Goal: Task Accomplishment & Management: Use online tool/utility

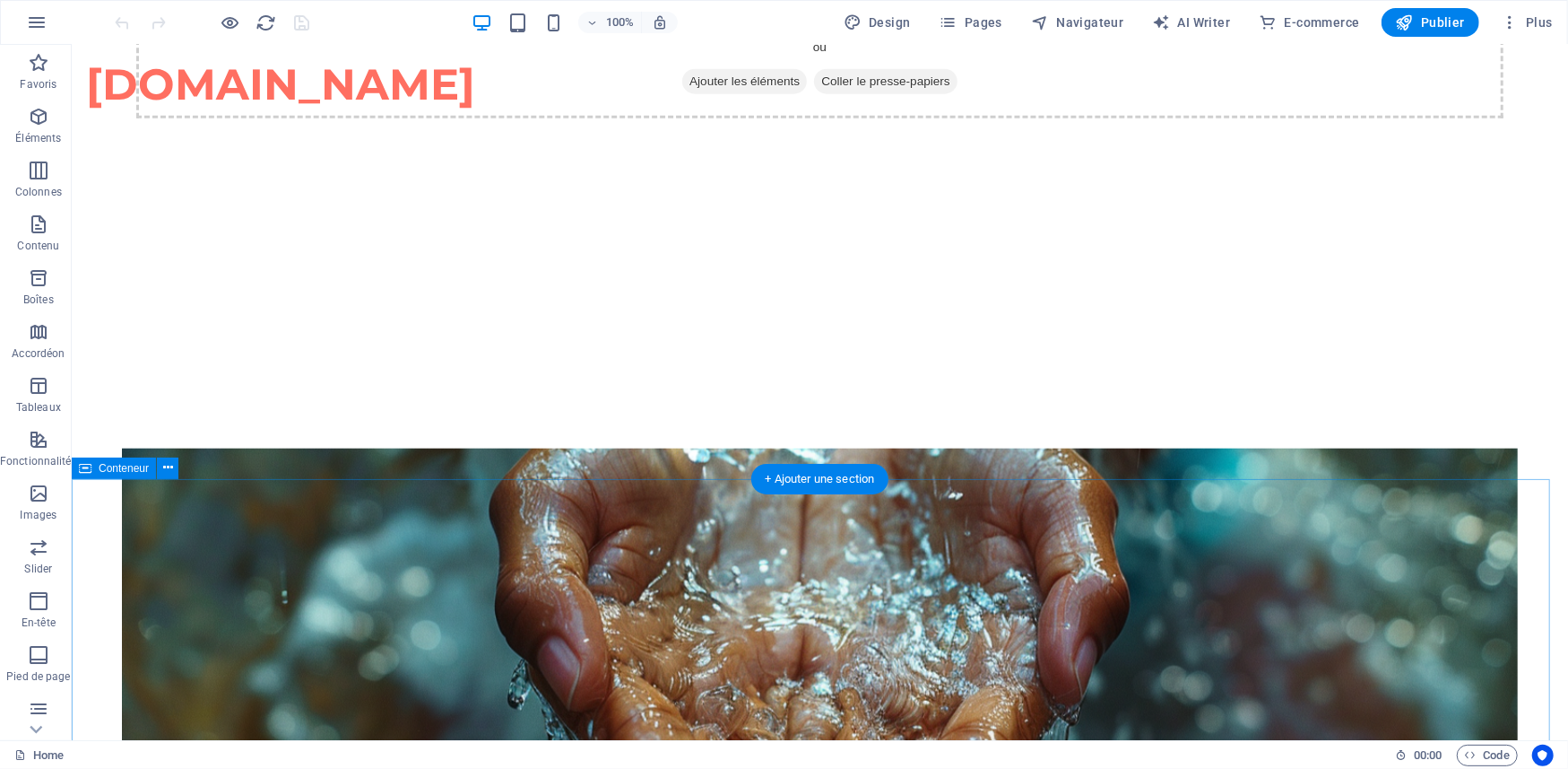
scroll to position [1195, 0]
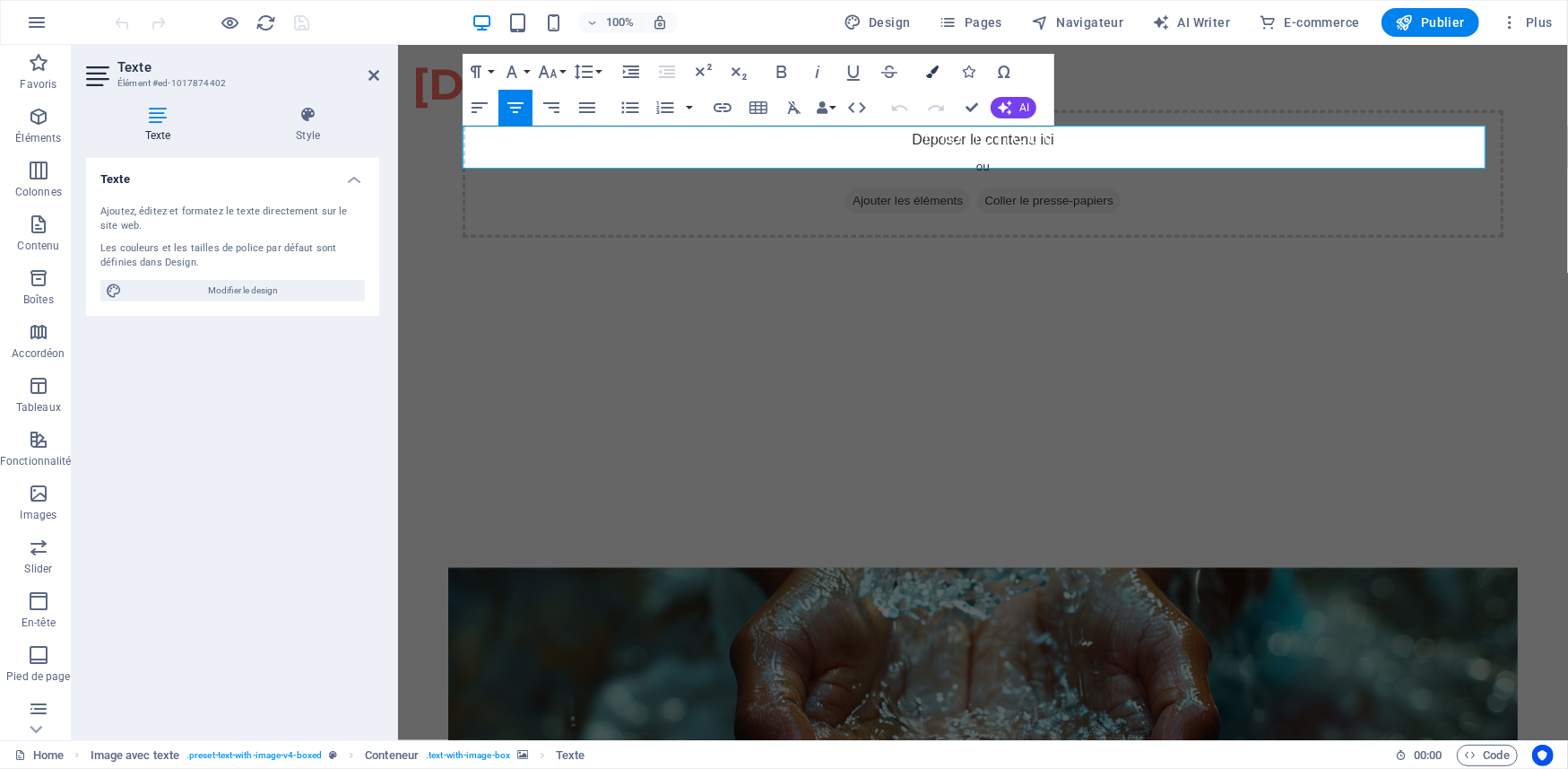
click at [934, 70] on icon "button" at bounding box center [932, 72] width 13 height 13
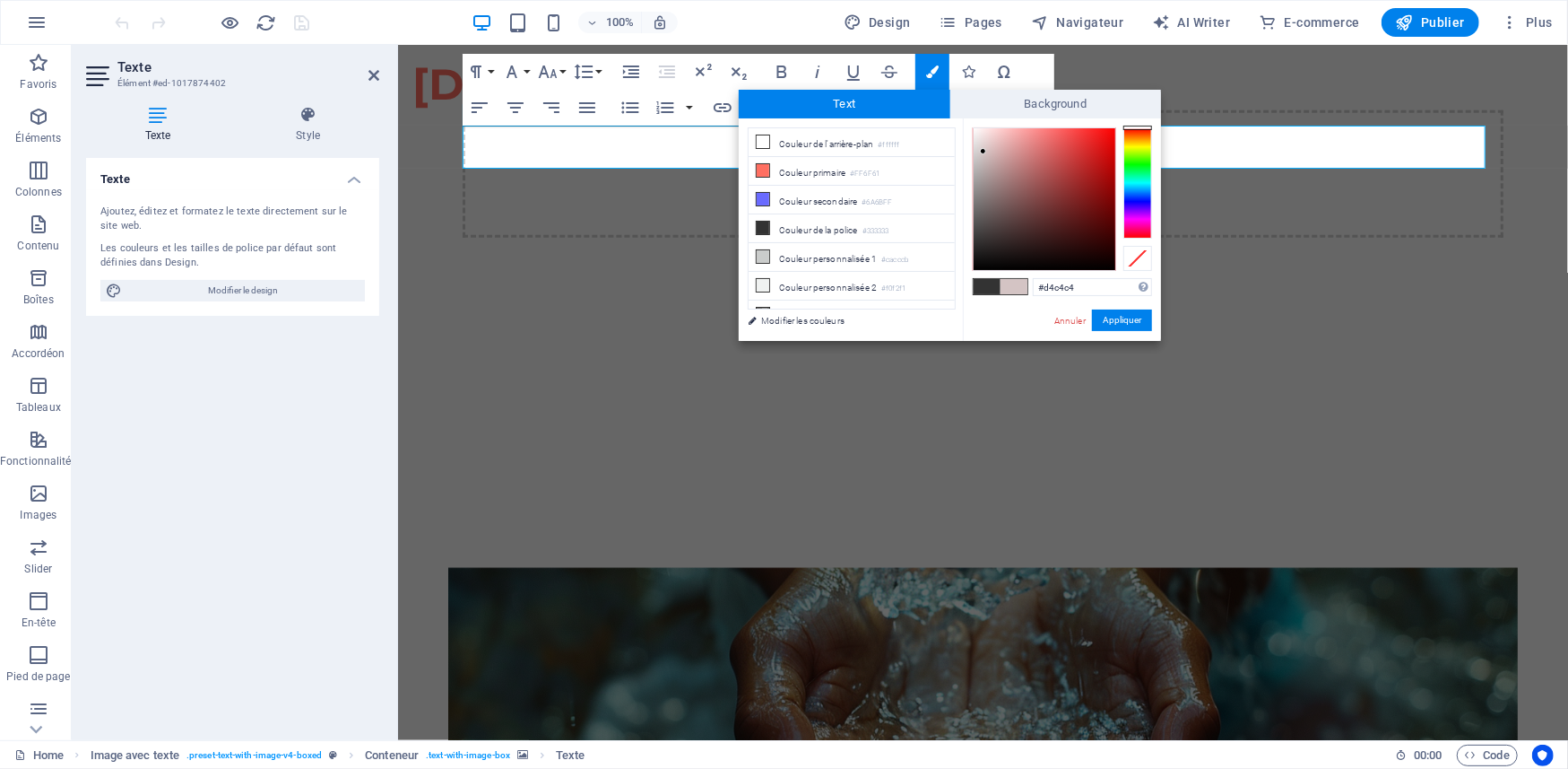
click at [983, 151] on div at bounding box center [1044, 199] width 141 height 141
drag, startPoint x: 983, startPoint y: 151, endPoint x: 989, endPoint y: 127, distance: 24.7
click at [989, 127] on div at bounding box center [989, 127] width 6 height 6
type input "#faffe1"
click at [1138, 149] on div at bounding box center [1137, 182] width 29 height 111
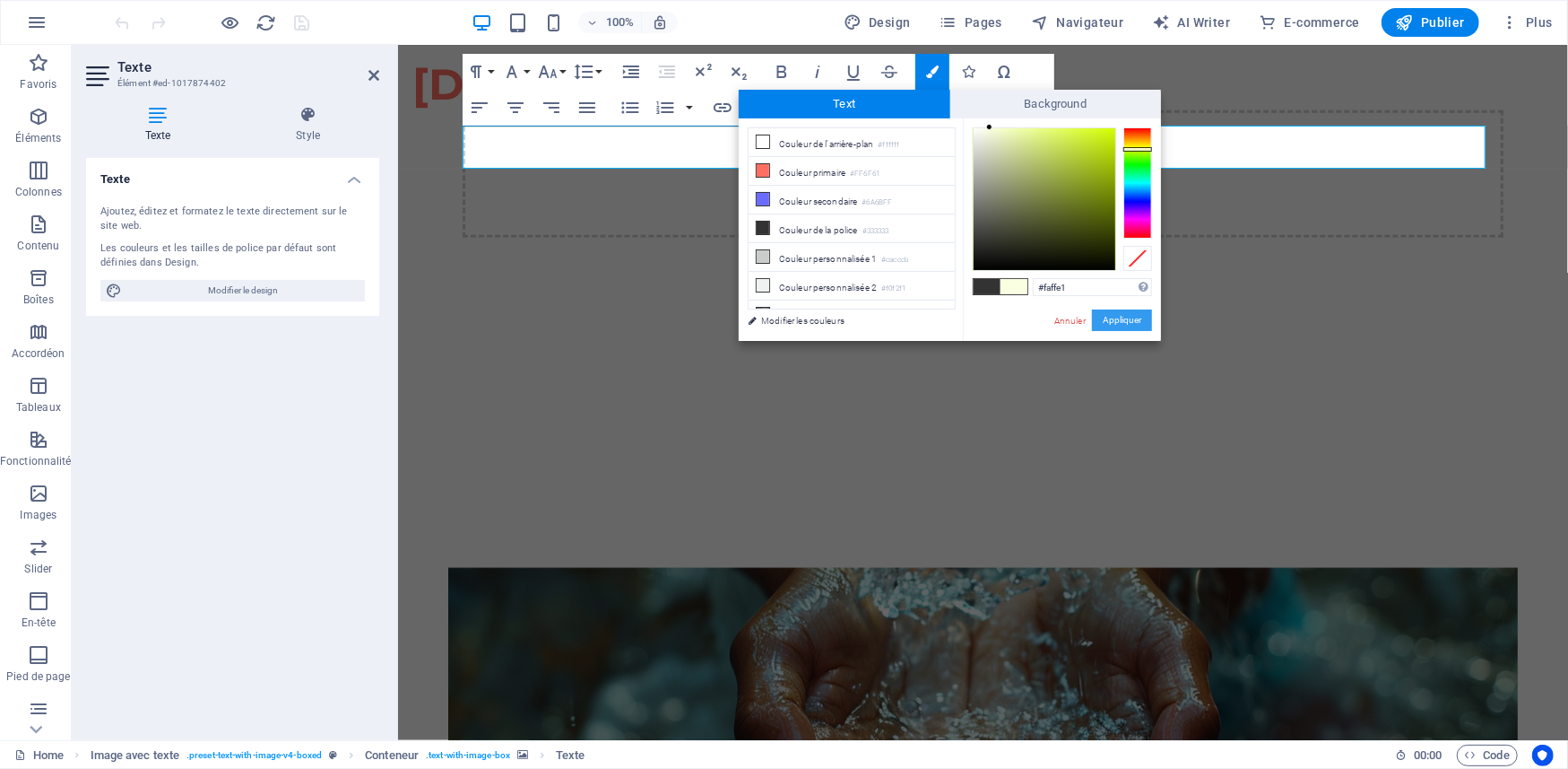
click at [1112, 323] on button "Appliquer" at bounding box center [1122, 320] width 60 height 21
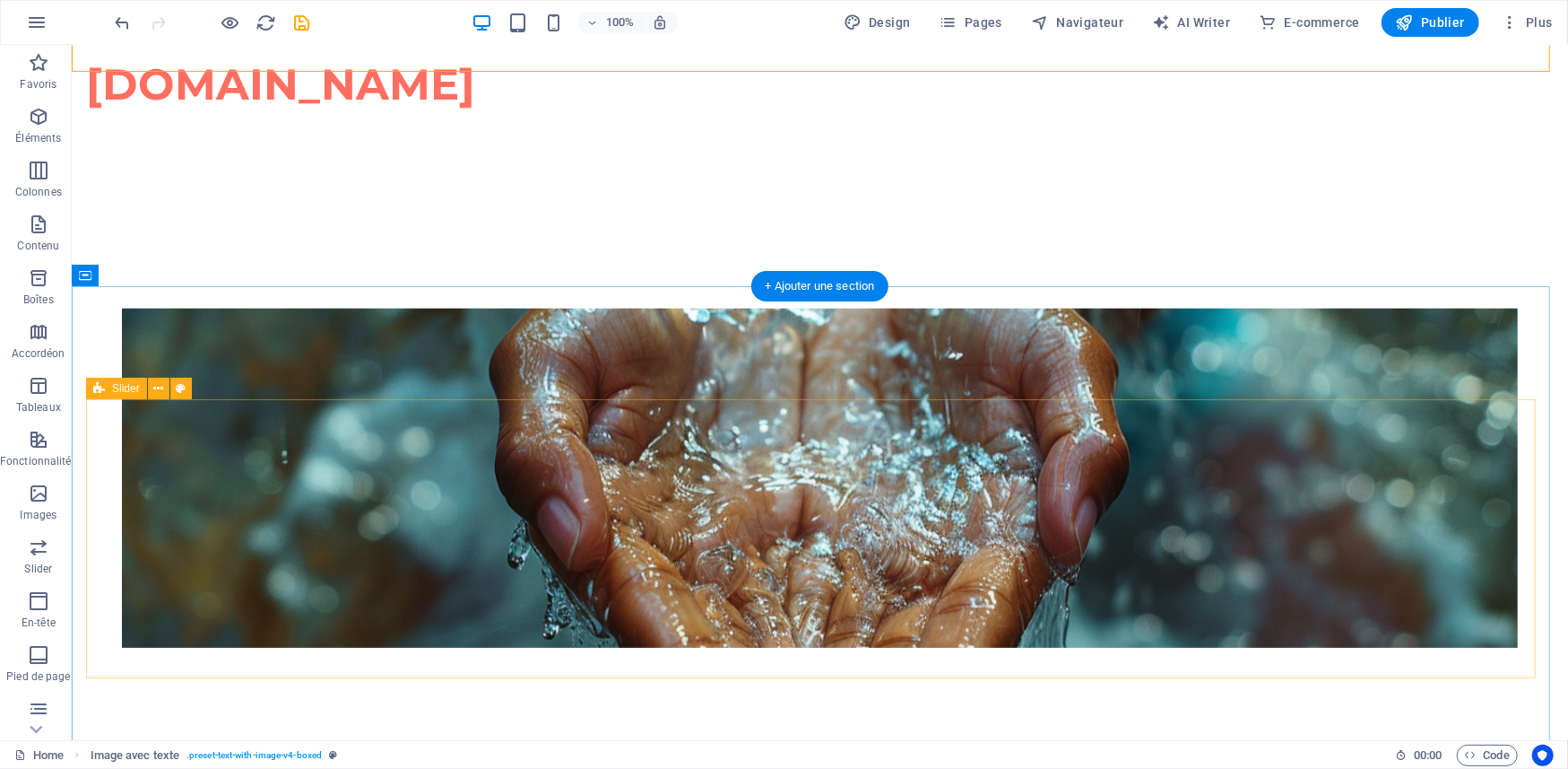
scroll to position [1554, 0]
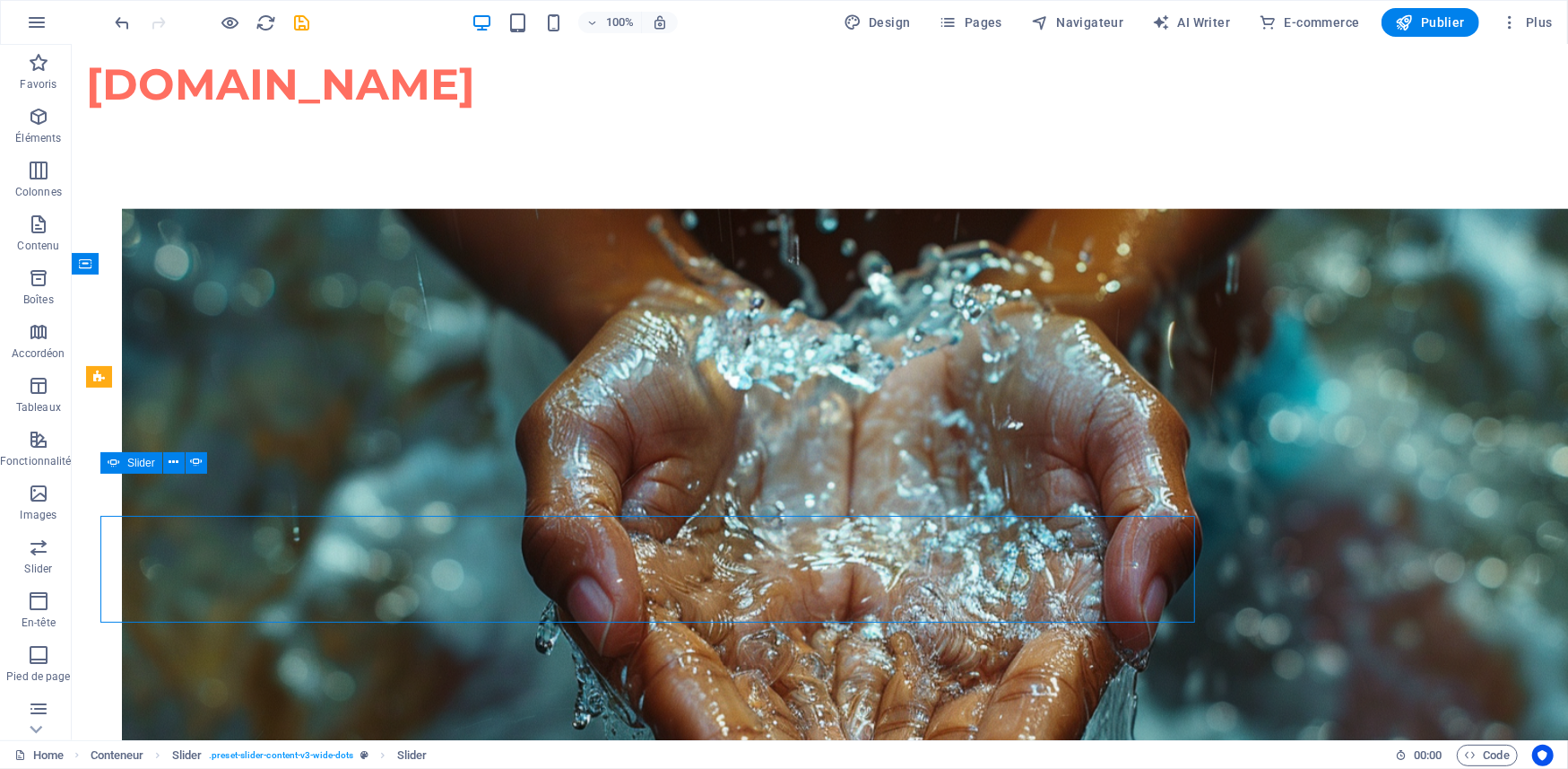
scroll to position [1512, 0]
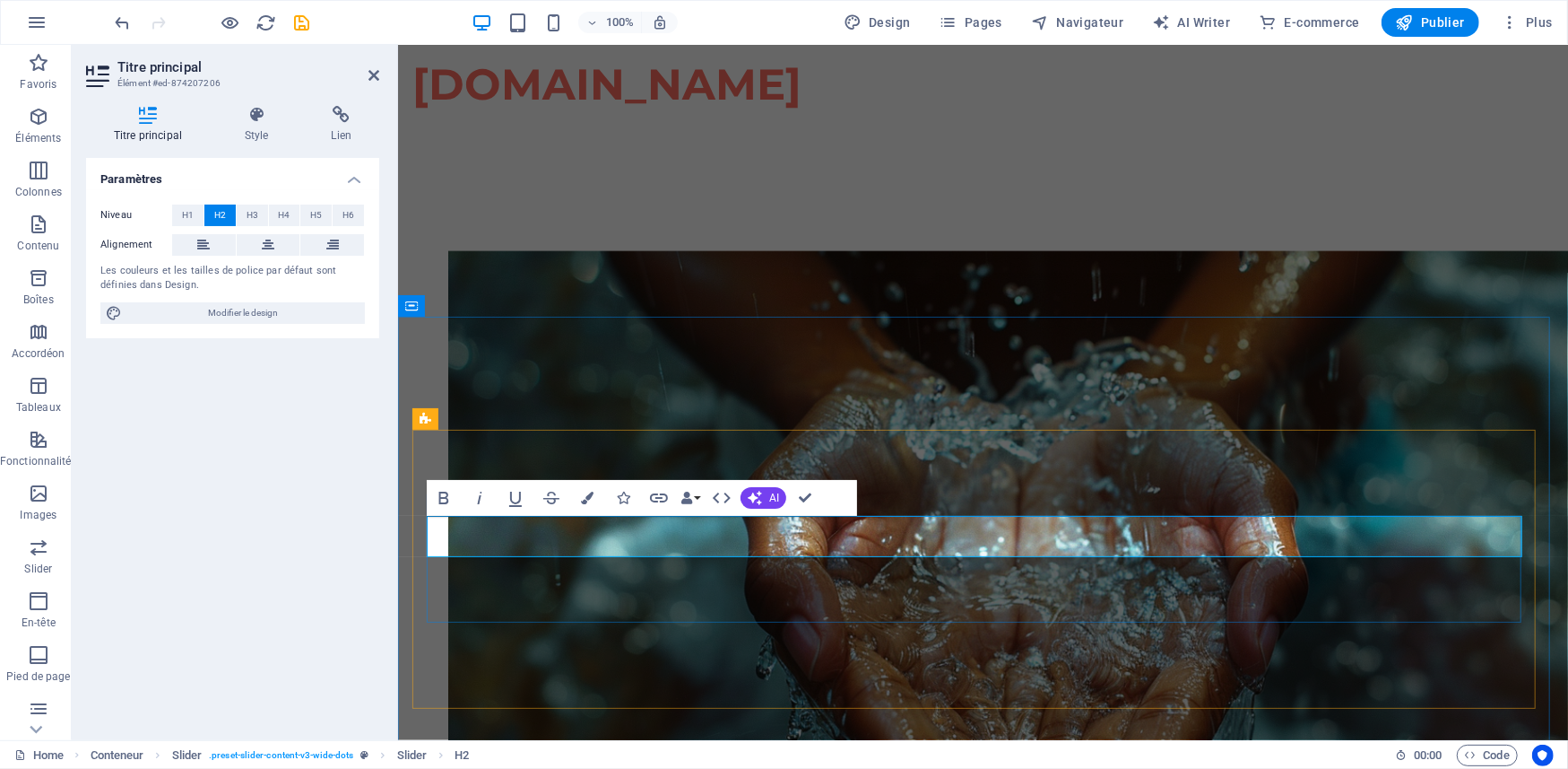
drag, startPoint x: 624, startPoint y: 535, endPoint x: 555, endPoint y: 527, distance: 69.5
drag, startPoint x: 706, startPoint y: 532, endPoint x: 423, endPoint y: 512, distance: 283.7
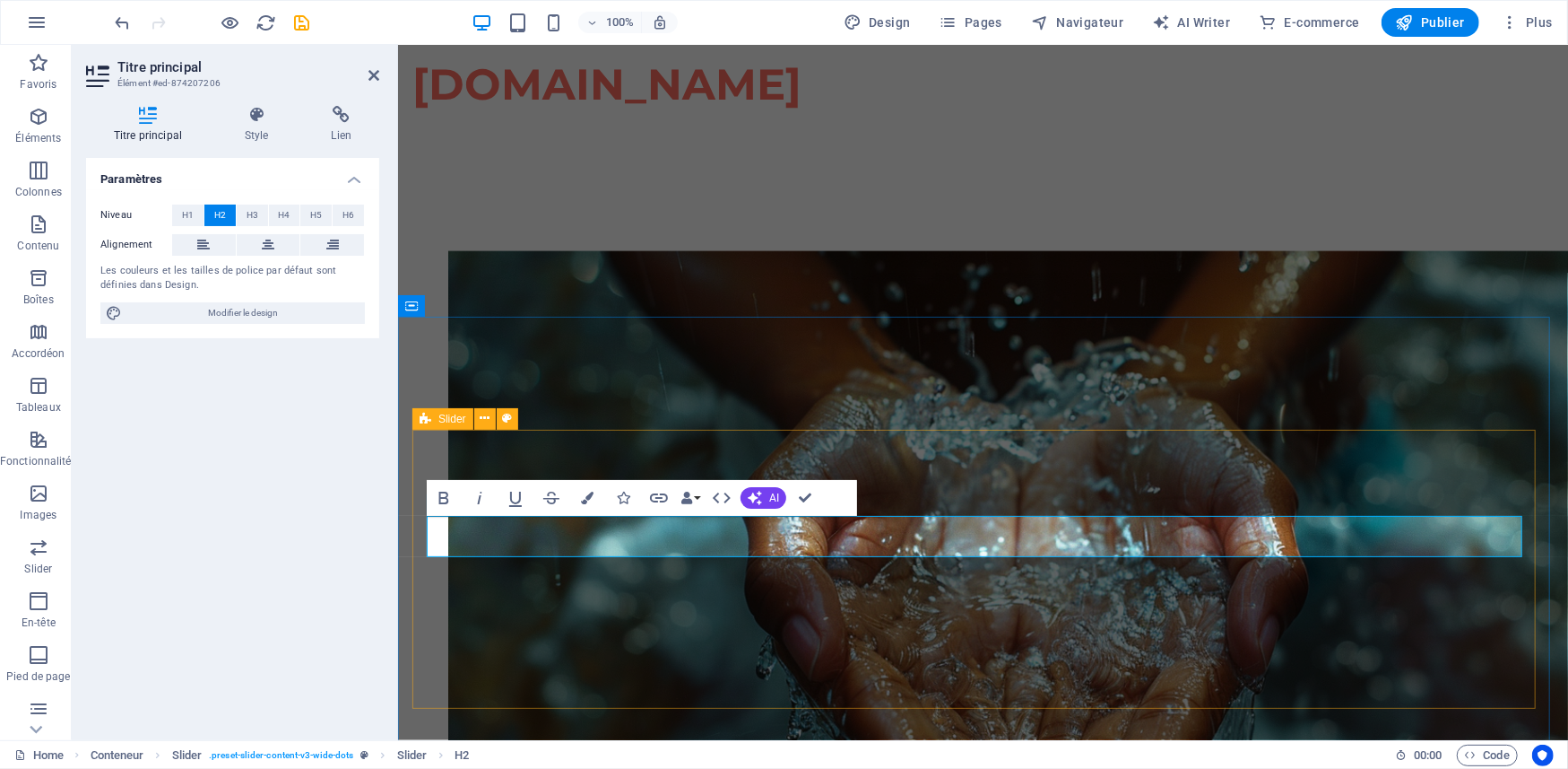
click at [583, 491] on icon "button" at bounding box center [587, 497] width 13 height 13
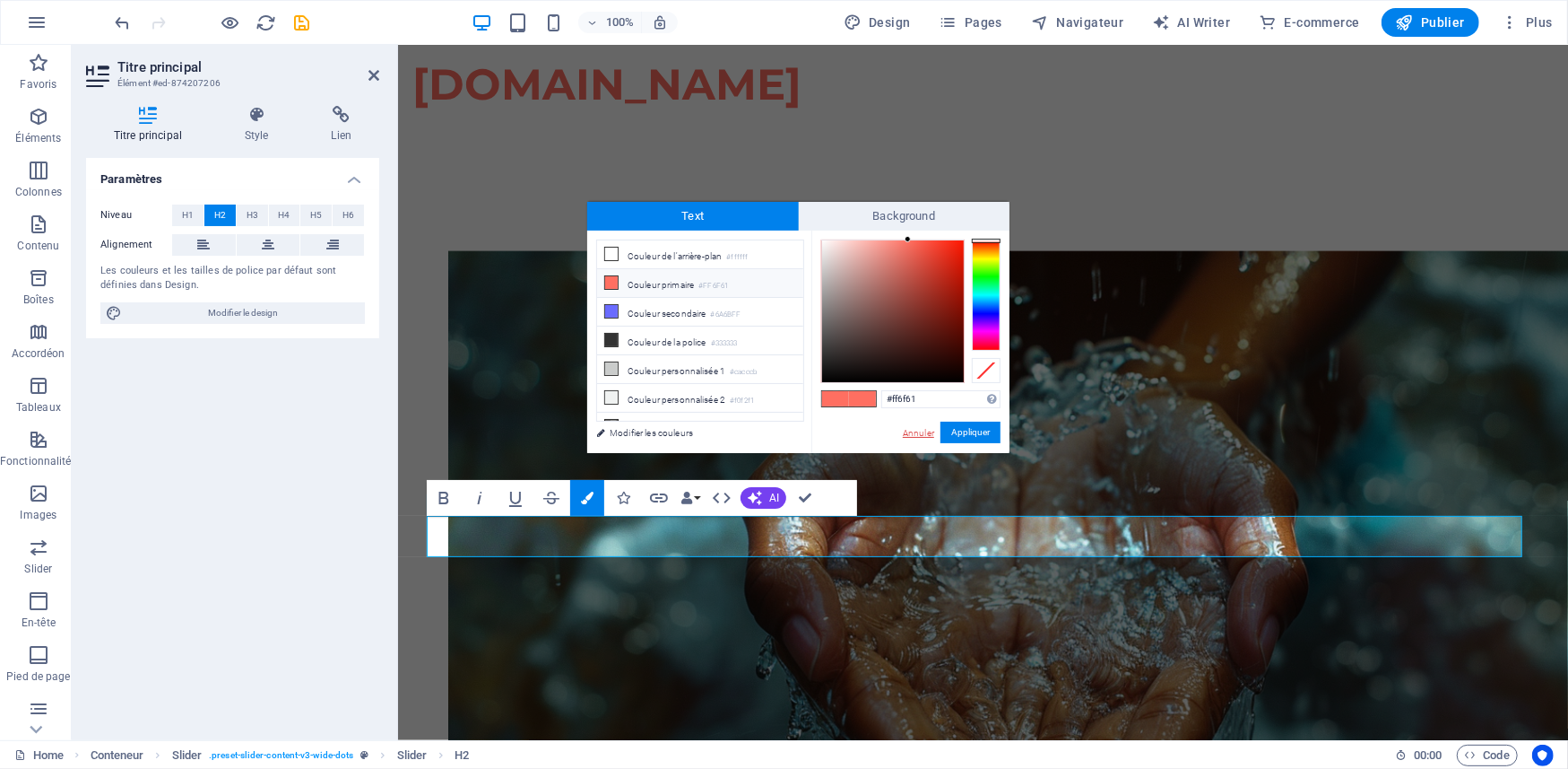
click at [923, 428] on link "Annuler" at bounding box center [919, 433] width 35 height 14
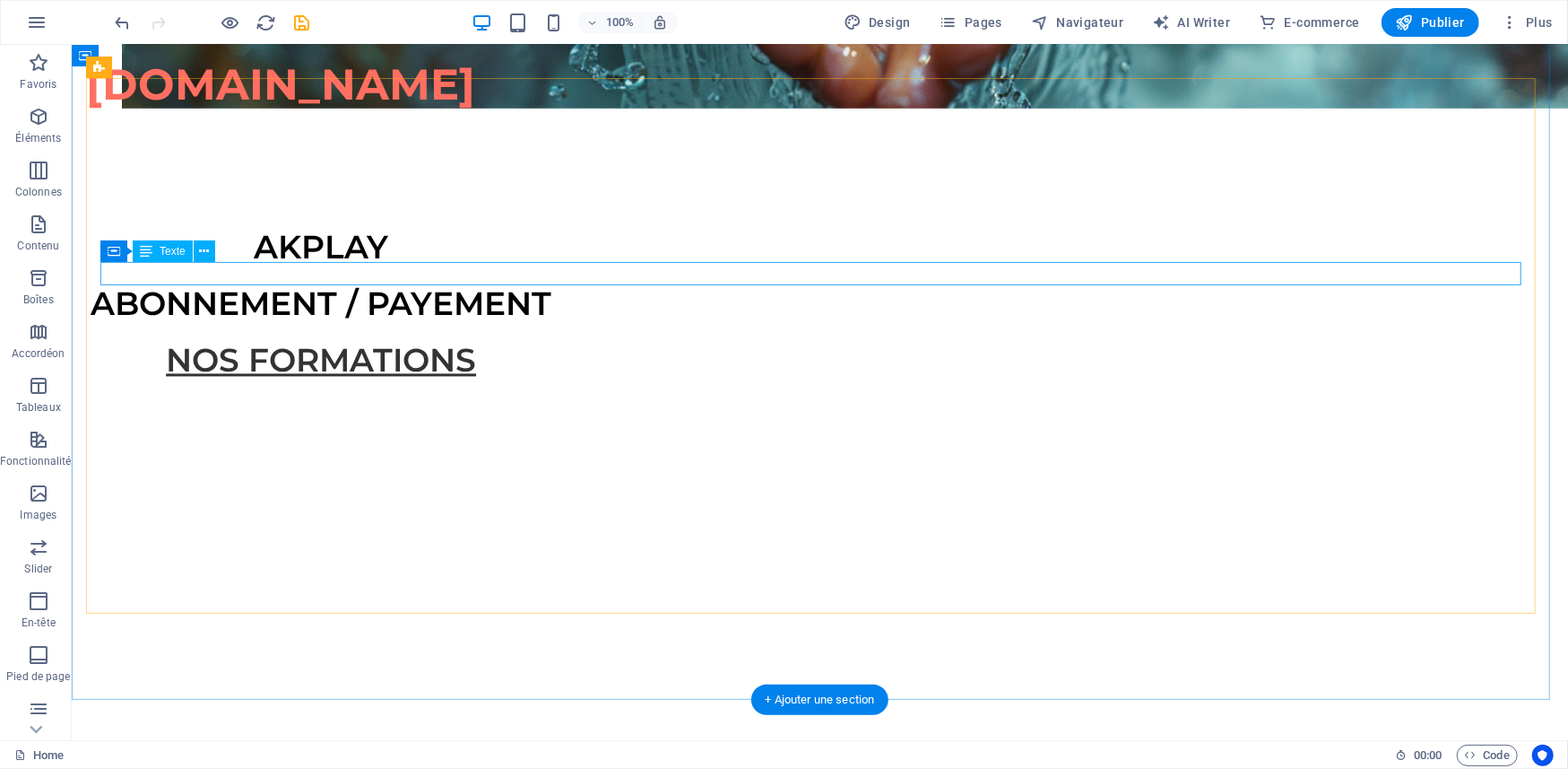
scroll to position [2230, 0]
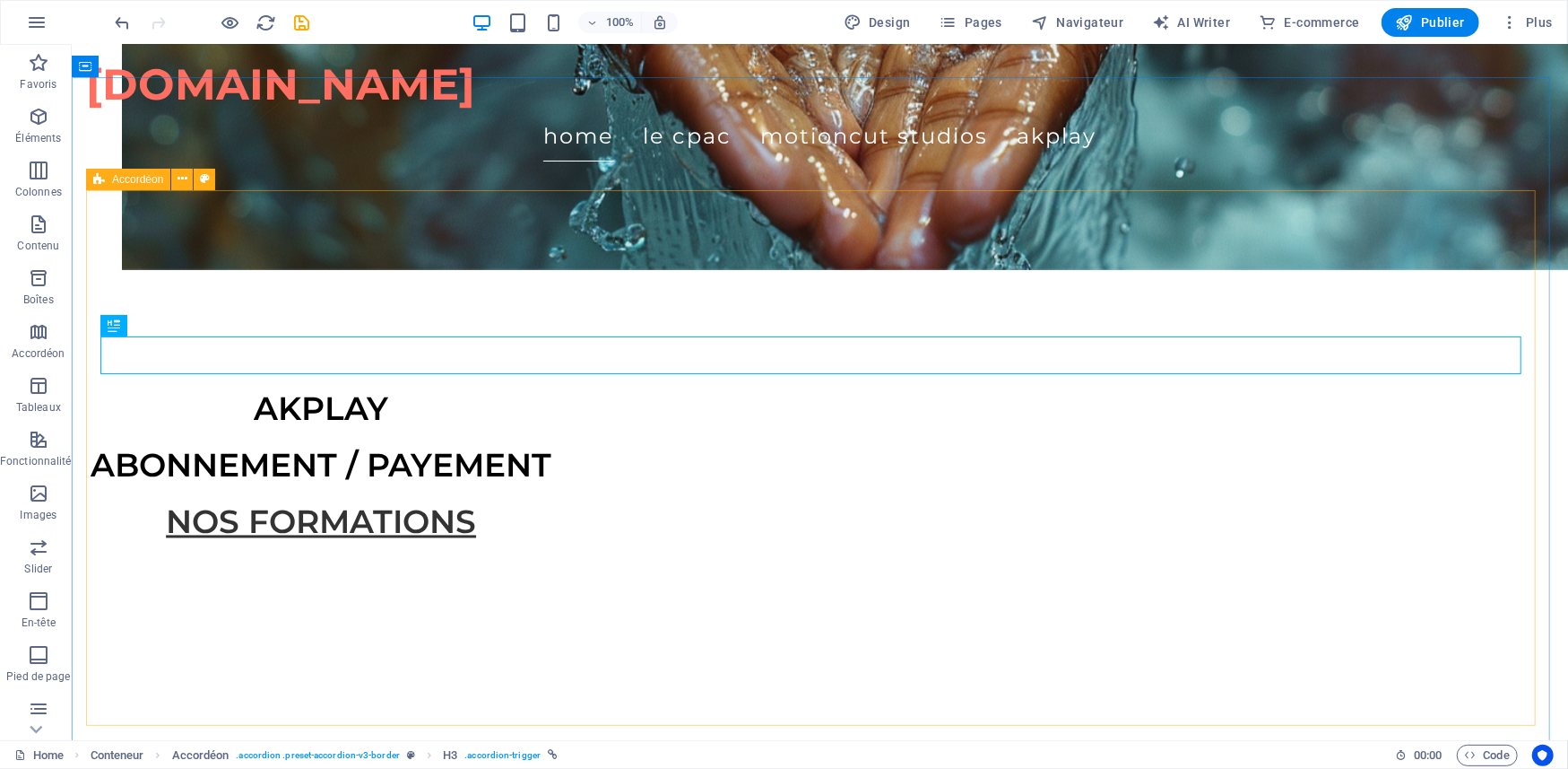
click at [116, 184] on span "Accordéon" at bounding box center [137, 179] width 51 height 11
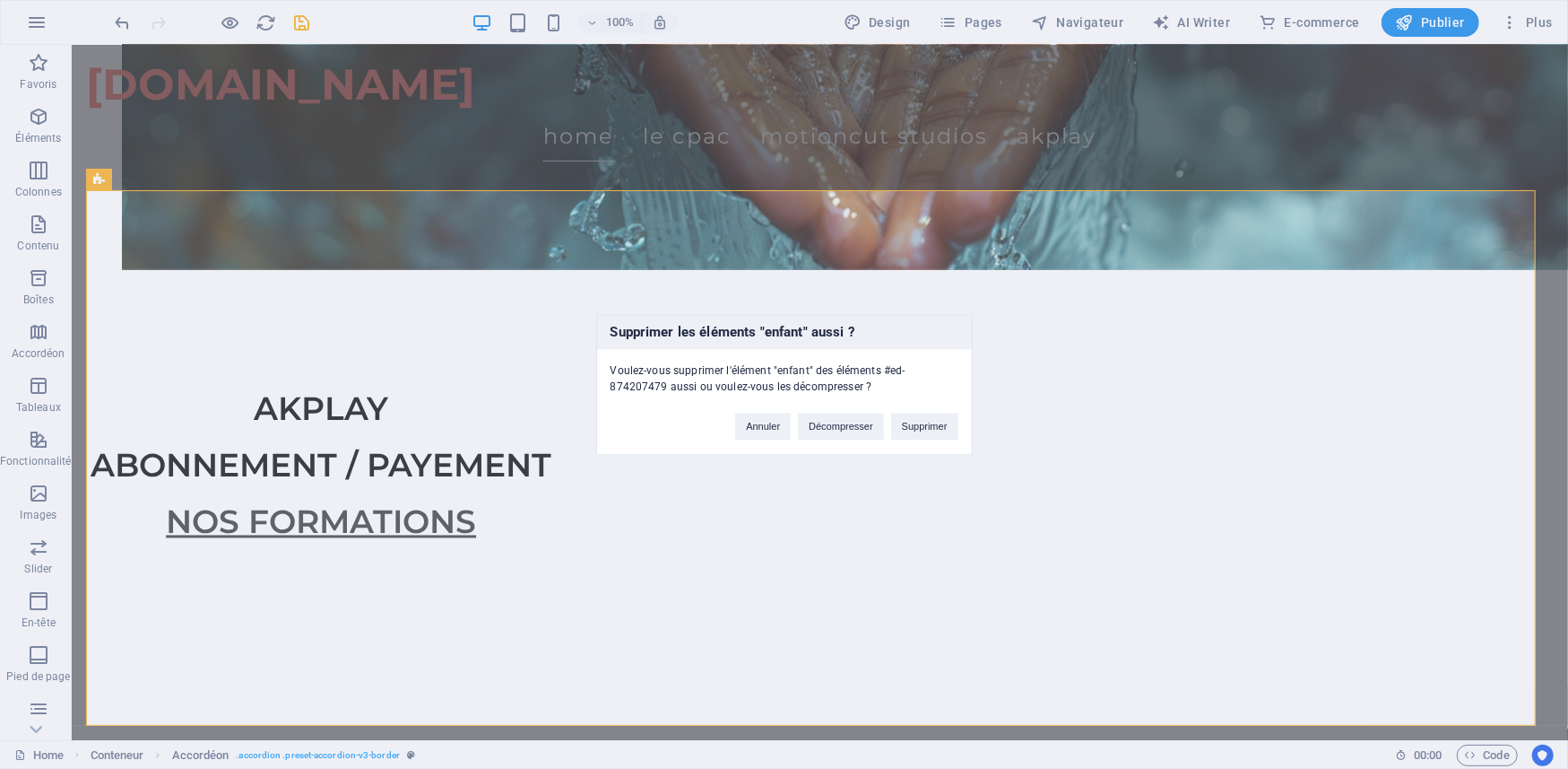
click at [124, 18] on div "Supprimer les éléments "enfant" aussi ? Voulez-vous supprimer l'élément "enfant…" at bounding box center [784, 384] width 1568 height 769
click at [118, 18] on div "Supprimer les éléments "enfant" aussi ? Voulez-vous supprimer l'élément "enfant…" at bounding box center [784, 384] width 1568 height 769
click at [762, 419] on button "Annuler" at bounding box center [762, 426] width 55 height 27
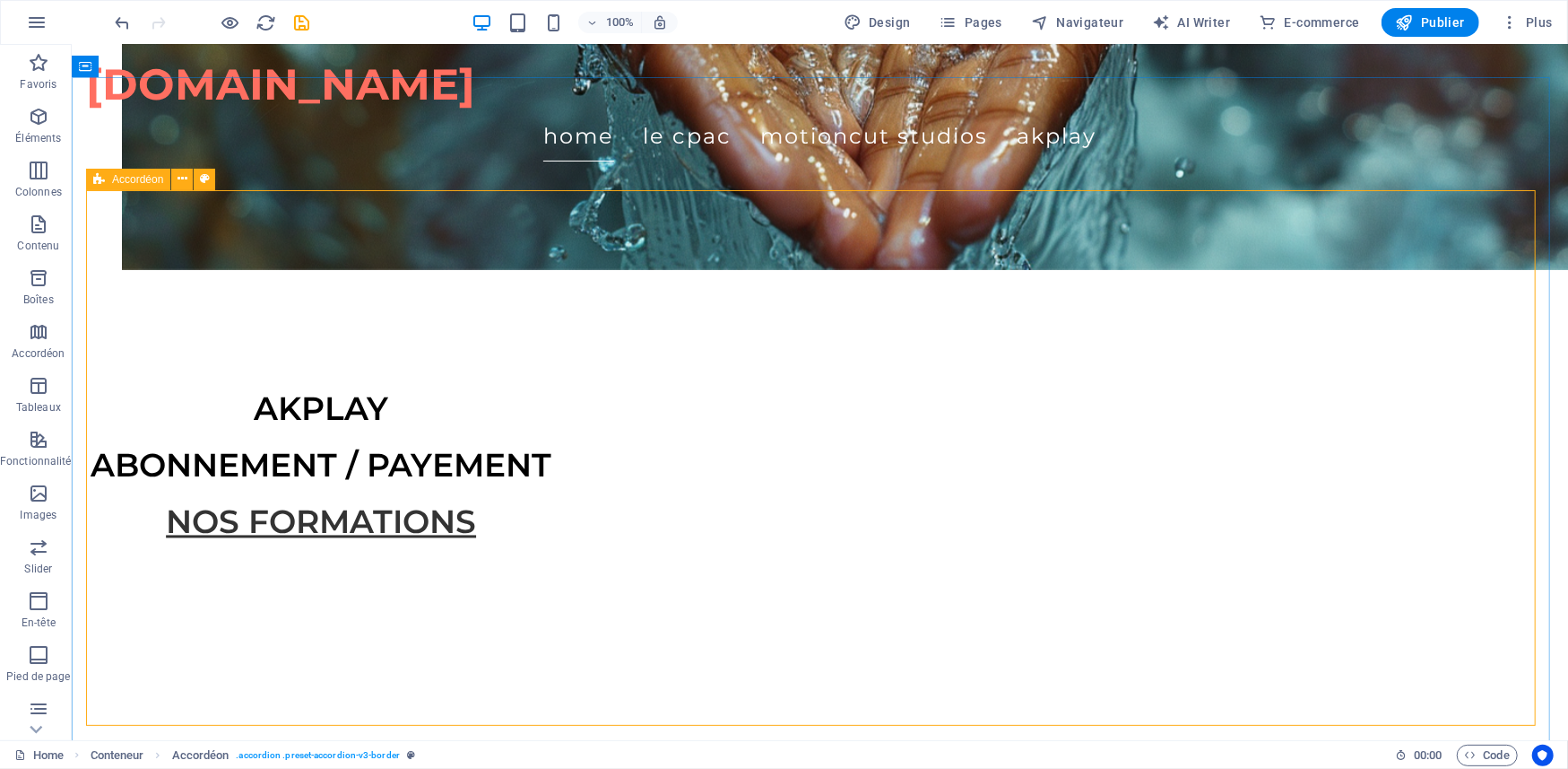
click at [109, 181] on div "Accordéon" at bounding box center [128, 179] width 84 height 21
click at [143, 175] on span "Accordéon" at bounding box center [137, 179] width 51 height 11
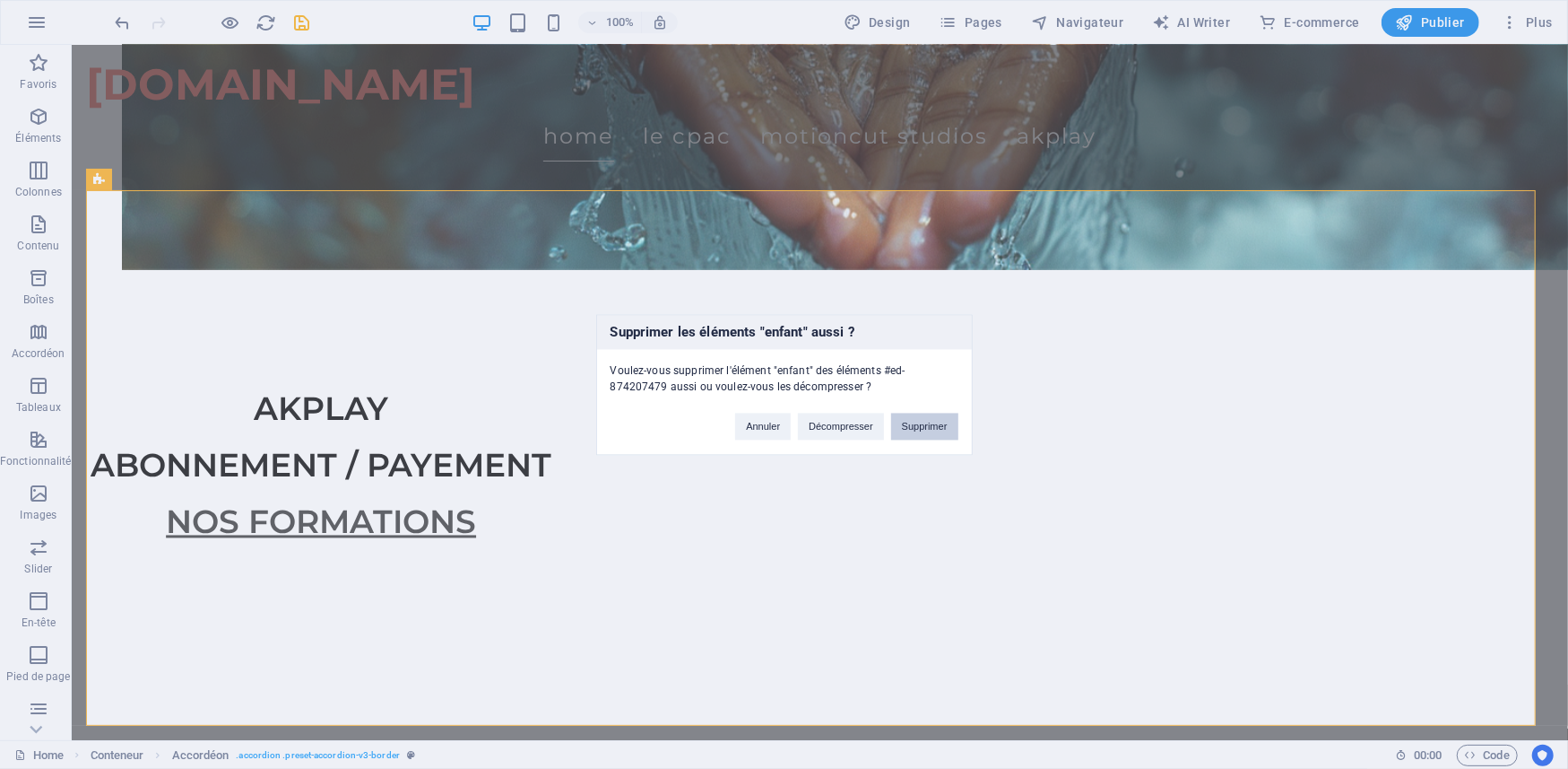
click at [916, 427] on button "Supprimer" at bounding box center [923, 426] width 67 height 27
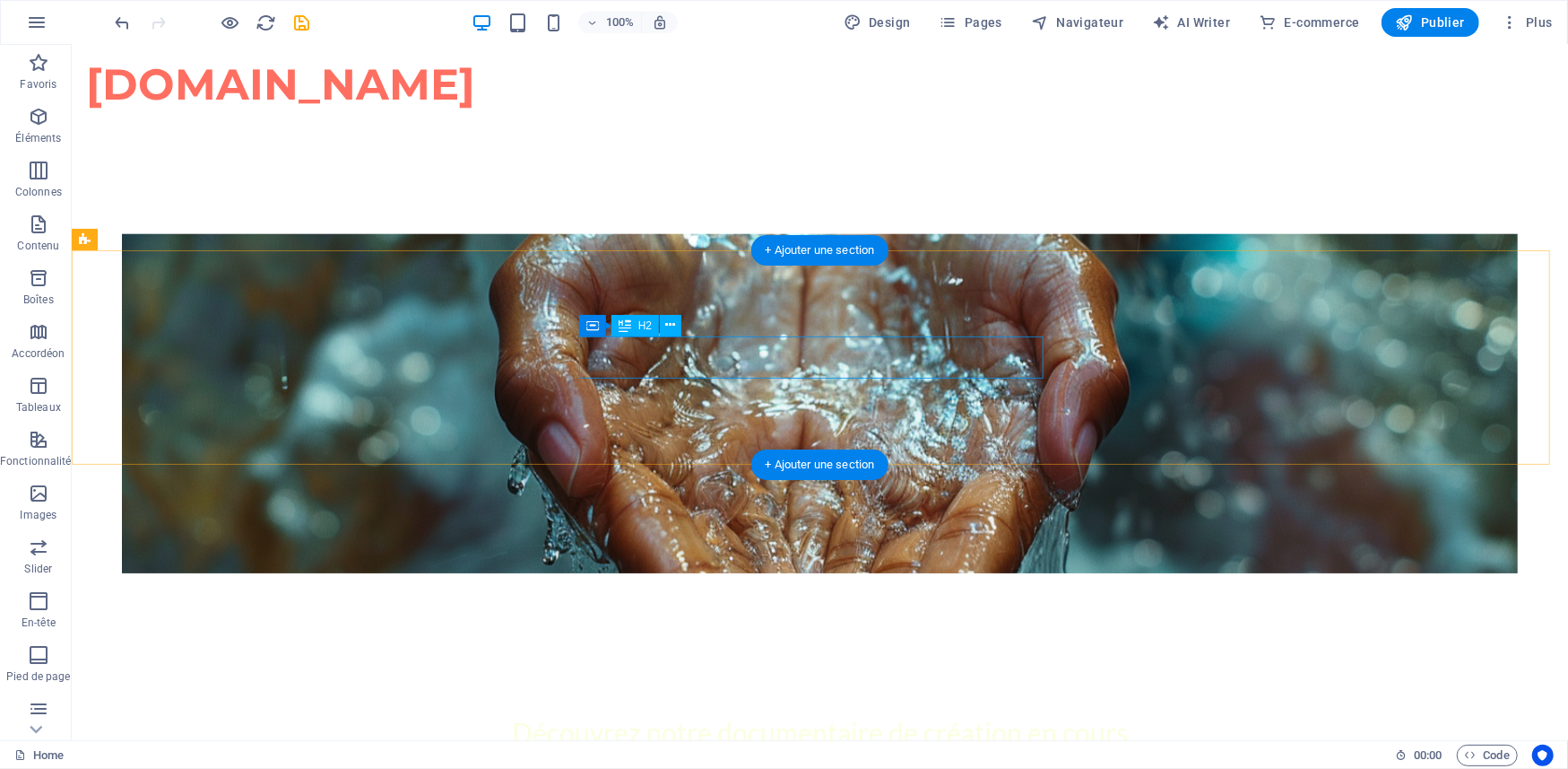
scroll to position [1231, 0]
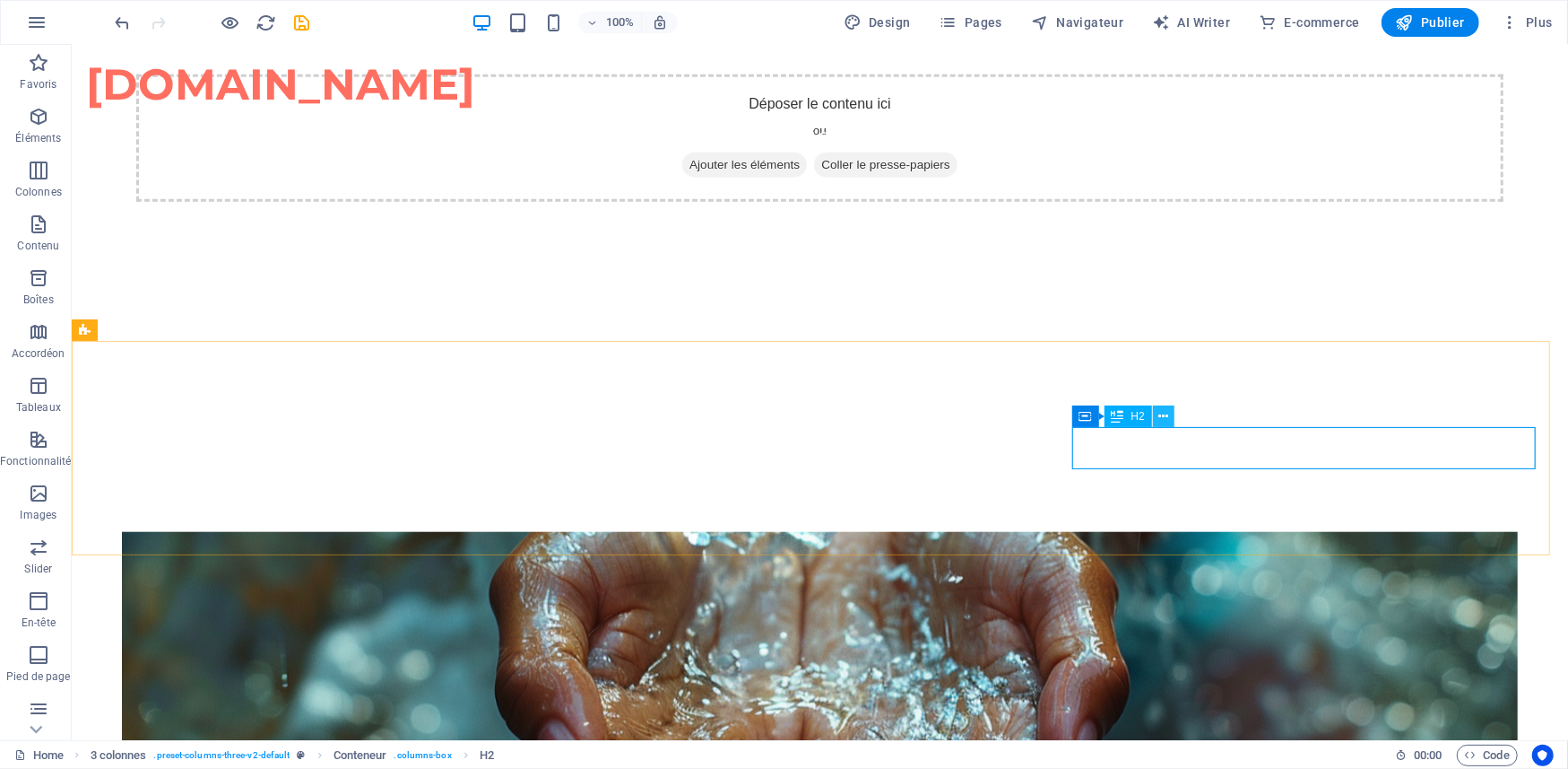
click at [1161, 414] on icon at bounding box center [1162, 415] width 10 height 18
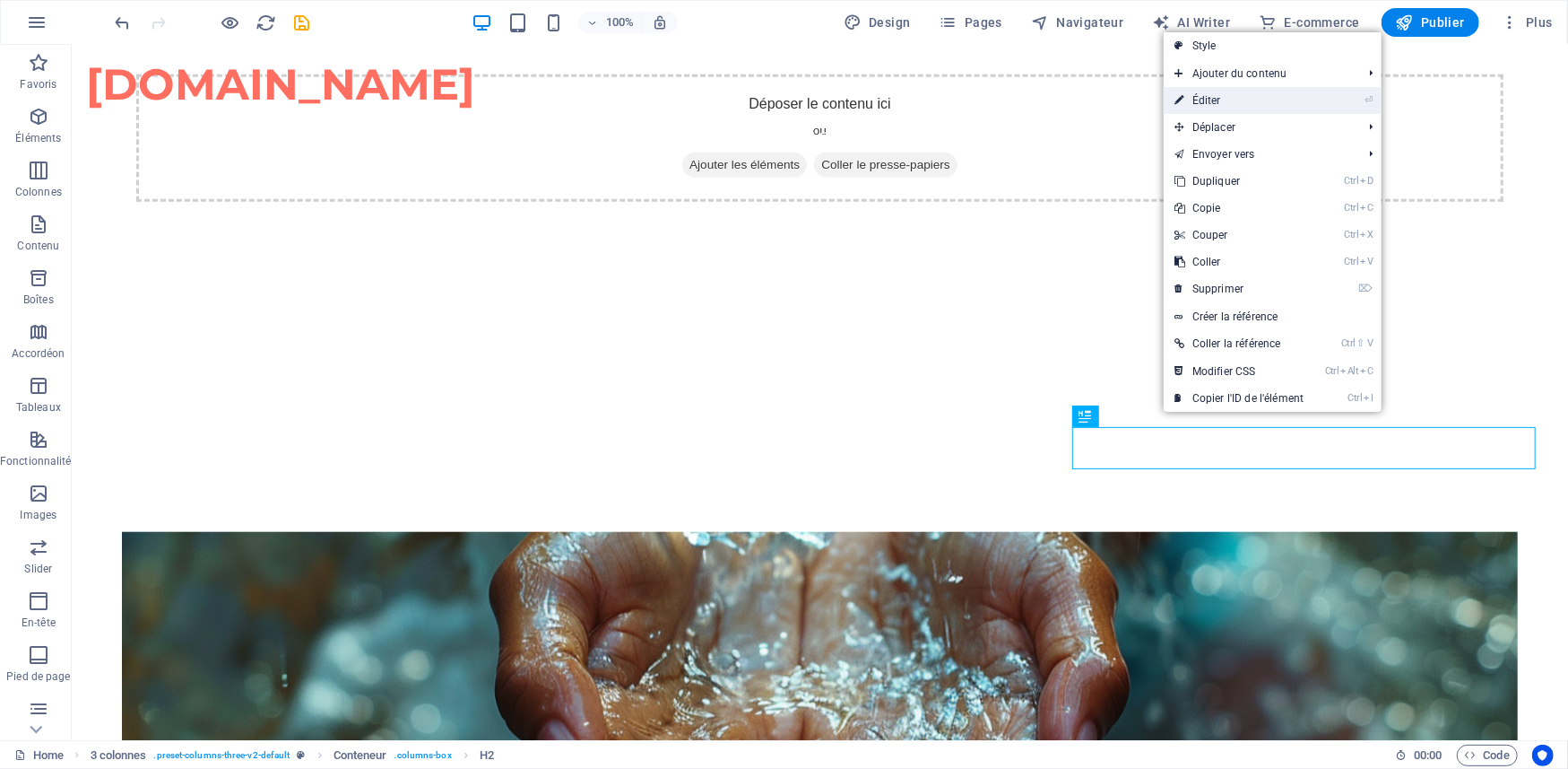
click at [1231, 99] on link "⏎ Éditer" at bounding box center [1239, 101] width 151 height 27
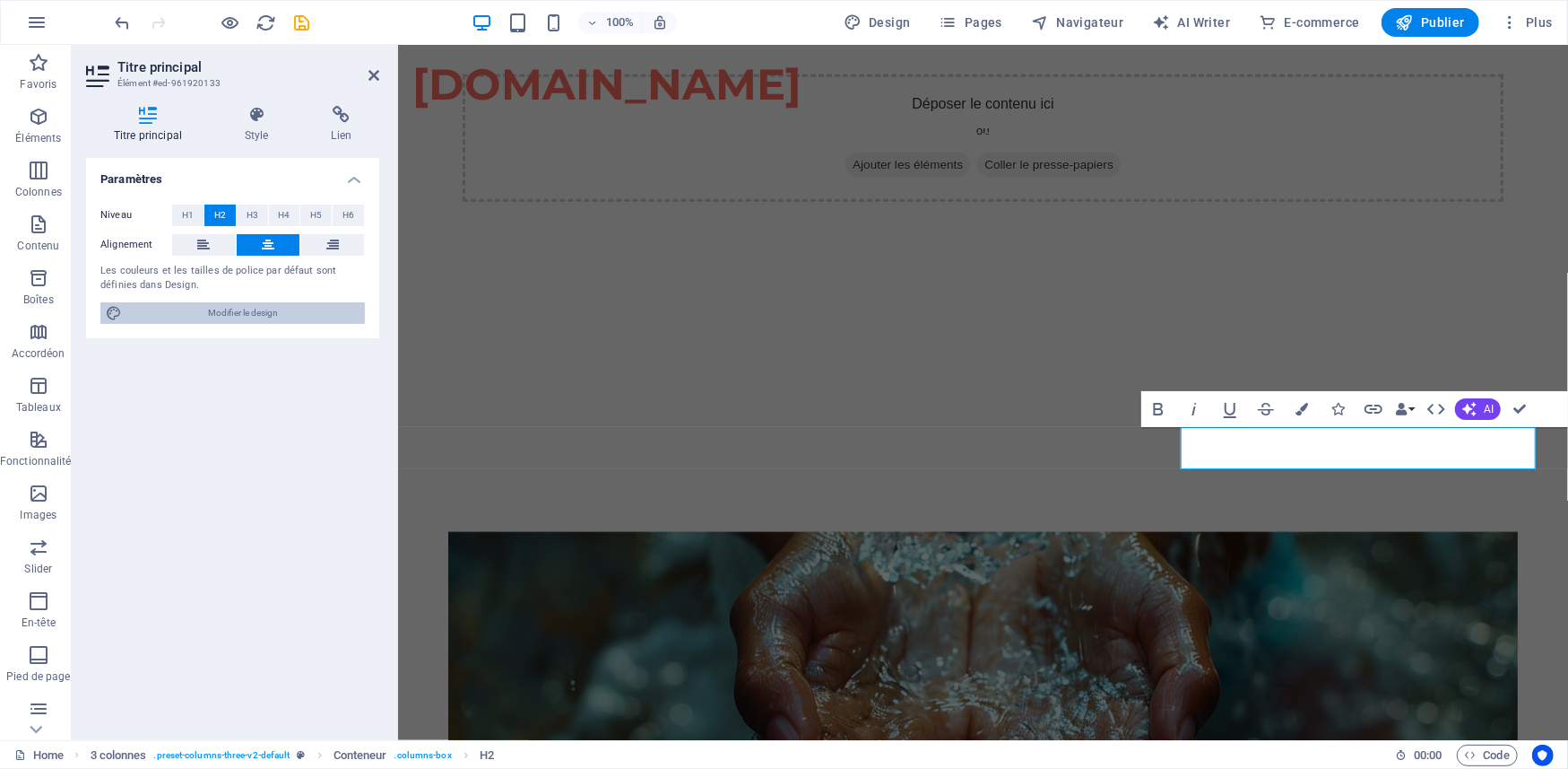
click at [248, 312] on span "Modifier le design" at bounding box center [243, 313] width 232 height 21
select select "ease-in-out"
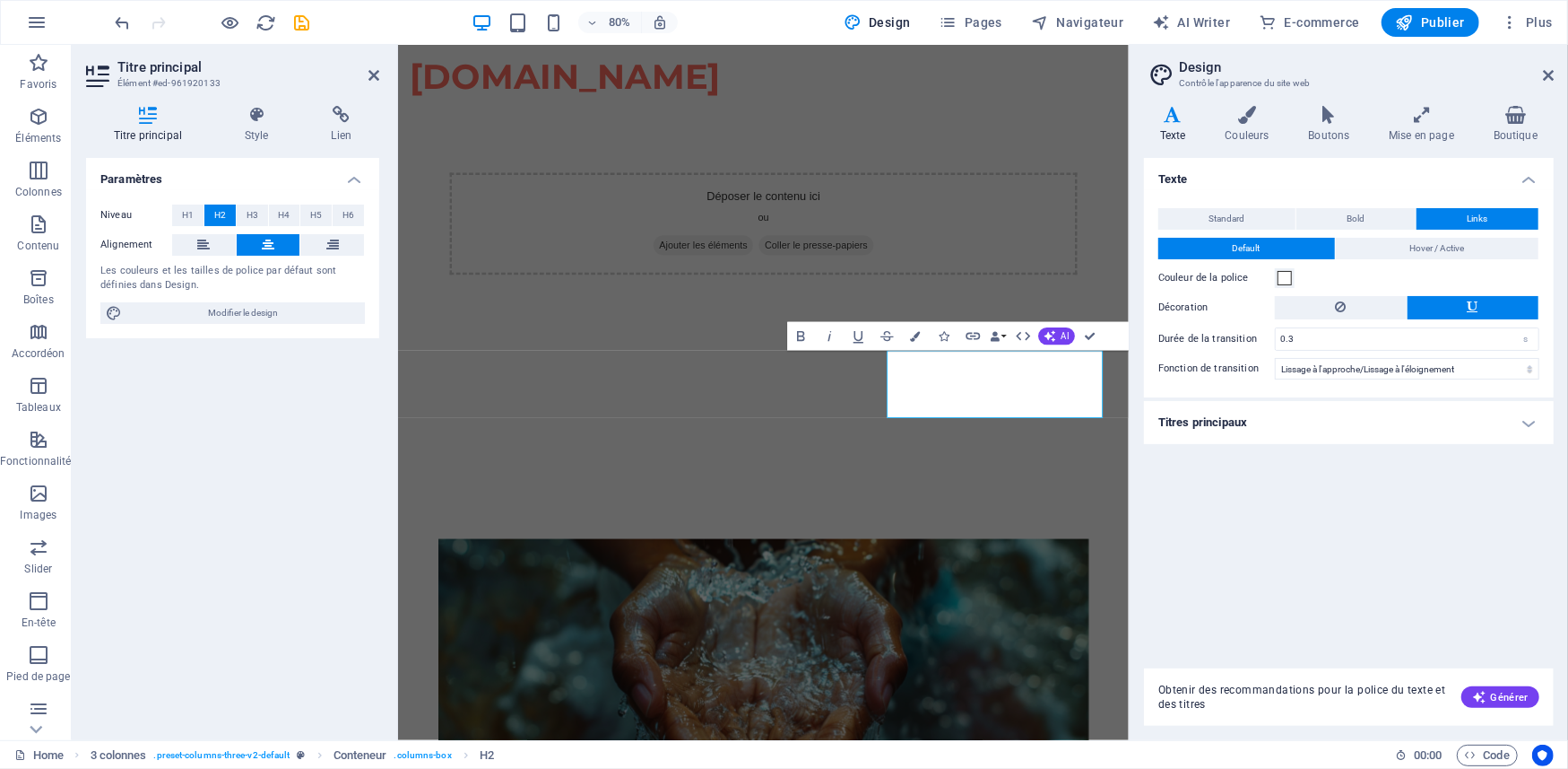
click at [1474, 309] on icon at bounding box center [1472, 307] width 11 height 21
click at [1309, 305] on button at bounding box center [1341, 308] width 132 height 23
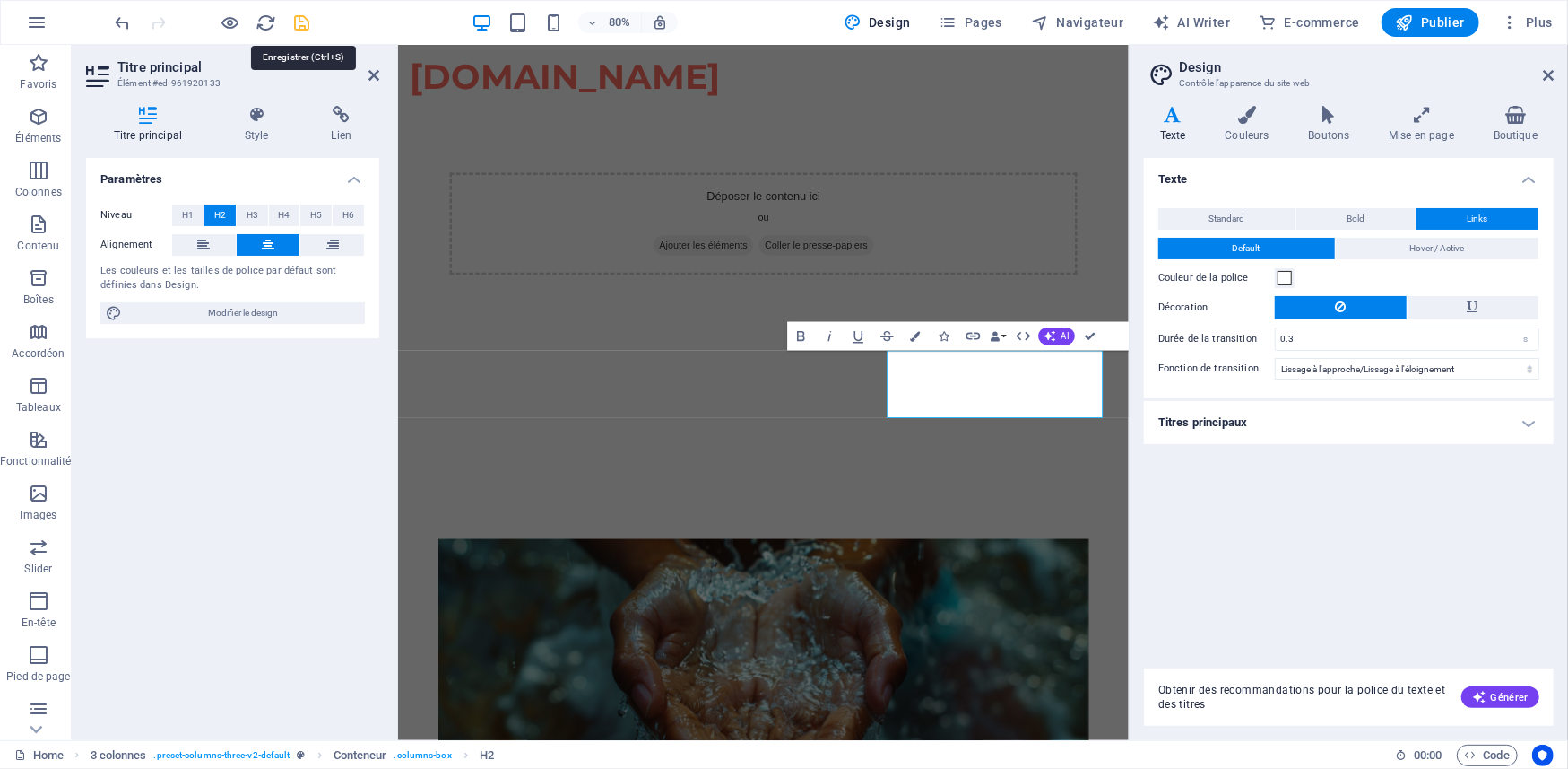
click at [306, 15] on icon "save" at bounding box center [302, 22] width 20 height 20
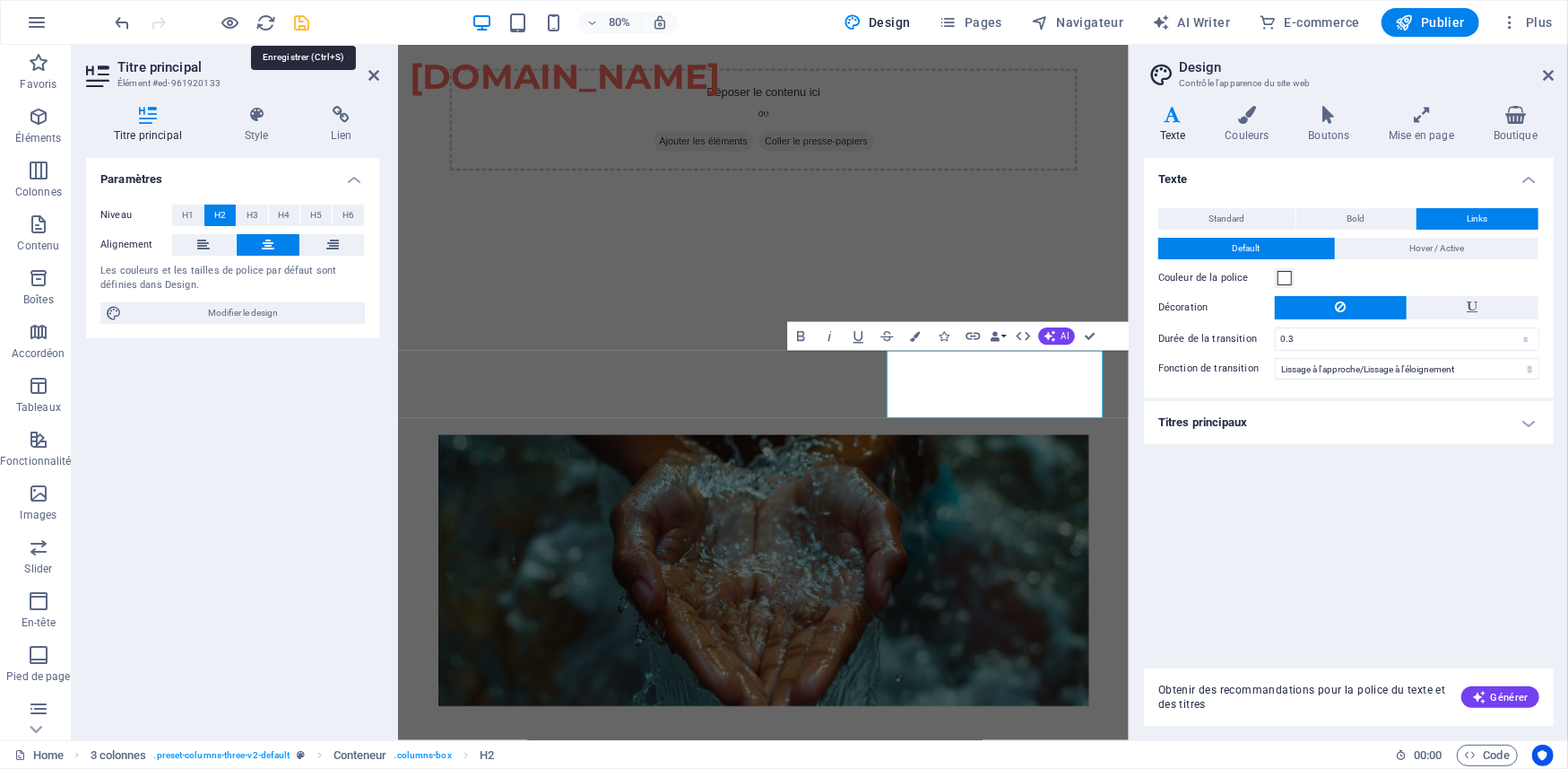
checkbox input "false"
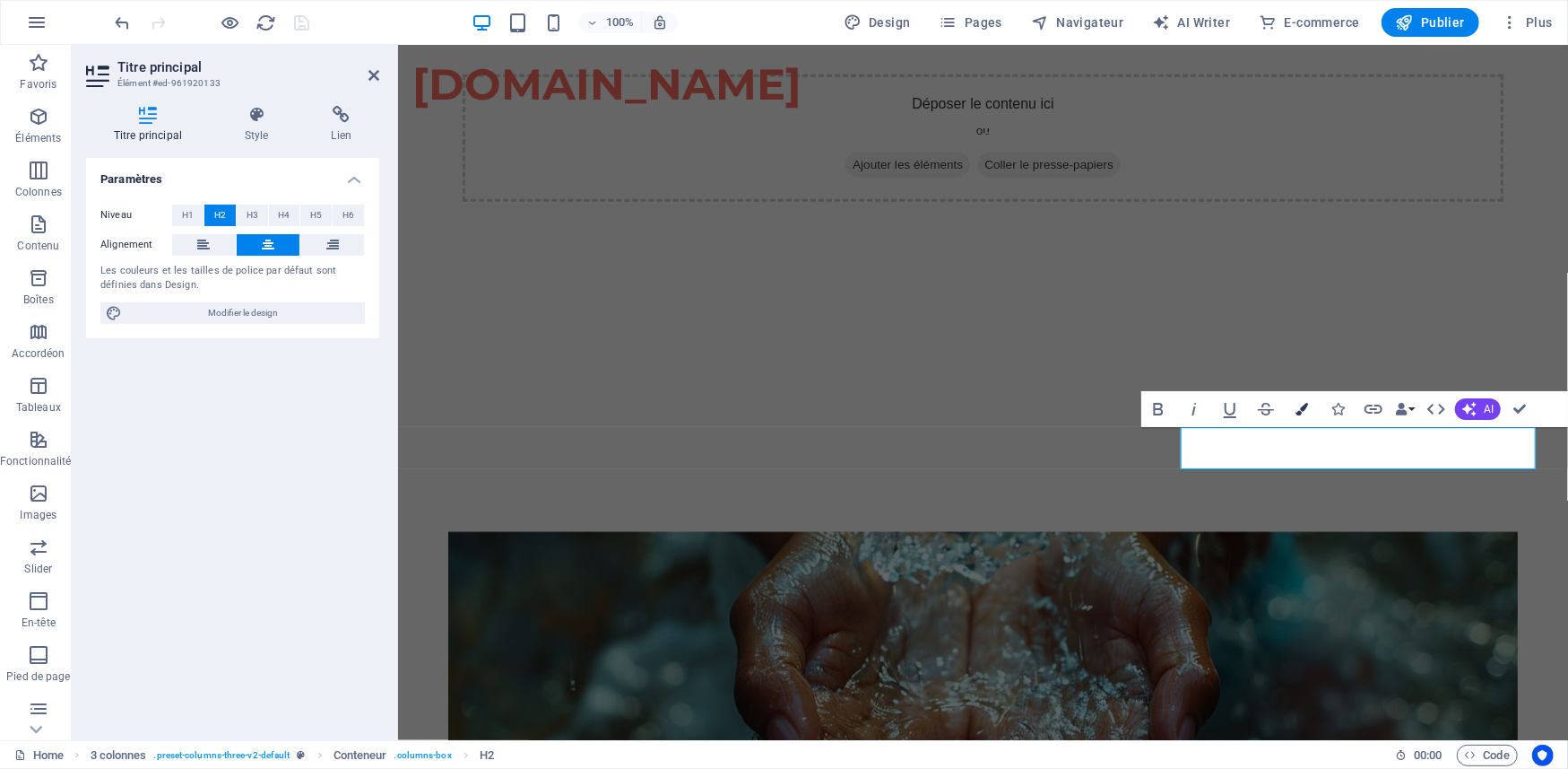
click at [1303, 403] on icon "button" at bounding box center [1301, 409] width 13 height 13
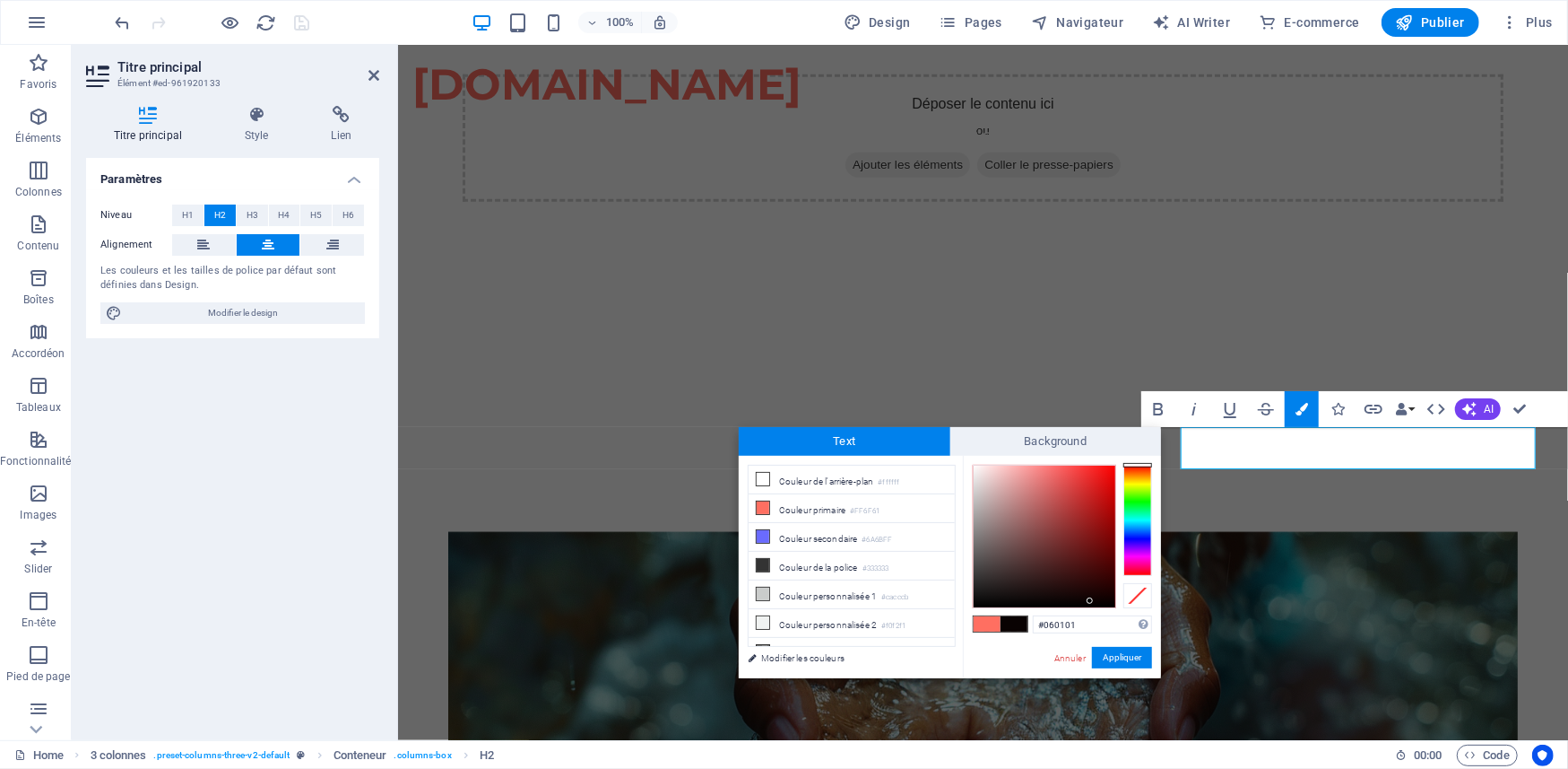
type input "#000000"
drag, startPoint x: 1071, startPoint y: 569, endPoint x: 1133, endPoint y: 623, distance: 82.2
click at [1133, 623] on div "#000000 Formats pris en charge #0852ed rgb(8, 82, 237) rgba(8, 82, 237, 90%) hs…" at bounding box center [1061, 696] width 198 height 482
click at [1120, 658] on button "Appliquer" at bounding box center [1122, 658] width 60 height 21
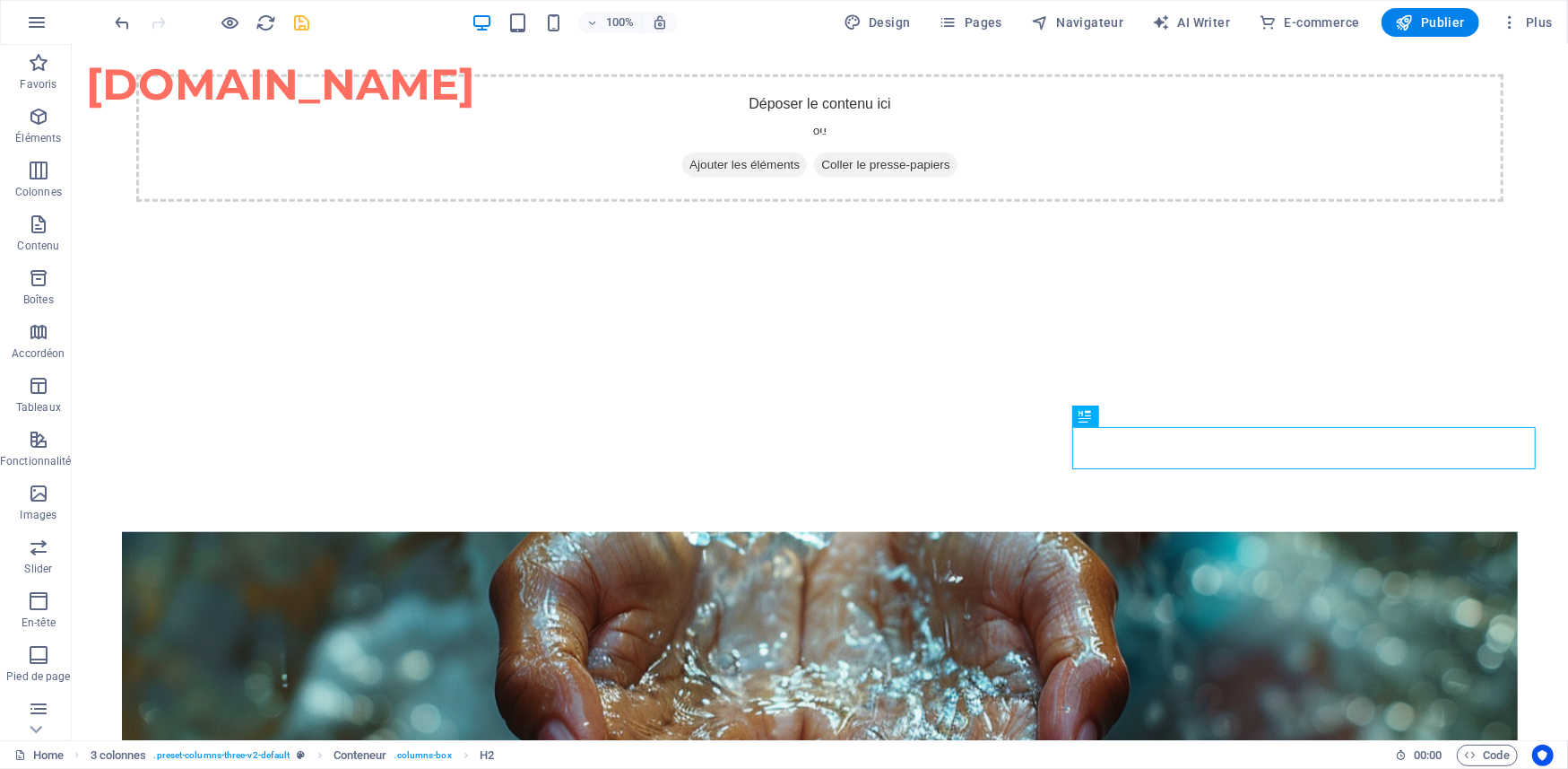
click at [951, 323] on div "H1 Image avec texte Conteneur Variable Image avec texte H1 Conteneur Texte 3 co…" at bounding box center [819, 392] width 1495 height 695
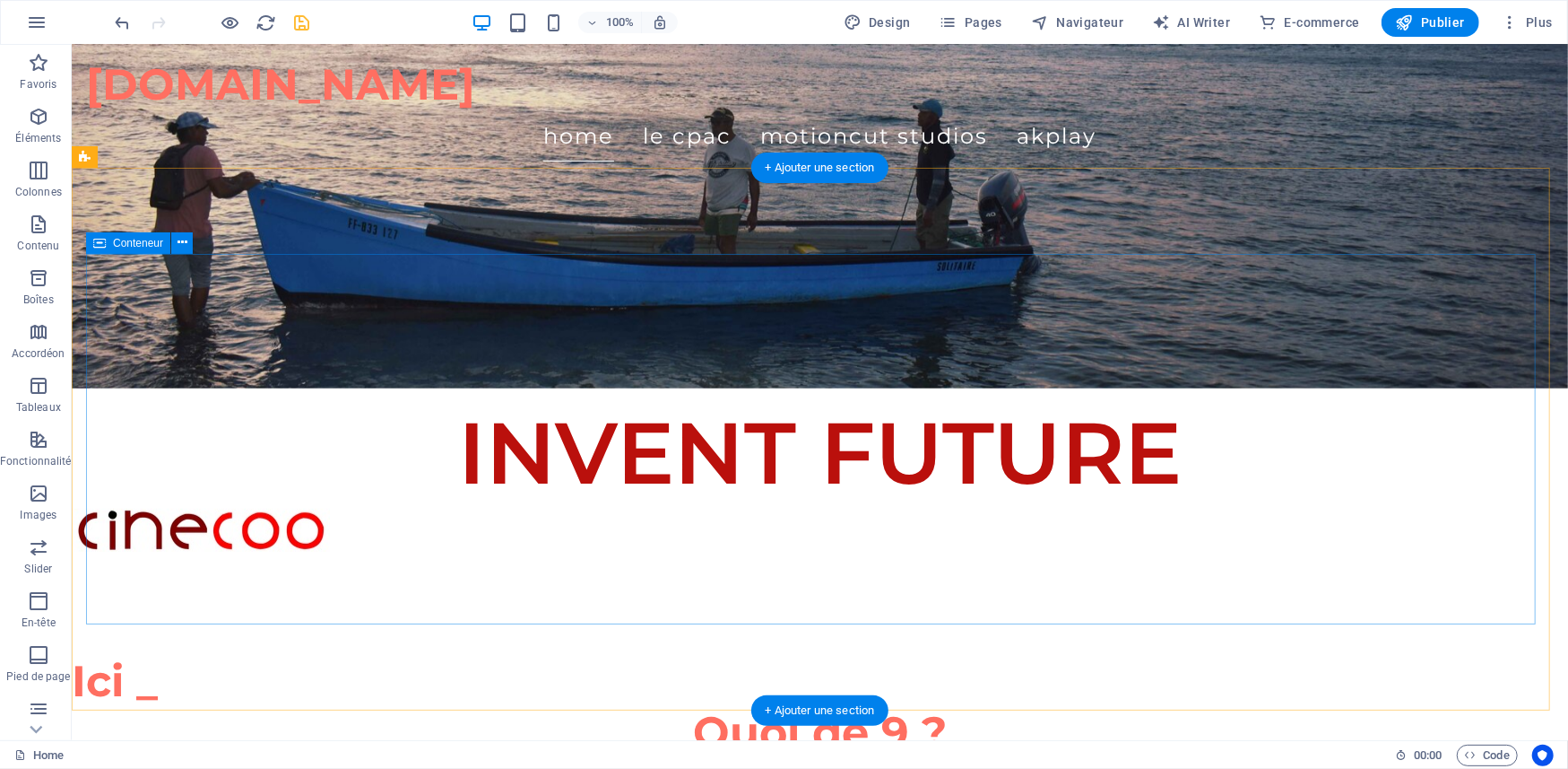
scroll to position [358, 0]
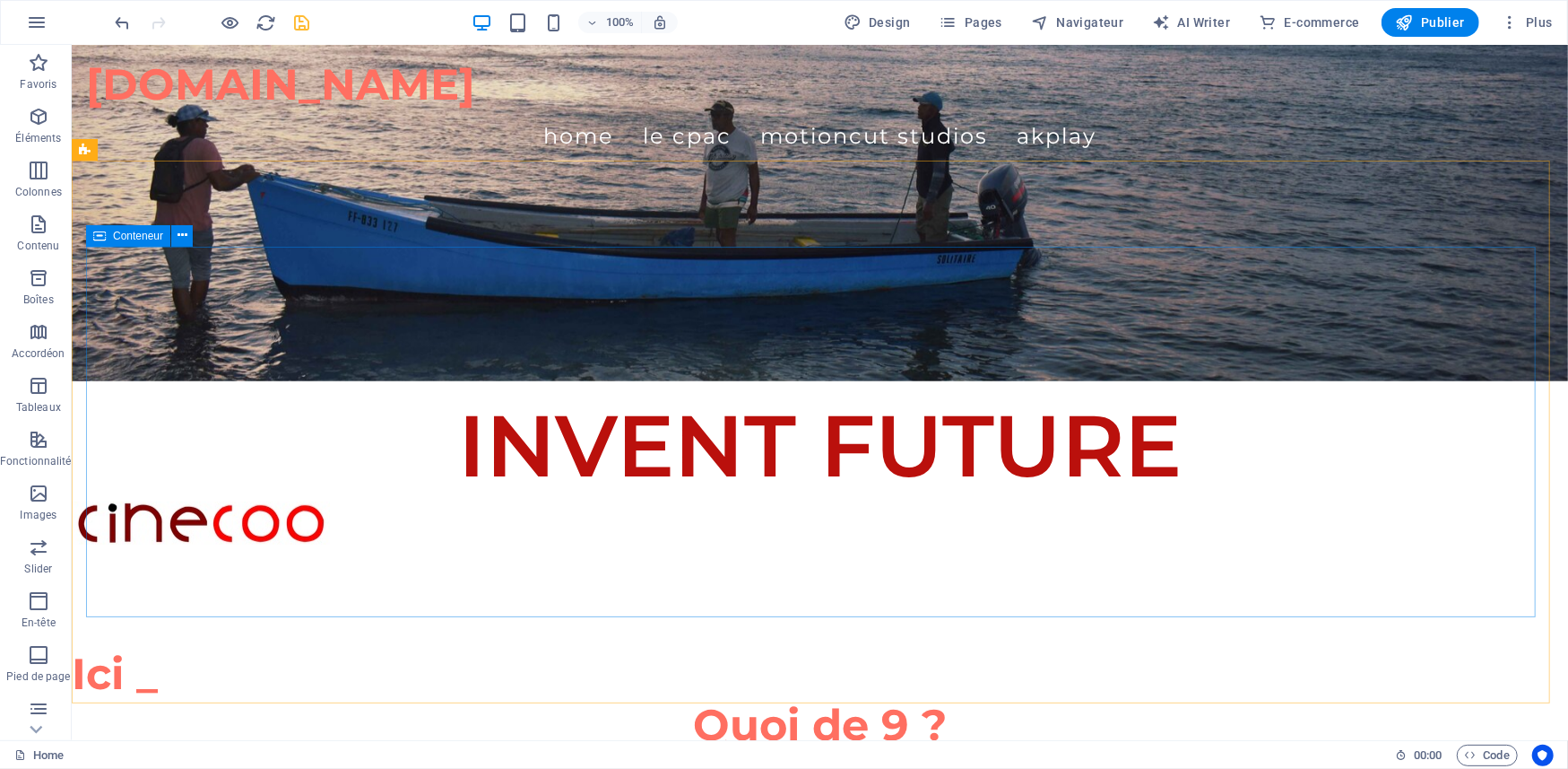
click at [122, 233] on span "Conteneur" at bounding box center [138, 235] width 50 height 11
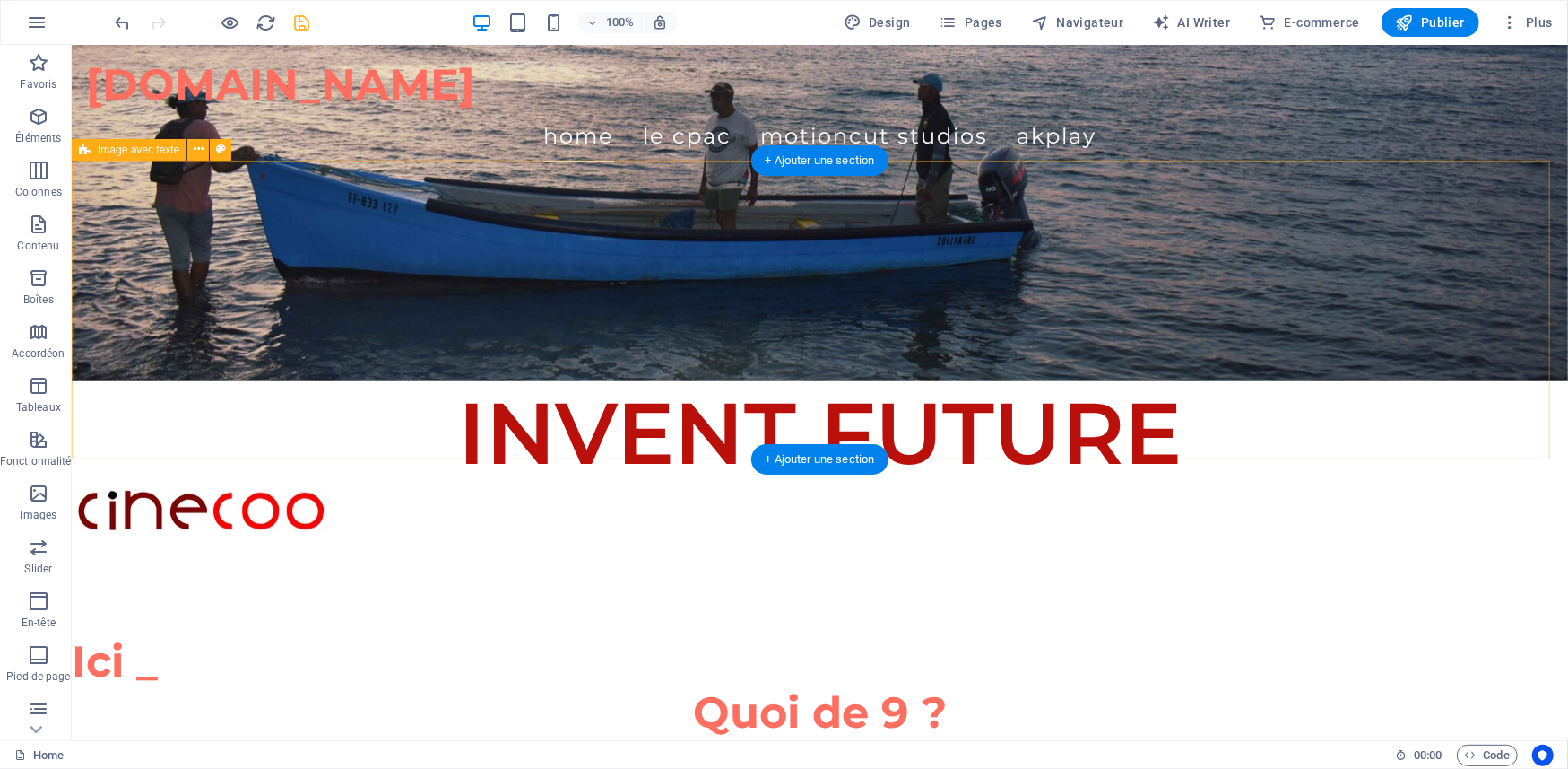
click at [814, 160] on div "+ Ajouter une section" at bounding box center [820, 160] width 138 height 30
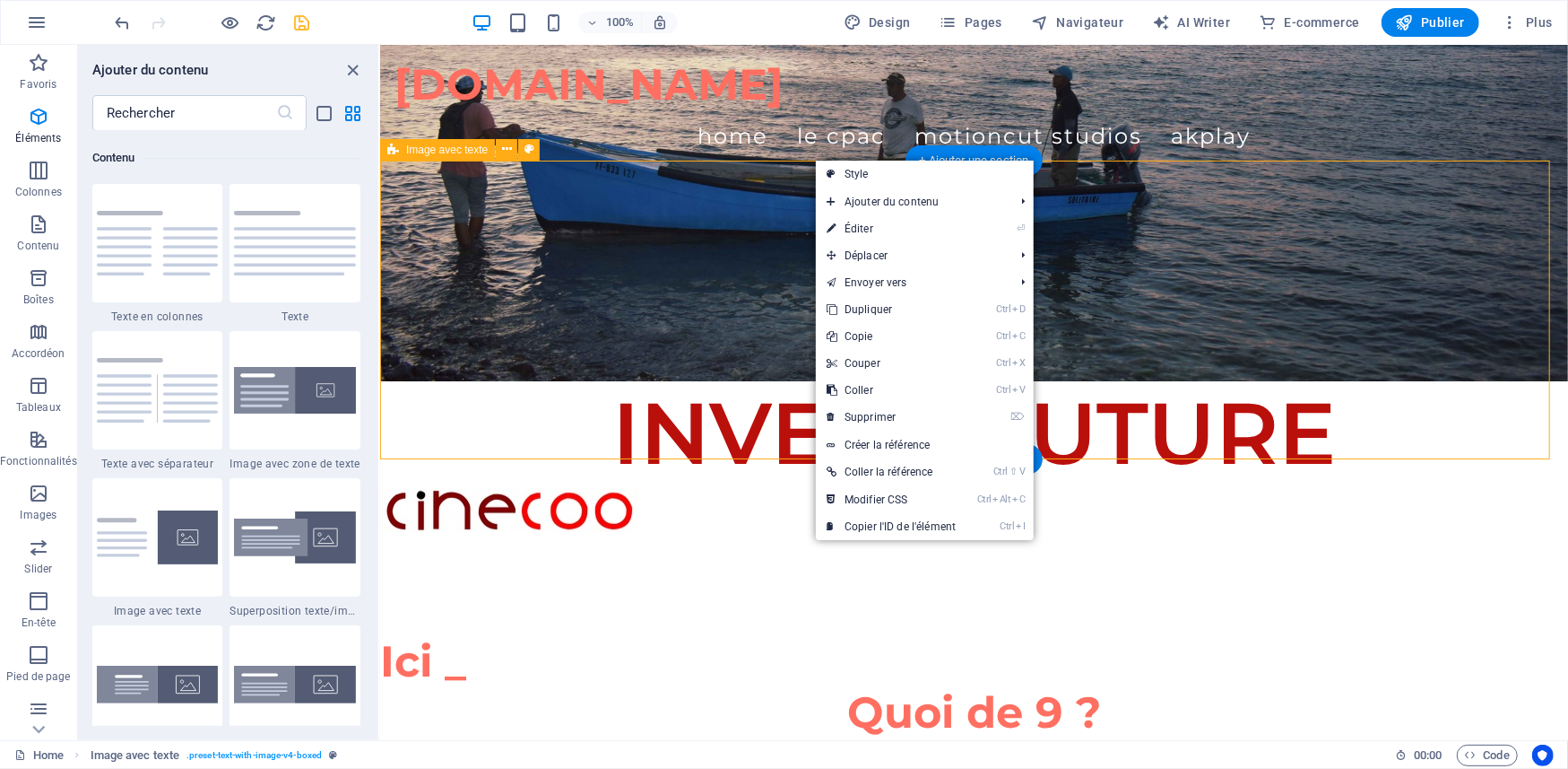
scroll to position [3137, 0]
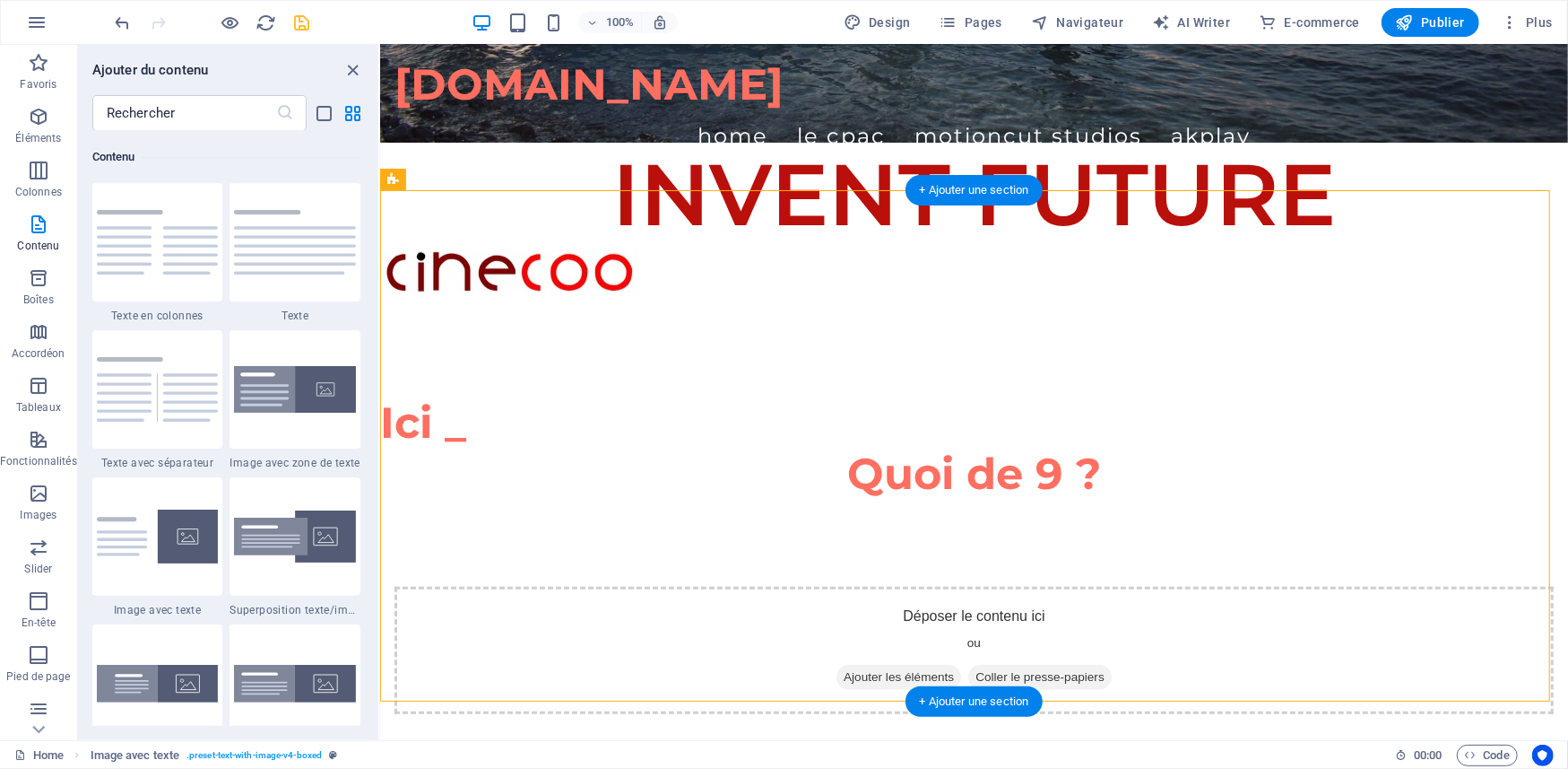
scroll to position [718, 0]
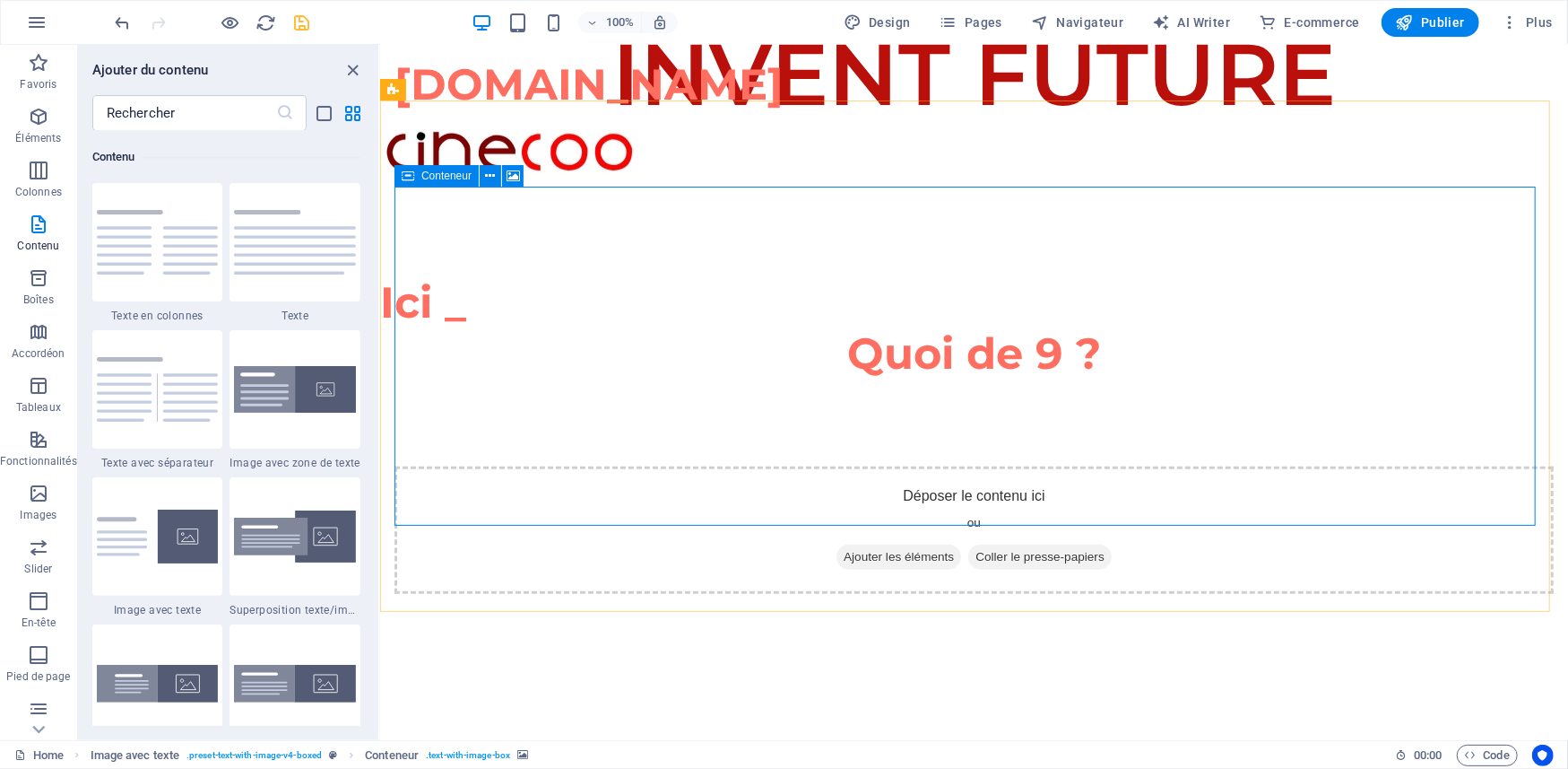
click at [404, 175] on icon at bounding box center [407, 175] width 13 height 21
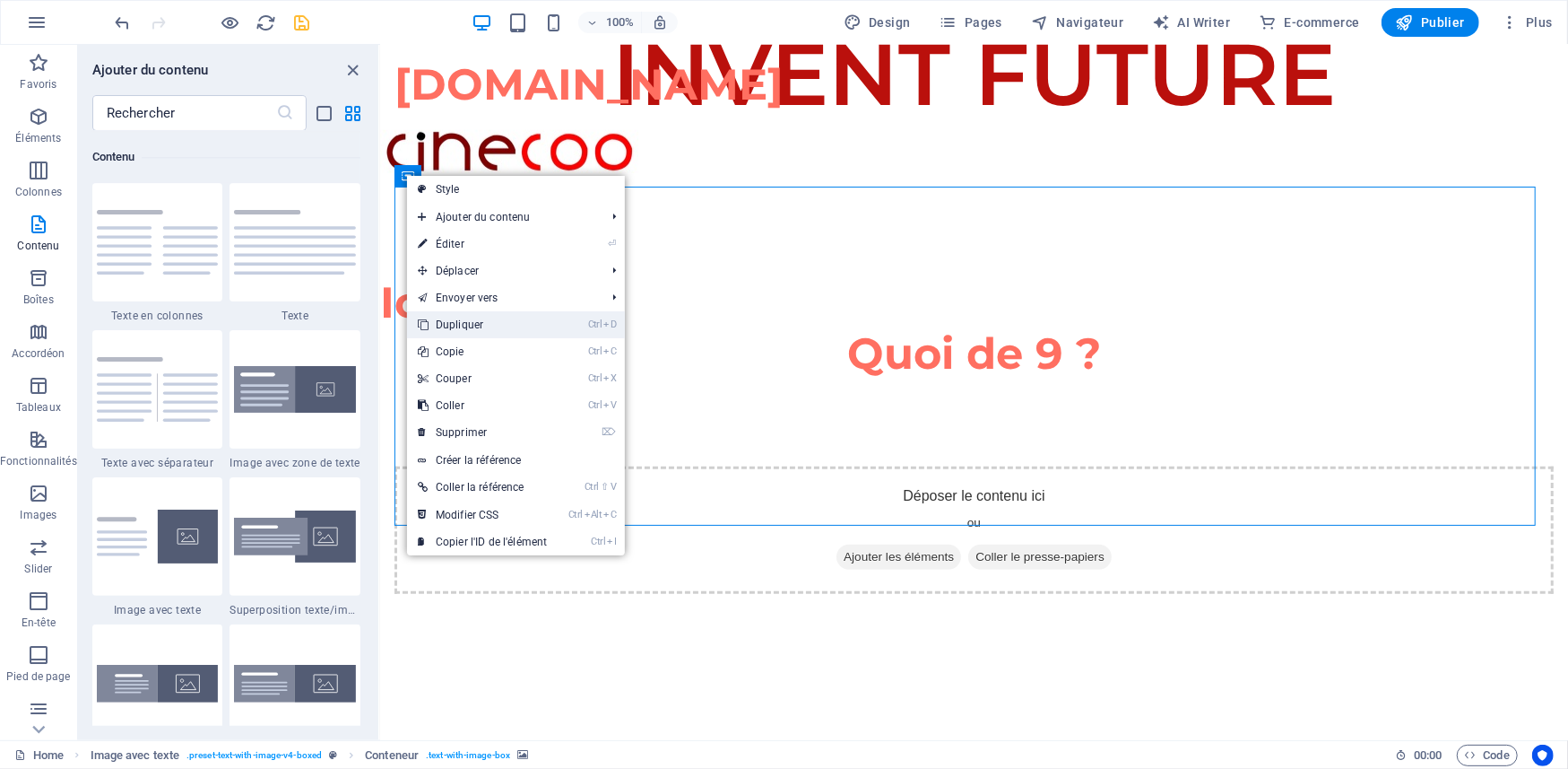
click at [463, 327] on link "Ctrl D Dupliquer" at bounding box center [482, 324] width 151 height 27
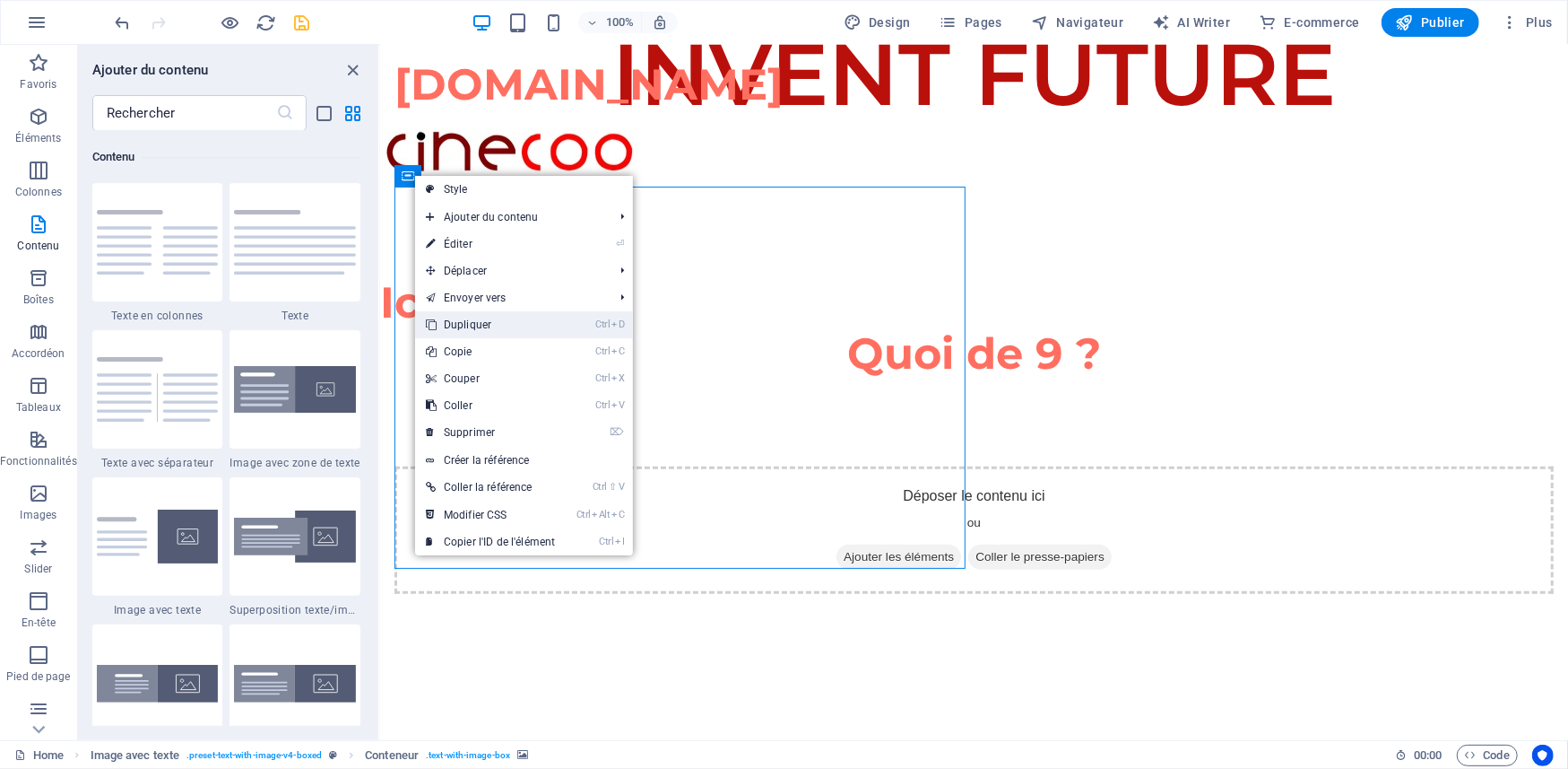
click at [470, 321] on link "Ctrl D Dupliquer" at bounding box center [491, 324] width 151 height 27
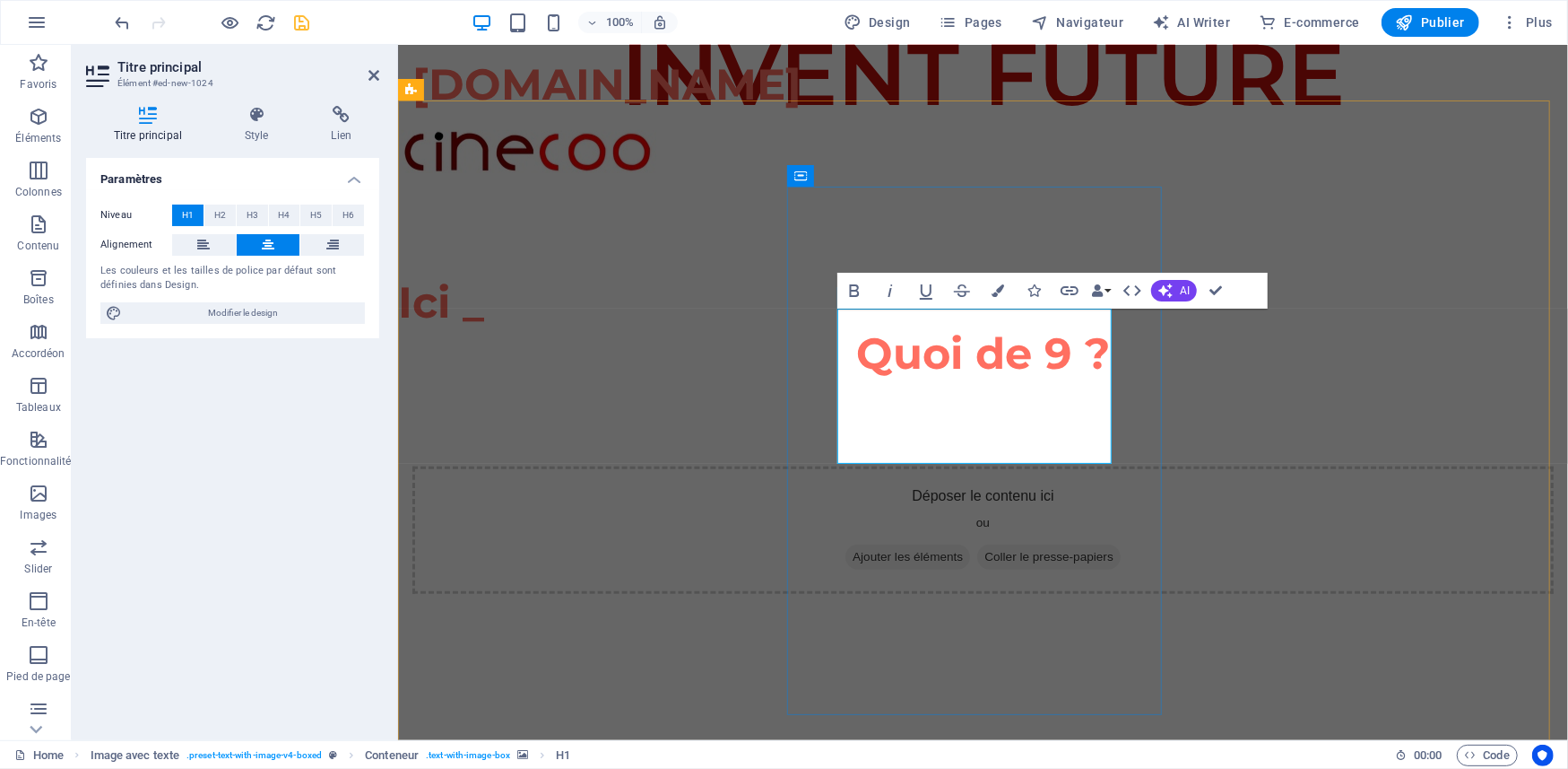
drag, startPoint x: 883, startPoint y: 384, endPoint x: 1068, endPoint y: 451, distance: 196.8
click at [219, 210] on span "H2" at bounding box center [220, 215] width 12 height 21
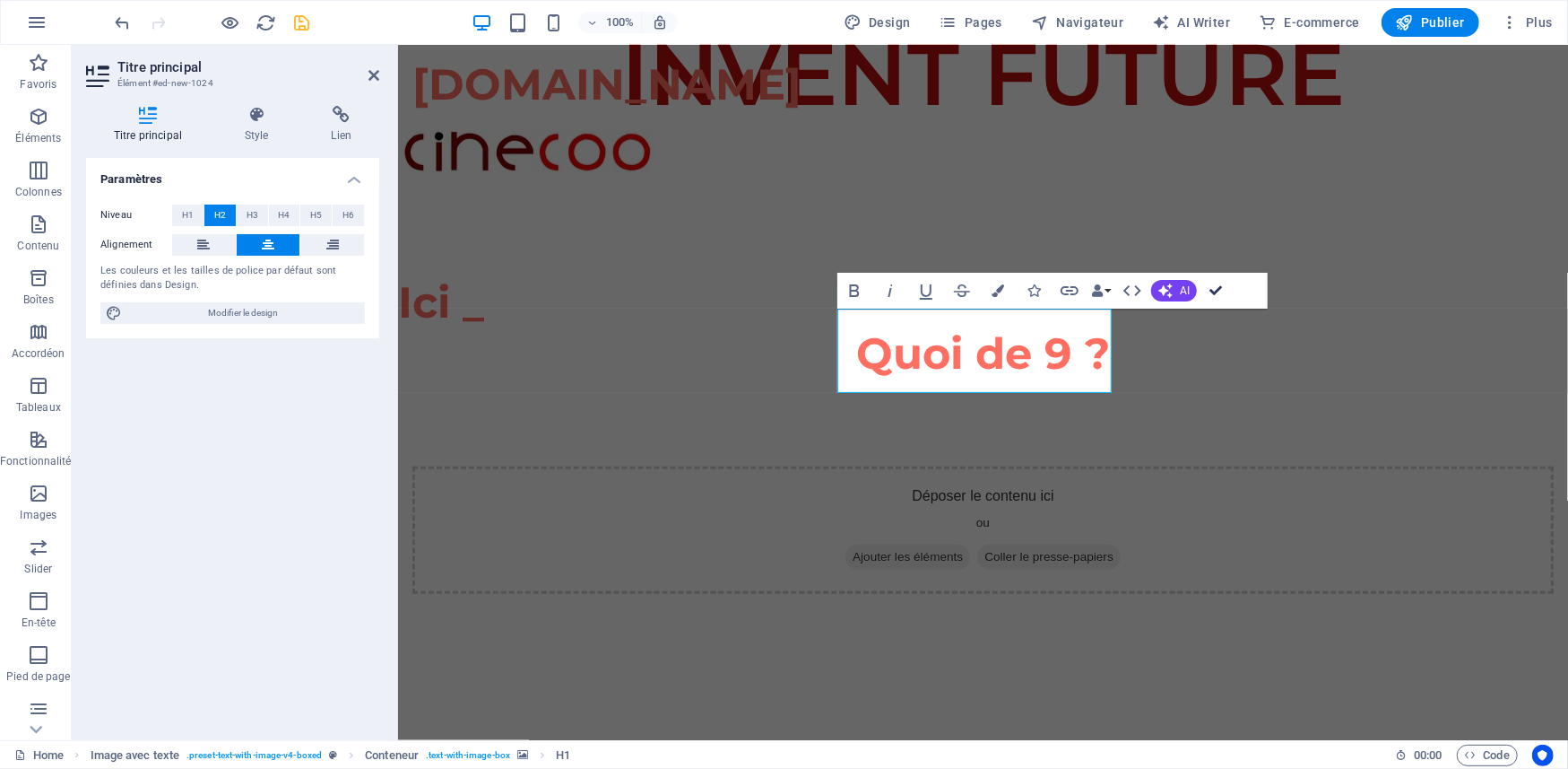
drag, startPoint x: 1214, startPoint y: 291, endPoint x: 1144, endPoint y: 246, distance: 83.2
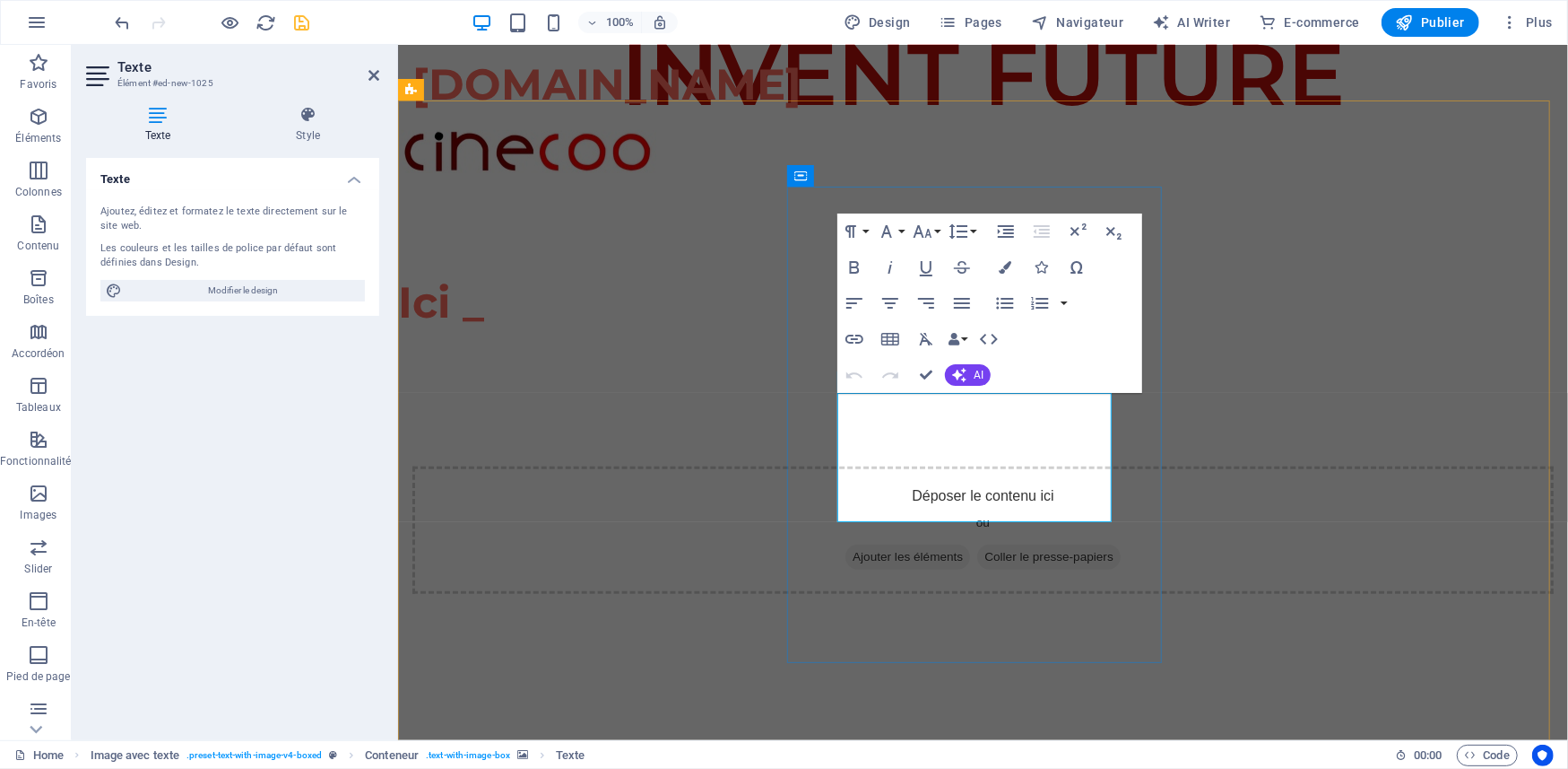
drag, startPoint x: 863, startPoint y: 418, endPoint x: 1072, endPoint y: 495, distance: 222.7
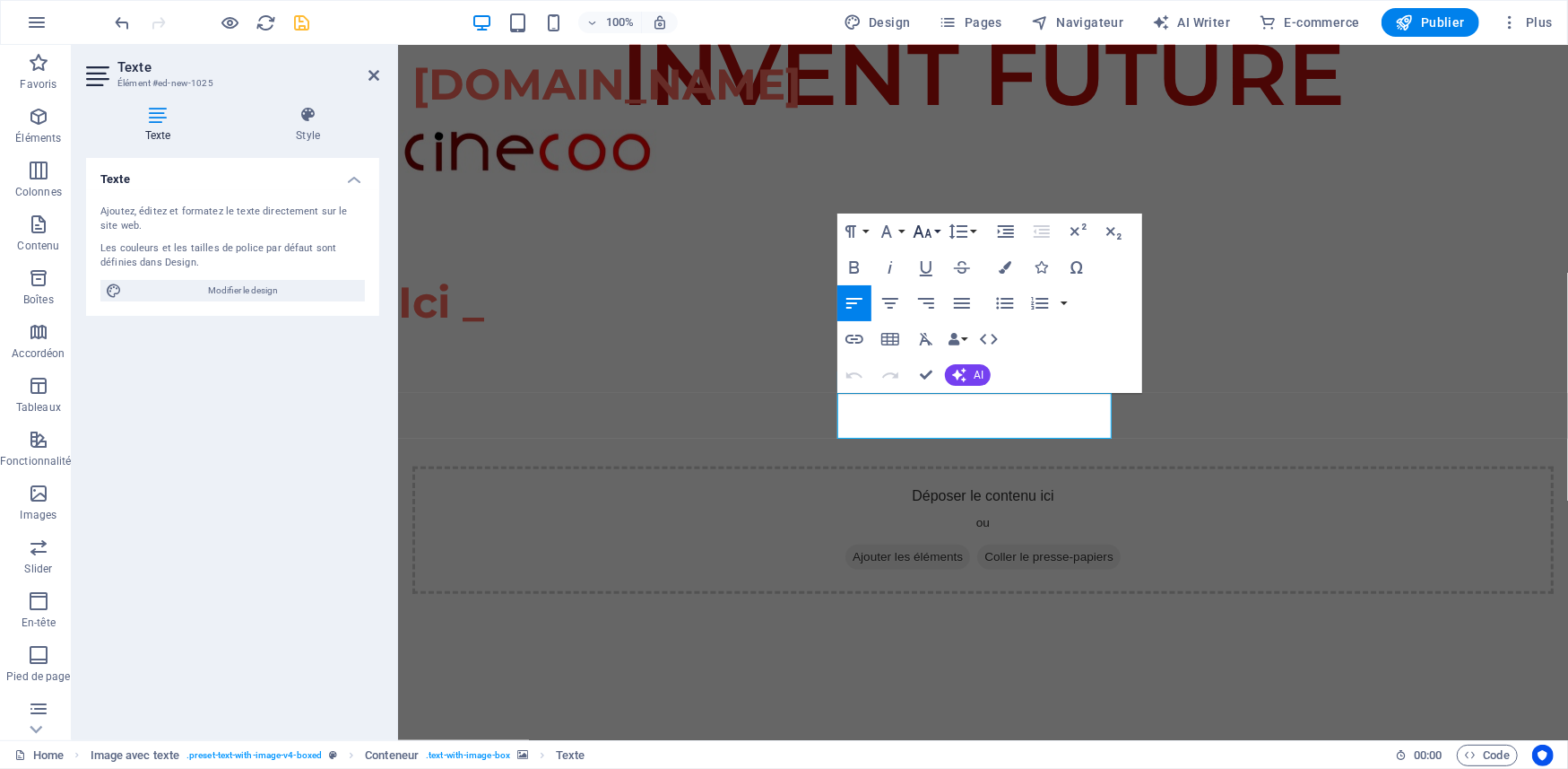
click at [934, 227] on button "Font Size" at bounding box center [925, 231] width 34 height 36
click at [932, 455] on link "24" at bounding box center [941, 455] width 65 height 27
click at [933, 233] on button "Font Size" at bounding box center [925, 231] width 34 height 36
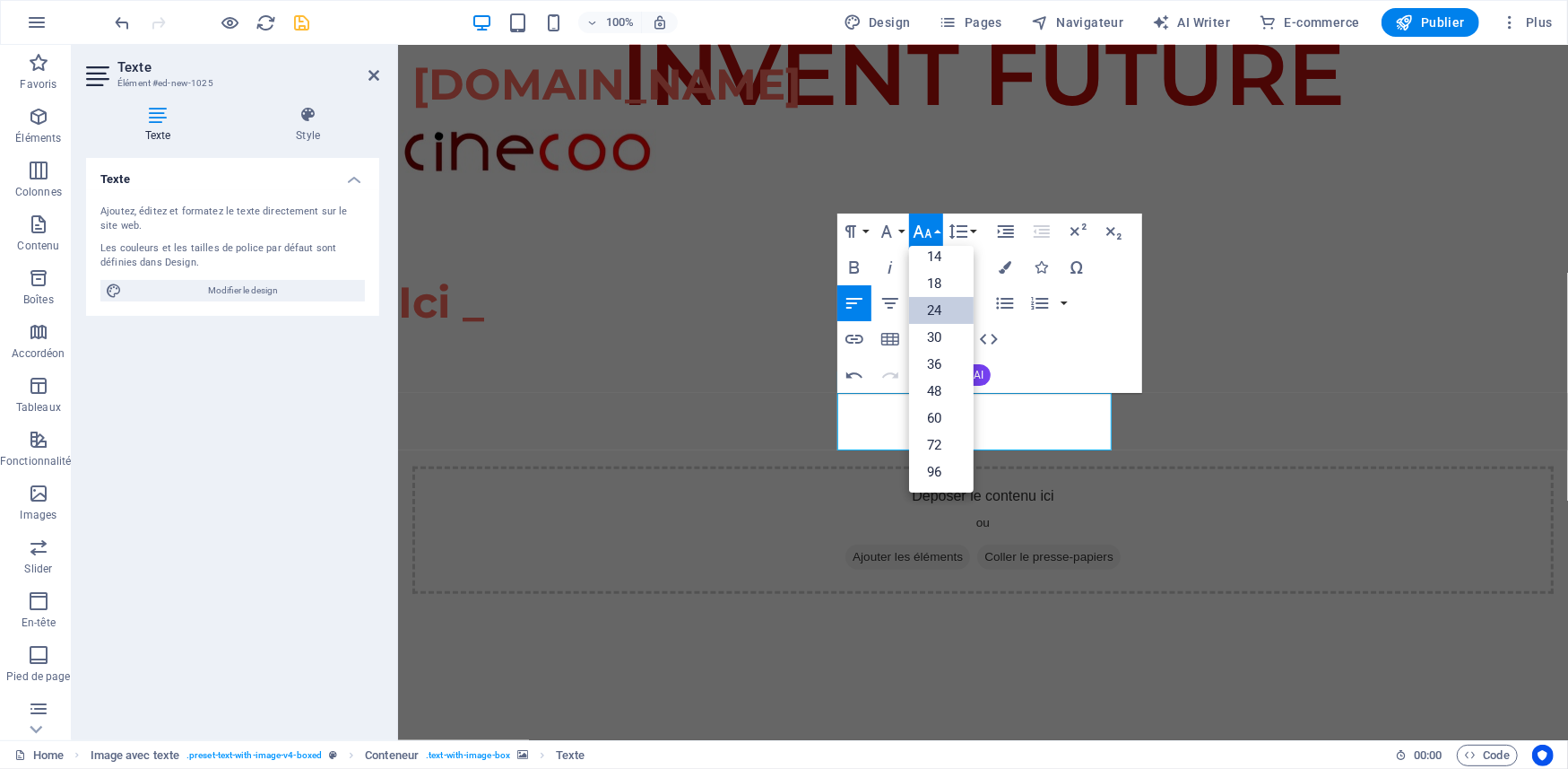
scroll to position [144, 0]
click at [940, 333] on link "30" at bounding box center [941, 337] width 65 height 27
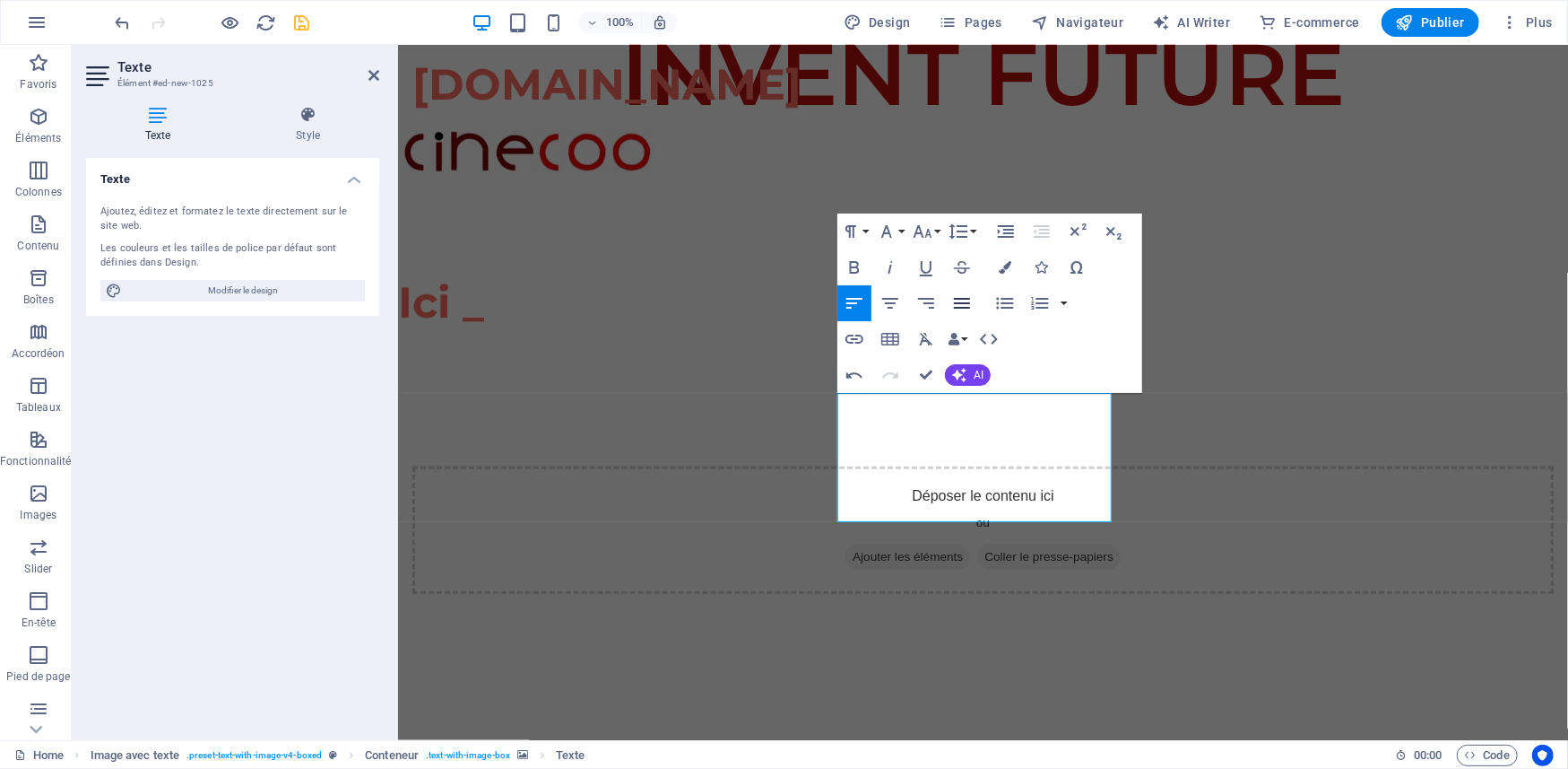
click at [968, 296] on icon "button" at bounding box center [961, 303] width 21 height 21
click at [894, 302] on icon "button" at bounding box center [890, 303] width 21 height 21
click at [1006, 265] on icon "button" at bounding box center [1005, 266] width 13 height 13
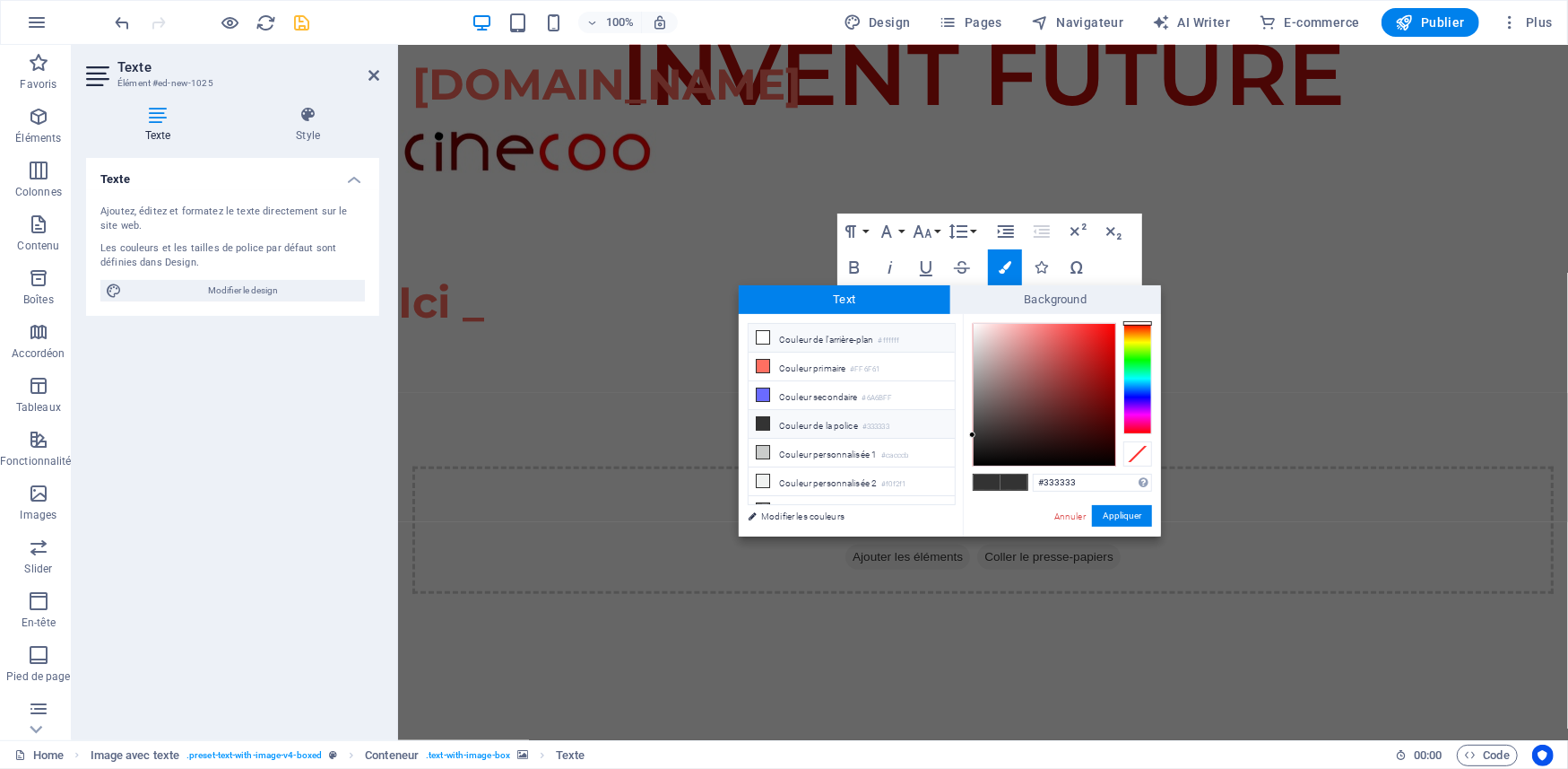
click at [836, 331] on li "Couleur de l'arrière-plan #ffffff" at bounding box center [851, 338] width 206 height 29
type input "#ffffff"
click at [836, 335] on li "Couleur de l'arrière-plan #ffffff" at bounding box center [851, 338] width 206 height 29
click at [1111, 517] on button "Appliquer" at bounding box center [1122, 515] width 60 height 21
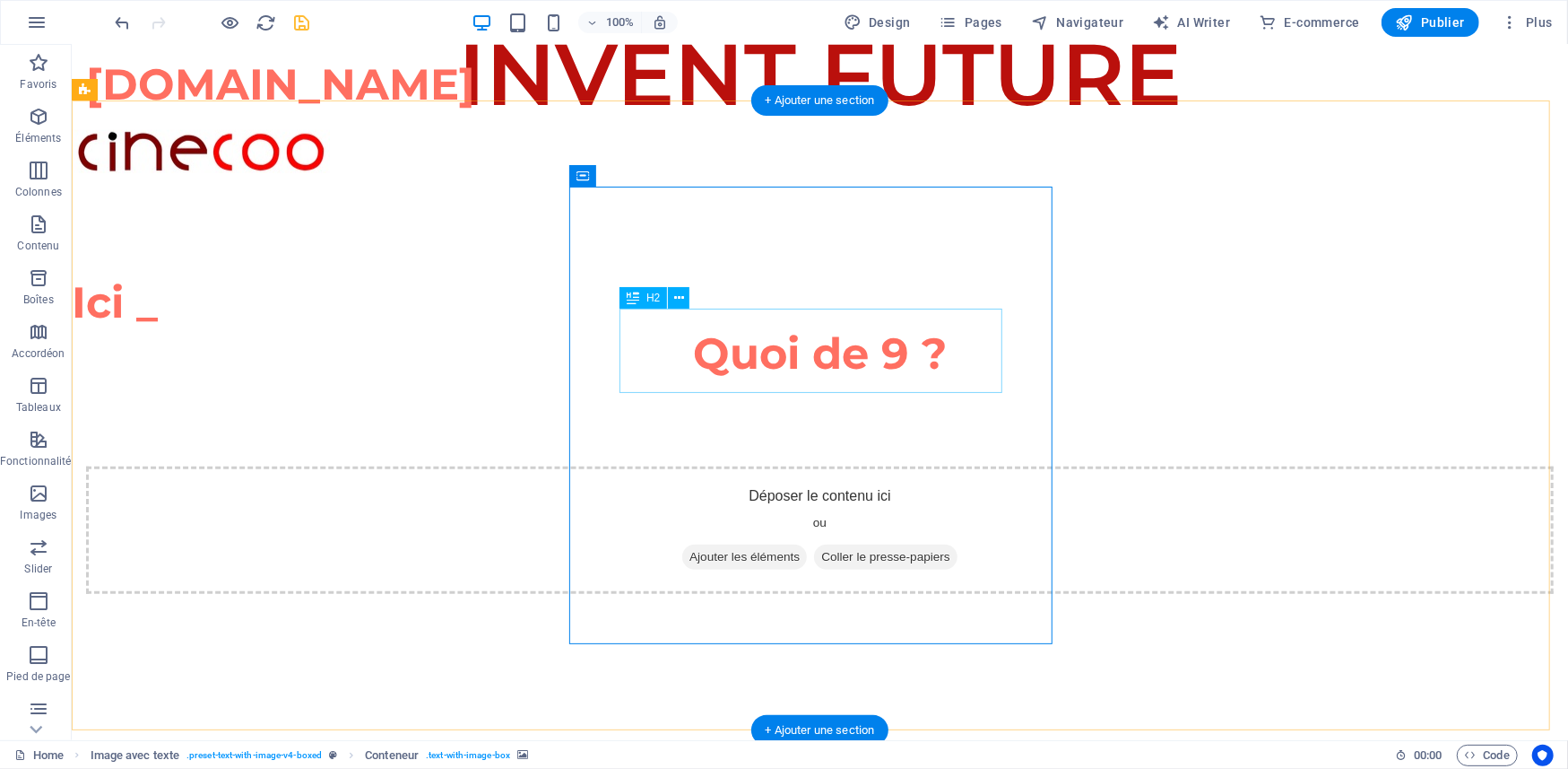
click at [678, 292] on icon at bounding box center [678, 297] width 10 height 18
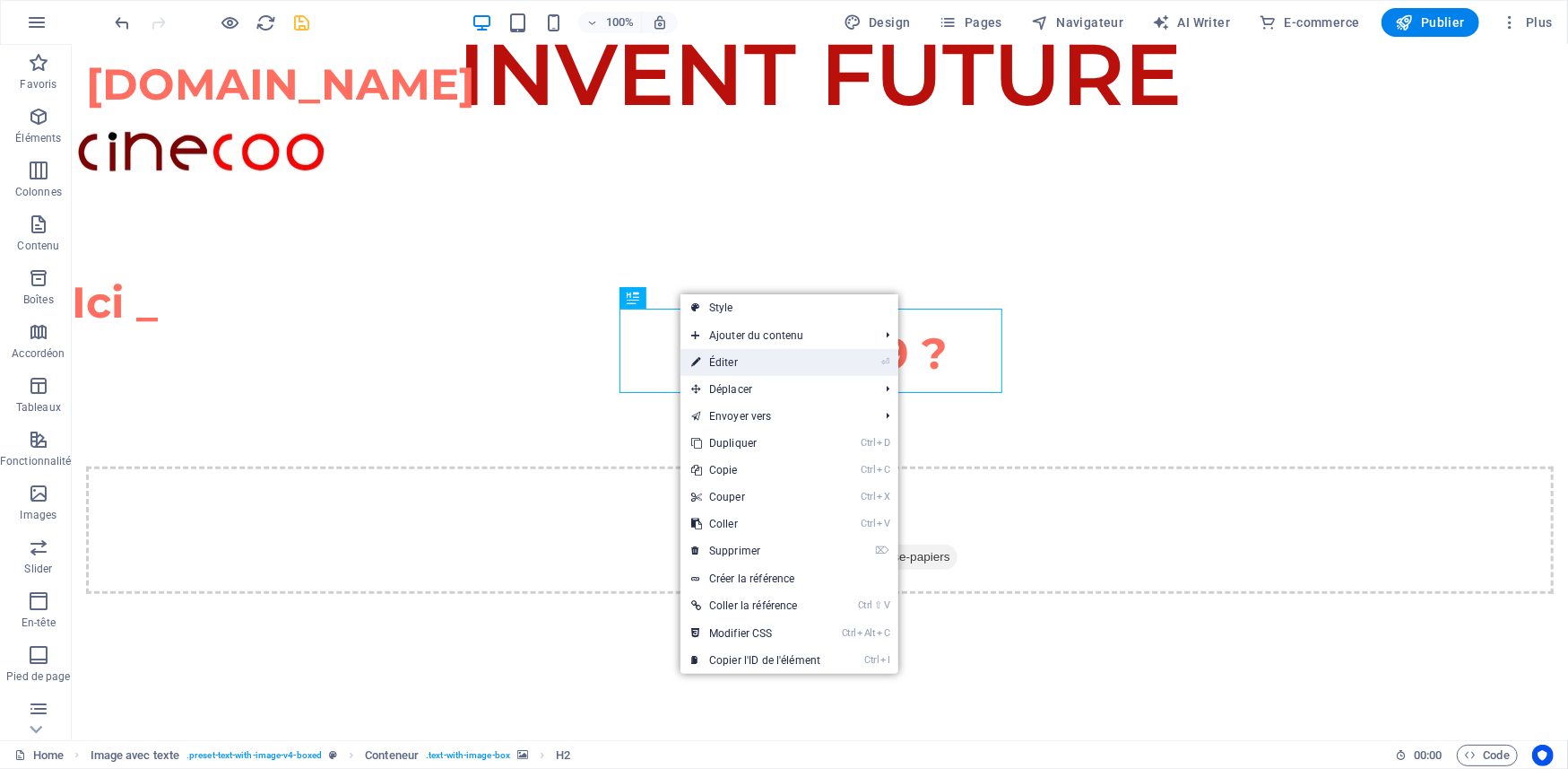
click at [710, 360] on link "⏎ Éditer" at bounding box center [756, 362] width 151 height 27
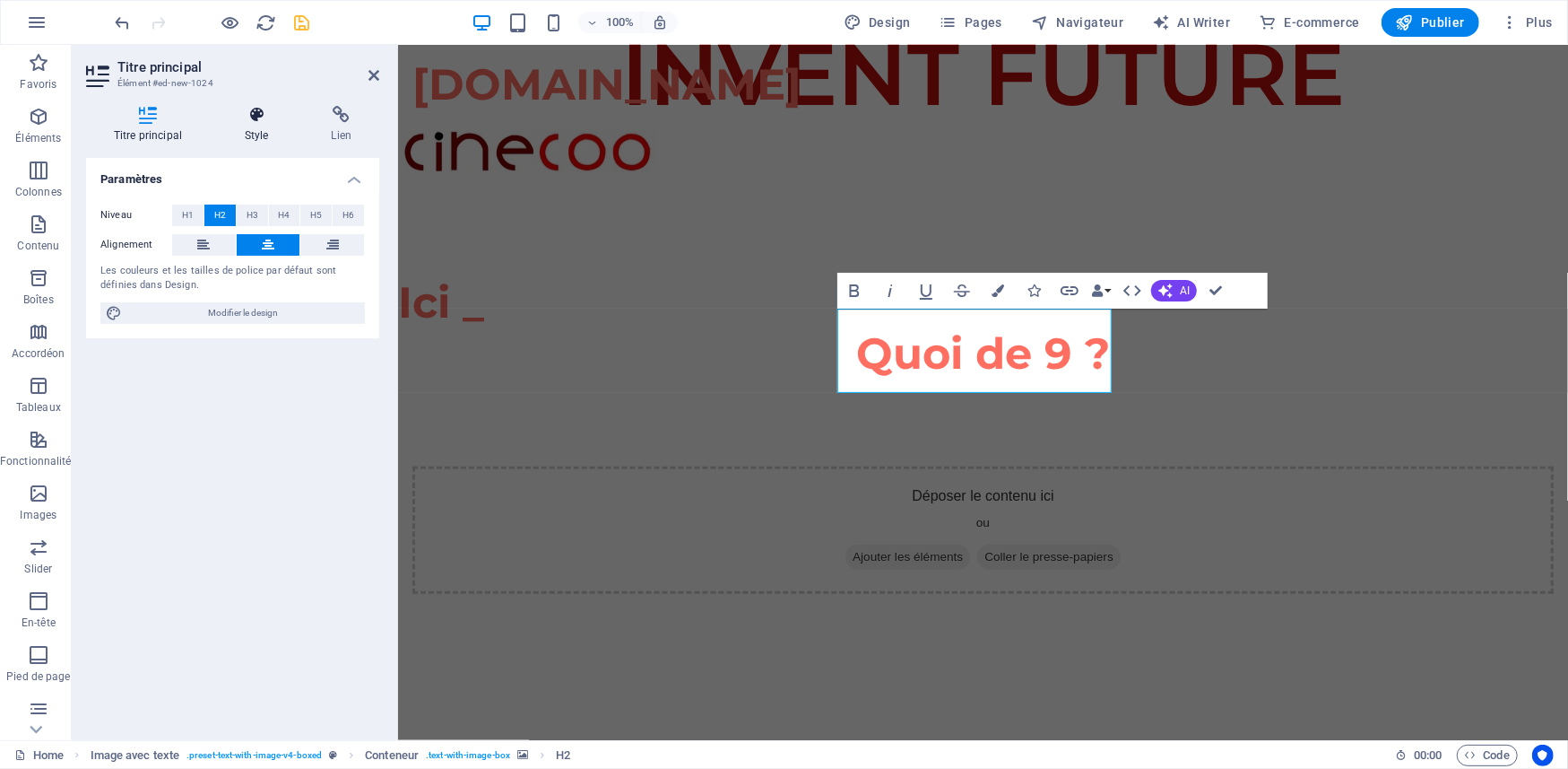
click at [260, 130] on h4 "Style" at bounding box center [260, 124] width 87 height 38
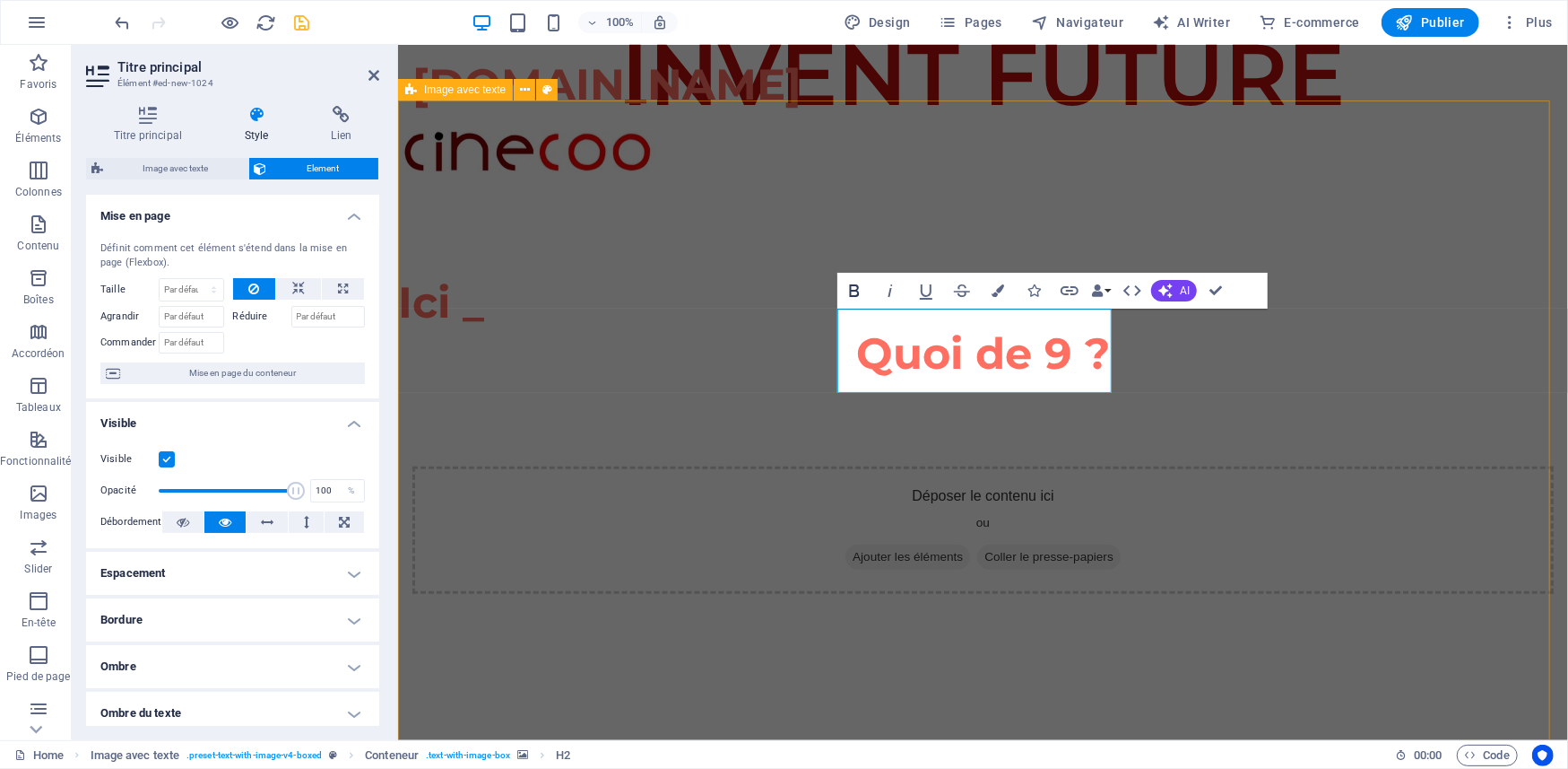
click at [854, 295] on icon "button" at bounding box center [854, 291] width 10 height 13
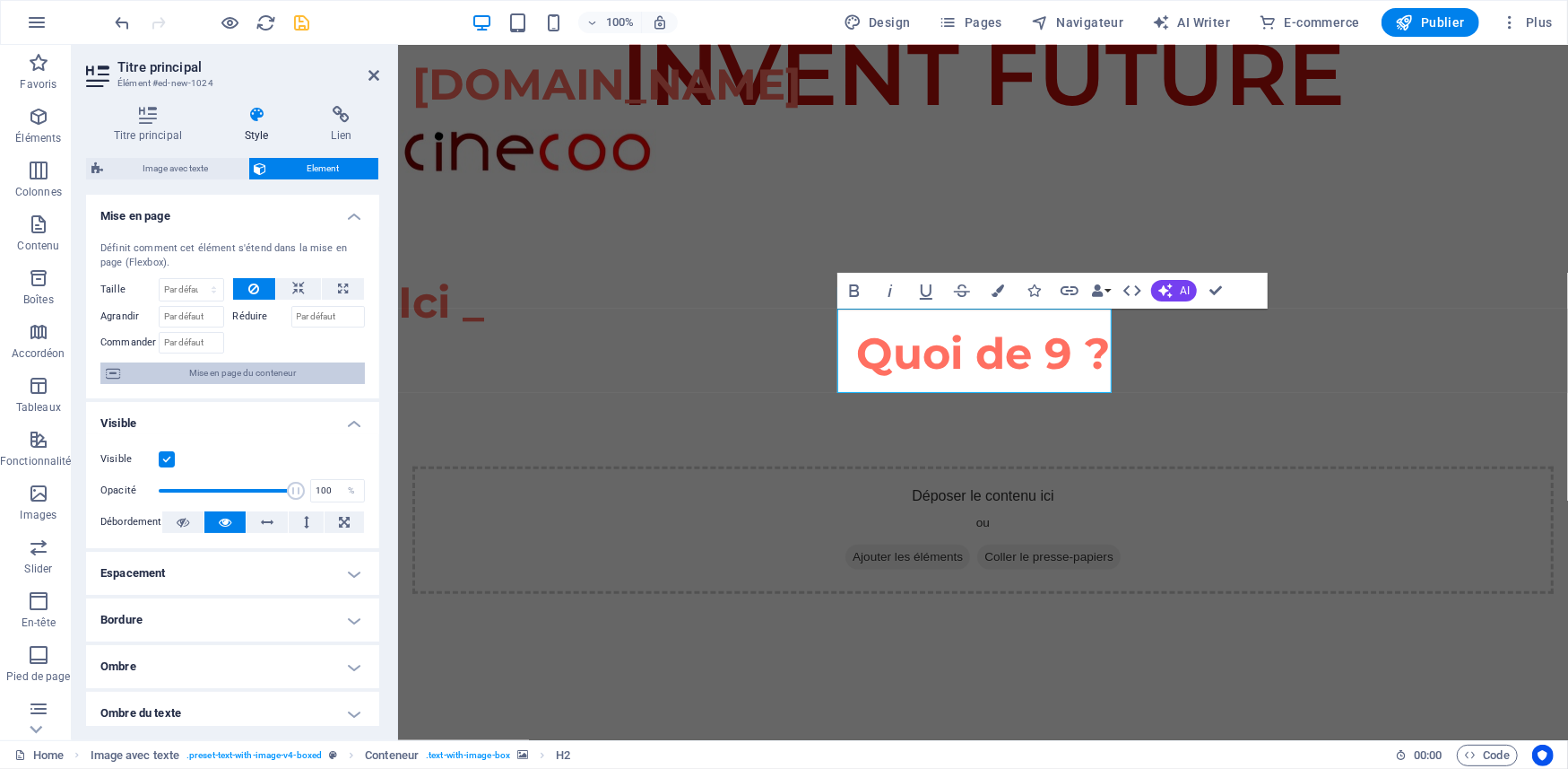
click at [152, 368] on span "Mise en page du conteneur" at bounding box center [243, 373] width 234 height 21
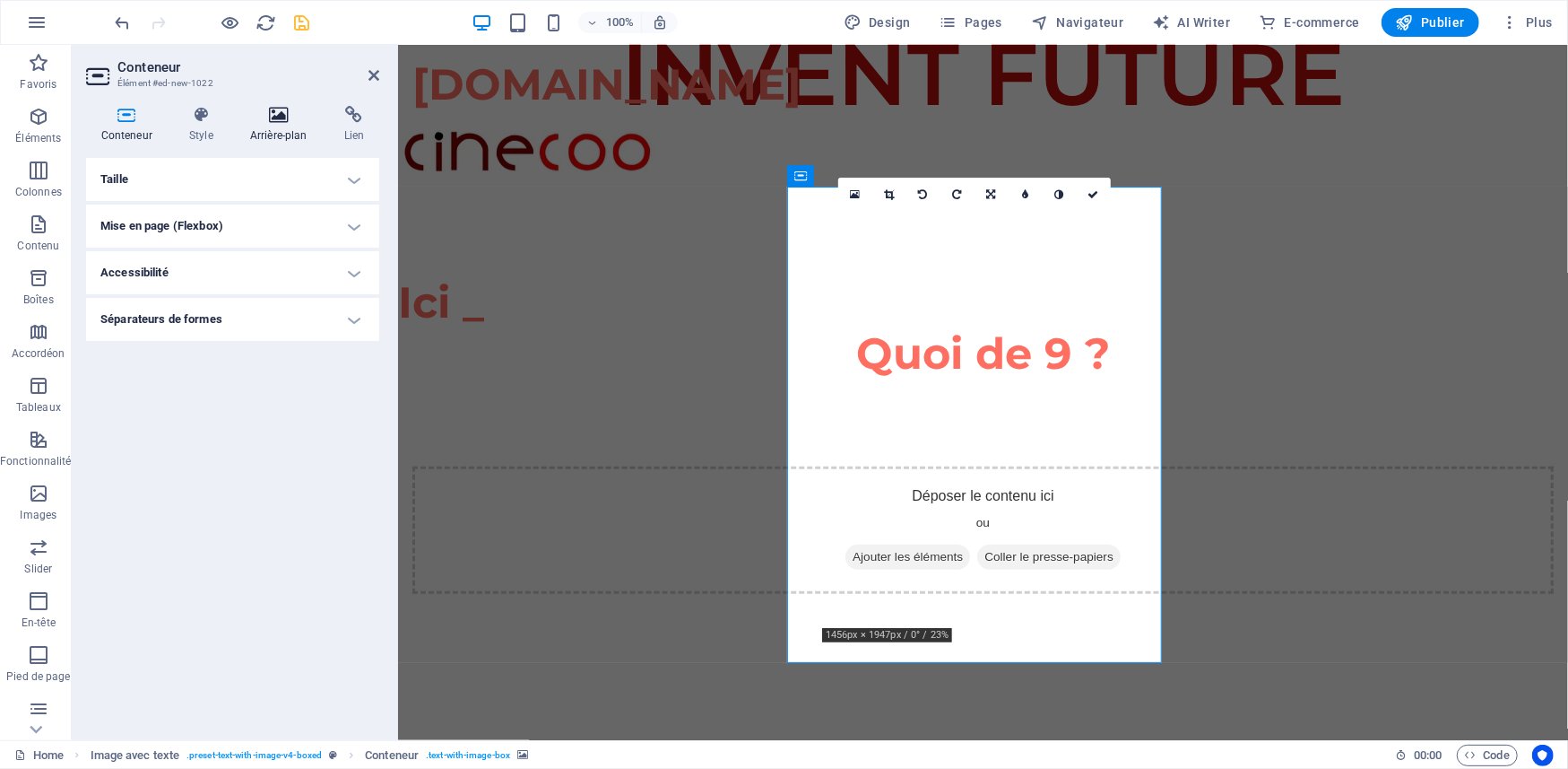
click at [276, 122] on icon at bounding box center [279, 114] width 87 height 18
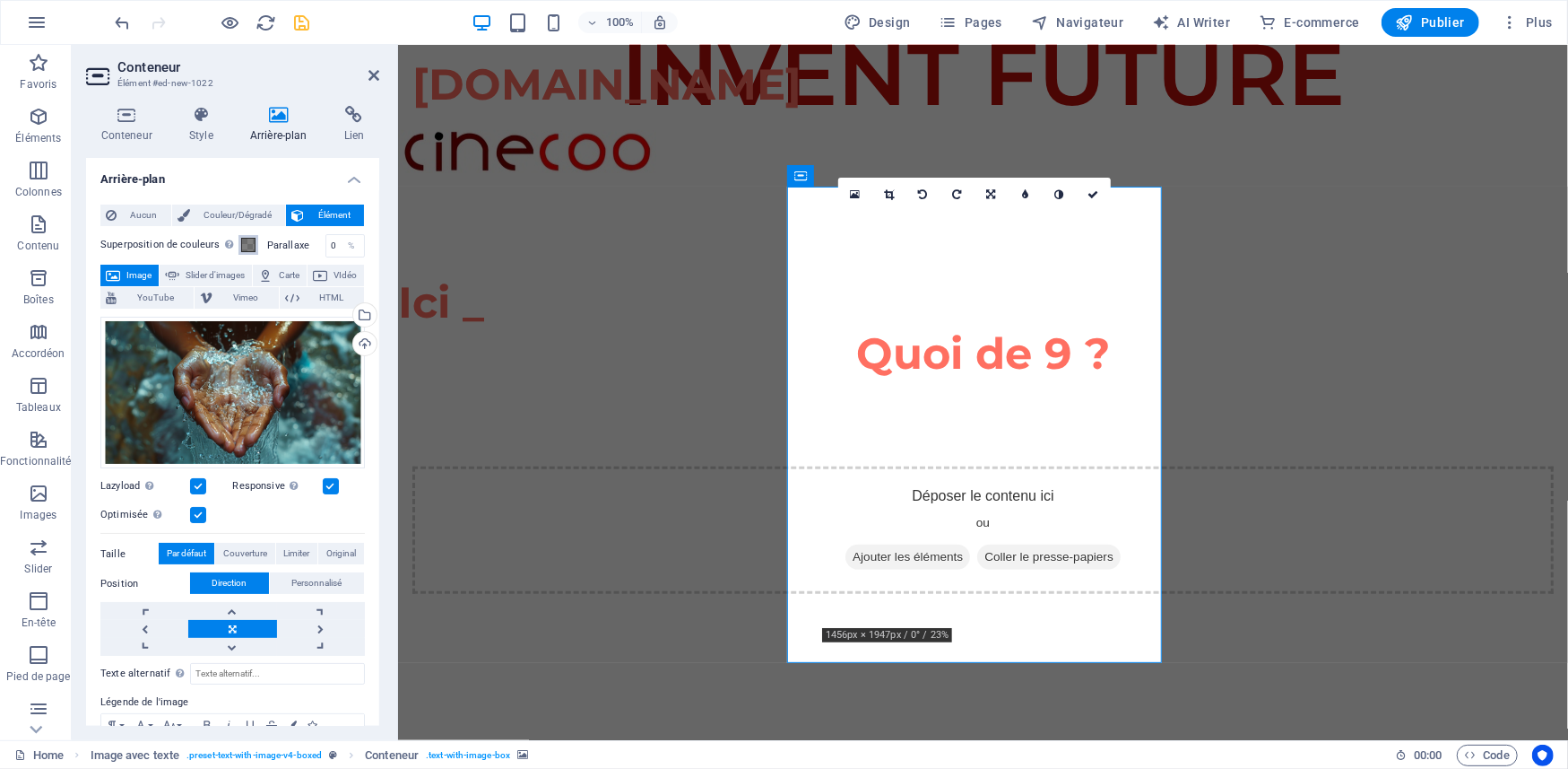
click at [242, 241] on span at bounding box center [248, 244] width 15 height 15
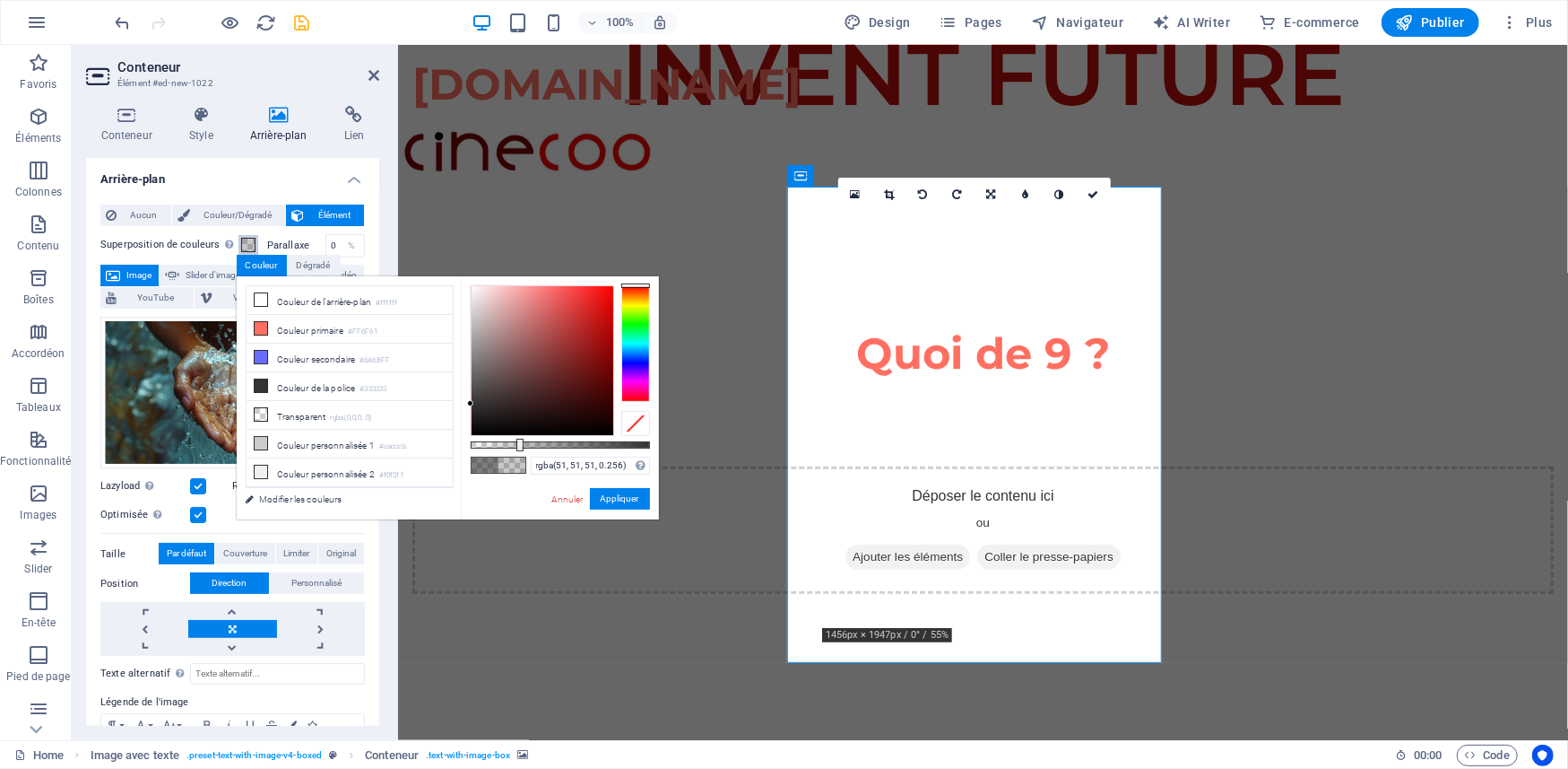
type input "rgba(51, 51, 51, 0.241)"
drag, startPoint x: 585, startPoint y: 440, endPoint x: 514, endPoint y: 449, distance: 71.6
click at [514, 449] on div at bounding box center [515, 445] width 7 height 13
click at [614, 495] on button "Appliquer" at bounding box center [619, 499] width 60 height 21
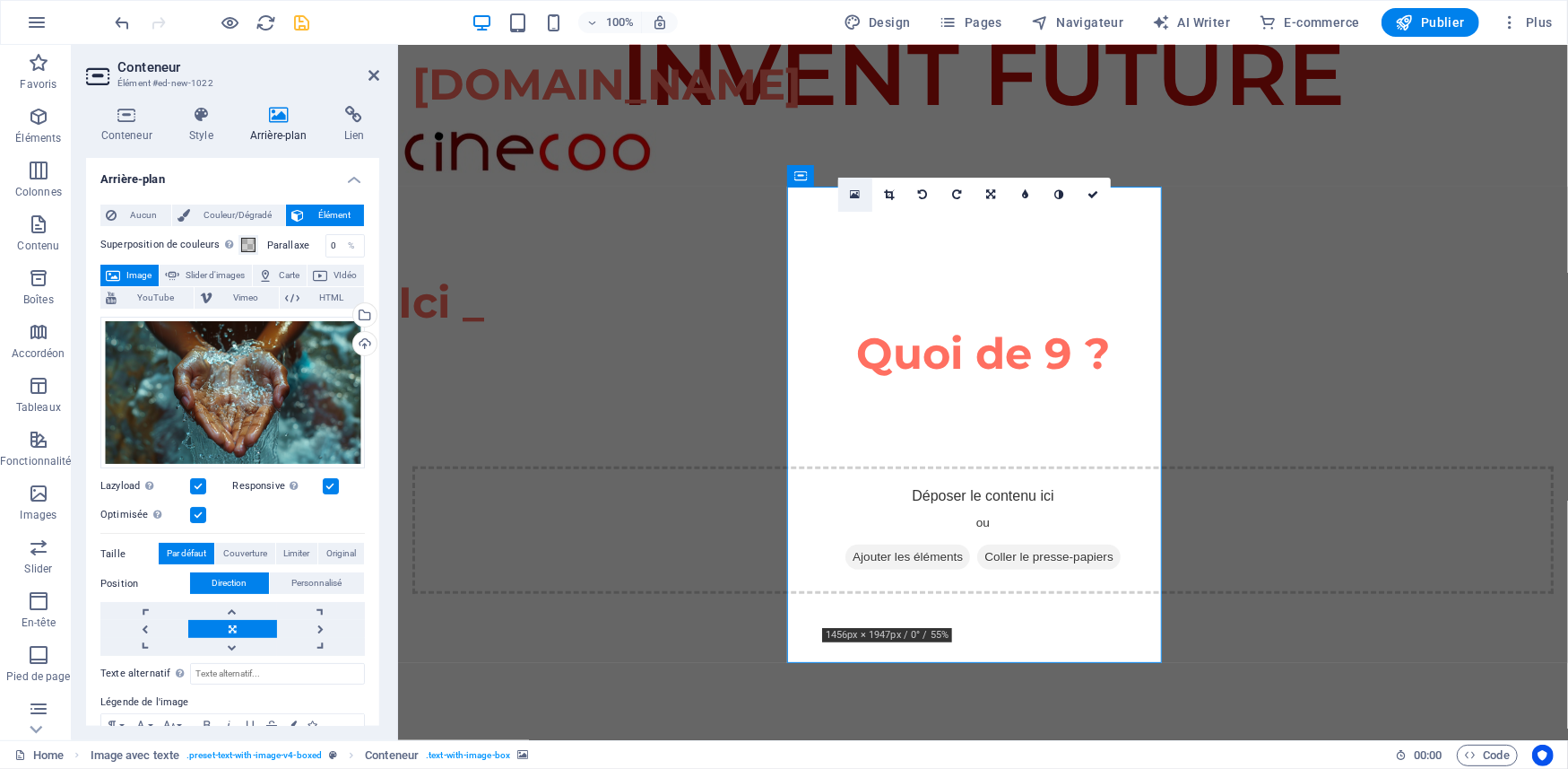
click at [852, 195] on icon at bounding box center [855, 194] width 10 height 13
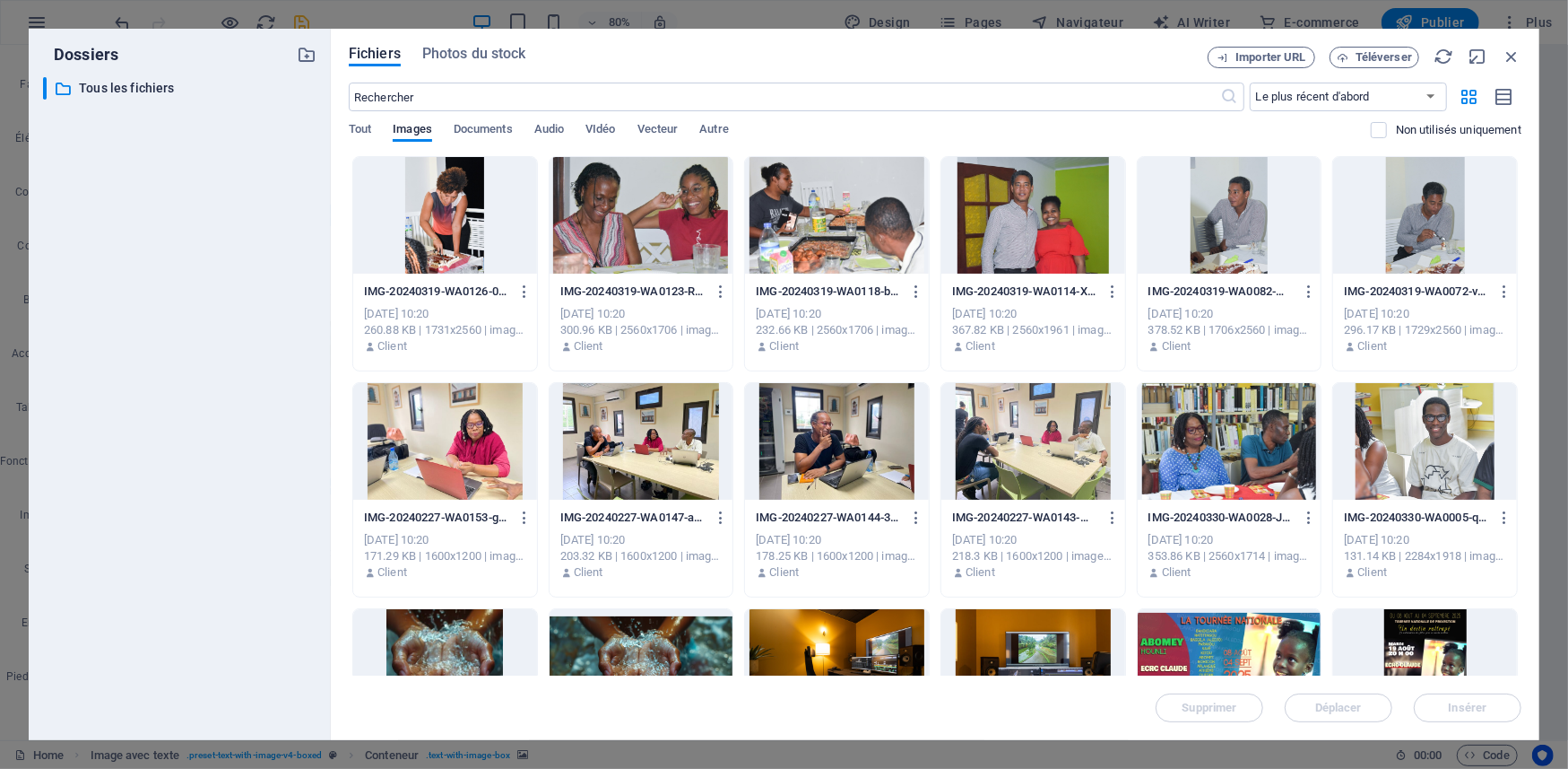
click at [1281, 127] on div "Tout Images Documents Audio VIdéo Vecteur Autre" at bounding box center [859, 138] width 1022 height 34
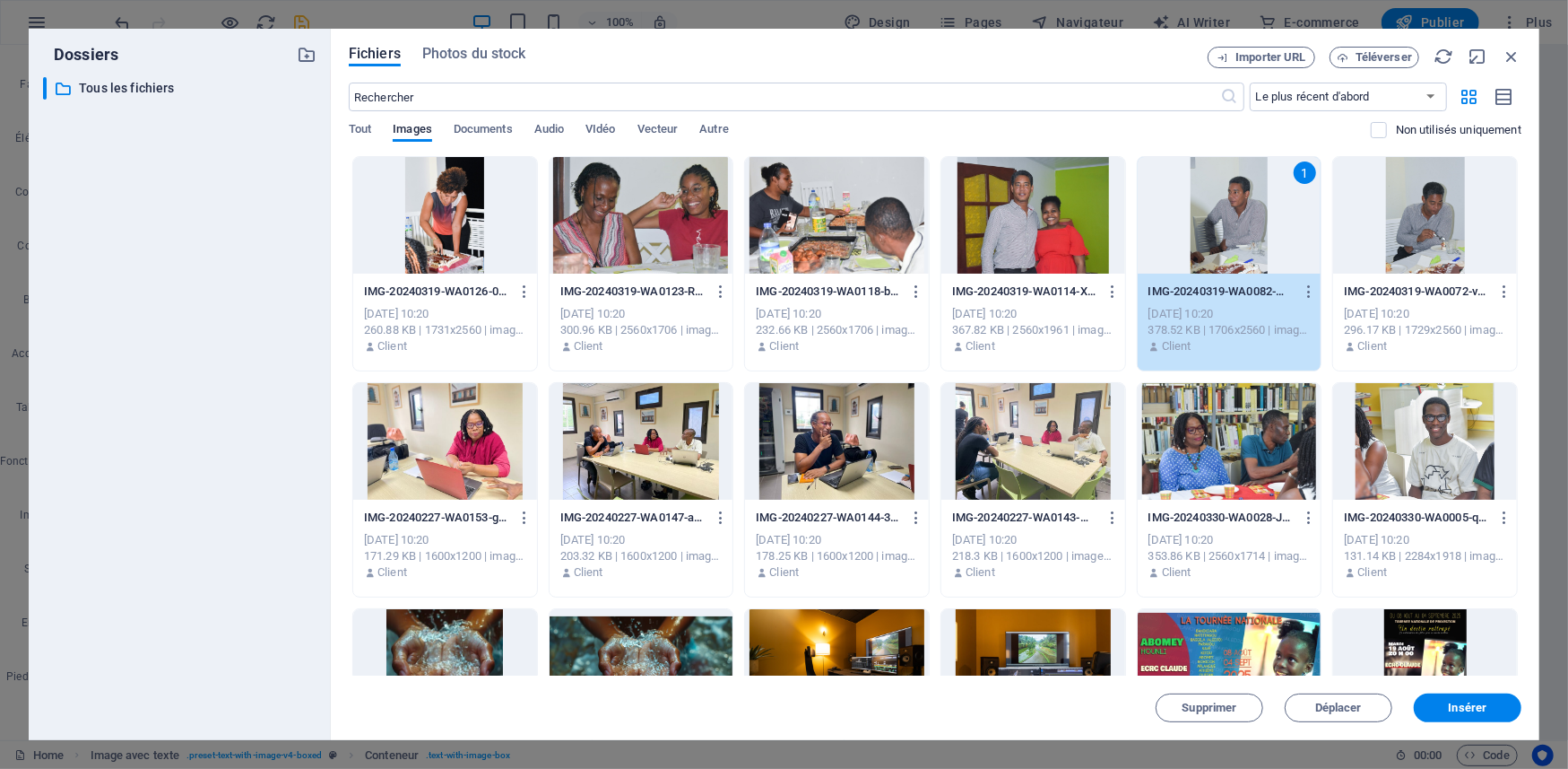
drag, startPoint x: 1138, startPoint y: 309, endPoint x: 1128, endPoint y: 326, distance: 19.7
click at [1128, 220] on div "IMG-20240319-WA0126-0xeq9twaCrcL9XeD7hIOAg.jpg IMG-20240319-WA0126-0xeq9twaCrcL…" at bounding box center [934, 716] width 1172 height 1120
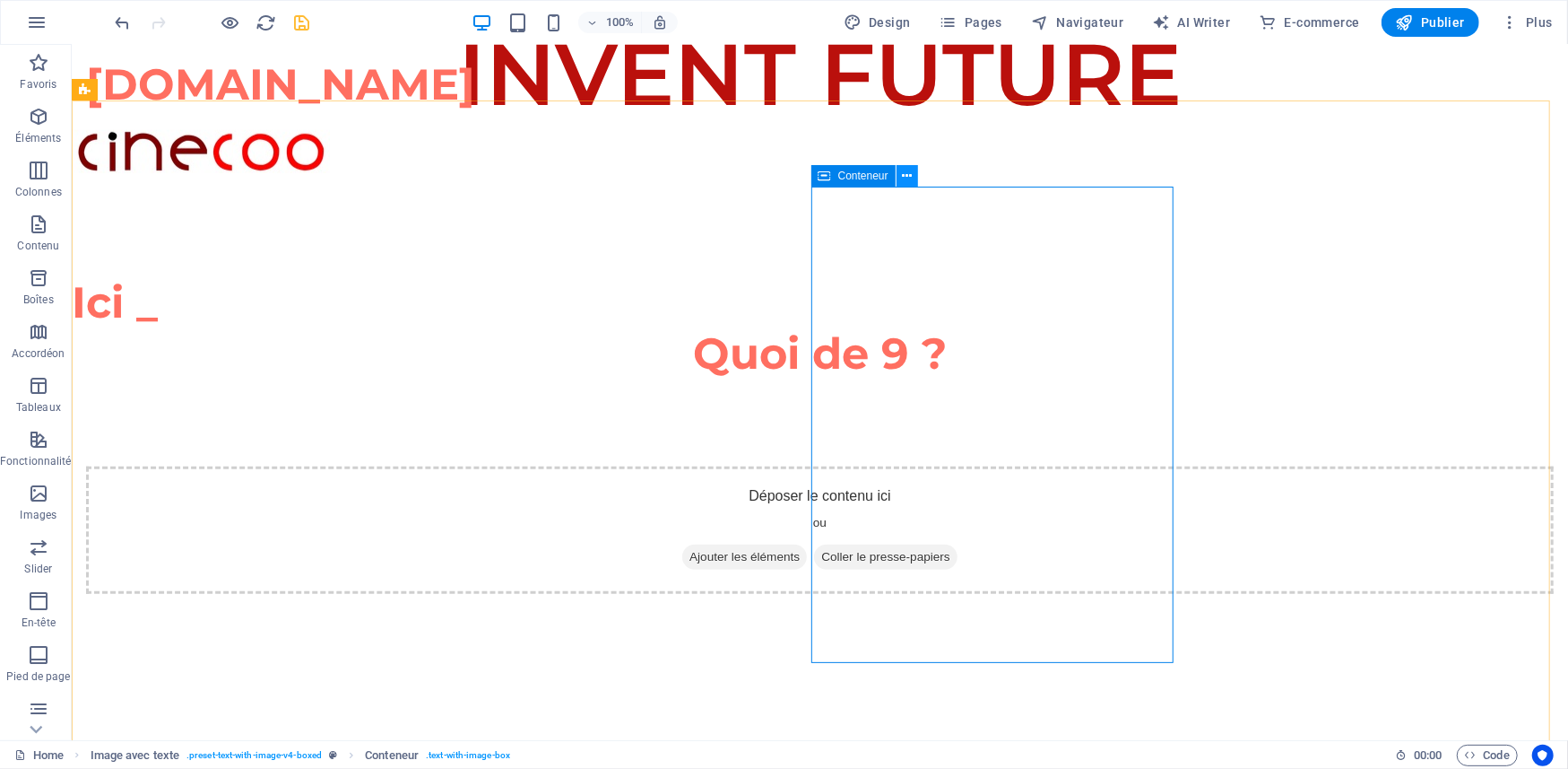
click at [903, 167] on icon at bounding box center [907, 175] width 10 height 18
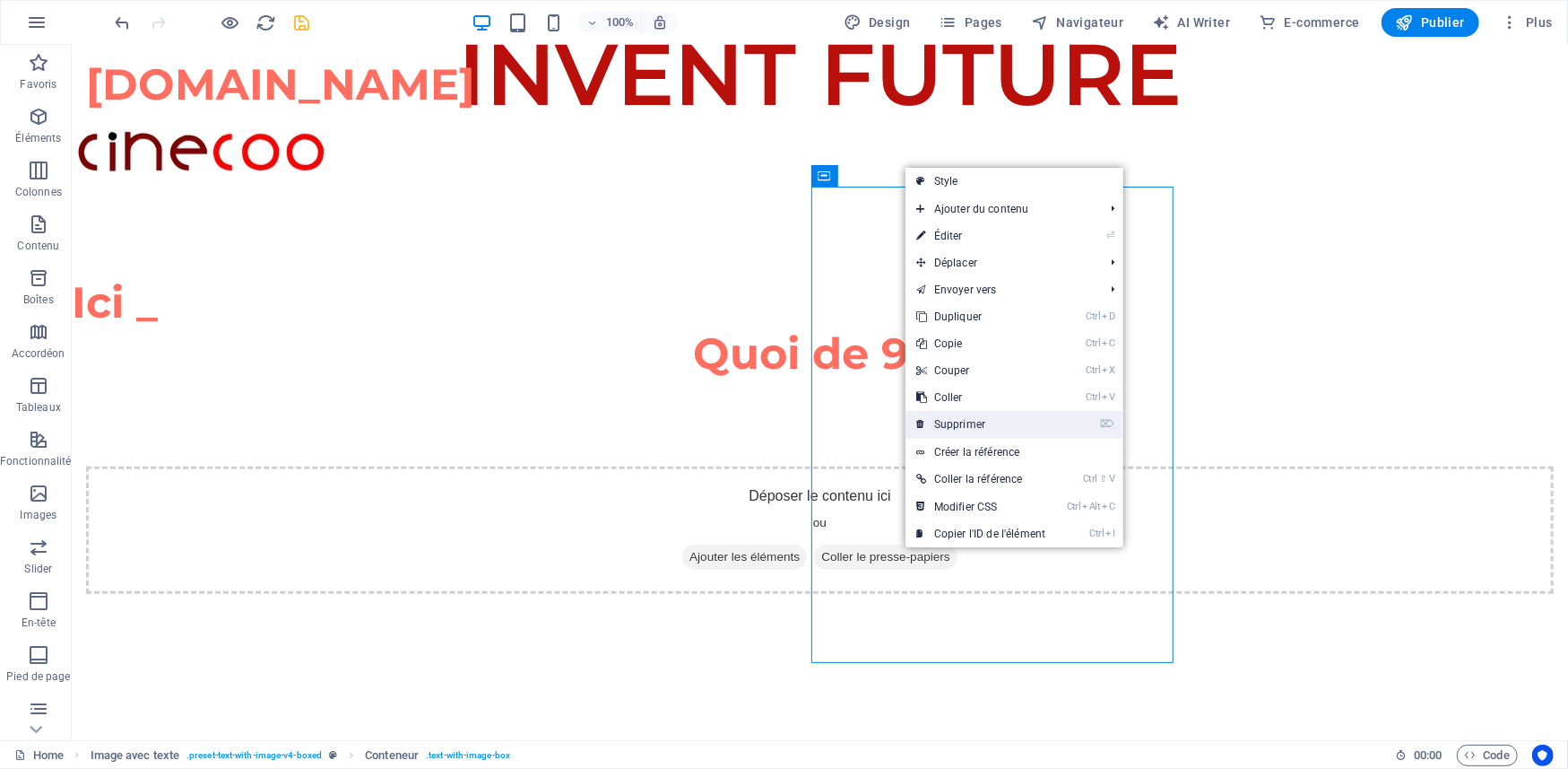
click at [969, 424] on link "⌦ Supprimer" at bounding box center [980, 424] width 151 height 27
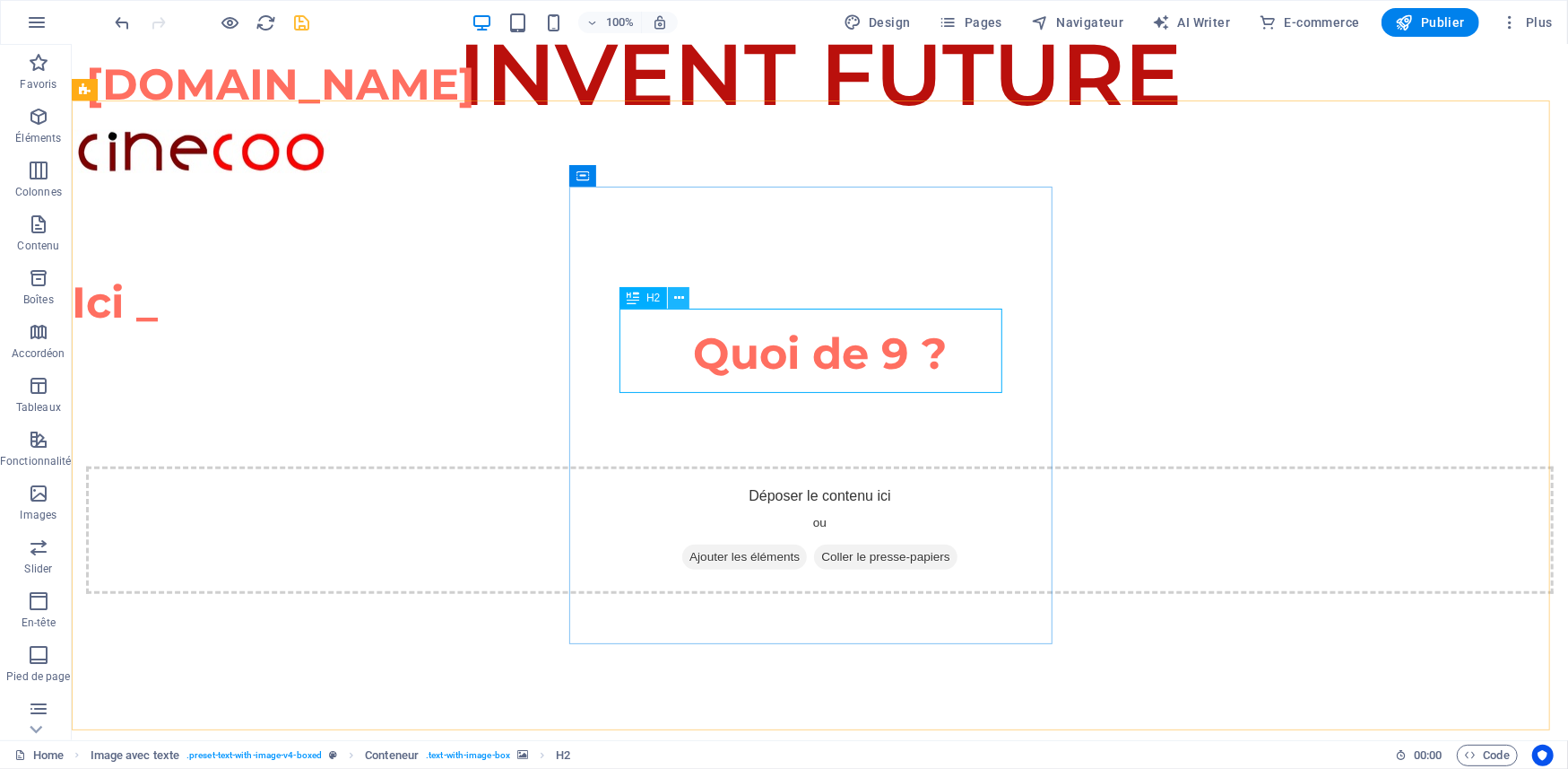
click at [675, 299] on icon at bounding box center [678, 297] width 10 height 18
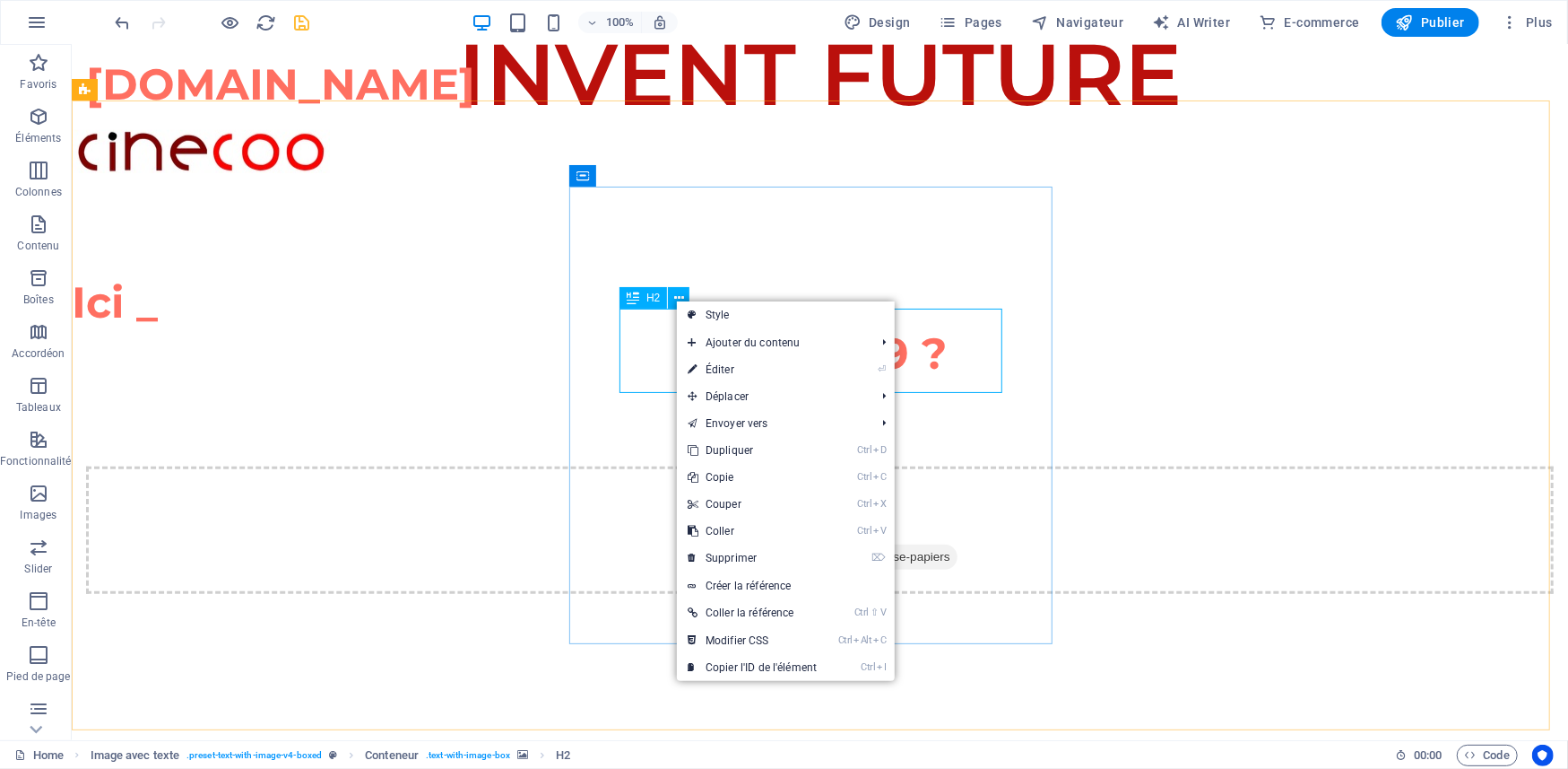
click at [644, 302] on div "H2" at bounding box center [643, 297] width 47 height 21
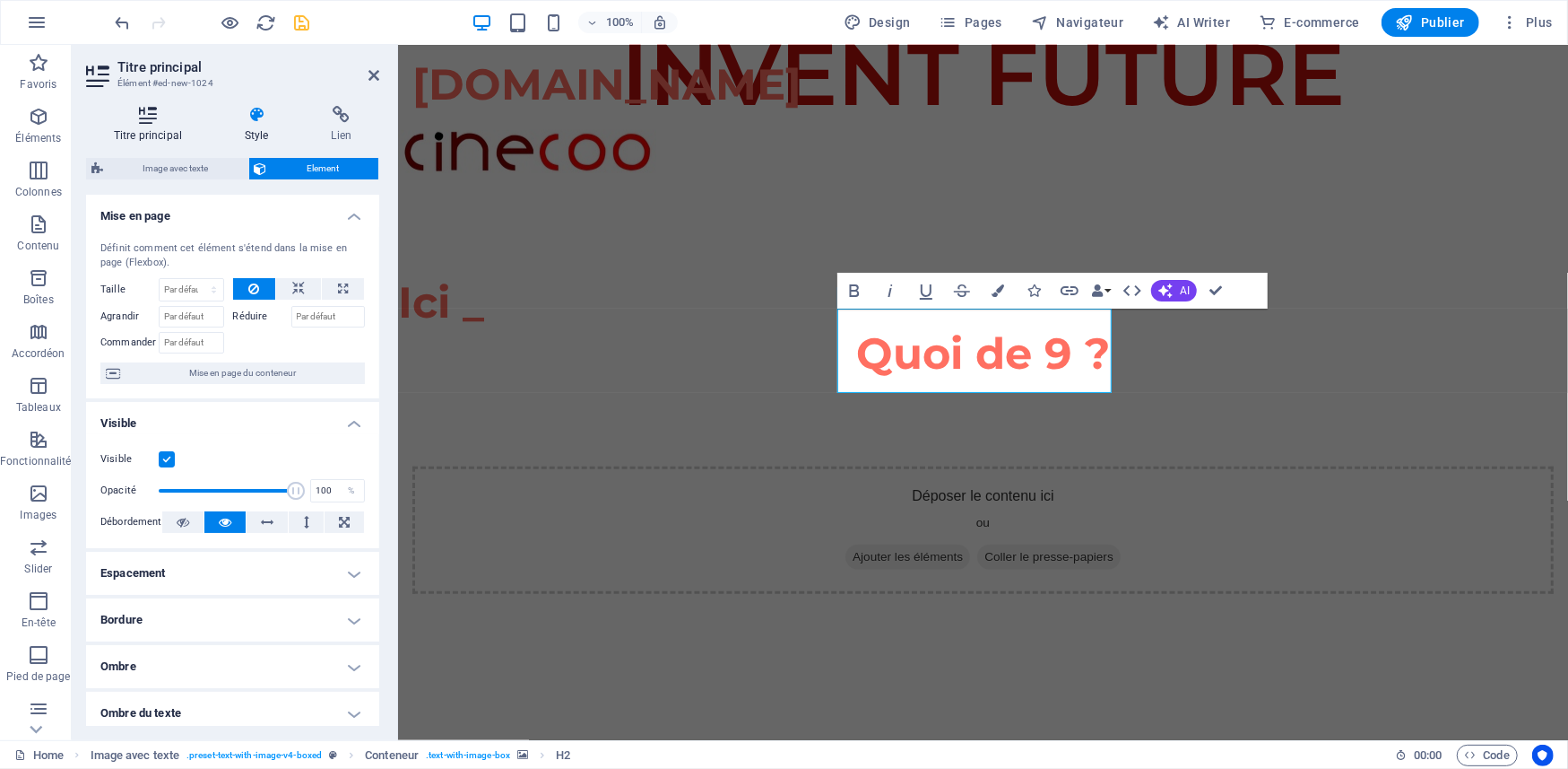
click at [136, 109] on icon at bounding box center [148, 114] width 124 height 18
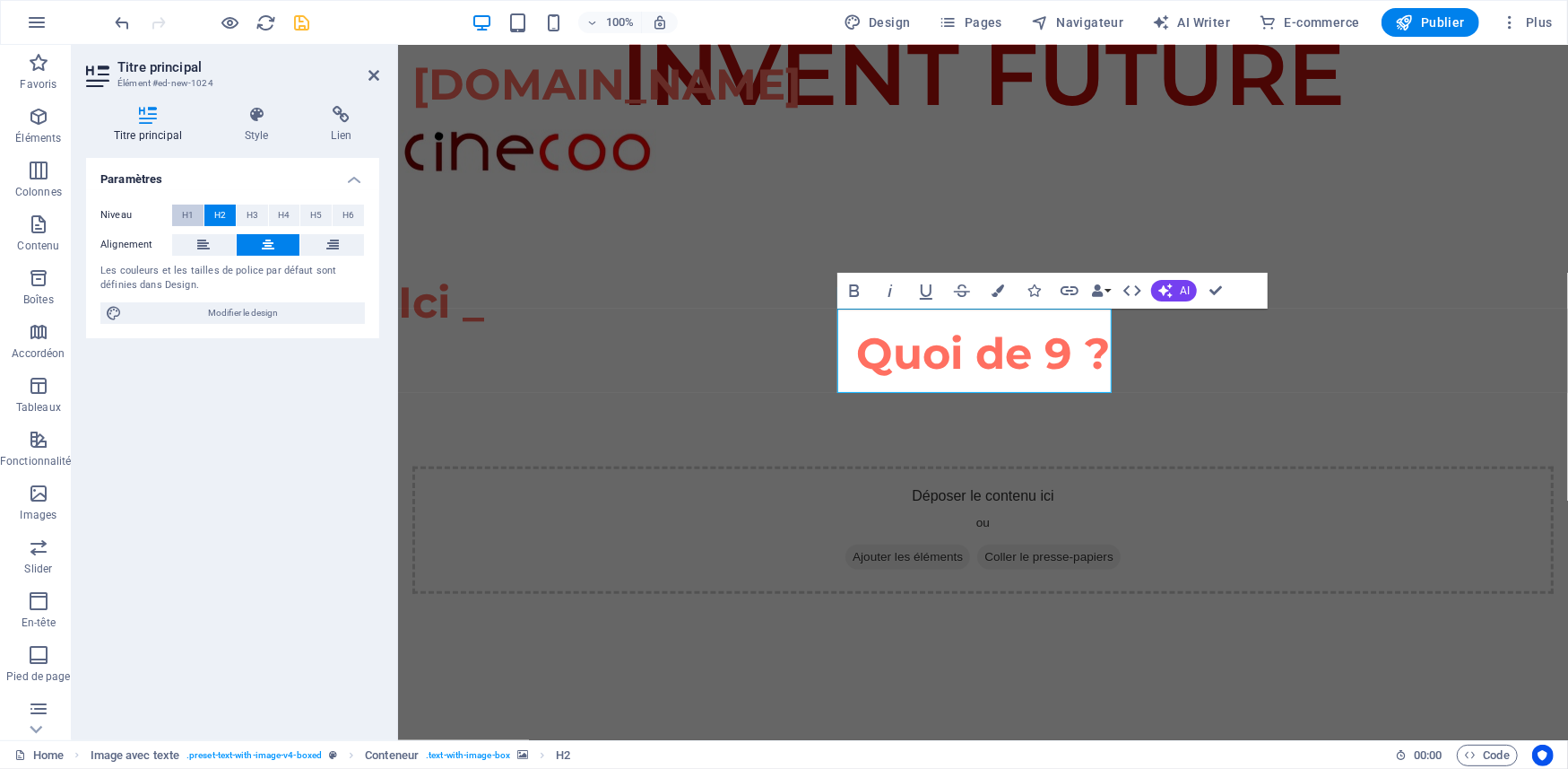
click at [188, 217] on span "H1" at bounding box center [188, 215] width 12 height 21
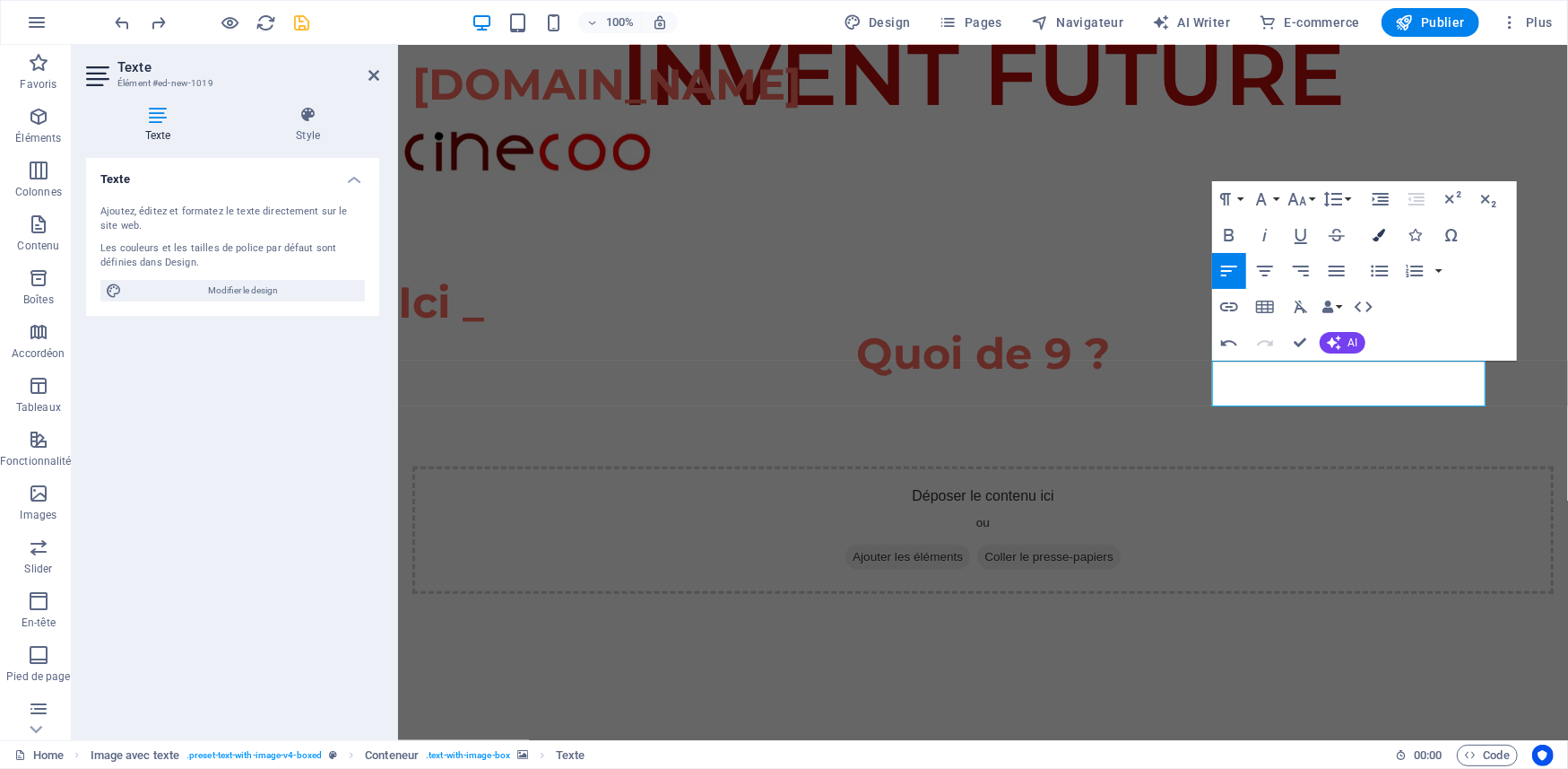
click at [1381, 235] on icon "button" at bounding box center [1379, 234] width 13 height 13
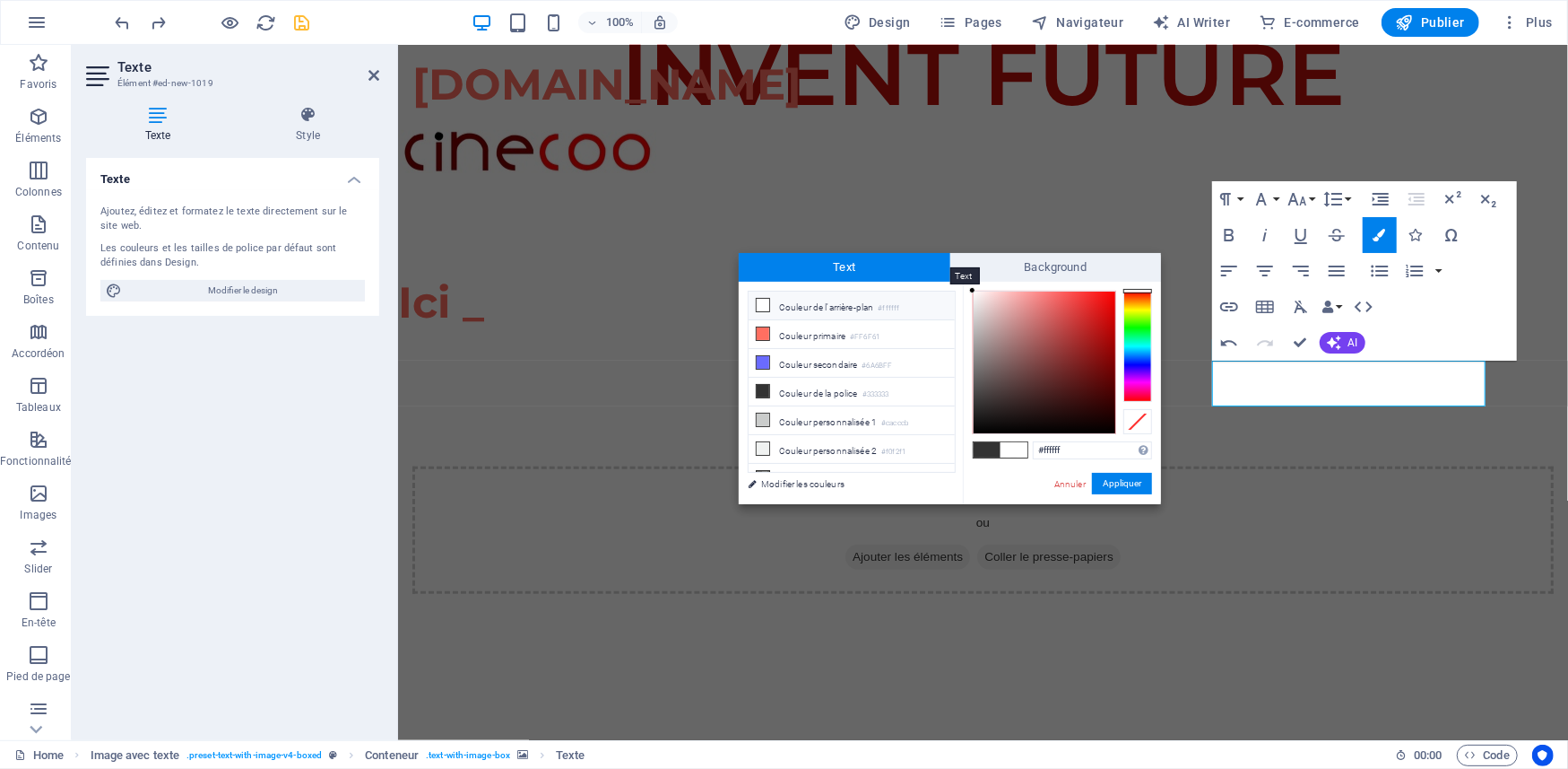
drag, startPoint x: 982, startPoint y: 392, endPoint x: 936, endPoint y: 260, distance: 139.8
click at [936, 260] on div "Text Background less Couleur de l'arrière-plan #ffffff Couleur primaire #FF6F61…" at bounding box center [950, 378] width 422 height 251
type input "#000000"
click at [1107, 480] on button "Appliquer" at bounding box center [1122, 483] width 60 height 21
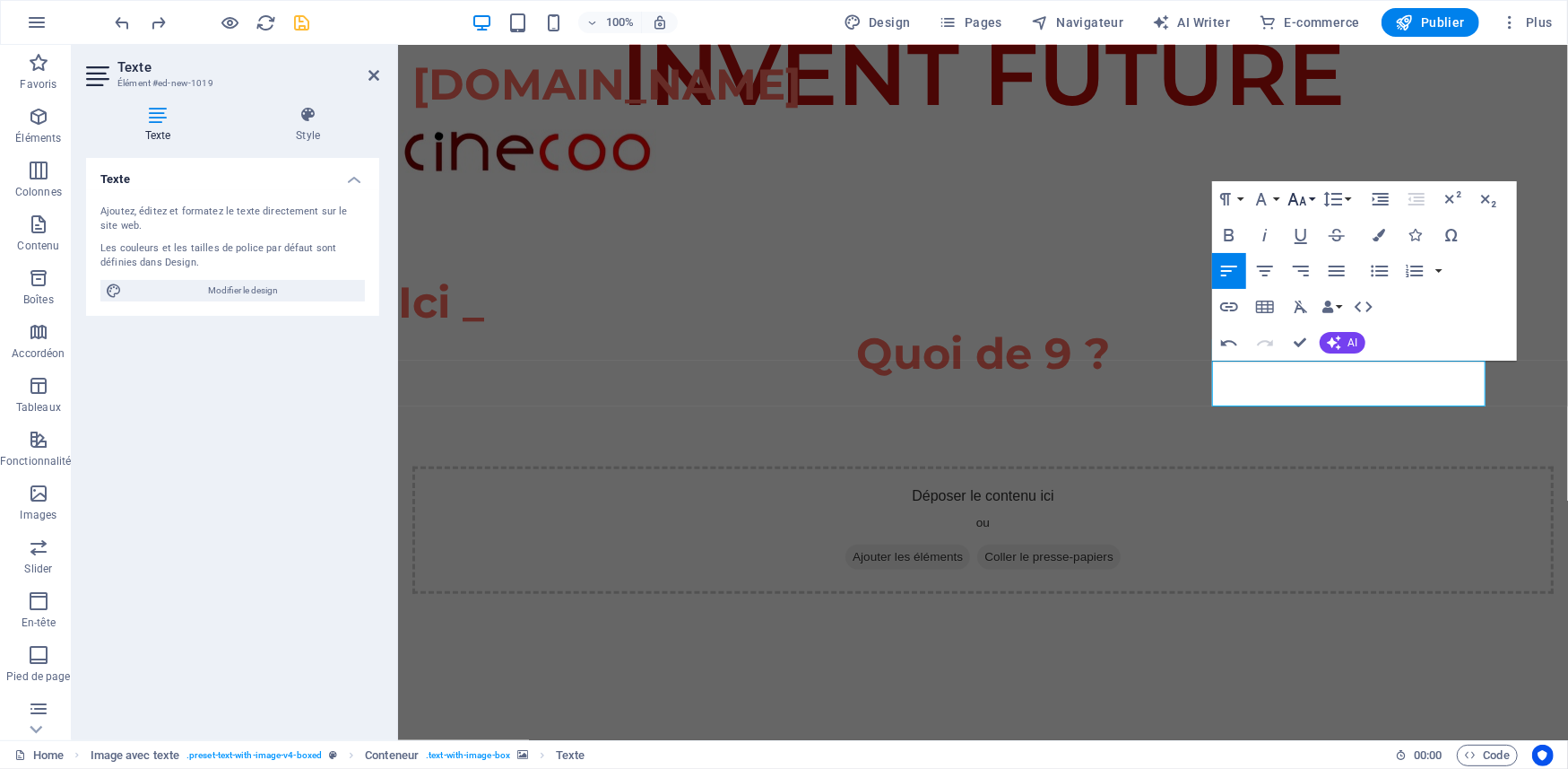
click at [1303, 201] on icon "button" at bounding box center [1296, 199] width 18 height 13
click at [1302, 446] on link "30" at bounding box center [1315, 449] width 65 height 27
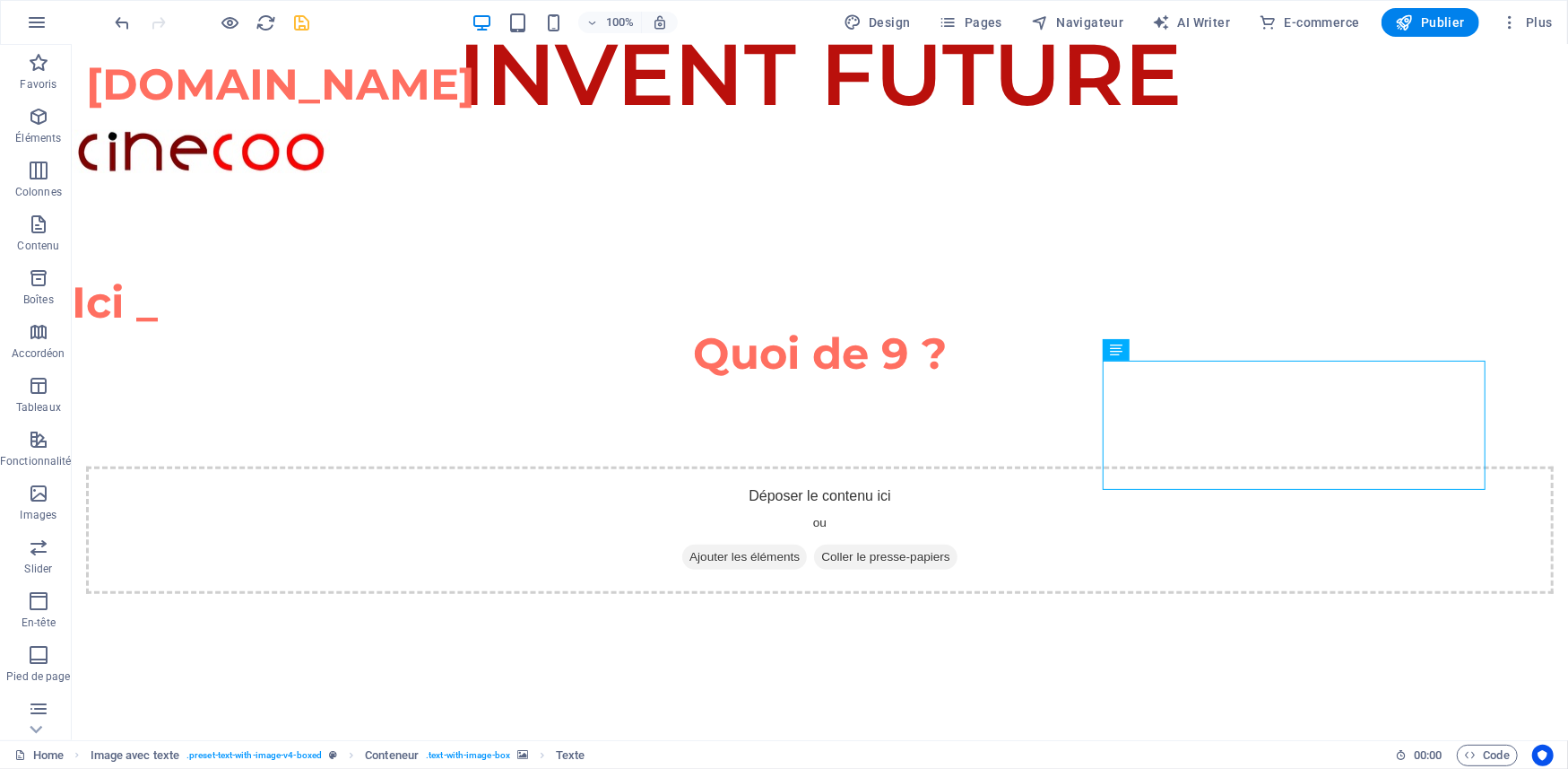
click at [1220, 472] on div "Glissez et déposez l'élément de votre choix pour remplacer le contenu existant.…" at bounding box center [819, 392] width 1495 height 695
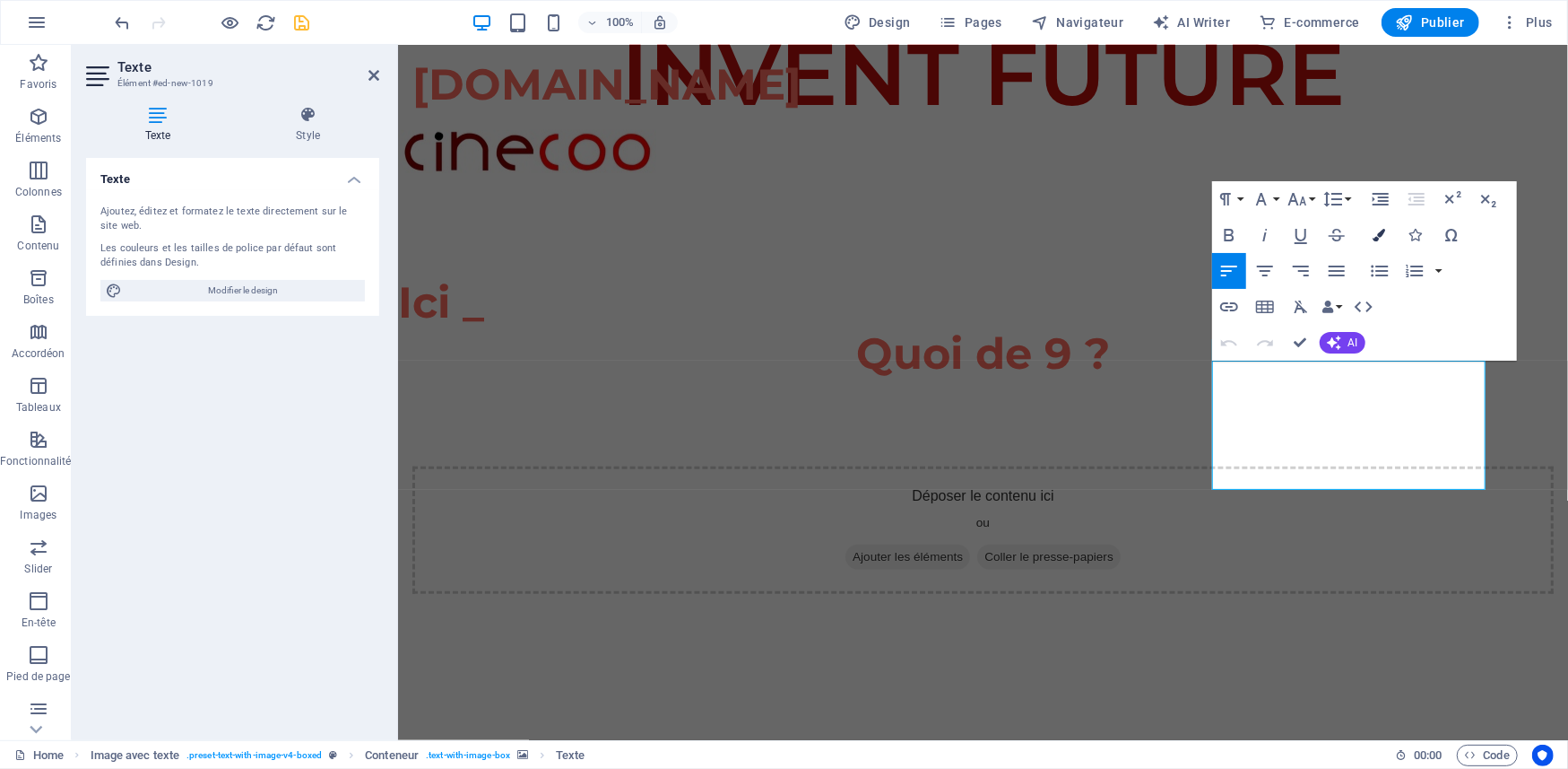
click at [1376, 235] on icon "button" at bounding box center [1379, 234] width 13 height 13
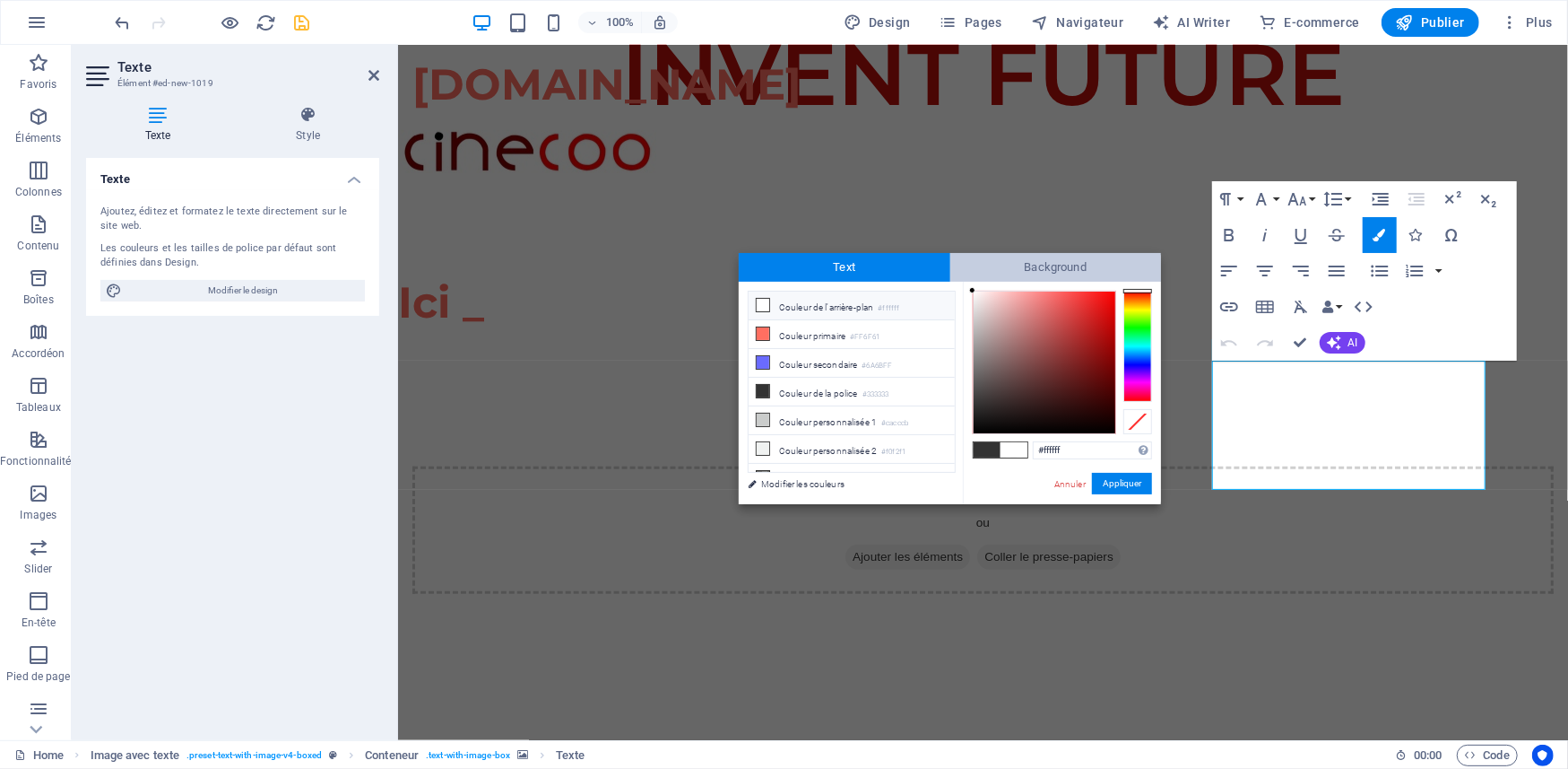
drag, startPoint x: 997, startPoint y: 409, endPoint x: 962, endPoint y: 261, distance: 152.1
click at [962, 261] on div "Text Background less Couleur de l'arrière-plan #ffffff Couleur primaire #FF6F61…" at bounding box center [950, 378] width 422 height 251
type input "#ffffff"
drag, startPoint x: 1006, startPoint y: 362, endPoint x: 948, endPoint y: 240, distance: 135.1
click at [948, 240] on body "cinecoo.com Home Favoris Éléments Colonnes Contenu Boîtes Accordéon Tableaux Fo…" at bounding box center [784, 384] width 1568 height 769
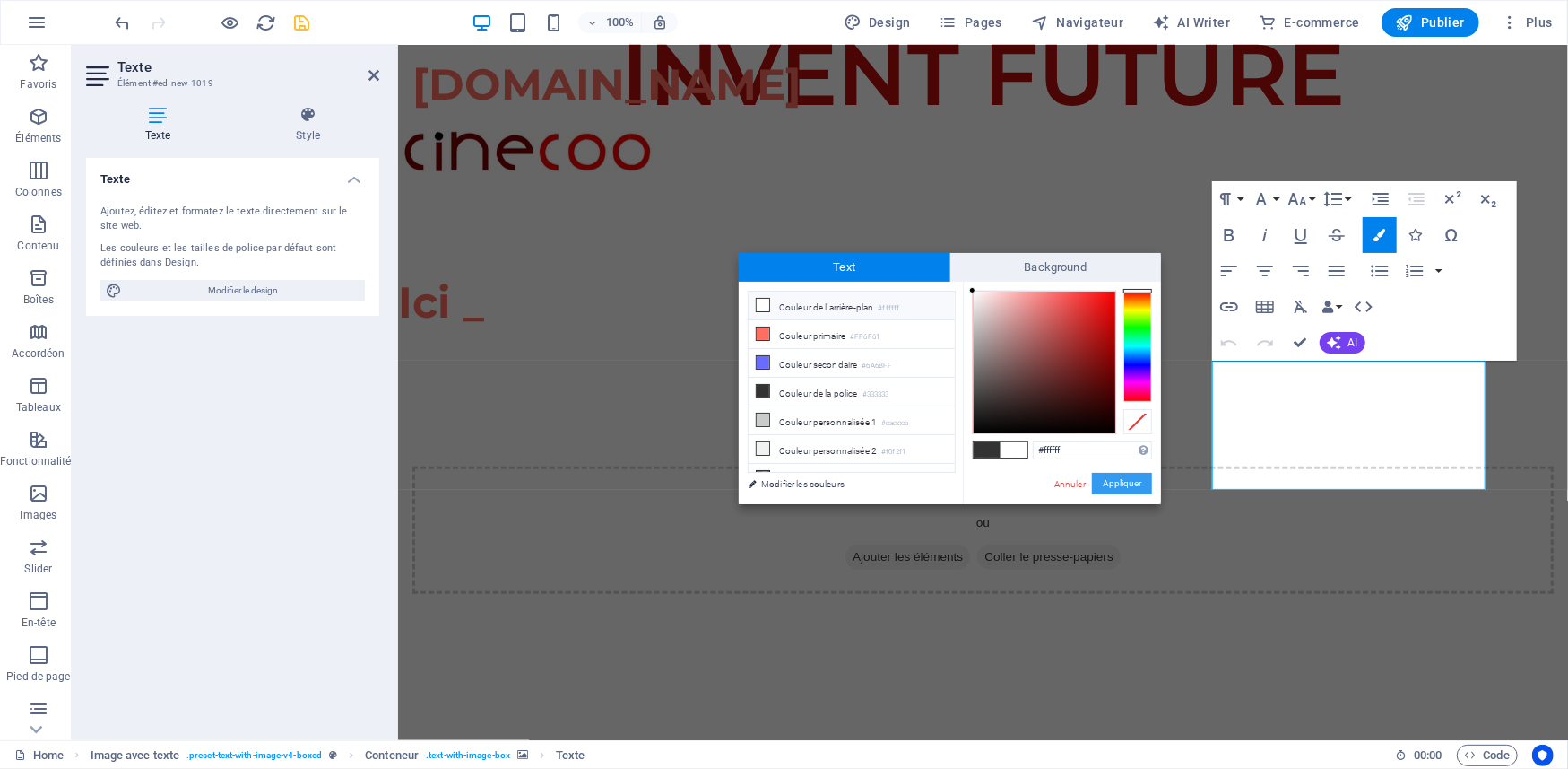
click at [1126, 486] on button "Appliquer" at bounding box center [1122, 483] width 60 height 21
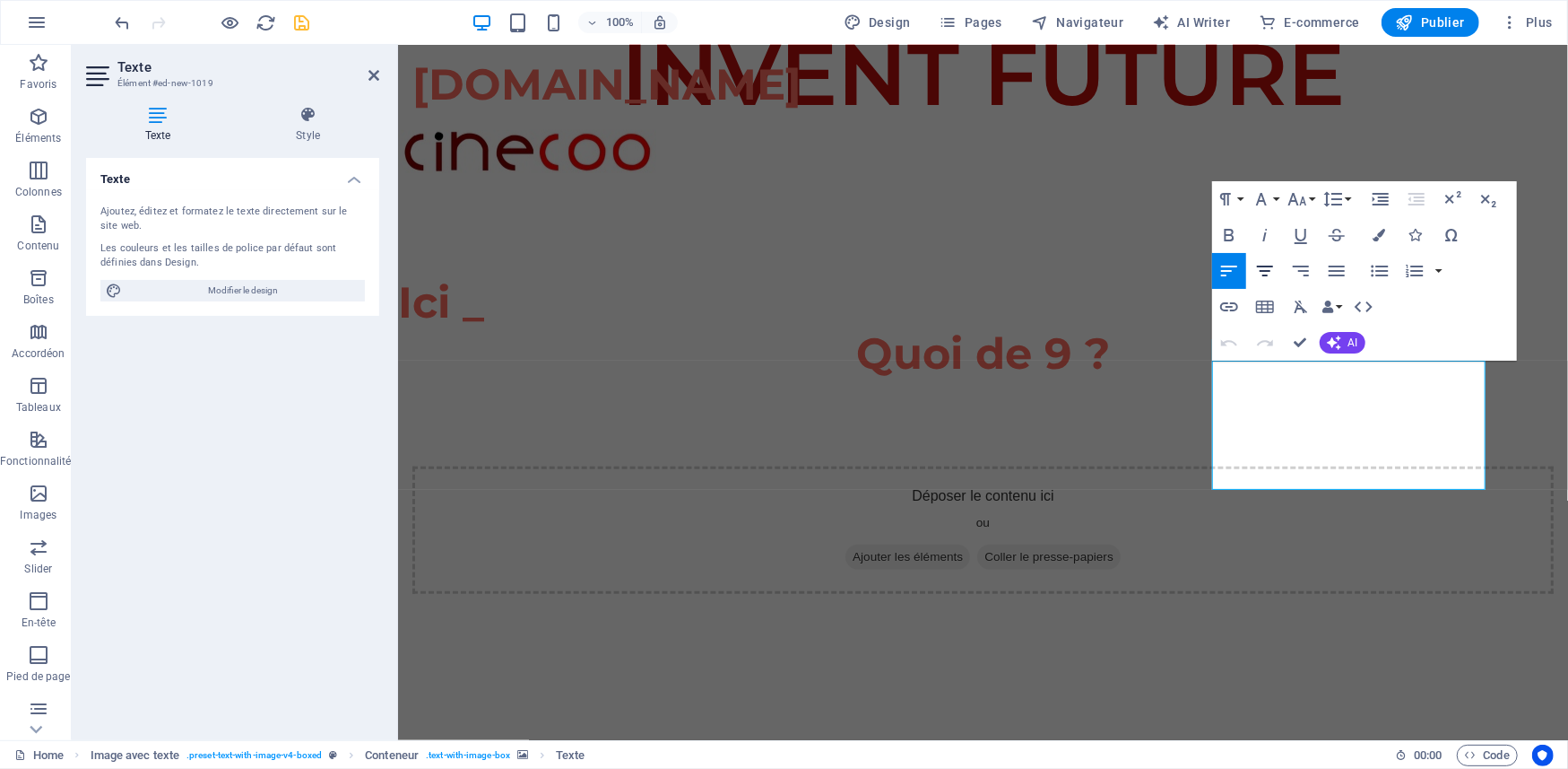
click at [1266, 273] on icon "button" at bounding box center [1264, 271] width 21 height 21
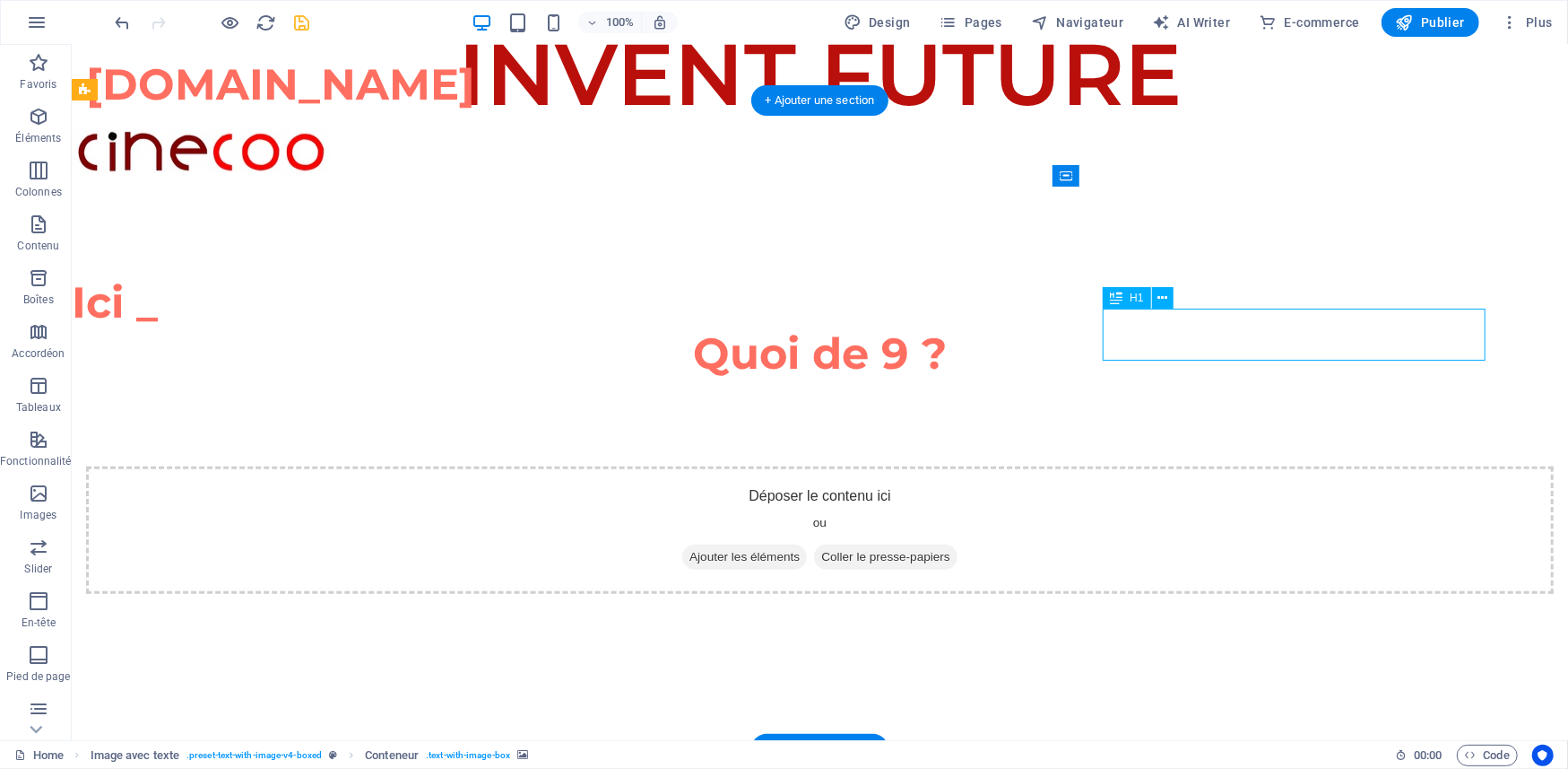
drag, startPoint x: 1143, startPoint y: 218, endPoint x: 761, endPoint y: 194, distance: 382.8
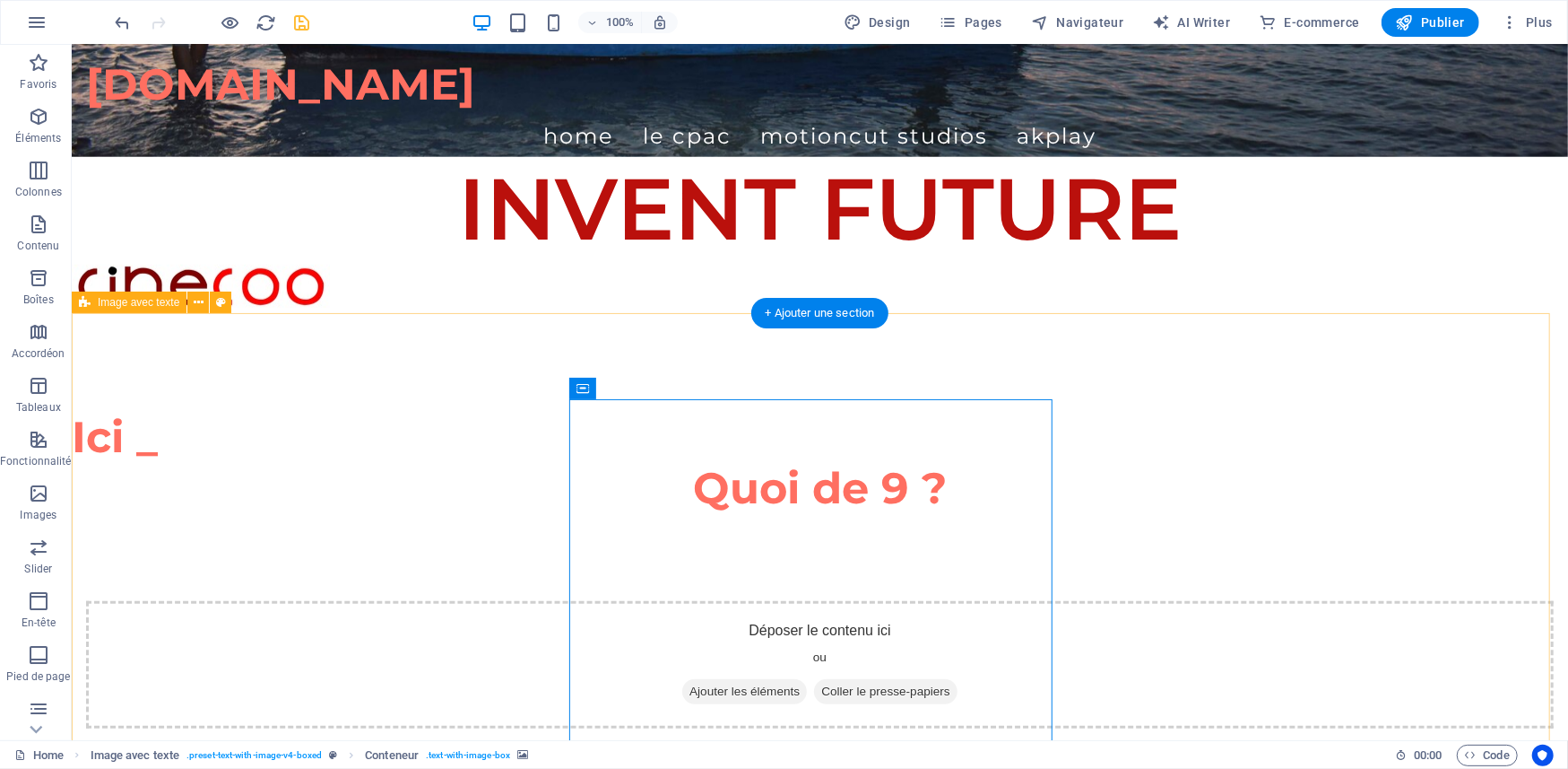
scroll to position [358, 0]
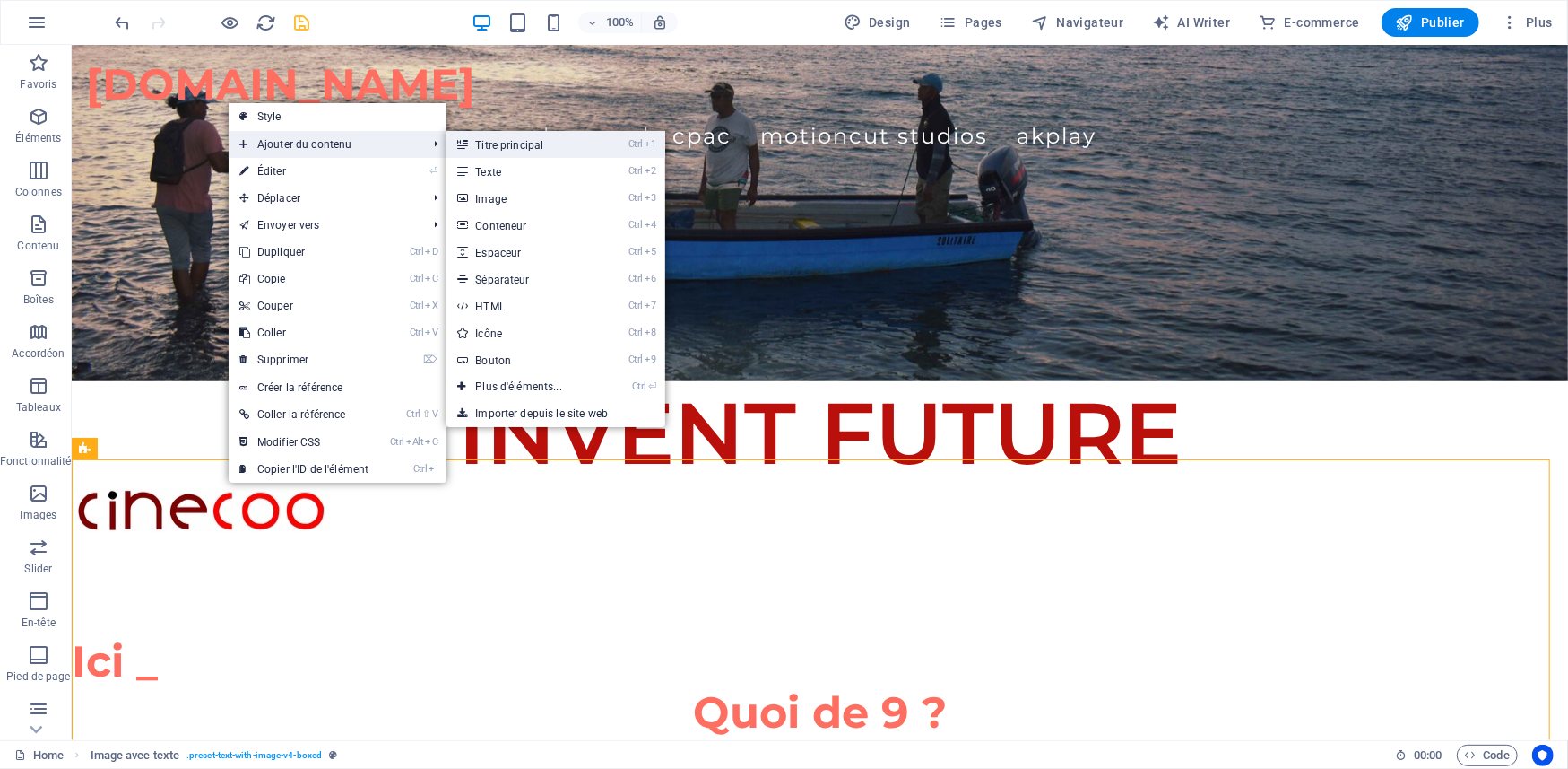
click at [530, 144] on link "Ctrl 1 Titre principal" at bounding box center [522, 144] width 151 height 27
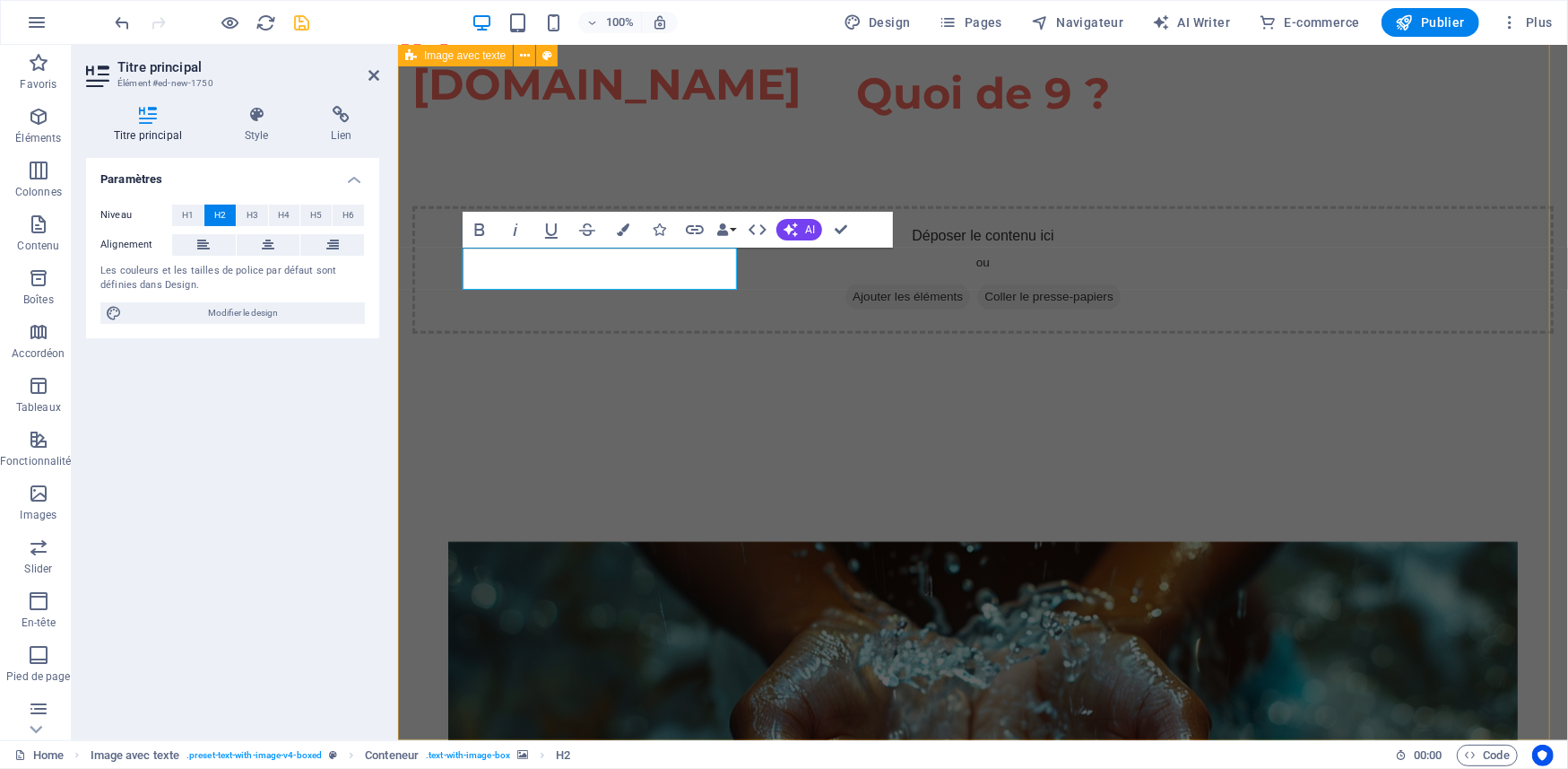
scroll to position [739, 0]
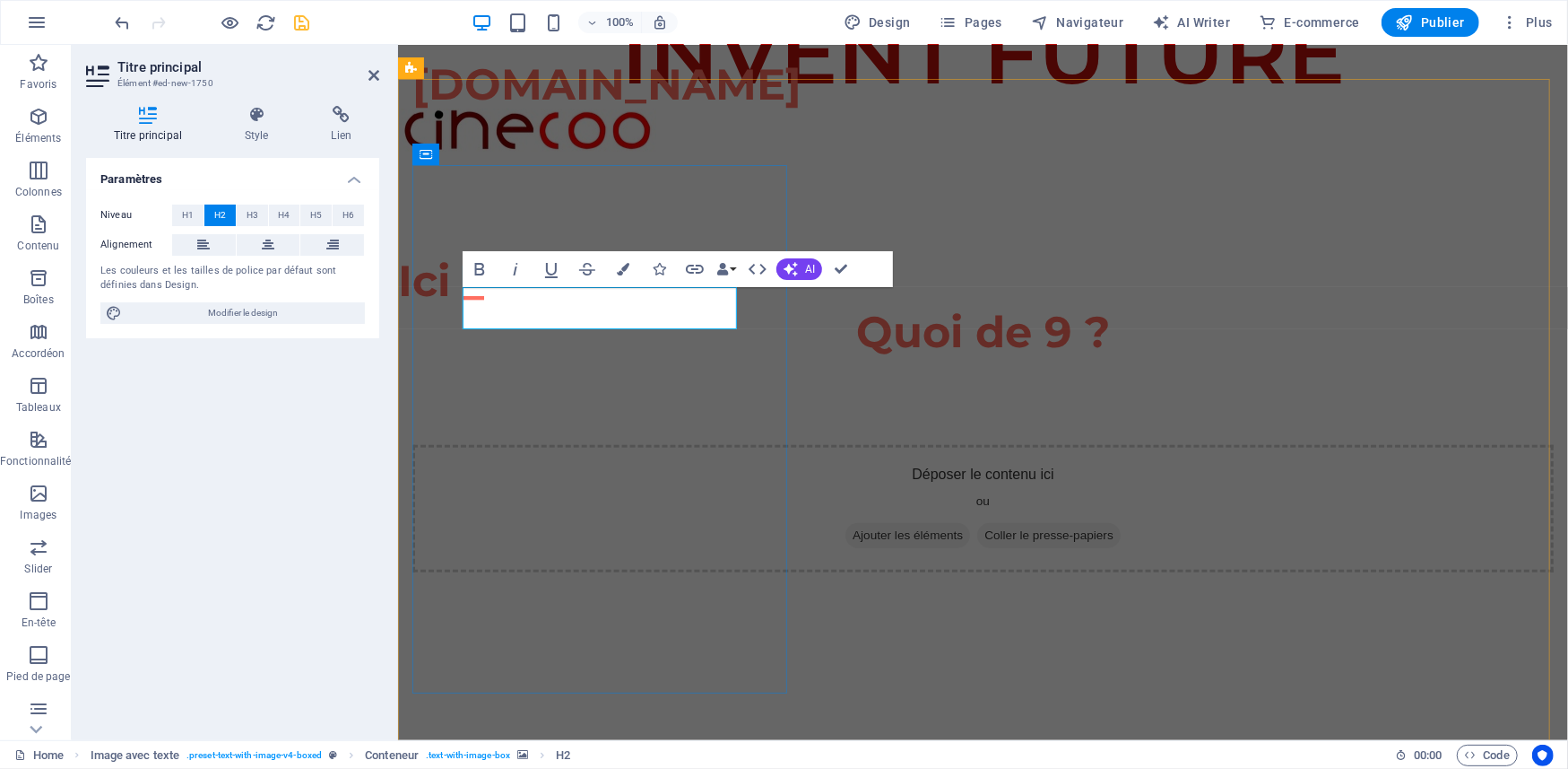
drag, startPoint x: 692, startPoint y: 308, endPoint x: 467, endPoint y: 292, distance: 225.6
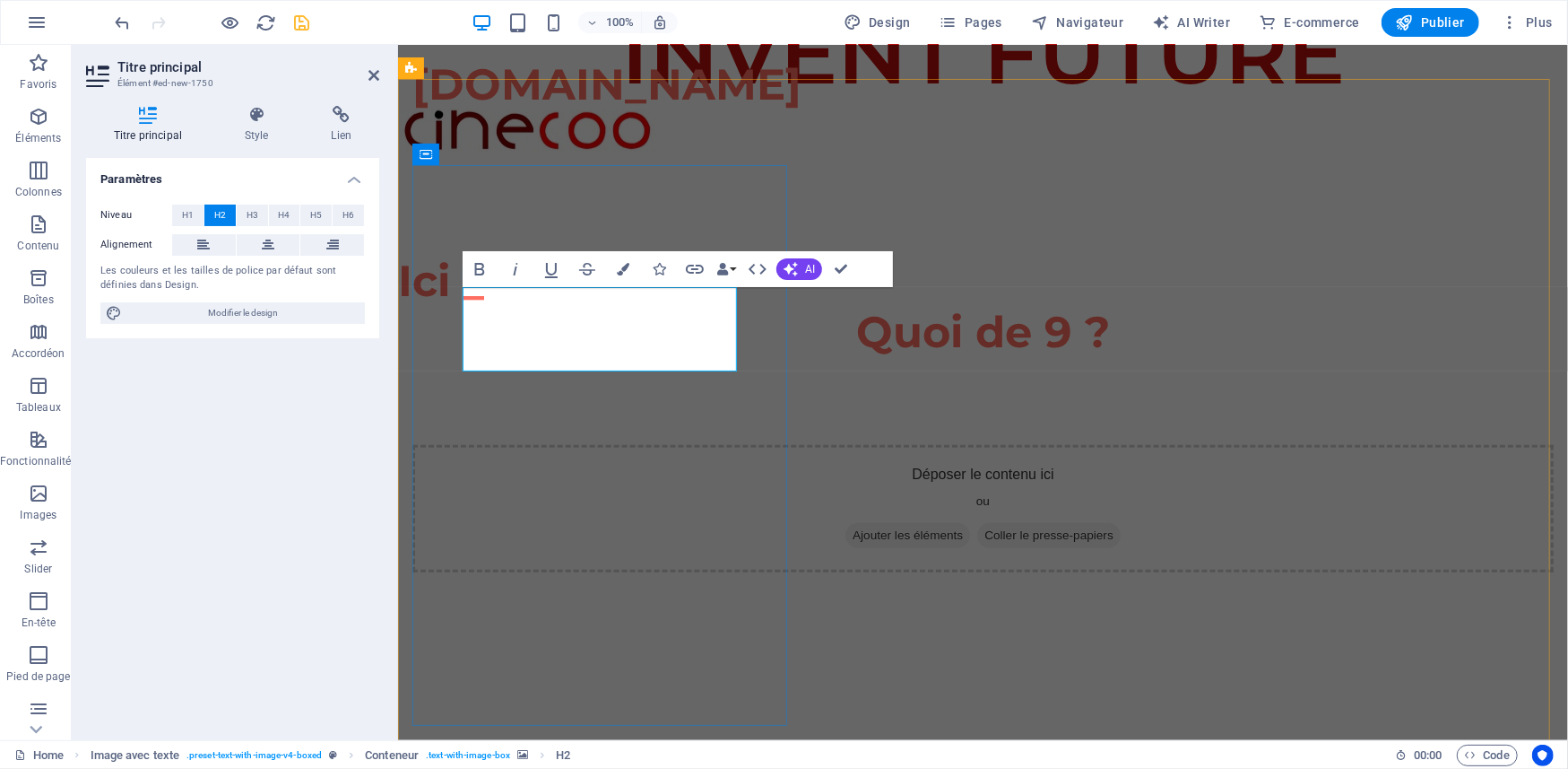
drag, startPoint x: 643, startPoint y: 348, endPoint x: 467, endPoint y: 293, distance: 184.4
click at [624, 265] on icon "button" at bounding box center [622, 268] width 13 height 13
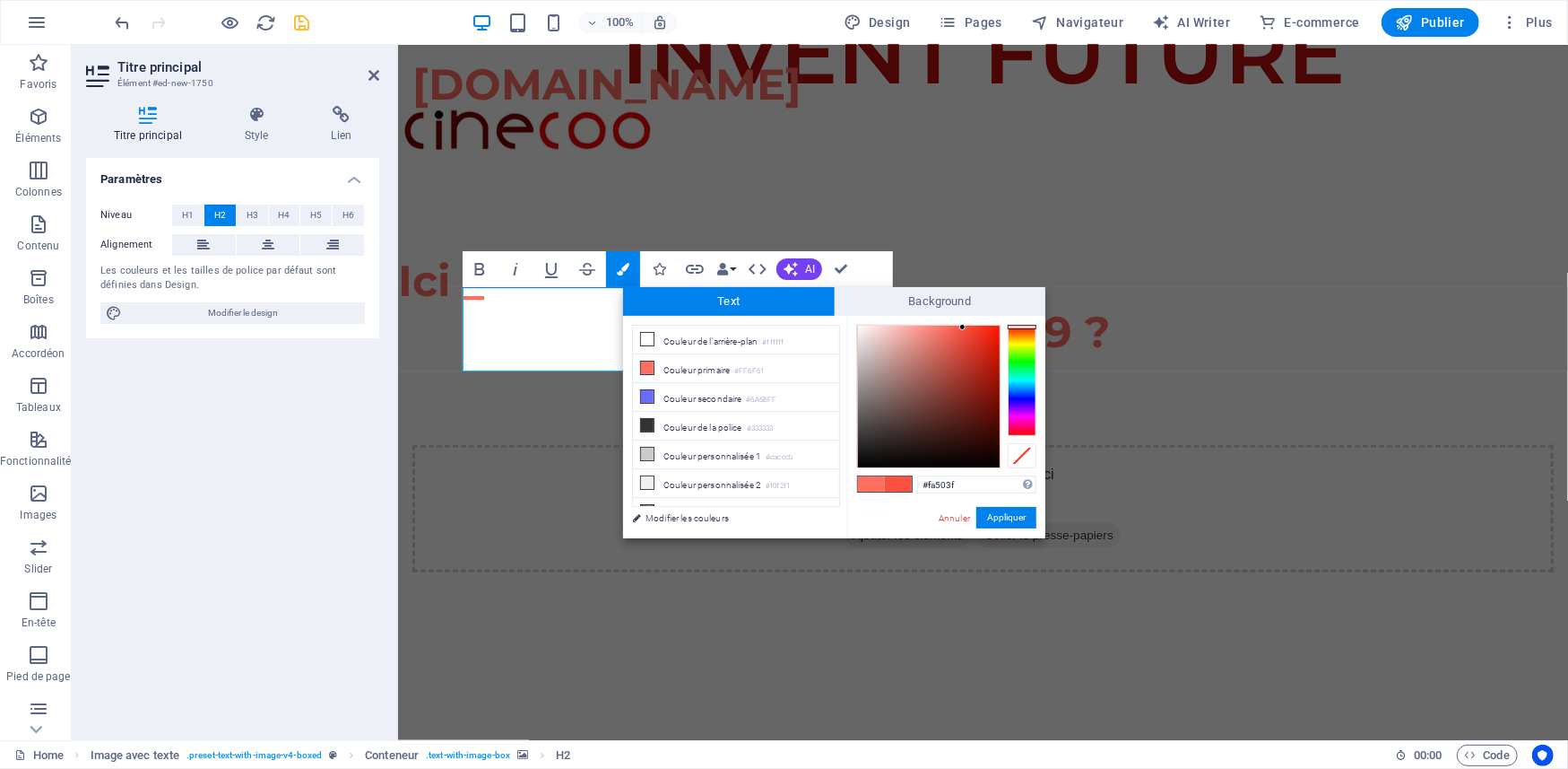
click at [962, 327] on div at bounding box center [928, 396] width 141 height 141
type input "#e24839"
drag, startPoint x: 962, startPoint y: 328, endPoint x: 962, endPoint y: 341, distance: 13.0
click at [962, 341] on div at bounding box center [962, 340] width 6 height 6
click at [991, 514] on button "Appliquer" at bounding box center [1006, 517] width 60 height 21
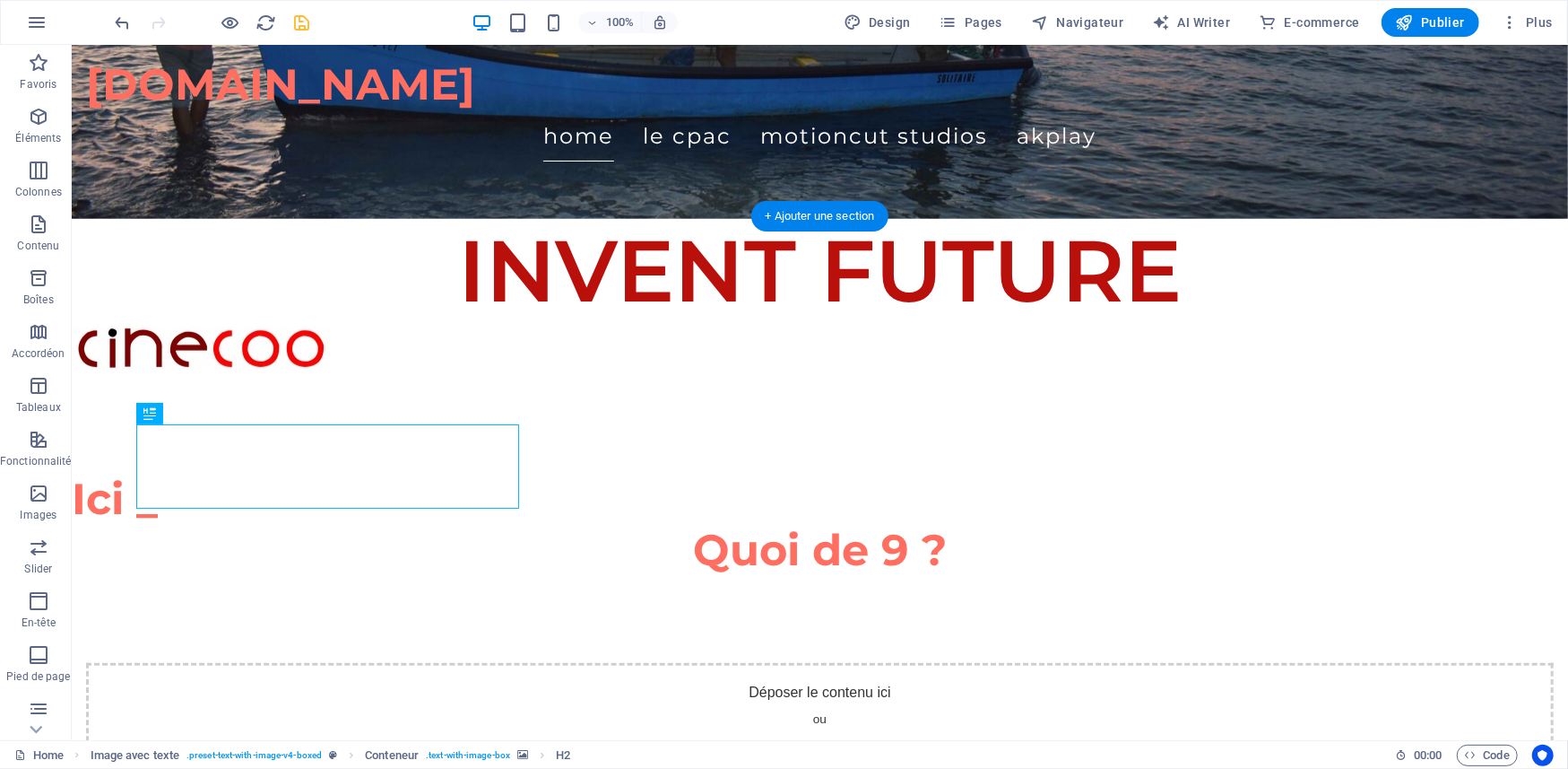
scroll to position [500, 0]
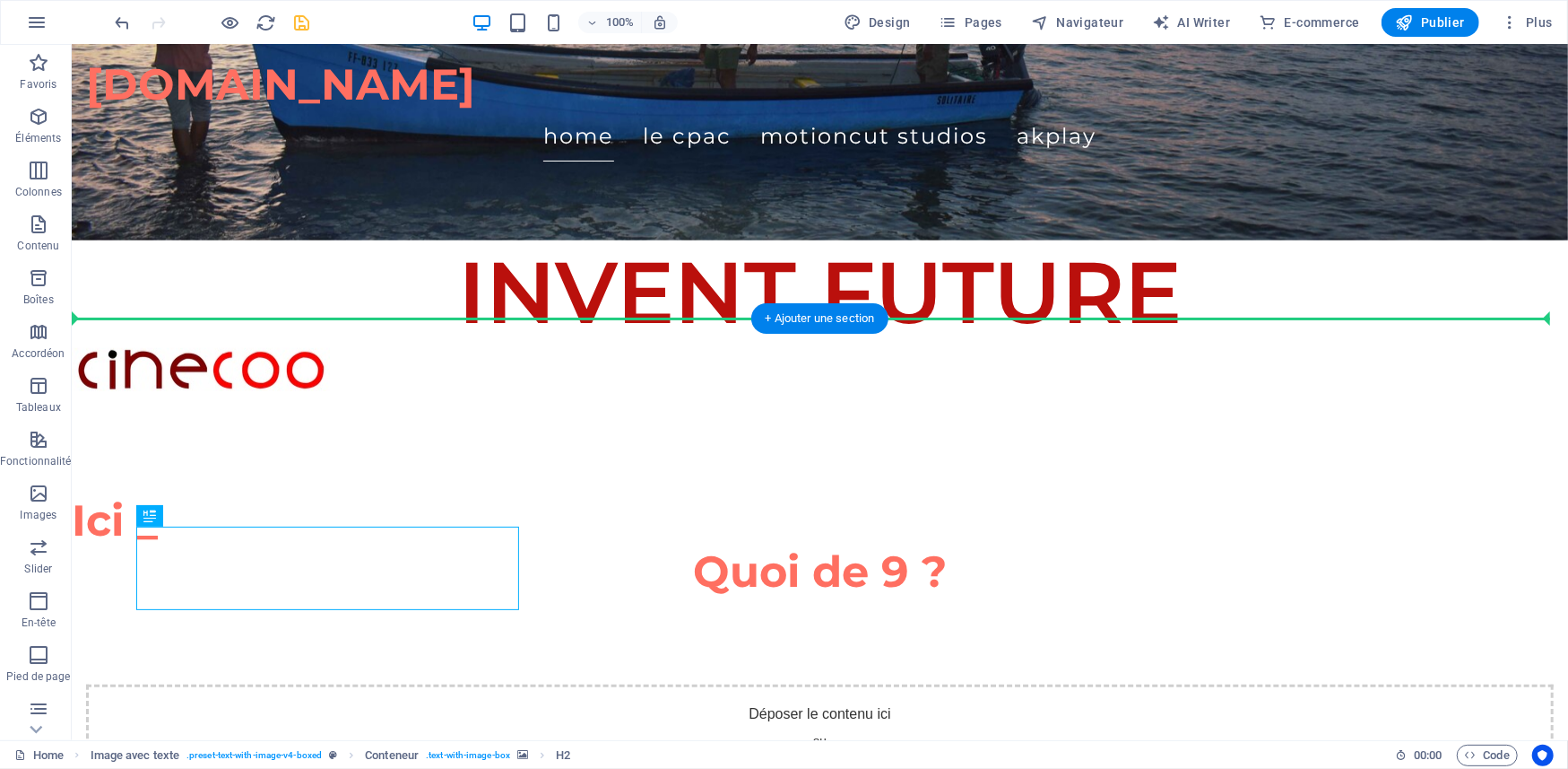
drag, startPoint x: 214, startPoint y: 562, endPoint x: 175, endPoint y: 366, distance: 199.8
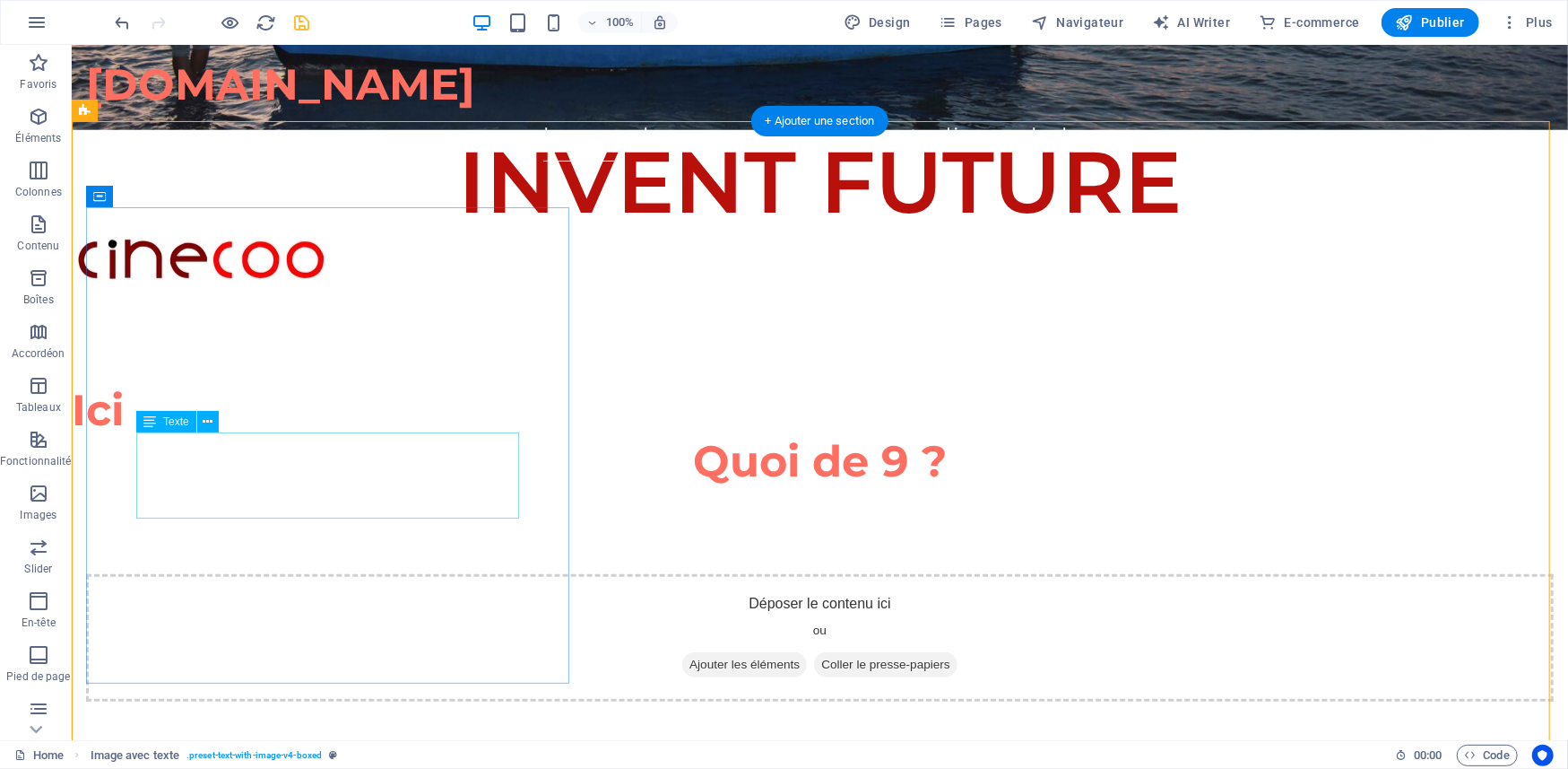
scroll to position [739, 0]
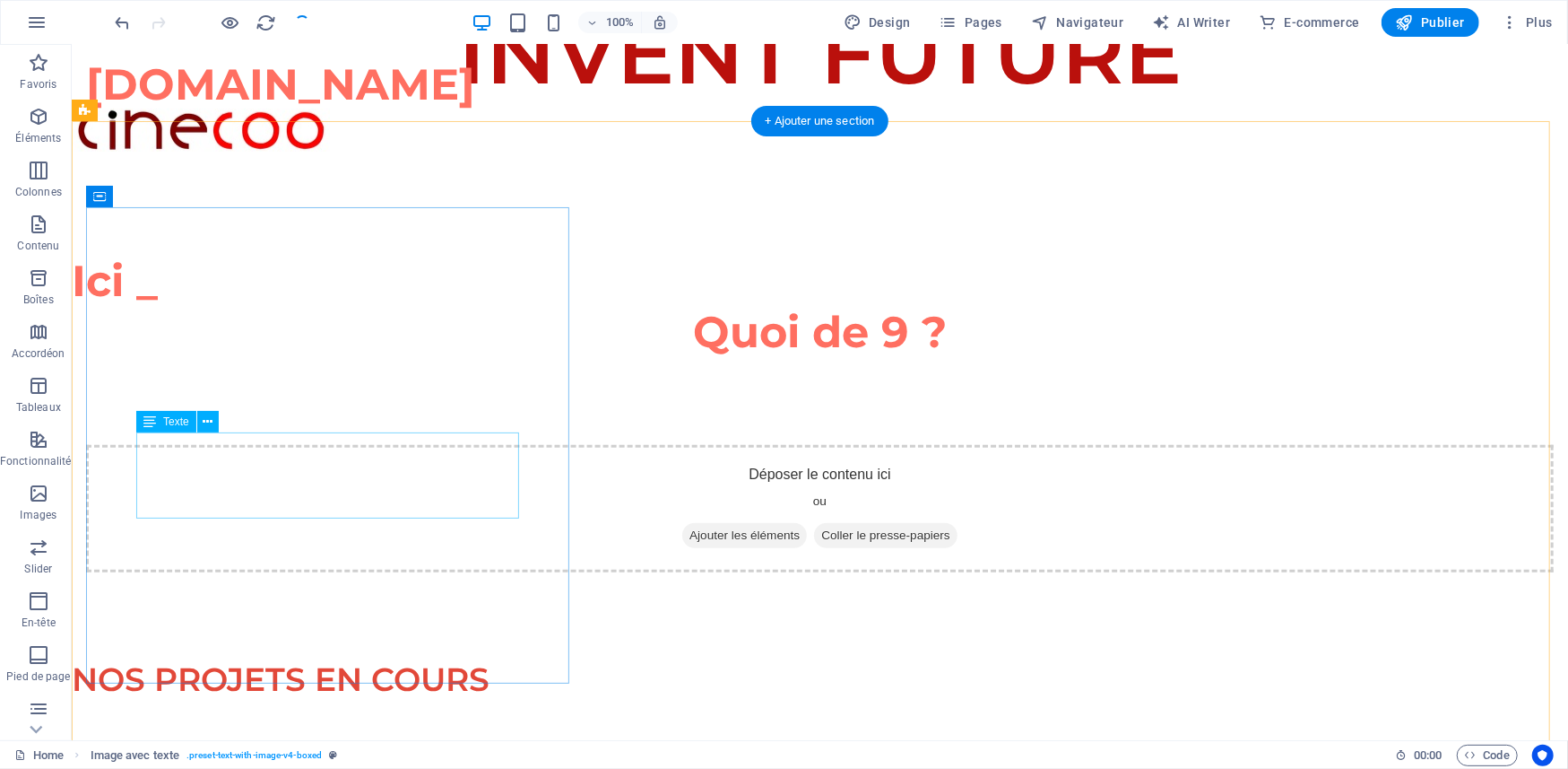
checkbox input "false"
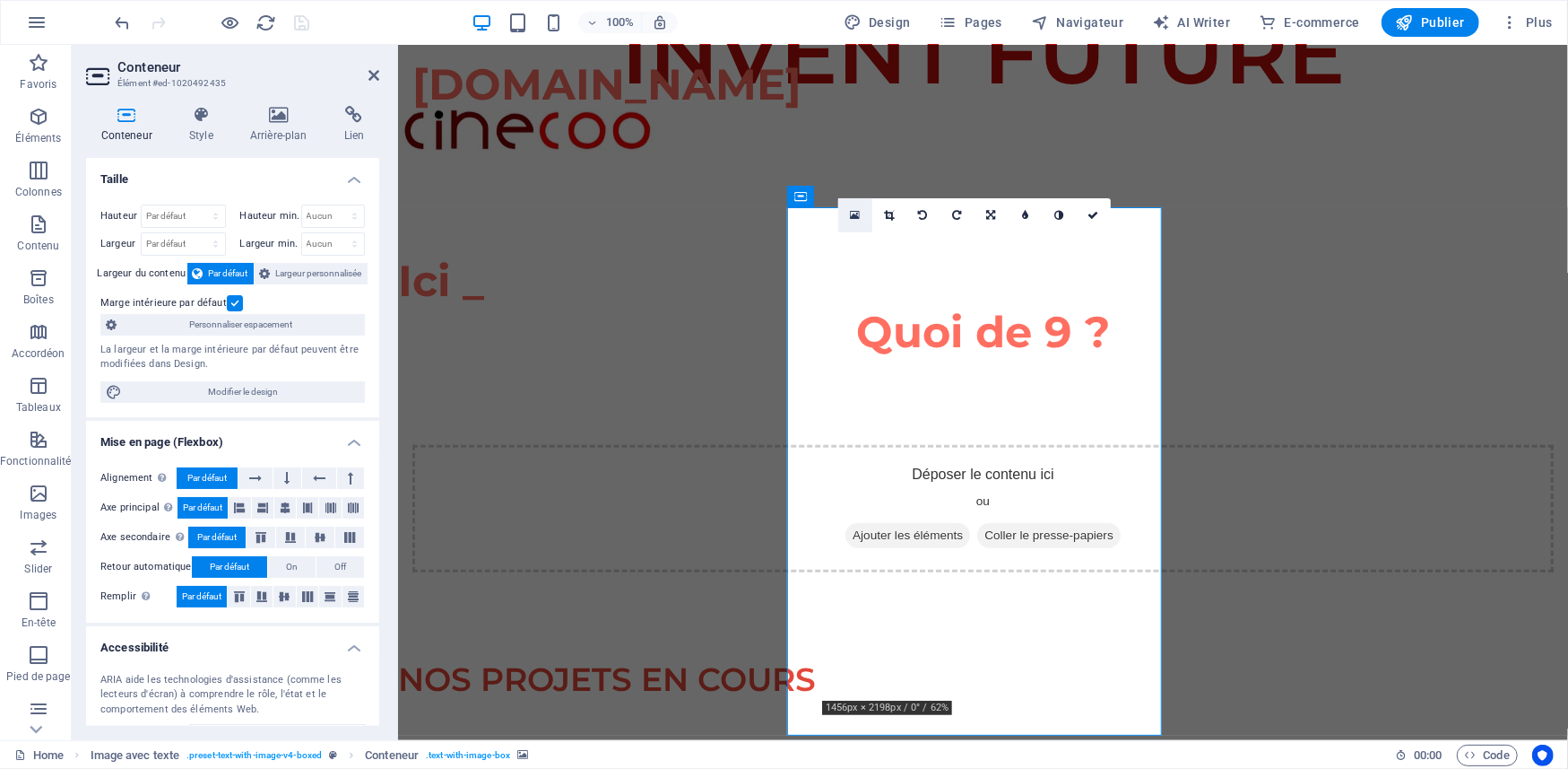
click at [859, 212] on icon at bounding box center [855, 215] width 10 height 13
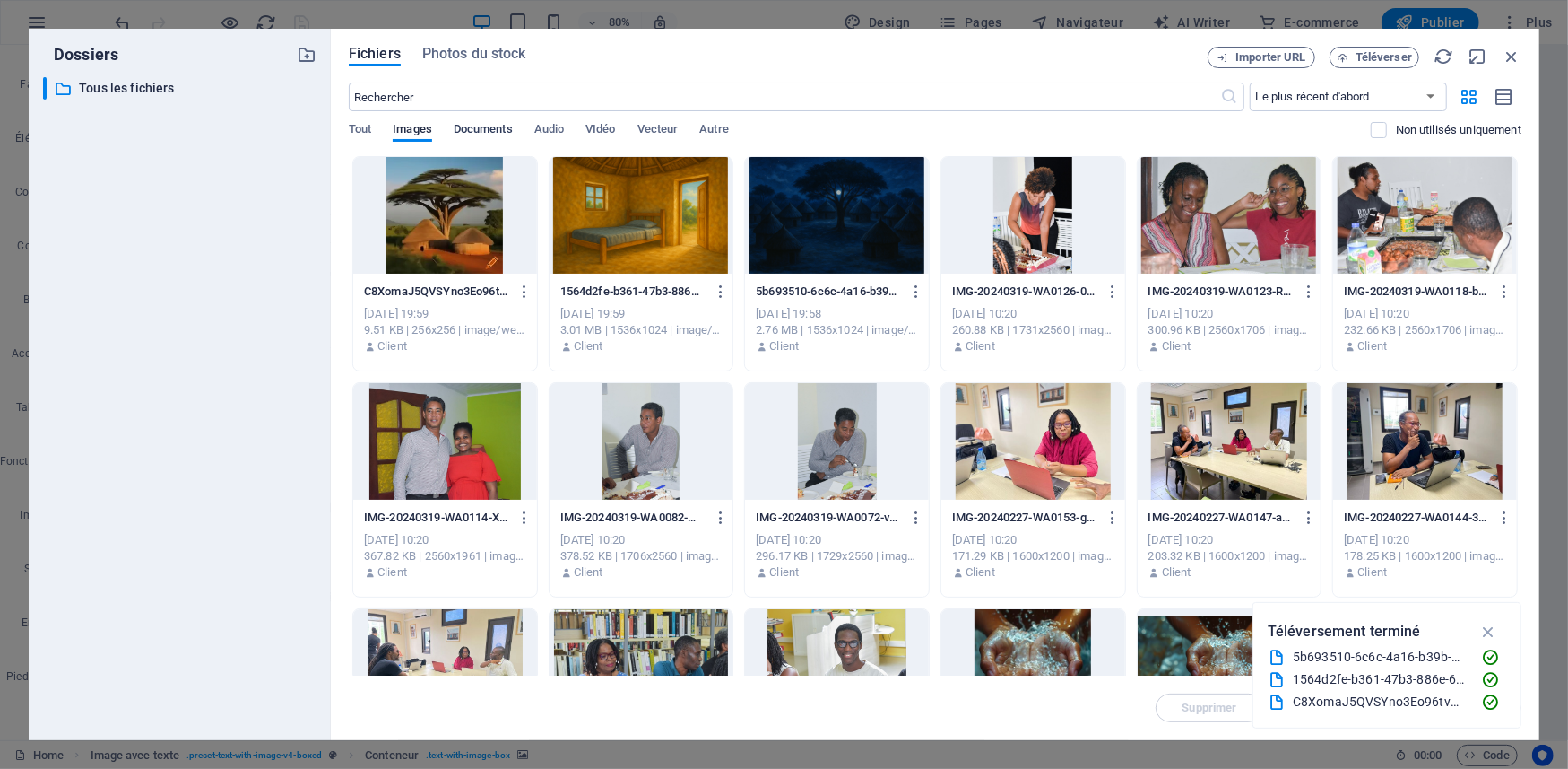
click at [481, 127] on span "Documents" at bounding box center [483, 131] width 59 height 25
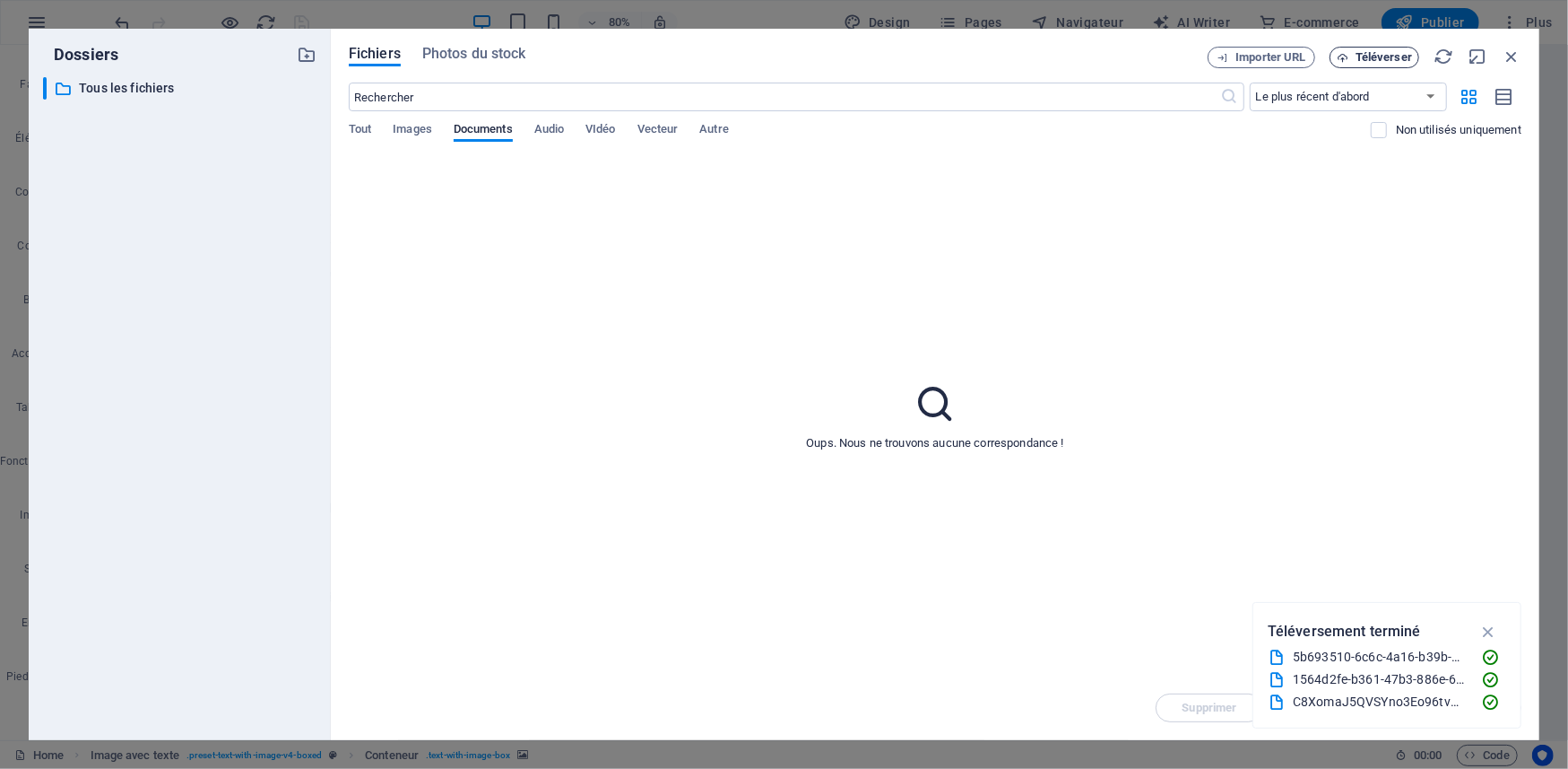
click at [1361, 55] on span "Téléverser" at bounding box center [1383, 57] width 56 height 11
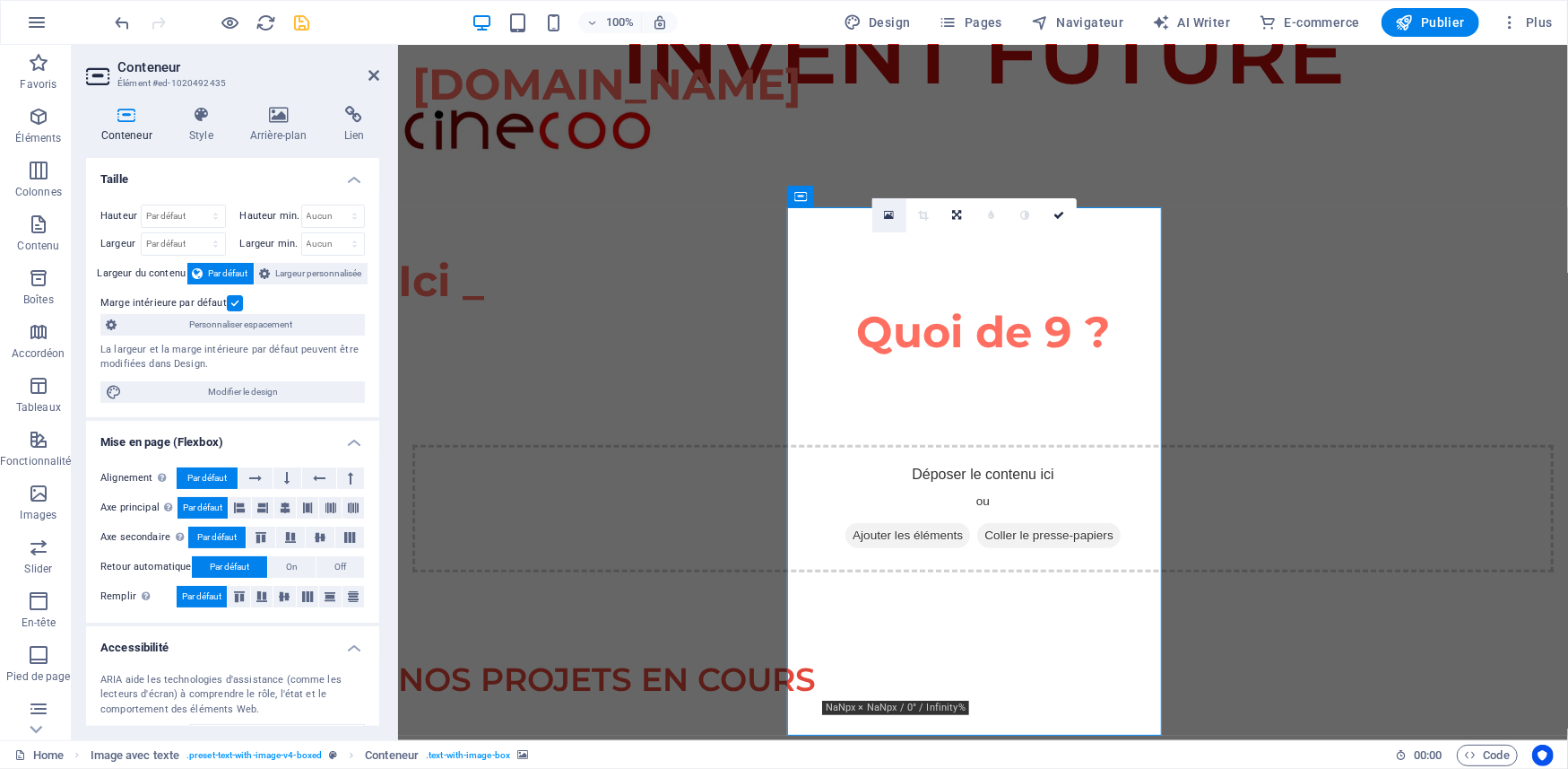
click at [886, 215] on icon at bounding box center [889, 215] width 10 height 13
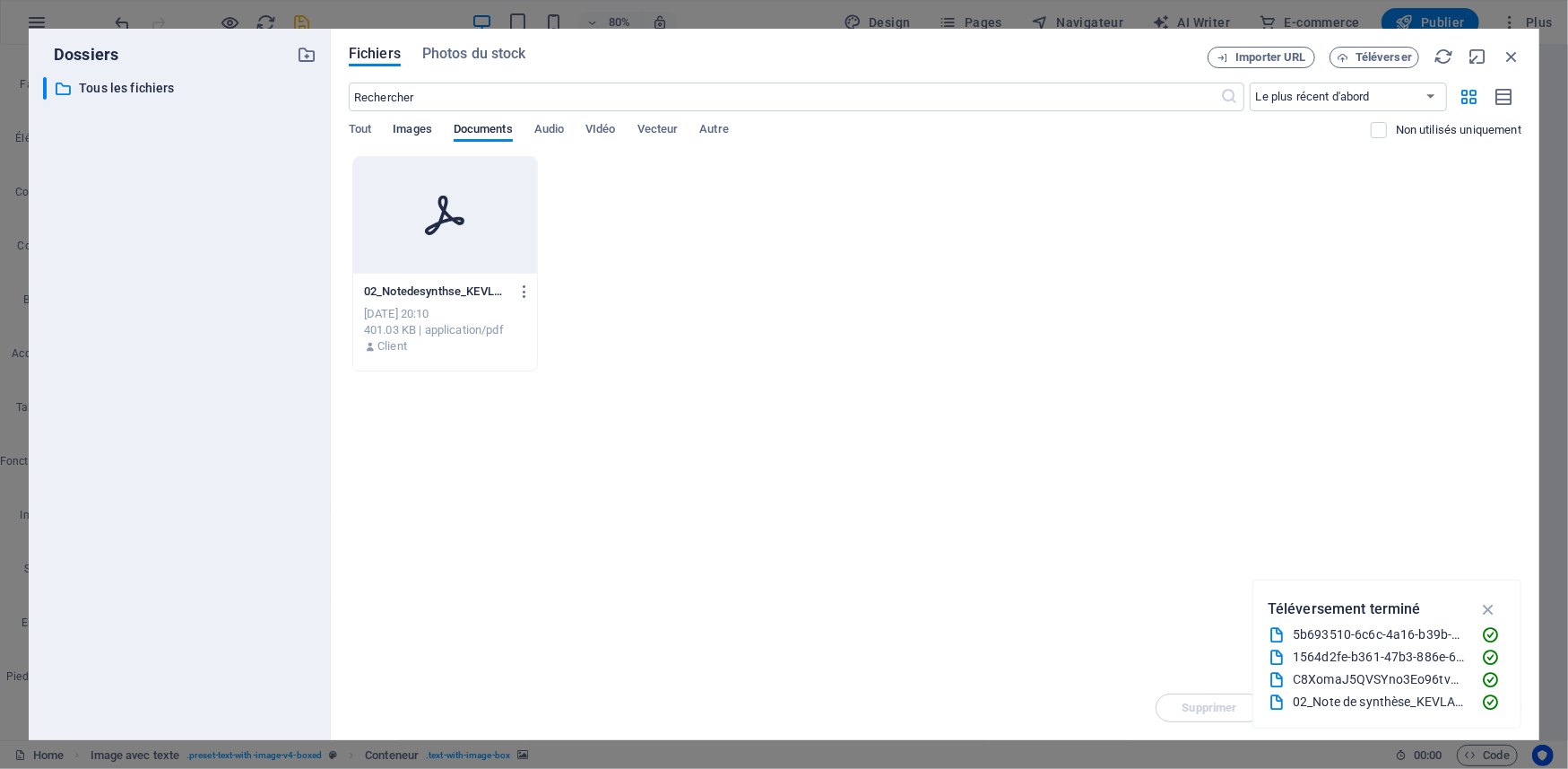
click at [412, 126] on span "Images" at bounding box center [412, 131] width 40 height 25
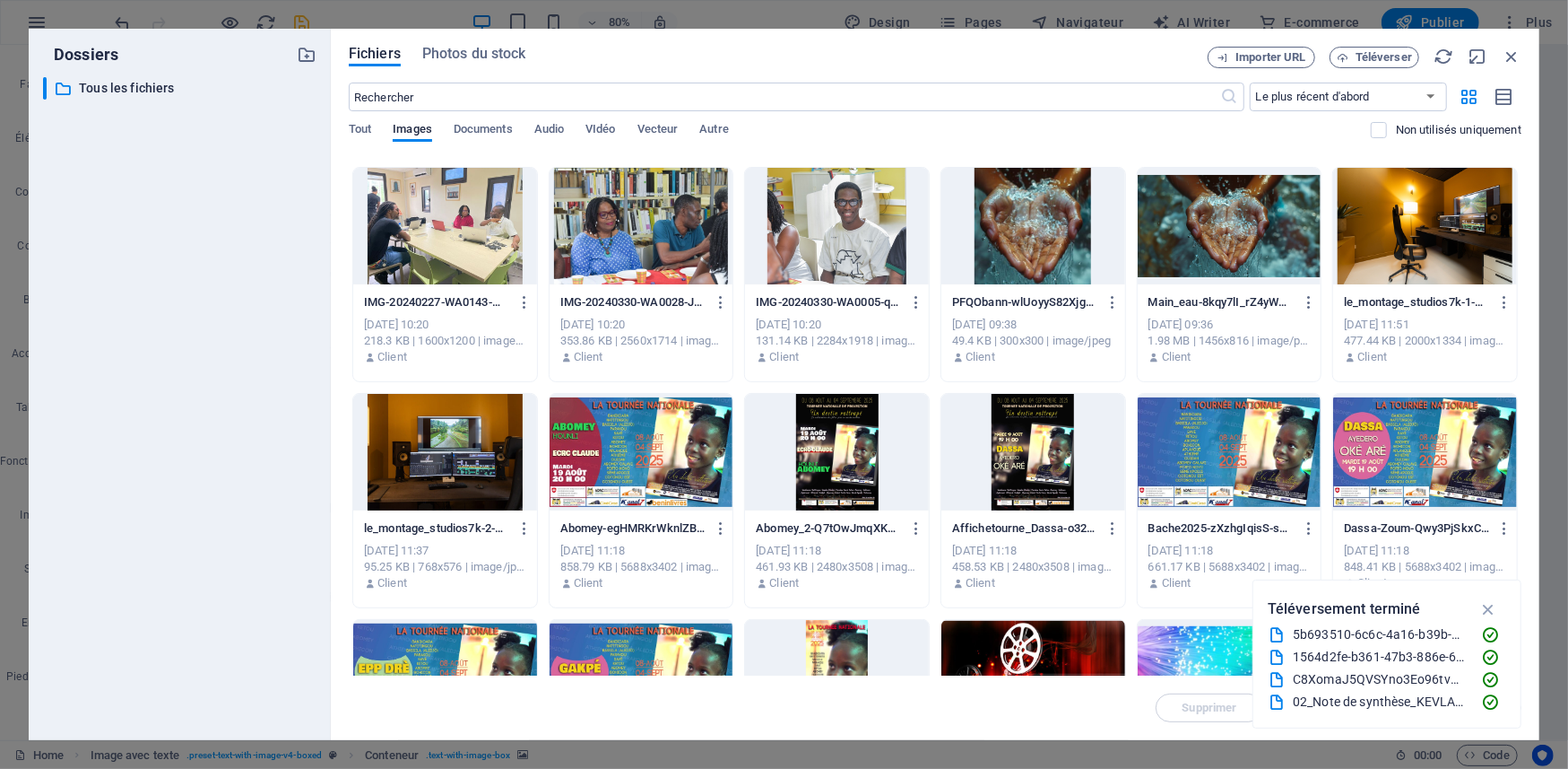
scroll to position [0, 0]
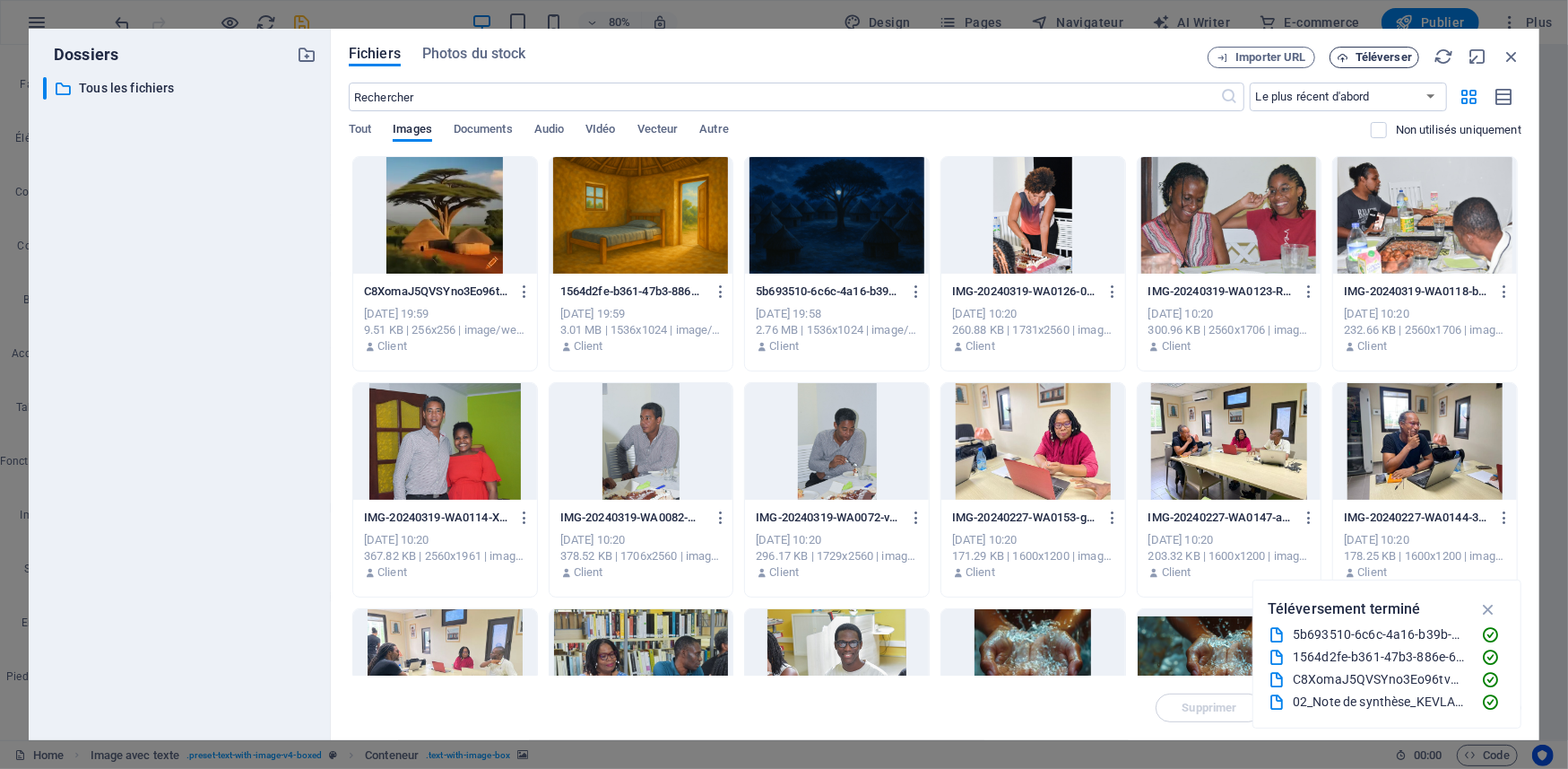
click at [1384, 55] on span "Téléverser" at bounding box center [1383, 57] width 56 height 11
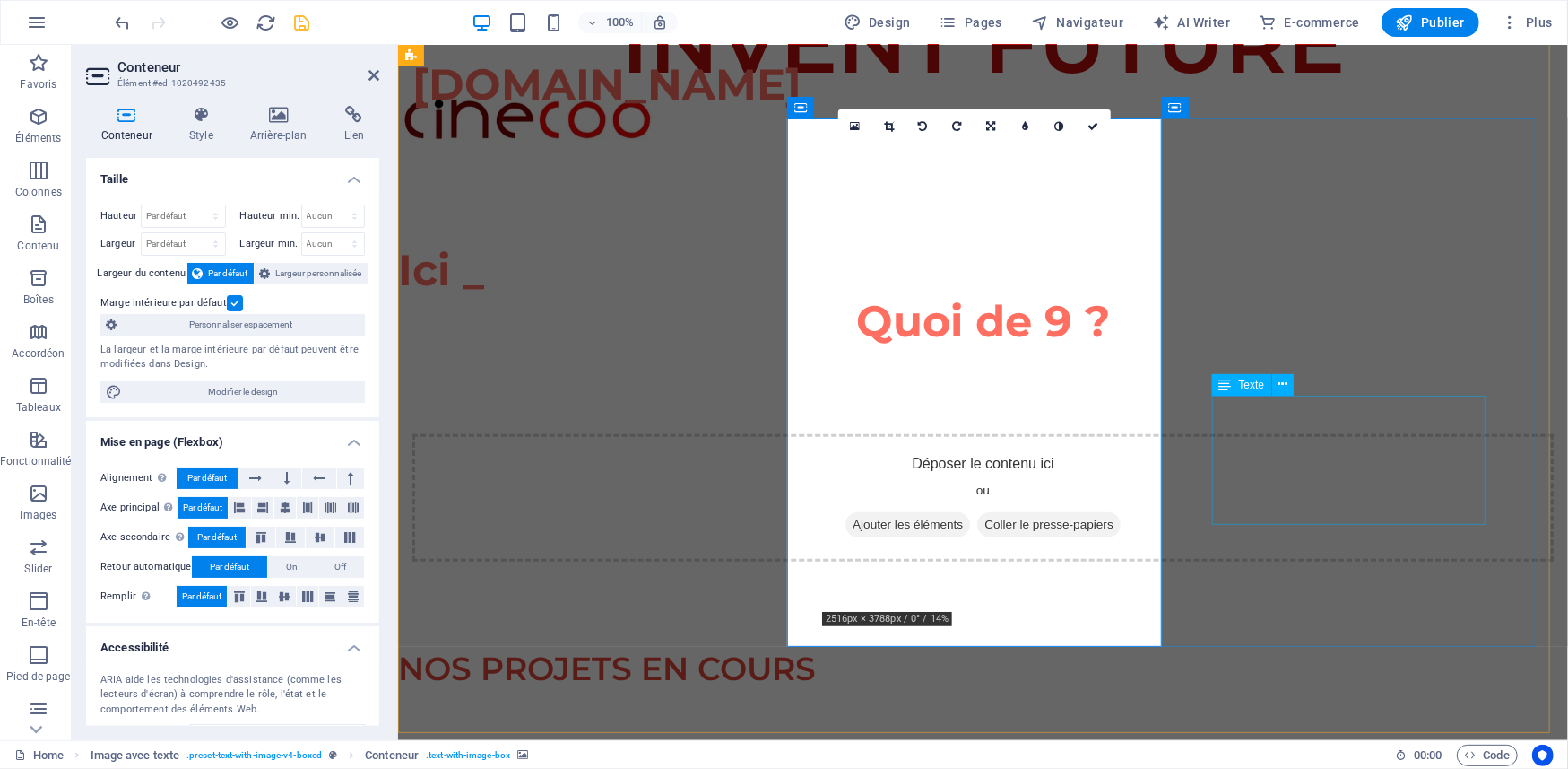
scroll to position [739, 0]
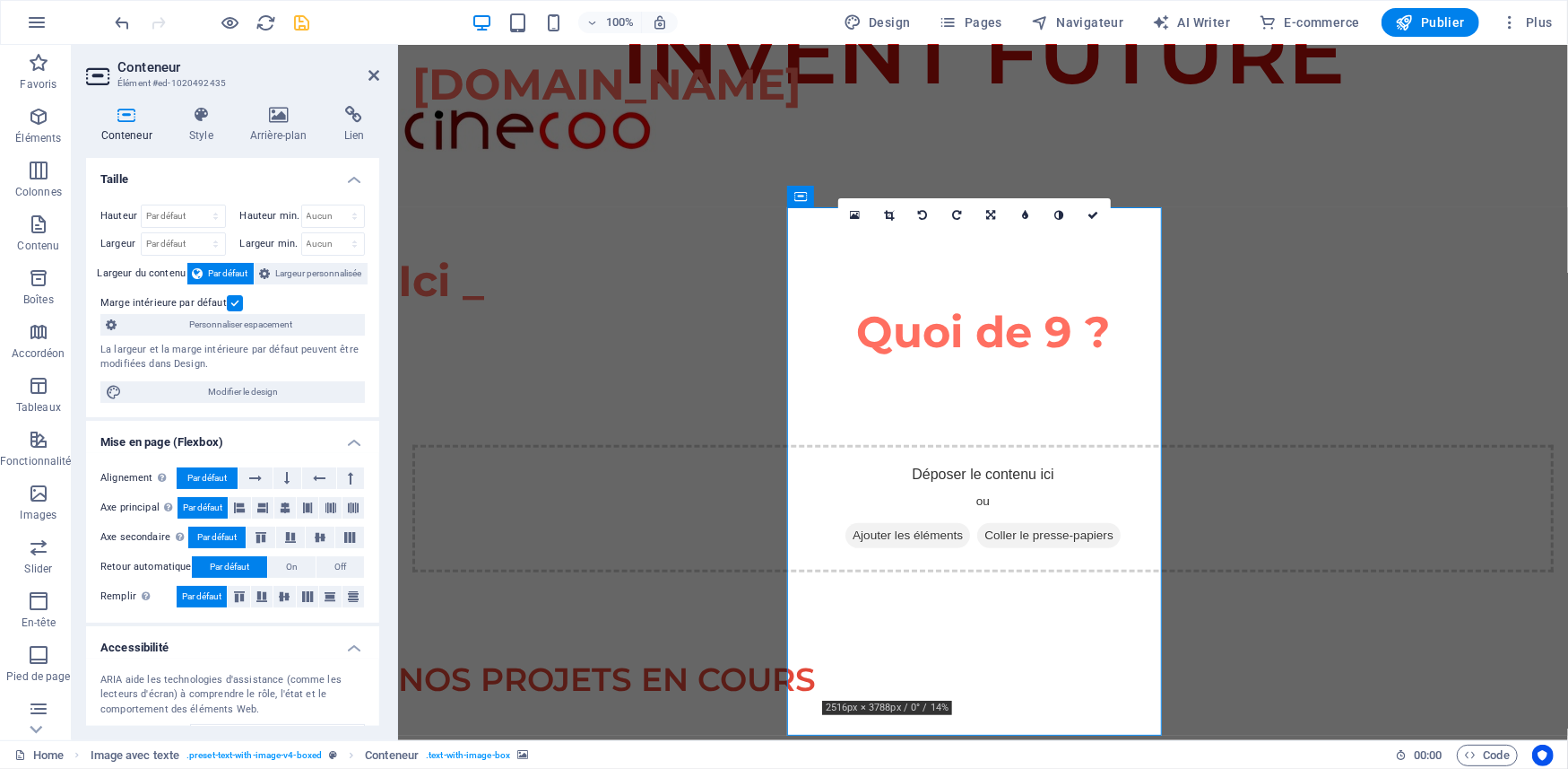
click at [1088, 212] on icon at bounding box center [1093, 215] width 11 height 11
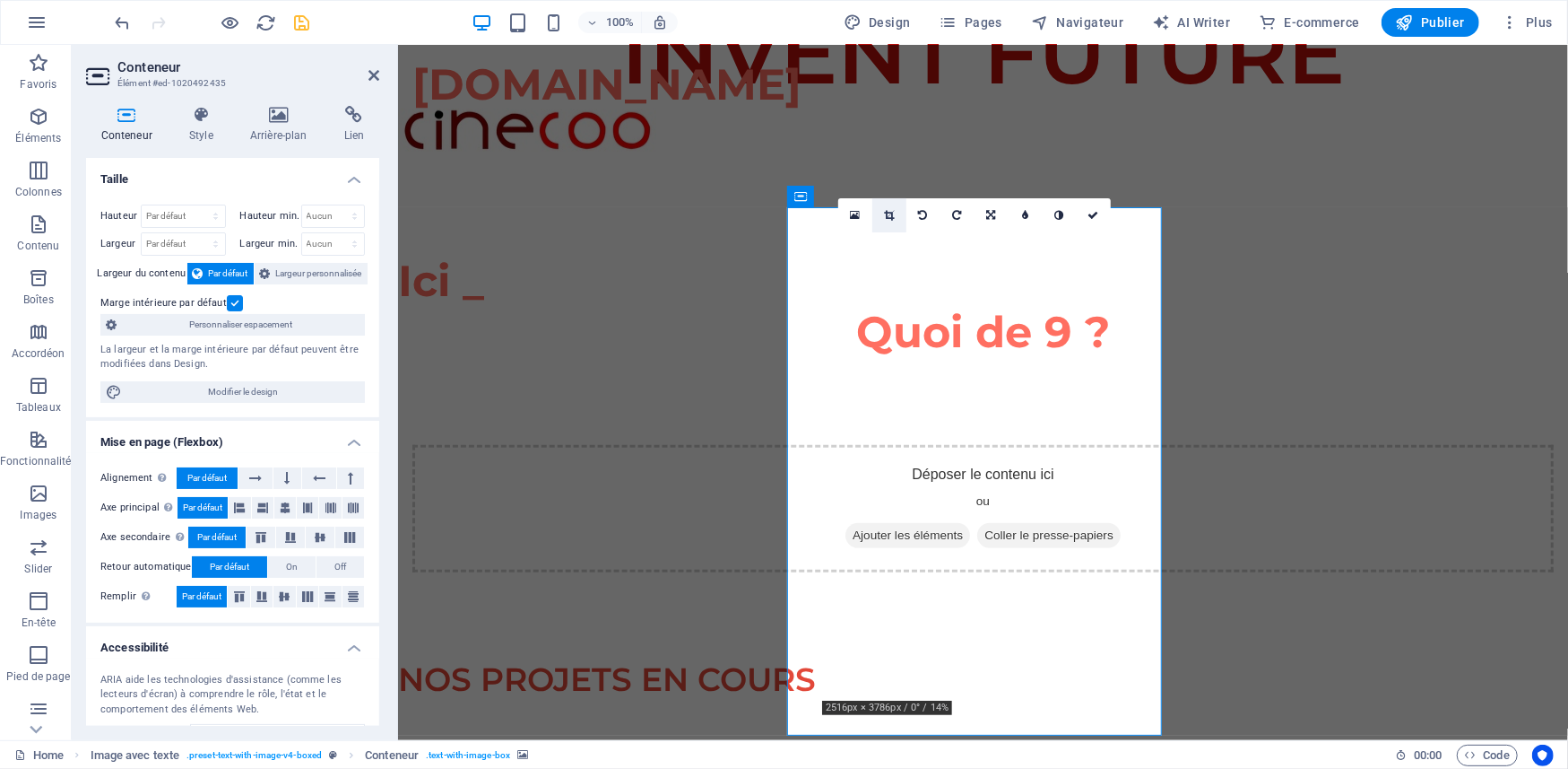
click at [884, 212] on icon at bounding box center [889, 215] width 10 height 11
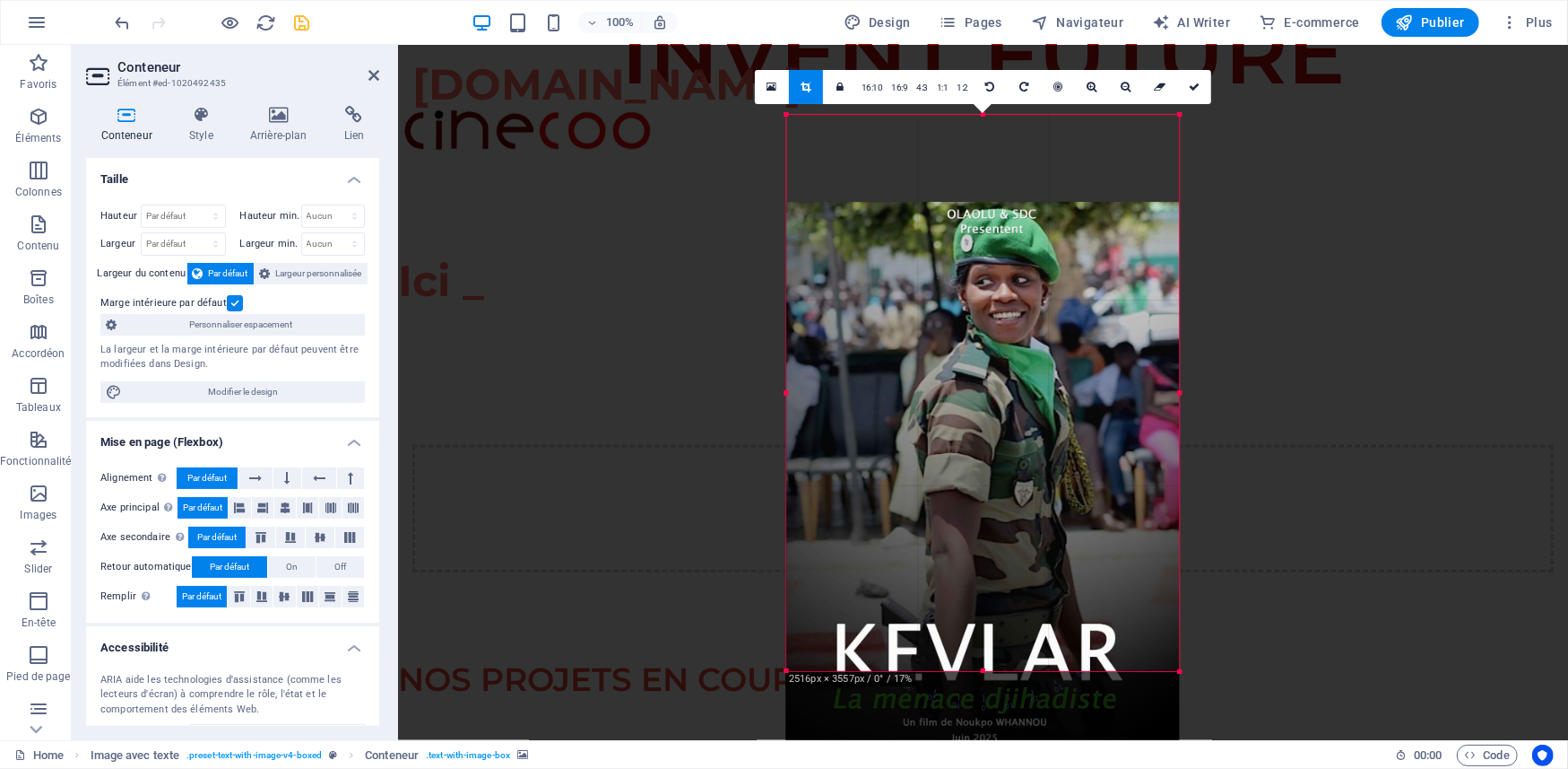
drag, startPoint x: 884, startPoint y: 212, endPoint x: 884, endPoint y: 298, distance: 86.0
click at [884, 298] on div at bounding box center [982, 479] width 393 height 556
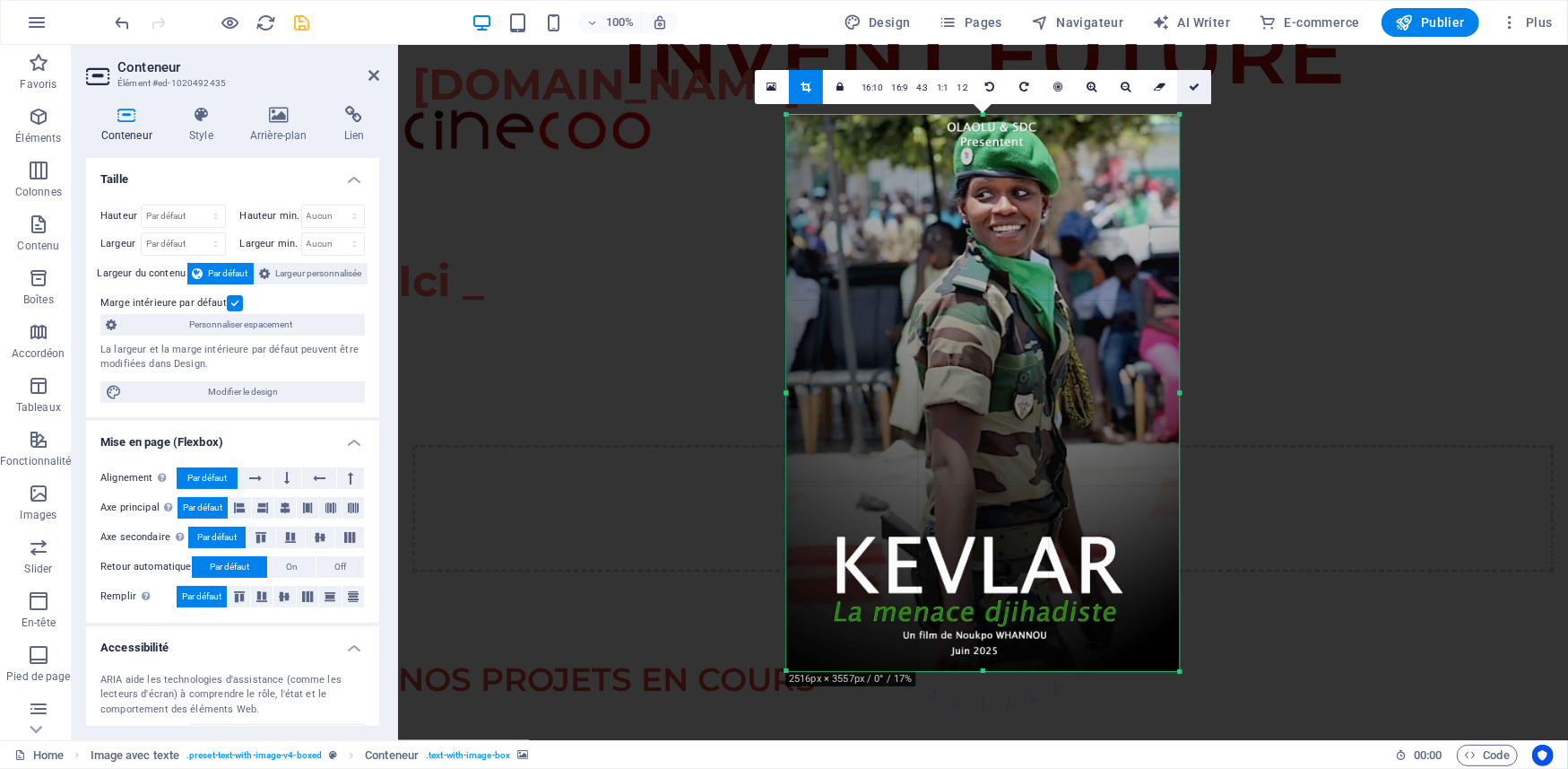
click at [1193, 83] on icon at bounding box center [1193, 86] width 11 height 11
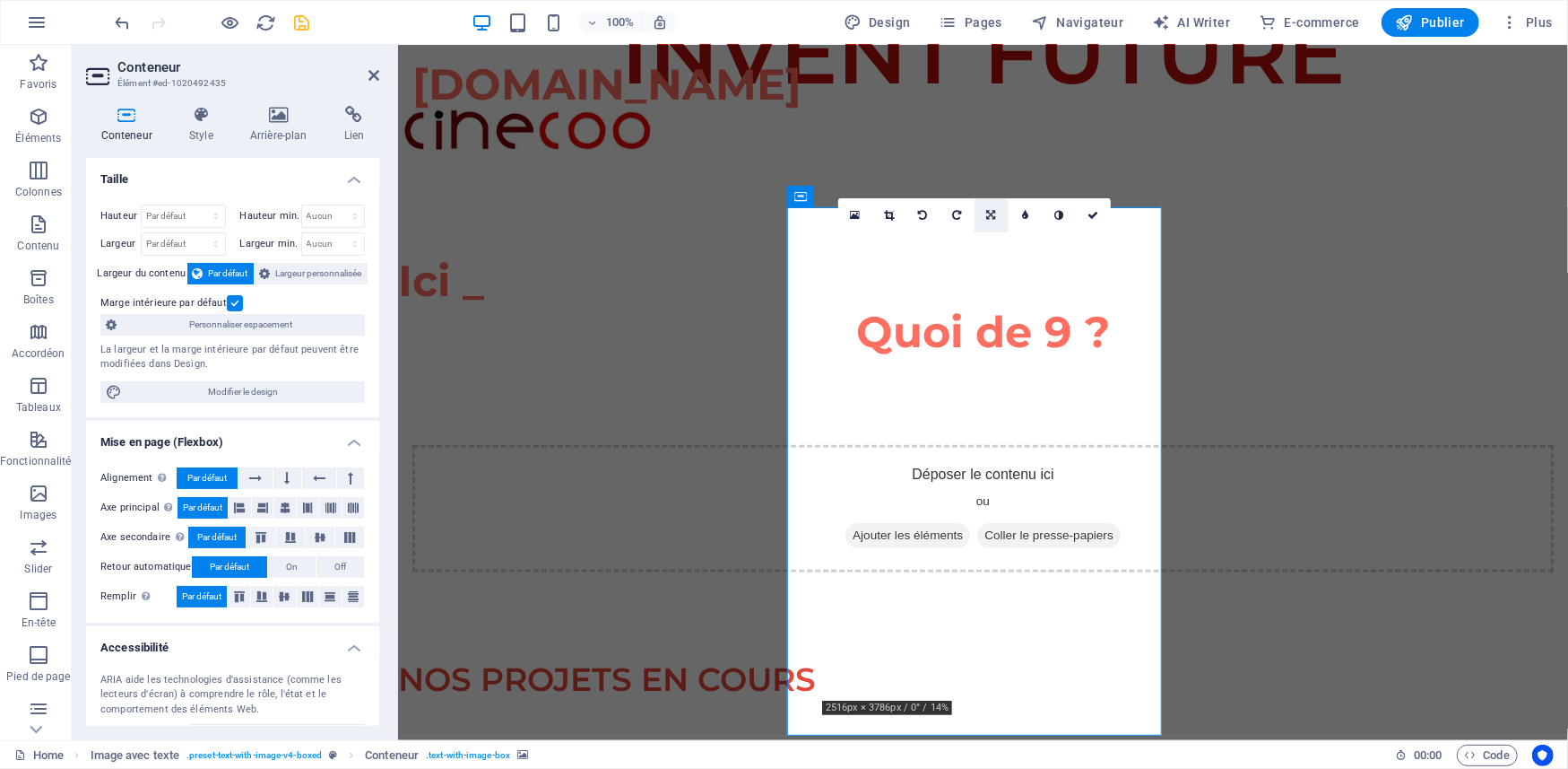
click at [990, 212] on icon at bounding box center [990, 215] width 9 height 11
click at [993, 183] on icon at bounding box center [991, 180] width 11 height 11
click at [1094, 212] on icon at bounding box center [1093, 215] width 11 height 11
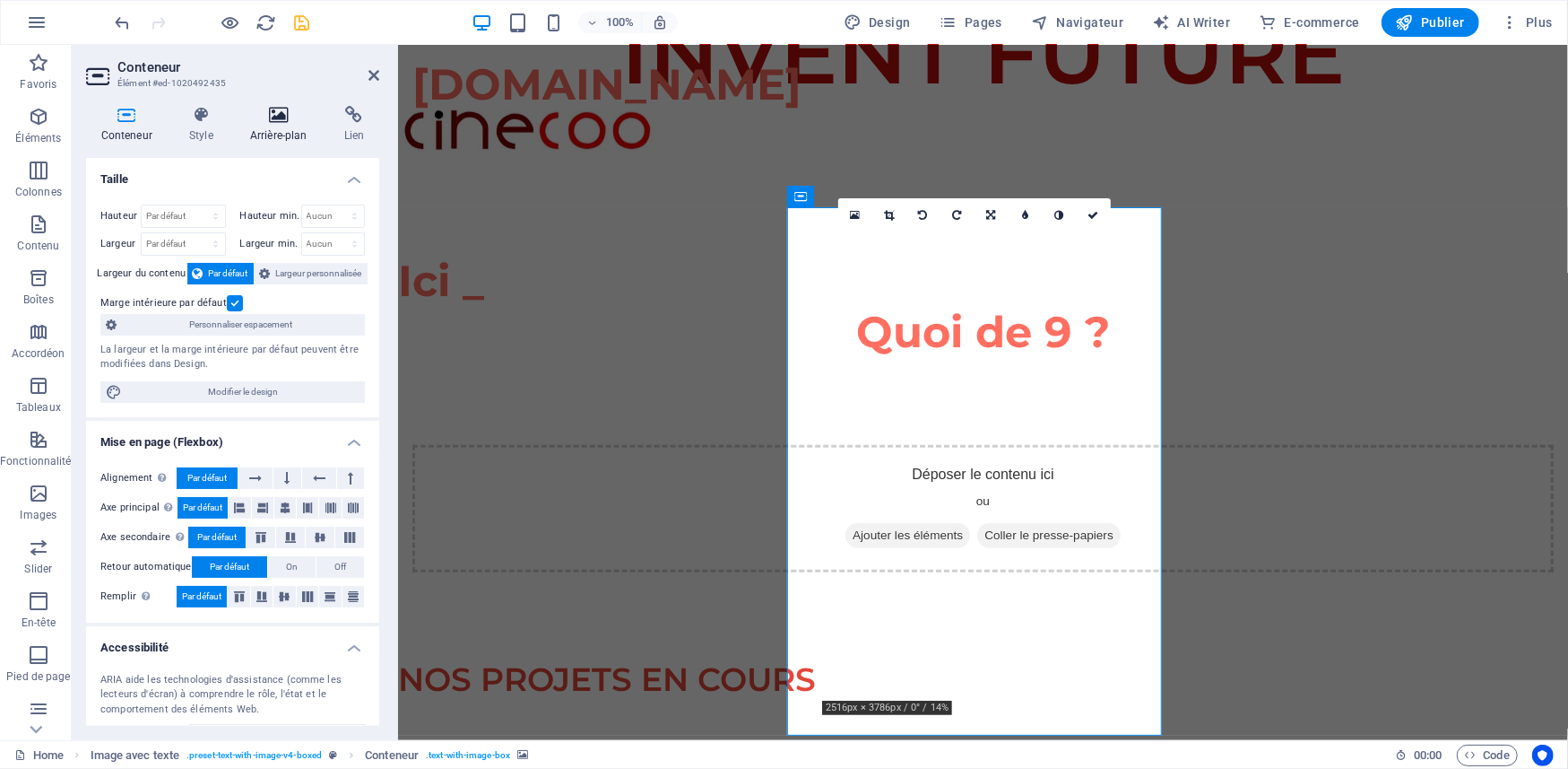
click at [276, 119] on icon at bounding box center [279, 114] width 87 height 18
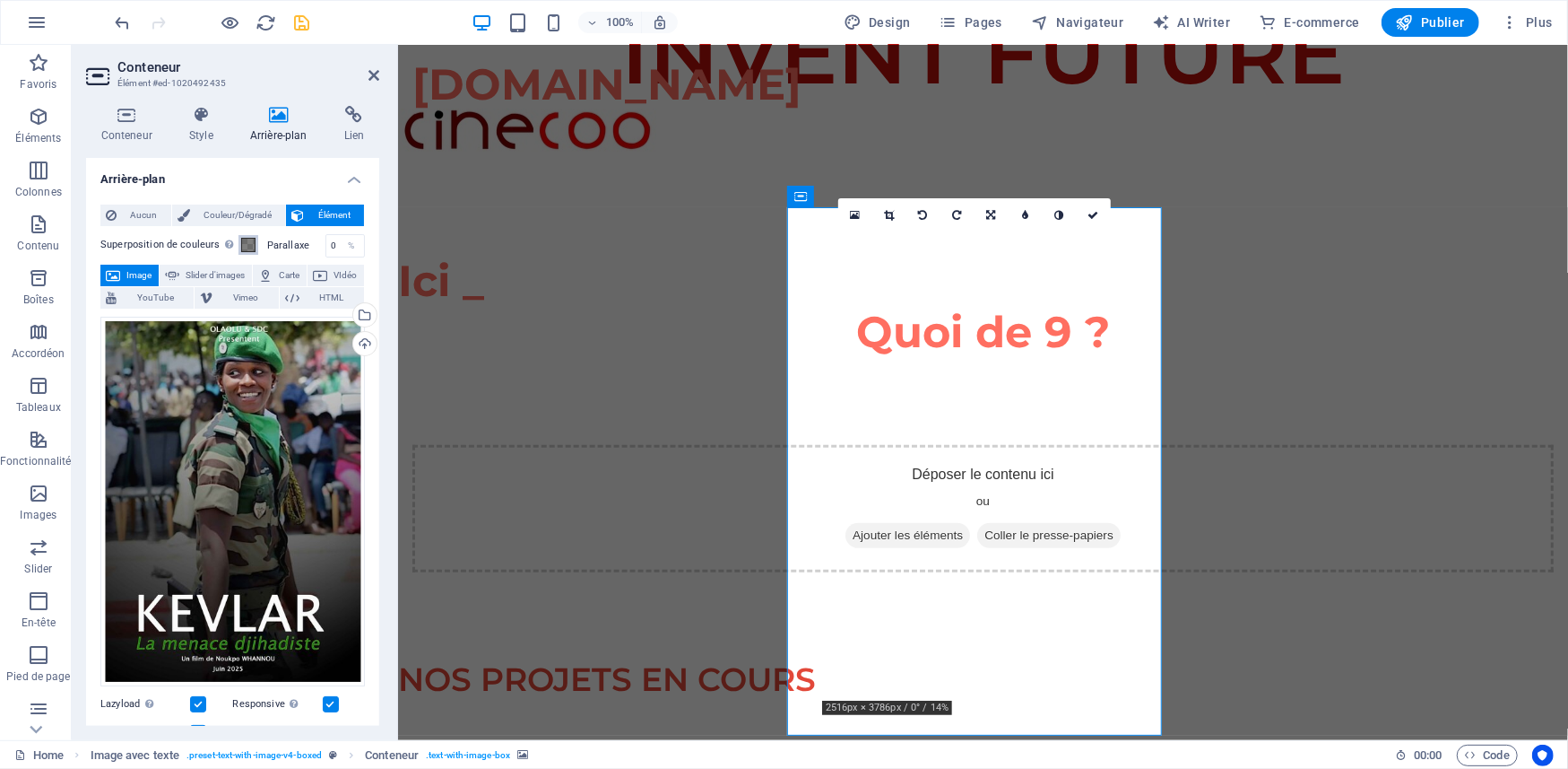
click at [246, 248] on span at bounding box center [248, 244] width 15 height 15
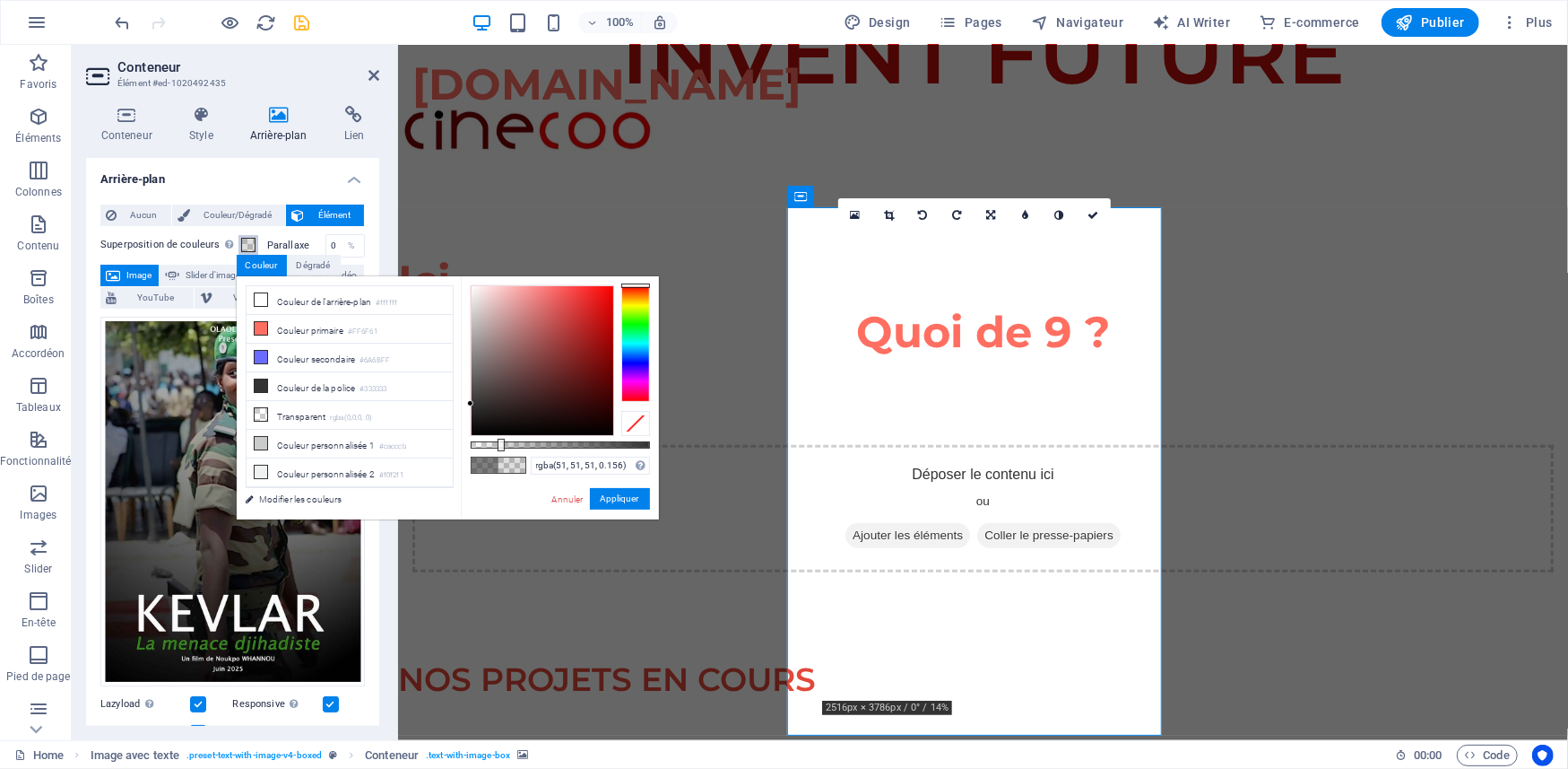
type input "rgba(51, 51, 51, 0.136)"
drag, startPoint x: 585, startPoint y: 443, endPoint x: 495, endPoint y: 448, distance: 90.1
click at [495, 448] on div at bounding box center [496, 445] width 7 height 13
click at [639, 497] on button "Appliquer" at bounding box center [619, 499] width 60 height 21
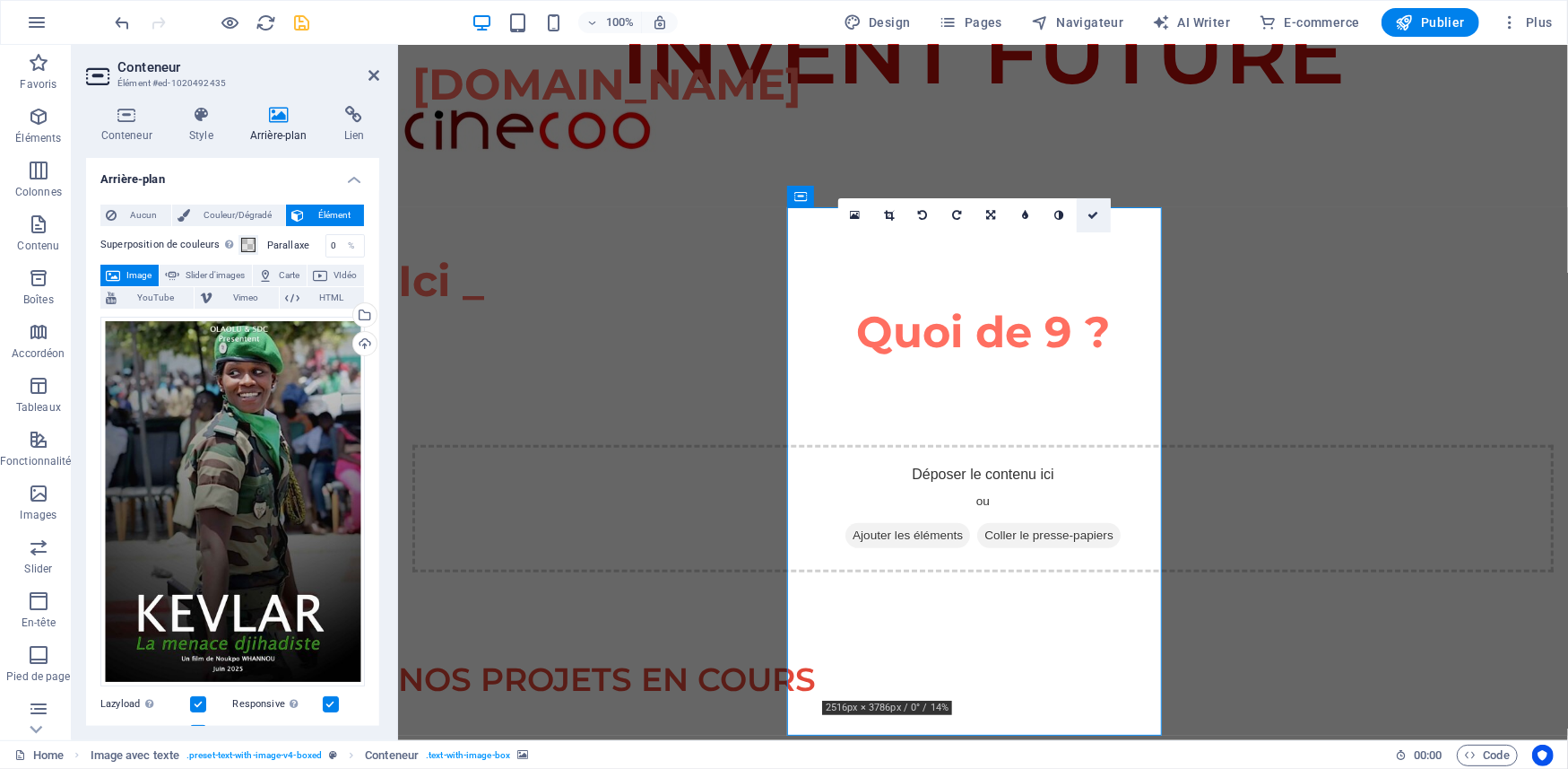
click at [1091, 210] on icon at bounding box center [1093, 215] width 11 height 11
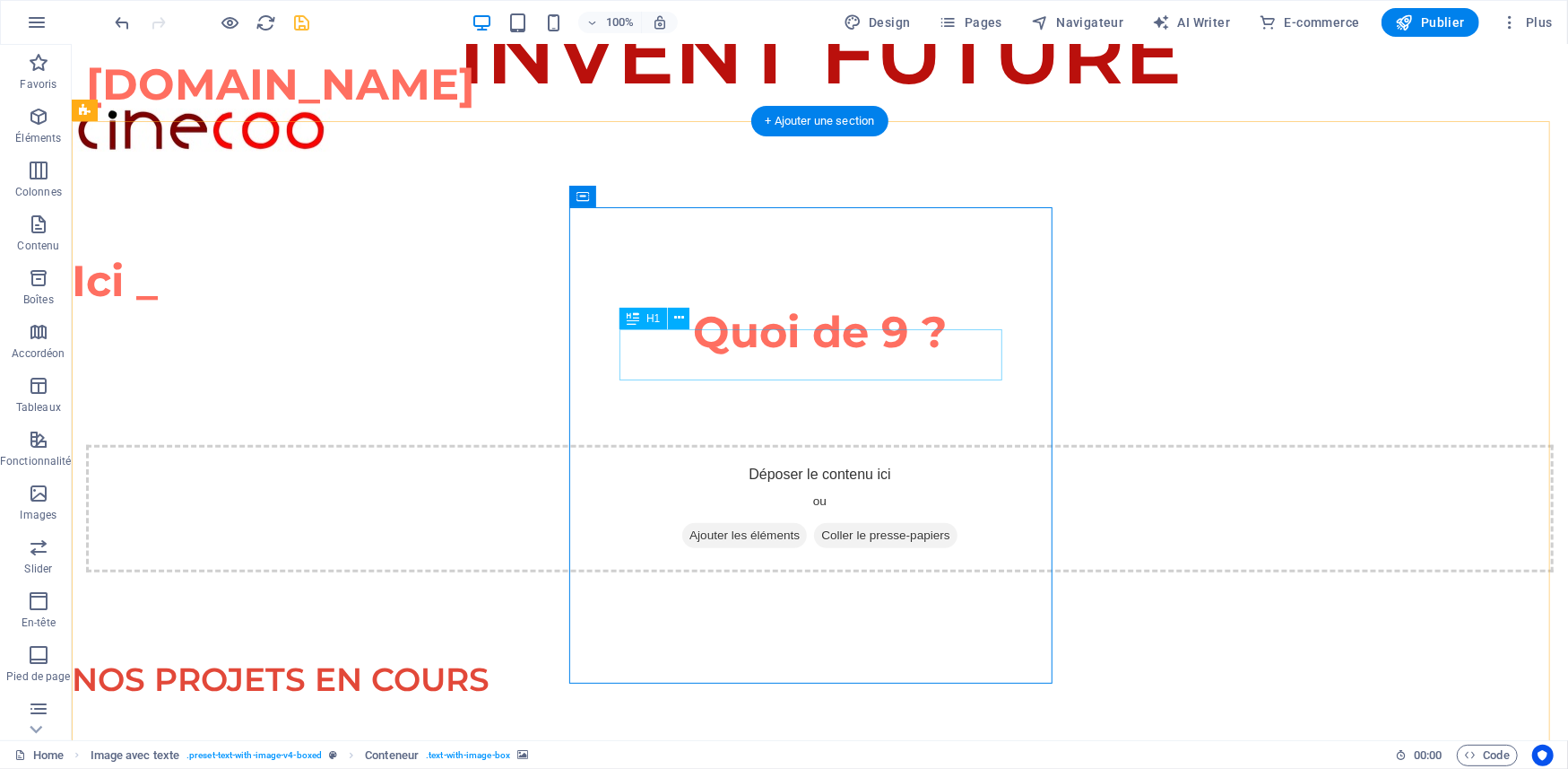
click at [674, 313] on icon at bounding box center [678, 318] width 10 height 18
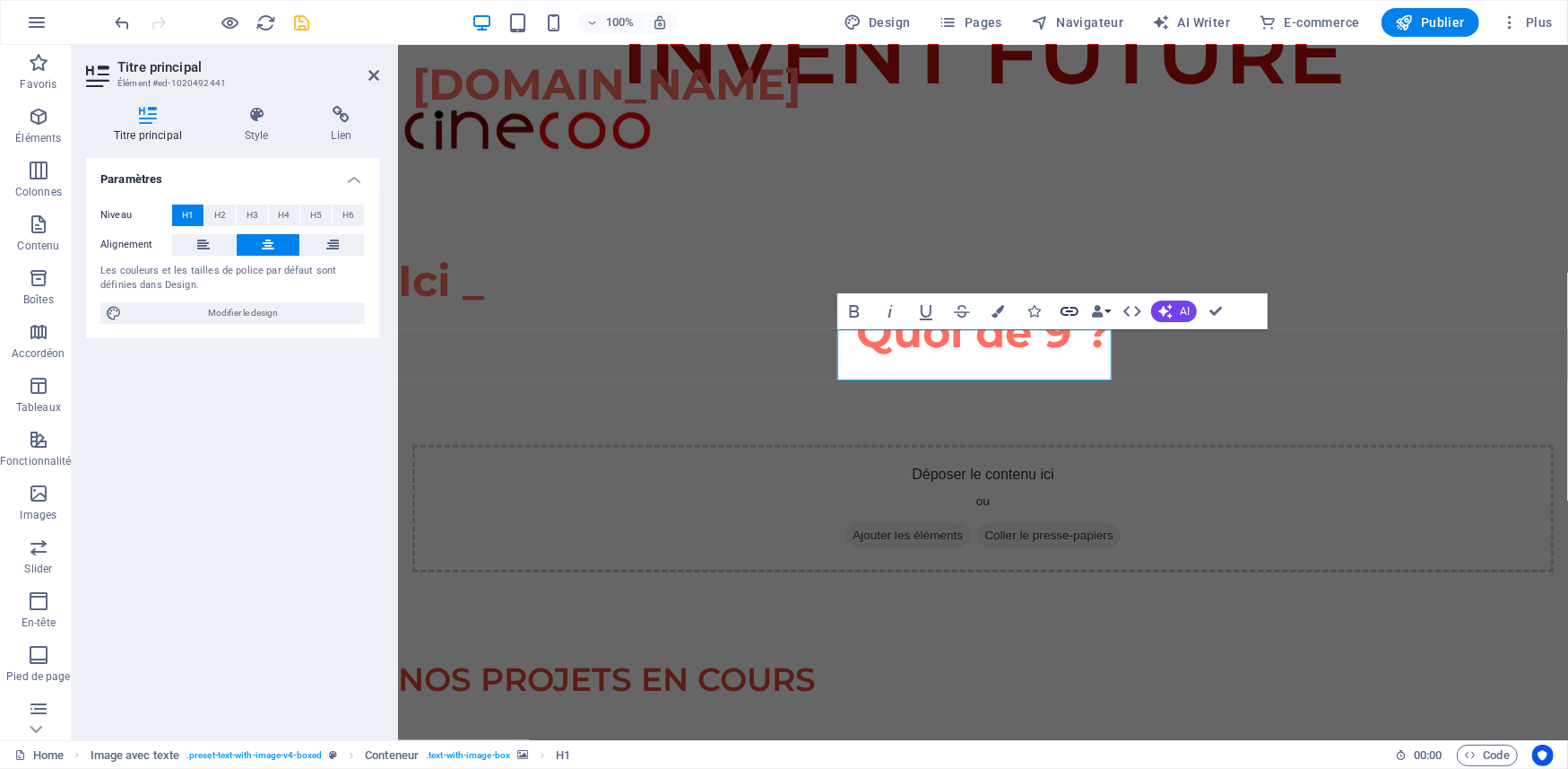
click at [1063, 309] on icon "button" at bounding box center [1070, 311] width 21 height 21
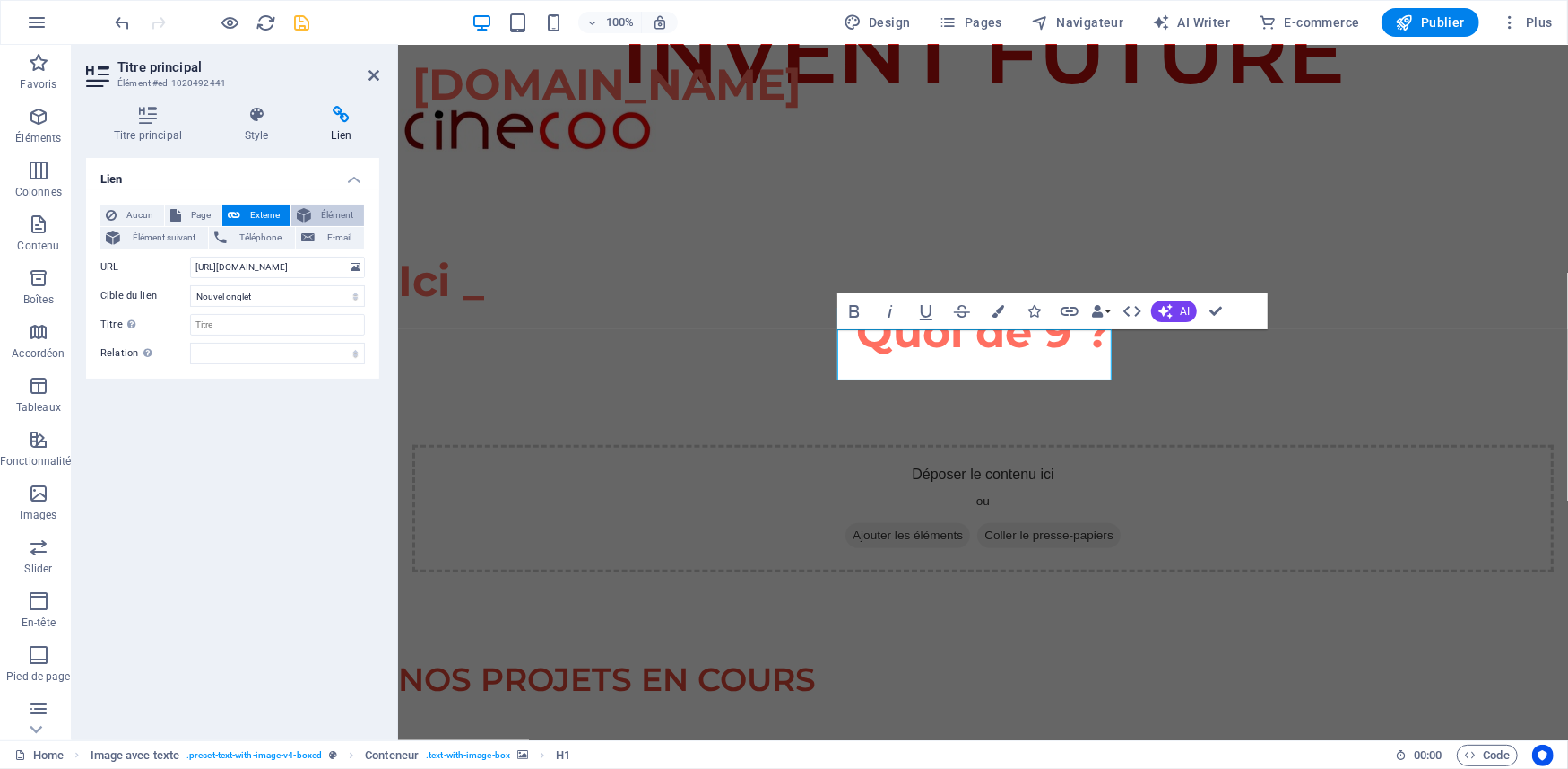
click at [317, 209] on span "Élément" at bounding box center [338, 215] width 43 height 21
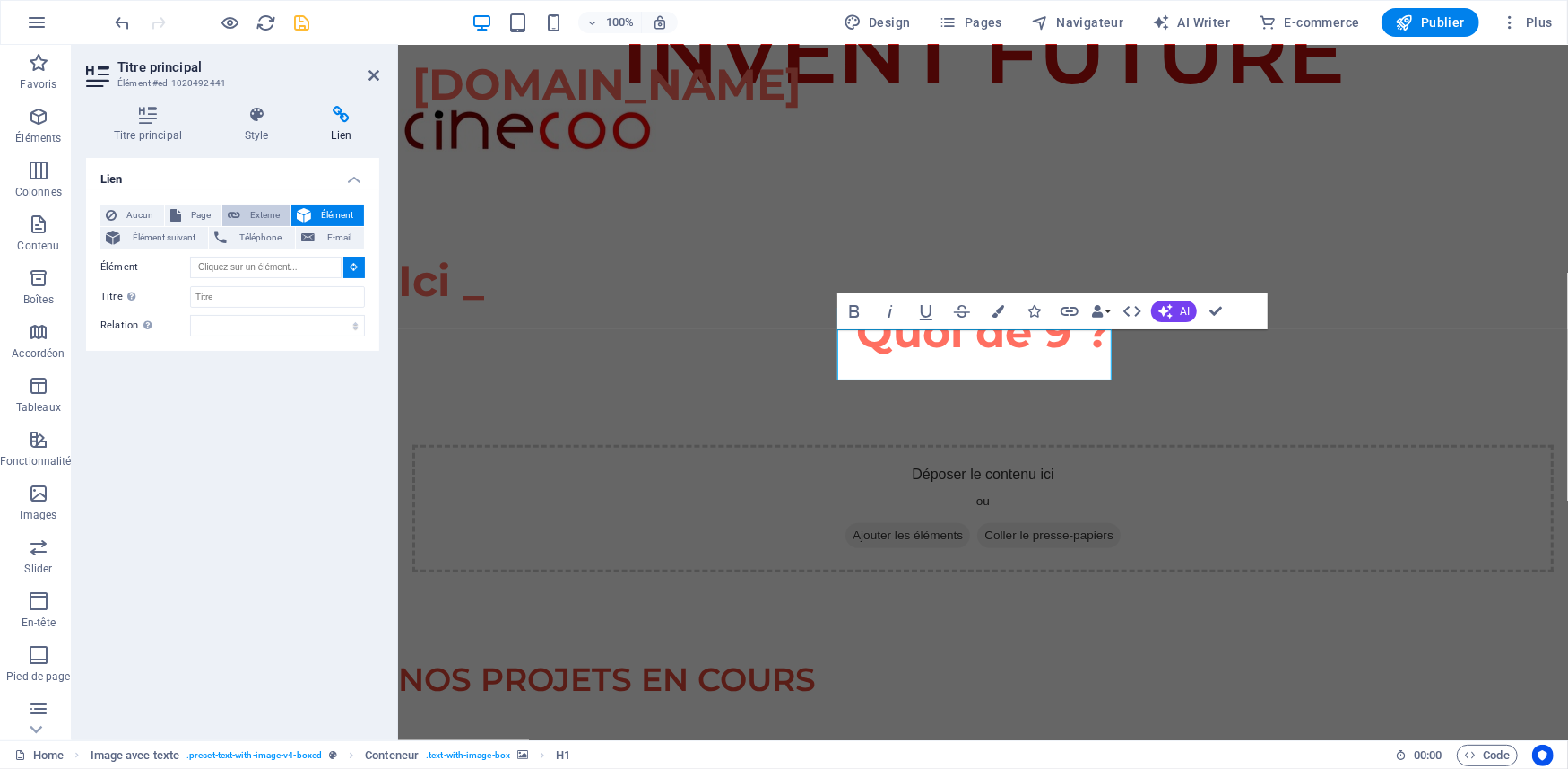
click at [262, 209] on span "Externe" at bounding box center [265, 215] width 40 height 21
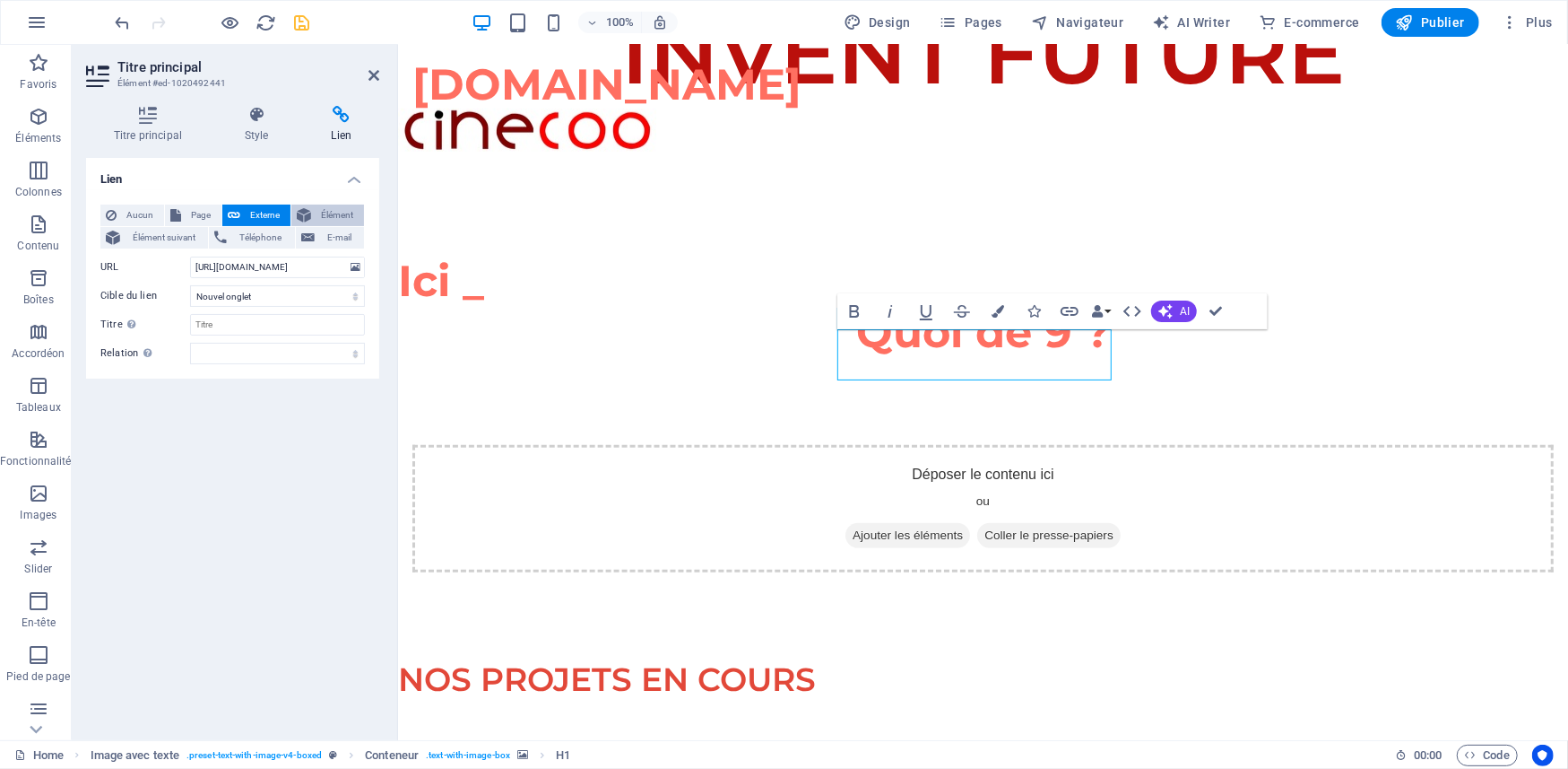
click at [326, 208] on span "Élément" at bounding box center [338, 215] width 43 height 21
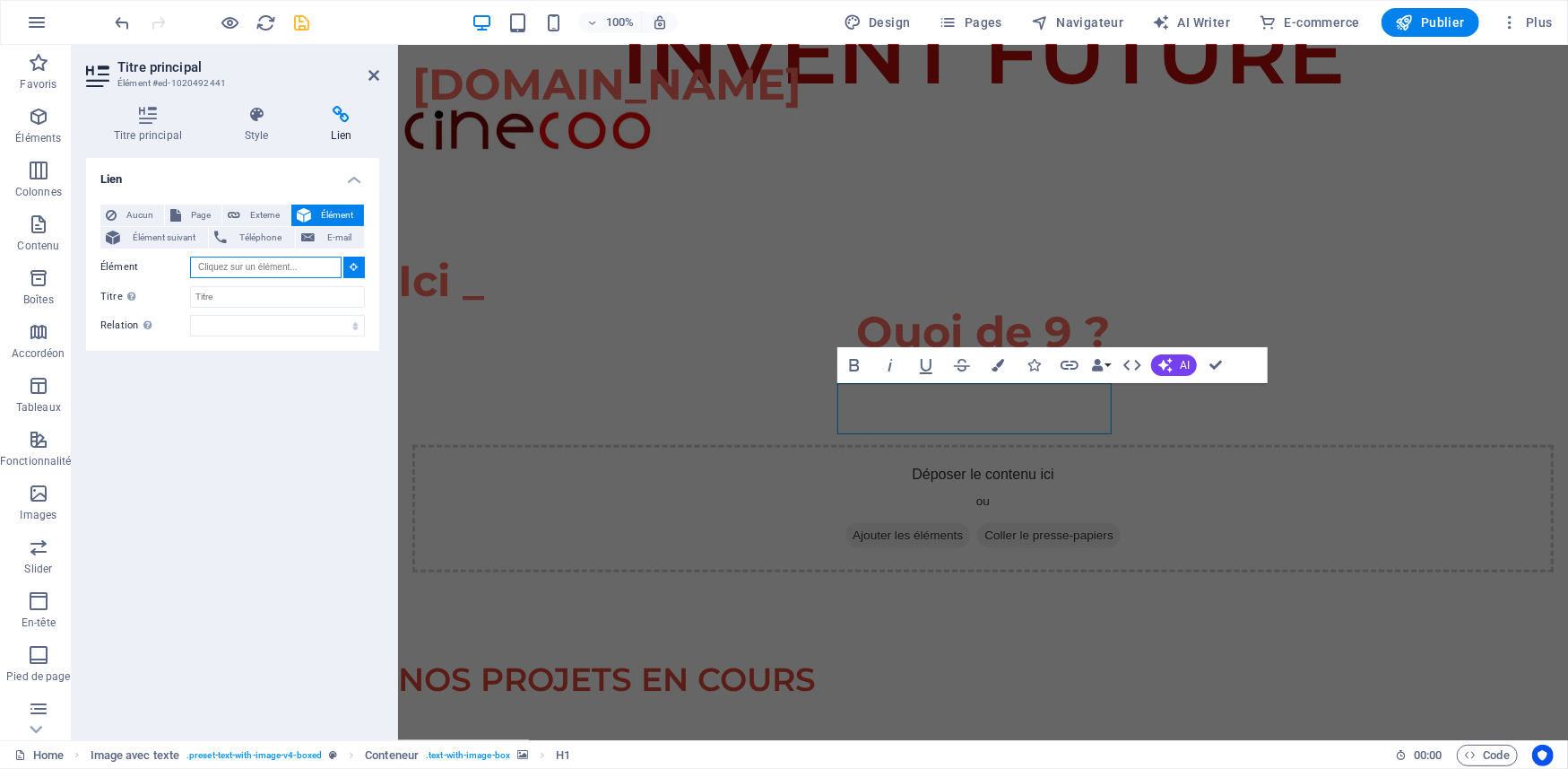
scroll to position [659, 0]
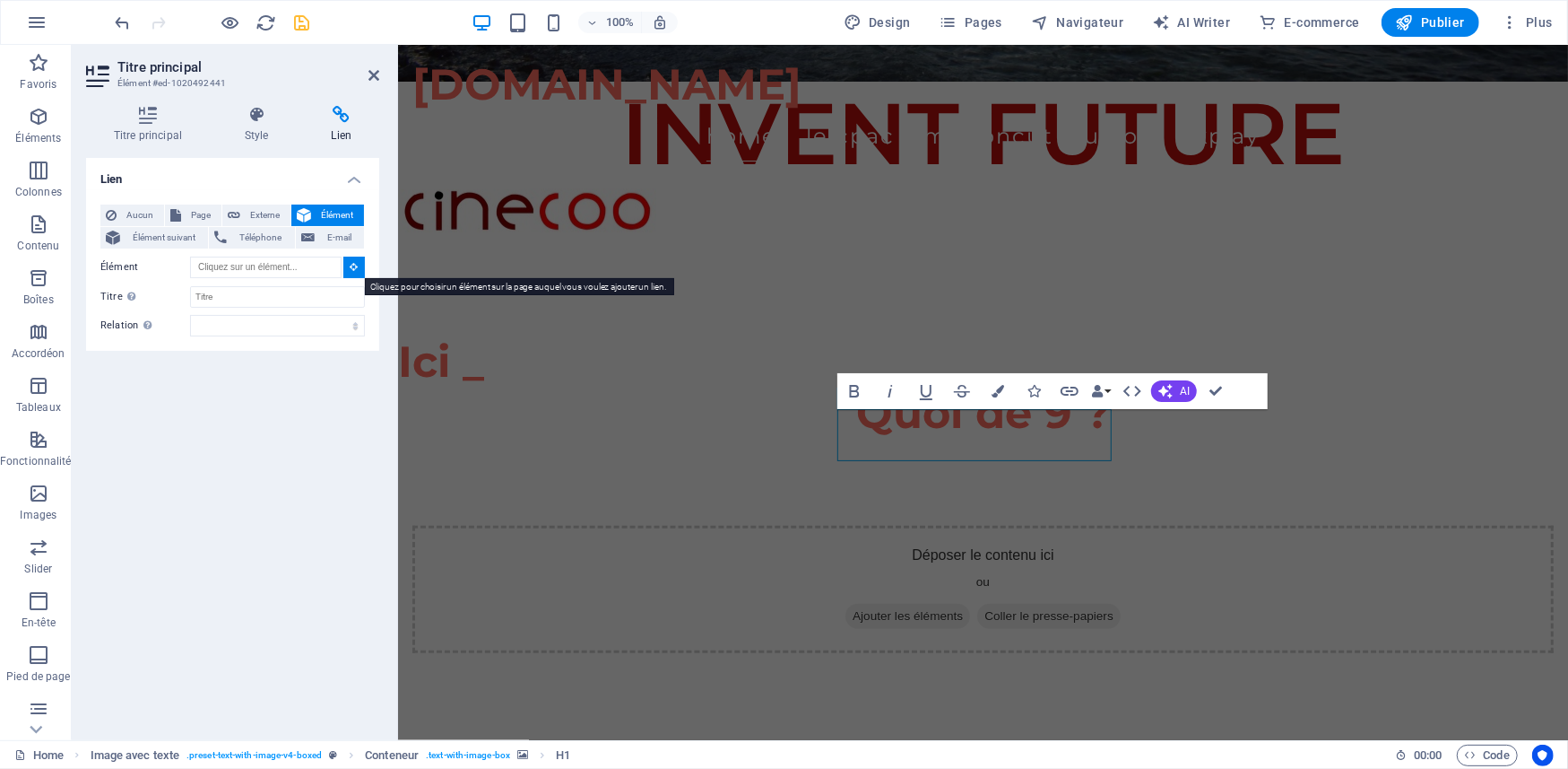
click at [352, 265] on icon at bounding box center [354, 265] width 8 height 9
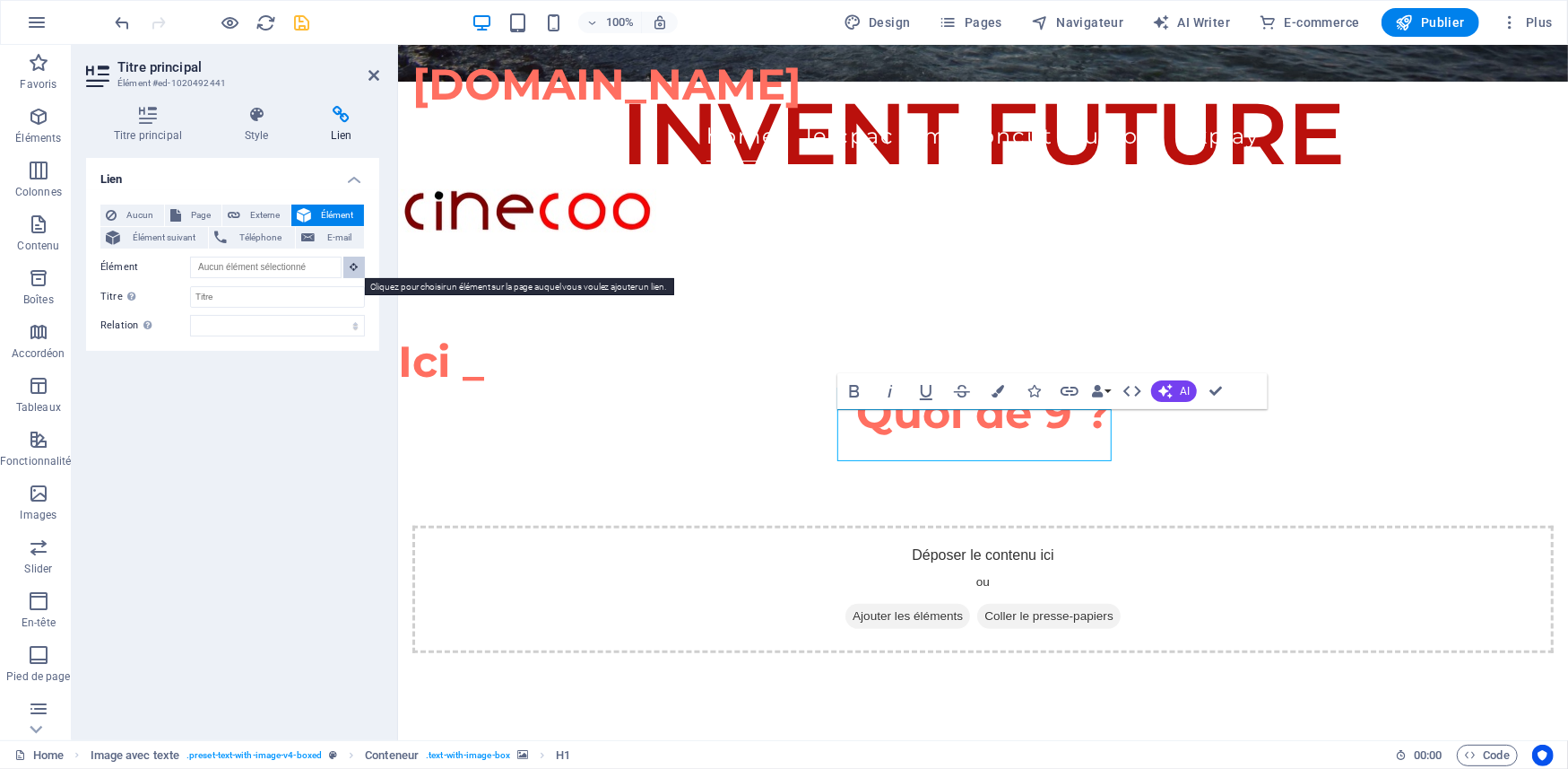
click at [353, 265] on icon at bounding box center [354, 265] width 8 height 9
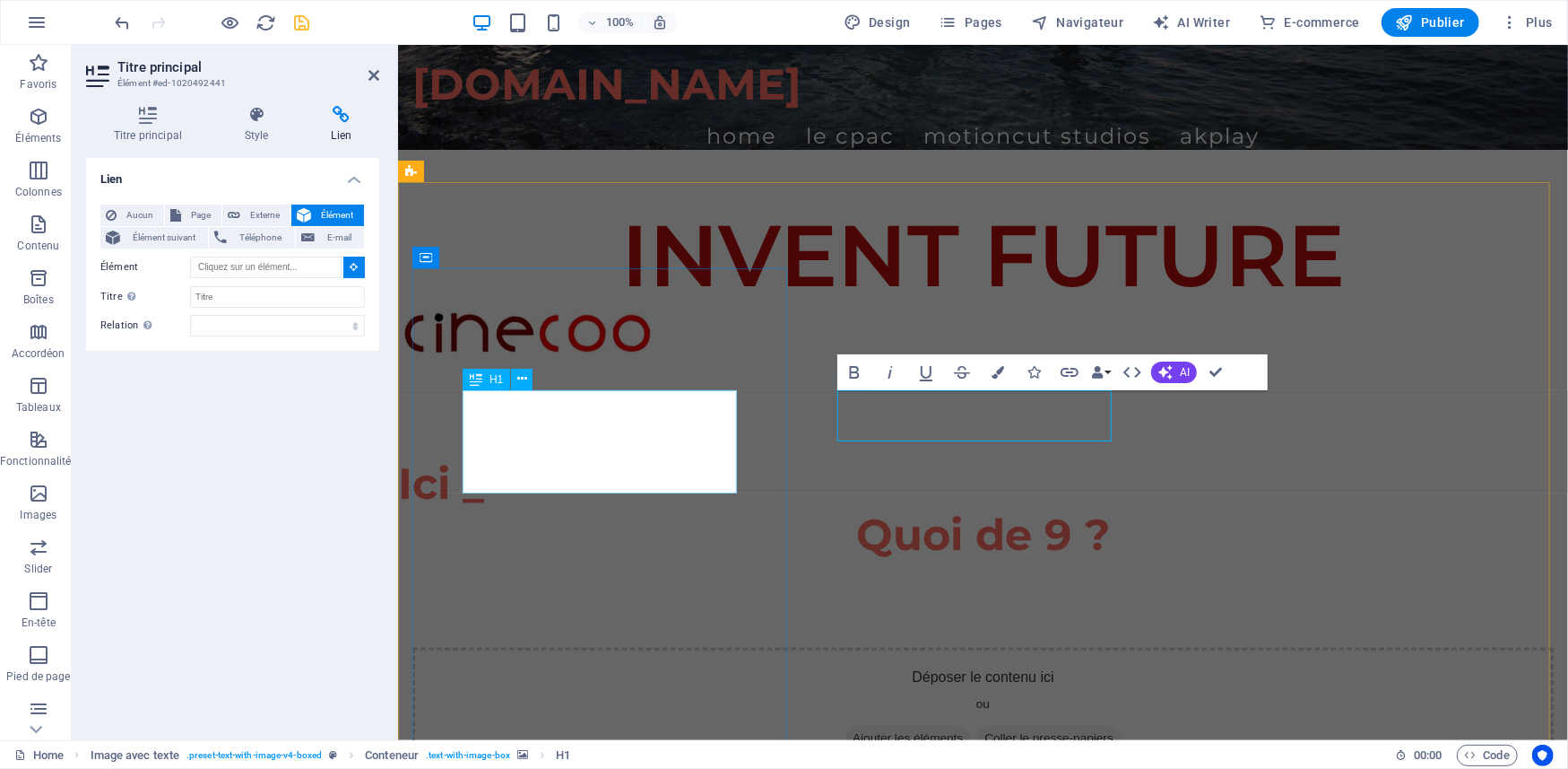
scroll to position [895, 0]
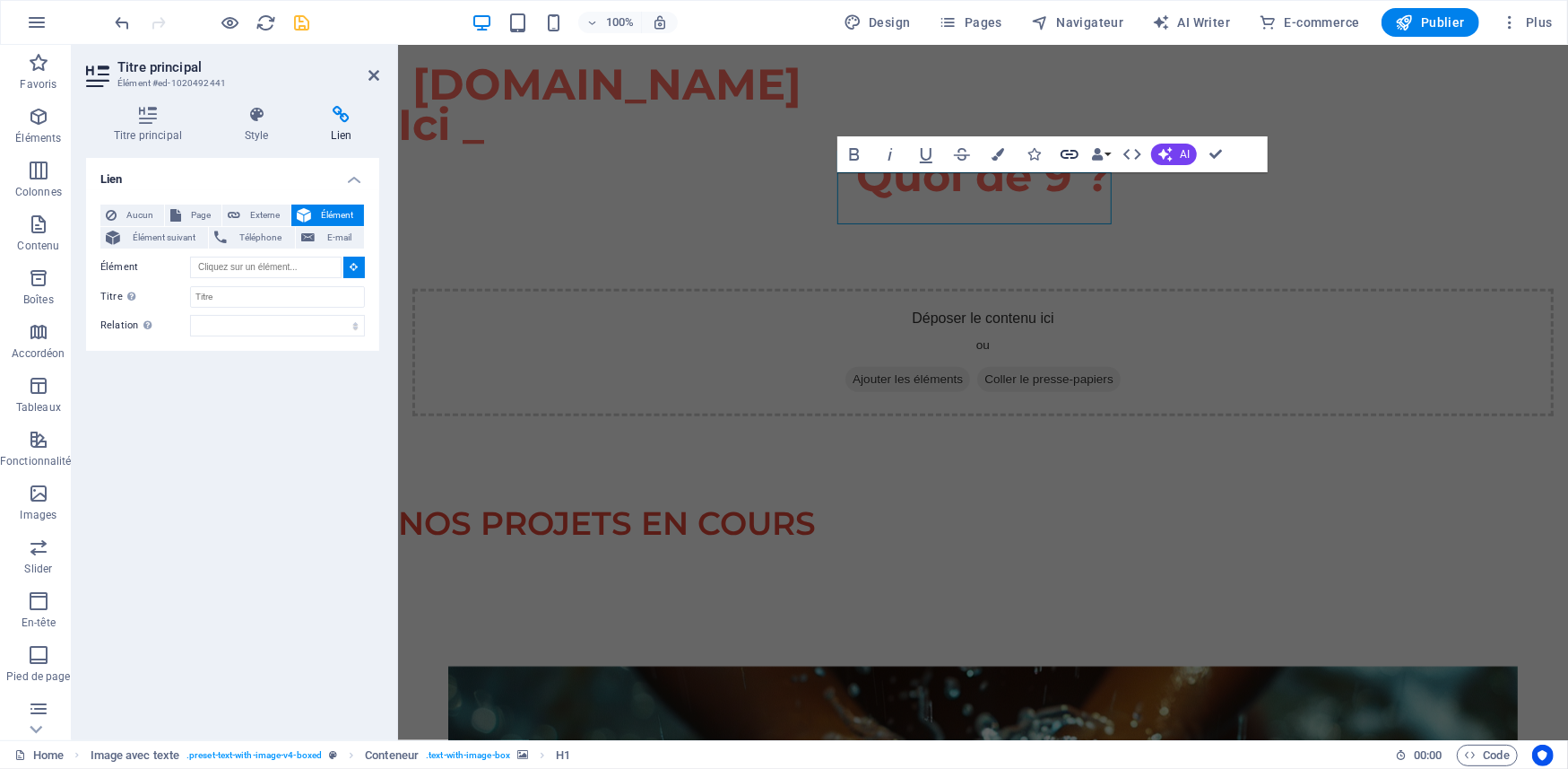
click at [1071, 151] on icon "button" at bounding box center [1069, 154] width 18 height 9
click at [320, 212] on span "Élément" at bounding box center [338, 215] width 43 height 21
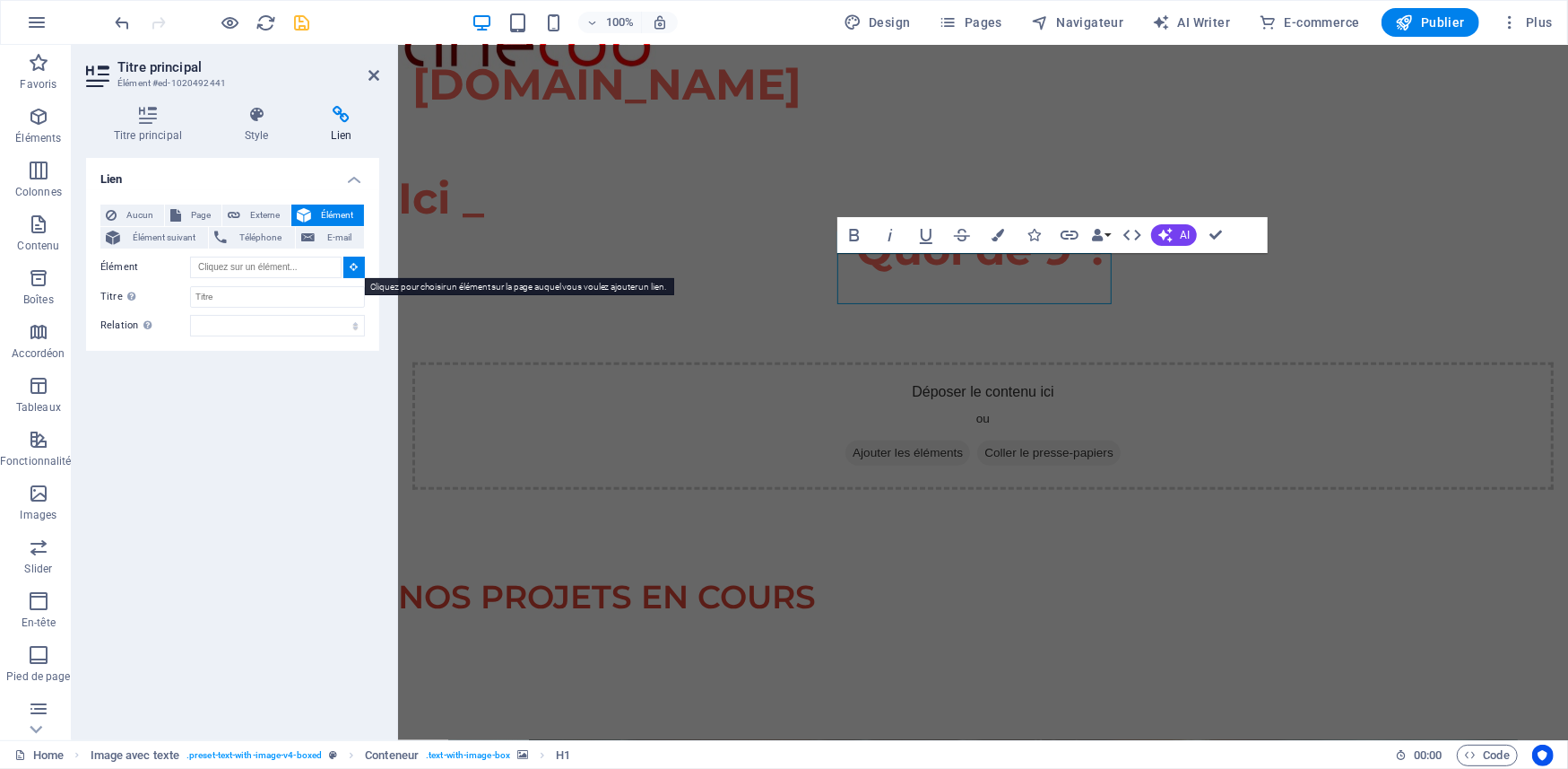
scroll to position [815, 0]
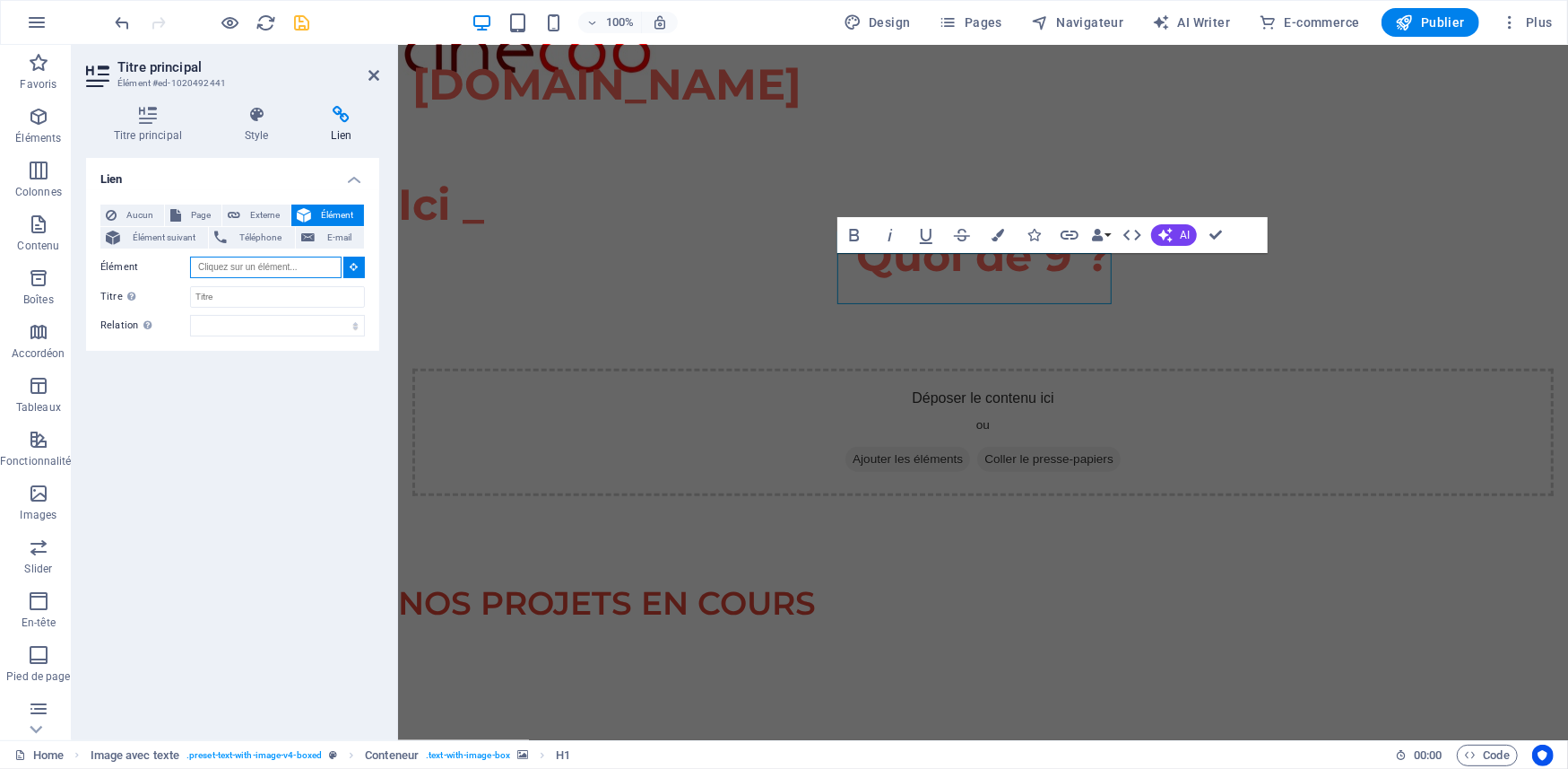
click at [312, 262] on input "Élément" at bounding box center [265, 267] width 151 height 21
click at [302, 262] on input "Élément" at bounding box center [265, 267] width 151 height 21
click at [231, 266] on input "Élément" at bounding box center [265, 267] width 151 height 21
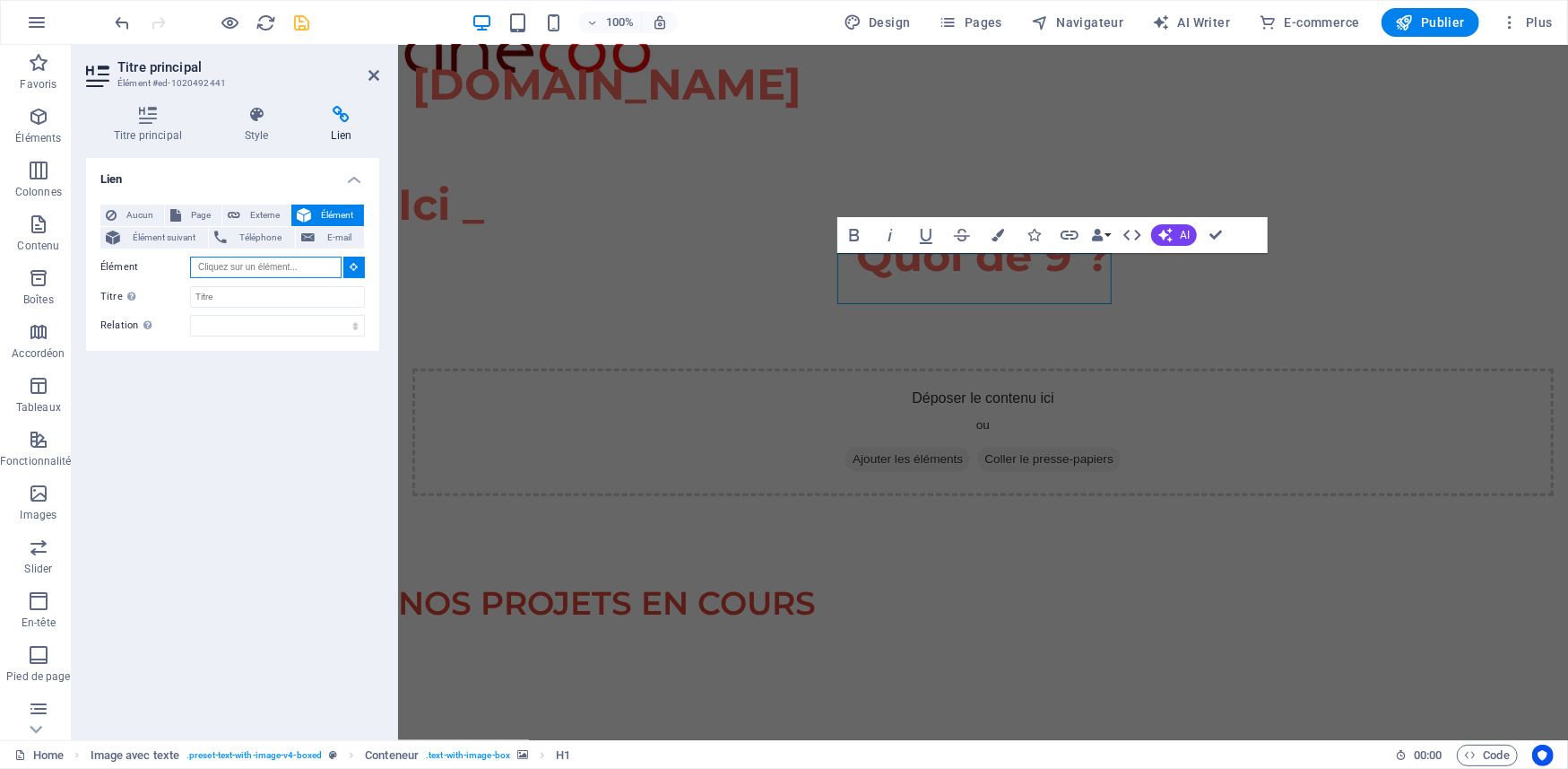
drag, startPoint x: 231, startPoint y: 266, endPoint x: 209, endPoint y: 269, distance: 22.2
click at [209, 269] on input "Élément" at bounding box center [265, 267] width 151 height 21
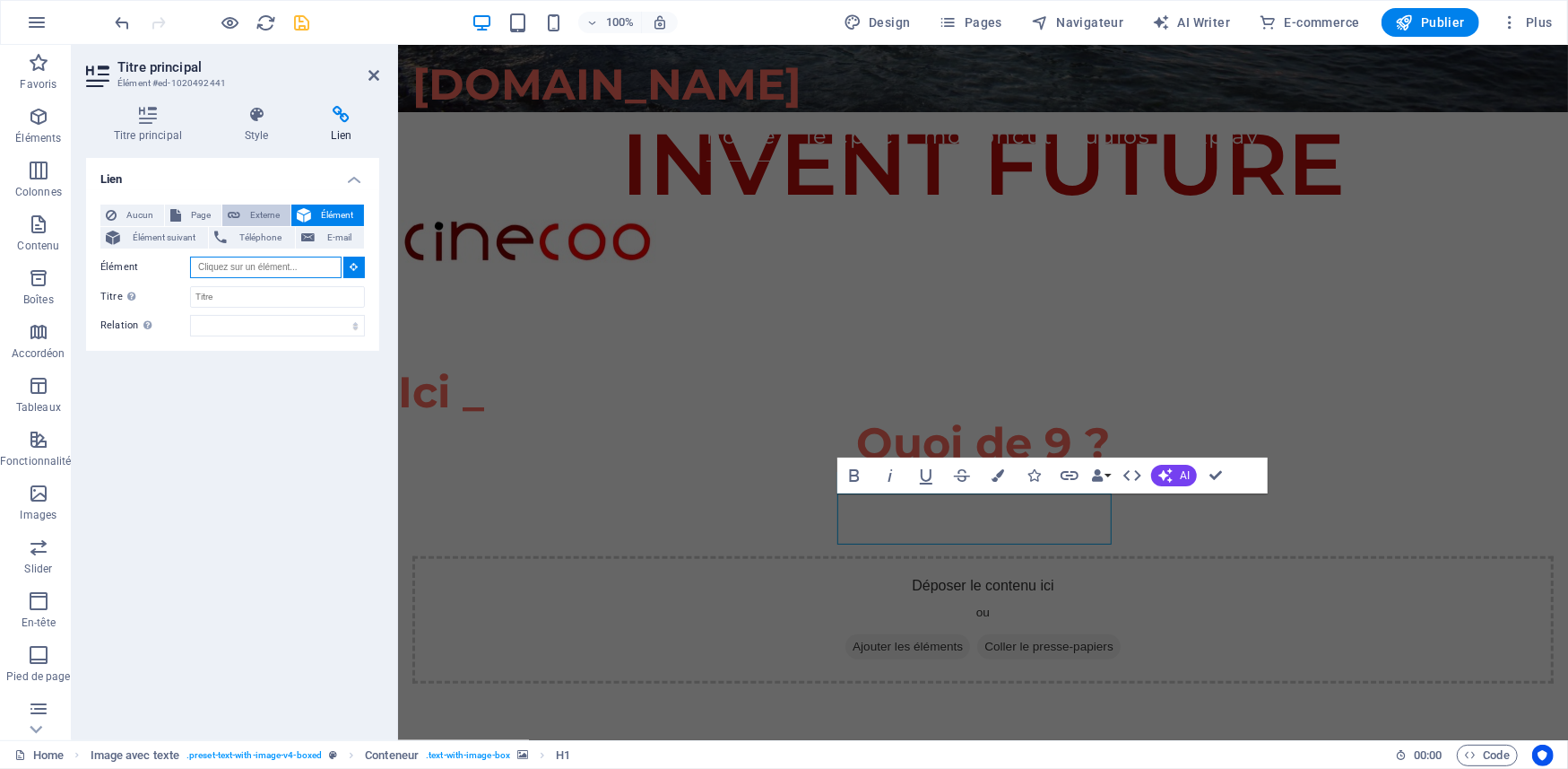
scroll to position [575, 0]
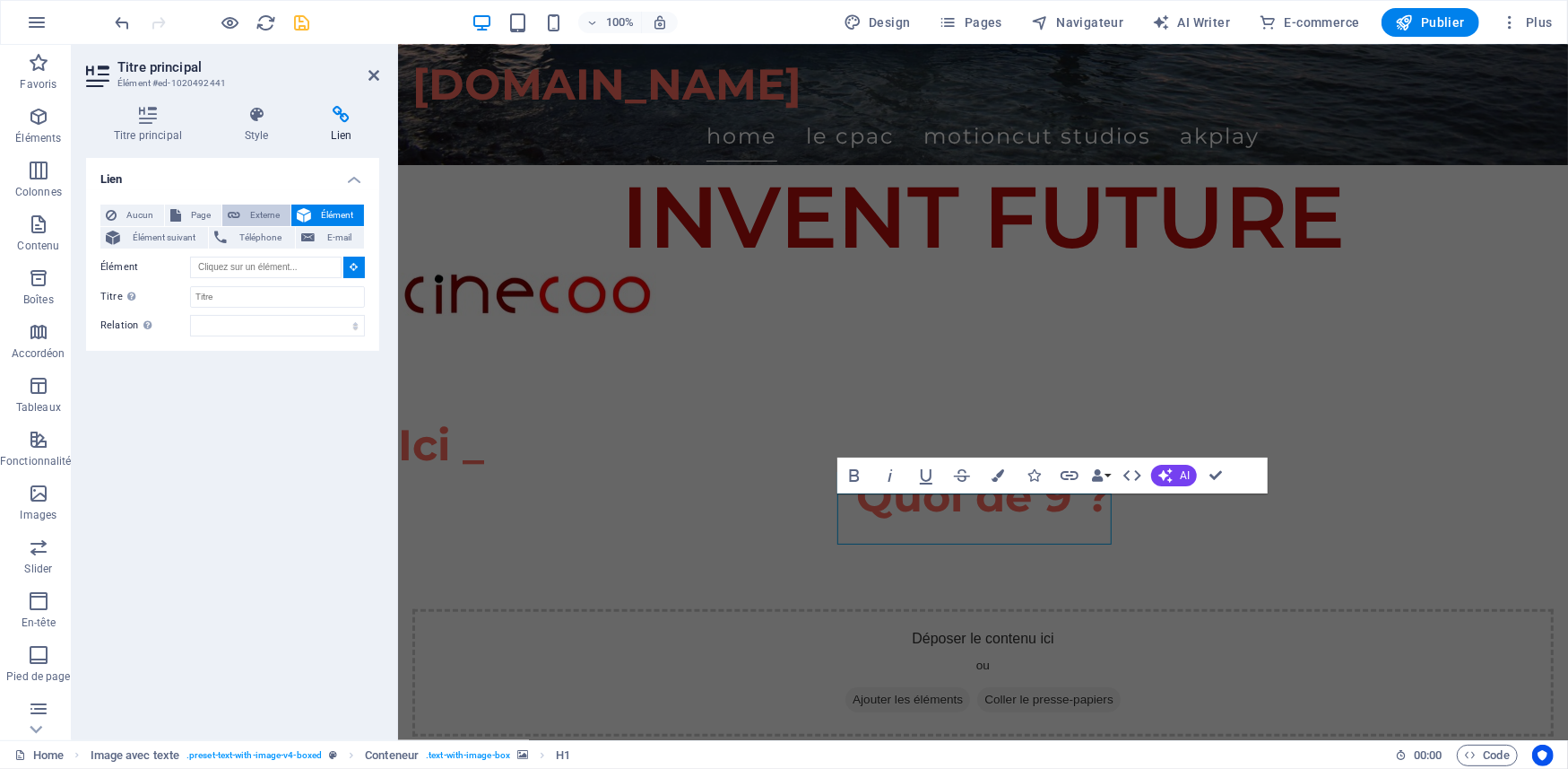
click at [261, 210] on span "Externe" at bounding box center [265, 215] width 40 height 21
select select "blank"
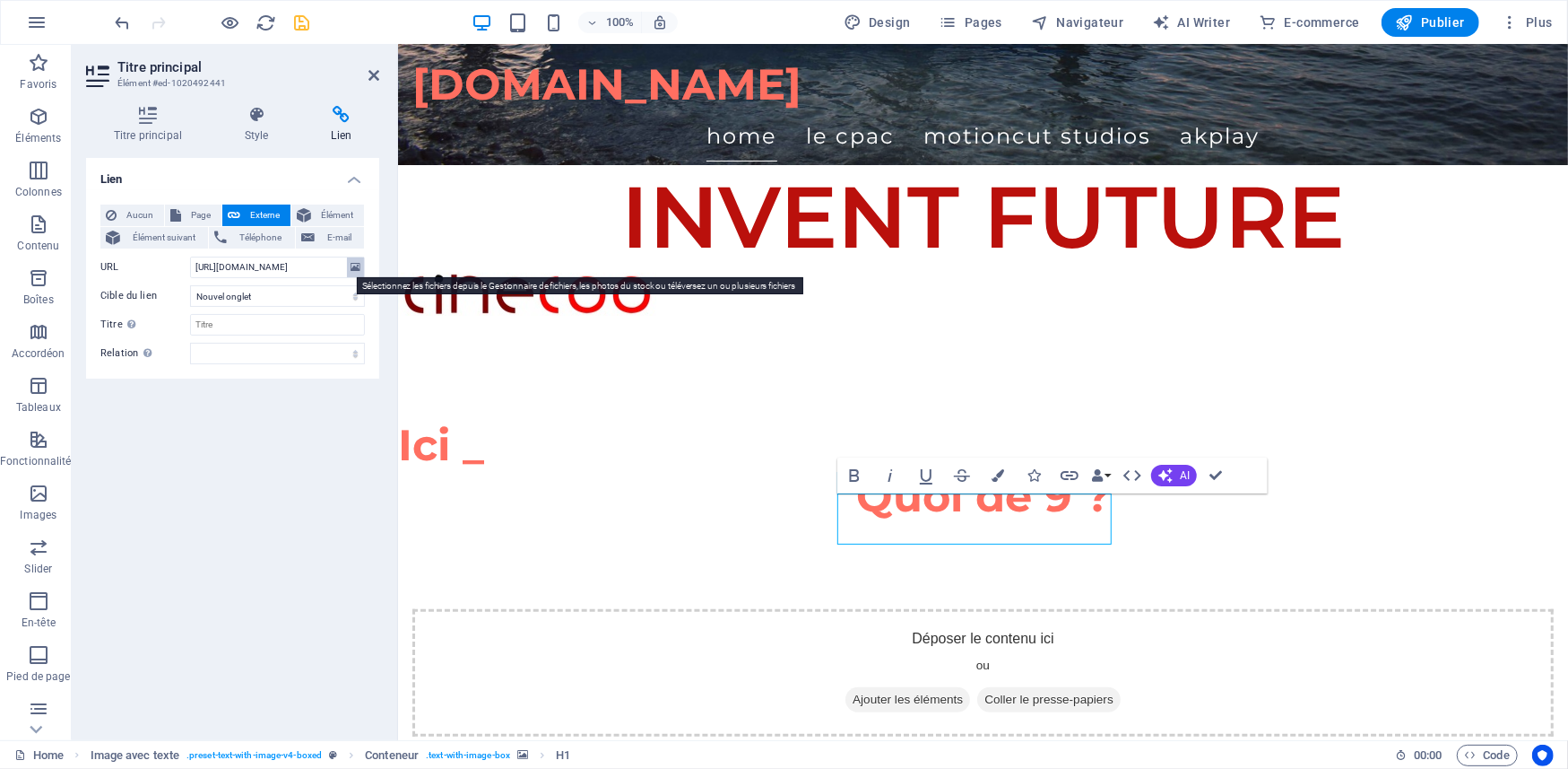
click at [356, 261] on icon at bounding box center [355, 267] width 10 height 19
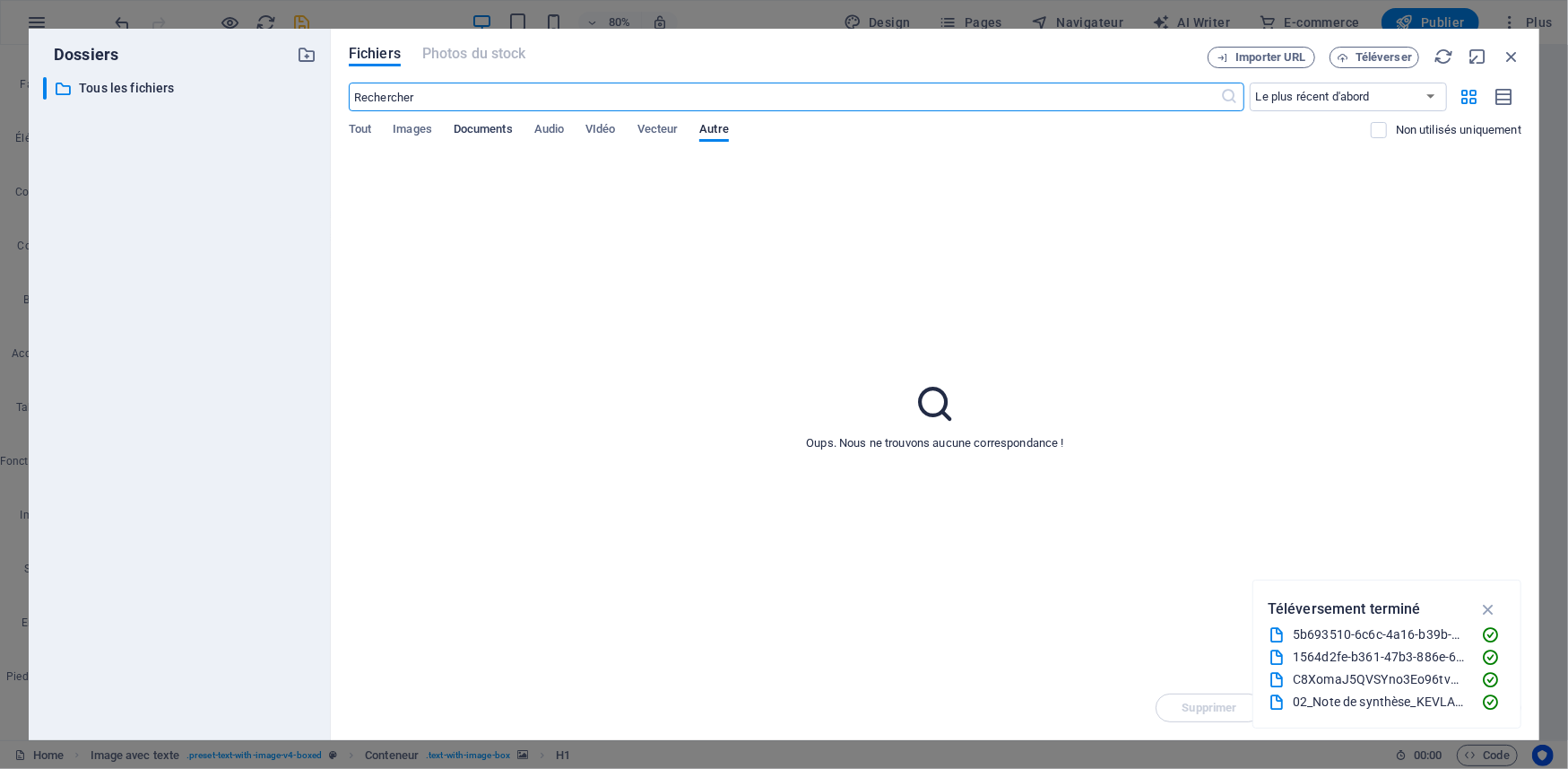
click at [478, 130] on span "Documents" at bounding box center [483, 131] width 59 height 25
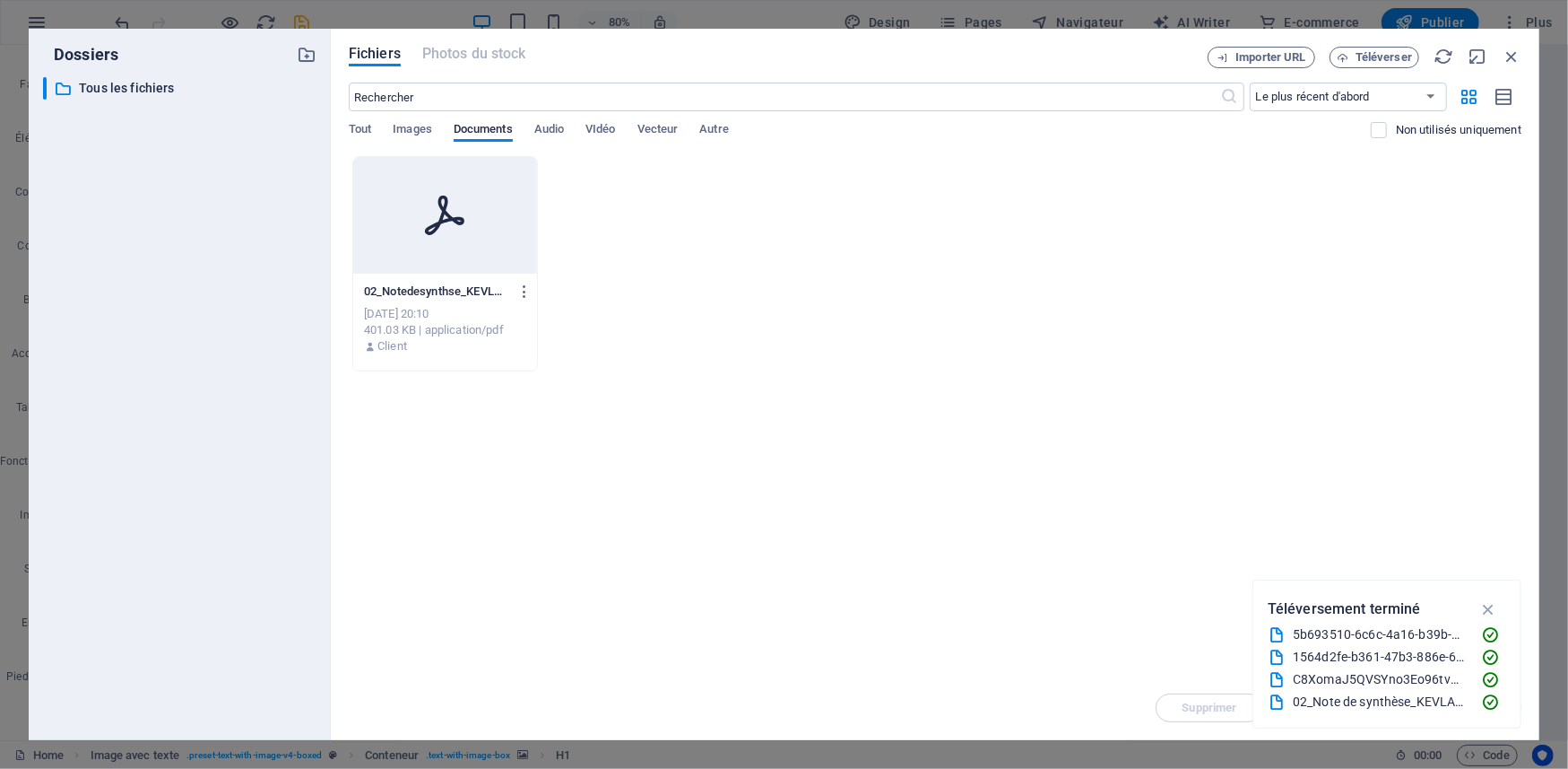
click at [437, 241] on div at bounding box center [445, 215] width 184 height 116
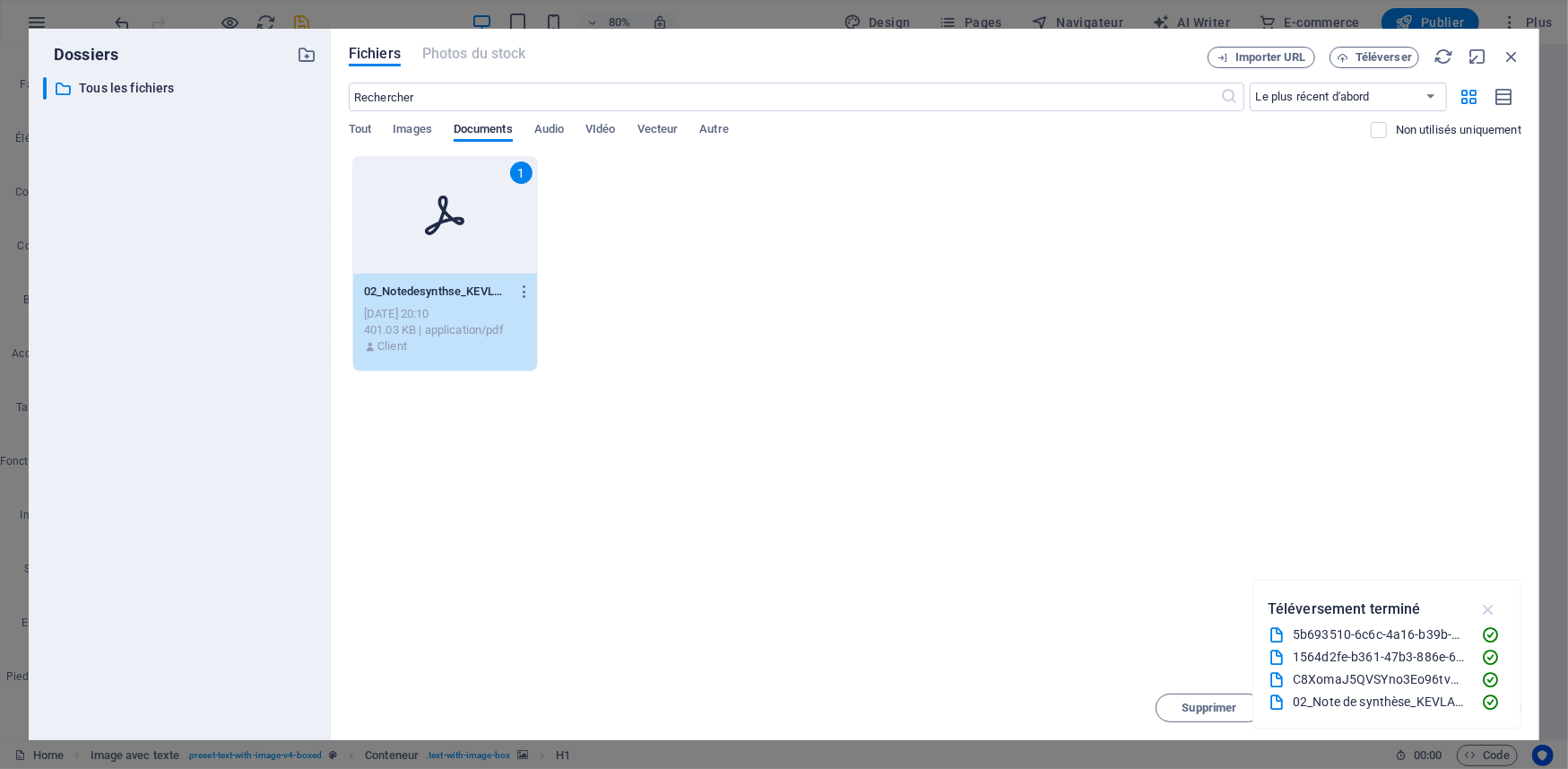
click at [1483, 600] on icon "button" at bounding box center [1488, 609] width 20 height 19
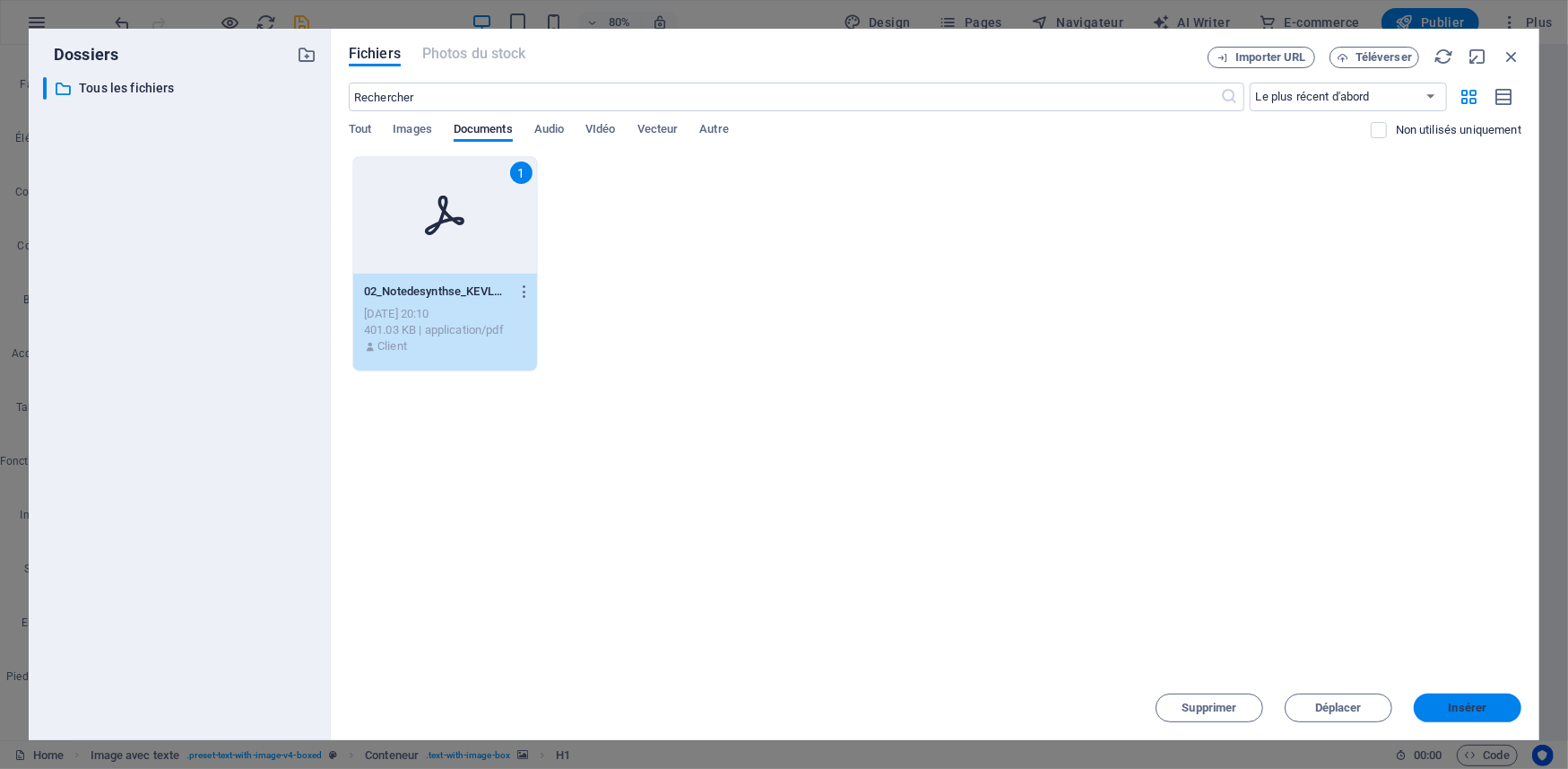
click at [1463, 711] on span "Insérer" at bounding box center [1467, 707] width 39 height 11
type input "https://cdn1.site-media.eu/images/document/19744561/02_Notedesynthse_KEVLAR-SkH…"
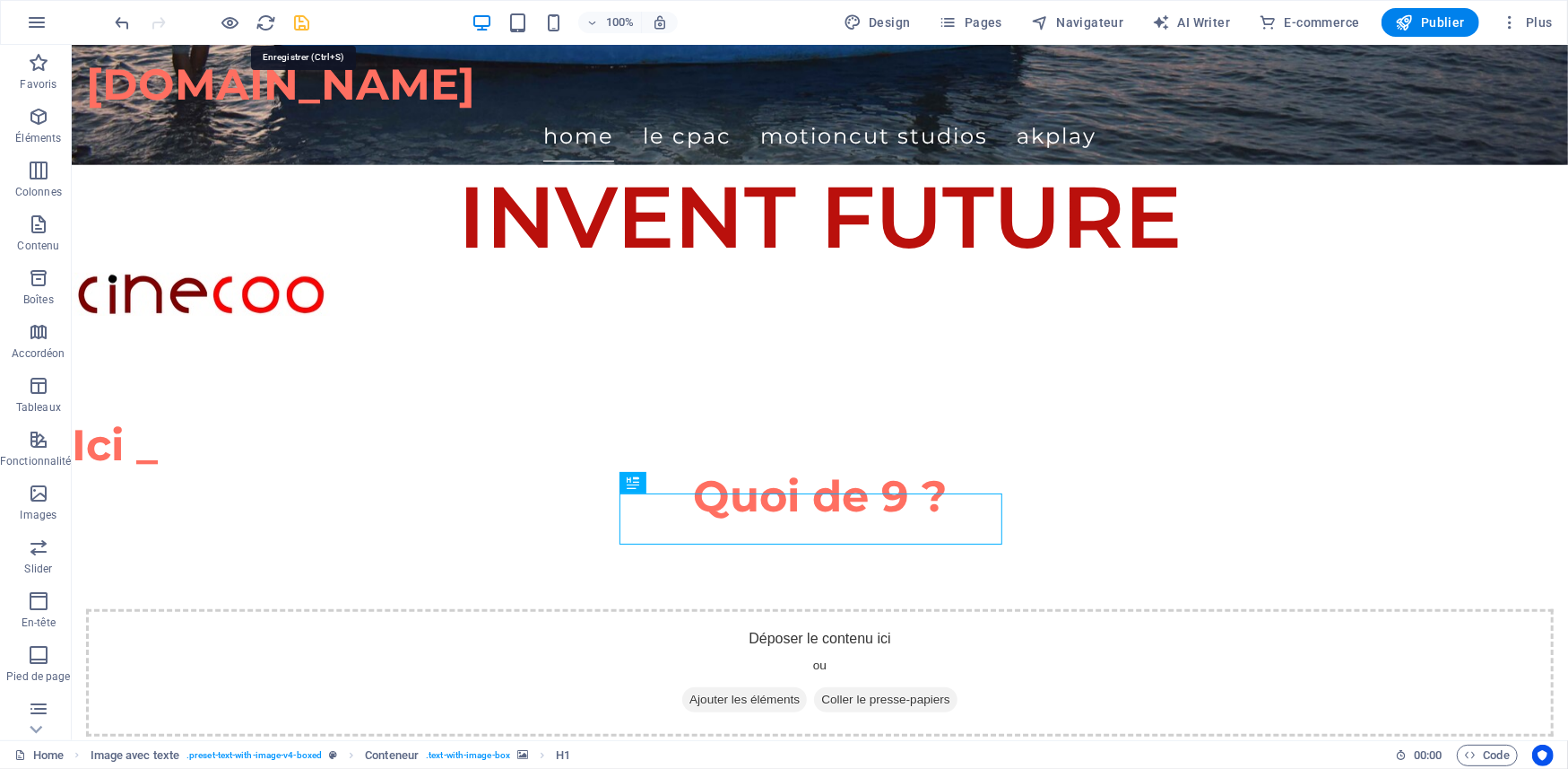
click at [306, 13] on icon "save" at bounding box center [302, 22] width 20 height 20
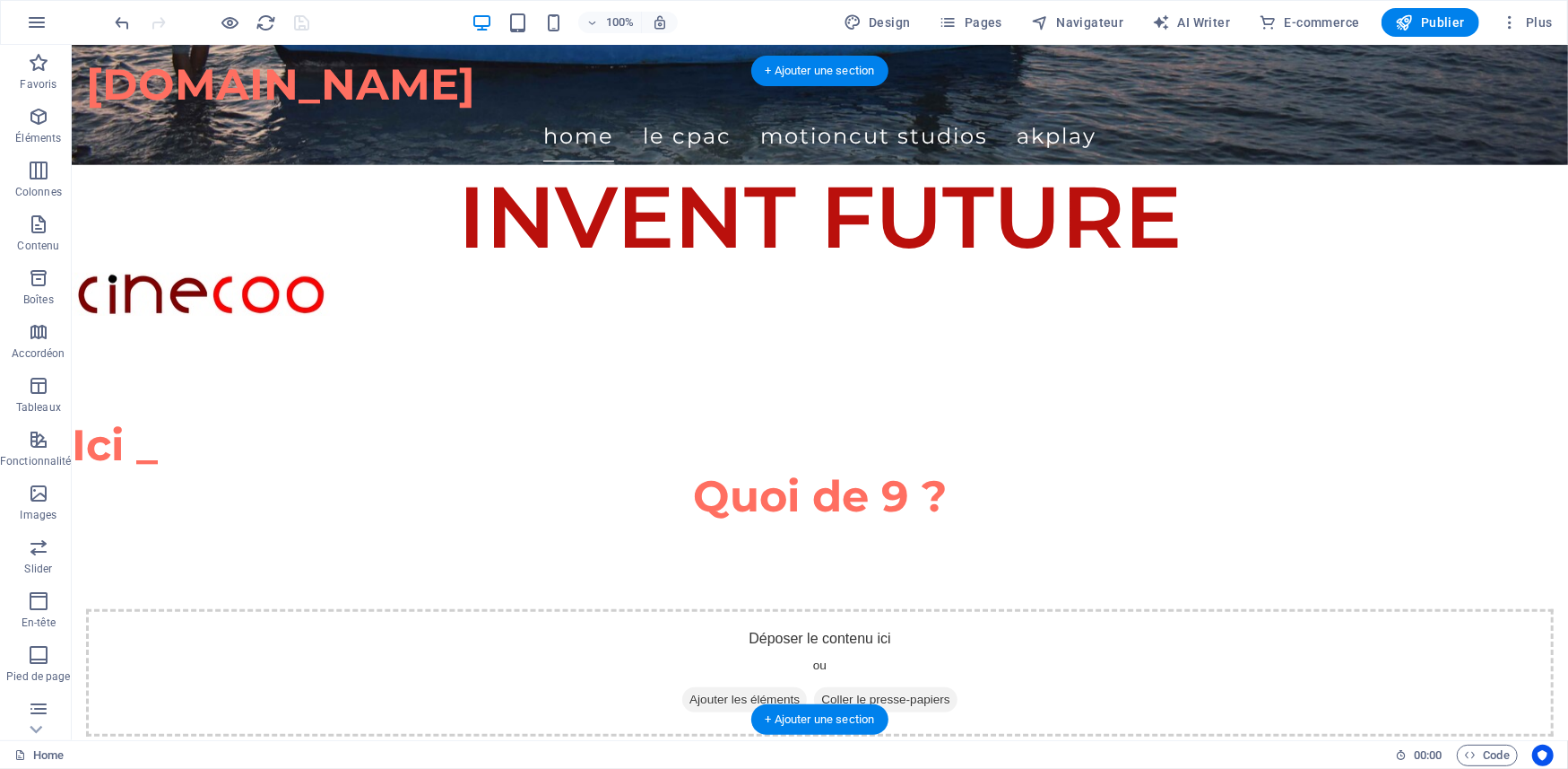
scroll to position [815, 0]
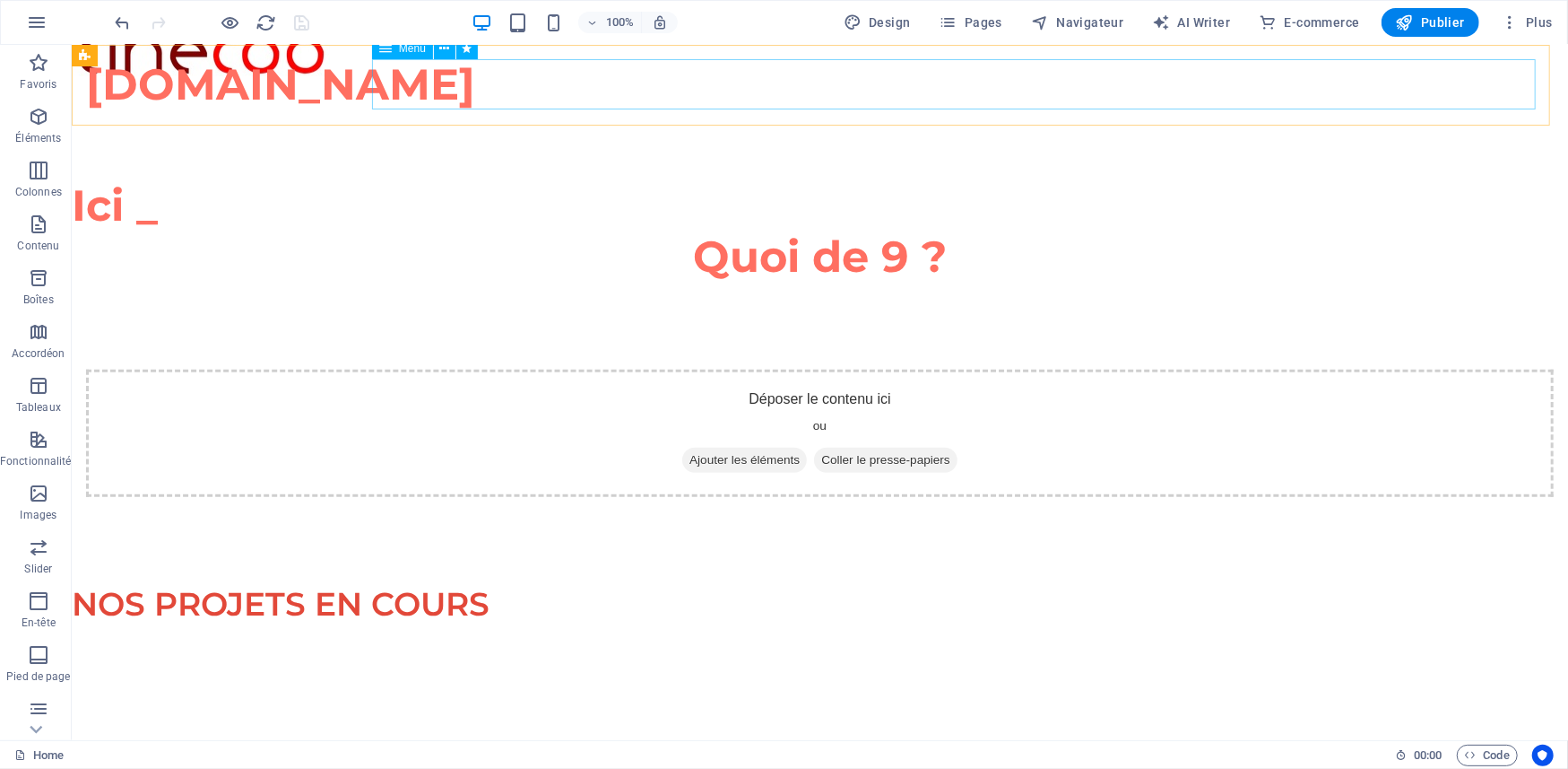
click at [1324, 110] on nav "Home Le CPAC MotionCut Studios AKplay" at bounding box center [819, 136] width 1467 height 50
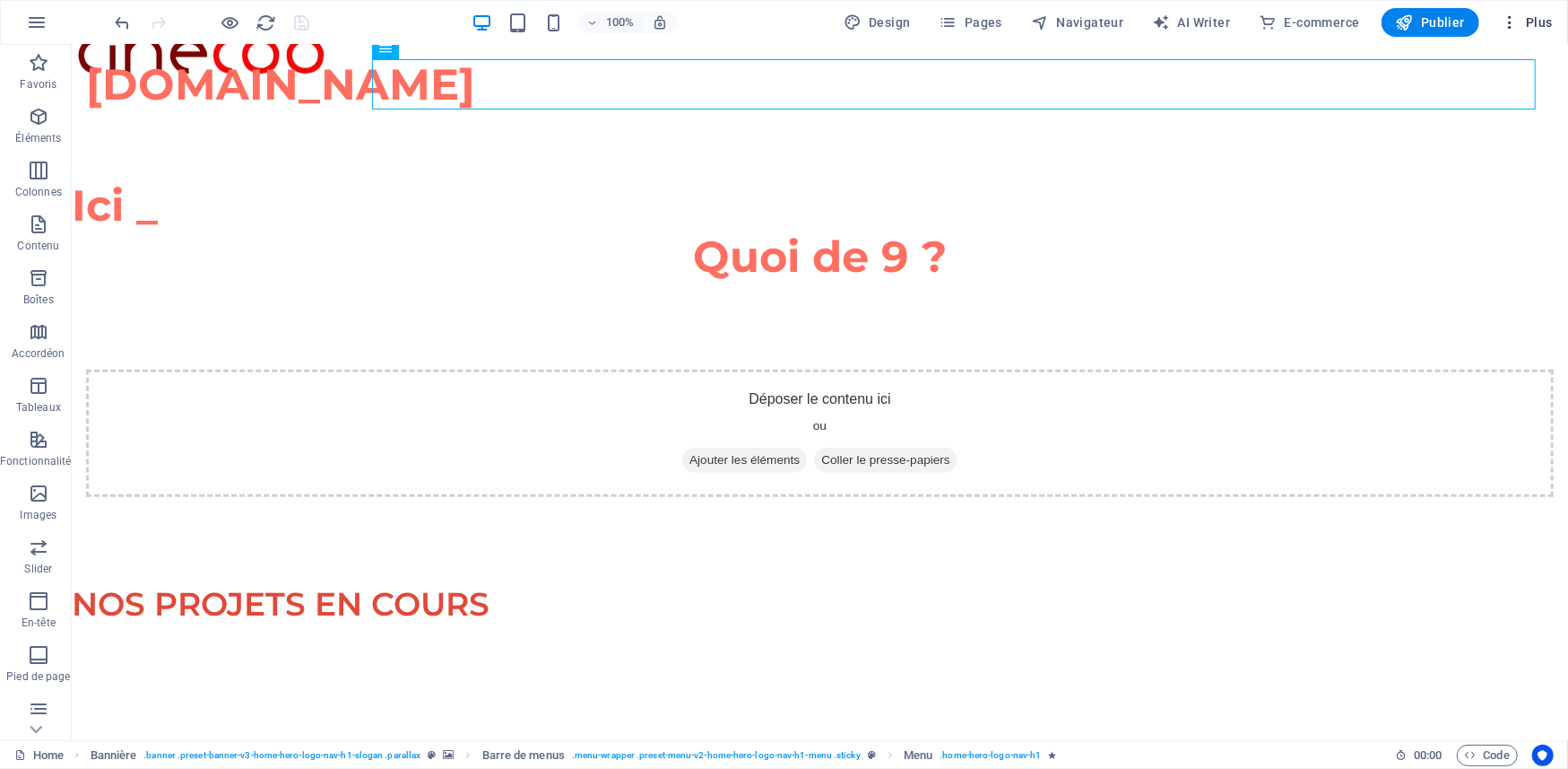
click at [1531, 18] on span "Plus" at bounding box center [1526, 22] width 52 height 18
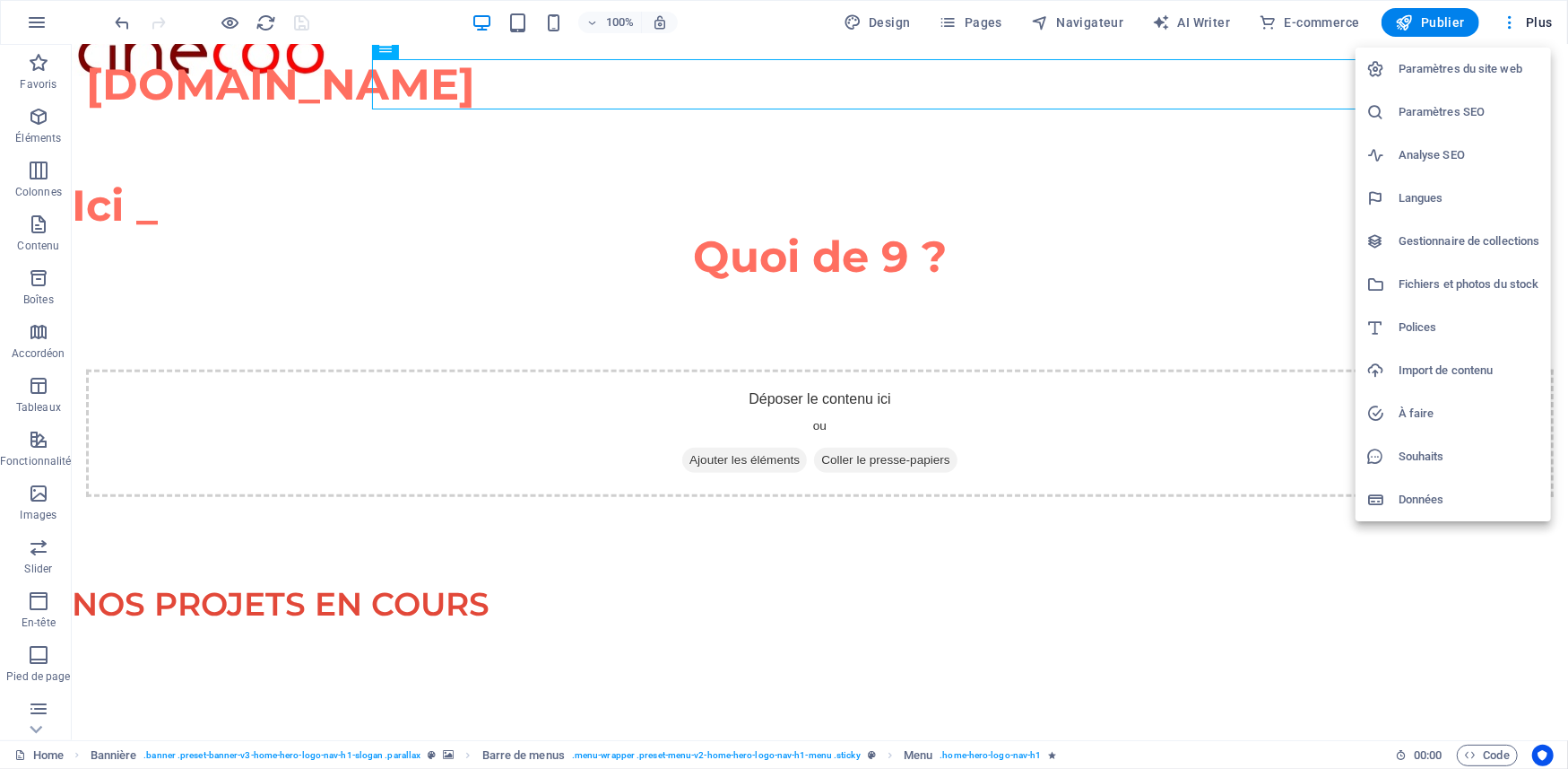
click at [1427, 370] on h6 "Import de contenu" at bounding box center [1469, 370] width 141 height 21
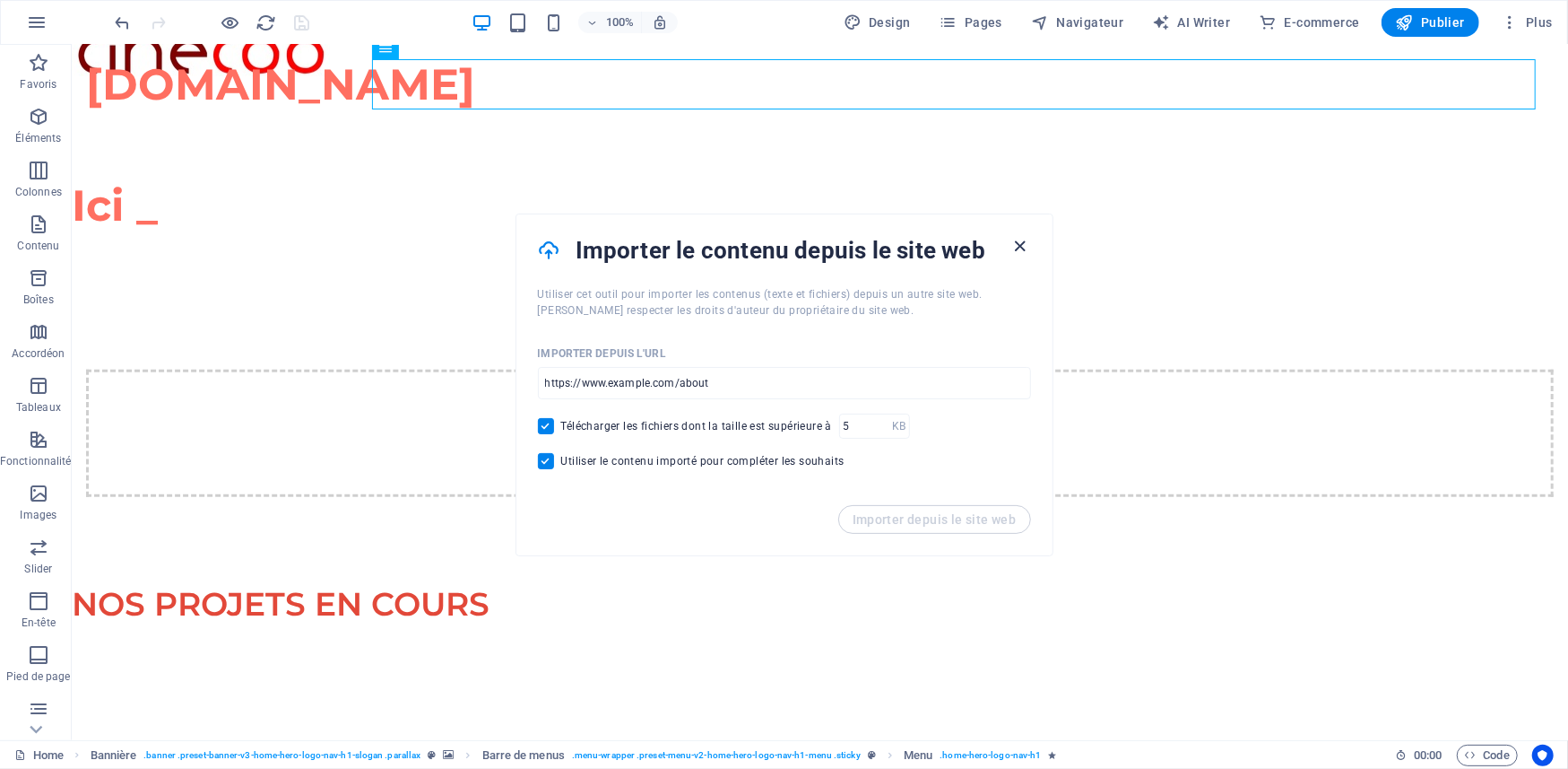
click at [1019, 246] on icon "button" at bounding box center [1019, 246] width 20 height 20
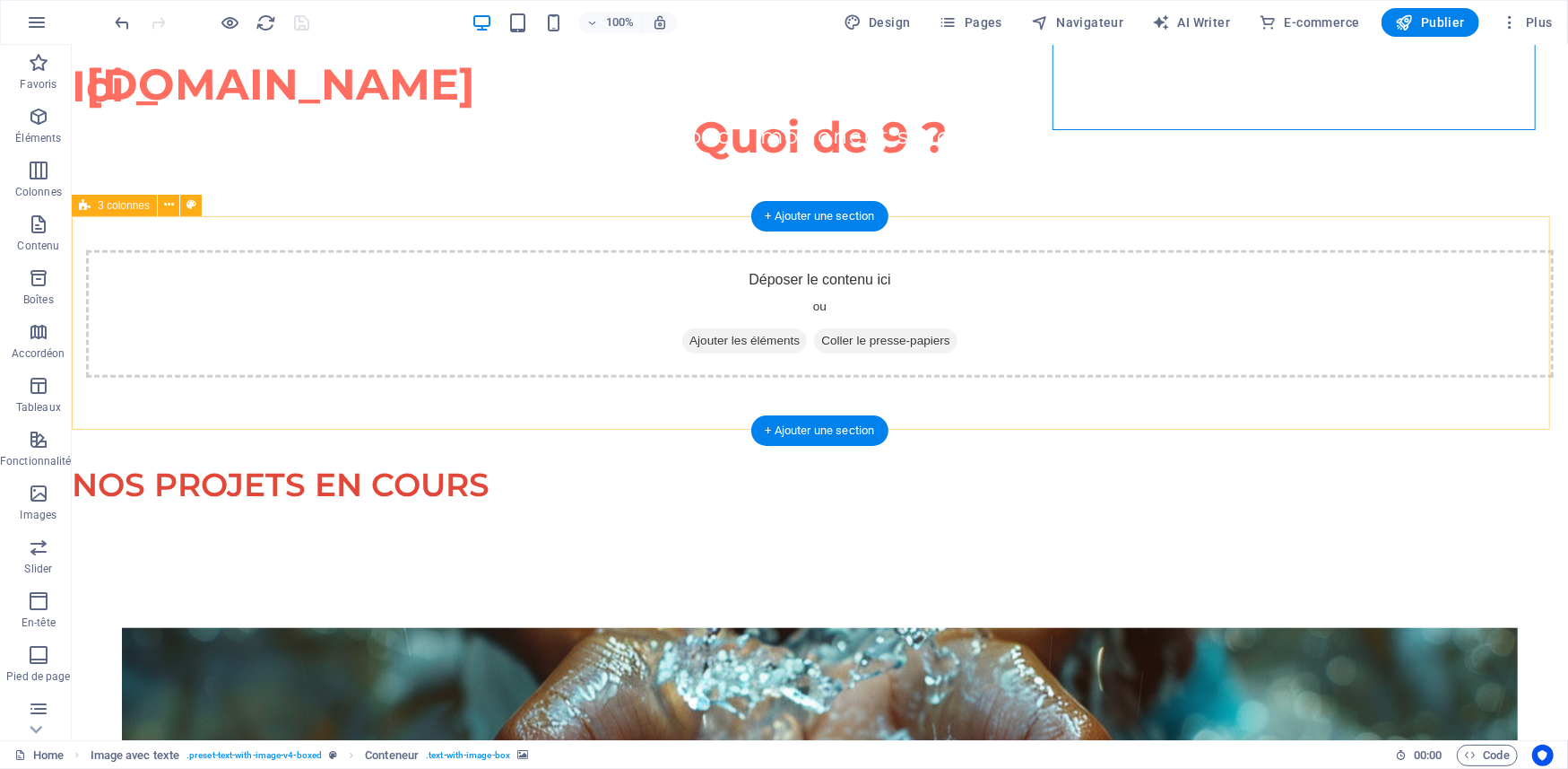
scroll to position [1292, 0]
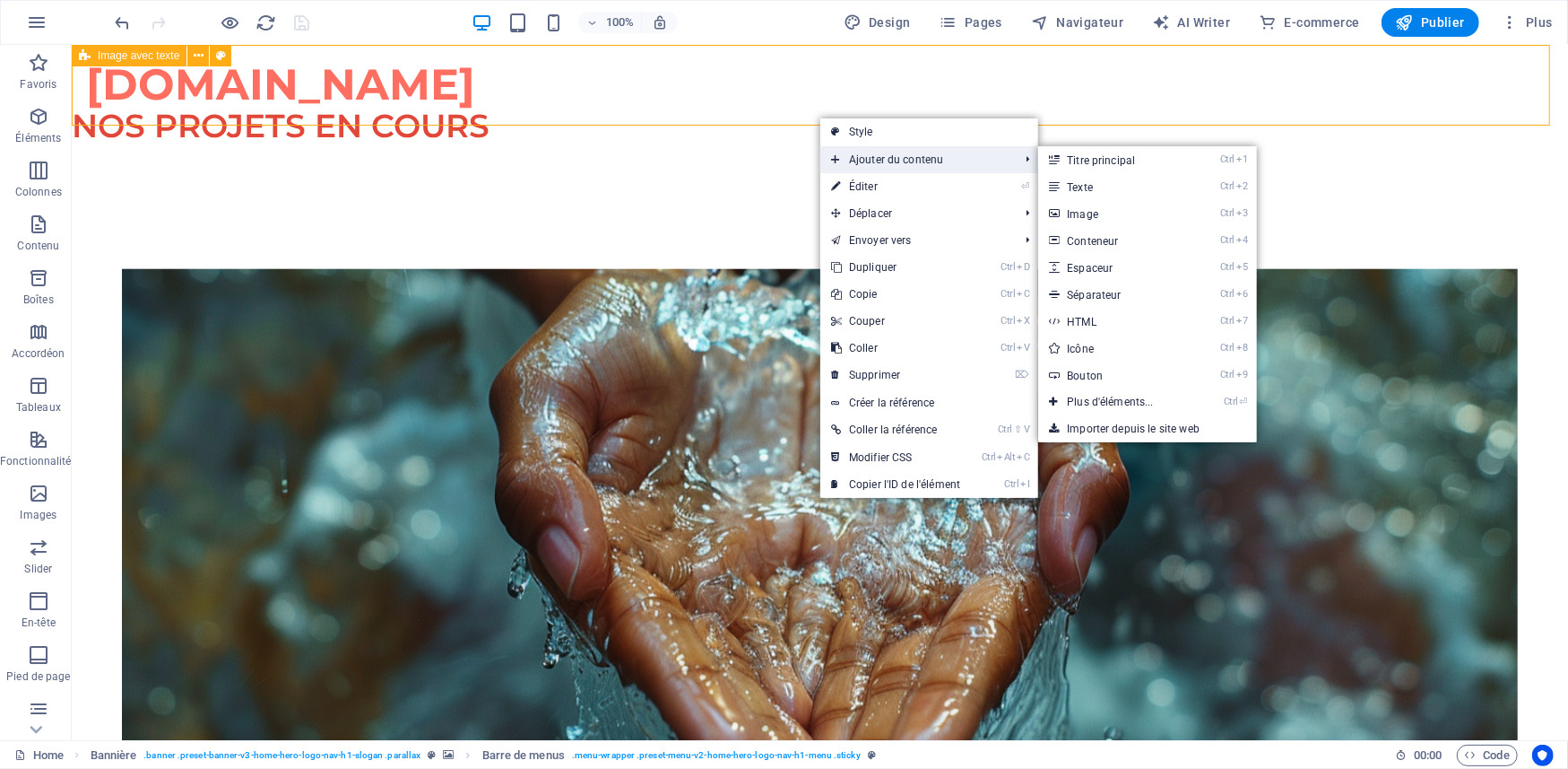
click at [873, 162] on span "Ajouter du contenu" at bounding box center [915, 160] width 191 height 27
click at [1101, 240] on link "Ctrl 4 Conteneur" at bounding box center [1113, 240] width 151 height 27
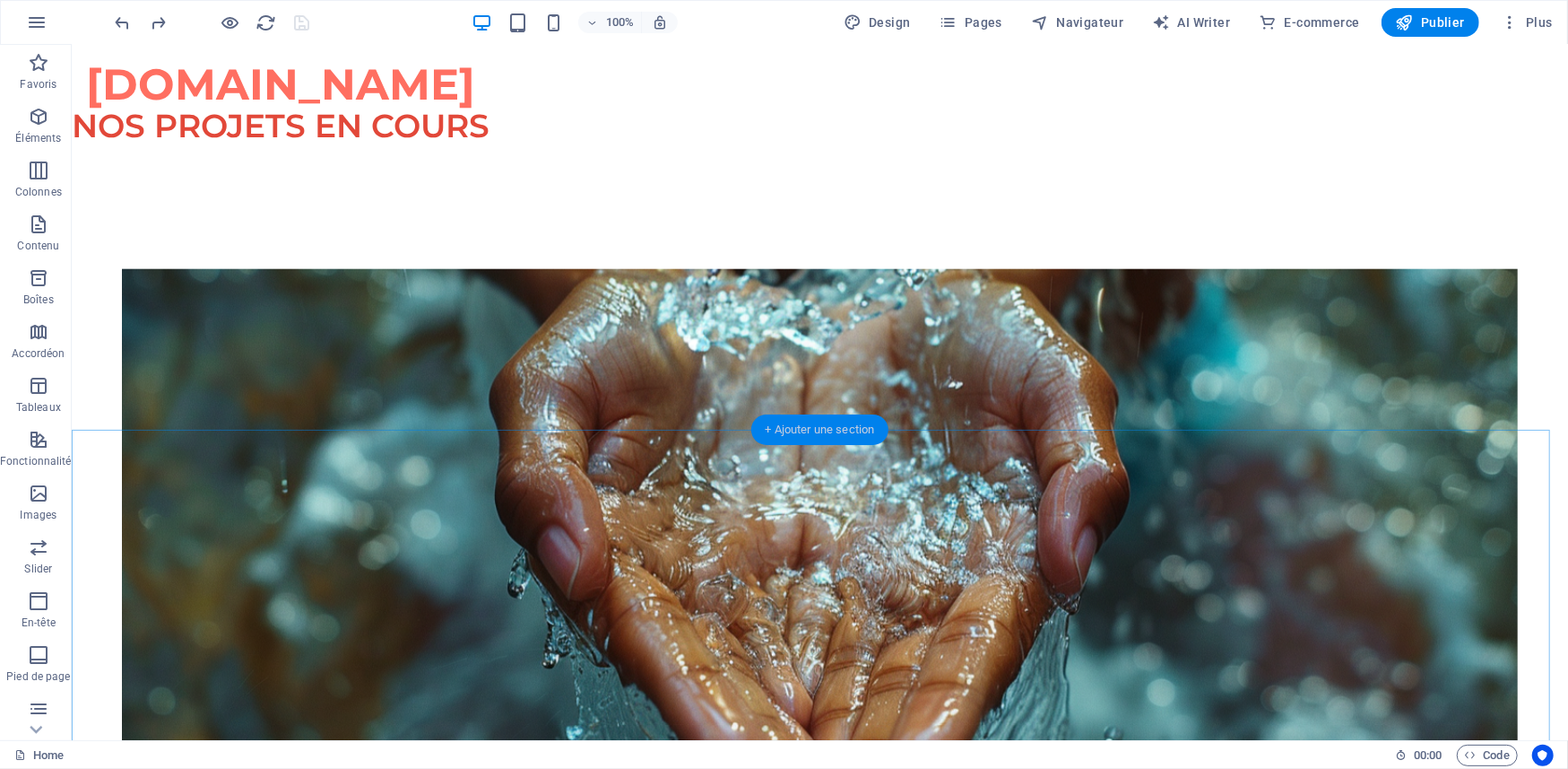
click at [811, 431] on div "+ Ajouter une section" at bounding box center [820, 429] width 138 height 30
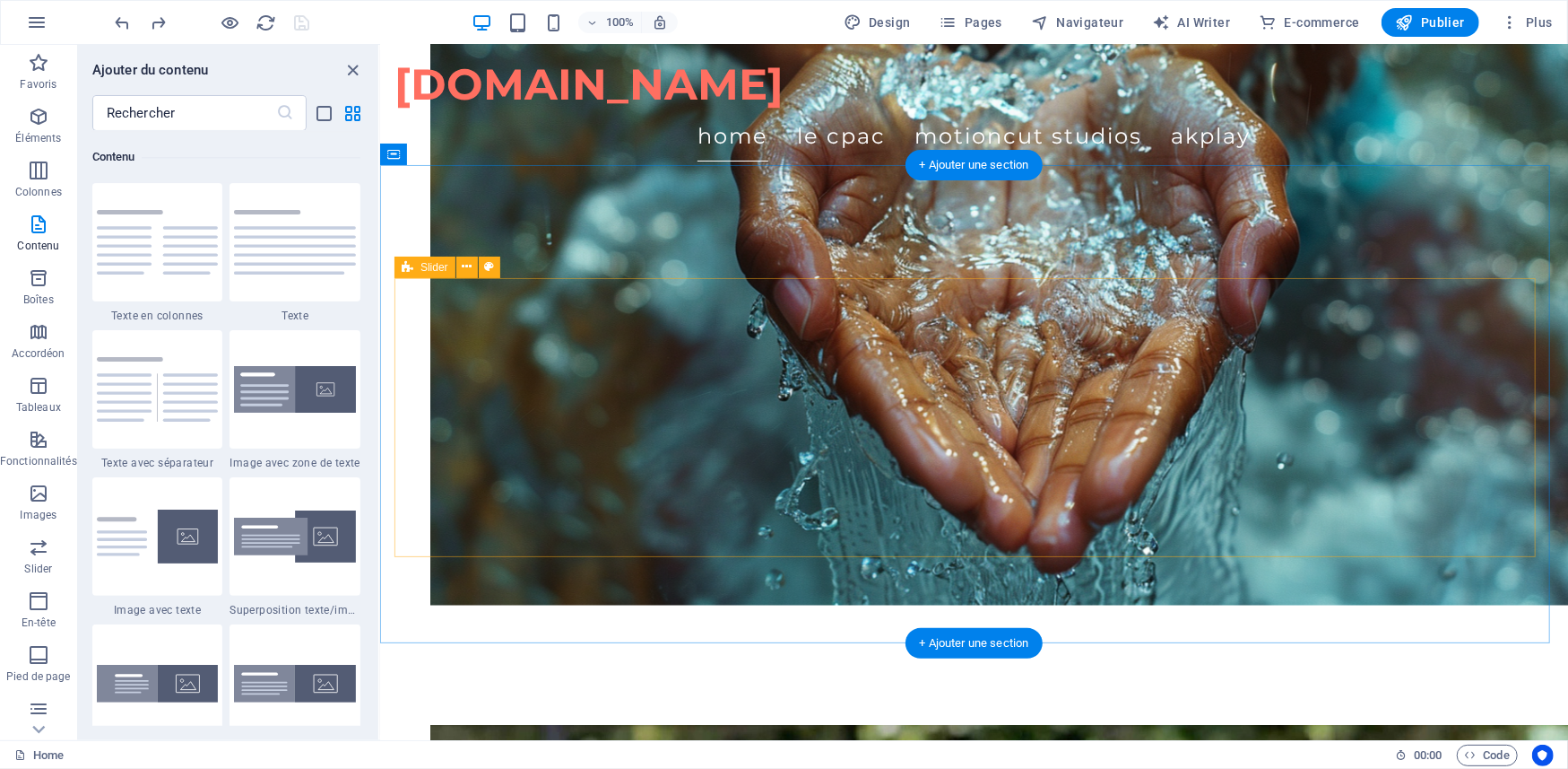
scroll to position [1600, 0]
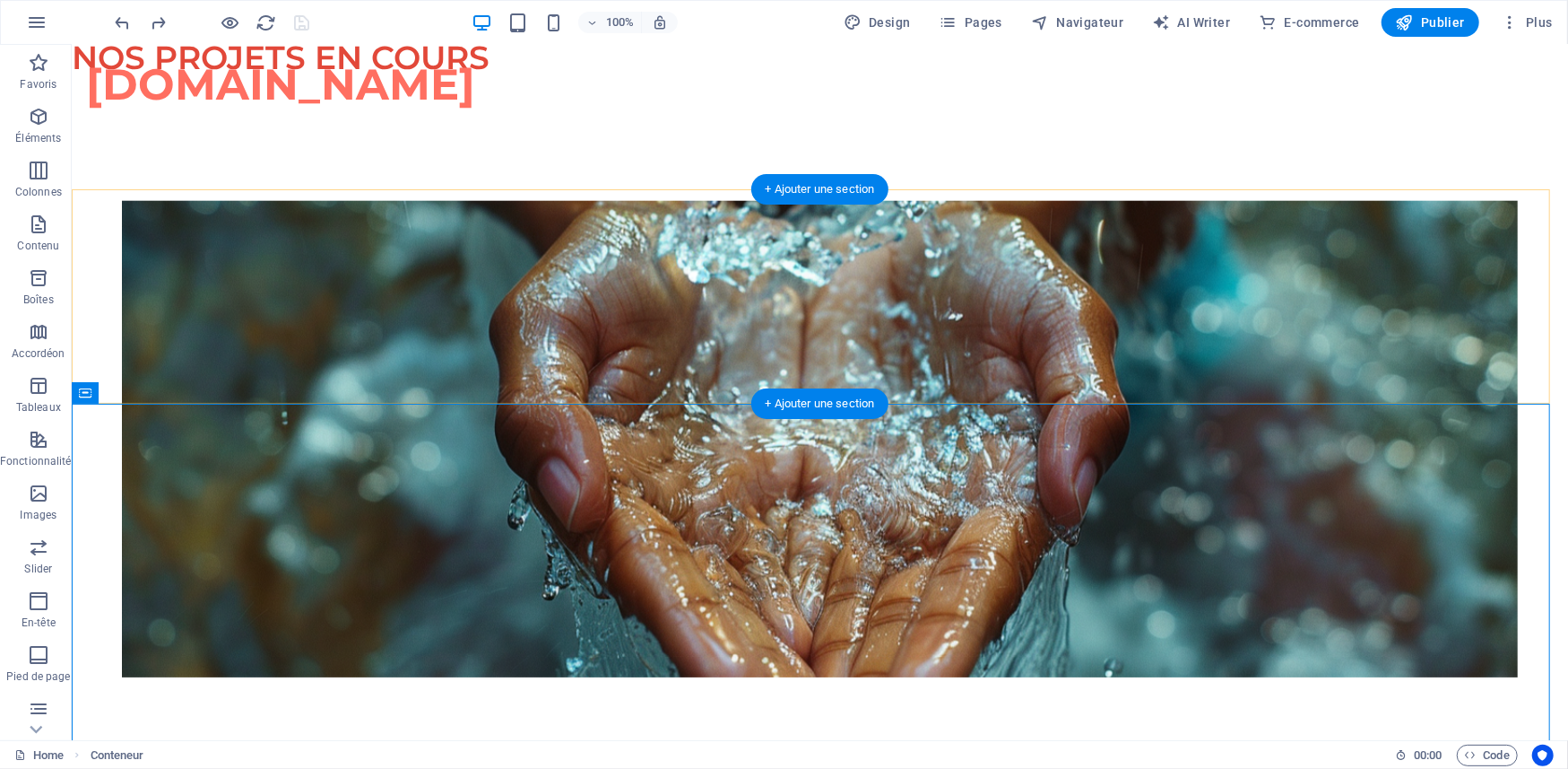
scroll to position [1242, 0]
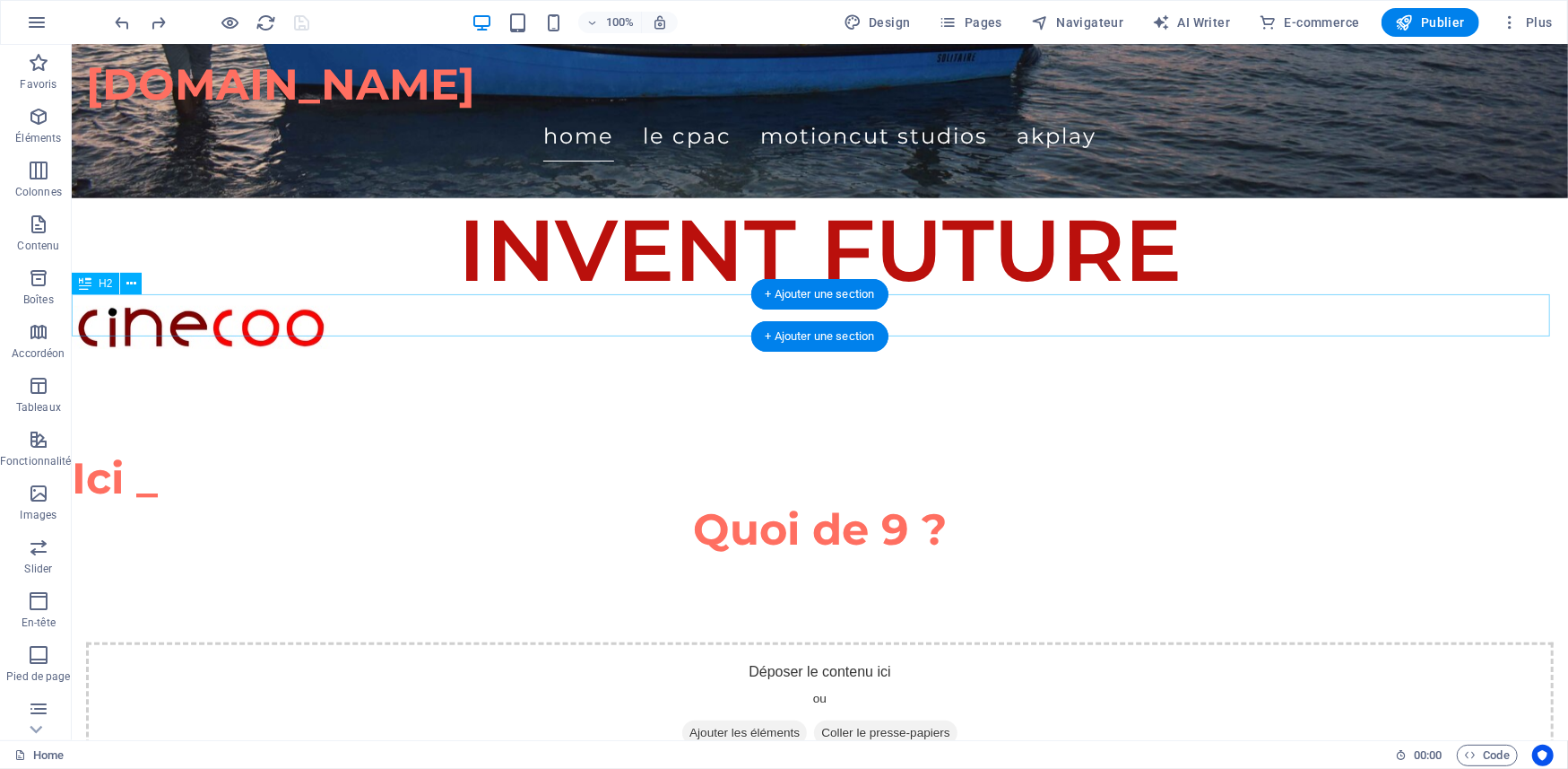
scroll to position [524, 0]
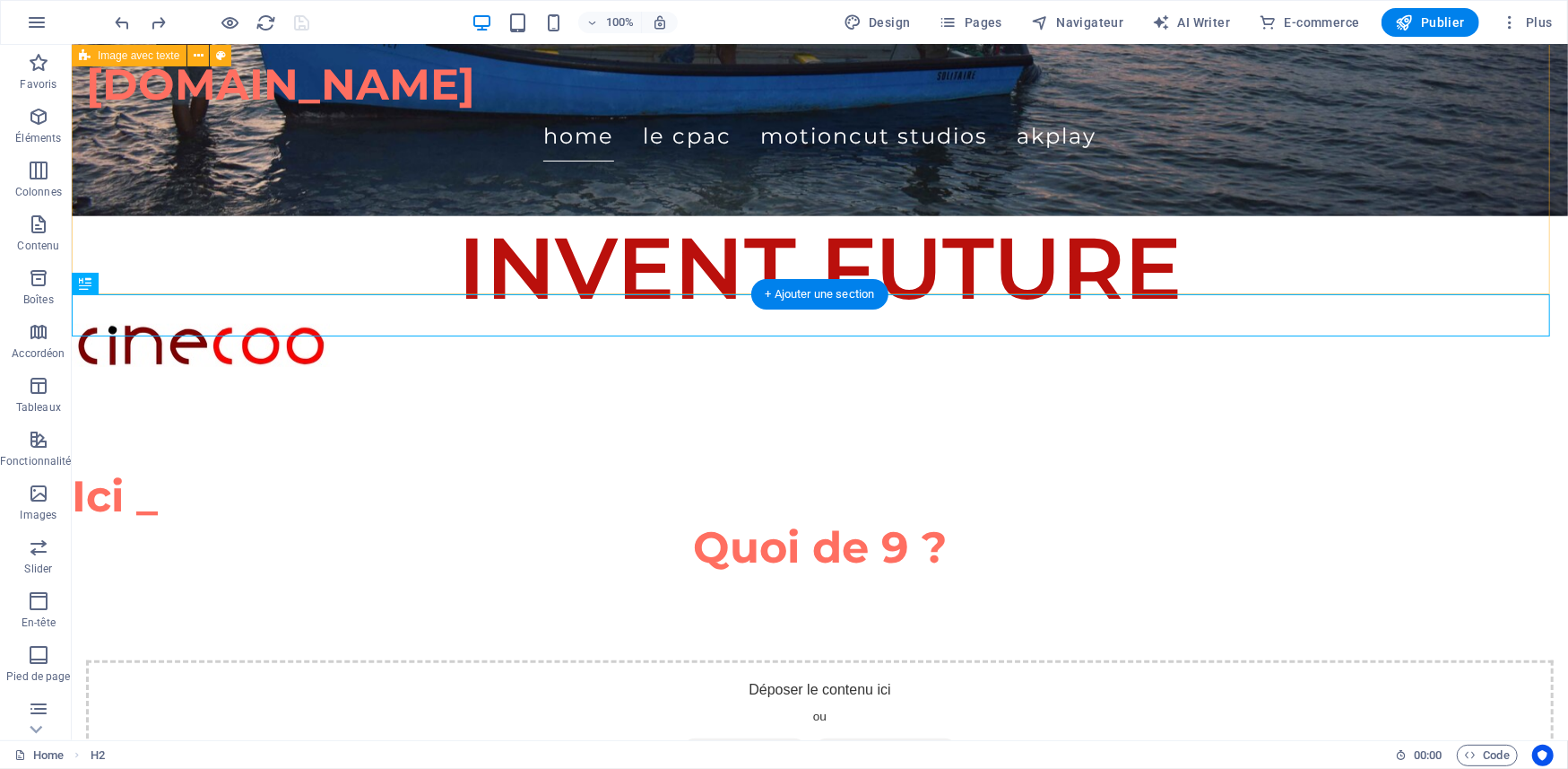
click at [675, 573] on div "Déposer le contenu ici ou Ajouter les éléments Coller le presse-papiers" at bounding box center [818, 723] width 1495 height 299
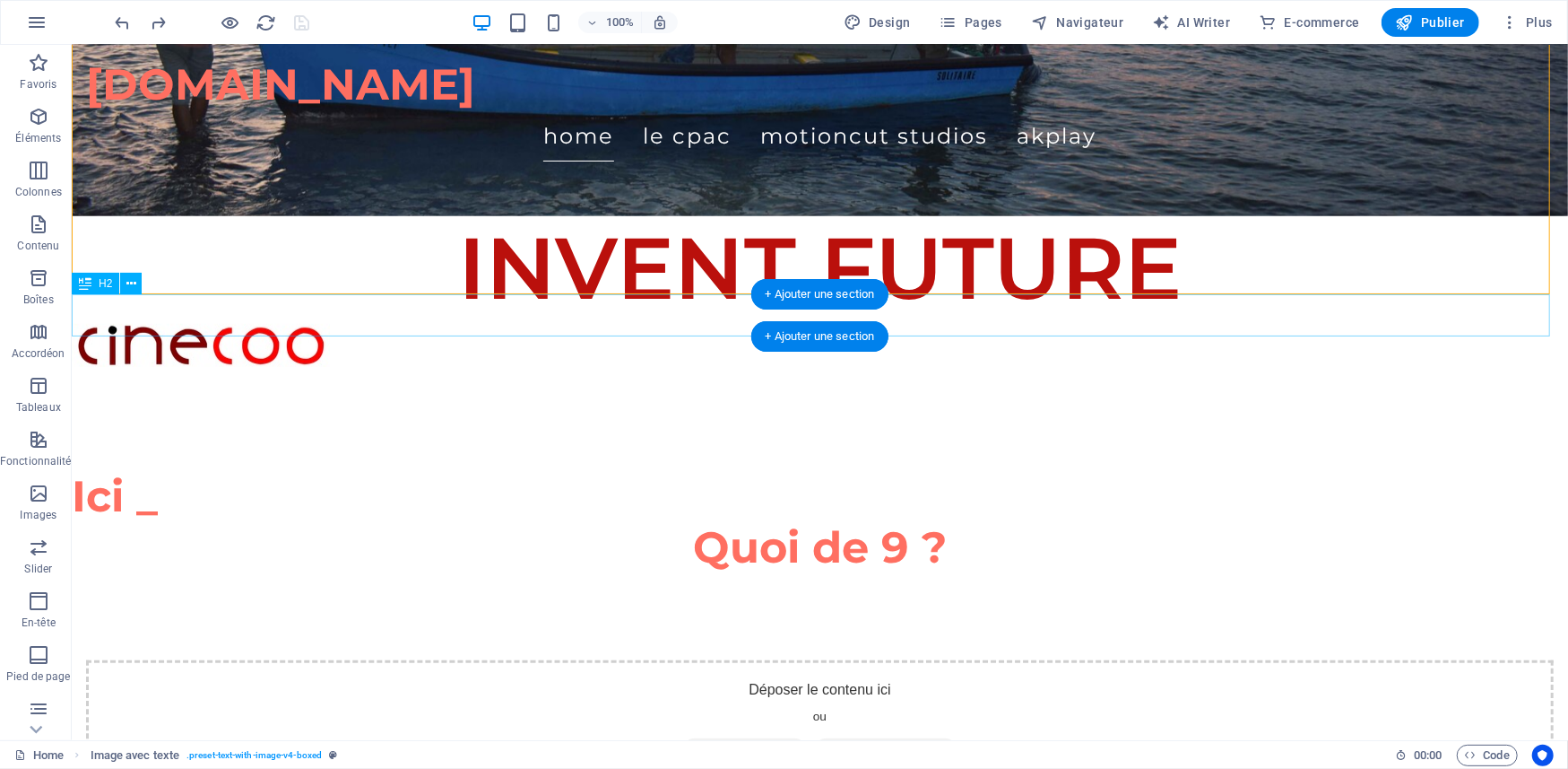
click at [793, 338] on div "+ Ajouter une section" at bounding box center [820, 335] width 138 height 30
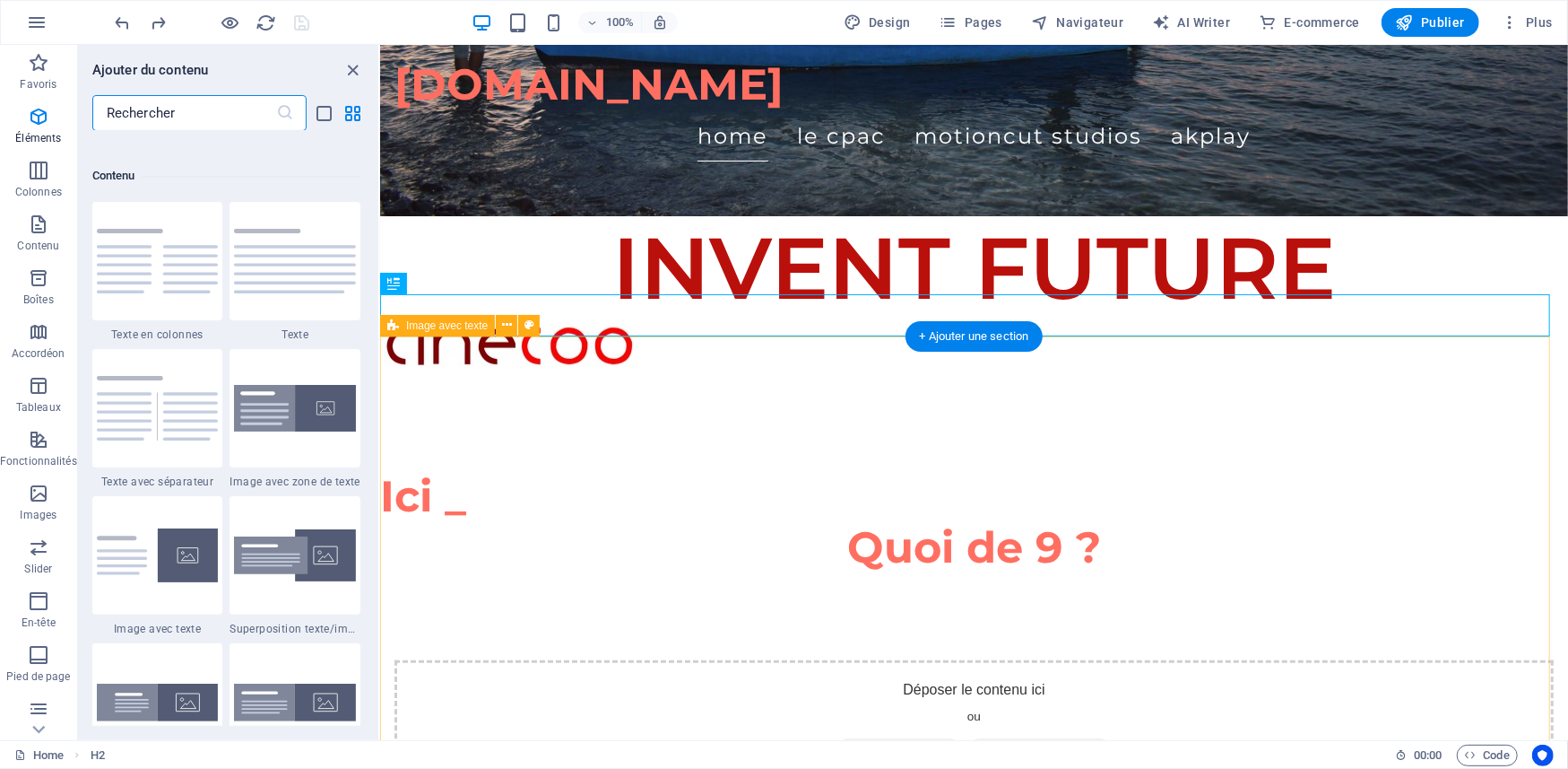
scroll to position [3137, 0]
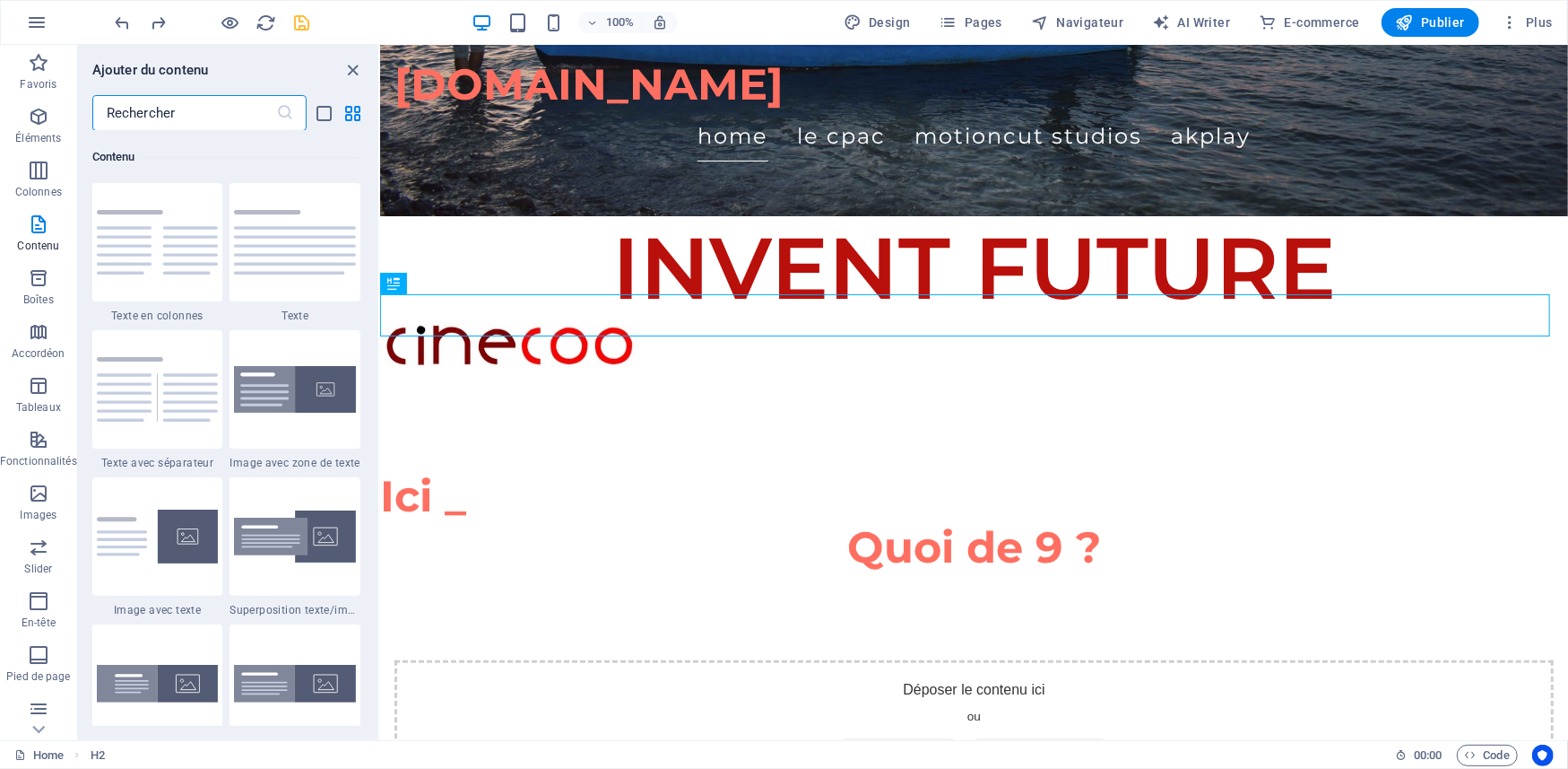
click at [316, 16] on div "100% Design Pages Navigateur AI Writer E-commerce Publier Plus" at bounding box center [835, 22] width 1447 height 29
click at [306, 19] on icon "save" at bounding box center [302, 22] width 20 height 20
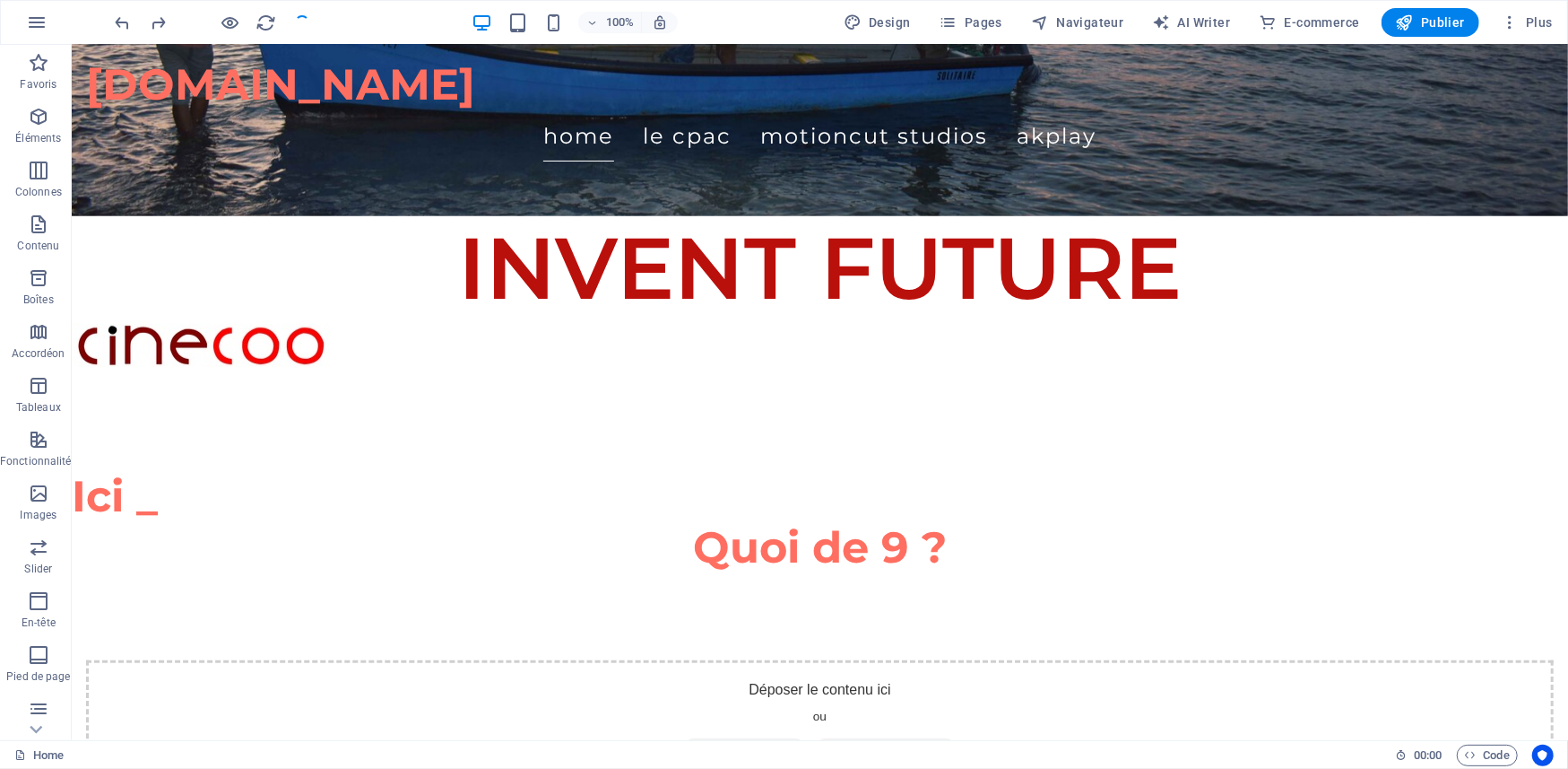
checkbox input "false"
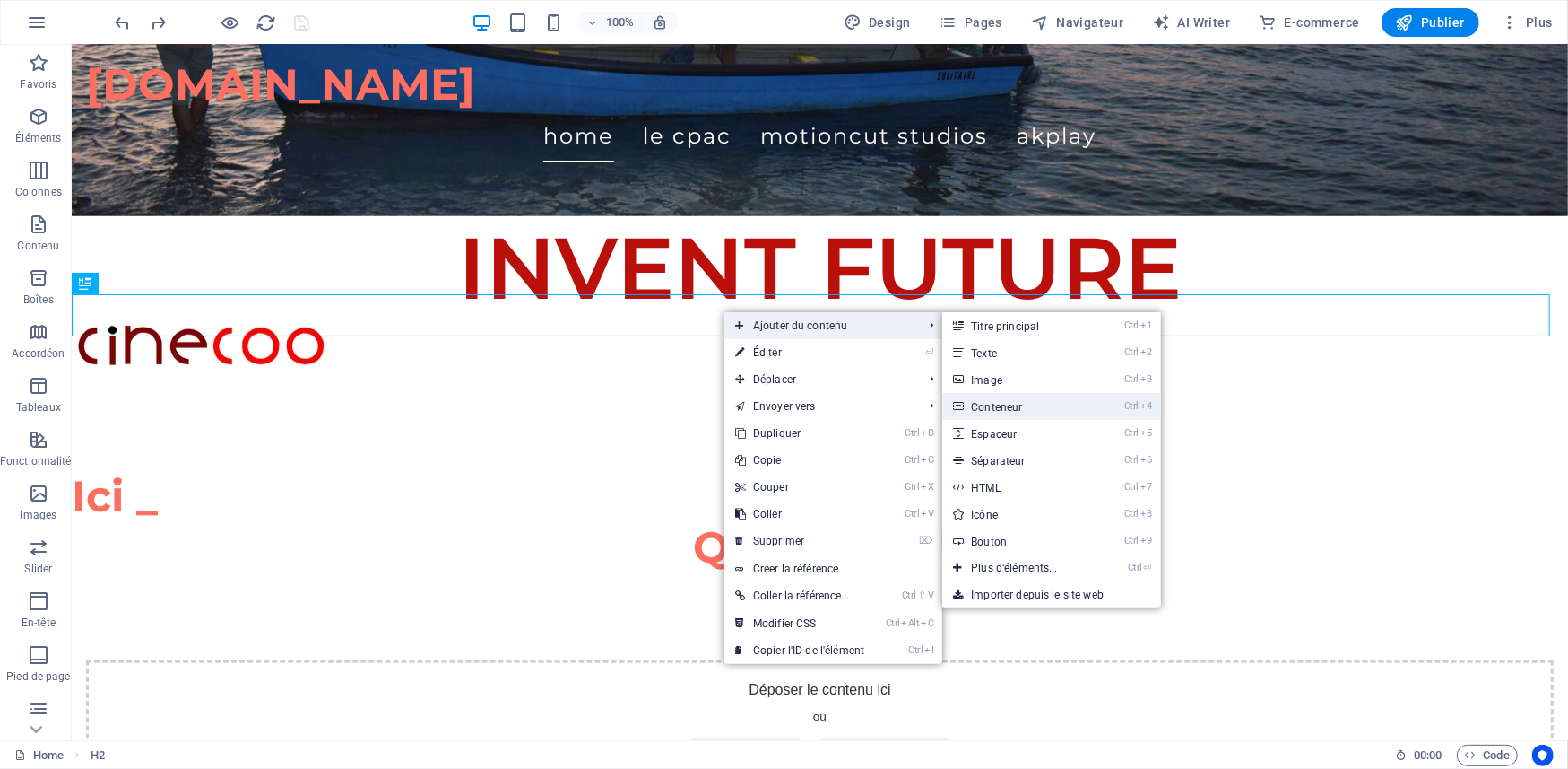
click at [1008, 410] on link "Ctrl 4 Conteneur" at bounding box center [1017, 407] width 151 height 27
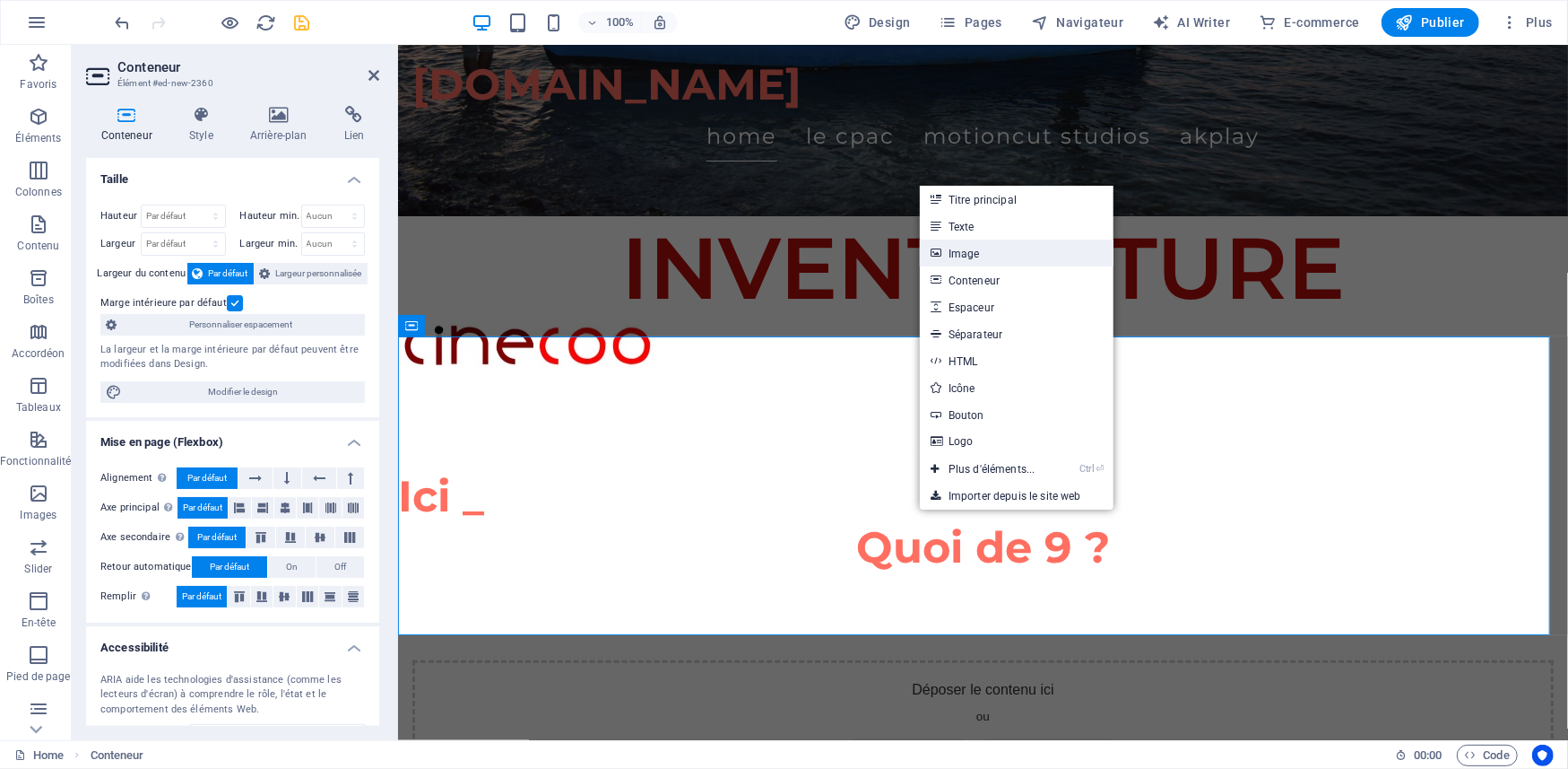
click at [965, 259] on link "Image" at bounding box center [1016, 253] width 194 height 27
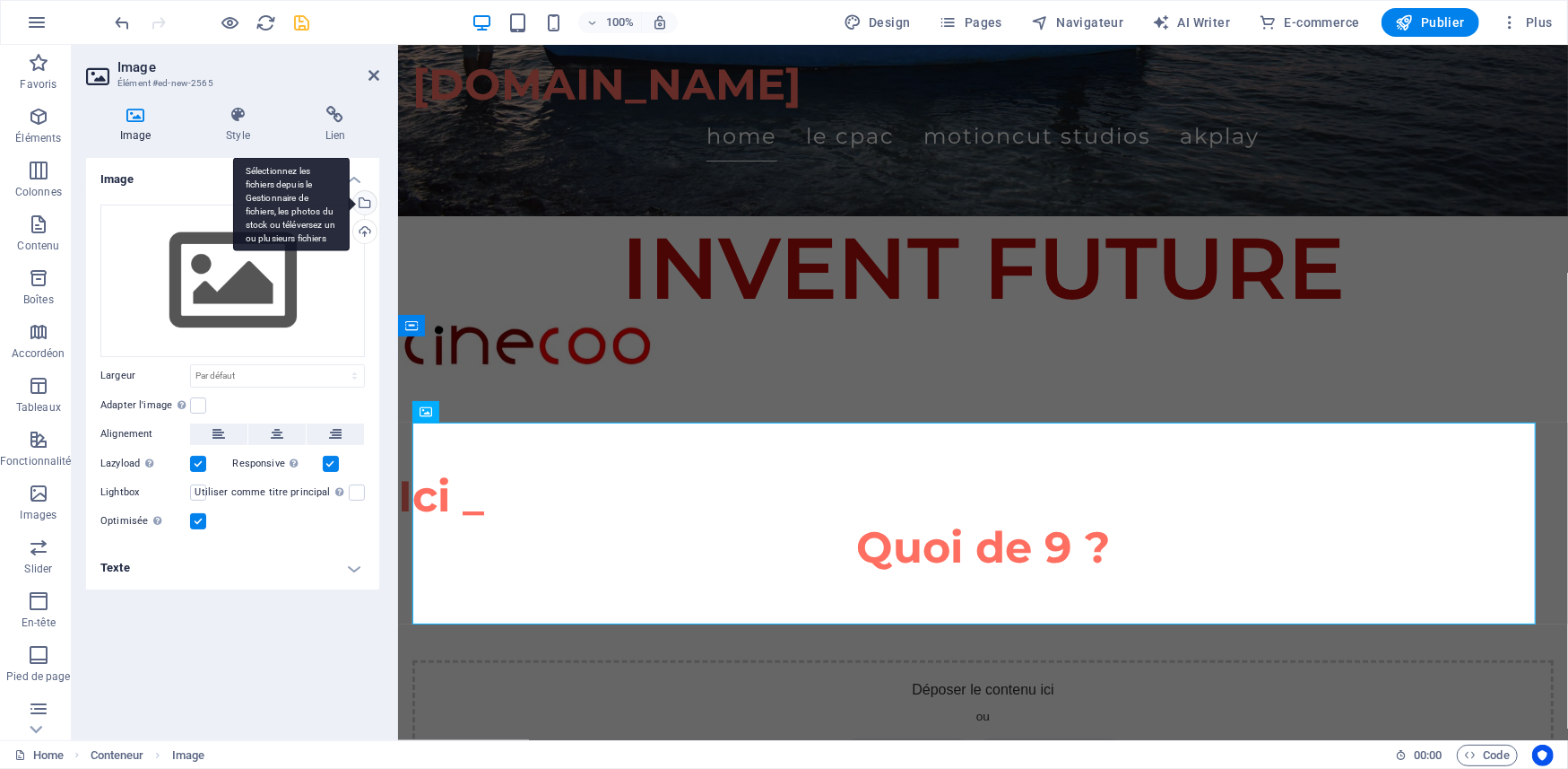
click at [363, 205] on div "Sélectionnez les fichiers depuis le Gestionnaire de fichiers, les photos du sto…" at bounding box center [363, 204] width 27 height 27
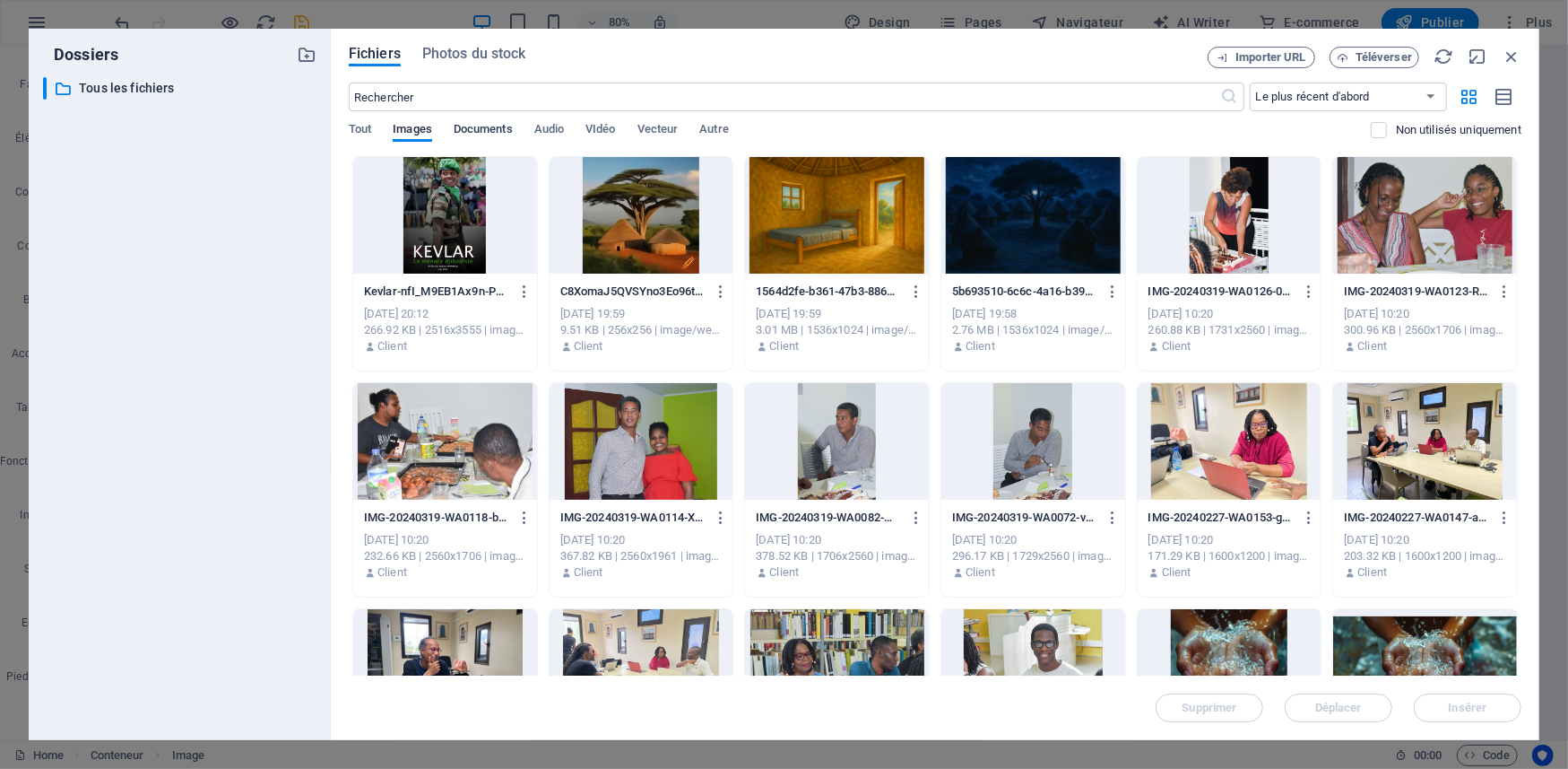
click at [498, 124] on span "Documents" at bounding box center [483, 131] width 59 height 25
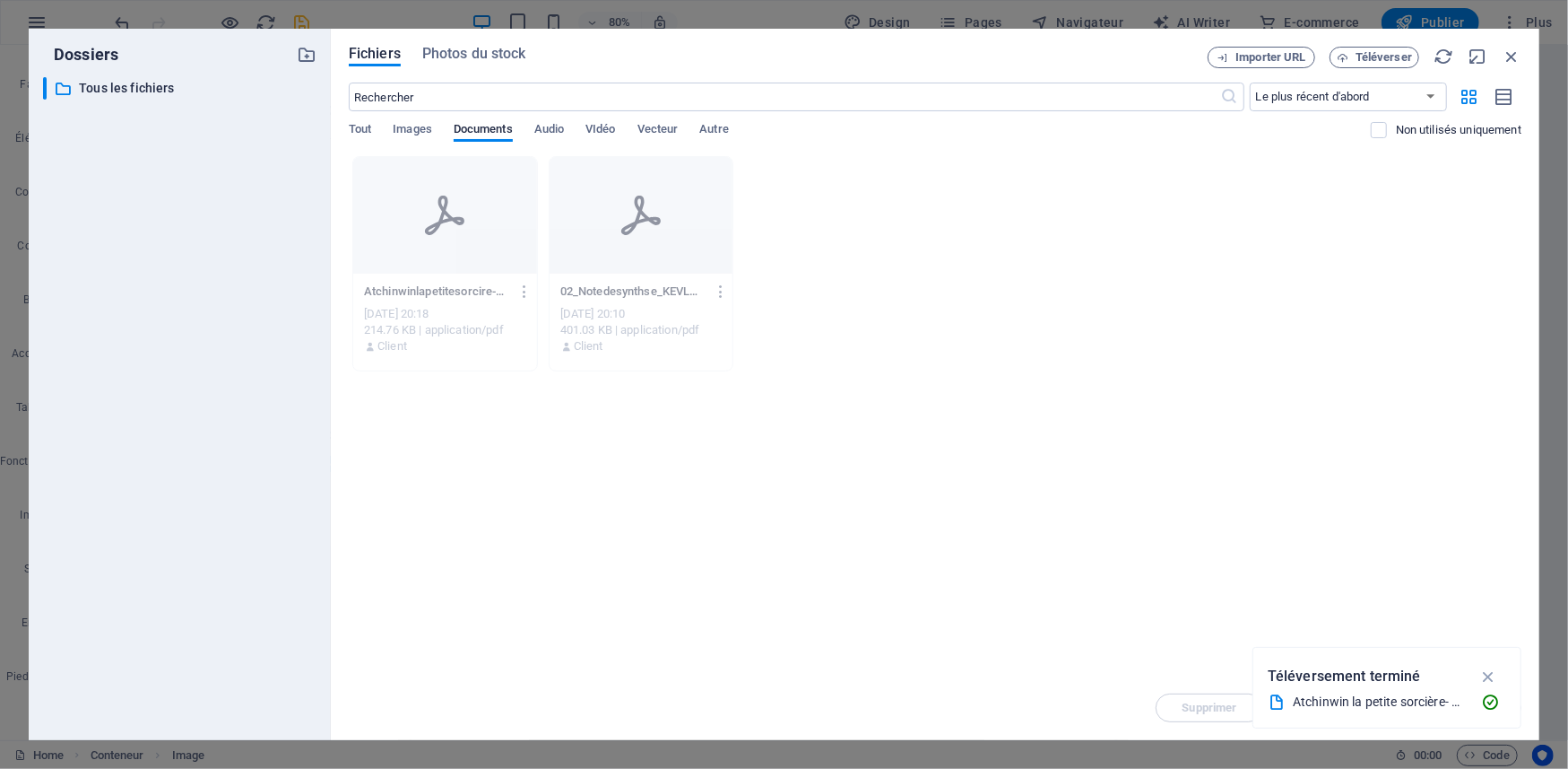
click at [492, 484] on div "Déposez les fichiers ici pour les téléverser automatiquement. Atchinwinlapetite…" at bounding box center [934, 415] width 1172 height 519
click at [1510, 54] on icon "button" at bounding box center [1511, 56] width 19 height 19
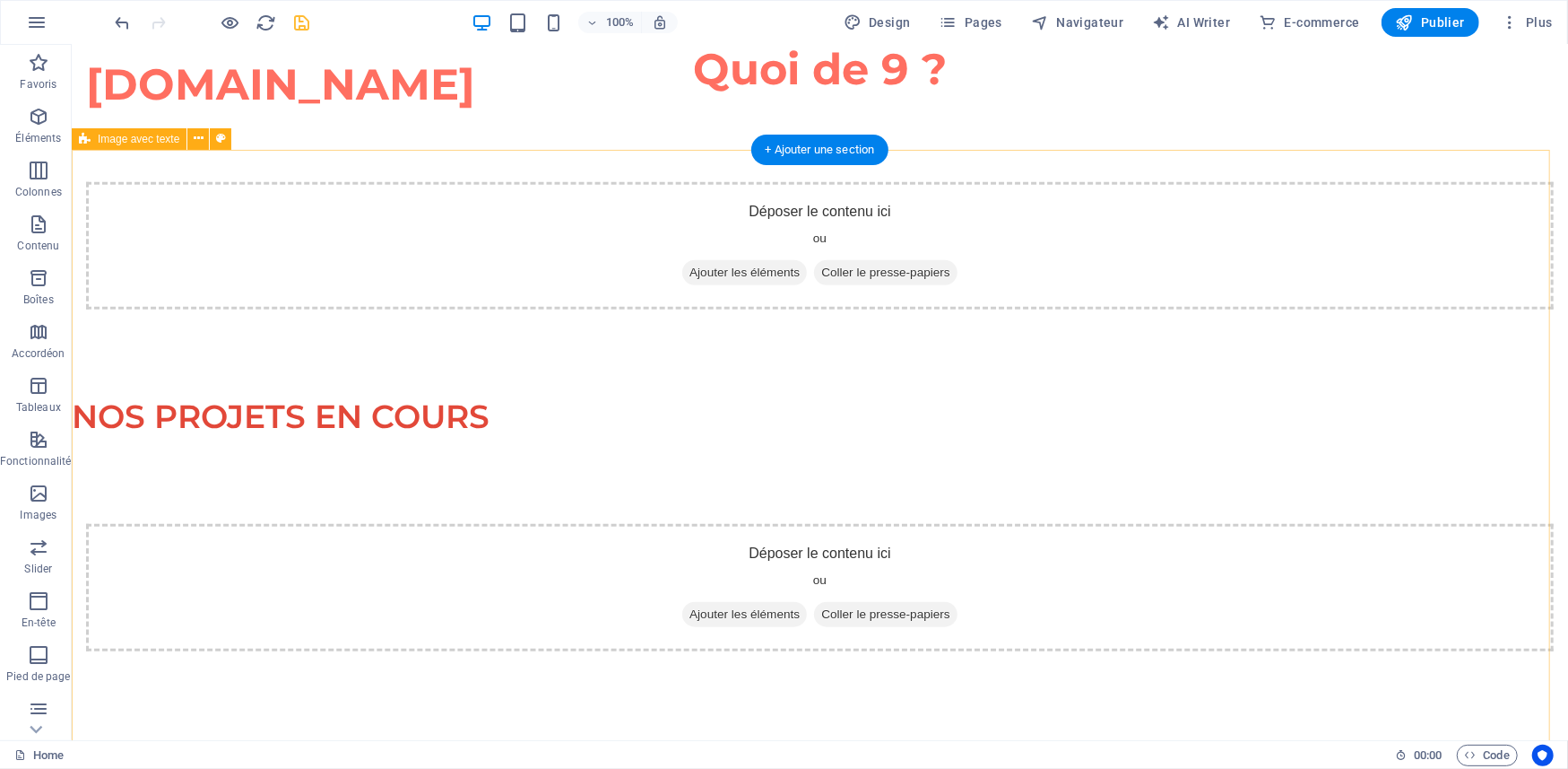
scroll to position [1121, 0]
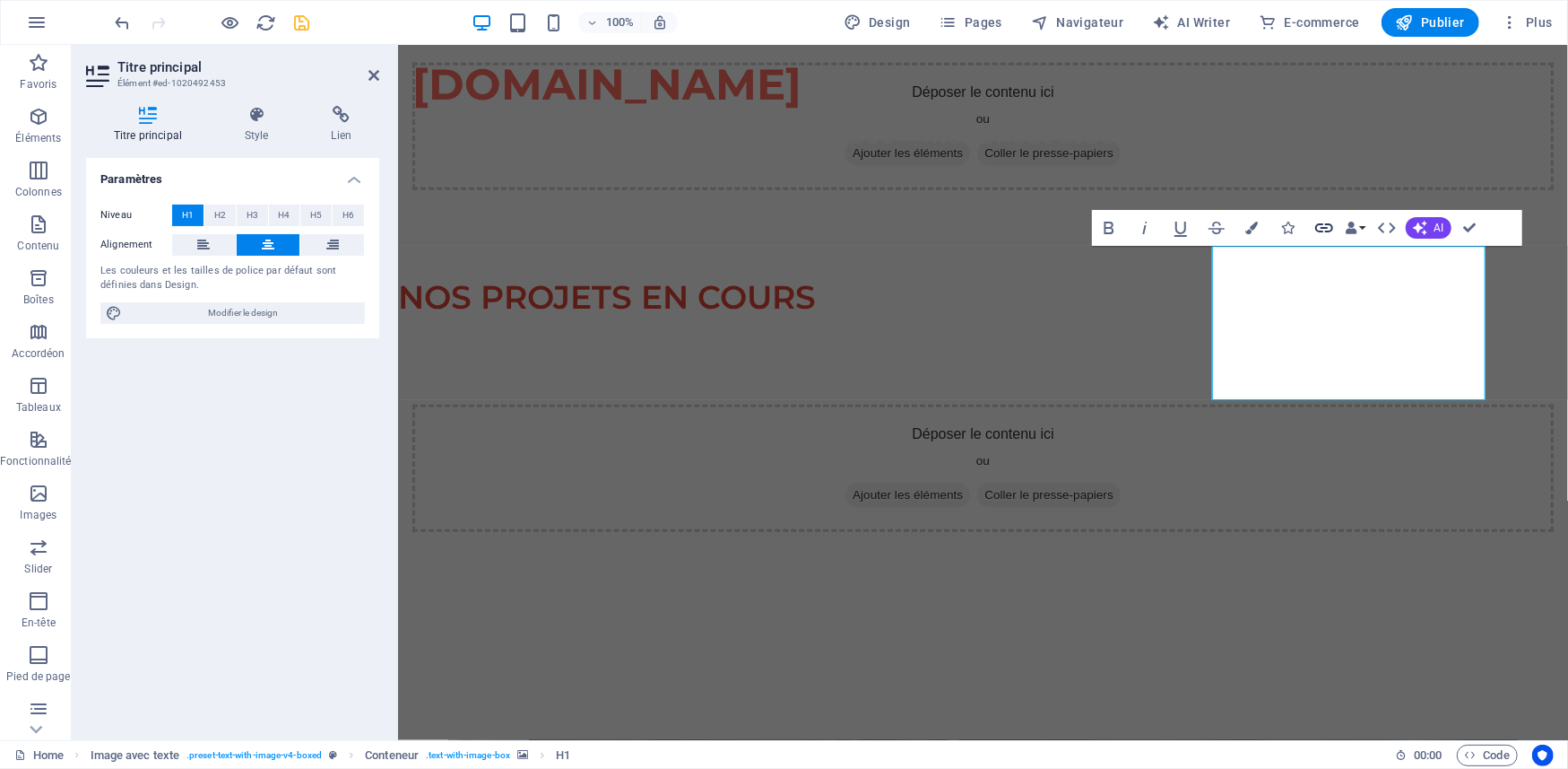
click at [1319, 226] on icon "button" at bounding box center [1324, 228] width 21 height 21
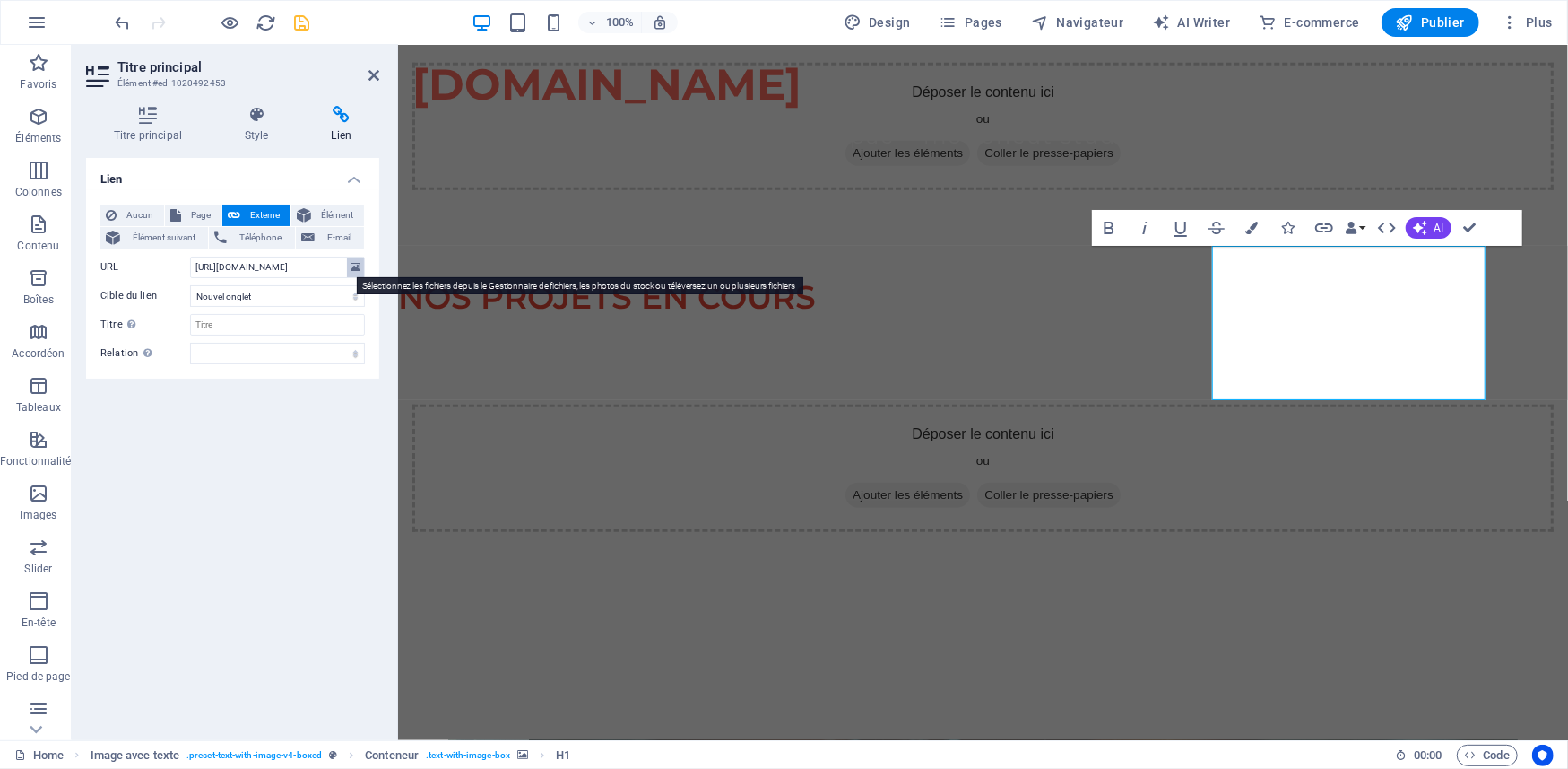
click at [356, 262] on icon at bounding box center [355, 267] width 10 height 19
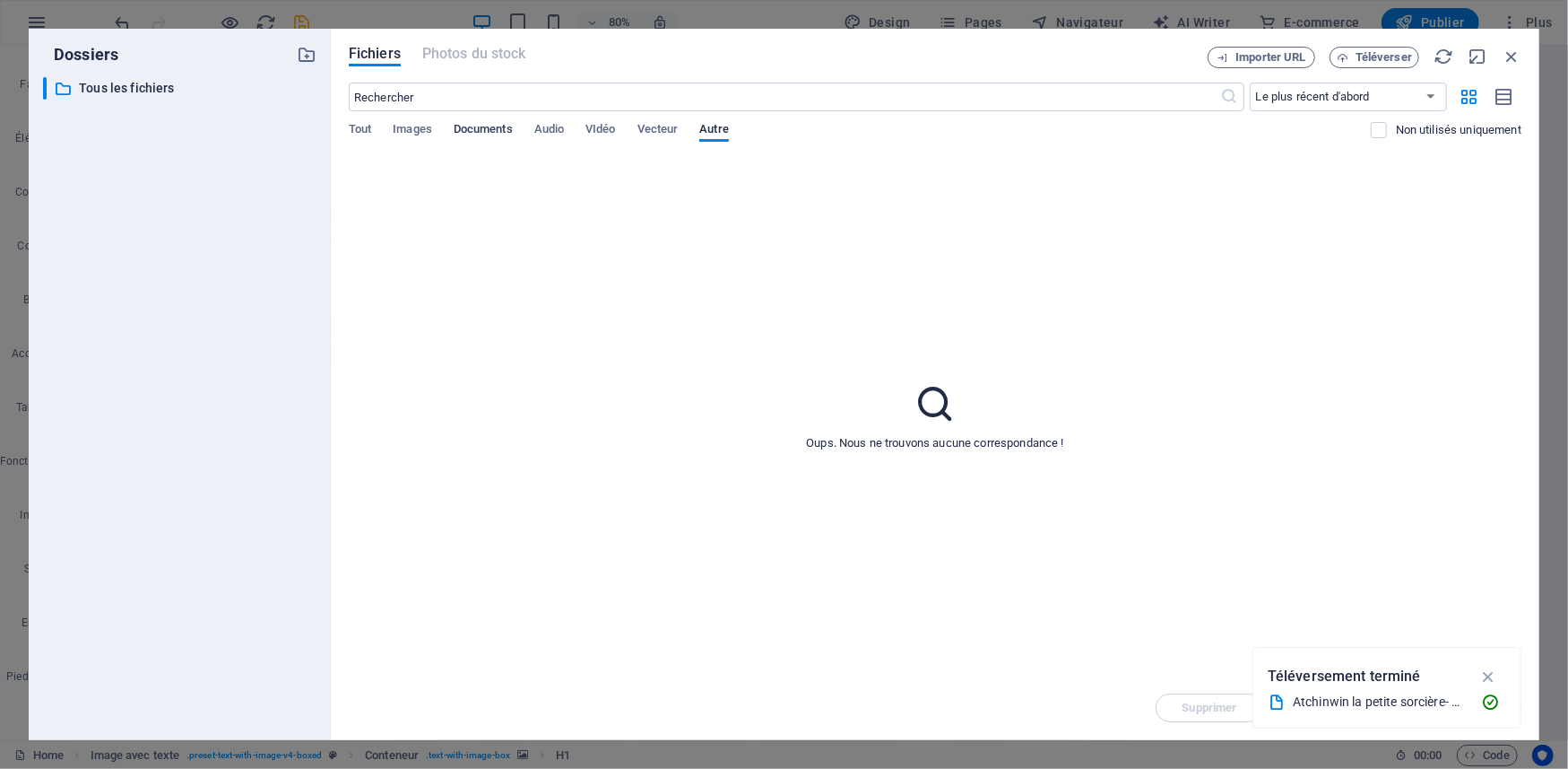
click at [470, 123] on span "Documents" at bounding box center [483, 131] width 59 height 25
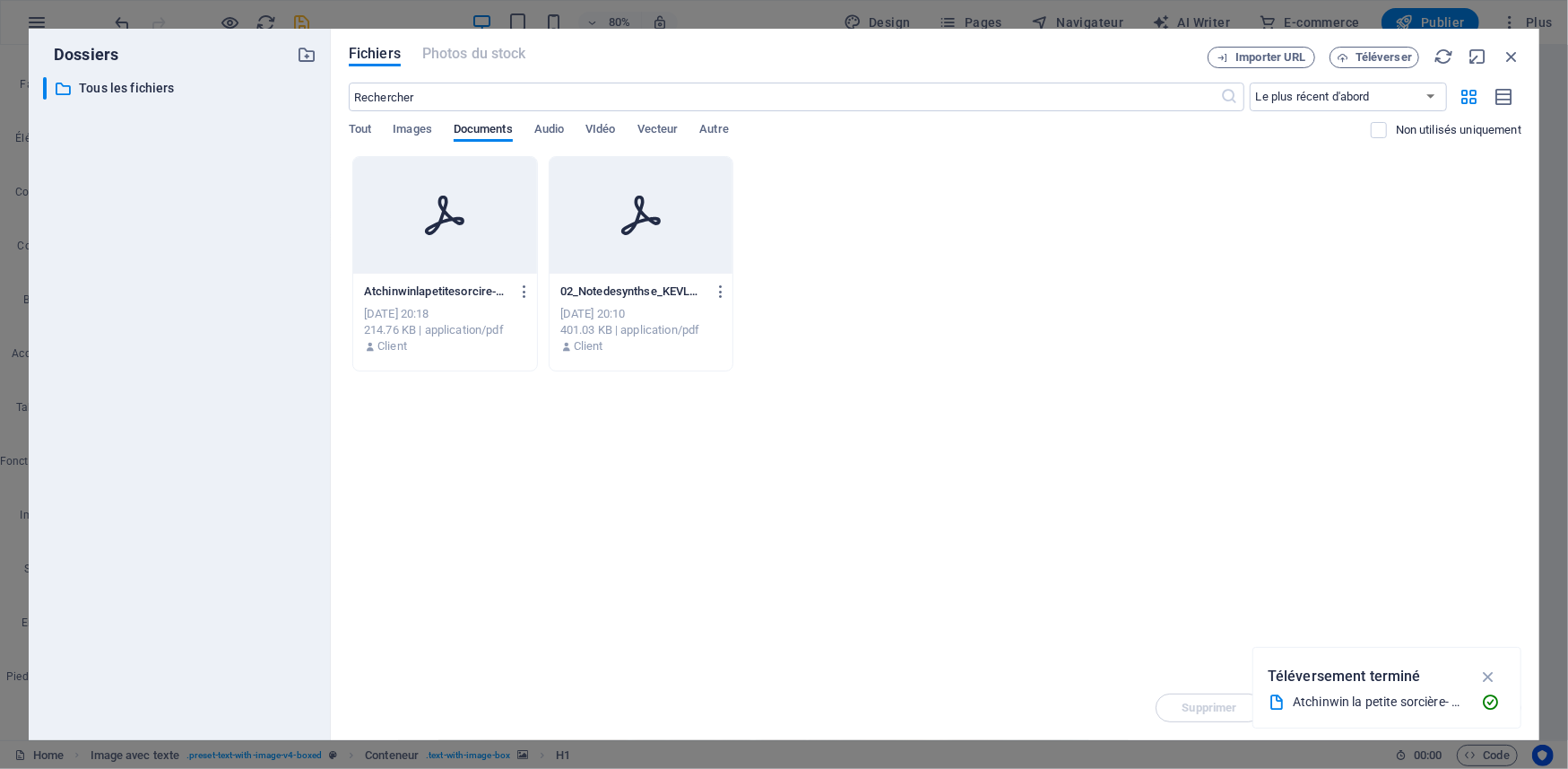
click at [448, 259] on div at bounding box center [445, 215] width 184 height 116
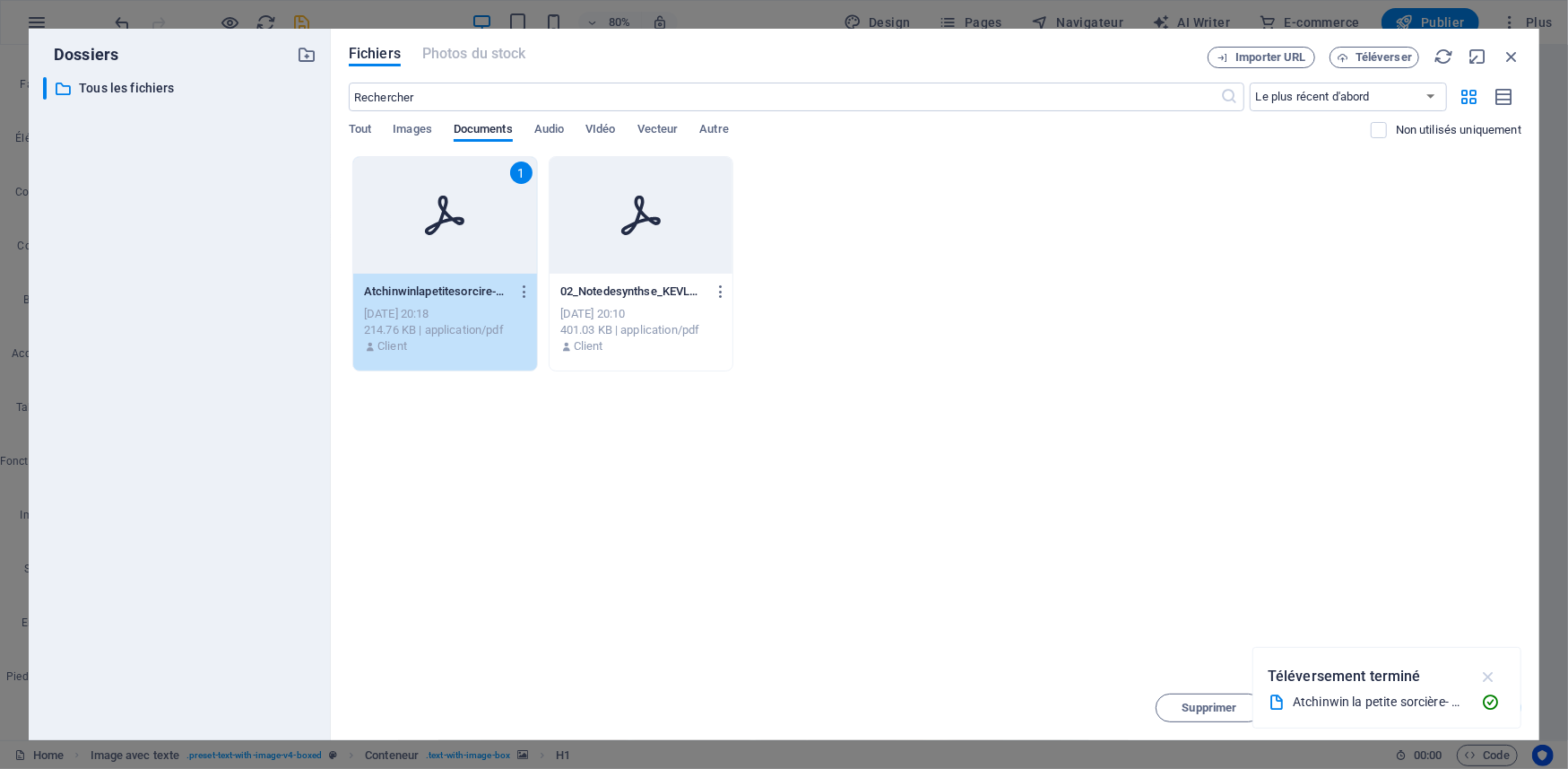
click at [1483, 672] on icon "button" at bounding box center [1488, 676] width 20 height 19
click at [1453, 712] on span "Insérer" at bounding box center [1467, 707] width 39 height 11
type input "https://cdn1.site-media.eu/images/document/19744890/Atchinwinlapetitesorcire-Pr…"
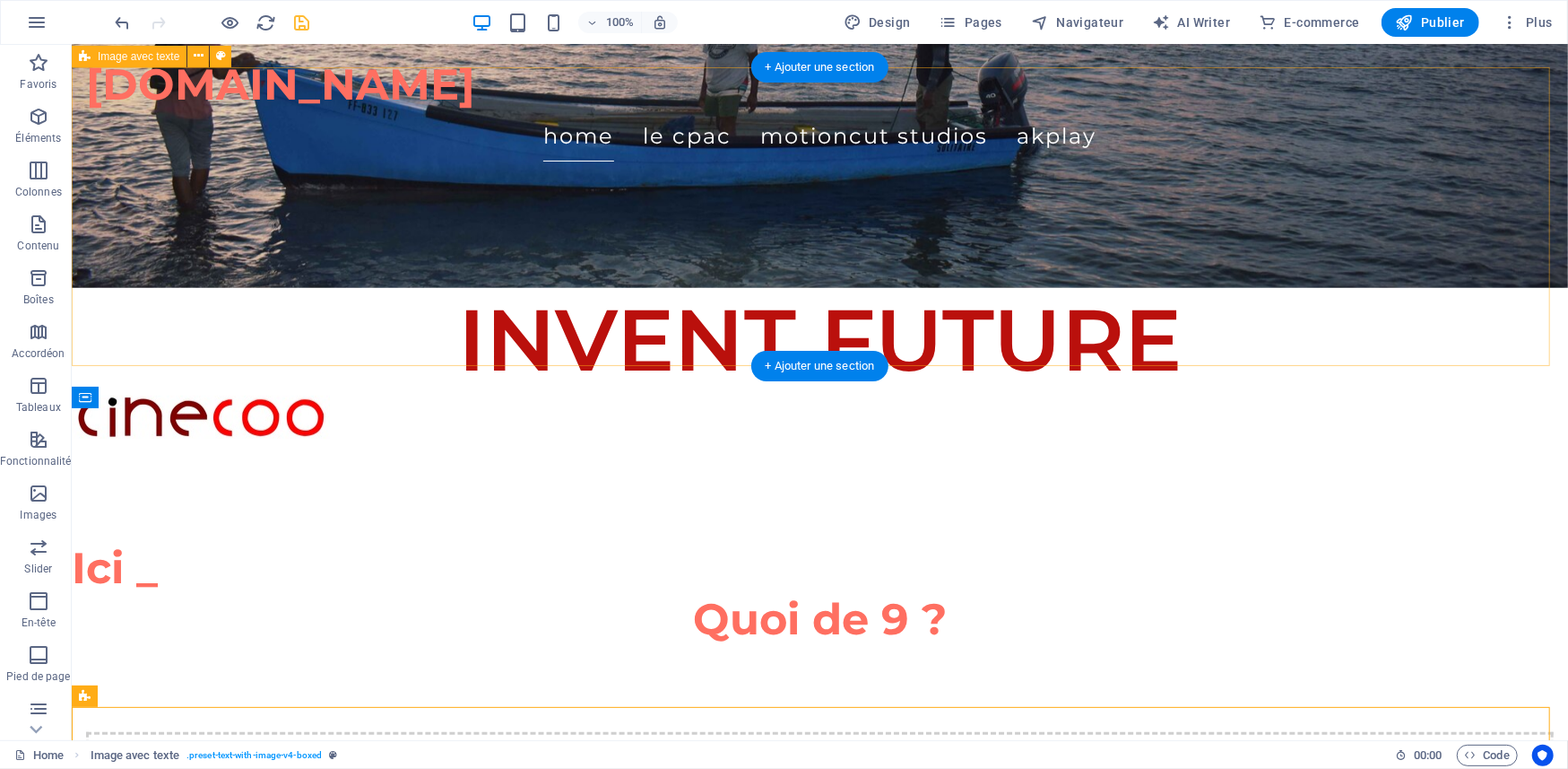
scroll to position [404, 0]
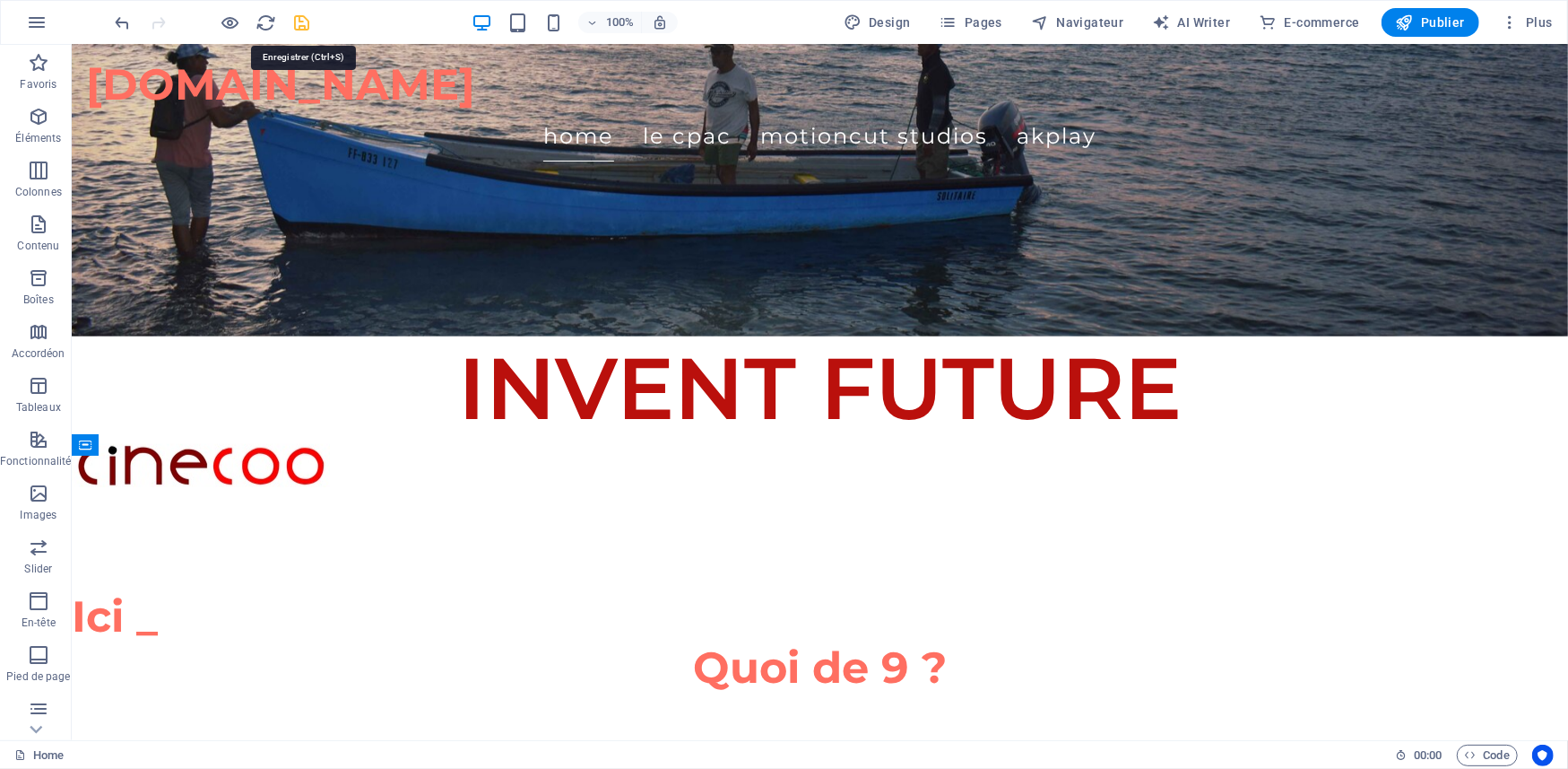
click at [305, 23] on icon "save" at bounding box center [302, 22] width 20 height 20
checkbox input "false"
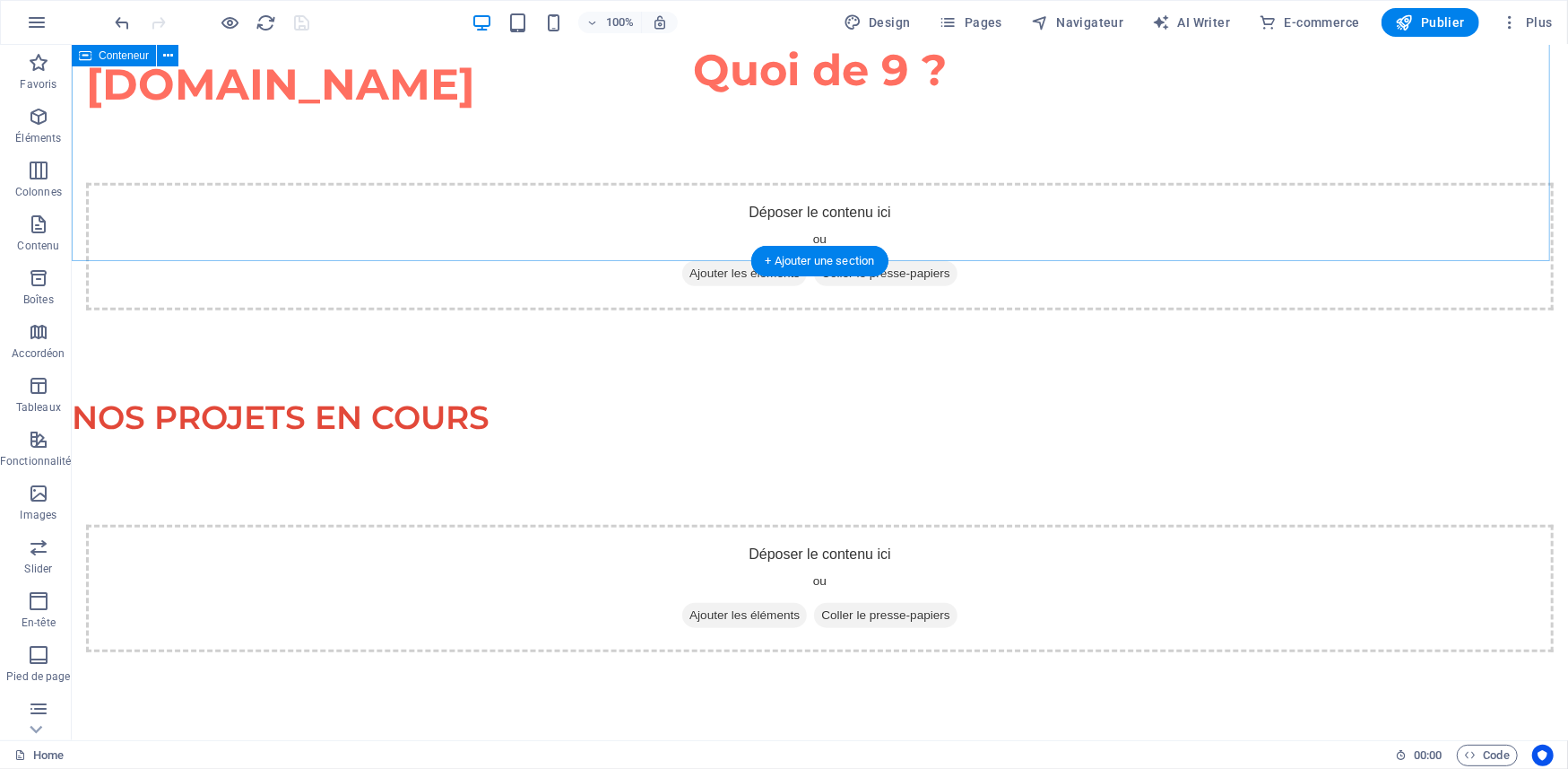
scroll to position [882, 0]
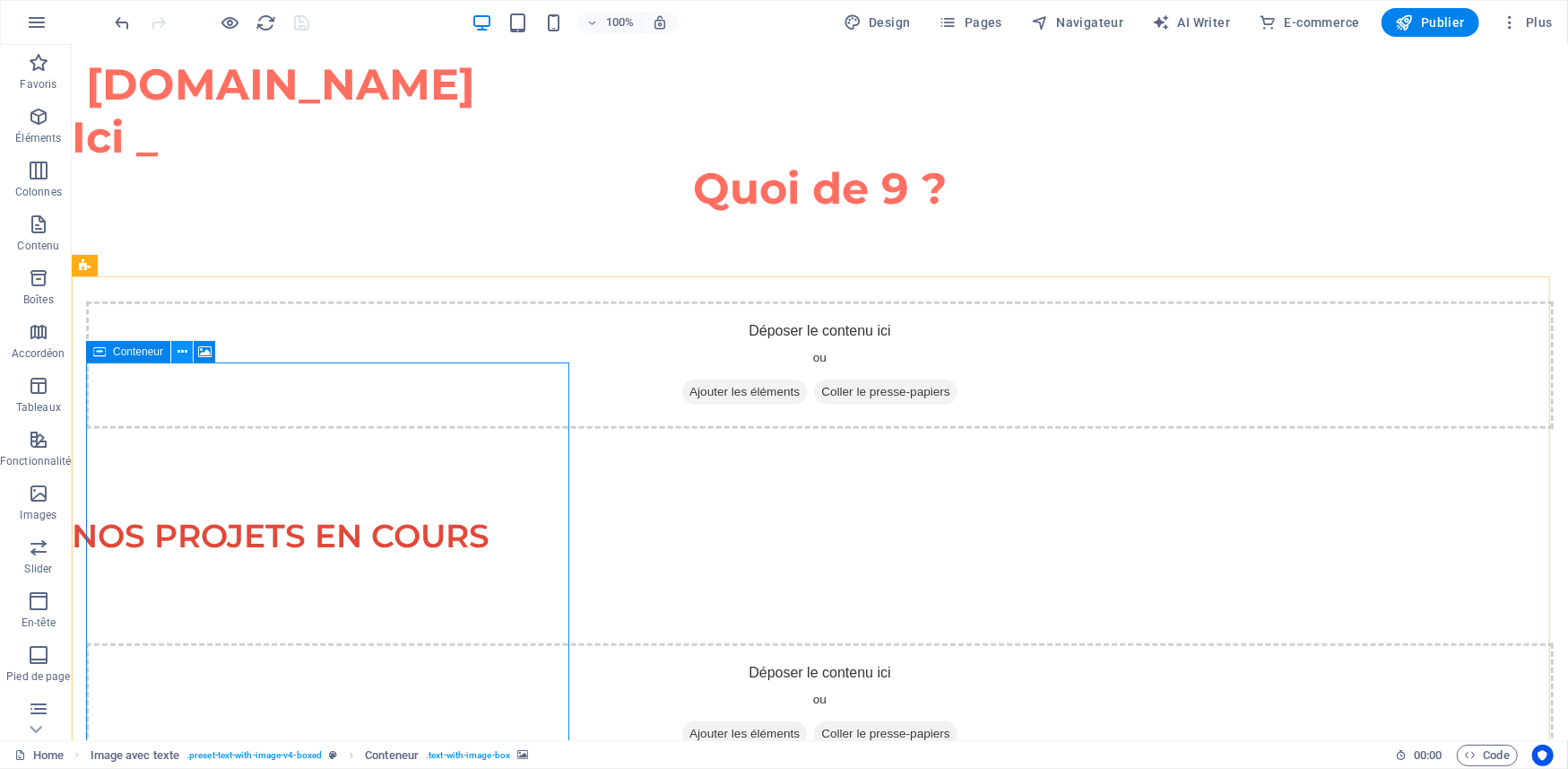
click at [184, 348] on icon at bounding box center [182, 352] width 10 height 18
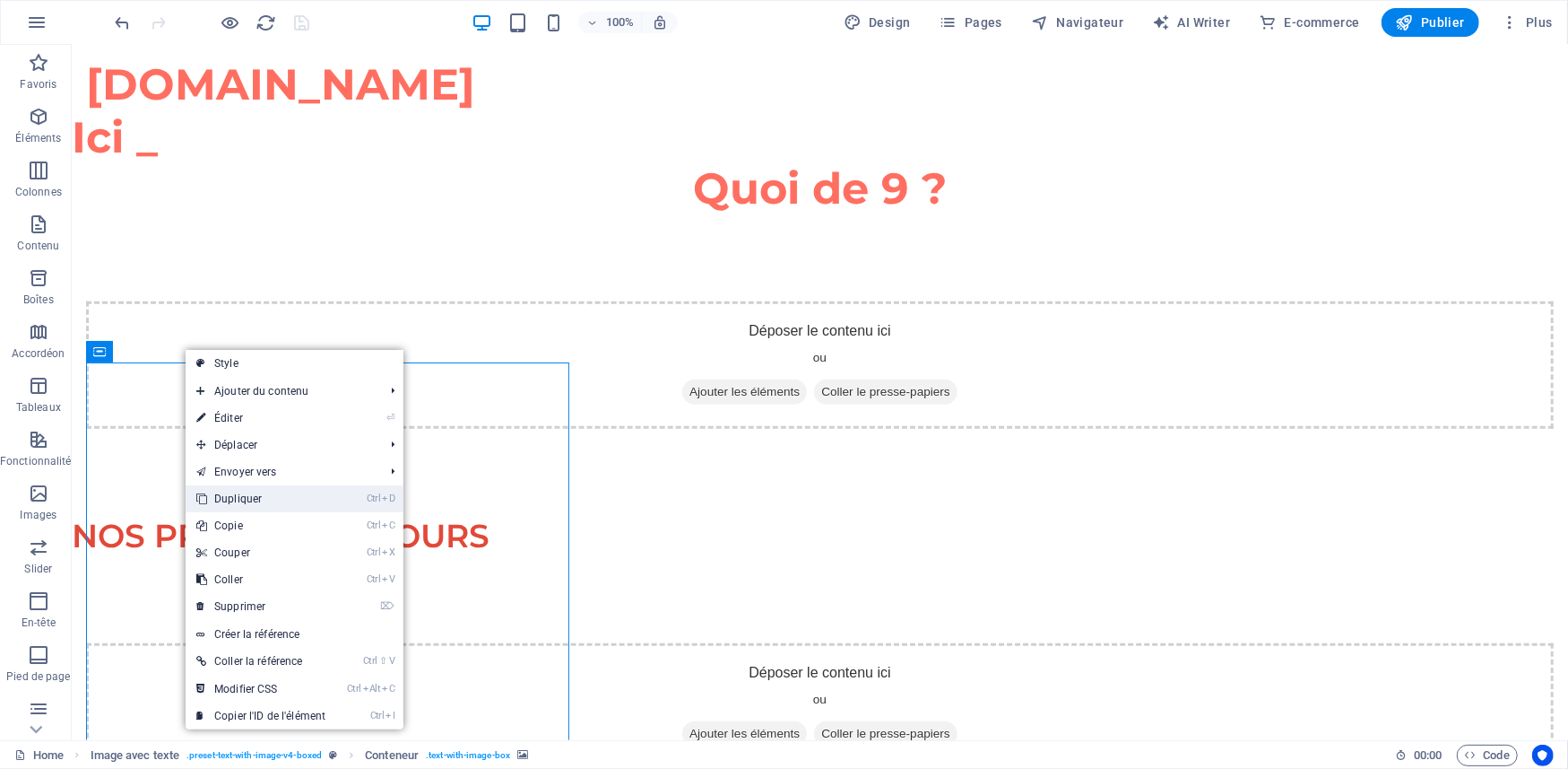
click at [231, 500] on link "Ctrl D Dupliquer" at bounding box center [261, 499] width 151 height 27
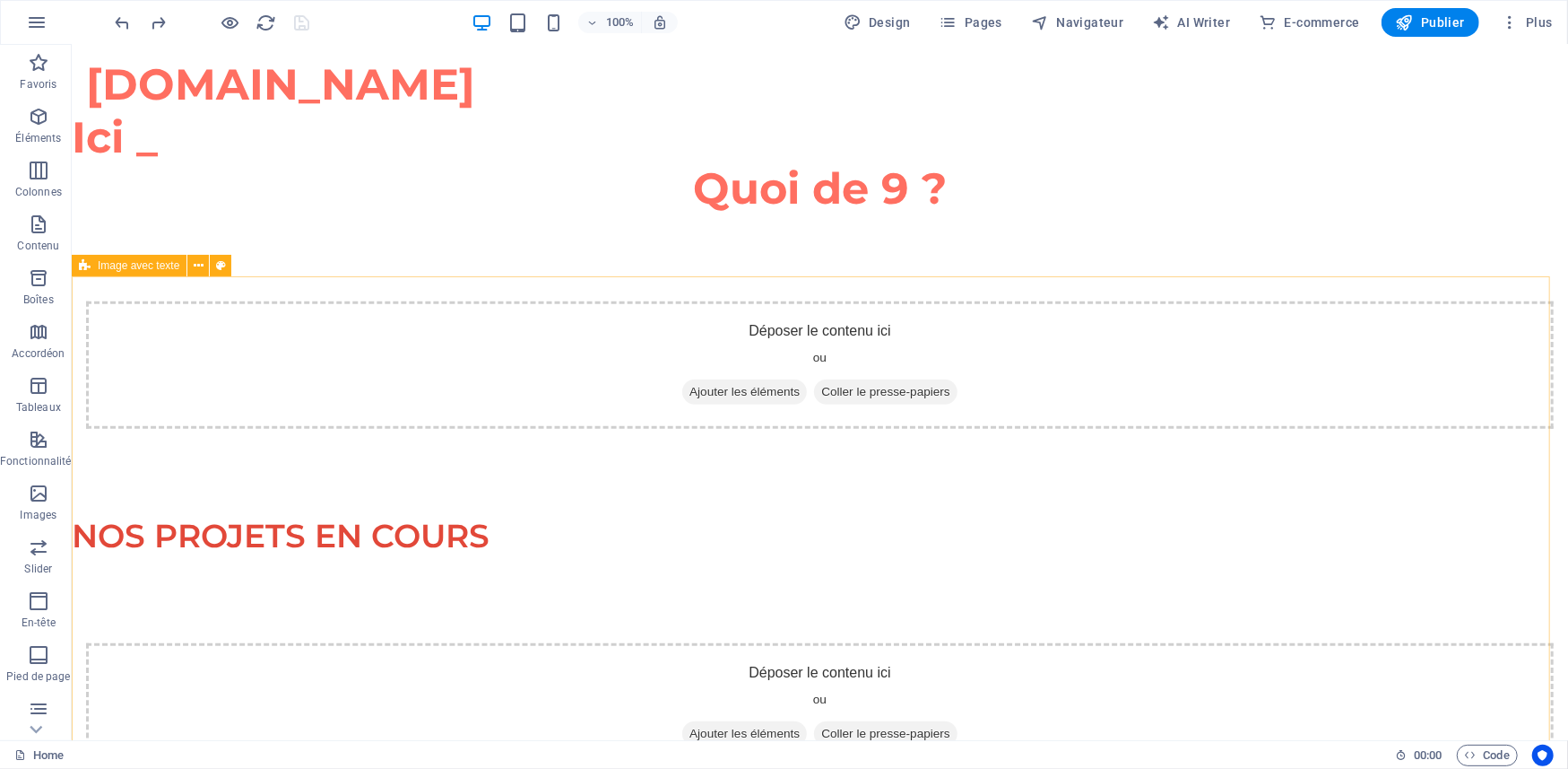
click at [124, 269] on span "Image avec texte" at bounding box center [138, 265] width 81 height 11
click at [197, 263] on icon at bounding box center [198, 265] width 10 height 18
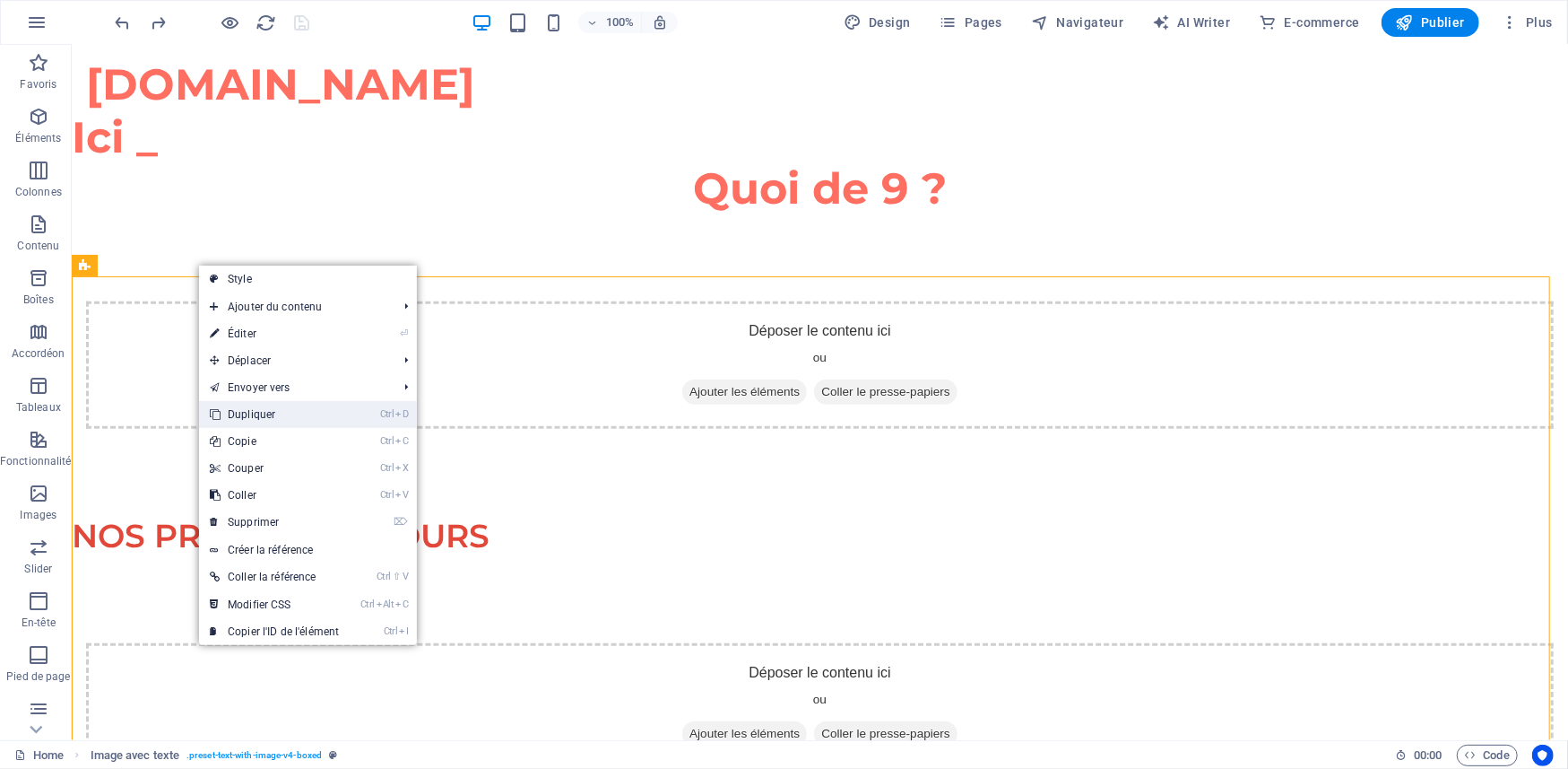
click at [242, 416] on link "Ctrl D Dupliquer" at bounding box center [275, 415] width 151 height 27
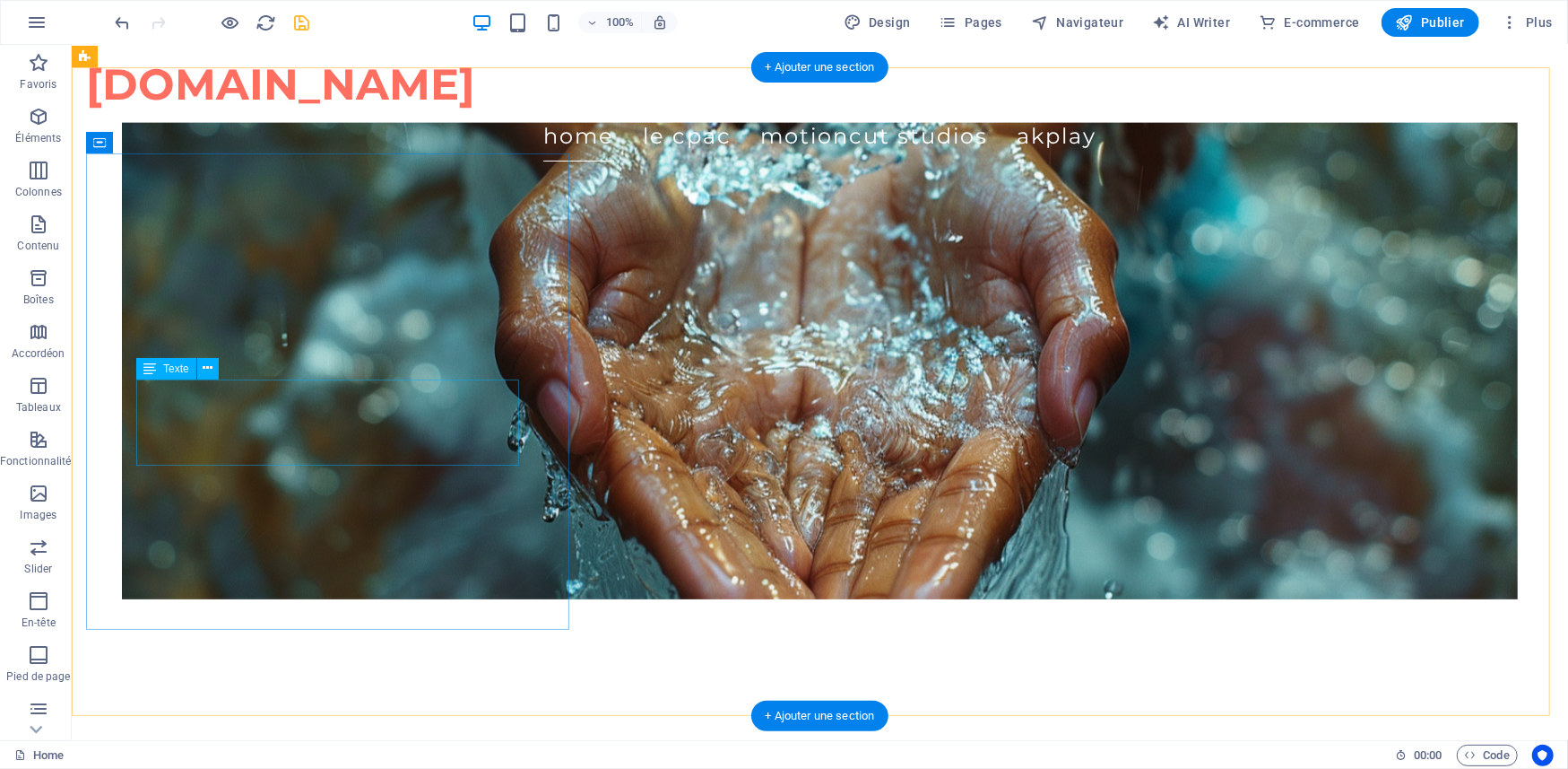
scroll to position [1859, 0]
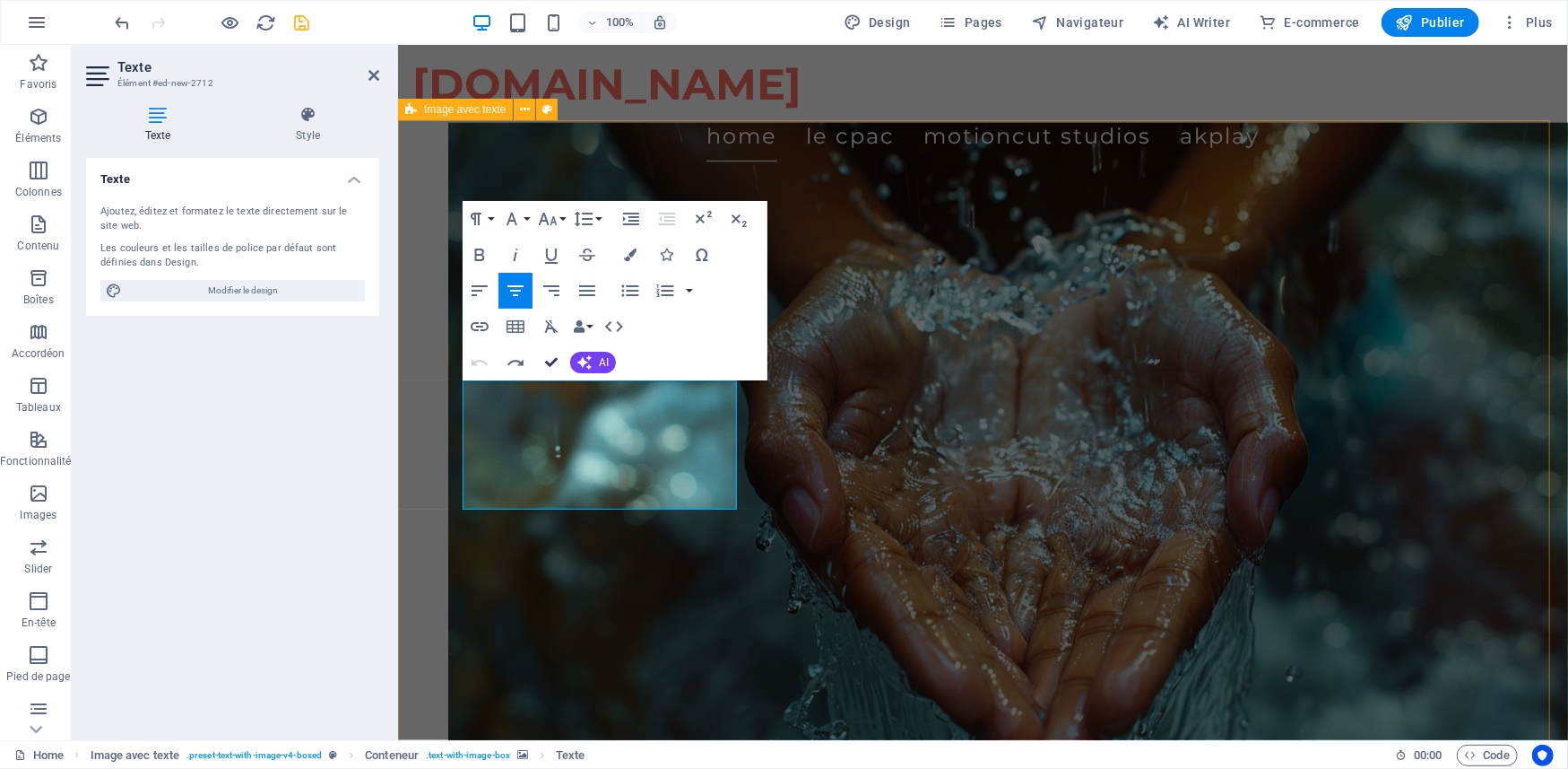
scroll to position [1687, 0]
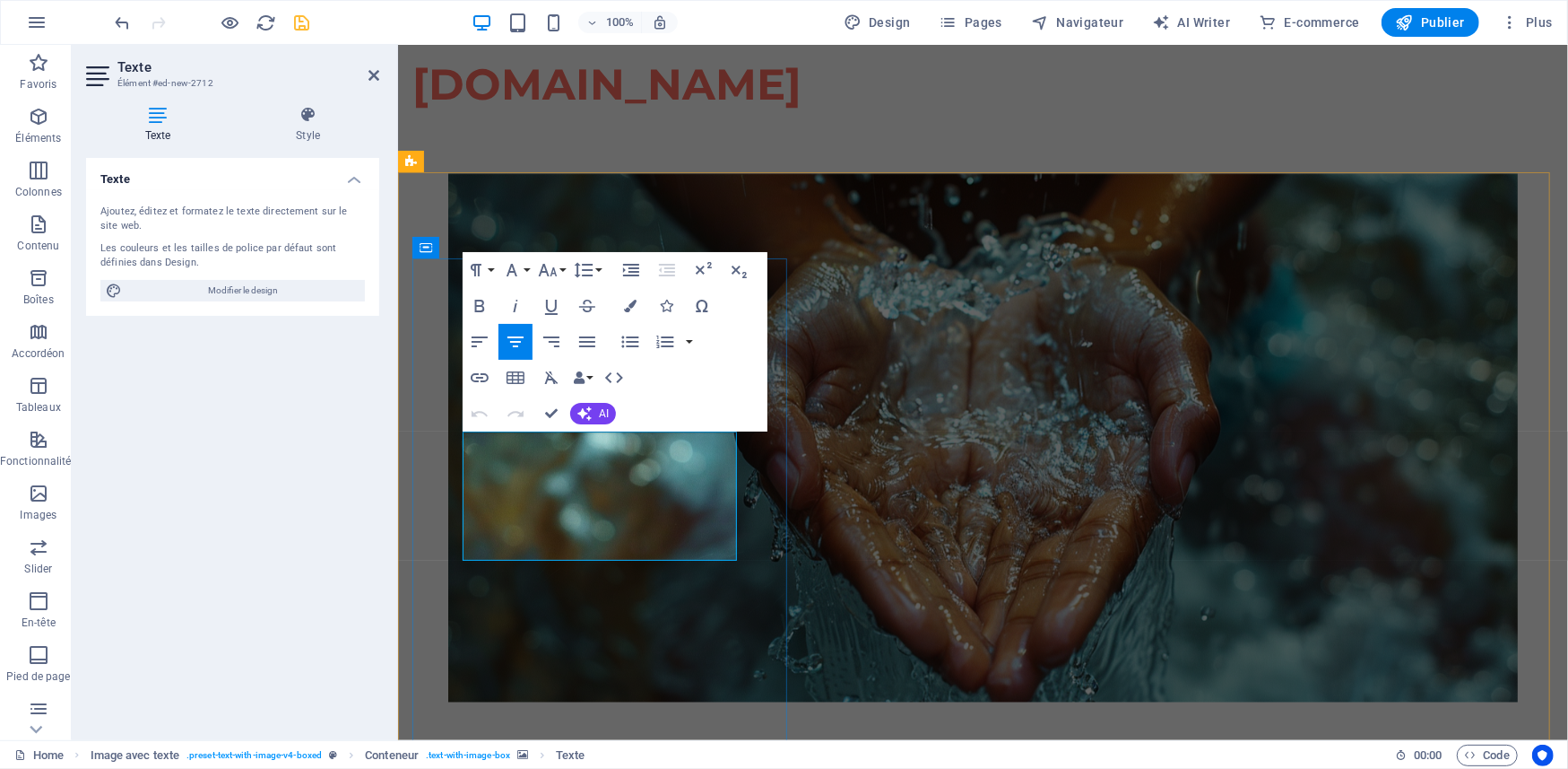
drag, startPoint x: 510, startPoint y: 455, endPoint x: 685, endPoint y: 552, distance: 200.1
drag, startPoint x: 703, startPoint y: 546, endPoint x: 498, endPoint y: 455, distance: 224.3
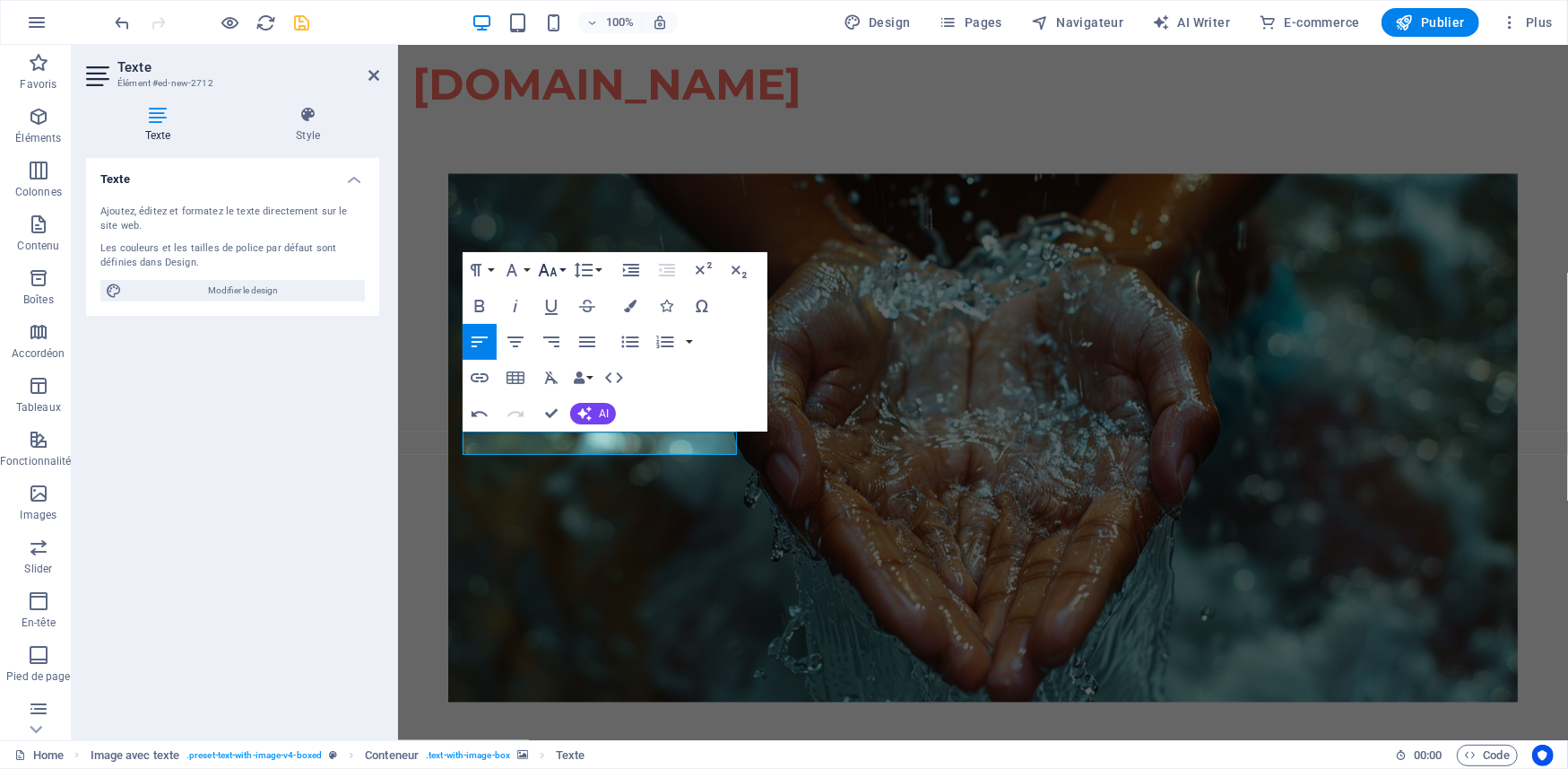
click at [559, 263] on button "Font Size" at bounding box center [551, 269] width 34 height 36
click at [563, 488] on link "24" at bounding box center [566, 493] width 65 height 27
click at [627, 307] on icon "button" at bounding box center [629, 305] width 13 height 13
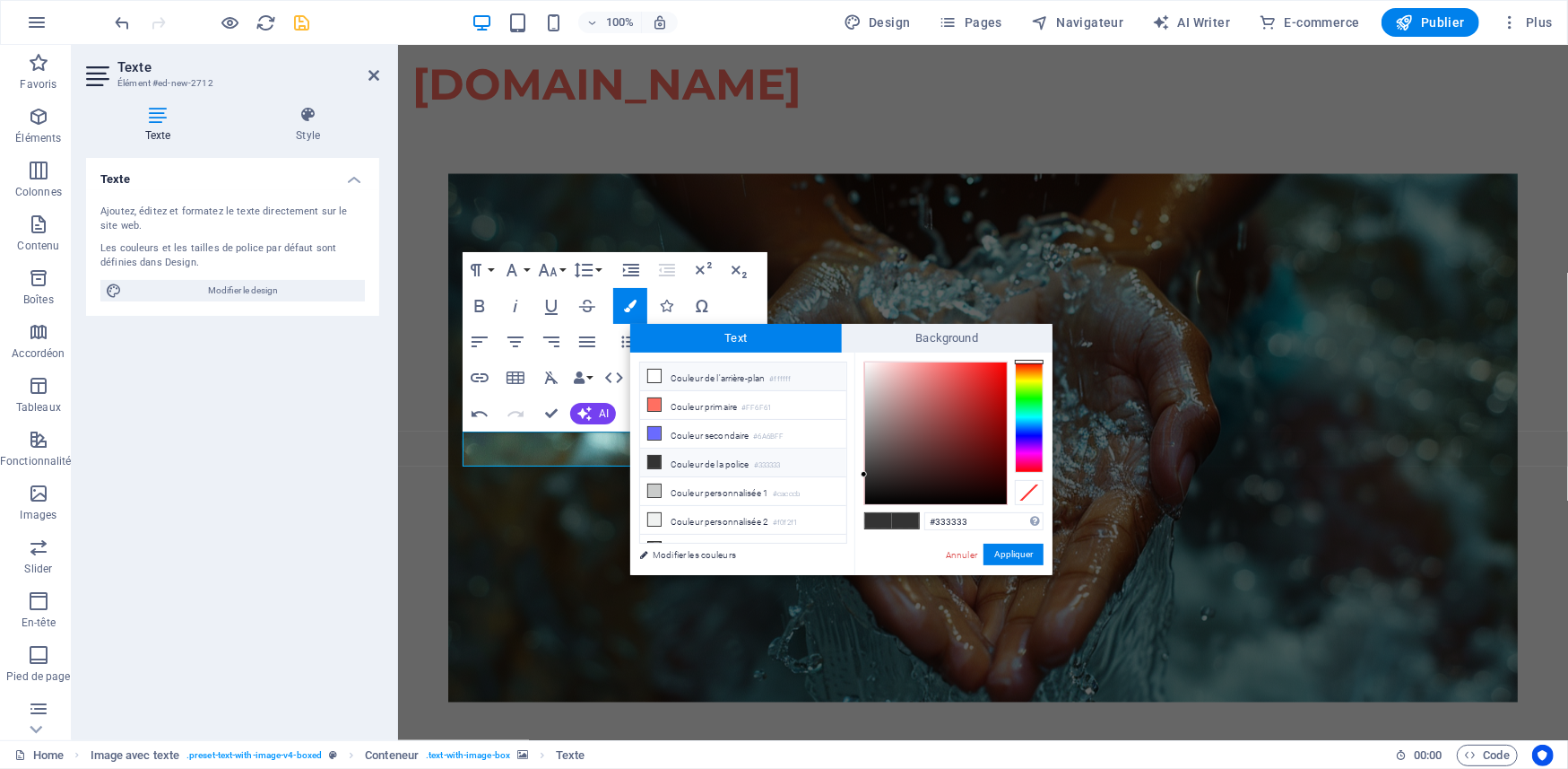
click at [707, 375] on li "Couleur de l'arrière-plan #ffffff" at bounding box center [742, 377] width 206 height 29
type input "#ffffff"
click at [991, 549] on button "Appliquer" at bounding box center [1013, 554] width 60 height 21
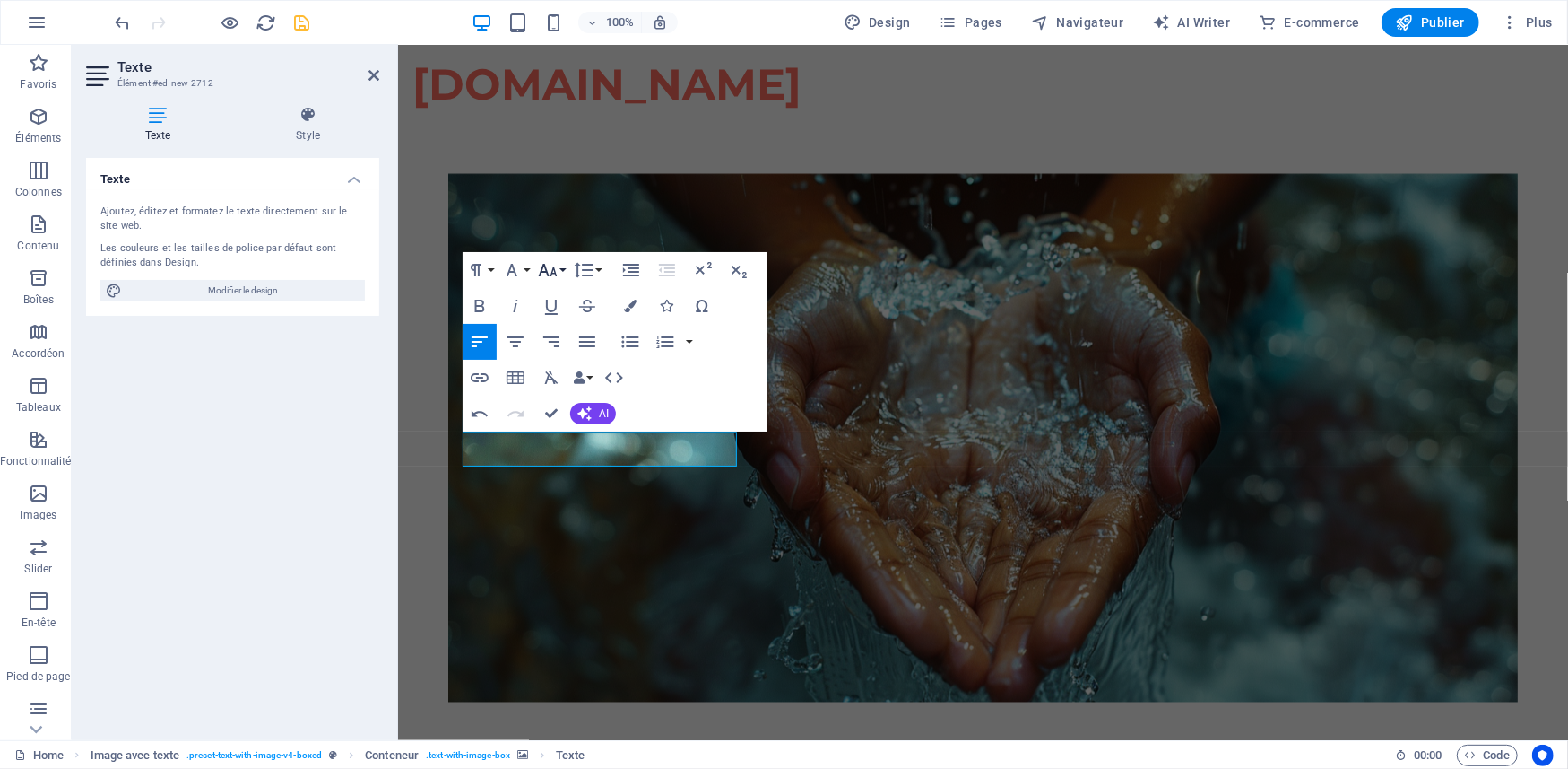
click at [563, 276] on button "Font Size" at bounding box center [551, 269] width 34 height 36
click at [561, 486] on link "24" at bounding box center [566, 493] width 65 height 27
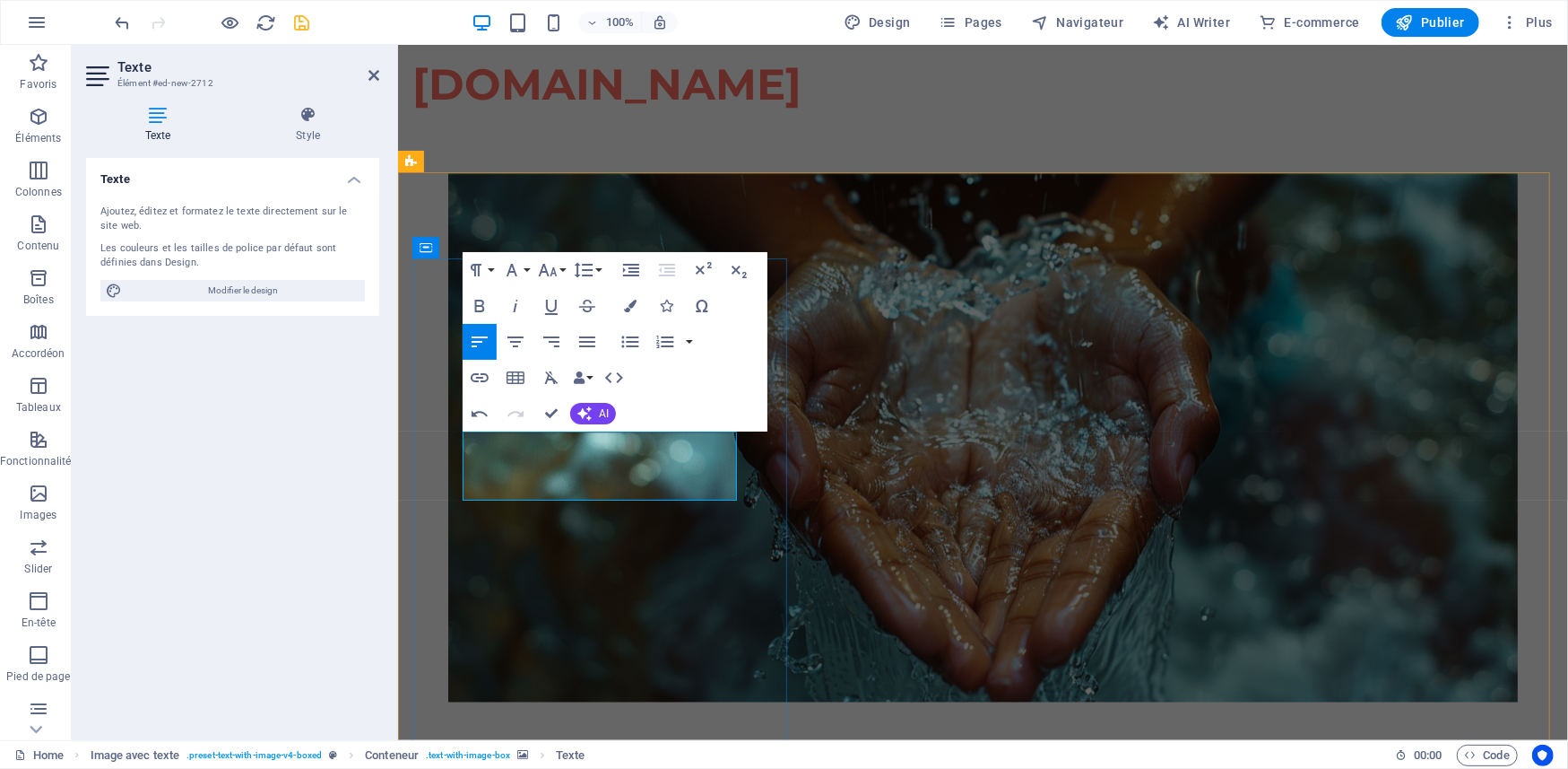
drag, startPoint x: 603, startPoint y: 480, endPoint x: 401, endPoint y: 373, distance: 228.6
click at [563, 261] on button "Font Size" at bounding box center [551, 269] width 34 height 36
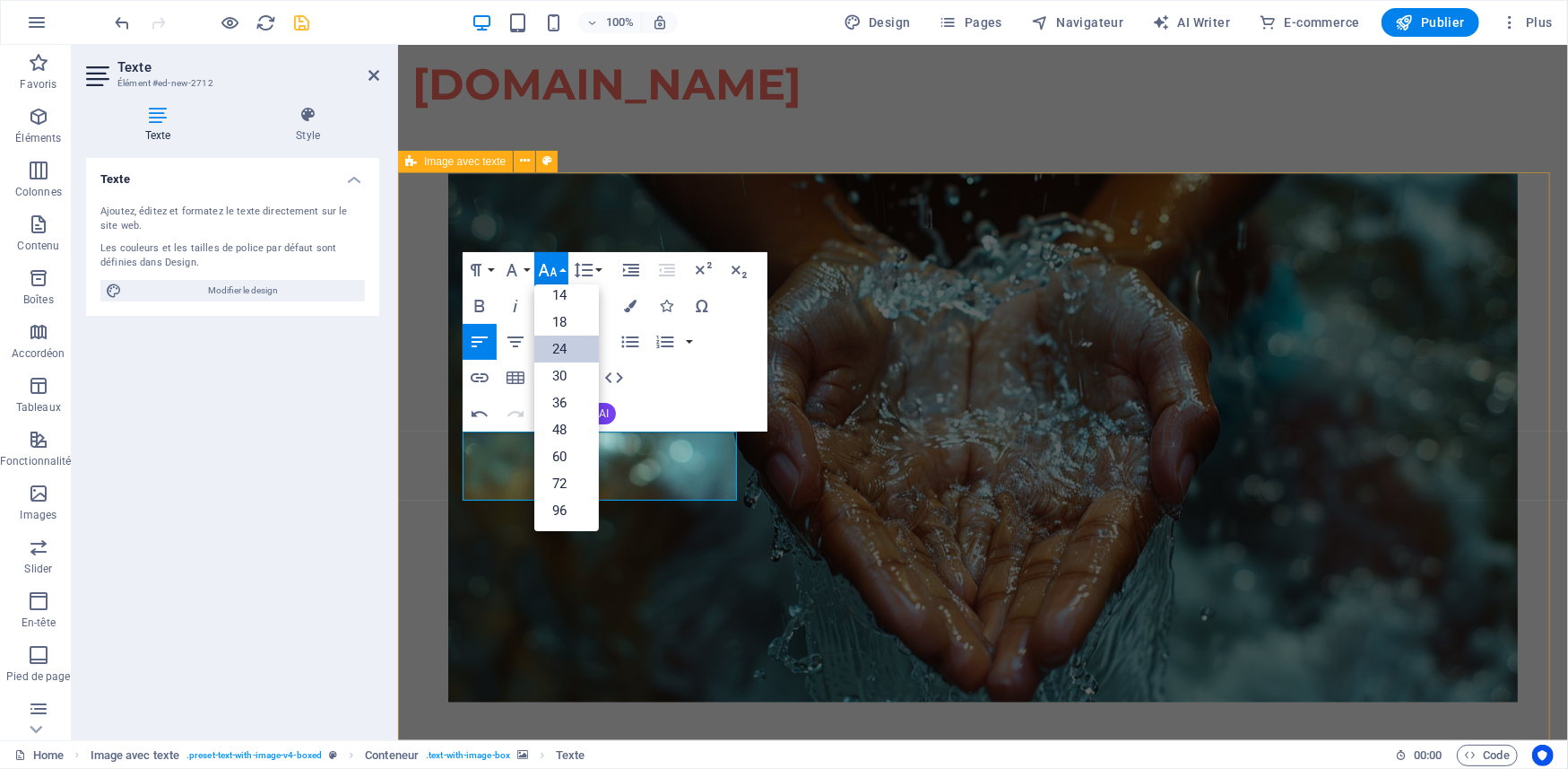
scroll to position [144, 0]
click at [560, 370] on link "30" at bounding box center [566, 376] width 65 height 27
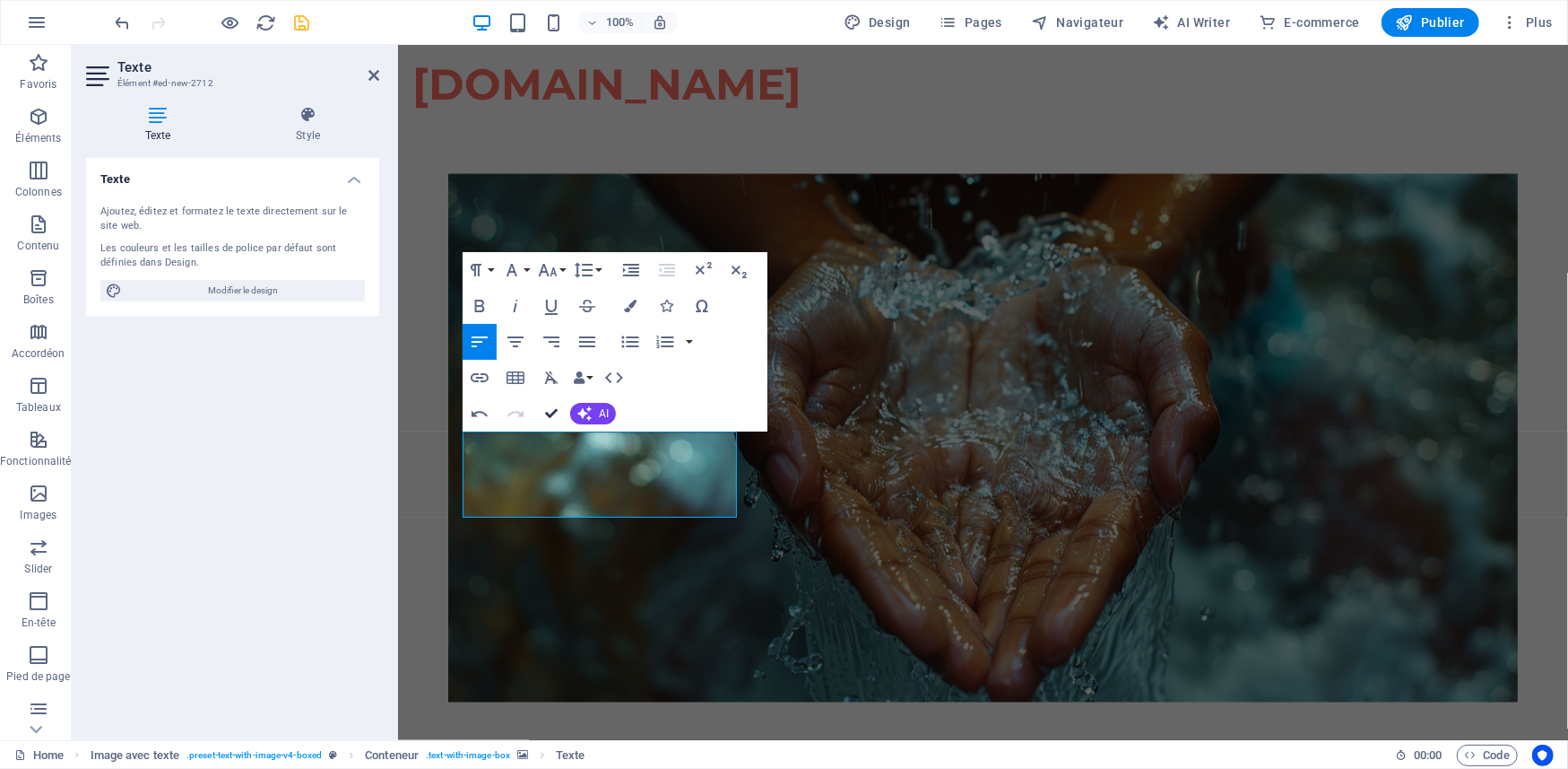
scroll to position [1636, 0]
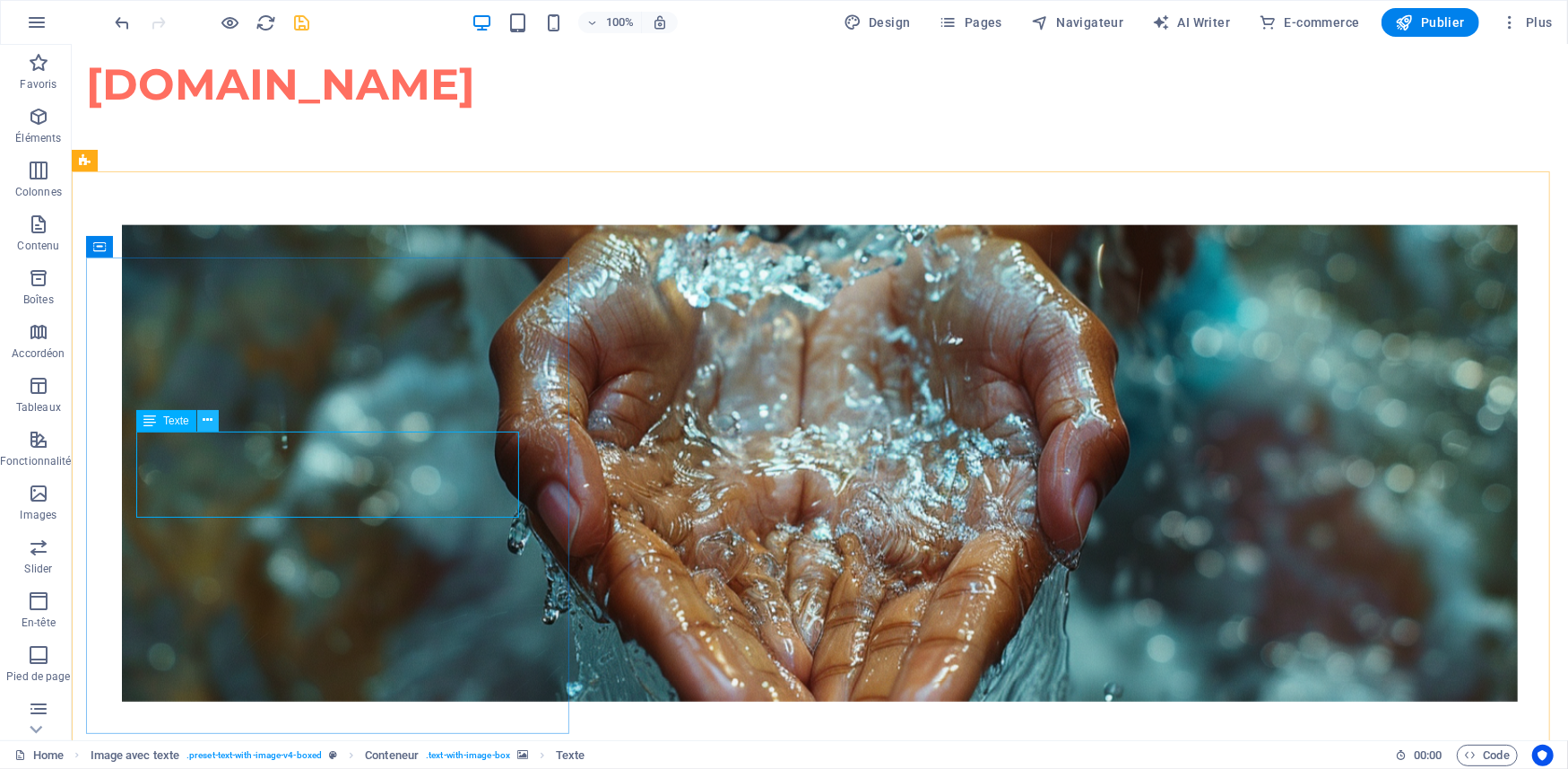
click at [212, 419] on button at bounding box center [208, 420] width 21 height 21
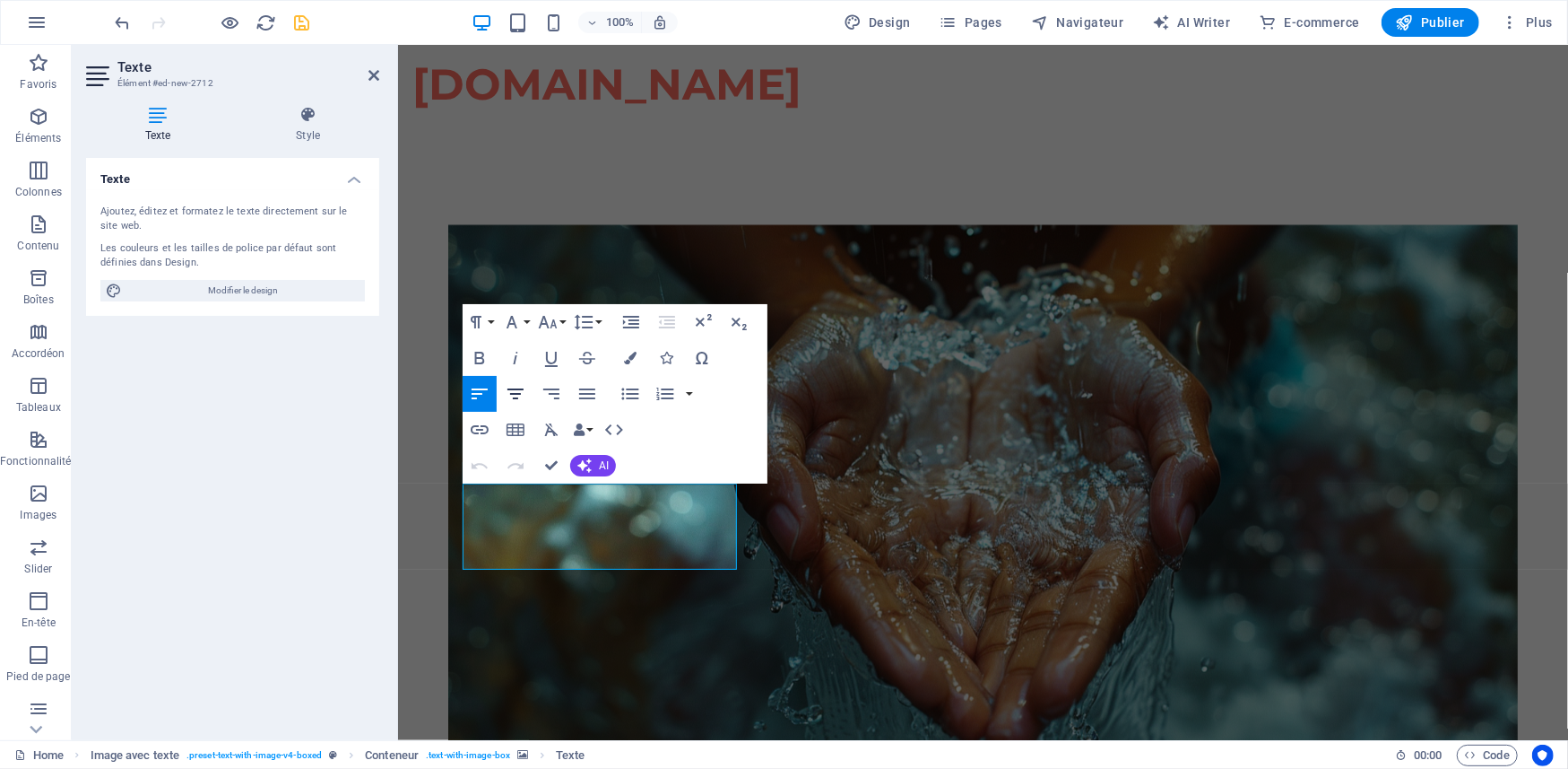
click at [516, 387] on icon "button" at bounding box center [515, 393] width 21 height 21
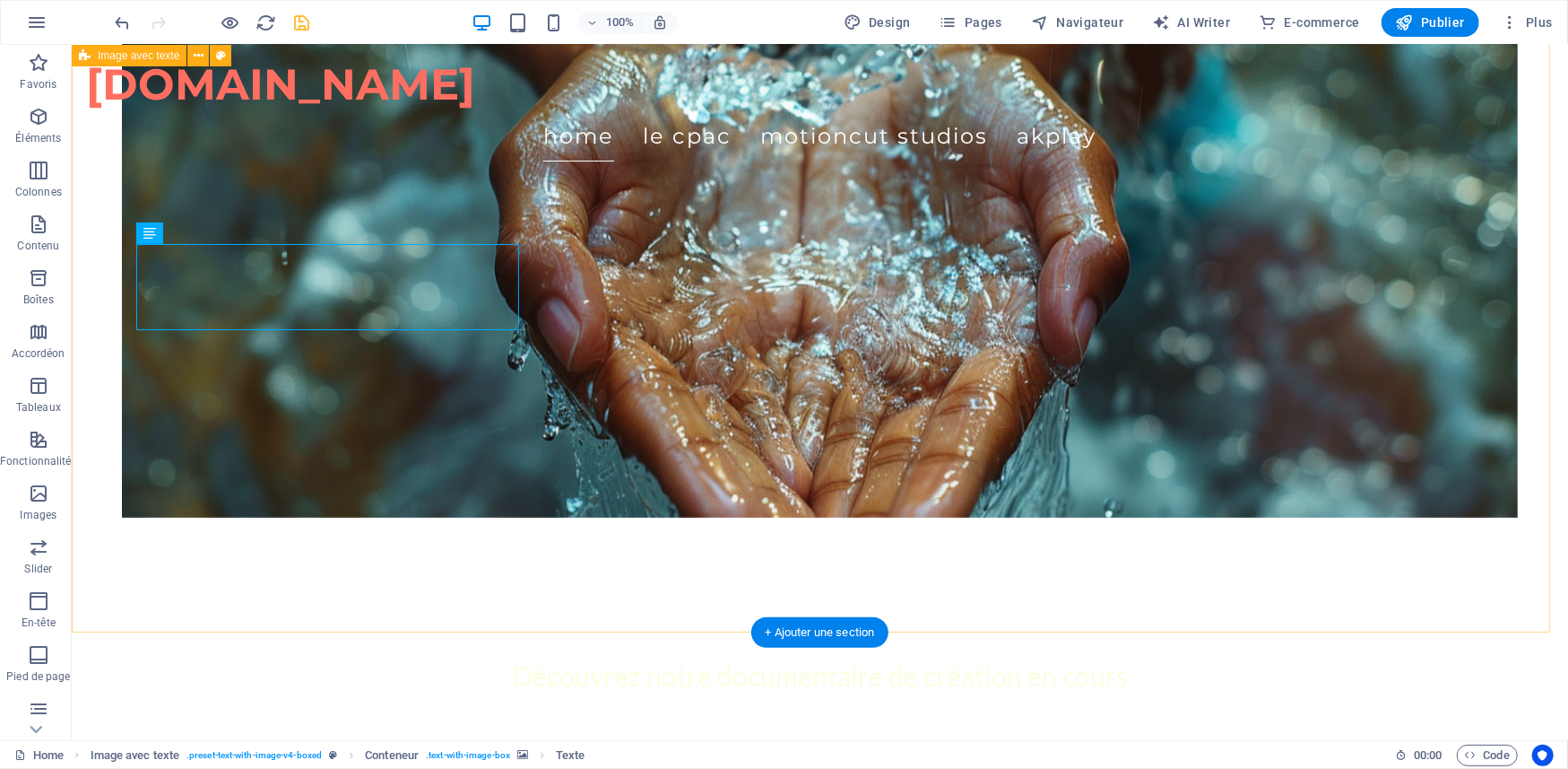
scroll to position [1823, 0]
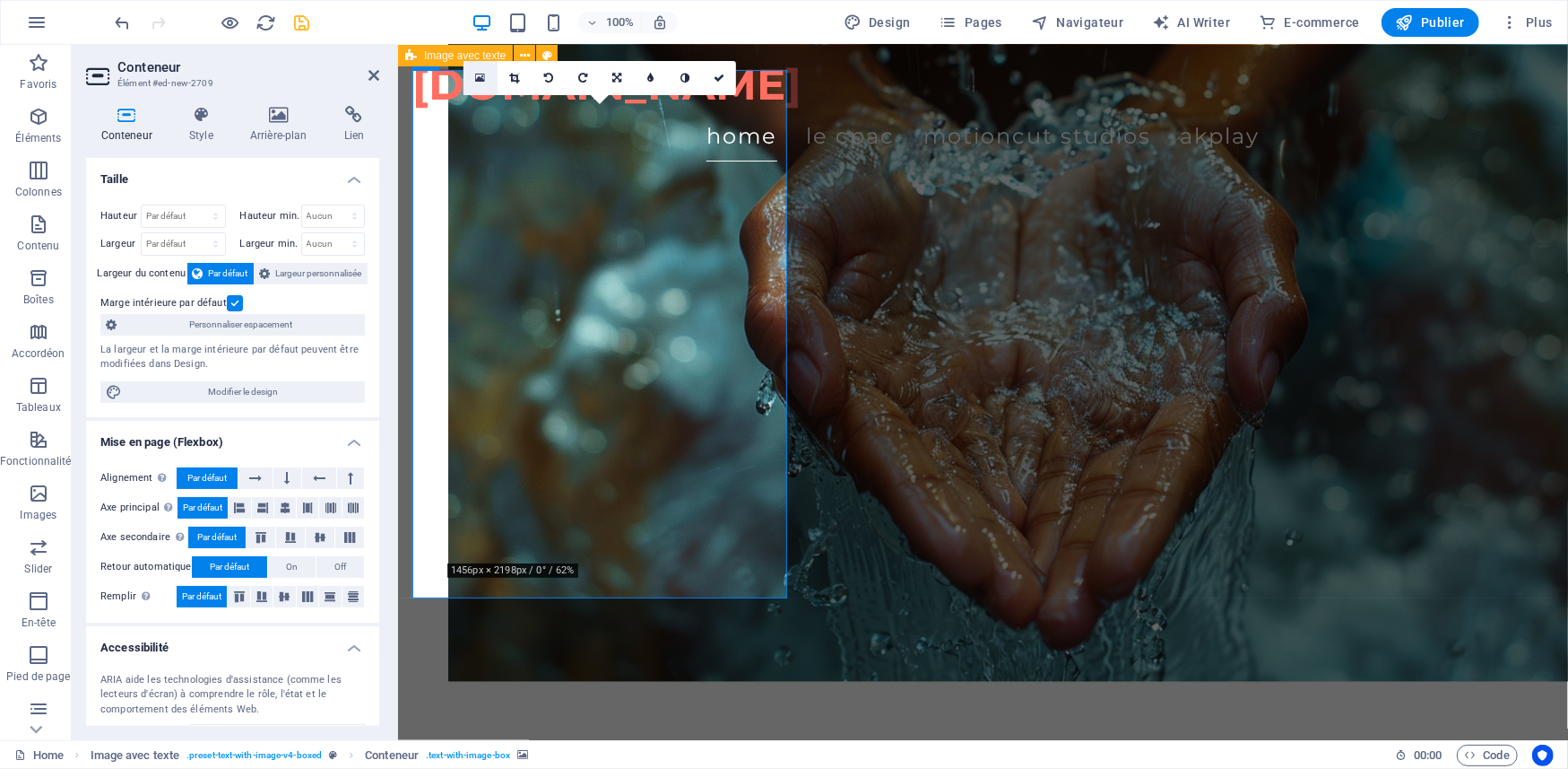
click at [475, 76] on icon at bounding box center [480, 77] width 10 height 13
click at [717, 77] on icon at bounding box center [718, 77] width 11 height 11
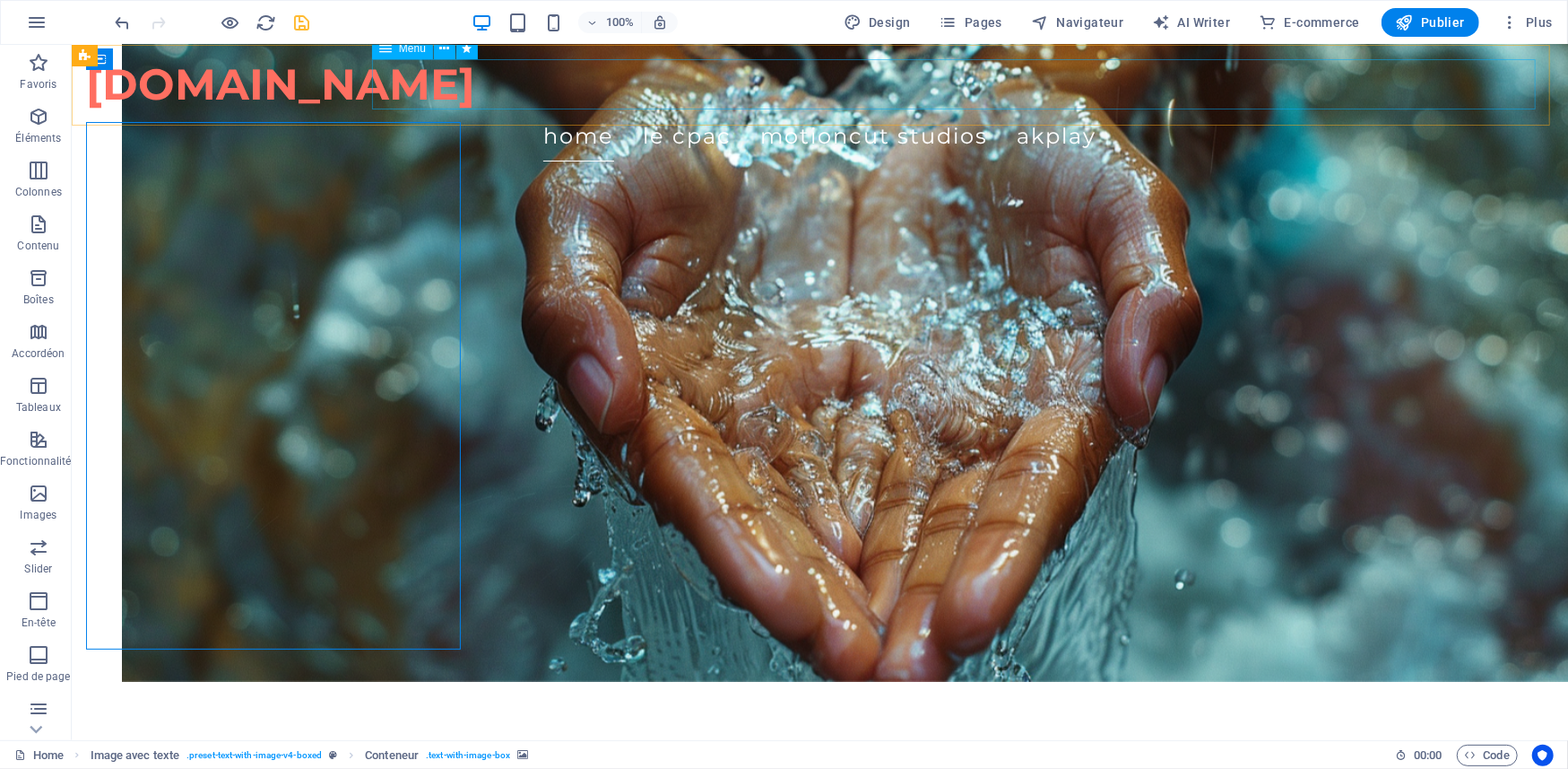
scroll to position [1823, 0]
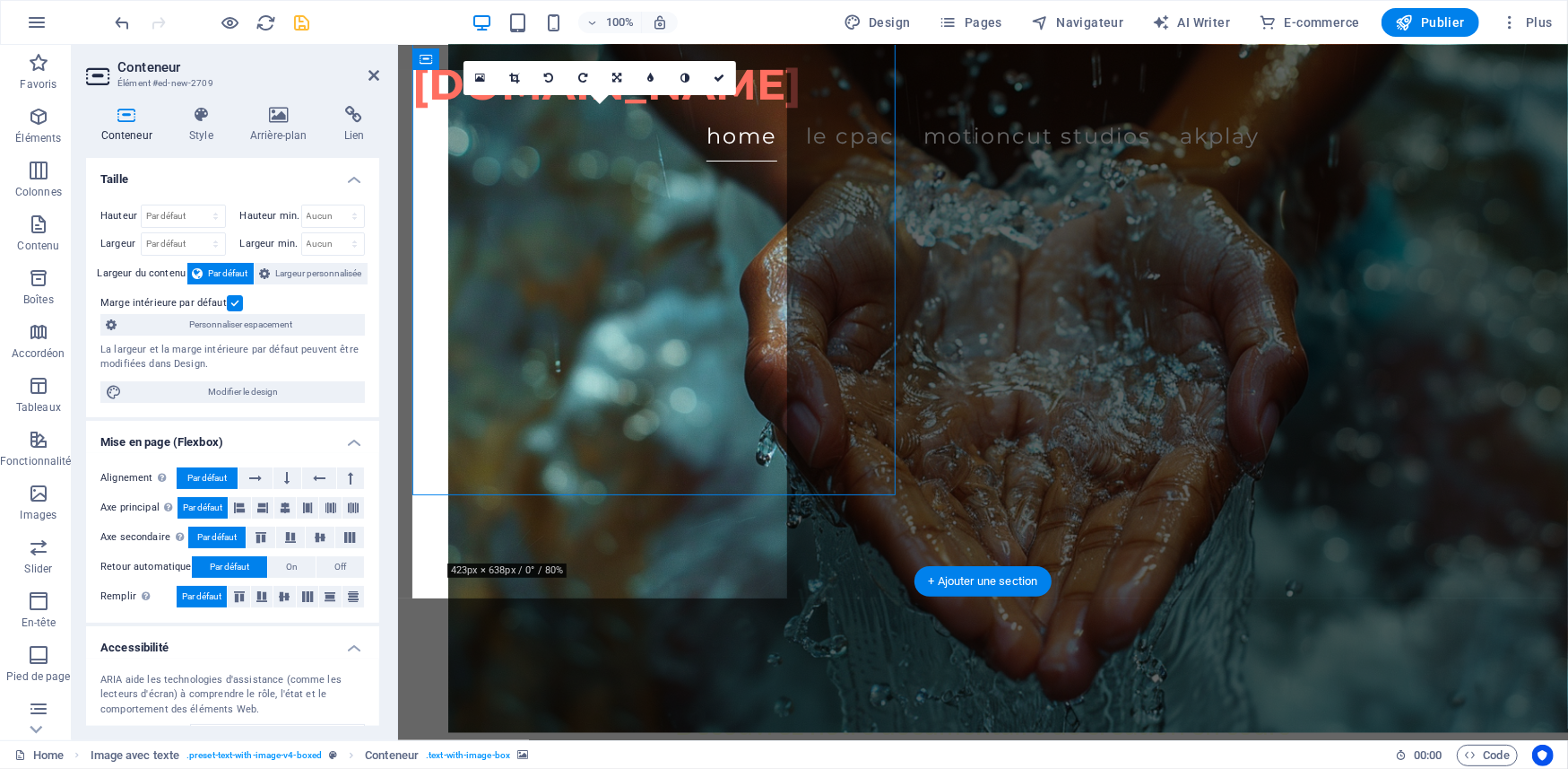
scroll to position [1874, 0]
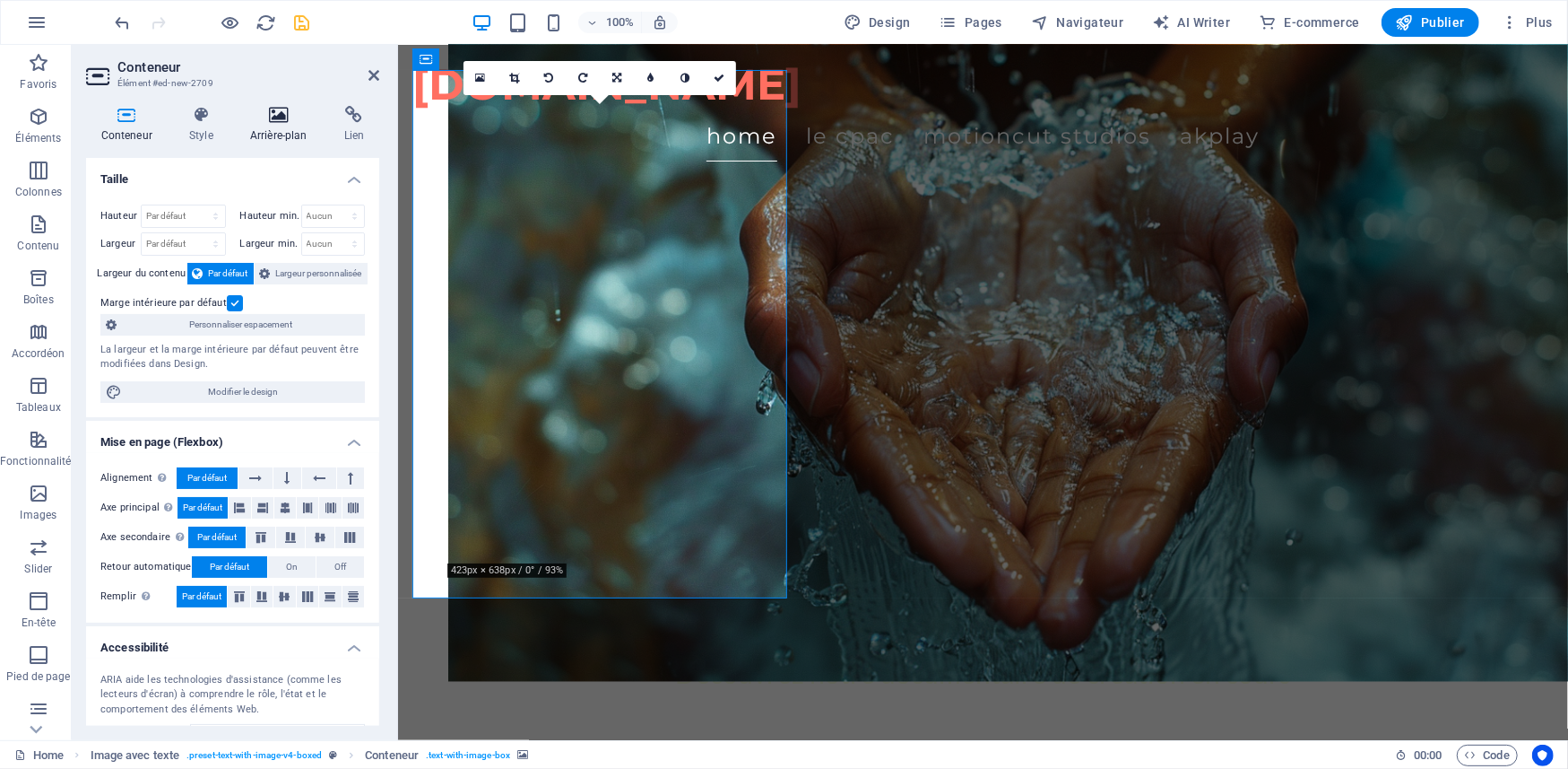
click at [277, 124] on h4 "Arrière-plan" at bounding box center [282, 124] width 94 height 38
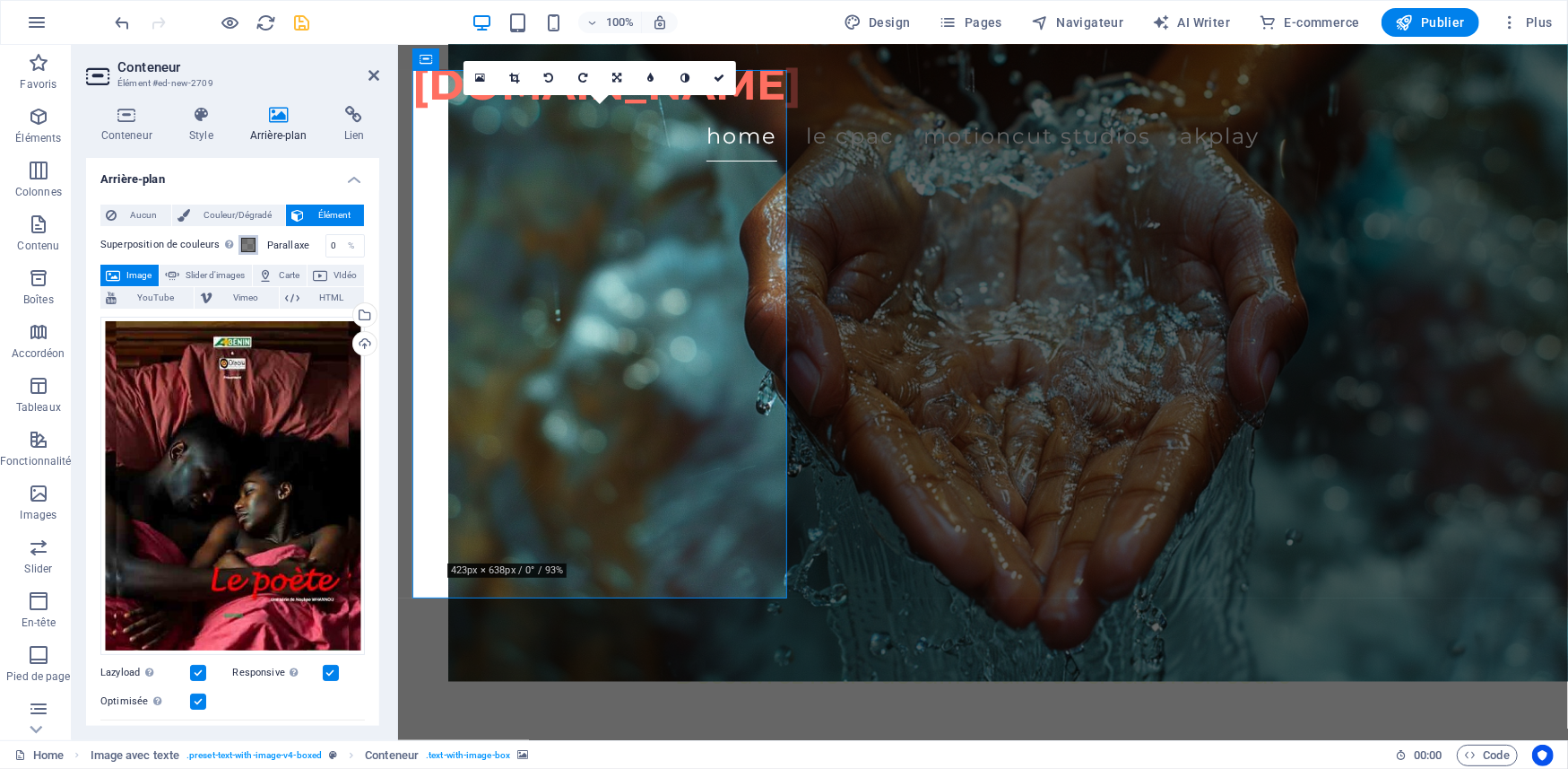
click at [246, 241] on span at bounding box center [248, 244] width 15 height 15
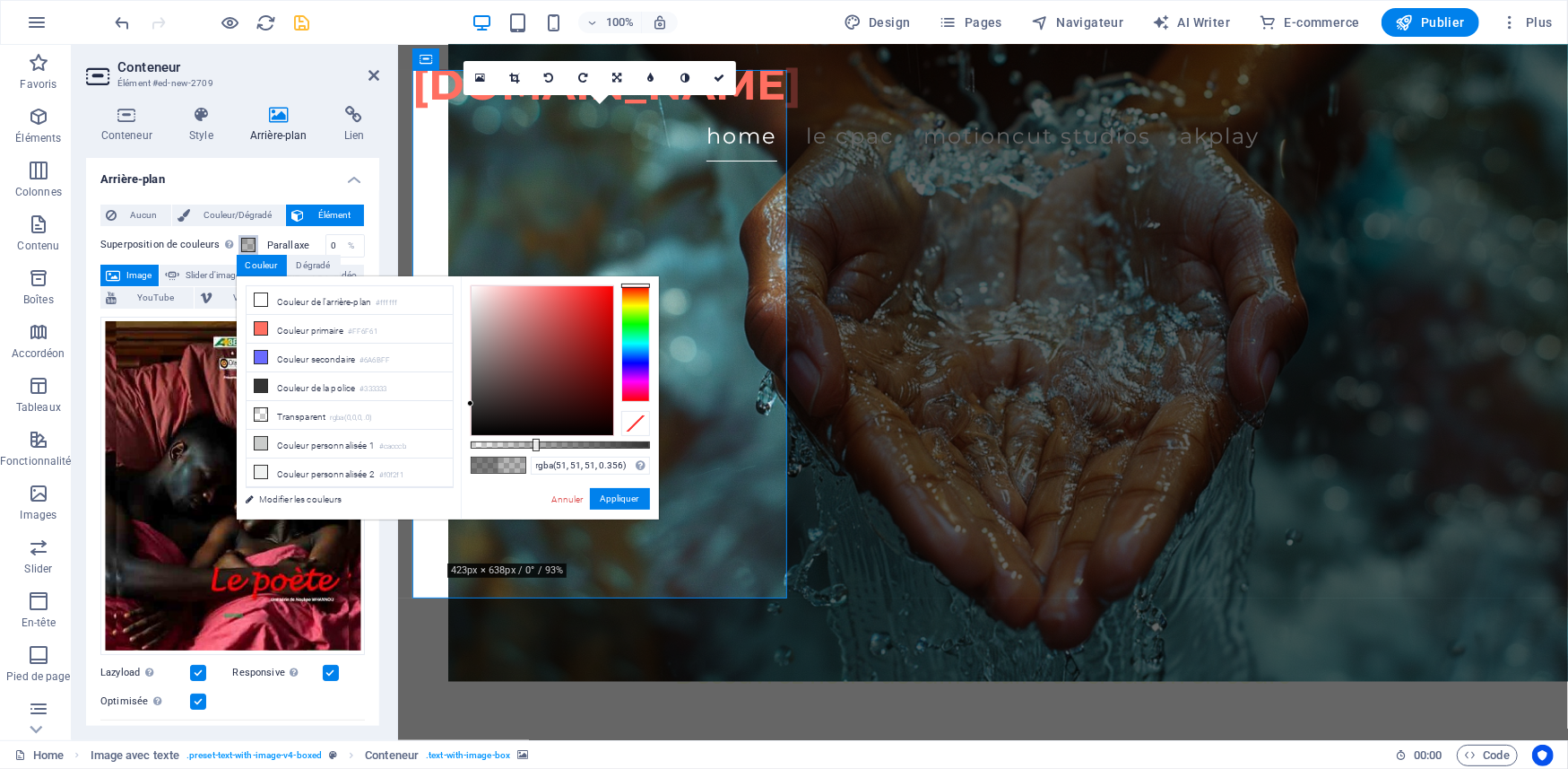
drag, startPoint x: 585, startPoint y: 445, endPoint x: 534, endPoint y: 442, distance: 51.1
click at [528, 442] on div at bounding box center [559, 445] width 179 height 7
type input "rgba(51, 51, 51, 0.296)"
drag, startPoint x: 534, startPoint y: 446, endPoint x: 524, endPoint y: 446, distance: 10.0
click at [524, 446] on div at bounding box center [525, 445] width 7 height 13
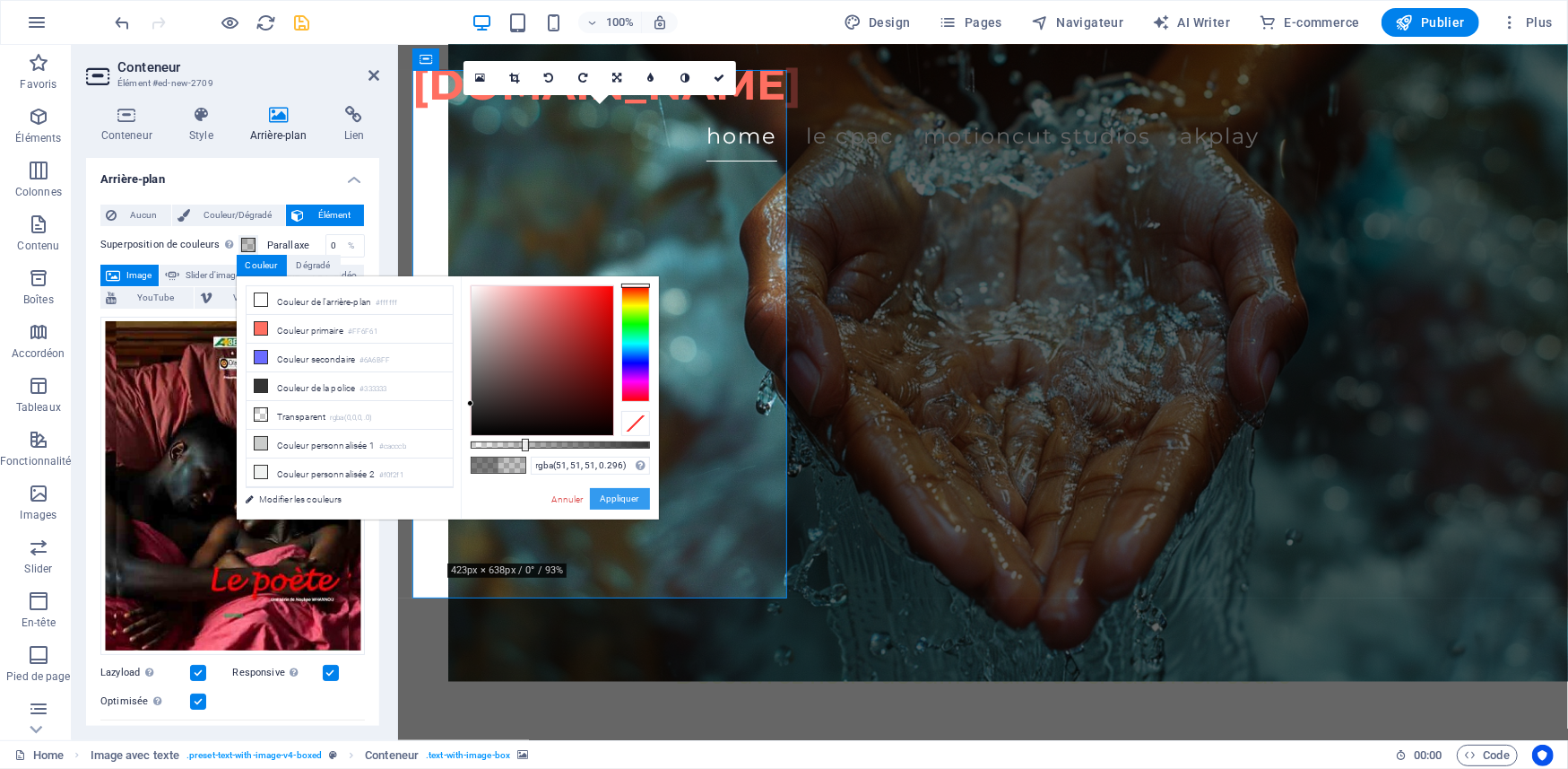
click at [599, 500] on button "Appliquer" at bounding box center [619, 499] width 60 height 21
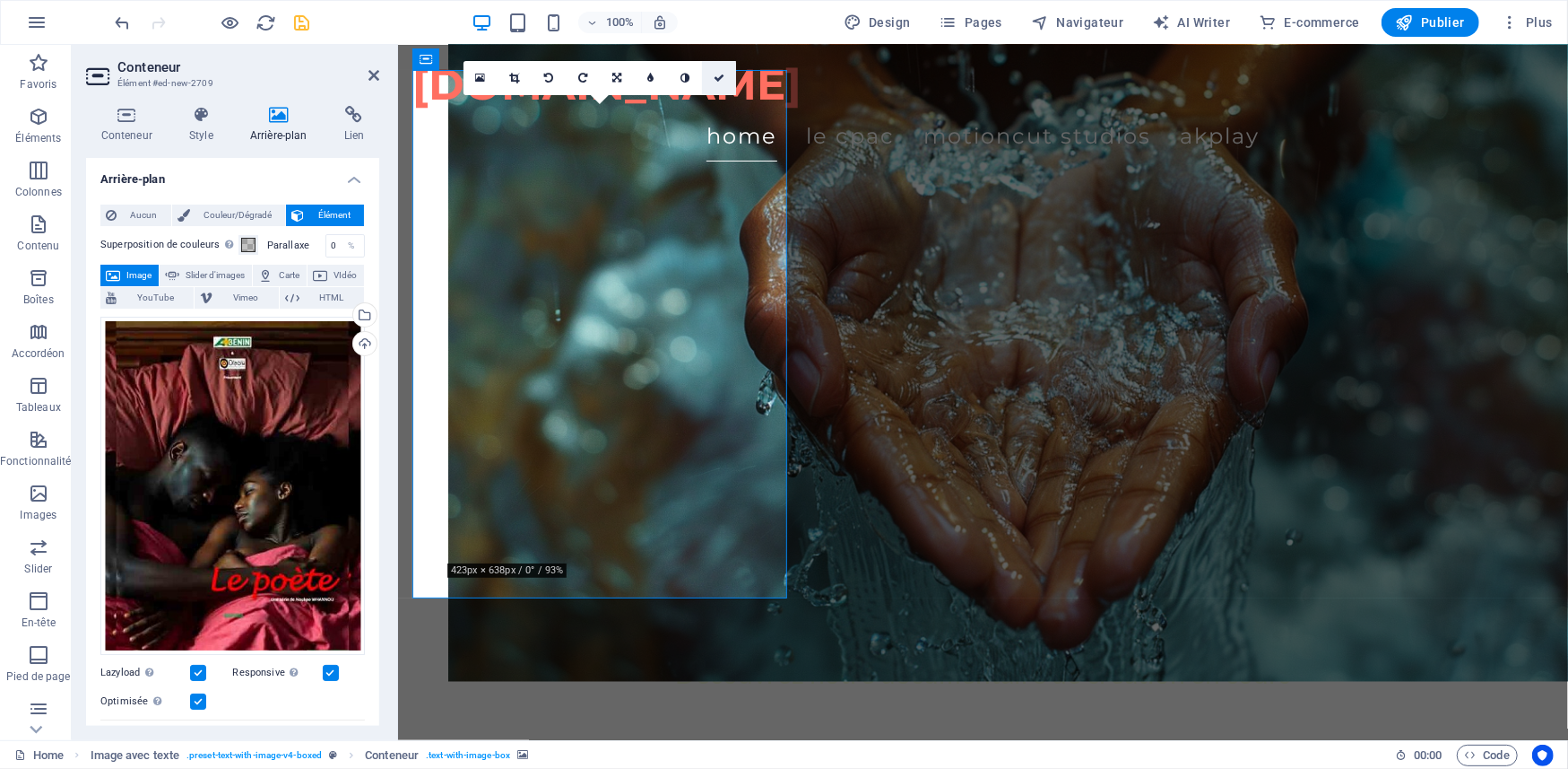
click at [719, 76] on icon at bounding box center [718, 77] width 11 height 11
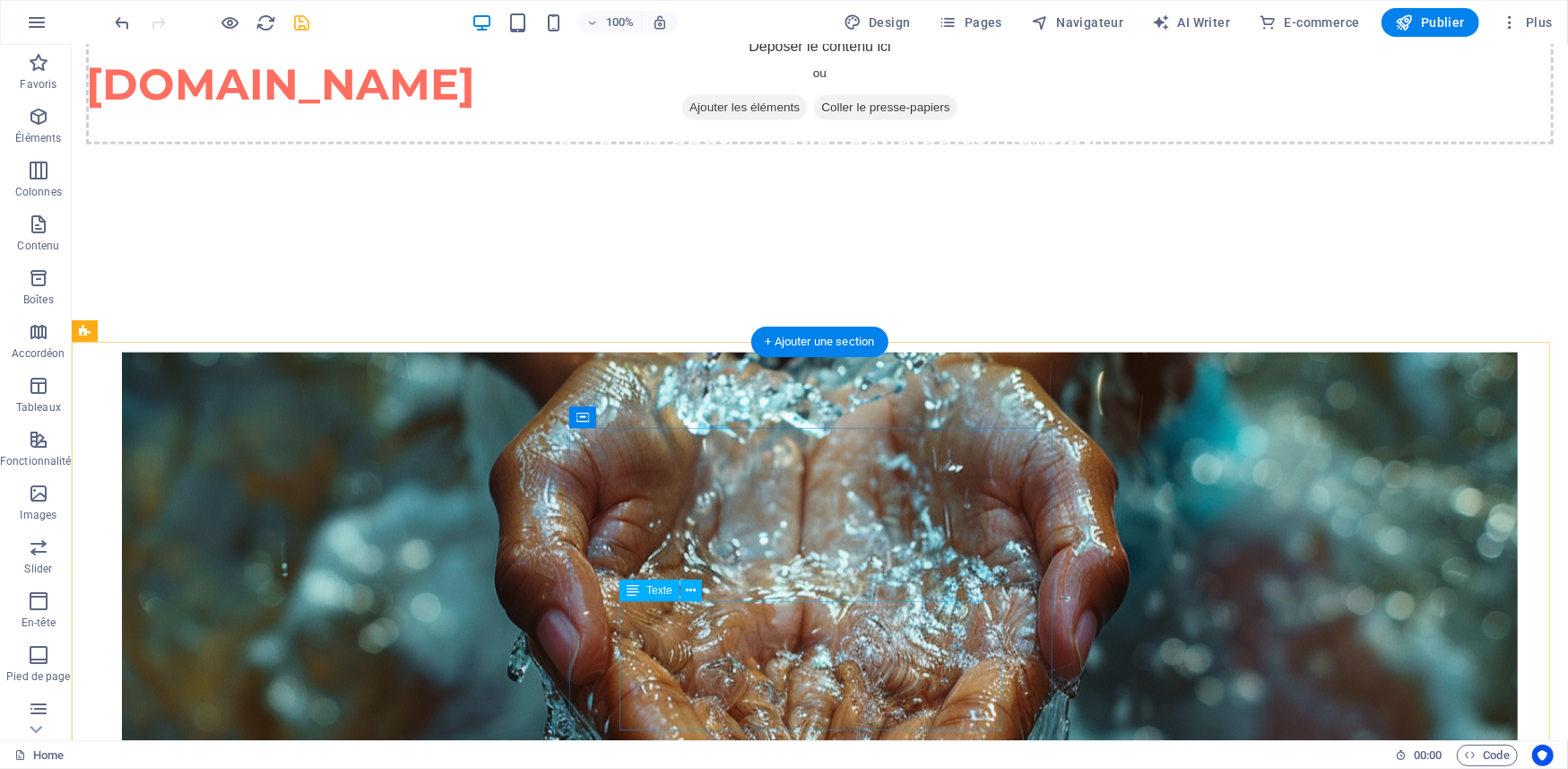
scroll to position [1584, 0]
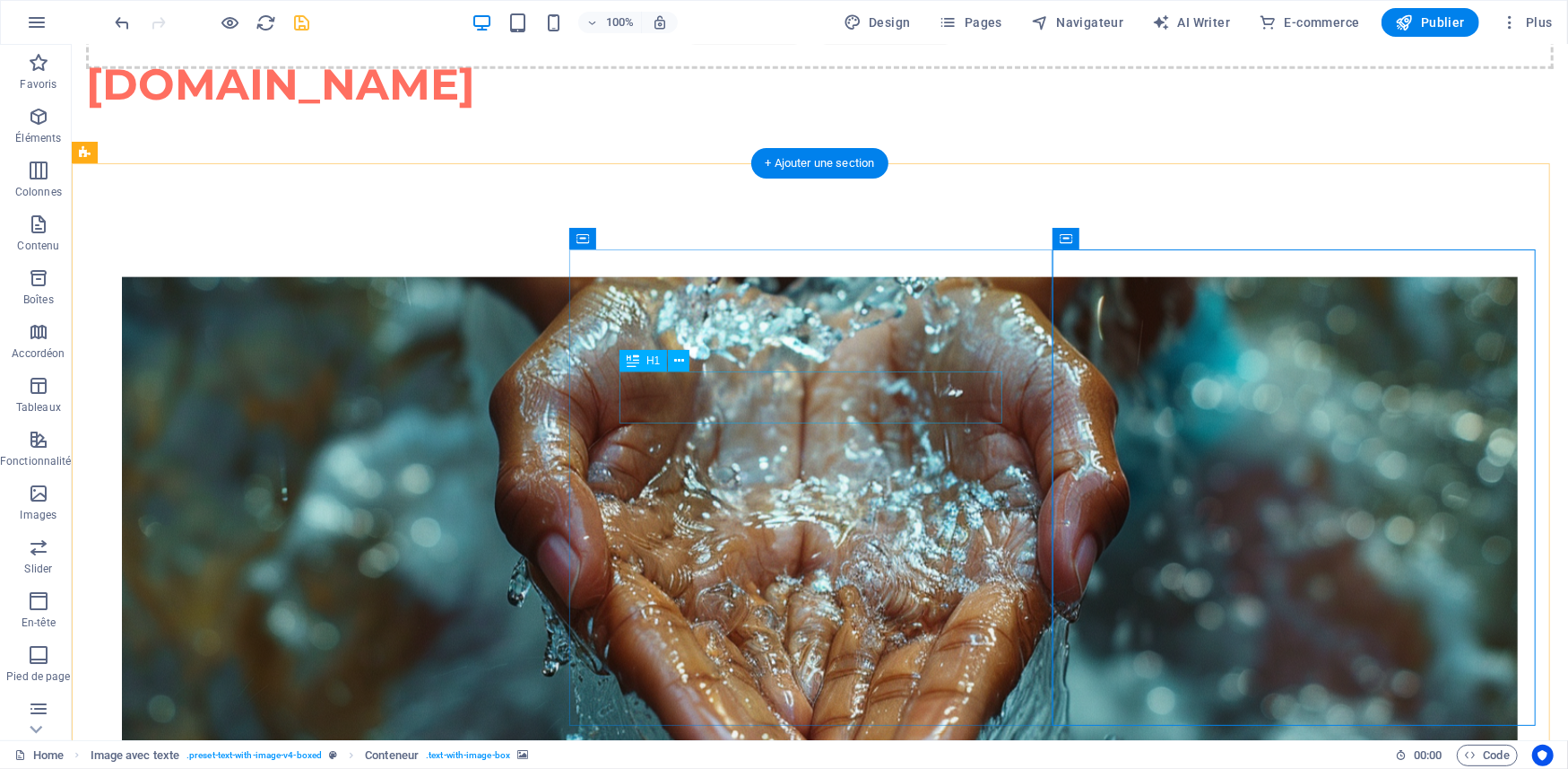
scroll to position [1943, 0]
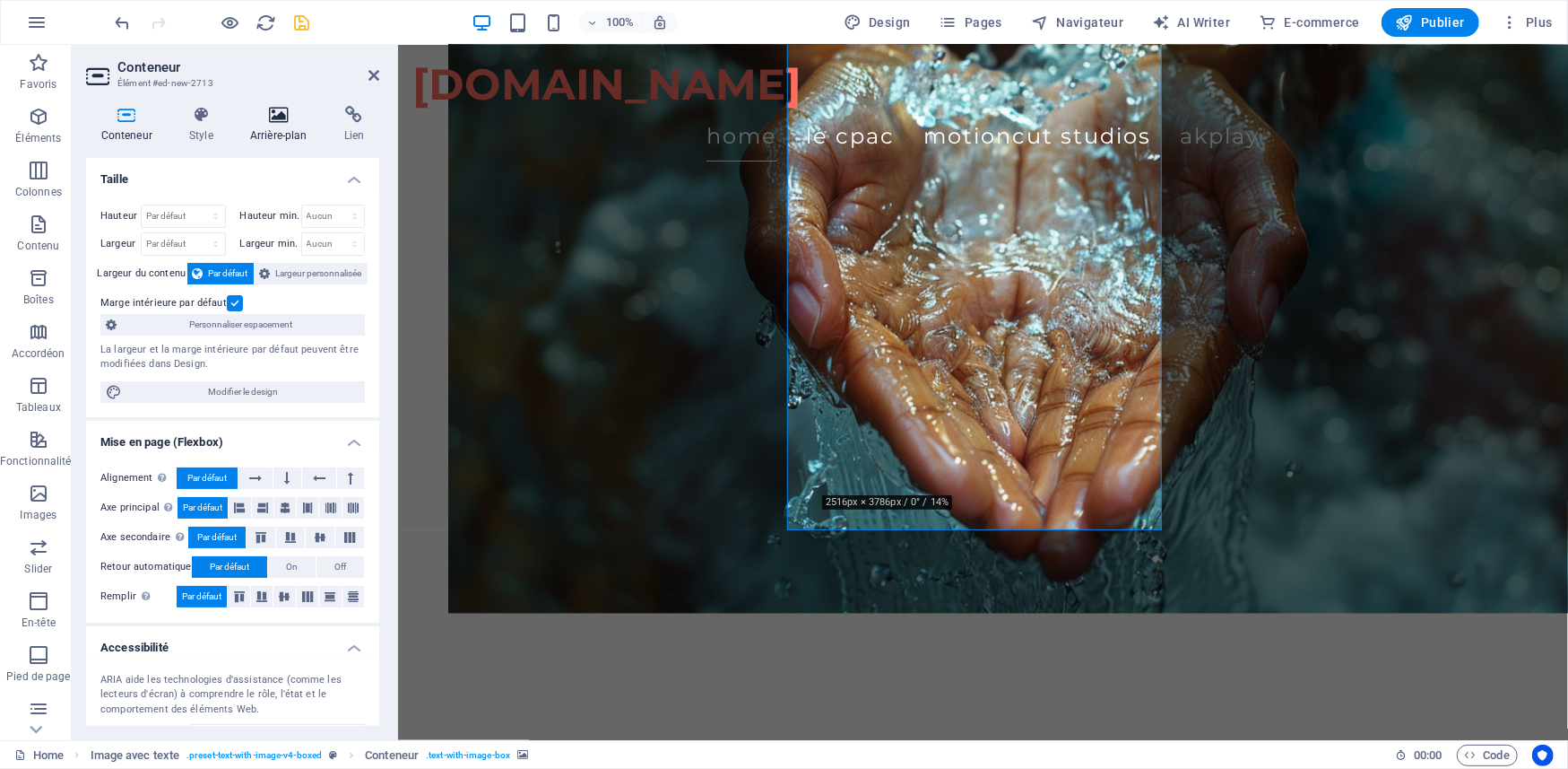
click at [276, 112] on icon at bounding box center [279, 114] width 87 height 18
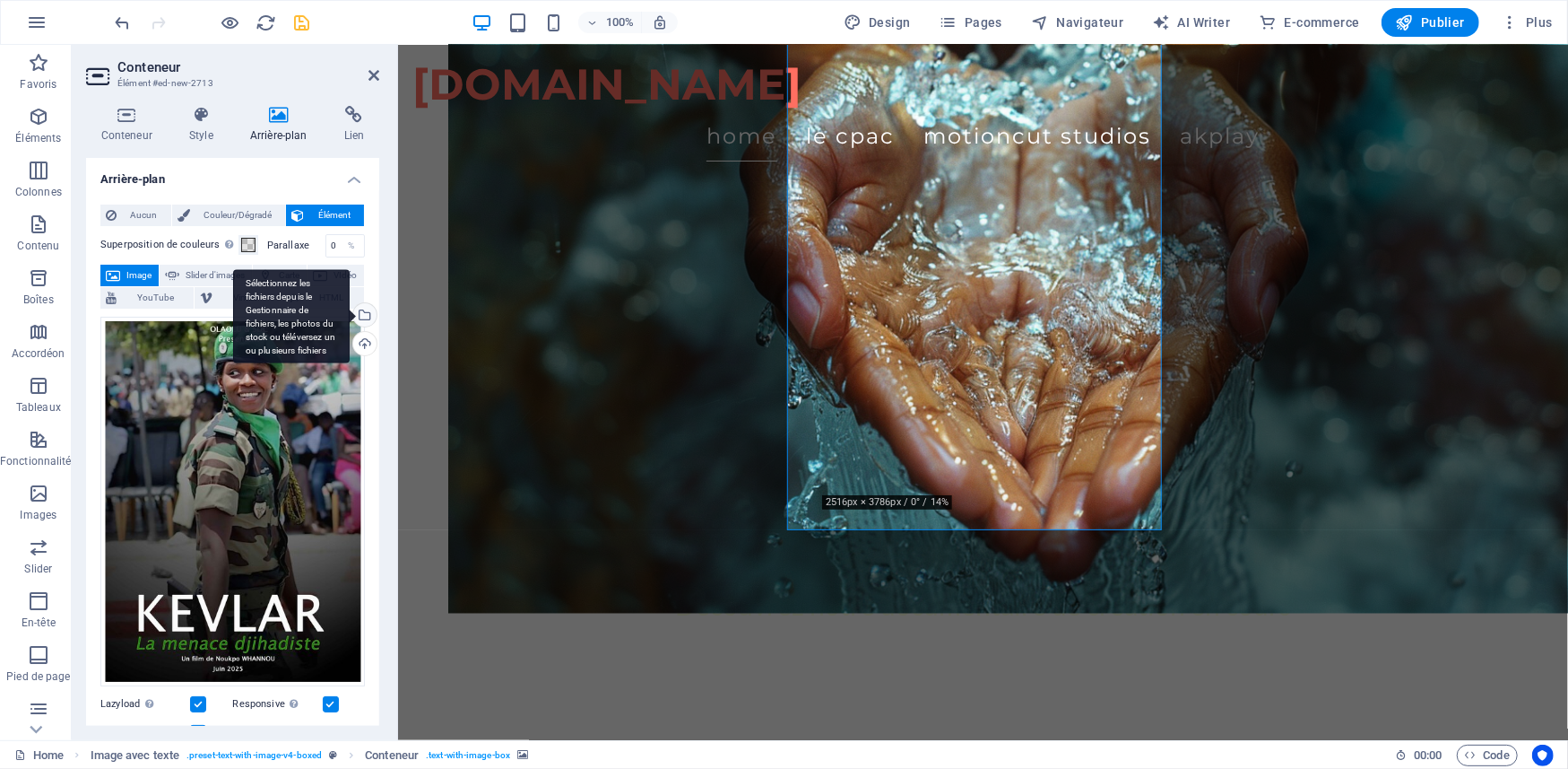
click at [360, 309] on div "Sélectionnez les fichiers depuis le Gestionnaire de fichiers, les photos du sto…" at bounding box center [363, 317] width 27 height 27
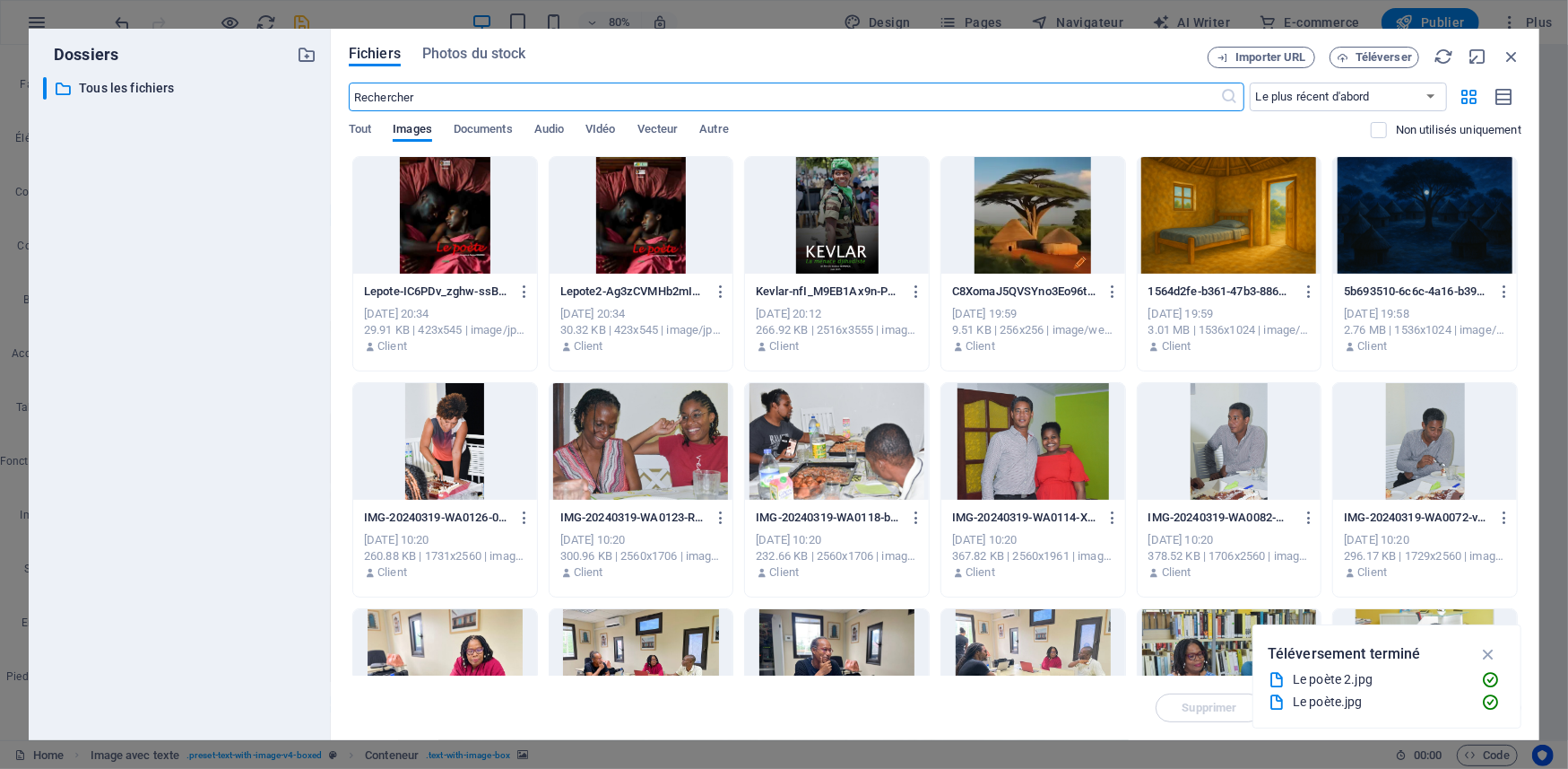
click at [474, 120] on div "​ Le plus récent d'abord Le plus ancien d'abord Nom (A-Z) Nom (Z-A) Taille (0-9…" at bounding box center [934, 119] width 1172 height 74
click at [480, 124] on span "Documents" at bounding box center [483, 131] width 59 height 25
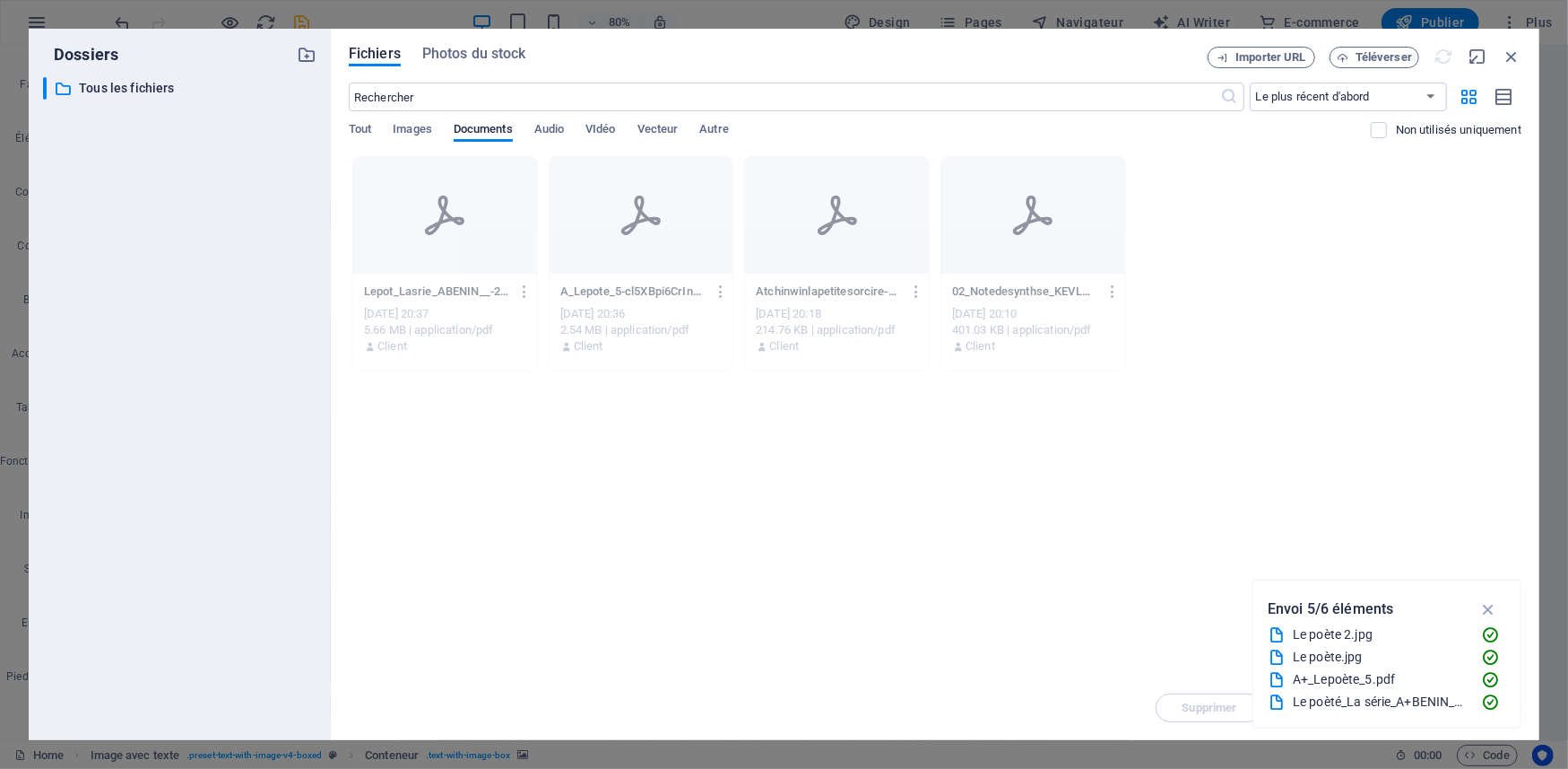
scroll to position [45, 0]
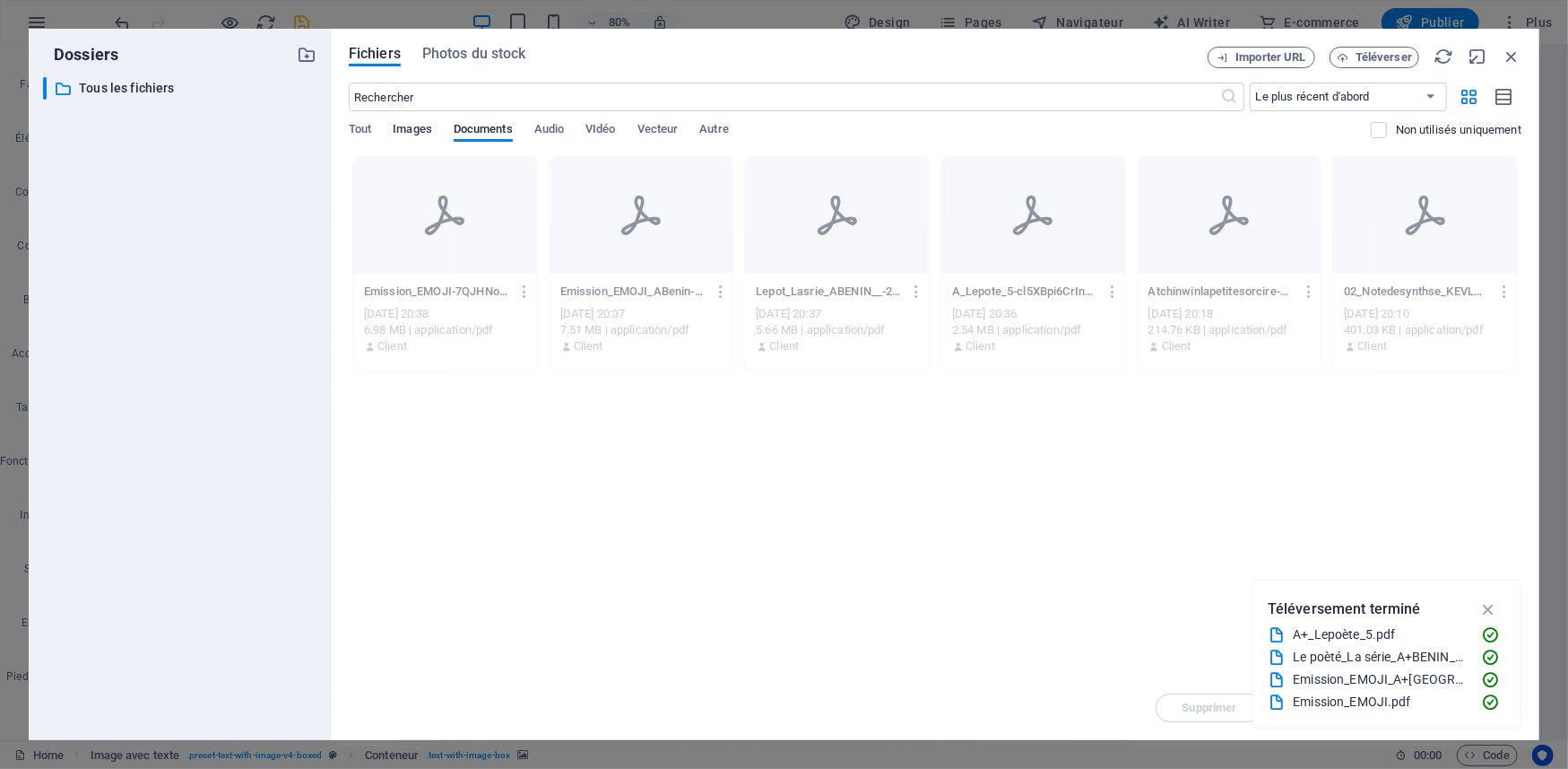
click at [408, 131] on span "Images" at bounding box center [412, 131] width 40 height 25
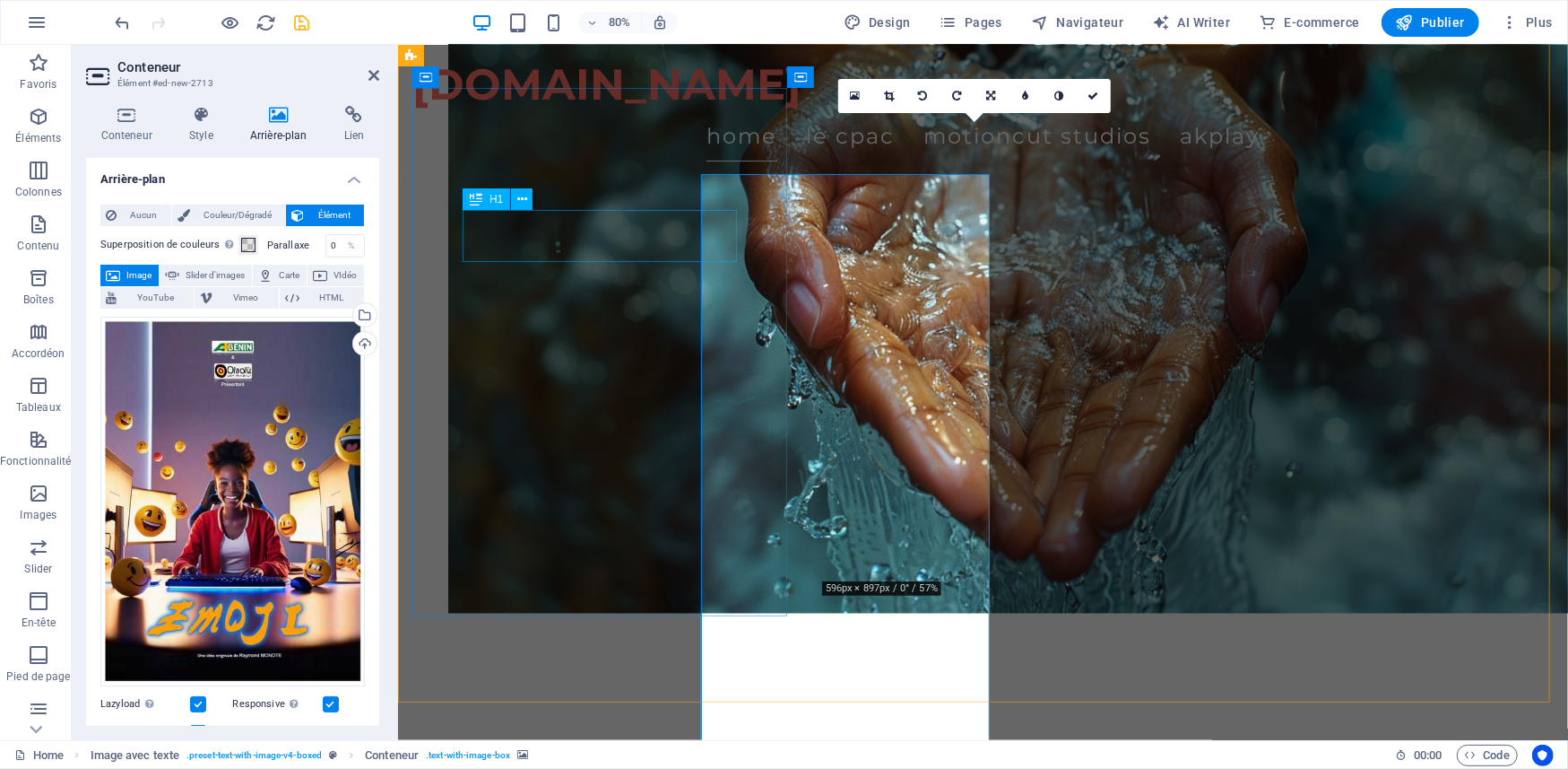
scroll to position [1857, 0]
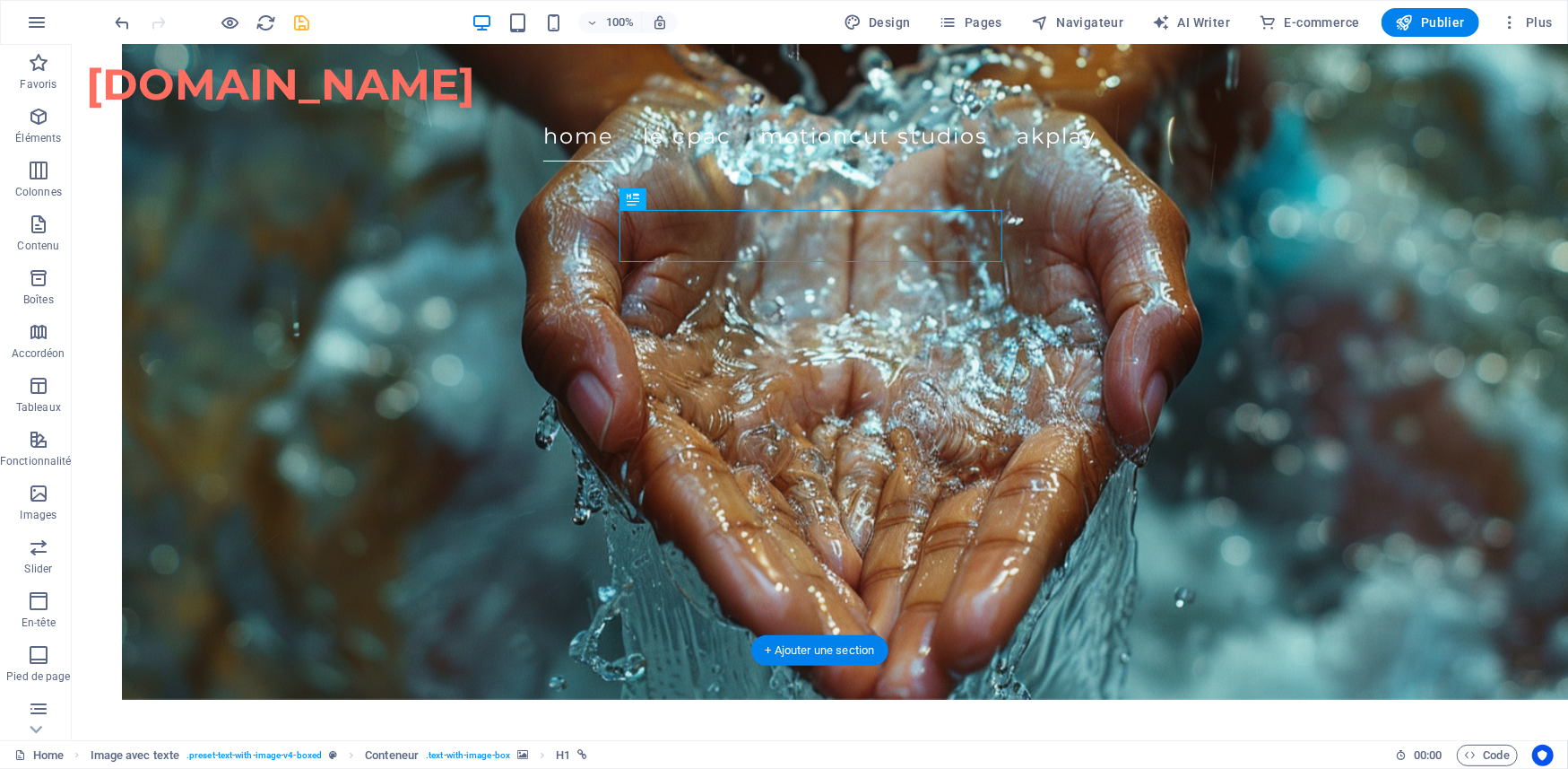
scroll to position [1805, 0]
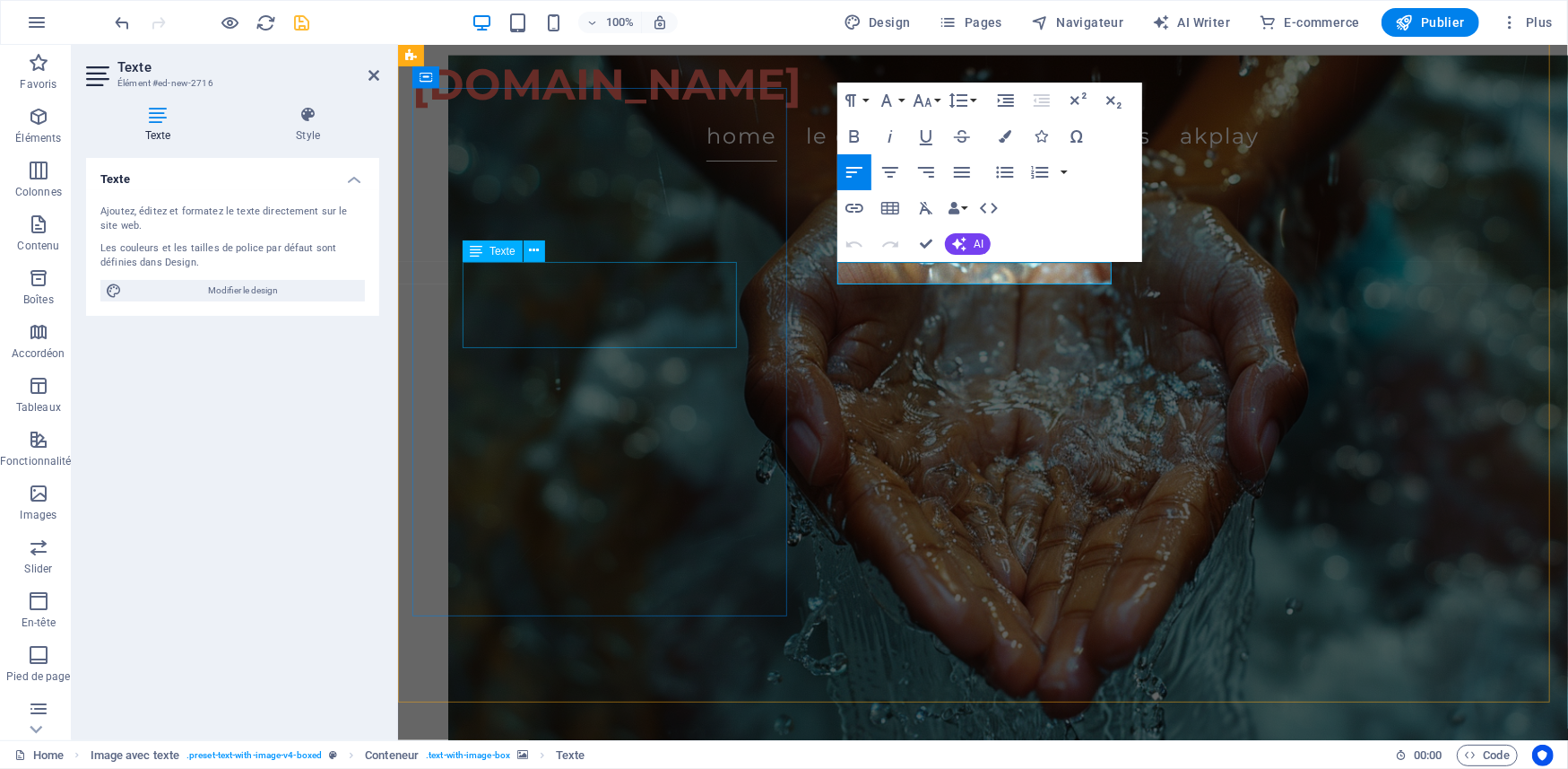
scroll to position [1857, 0]
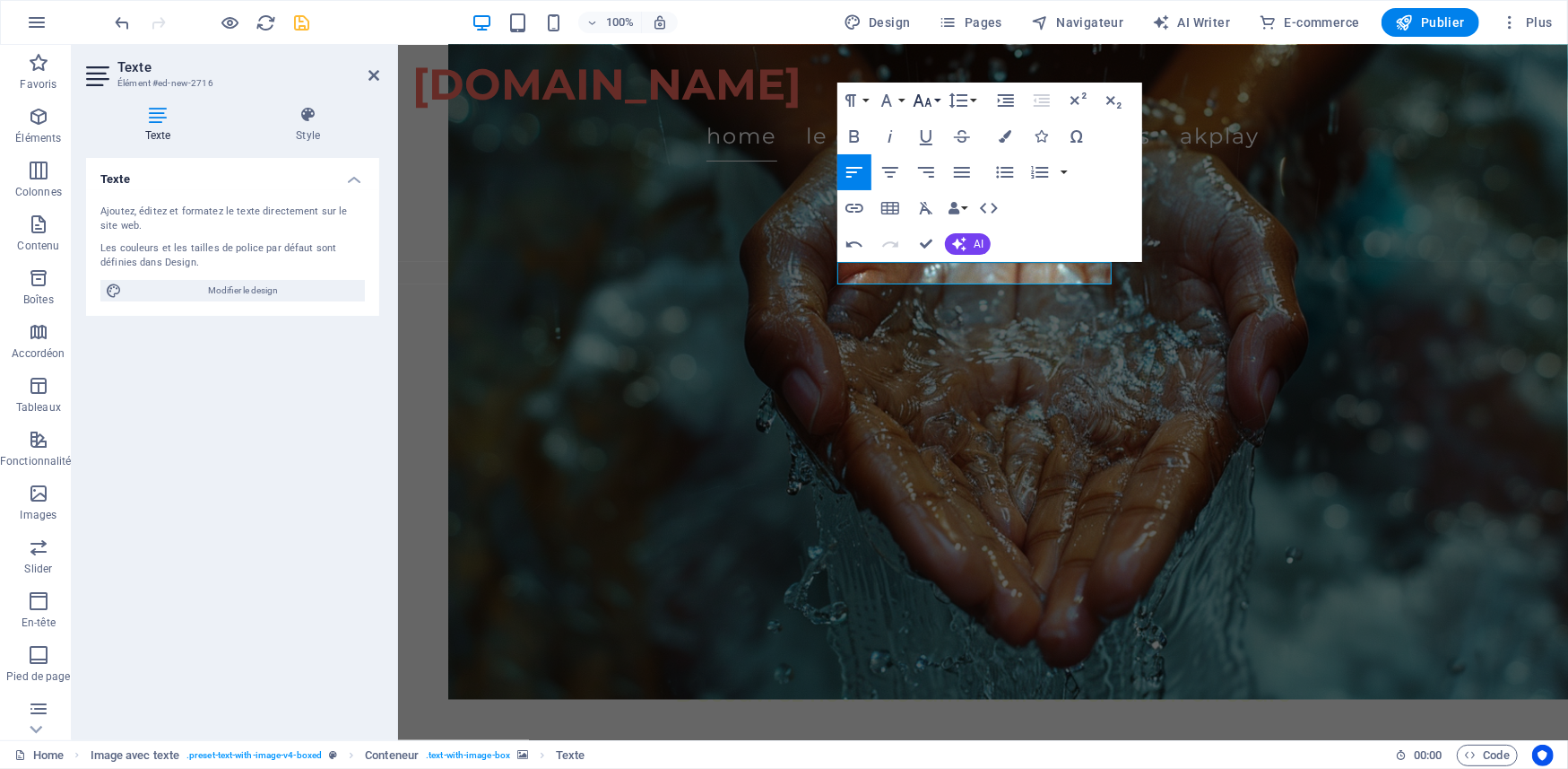
click at [940, 94] on button "Font Size" at bounding box center [925, 100] width 34 height 36
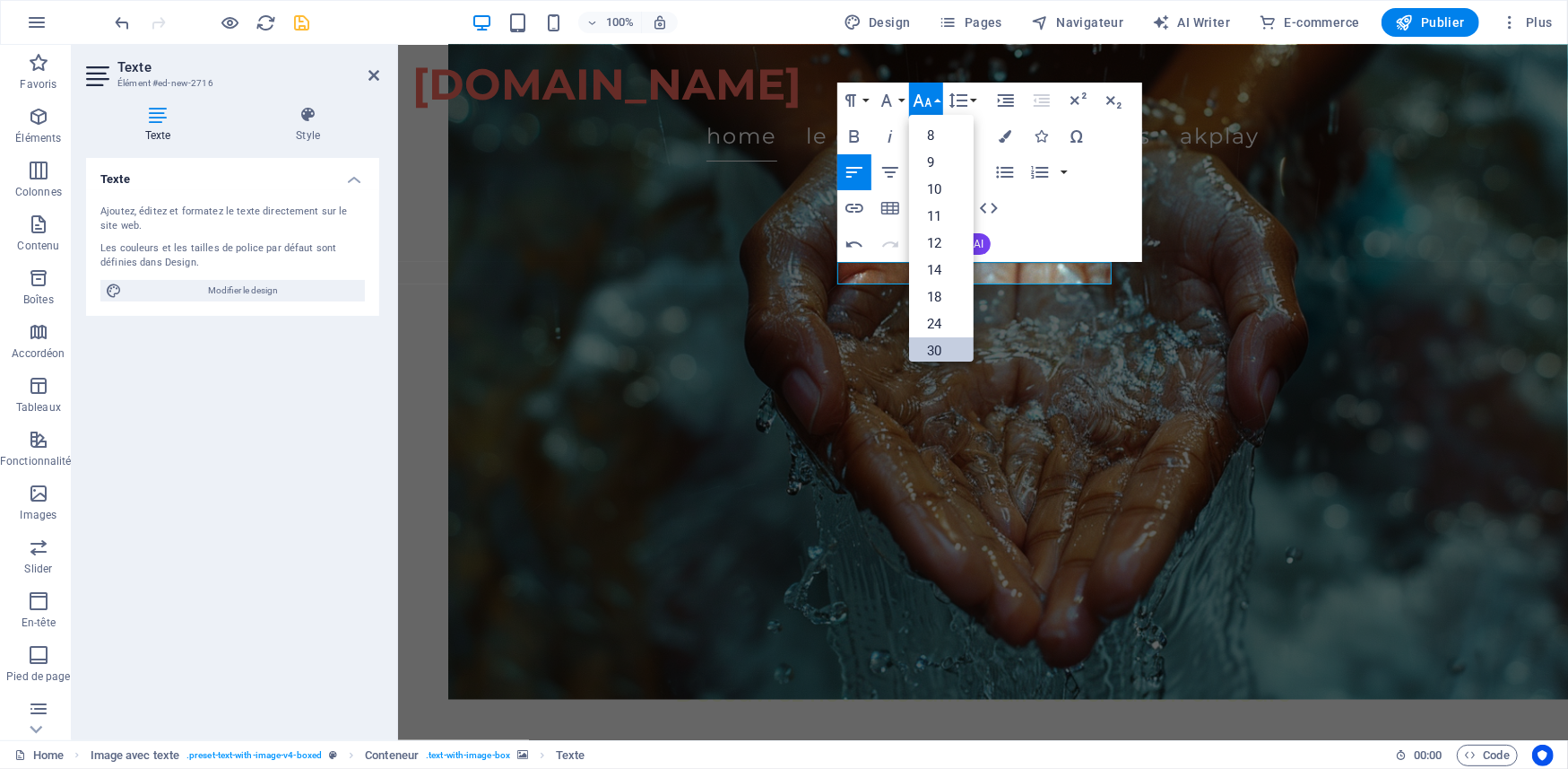
click at [938, 352] on link "30" at bounding box center [941, 351] width 65 height 27
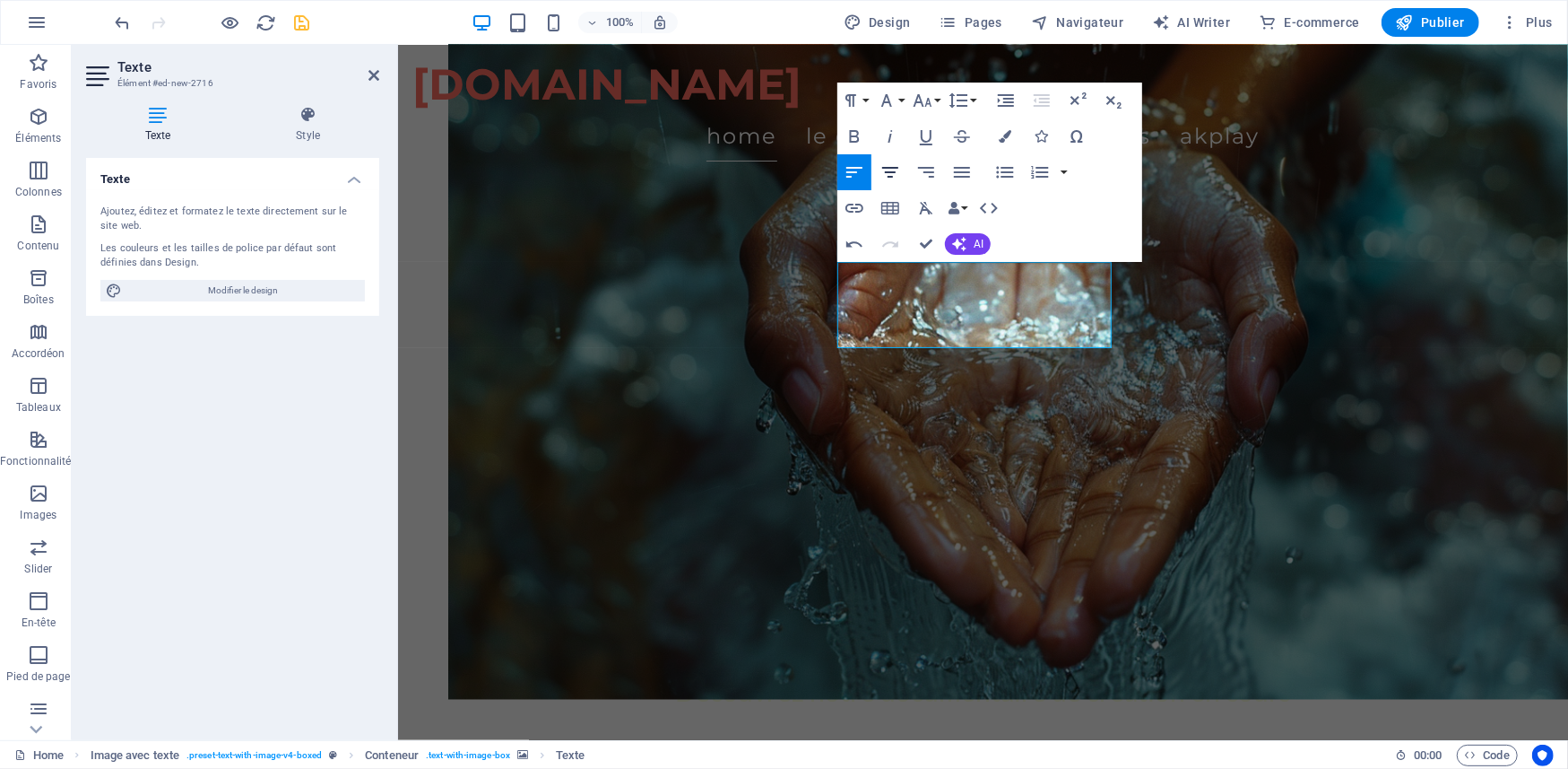
click at [890, 164] on icon "button" at bounding box center [890, 172] width 21 height 21
click at [999, 137] on icon "button" at bounding box center [1005, 136] width 13 height 13
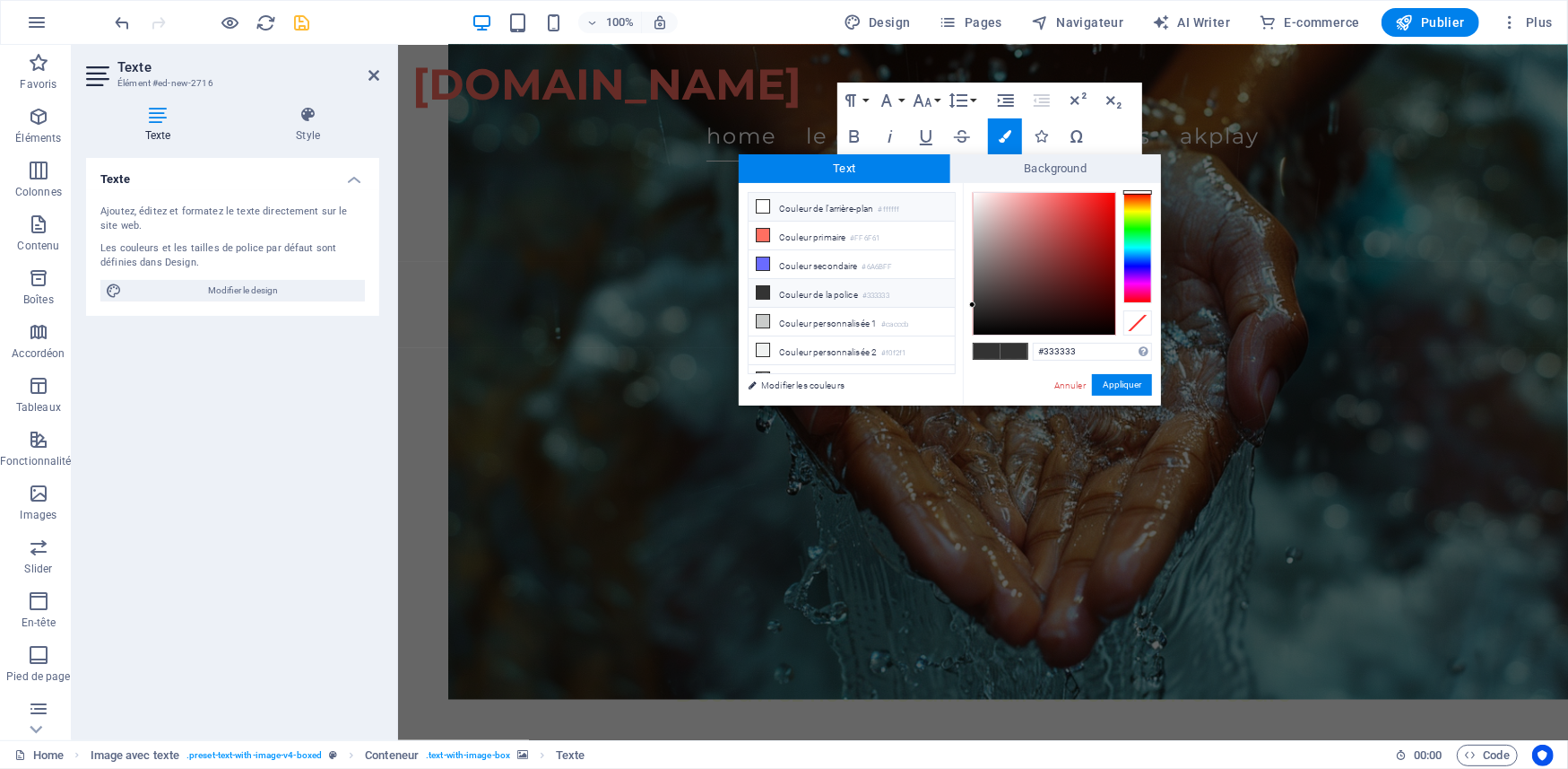
click at [769, 209] on span at bounding box center [763, 206] width 15 height 15
type input "#ffffff"
click at [1097, 393] on button "Appliquer" at bounding box center [1122, 384] width 60 height 21
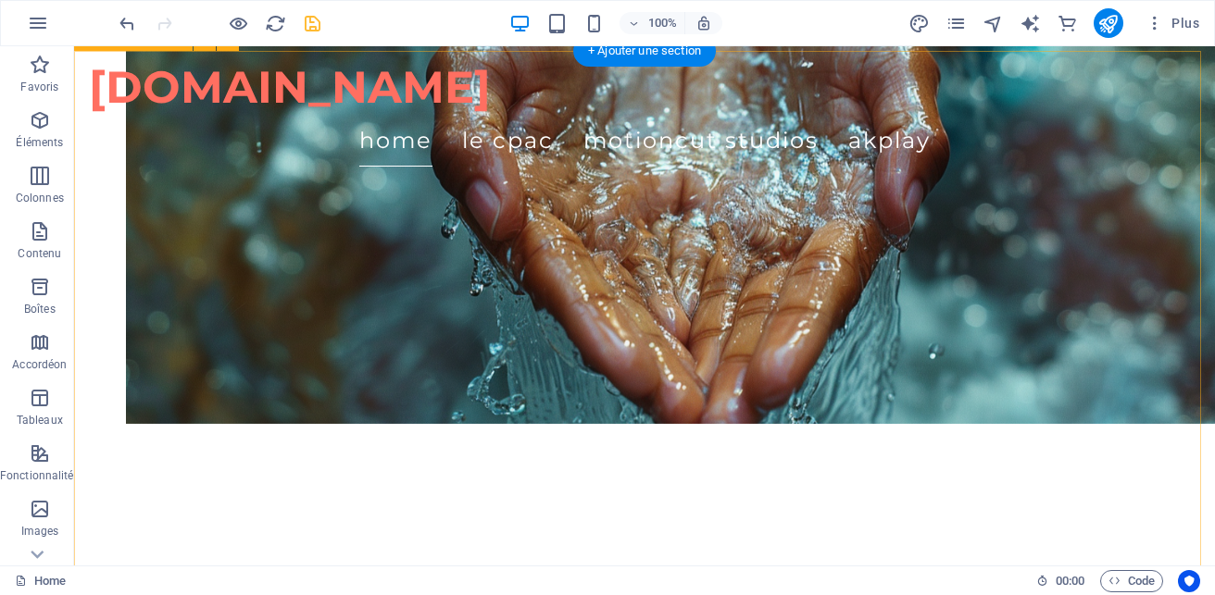
scroll to position [1960, 0]
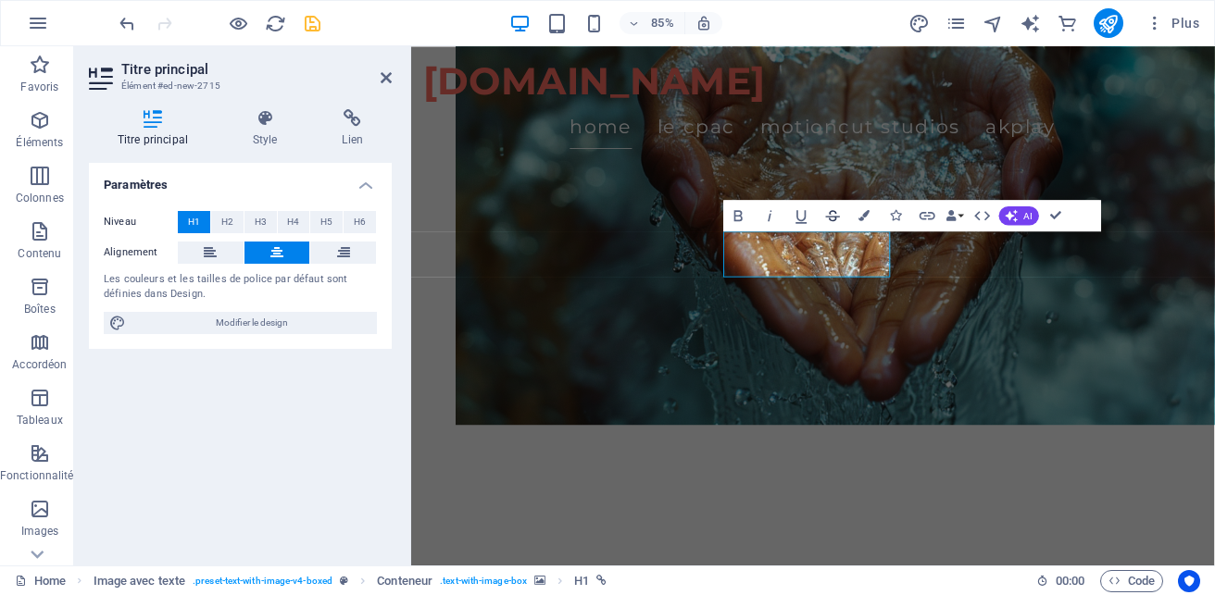
click at [837, 210] on icon "button" at bounding box center [832, 215] width 19 height 19
click at [924, 217] on icon "button" at bounding box center [927, 216] width 16 height 8
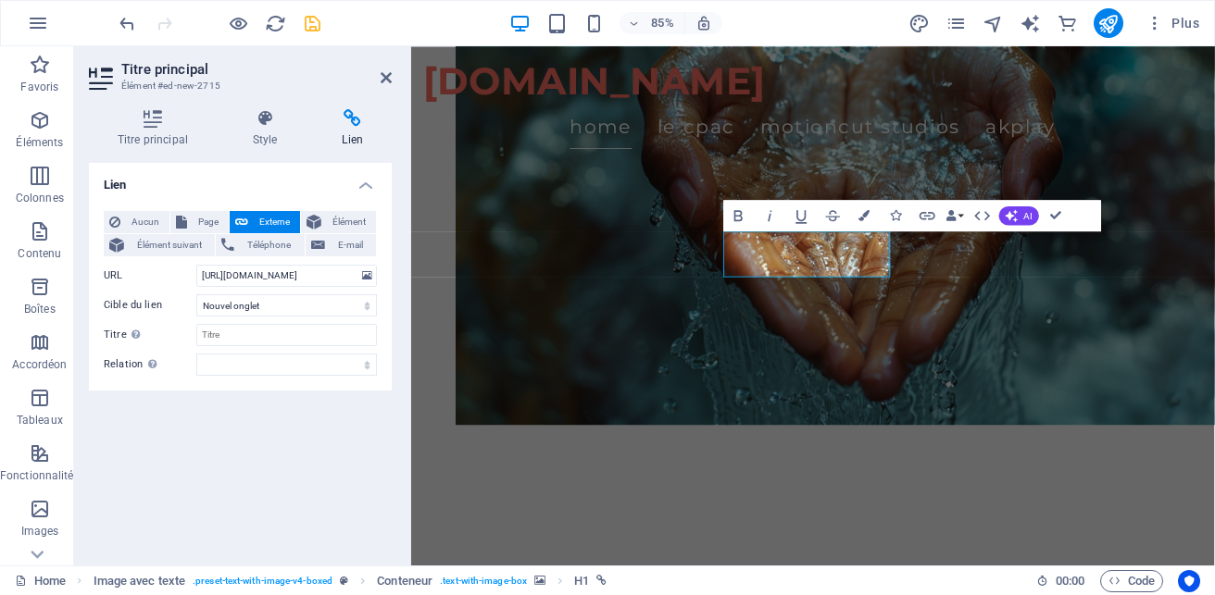
click at [269, 222] on span "Externe" at bounding box center [274, 222] width 41 height 22
click at [368, 275] on icon at bounding box center [367, 276] width 10 height 20
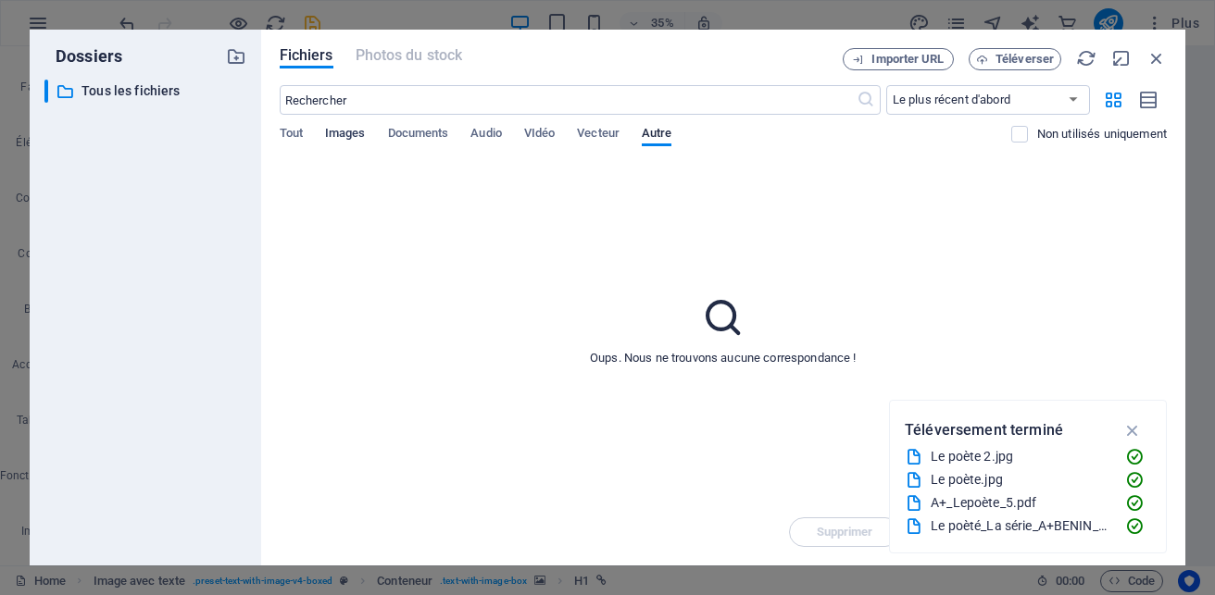
click at [357, 131] on span "Images" at bounding box center [345, 135] width 41 height 26
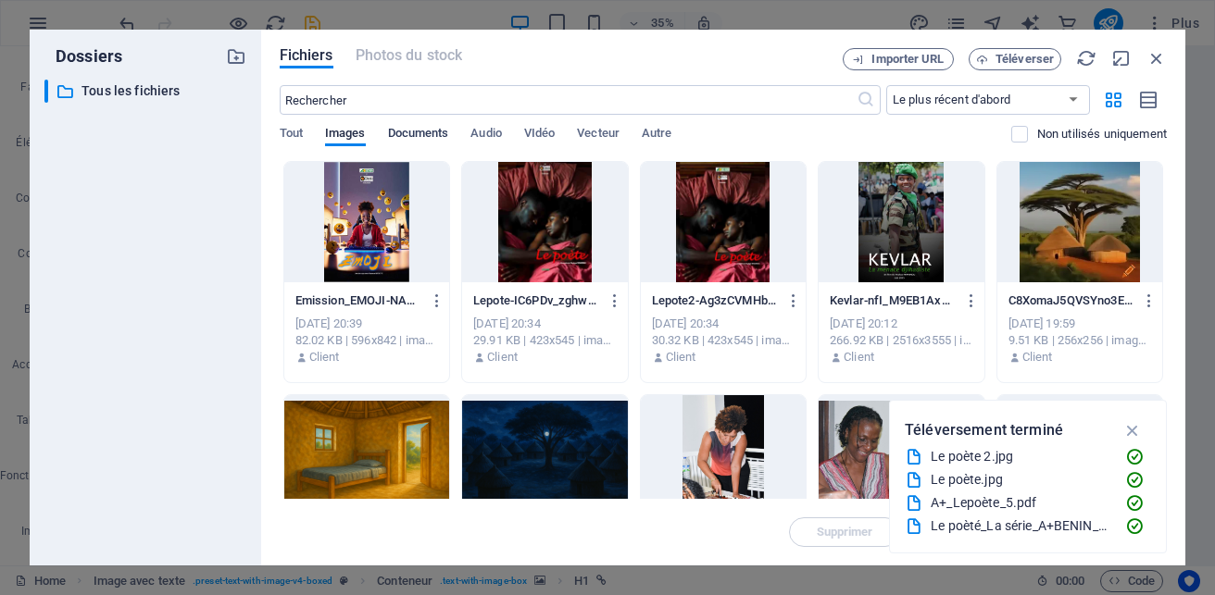
click at [431, 131] on span "Documents" at bounding box center [418, 135] width 61 height 26
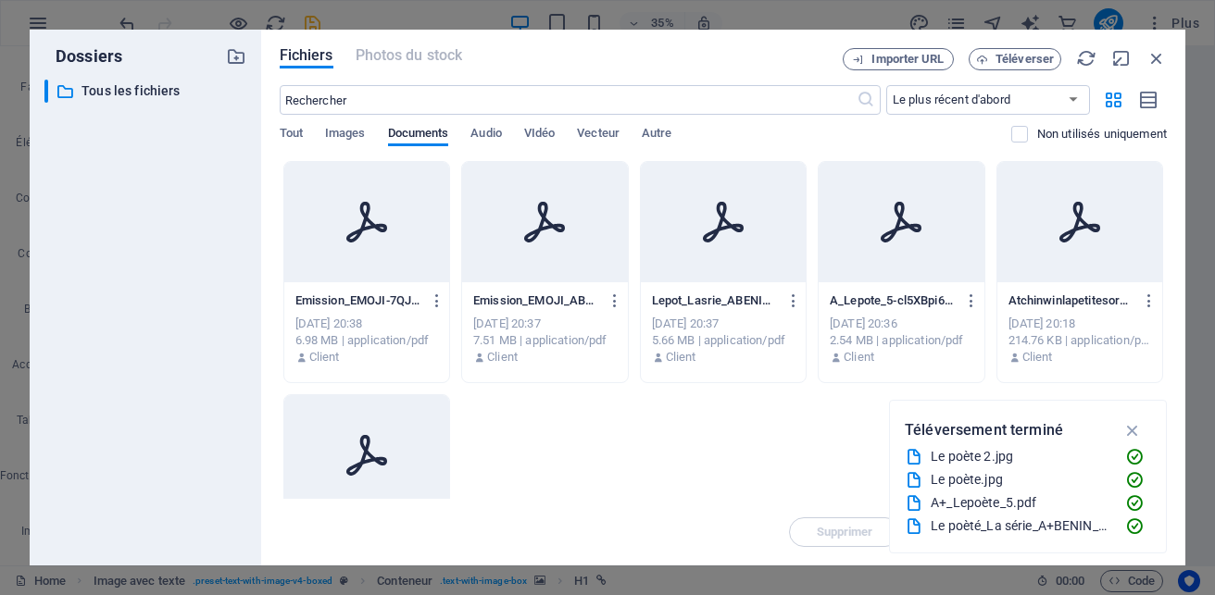
click at [389, 235] on icon at bounding box center [366, 222] width 44 height 44
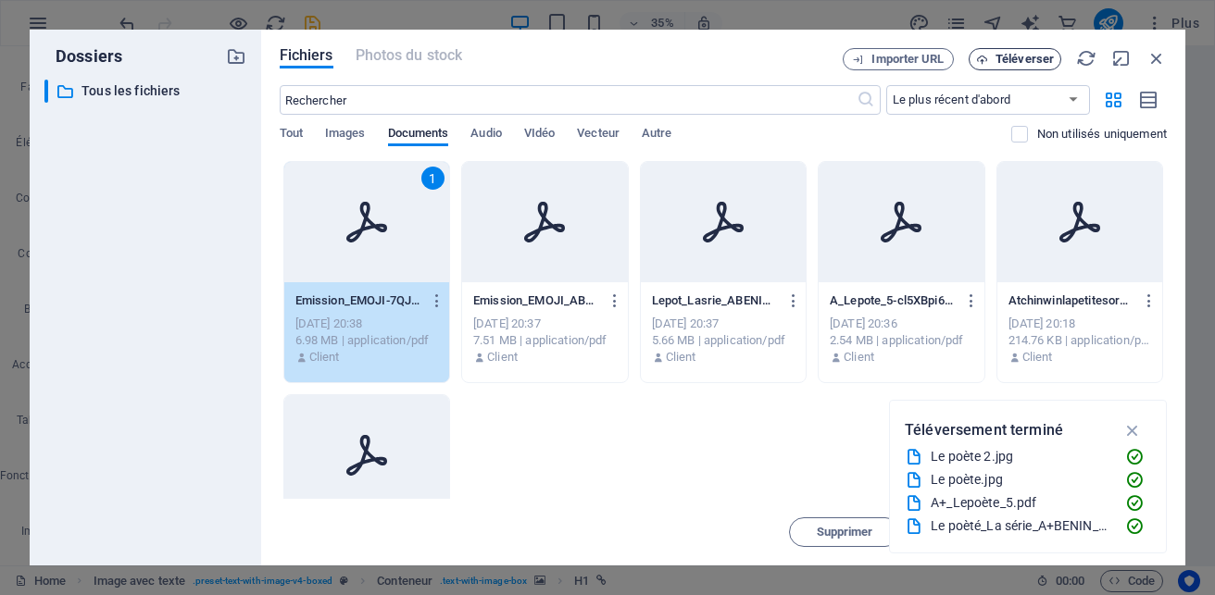
click at [1019, 59] on span "Téléverser" at bounding box center [1024, 59] width 58 height 11
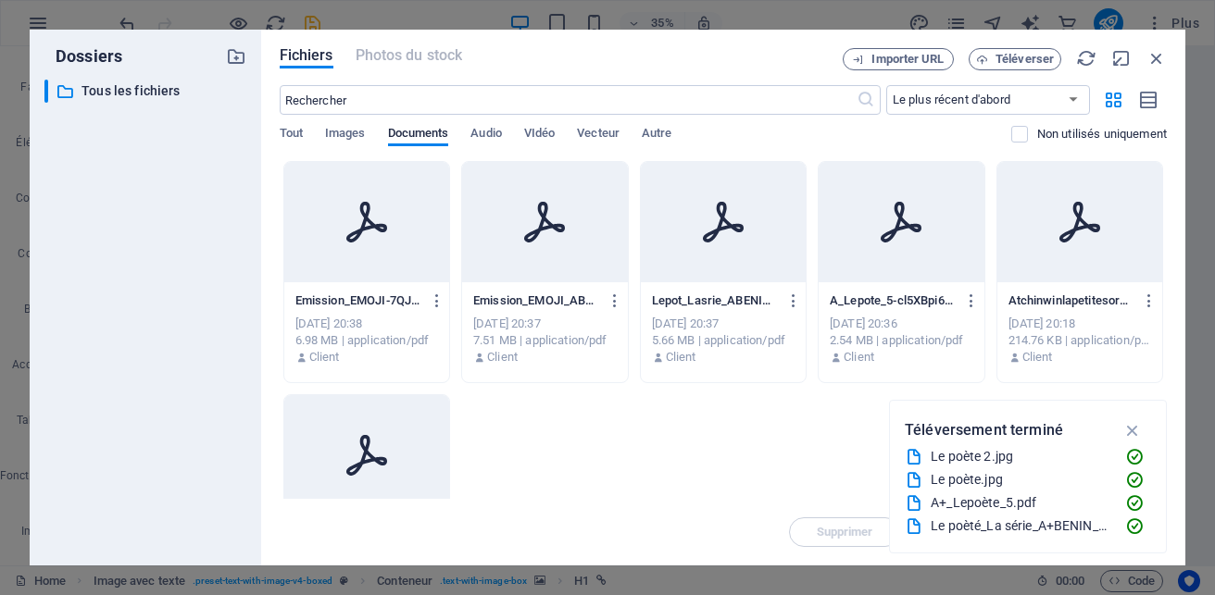
click at [387, 226] on icon at bounding box center [366, 222] width 41 height 41
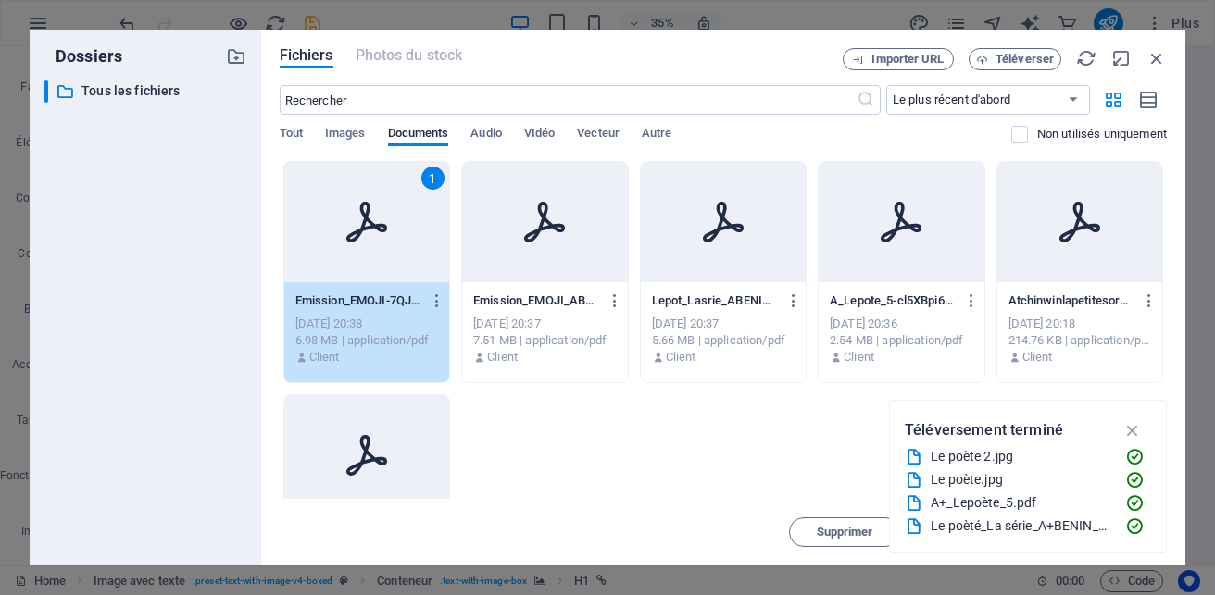
click at [387, 226] on icon at bounding box center [366, 222] width 41 height 41
type input "https://cdn1.site-media.eu/images/document/19745322/Emission_EMOJI-7QJHNow_mETv…"
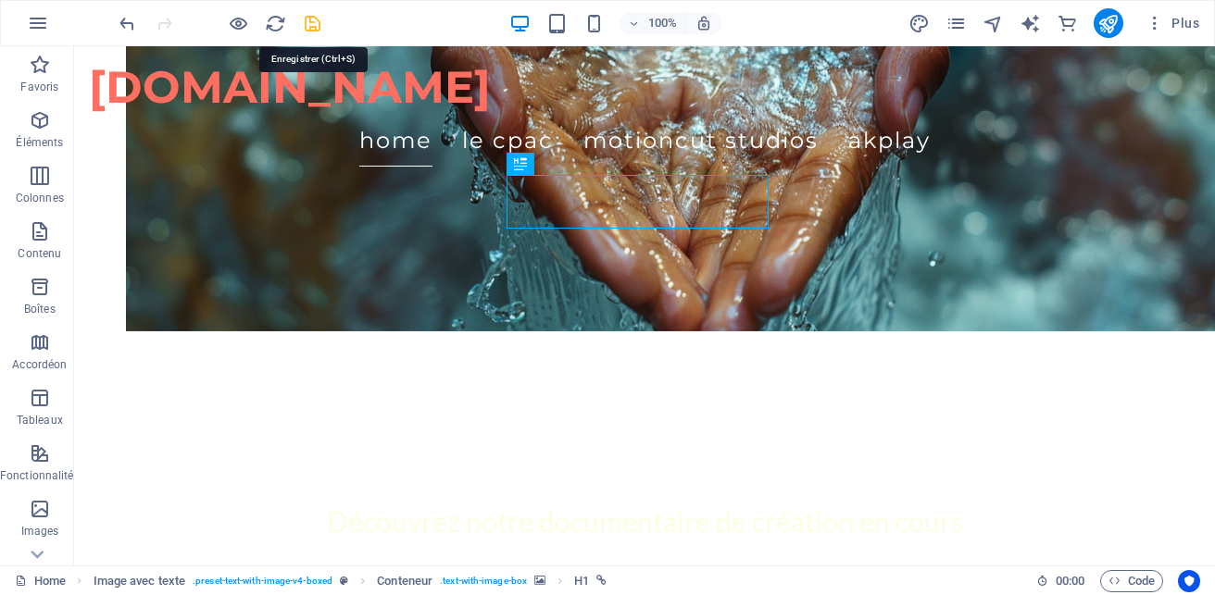
click at [312, 25] on icon "save" at bounding box center [312, 23] width 21 height 21
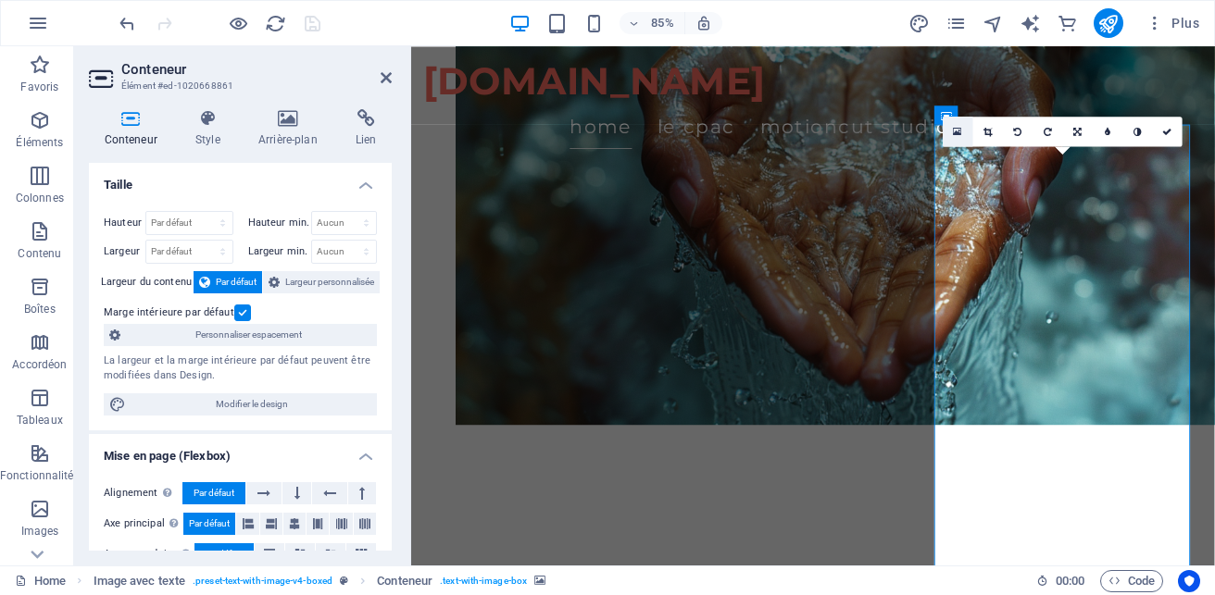
click at [951, 127] on link at bounding box center [958, 132] width 30 height 30
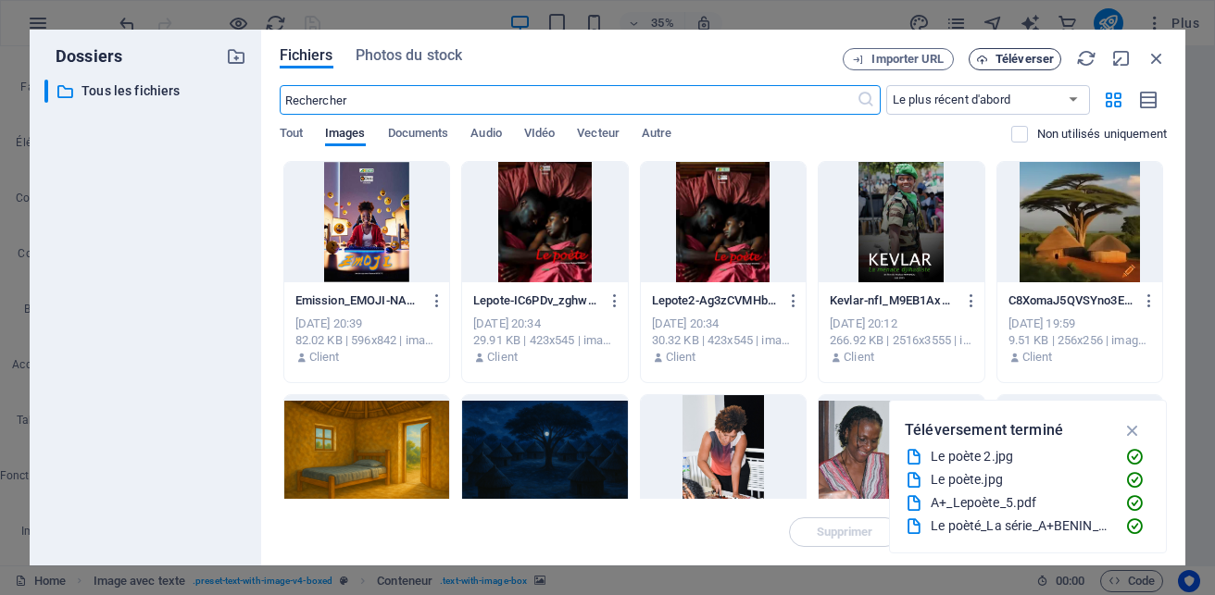
click at [1008, 56] on span "Téléverser" at bounding box center [1024, 59] width 58 height 11
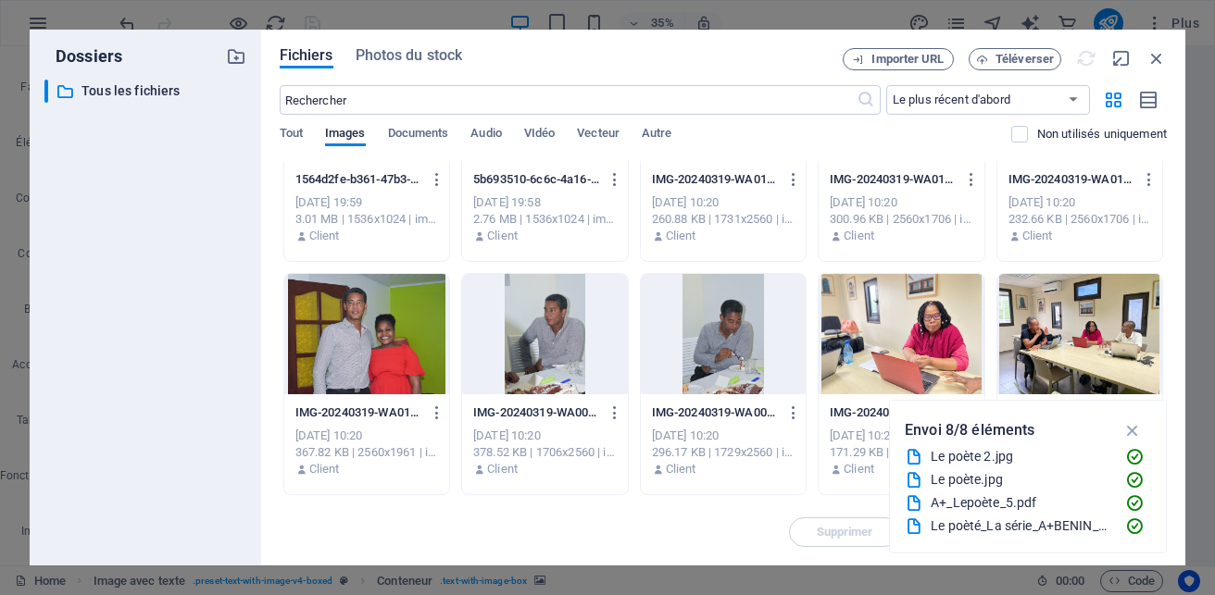
scroll to position [370, 0]
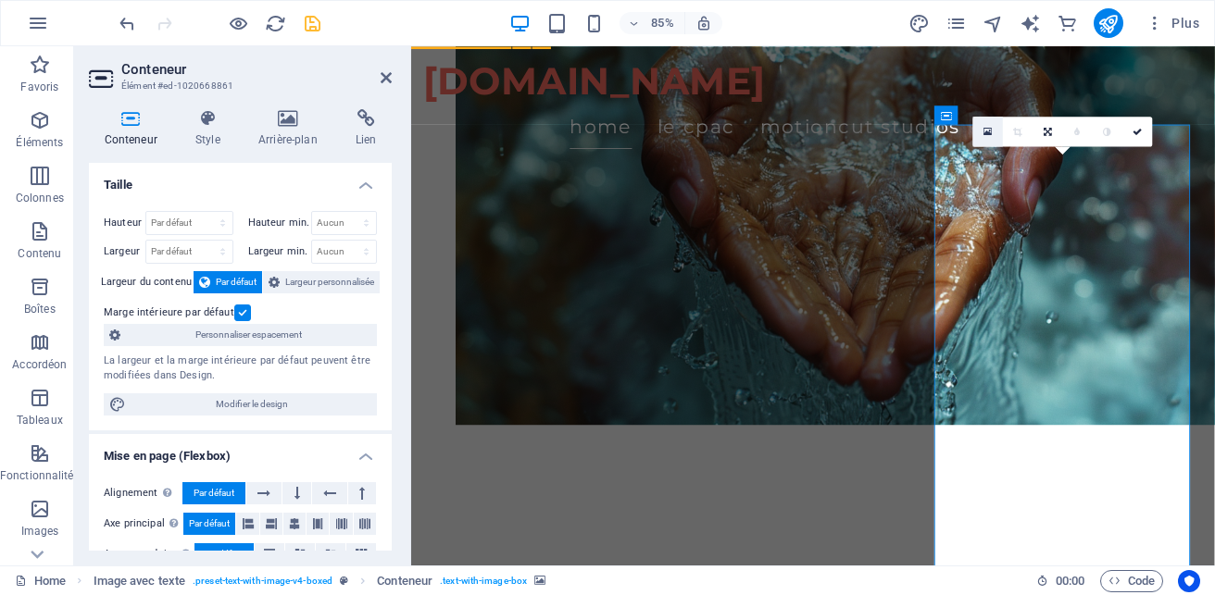
click at [988, 125] on link at bounding box center [988, 132] width 30 height 30
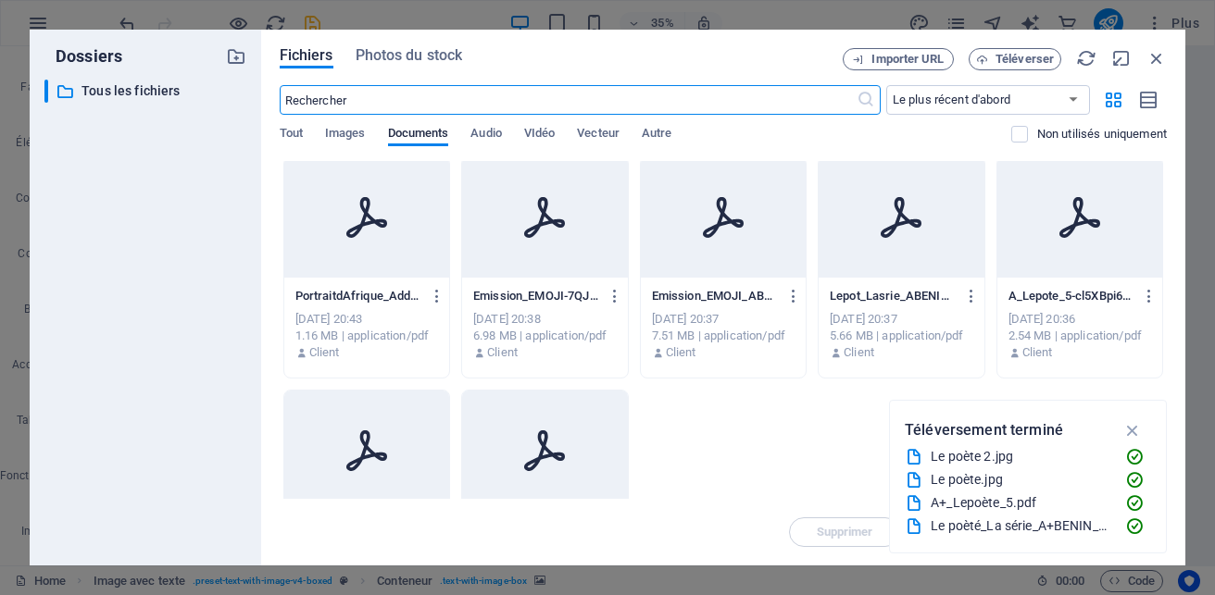
scroll to position [0, 0]
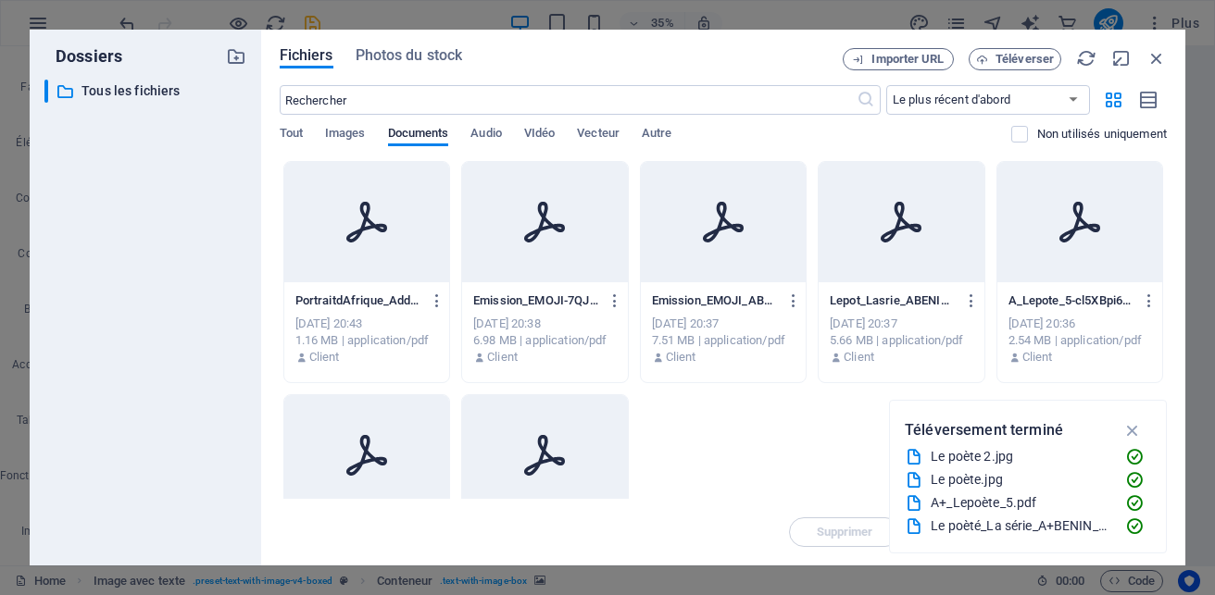
click at [1062, 31] on div "Fichiers Photos du stock Importer URL Téléverser ​ Le plus récent d'abord Le pl…" at bounding box center [723, 298] width 924 height 536
click at [347, 130] on span "Images" at bounding box center [345, 135] width 41 height 26
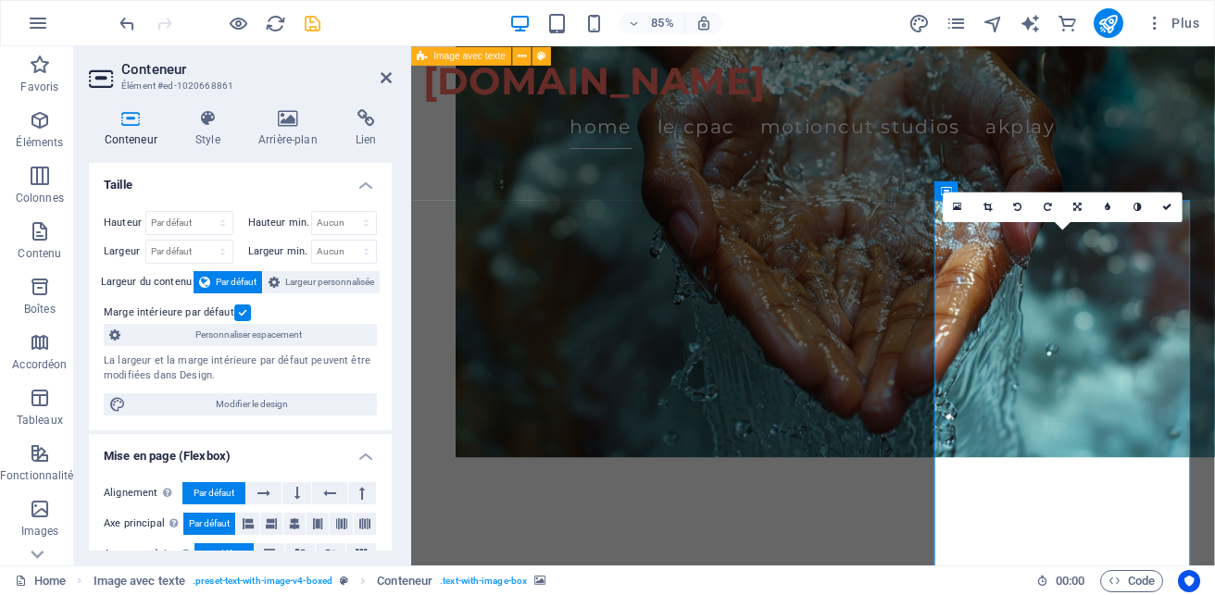
scroll to position [1868, 0]
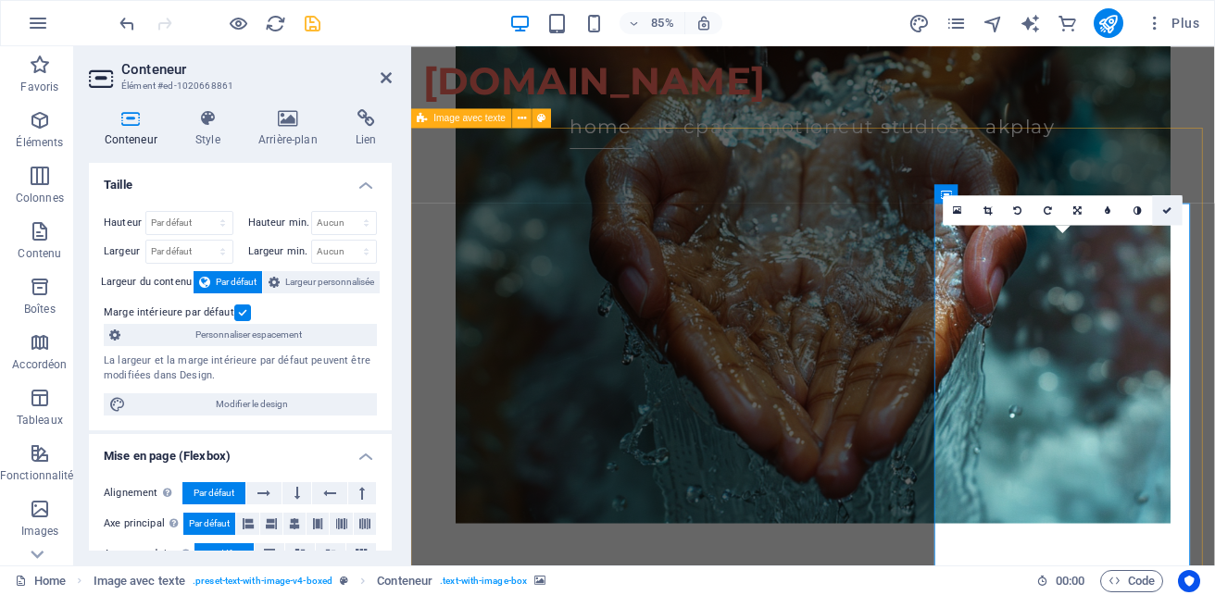
click at [1163, 213] on icon at bounding box center [1167, 210] width 9 height 9
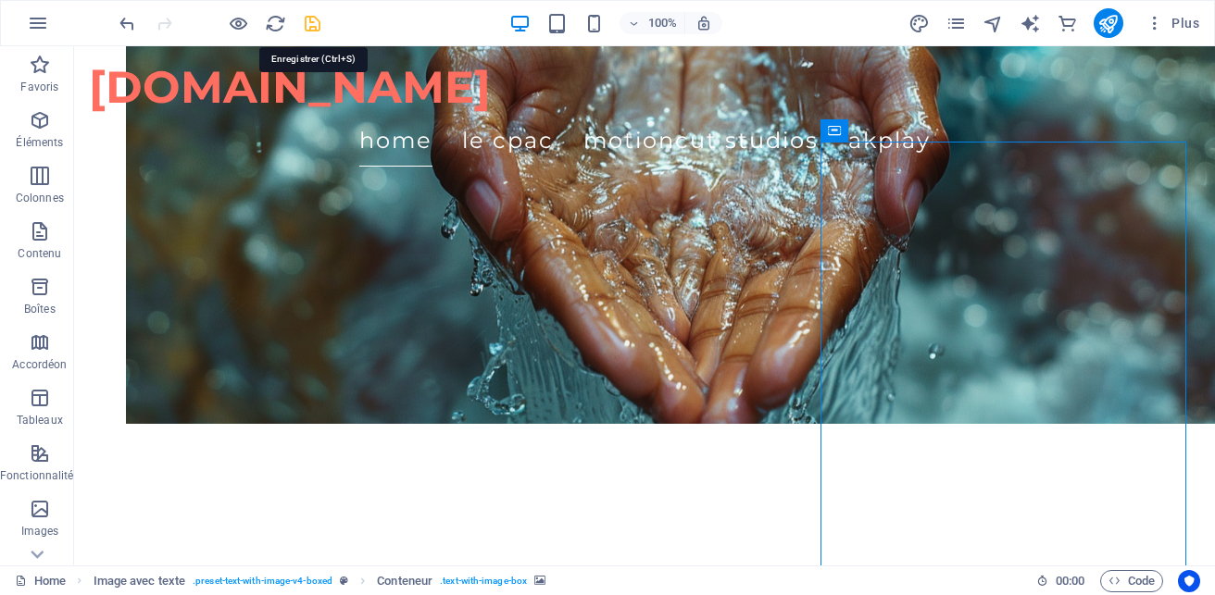
click at [315, 20] on icon "save" at bounding box center [312, 23] width 21 height 21
checkbox input "false"
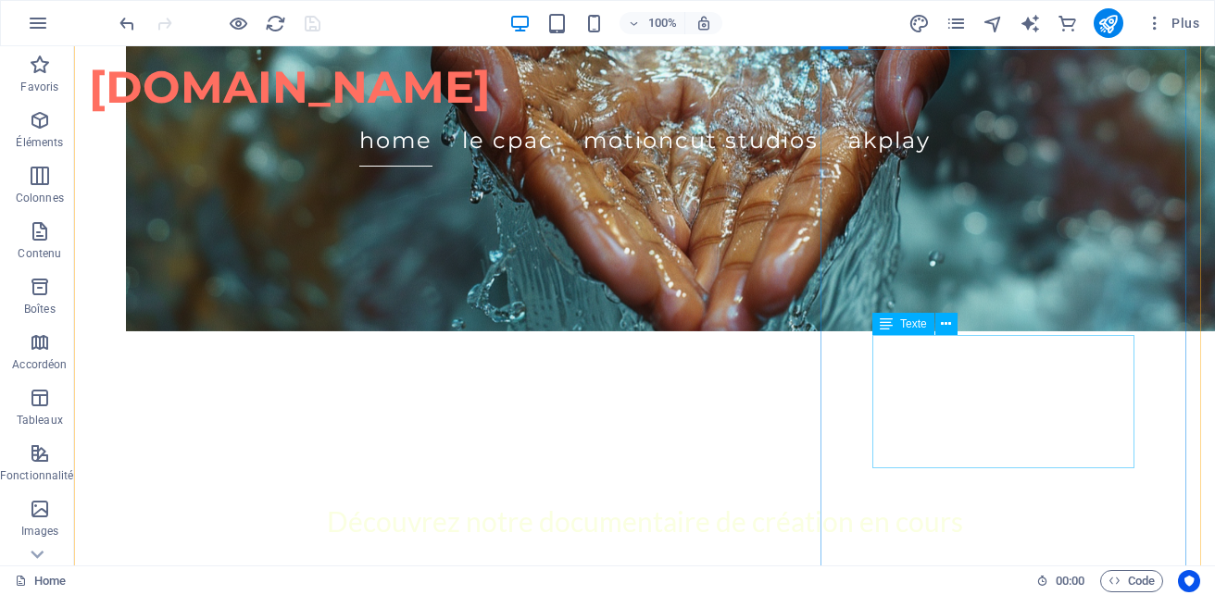
scroll to position [2053, 0]
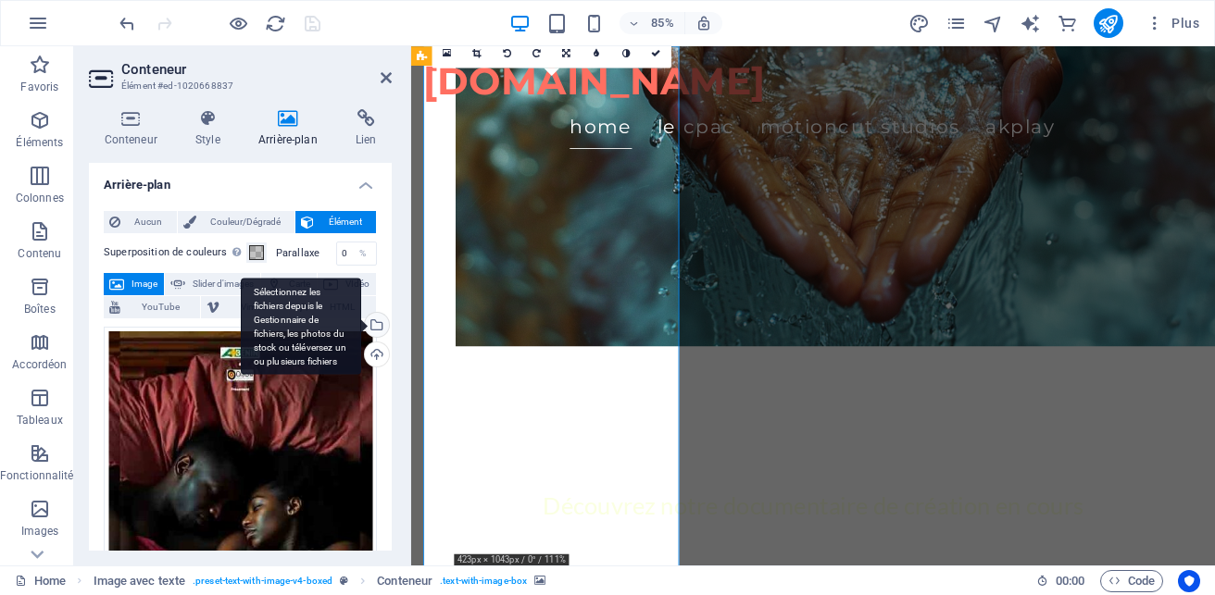
click at [361, 325] on div "Sélectionnez les fichiers depuis le Gestionnaire de fichiers, les photos du sto…" at bounding box center [301, 326] width 120 height 97
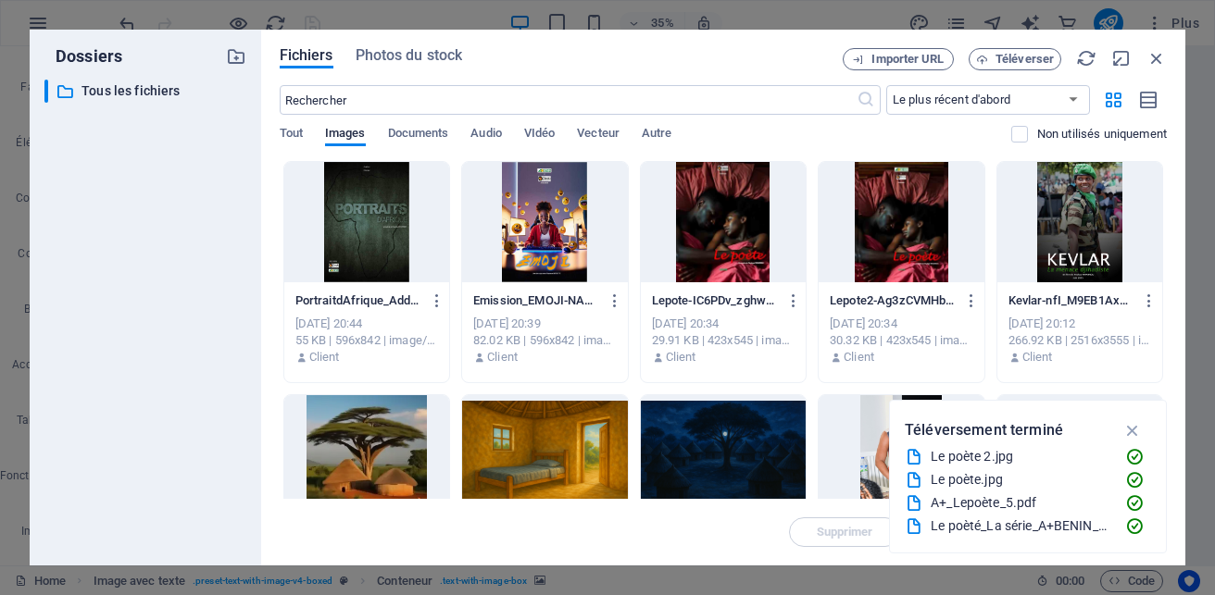
click at [983, 231] on div at bounding box center [901, 222] width 165 height 120
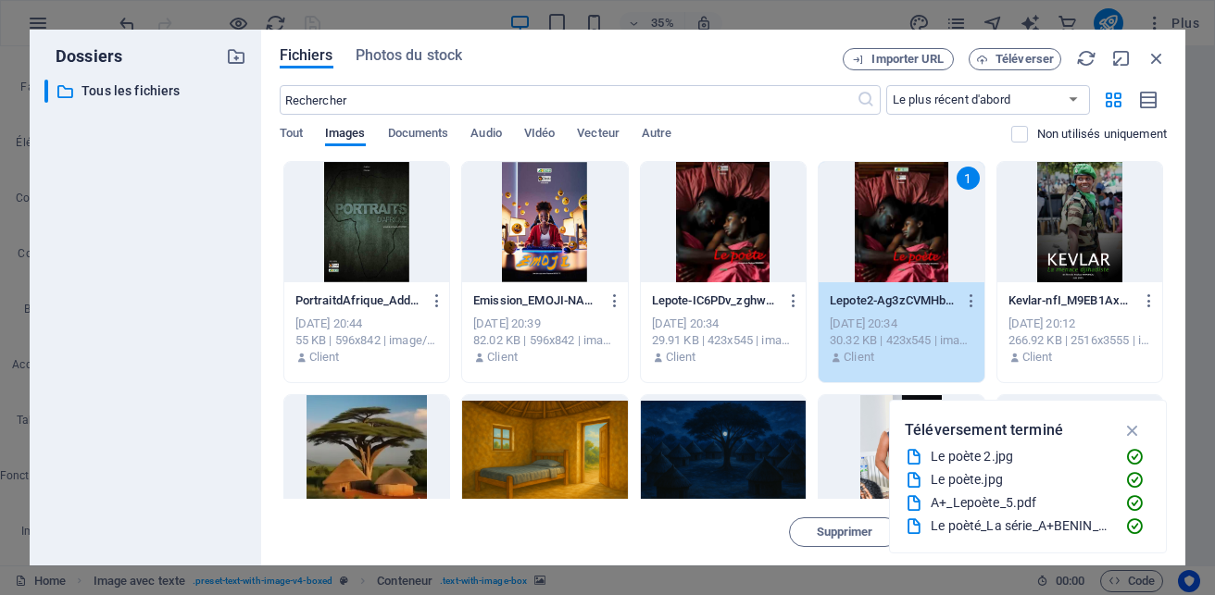
click at [983, 231] on div "1" at bounding box center [901, 222] width 165 height 120
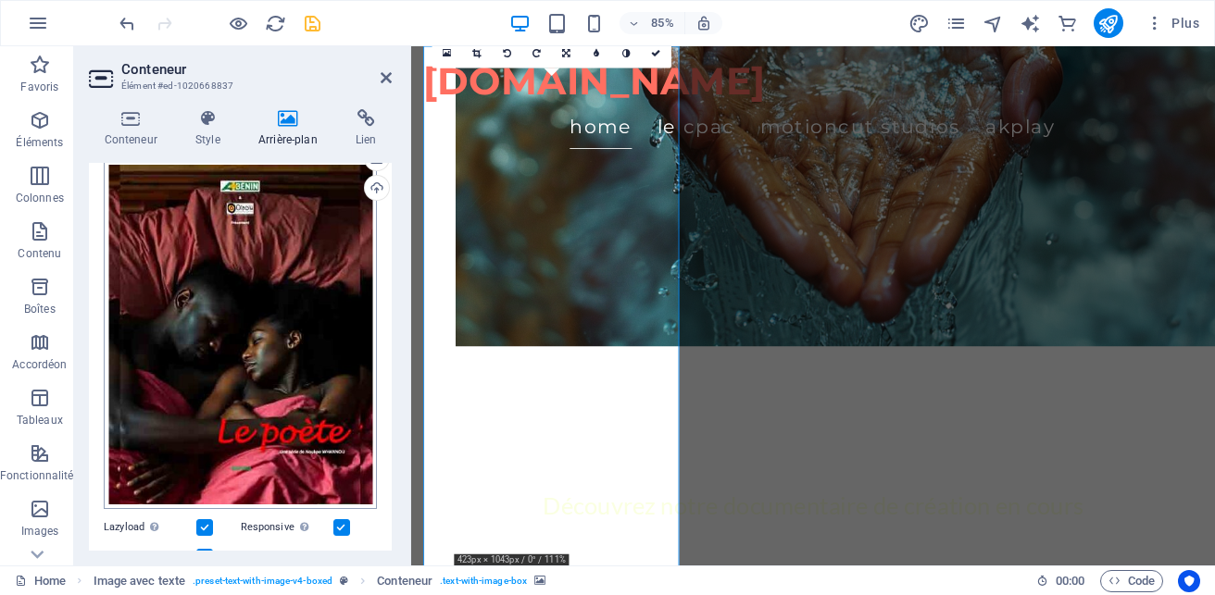
scroll to position [185, 0]
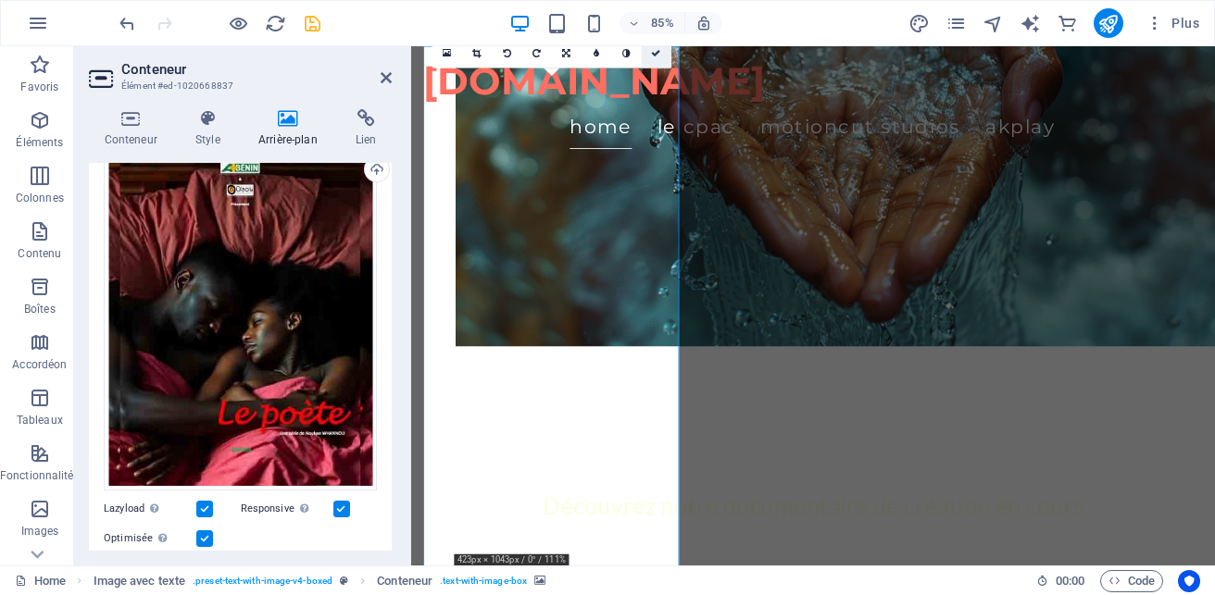
click at [658, 56] on icon at bounding box center [656, 52] width 9 height 9
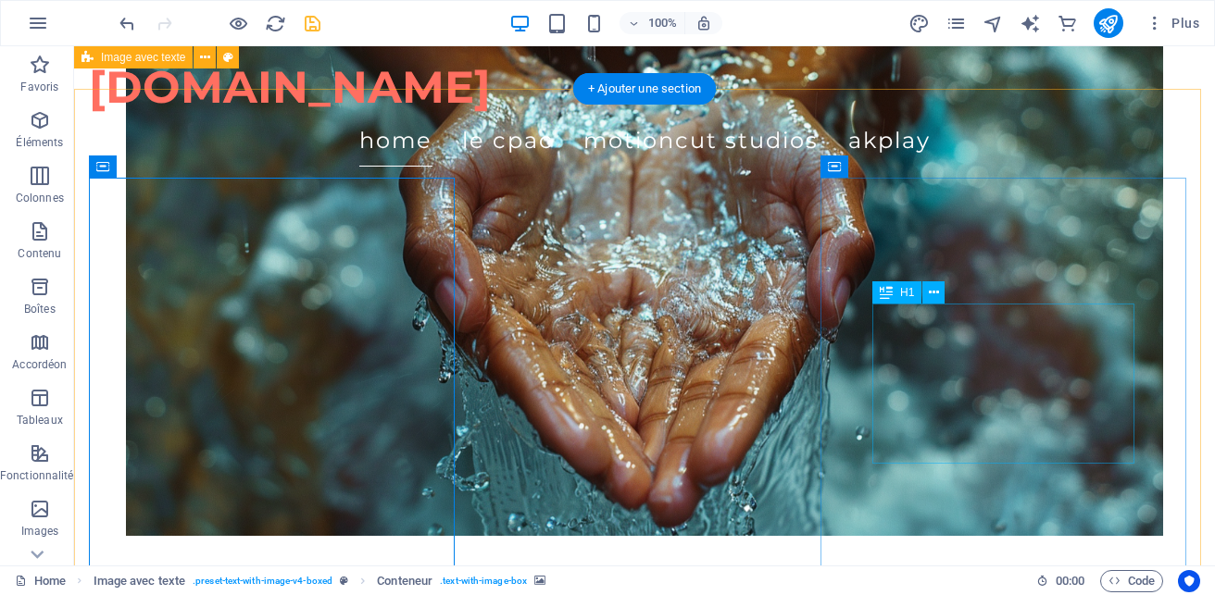
scroll to position [1682, 0]
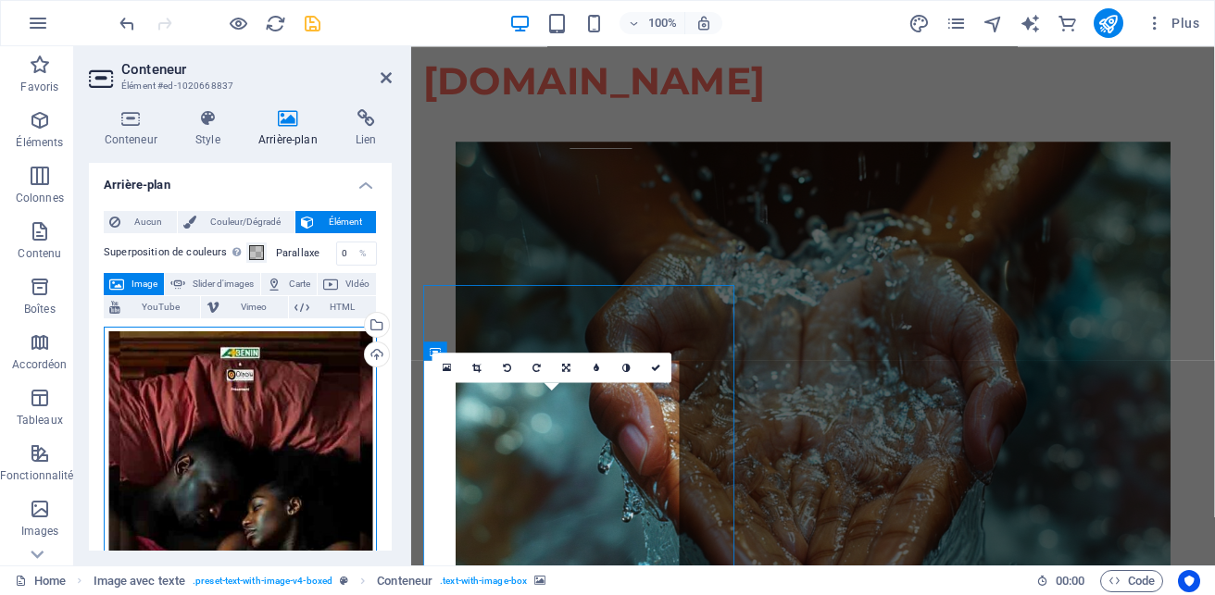
click at [342, 406] on div "Glissez les fichiers ici, cliquez pour choisir les fichiers ou sélectionnez les…" at bounding box center [240, 501] width 273 height 349
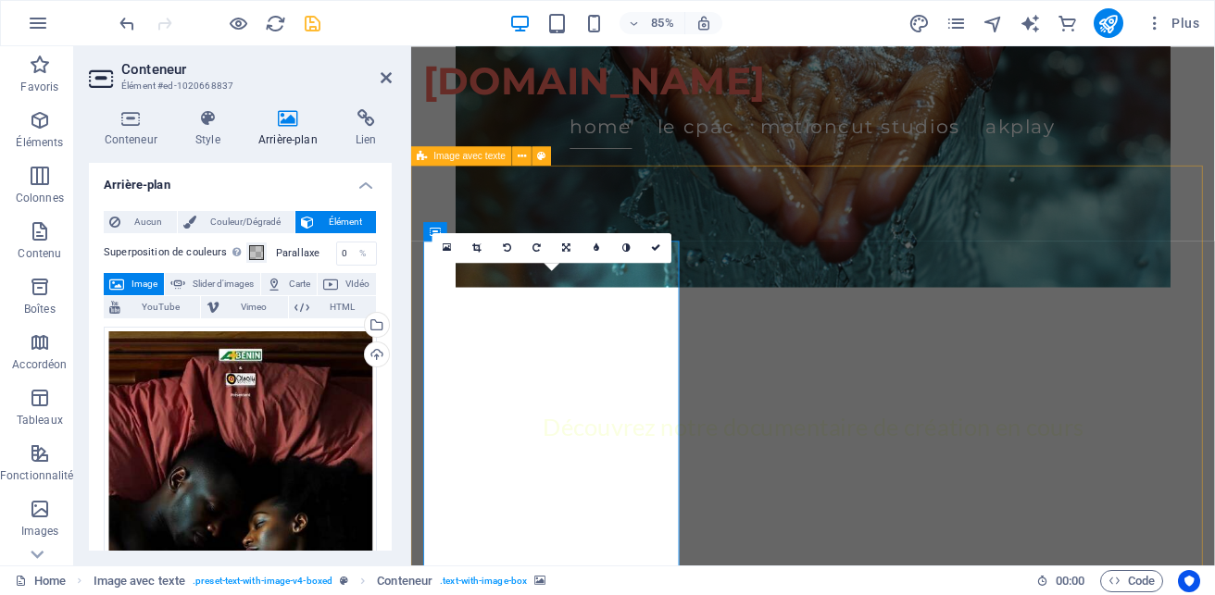
scroll to position [1775, 0]
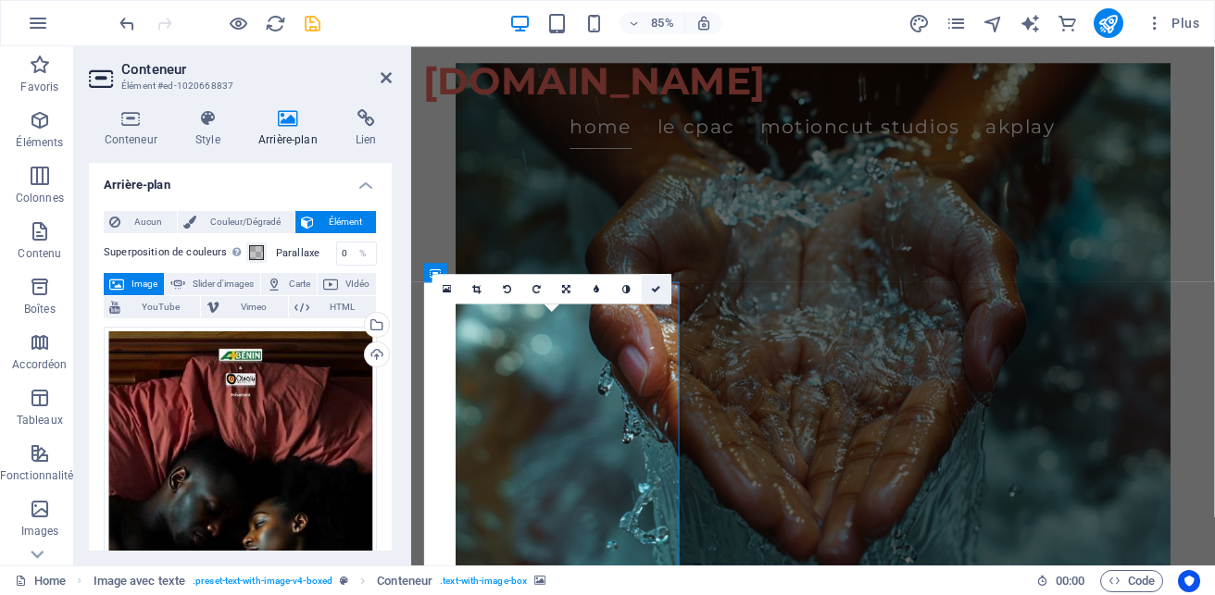
click at [658, 286] on icon at bounding box center [656, 288] width 9 height 9
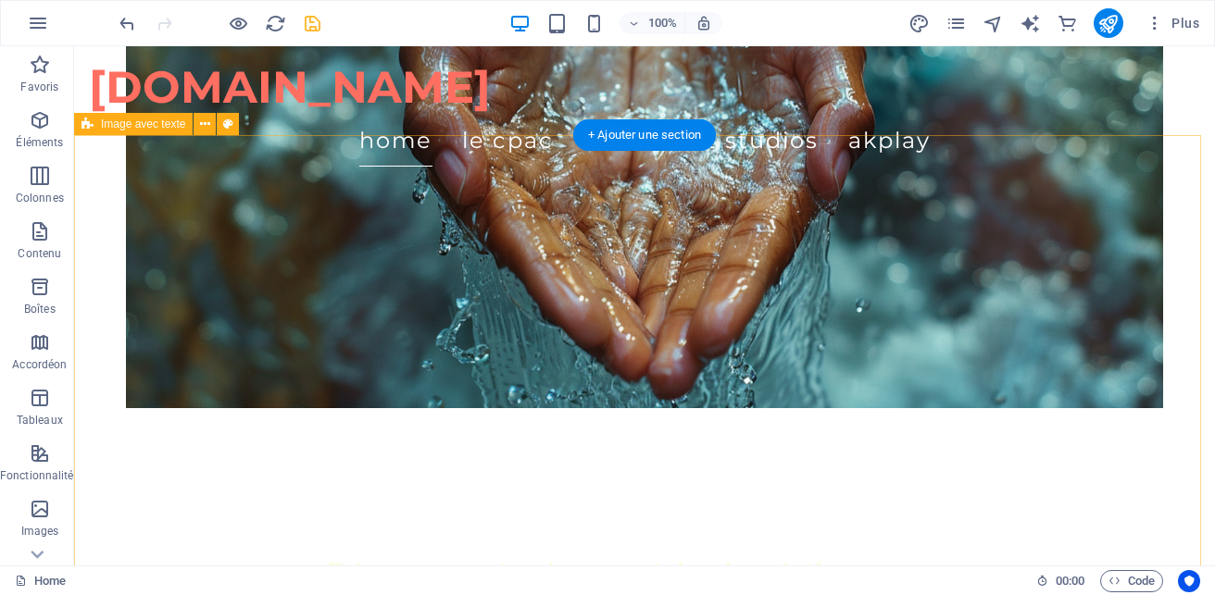
scroll to position [1960, 0]
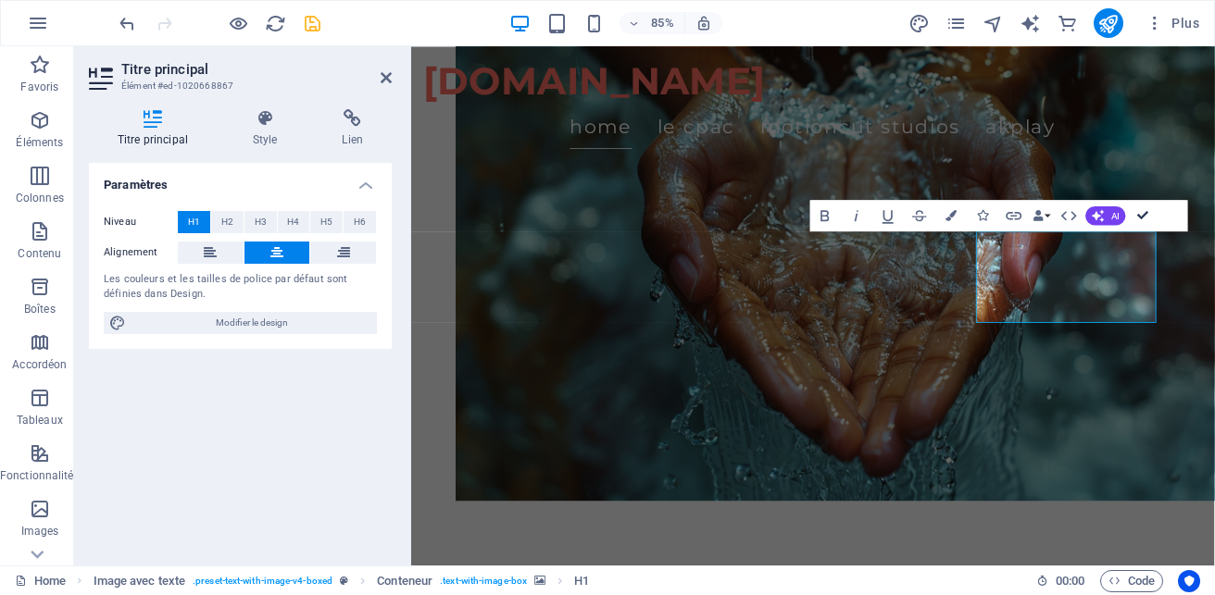
scroll to position [0, 0]
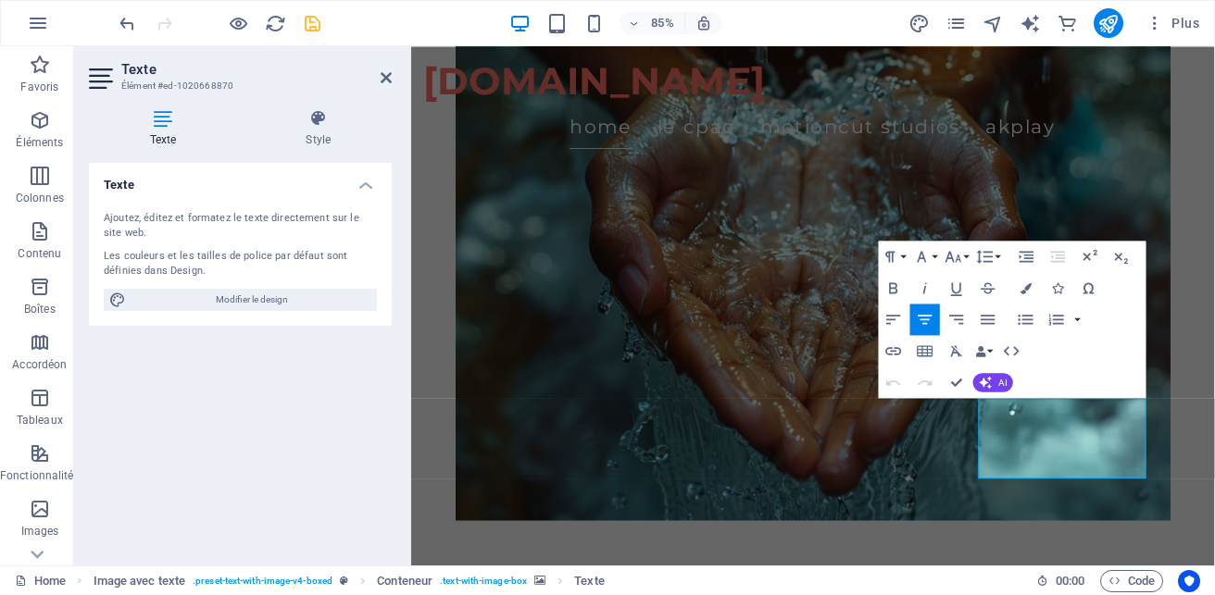
scroll to position [1358, 2]
drag, startPoint x: 1020, startPoint y: 285, endPoint x: 1010, endPoint y: 294, distance: 13.8
click at [1019, 290] on button "Colors" at bounding box center [1026, 287] width 30 height 31
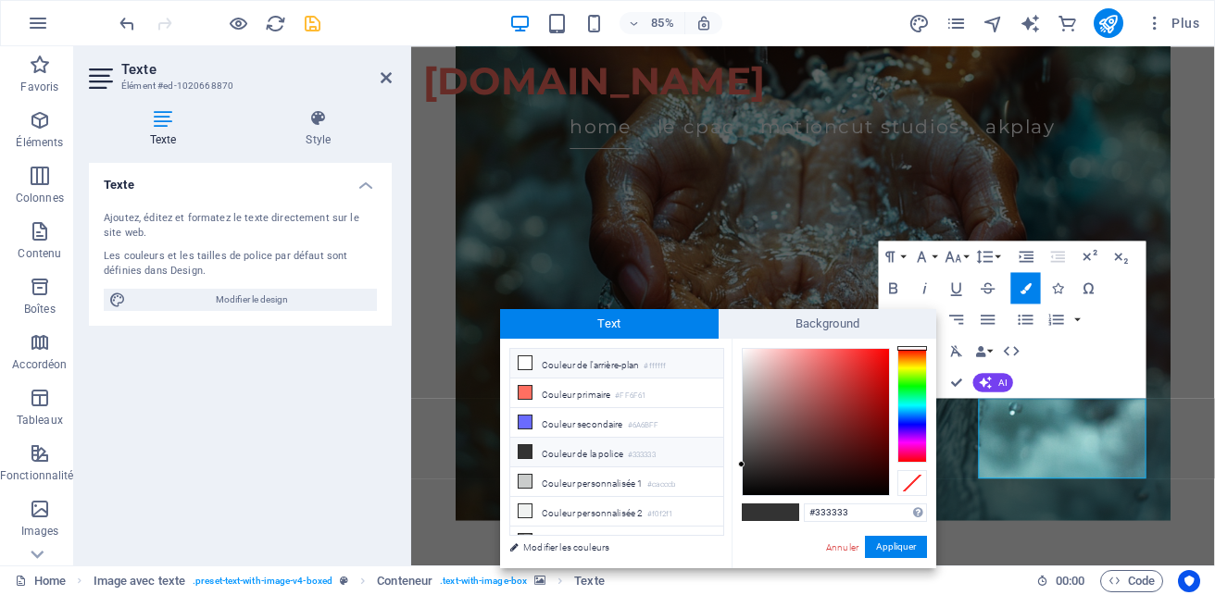
click at [562, 359] on li "Couleur de l'arrière-plan #ffffff" at bounding box center [616, 364] width 213 height 30
type input "#ffffff"
click at [957, 262] on icon "button" at bounding box center [953, 255] width 19 height 19
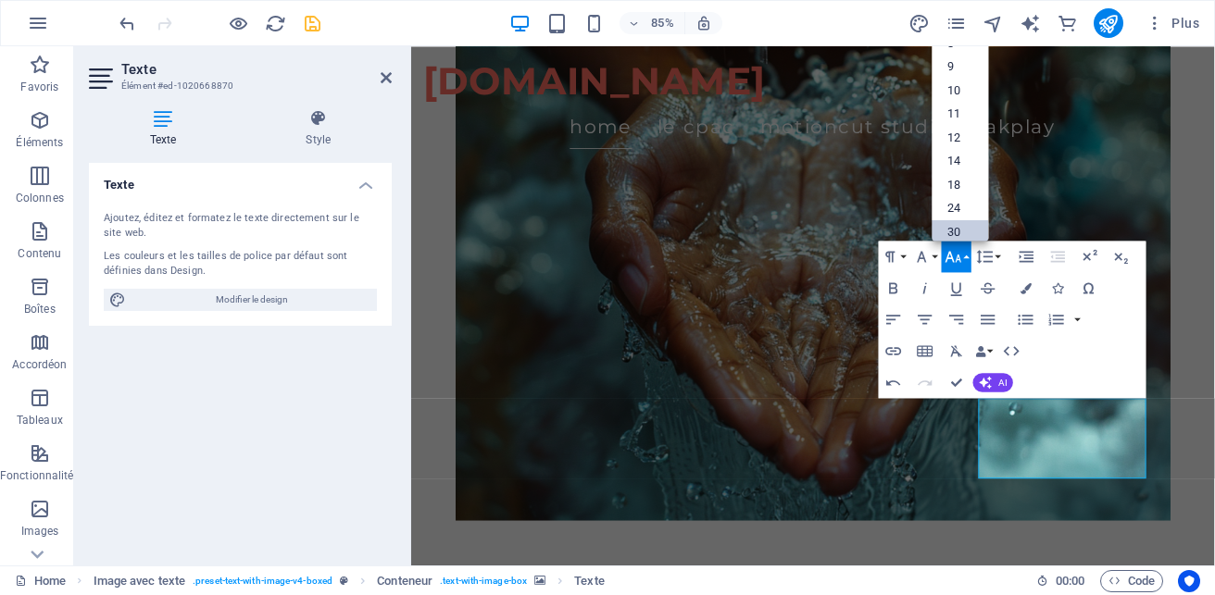
click at [947, 227] on link "30" at bounding box center [960, 231] width 56 height 24
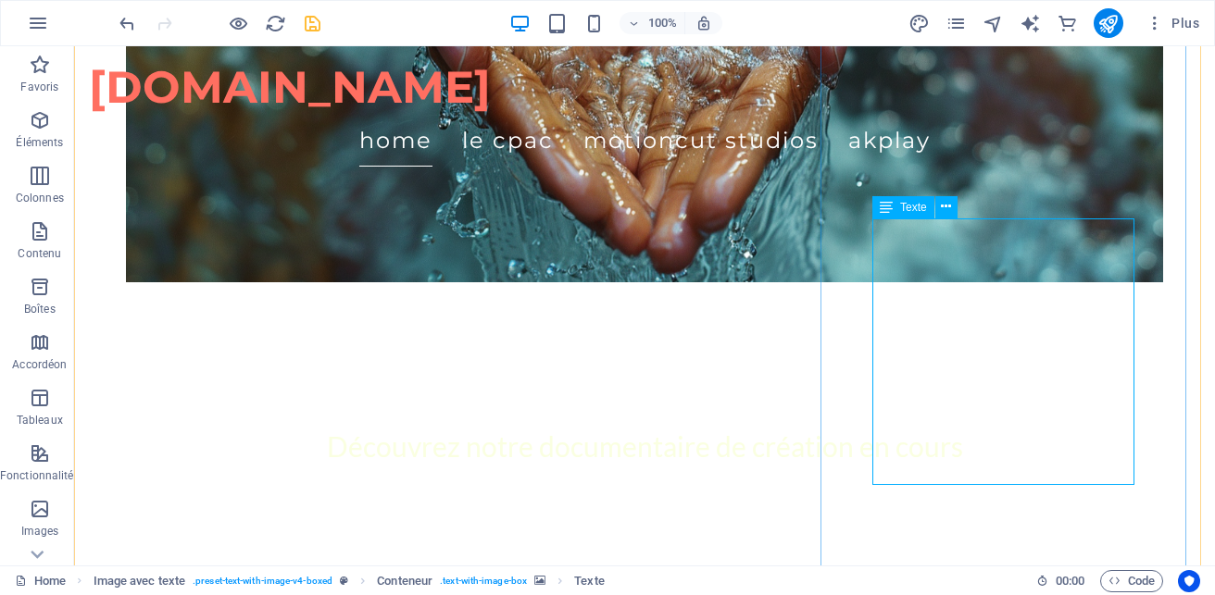
scroll to position [2060, 0]
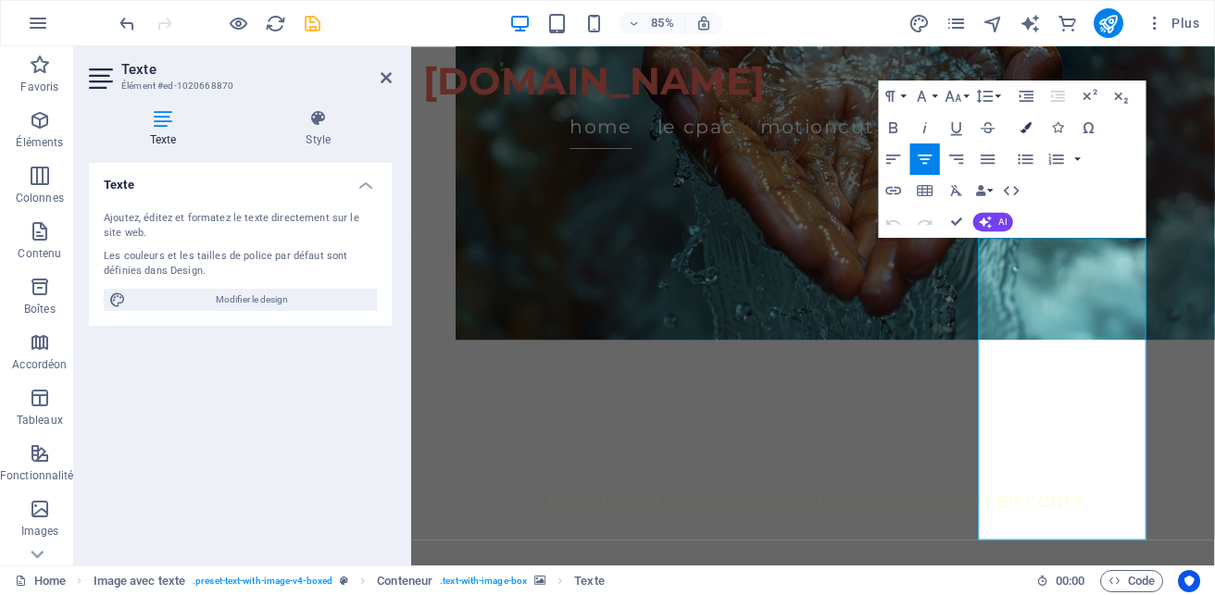
click at [1025, 129] on icon "button" at bounding box center [1025, 126] width 11 height 11
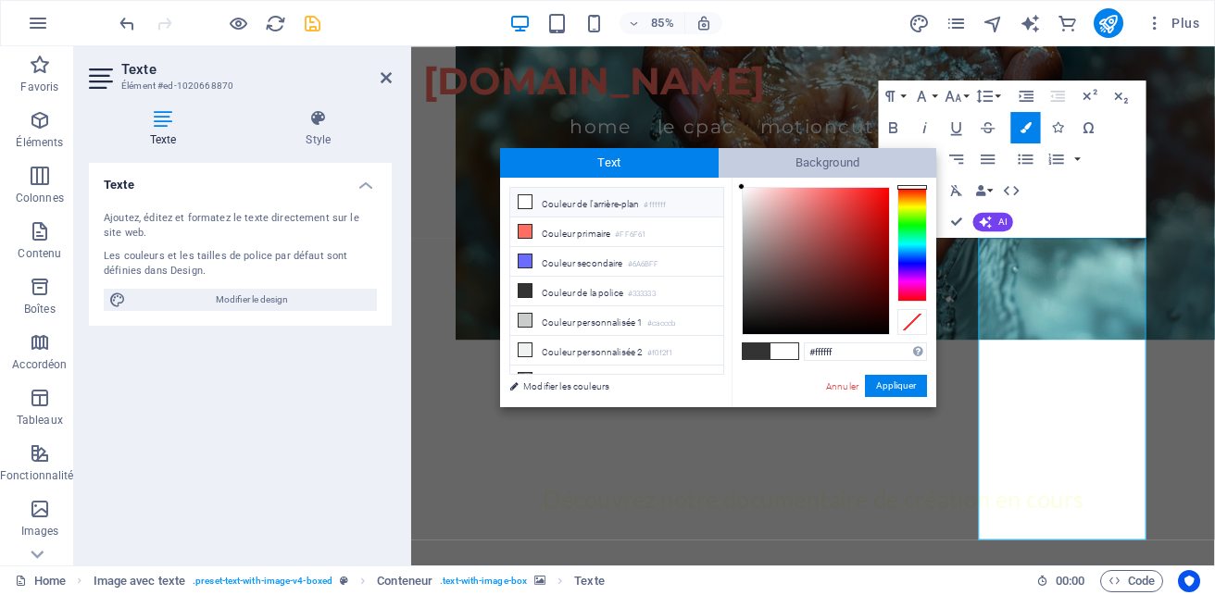
drag, startPoint x: 843, startPoint y: 289, endPoint x: 718, endPoint y: 162, distance: 178.1
click at [718, 162] on div "Text Background less Couleur de l'arrière-plan #ffffff Couleur primaire #FF6F61…" at bounding box center [718, 277] width 436 height 259
click at [746, 196] on div at bounding box center [744, 199] width 6 height 6
drag, startPoint x: 749, startPoint y: 200, endPoint x: 738, endPoint y: 173, distance: 29.1
click at [738, 173] on div "Text Background less Couleur de l'arrière-plan #ffffff Couleur primaire #FF6F61…" at bounding box center [718, 277] width 436 height 259
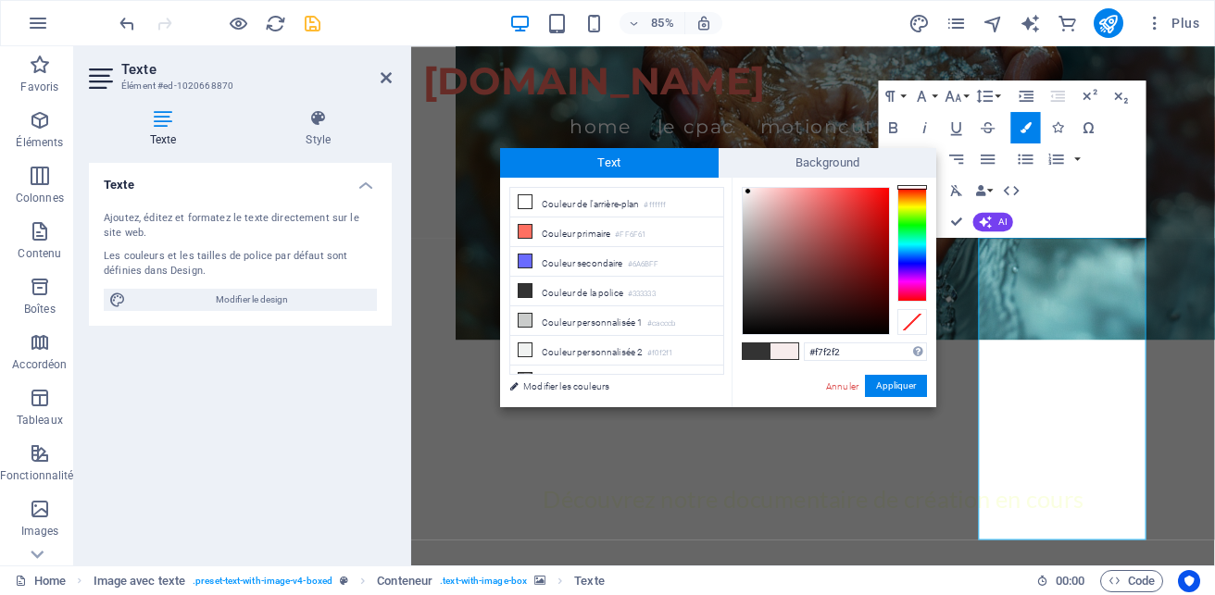
type input "#f7f4f4"
drag, startPoint x: 753, startPoint y: 210, endPoint x: 744, endPoint y: 192, distance: 20.7
click at [744, 192] on div at bounding box center [743, 191] width 6 height 6
click at [898, 386] on button "Appliquer" at bounding box center [896, 386] width 62 height 22
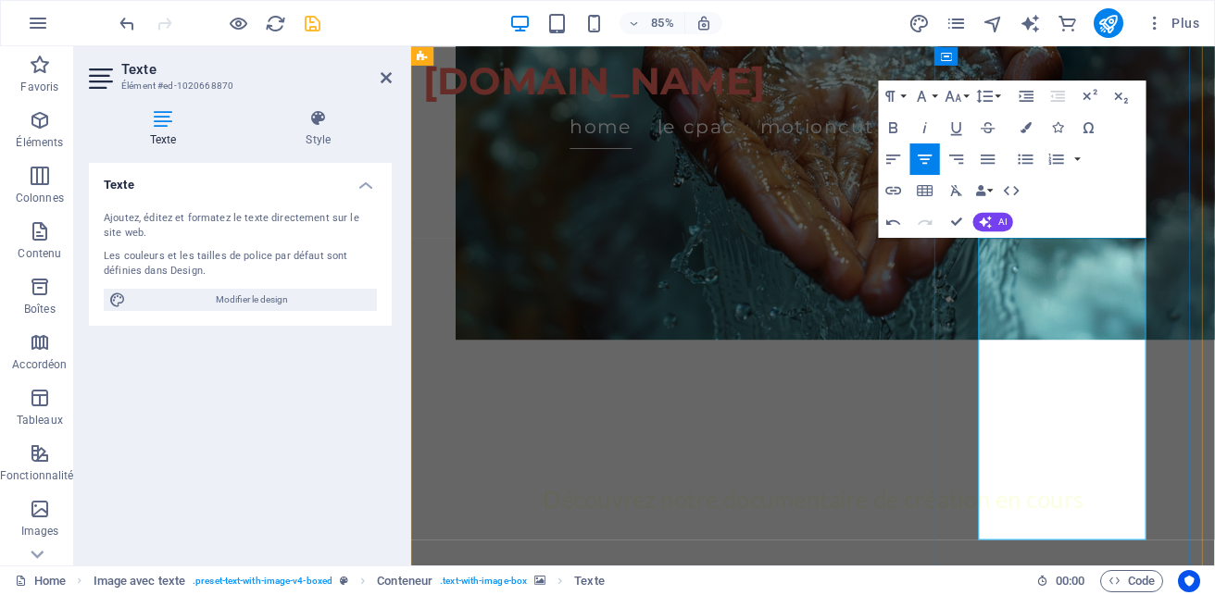
drag, startPoint x: 1097, startPoint y: 377, endPoint x: 1267, endPoint y: 394, distance: 170.3
drag, startPoint x: 1114, startPoint y: 471, endPoint x: 1254, endPoint y: 532, distance: 152.6
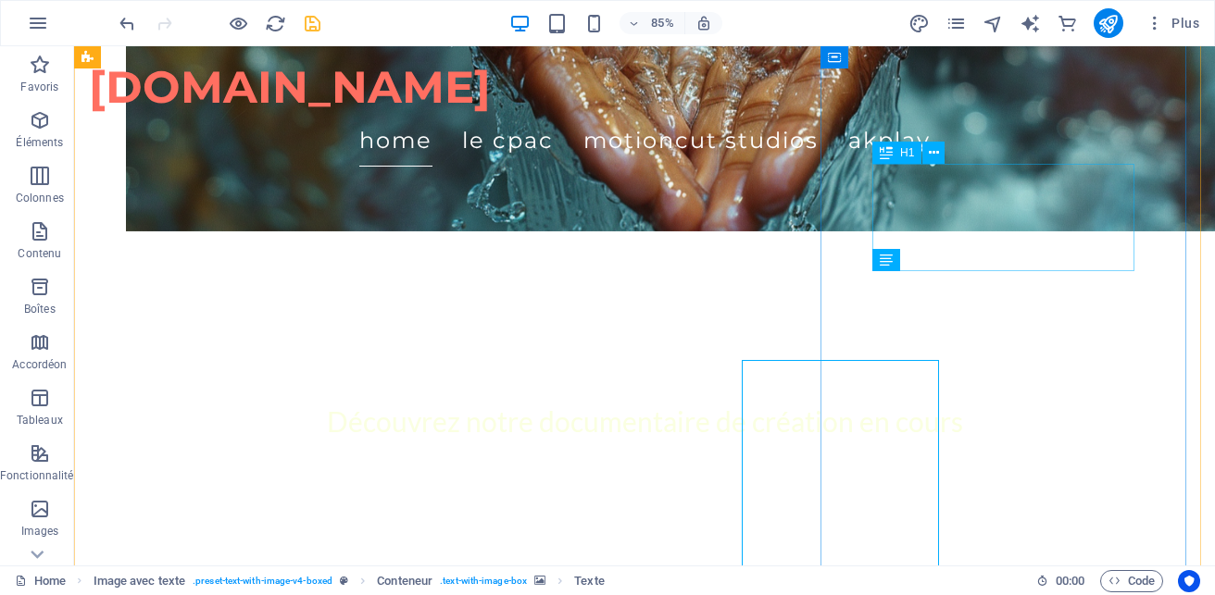
scroll to position [1971, 0]
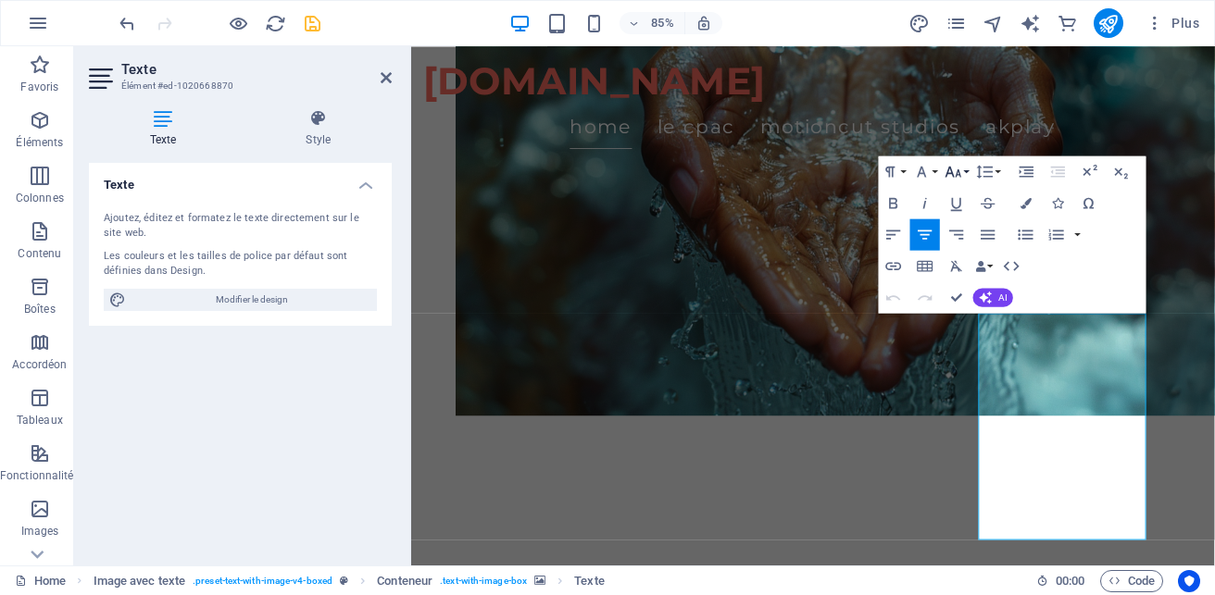
click at [968, 169] on button "Font Size" at bounding box center [957, 171] width 30 height 31
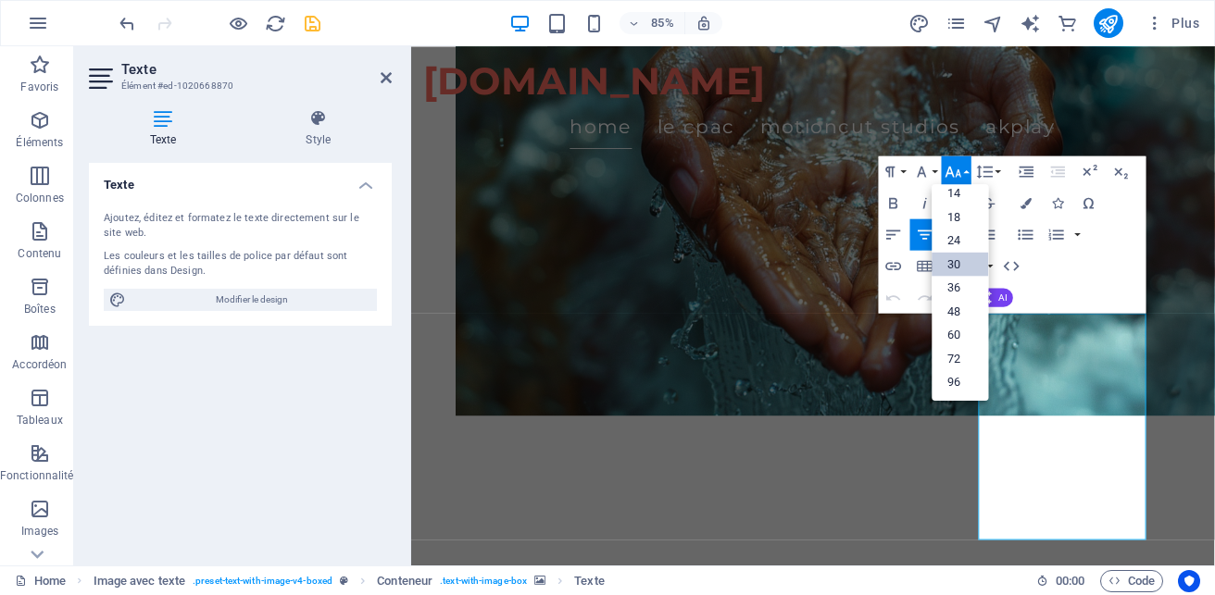
scroll to position [149, 0]
click at [961, 240] on link "24" at bounding box center [960, 241] width 56 height 24
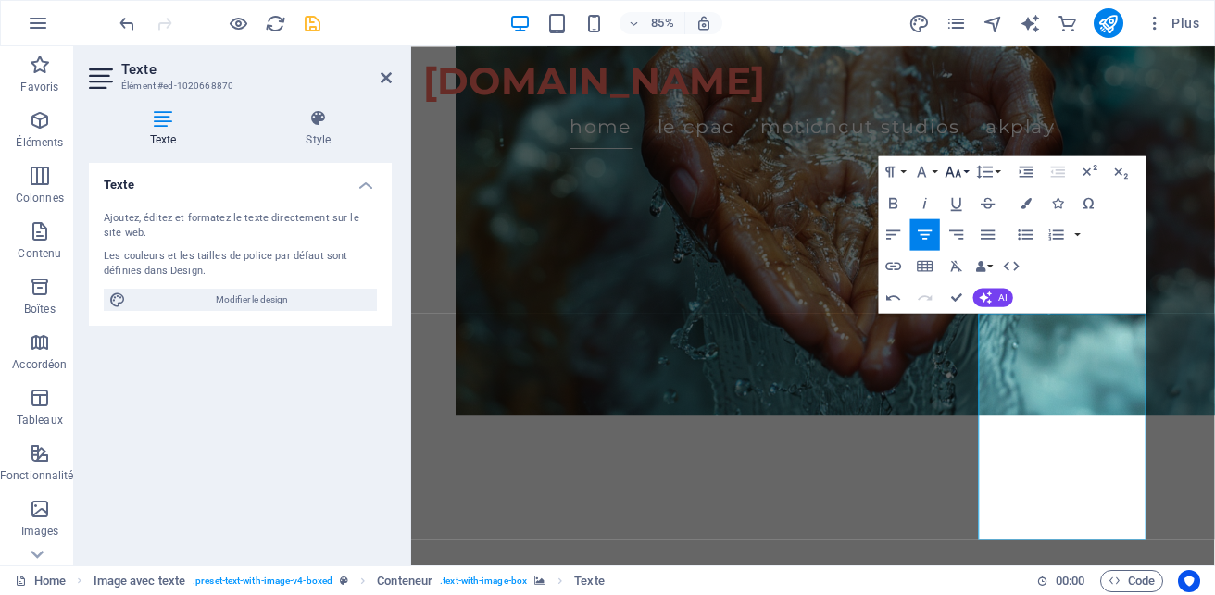
click at [963, 174] on button "Font Size" at bounding box center [957, 171] width 30 height 31
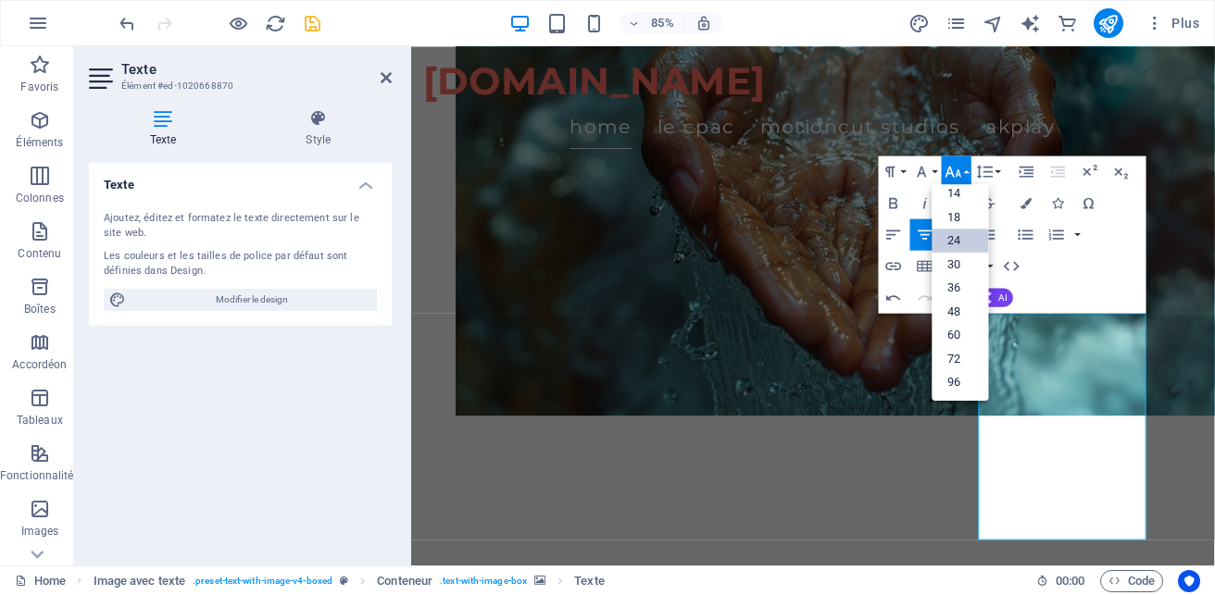
click at [950, 243] on link "24" at bounding box center [960, 241] width 56 height 24
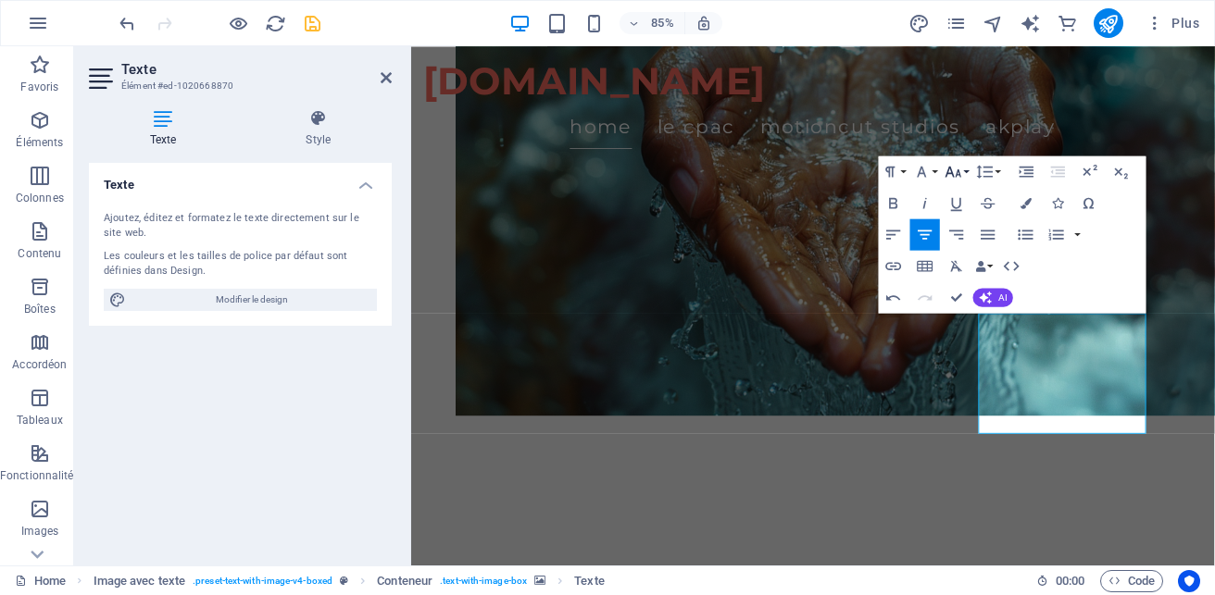
click at [966, 171] on button "Font Size" at bounding box center [957, 171] width 30 height 31
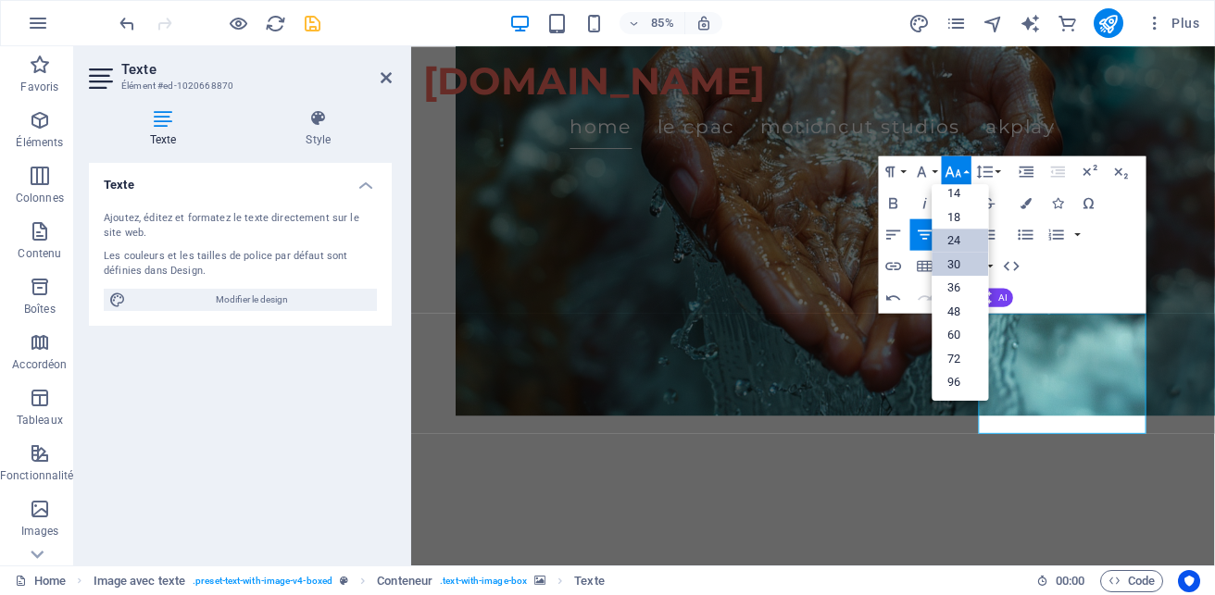
click at [954, 267] on link "30" at bounding box center [960, 264] width 56 height 24
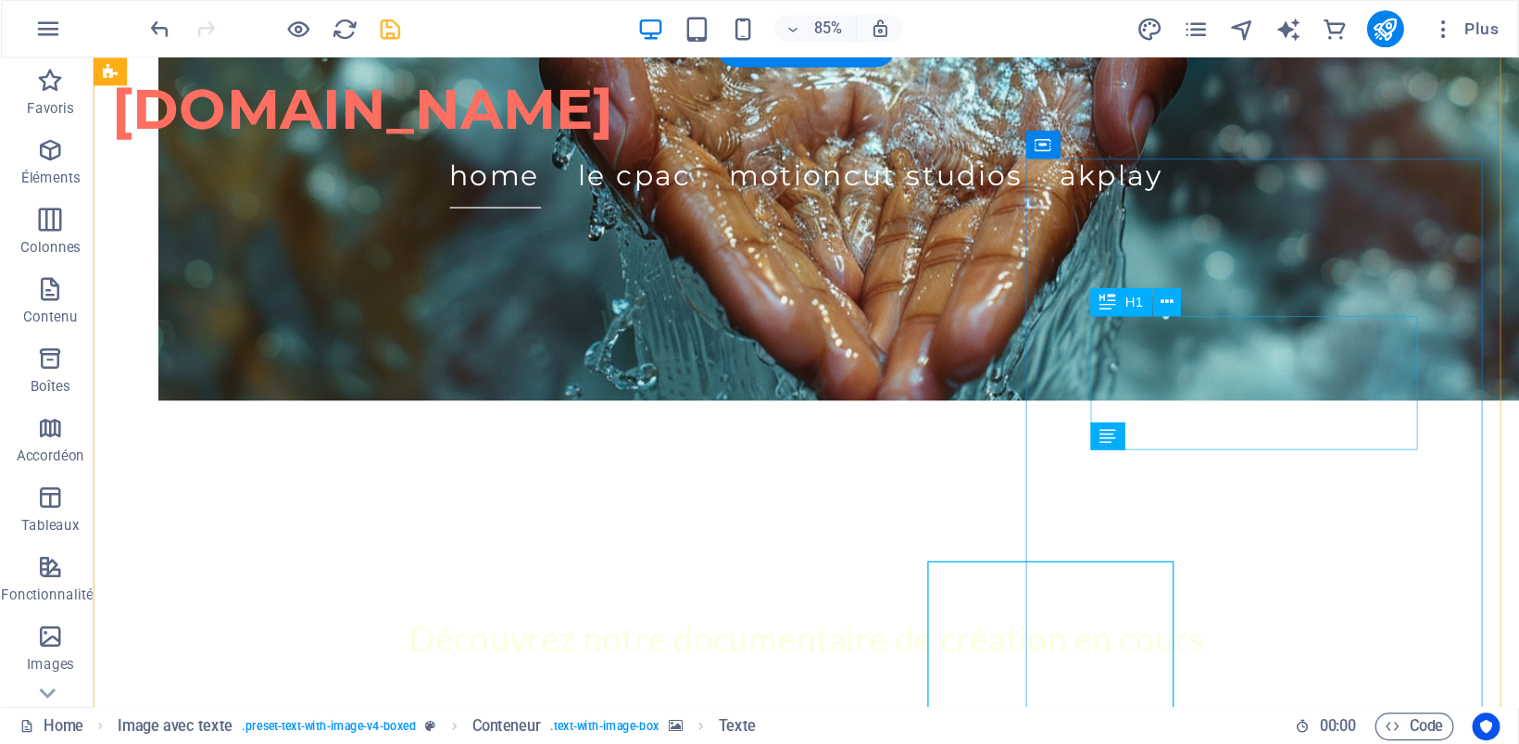
scroll to position [1882, 0]
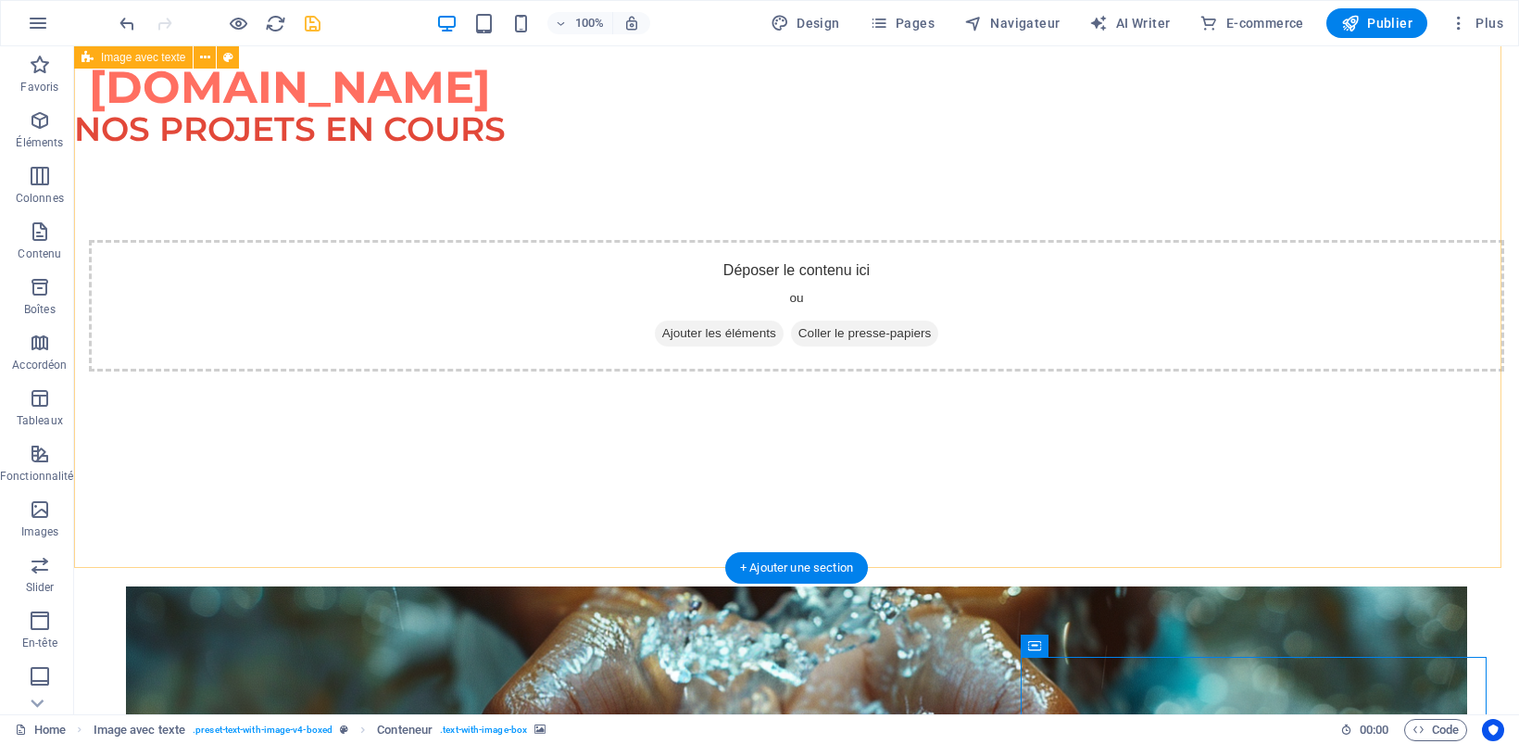
scroll to position [1188, 0]
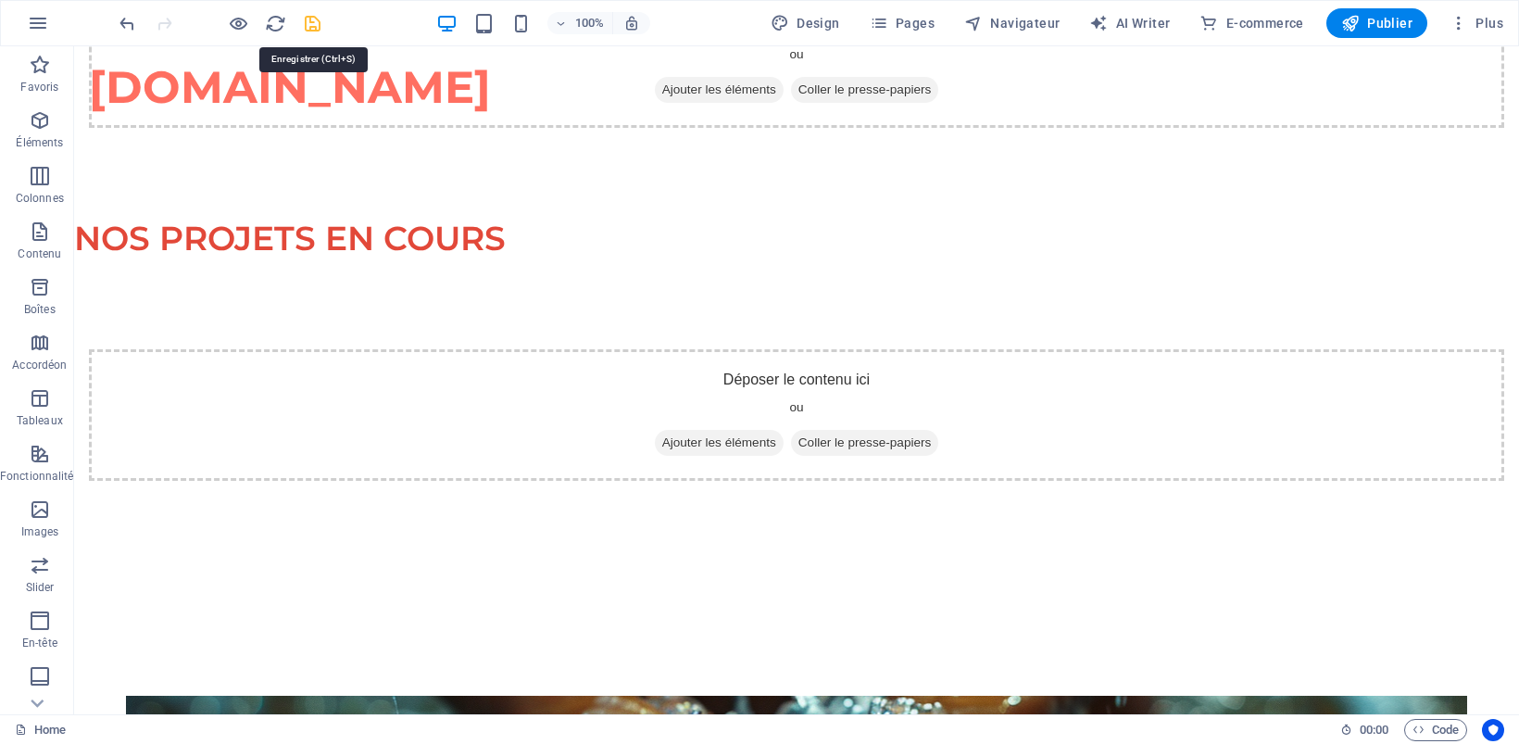
click at [313, 19] on icon "save" at bounding box center [312, 23] width 21 height 21
checkbox input "false"
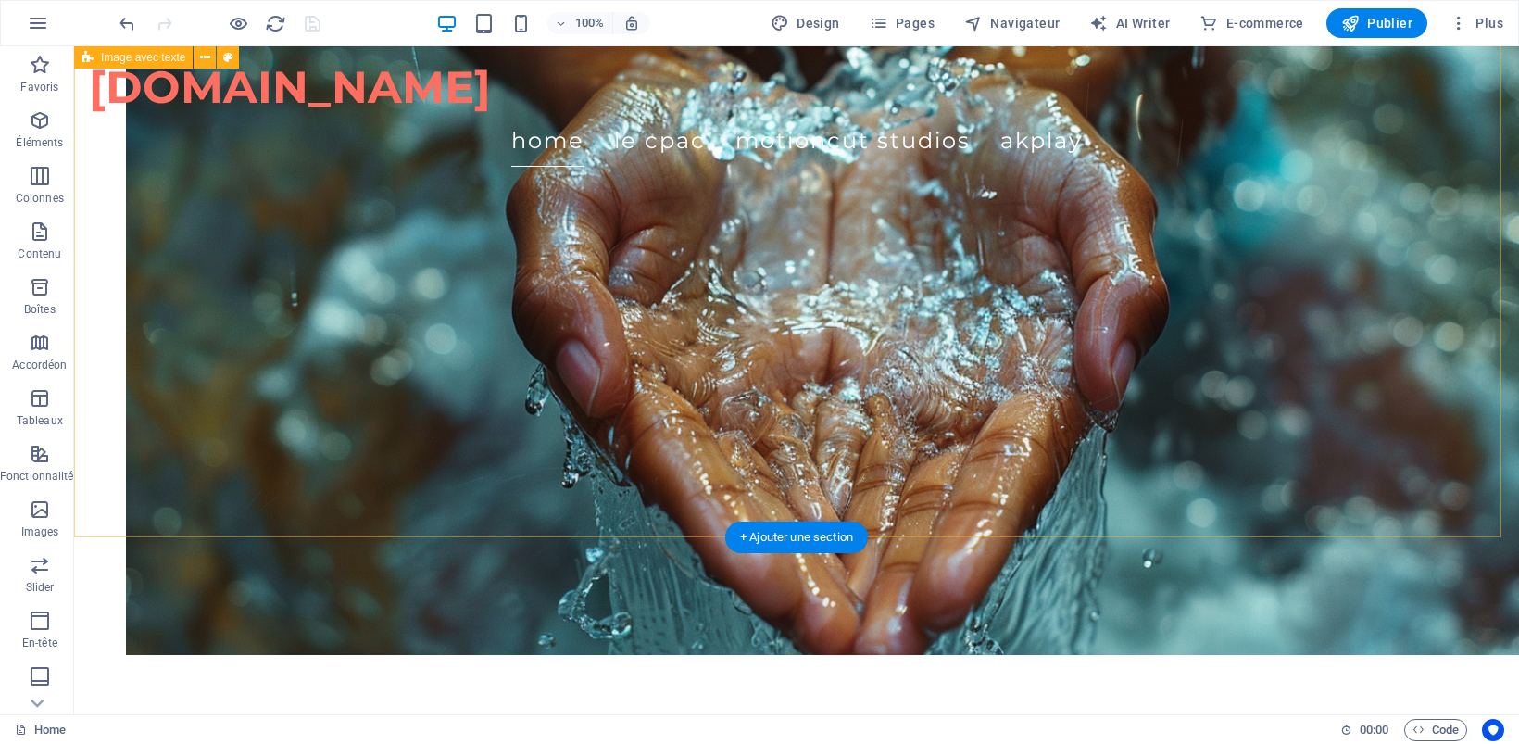
scroll to position [1882, 0]
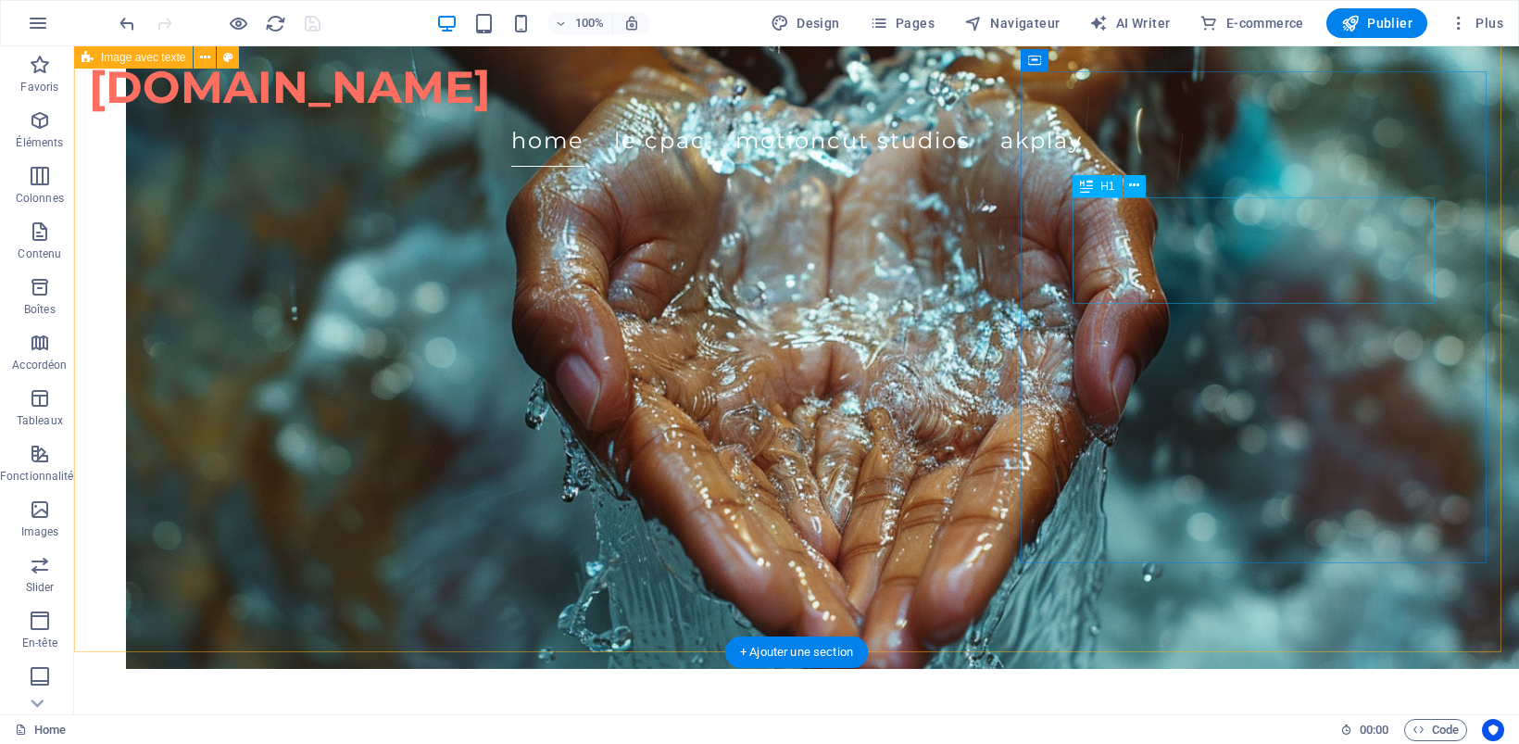
drag, startPoint x: 1134, startPoint y: 214, endPoint x: 1134, endPoint y: 230, distance: 15.7
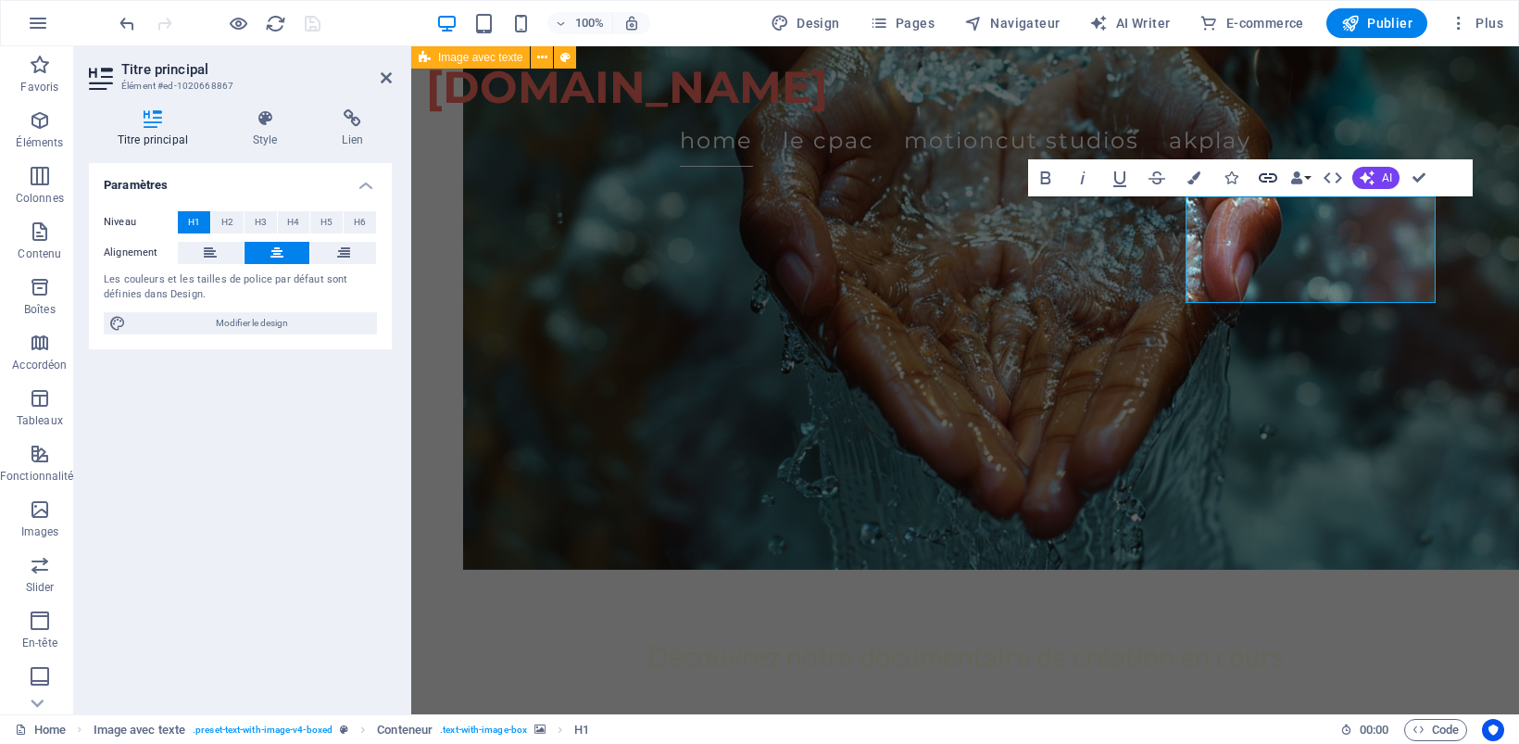
click at [1264, 169] on icon "button" at bounding box center [1268, 178] width 22 height 22
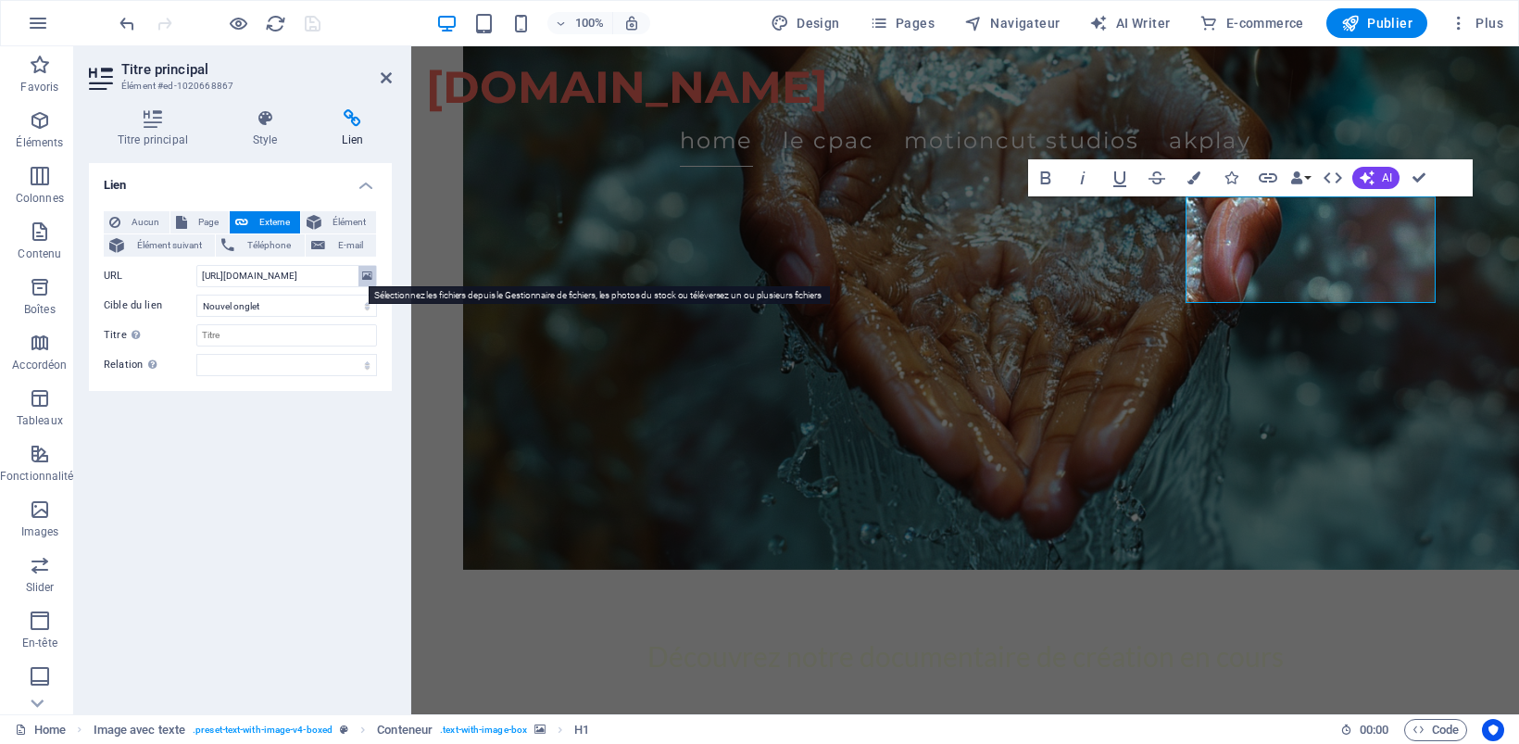
click at [366, 276] on icon at bounding box center [367, 276] width 10 height 20
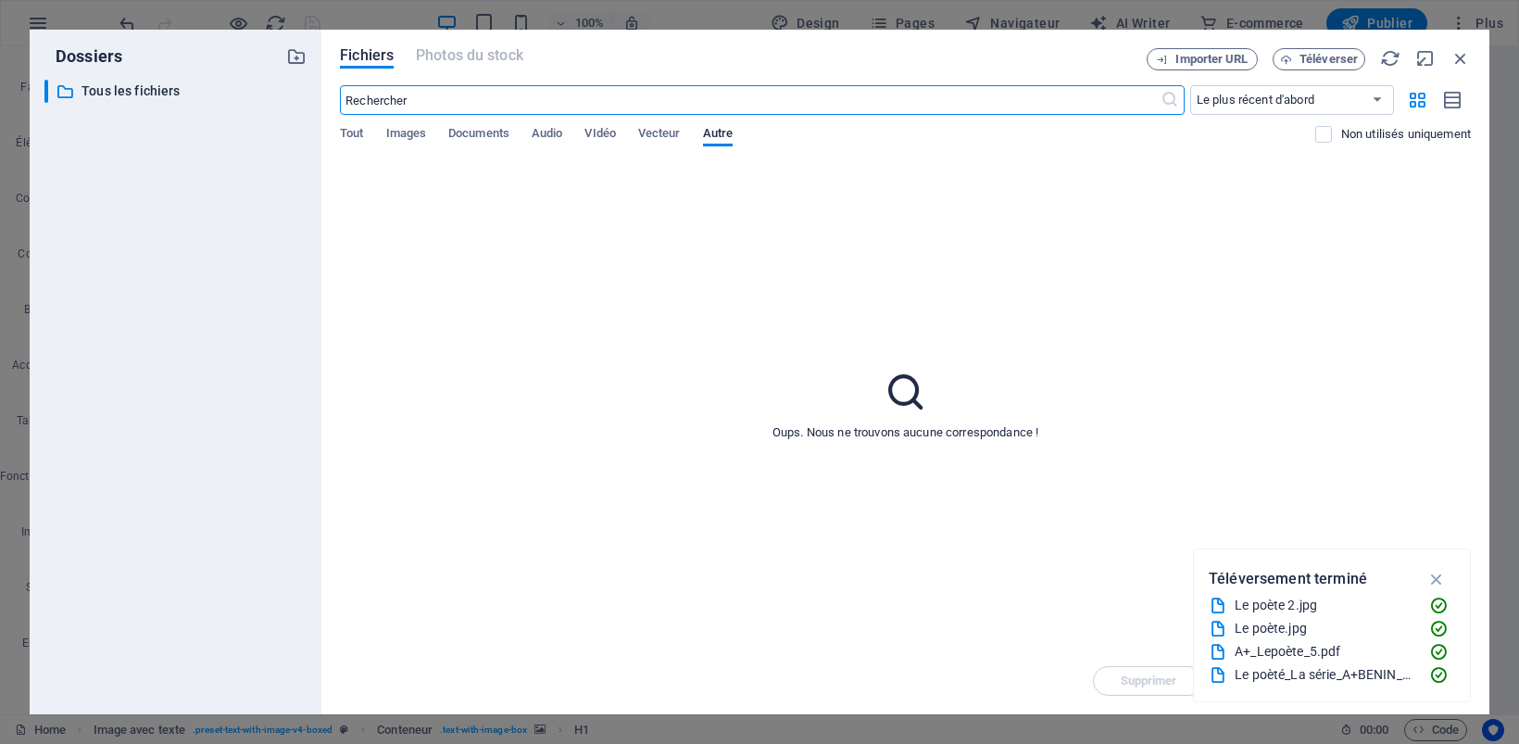
scroll to position [2025, 0]
click at [492, 134] on span "Documents" at bounding box center [478, 135] width 61 height 26
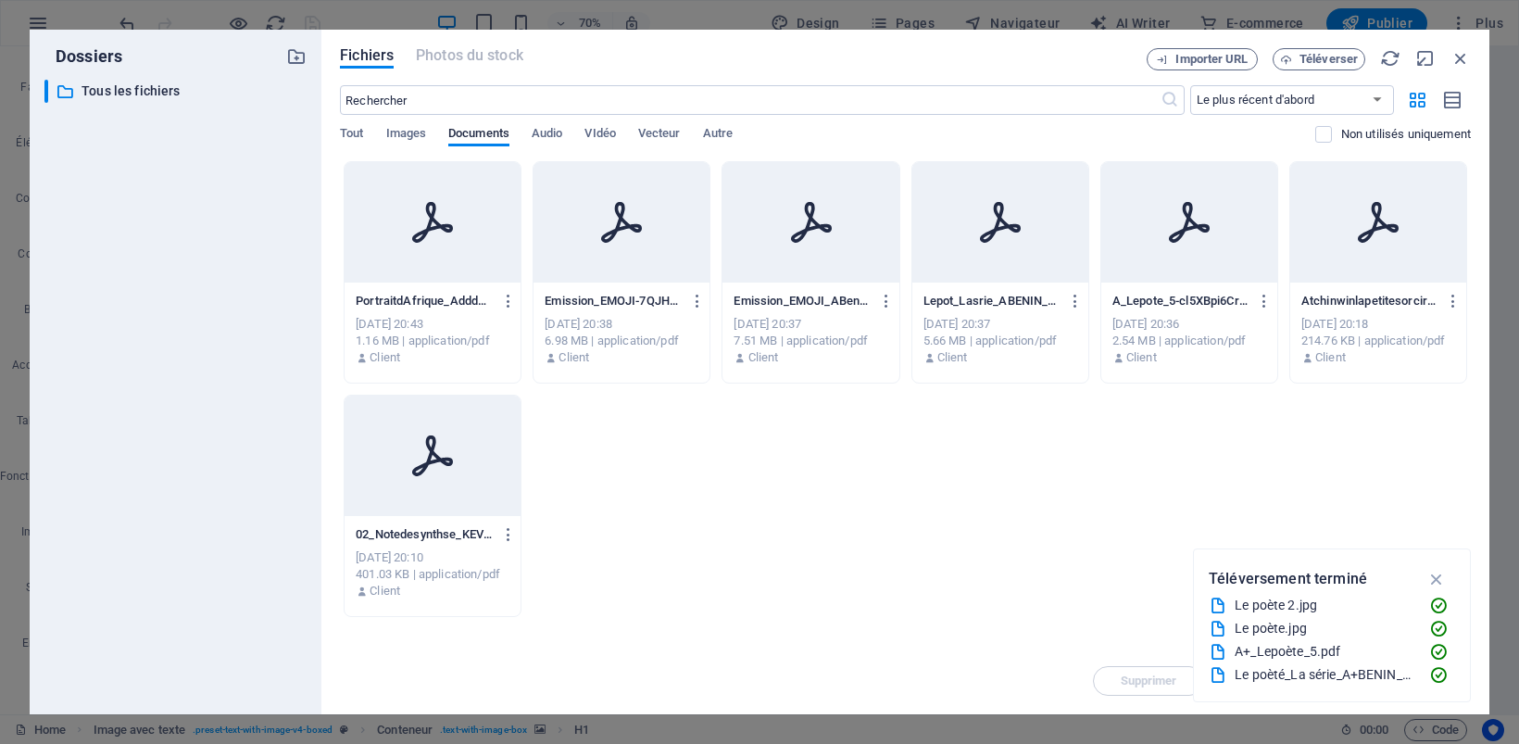
click at [464, 231] on div at bounding box center [432, 222] width 176 height 120
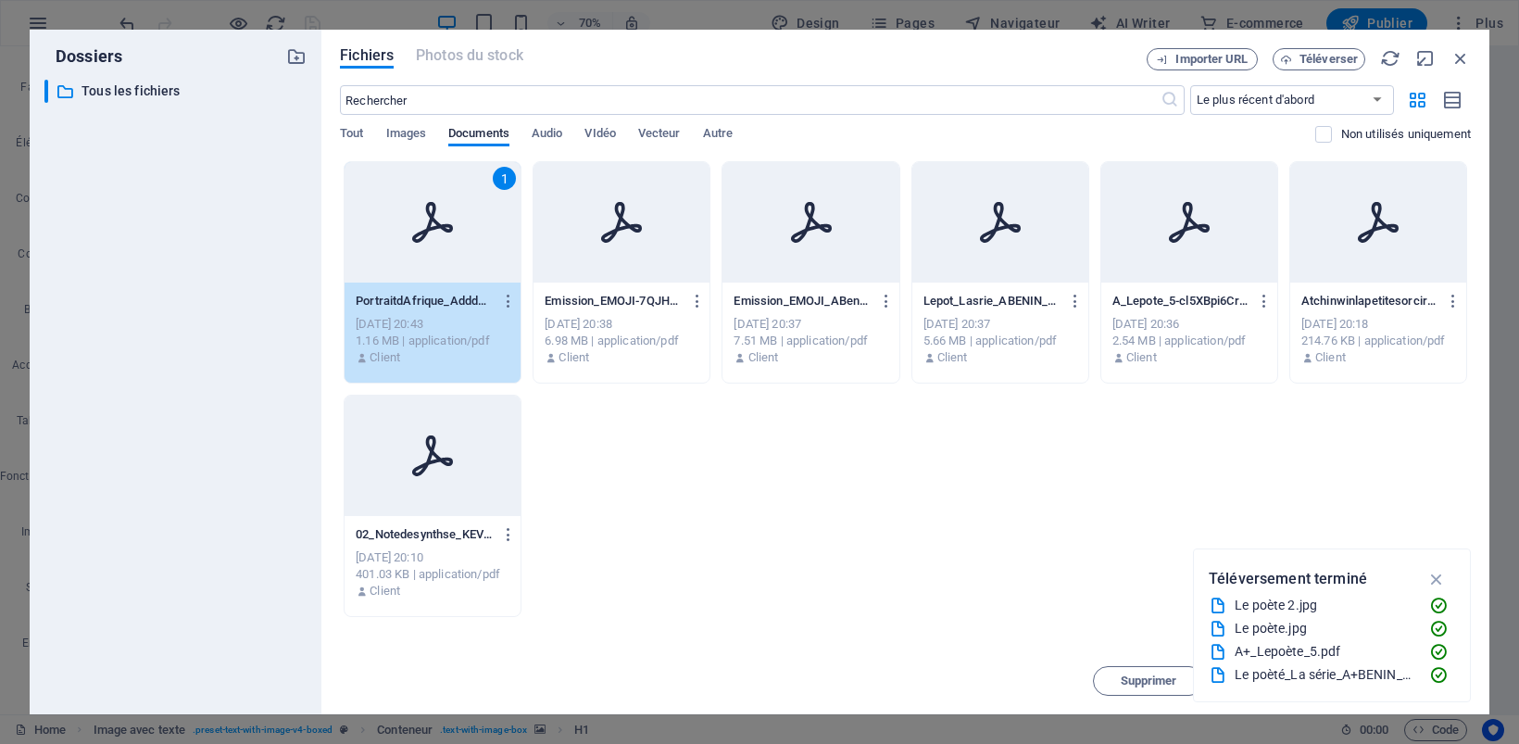
click at [474, 256] on div "1" at bounding box center [432, 222] width 176 height 120
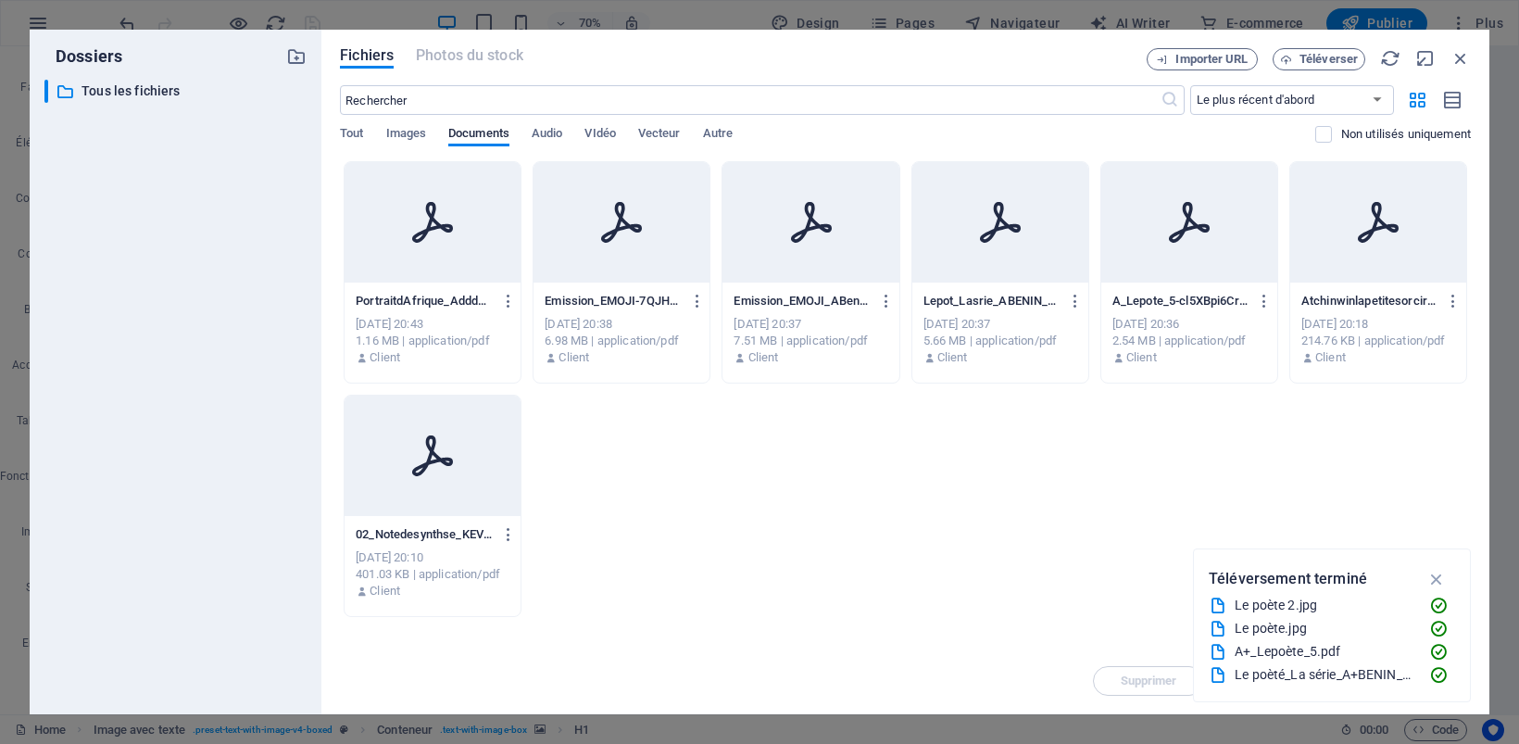
click at [474, 256] on div at bounding box center [432, 222] width 176 height 120
type input "https://cdn1.site-media.eu/images/document/19745436/PortraitdAfrique_Addddddddd…"
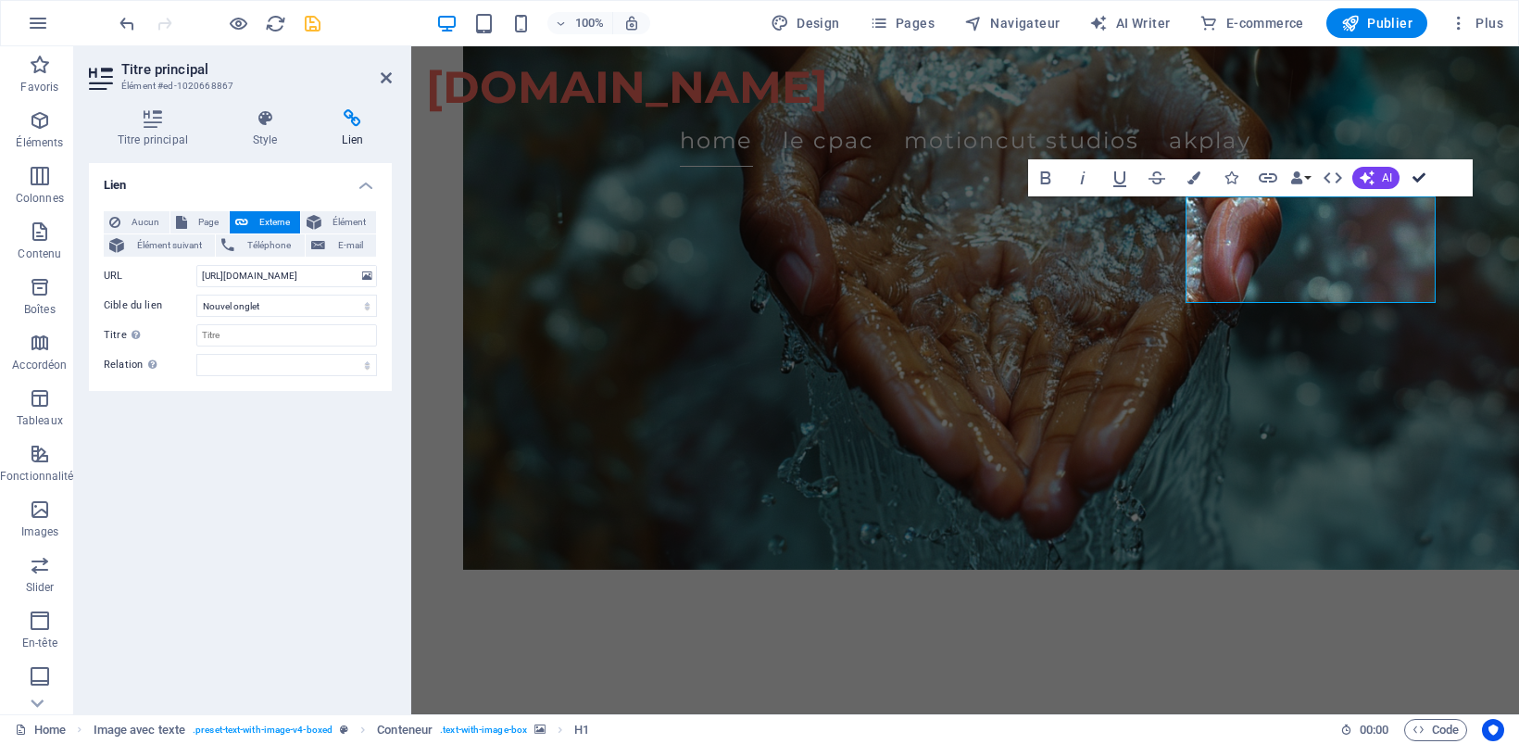
scroll to position [1882, 0]
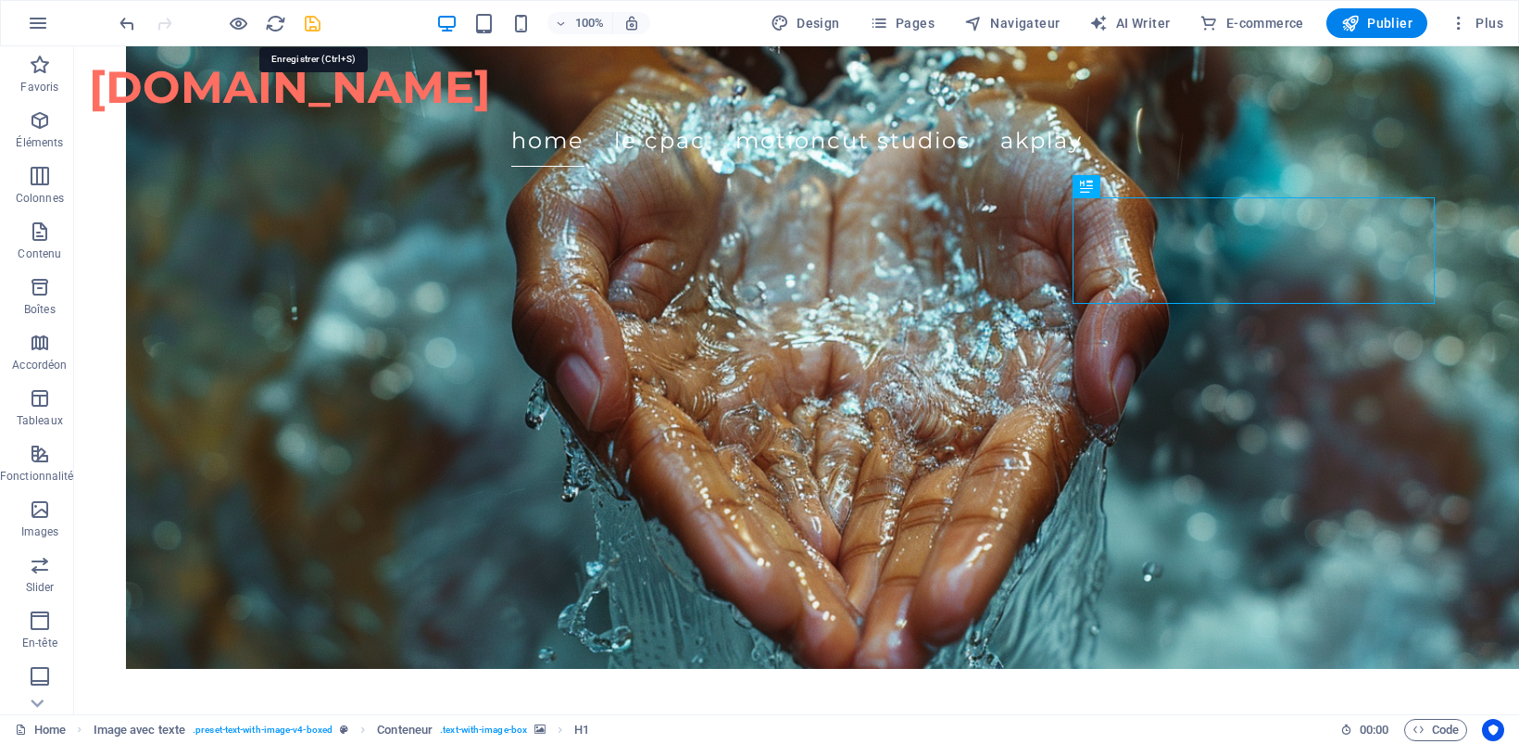
click at [306, 21] on icon "save" at bounding box center [312, 23] width 21 height 21
checkbox input "false"
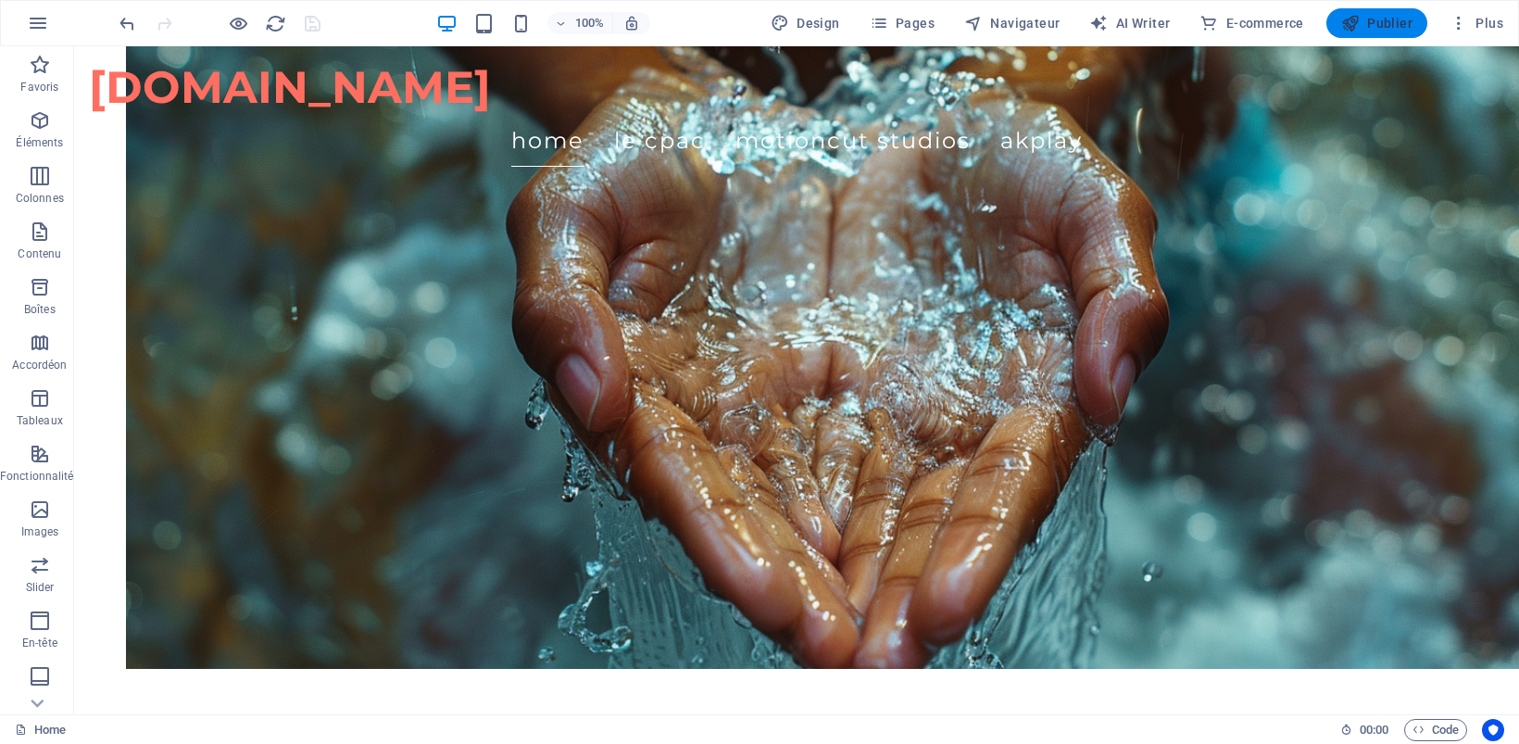
click at [1367, 24] on span "Publier" at bounding box center [1376, 23] width 71 height 19
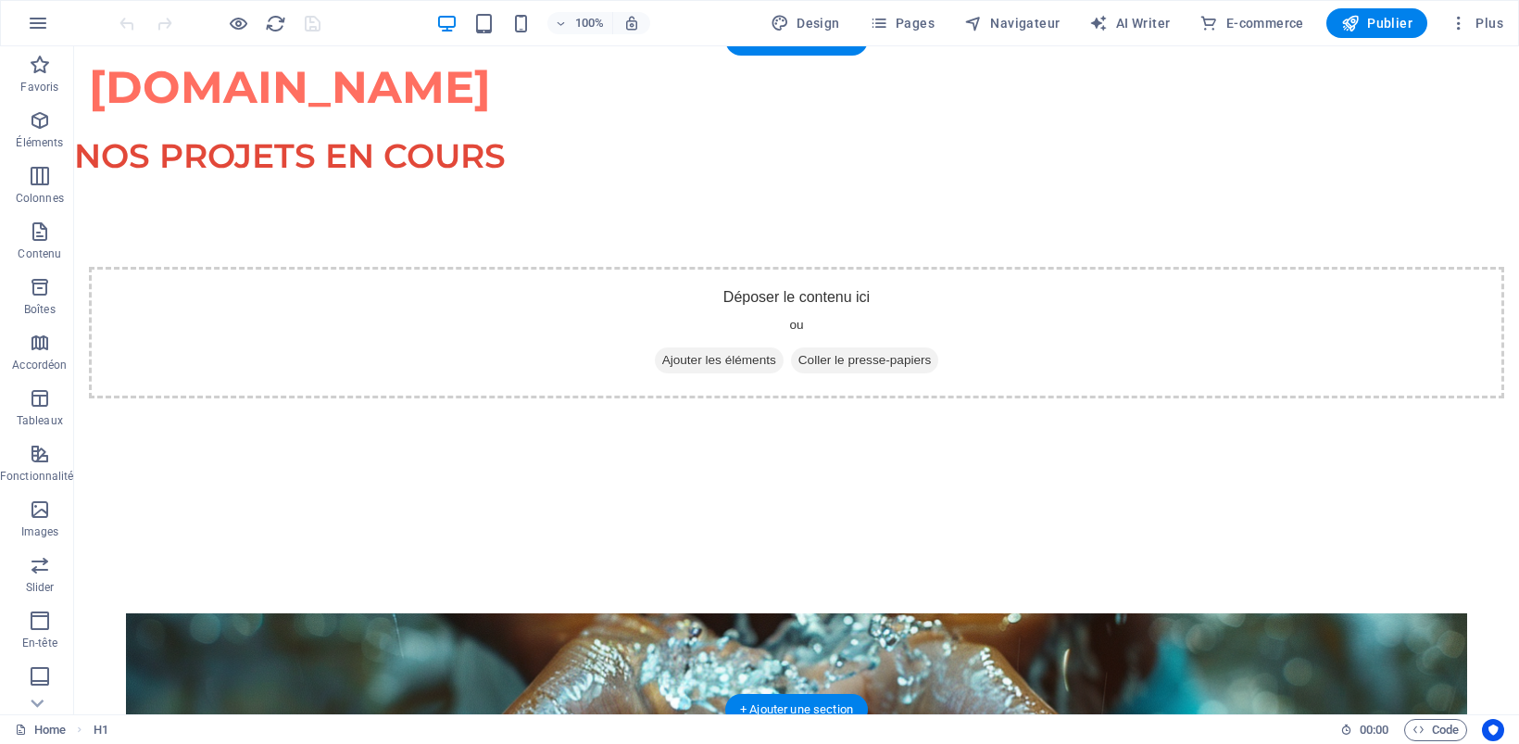
scroll to position [1273, 0]
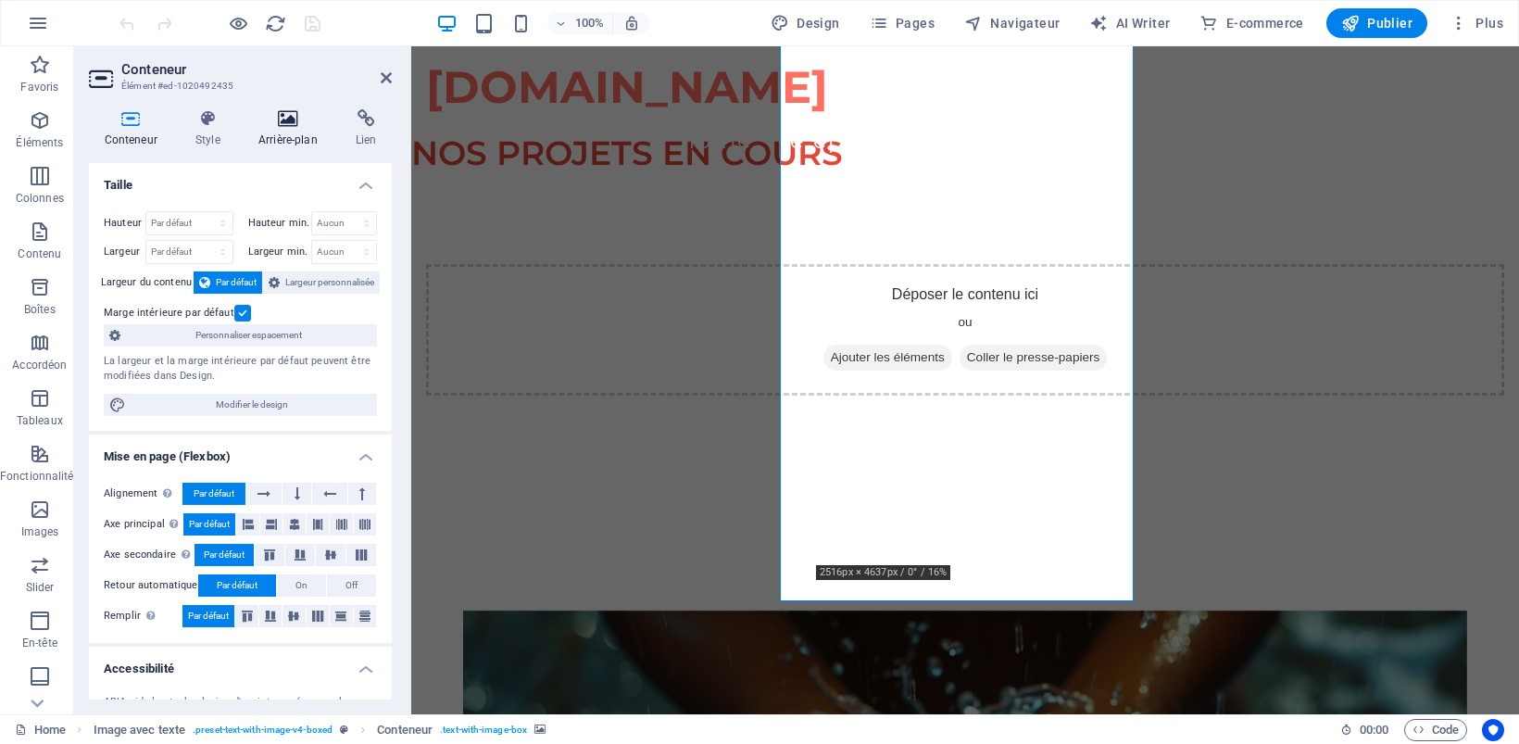
click at [288, 118] on icon at bounding box center [288, 118] width 90 height 19
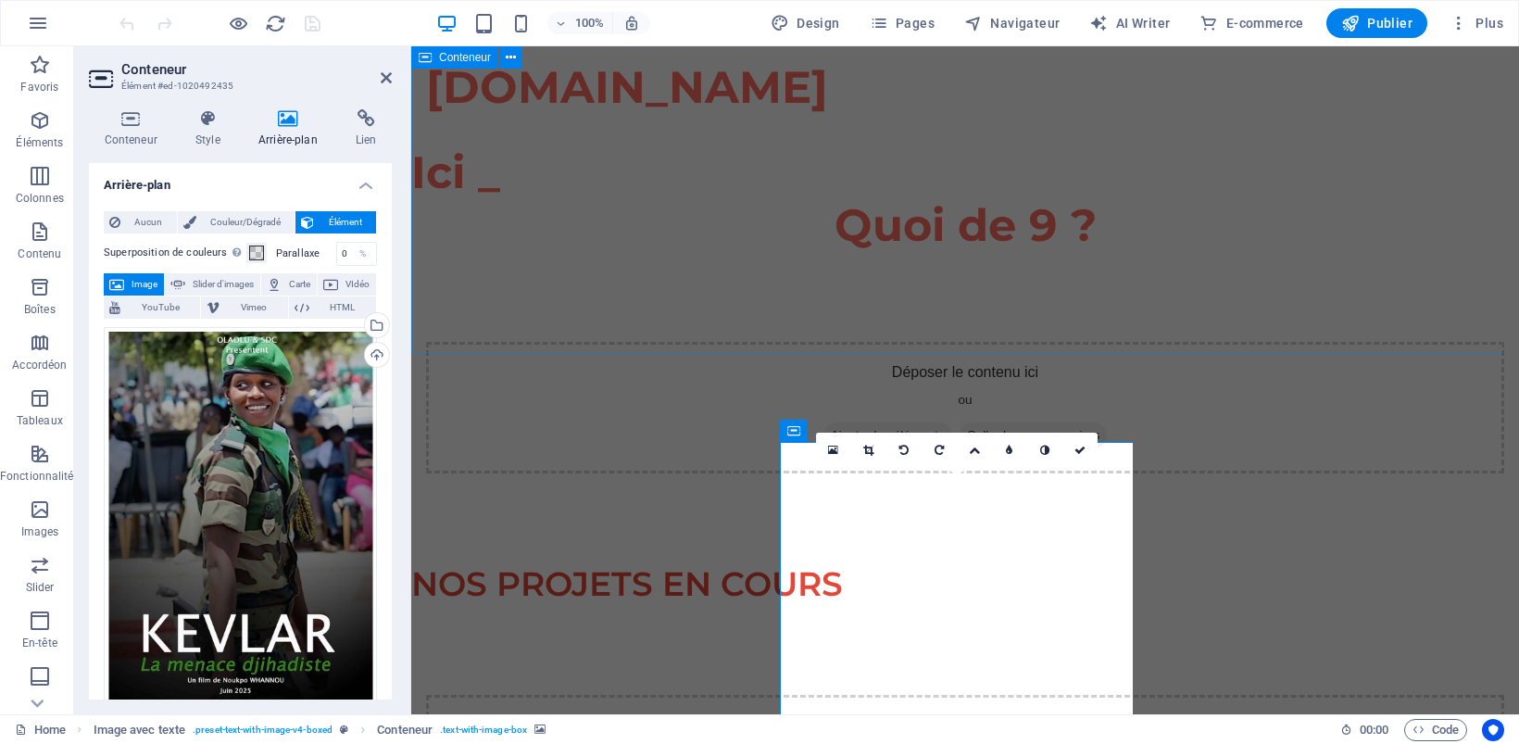
scroll to position [810, 0]
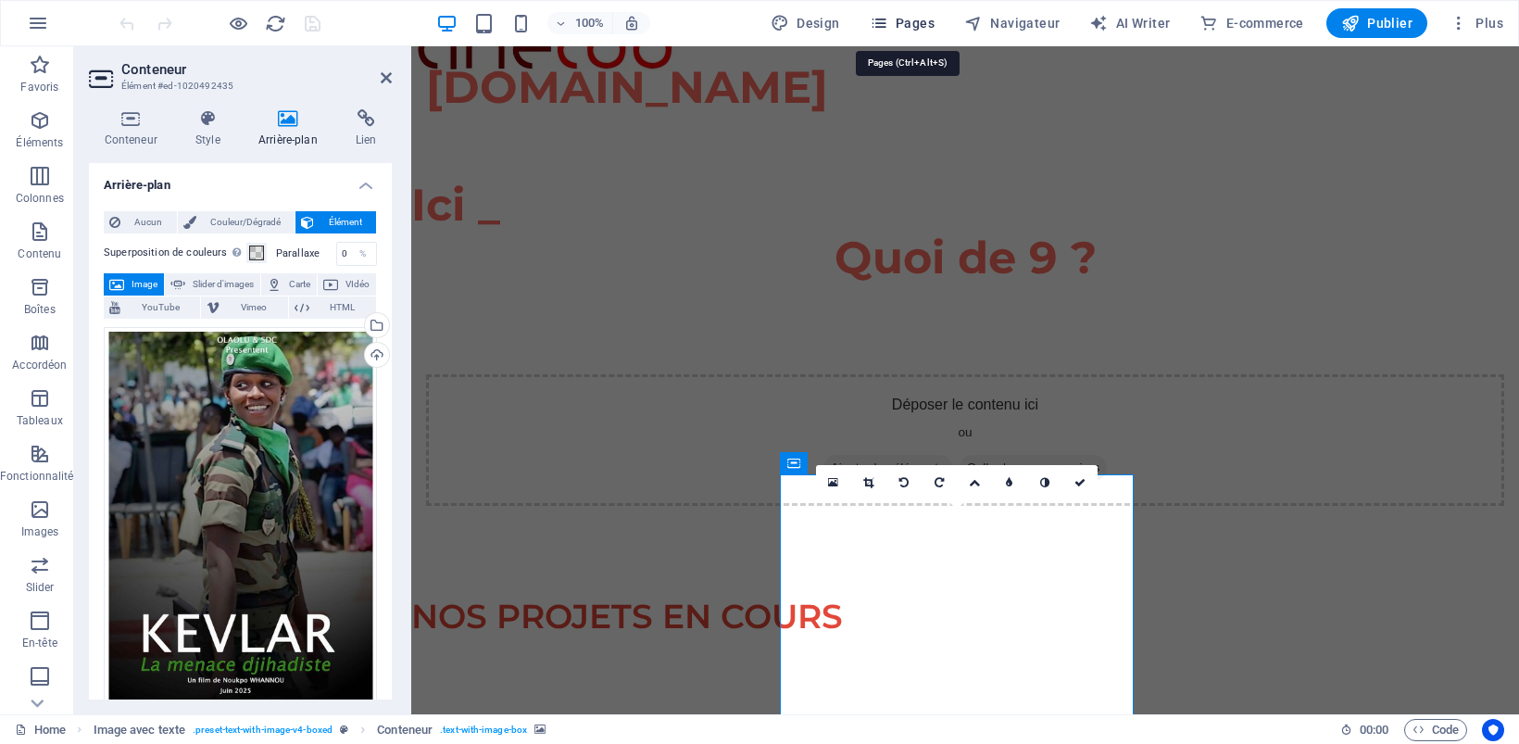
click at [921, 17] on span "Pages" at bounding box center [901, 23] width 65 height 19
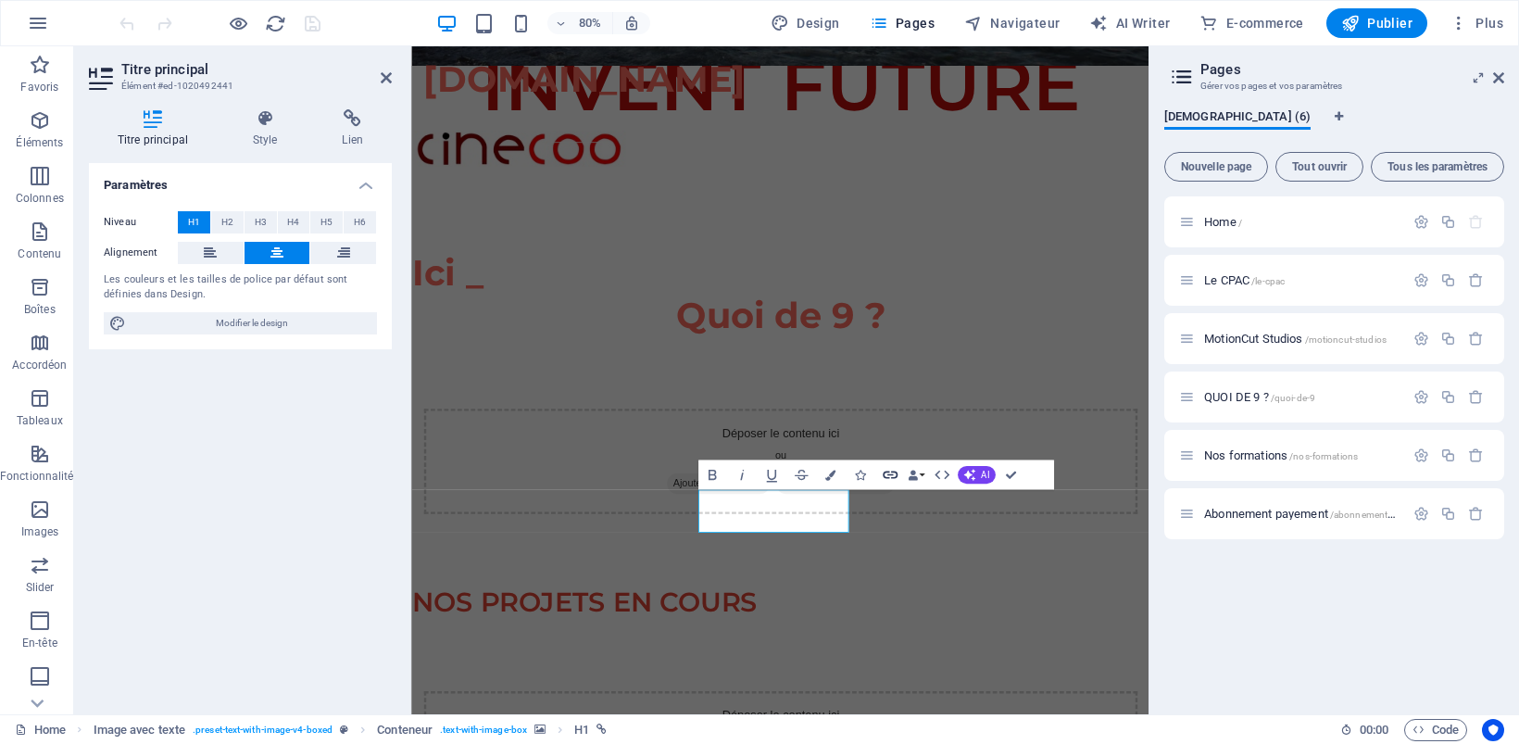
click at [890, 473] on icon "button" at bounding box center [890, 475] width 18 height 18
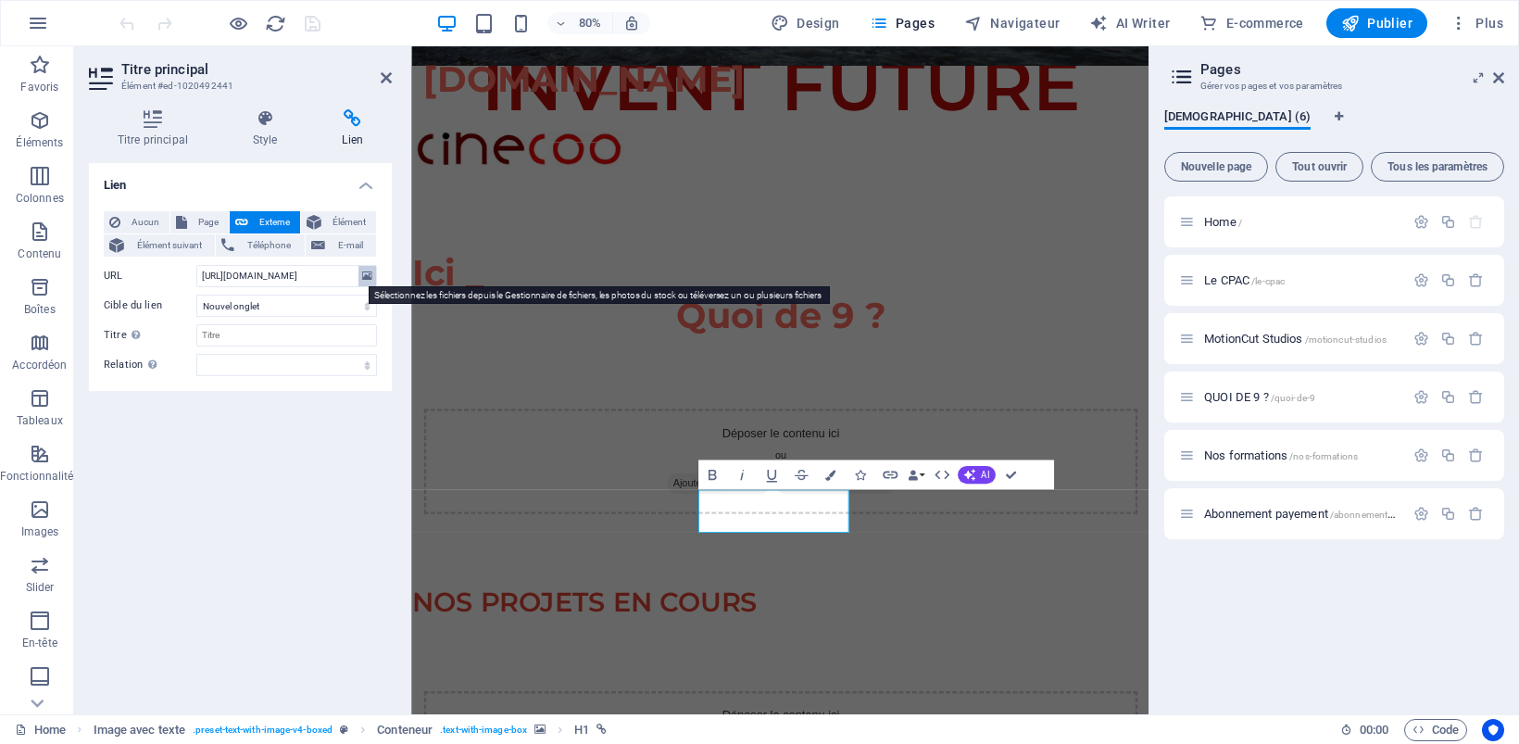
click at [364, 278] on icon at bounding box center [367, 276] width 10 height 20
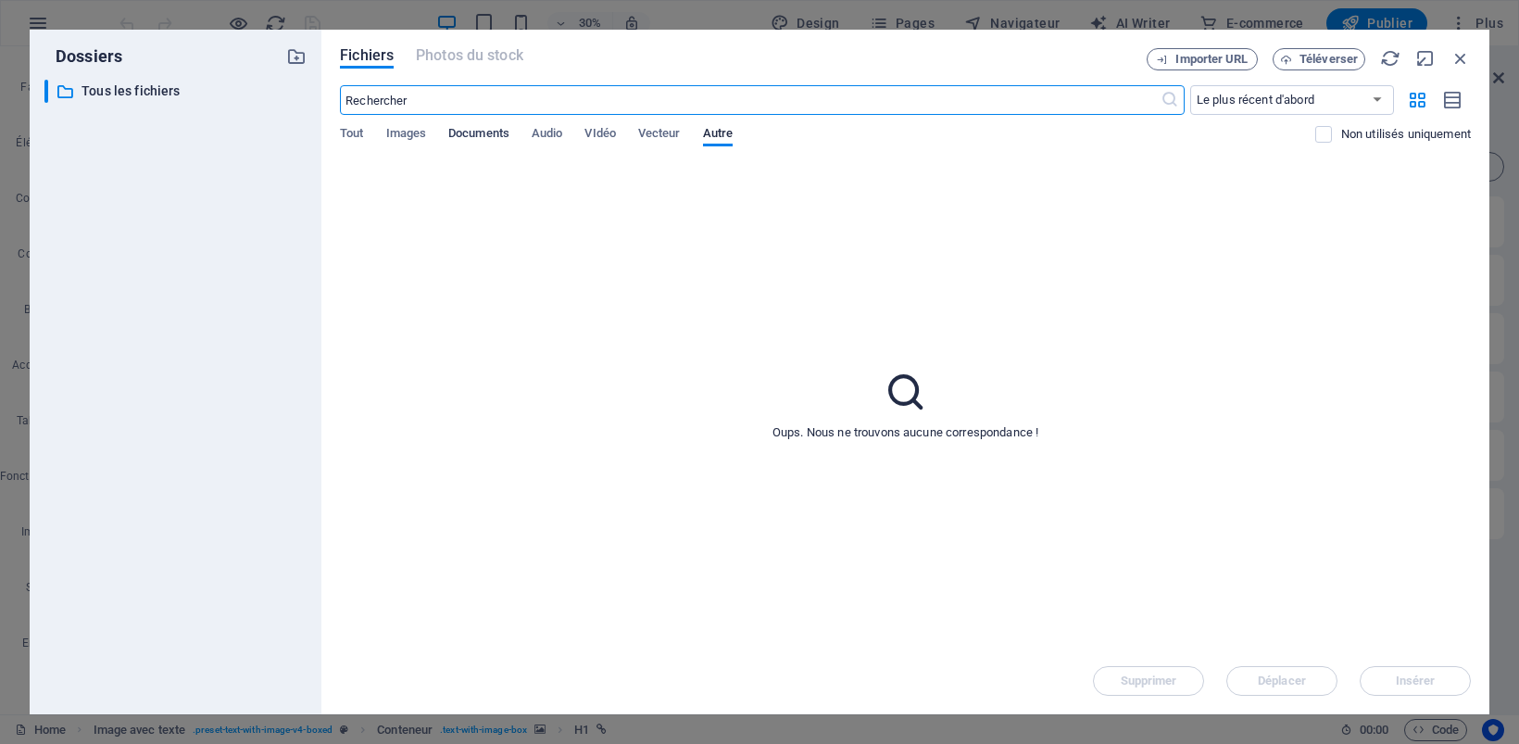
click at [478, 131] on span "Documents" at bounding box center [478, 135] width 61 height 26
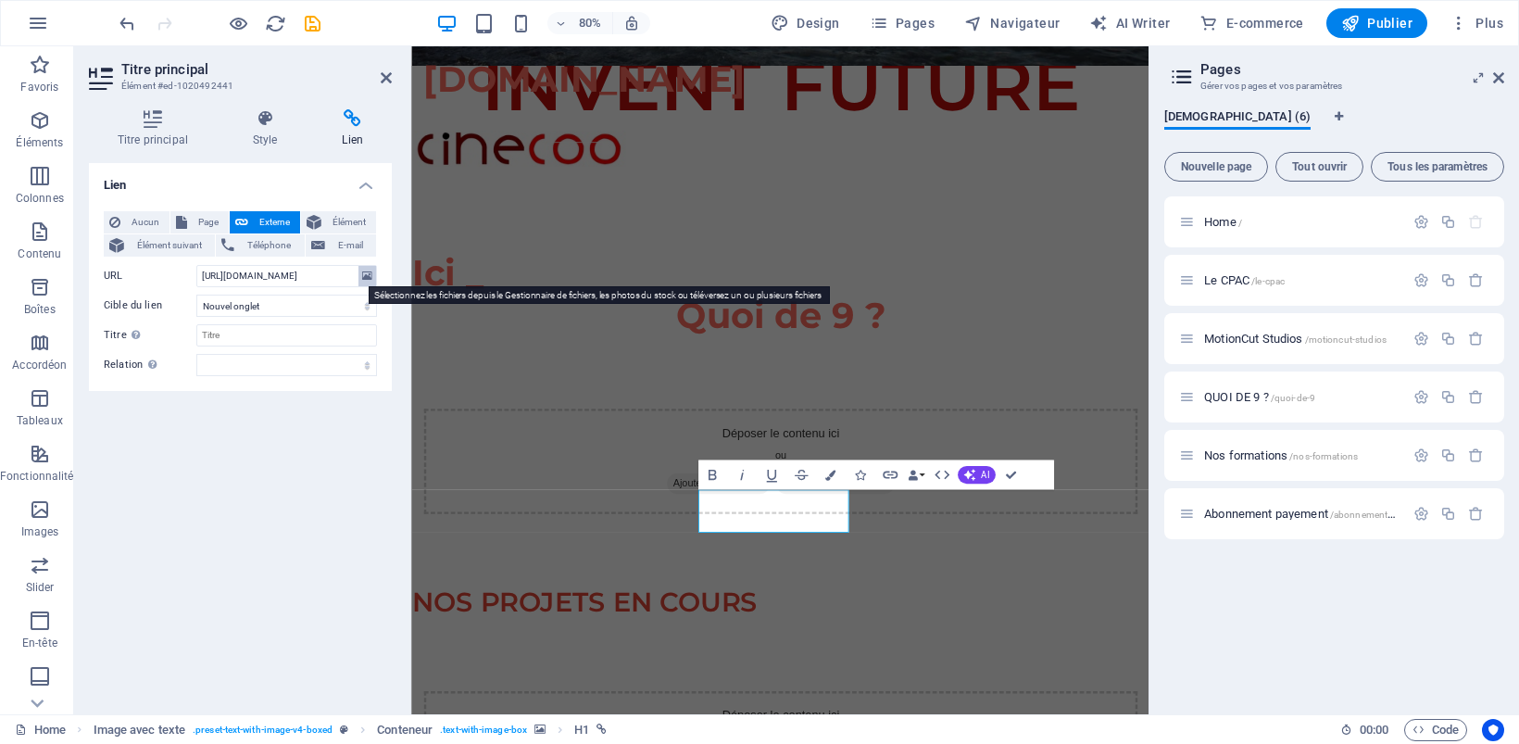
click at [367, 276] on icon at bounding box center [367, 276] width 10 height 20
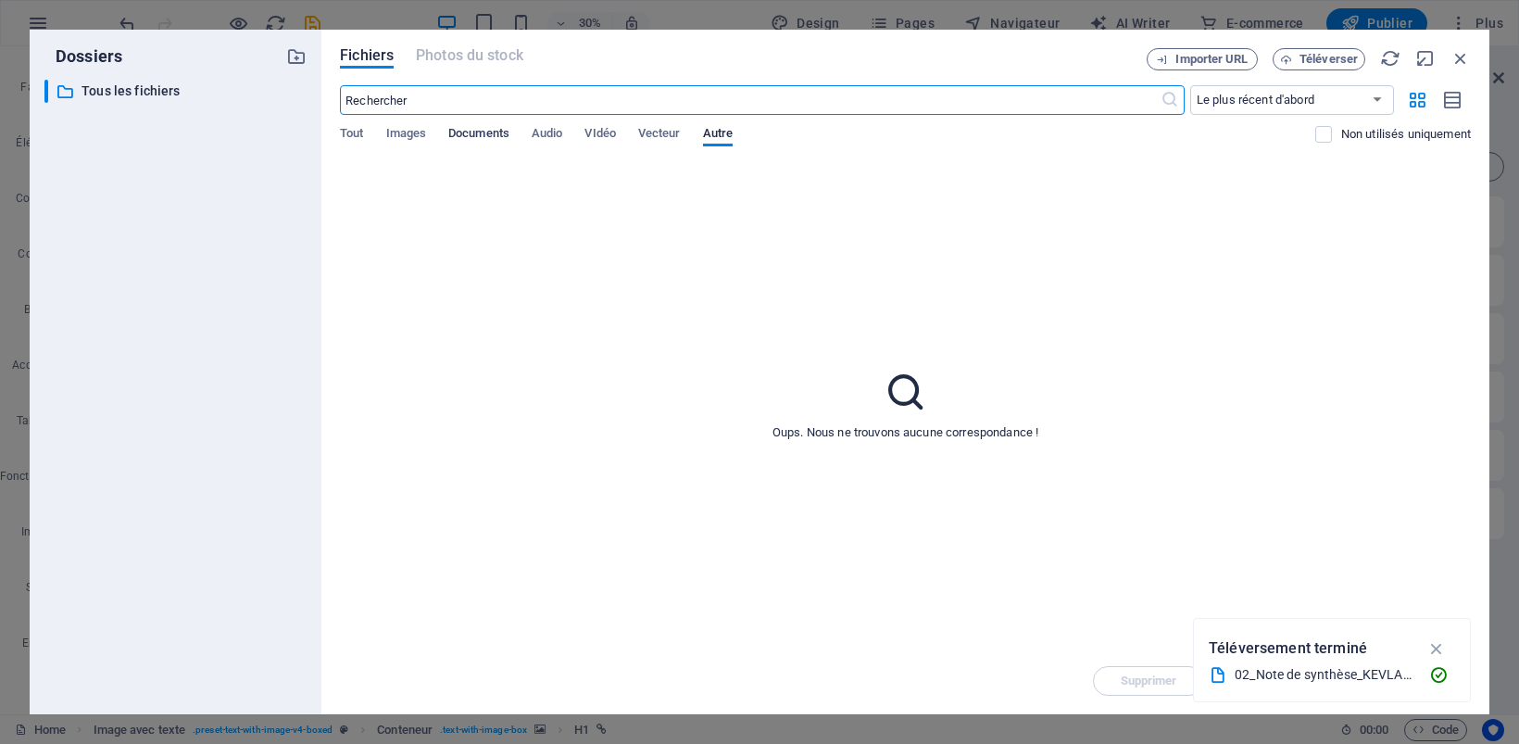
click at [470, 139] on span "Documents" at bounding box center [478, 135] width 61 height 26
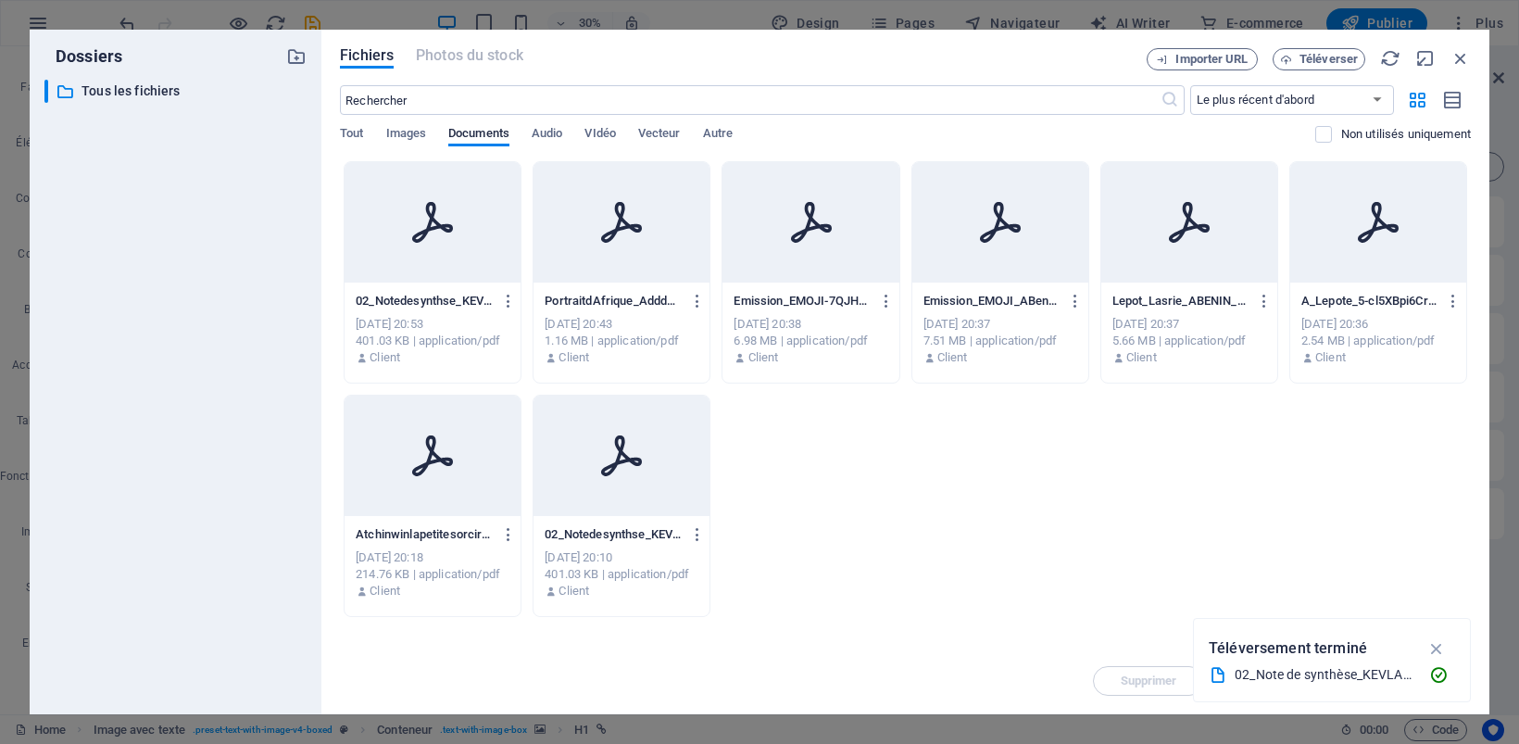
click at [626, 483] on div at bounding box center [621, 455] width 176 height 120
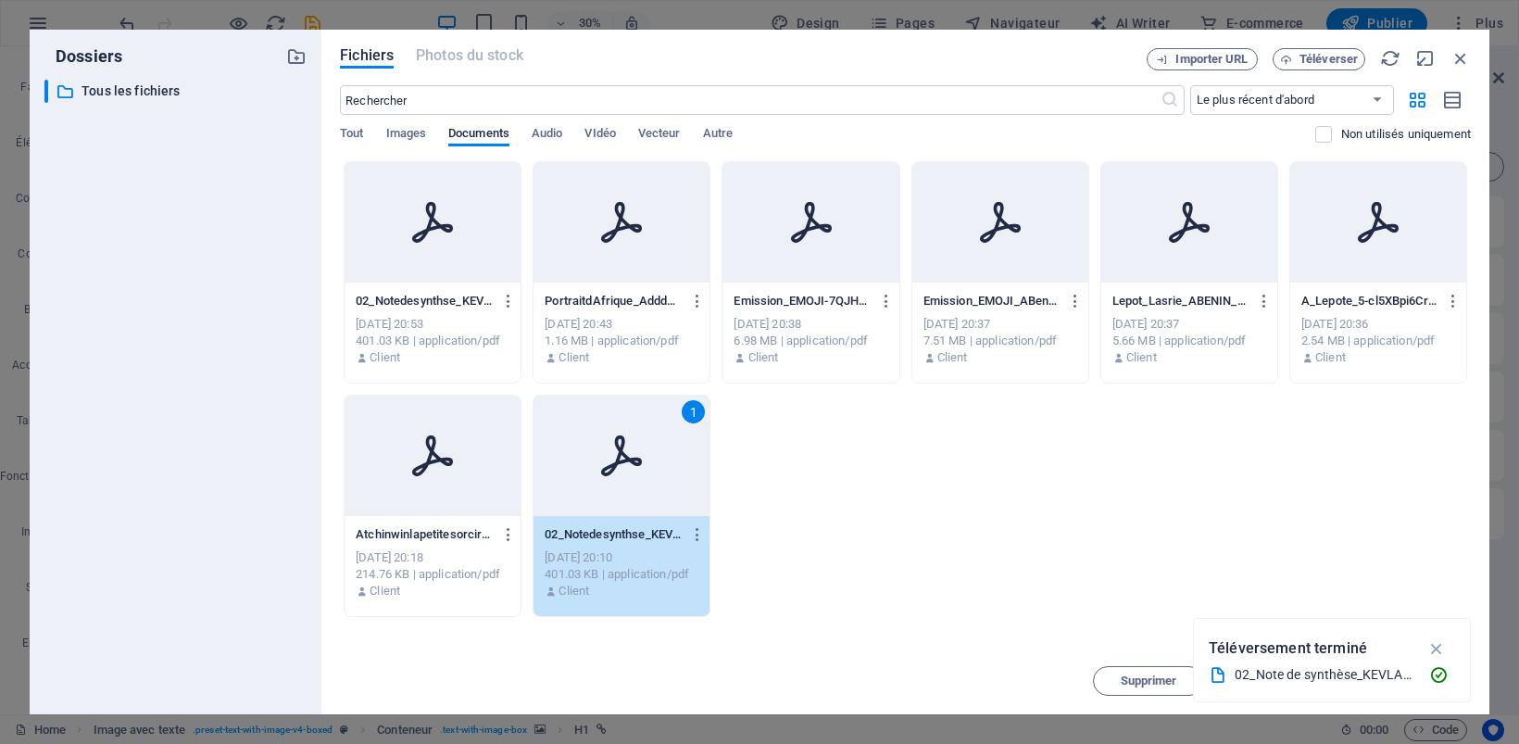
click at [626, 483] on div "1" at bounding box center [621, 455] width 176 height 120
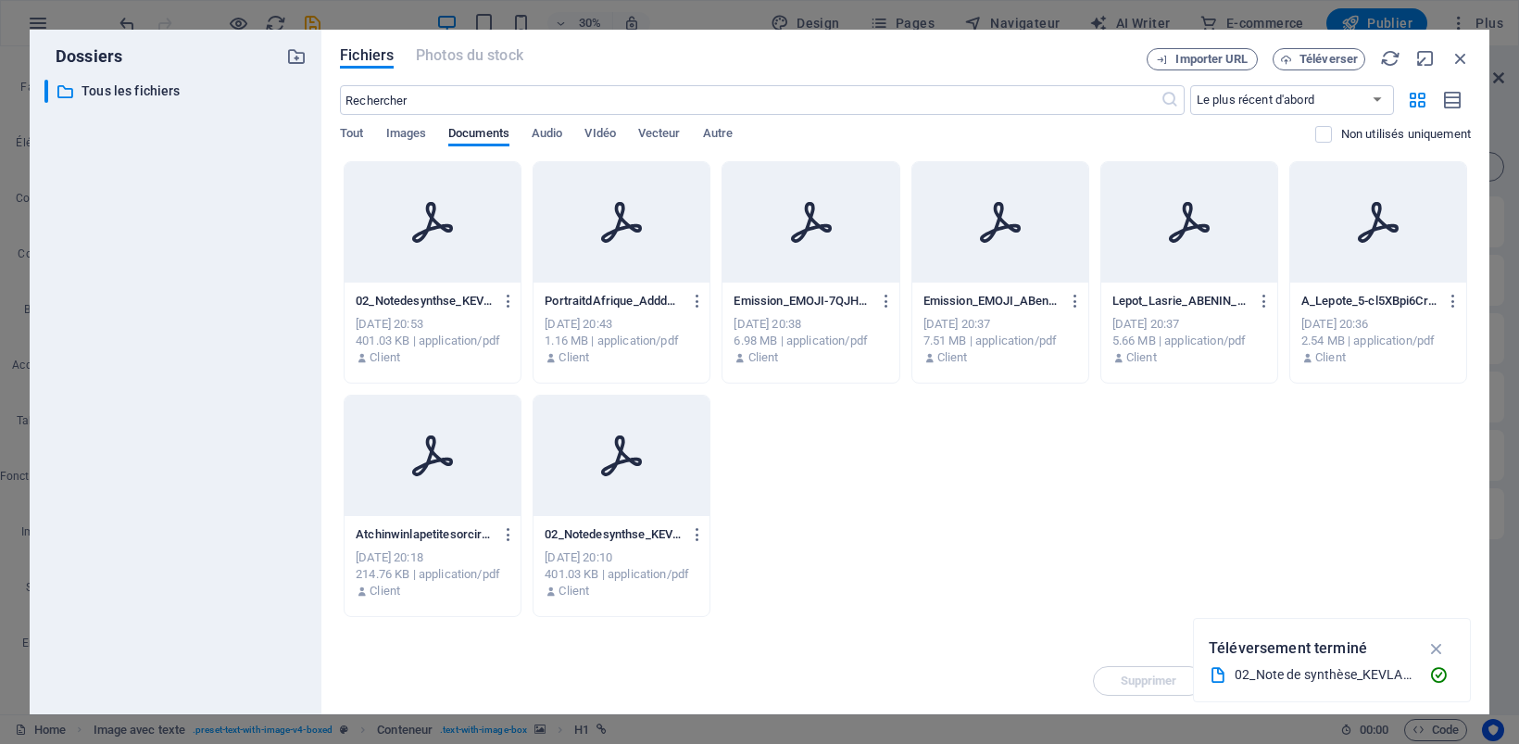
click at [626, 483] on div at bounding box center [621, 455] width 176 height 120
type input "https://cdn1.site-media.eu/images/document/19744561/02_Notedesynthse_KEVLAR-SkH…"
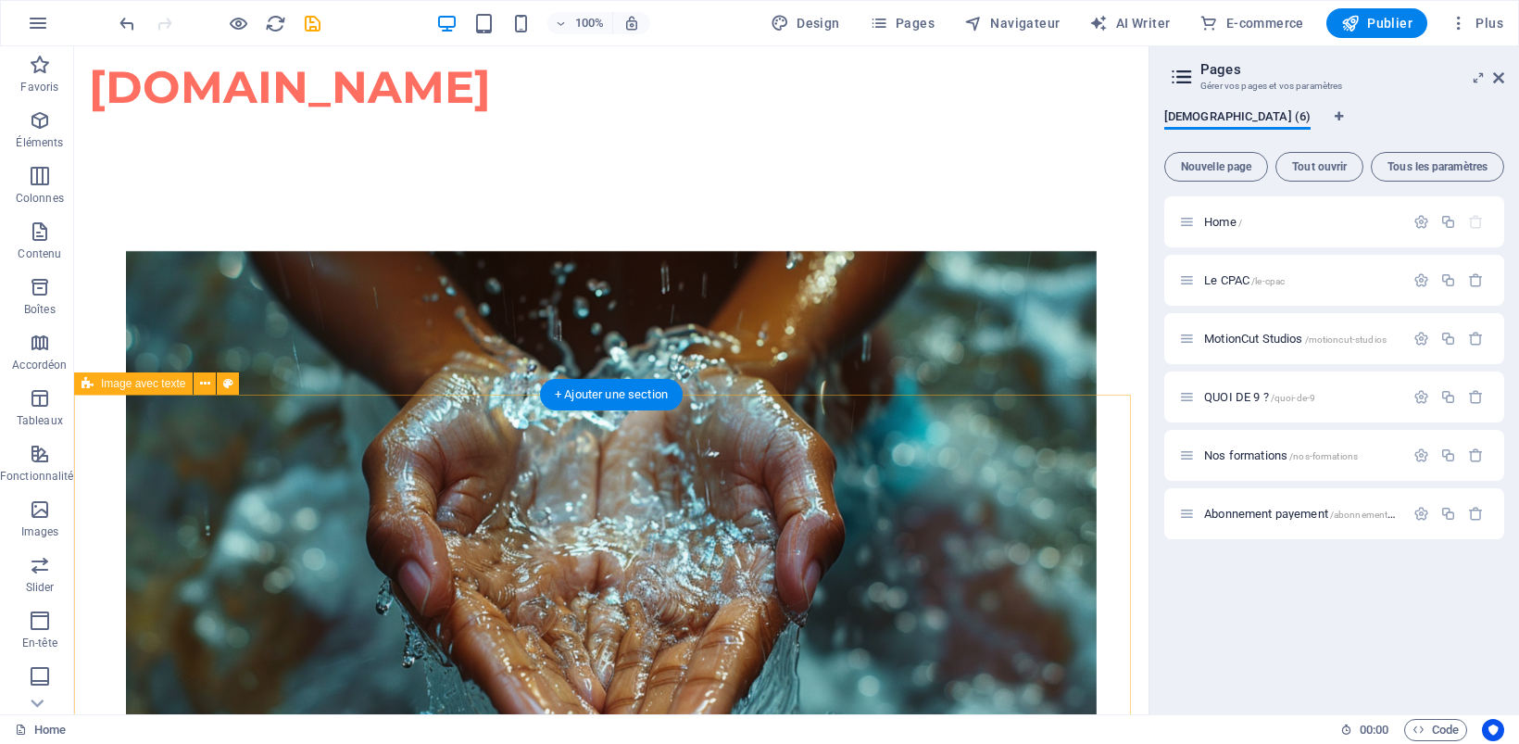
scroll to position [1736, 0]
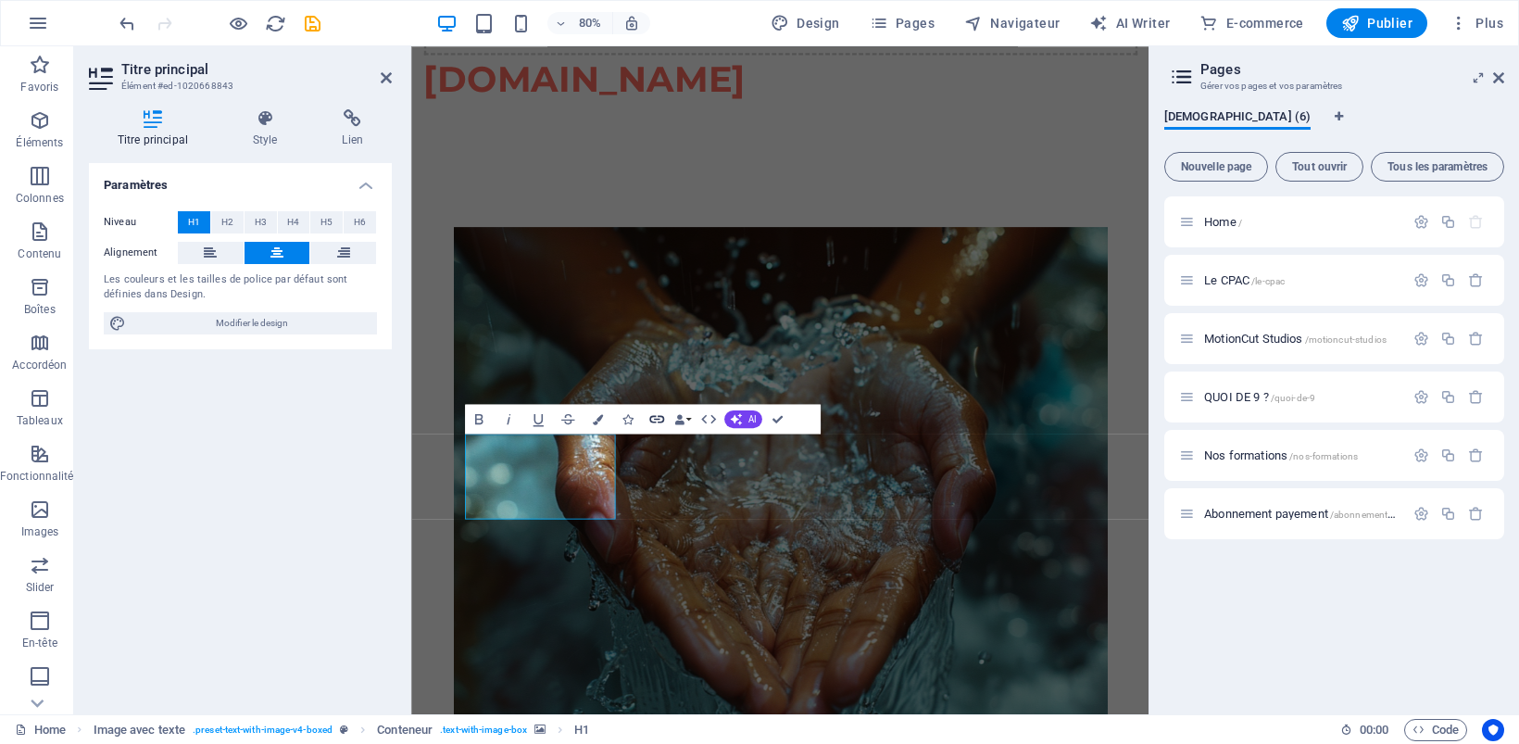
click at [660, 406] on button "Link" at bounding box center [657, 419] width 28 height 30
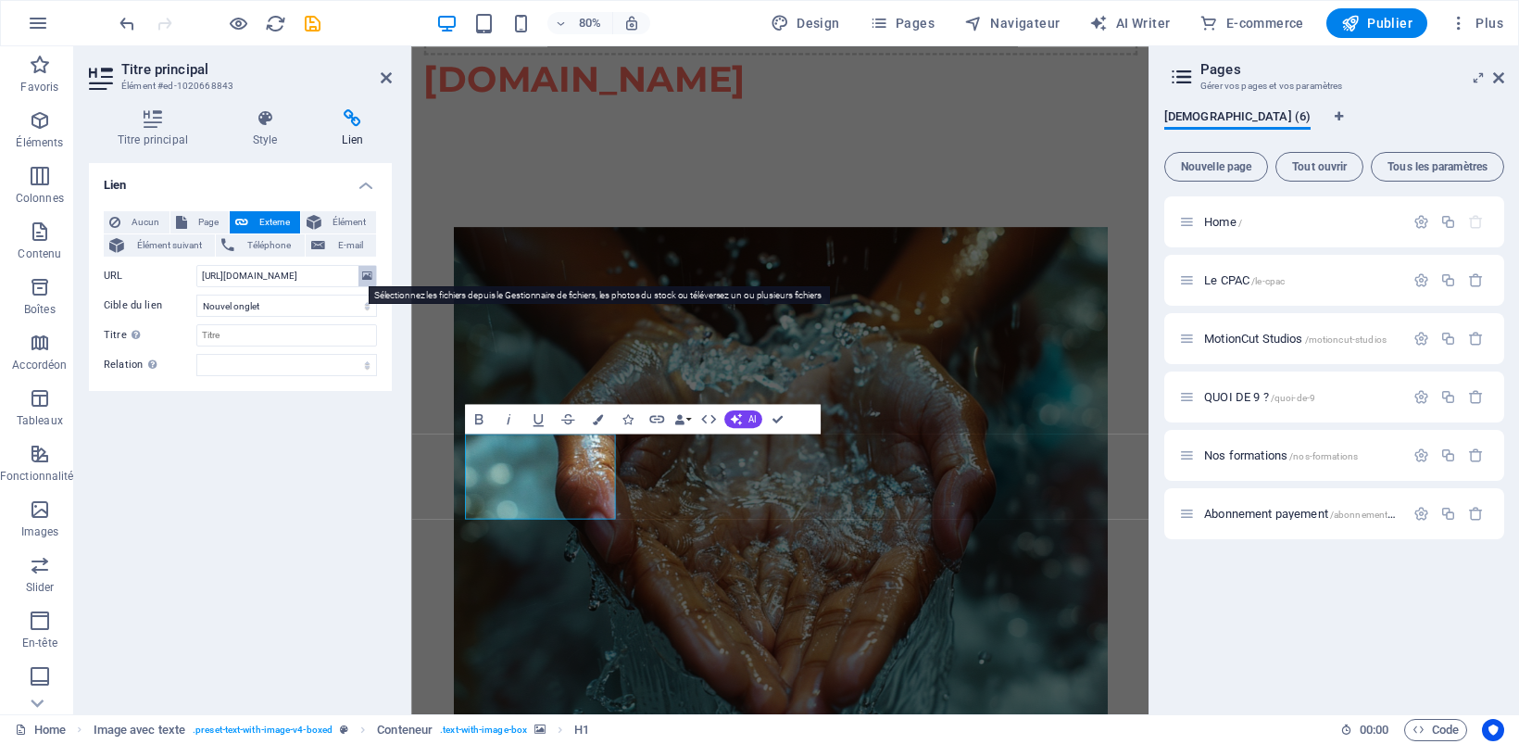
click at [368, 274] on icon at bounding box center [367, 276] width 10 height 20
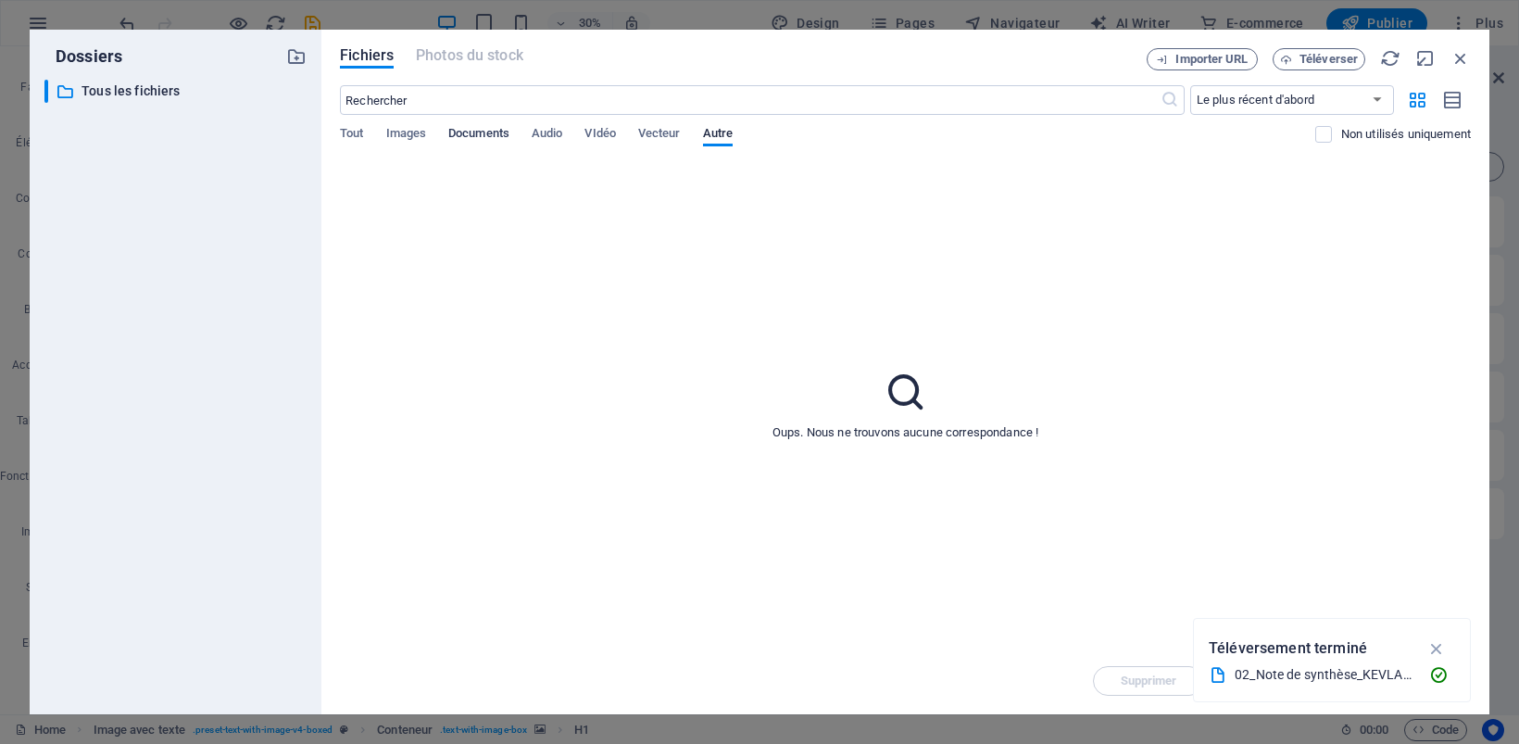
click at [472, 131] on span "Documents" at bounding box center [478, 135] width 61 height 26
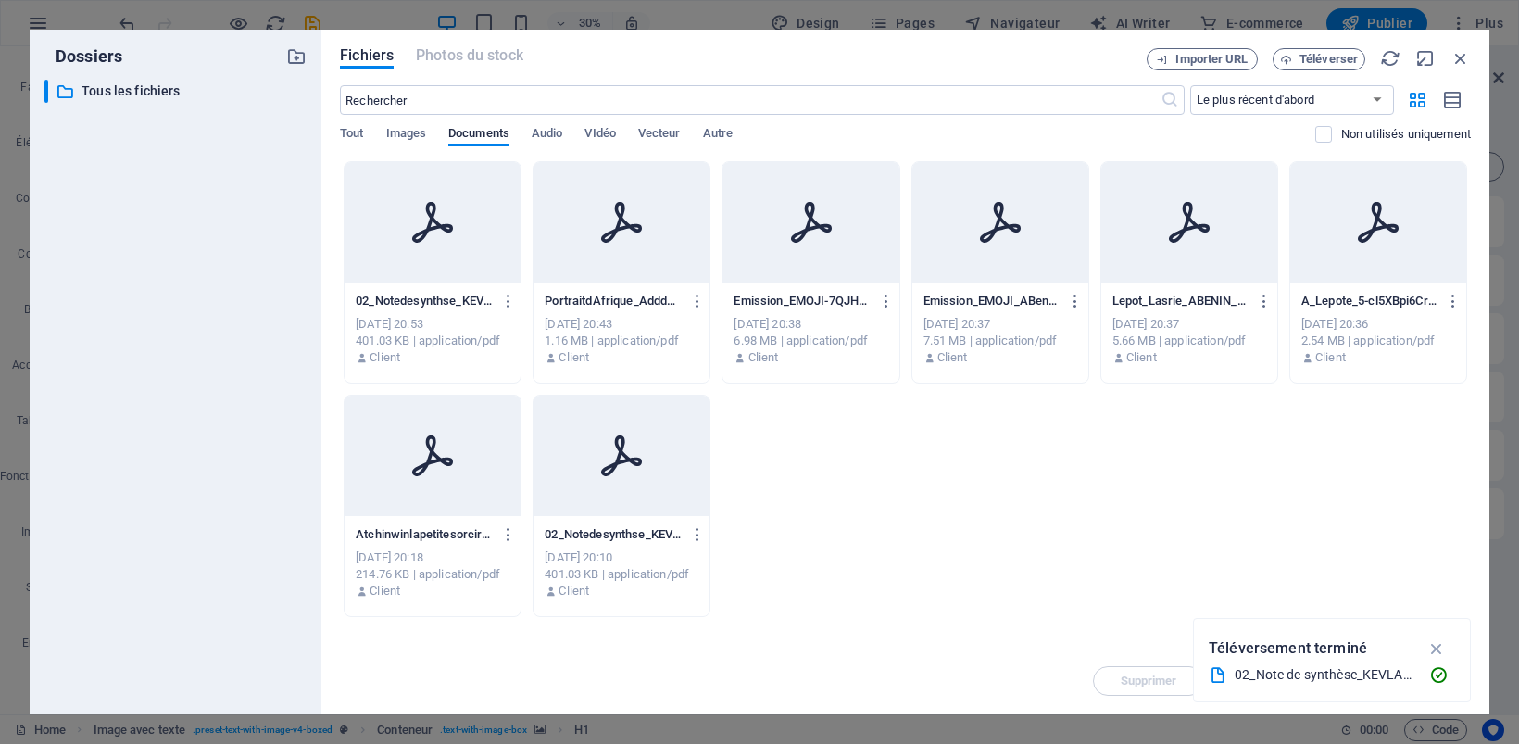
click at [1343, 251] on div at bounding box center [1378, 222] width 176 height 120
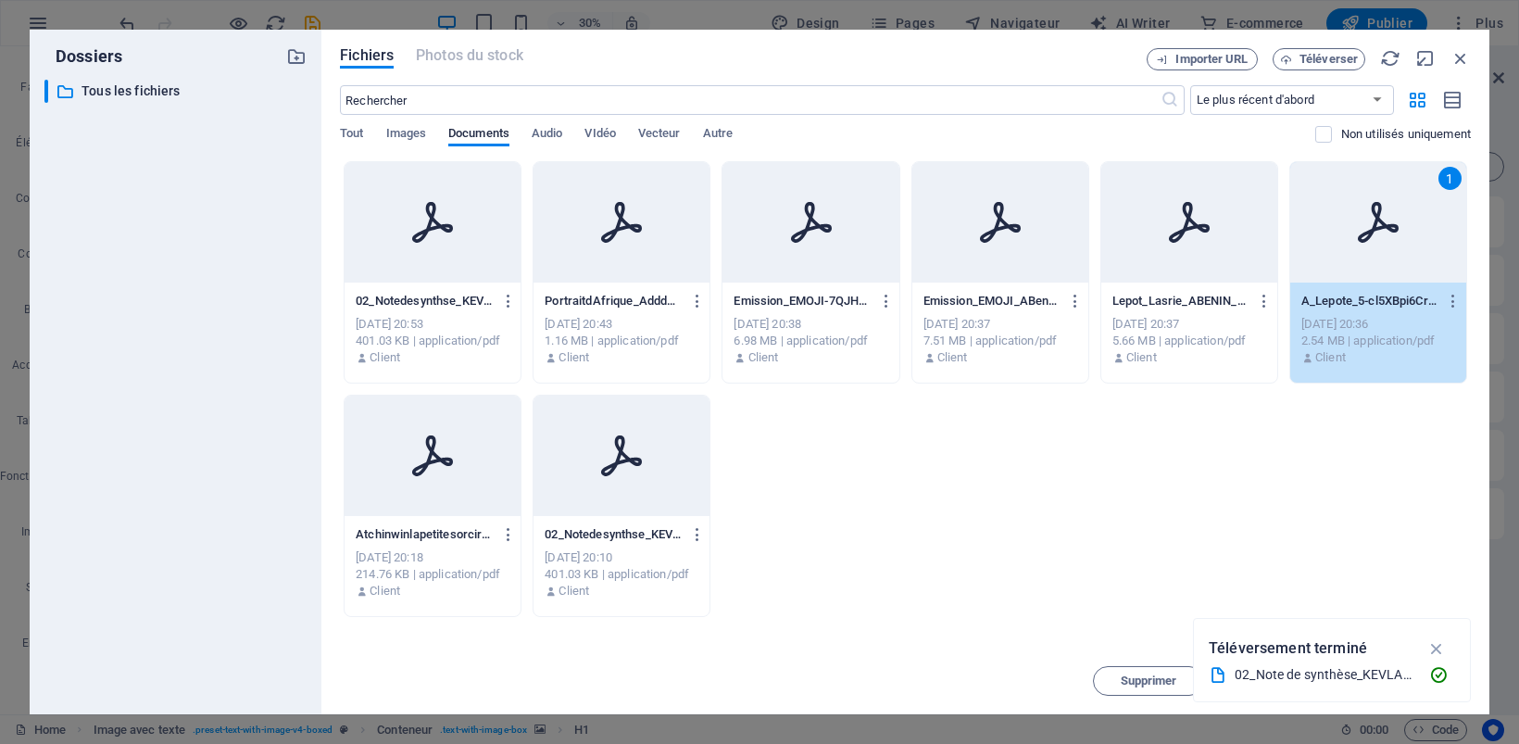
click at [1375, 227] on icon at bounding box center [1377, 222] width 41 height 41
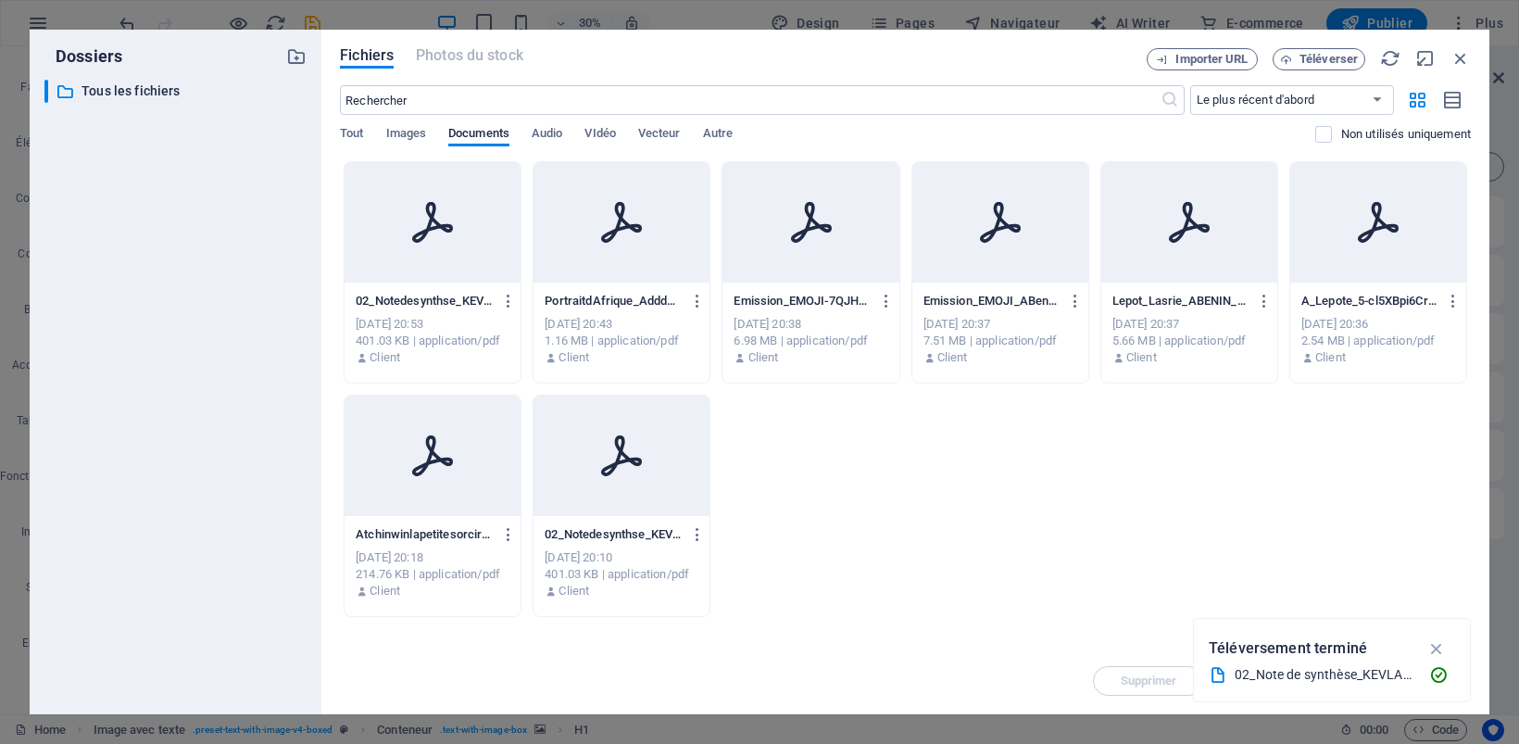
click at [1375, 227] on icon at bounding box center [1377, 222] width 41 height 41
type input "https://cdn1.site-media.eu/images/document/19745301/A_Lepote_5-cl5XBpi6CrInWZW1…"
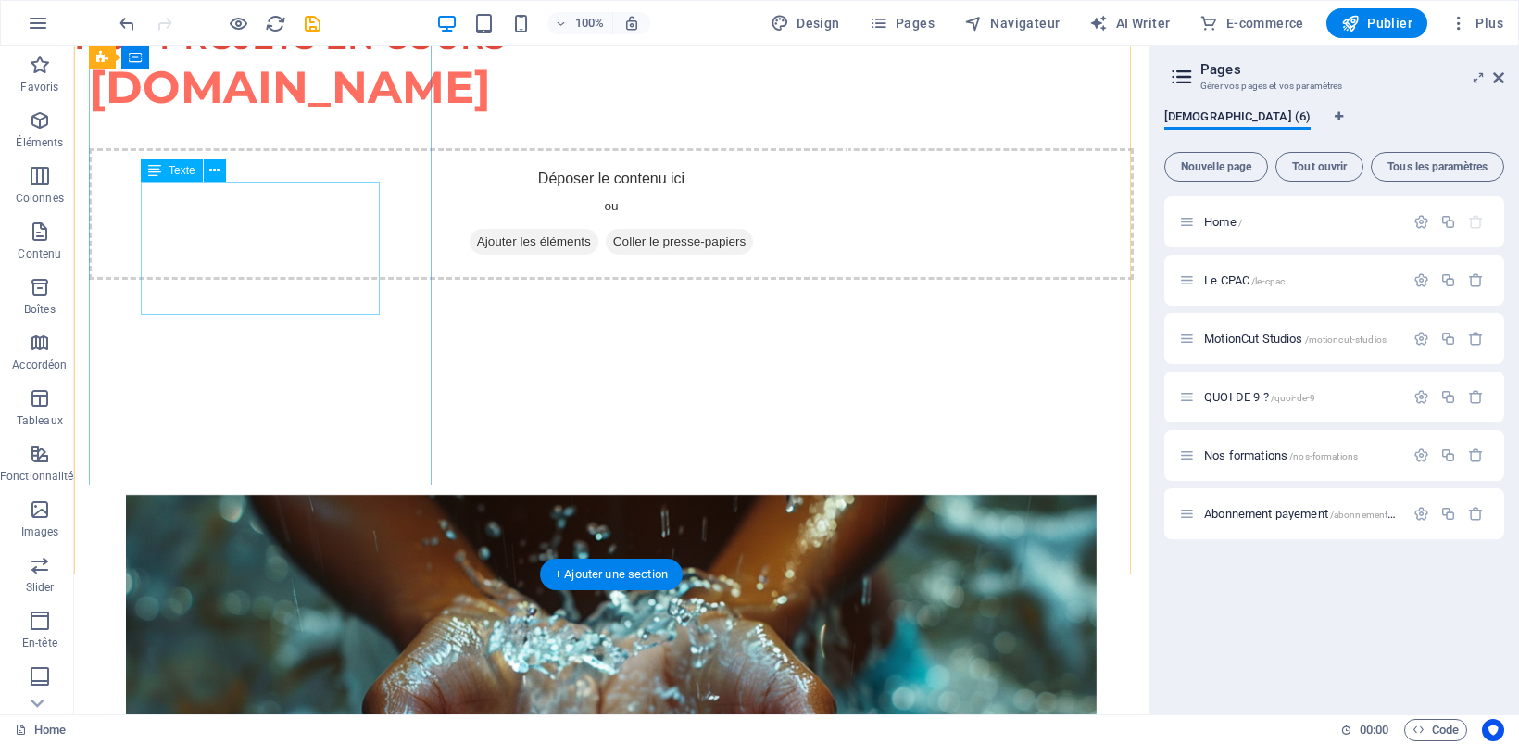
scroll to position [1157, 0]
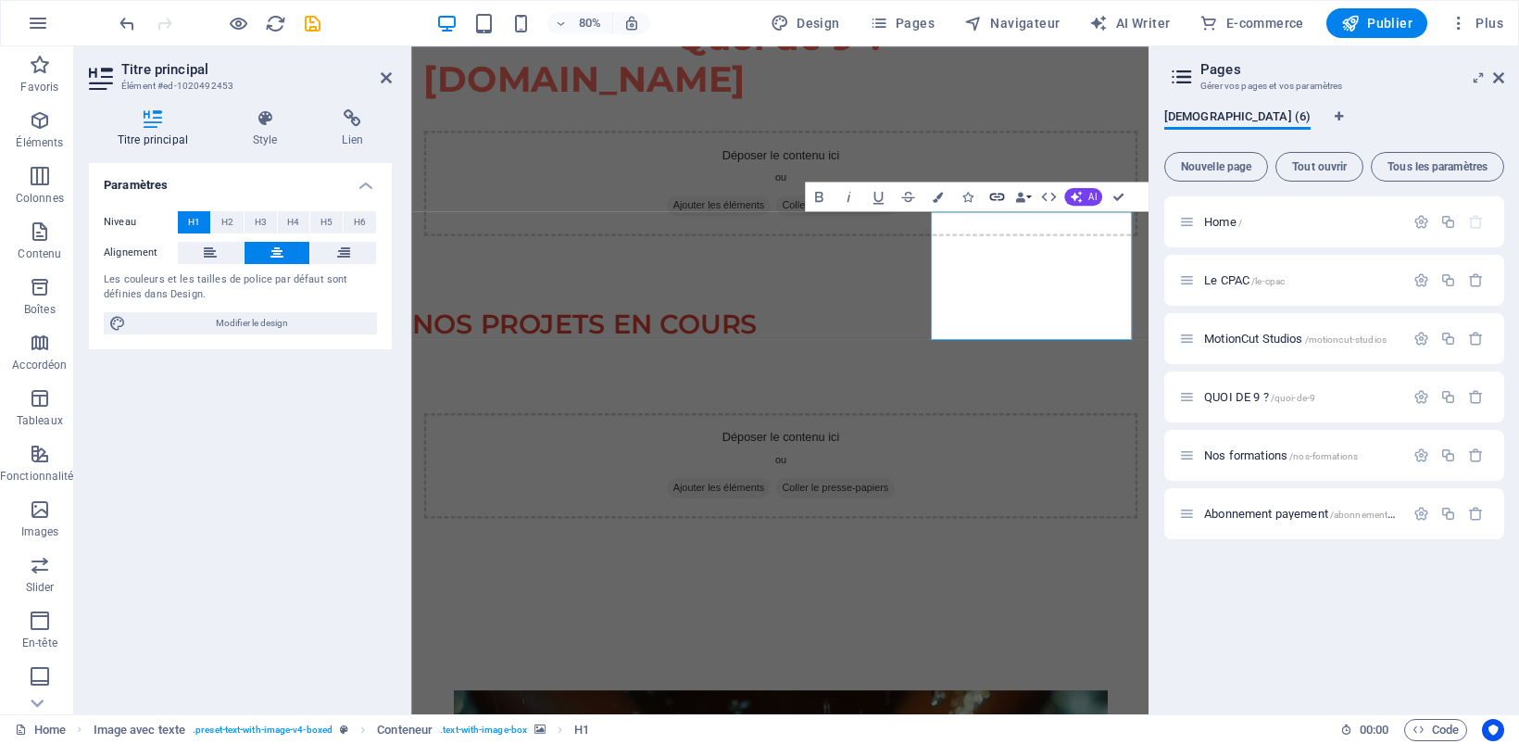
click at [998, 196] on icon "button" at bounding box center [996, 197] width 15 height 7
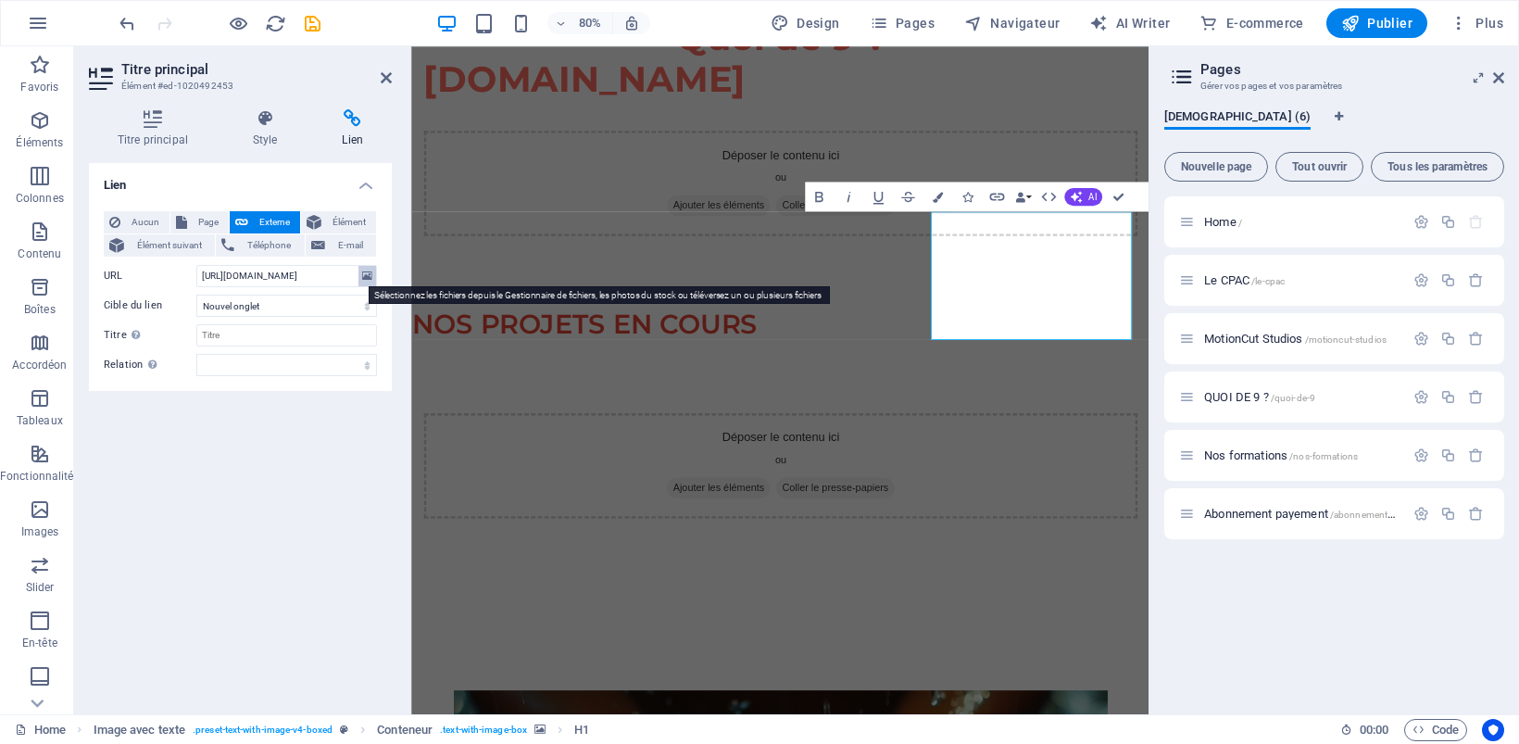
click at [361, 276] on button at bounding box center [367, 276] width 18 height 20
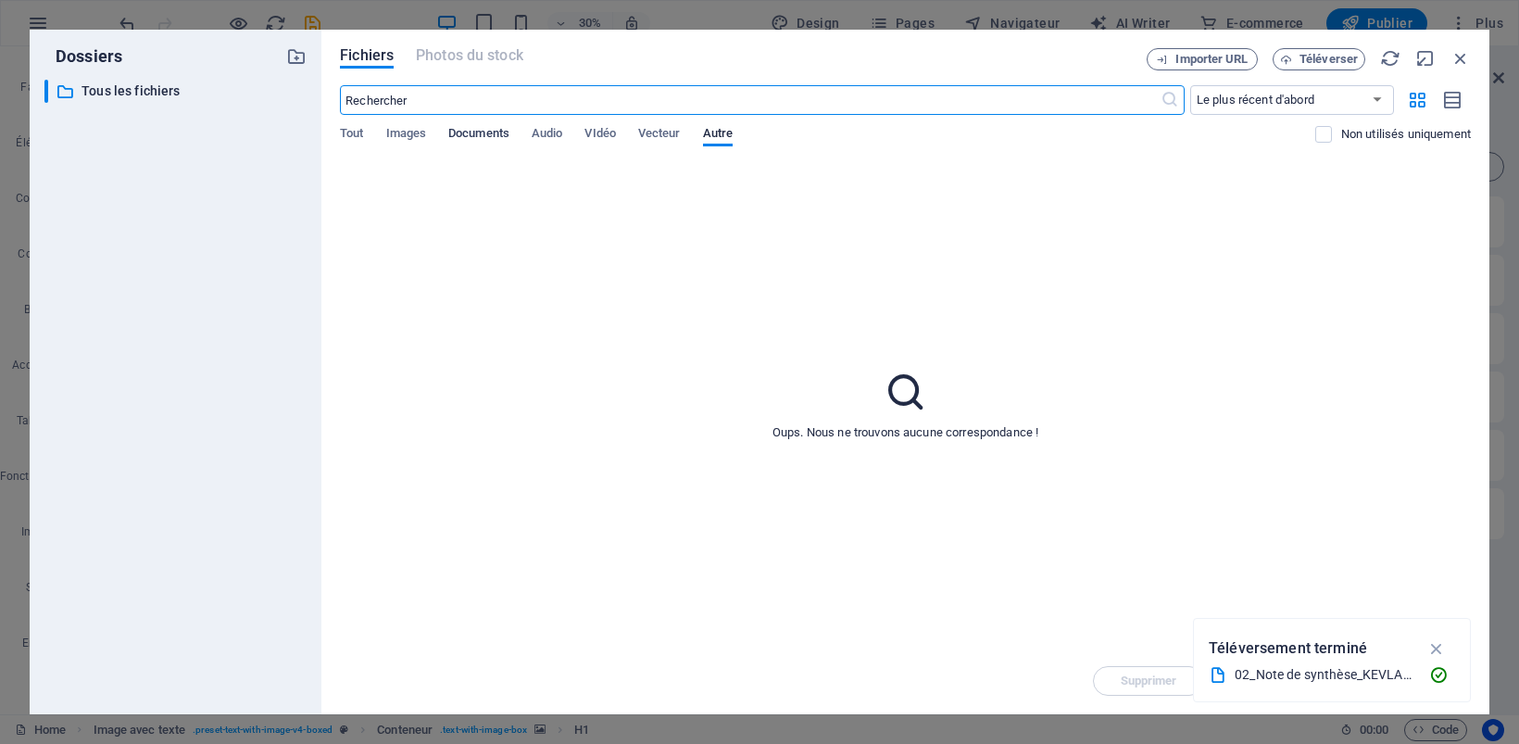
click at [464, 131] on span "Documents" at bounding box center [478, 135] width 61 height 26
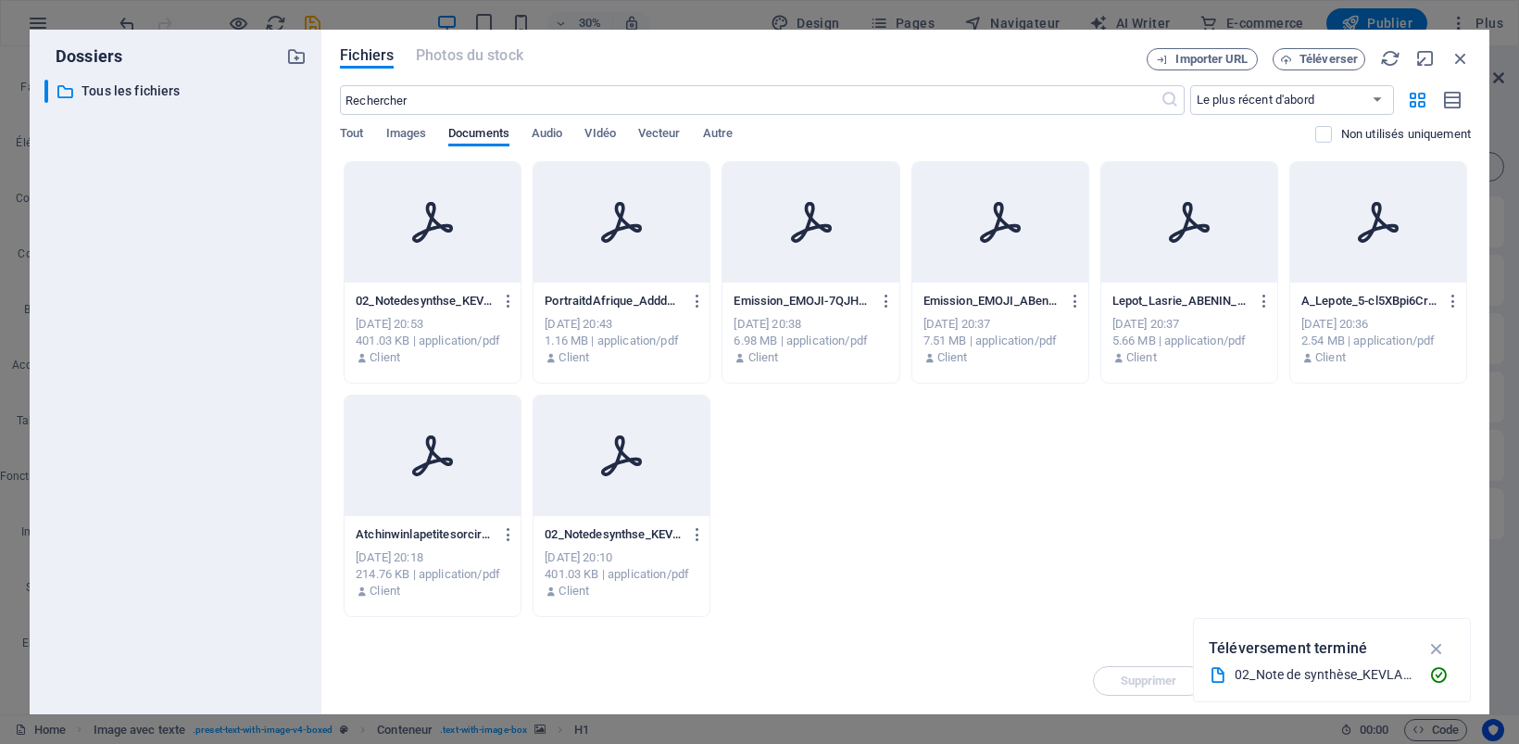
click at [423, 473] on icon at bounding box center [432, 455] width 44 height 44
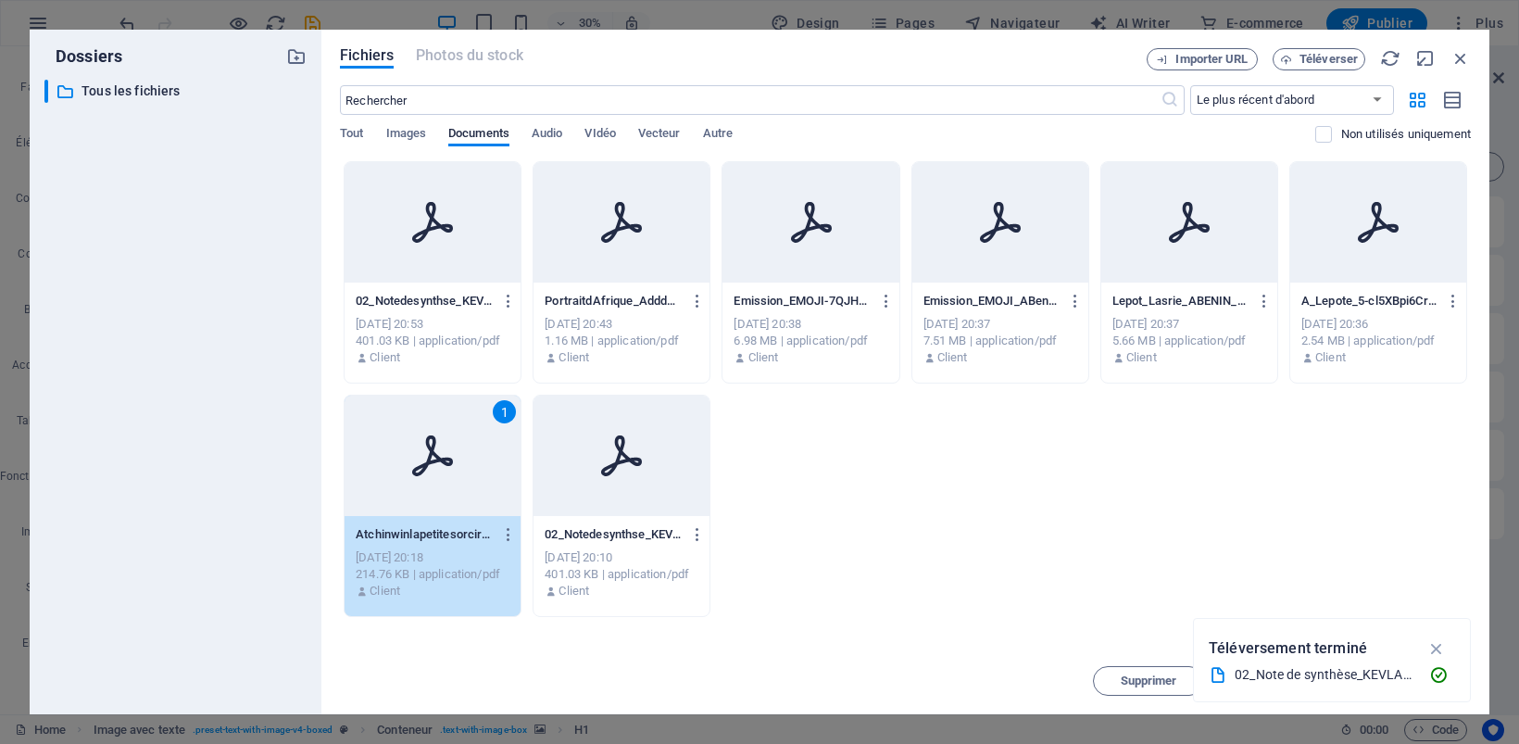
click at [423, 466] on icon at bounding box center [432, 455] width 41 height 41
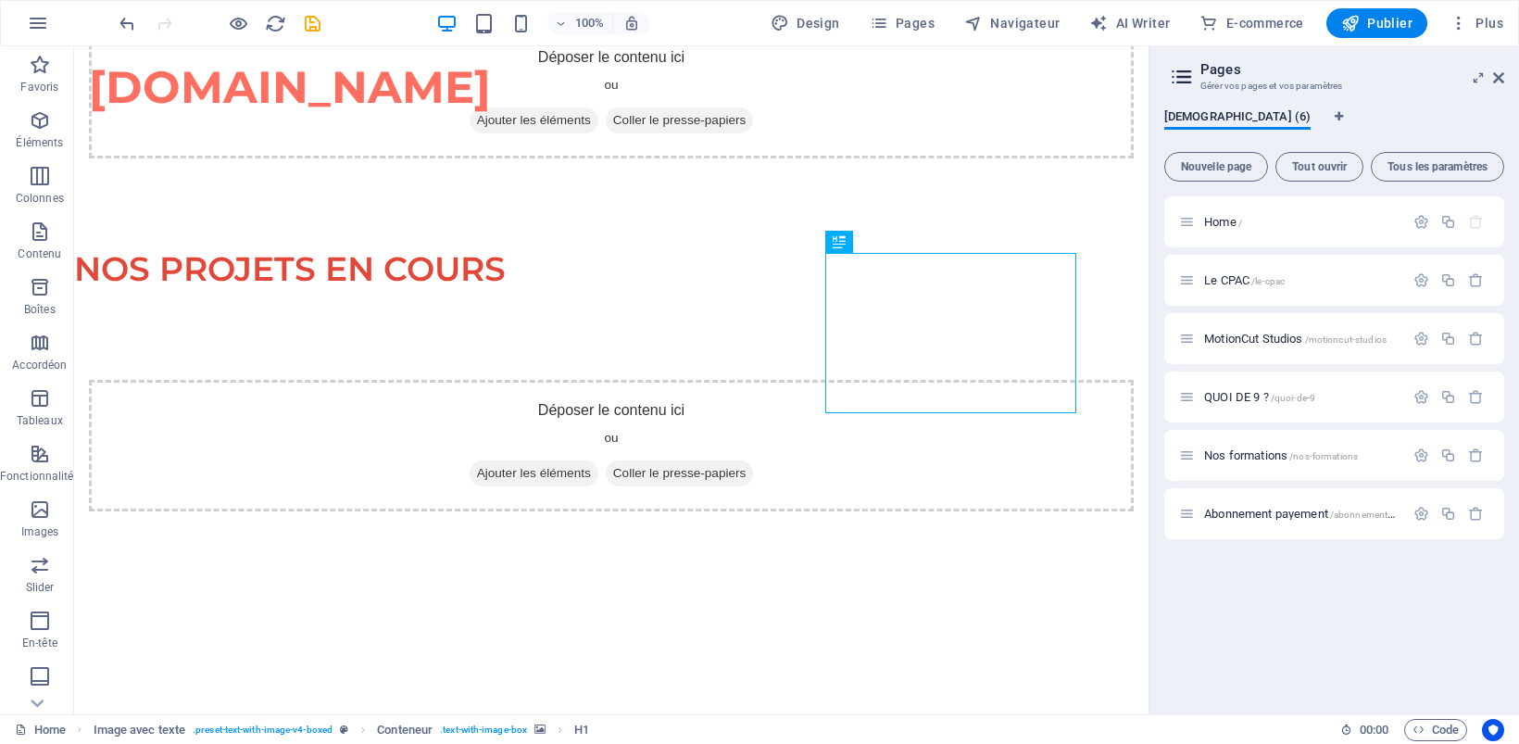
click at [317, 10] on div at bounding box center [219, 23] width 207 height 30
click at [319, 23] on icon "save" at bounding box center [312, 23] width 21 height 21
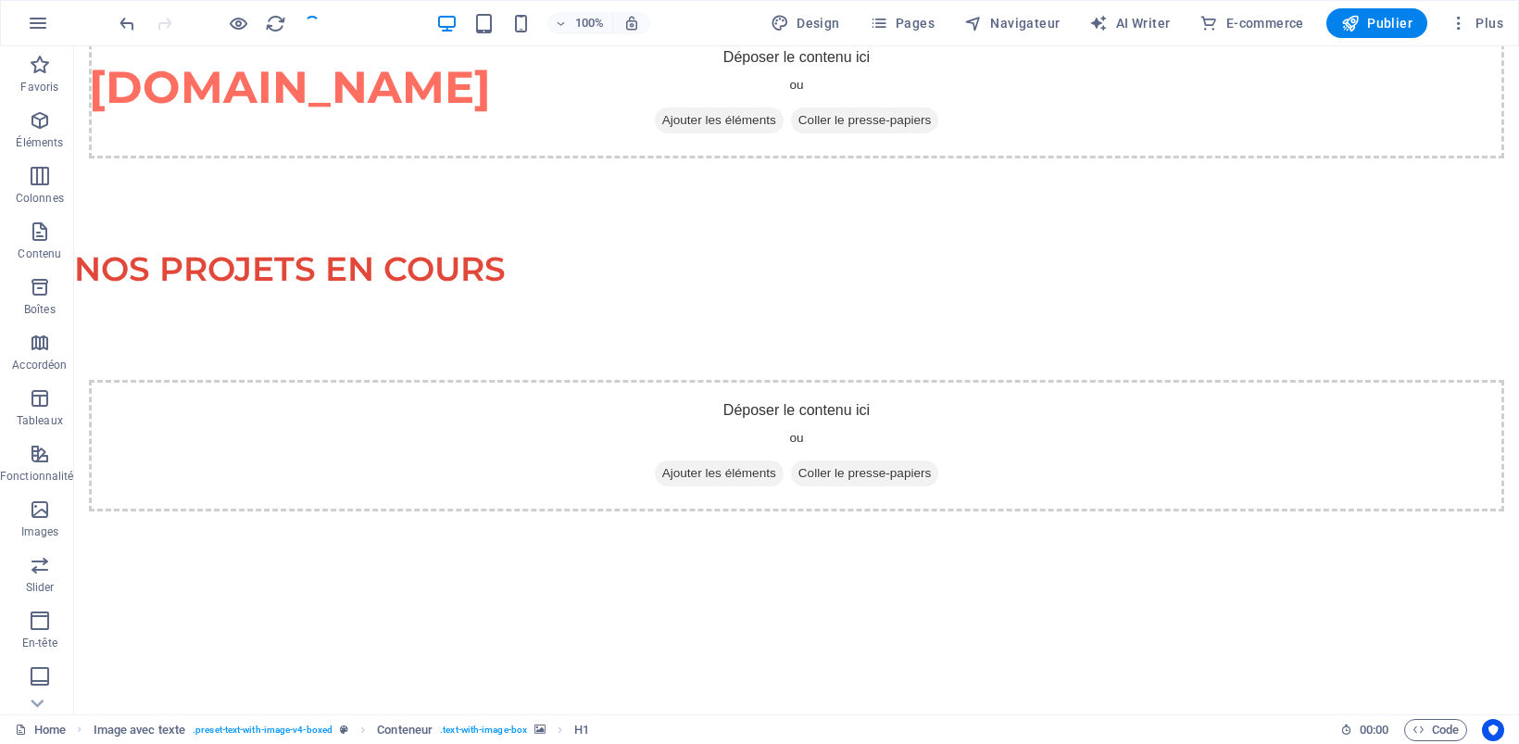
checkbox input "false"
click at [1355, 21] on icon "button" at bounding box center [1350, 23] width 19 height 19
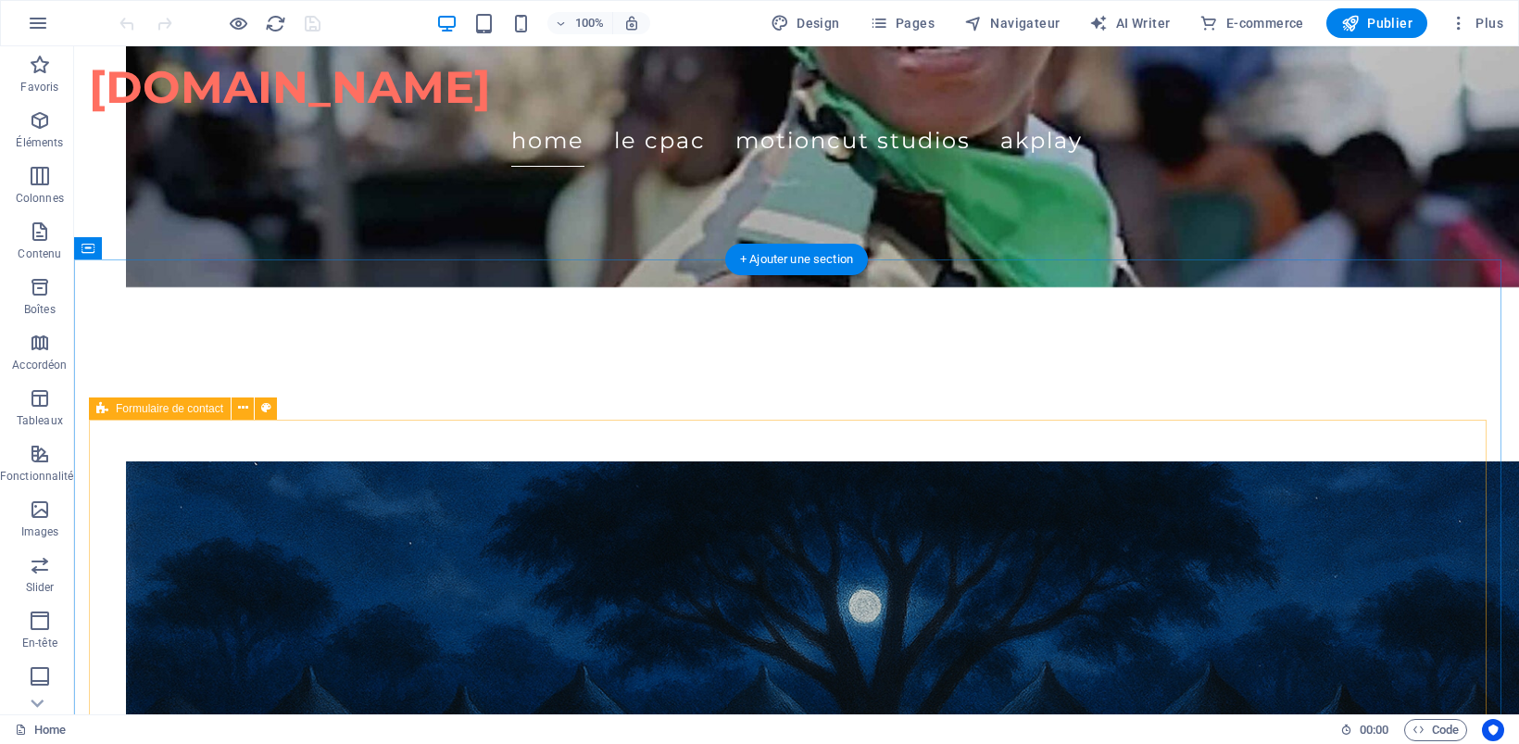
scroll to position [3081, 0]
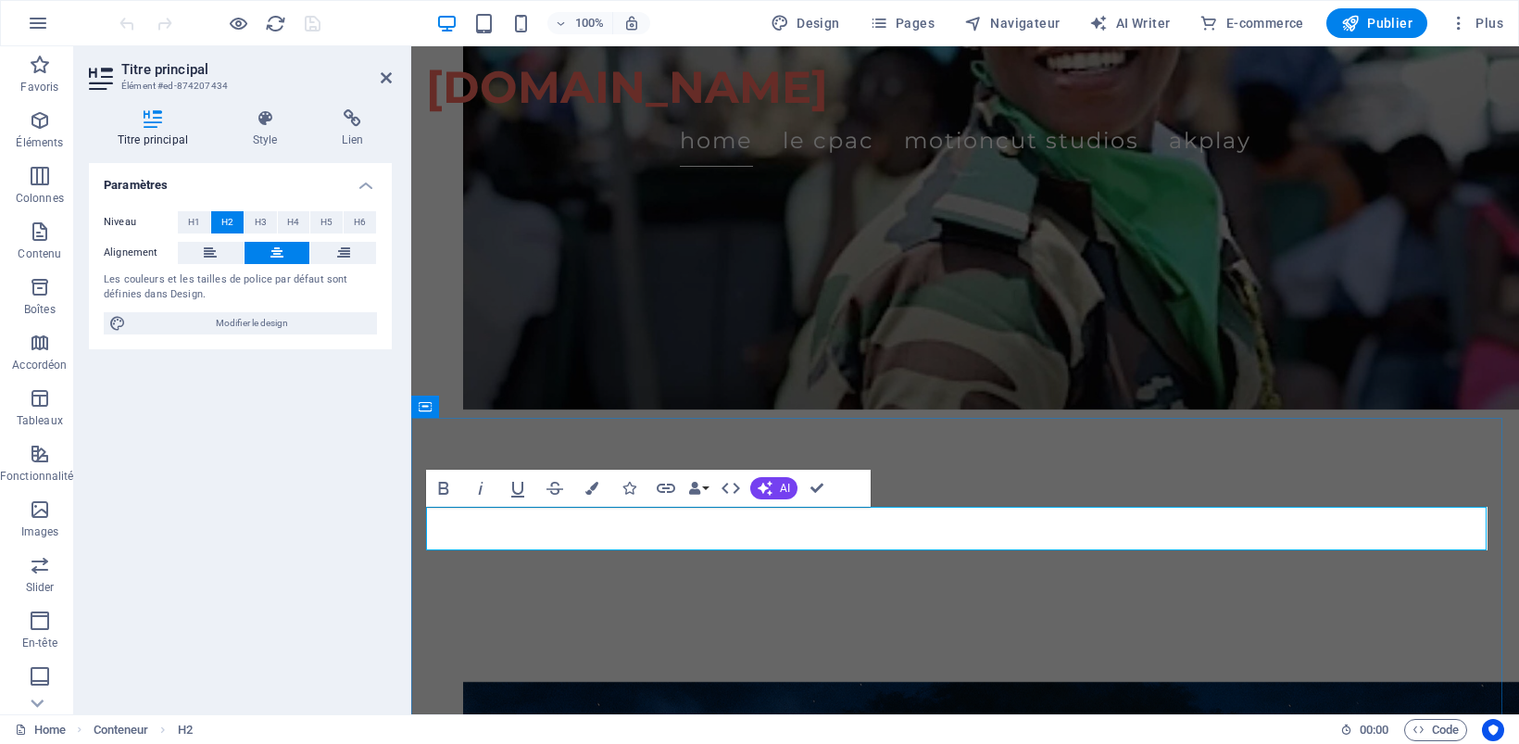
scroll to position [3223, 0]
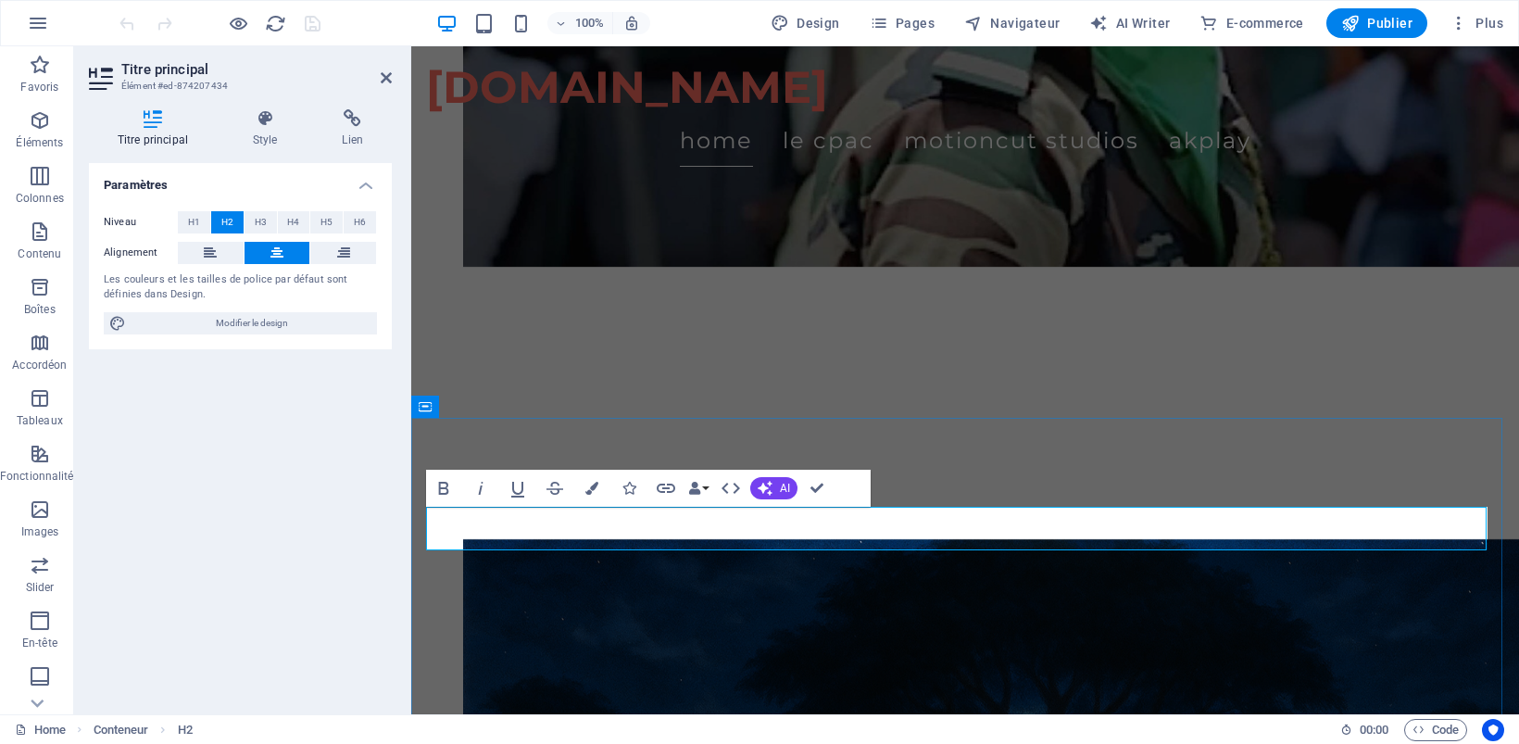
drag, startPoint x: 1238, startPoint y: 533, endPoint x: 878, endPoint y: 517, distance: 360.6
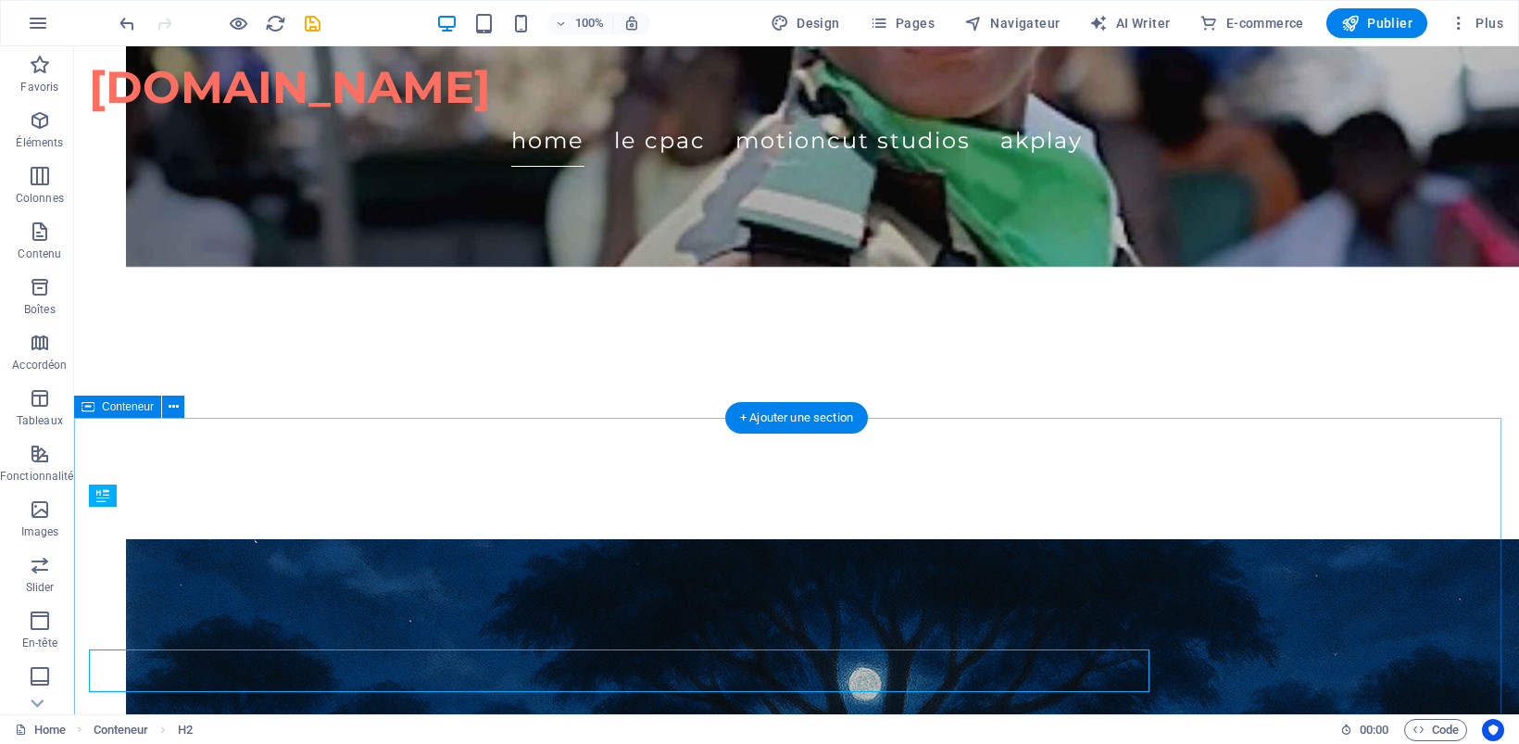
scroll to position [3081, 0]
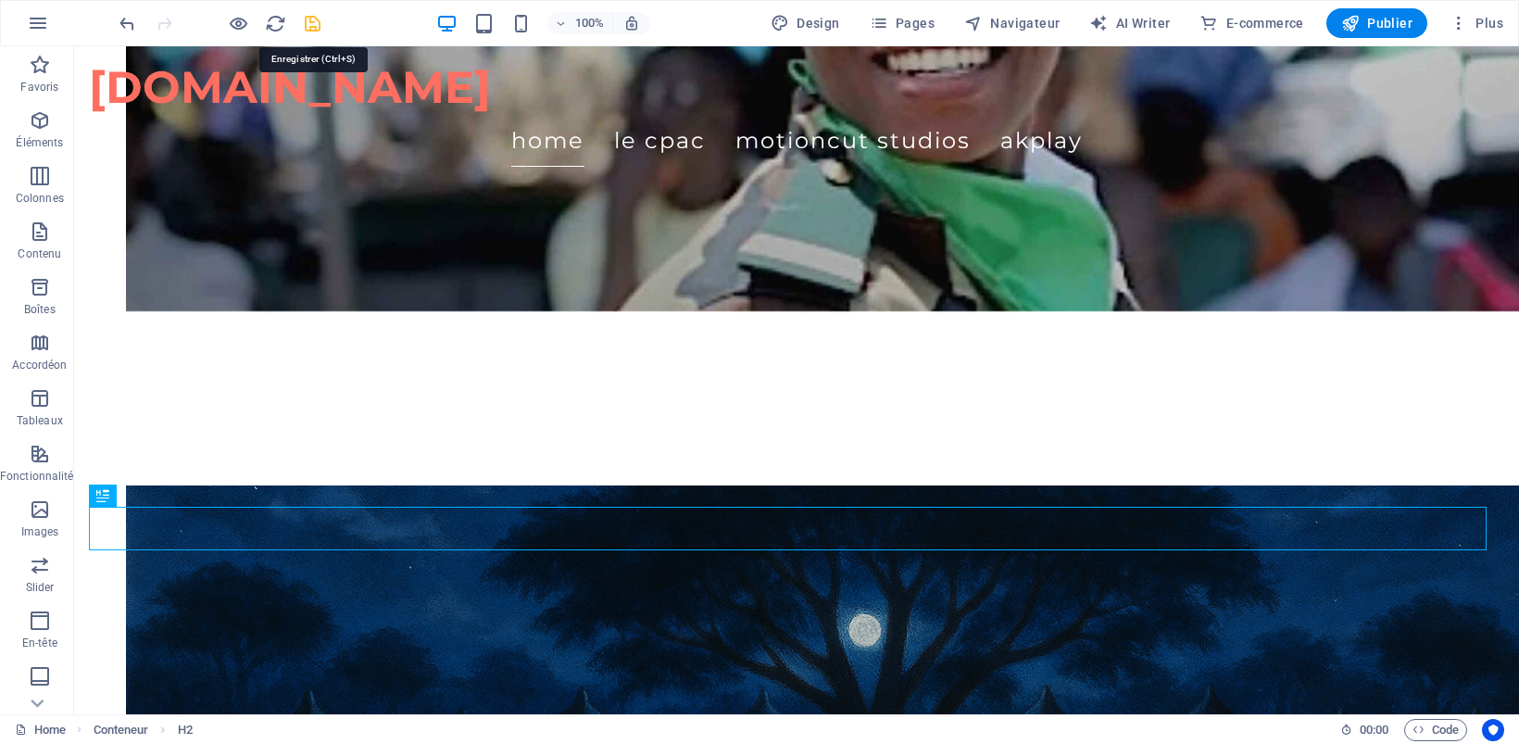
click at [308, 23] on icon "save" at bounding box center [312, 23] width 21 height 21
checkbox input "false"
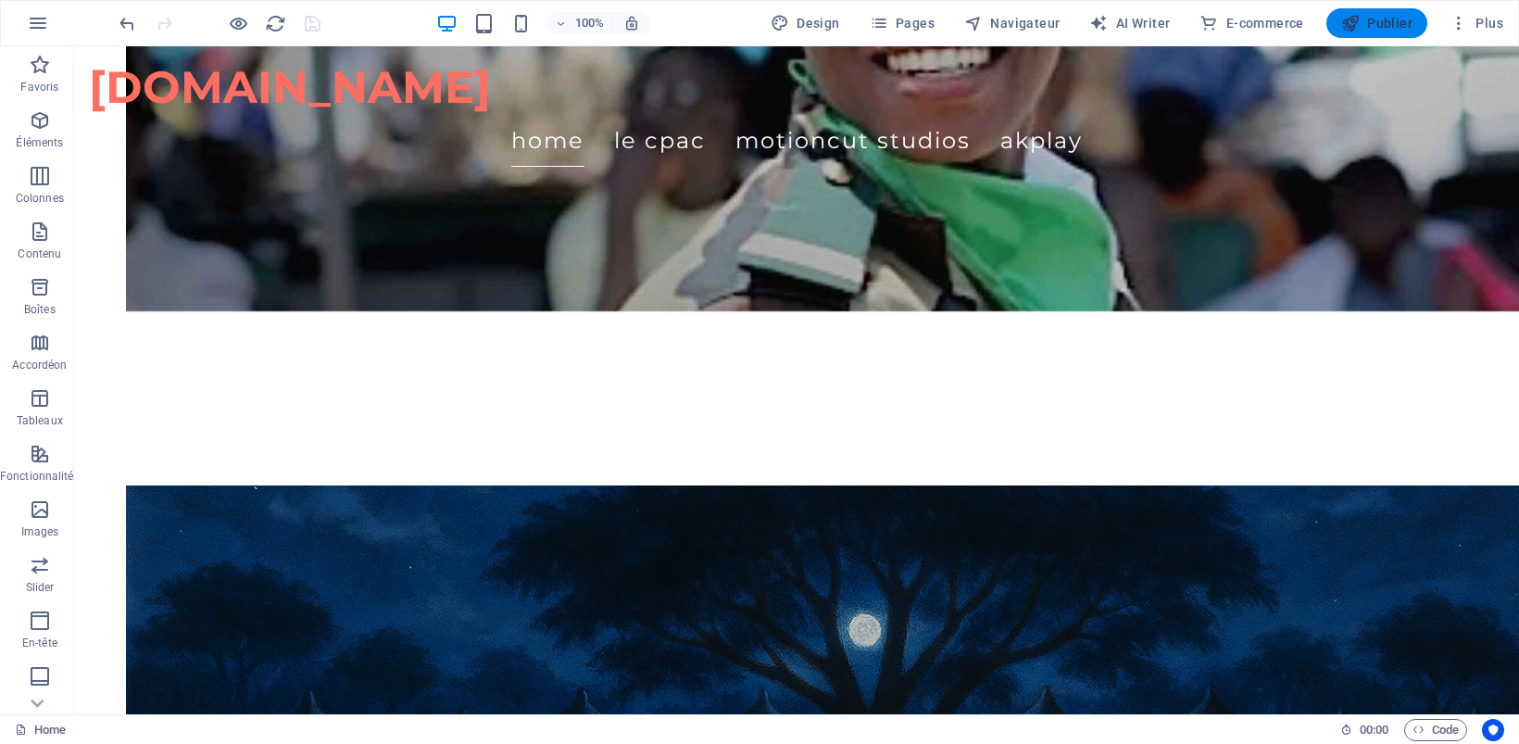
click at [1373, 20] on span "Publier" at bounding box center [1376, 23] width 71 height 19
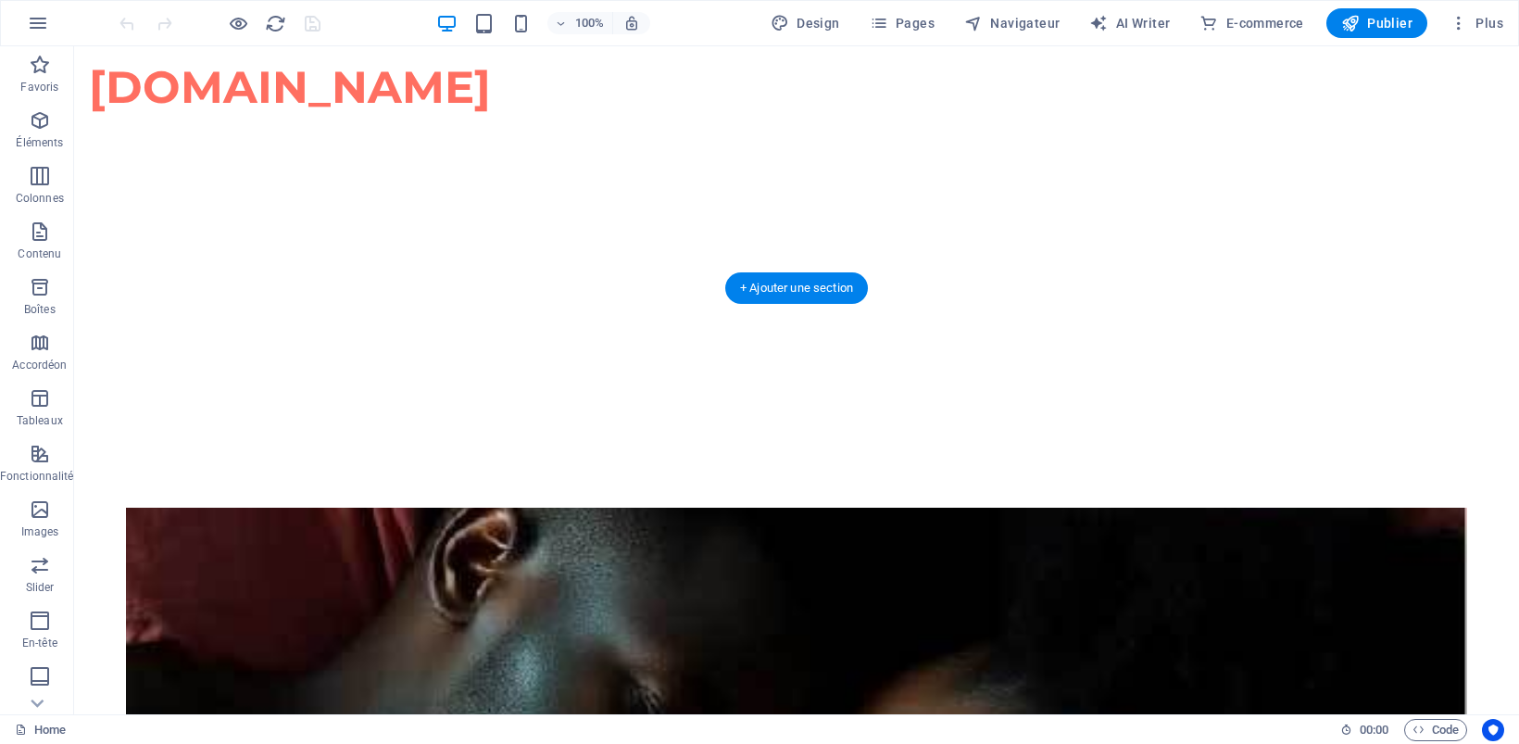
scroll to position [4167, 0]
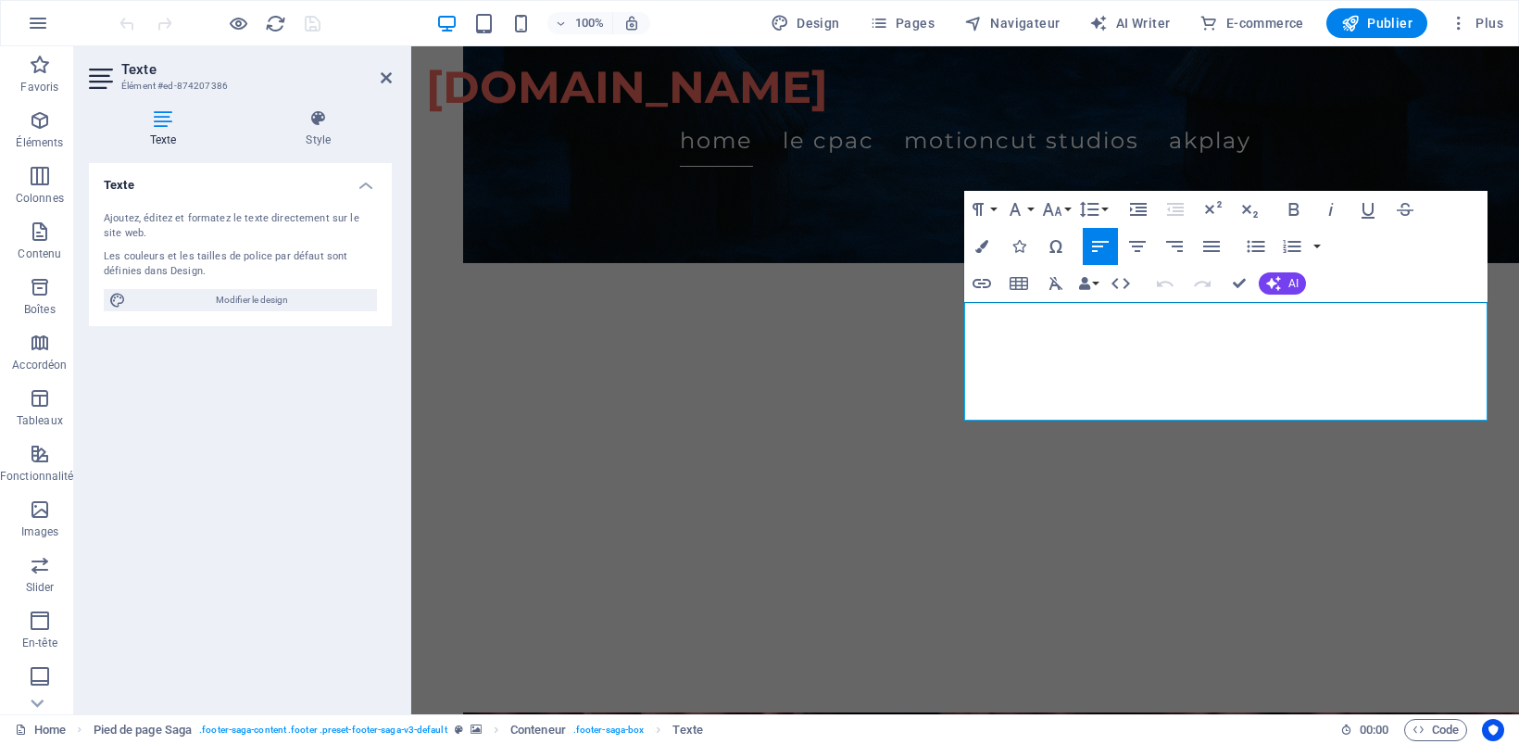
scroll to position [4308, 0]
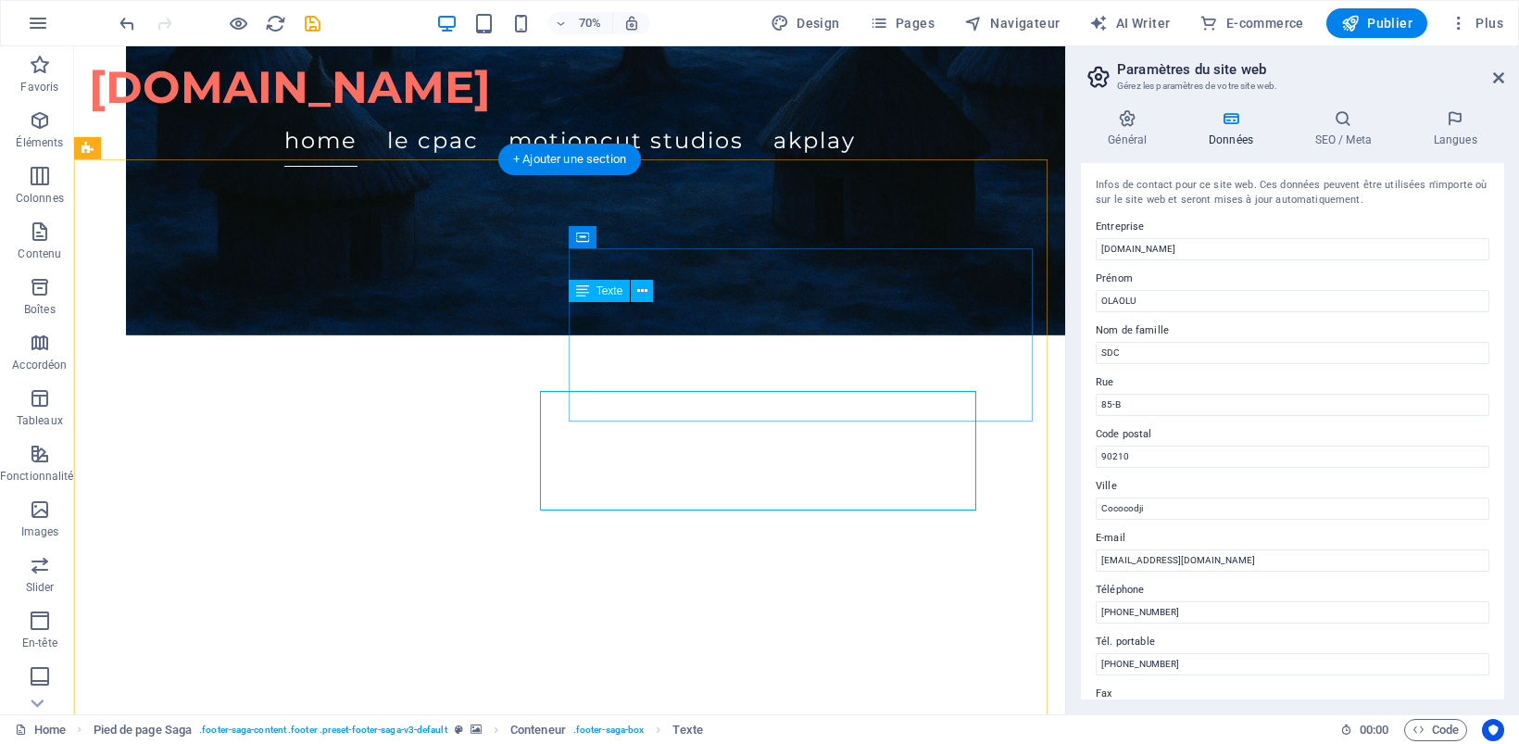
scroll to position [4352, 0]
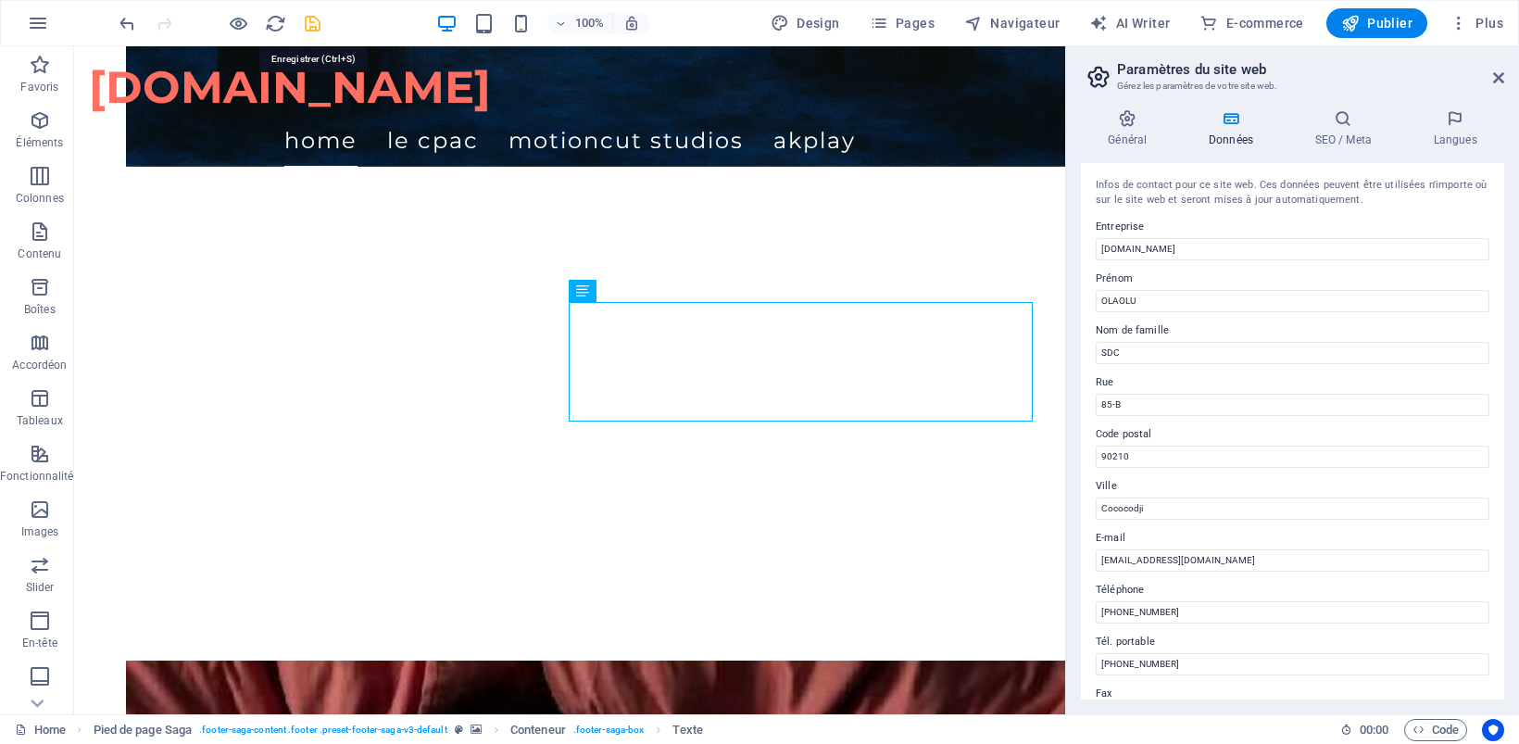
click at [312, 21] on icon "save" at bounding box center [312, 23] width 21 height 21
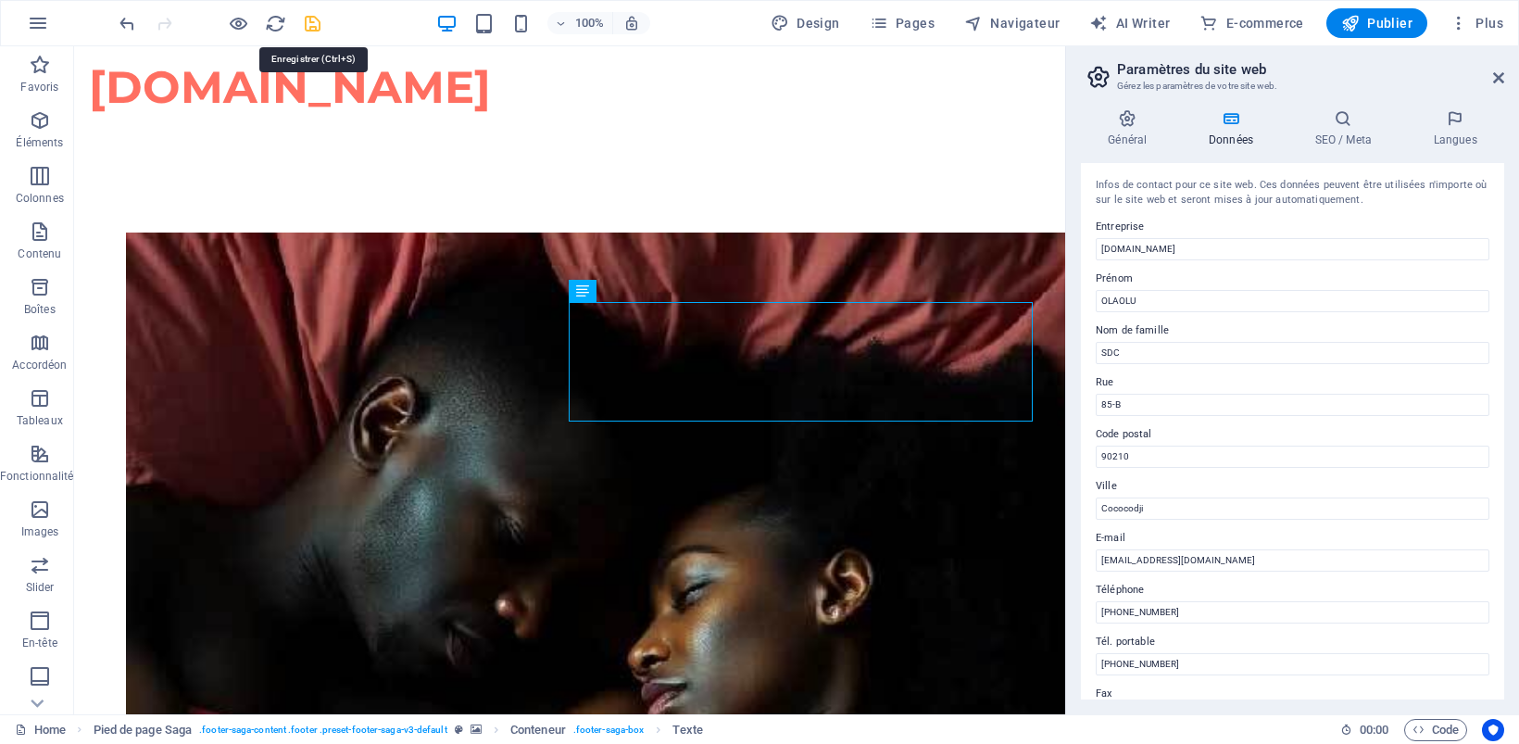
checkbox input "false"
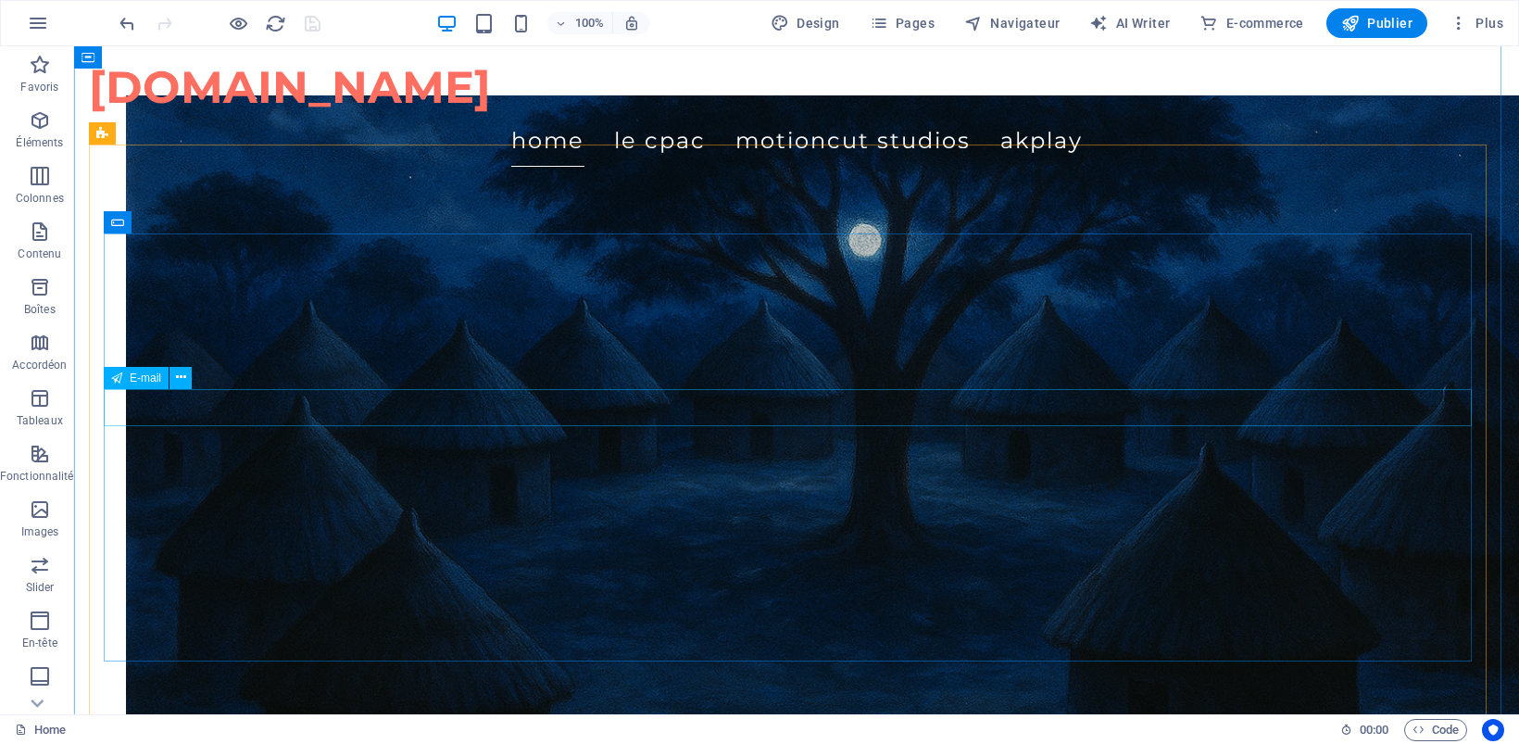
scroll to position [3355, 0]
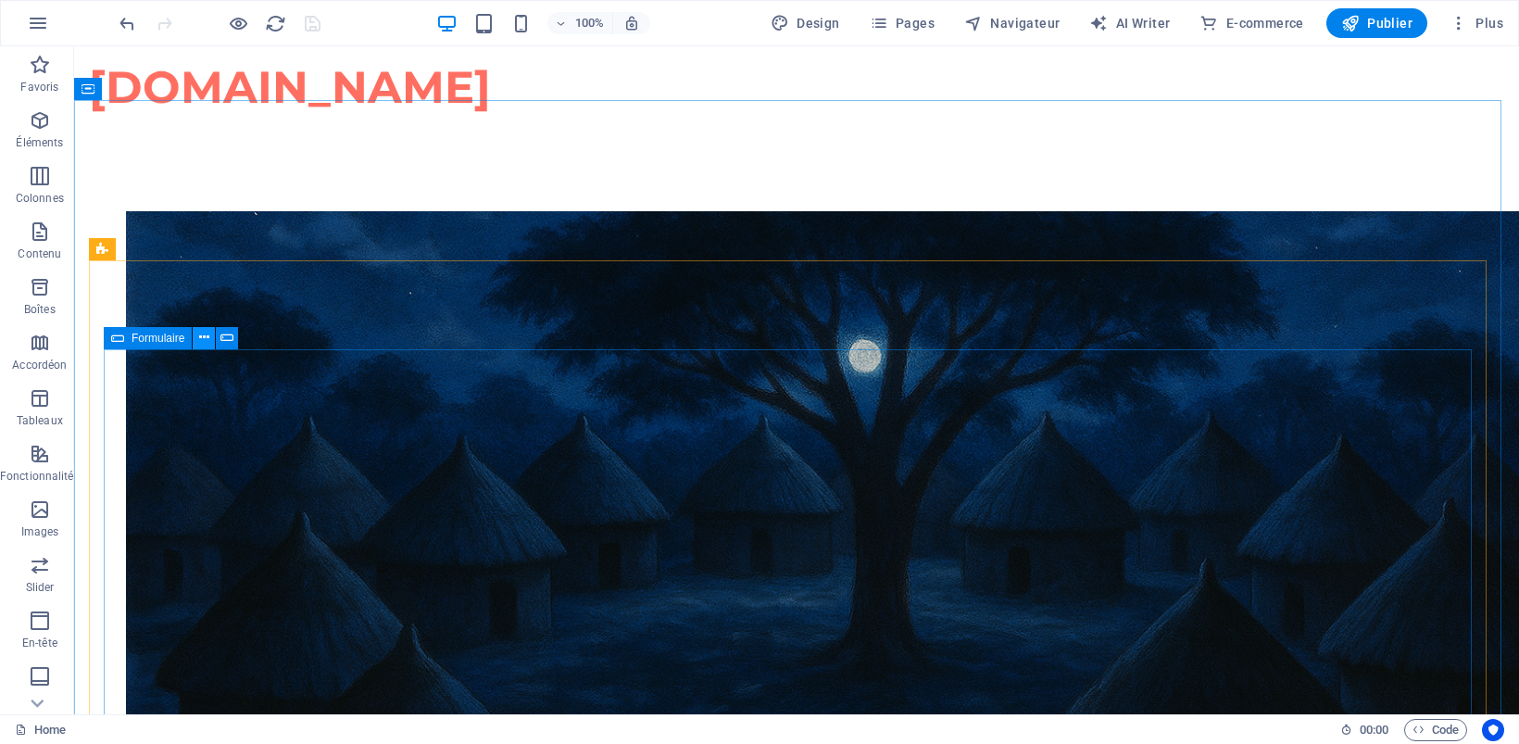
click at [206, 334] on icon at bounding box center [204, 337] width 10 height 19
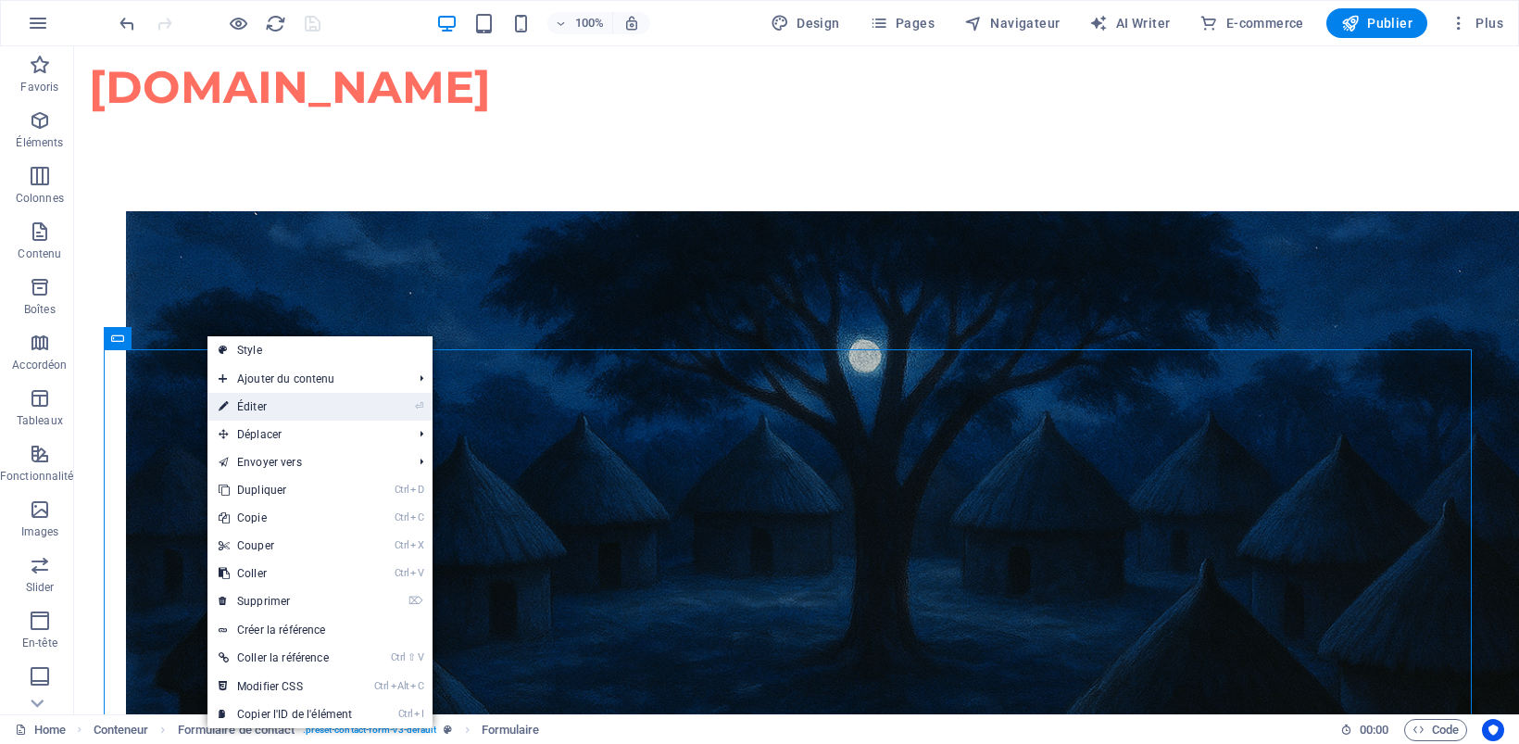
click at [262, 406] on link "⏎ Éditer" at bounding box center [285, 407] width 156 height 28
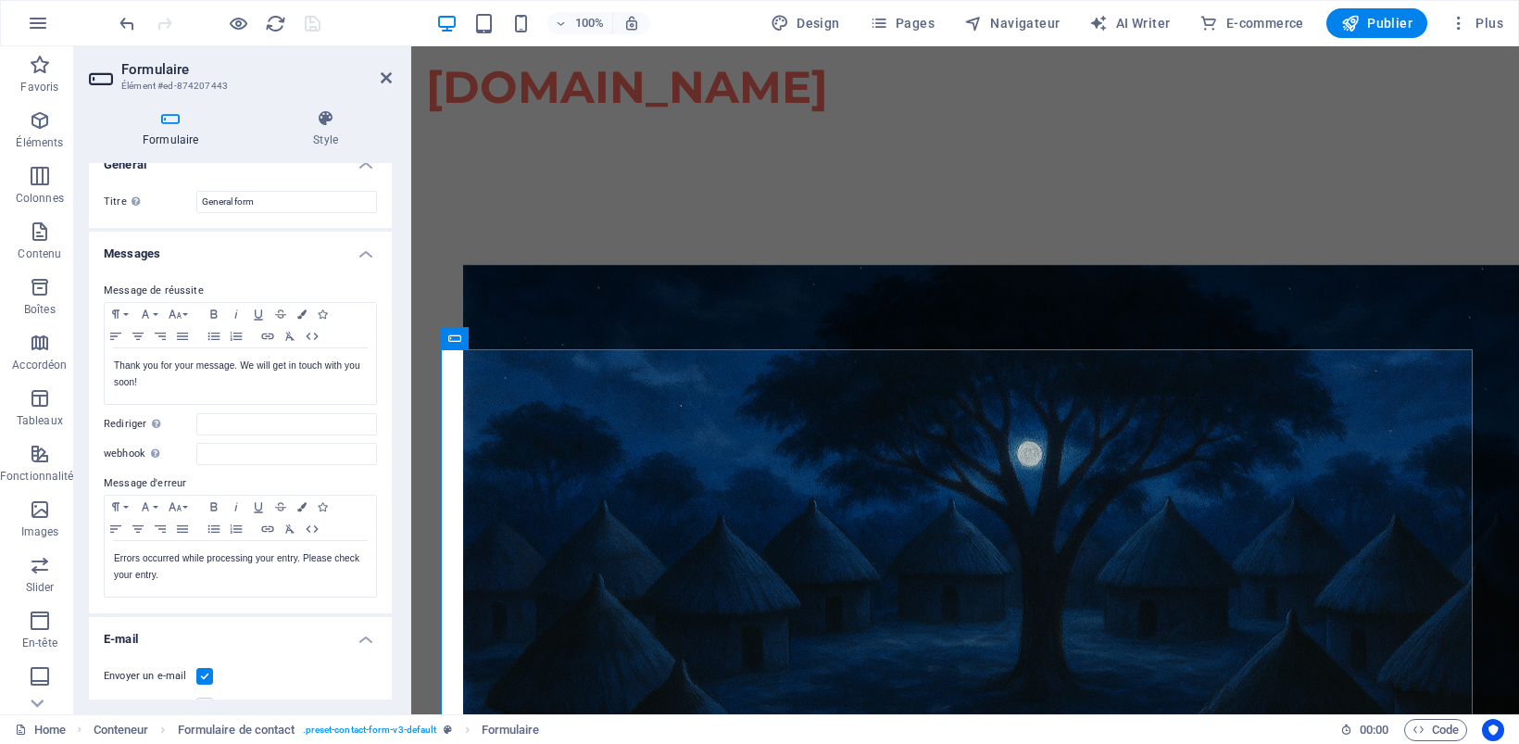
scroll to position [0, 0]
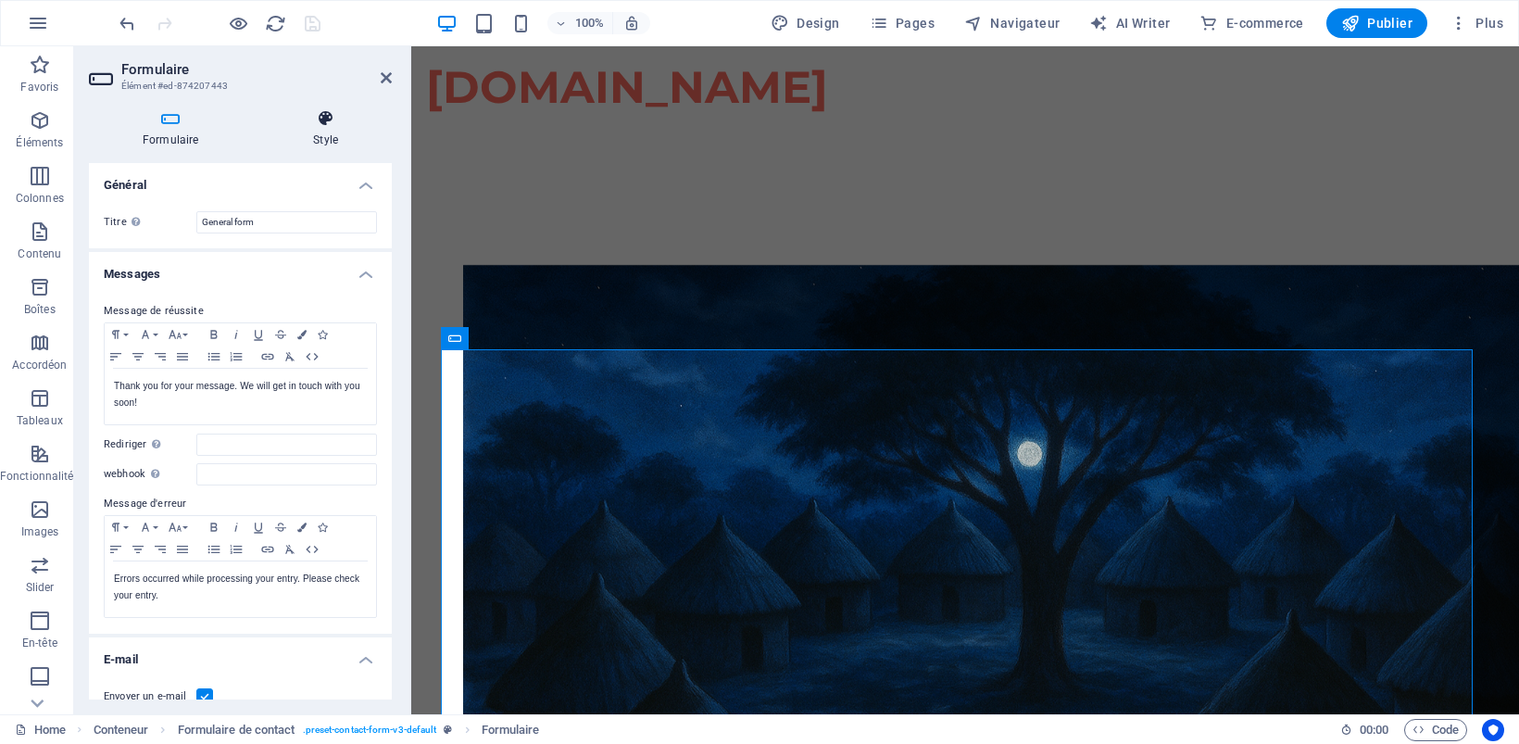
click at [327, 126] on icon at bounding box center [325, 118] width 132 height 19
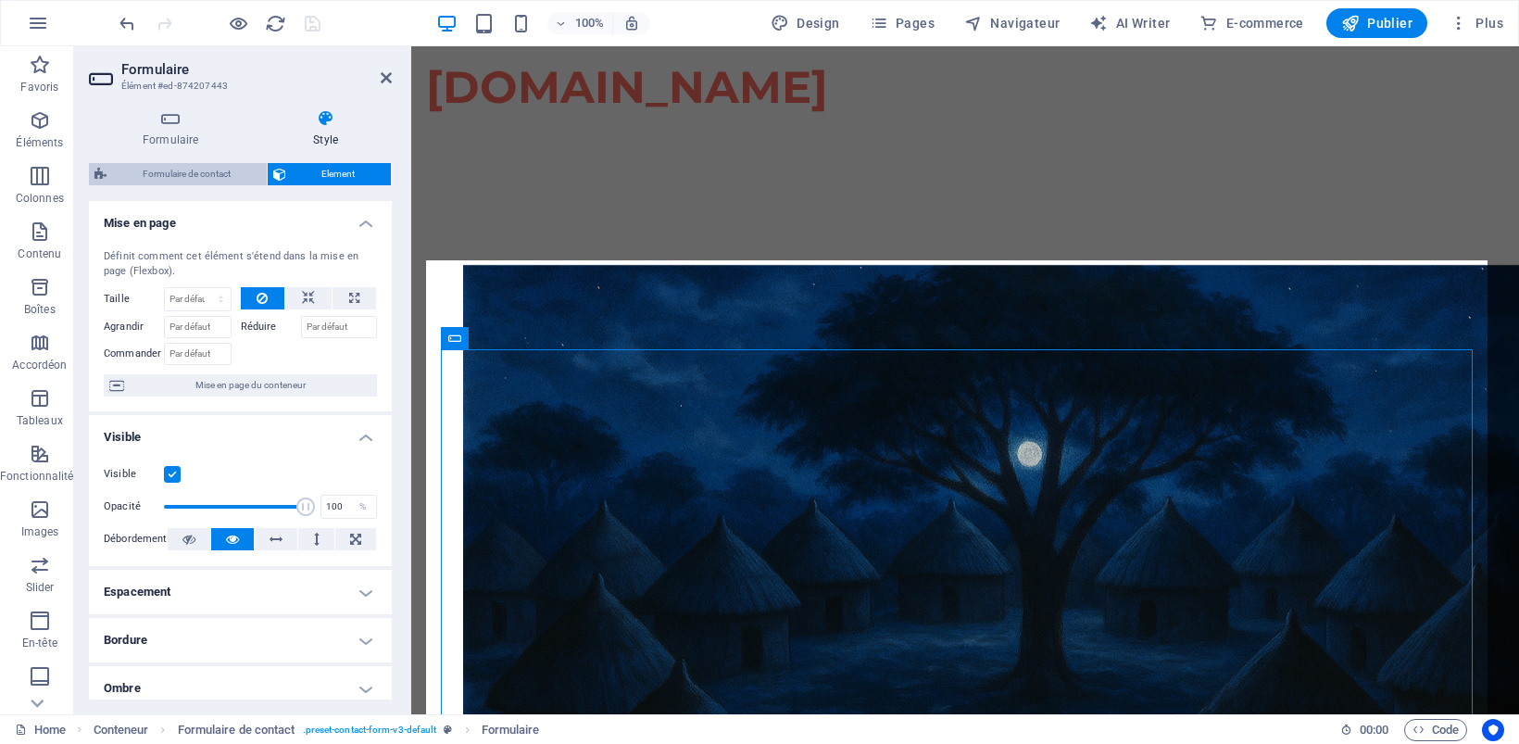
click at [201, 172] on span "Formulaire de contact" at bounding box center [186, 174] width 149 height 22
select select "rem"
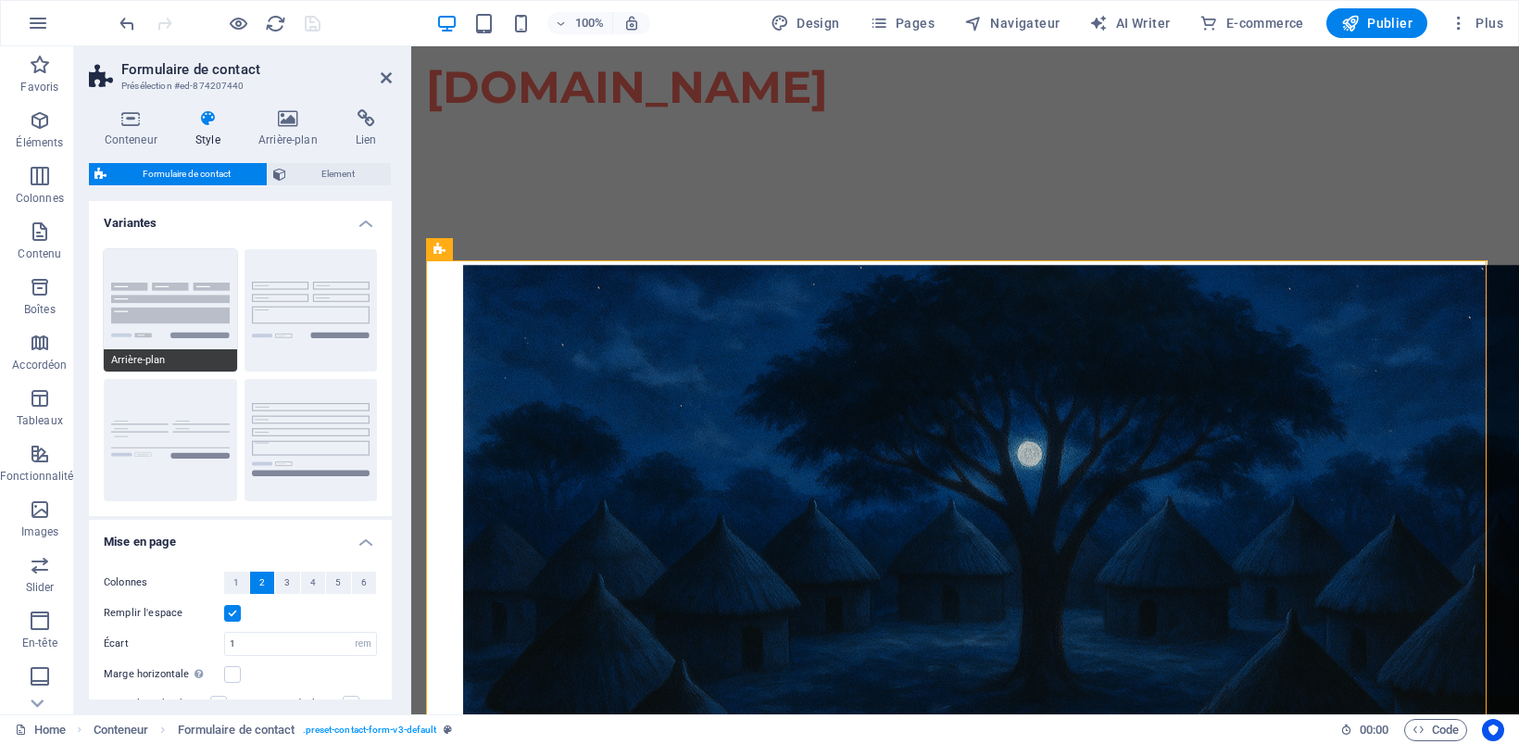
click at [191, 307] on button "Arrière-plan" at bounding box center [170, 310] width 133 height 122
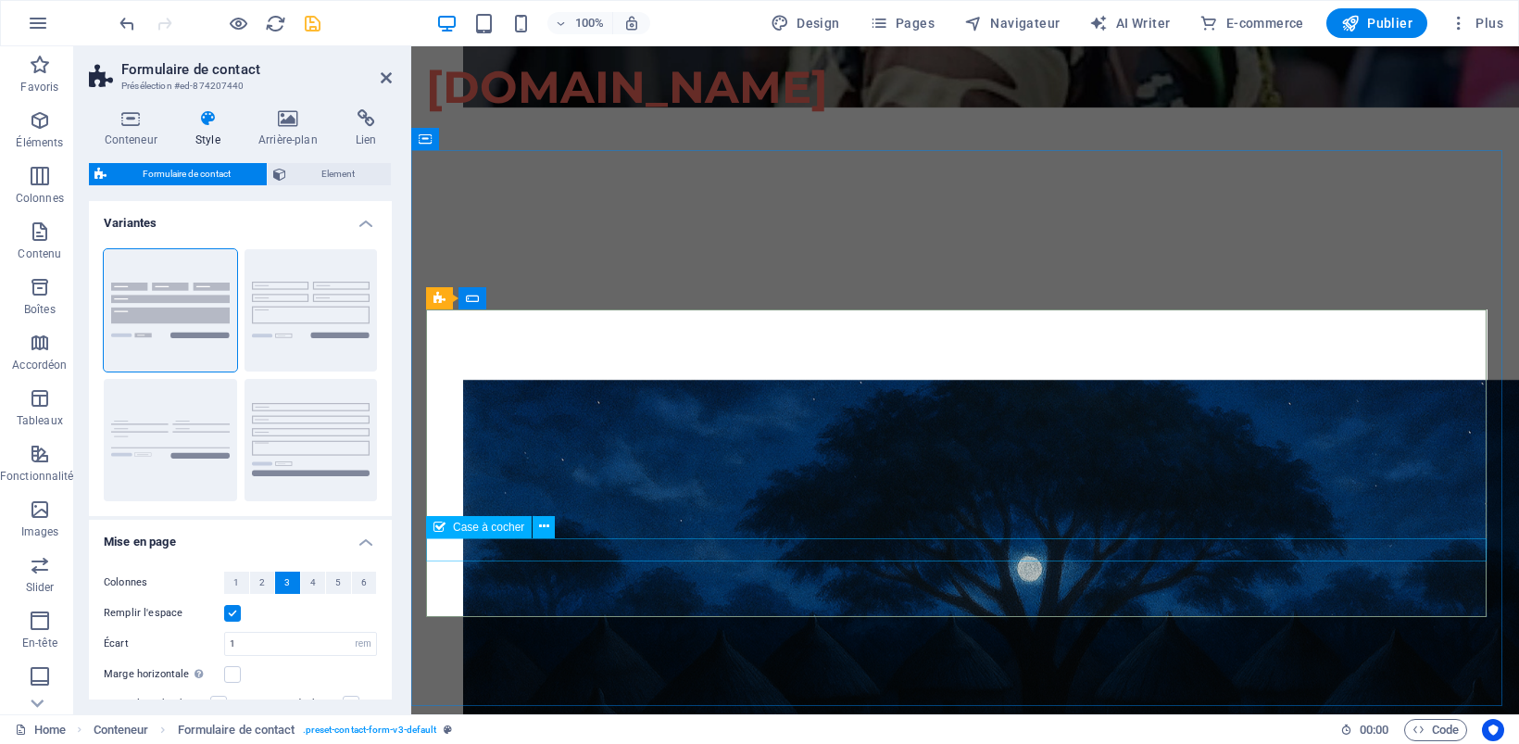
scroll to position [3382, 0]
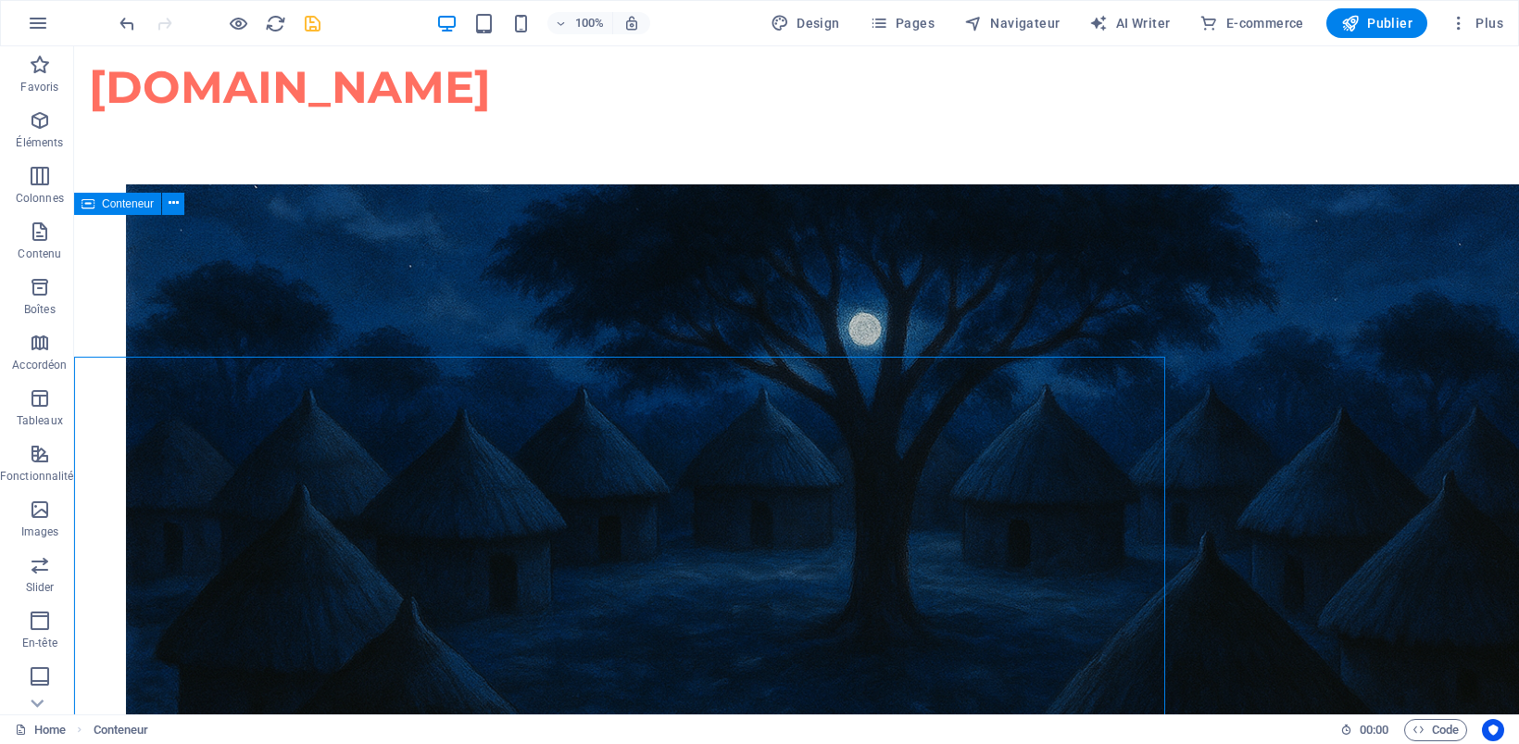
scroll to position [3241, 0]
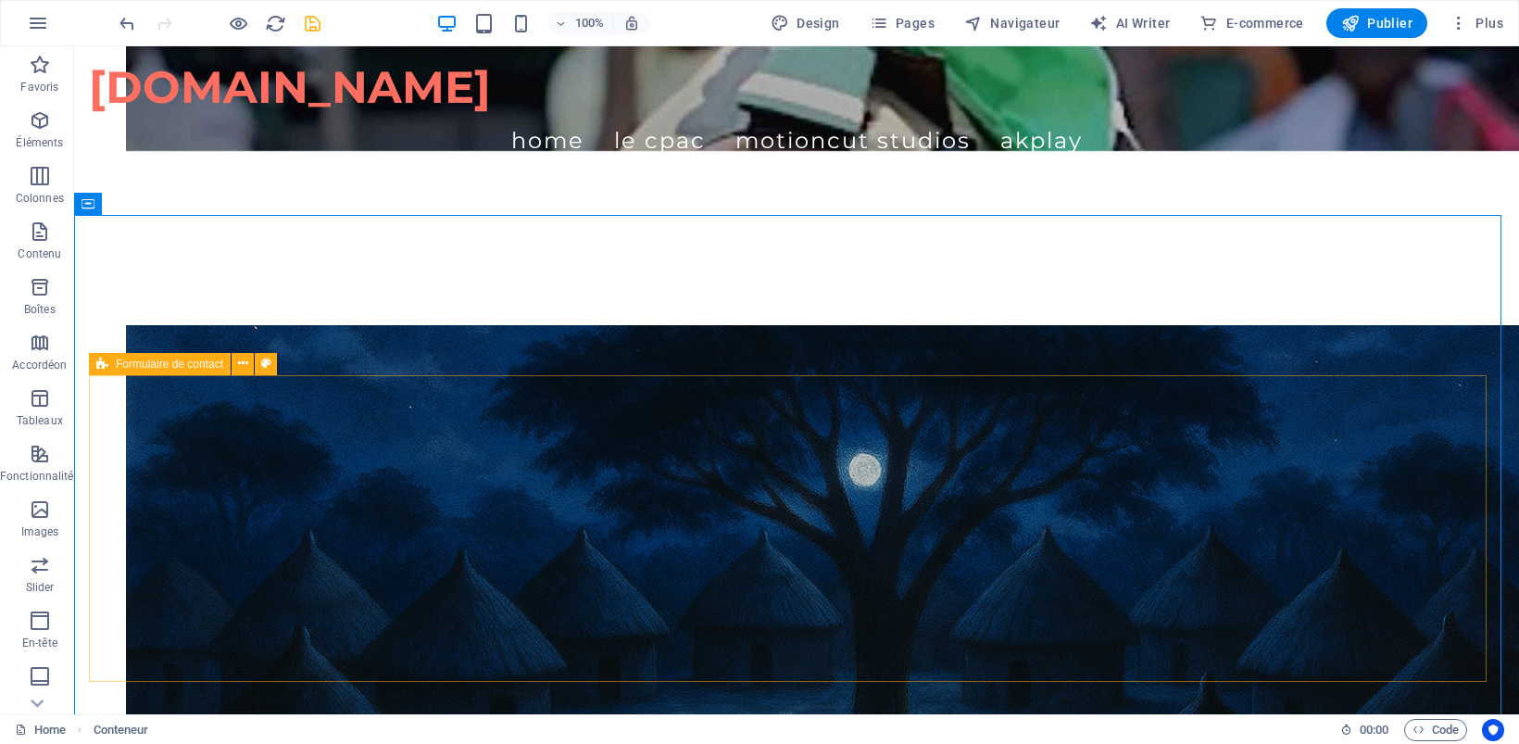
click at [103, 368] on icon at bounding box center [102, 364] width 12 height 22
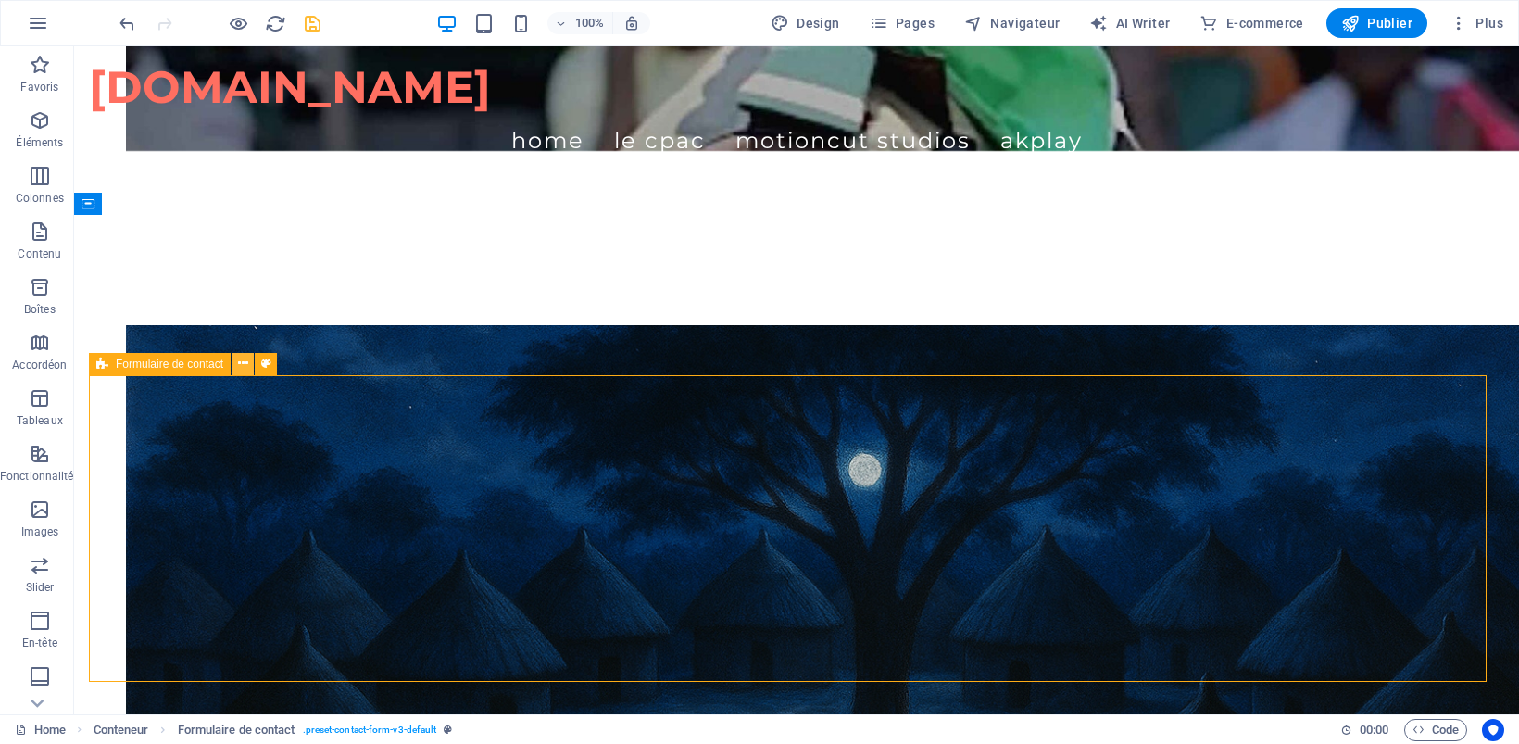
click at [238, 362] on icon at bounding box center [243, 363] width 10 height 19
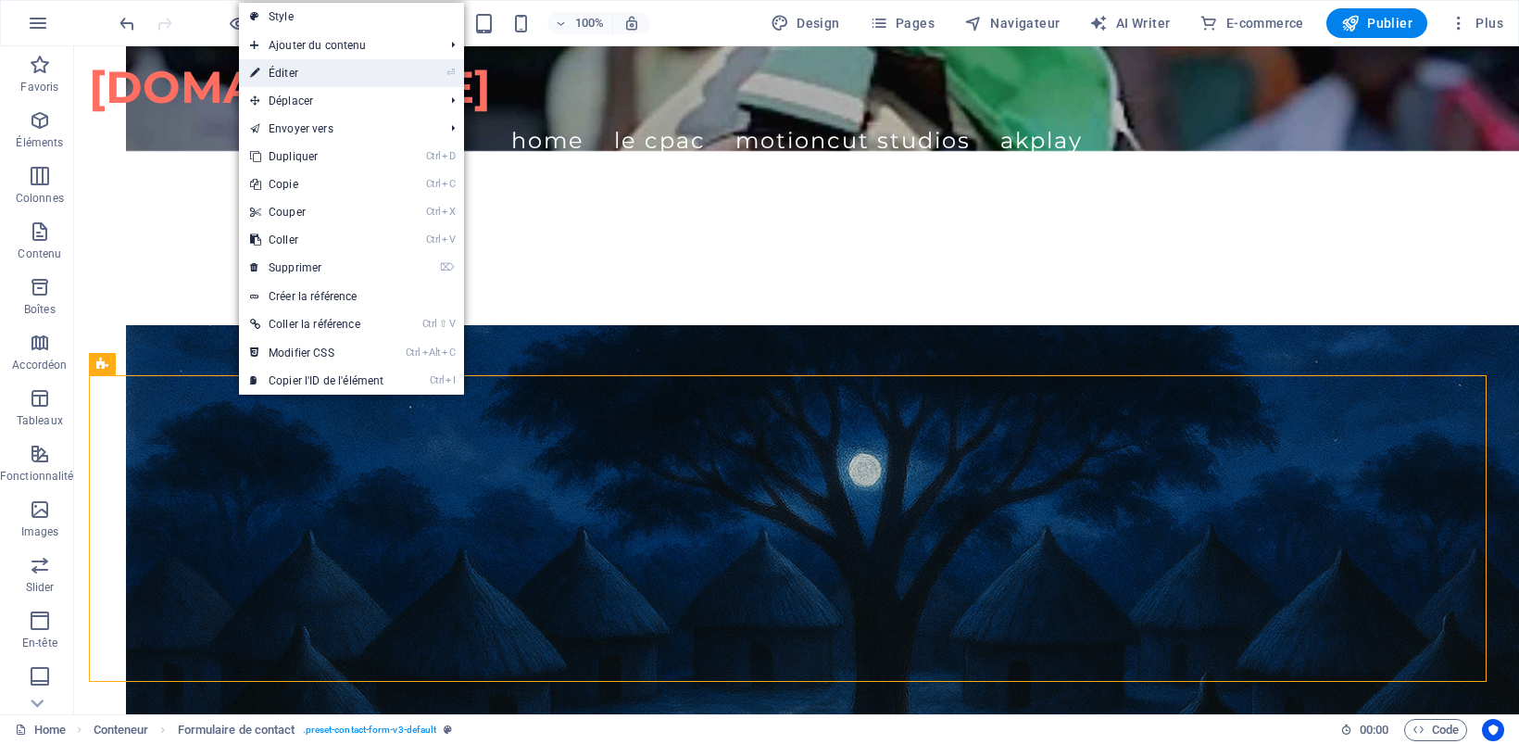
click at [311, 75] on link "⏎ Éditer" at bounding box center [317, 73] width 156 height 28
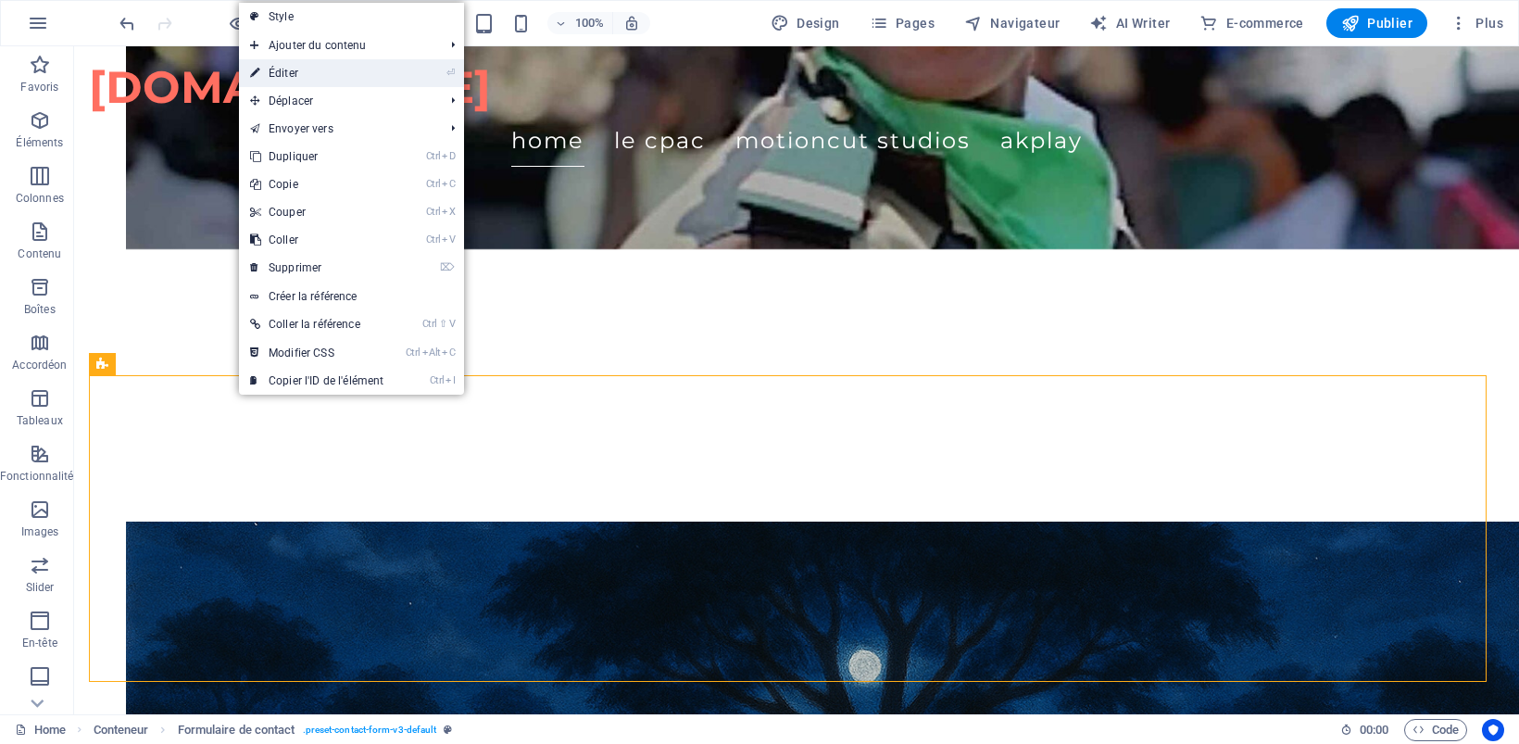
select select "rem"
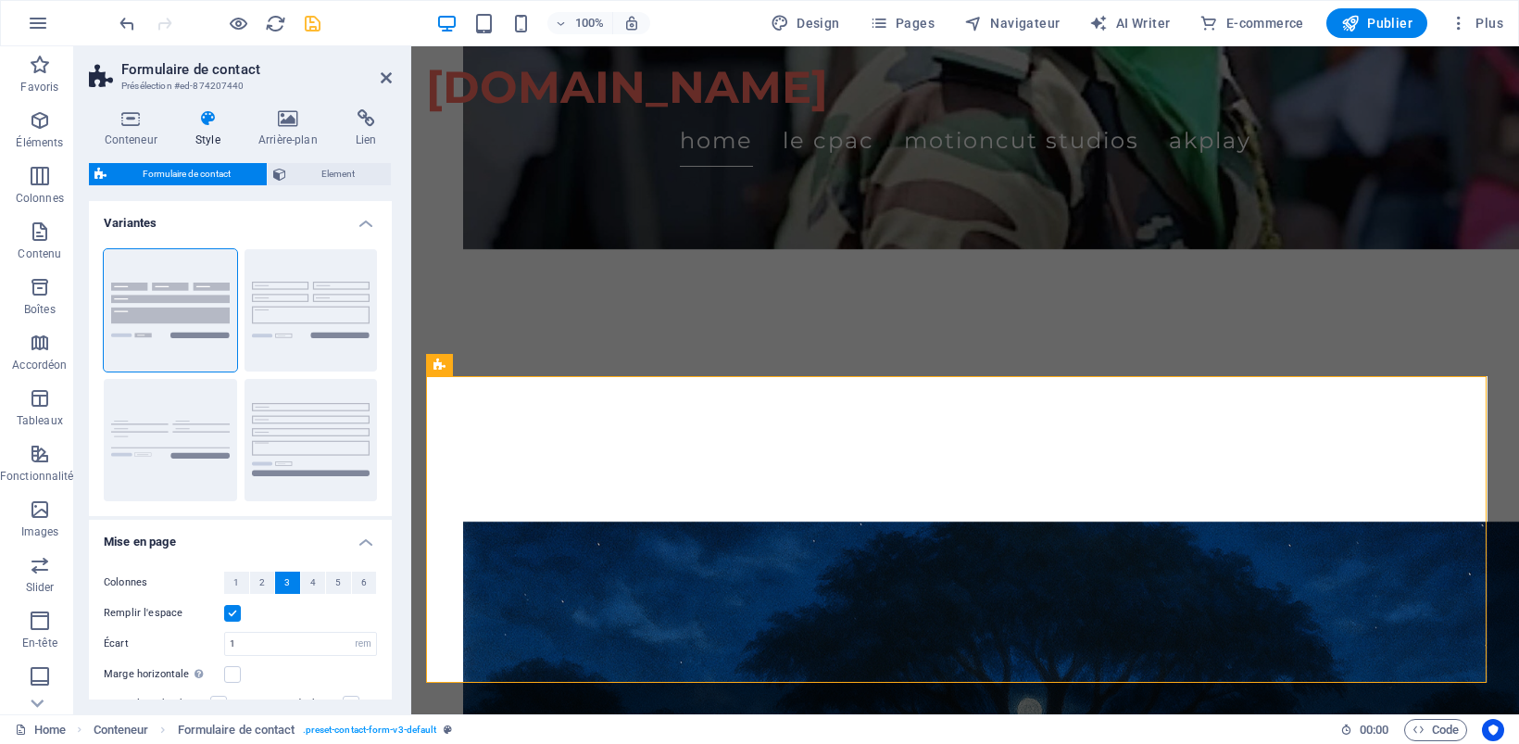
scroll to position [3382, 0]
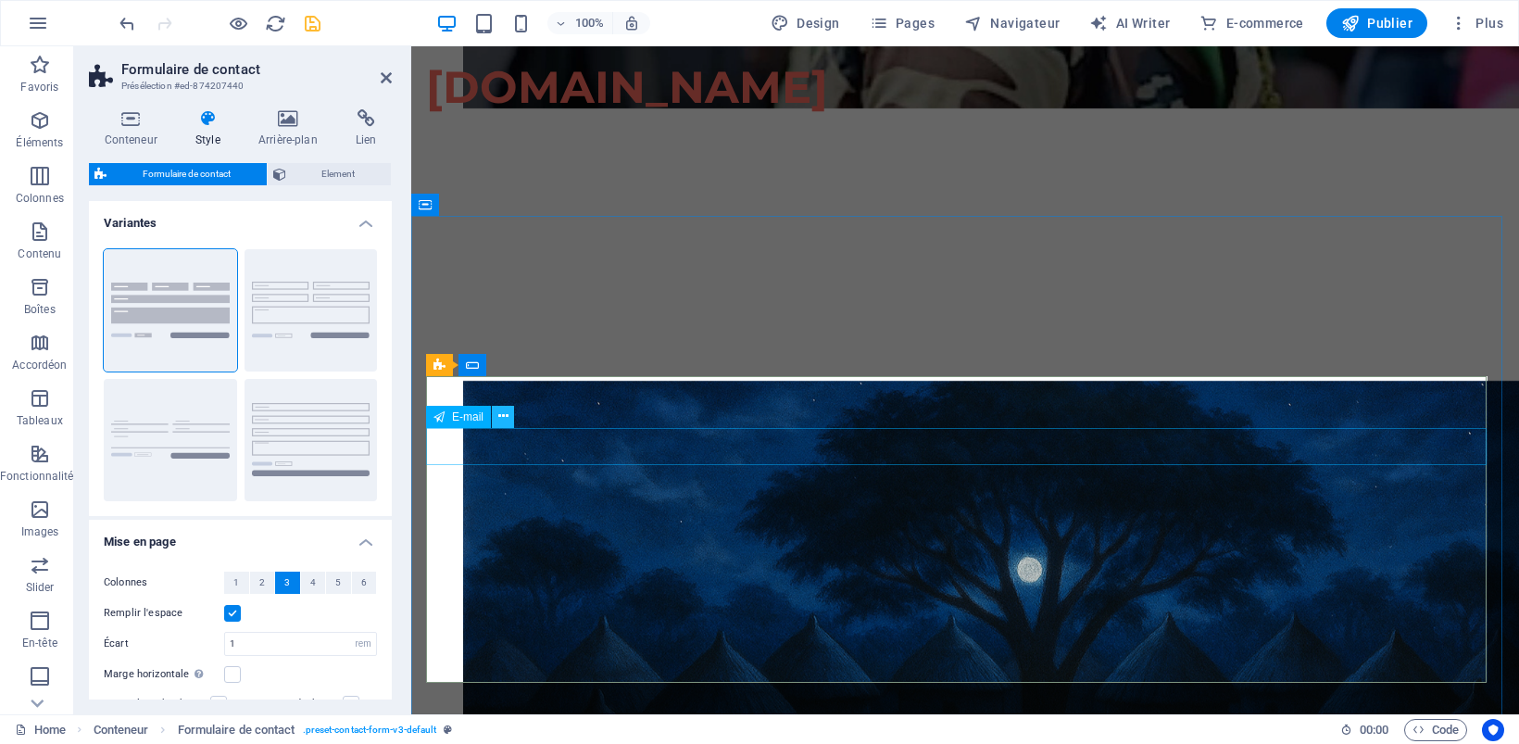
click at [507, 415] on icon at bounding box center [503, 415] width 10 height 19
click at [310, 21] on icon "save" at bounding box center [312, 23] width 21 height 21
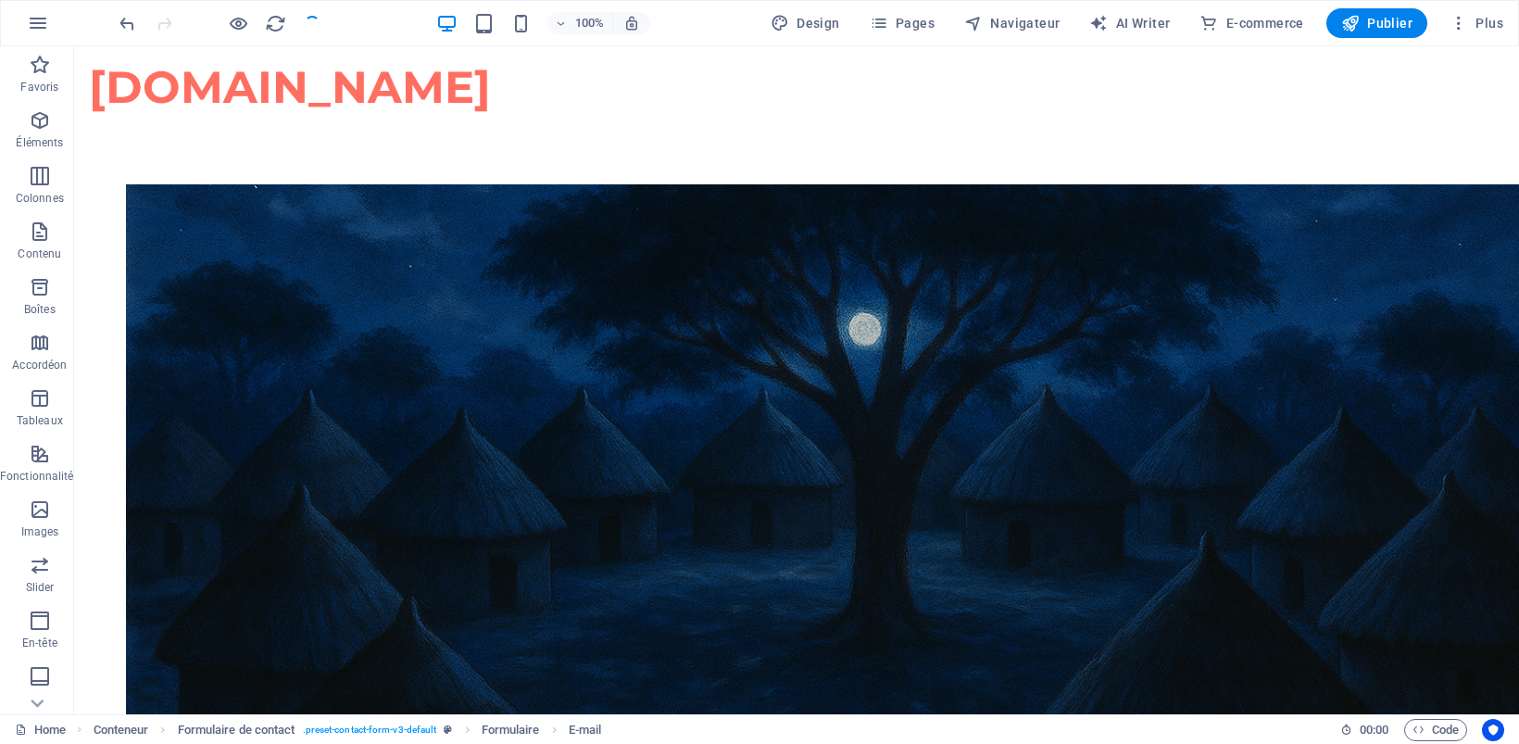
checkbox input "false"
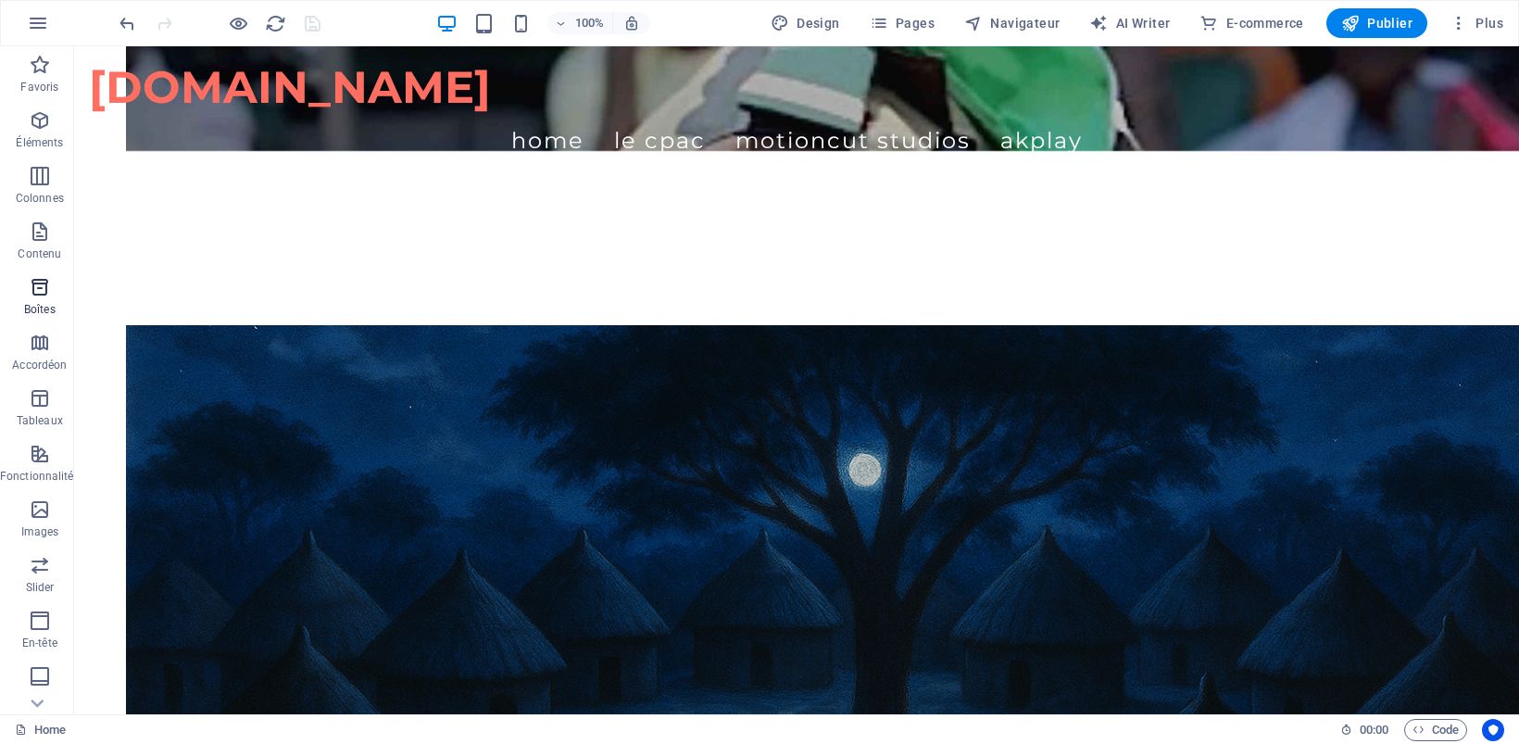
click at [38, 298] on span "Boîtes" at bounding box center [40, 298] width 80 height 44
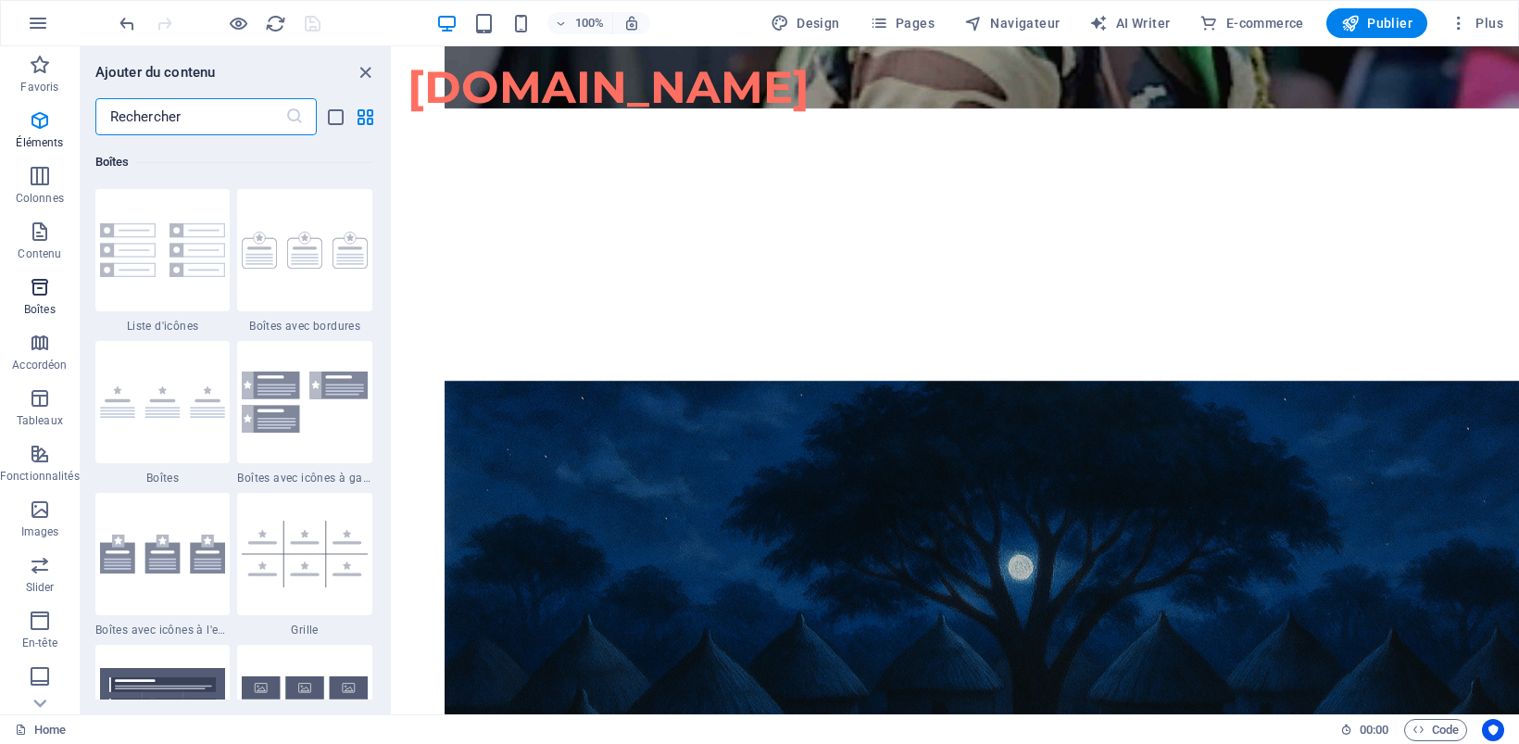
scroll to position [5107, 0]
click at [25, 24] on button "button" at bounding box center [38, 23] width 44 height 44
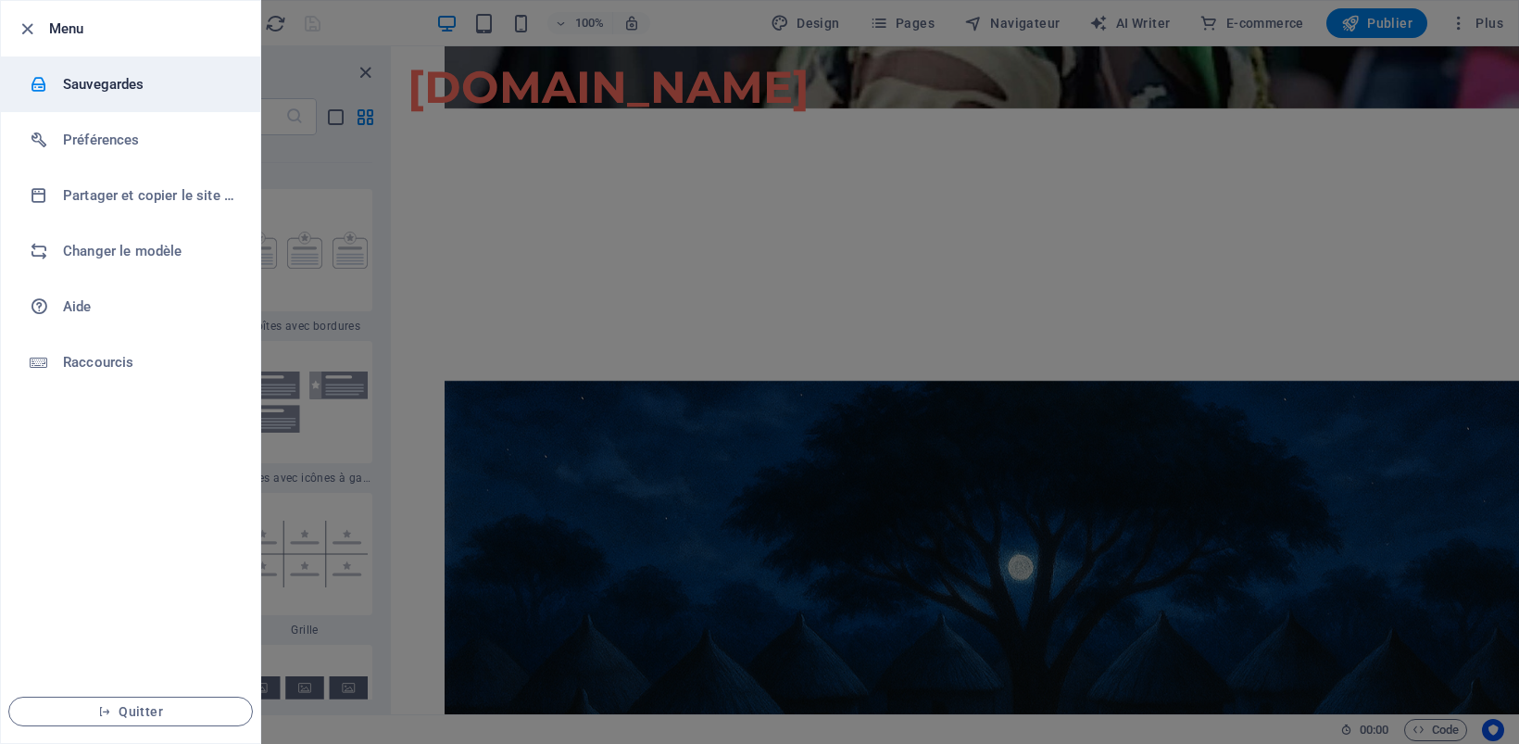
click at [94, 80] on h6 "Sauvegardes" at bounding box center [148, 84] width 171 height 22
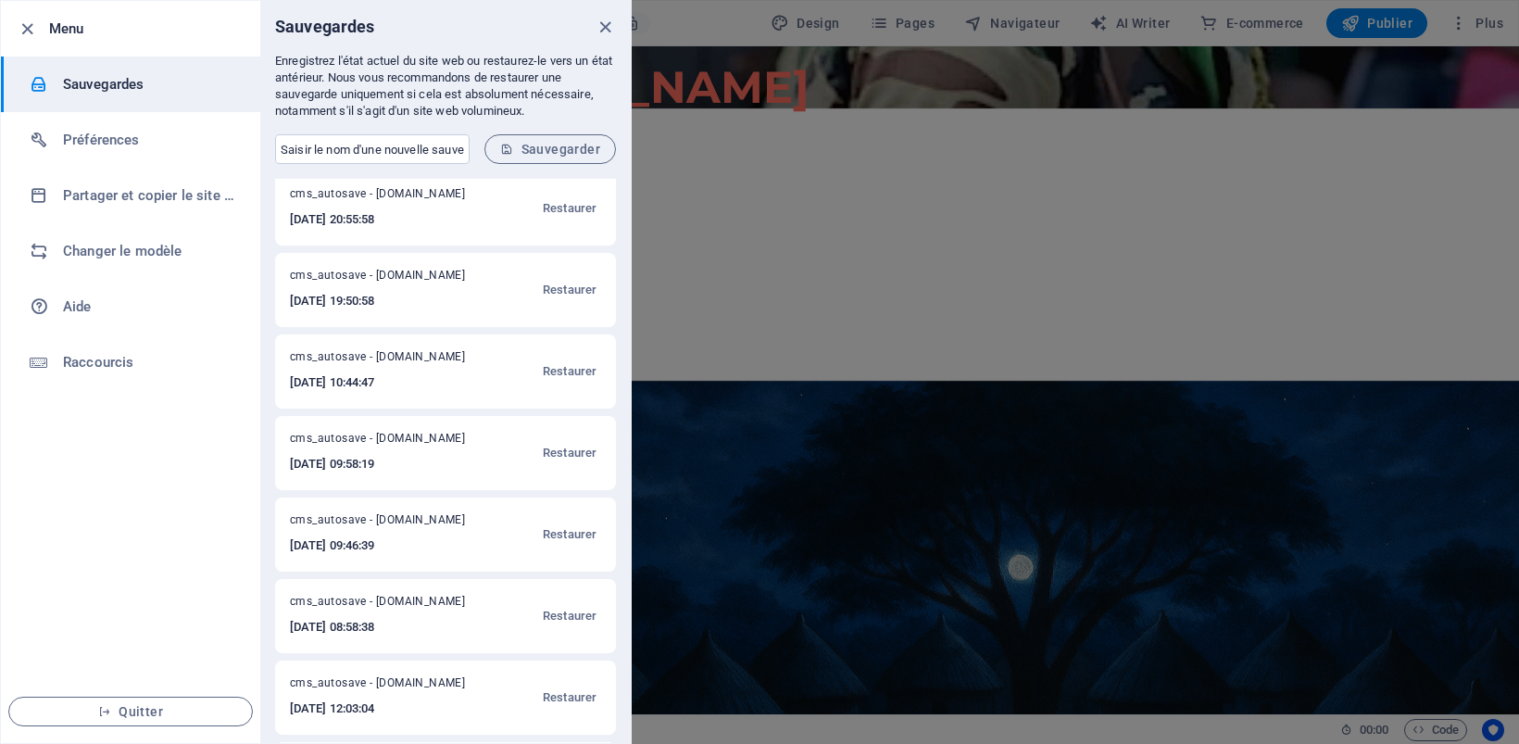
scroll to position [0, 0]
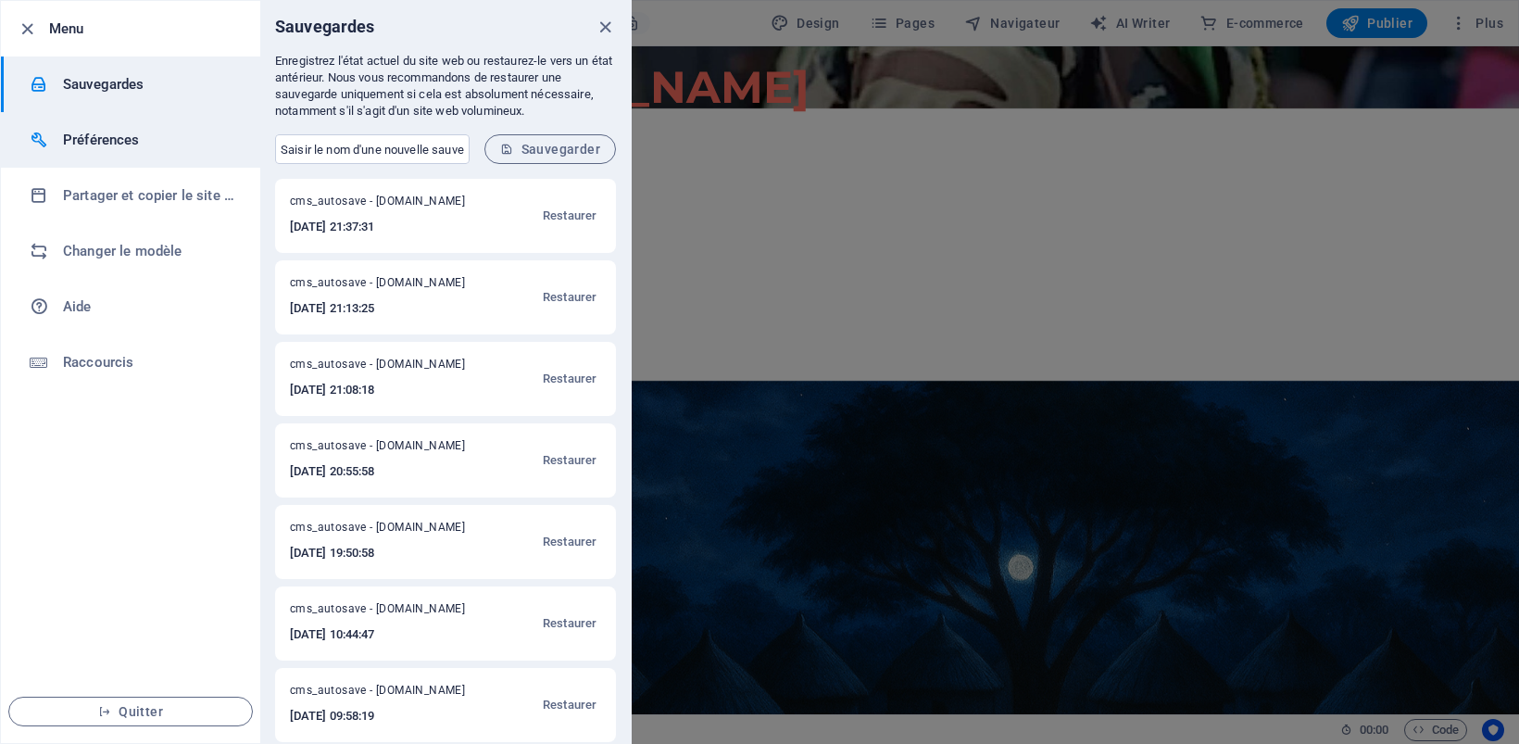
click at [116, 136] on h6 "Préférences" at bounding box center [148, 140] width 171 height 22
select select "fr"
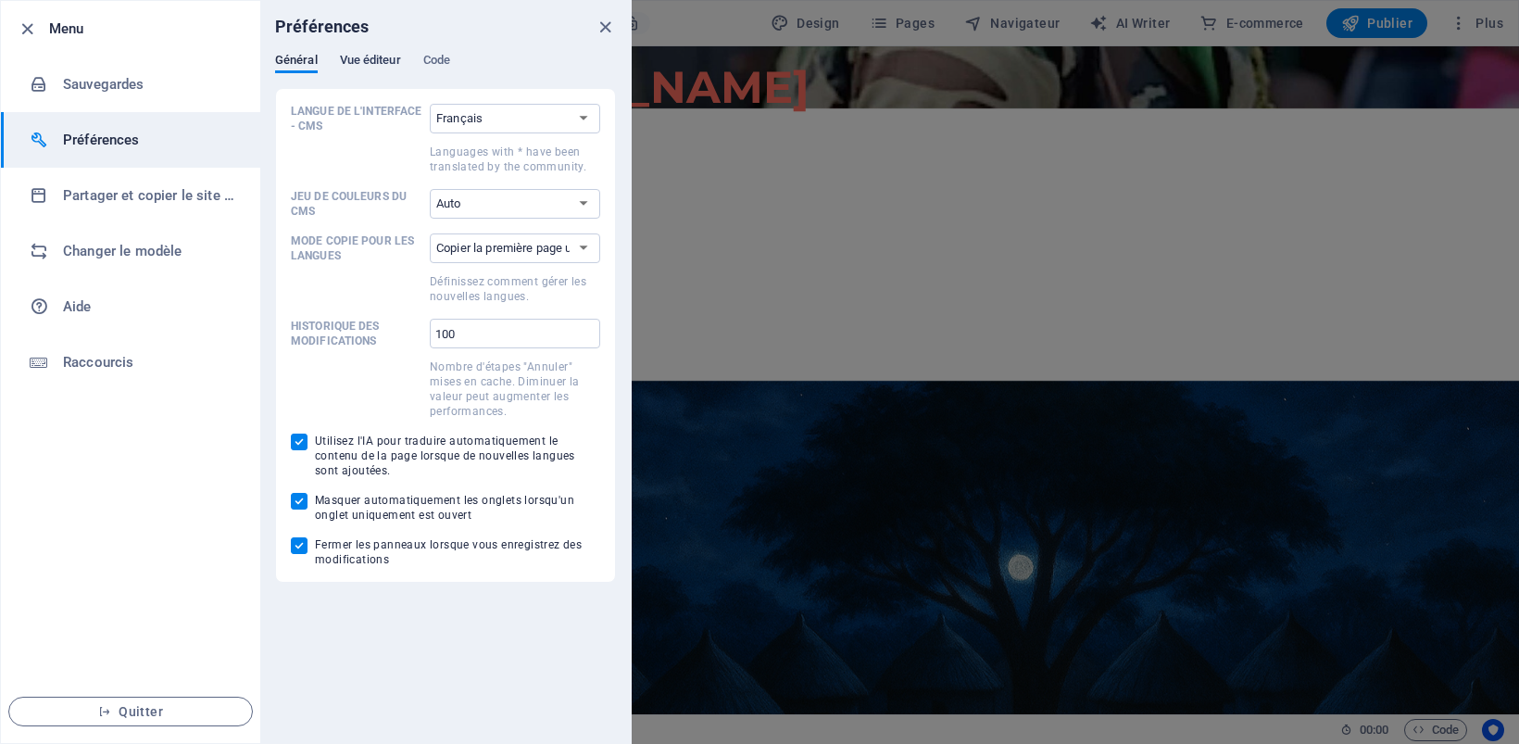
click at [353, 57] on span "Vue éditeur" at bounding box center [370, 62] width 61 height 26
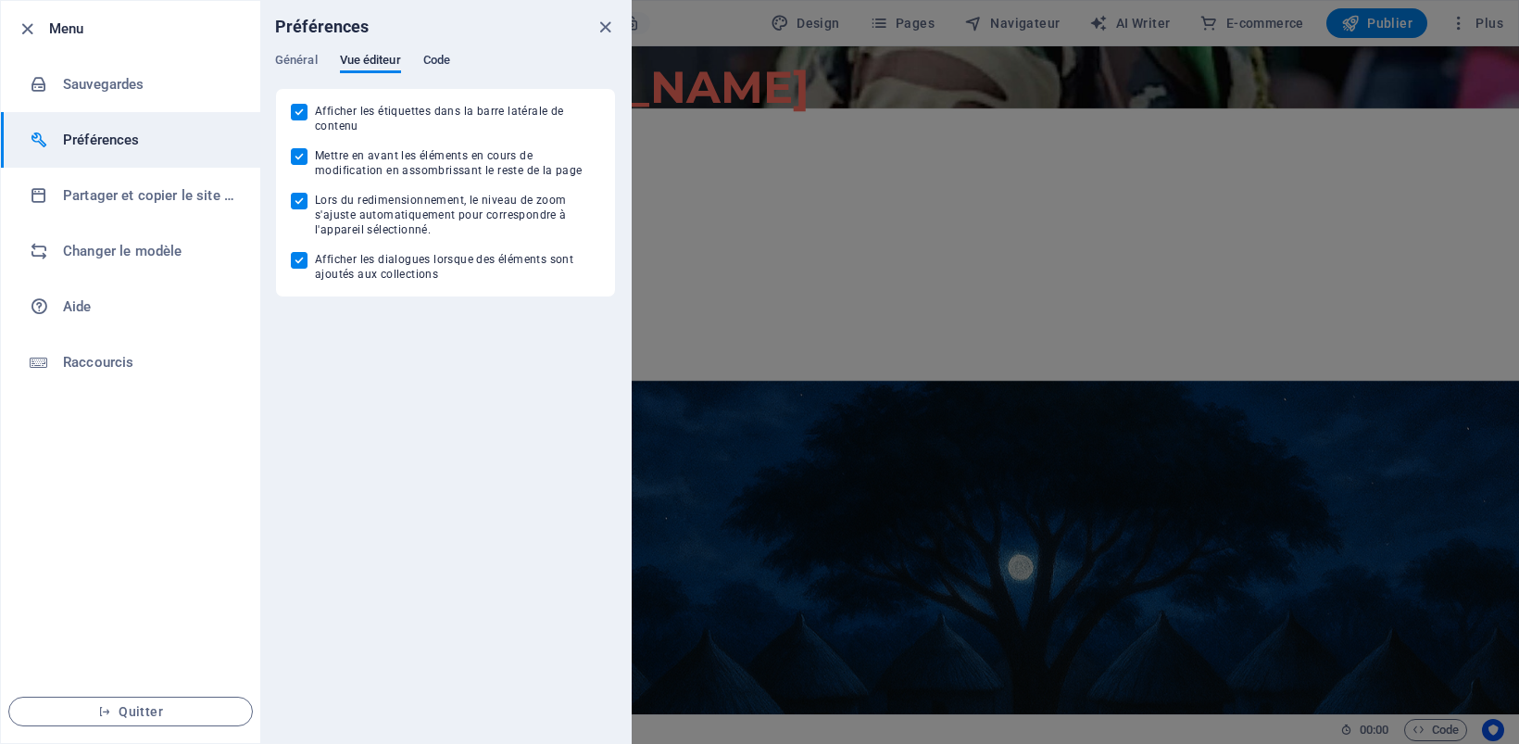
click at [436, 57] on span "Code" at bounding box center [436, 62] width 27 height 26
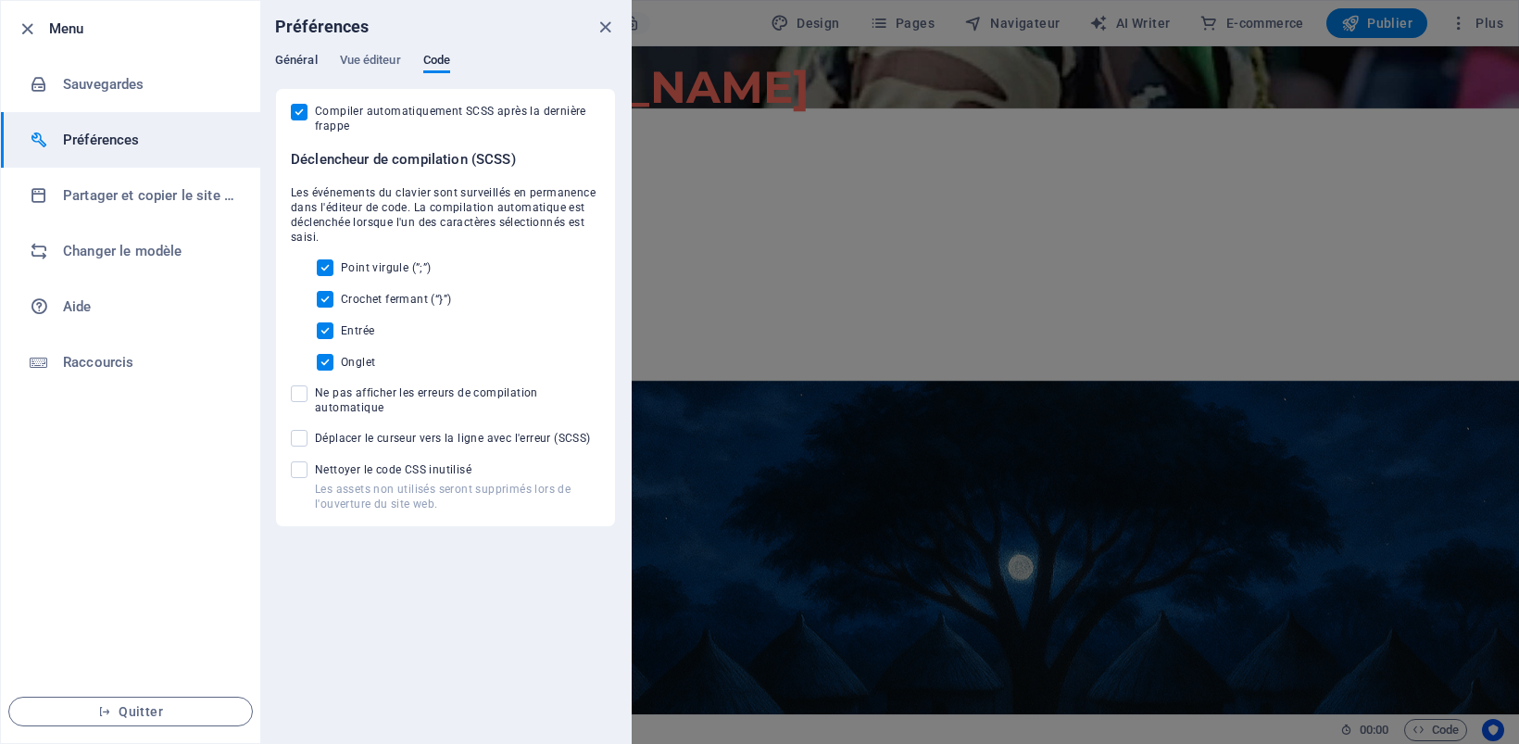
click at [290, 58] on span "Général" at bounding box center [296, 62] width 43 height 26
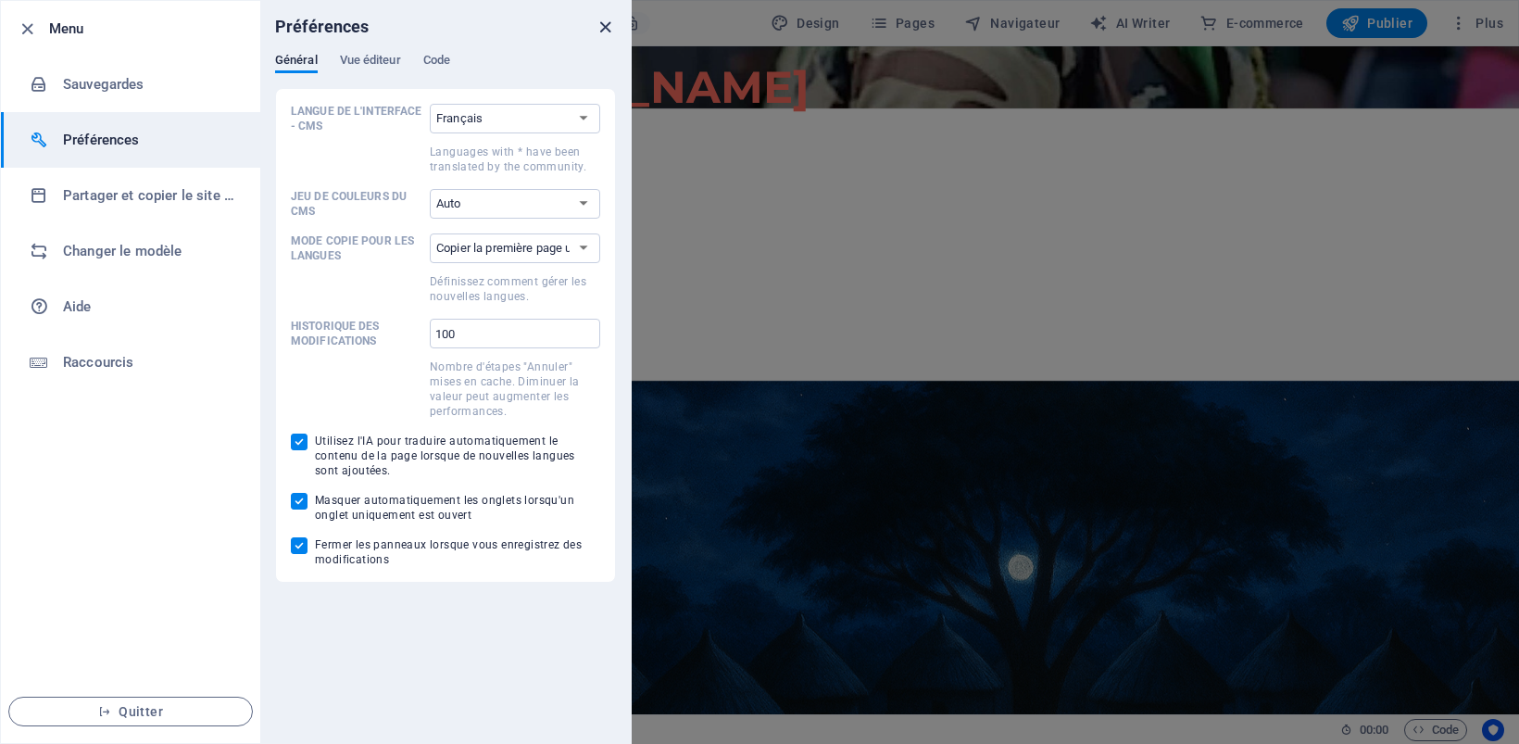
click at [600, 26] on icon "close" at bounding box center [604, 27] width 21 height 21
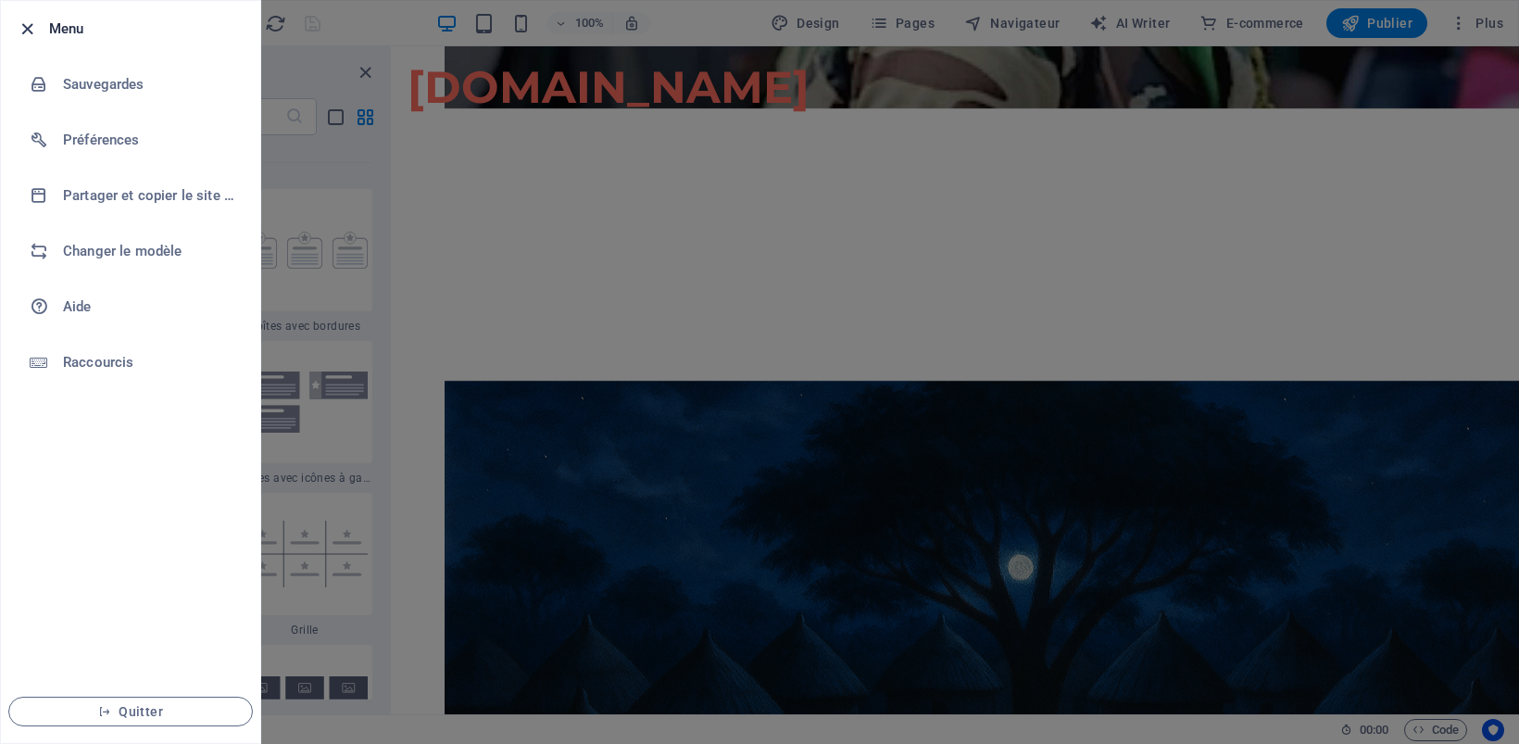
click at [26, 25] on icon "button" at bounding box center [27, 29] width 21 height 21
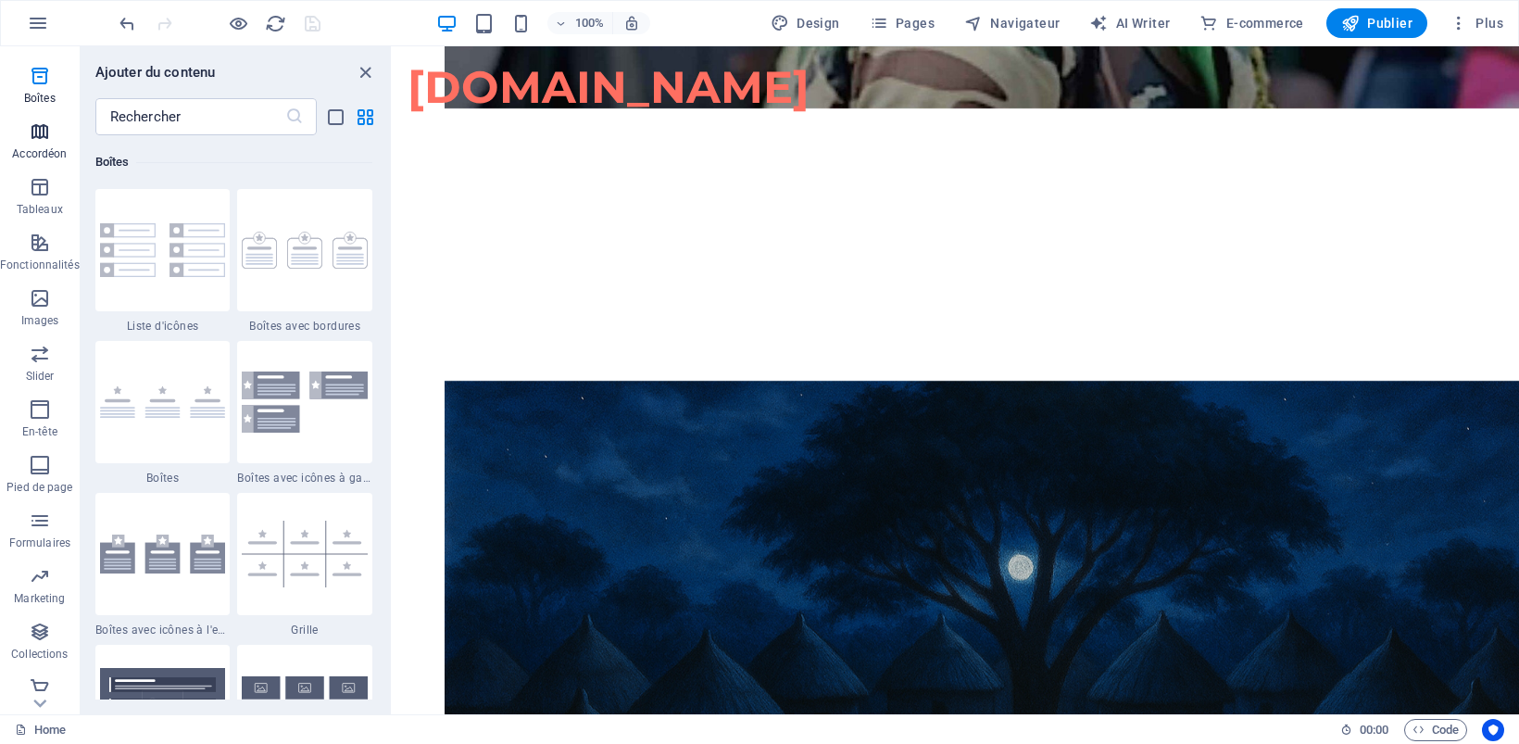
scroll to position [220, 0]
click at [42, 236] on icon "button" at bounding box center [40, 233] width 22 height 22
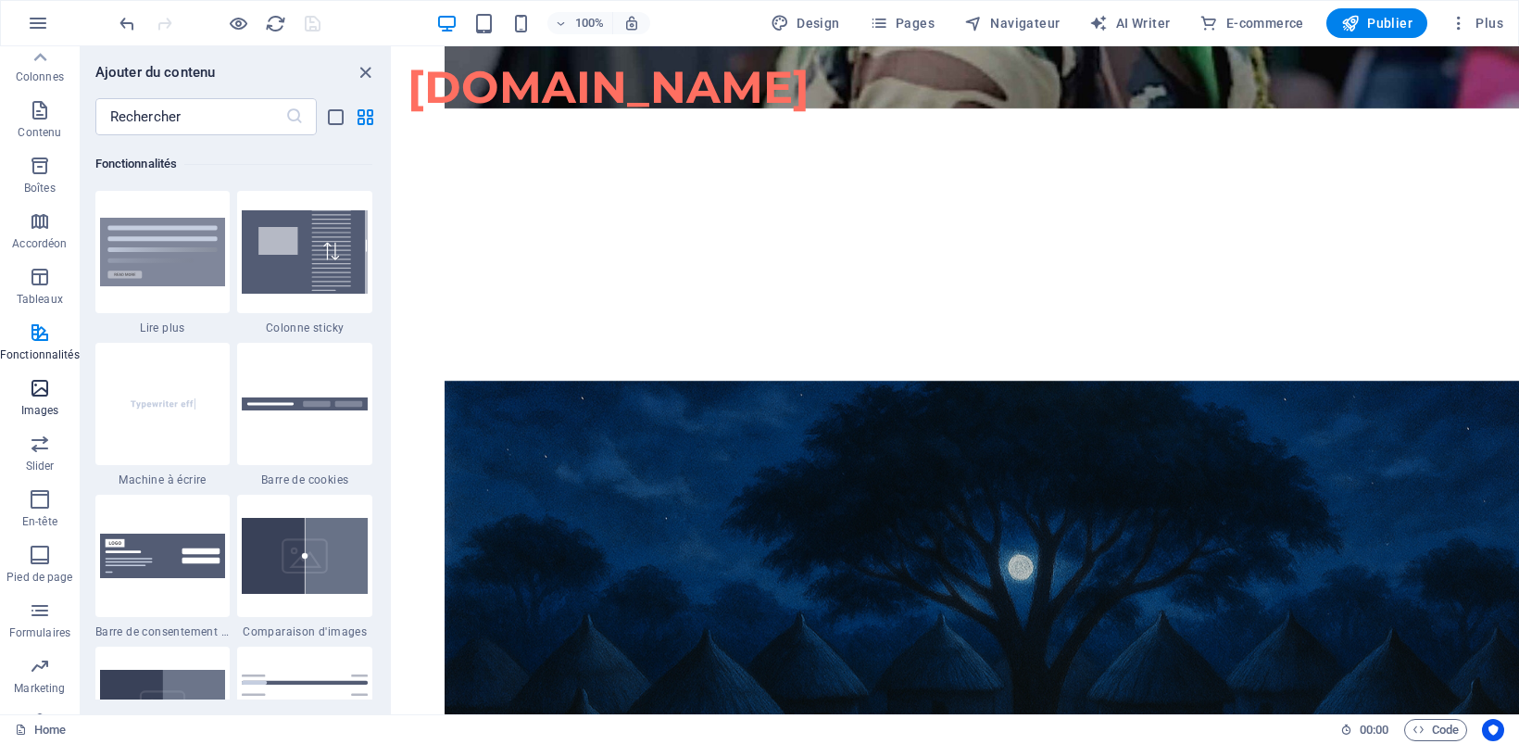
scroll to position [0, 0]
click at [1010, 19] on span "Navigateur" at bounding box center [1011, 23] width 95 height 19
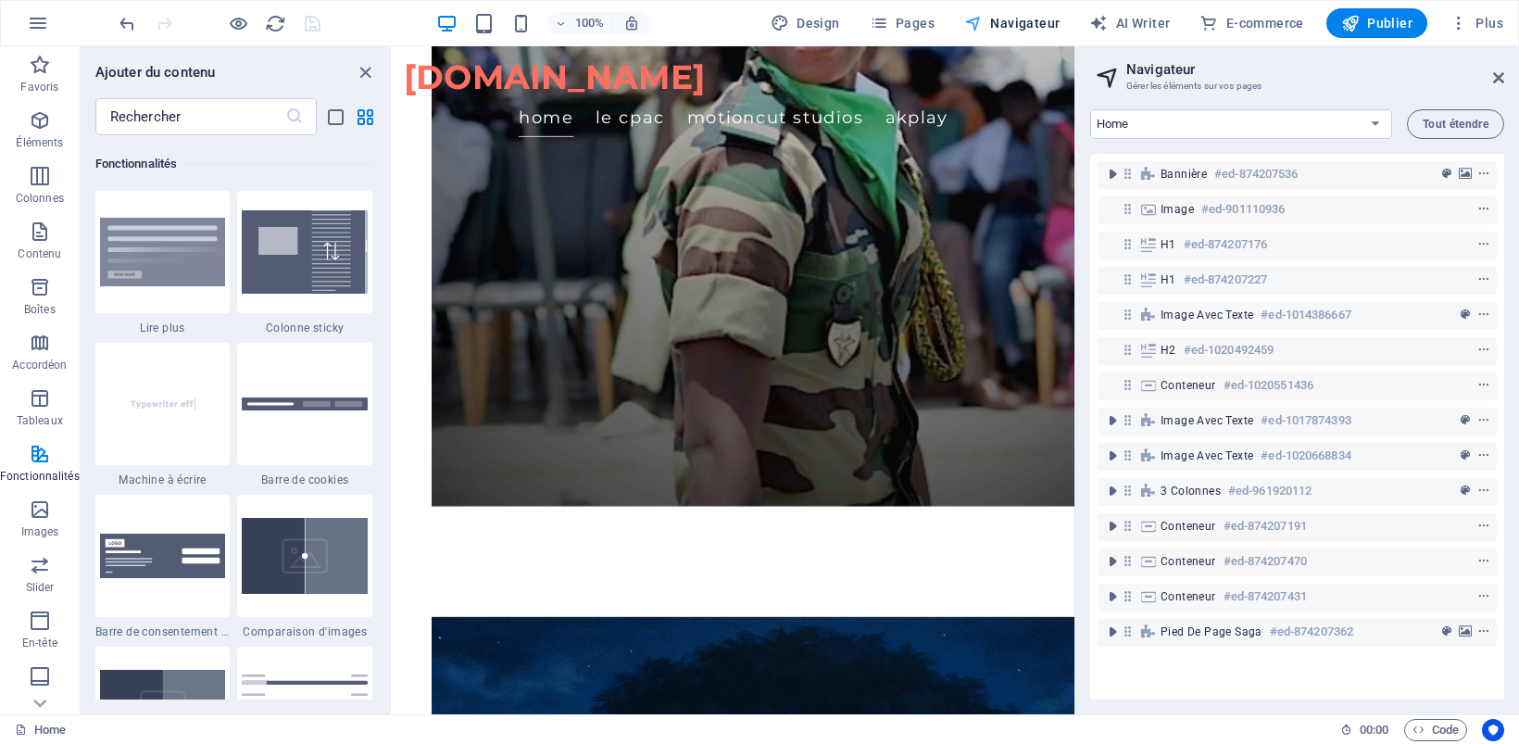
scroll to position [3621, 0]
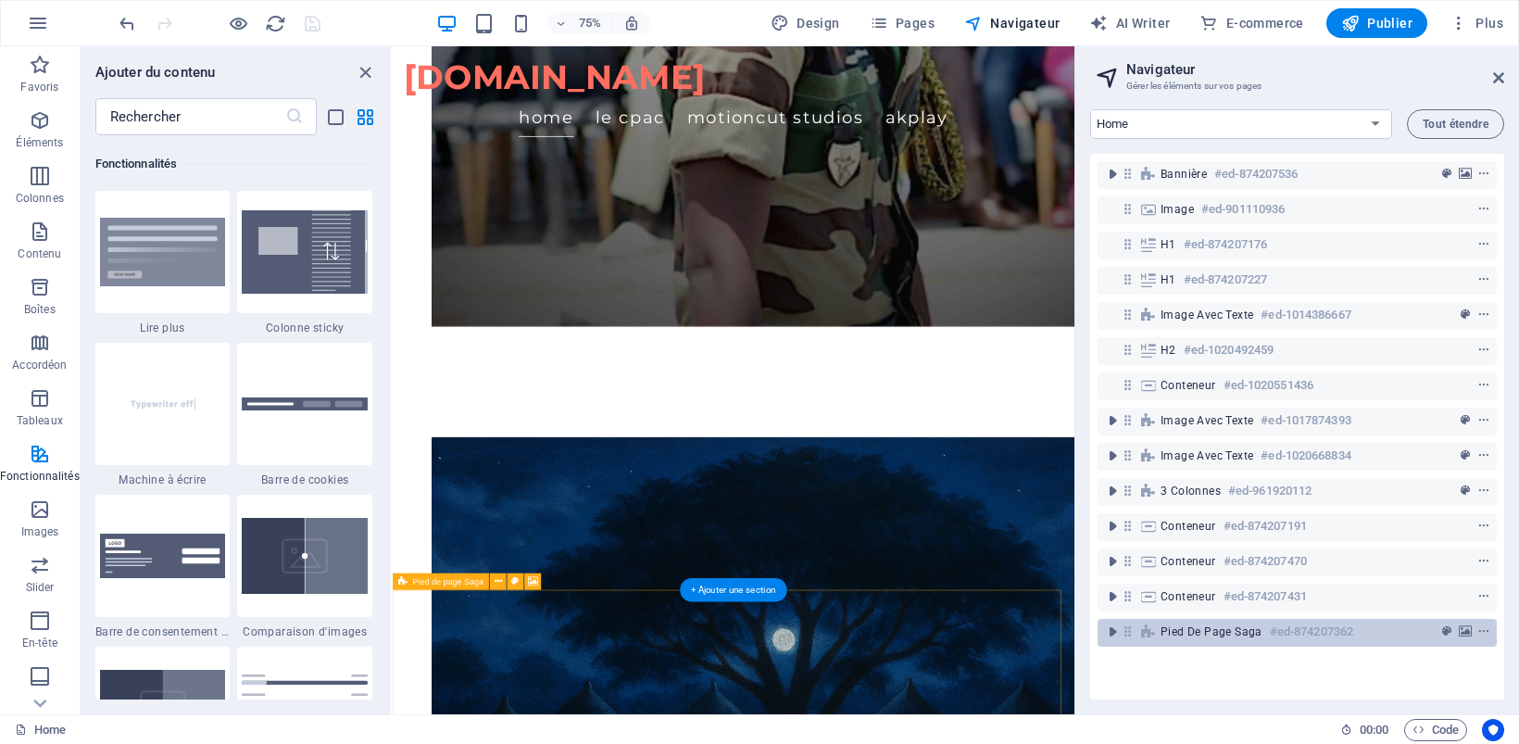
click at [1188, 635] on span "Pied de page Saga" at bounding box center [1211, 631] width 102 height 15
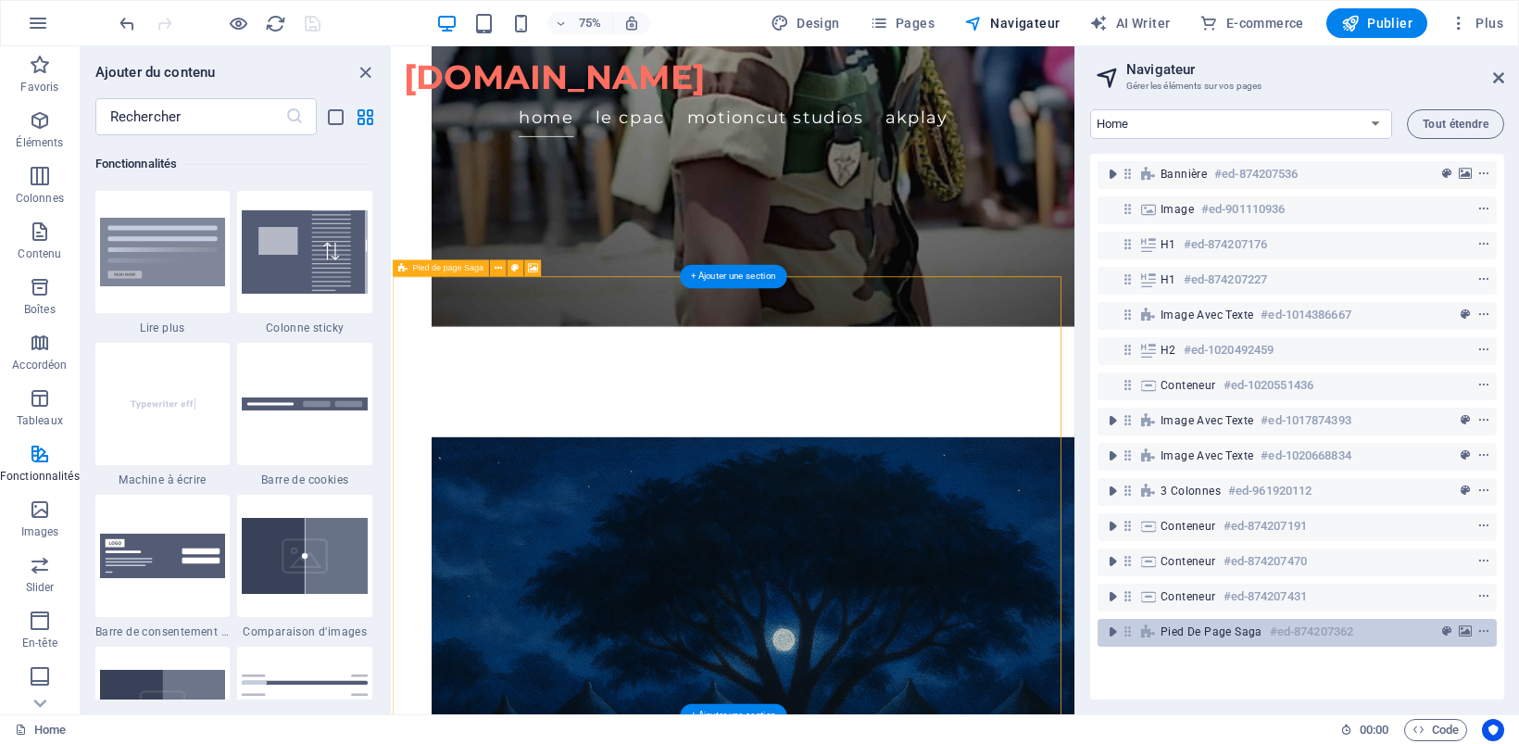
scroll to position [4039, 0]
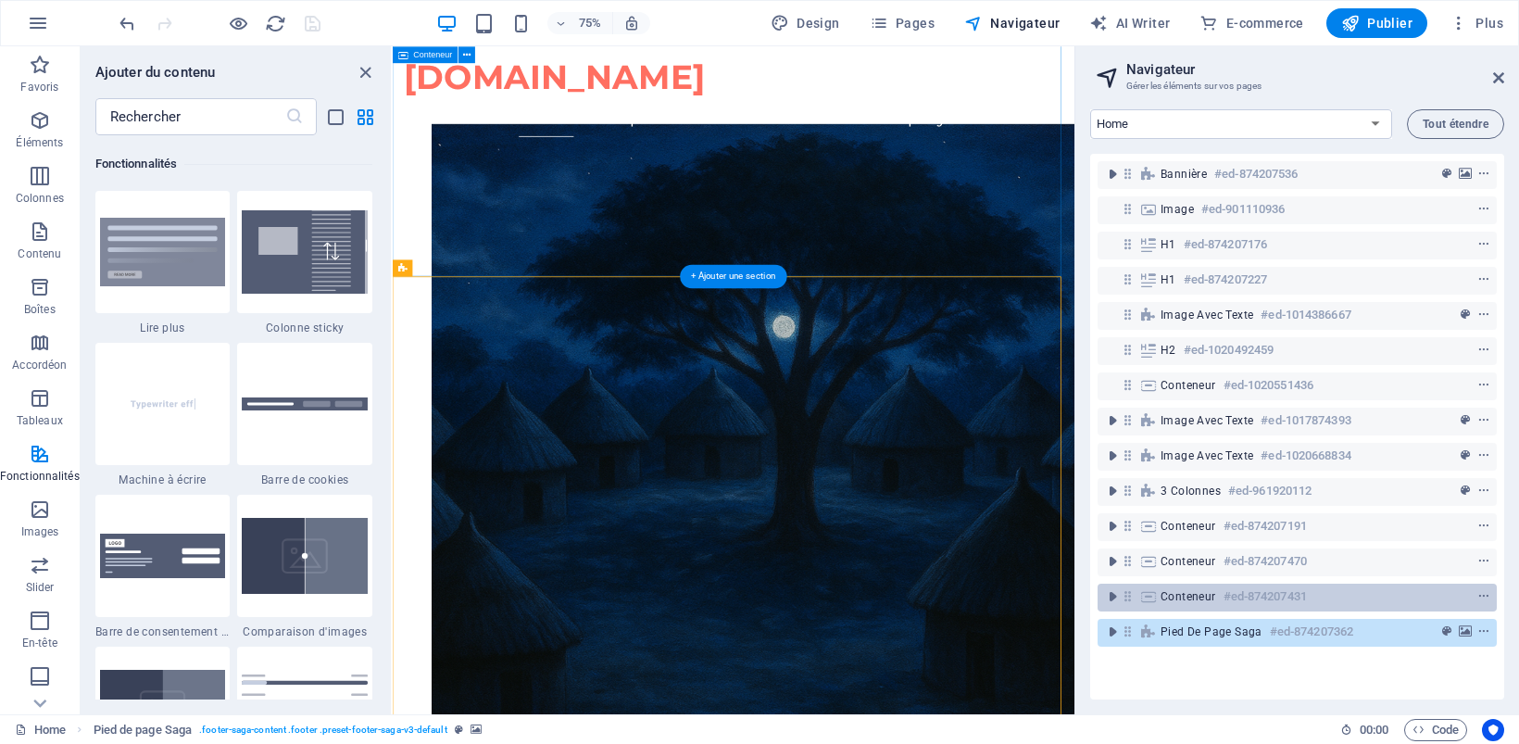
click at [1169, 594] on span "Conteneur" at bounding box center [1188, 596] width 56 height 15
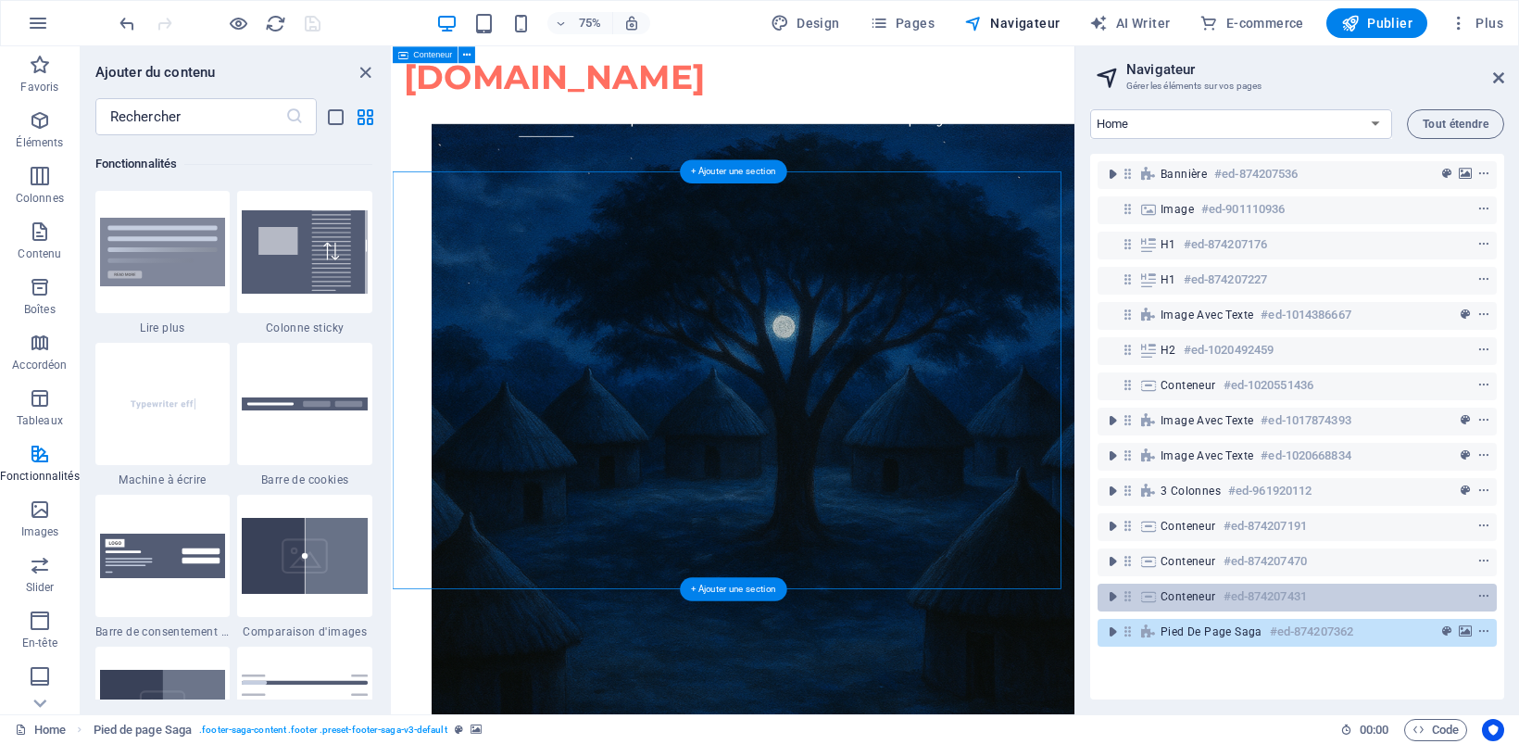
scroll to position [3622, 0]
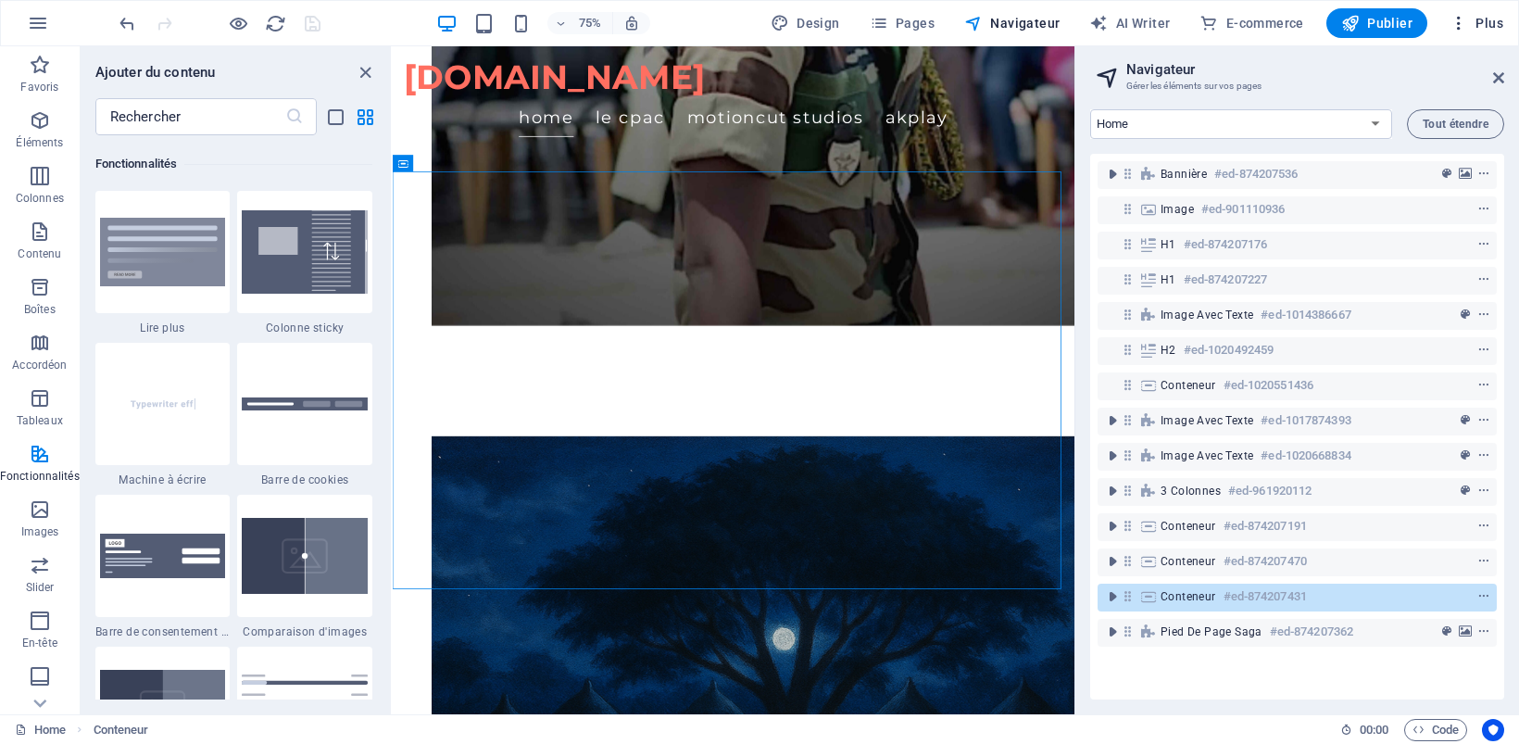
click at [1489, 21] on span "Plus" at bounding box center [1476, 23] width 54 height 19
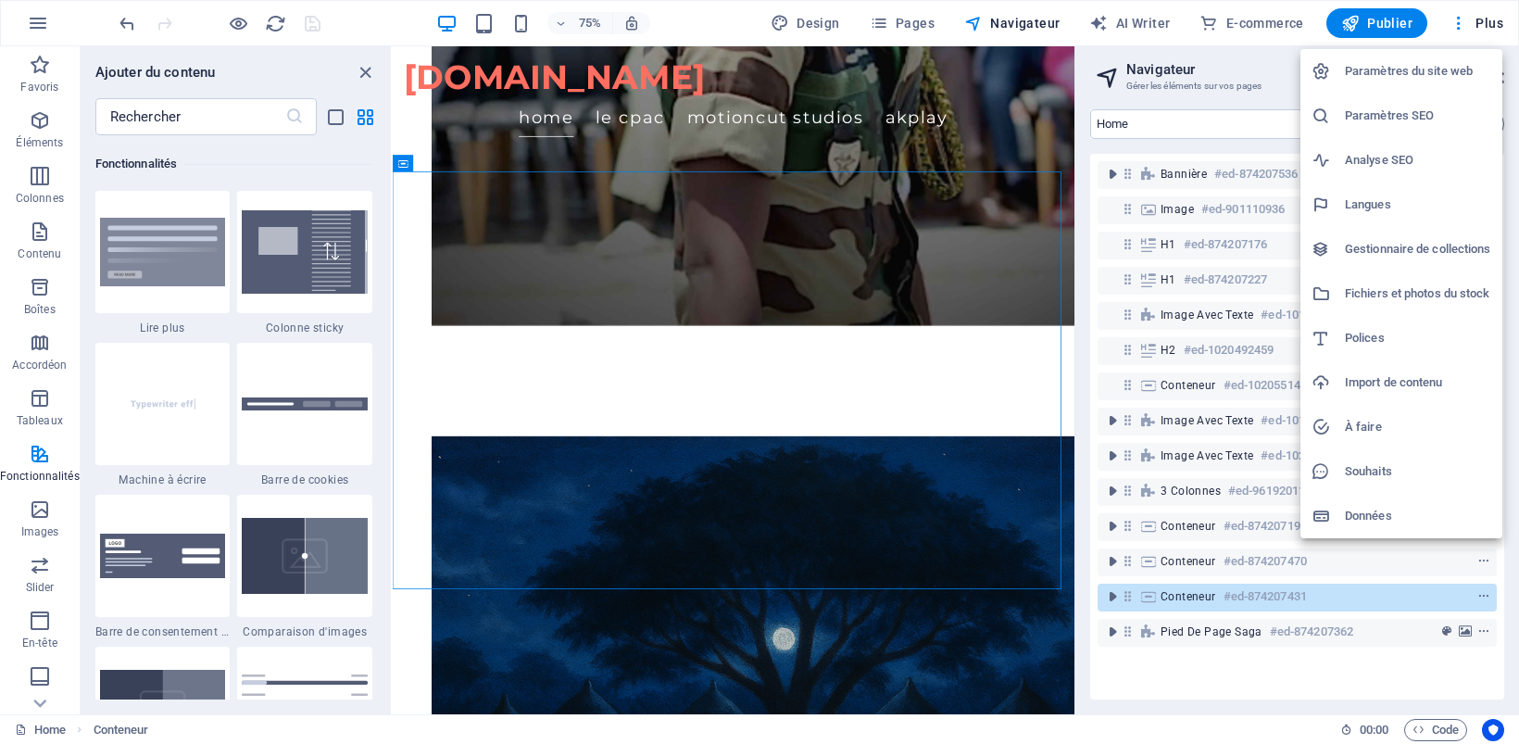
click at [1358, 516] on h6 "Données" at bounding box center [1417, 516] width 146 height 22
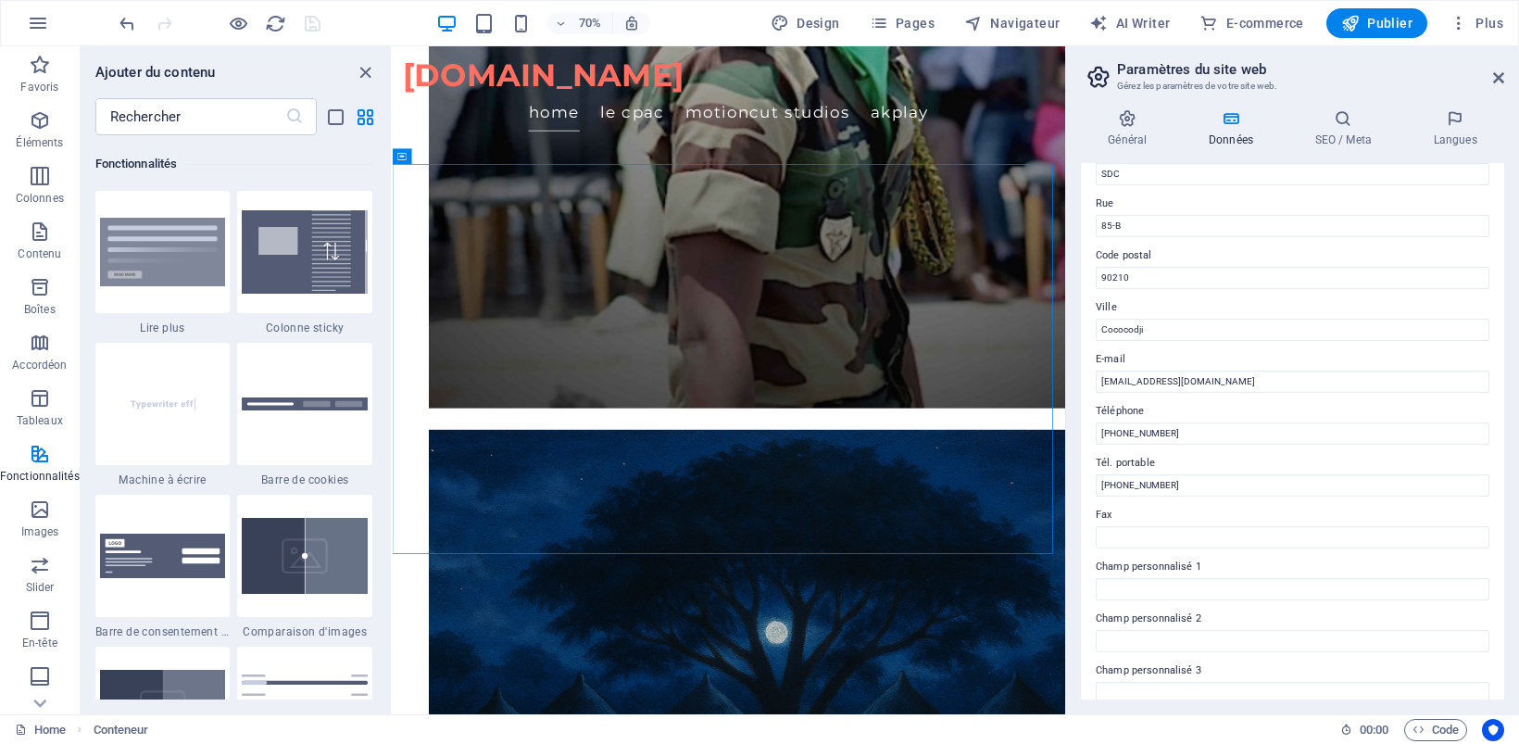
scroll to position [231, 0]
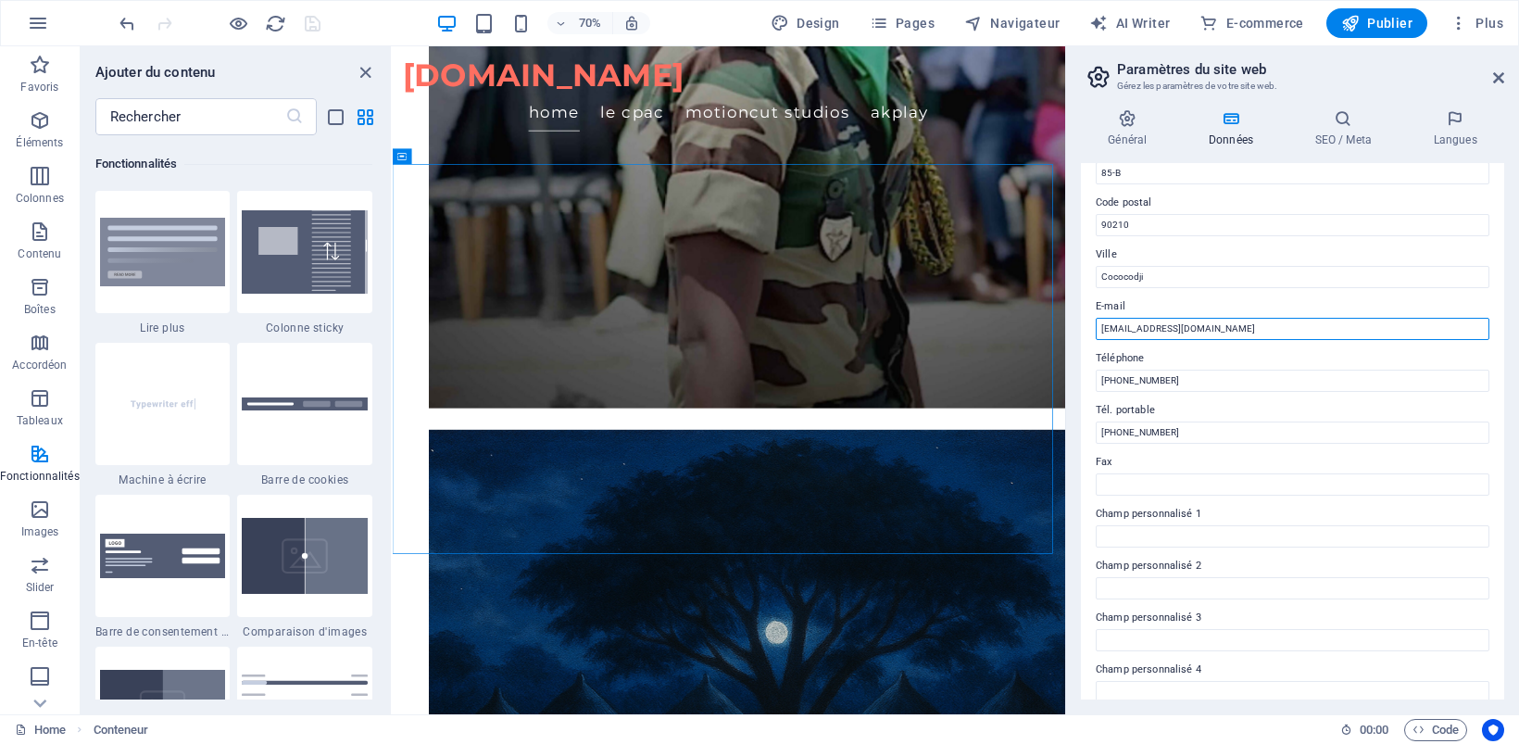
drag, startPoint x: 1116, startPoint y: 333, endPoint x: 1094, endPoint y: 336, distance: 21.5
click at [1095, 336] on input "info@cinecoo.com" at bounding box center [1292, 329] width 394 height 22
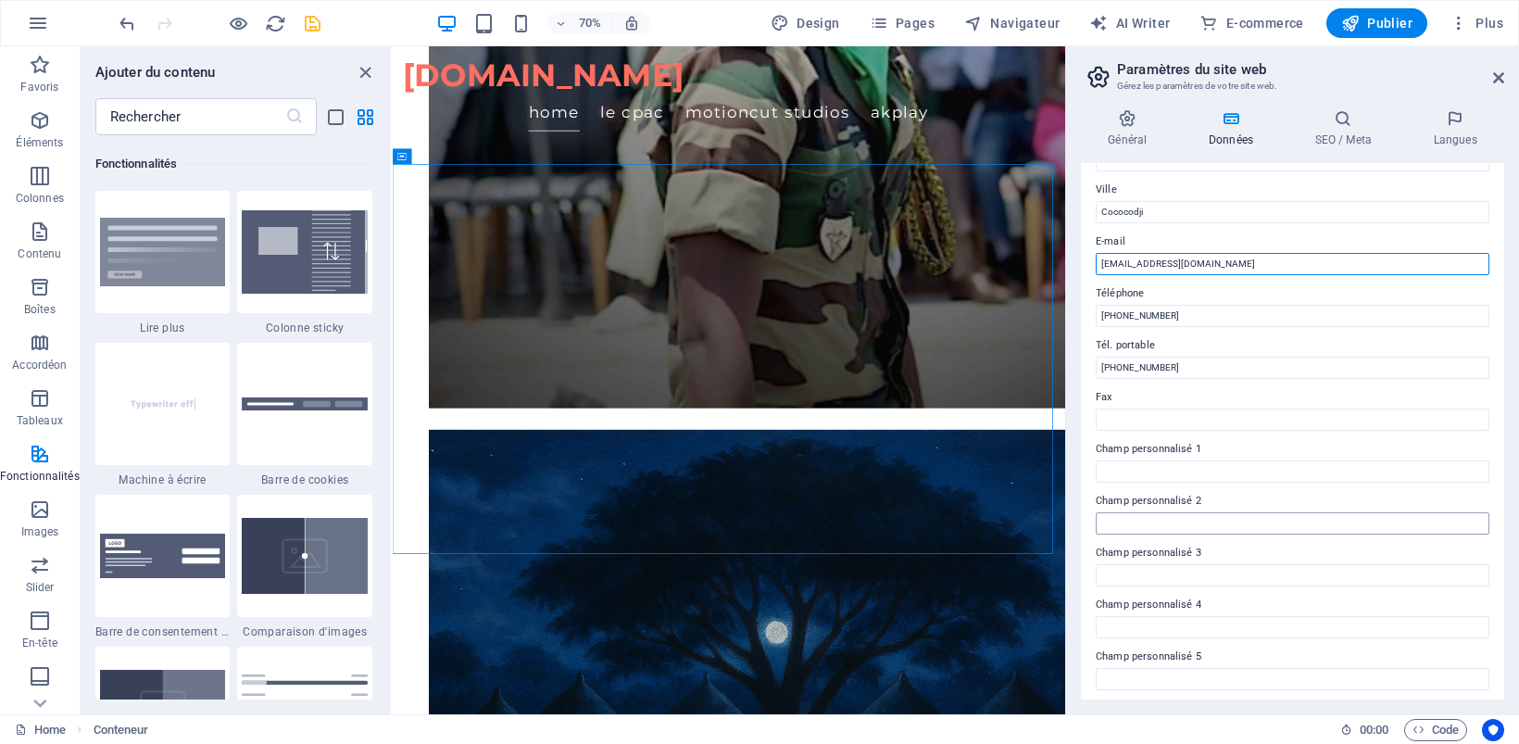
scroll to position [352, 0]
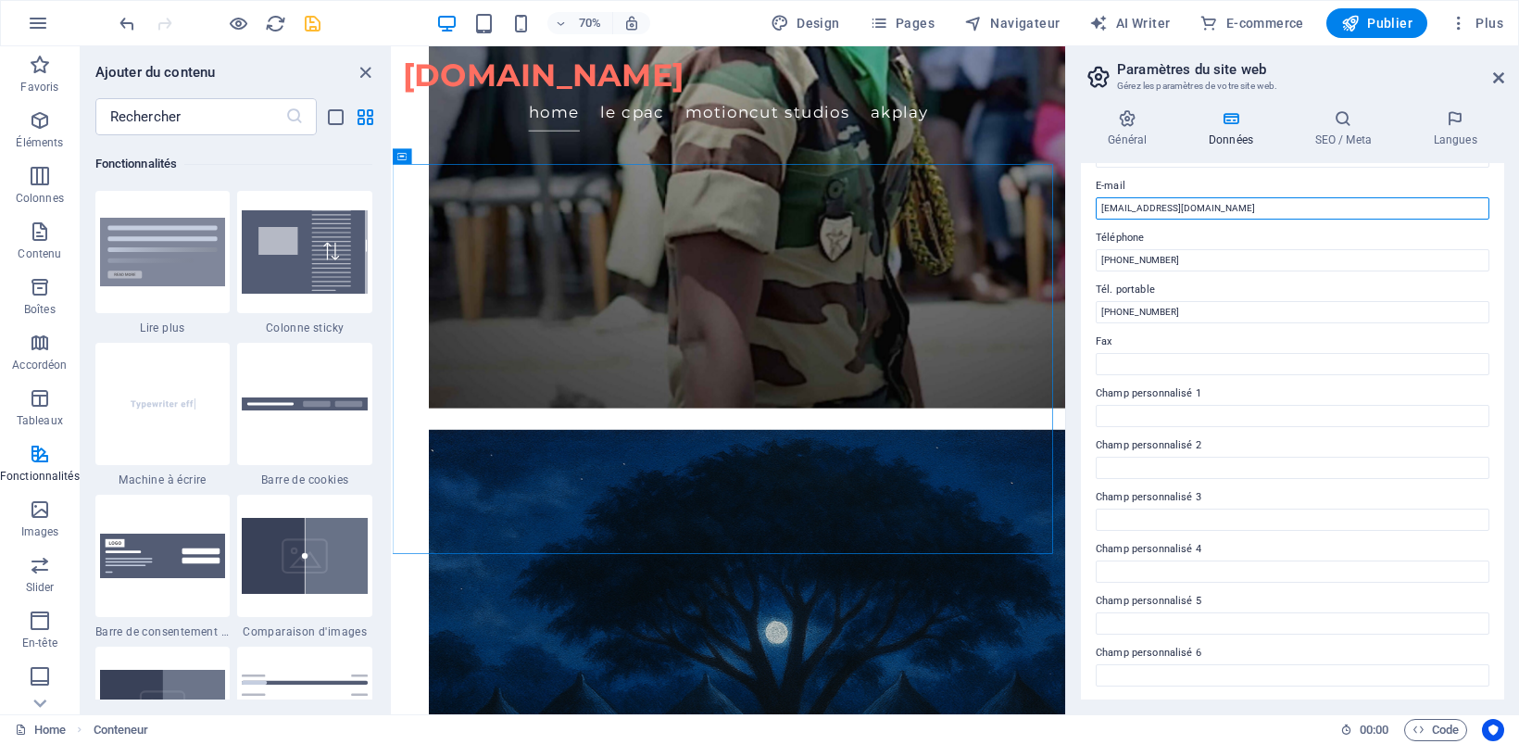
type input "[EMAIL_ADDRESS][DOMAIN_NAME]"
click at [1252, 287] on label "Tél. portable" at bounding box center [1292, 290] width 394 height 22
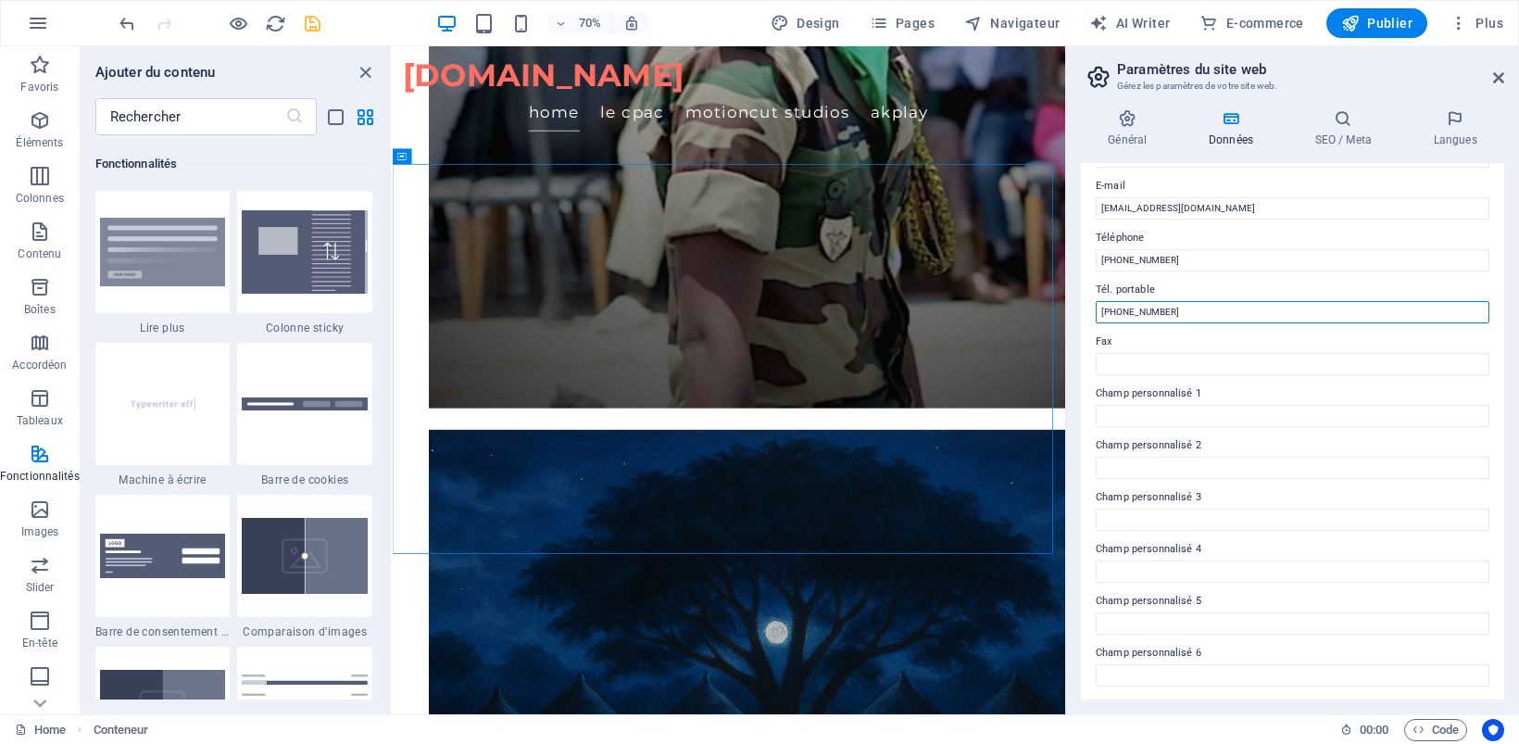
click at [1252, 301] on input "+2290162459690" at bounding box center [1292, 312] width 394 height 22
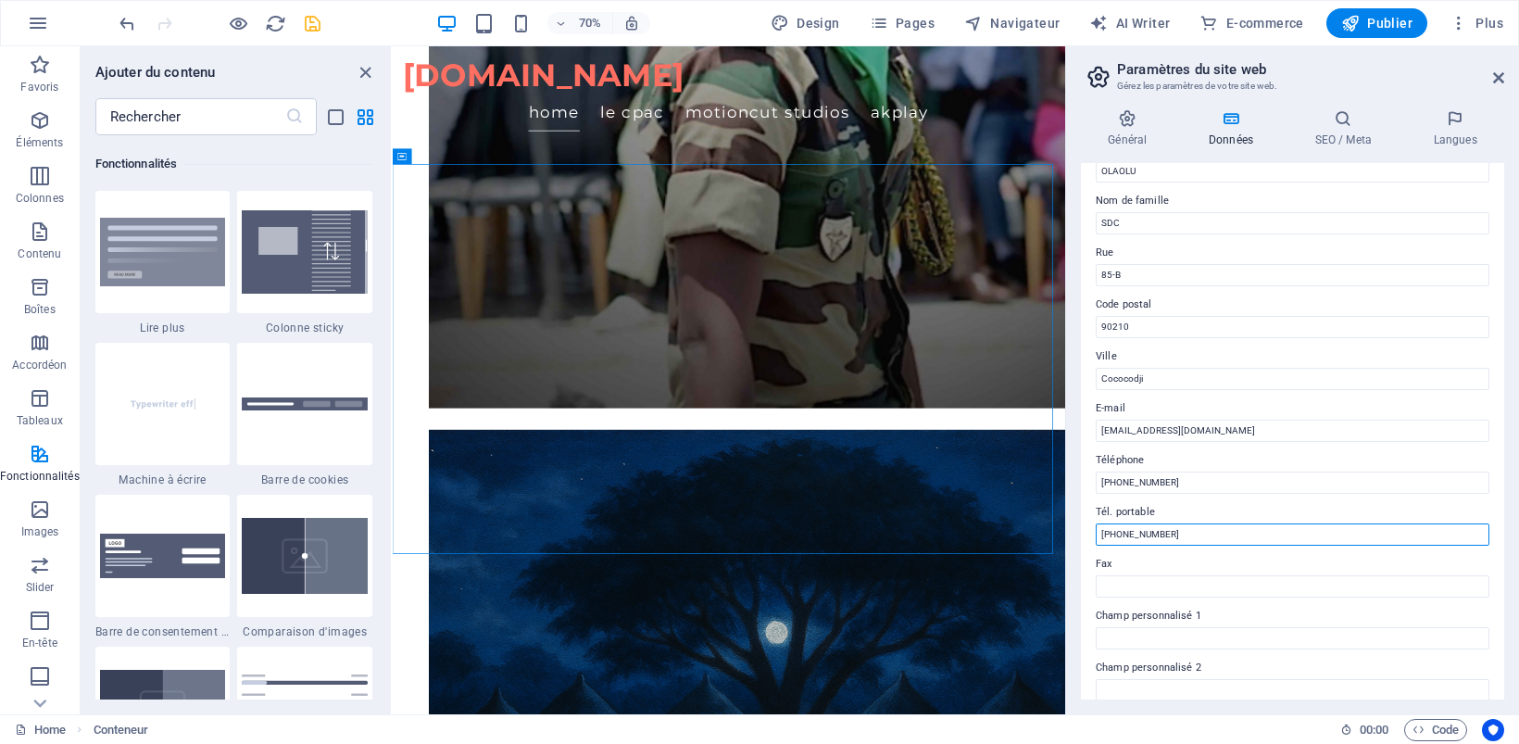
scroll to position [5, 0]
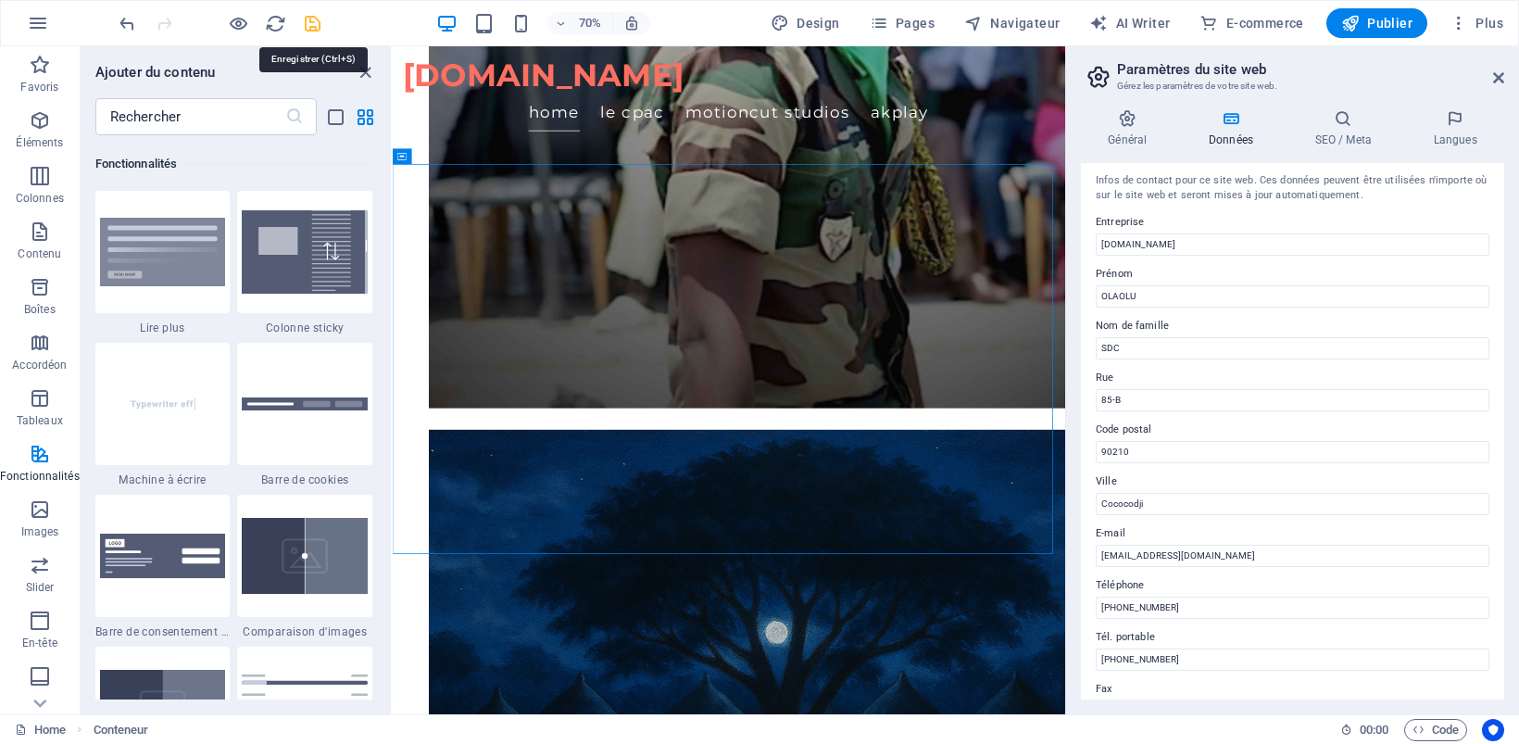
click at [310, 16] on icon "save" at bounding box center [312, 23] width 21 height 21
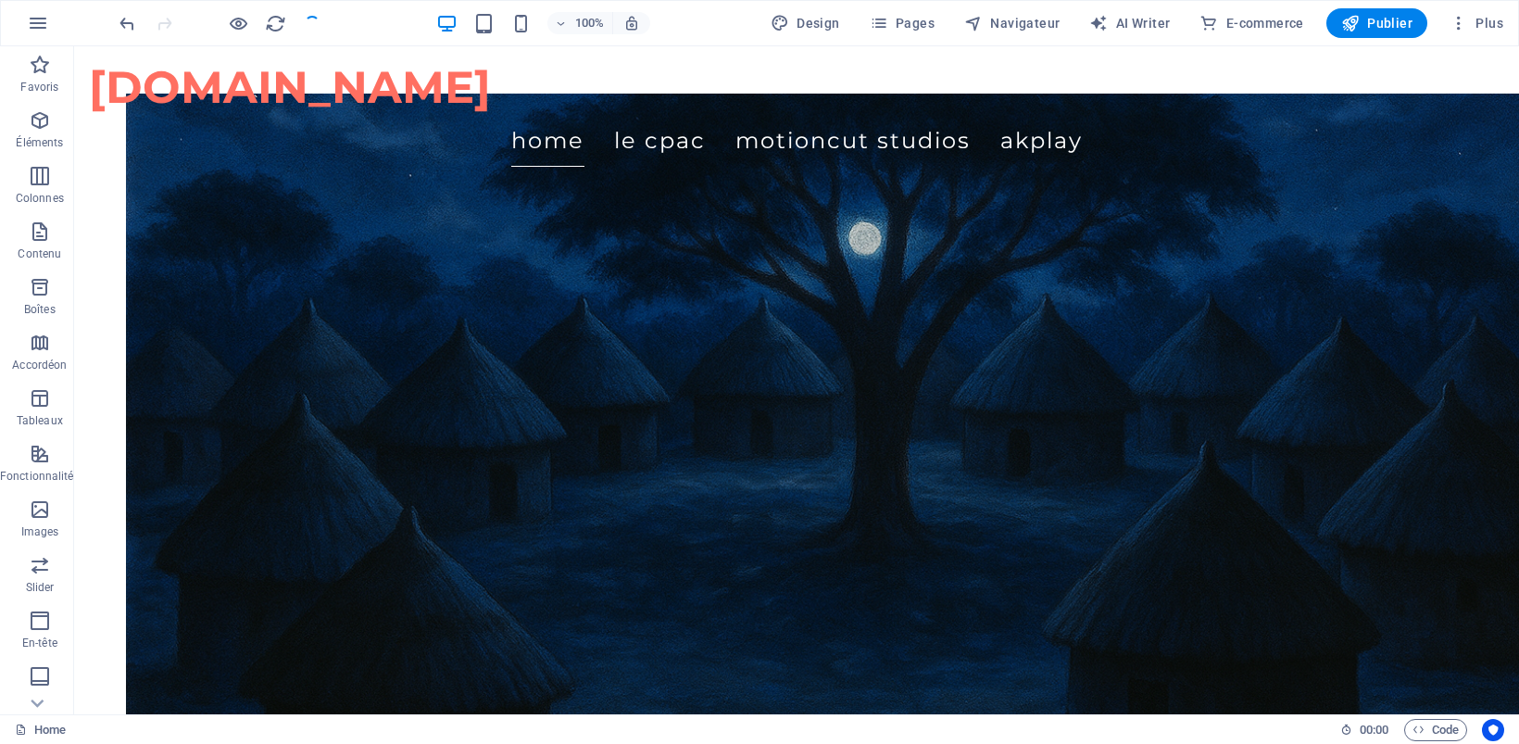
scroll to position [3242, 0]
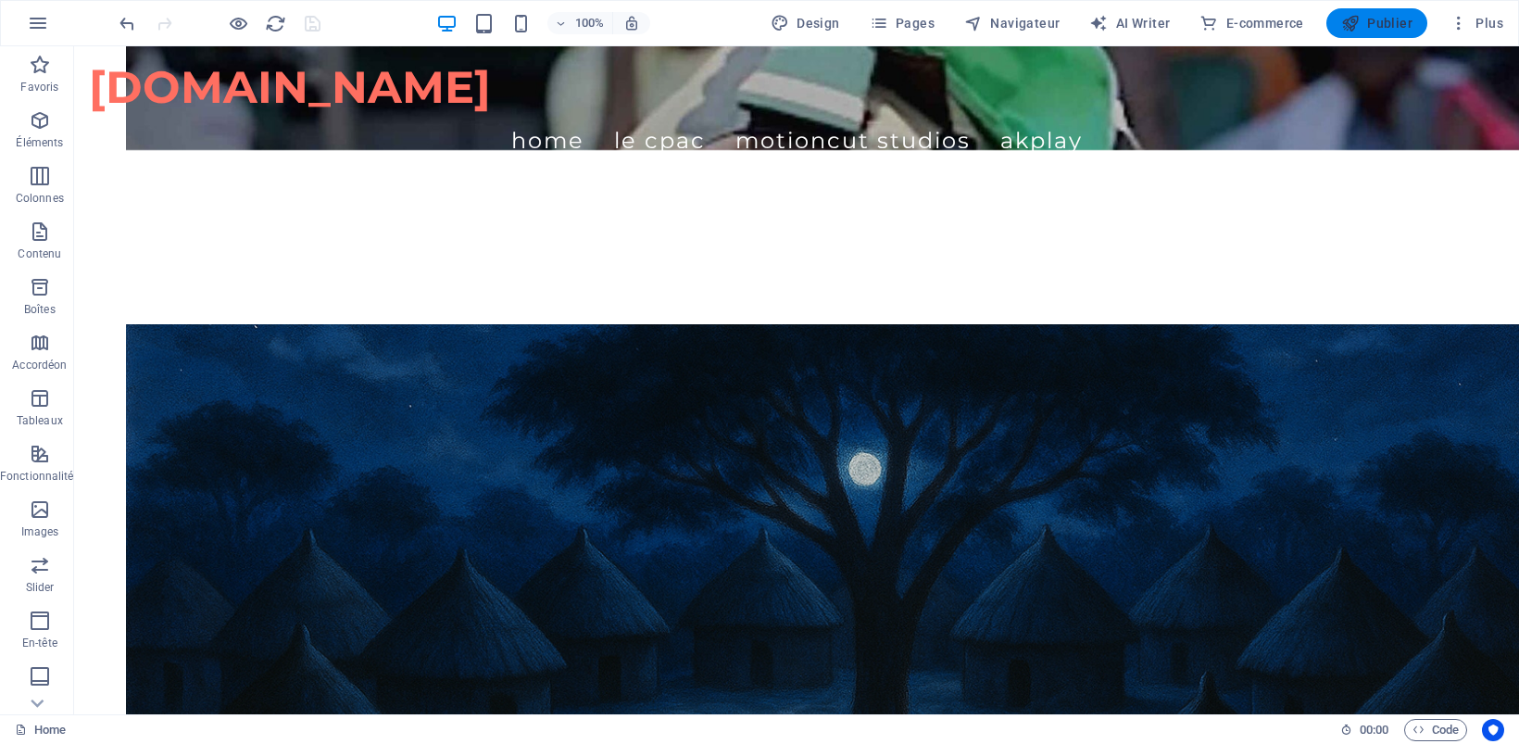
click at [1387, 20] on span "Publier" at bounding box center [1376, 23] width 71 height 19
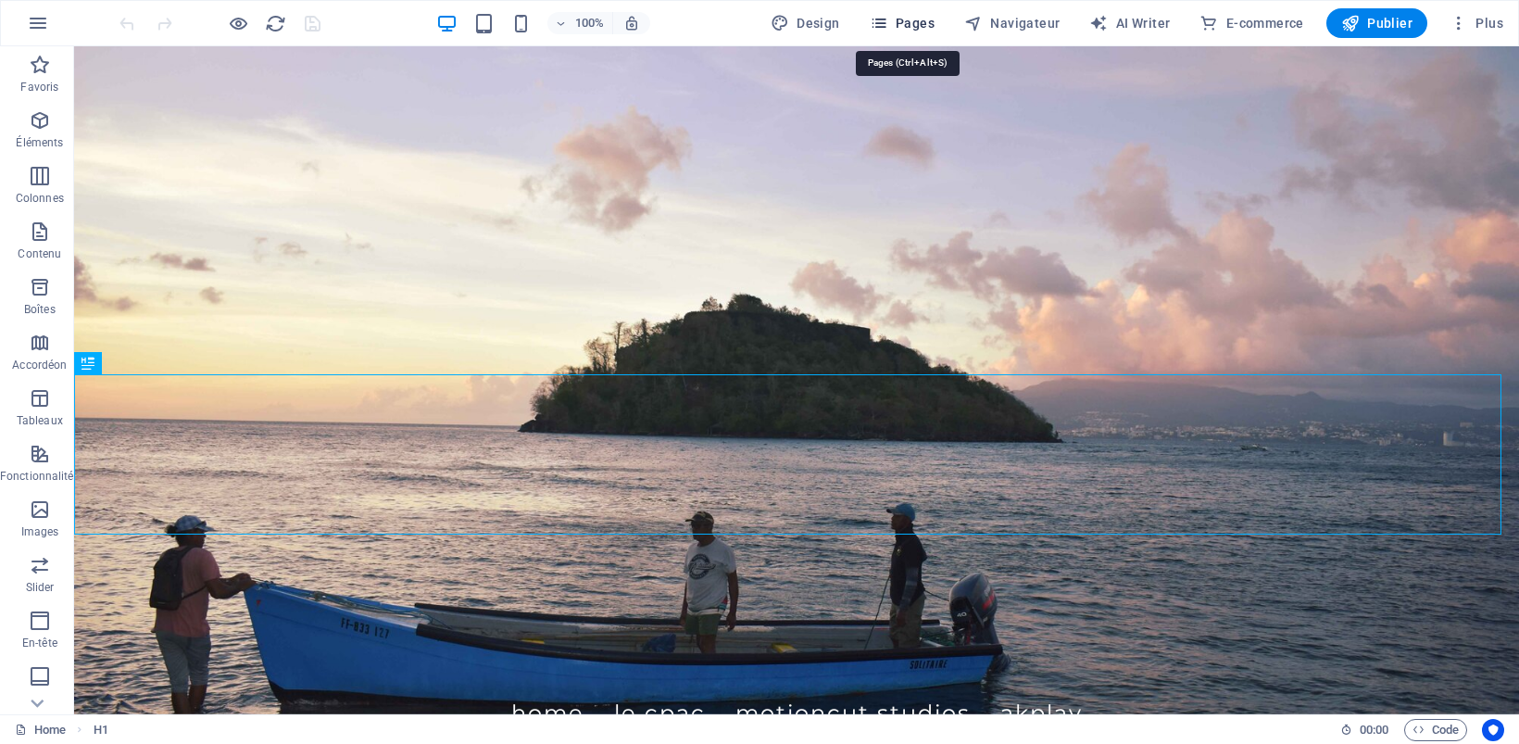
click at [914, 19] on span "Pages" at bounding box center [901, 23] width 65 height 19
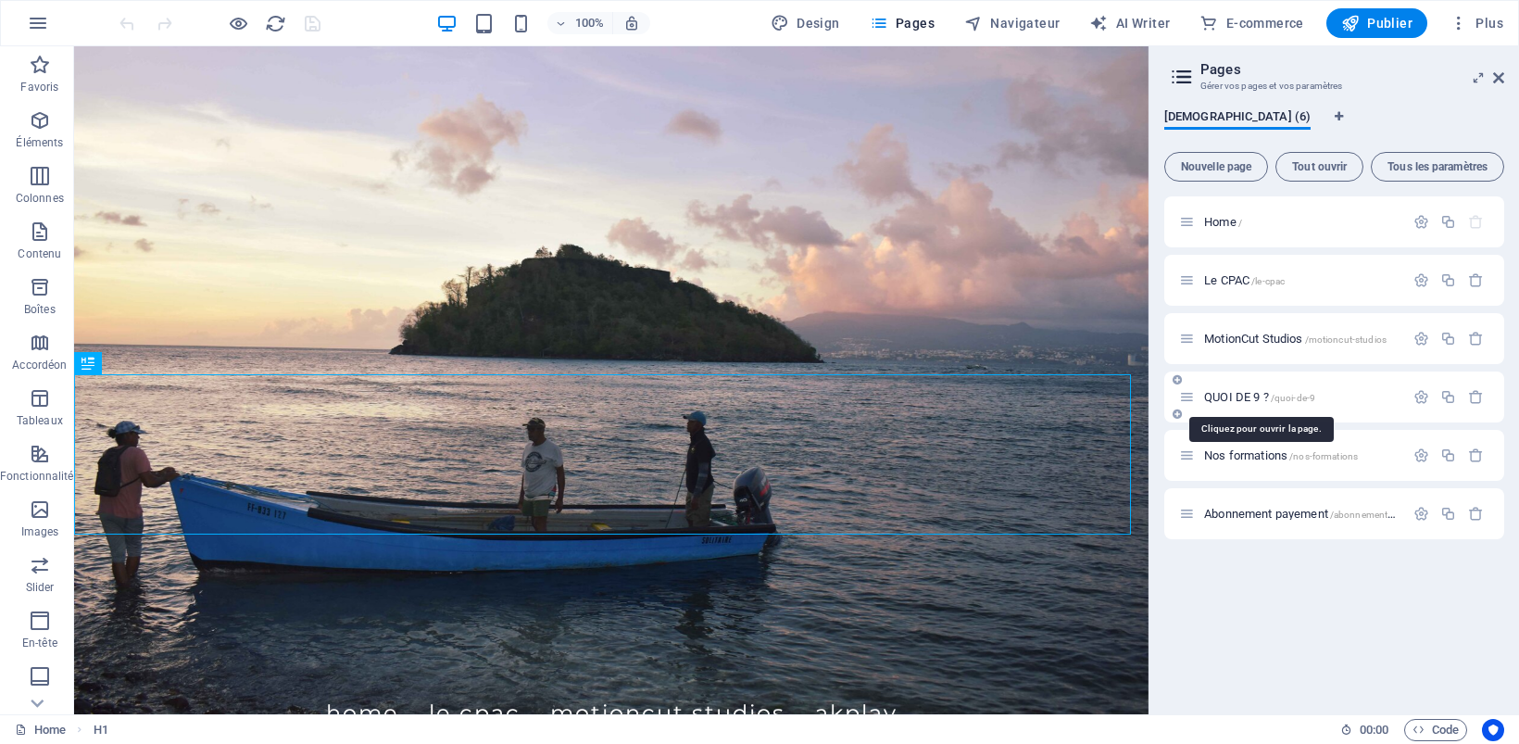
click at [1219, 395] on span "QUOI DE 9 ? /quoi-de-9" at bounding box center [1259, 397] width 111 height 14
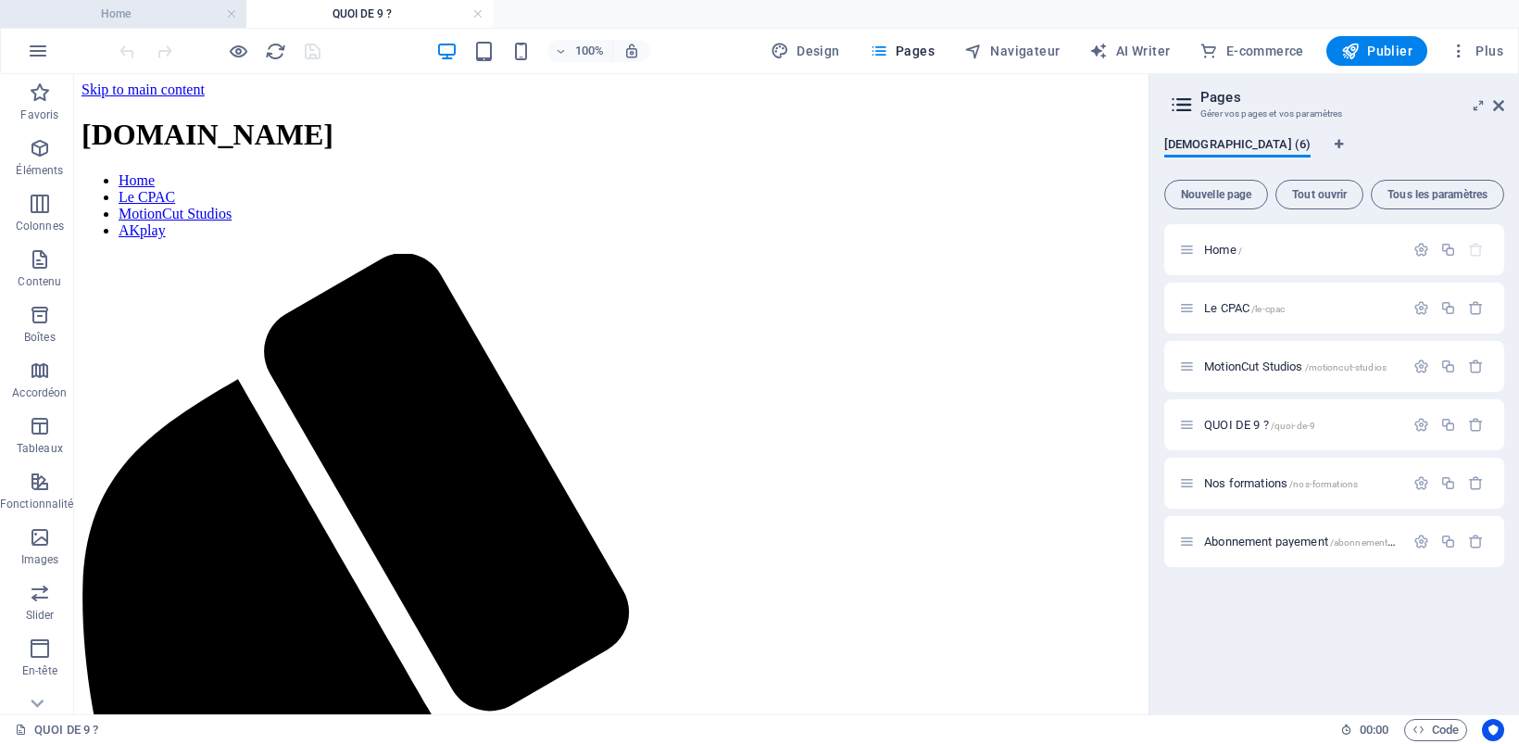
click at [126, 7] on h4 "Home" at bounding box center [123, 14] width 246 height 20
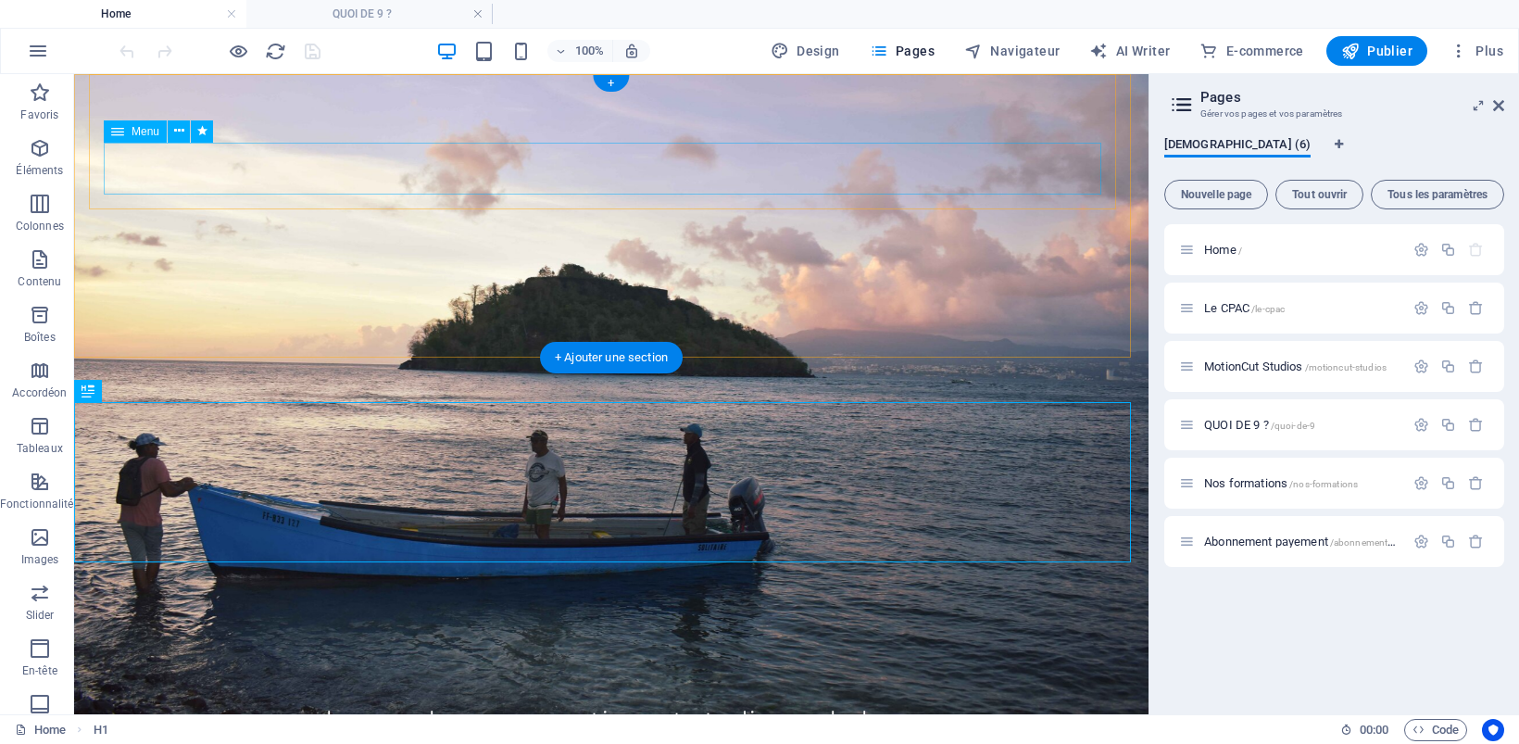
click at [358, 694] on nav "Home Le CPAC MotionCut Studios AKplay" at bounding box center [611, 720] width 1015 height 52
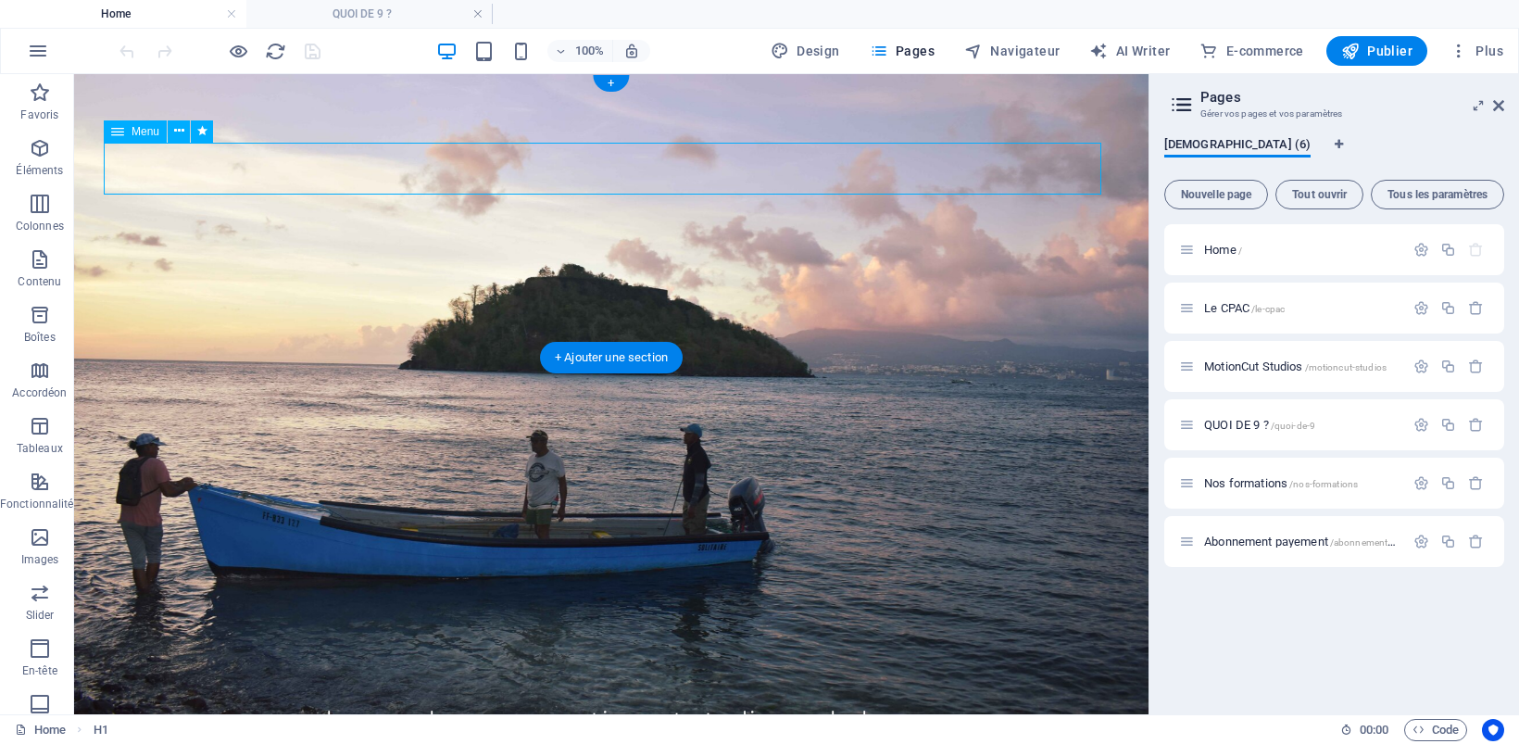
click at [358, 694] on nav "Home Le CPAC MotionCut Studios AKplay" at bounding box center [611, 720] width 1015 height 52
select select
select select "1"
select select
select select "2"
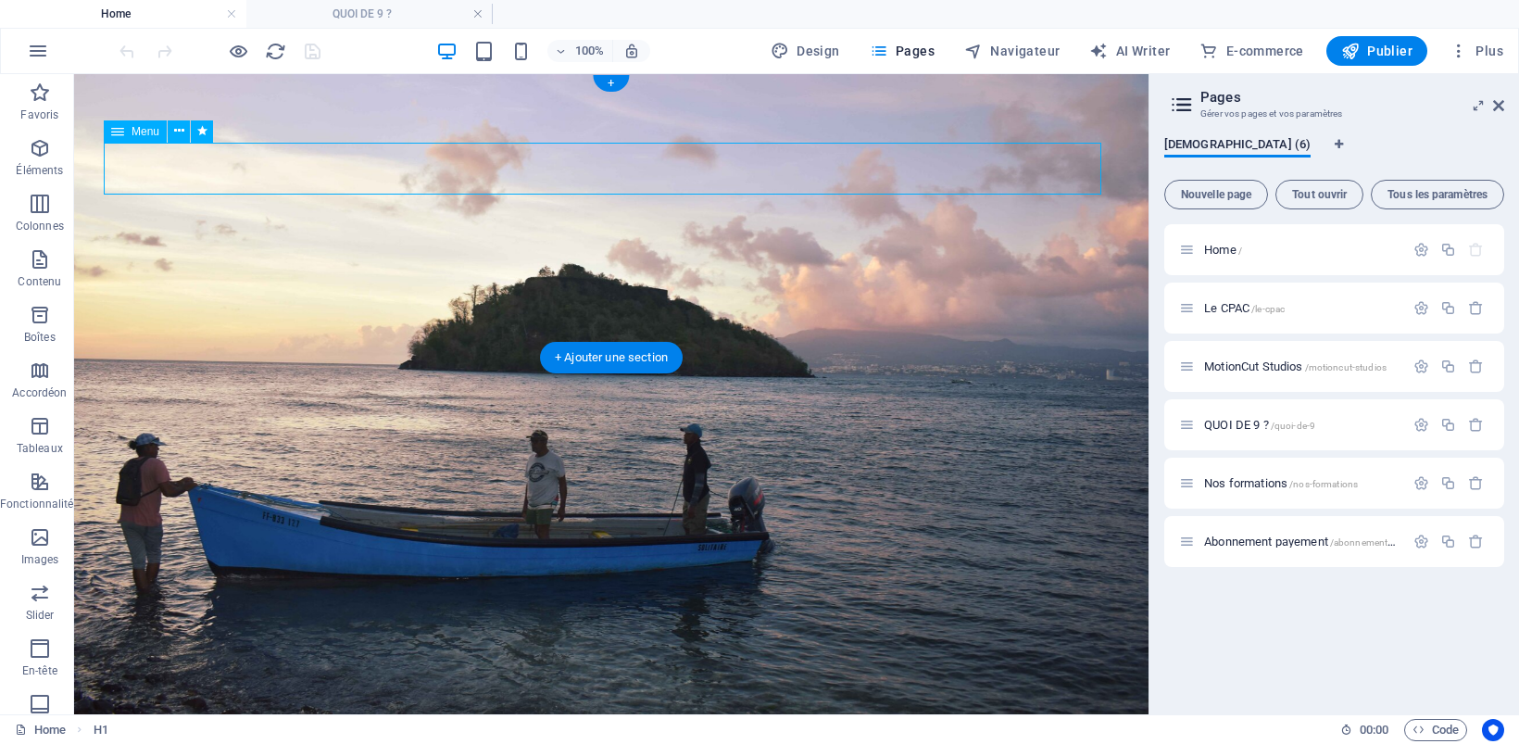
select select
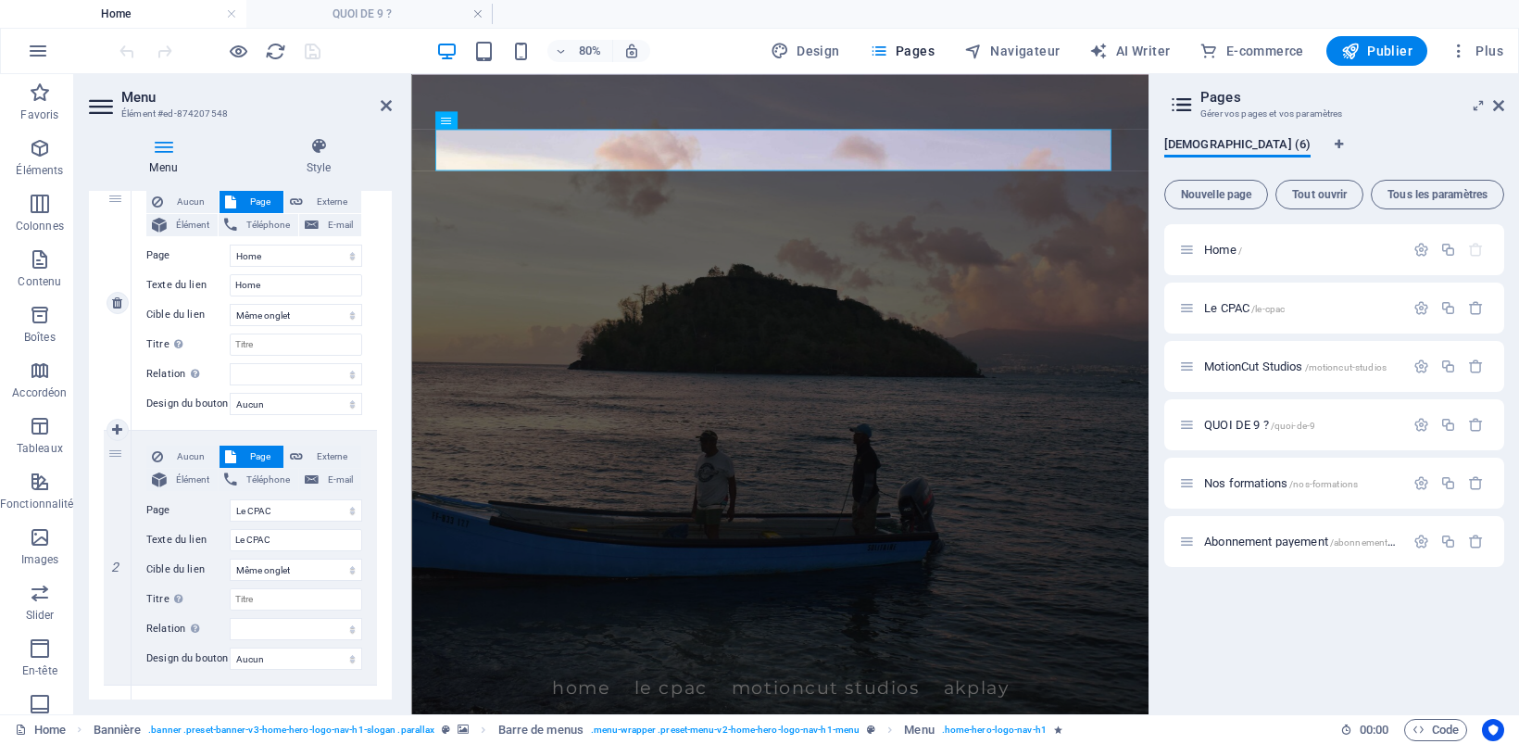
scroll to position [231, 0]
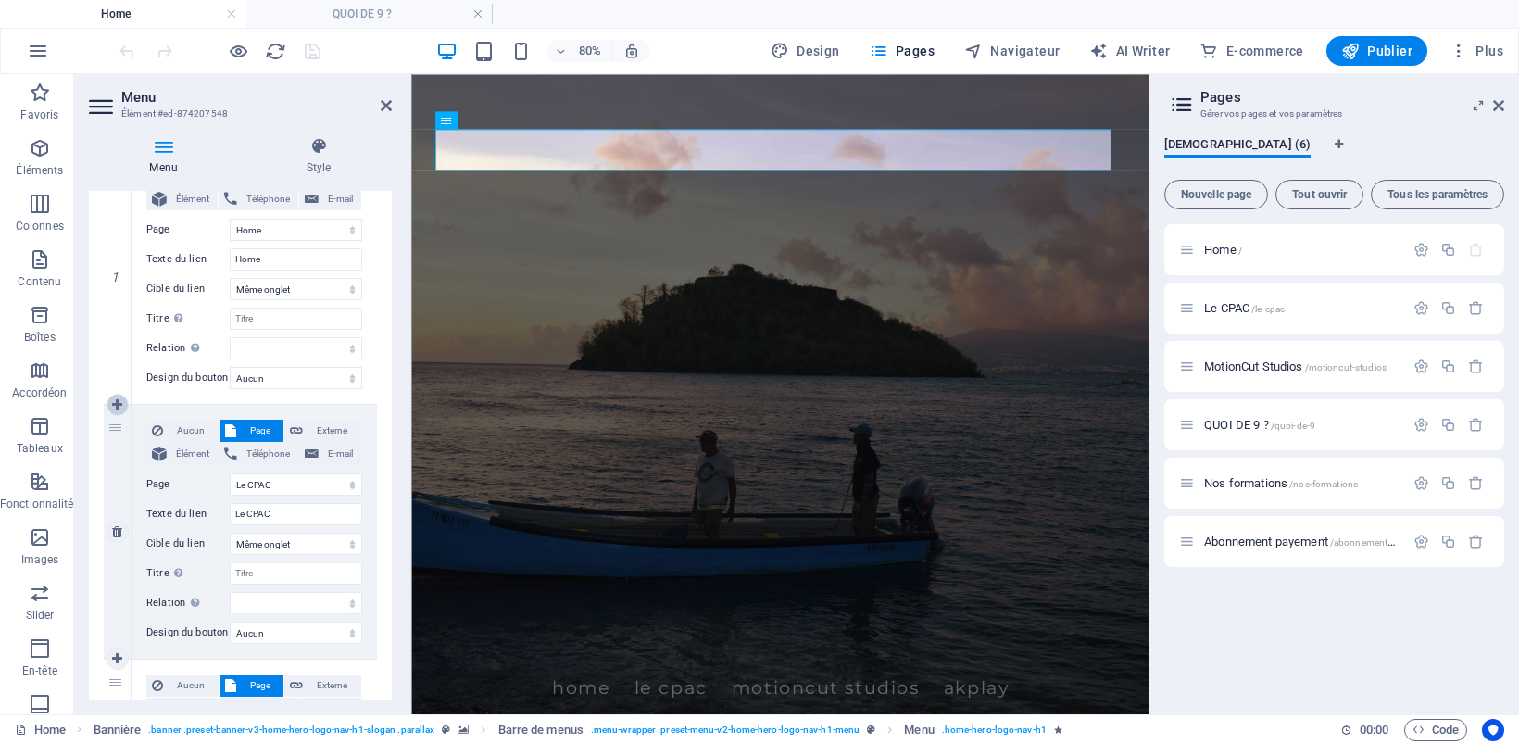
click at [114, 403] on icon at bounding box center [117, 404] width 10 height 13
select select
select select "1"
type input "Le CPAC"
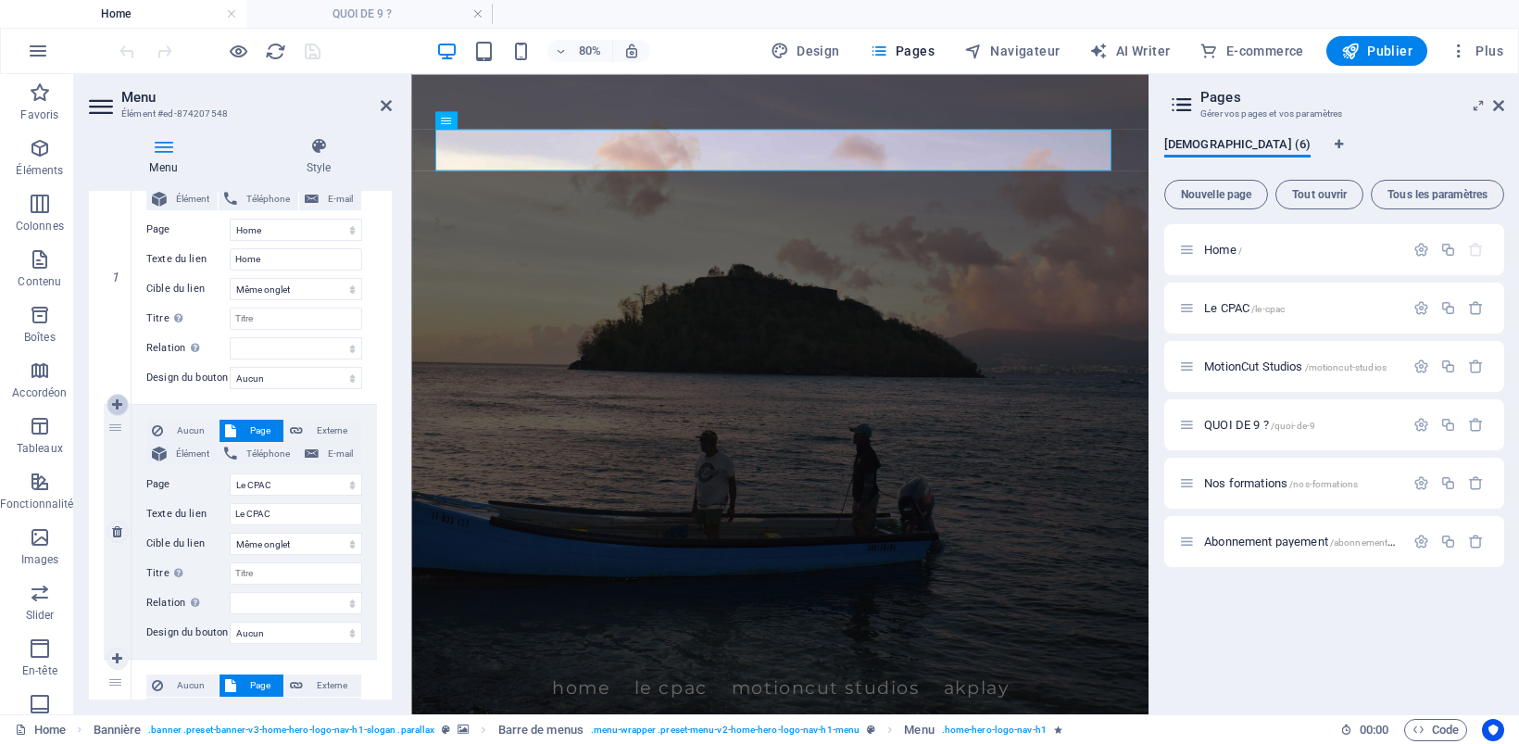
select select
select select "2"
type input "MotionCut Studios"
select select
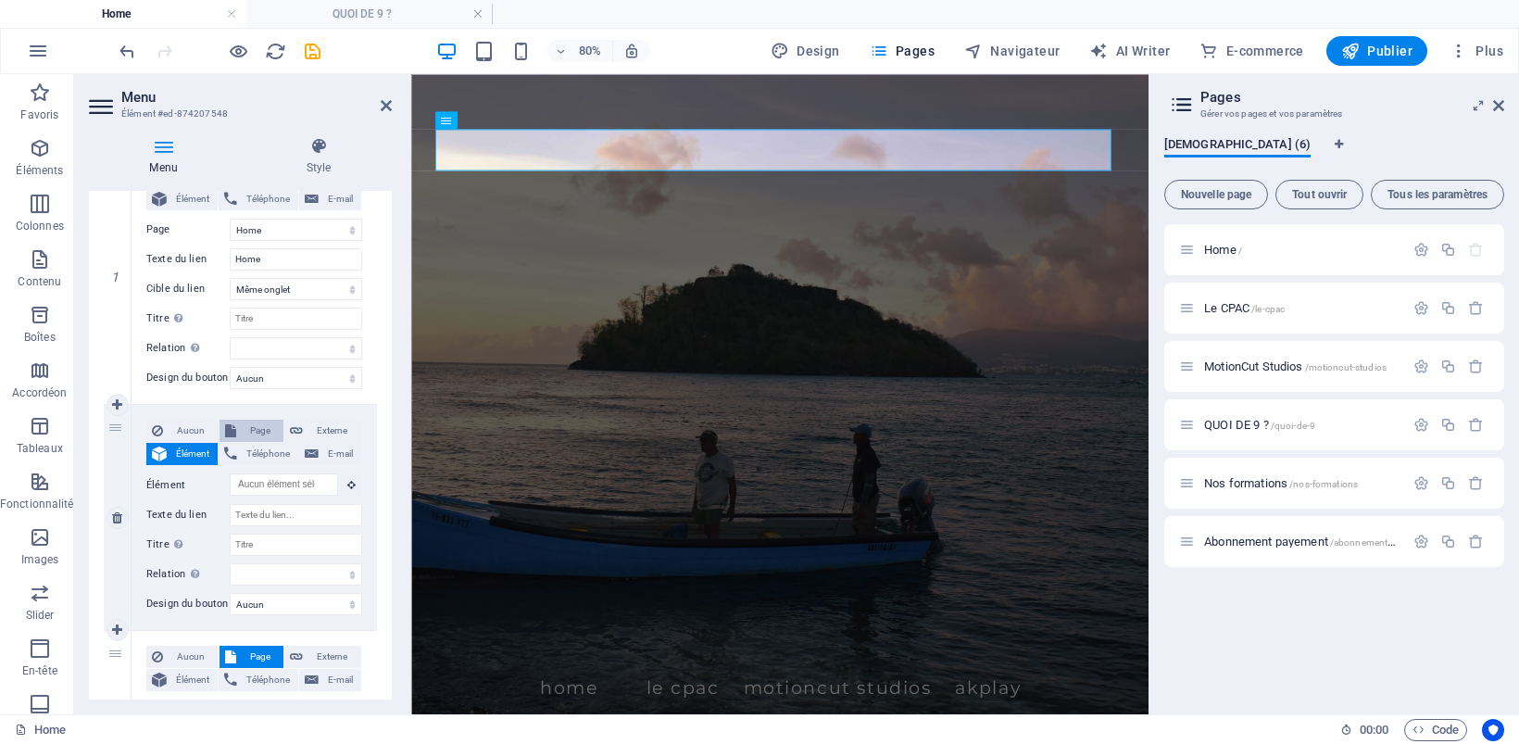
click at [252, 427] on span "Page" at bounding box center [260, 430] width 37 height 22
select select
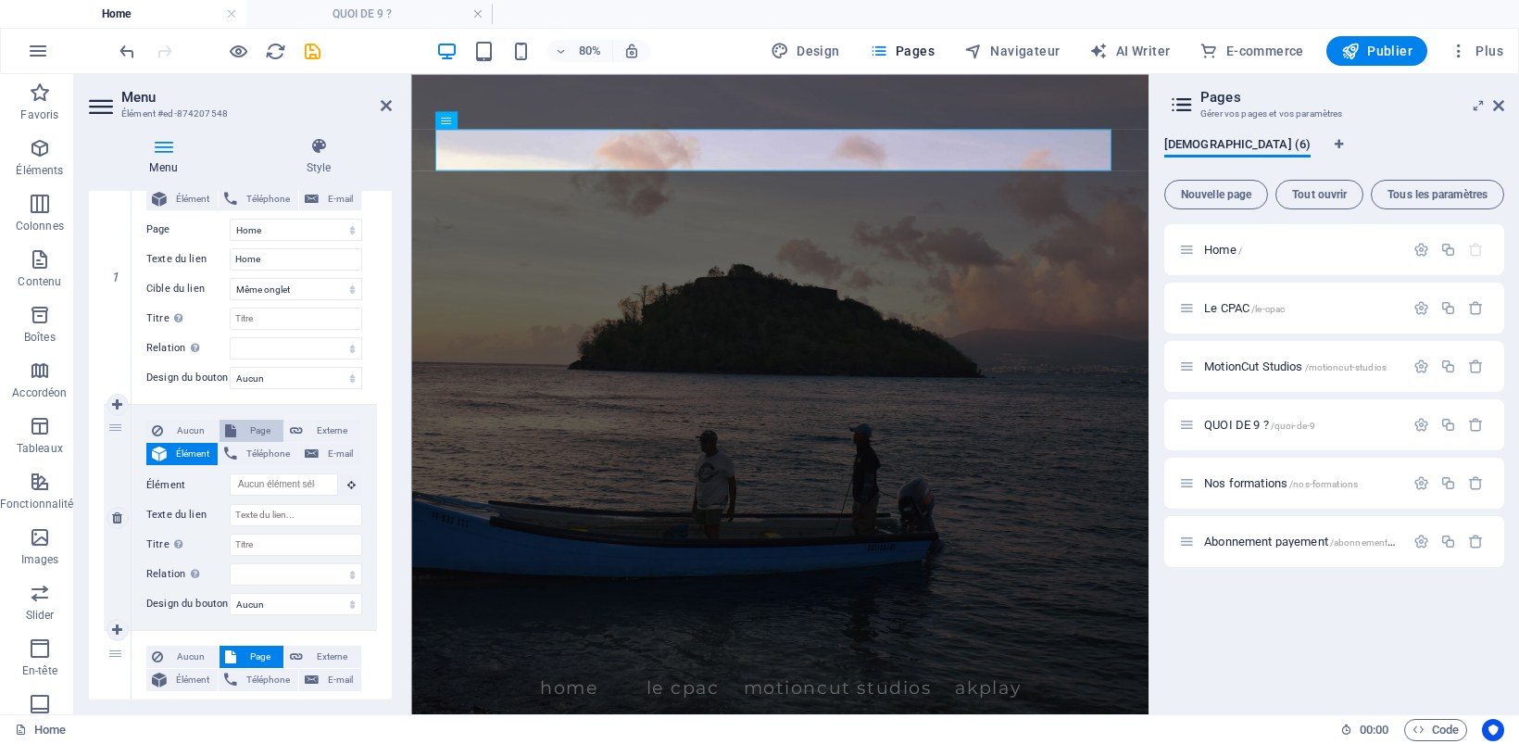
select select
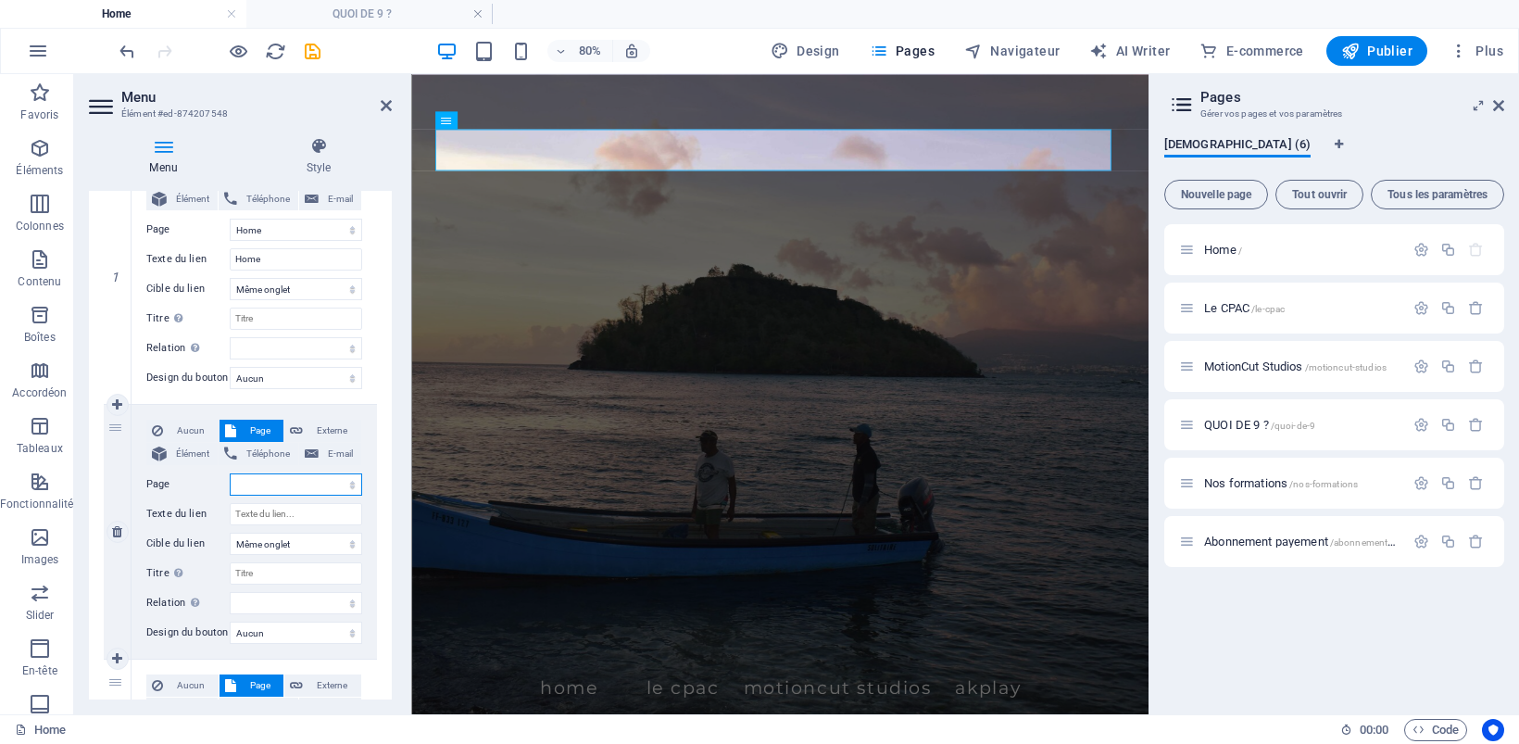
click at [344, 482] on select "Home Le CPAC MotionCut Studios QUOI DE 9 ? Nos formations Abonnement payement" at bounding box center [296, 484] width 132 height 22
select select "3"
click at [230, 473] on select "Home Le CPAC MotionCut Studios QUOI DE 9 ? Nos formations Abonnement payement" at bounding box center [296, 484] width 132 height 22
select select
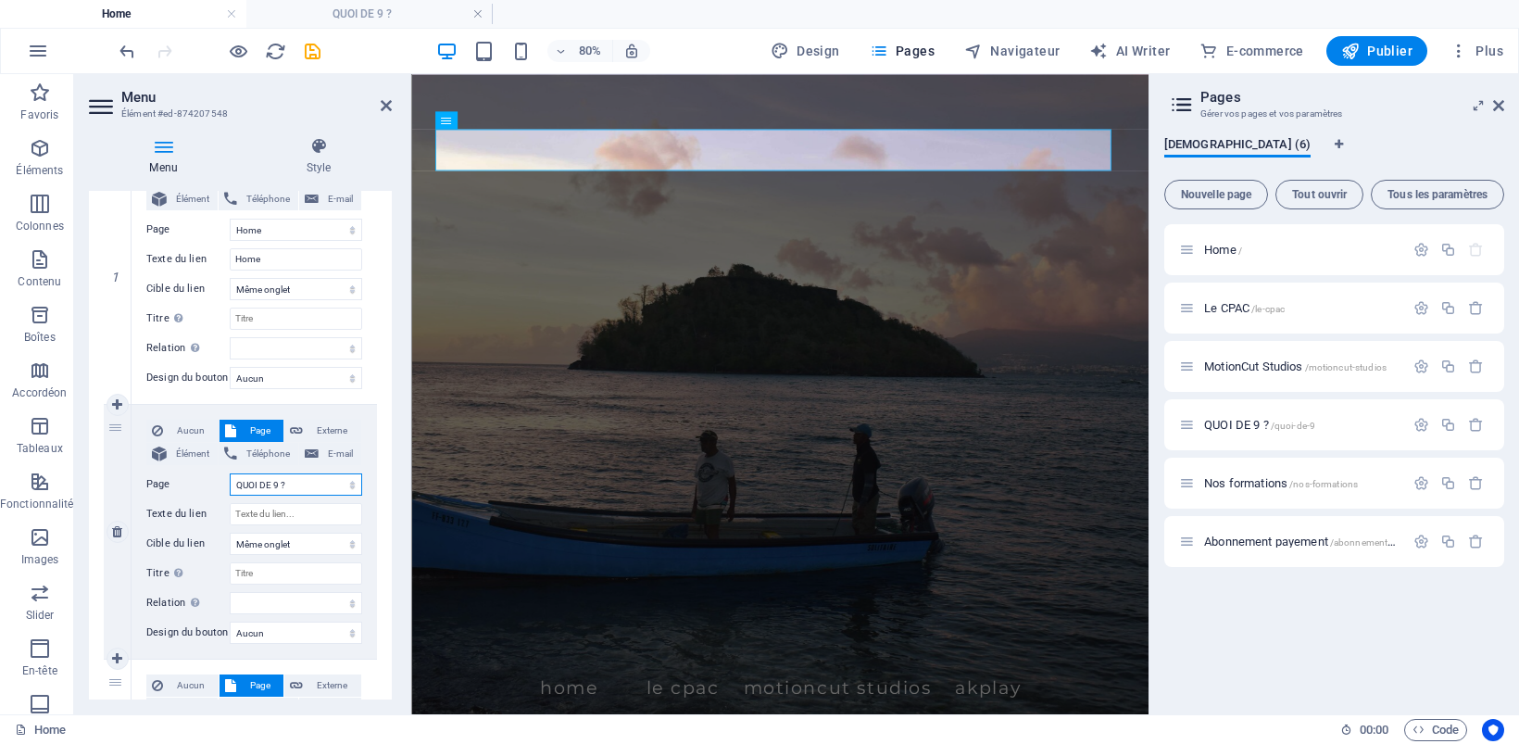
select select
click at [306, 51] on icon "save" at bounding box center [312, 51] width 21 height 21
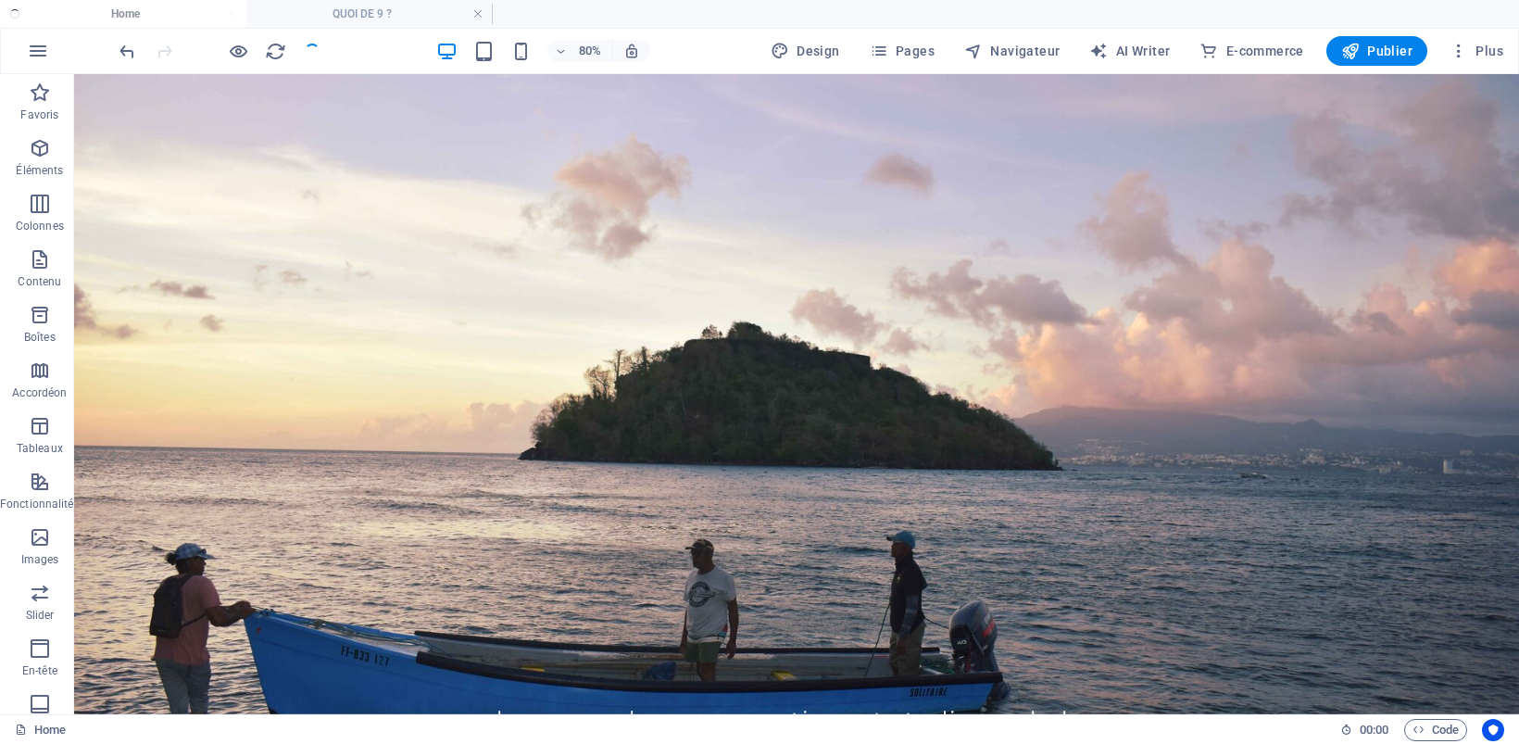
checkbox input "false"
click at [519, 694] on nav "Home Le CPAC MotionCut Studios AKplay" at bounding box center [796, 720] width 1385 height 52
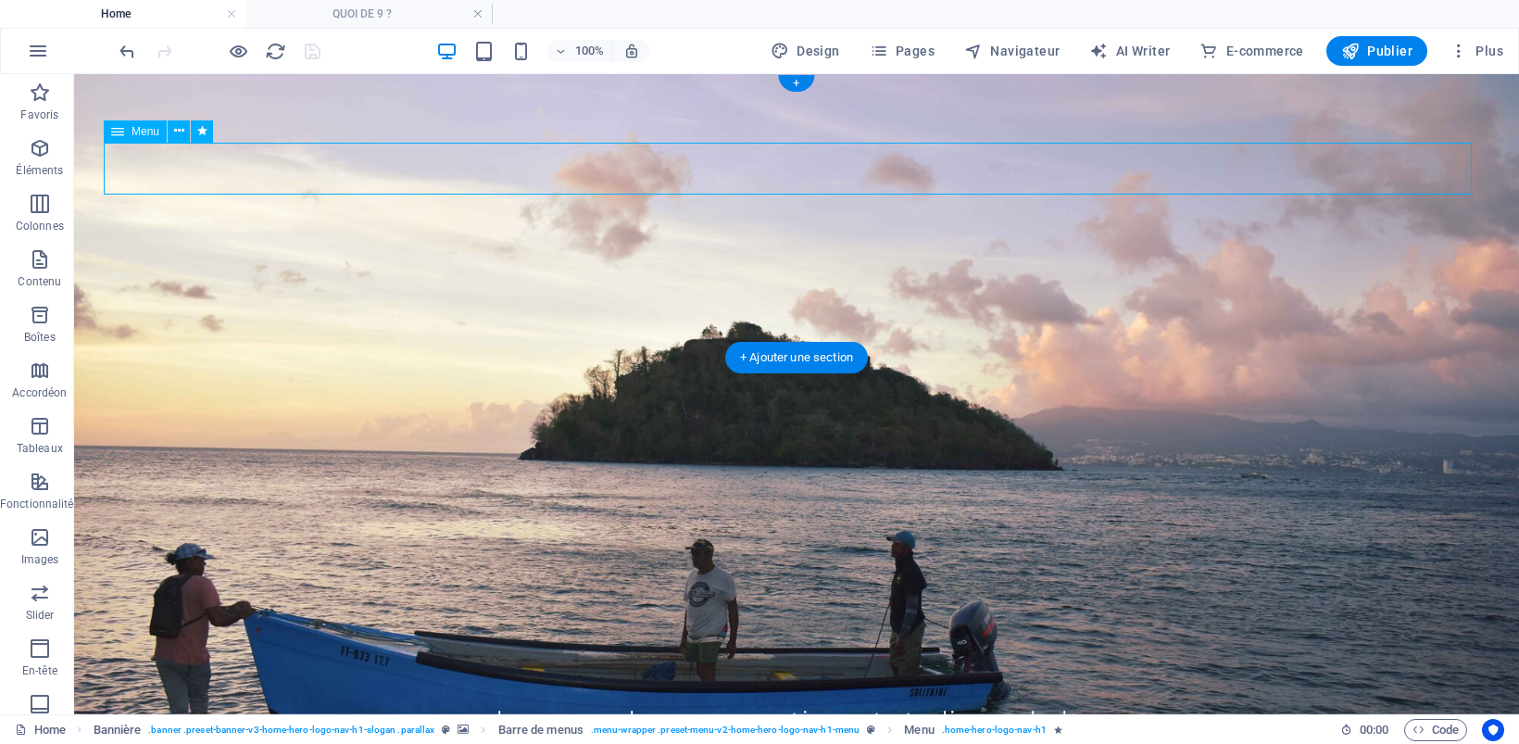
click at [519, 694] on nav "Home Le CPAC MotionCut Studios AKplay" at bounding box center [796, 720] width 1385 height 52
select select
select select "3"
select select
select select "1"
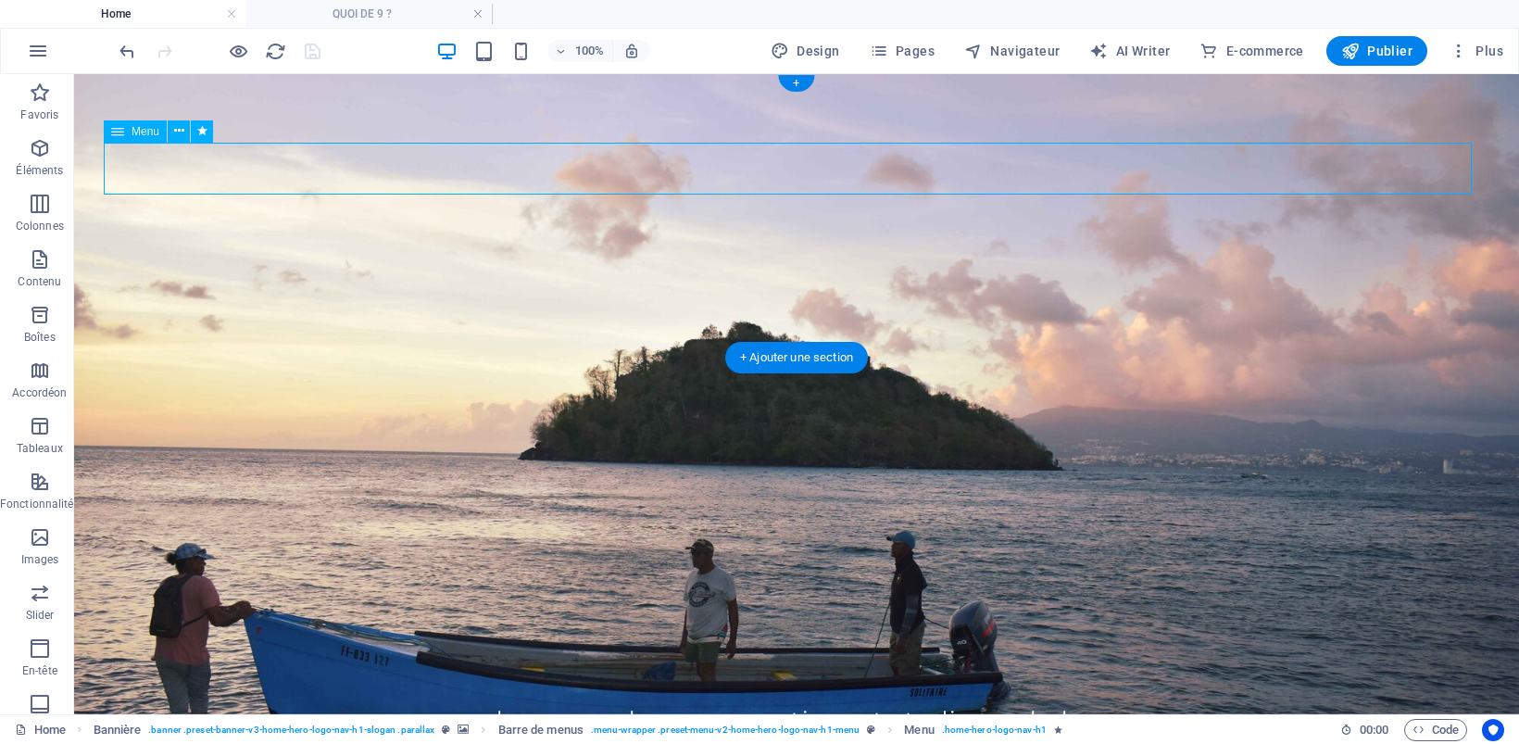
select select
select select "2"
select select
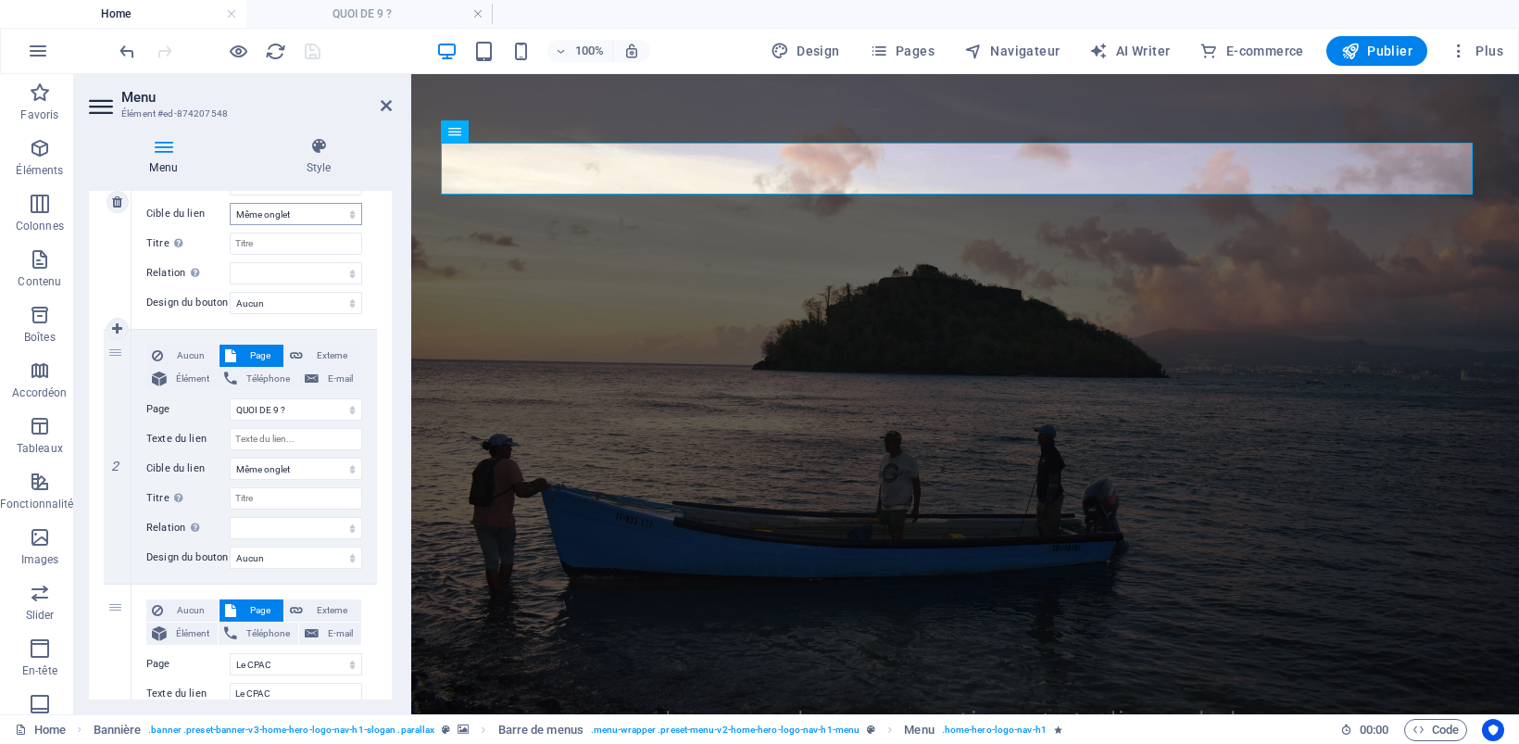
scroll to position [347, 0]
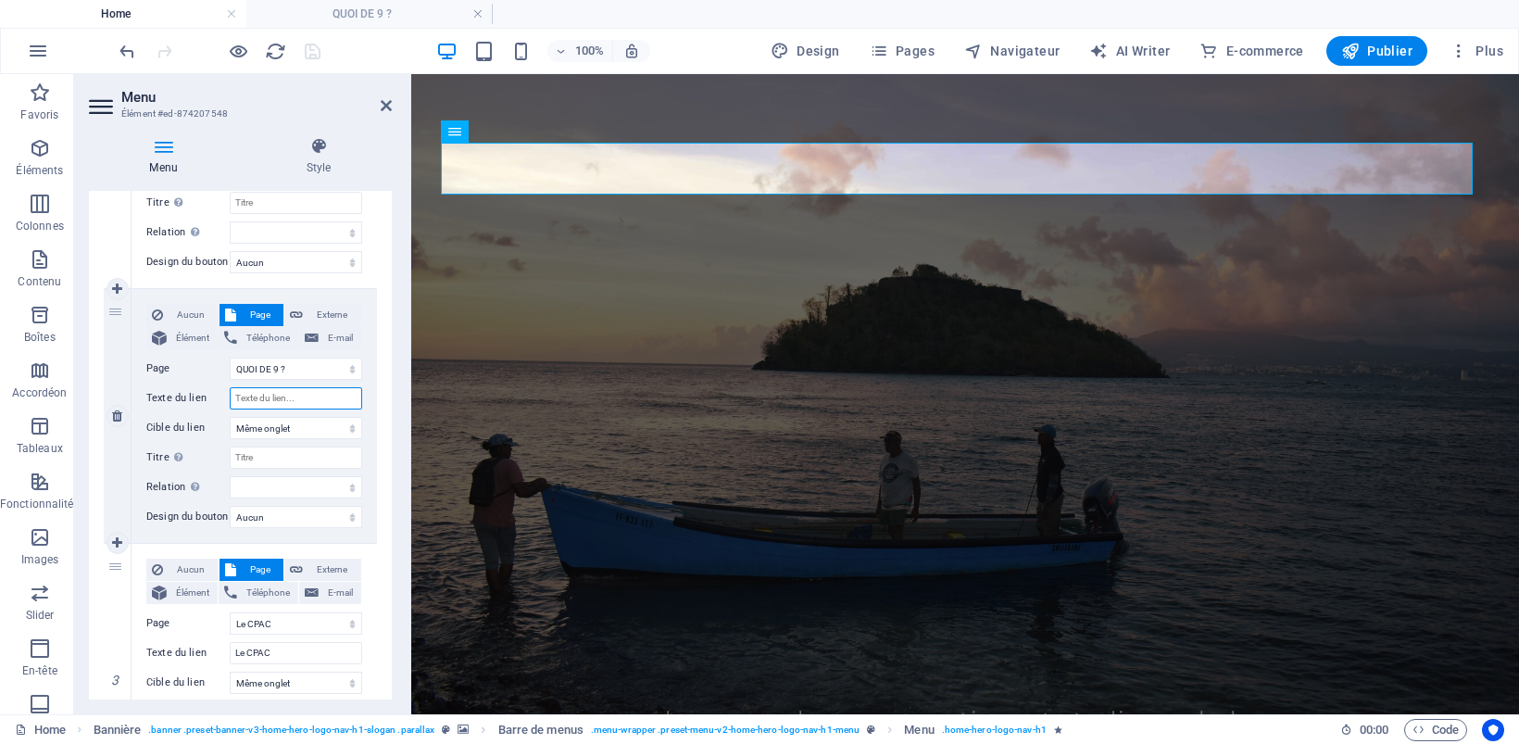
click at [260, 395] on input "Texte du lien" at bounding box center [296, 398] width 132 height 22
type input "Q"
select select
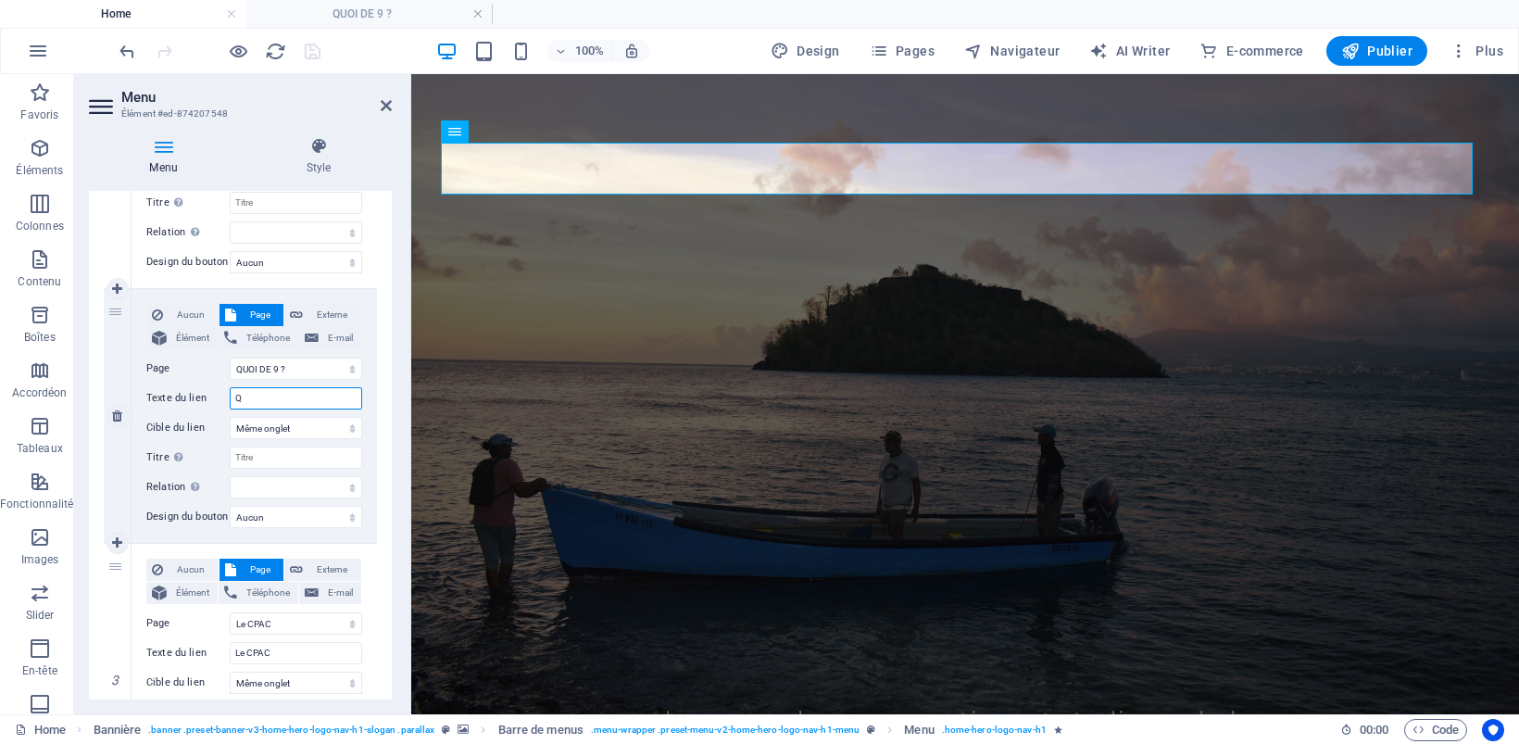
select select
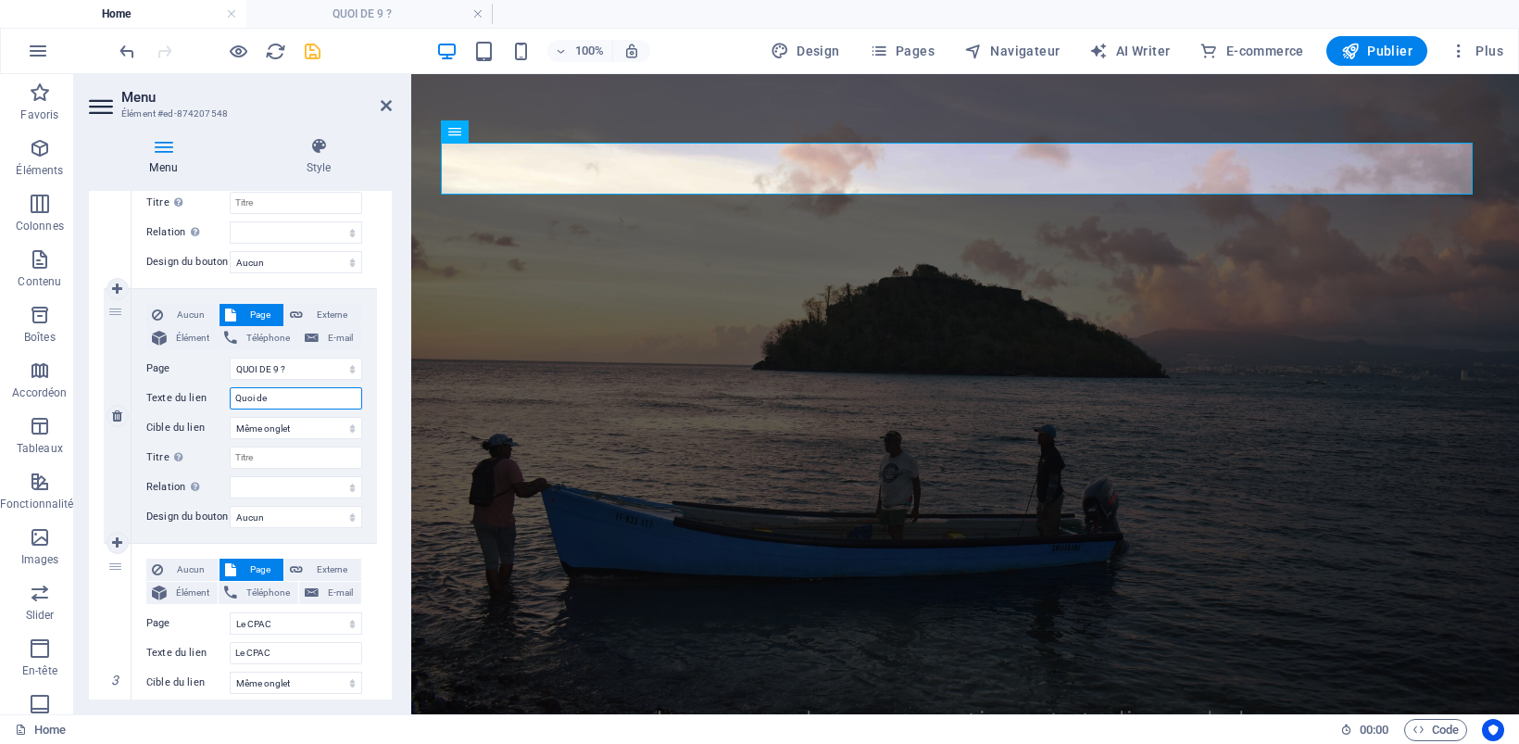
type input "Quoi de"
select select
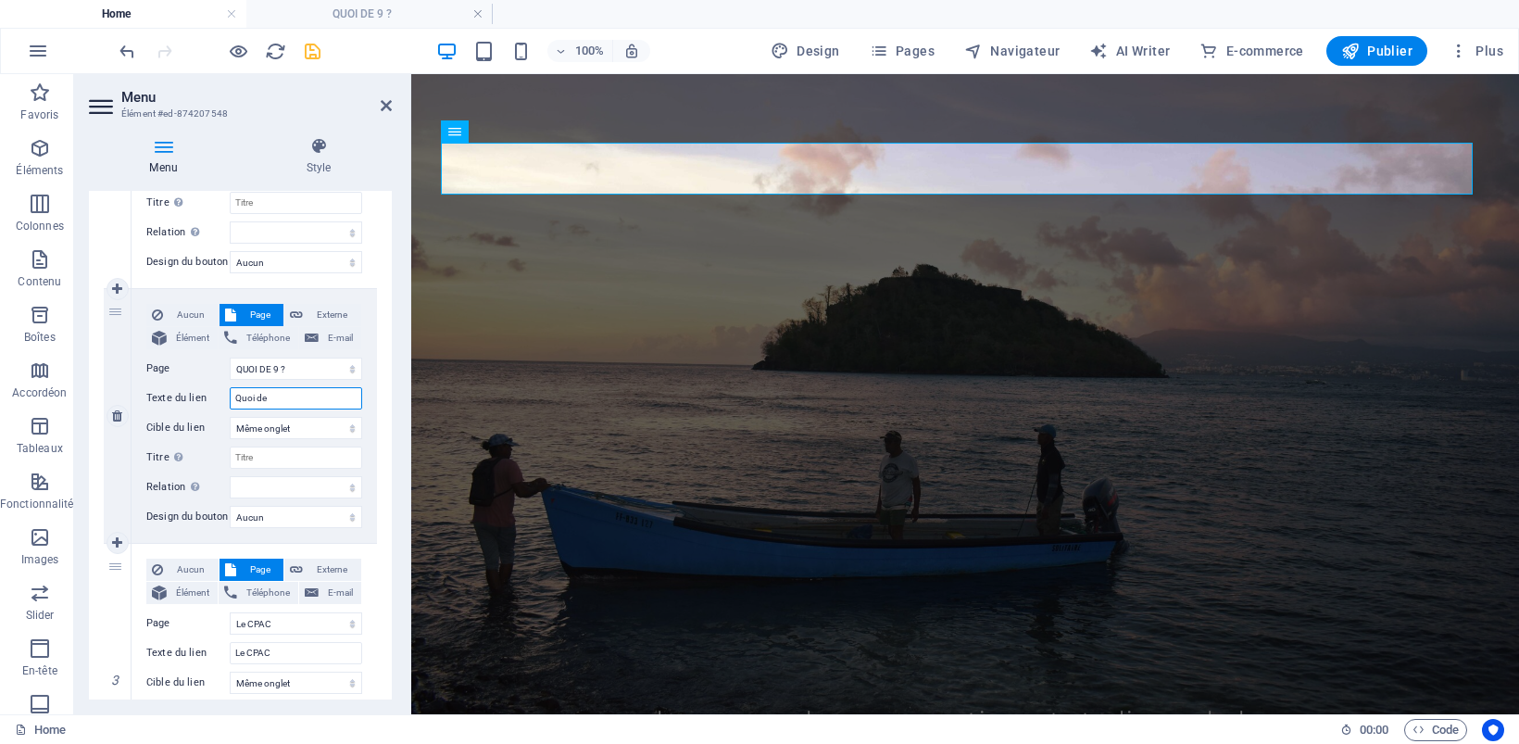
select select
type input "Quoi de 9"
select select
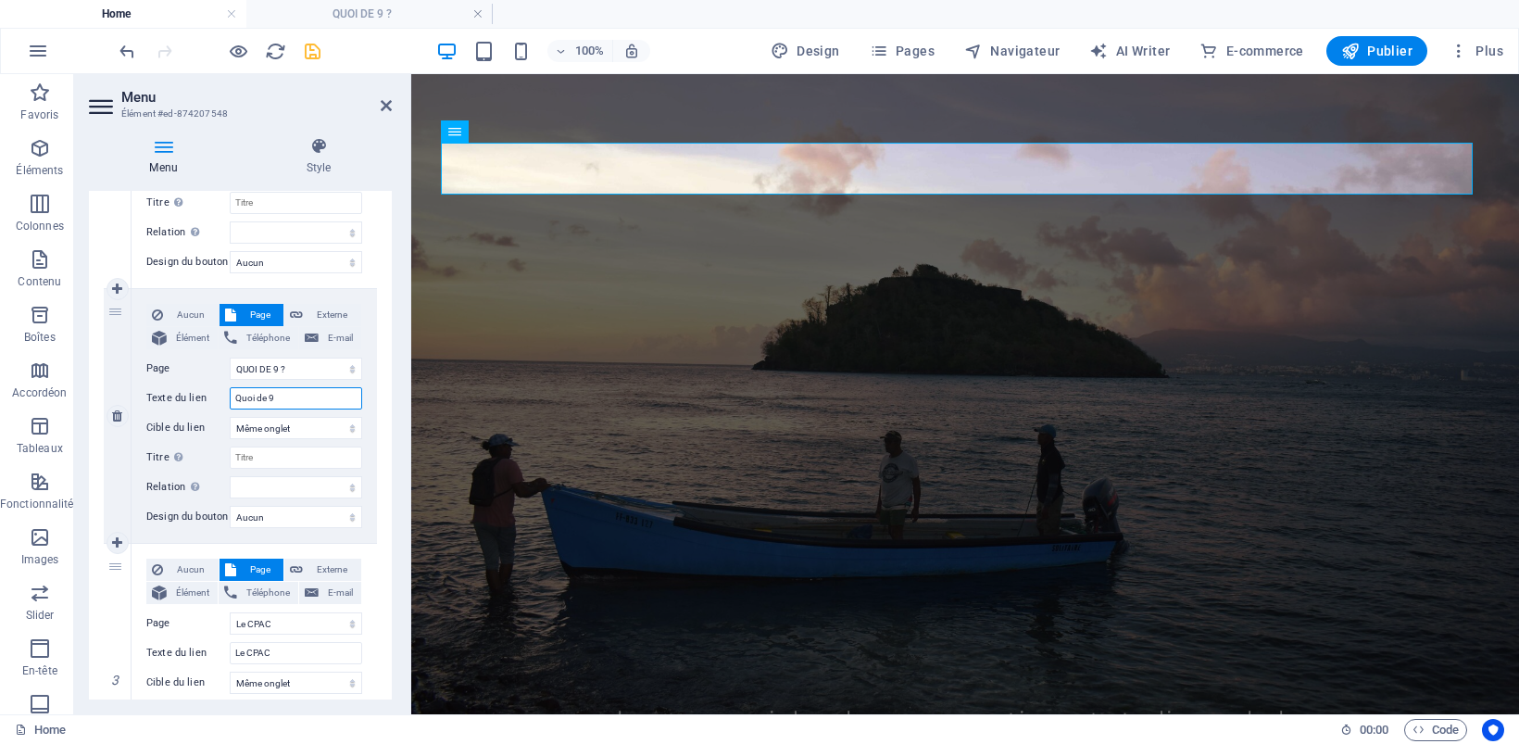
select select
type input "Quoi de 9?"
select select
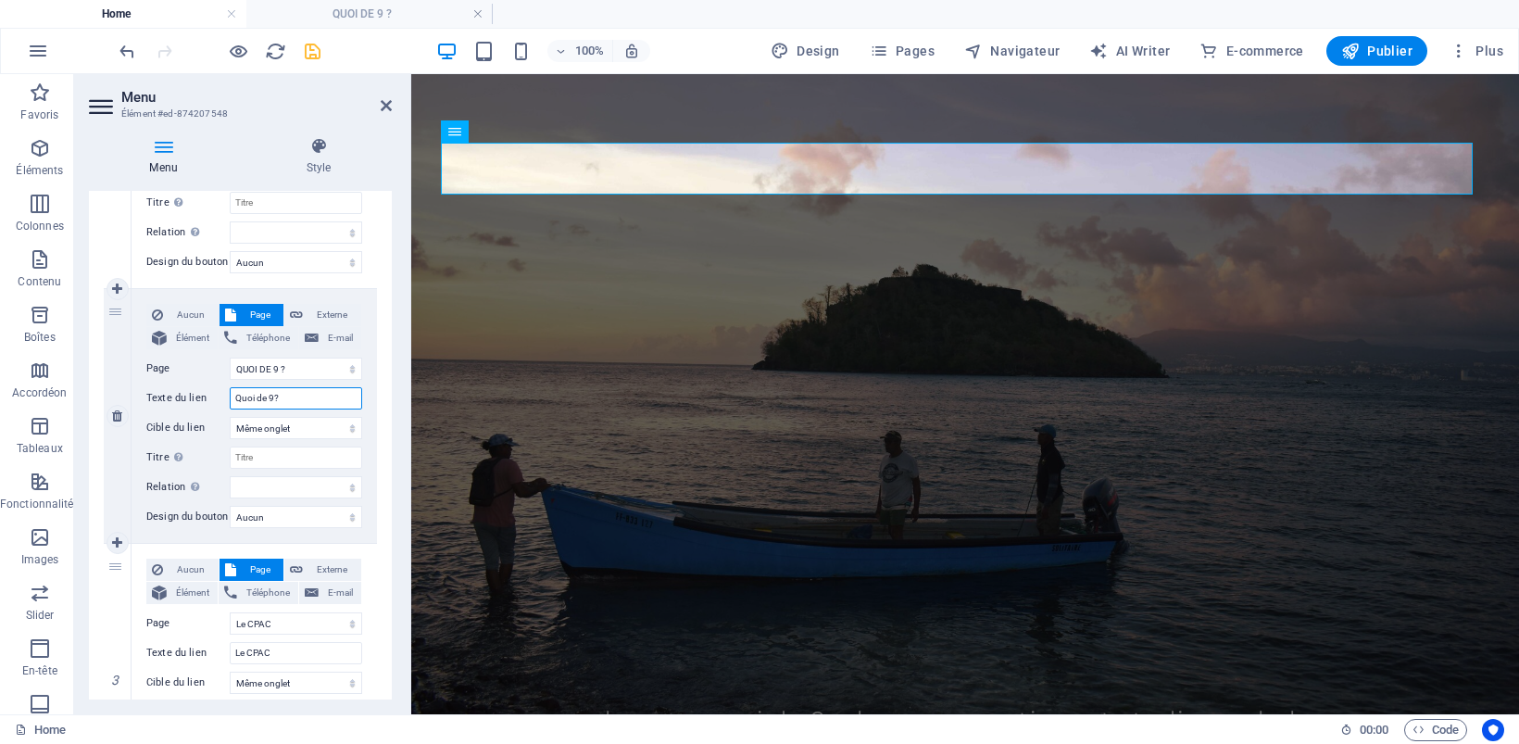
select select
type input "Quoi de 9?"
click at [347, 487] on select "alternate author bookmark external help license next nofollow noreferrer noopen…" at bounding box center [296, 487] width 132 height 22
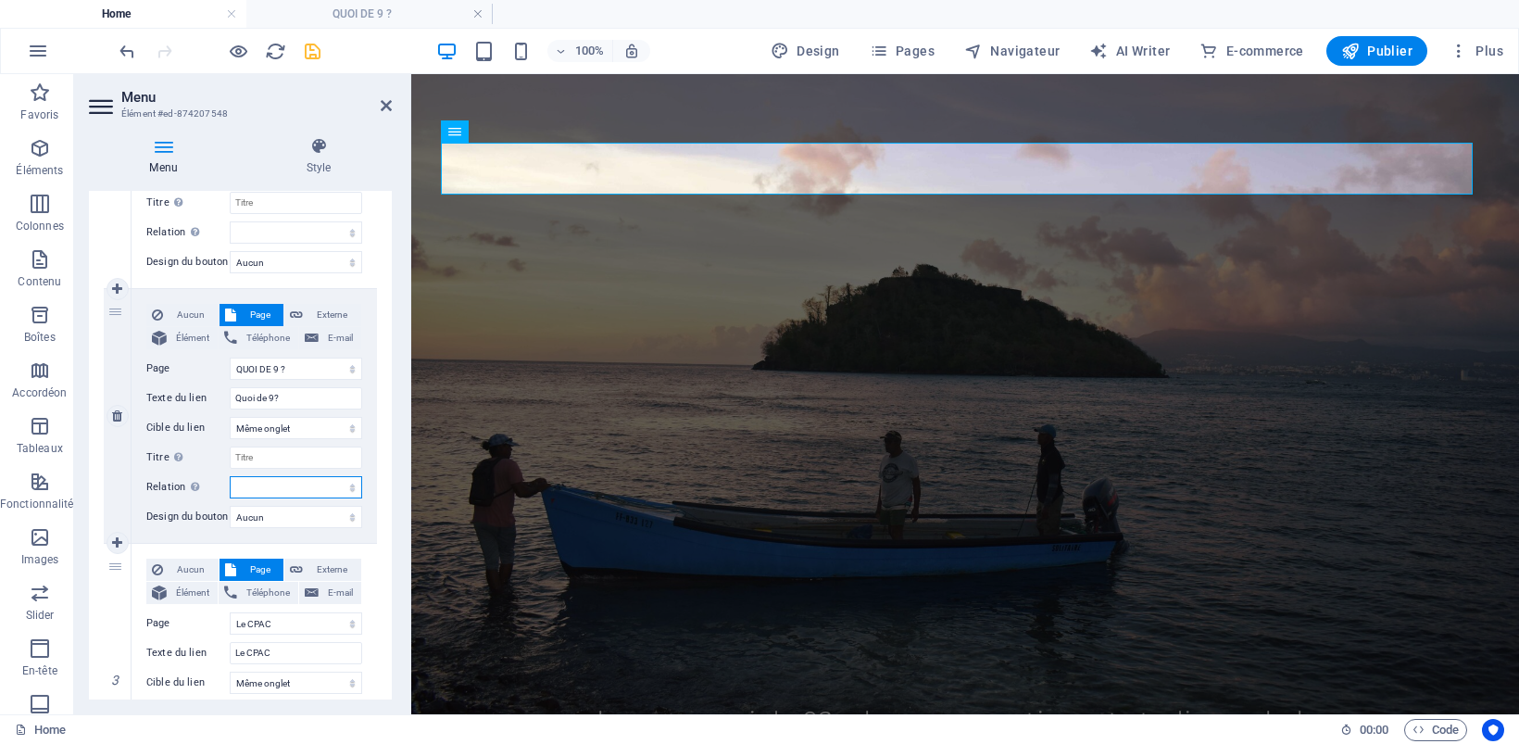
click at [347, 487] on select "alternate author bookmark external help license next nofollow noreferrer noopen…" at bounding box center [296, 487] width 132 height 22
click at [348, 515] on select "Aucun Par défaut Principal Secondaire" at bounding box center [296, 517] width 132 height 22
click at [375, 502] on div "1 Aucun Page Externe Élément Téléphone E-mail Page Home Le CPAC MotionCut Studi…" at bounding box center [240, 670] width 303 height 1302
click at [310, 46] on icon "save" at bounding box center [312, 51] width 21 height 21
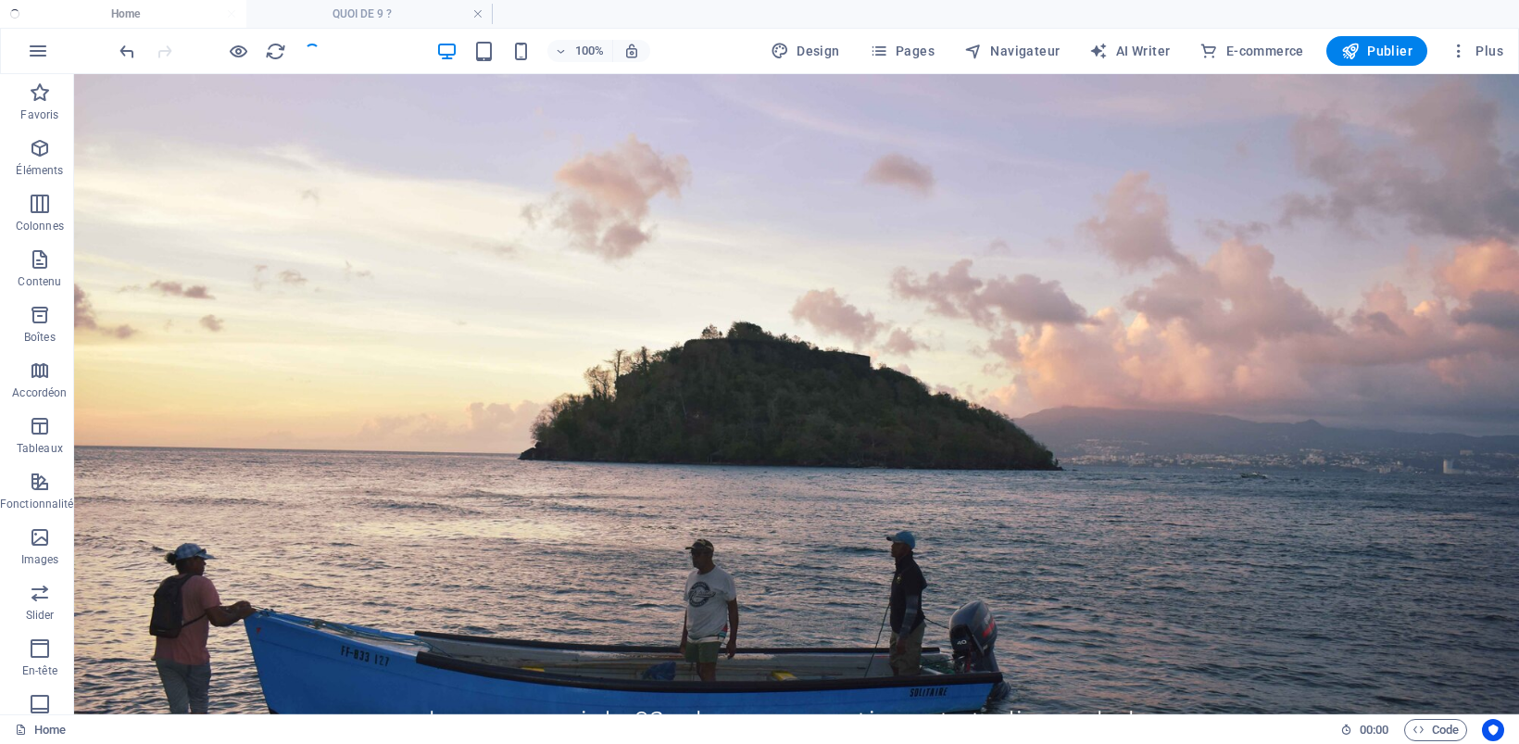
checkbox input "false"
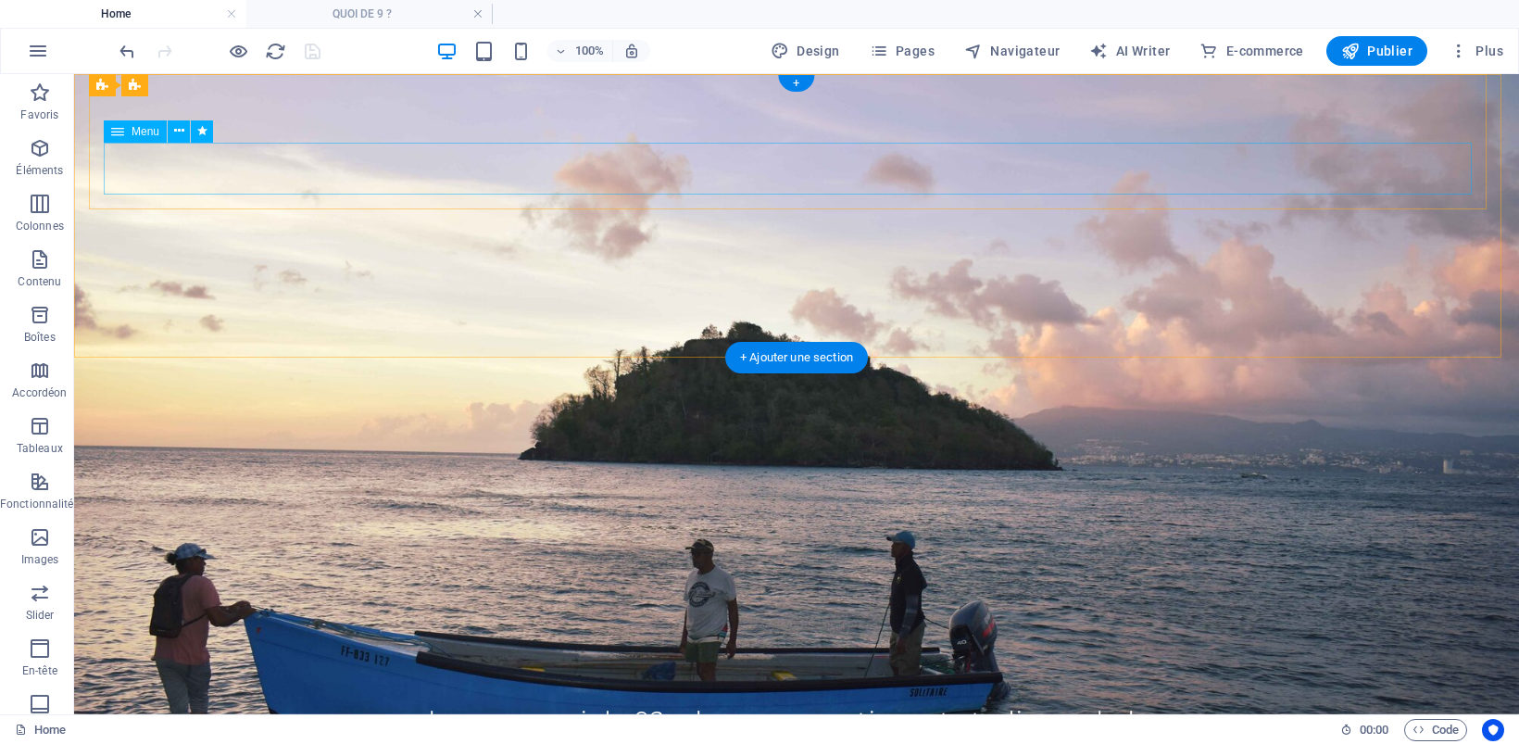
click at [571, 694] on nav "Home Quoi de 9? Le CPAC MotionCut Studios AKplay" at bounding box center [796, 720] width 1385 height 52
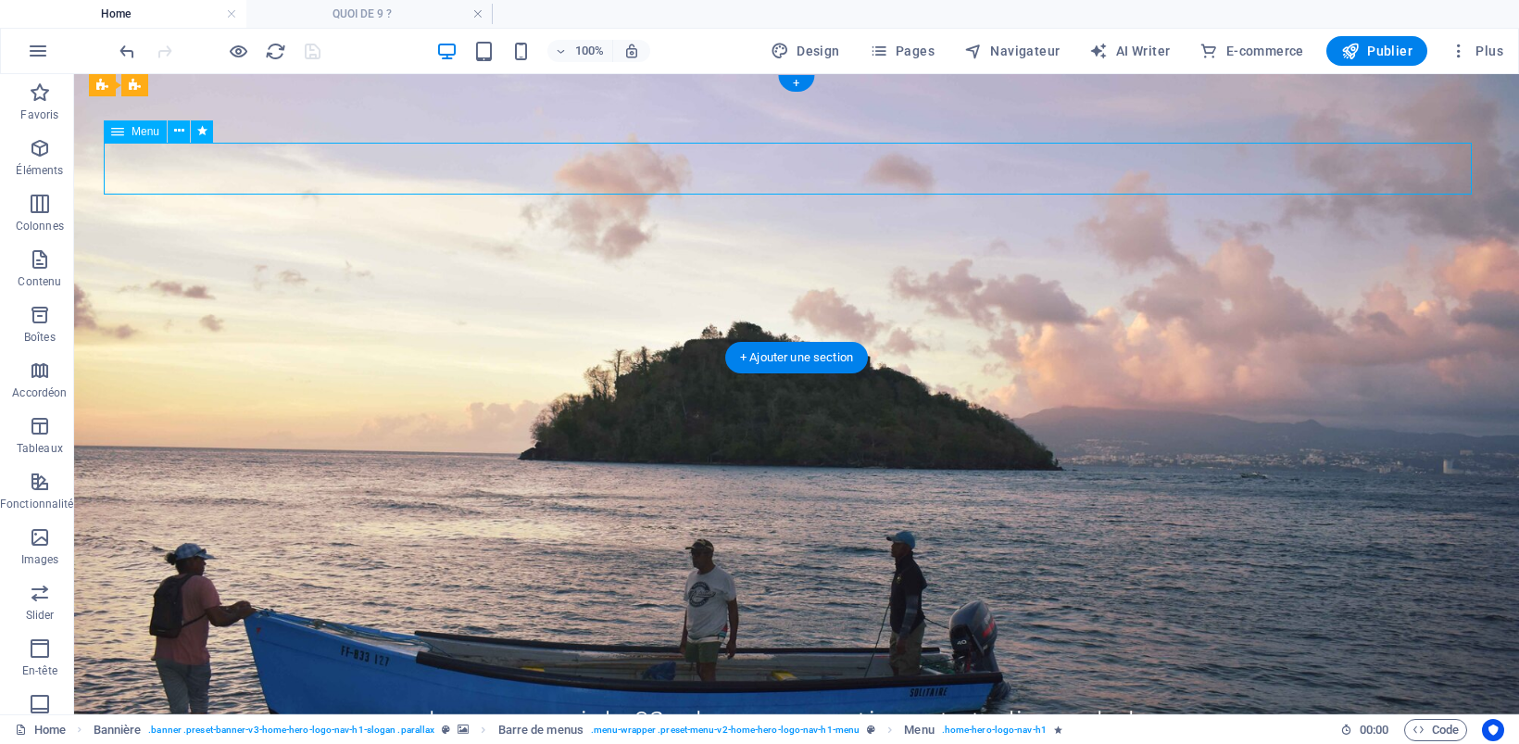
click at [571, 694] on nav "Home Quoi de 9? Le CPAC MotionCut Studios AKplay" at bounding box center [796, 720] width 1385 height 52
select select
select select "3"
select select
select select "1"
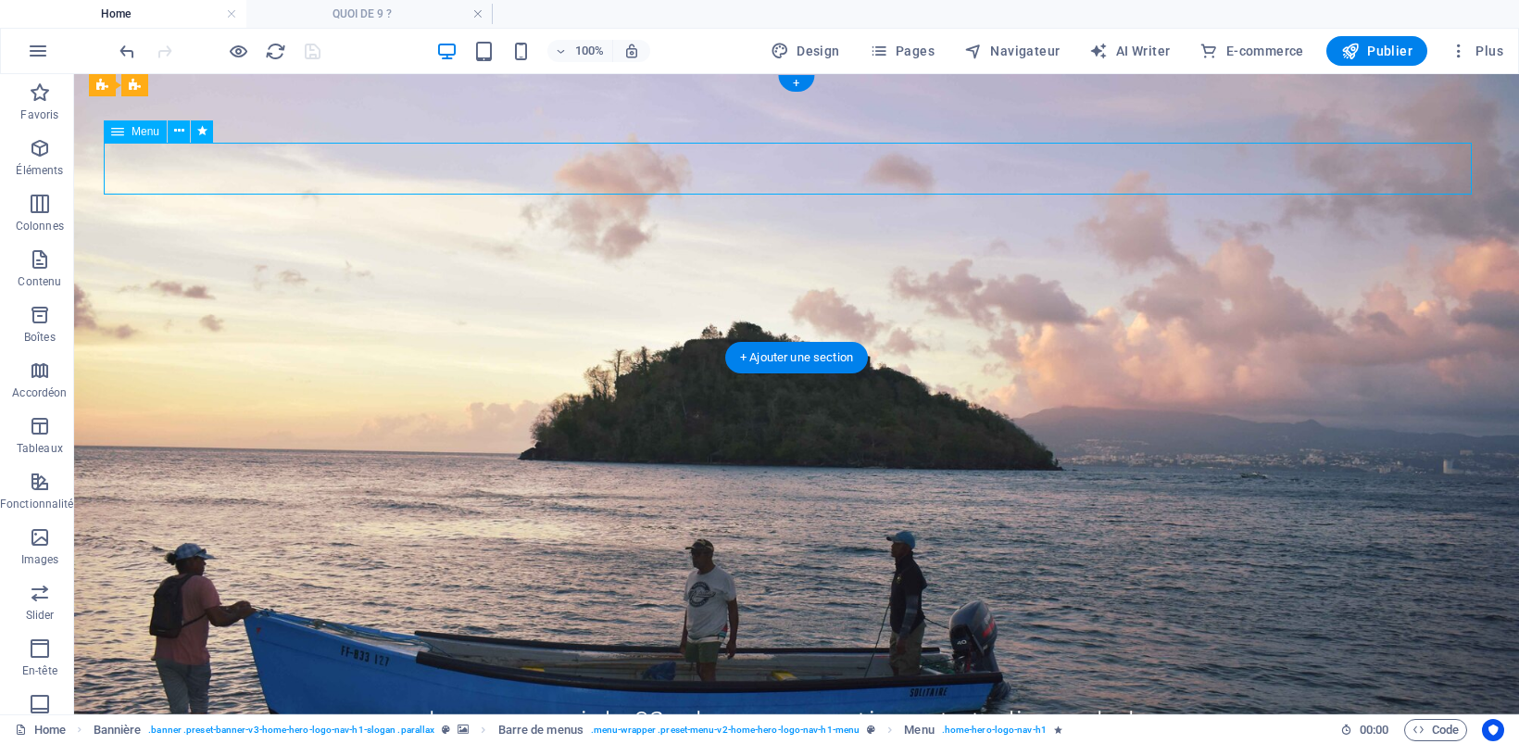
select select
select select "2"
select select
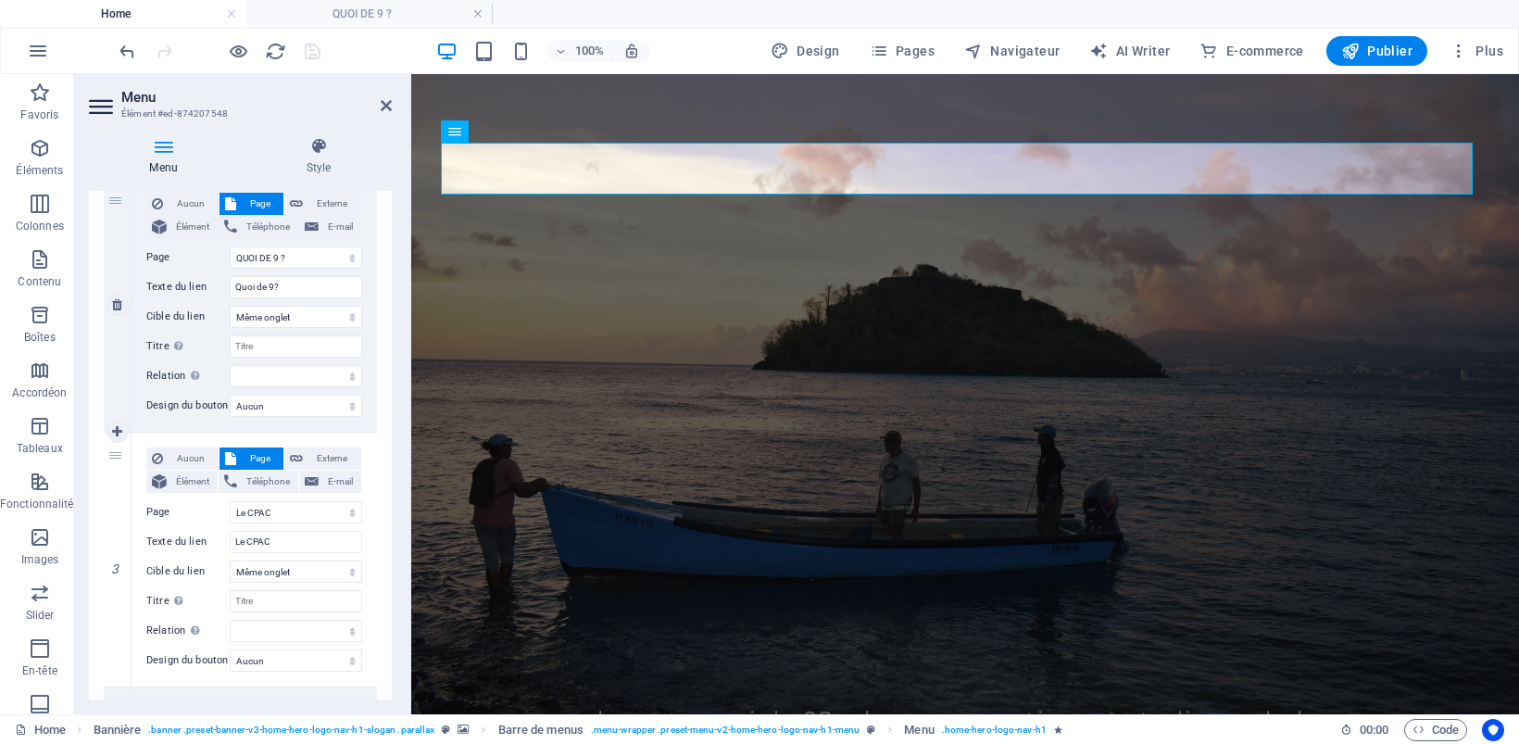
scroll to position [463, 0]
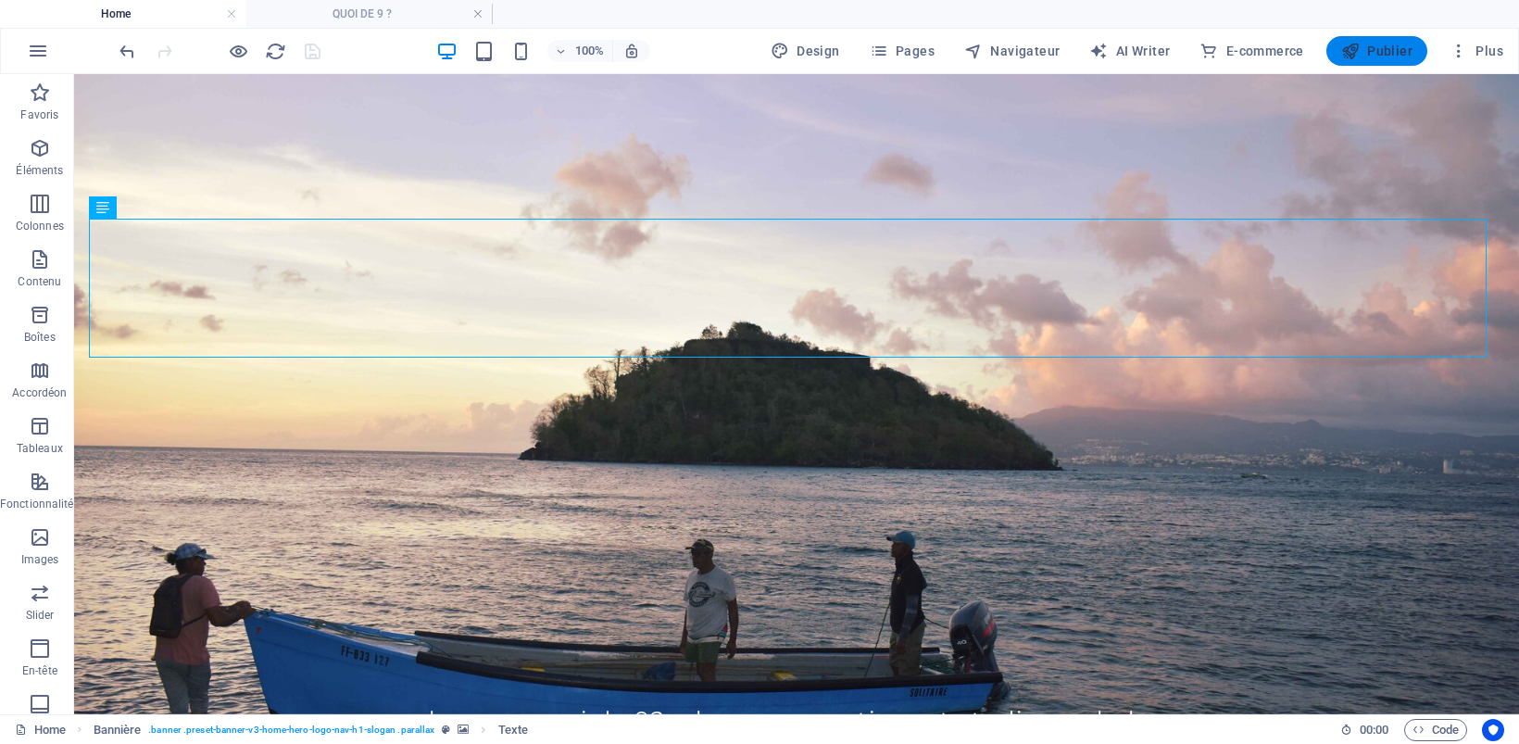
click at [1358, 48] on icon "button" at bounding box center [1350, 51] width 19 height 19
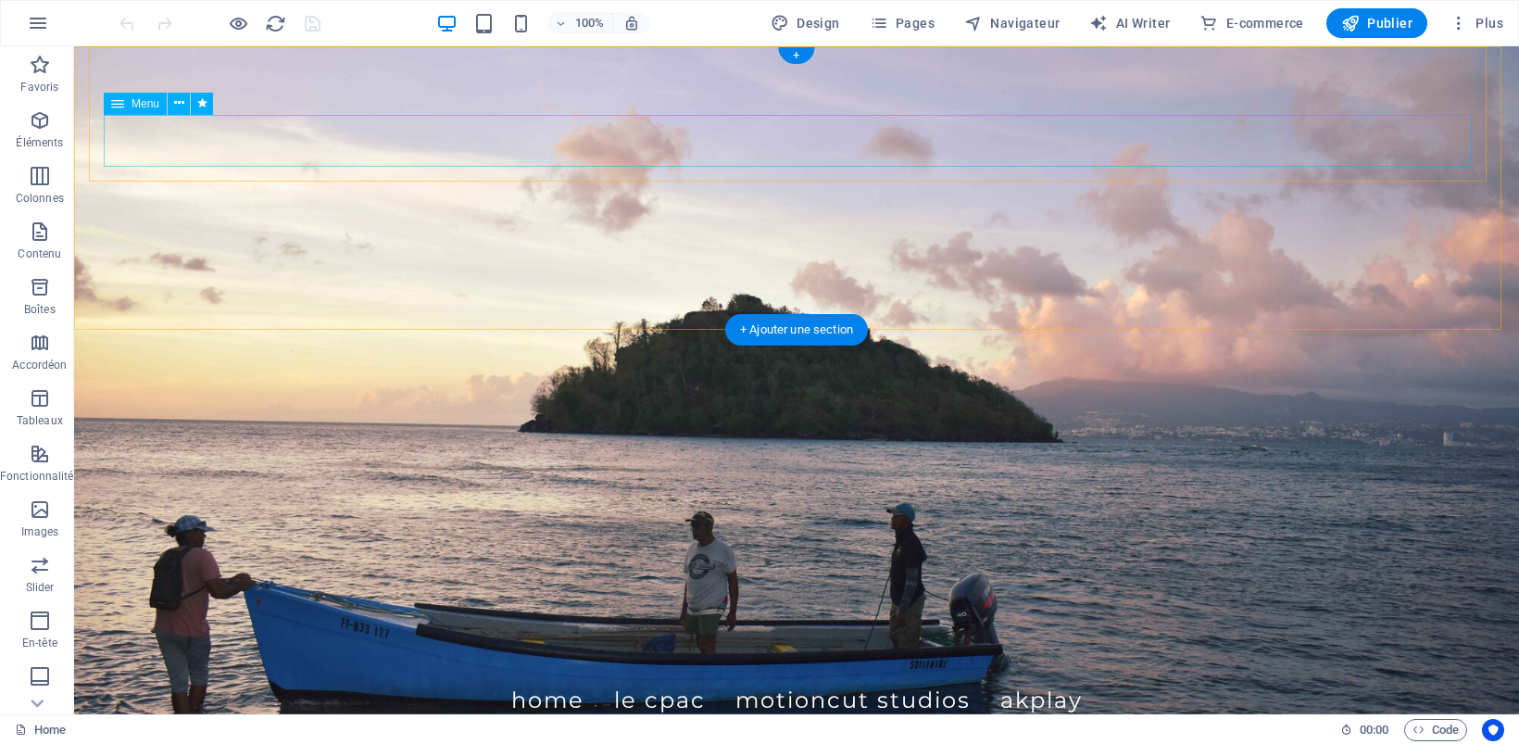
click at [548, 674] on nav "Home Le CPAC MotionCut Studios AKplay" at bounding box center [796, 700] width 1385 height 52
select select
select select "1"
select select
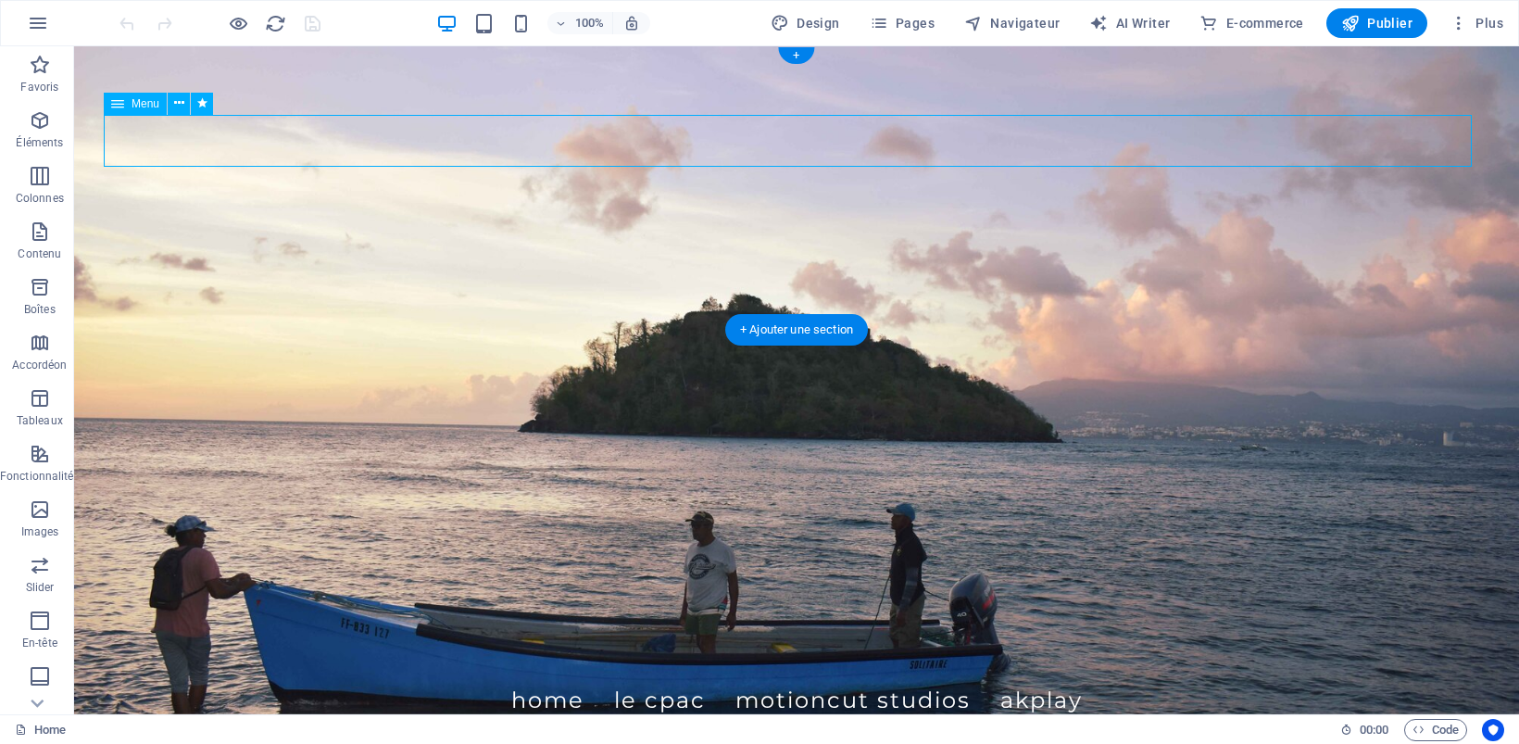
select select "2"
select select
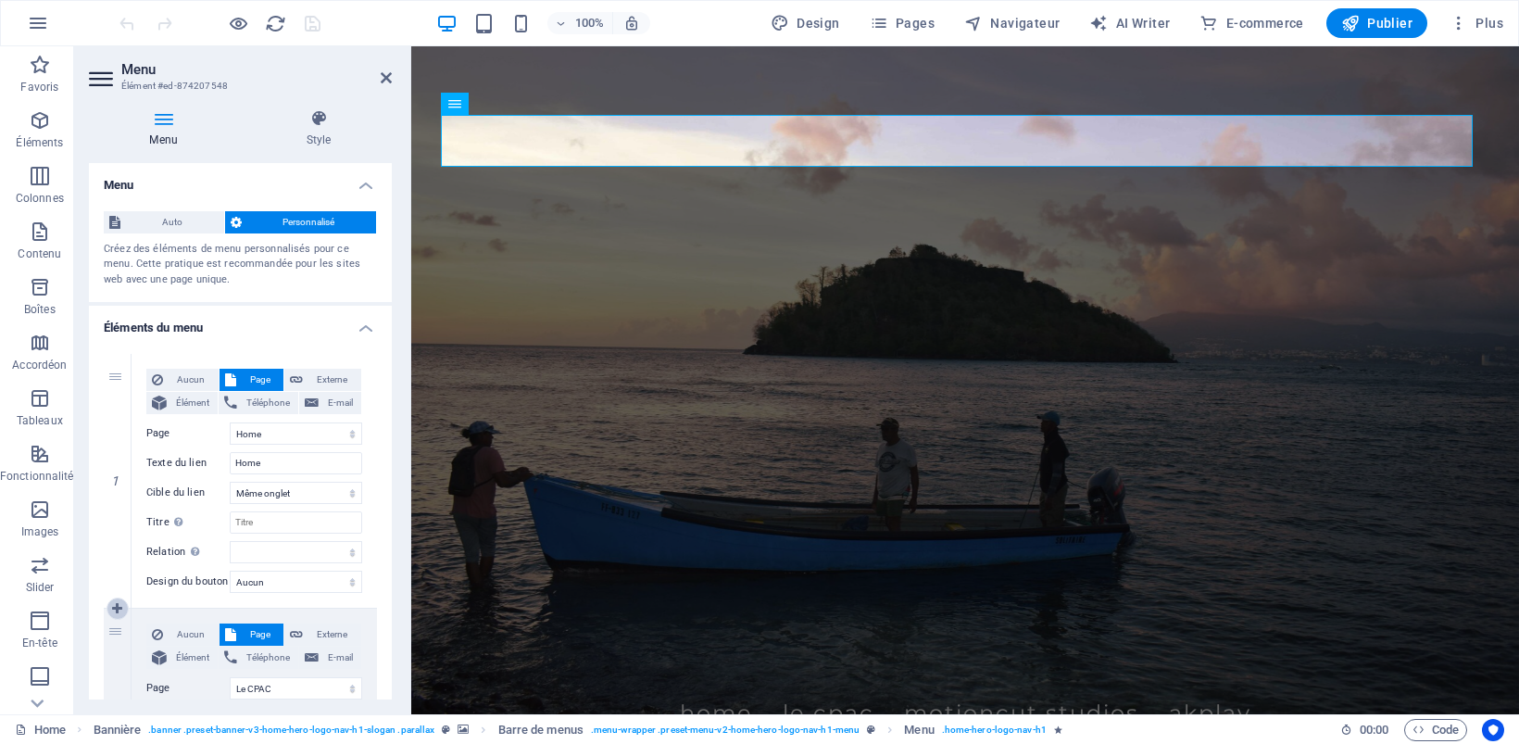
click at [116, 608] on icon at bounding box center [117, 608] width 10 height 13
select select
select select "1"
type input "Le CPAC"
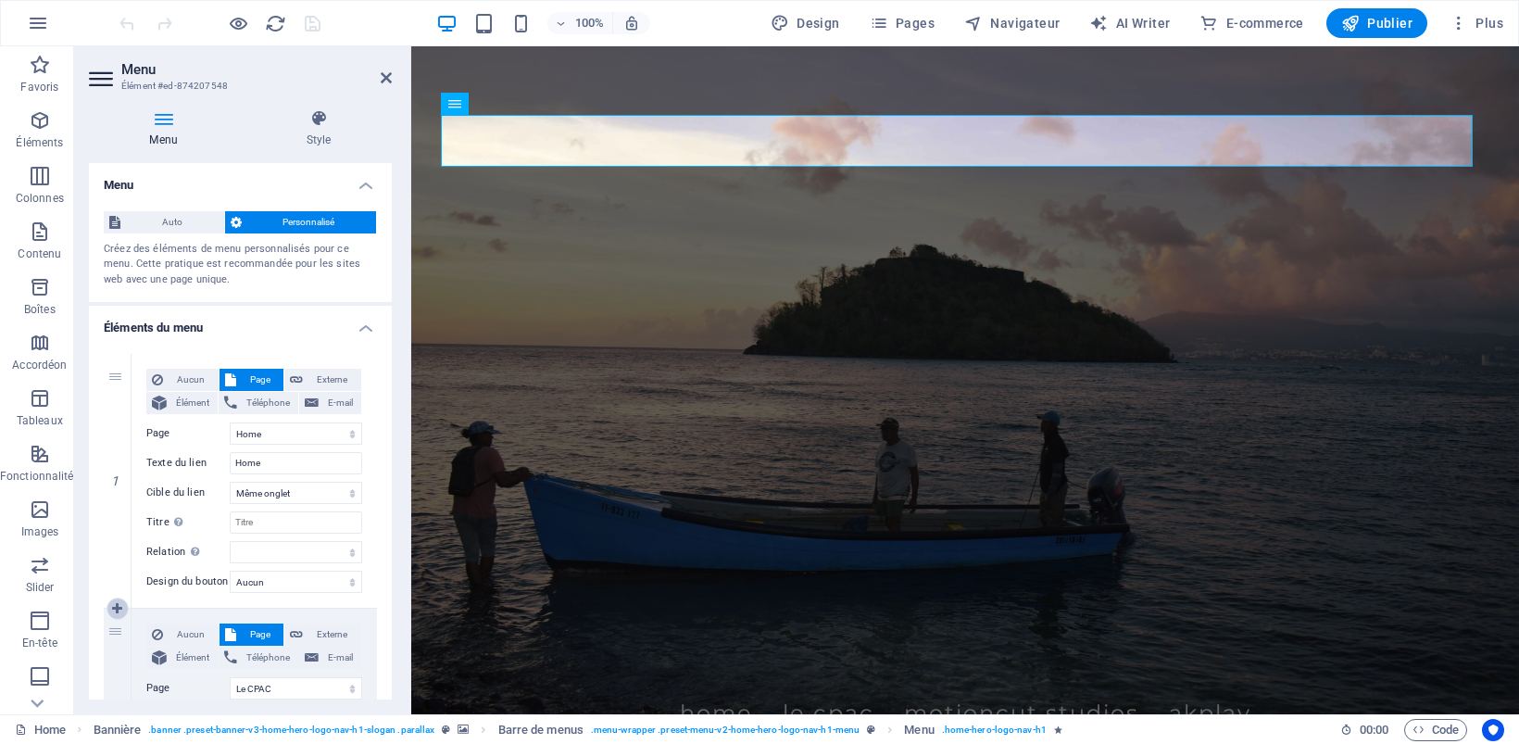
select select
select select "2"
type input "MotionCut Studios"
select select
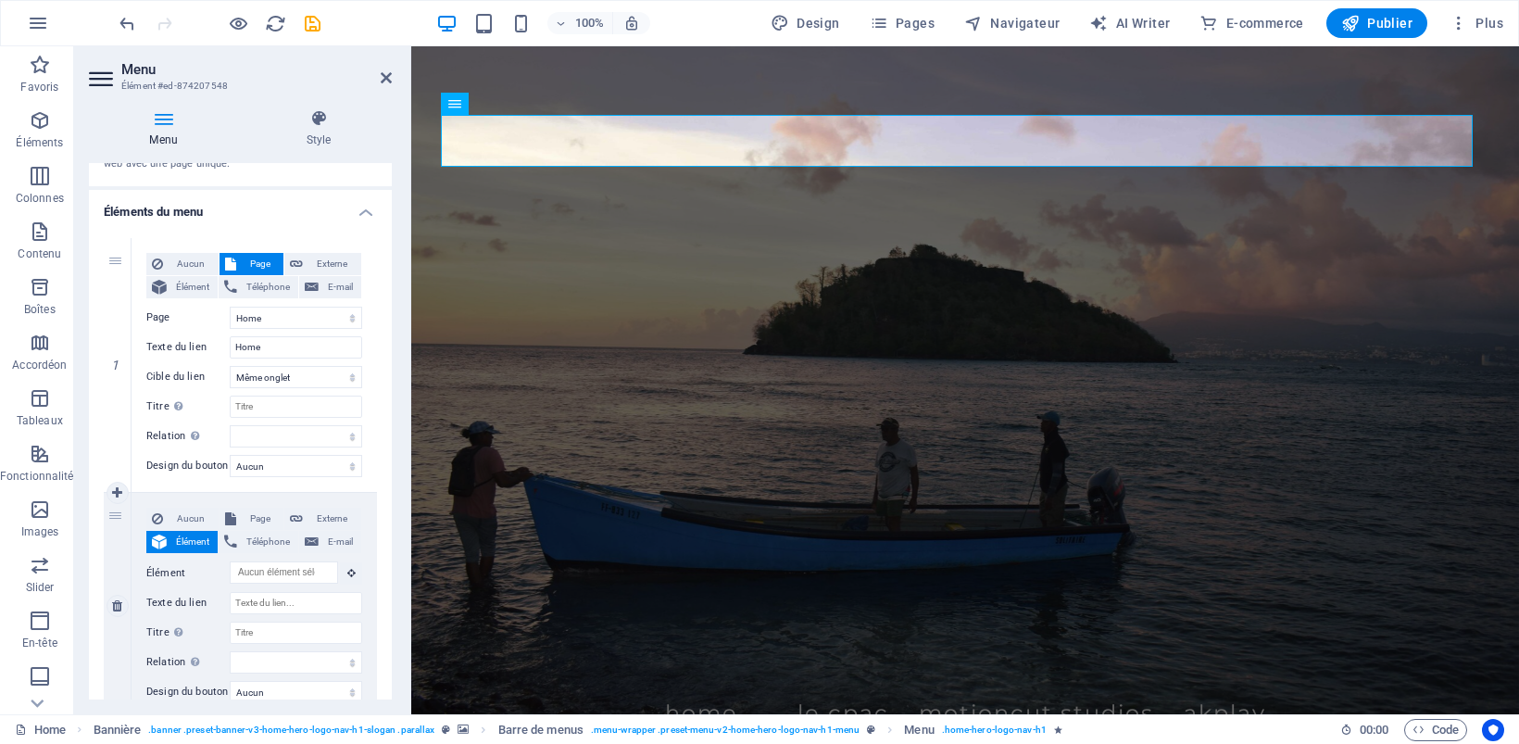
scroll to position [231, 0]
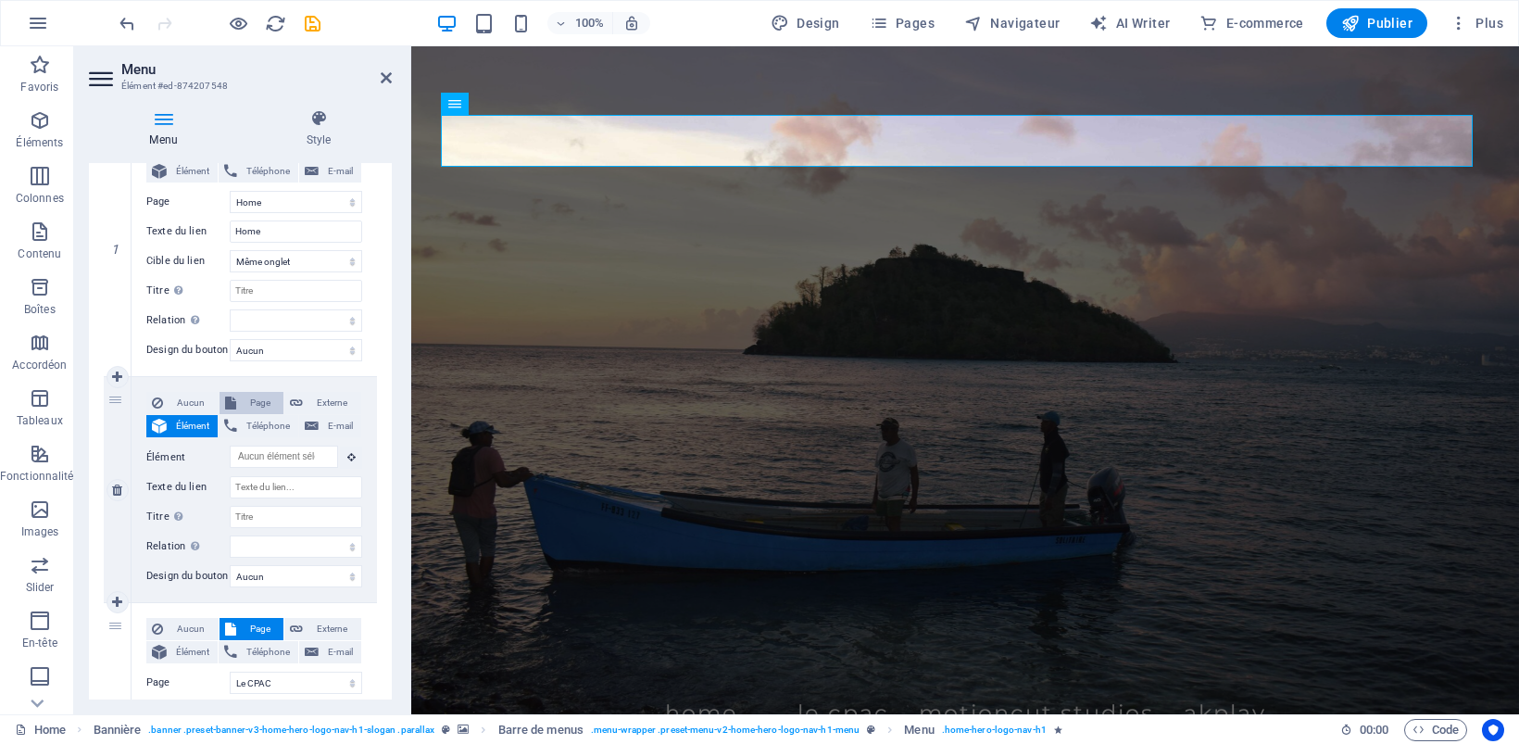
click at [242, 405] on span "Page" at bounding box center [260, 403] width 37 height 22
select select
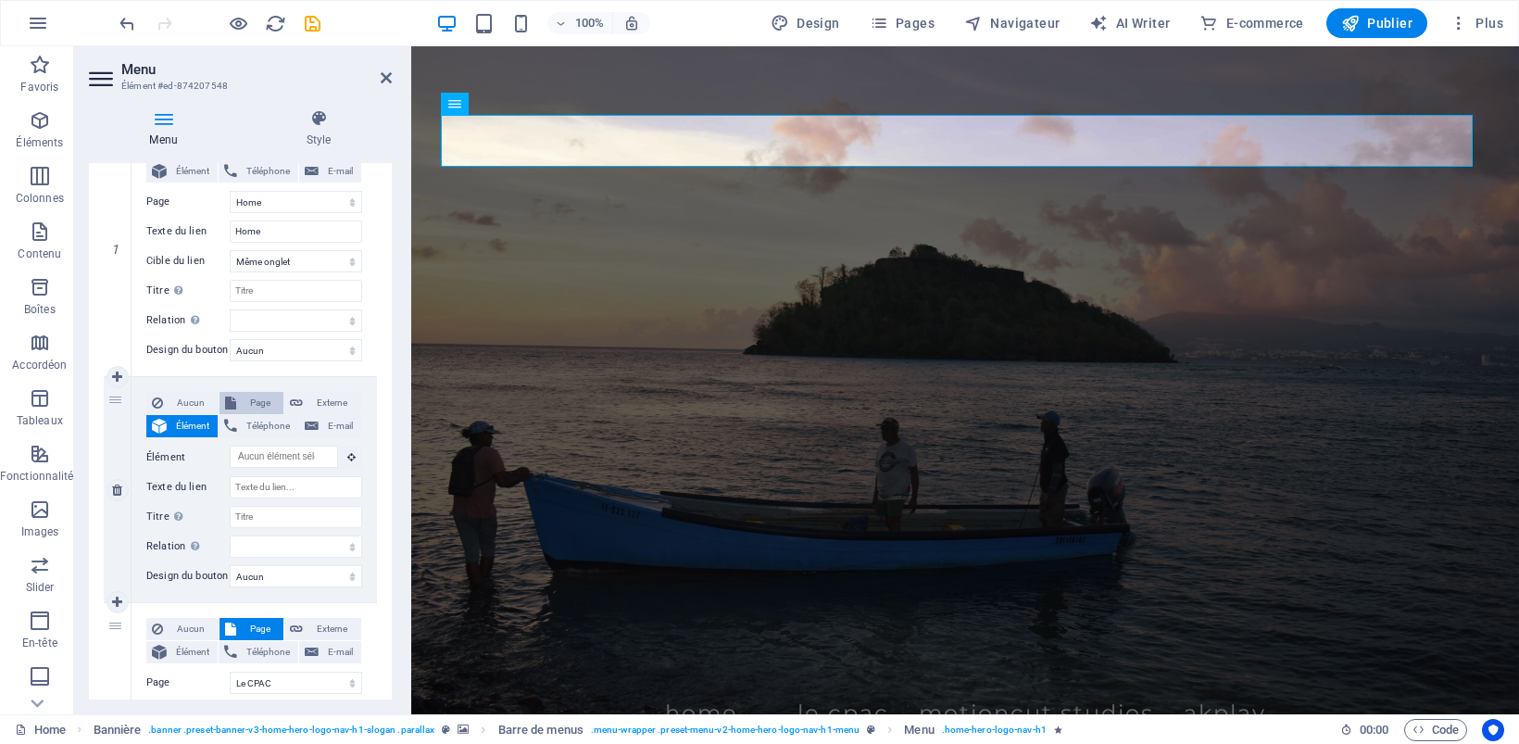
select select
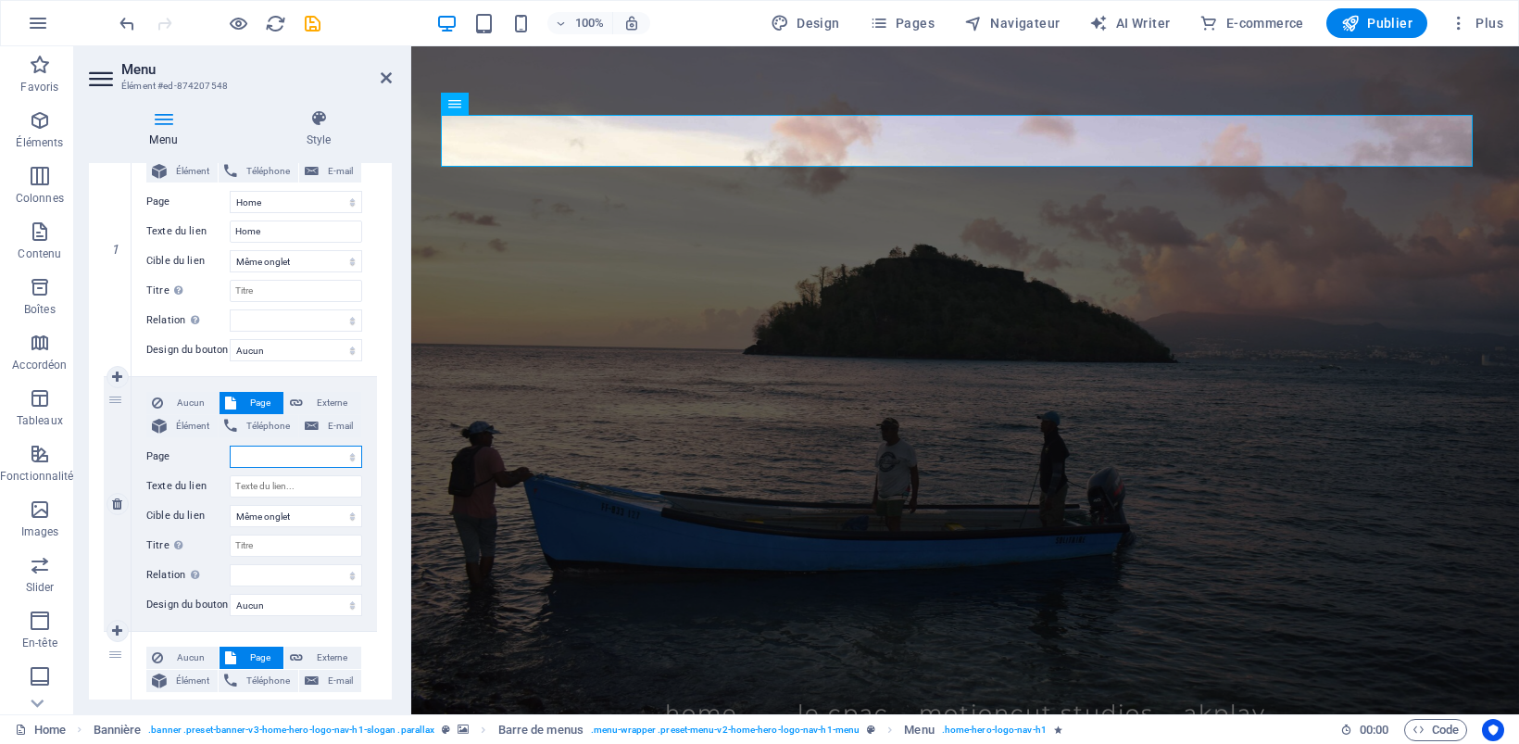
click at [344, 456] on select "Home Le CPAC MotionCut Studios QUOI DE 9 ? Nos formations Abonnement payement" at bounding box center [296, 456] width 132 height 22
select select "3"
click at [230, 445] on select "Home Le CPAC MotionCut Studios QUOI DE 9 ? Nos formations Abonnement payement" at bounding box center [296, 456] width 132 height 22
select select
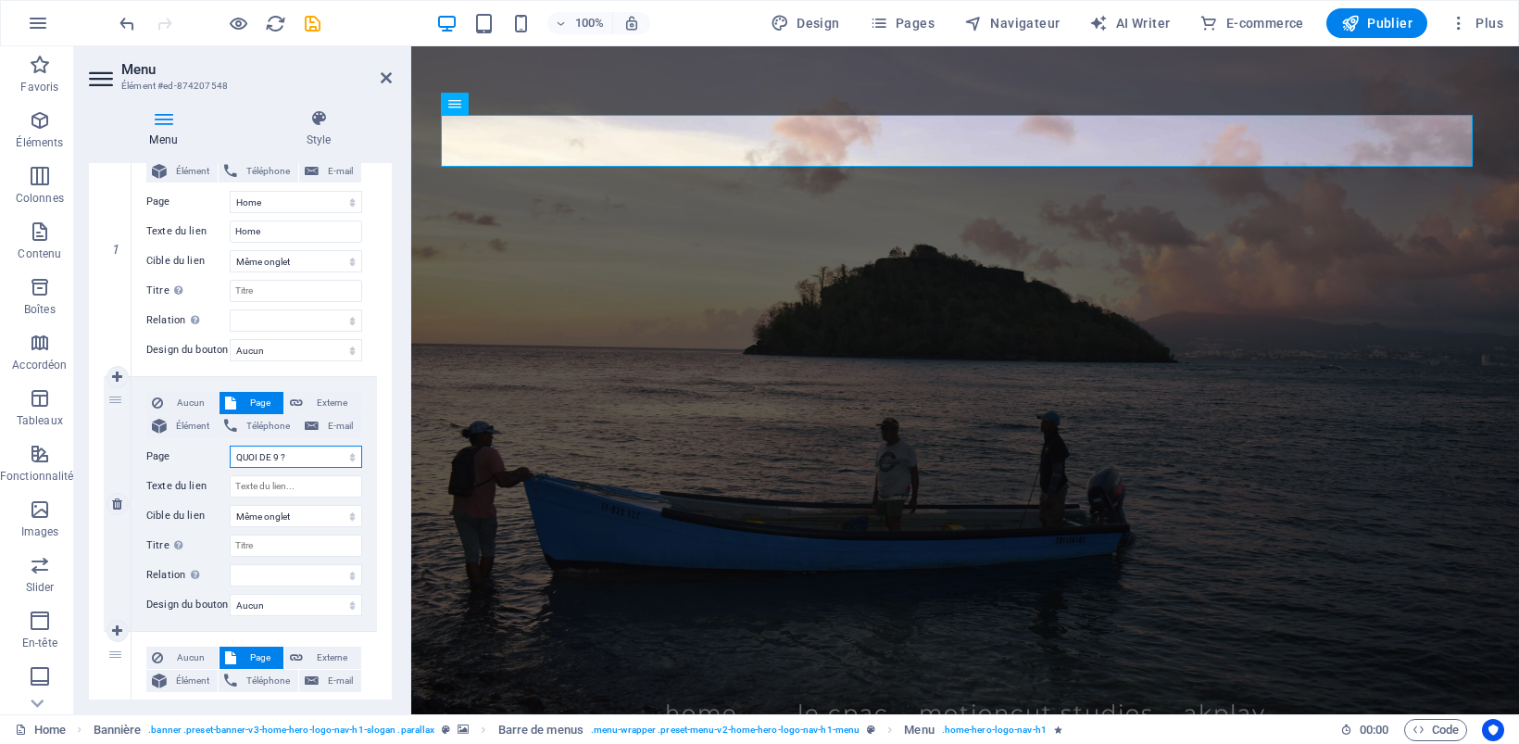
select select
click at [283, 488] on input "Texte du lien" at bounding box center [296, 486] width 132 height 22
type input "Qu"
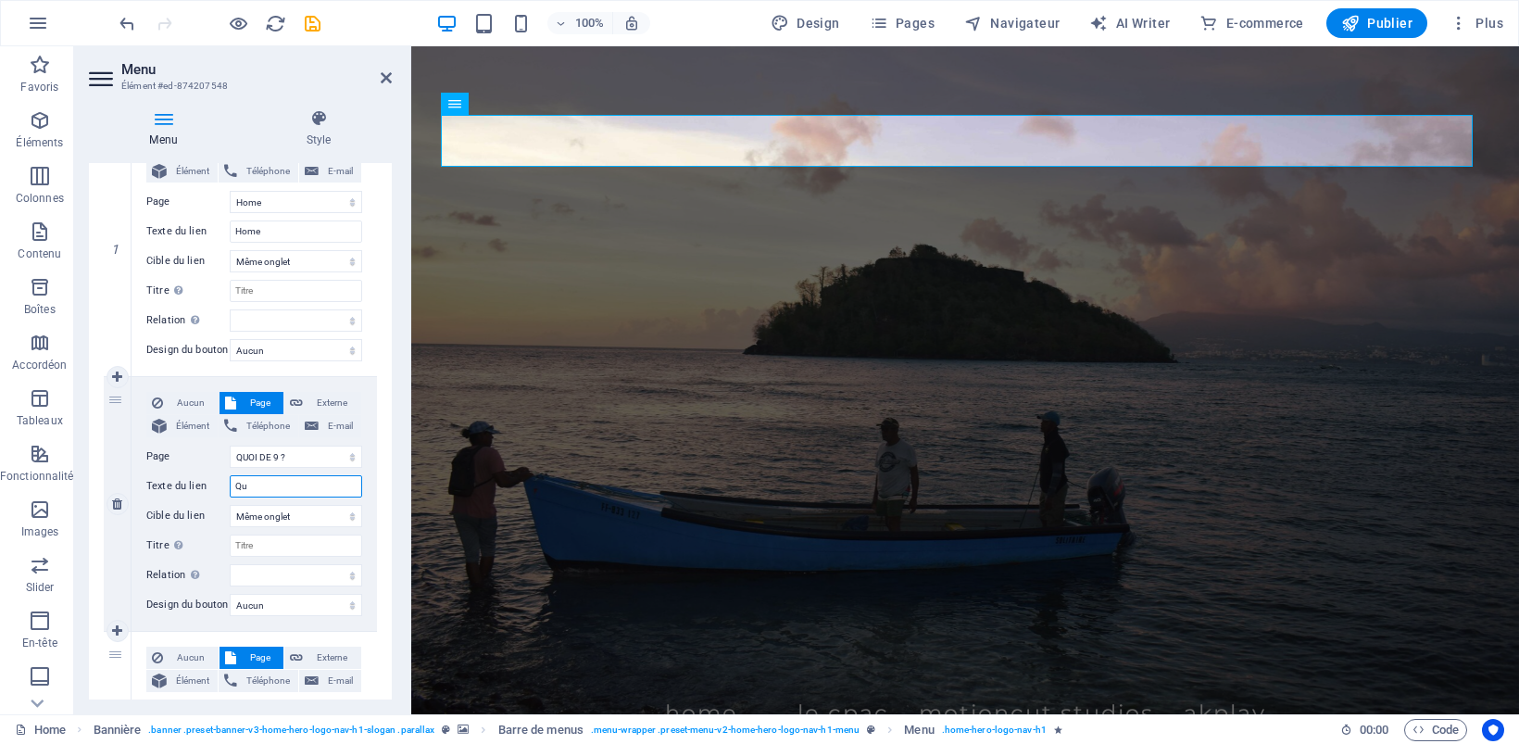
select select
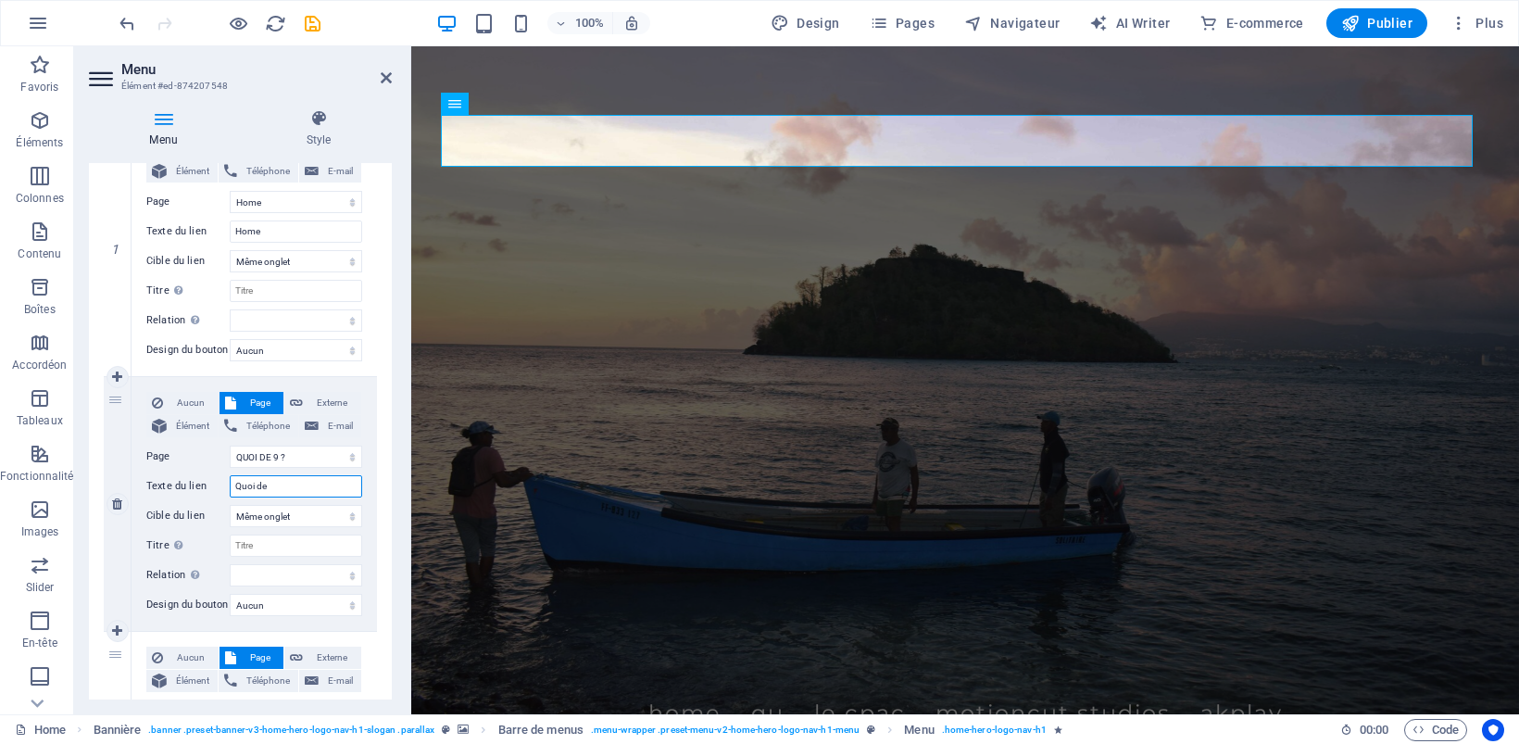
type input "Quoi de"
select select
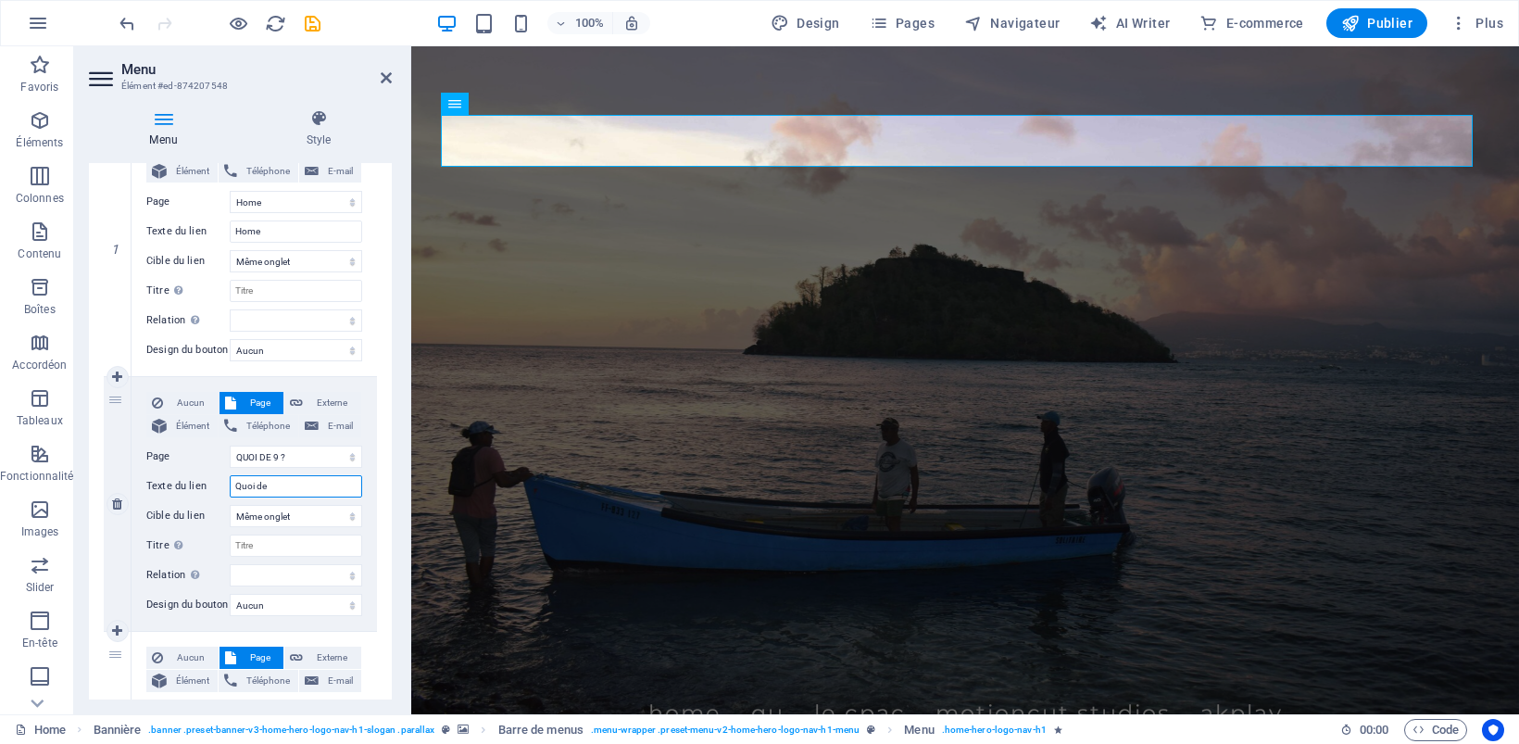
select select
type input "Quoi de 6"
select select
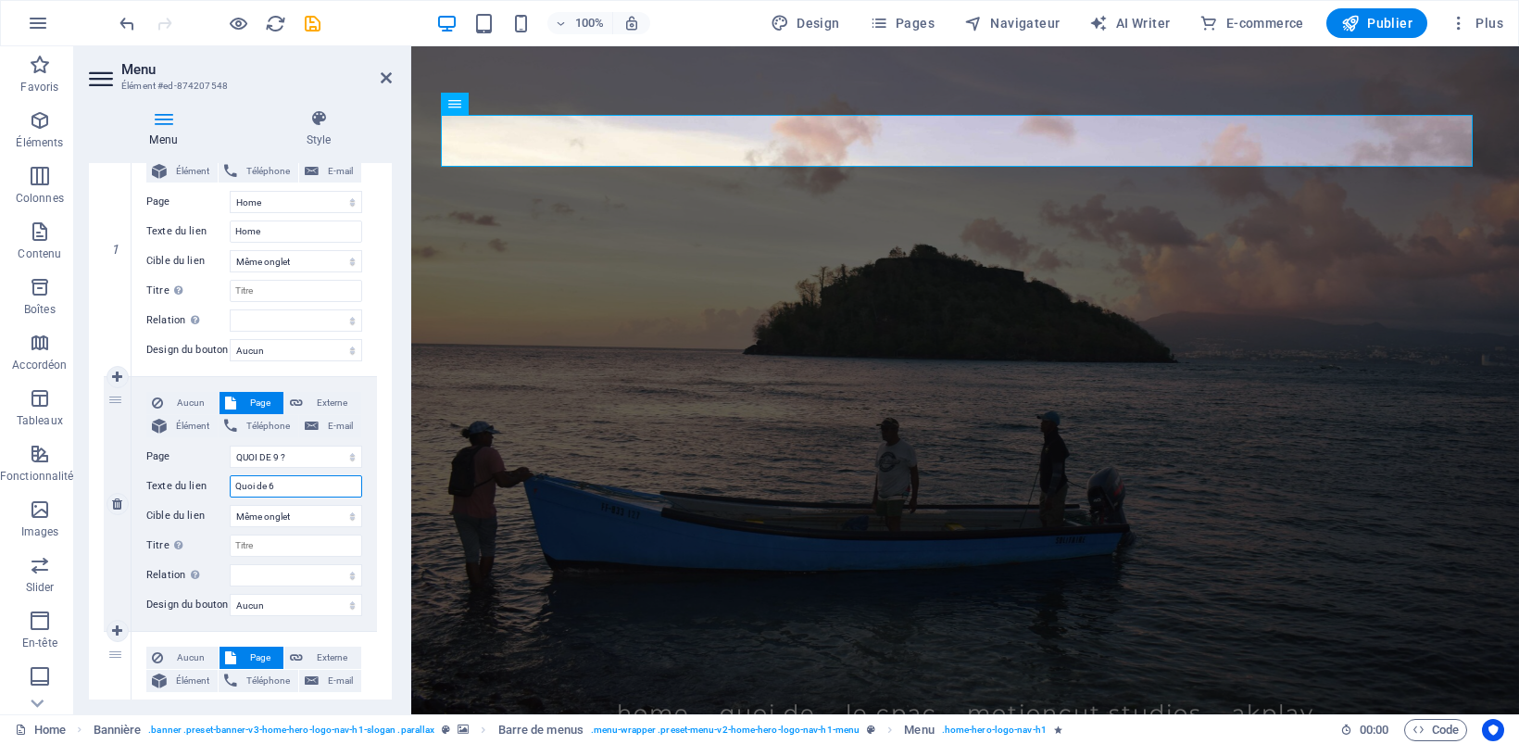
select select
type input "Quoi de"
select select
type input "Quoi de 9"
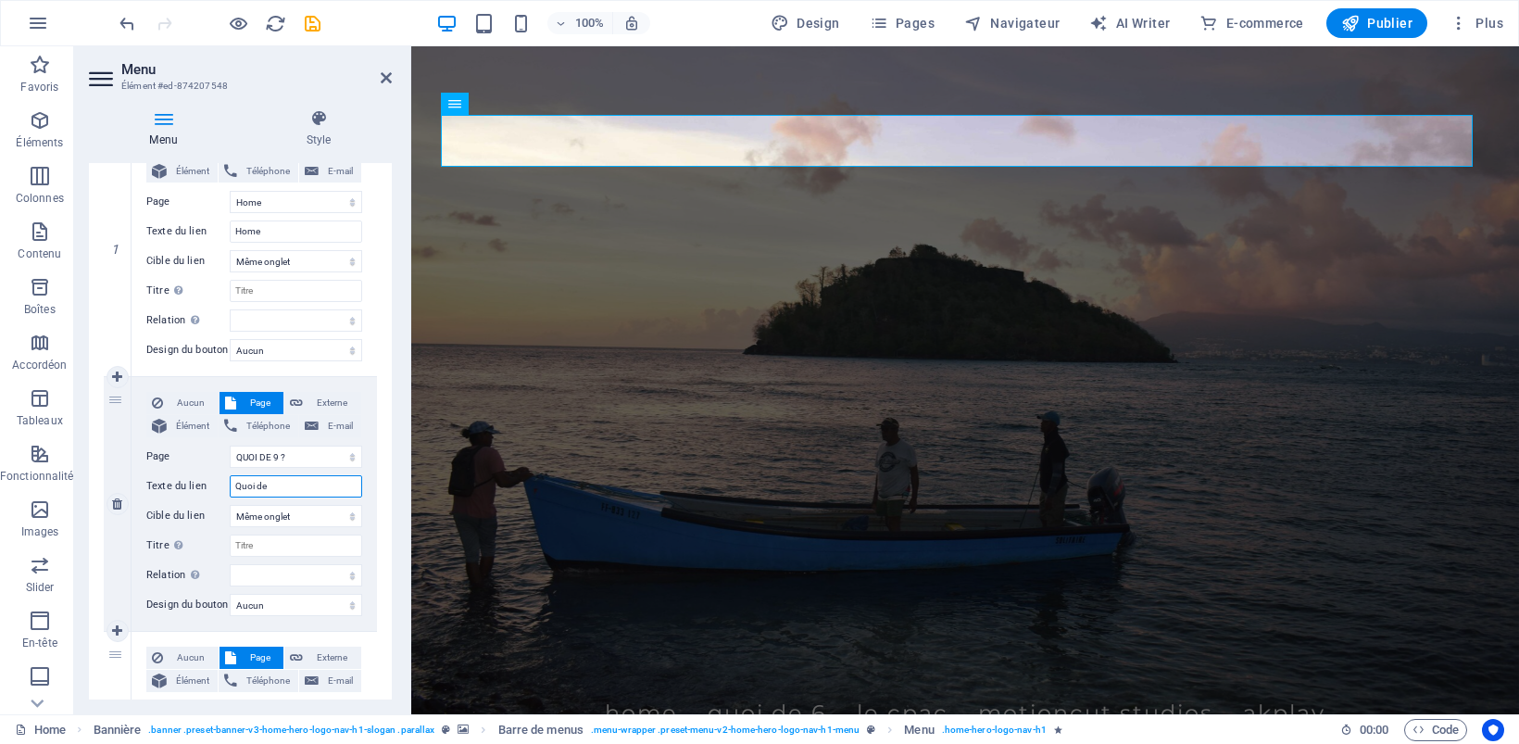
select select
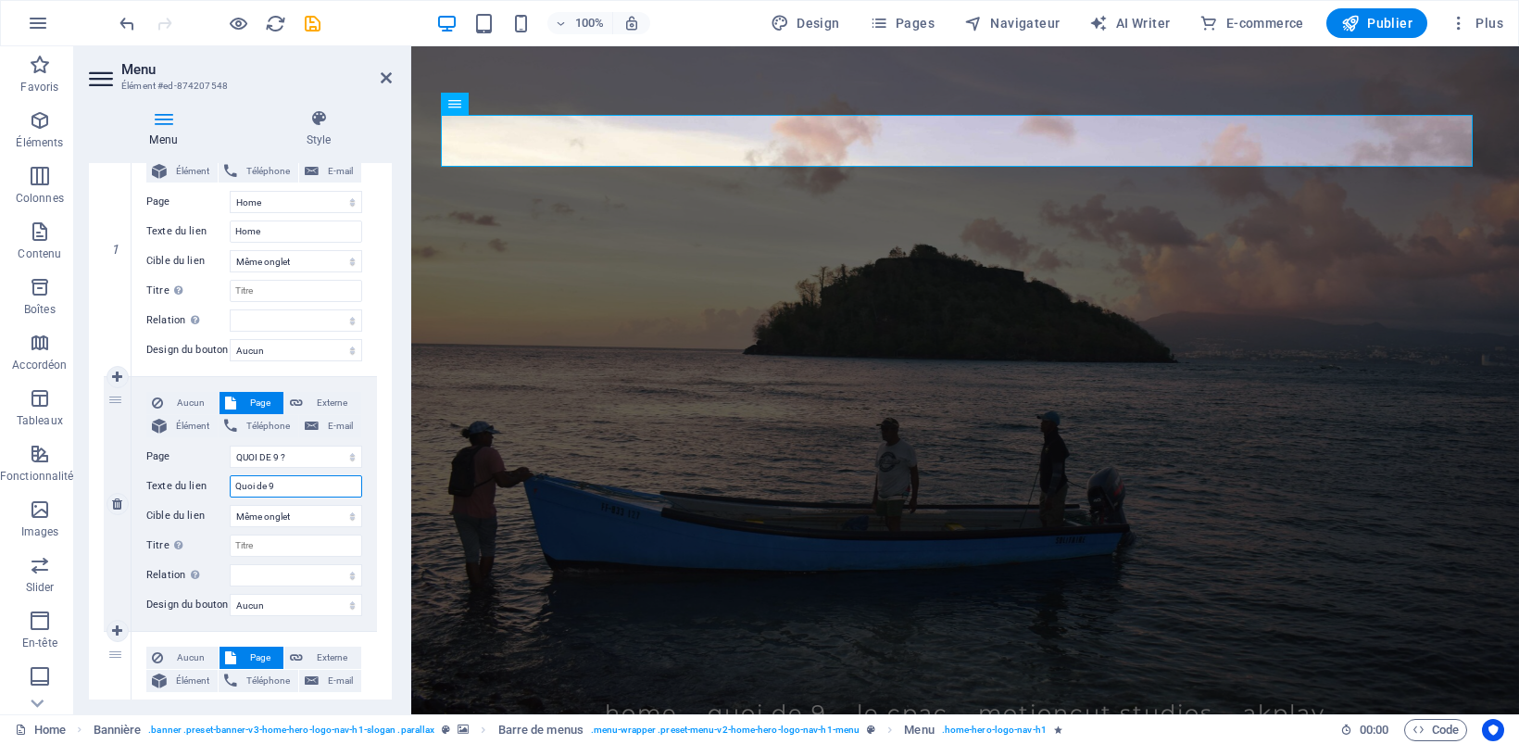
select select
type input "Quoi de 9?"
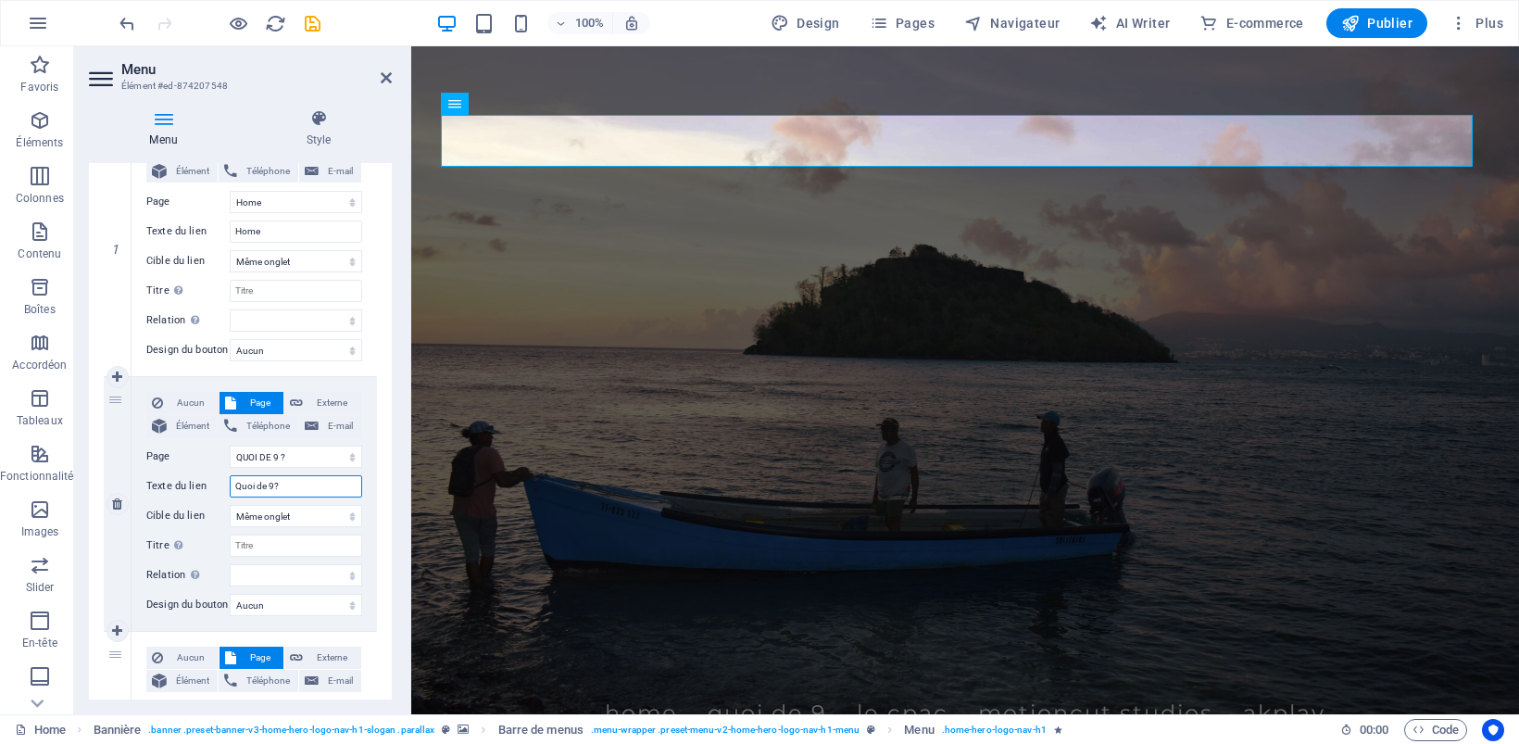
select select
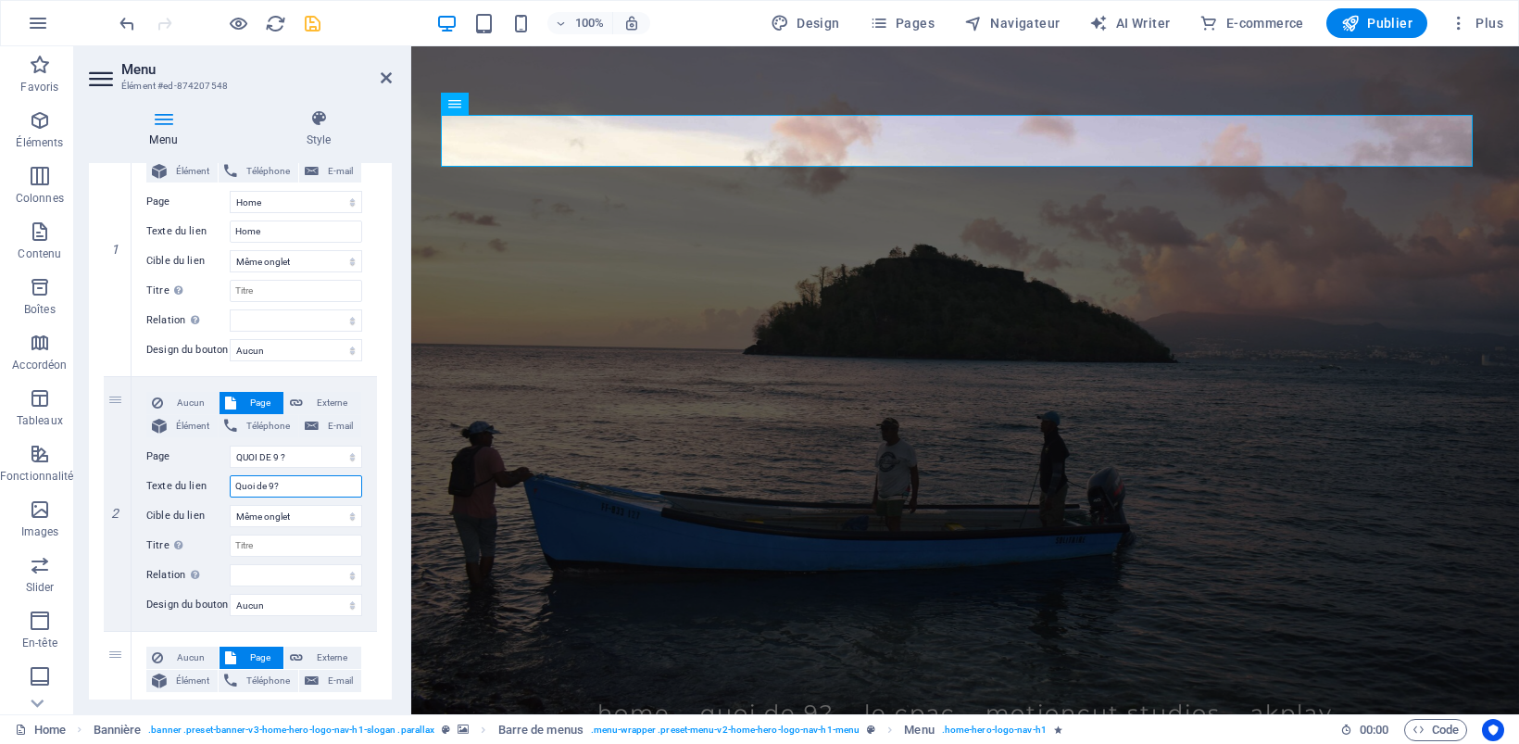
type input "Quoi de 9?"
click at [313, 19] on icon "save" at bounding box center [312, 23] width 21 height 21
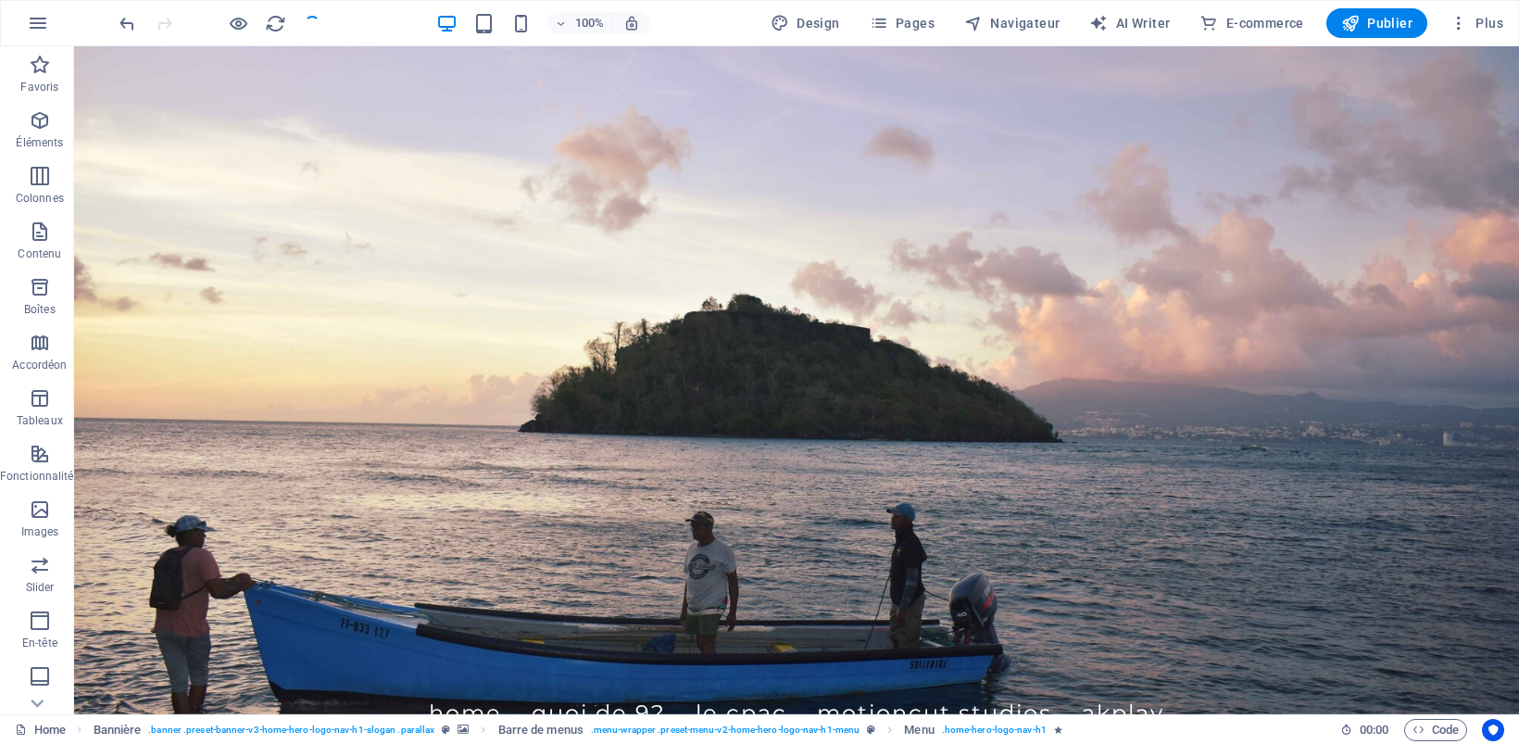
checkbox input "false"
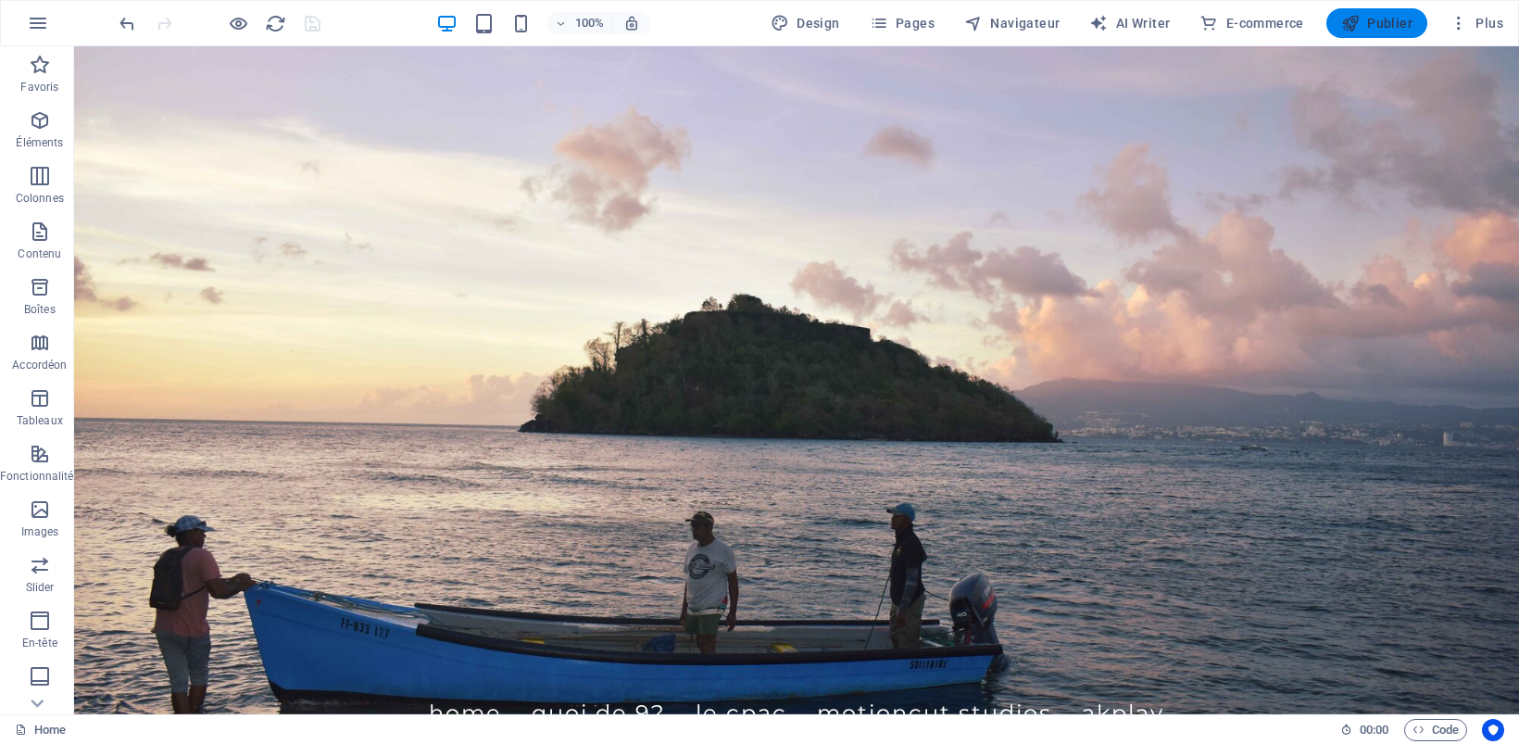
click at [1373, 11] on button "Publier" at bounding box center [1376, 23] width 101 height 30
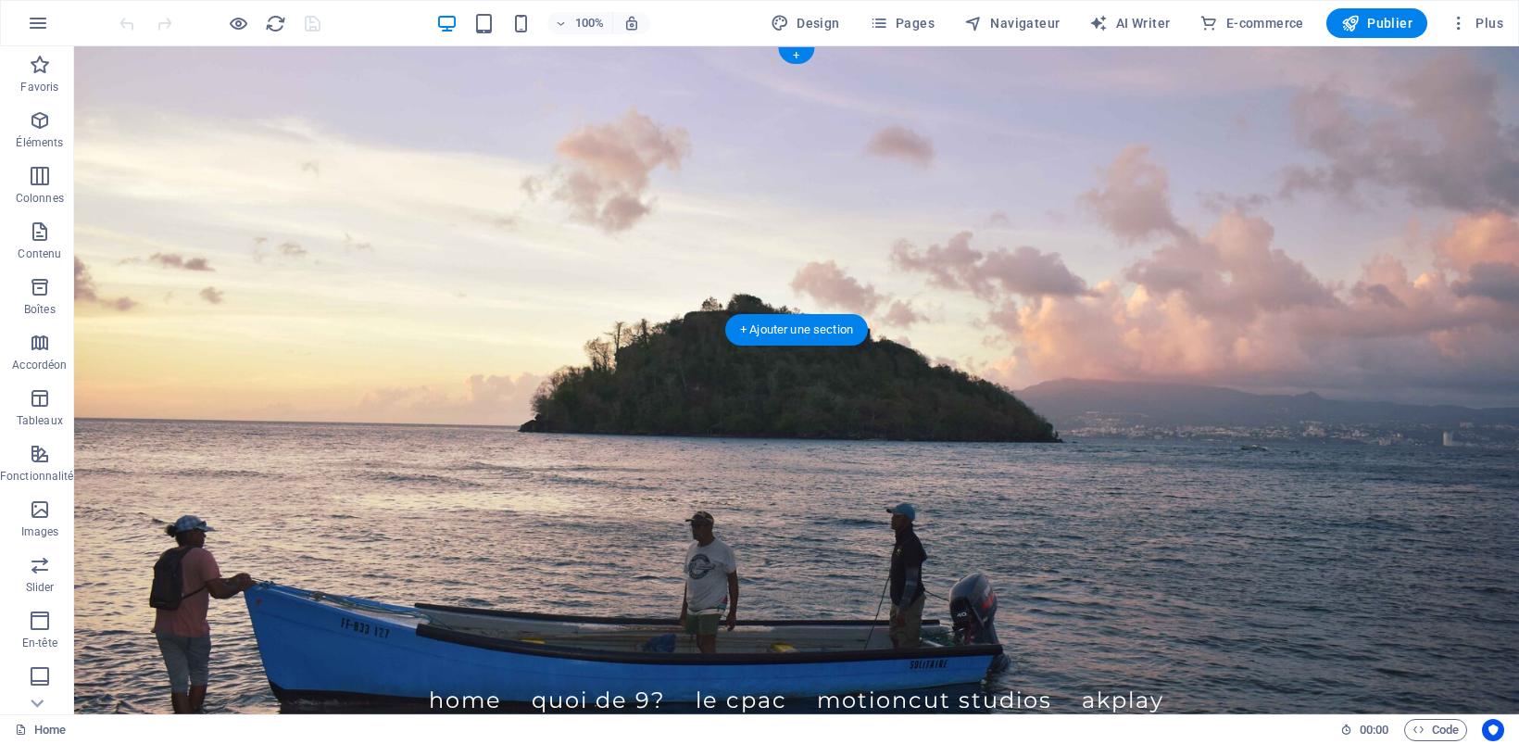
click at [239, 357] on figure at bounding box center [796, 380] width 1445 height 668
click at [223, 378] on figure at bounding box center [796, 380] width 1445 height 668
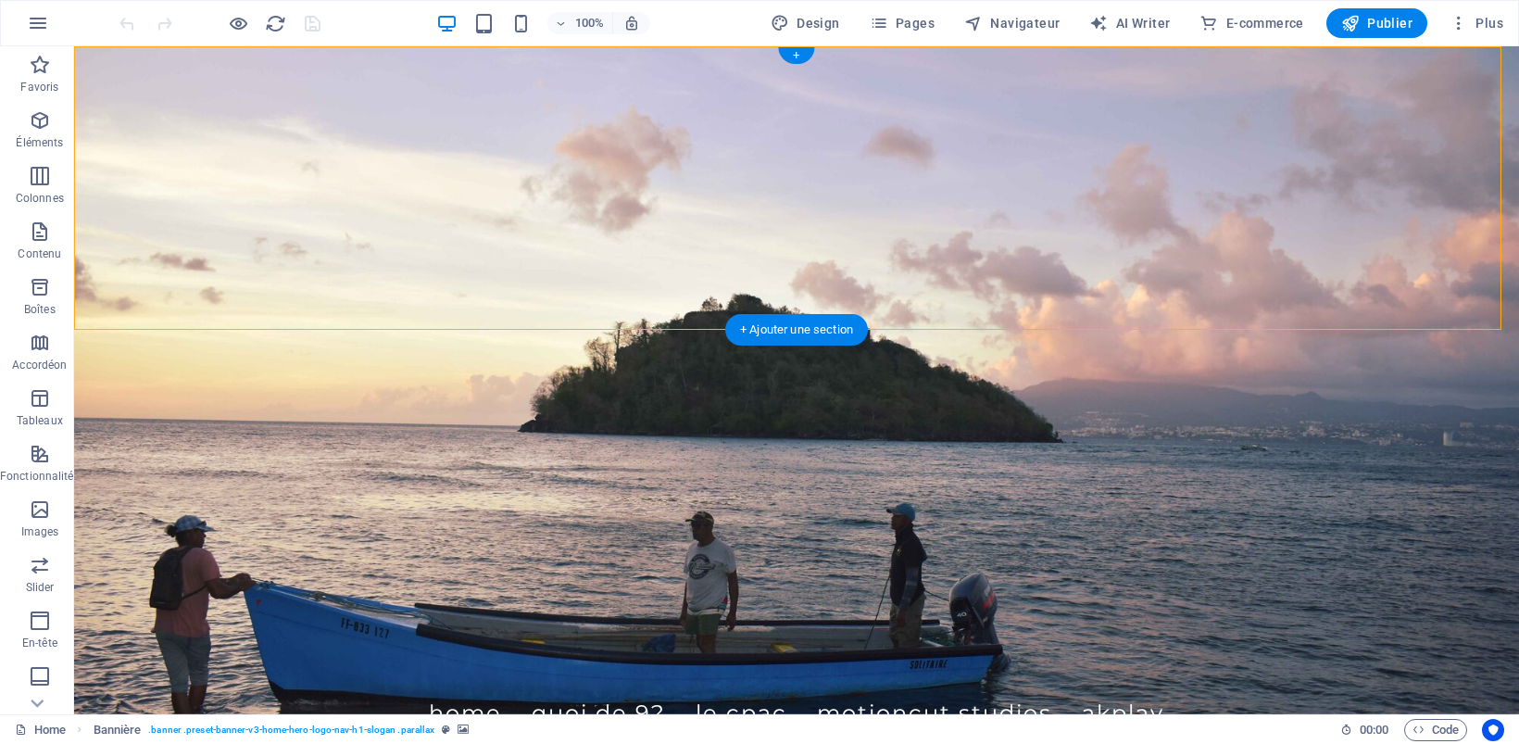
select select "px"
select select "header"
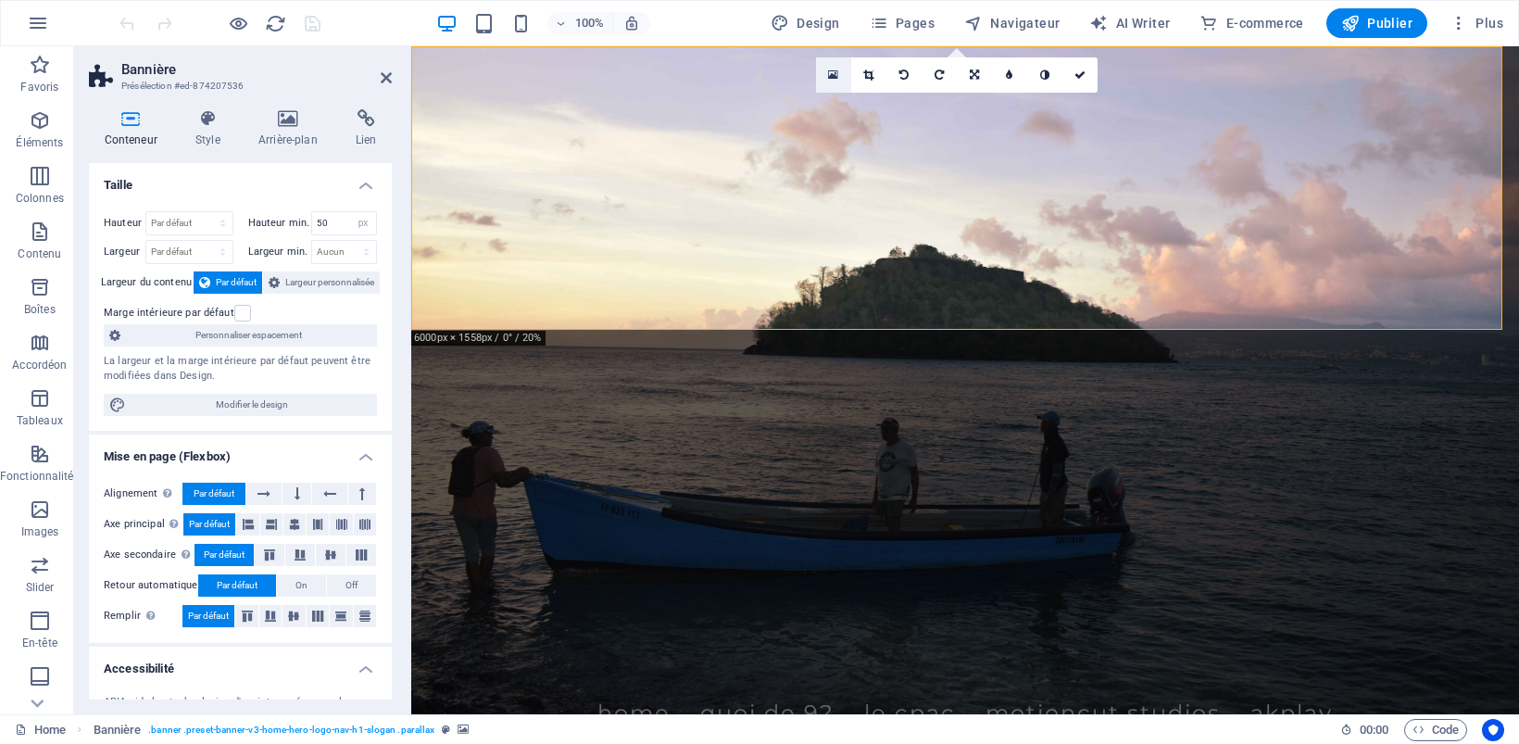
click at [826, 76] on link at bounding box center [833, 74] width 35 height 35
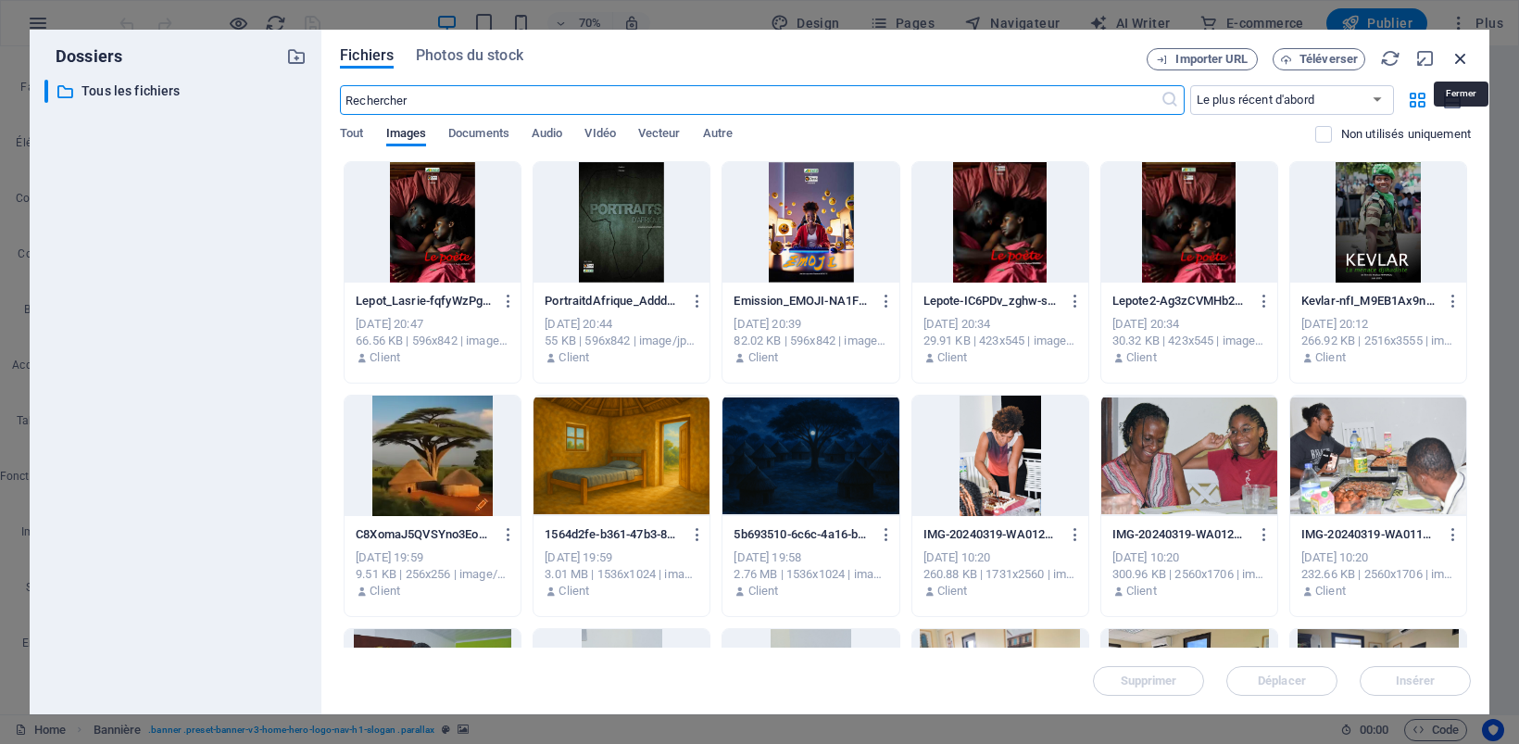
click at [1457, 58] on icon "button" at bounding box center [1460, 58] width 20 height 20
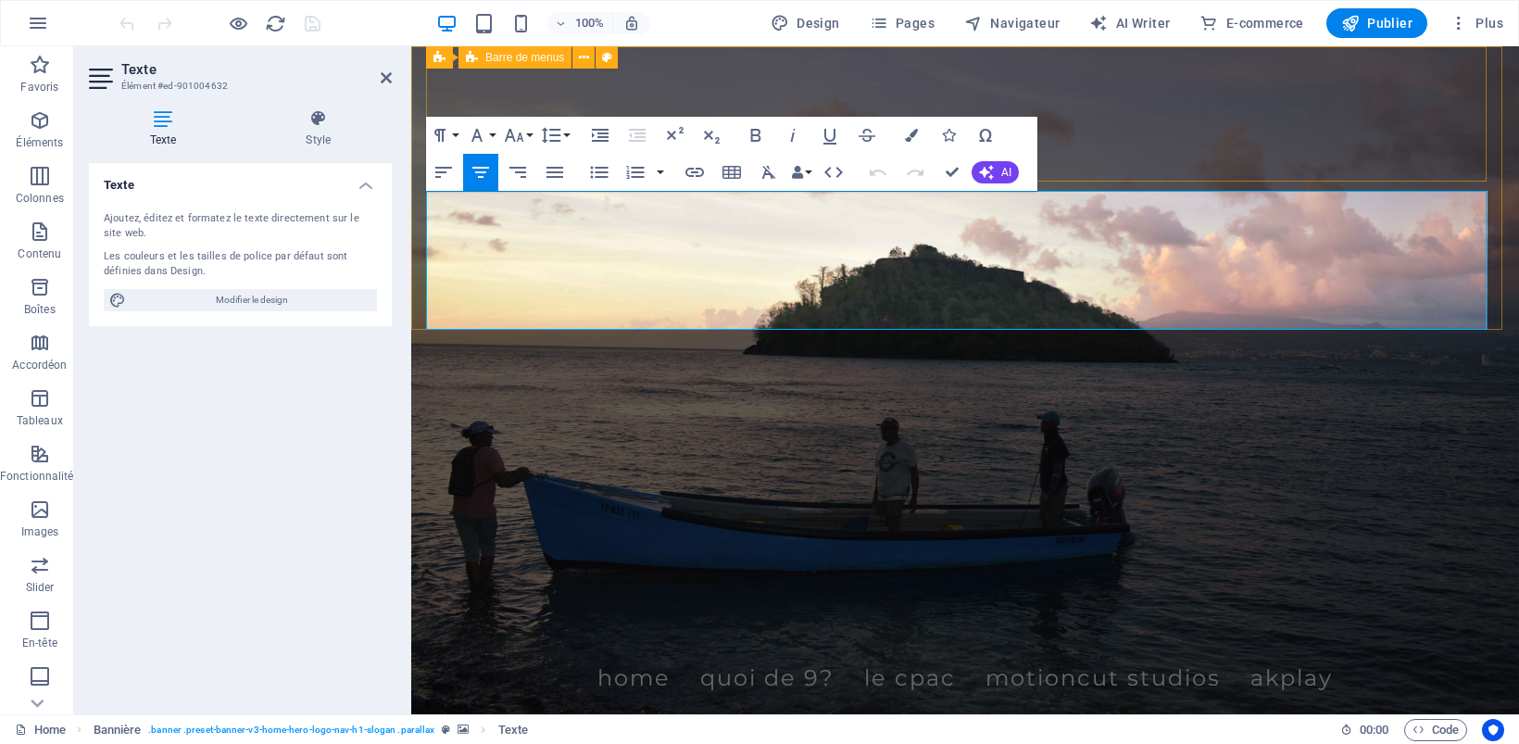
click at [1363, 583] on div "cinecoo.com Home Quoi de 9? Le CPAC MotionCut Studios AKplay" at bounding box center [965, 650] width 1078 height 135
select select "px"
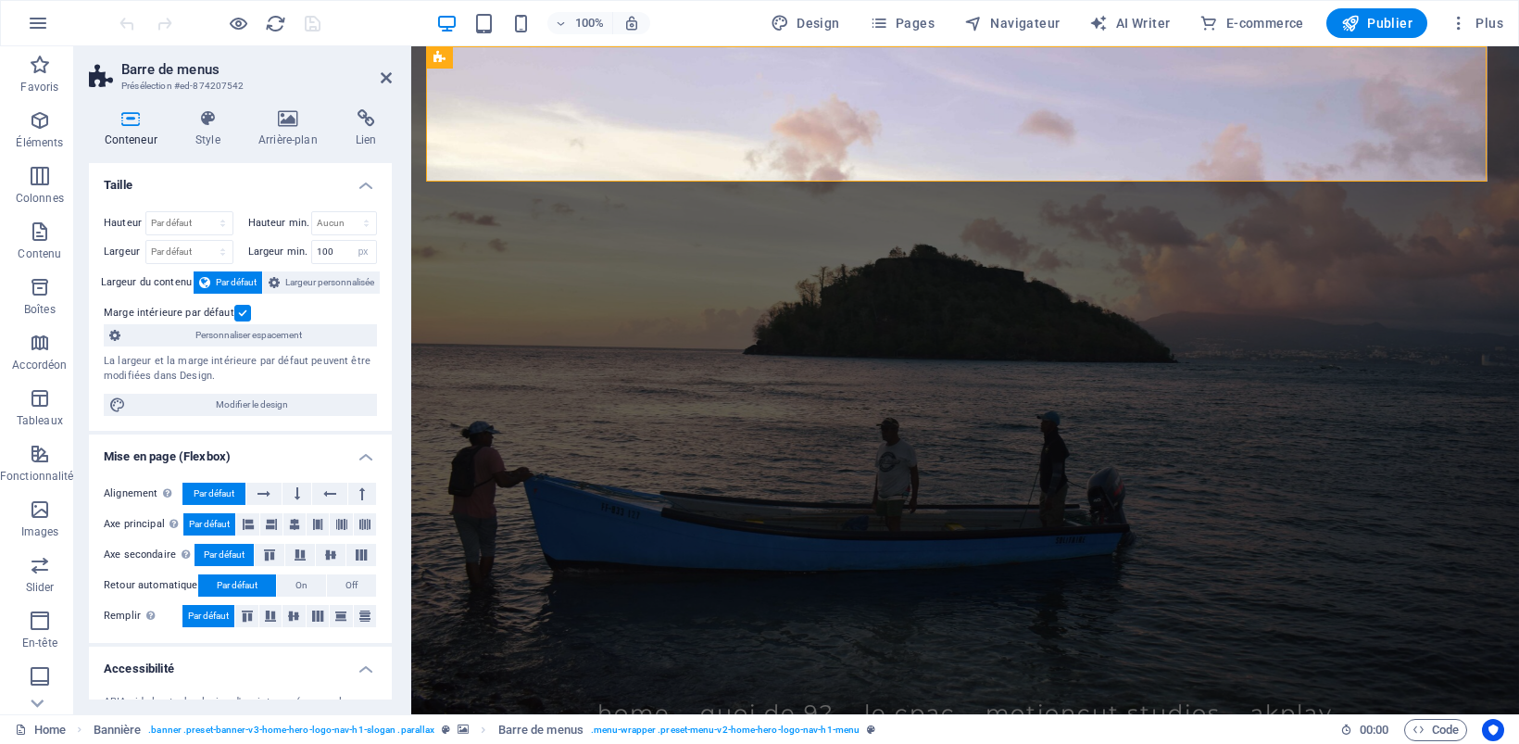
click at [547, 406] on figure at bounding box center [965, 380] width 1440 height 868
click at [547, 406] on figure at bounding box center [964, 380] width 1107 height 668
select select "px"
select select "header"
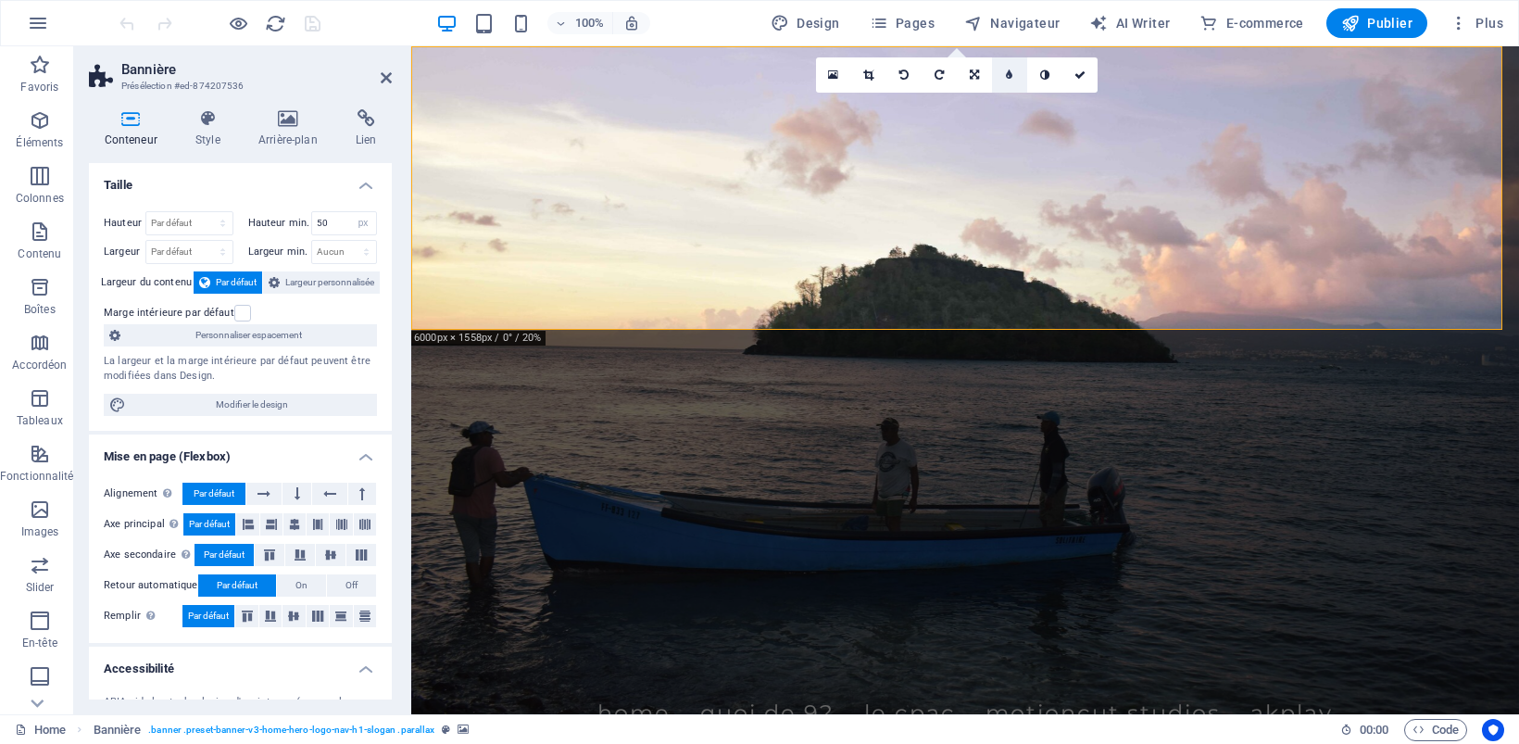
click at [1006, 71] on icon at bounding box center [1009, 74] width 6 height 11
click at [1058, 80] on icon at bounding box center [1058, 74] width 9 height 11
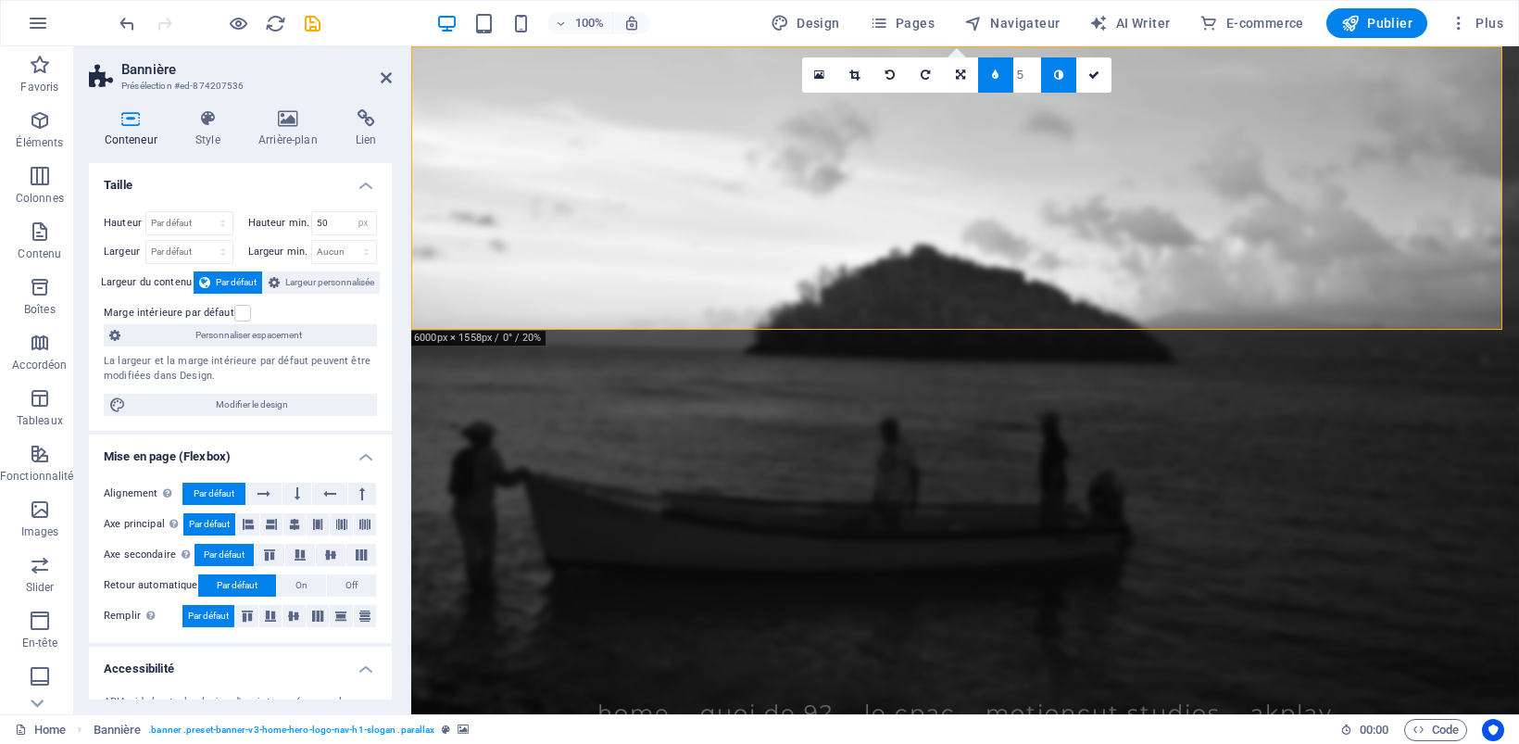
click at [988, 84] on link at bounding box center [995, 74] width 35 height 35
click at [833, 66] on link at bounding box center [833, 74] width 35 height 35
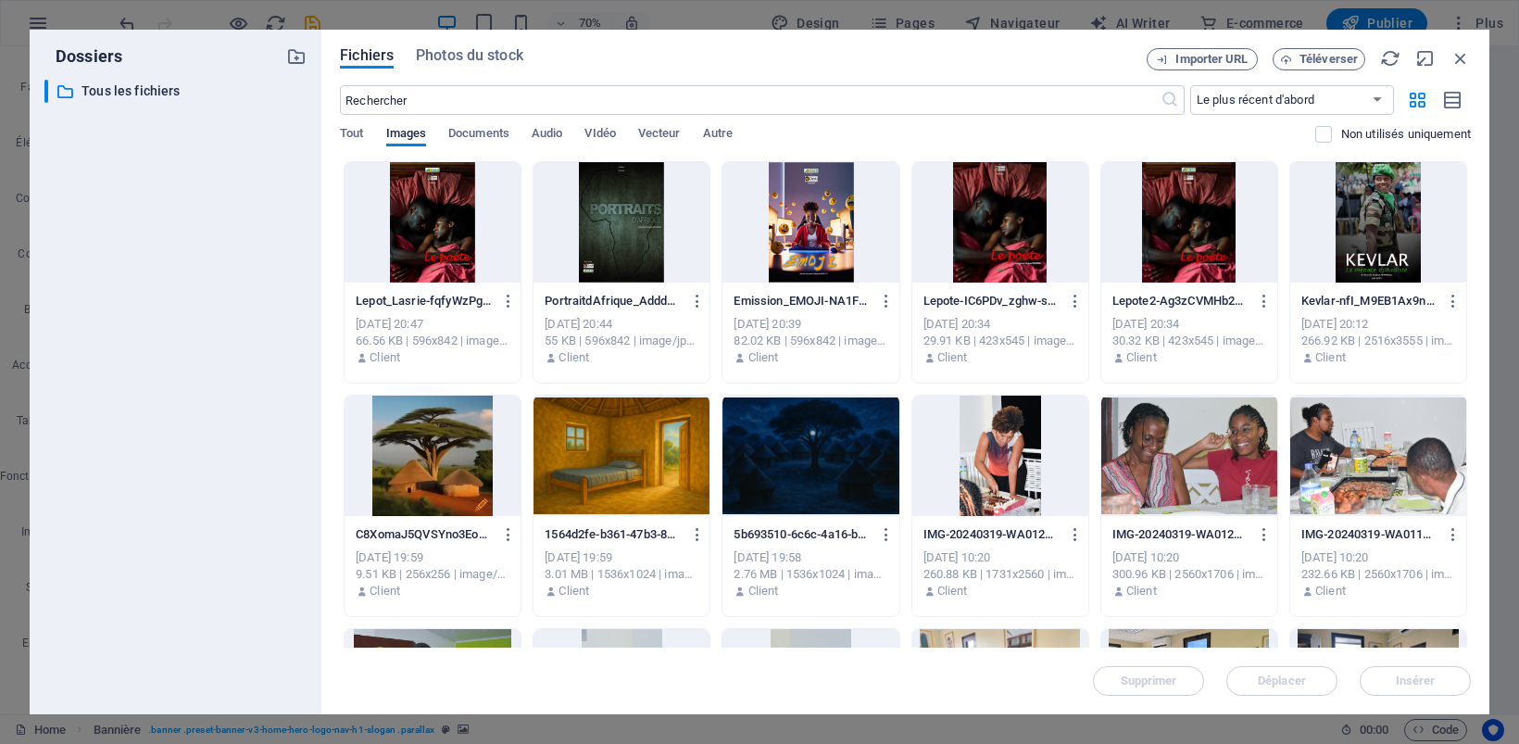
click at [756, 464] on div at bounding box center [810, 455] width 176 height 120
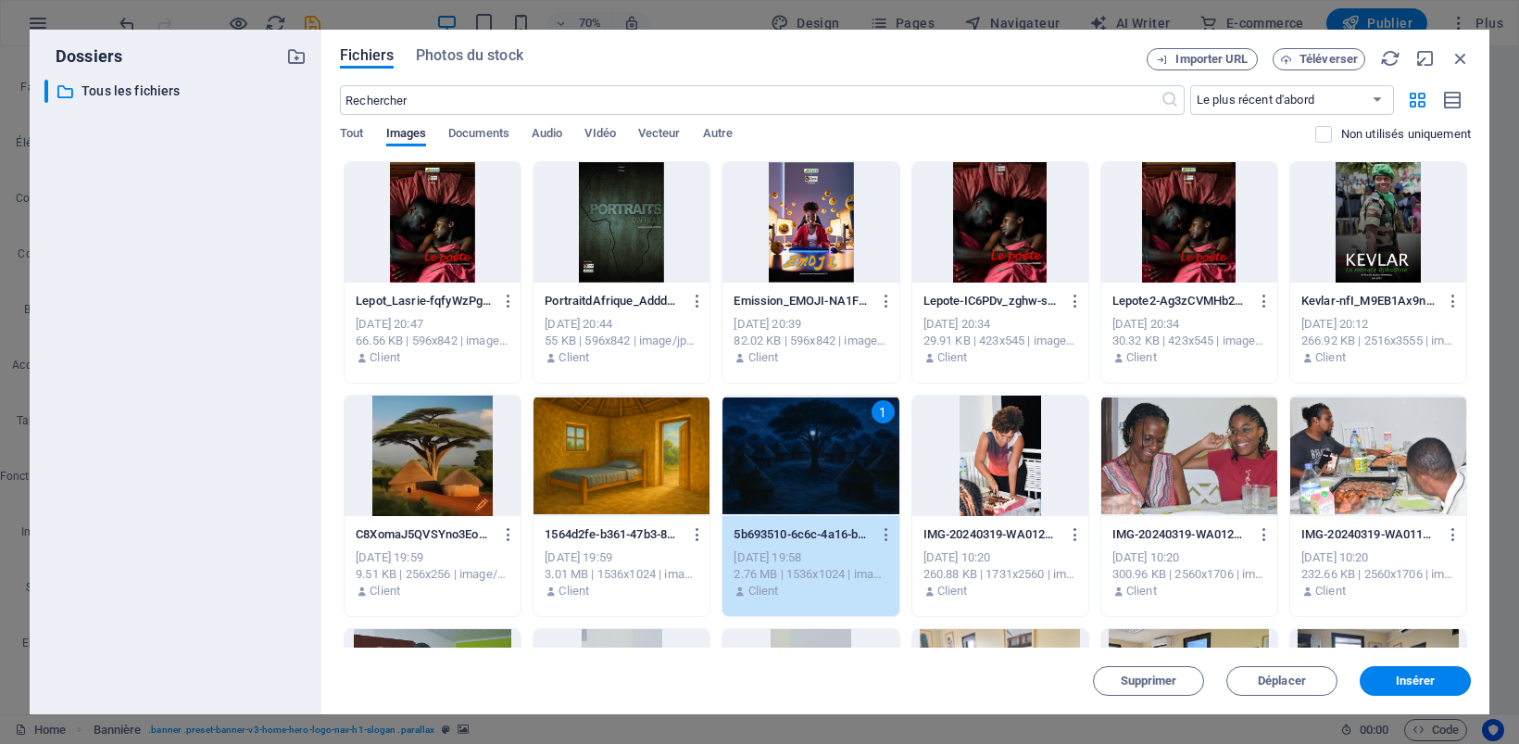
click at [756, 464] on div "1" at bounding box center [810, 455] width 176 height 120
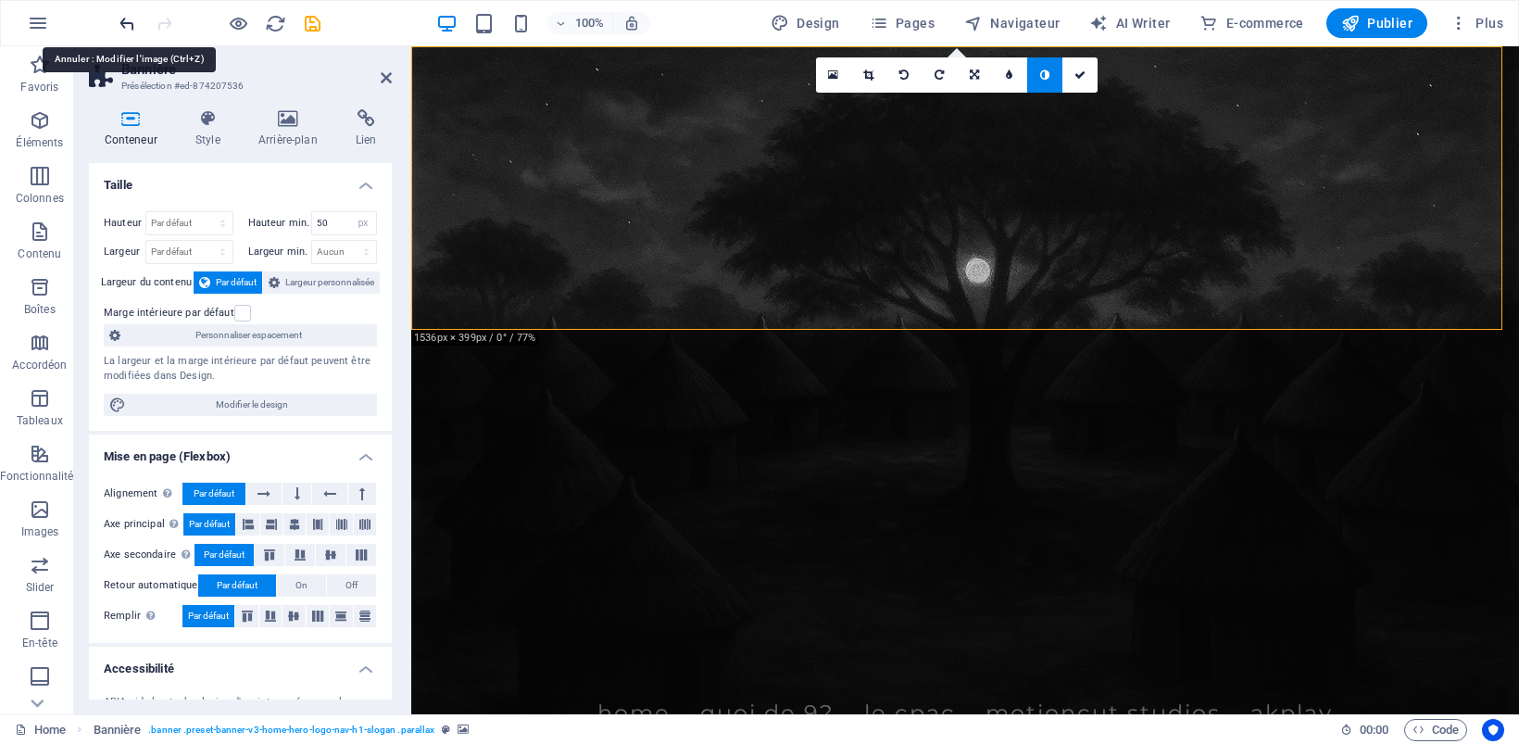
click at [122, 16] on icon "undo" at bounding box center [127, 23] width 21 height 21
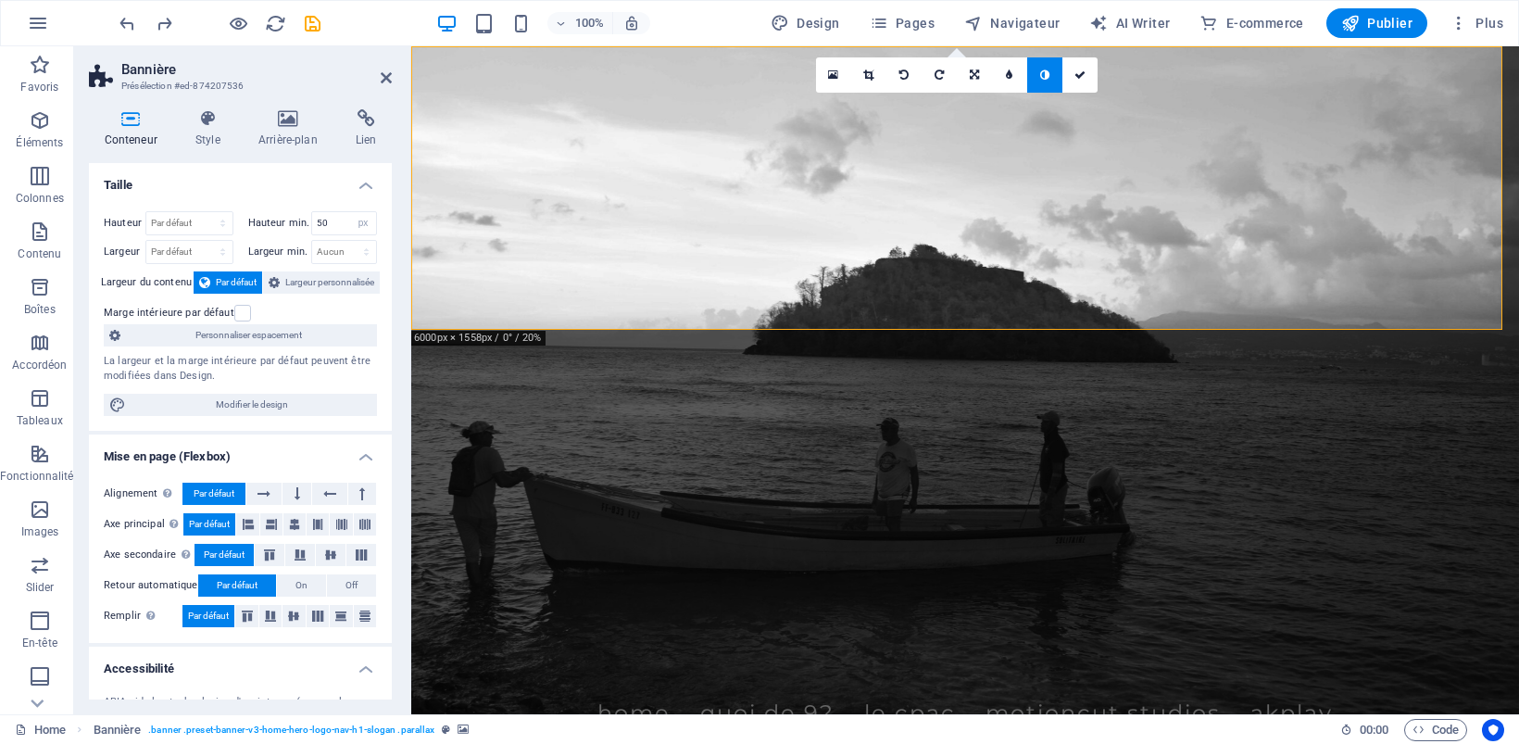
click at [972, 369] on figure at bounding box center [964, 380] width 1107 height 668
click at [975, 77] on icon at bounding box center [973, 74] width 9 height 11
click at [982, 137] on link at bounding box center [974, 138] width 35 height 35
click at [1288, 431] on figure at bounding box center [964, 380] width 1107 height 668
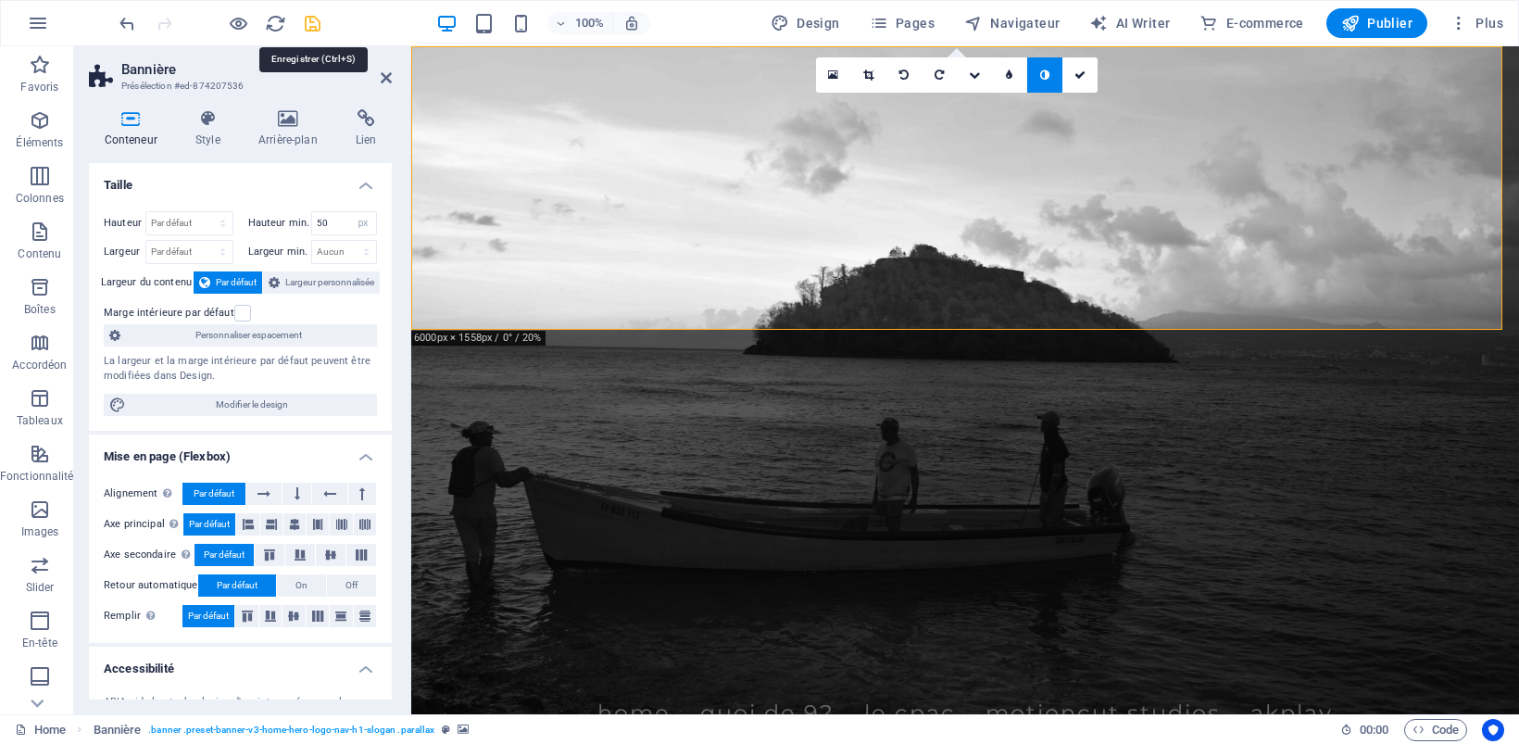
click at [315, 14] on icon "save" at bounding box center [312, 23] width 21 height 21
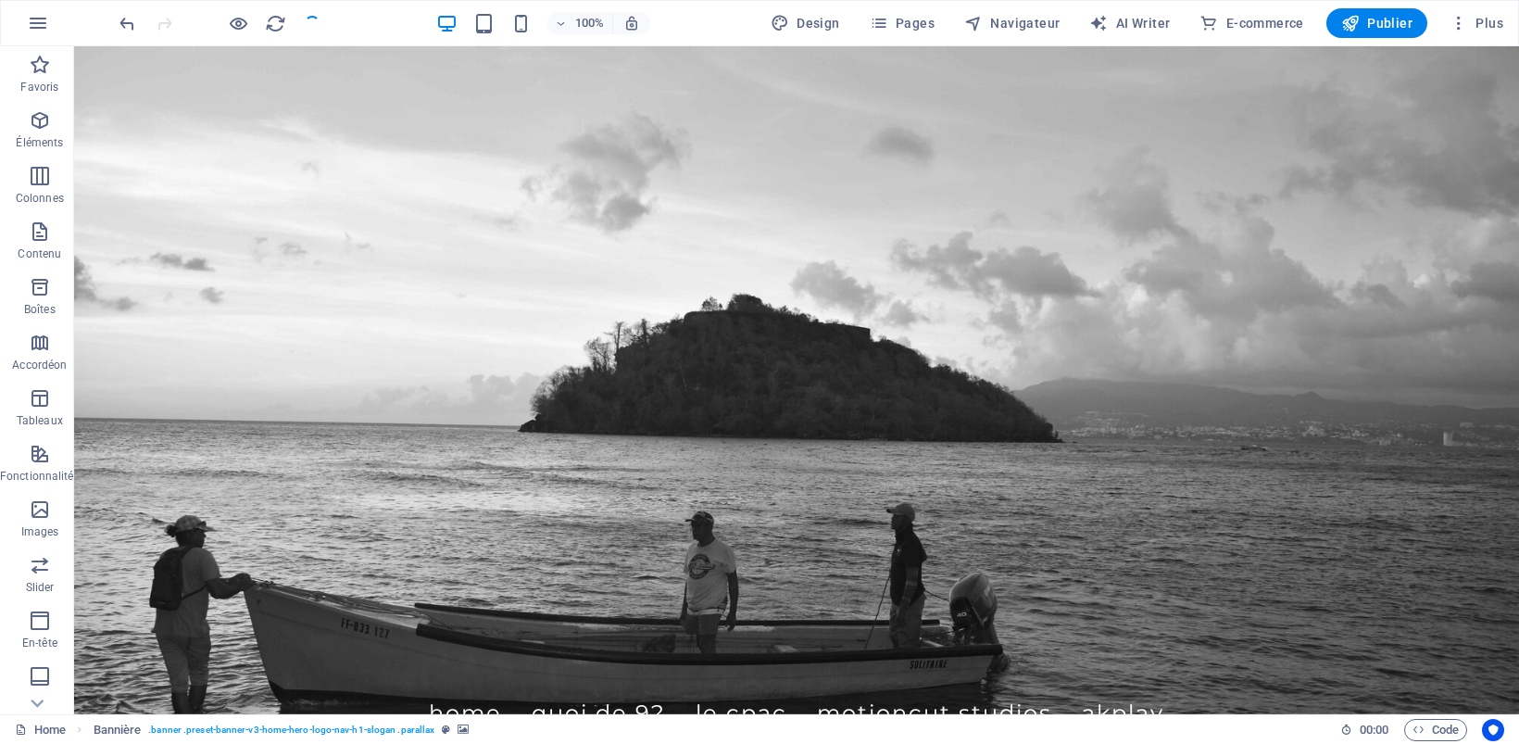
checkbox input "false"
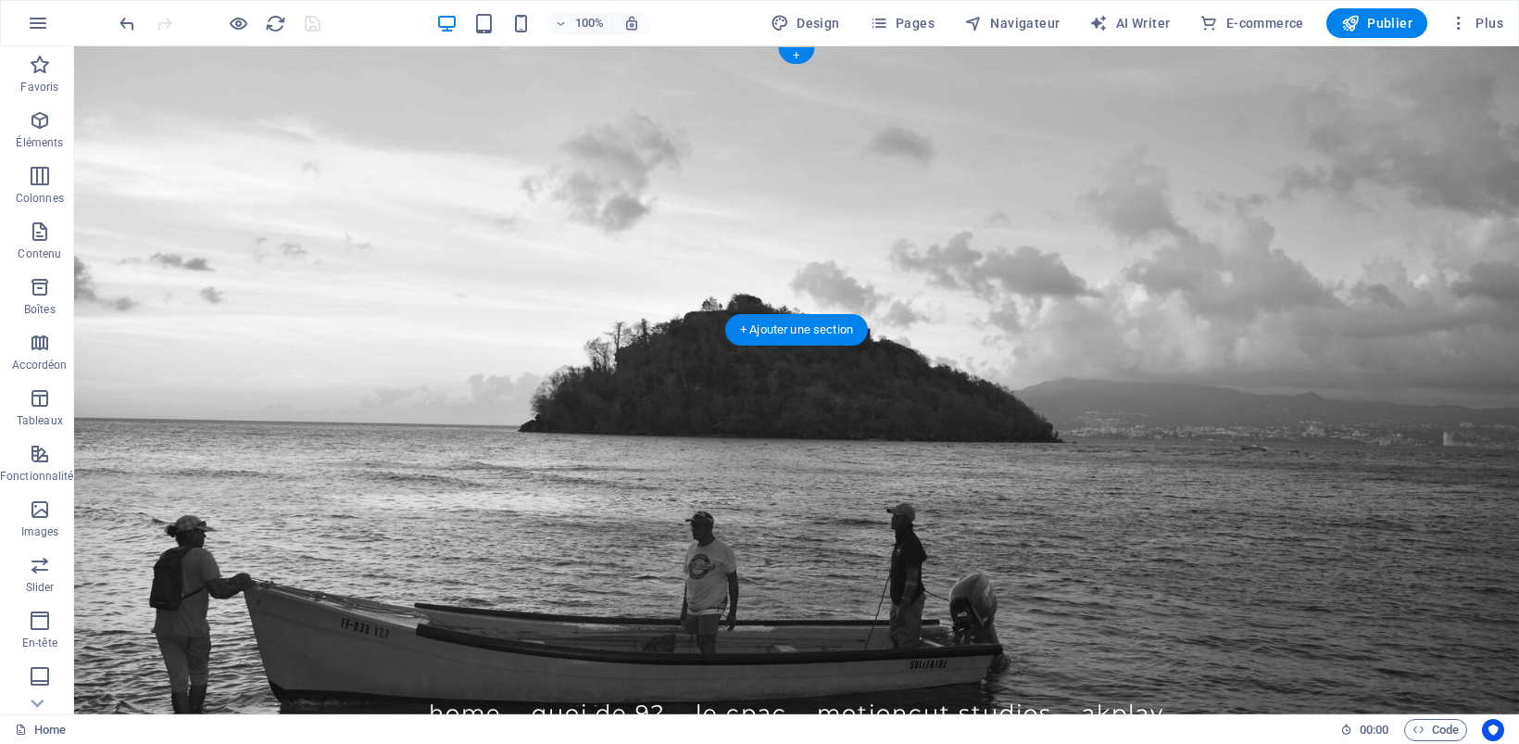
click at [456, 487] on figure at bounding box center [796, 380] width 1445 height 668
select select "px"
select select "header"
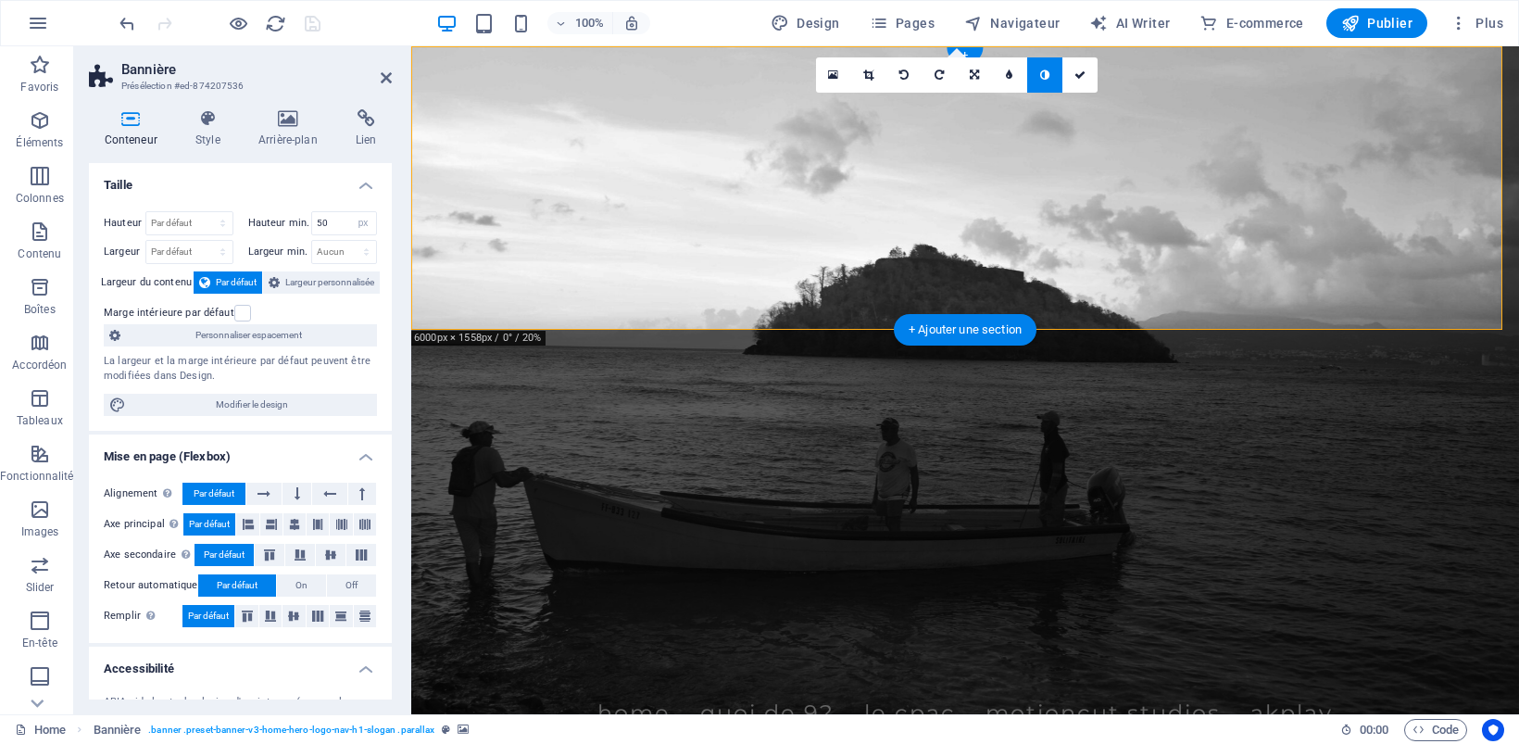
click at [456, 487] on figure at bounding box center [964, 380] width 1107 height 668
click at [290, 109] on icon at bounding box center [288, 118] width 90 height 19
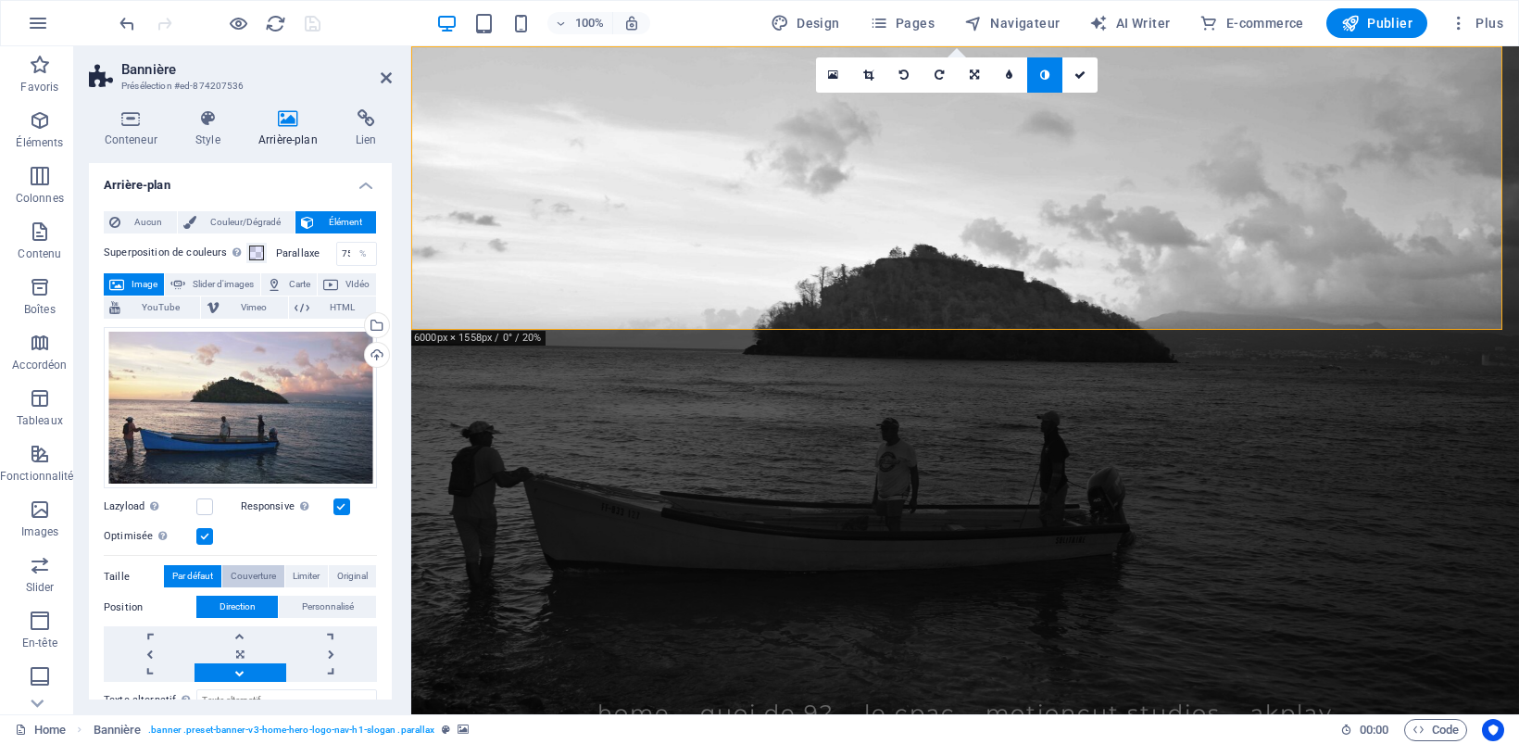
click at [241, 572] on span "Couverture" at bounding box center [253, 576] width 45 height 22
click at [293, 567] on span "Limiter" at bounding box center [306, 576] width 27 height 22
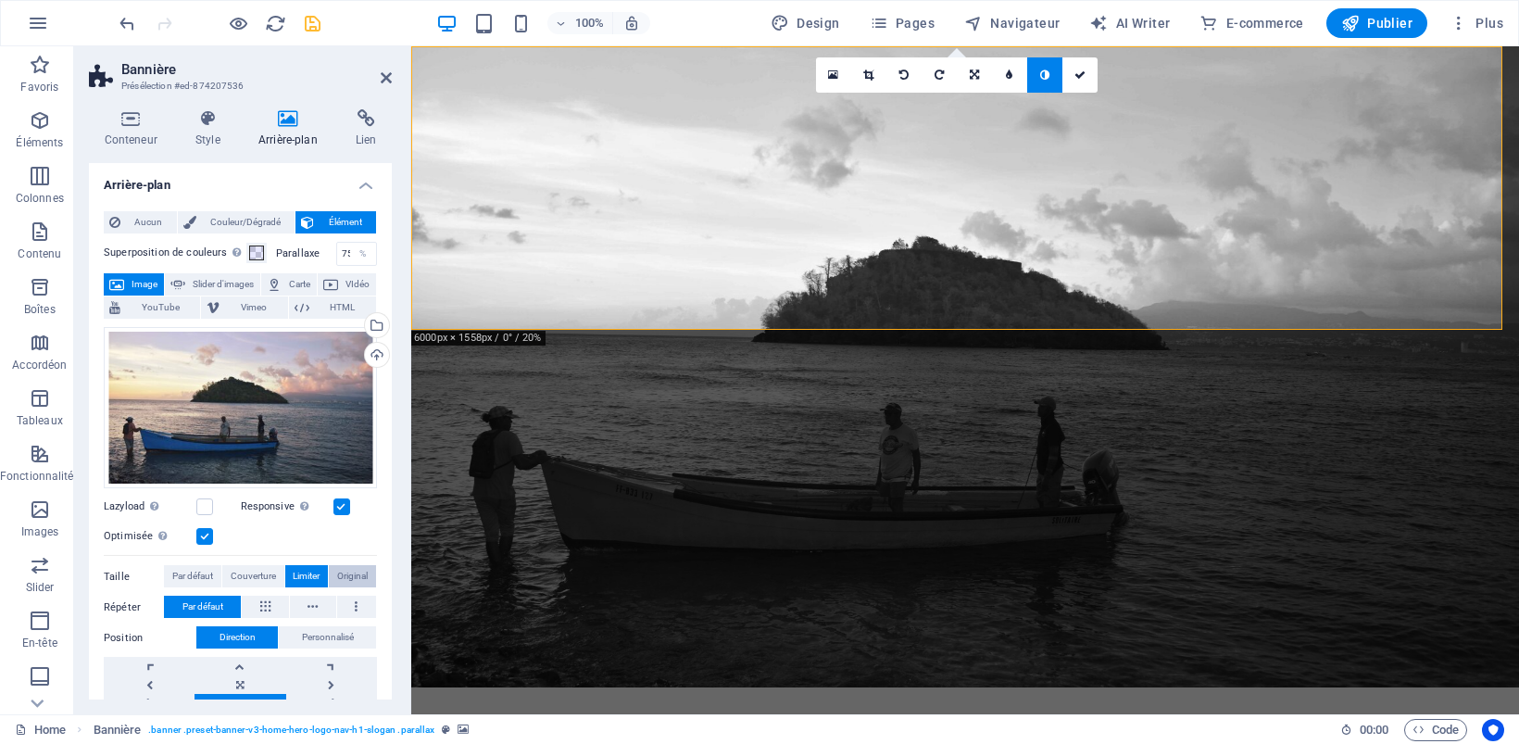
click at [344, 570] on span "Original" at bounding box center [352, 576] width 31 height 22
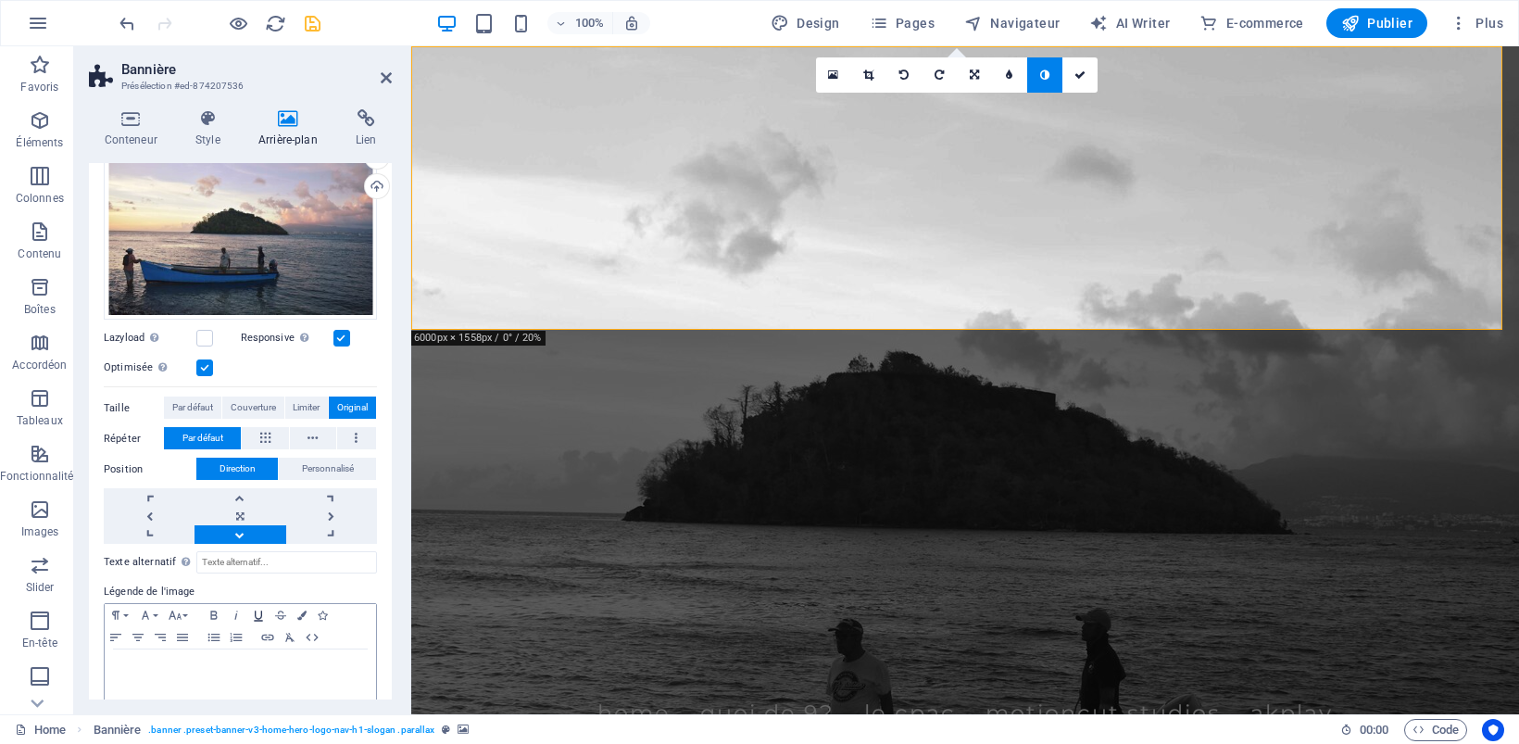
scroll to position [188, 0]
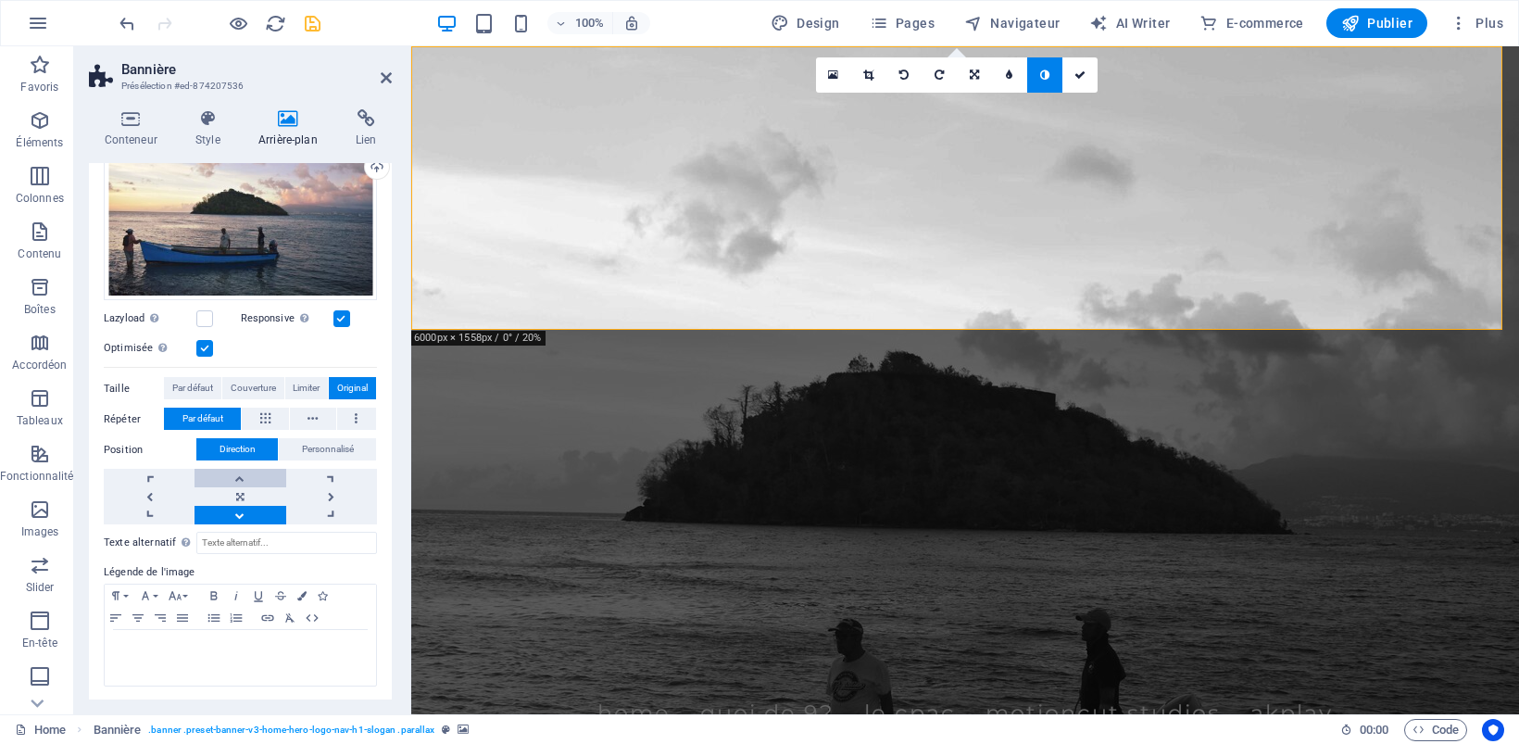
click at [236, 479] on link at bounding box center [239, 478] width 91 height 19
click at [236, 495] on link at bounding box center [239, 496] width 91 height 19
click at [185, 378] on span "Par défaut" at bounding box center [192, 388] width 41 height 22
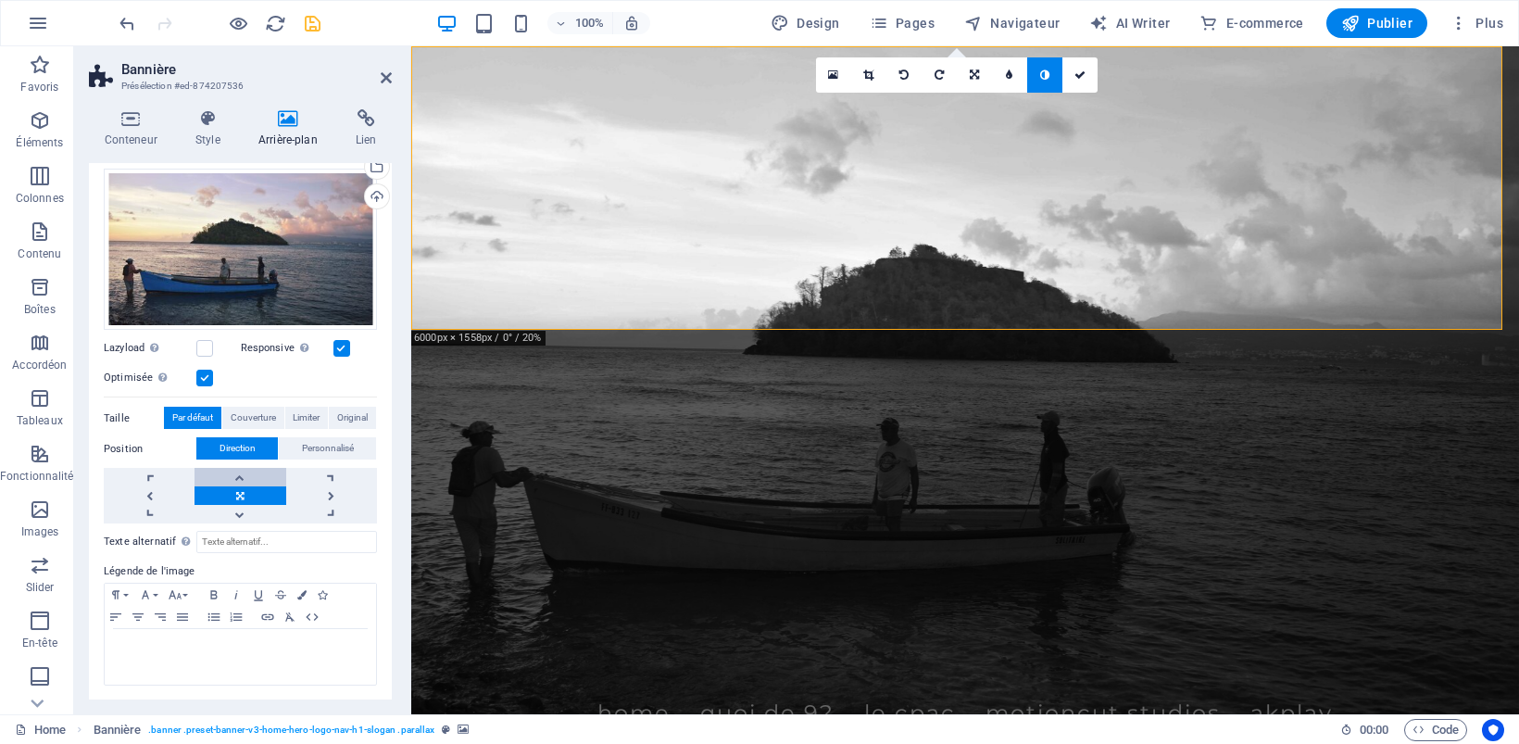
click at [239, 477] on link at bounding box center [239, 477] width 91 height 19
click at [236, 507] on link at bounding box center [239, 514] width 91 height 19
click at [317, 447] on span "Personnalisé" at bounding box center [328, 448] width 52 height 22
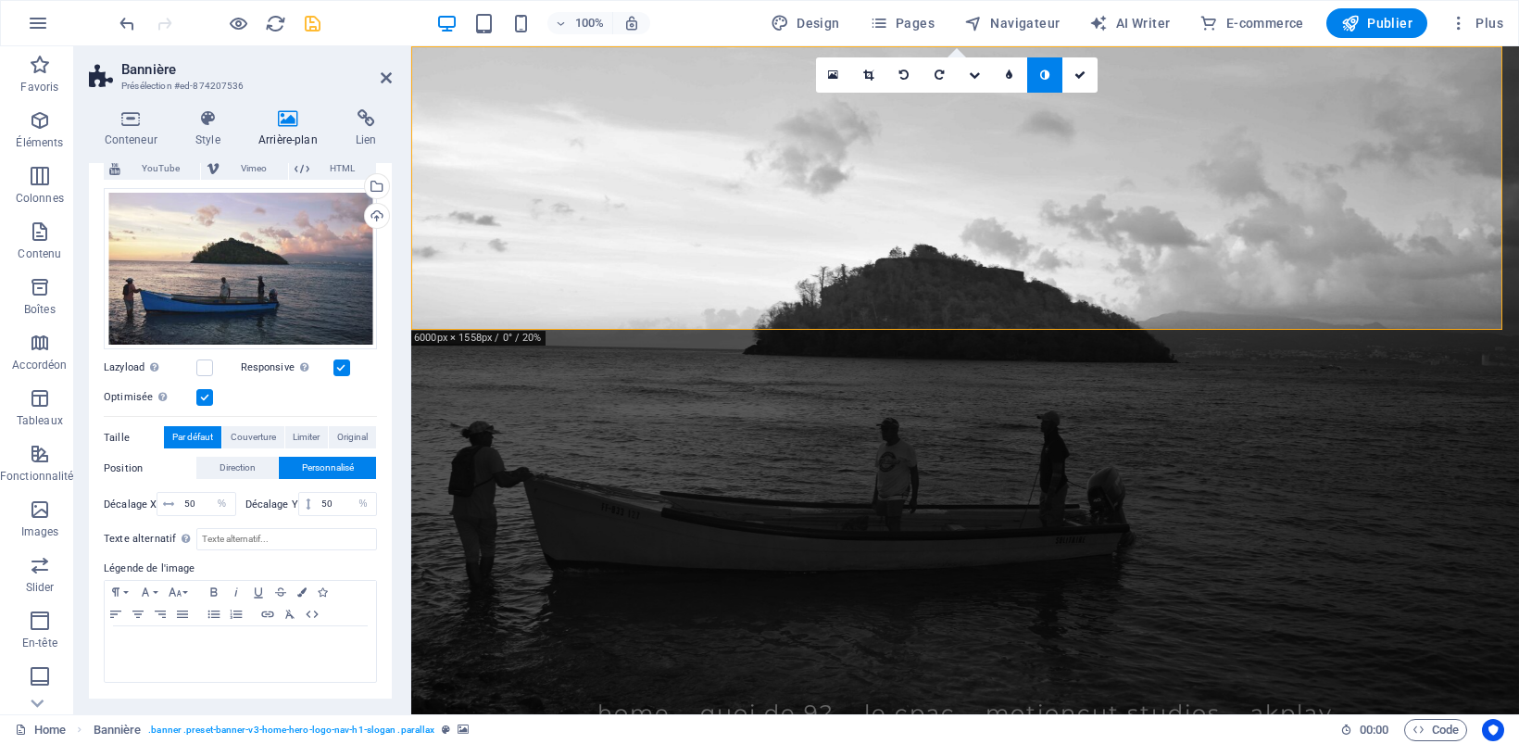
scroll to position [136, 0]
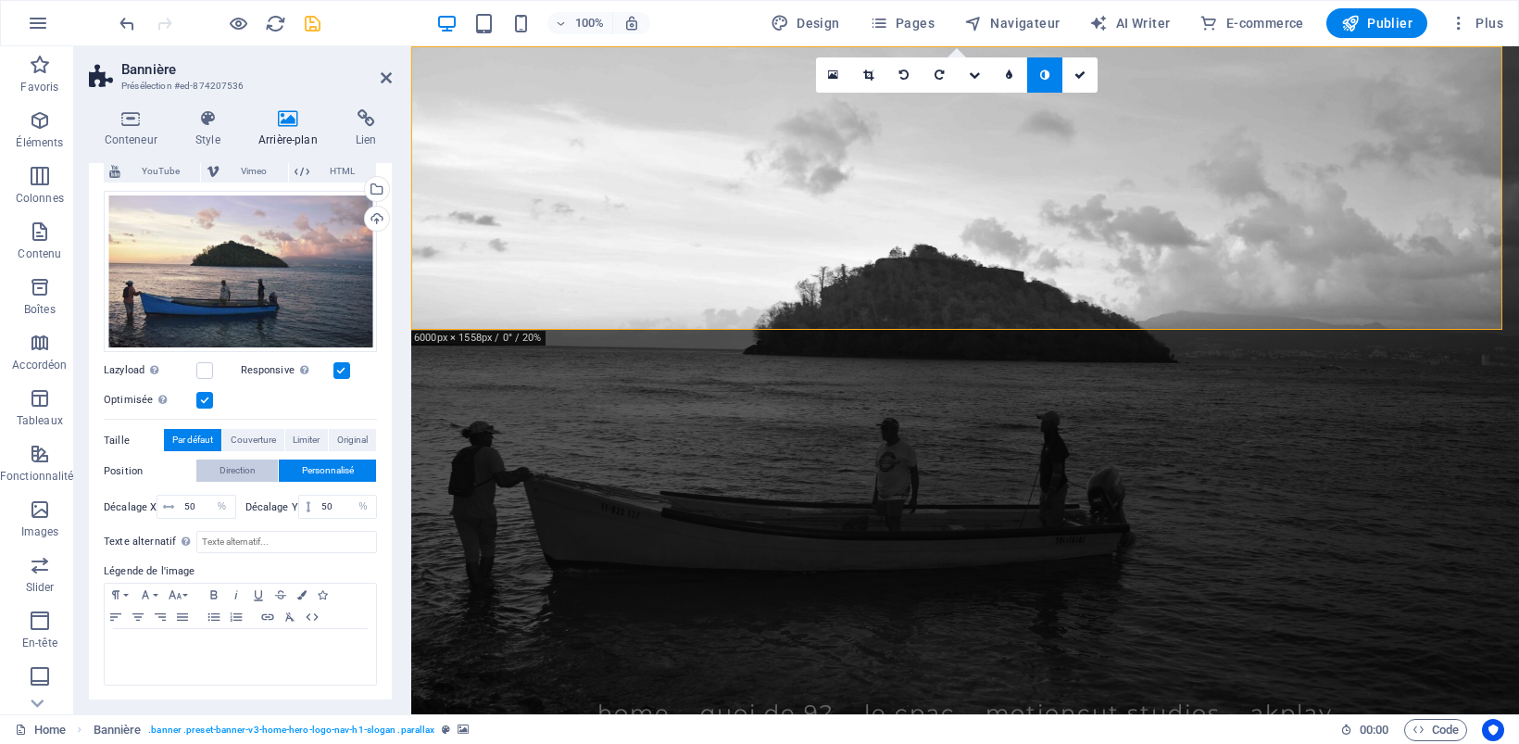
click at [241, 466] on span "Direction" at bounding box center [237, 470] width 36 height 22
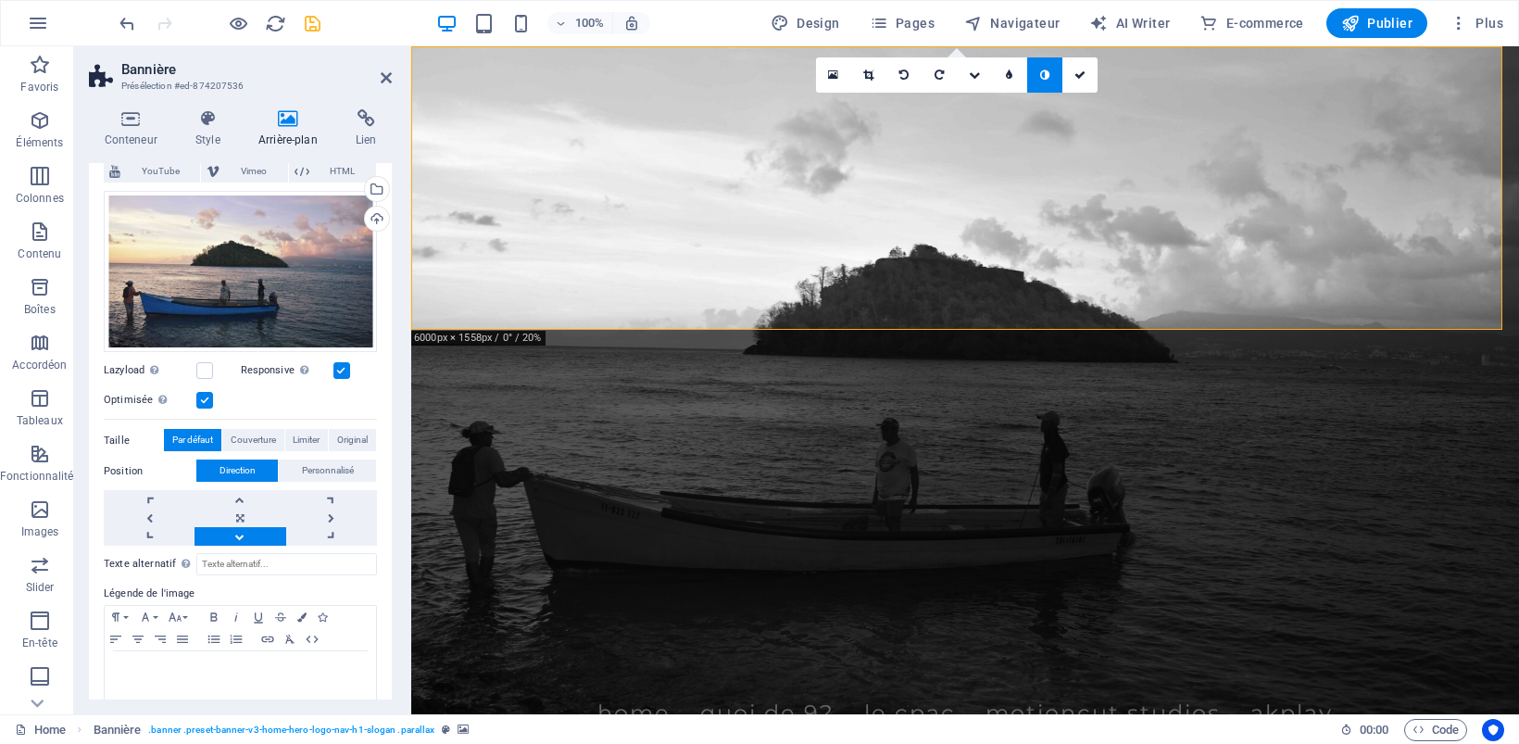
click at [236, 529] on link at bounding box center [239, 536] width 91 height 19
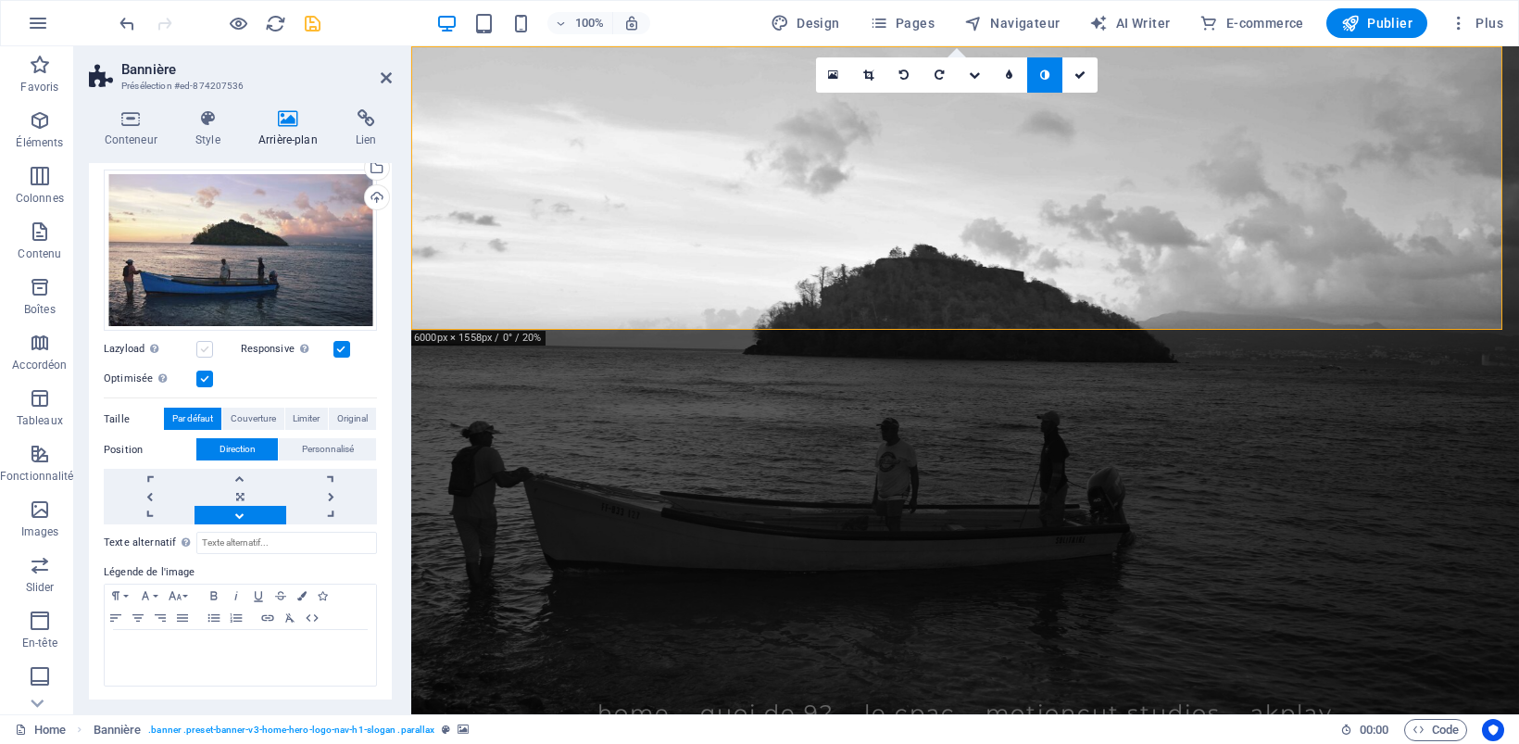
click at [206, 347] on label at bounding box center [204, 349] width 17 height 17
click at [0, 0] on input "Lazyload Charger les images après la page améliore le temps de chargement (vite…" at bounding box center [0, 0] width 0 height 0
click at [206, 347] on label at bounding box center [204, 349] width 17 height 17
click at [0, 0] on input "Lazyload Charger les images après la page améliore le temps de chargement (vite…" at bounding box center [0, 0] width 0 height 0
click at [866, 72] on icon at bounding box center [868, 74] width 10 height 11
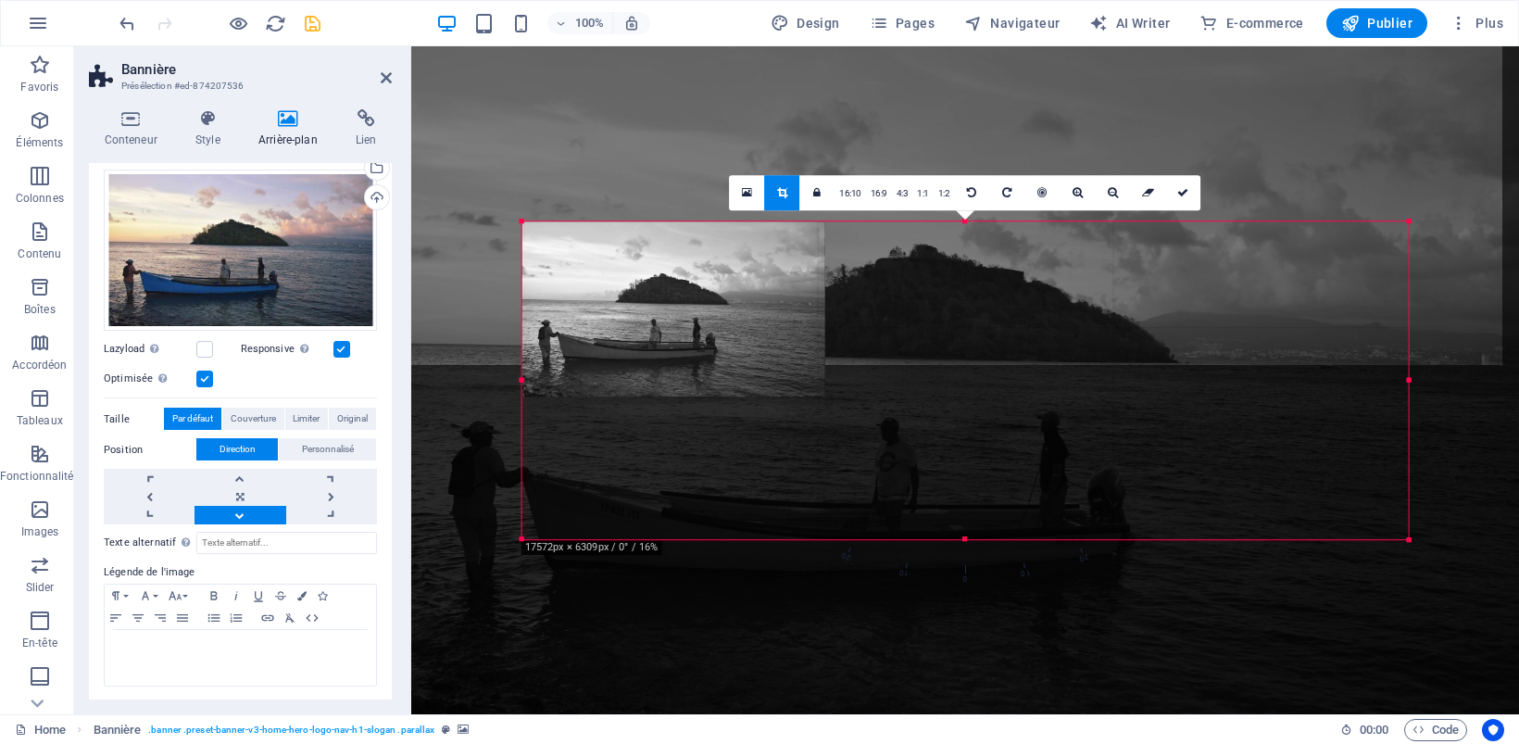
drag, startPoint x: 521, startPoint y: 635, endPoint x: 496, endPoint y: 437, distance: 199.7
click at [496, 437] on div "Glissez et déposez l'élément de votre choix pour remplacer le contenu existant.…" at bounding box center [964, 380] width 1107 height 668
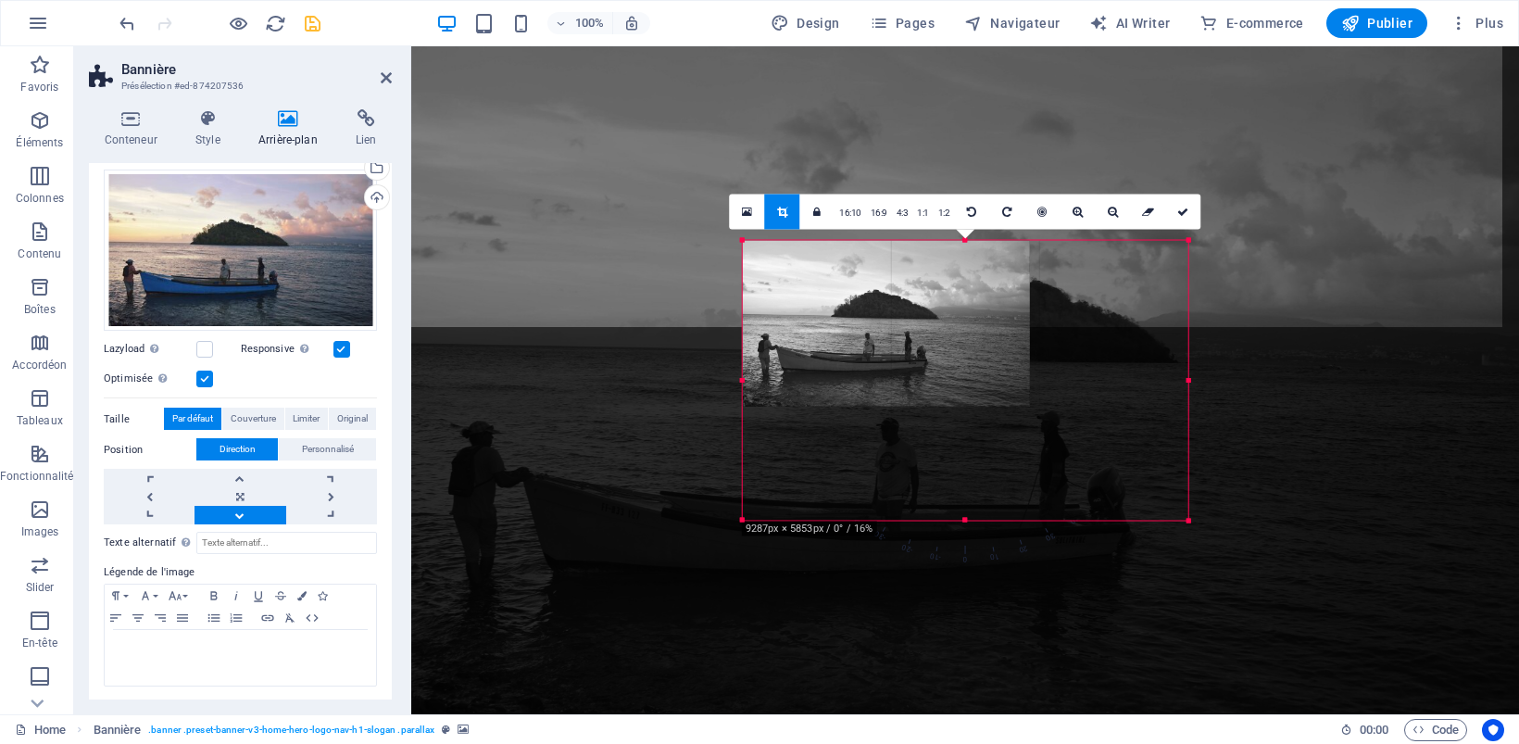
drag, startPoint x: 830, startPoint y: 302, endPoint x: 663, endPoint y: 182, distance: 205.1
click at [663, 182] on div "Glissez et déposez l'élément de votre choix pour remplacer le contenu existant.…" at bounding box center [964, 380] width 1107 height 668
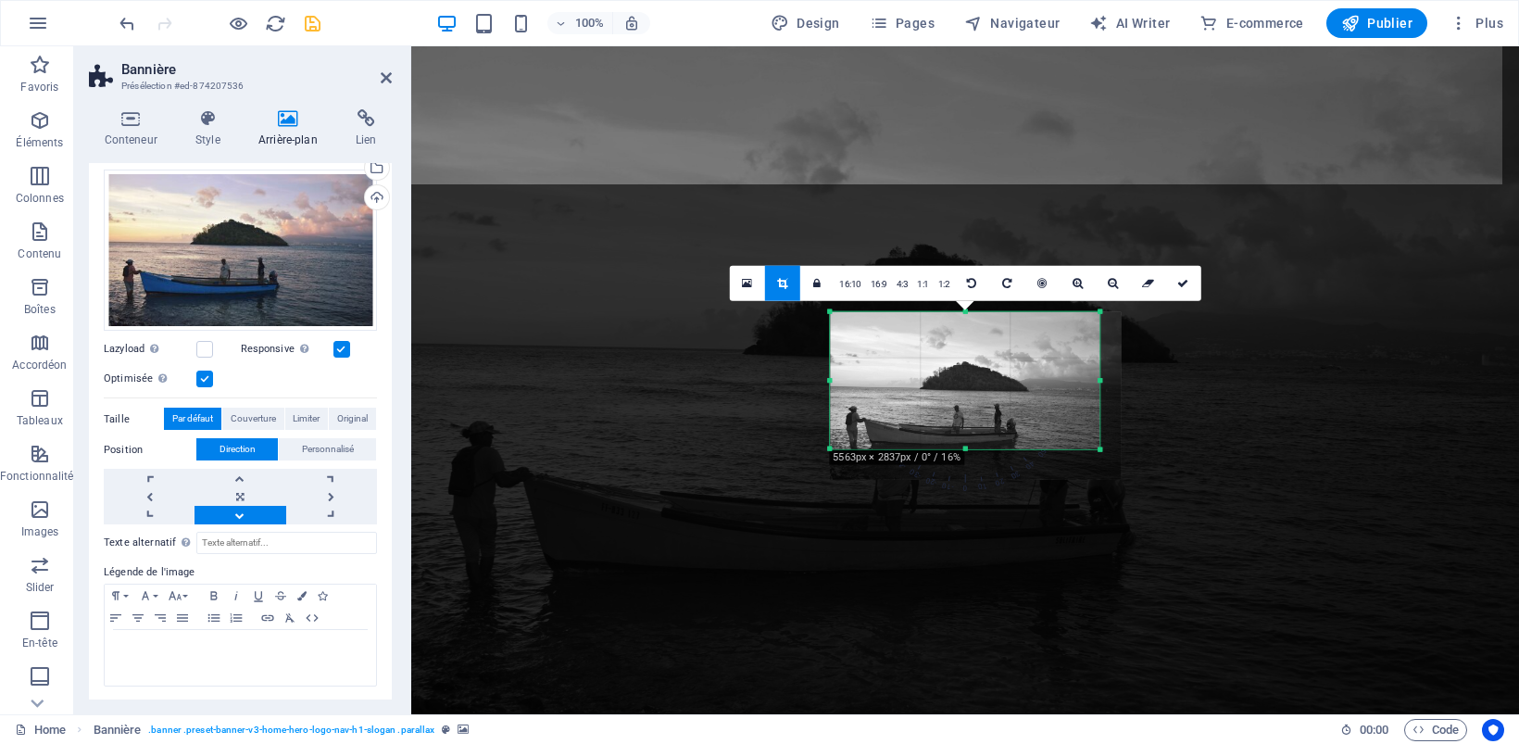
drag, startPoint x: 1107, startPoint y: 464, endPoint x: 1066, endPoint y: 417, distance: 63.0
click at [1090, 433] on div "180 170 160 150 140 130 120 110 100 90 80 70 60 50 40 30 20 10 0 -10 -20 -30 -4…" at bounding box center [964, 380] width 269 height 138
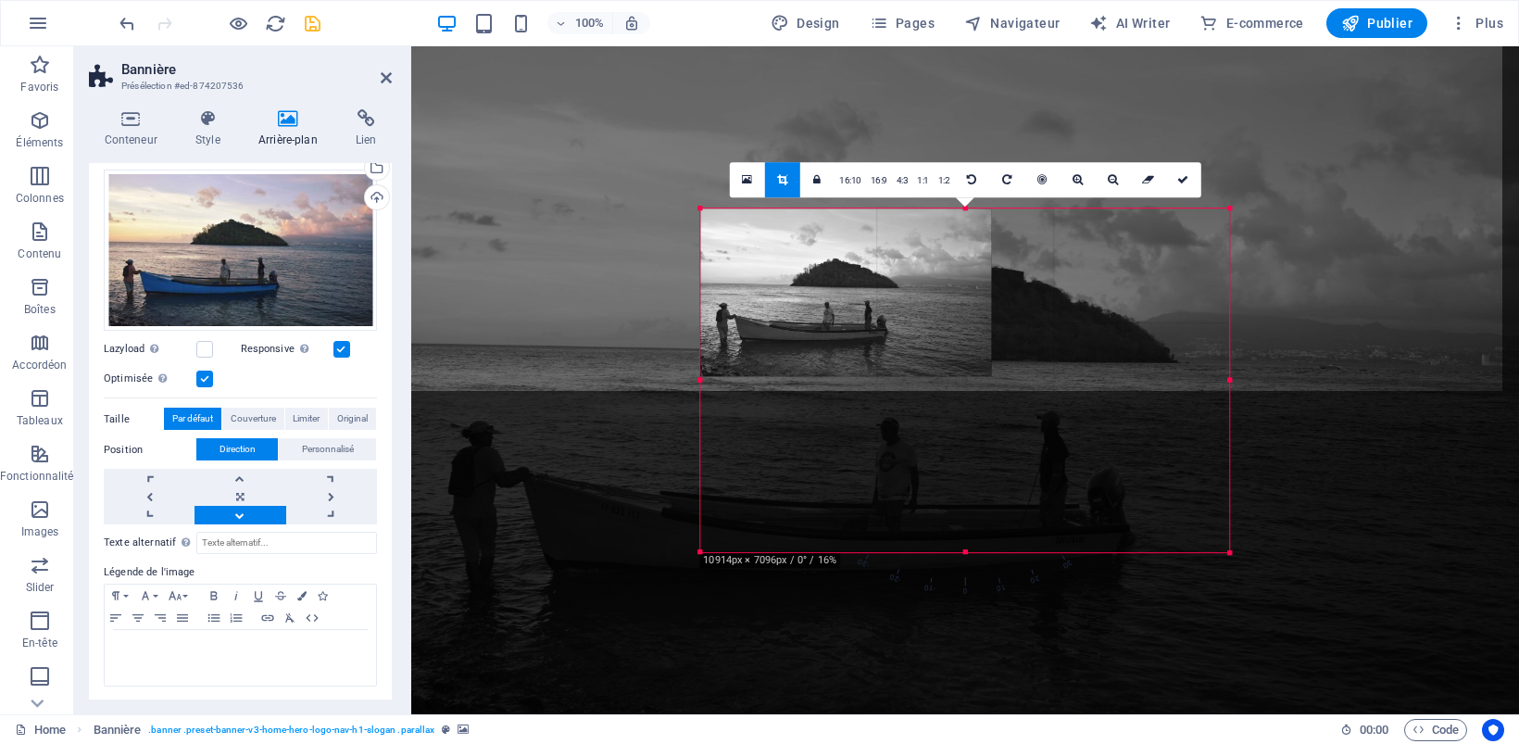
drag, startPoint x: 1102, startPoint y: 311, endPoint x: 1361, endPoint y: 103, distance: 332.6
click at [1361, 103] on div "Glissez et déposez l'élément de votre choix pour remplacer le contenu existant.…" at bounding box center [964, 380] width 1107 height 668
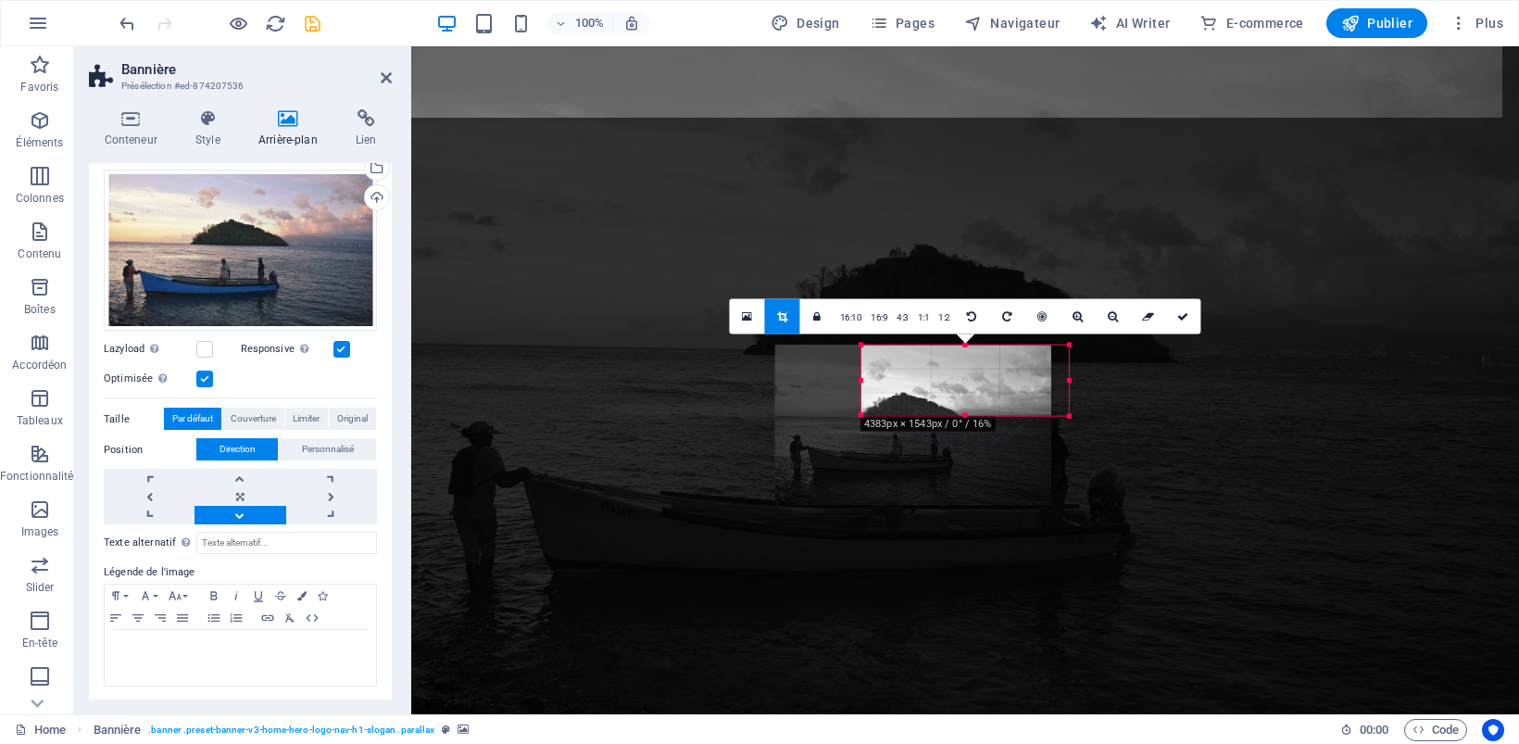
drag, startPoint x: 819, startPoint y: 465, endPoint x: 908, endPoint y: 368, distance: 131.7
click at [909, 368] on div "180 170 160 150 140 130 120 110 100 90 80 70 60 50 40 30 20 10 0 -10 -20 -30 -4…" at bounding box center [964, 379] width 207 height 71
click at [1181, 311] on icon at bounding box center [1182, 315] width 11 height 11
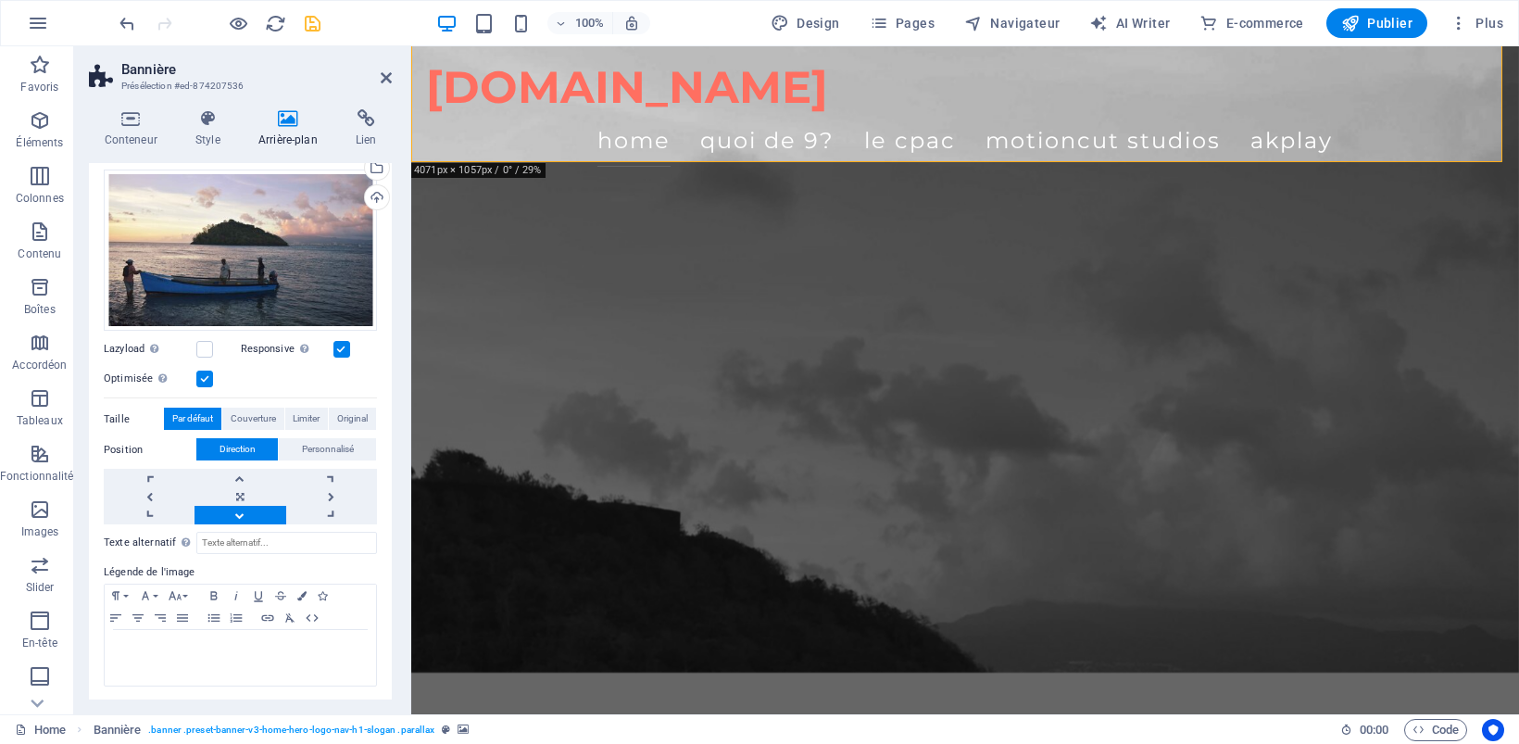
scroll to position [463, 0]
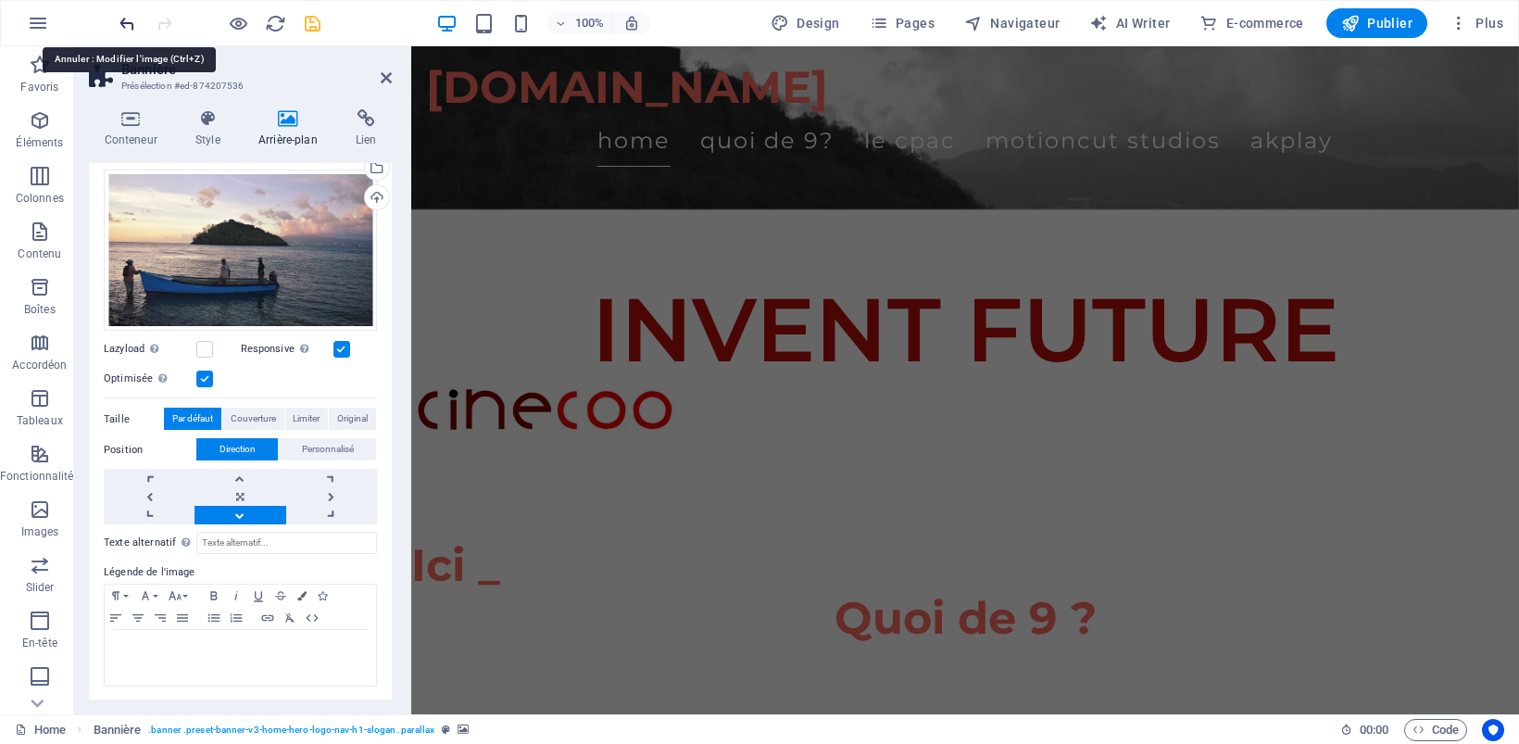
click at [132, 24] on icon "undo" at bounding box center [127, 23] width 21 height 21
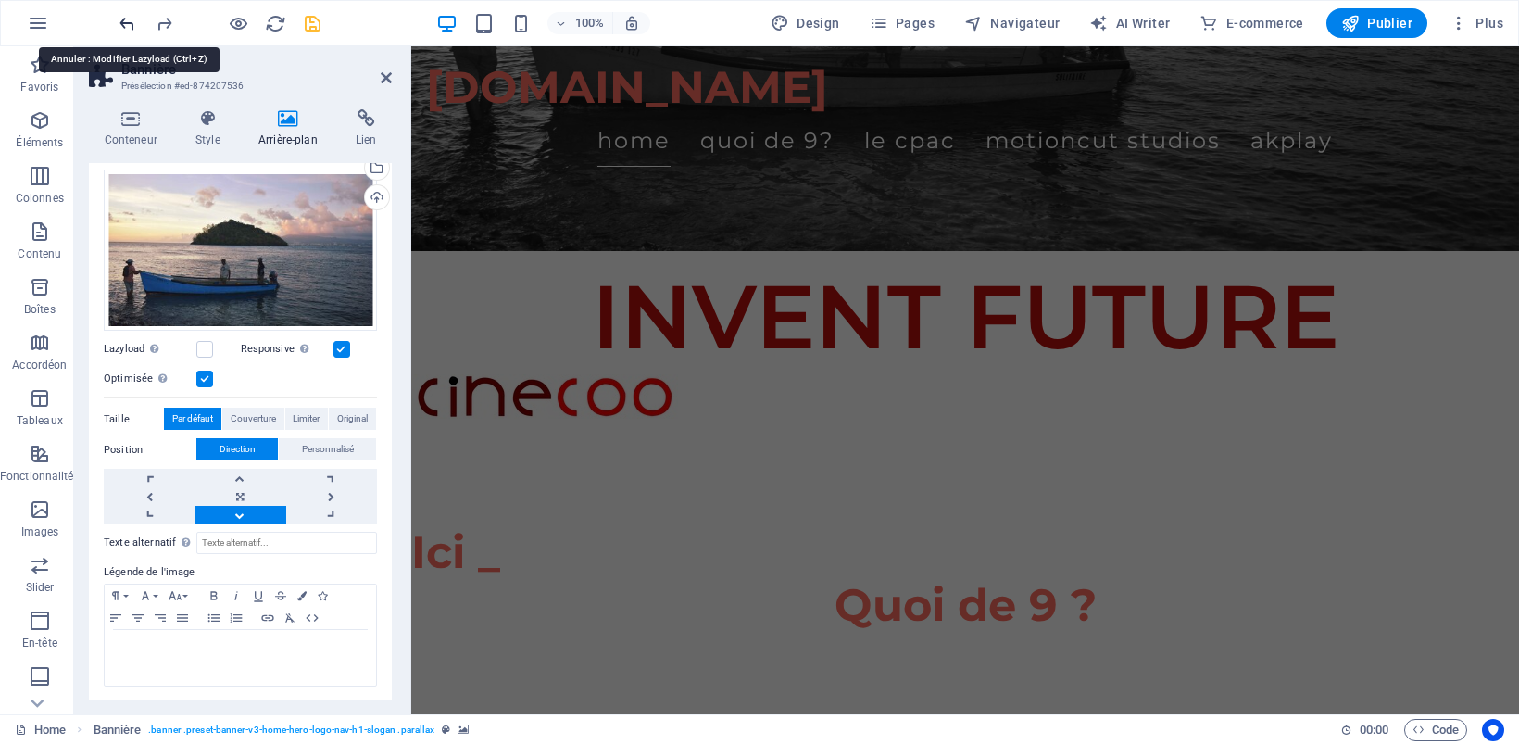
click at [132, 24] on icon "undo" at bounding box center [127, 23] width 21 height 21
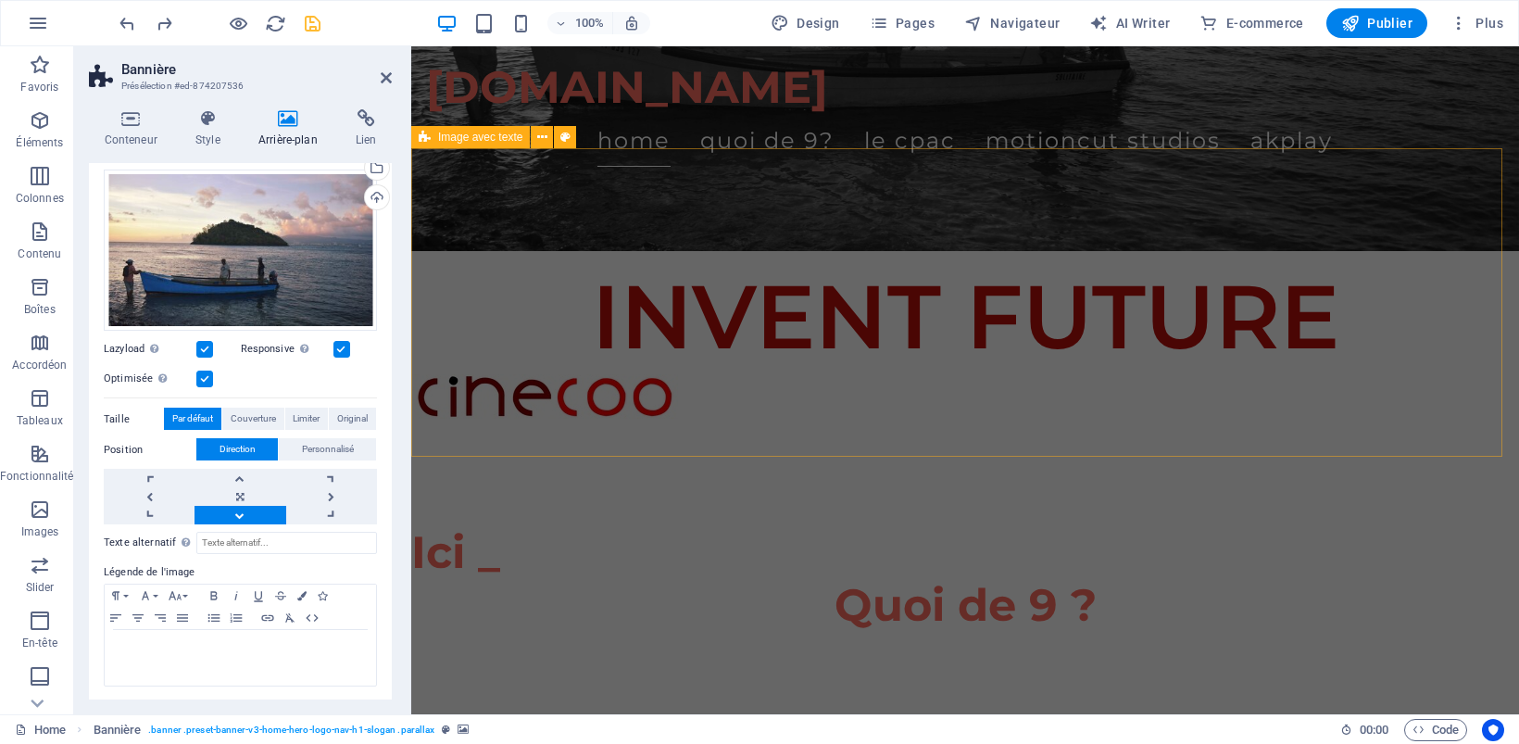
scroll to position [0, 0]
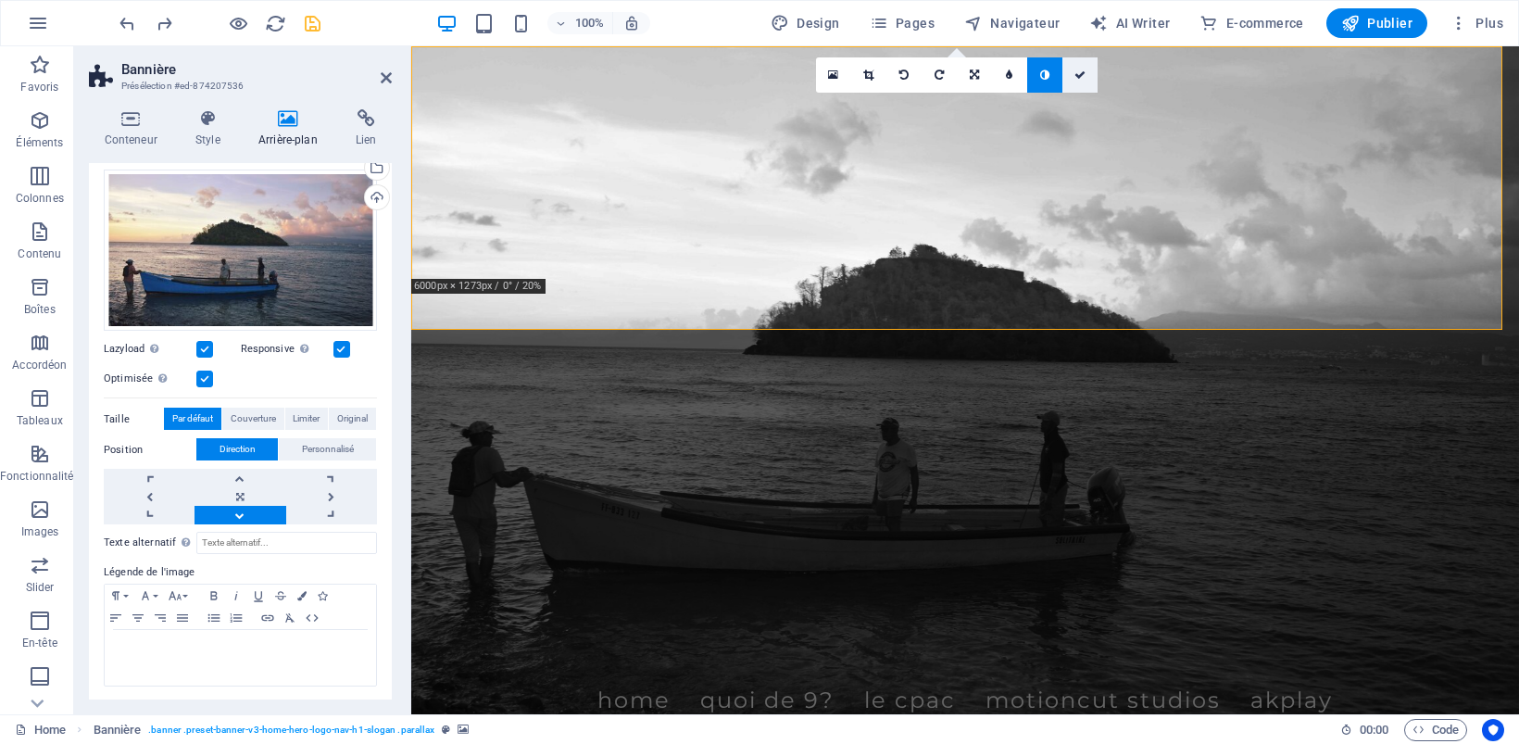
click at [1076, 76] on icon at bounding box center [1079, 74] width 11 height 11
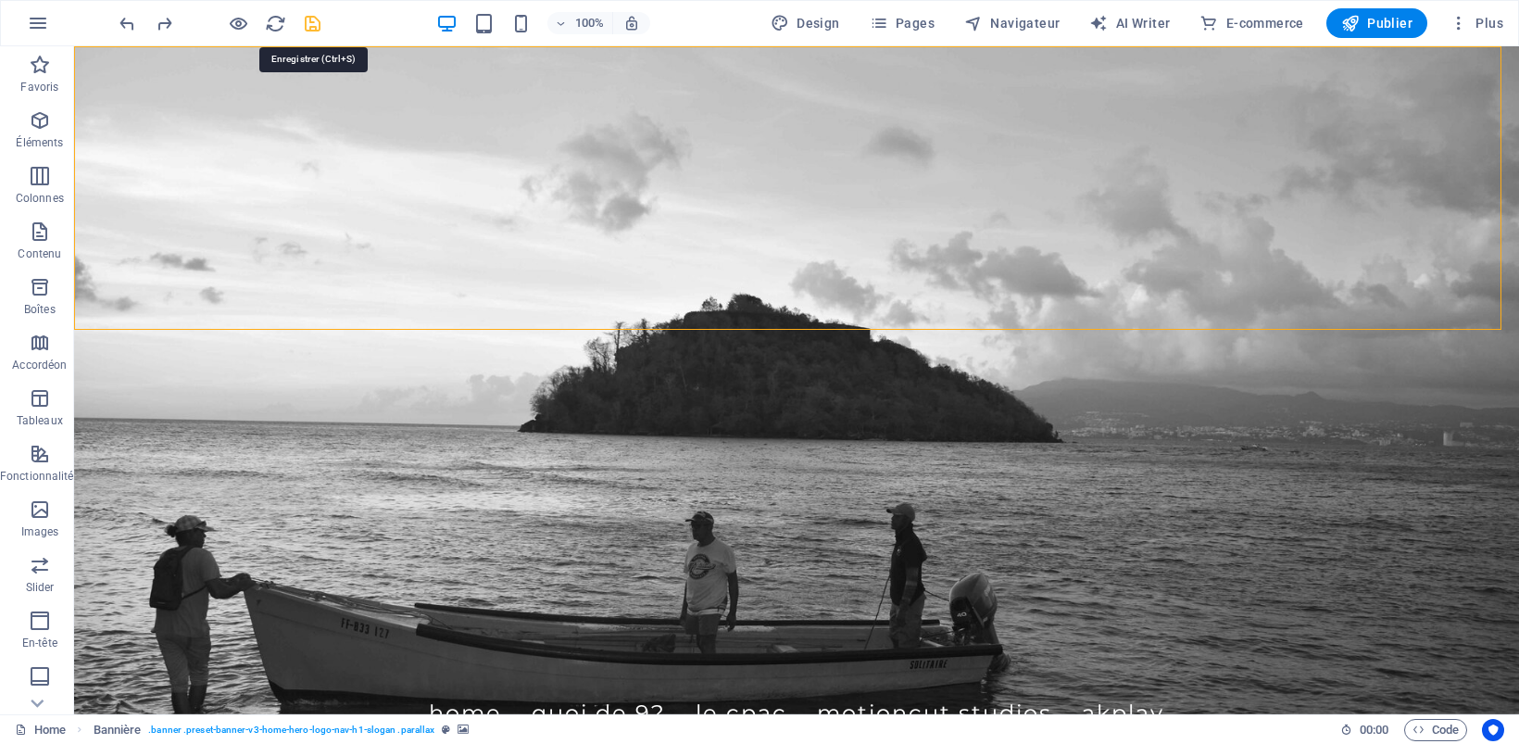
click at [312, 23] on icon "save" at bounding box center [312, 23] width 21 height 21
checkbox input "false"
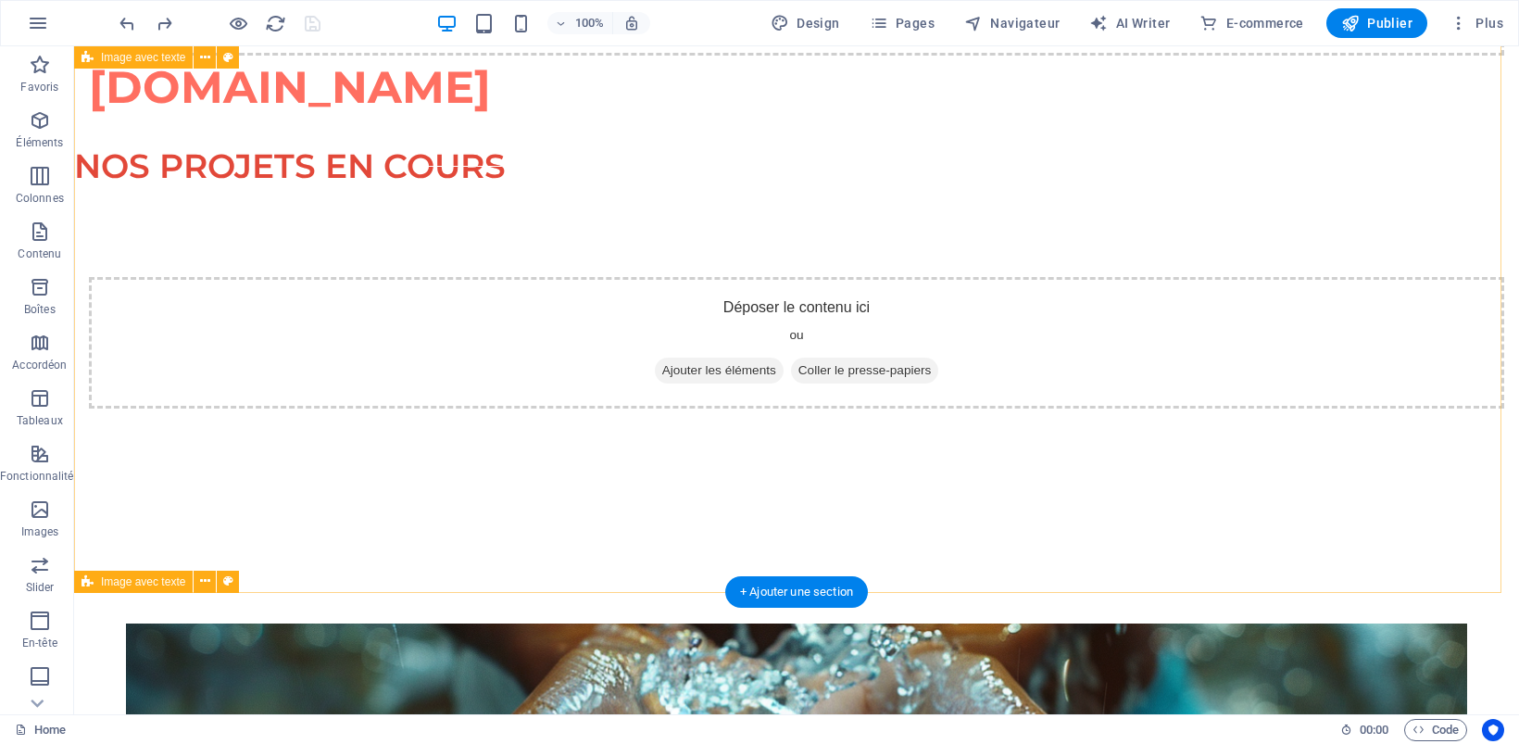
scroll to position [1389, 0]
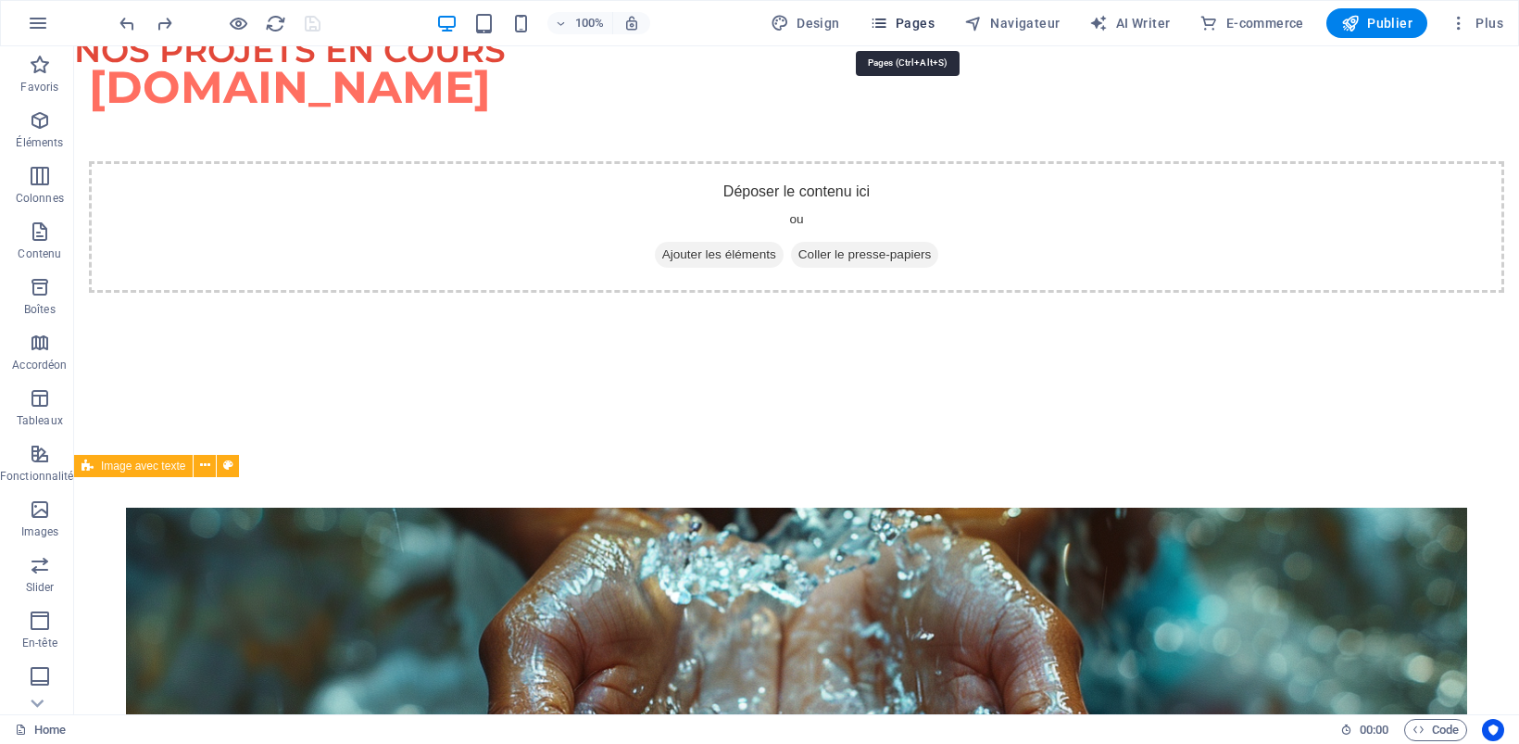
click at [917, 31] on span "Pages" at bounding box center [901, 23] width 65 height 19
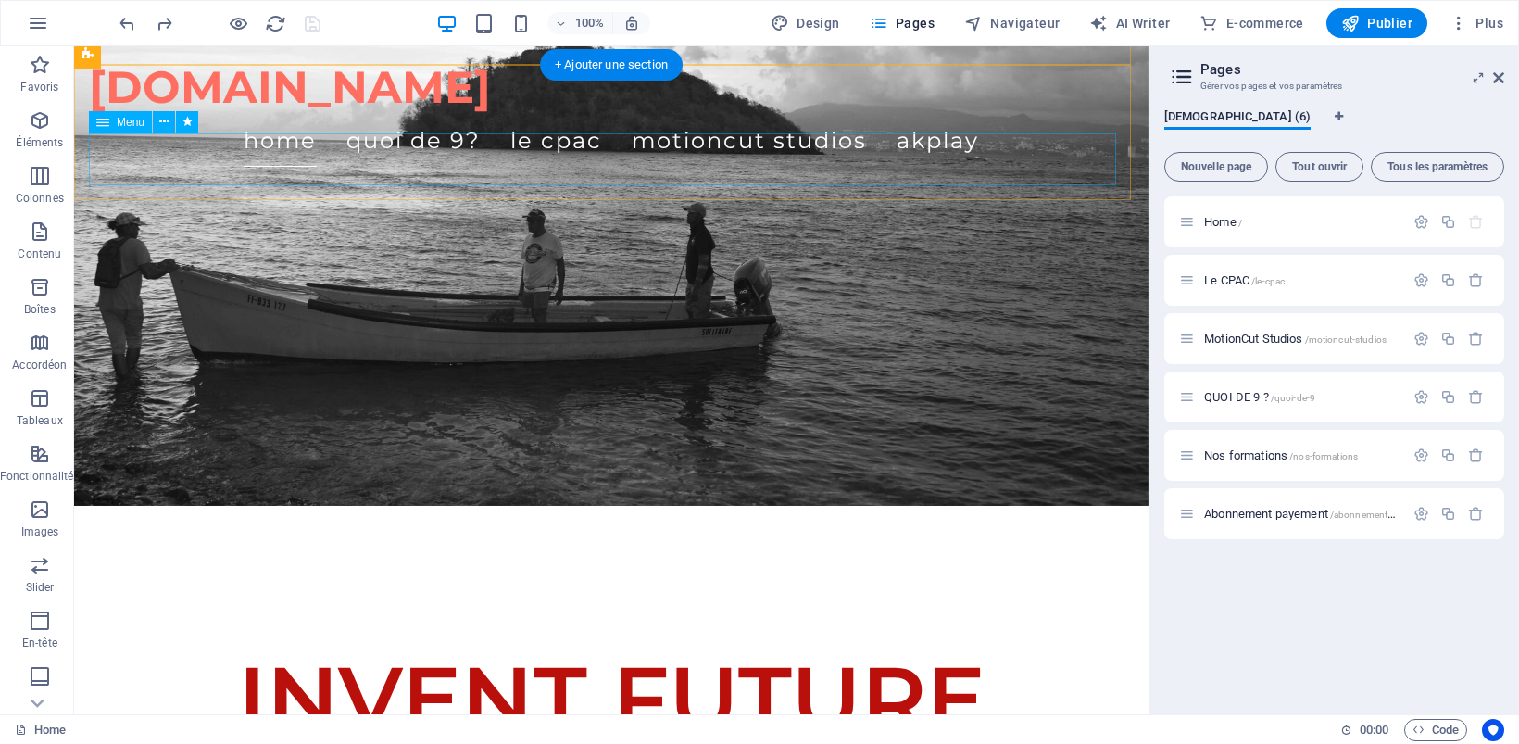
scroll to position [0, 0]
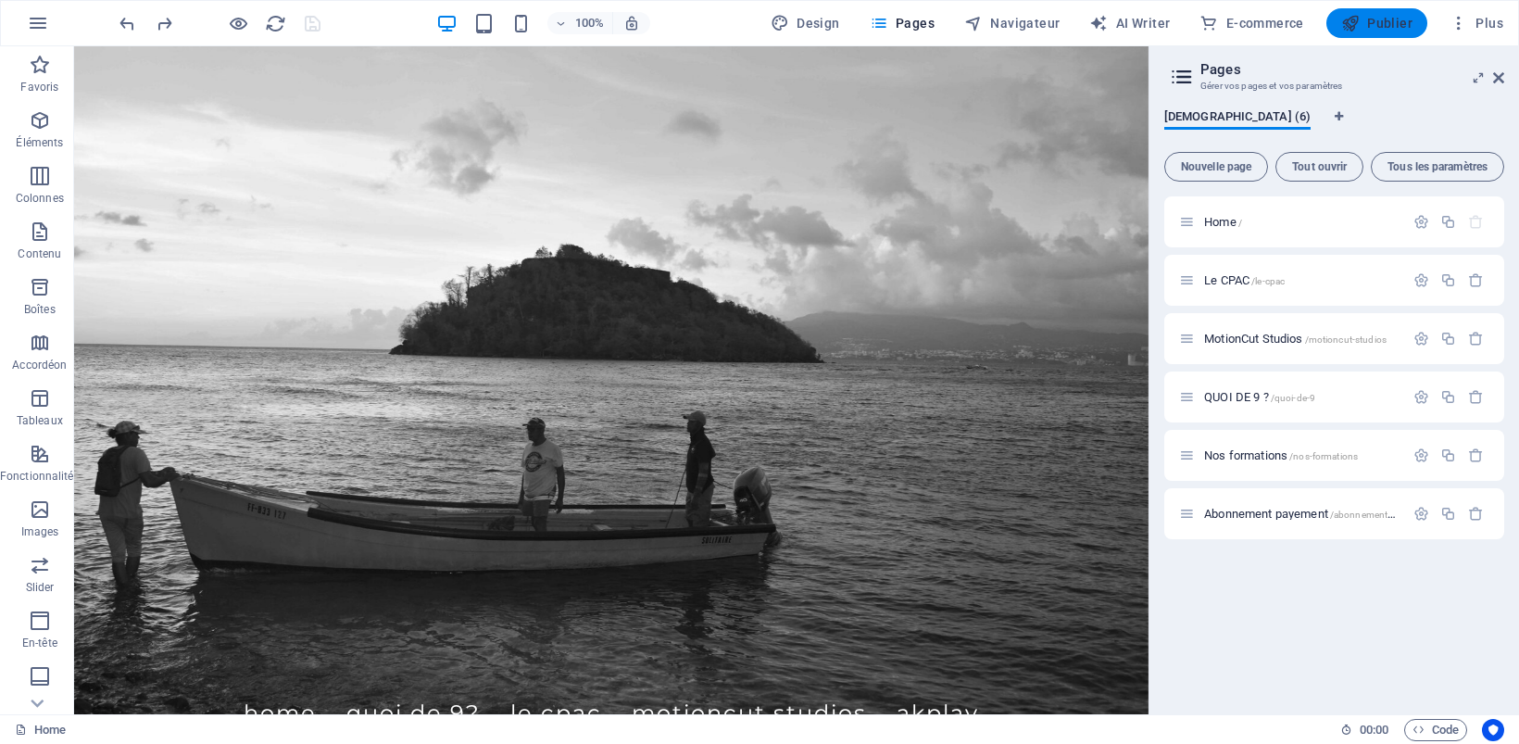
click at [1370, 25] on span "Publier" at bounding box center [1376, 23] width 71 height 19
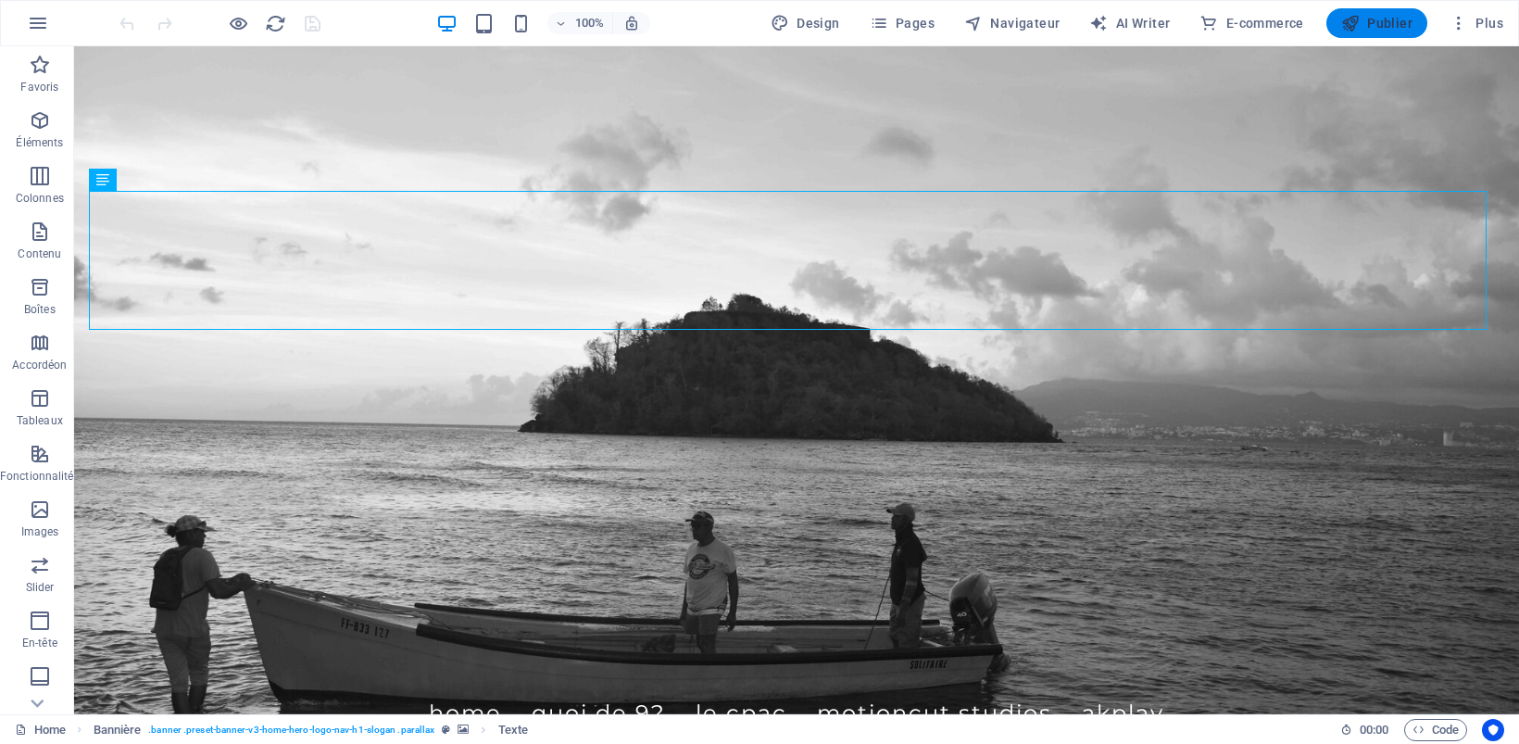
click at [1357, 21] on icon "button" at bounding box center [1350, 23] width 19 height 19
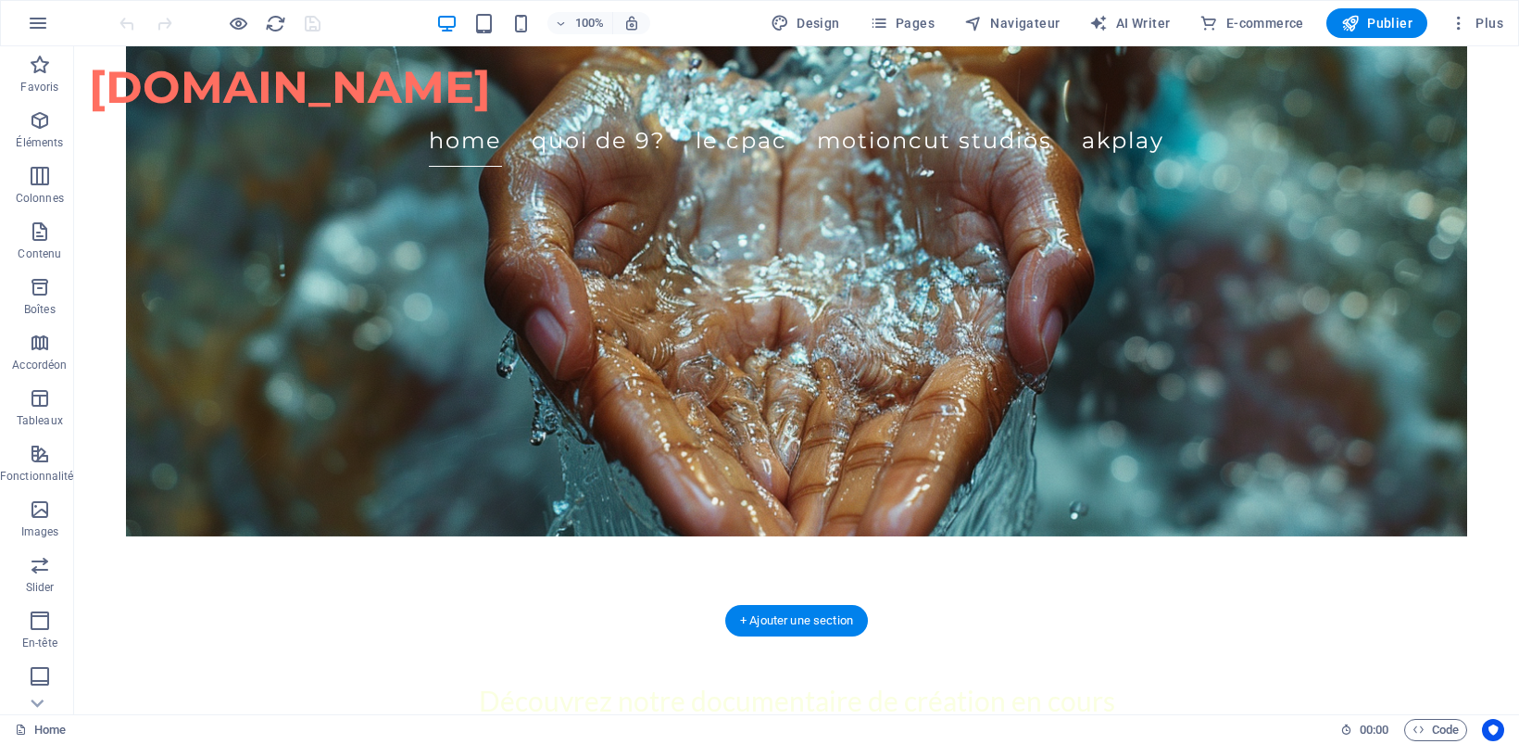
scroll to position [2199, 0]
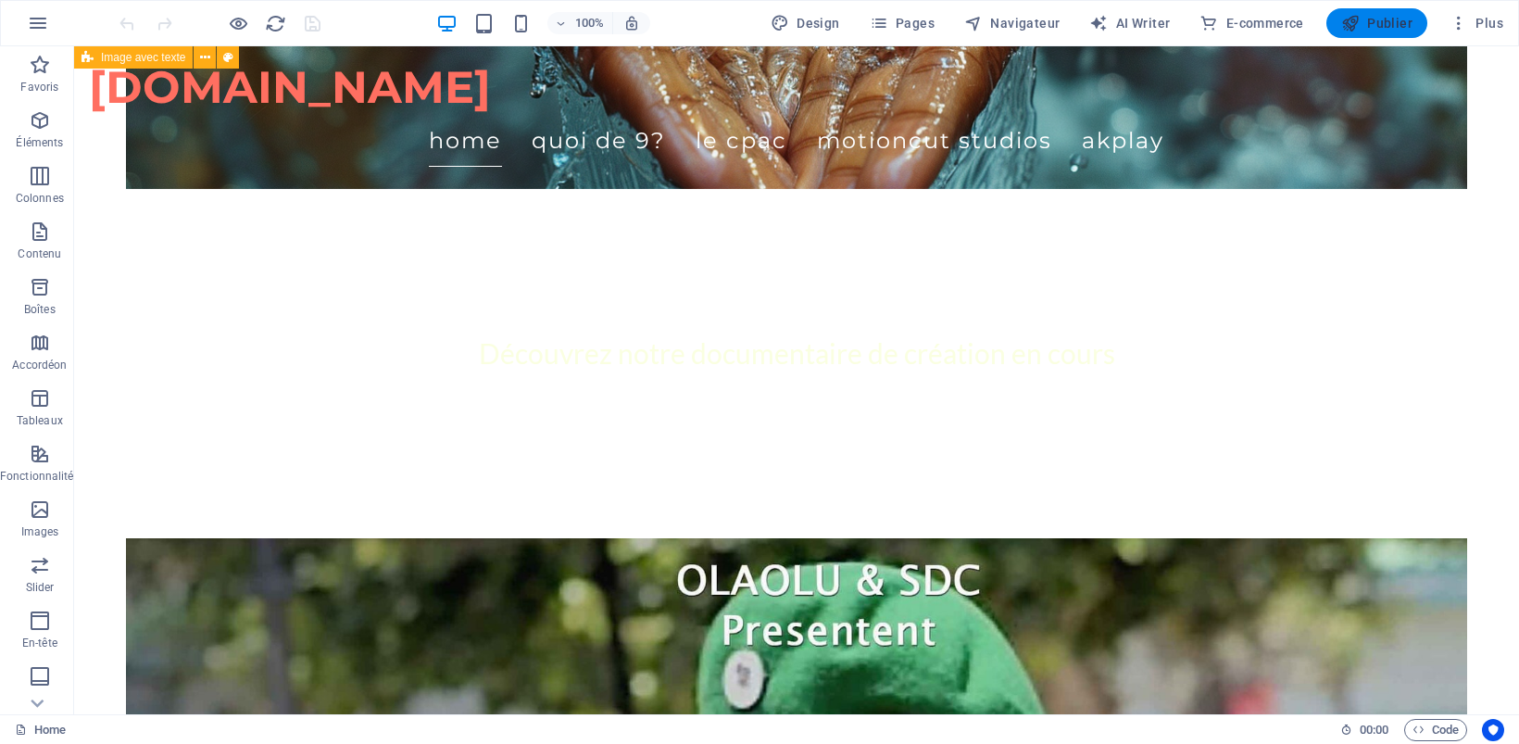
click at [1359, 21] on icon "button" at bounding box center [1350, 23] width 19 height 19
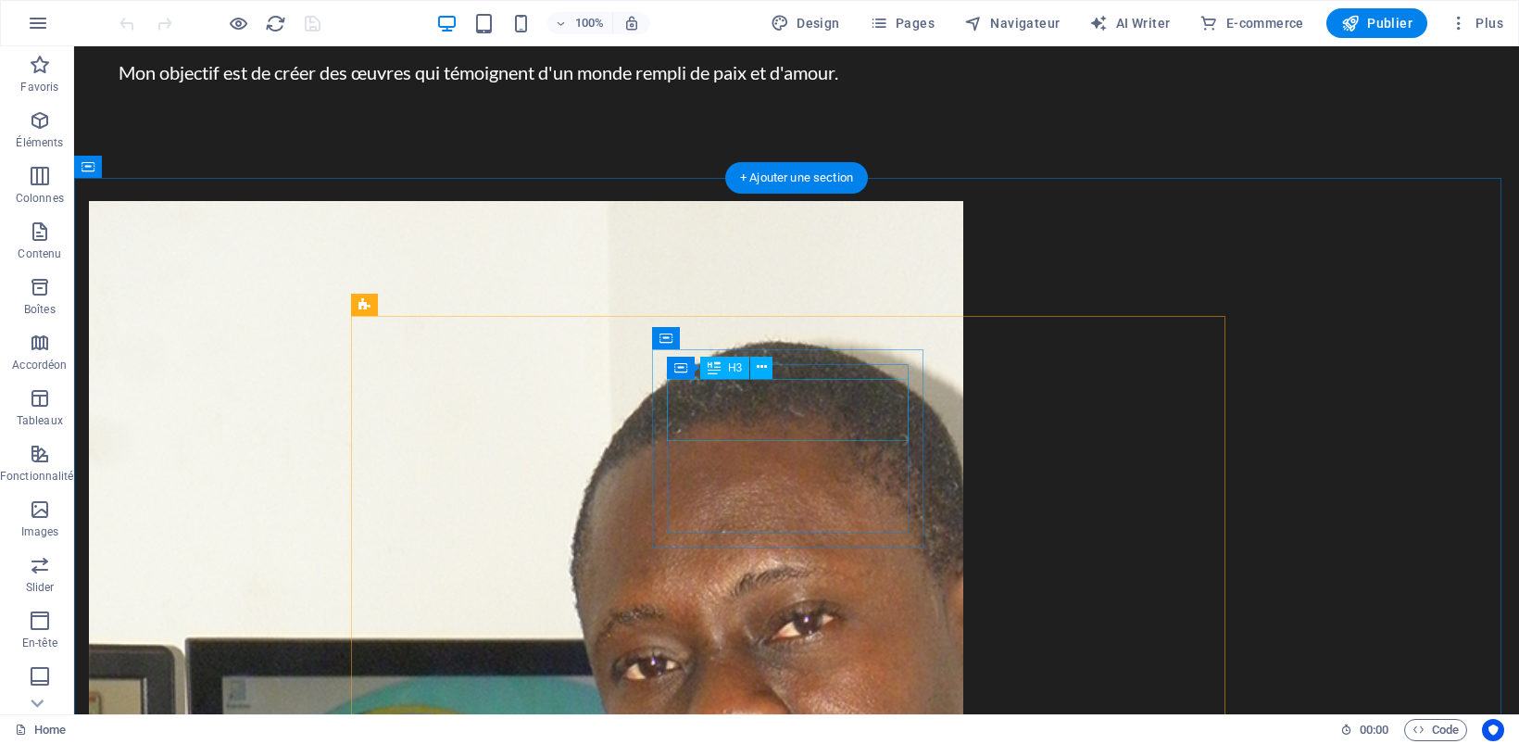
scroll to position [2315, 0]
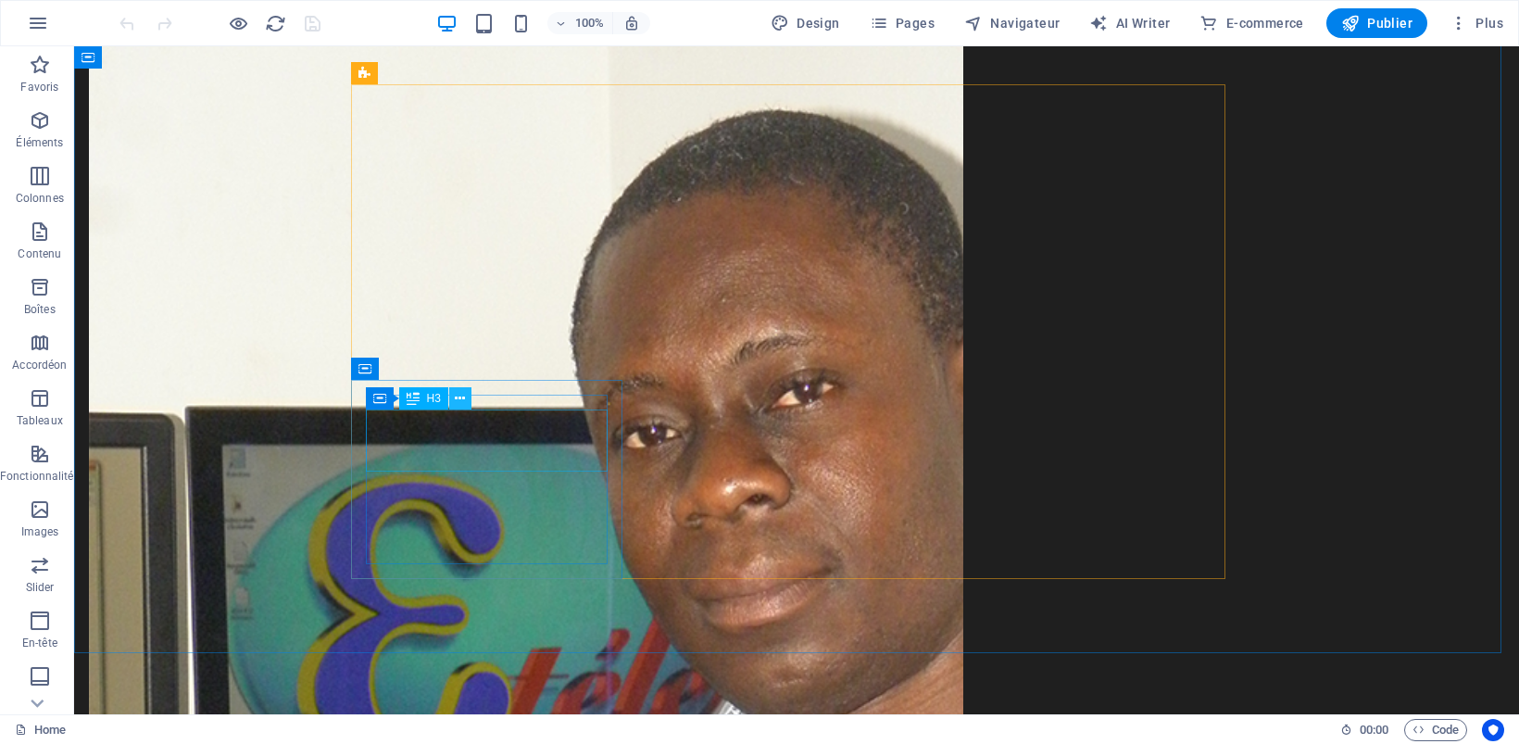
click at [455, 399] on icon at bounding box center [460, 398] width 10 height 19
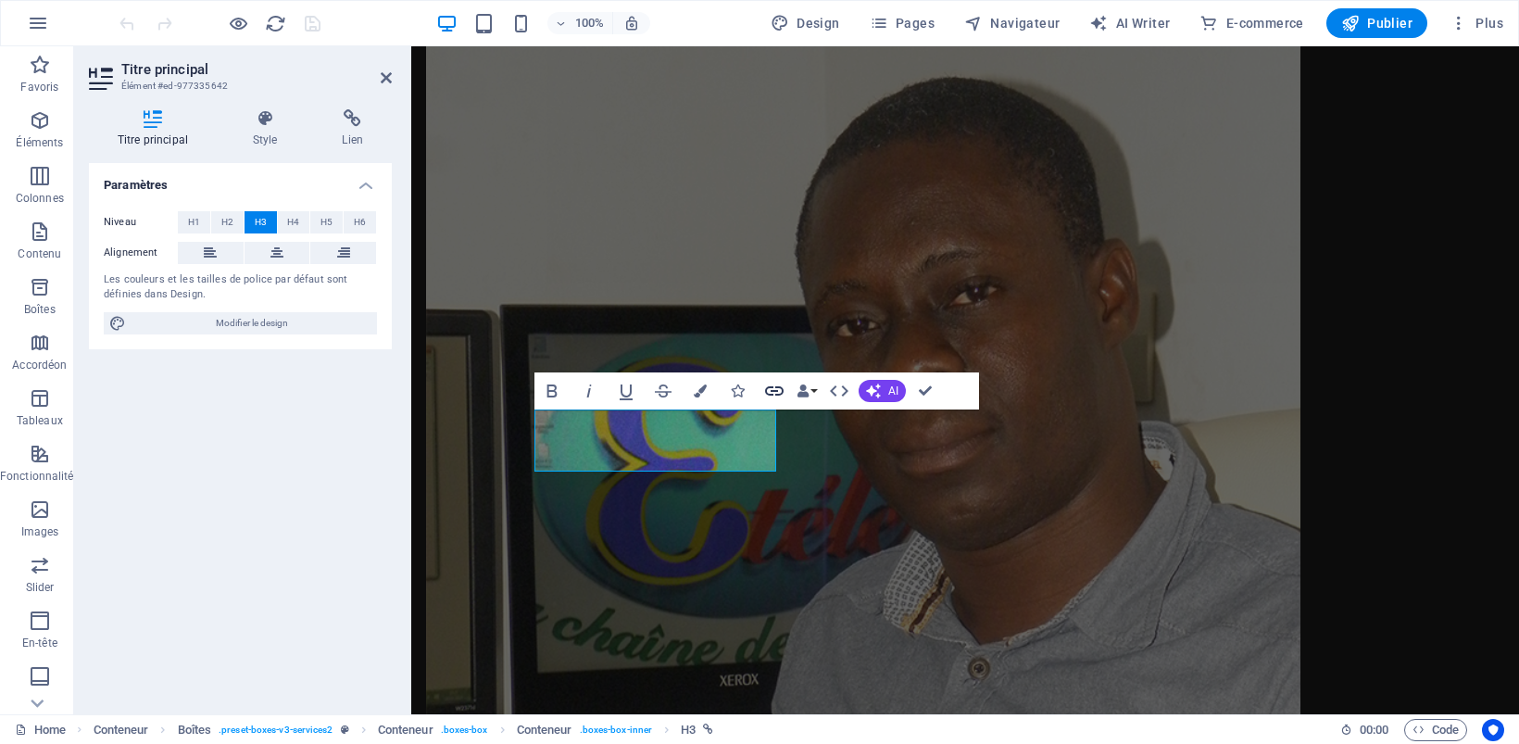
click at [774, 391] on icon "button" at bounding box center [774, 390] width 19 height 9
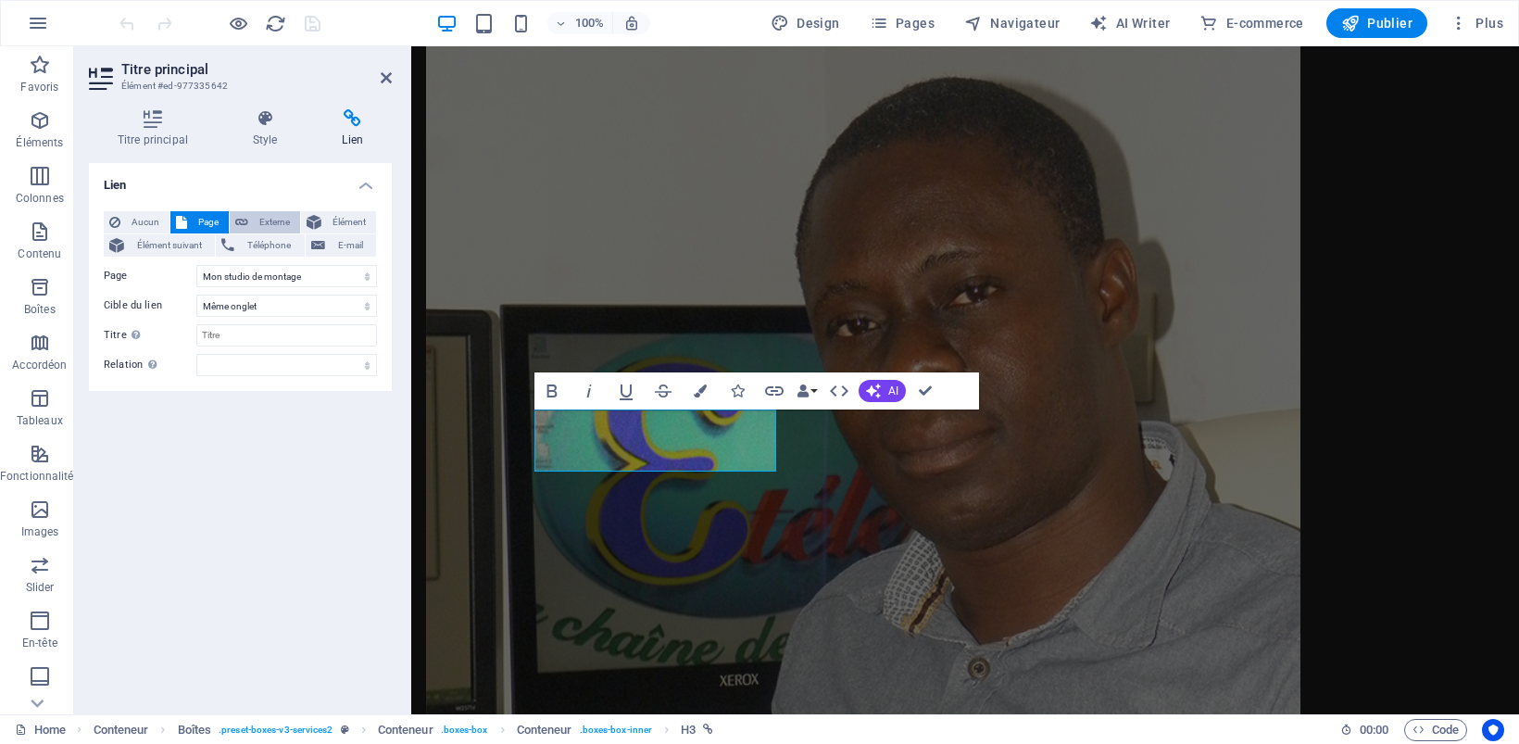
click at [269, 220] on span "Externe" at bounding box center [274, 222] width 41 height 22
select select "blank"
click at [344, 269] on input "/17897696" at bounding box center [286, 276] width 181 height 22
drag, startPoint x: 344, startPoint y: 269, endPoint x: 177, endPoint y: 266, distance: 166.7
click at [177, 266] on div "URL /17897696" at bounding box center [240, 276] width 273 height 22
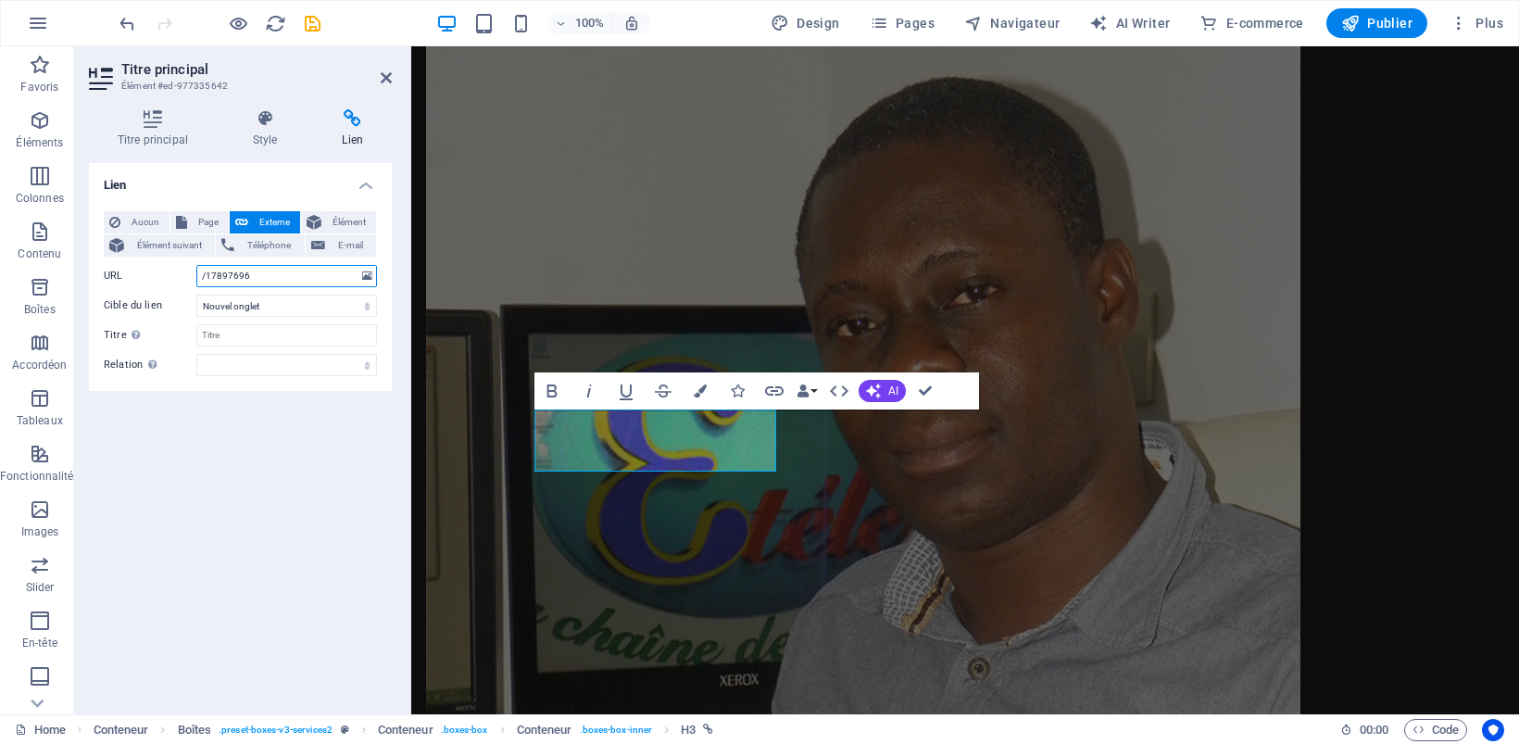
paste input "[URL][DOMAIN_NAME]"
type input "[URL][DOMAIN_NAME]"
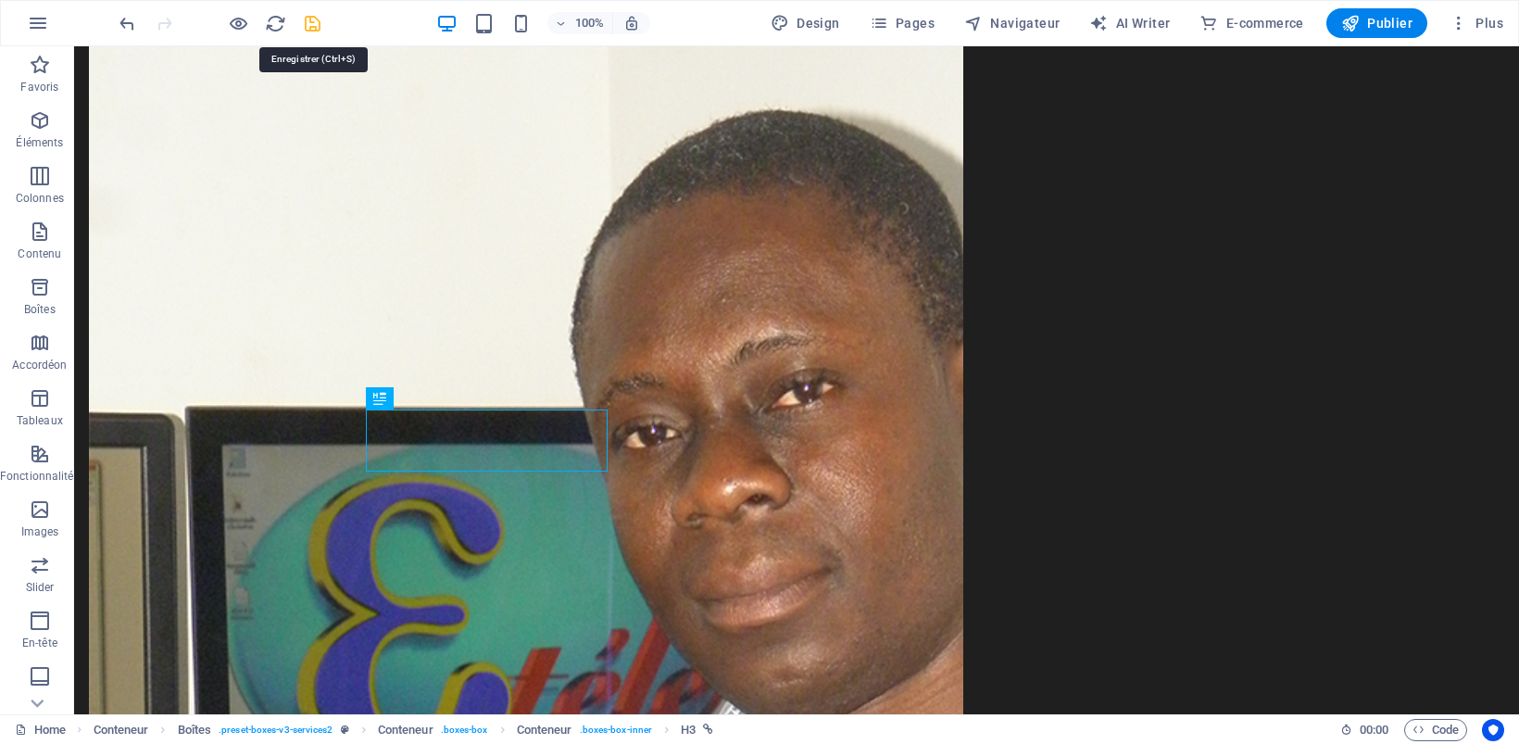
click at [311, 25] on icon "save" at bounding box center [312, 23] width 21 height 21
checkbox input "false"
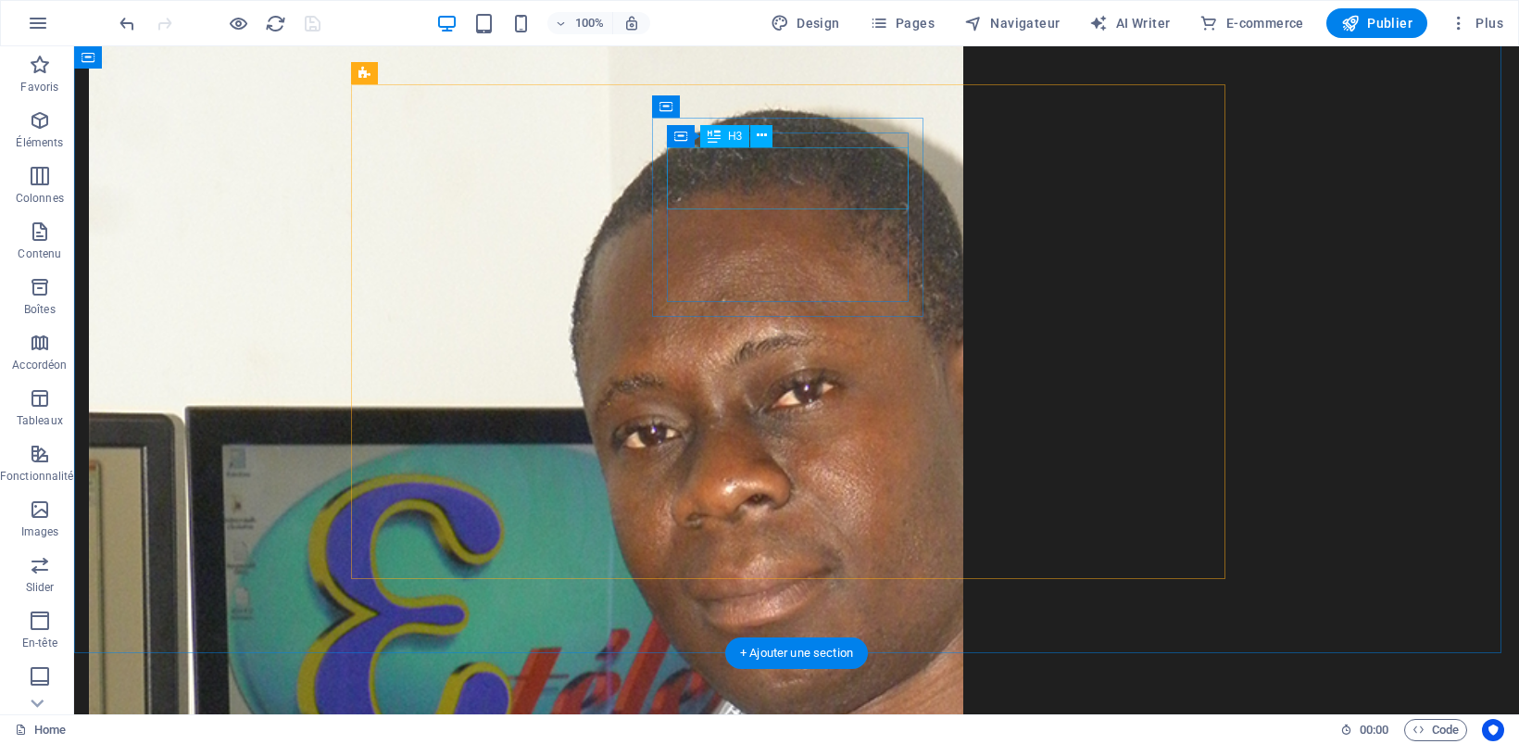
select select
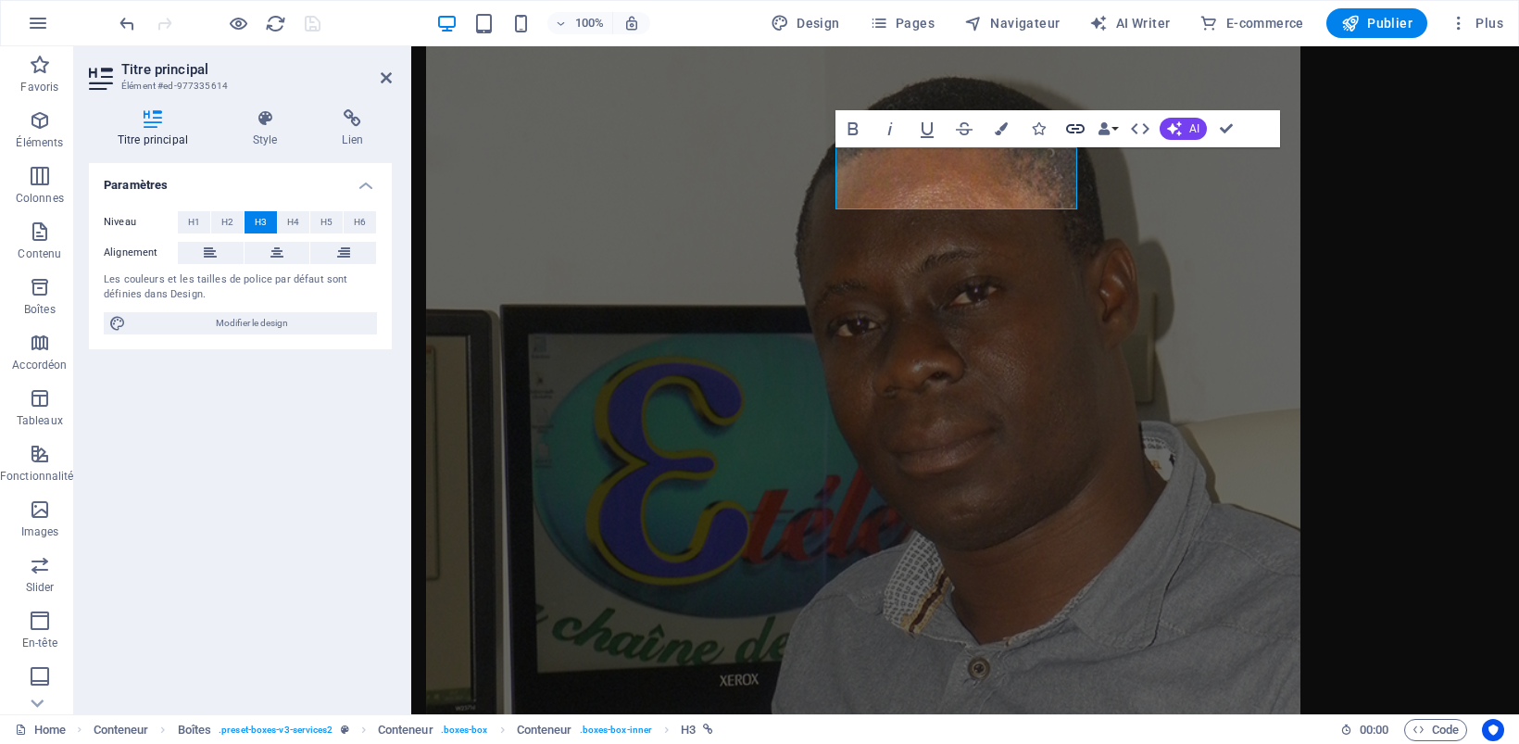
click at [1068, 122] on icon "button" at bounding box center [1075, 129] width 22 height 22
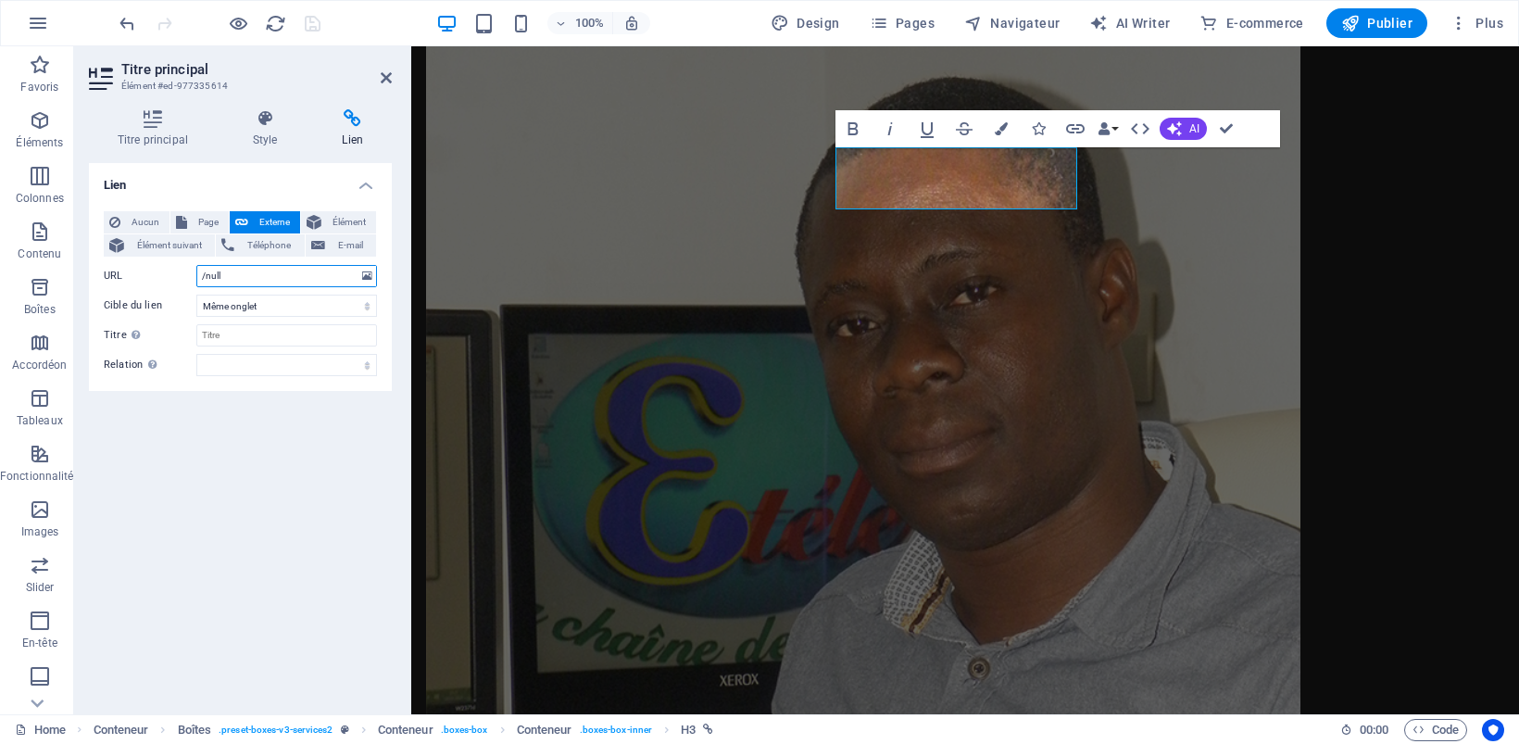
click at [331, 276] on input "/null" at bounding box center [286, 276] width 181 height 22
drag, startPoint x: 331, startPoint y: 276, endPoint x: 159, endPoint y: 269, distance: 172.4
click at [159, 269] on div "URL /null" at bounding box center [240, 276] width 273 height 22
paste input "[URL][DOMAIN_NAME]"
type input "https://cinecoo.com"
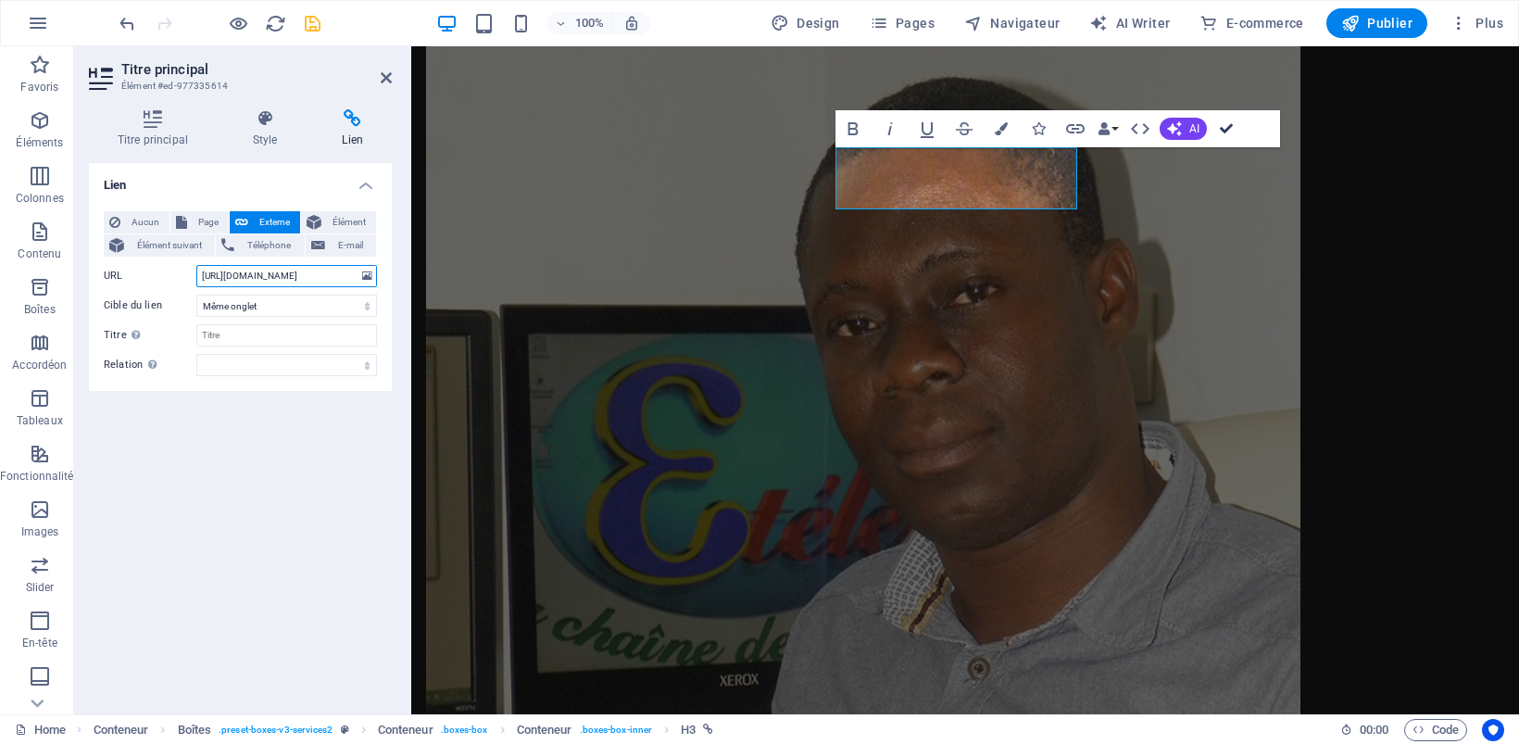
drag, startPoint x: 1228, startPoint y: 125, endPoint x: 1144, endPoint y: 79, distance: 96.1
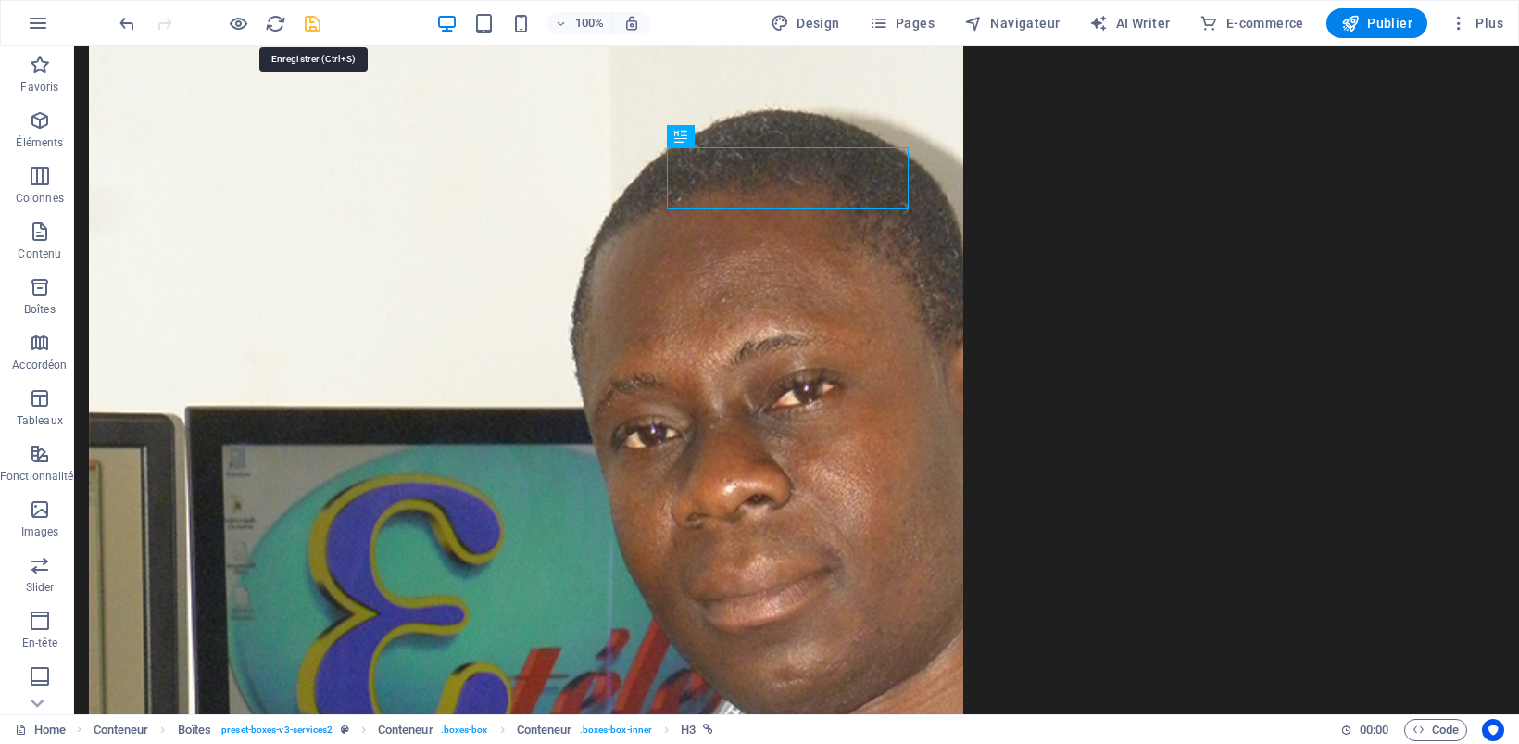
click at [313, 20] on icon "save" at bounding box center [312, 23] width 21 height 21
checkbox input "false"
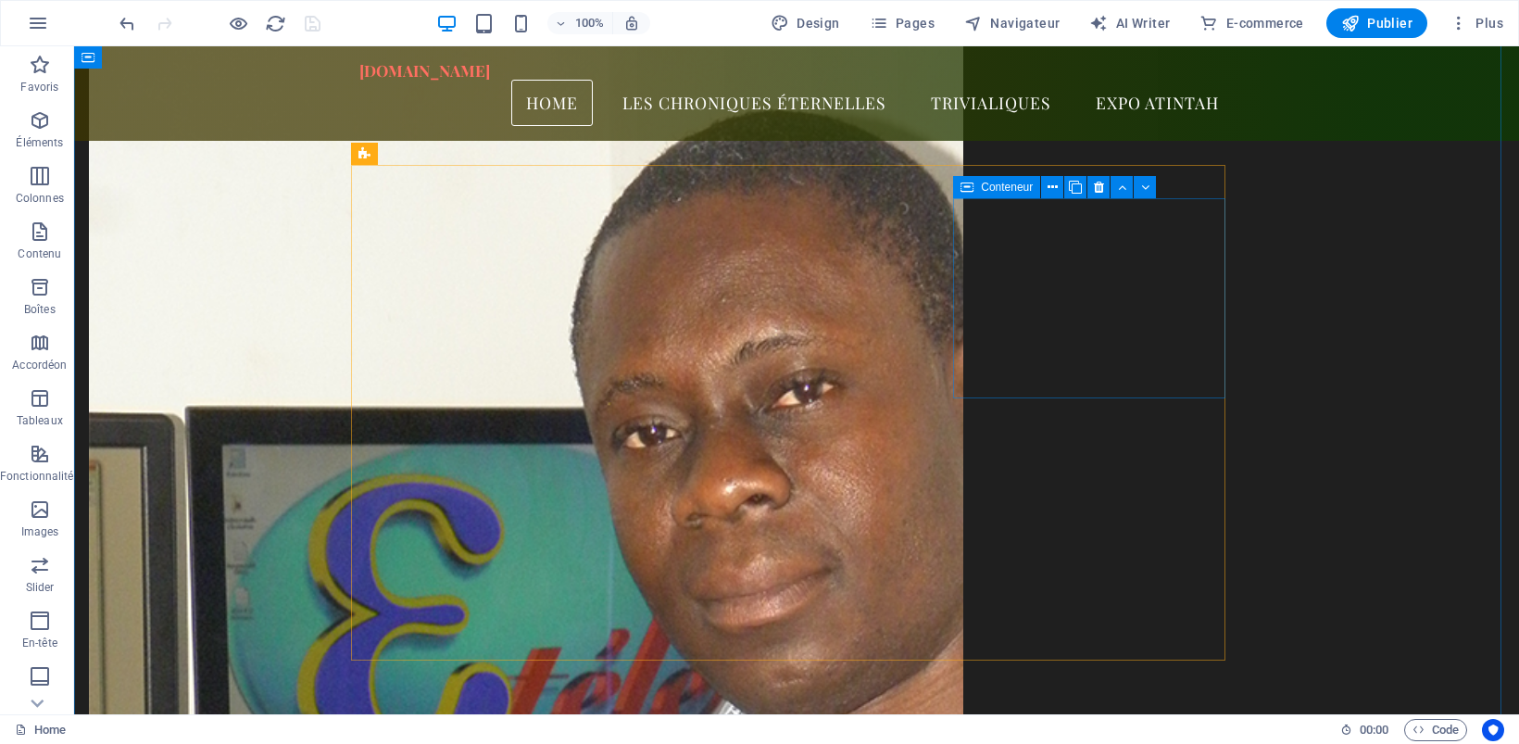
scroll to position [2083, 0]
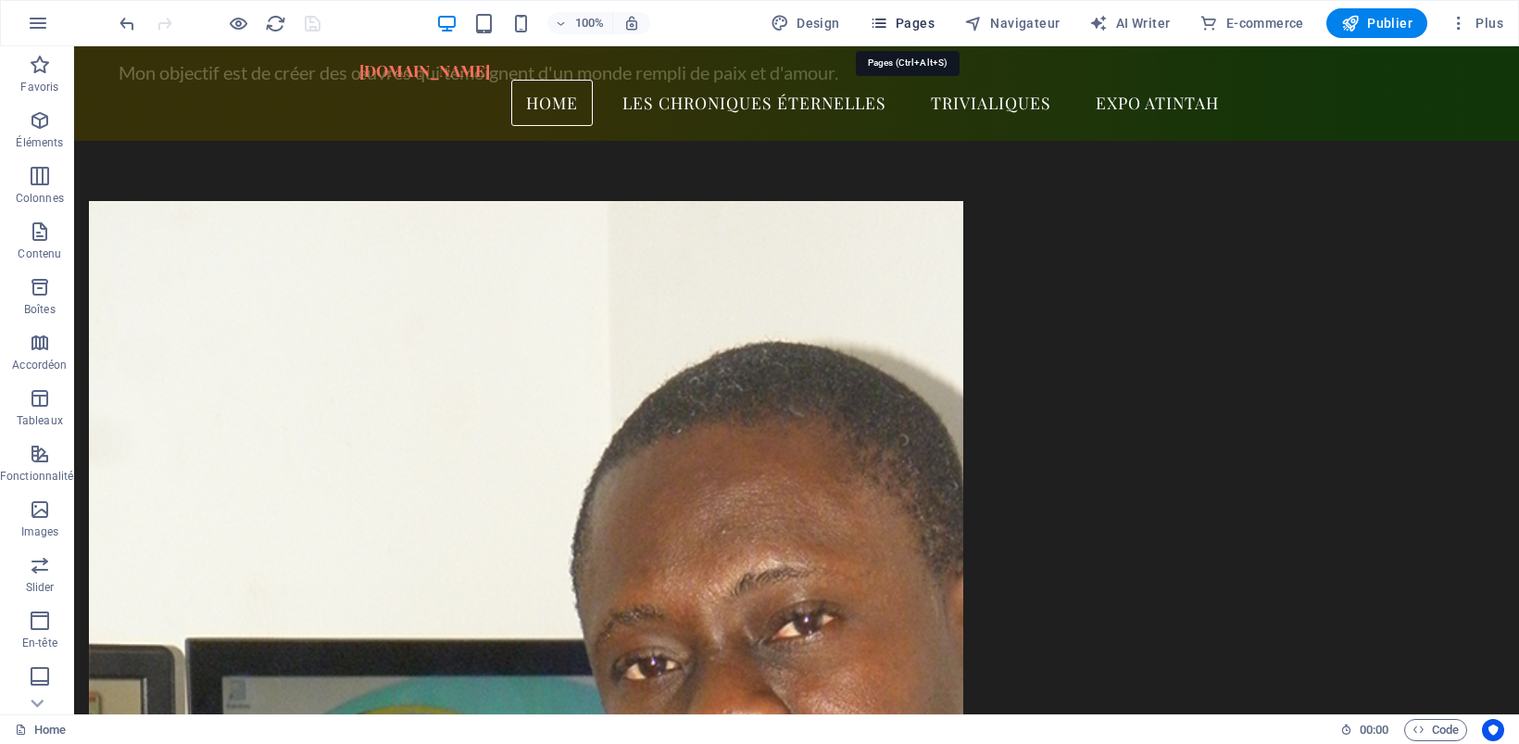
click at [927, 19] on span "Pages" at bounding box center [901, 23] width 65 height 19
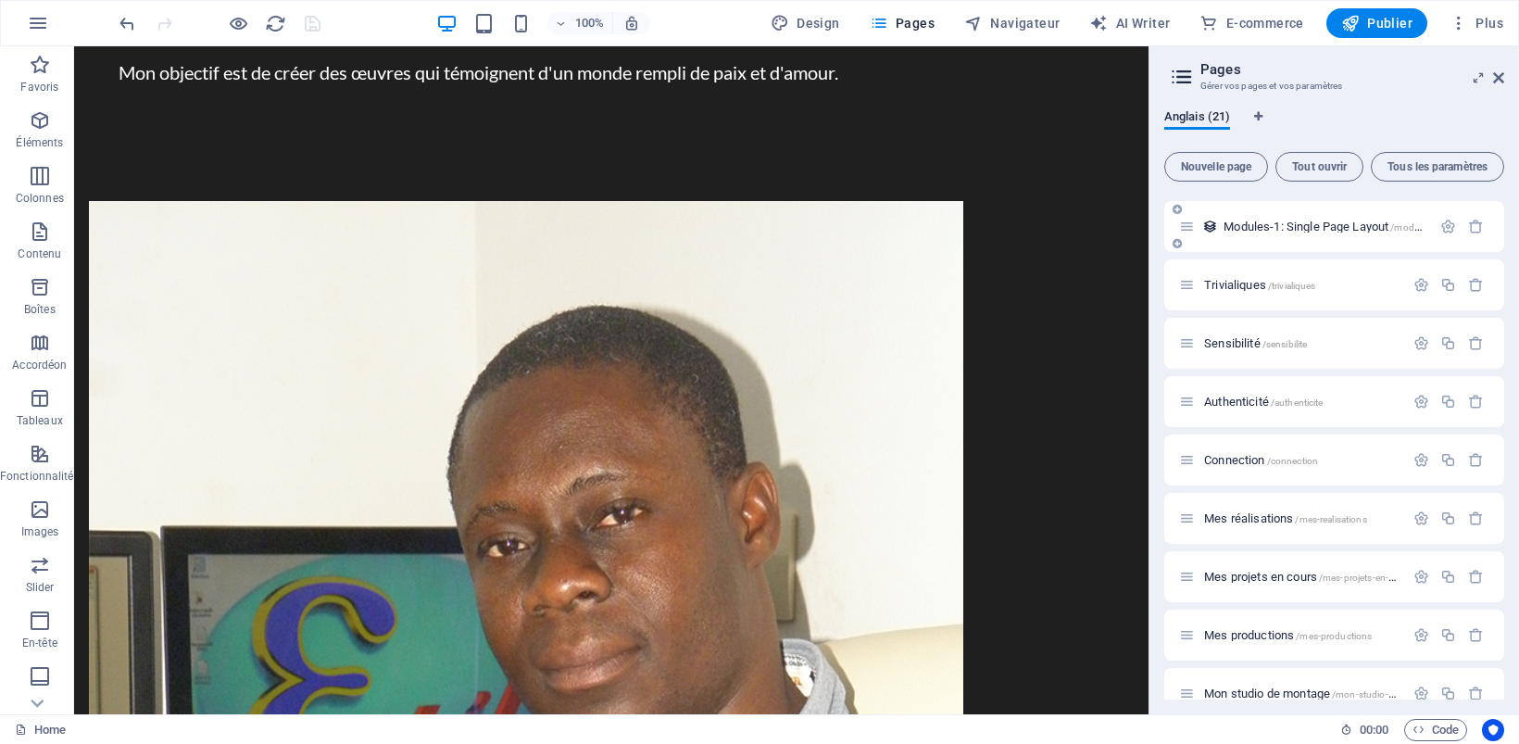
scroll to position [694, 0]
click at [1256, 460] on span "Mes projets en cours /mes-projets-en-cours" at bounding box center [1308, 461] width 208 height 14
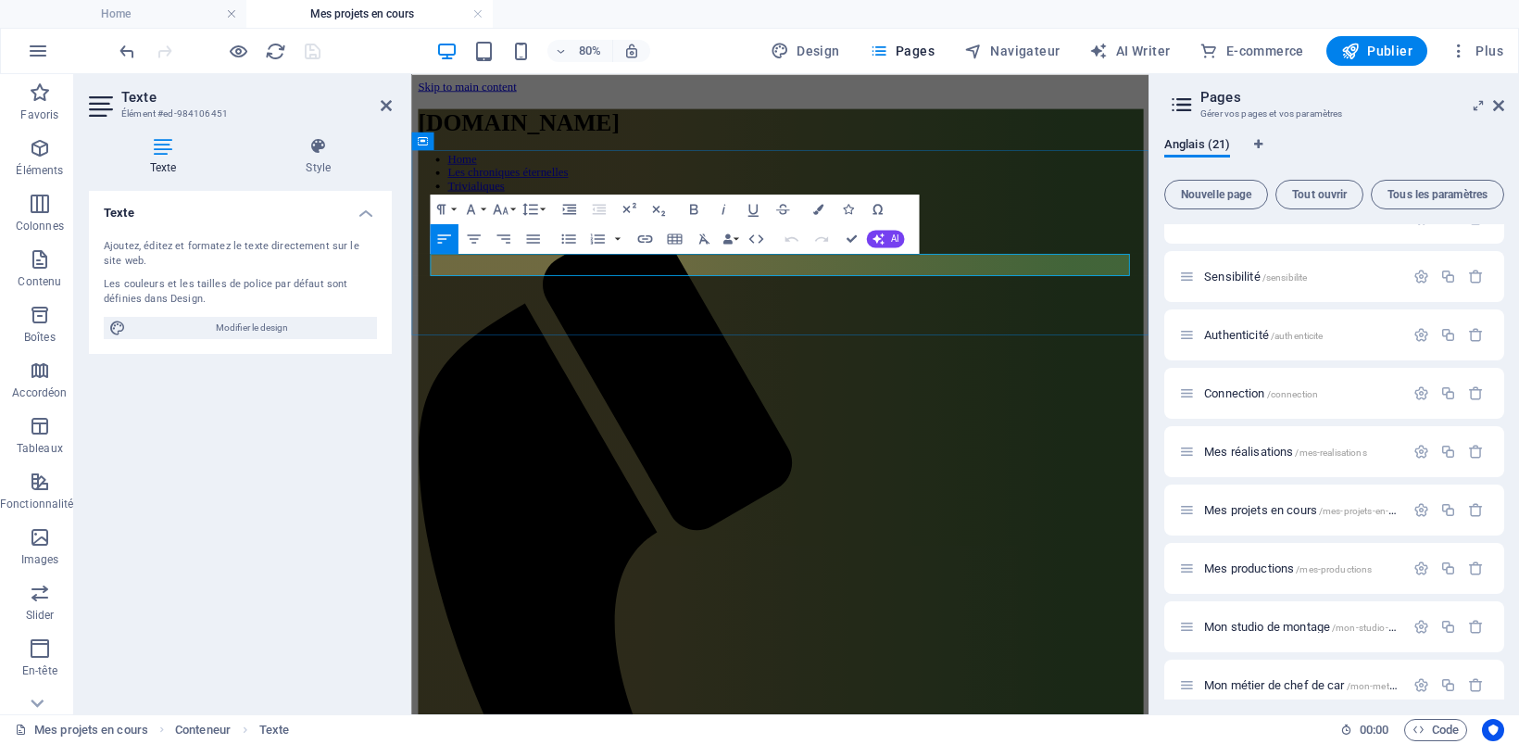
scroll to position [0, 0]
drag, startPoint x: 738, startPoint y: 381, endPoint x: 817, endPoint y: 339, distance: 89.1
click at [505, 236] on icon "button" at bounding box center [503, 239] width 18 height 18
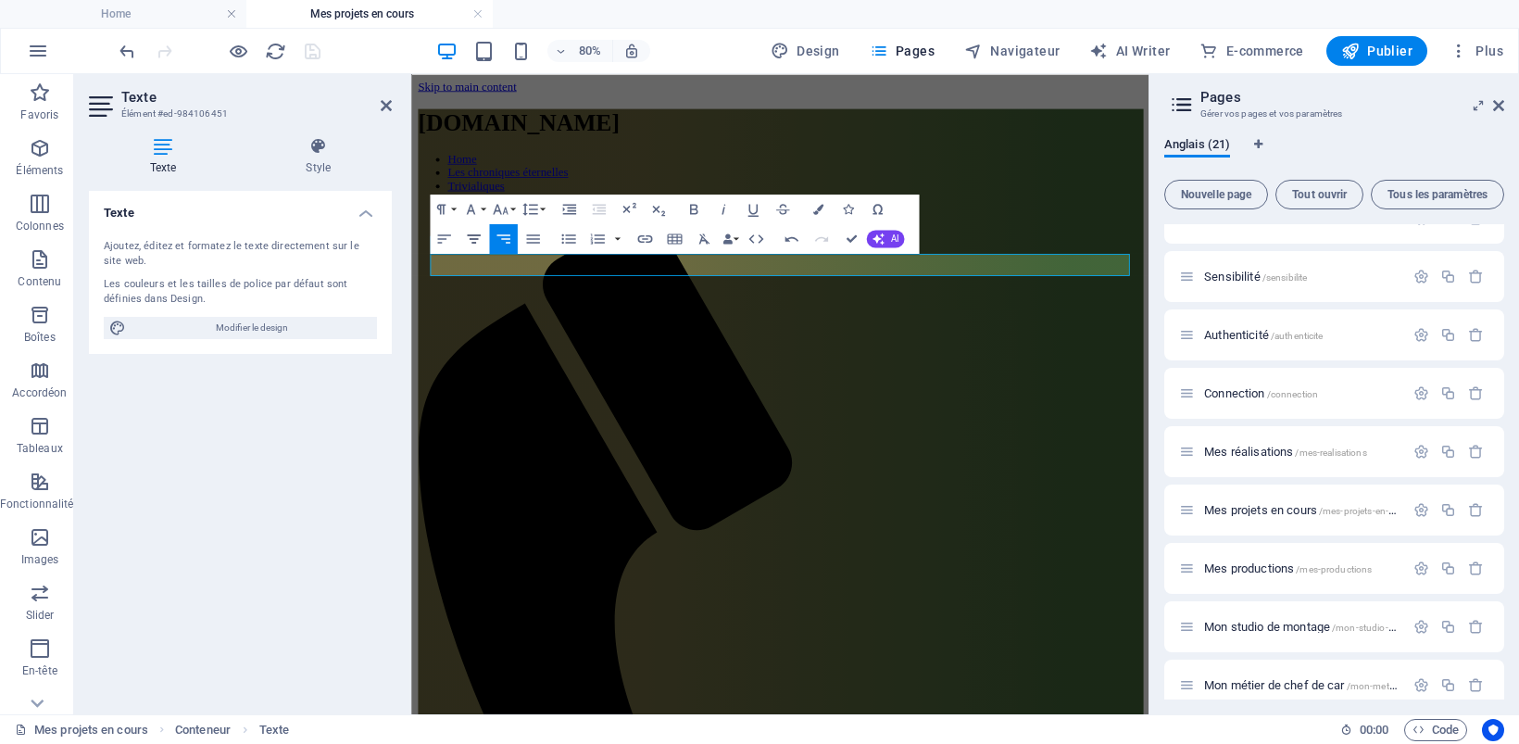
click at [468, 237] on icon "button" at bounding box center [474, 239] width 18 height 18
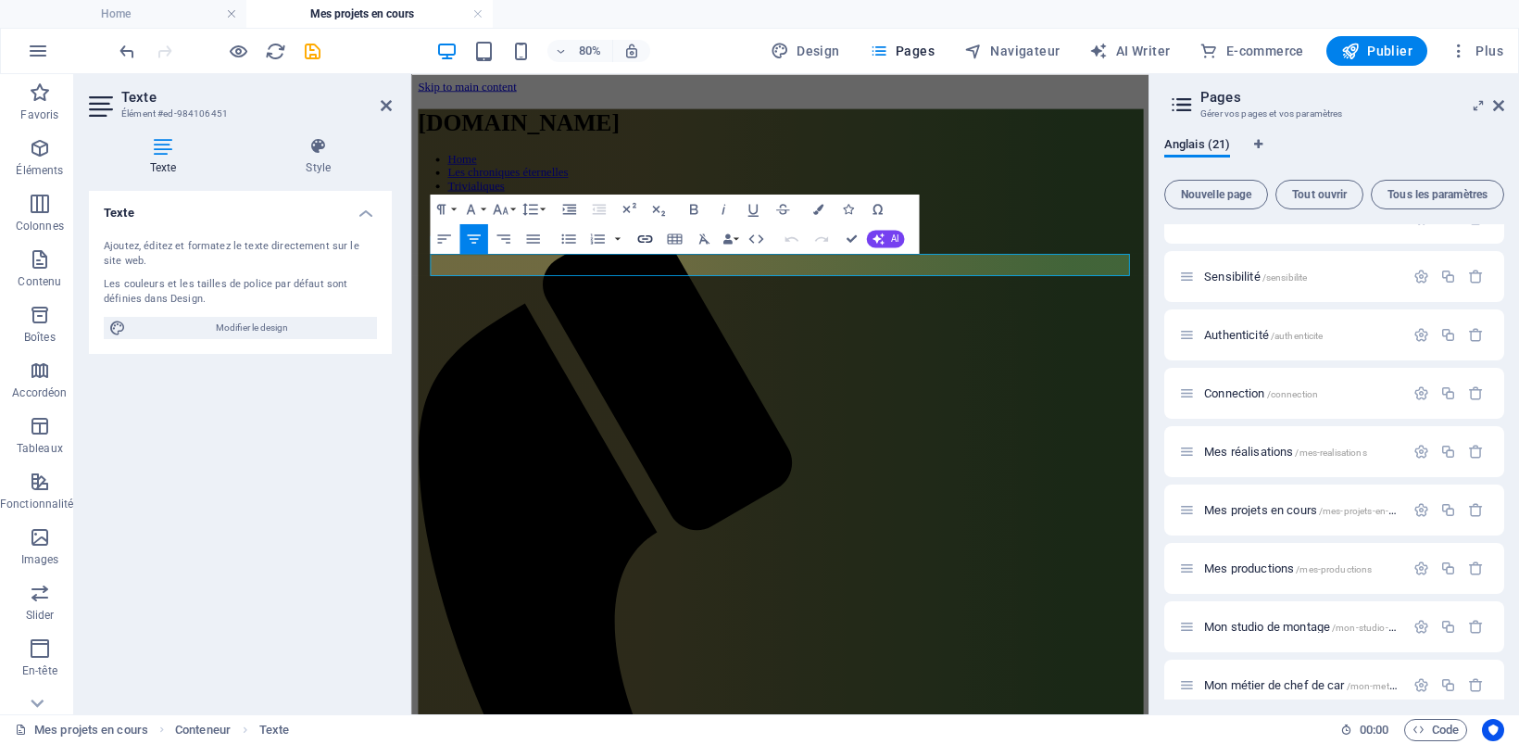
click at [648, 238] on icon "button" at bounding box center [645, 239] width 18 height 18
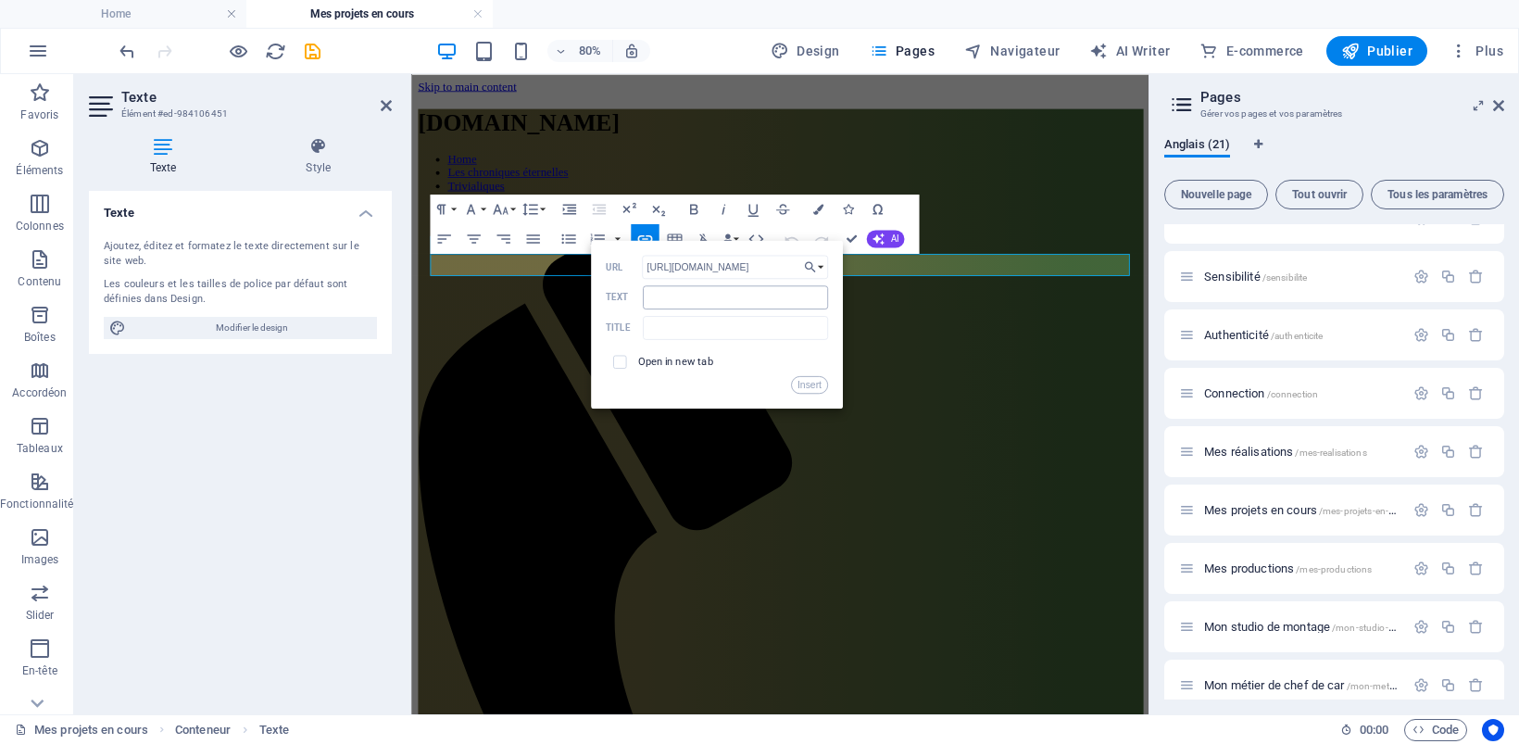
type input "https://cinecoo.com"
click at [732, 297] on input "Text" at bounding box center [734, 297] width 185 height 24
type input "cinecoo"
drag, startPoint x: 794, startPoint y: 384, endPoint x: 482, endPoint y: 387, distance: 312.1
click at [794, 384] on button "Insert" at bounding box center [808, 384] width 37 height 18
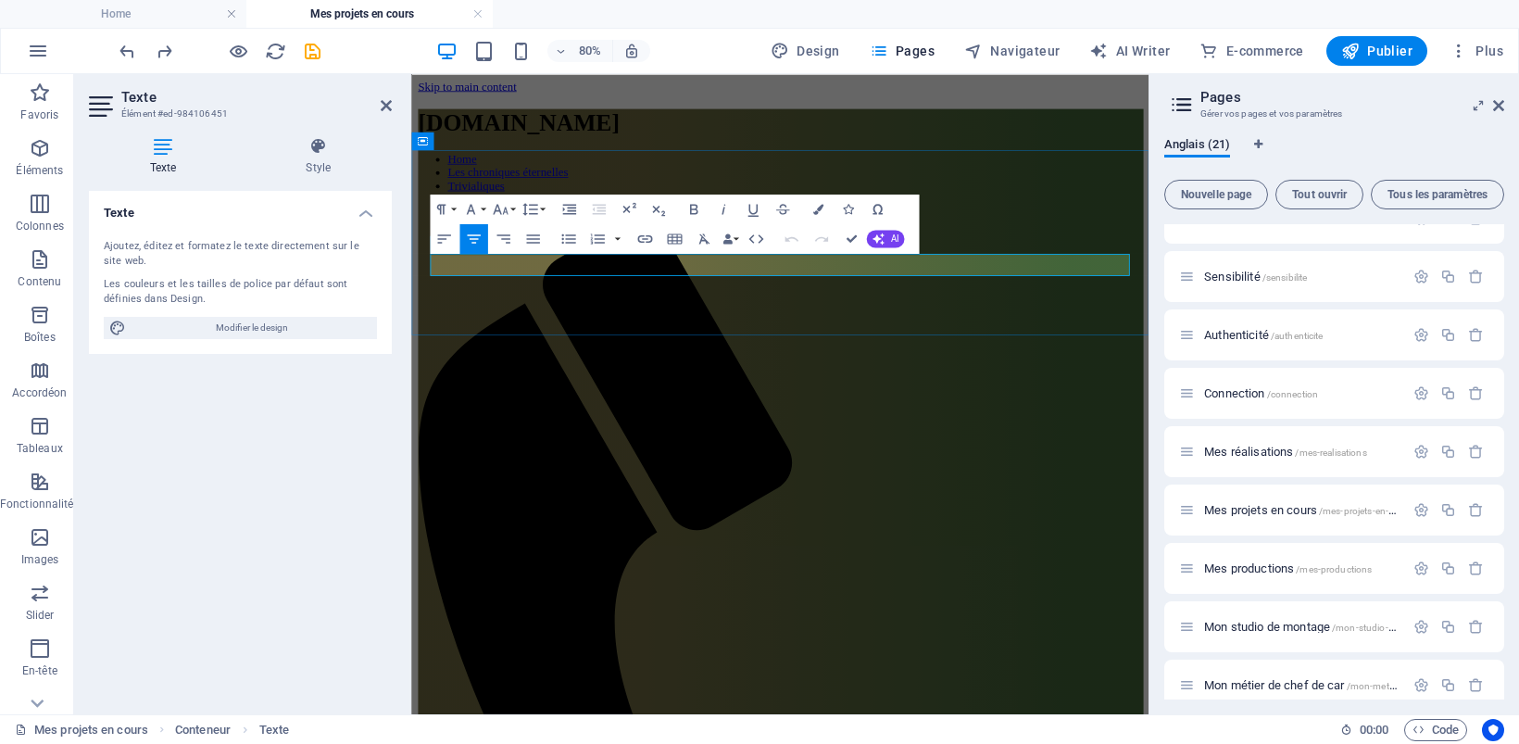
drag, startPoint x: 746, startPoint y: 308, endPoint x: 682, endPoint y: 308, distance: 63.9
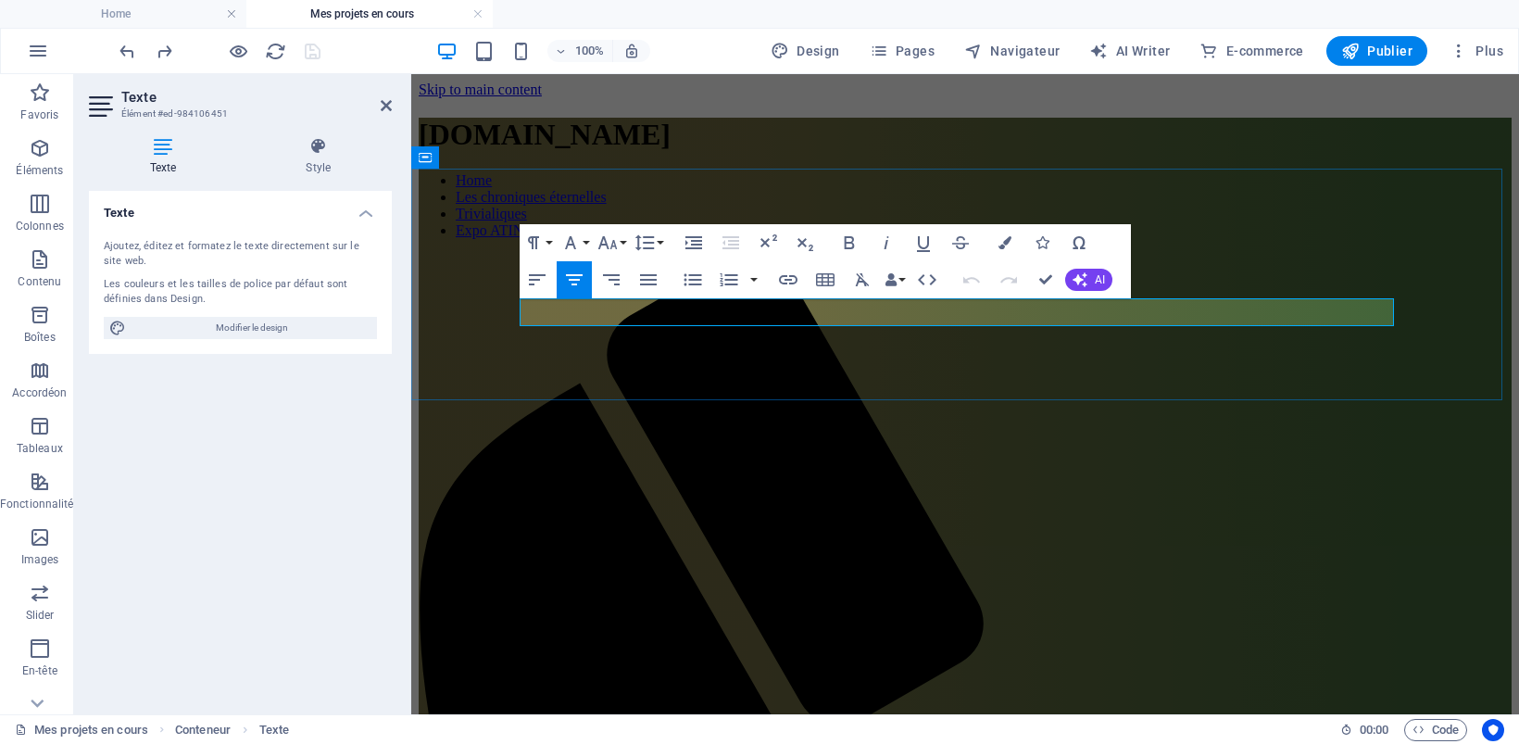
drag, startPoint x: 830, startPoint y: 311, endPoint x: 769, endPoint y: 311, distance: 60.2
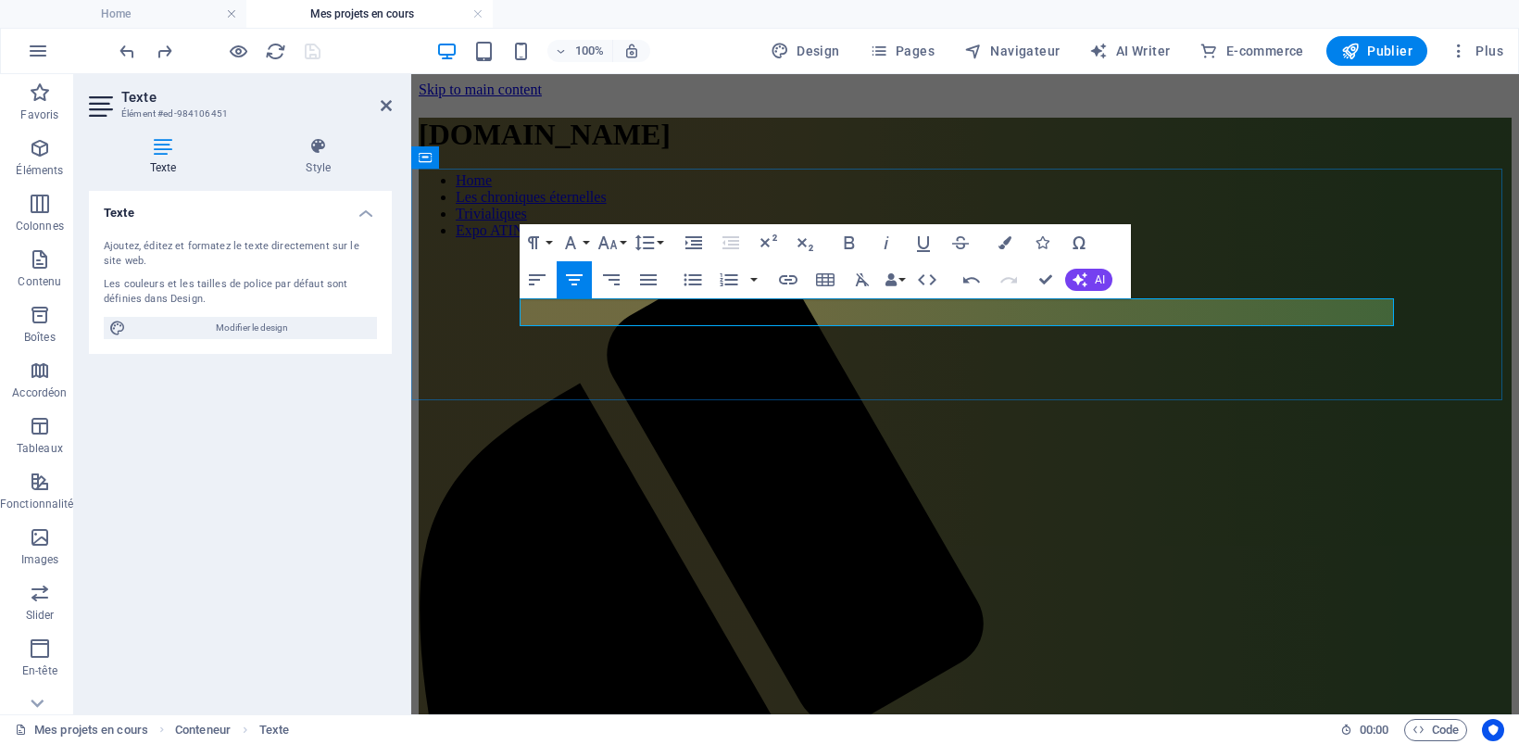
drag, startPoint x: 896, startPoint y: 313, endPoint x: 835, endPoint y: 315, distance: 61.1
click at [616, 239] on icon "button" at bounding box center [607, 242] width 22 height 22
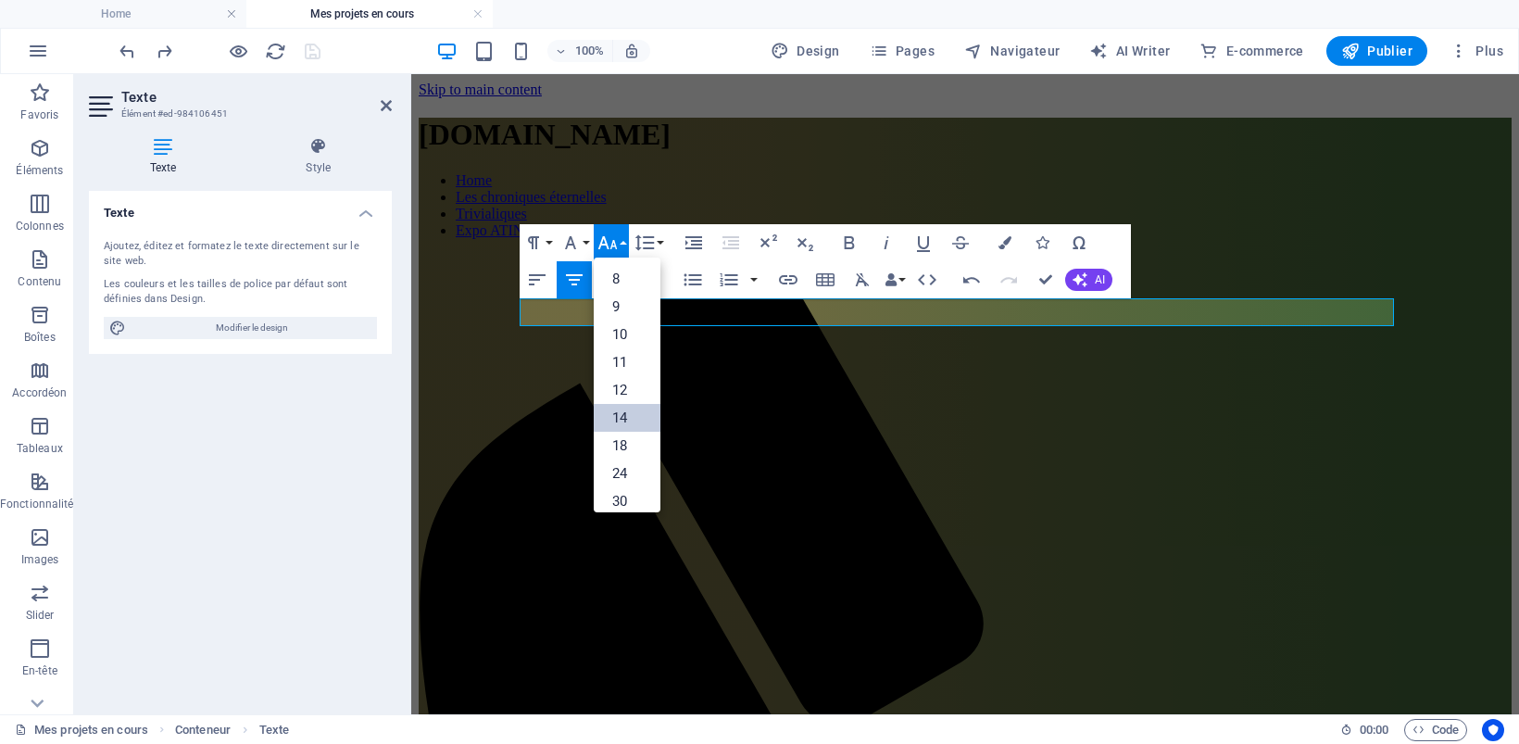
click at [618, 419] on link "14" at bounding box center [627, 418] width 67 height 28
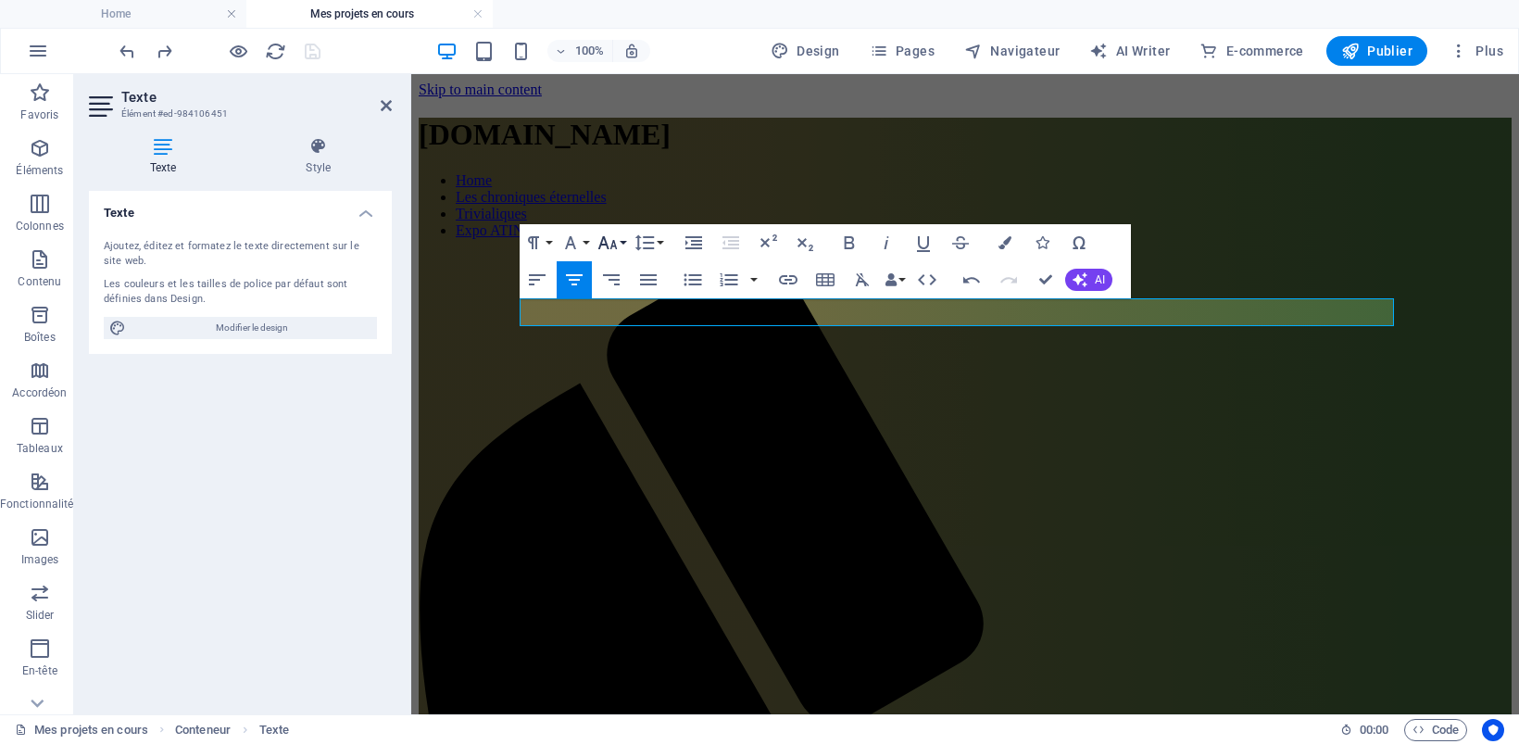
click at [613, 239] on icon "button" at bounding box center [607, 242] width 22 height 22
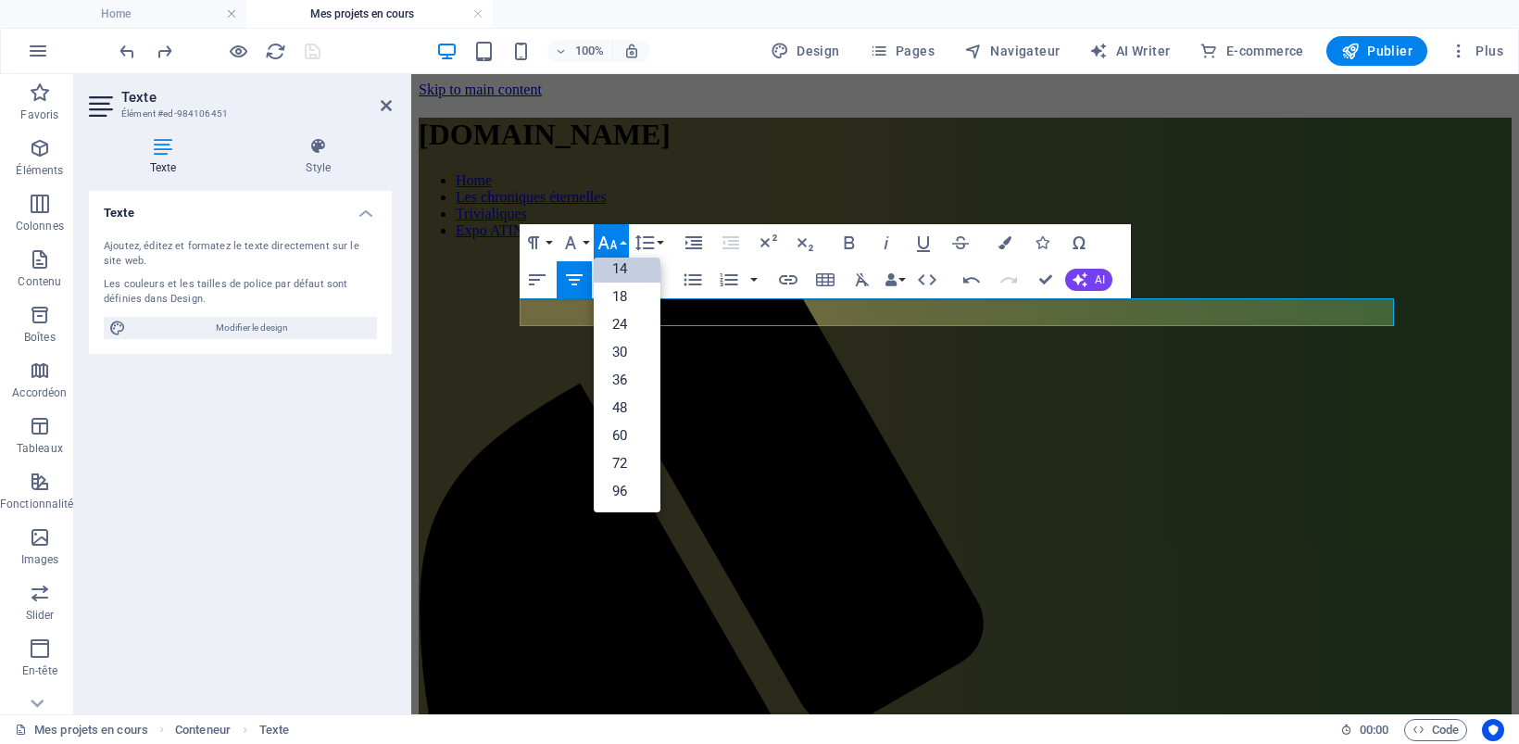
scroll to position [149, 0]
click at [620, 376] on link "36" at bounding box center [627, 380] width 67 height 28
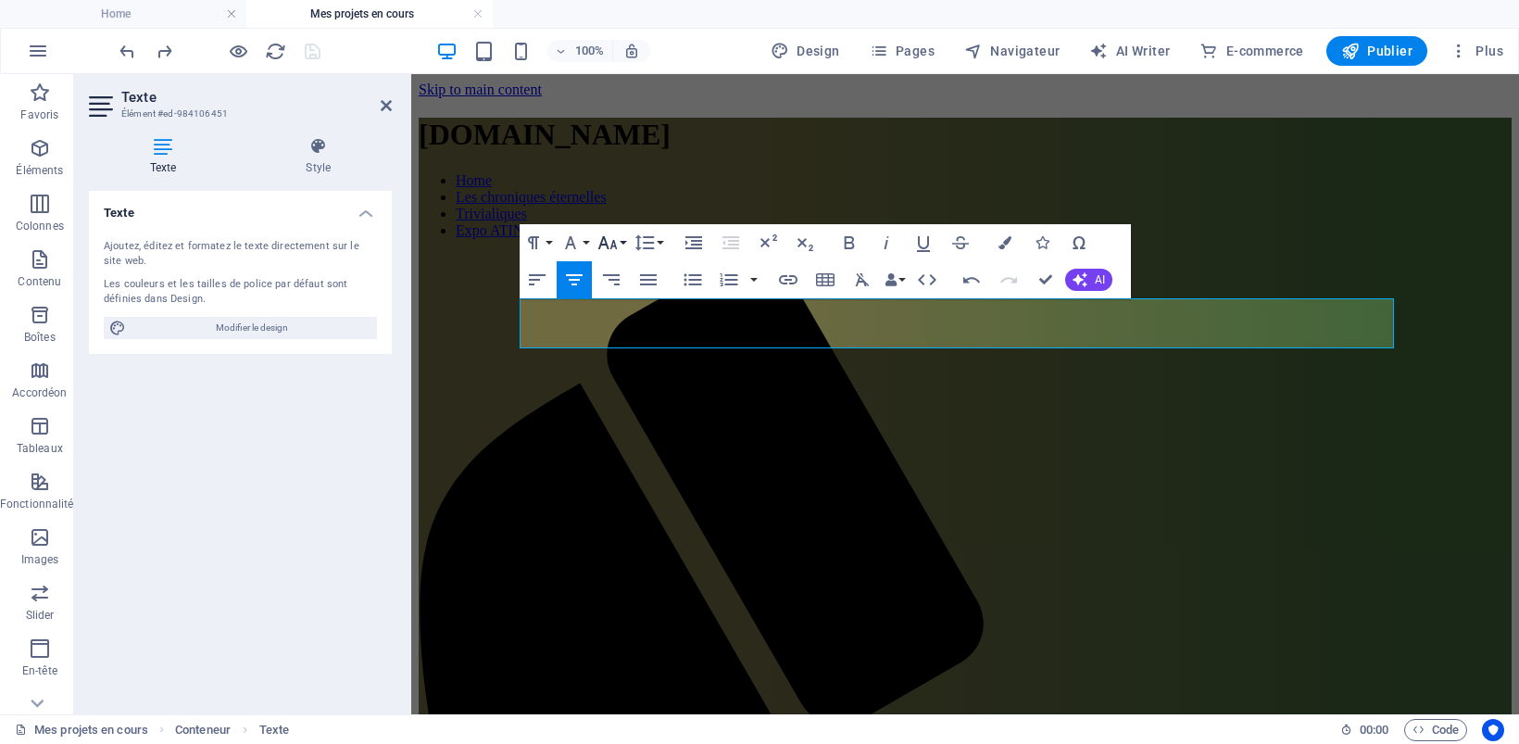
click at [620, 239] on button "Font Size" at bounding box center [611, 242] width 35 height 37
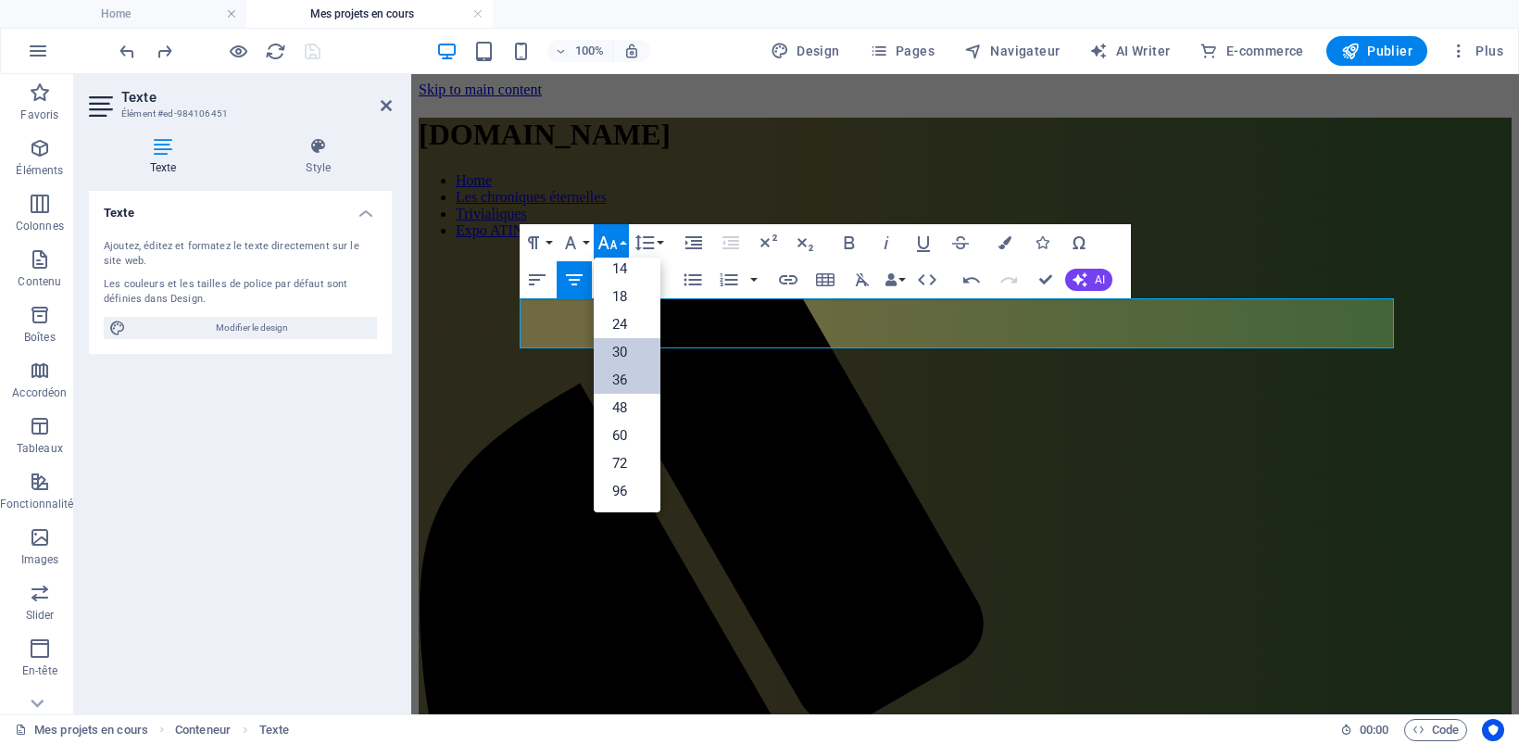
click at [621, 344] on link "30" at bounding box center [627, 352] width 67 height 28
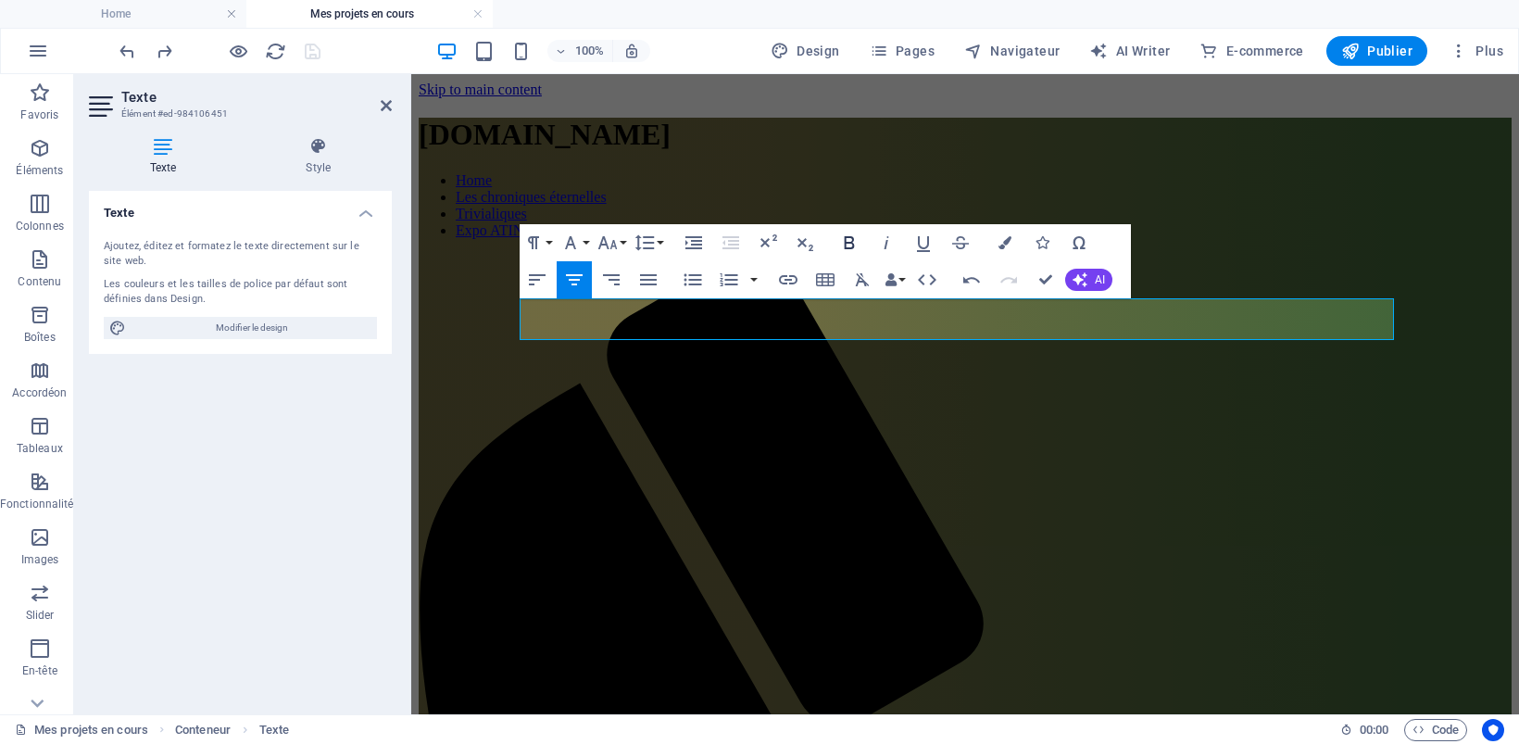
click at [849, 245] on icon "button" at bounding box center [849, 242] width 22 height 22
click at [882, 243] on icon "button" at bounding box center [886, 242] width 22 height 22
click at [1003, 238] on icon "button" at bounding box center [1004, 242] width 13 height 13
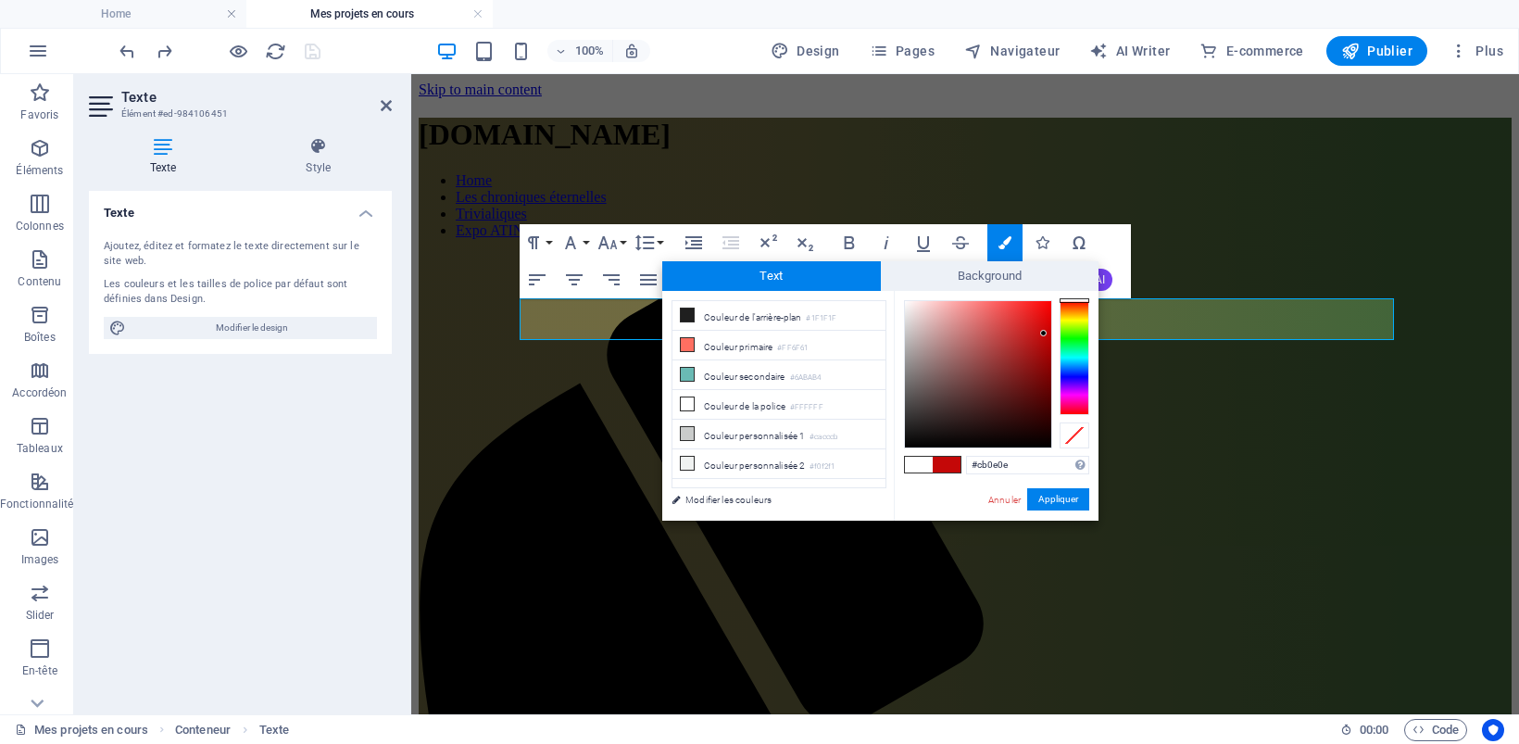
type input "#cc0f0f"
drag, startPoint x: 1024, startPoint y: 316, endPoint x: 1039, endPoint y: 329, distance: 19.7
click at [1039, 329] on div at bounding box center [978, 374] width 146 height 146
click at [1040, 497] on button "Appliquer" at bounding box center [1058, 499] width 62 height 22
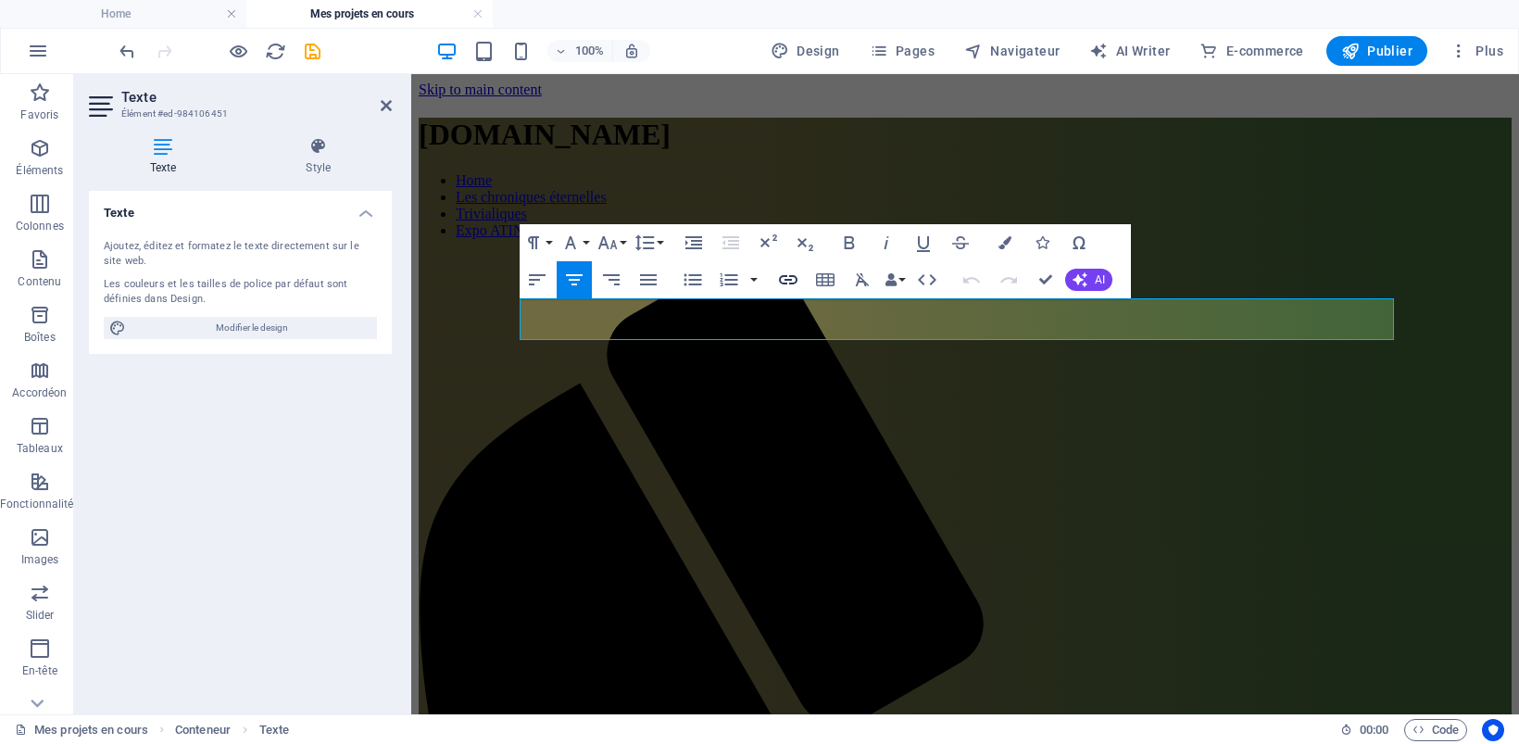
click at [782, 278] on icon "button" at bounding box center [788, 280] width 22 height 22
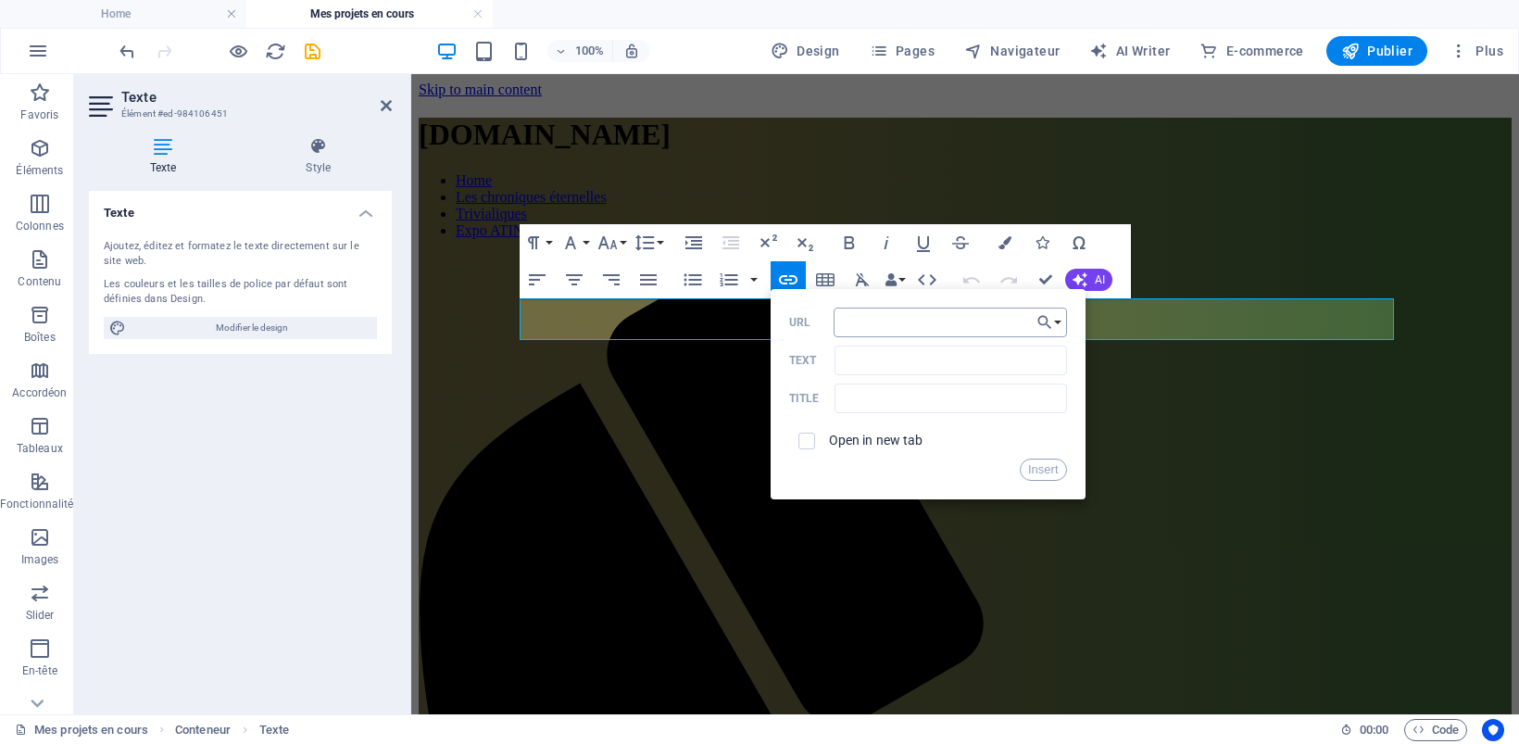
click at [899, 316] on input "URL" at bounding box center [949, 322] width 233 height 30
type input "https://cinecoo.com"
click at [1026, 470] on button "Insert" at bounding box center [1042, 469] width 47 height 22
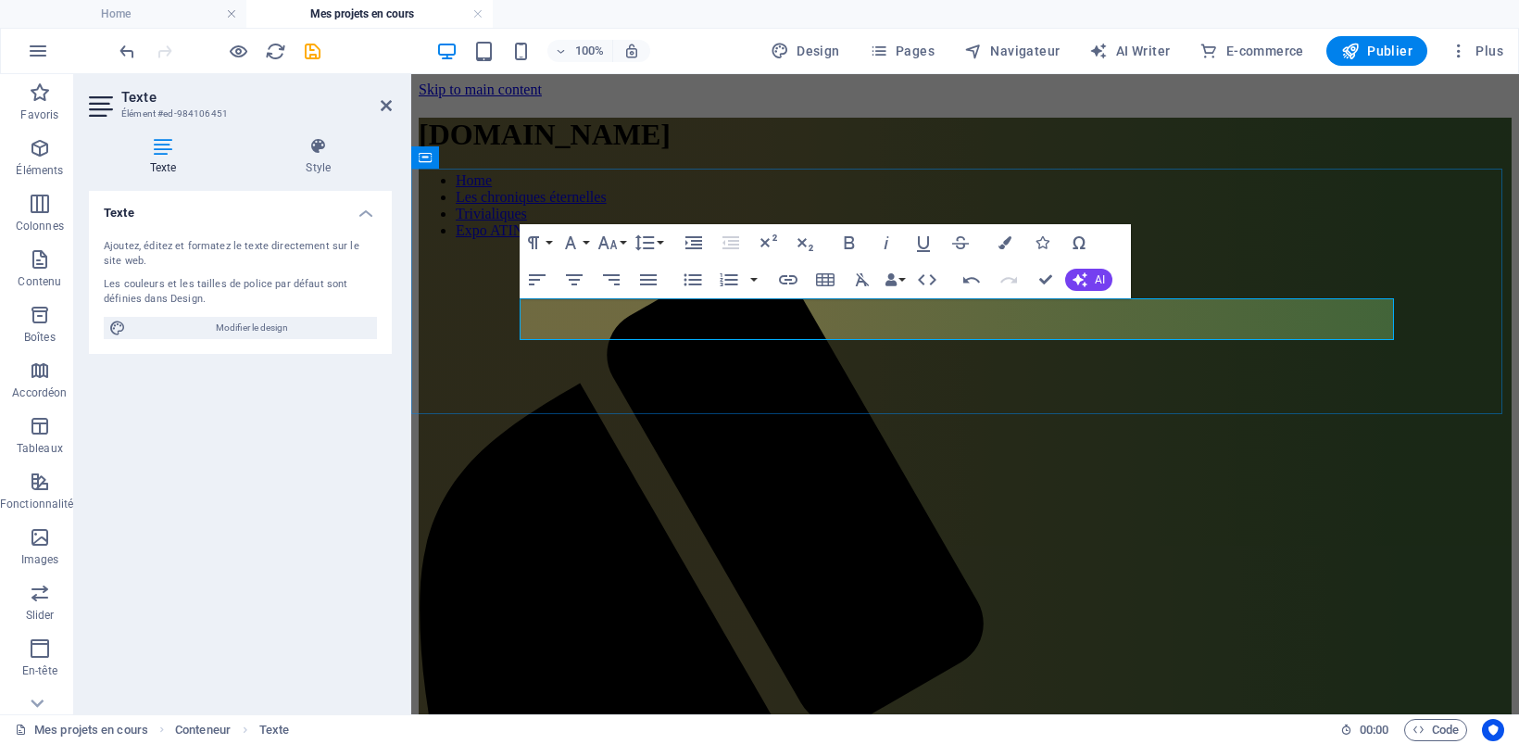
drag, startPoint x: 832, startPoint y: 322, endPoint x: 894, endPoint y: 318, distance: 62.2
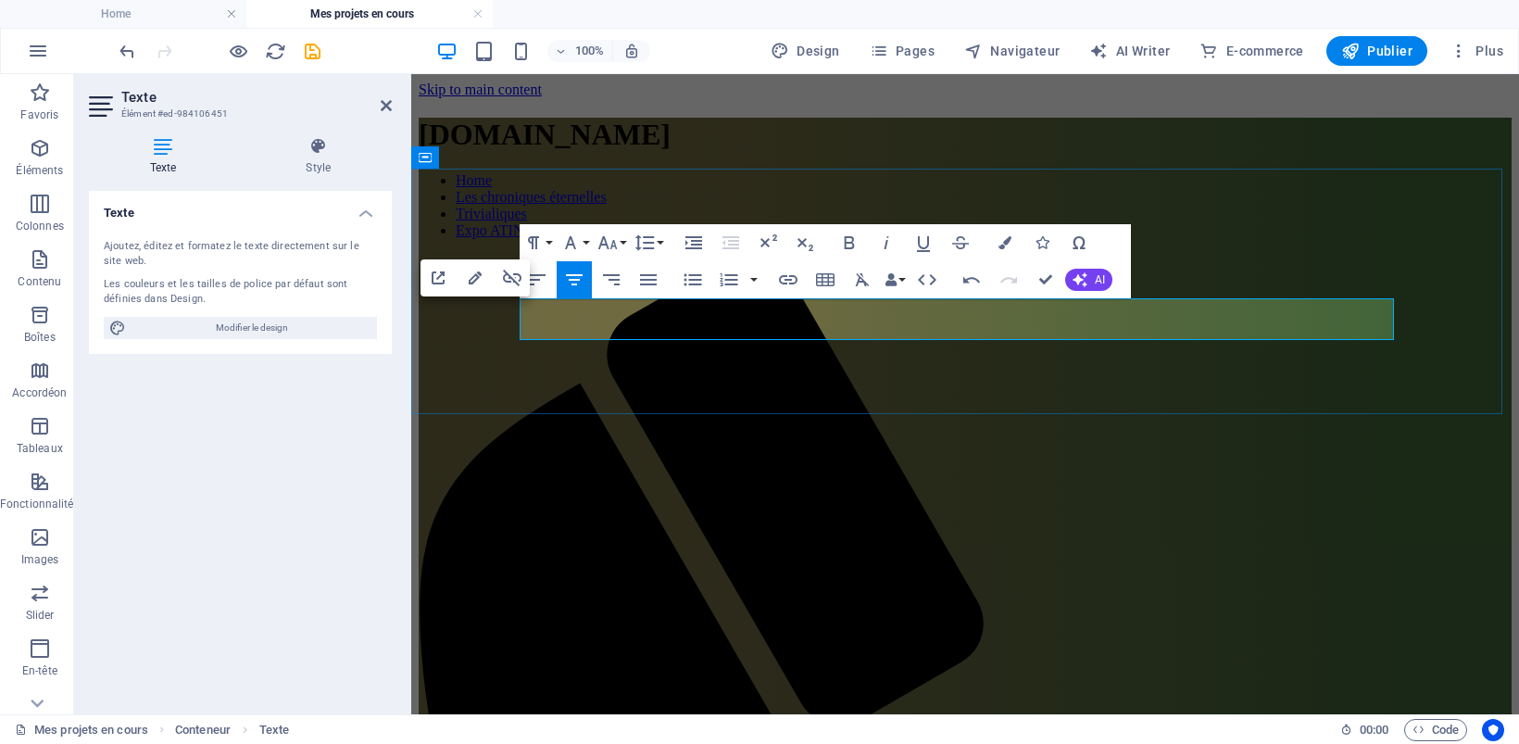
drag, startPoint x: 903, startPoint y: 320, endPoint x: 991, endPoint y: 320, distance: 88.0
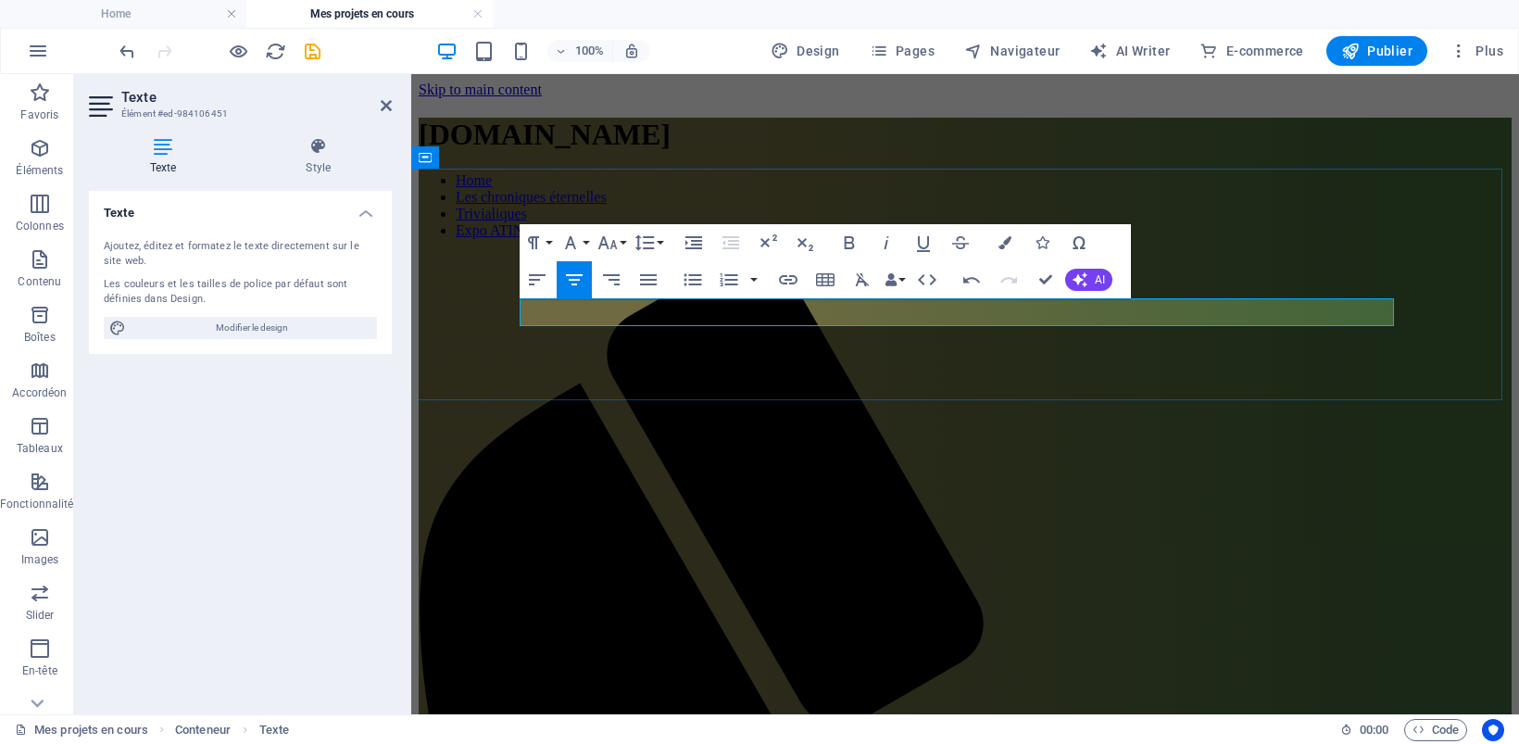
drag, startPoint x: 944, startPoint y: 307, endPoint x: 784, endPoint y: 310, distance: 160.2
click at [998, 236] on icon "button" at bounding box center [1004, 242] width 13 height 13
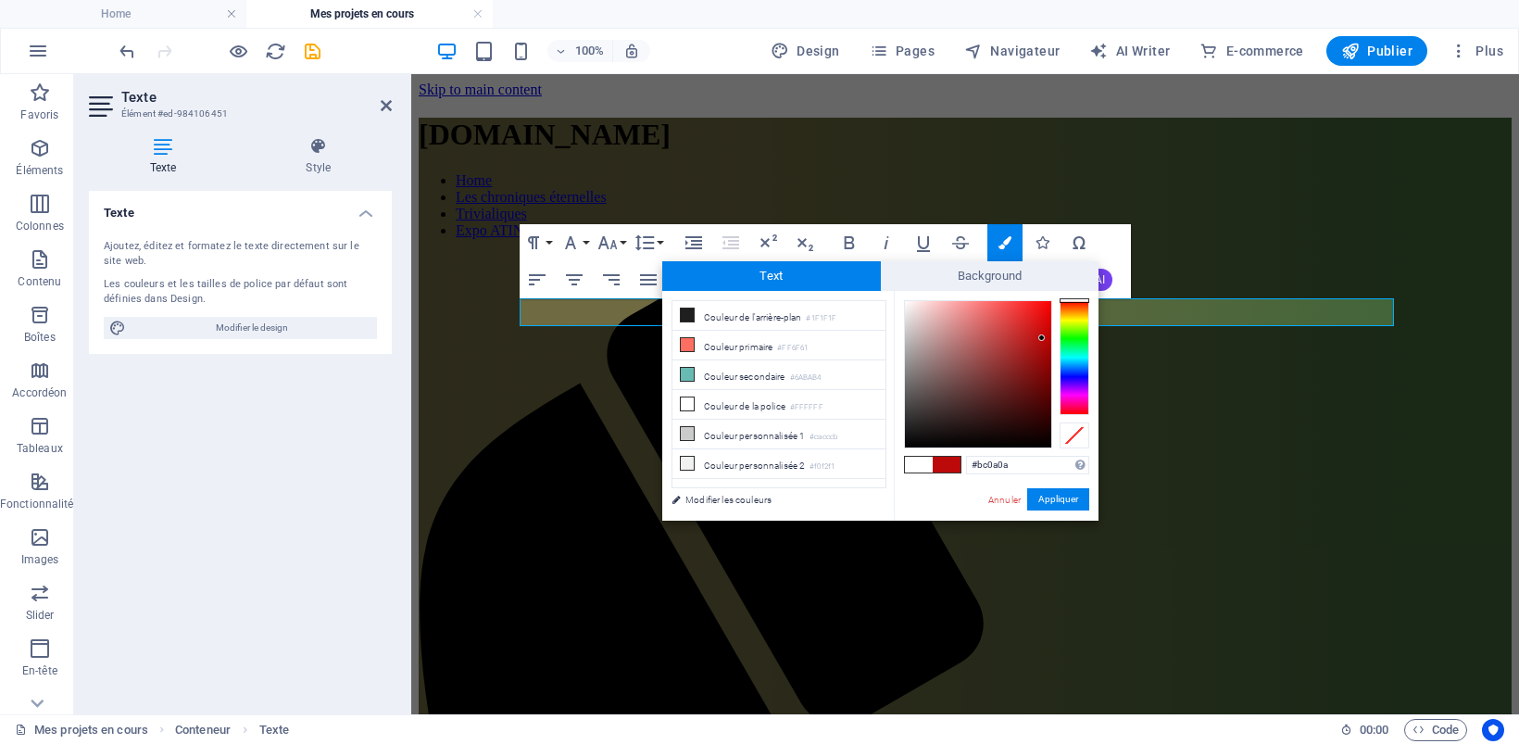
click at [1042, 338] on div at bounding box center [978, 374] width 146 height 146
click at [1074, 298] on div at bounding box center [1074, 300] width 30 height 5
type input "#ea0303"
drag, startPoint x: 1039, startPoint y: 318, endPoint x: 1048, endPoint y: 312, distance: 10.8
click at [1048, 312] on div at bounding box center [978, 374] width 146 height 146
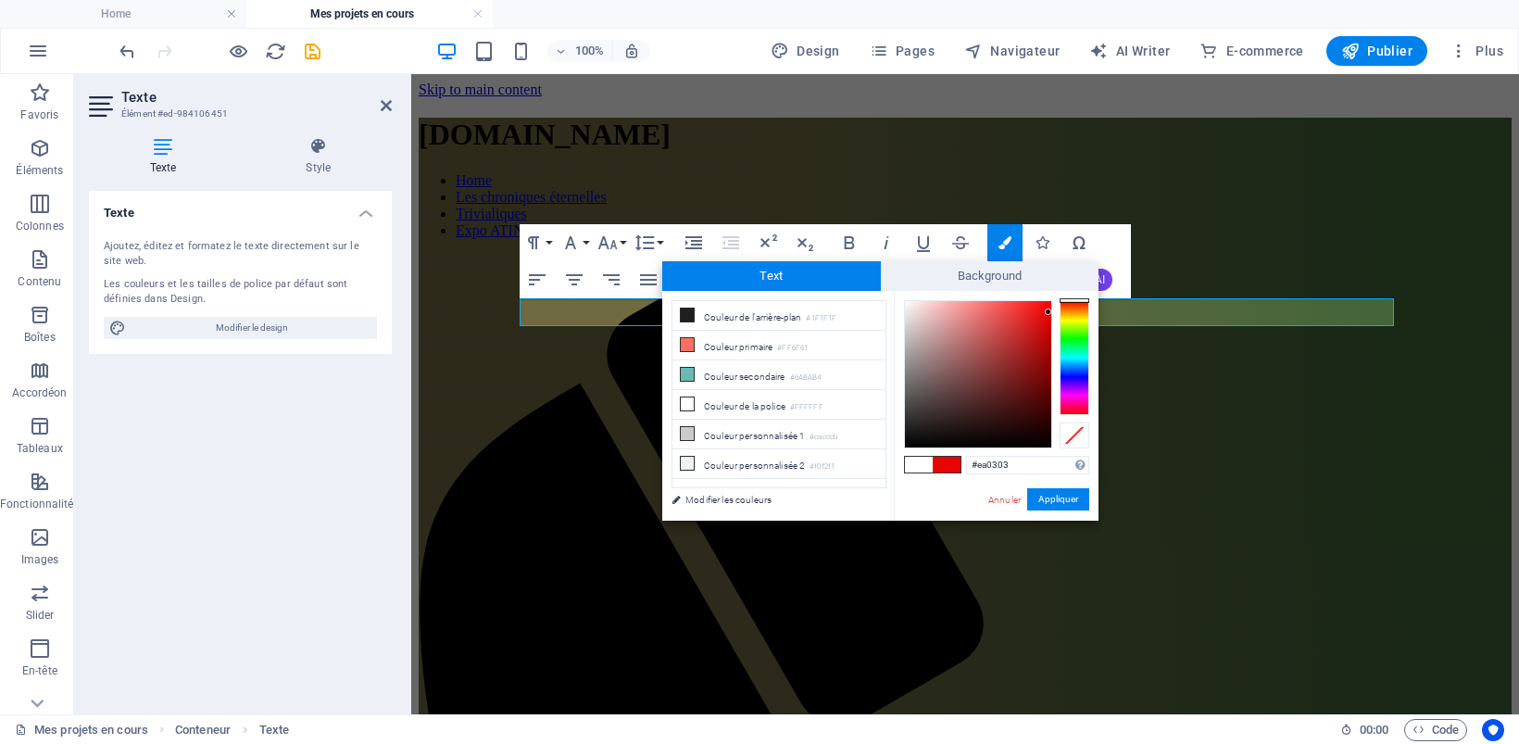
click at [1037, 484] on div "#ea0303 Formats pris en charge #0852ed rgb(8, 82, 237) rgba(8, 82, 237, 90%) hs…" at bounding box center [996, 540] width 205 height 498
click at [1038, 494] on button "Appliquer" at bounding box center [1058, 499] width 62 height 22
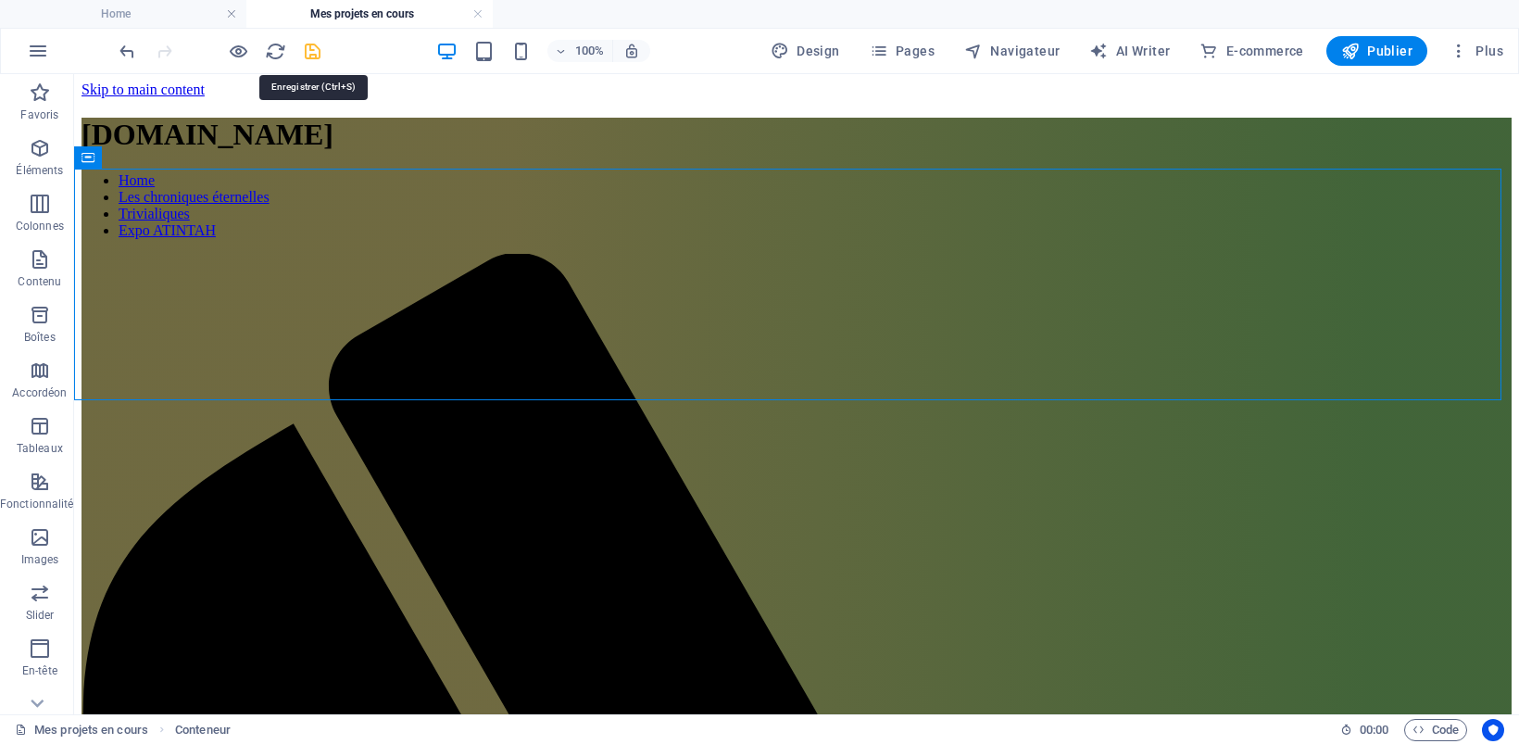
click at [317, 56] on icon "save" at bounding box center [312, 51] width 21 height 21
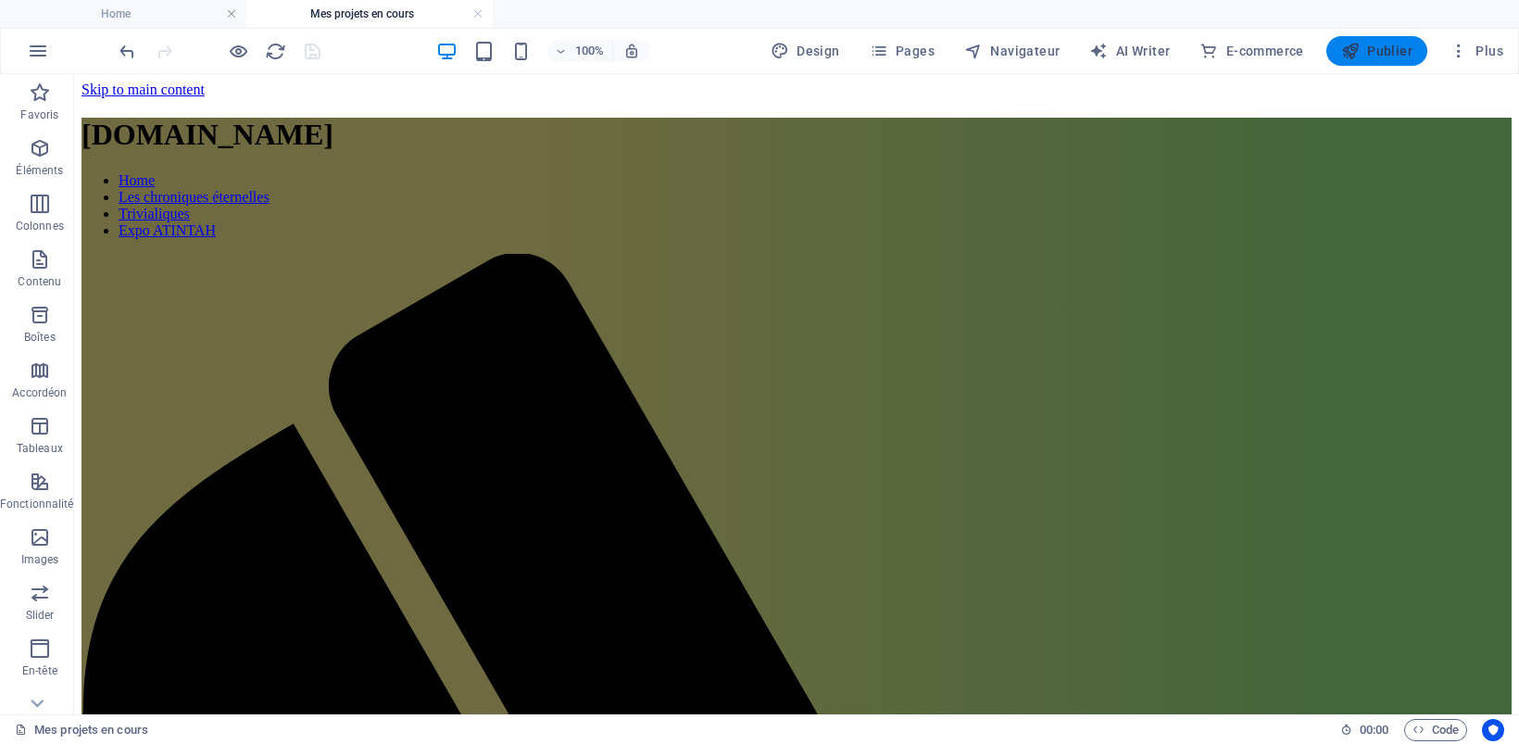
click at [1390, 44] on span "Publier" at bounding box center [1376, 51] width 71 height 19
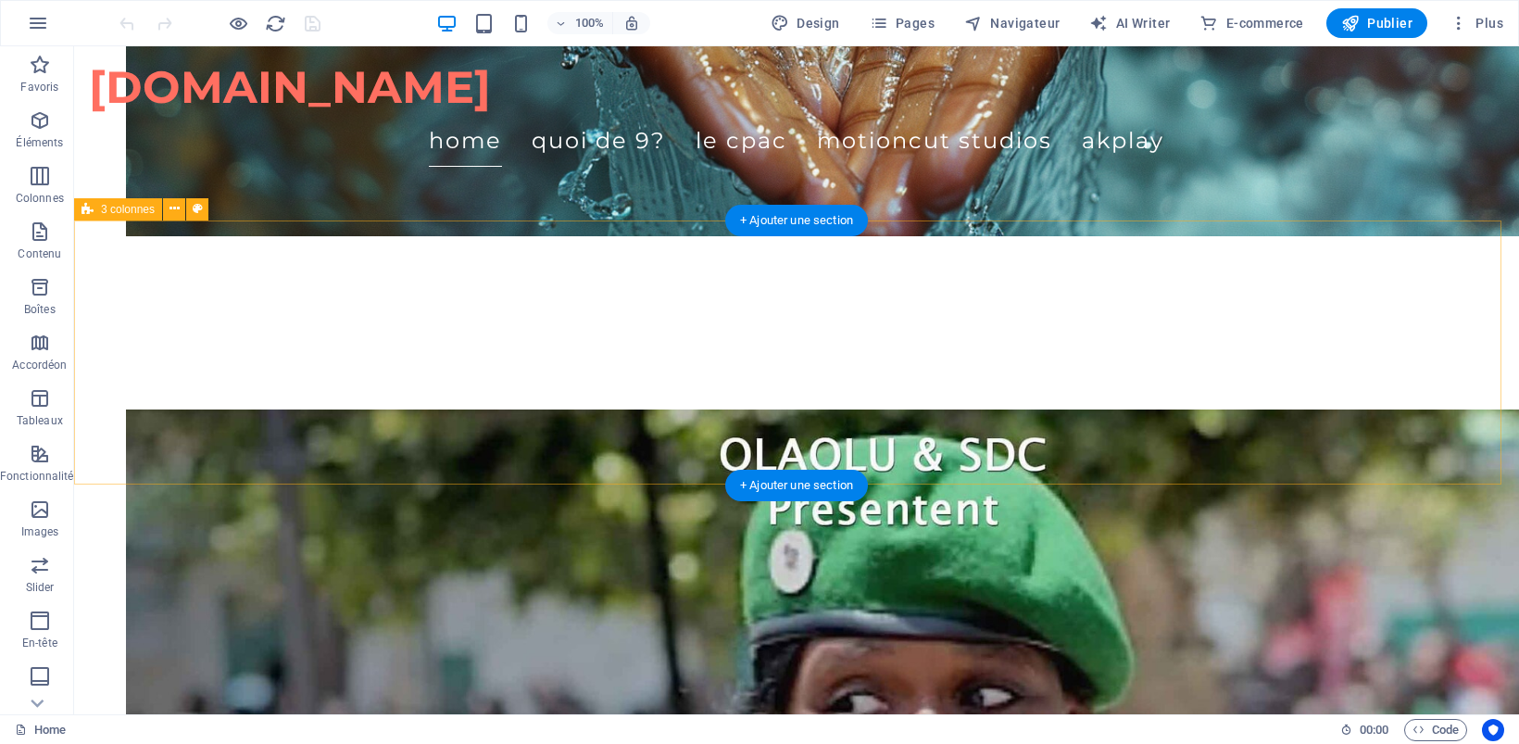
scroll to position [1968, 0]
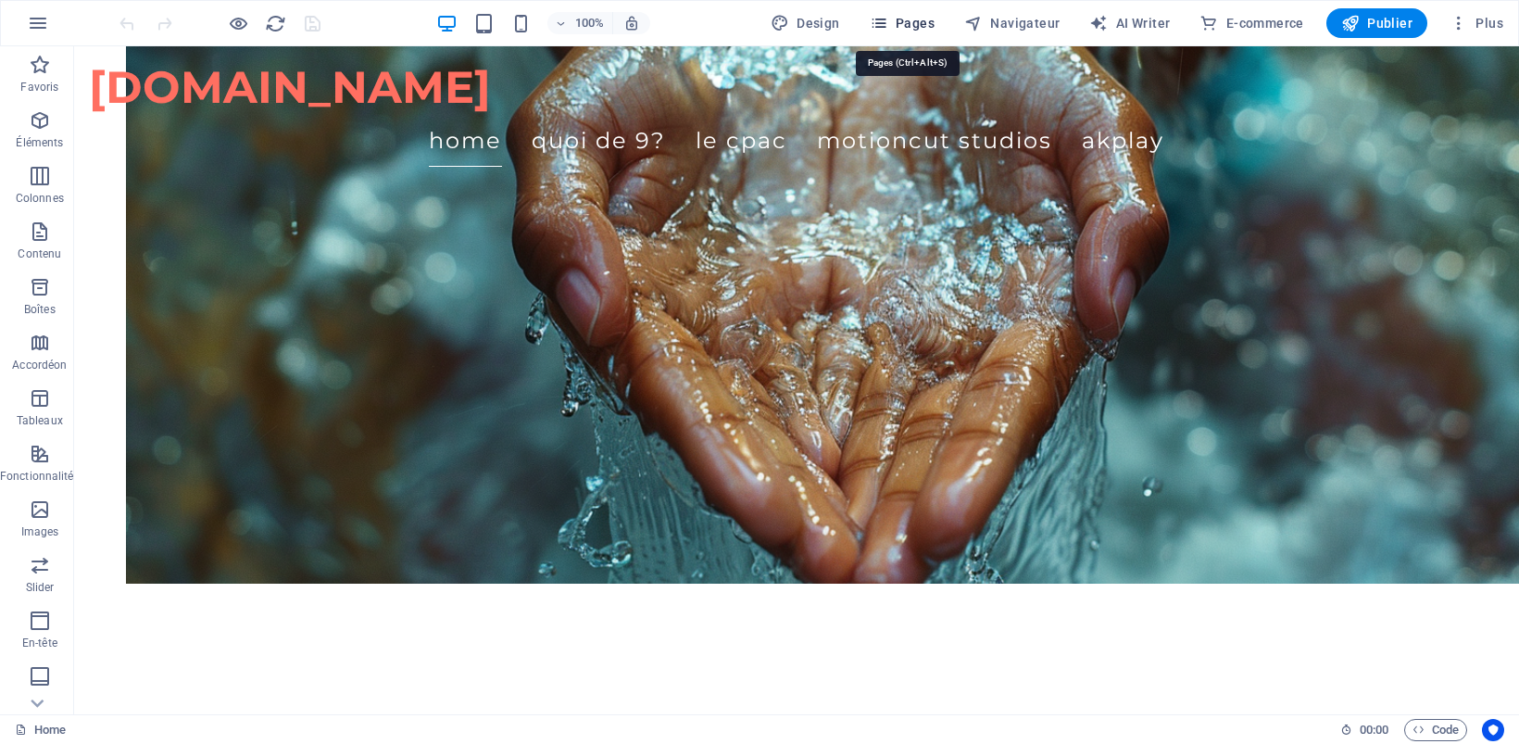
click at [896, 19] on span "Pages" at bounding box center [901, 23] width 65 height 19
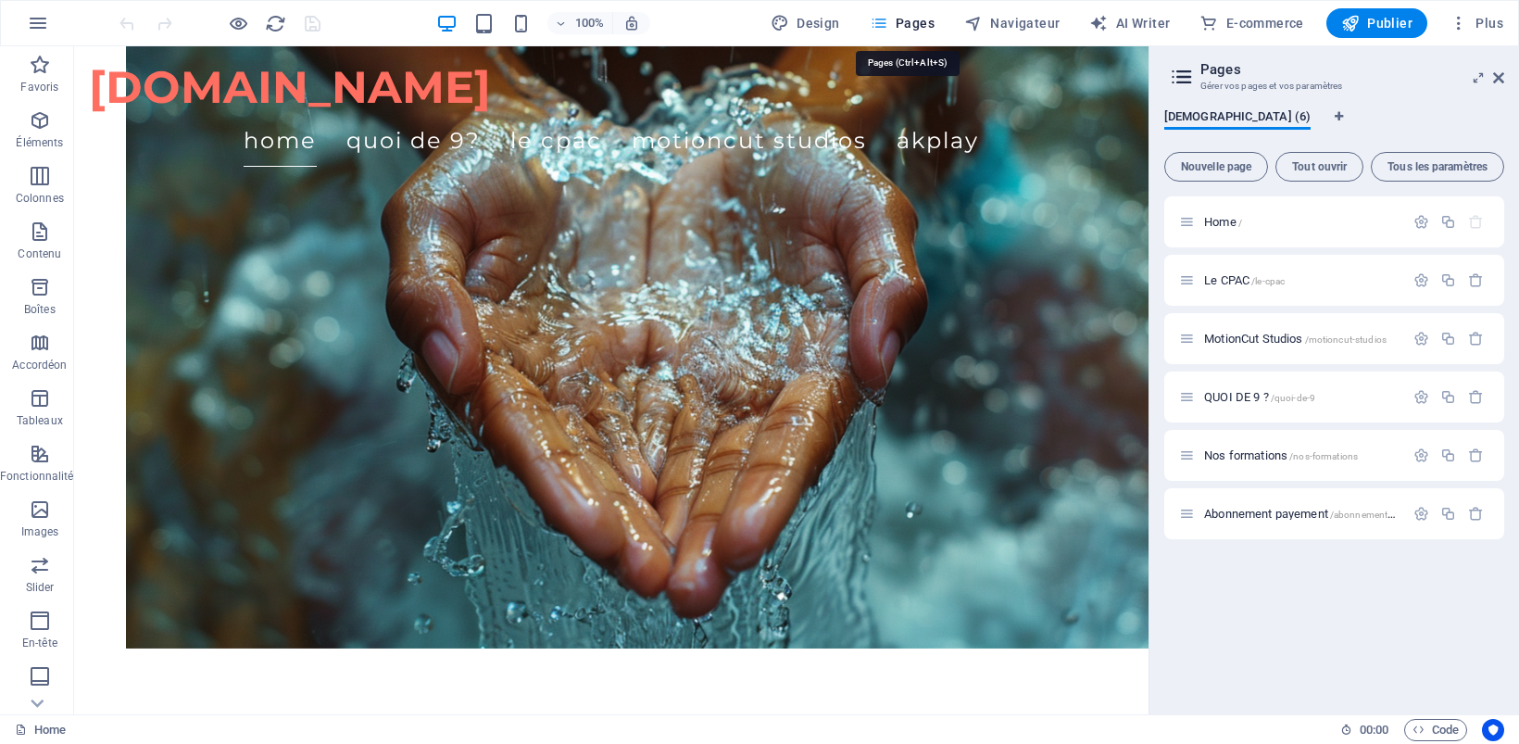
scroll to position [2020, 0]
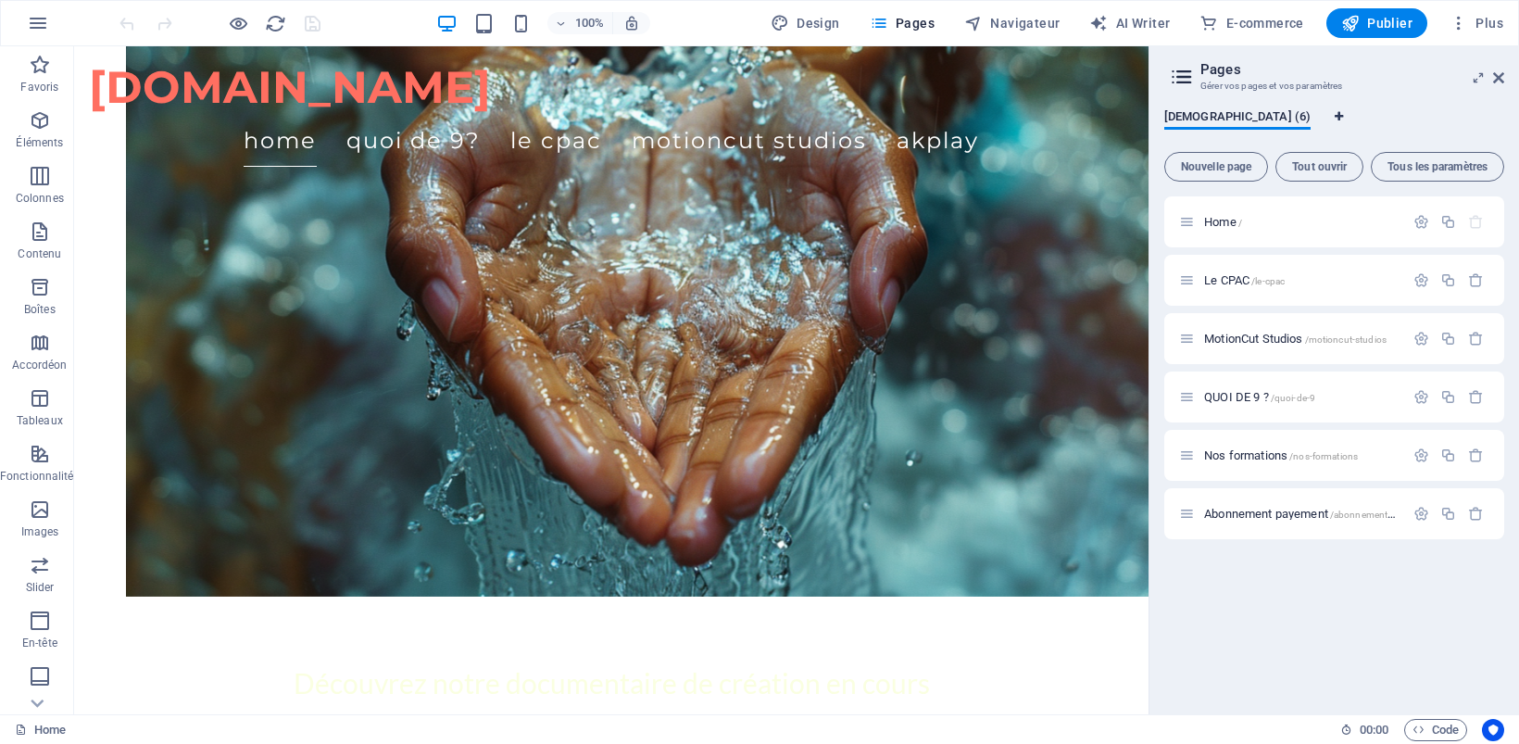
click at [1334, 112] on icon "Onglets langues" at bounding box center [1338, 116] width 8 height 11
select select "49"
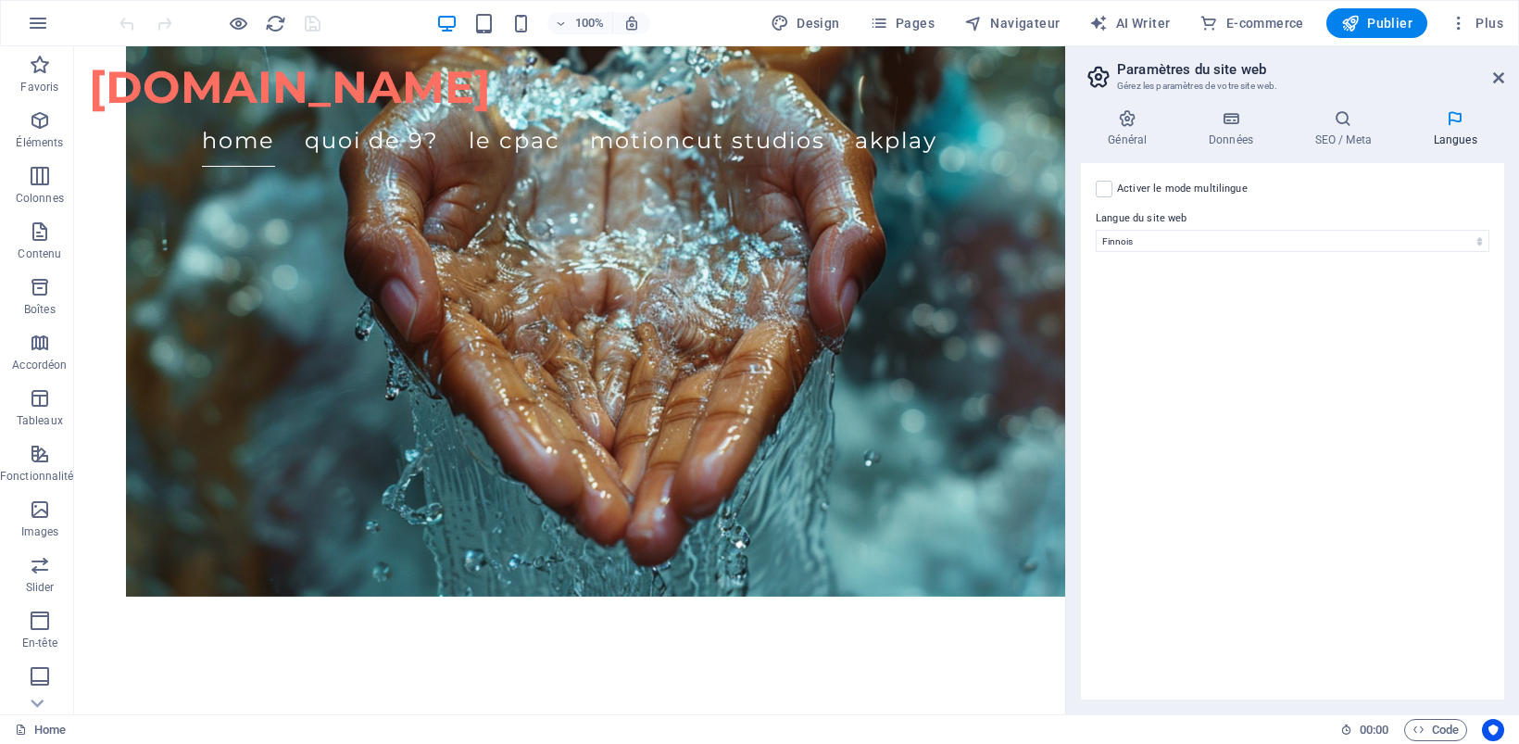
scroll to position [2063, 0]
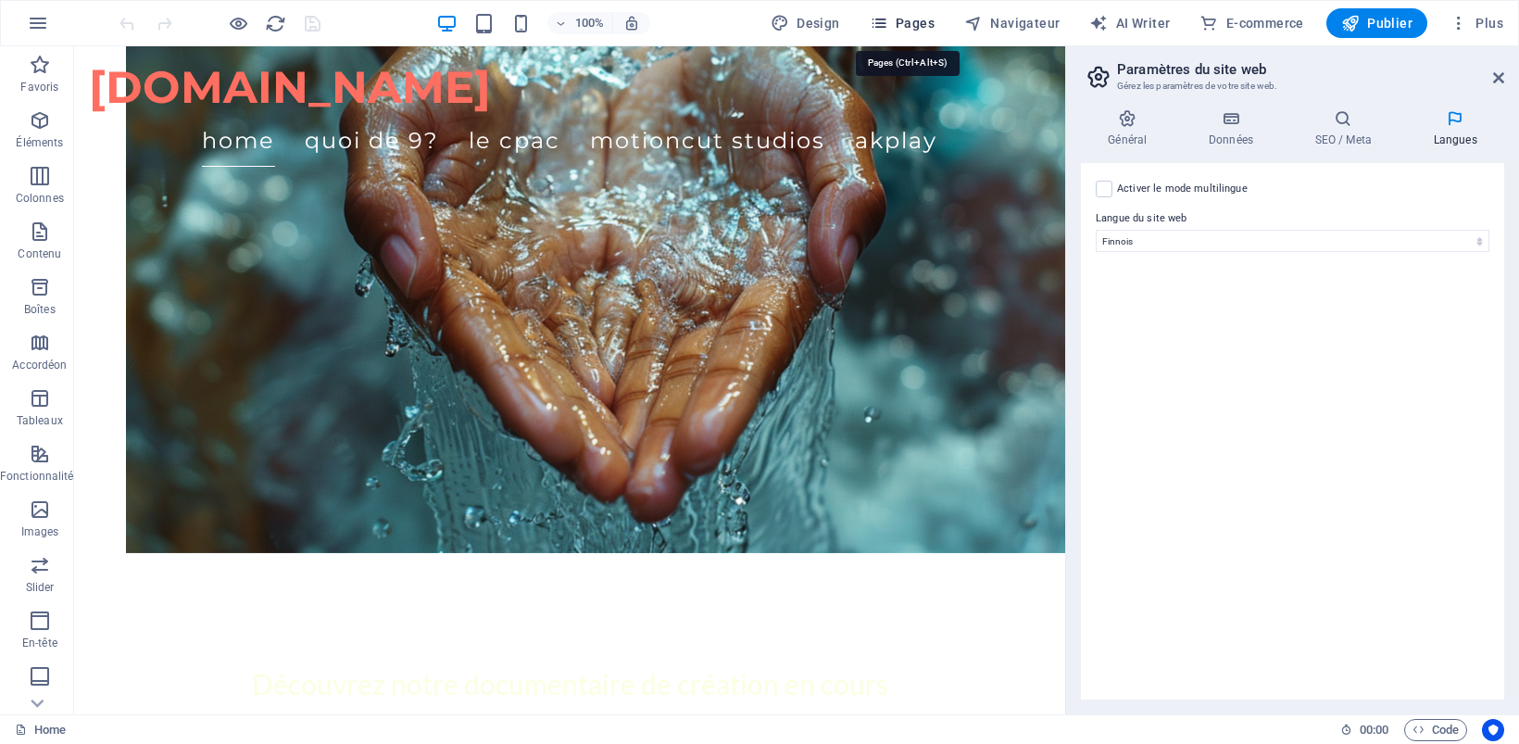
click at [918, 20] on span "Pages" at bounding box center [901, 23] width 65 height 19
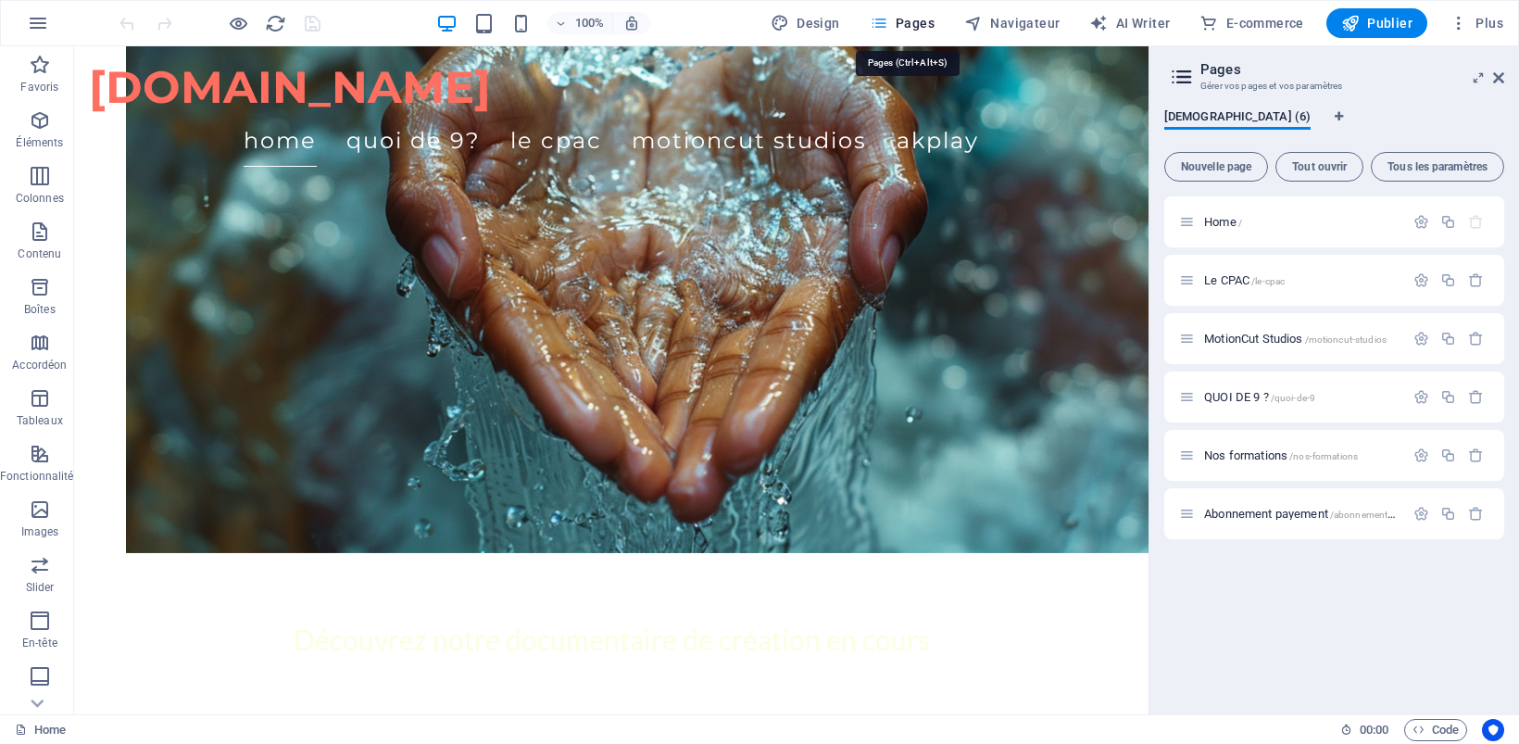
scroll to position [2020, 0]
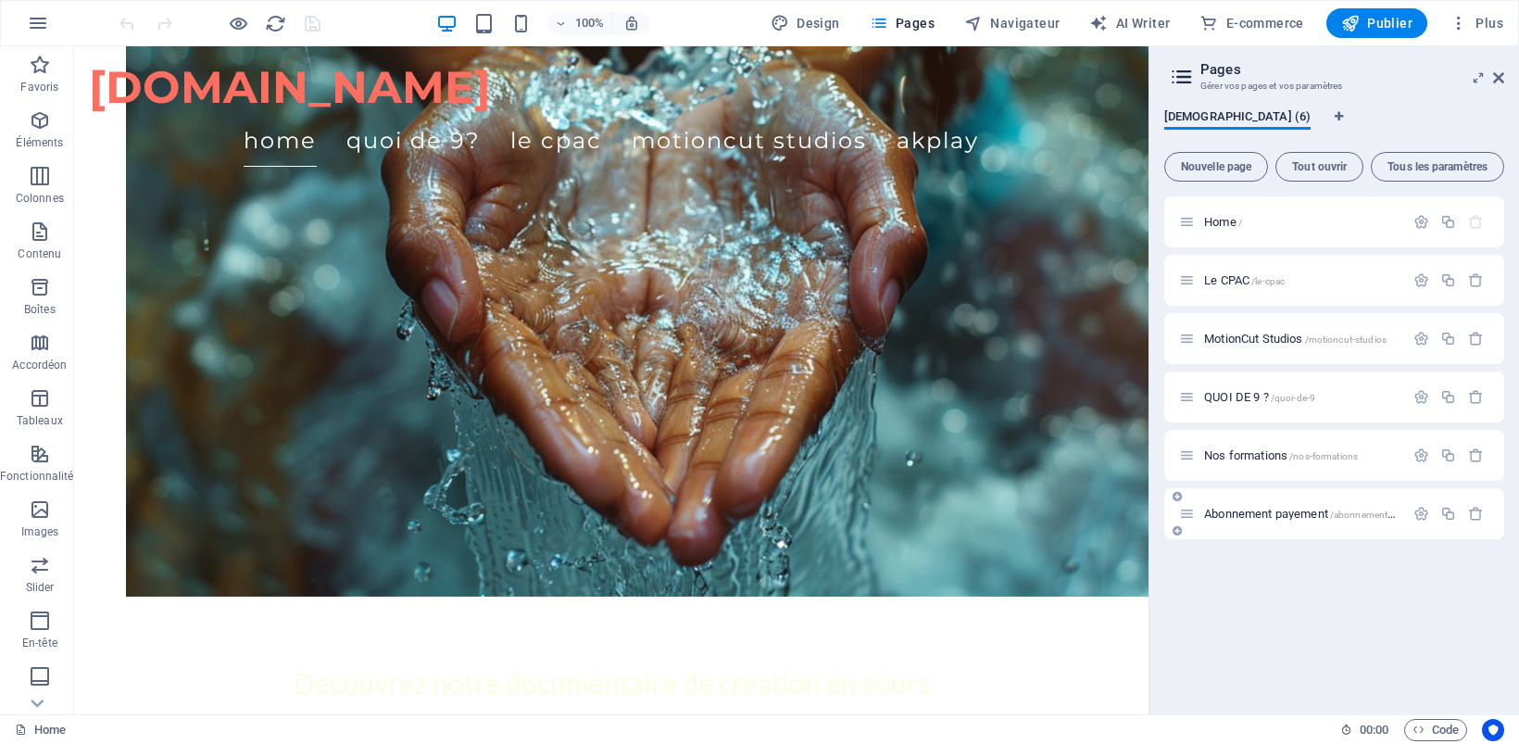
click at [1174, 525] on icon at bounding box center [1176, 530] width 9 height 11
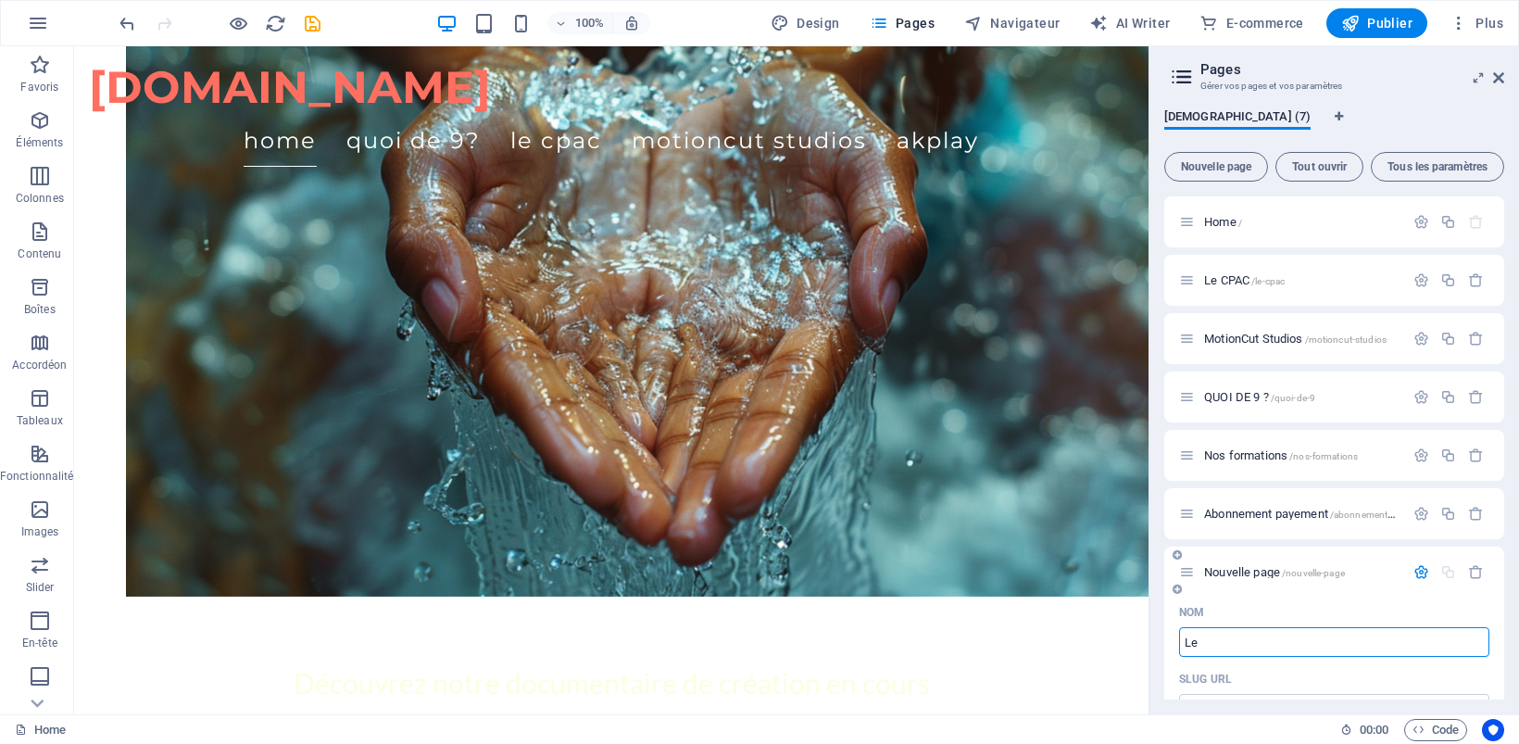
type input "Le"
type input "/le"
type input "Le promoteur de cine"
type input "/le-promoteur-de"
type input "Le promoteur de cinecoo"
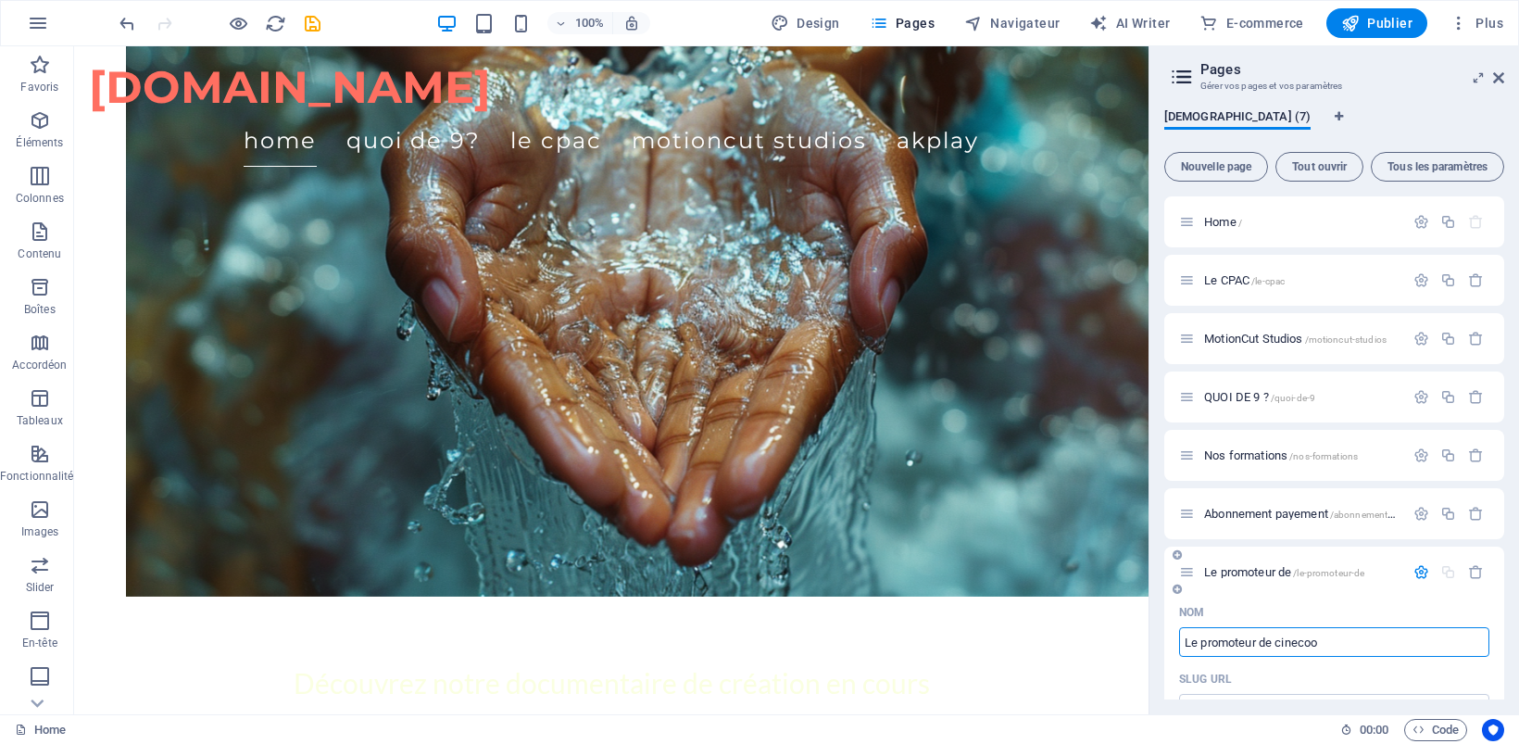
type input "/le-promoteur-de-cinecoo"
type input "Le promoteur de cinecoo"
click at [904, 25] on span "Pages" at bounding box center [901, 23] width 65 height 19
click at [1273, 655] on input "Le promoteur de cinecoo" at bounding box center [1334, 642] width 310 height 30
click at [1214, 604] on div "Nom" at bounding box center [1334, 612] width 310 height 30
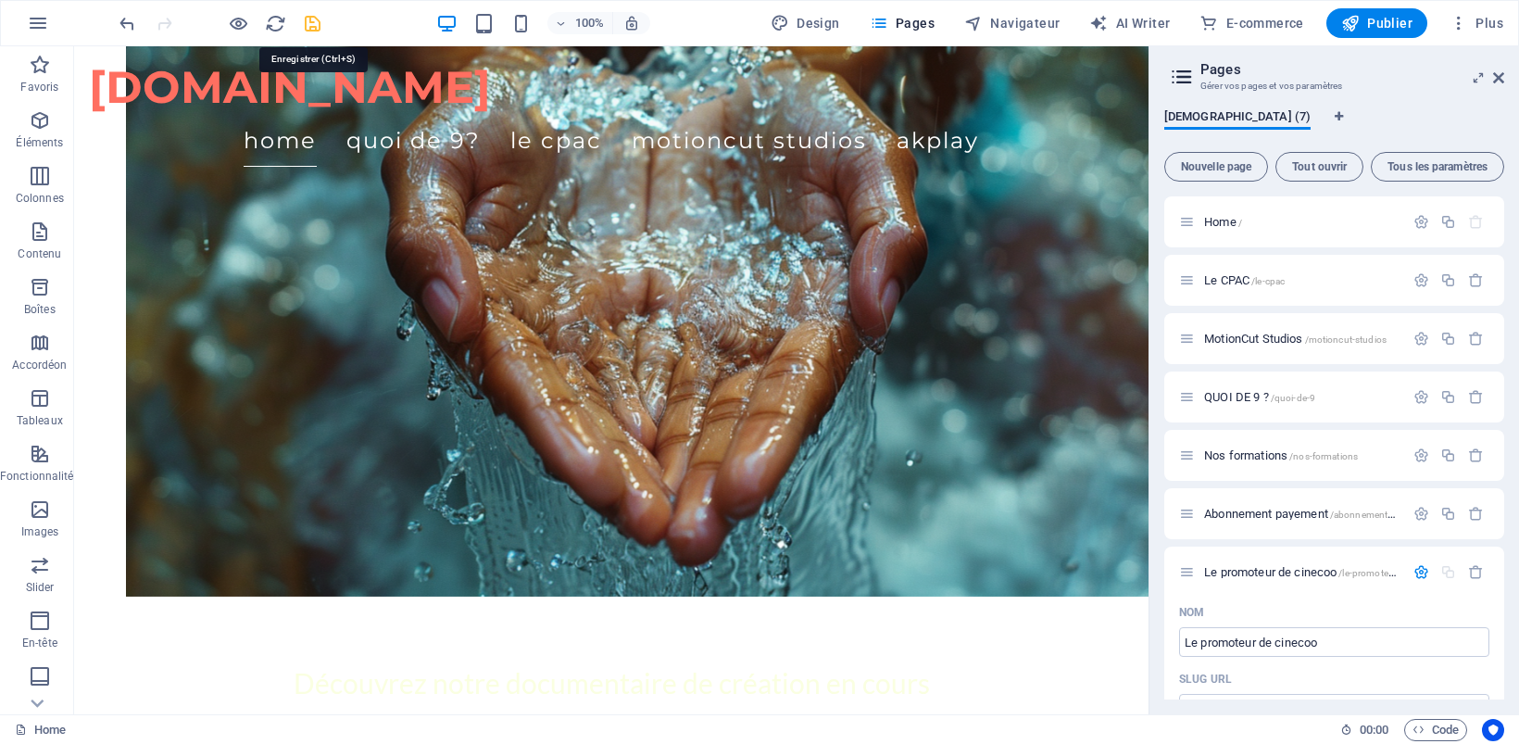
click at [311, 19] on icon "save" at bounding box center [312, 23] width 21 height 21
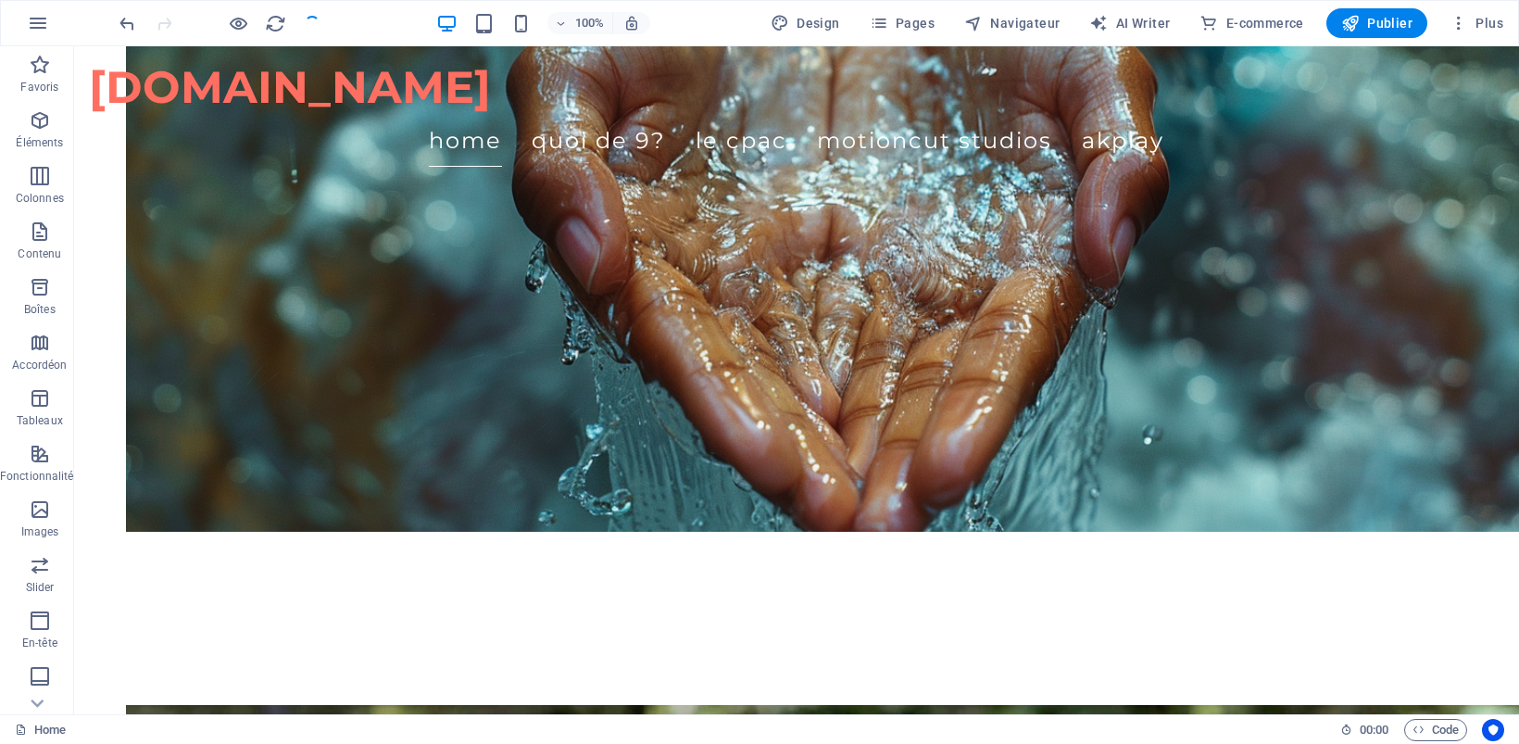
checkbox input "false"
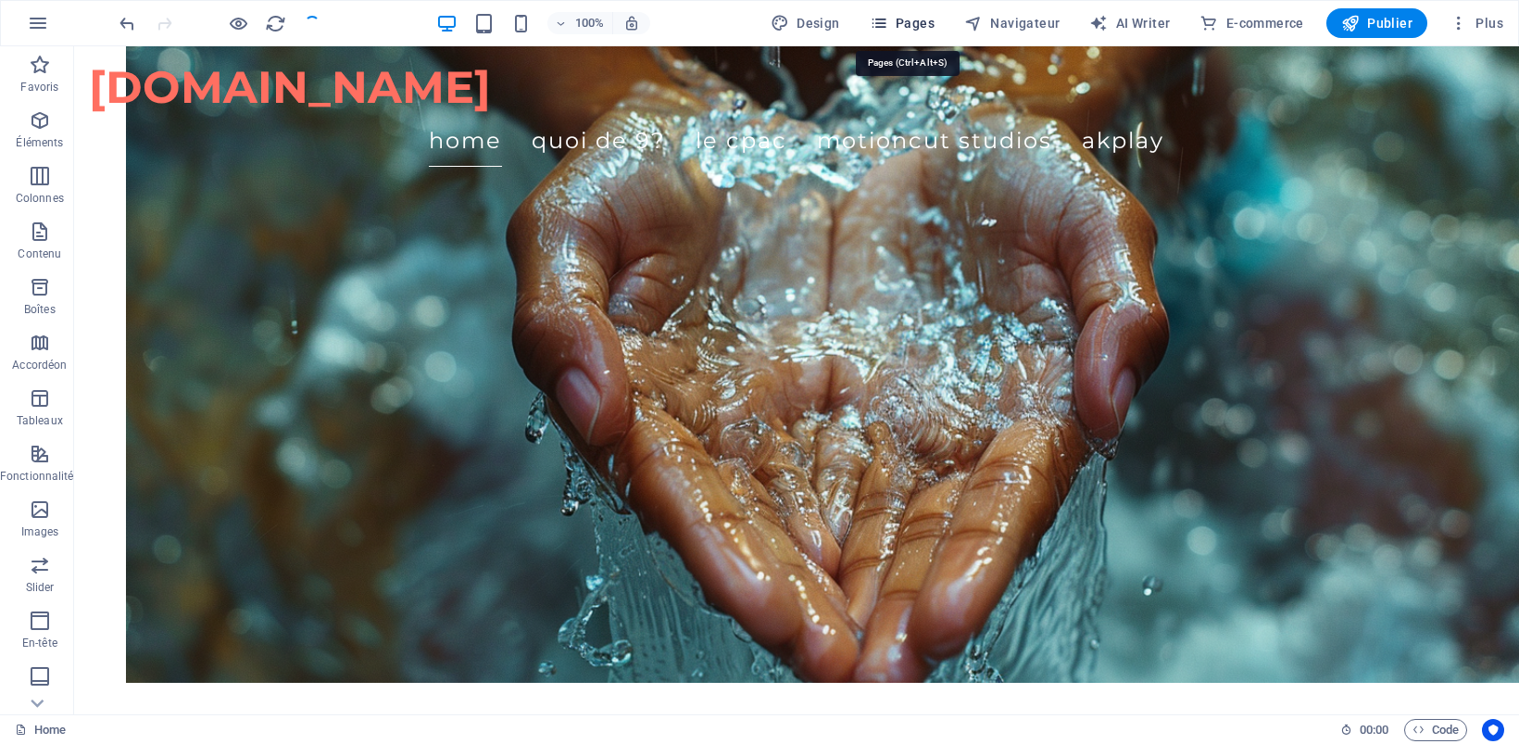
click at [905, 20] on span "Pages" at bounding box center [901, 23] width 65 height 19
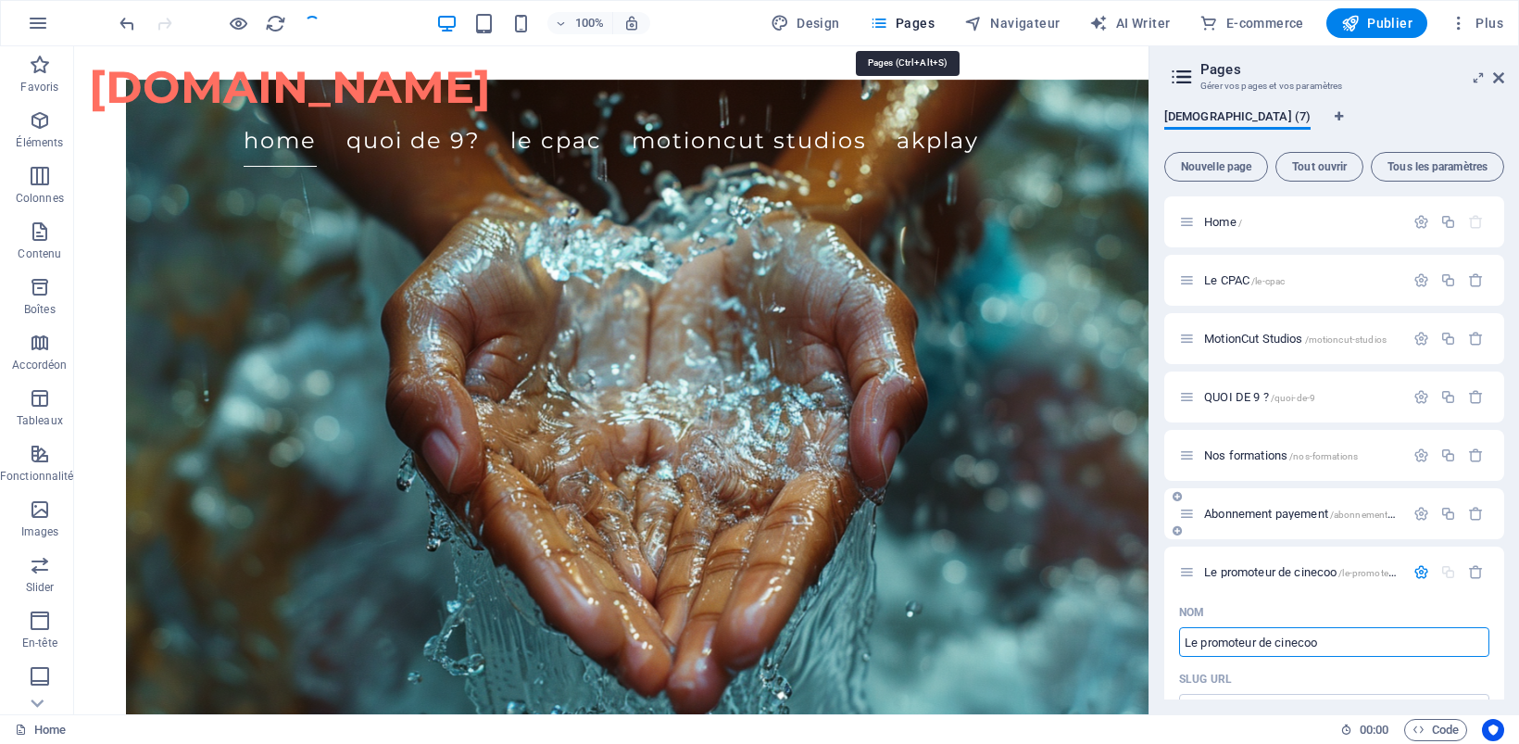
scroll to position [2020, 0]
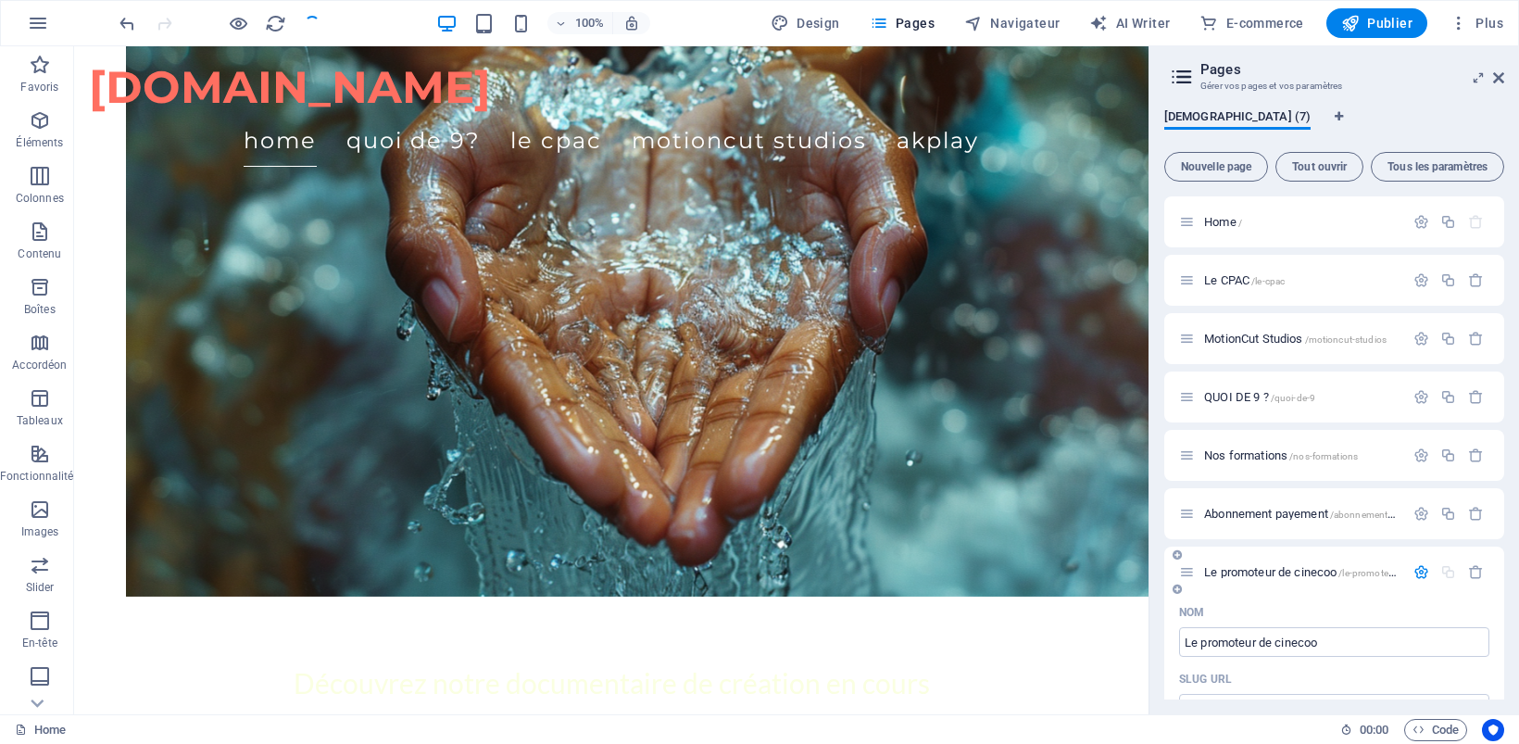
click at [1262, 602] on div "Nom" at bounding box center [1334, 612] width 310 height 30
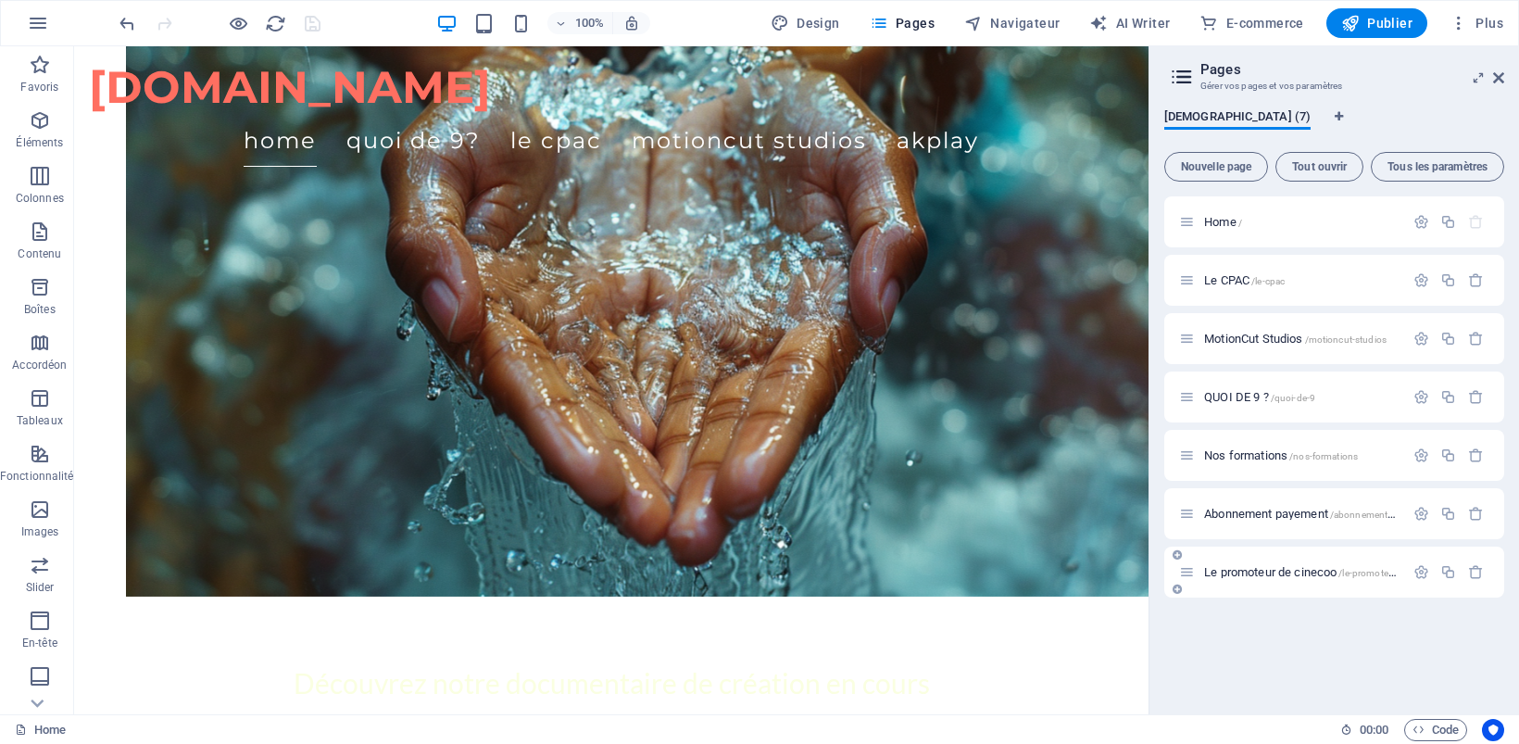
click at [1274, 570] on span "Le promoteur de cinecoo /le-promoteur-de-cinecoo" at bounding box center [1325, 572] width 243 height 14
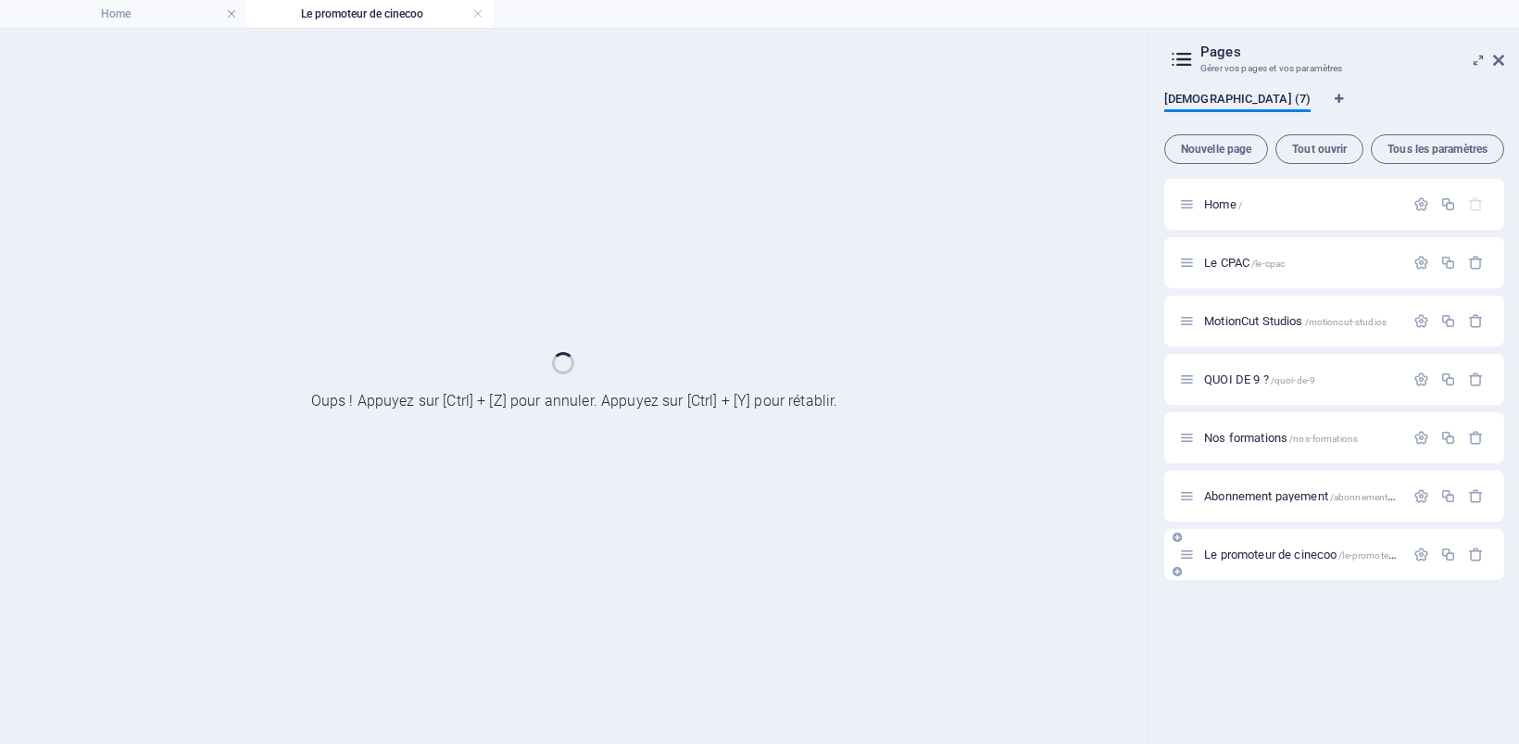
click at [1274, 570] on div "Le promoteur de cinecoo /le-promoteur-de-cinecoo" at bounding box center [1334, 554] width 340 height 51
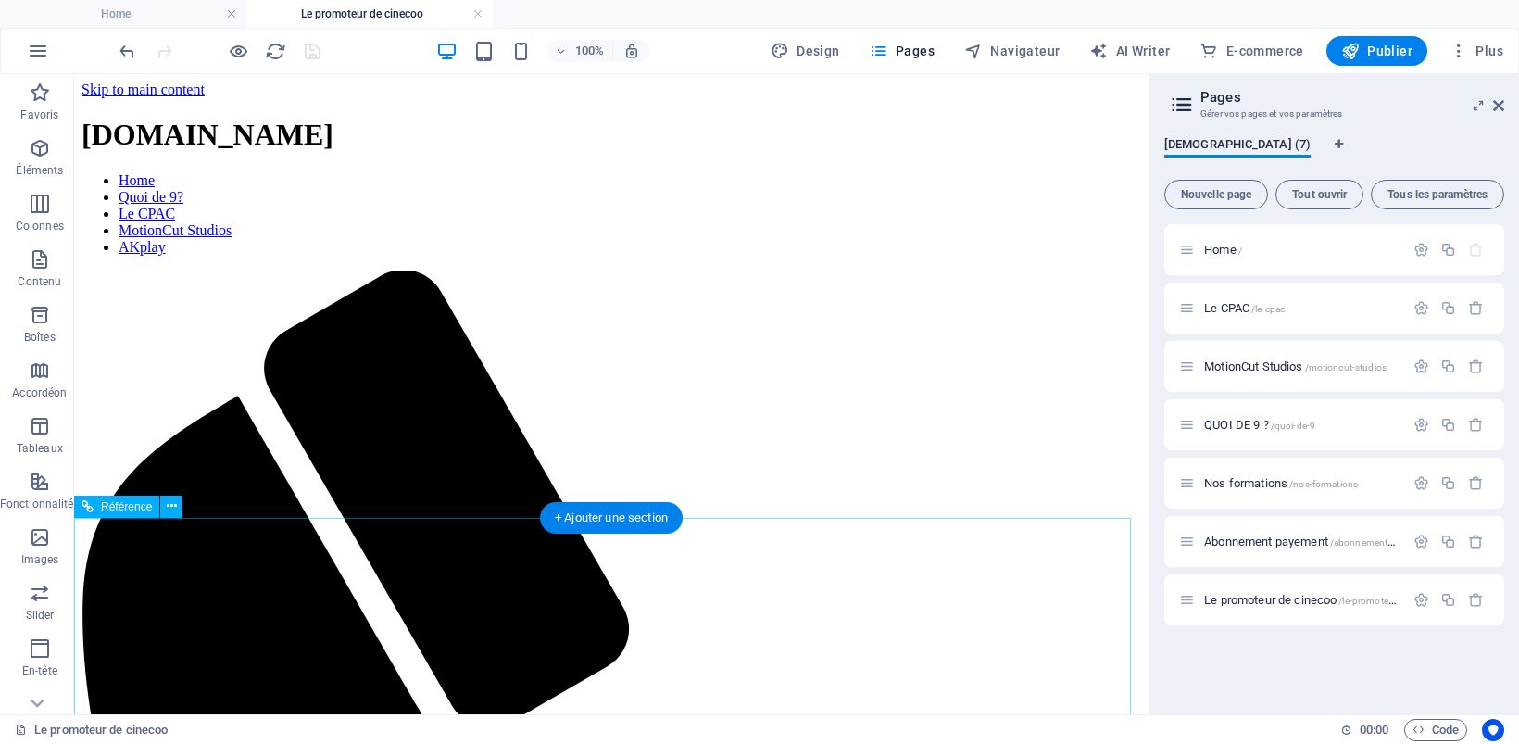
scroll to position [0, 0]
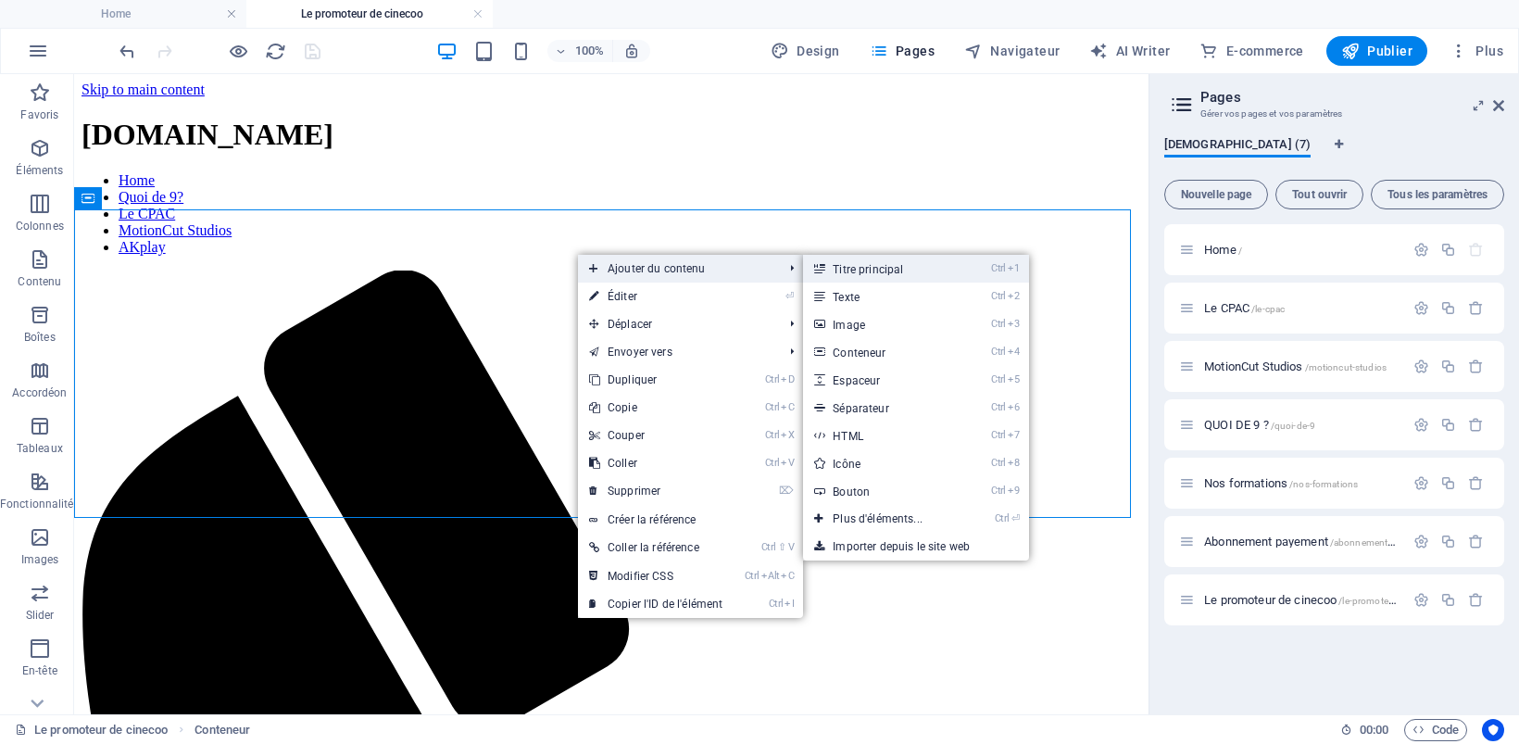
click at [886, 267] on link "Ctrl 1 Titre principal" at bounding box center [881, 269] width 156 height 28
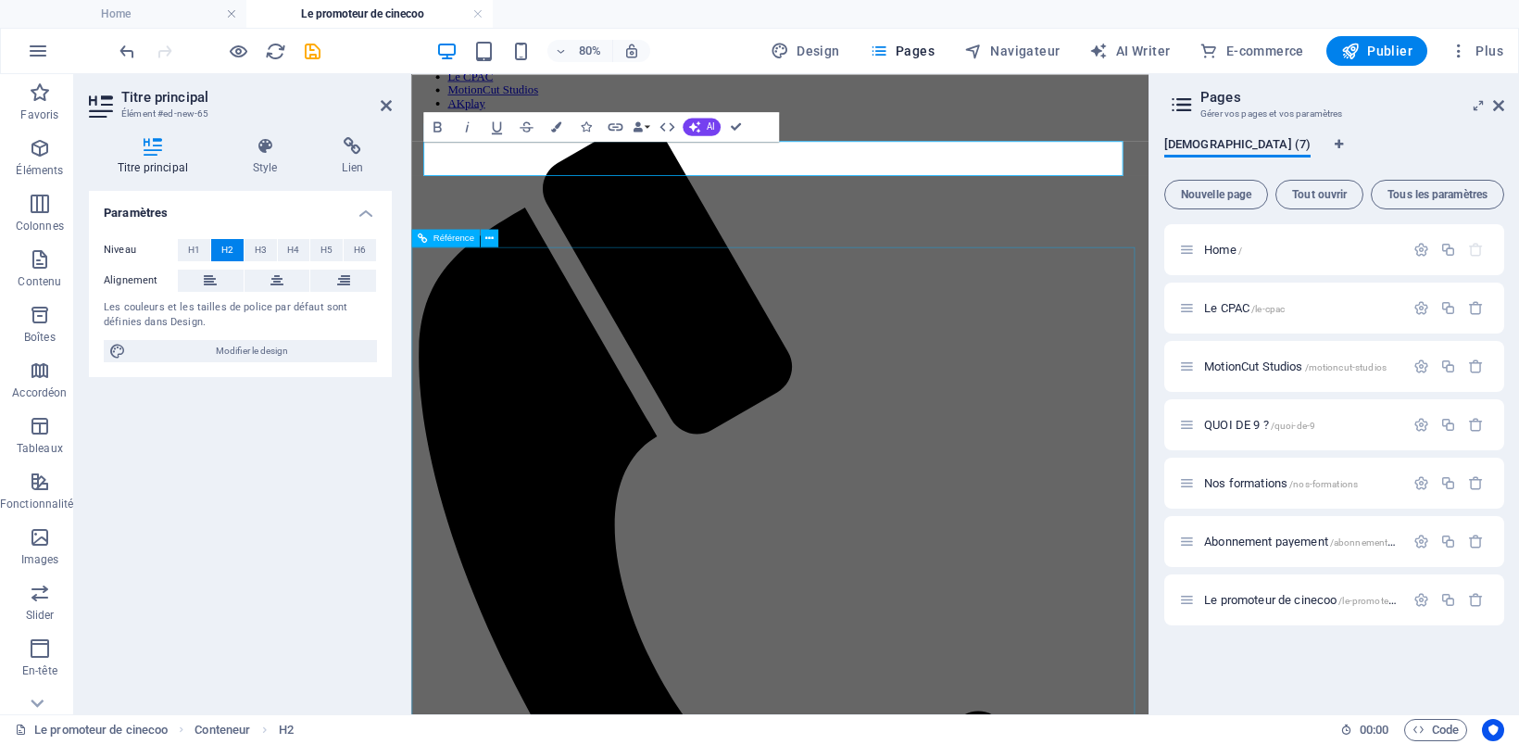
scroll to position [140, 0]
click at [744, 116] on nav "Home Quoi de 9? Le CPAC MotionCut Studios AKplay" at bounding box center [872, 73] width 907 height 83
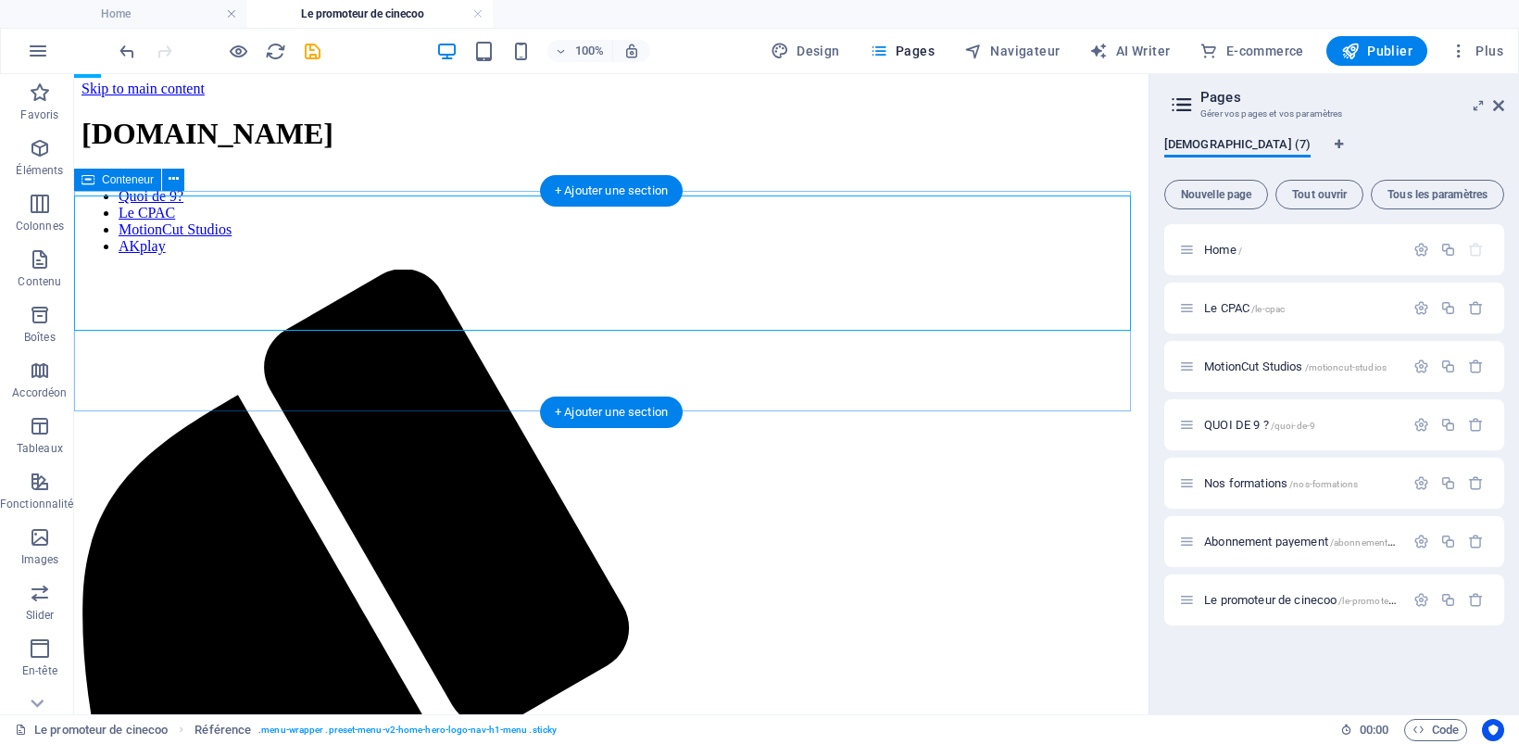
scroll to position [0, 0]
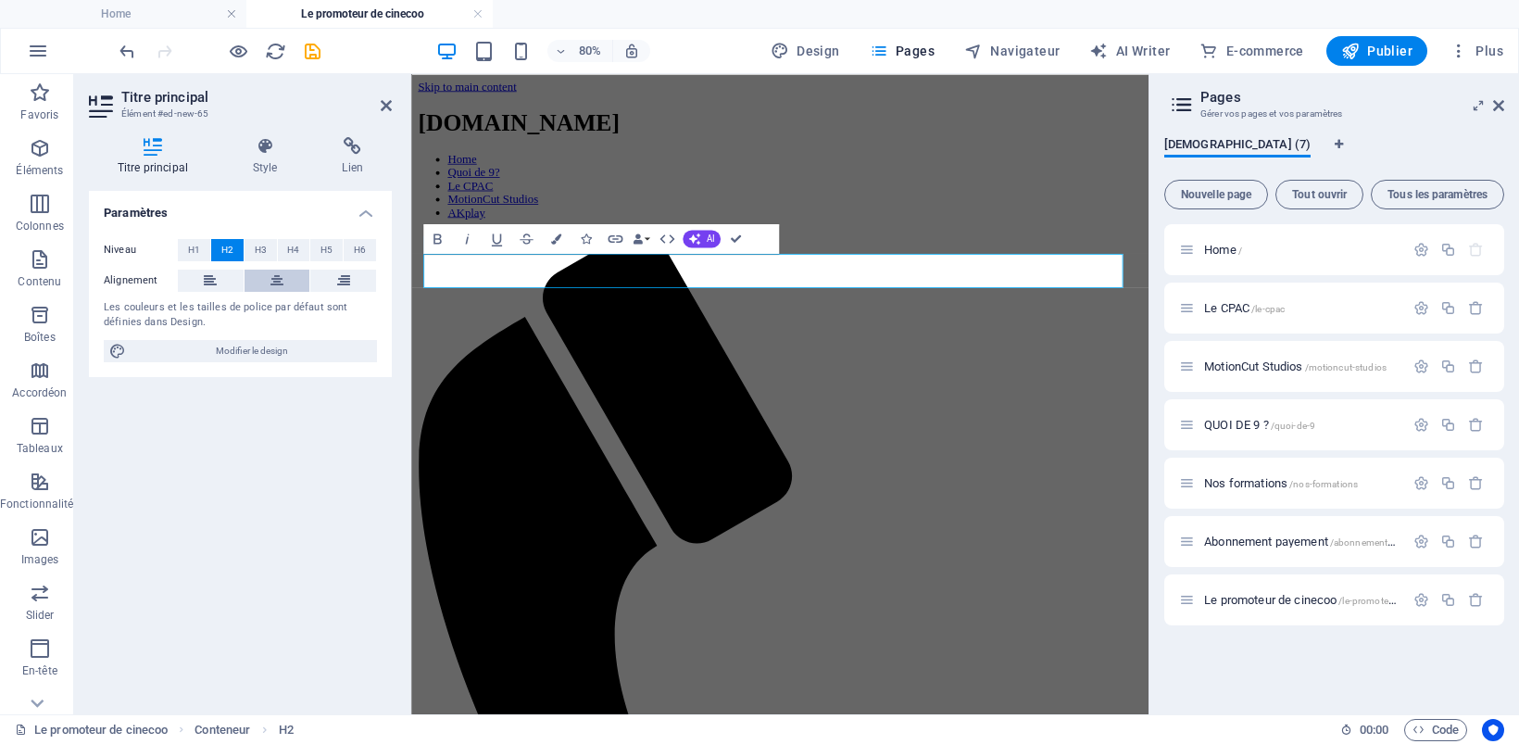
click at [269, 275] on button at bounding box center [277, 280] width 66 height 22
click at [195, 243] on span "H1" at bounding box center [194, 250] width 12 height 22
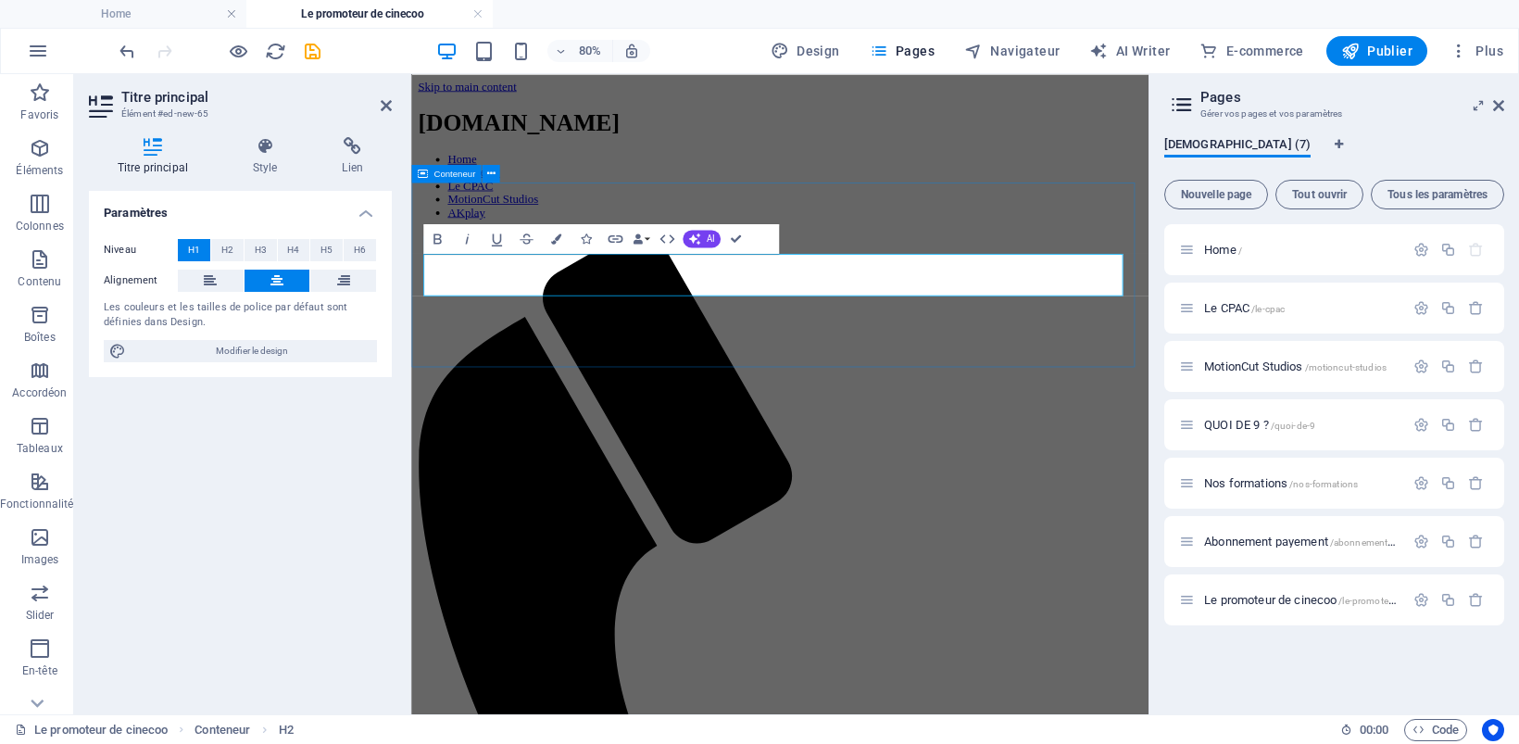
drag, startPoint x: 523, startPoint y: 325, endPoint x: 1249, endPoint y: 355, distance: 726.6
click at [563, 236] on button "Colors" at bounding box center [556, 238] width 28 height 30
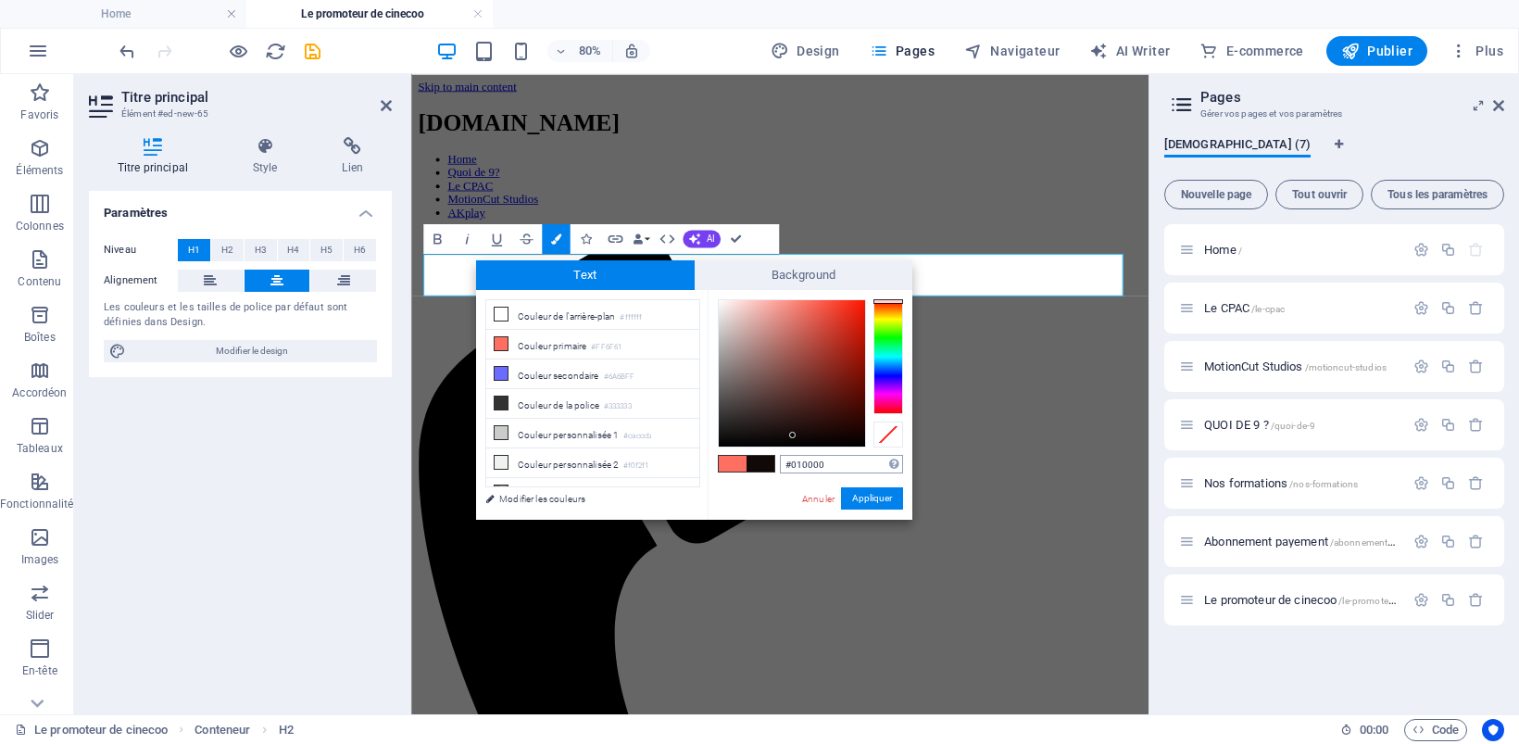
type input "#000000"
drag, startPoint x: 793, startPoint y: 435, endPoint x: 884, endPoint y: 463, distance: 95.8
click at [884, 463] on div "#000000 Formats pris en charge #0852ed rgb(8, 82, 237) rgba(8, 82, 237, 90%) hs…" at bounding box center [809, 539] width 205 height 498
click at [873, 495] on button "Appliquer" at bounding box center [872, 498] width 62 height 22
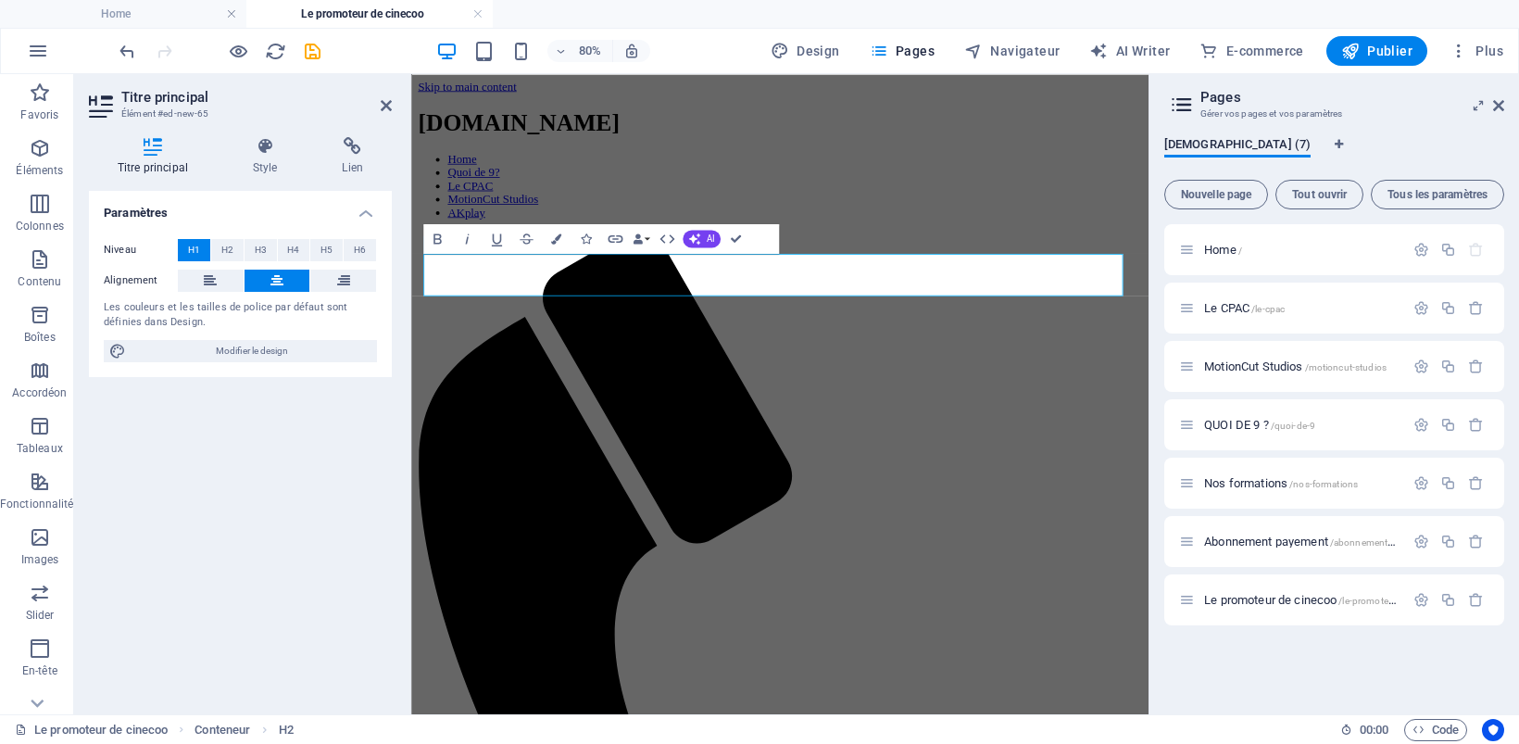
click at [813, 316] on div "Référence Conteneur Variable H1 Référence Bold Italic Underline Strikethrough C…" at bounding box center [779, 394] width 737 height 640
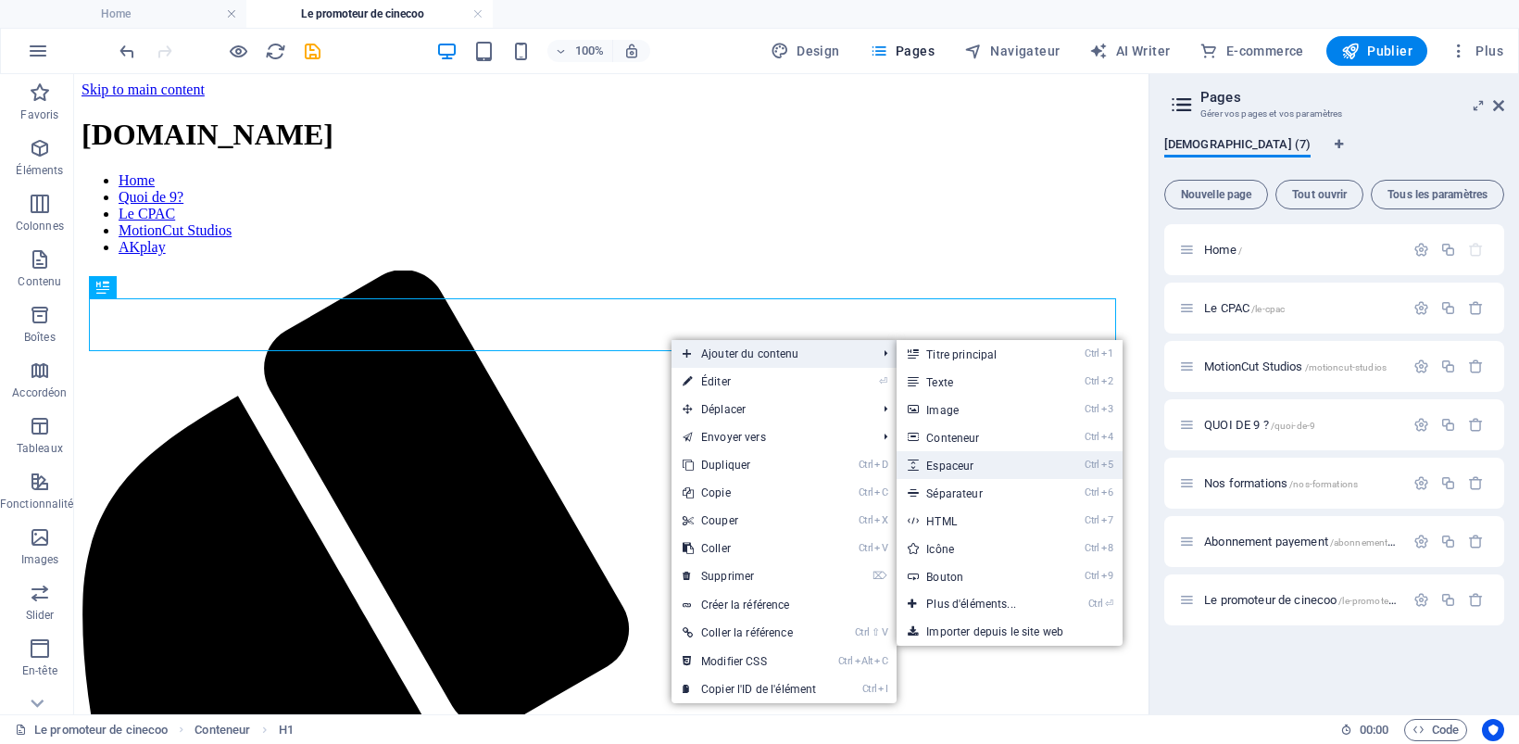
click at [947, 464] on link "Ctrl 5 Espaceur" at bounding box center [974, 465] width 156 height 28
select select "px"
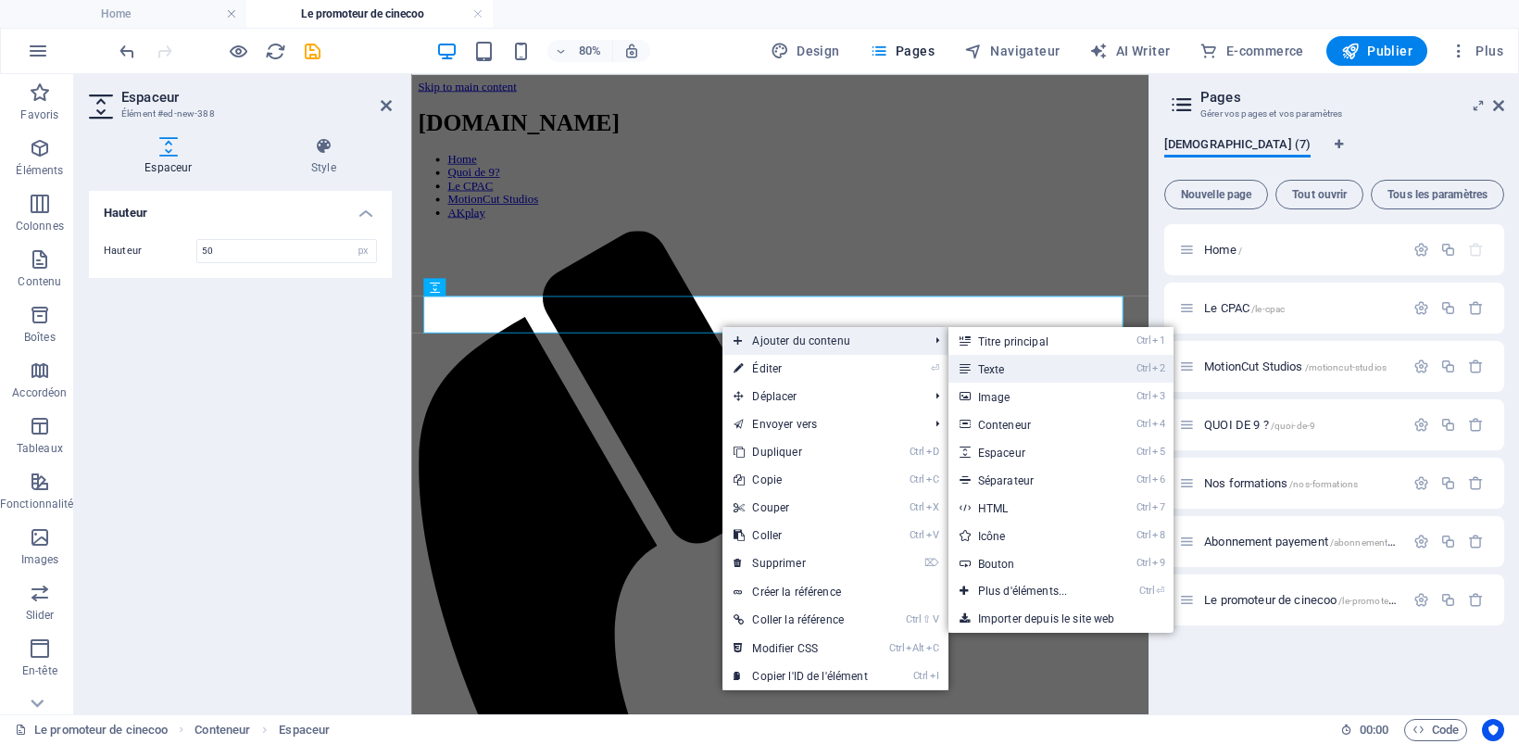
click at [992, 371] on link "Ctrl 2 Texte" at bounding box center [1026, 369] width 156 height 28
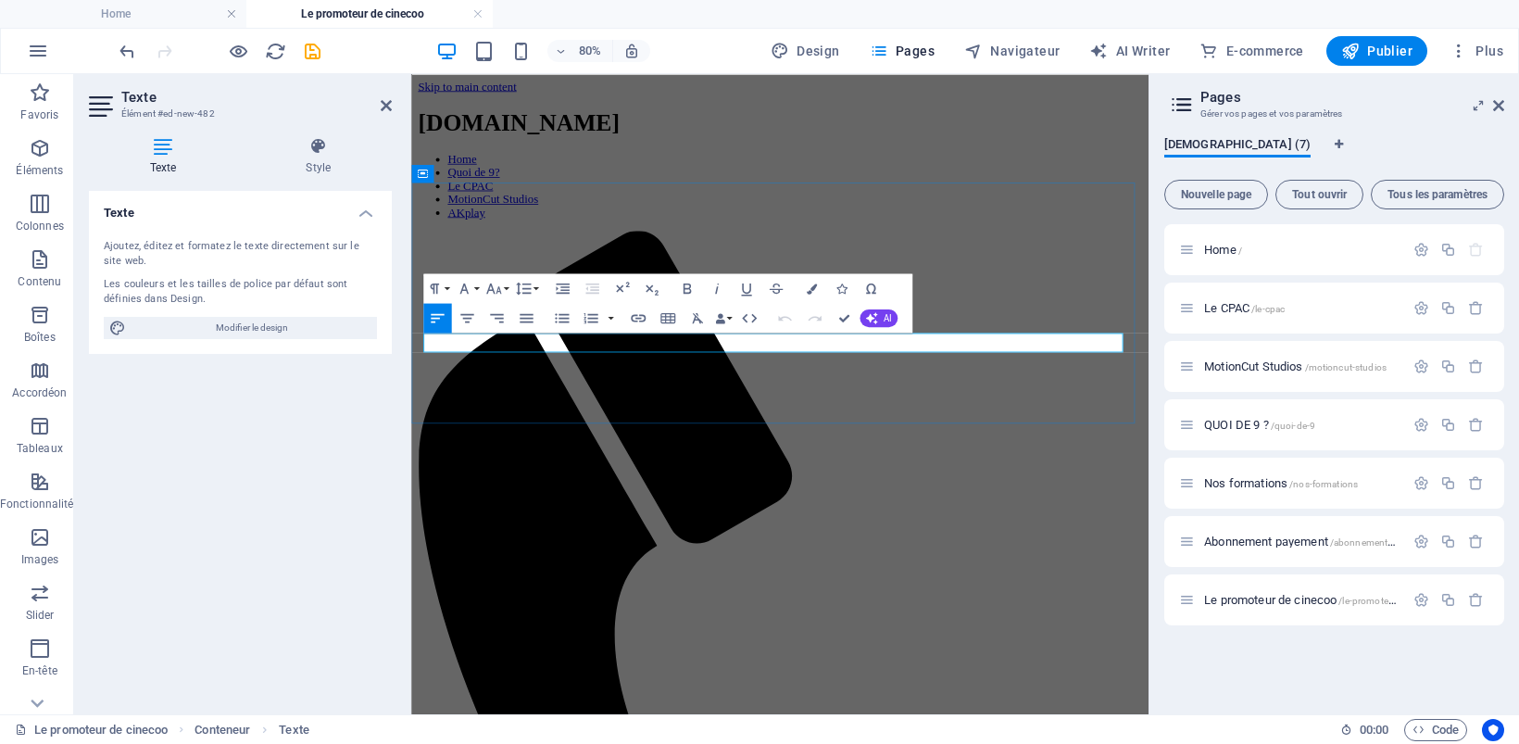
scroll to position [0, 9]
click at [469, 318] on icon "button" at bounding box center [466, 318] width 13 height 9
click at [496, 283] on icon "button" at bounding box center [493, 289] width 18 height 18
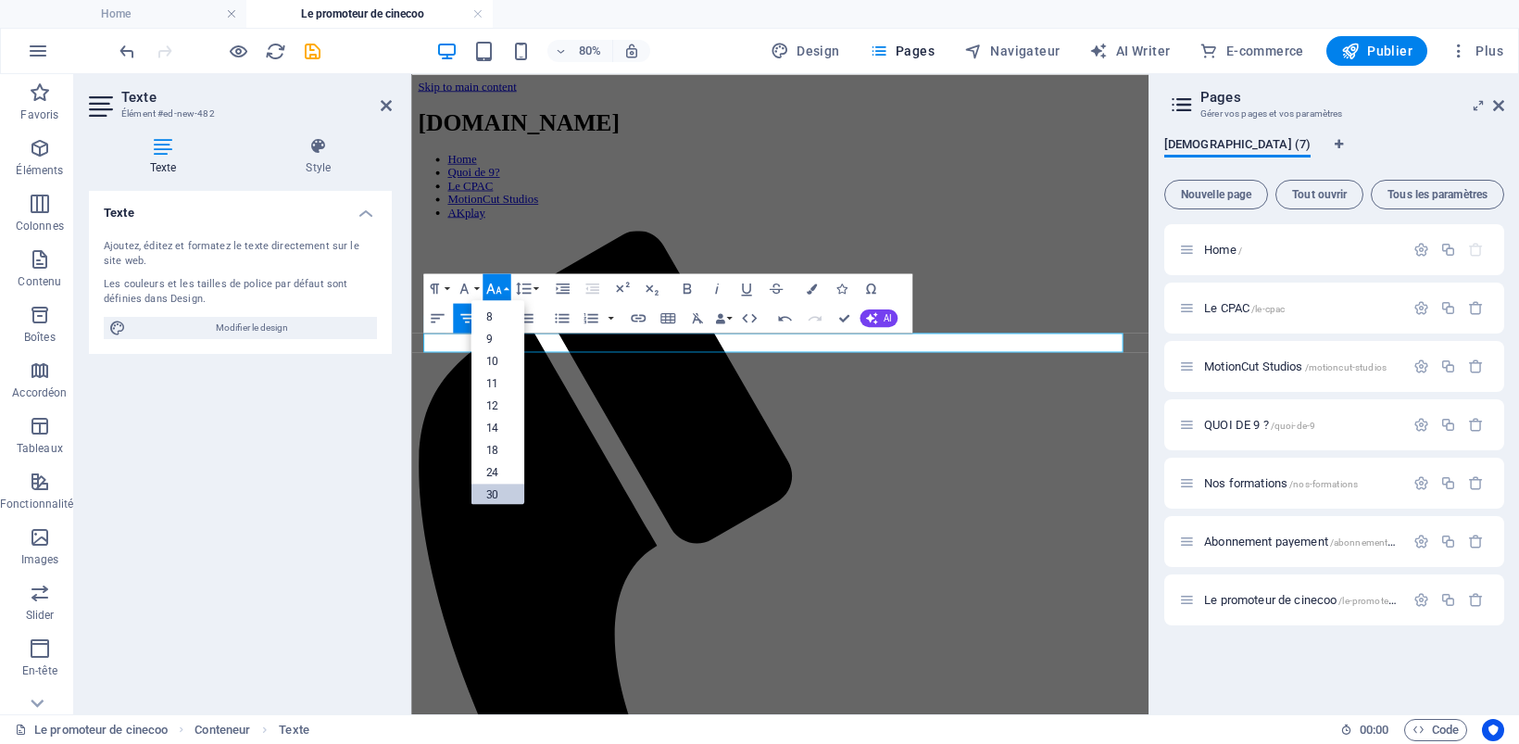
click at [493, 486] on link "30" at bounding box center [497, 495] width 54 height 22
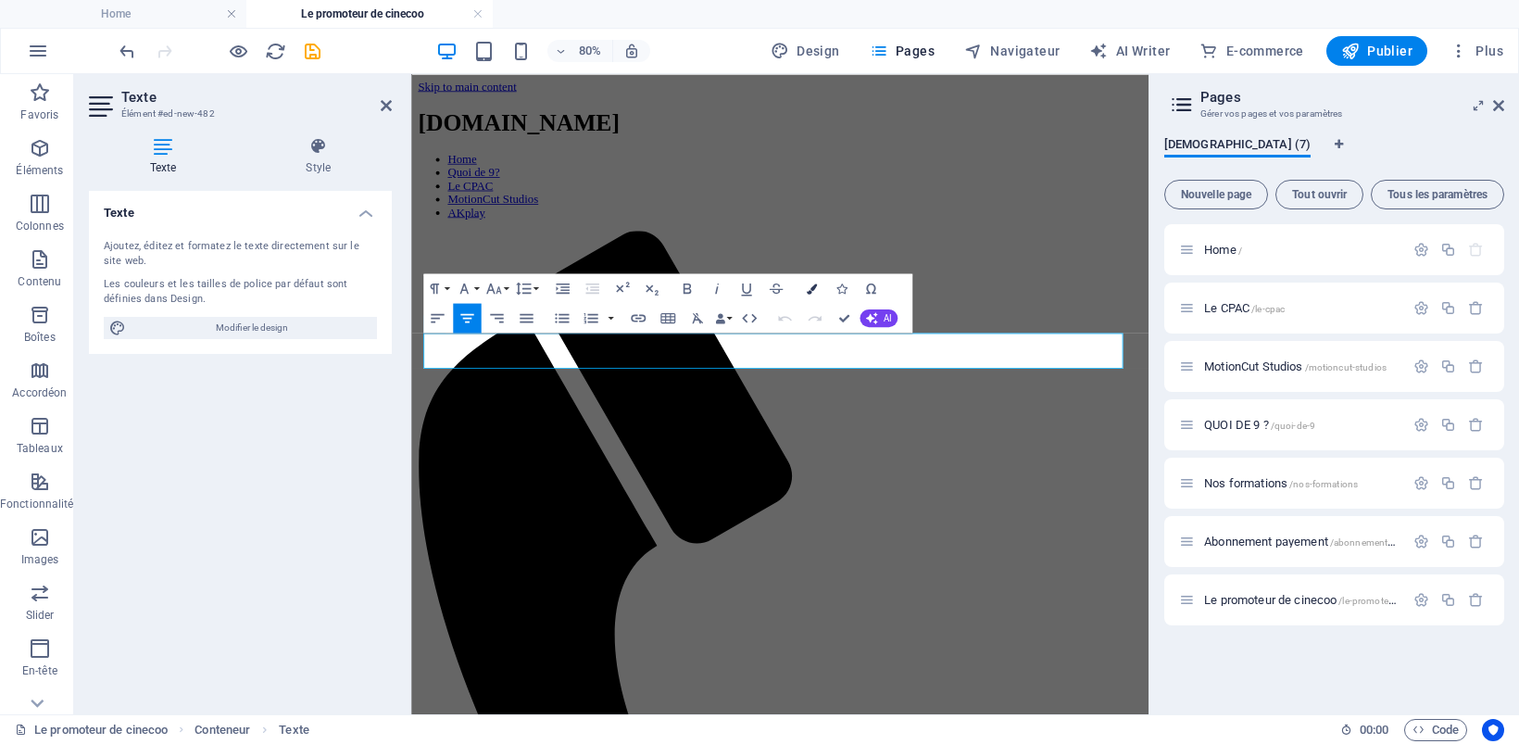
click at [815, 288] on icon "button" at bounding box center [811, 288] width 10 height 10
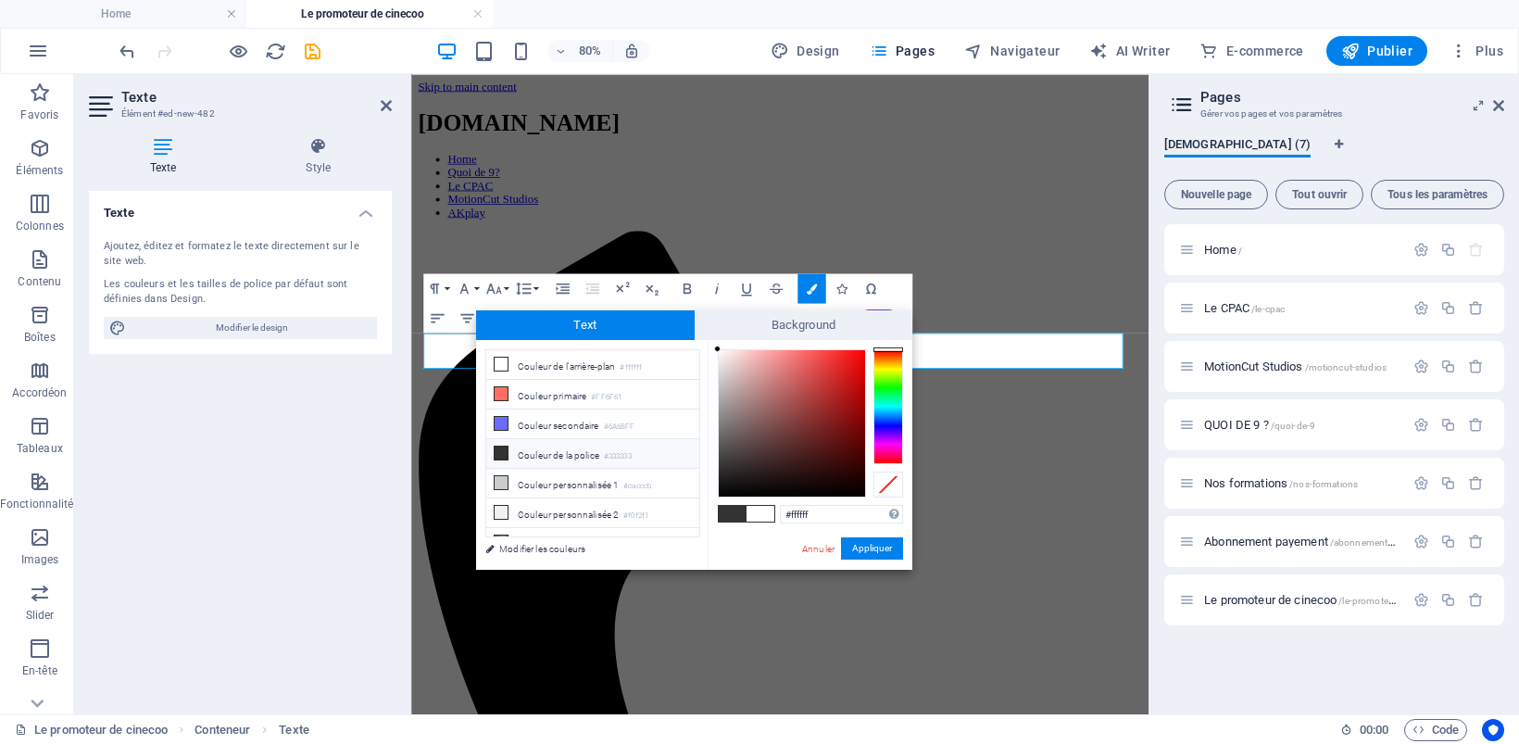
click at [523, 451] on li "Couleur de la police #333333" at bounding box center [592, 454] width 213 height 30
type input "#333333"
click at [858, 544] on button "Appliquer" at bounding box center [872, 548] width 62 height 22
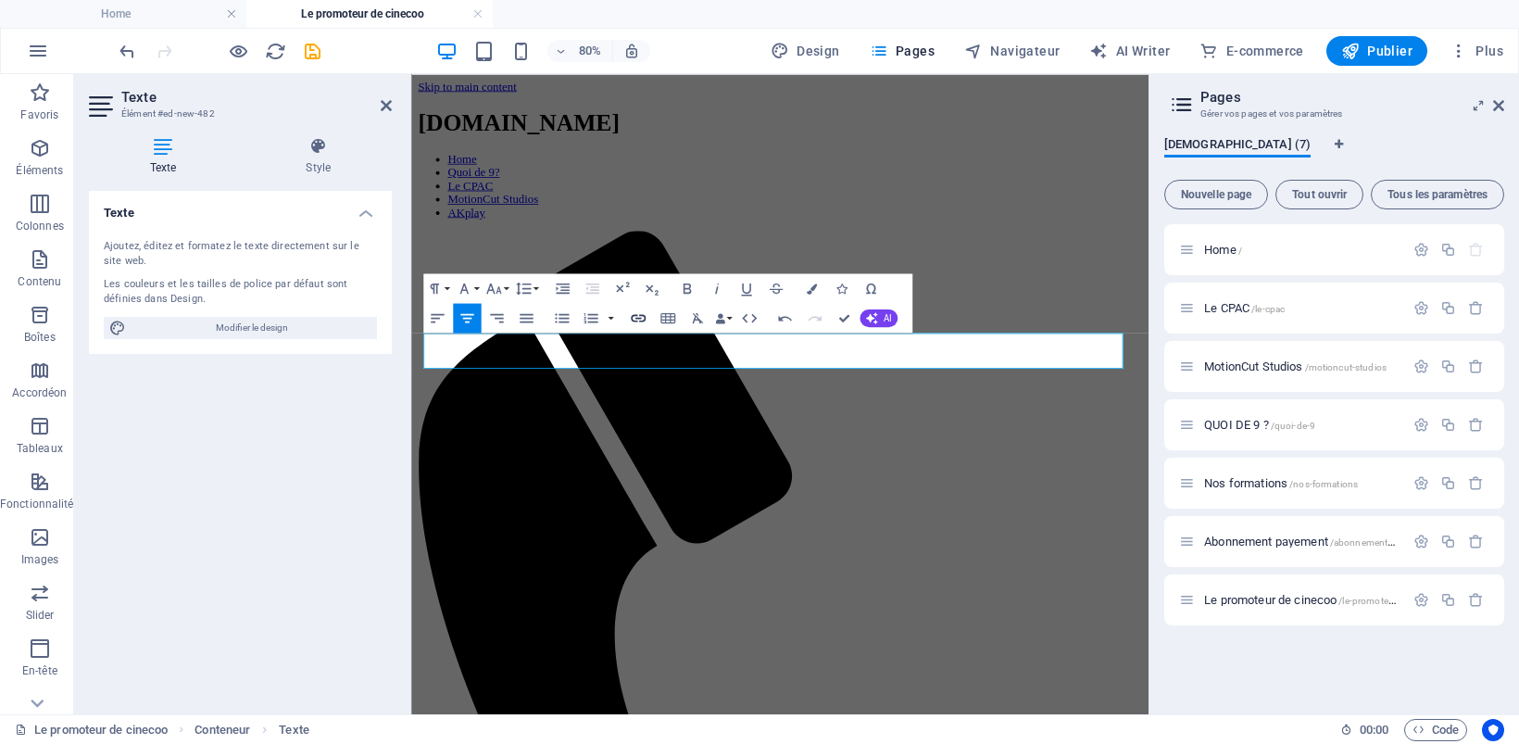
click at [641, 315] on icon "button" at bounding box center [638, 317] width 15 height 7
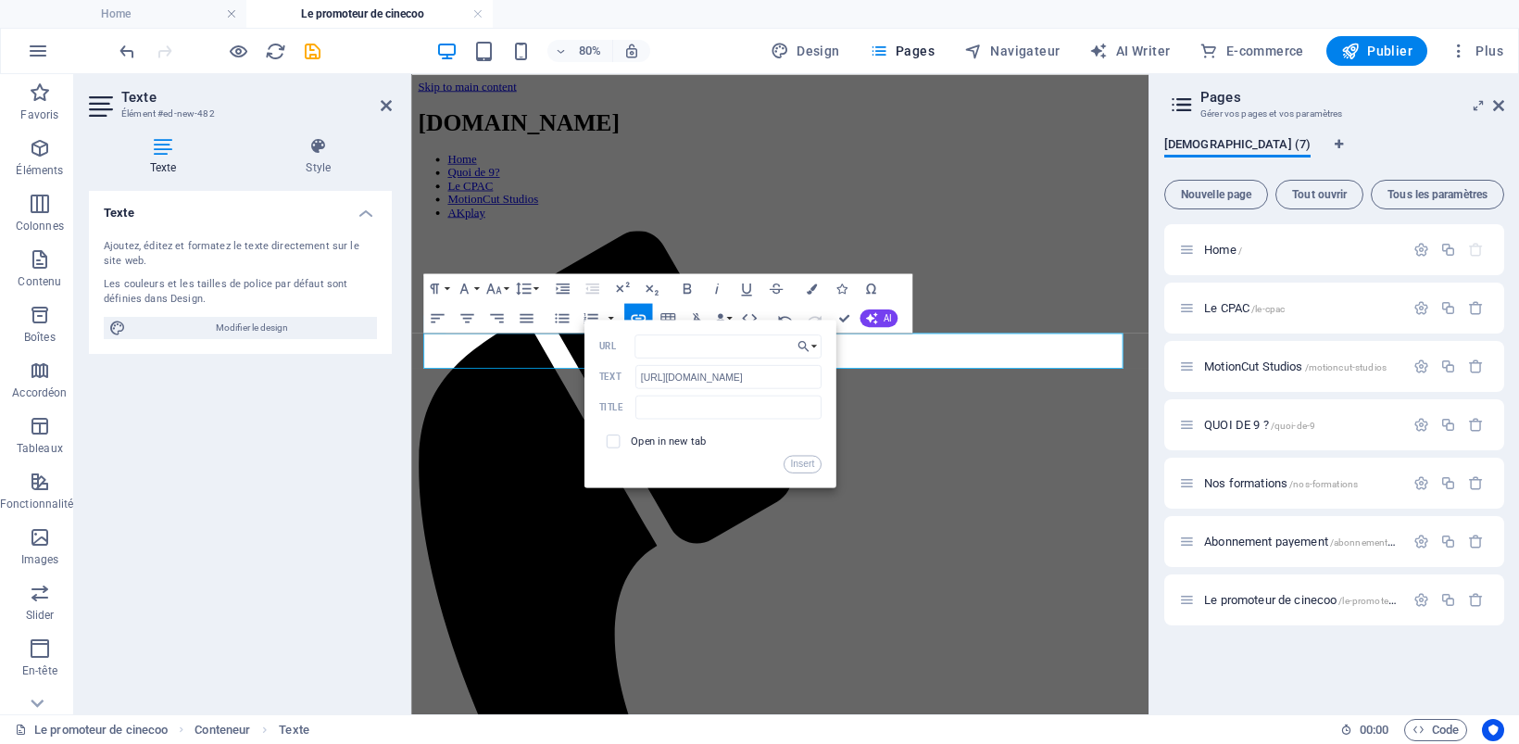
type input "[URL][DOMAIN_NAME]"
click at [793, 460] on button "Insert" at bounding box center [801, 464] width 37 height 18
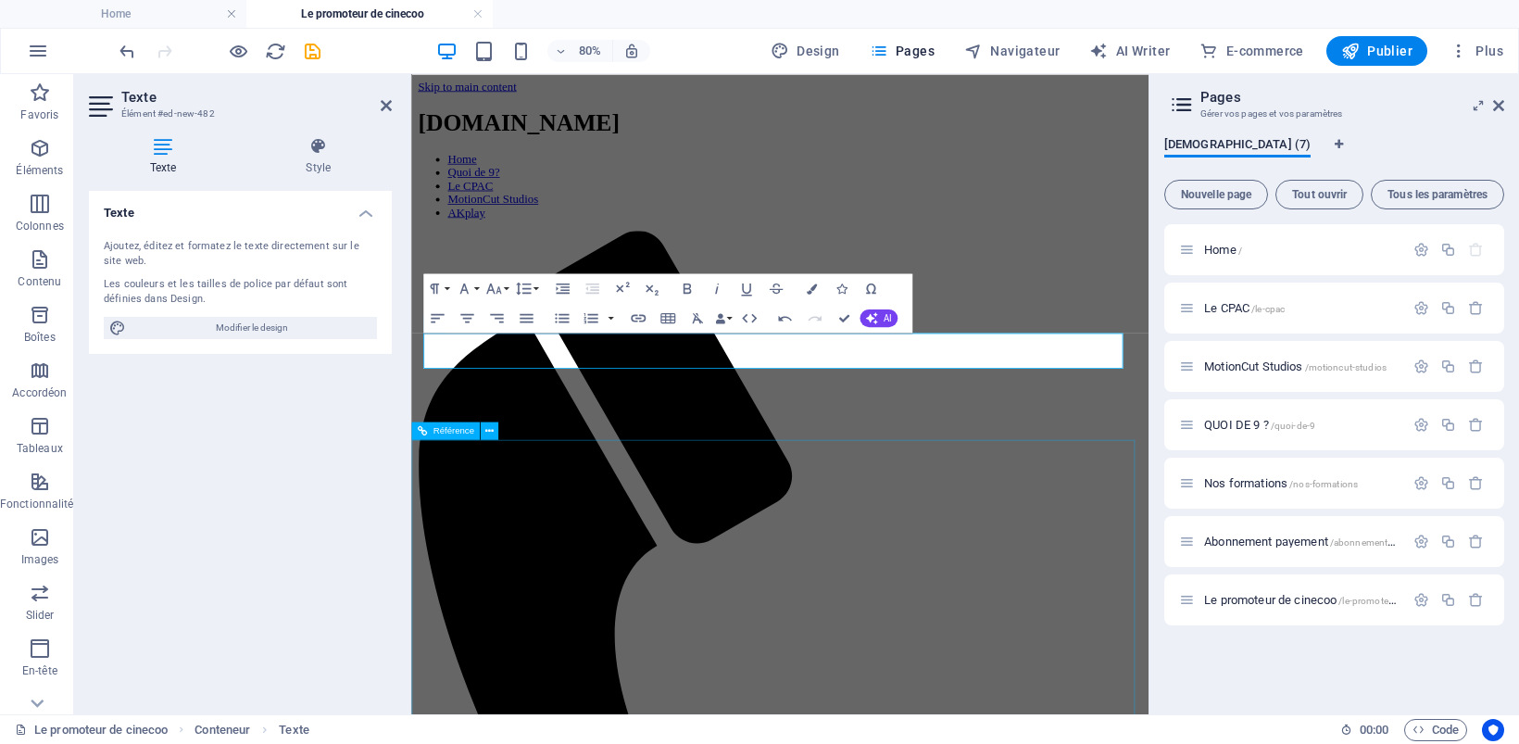
scroll to position [0, 0]
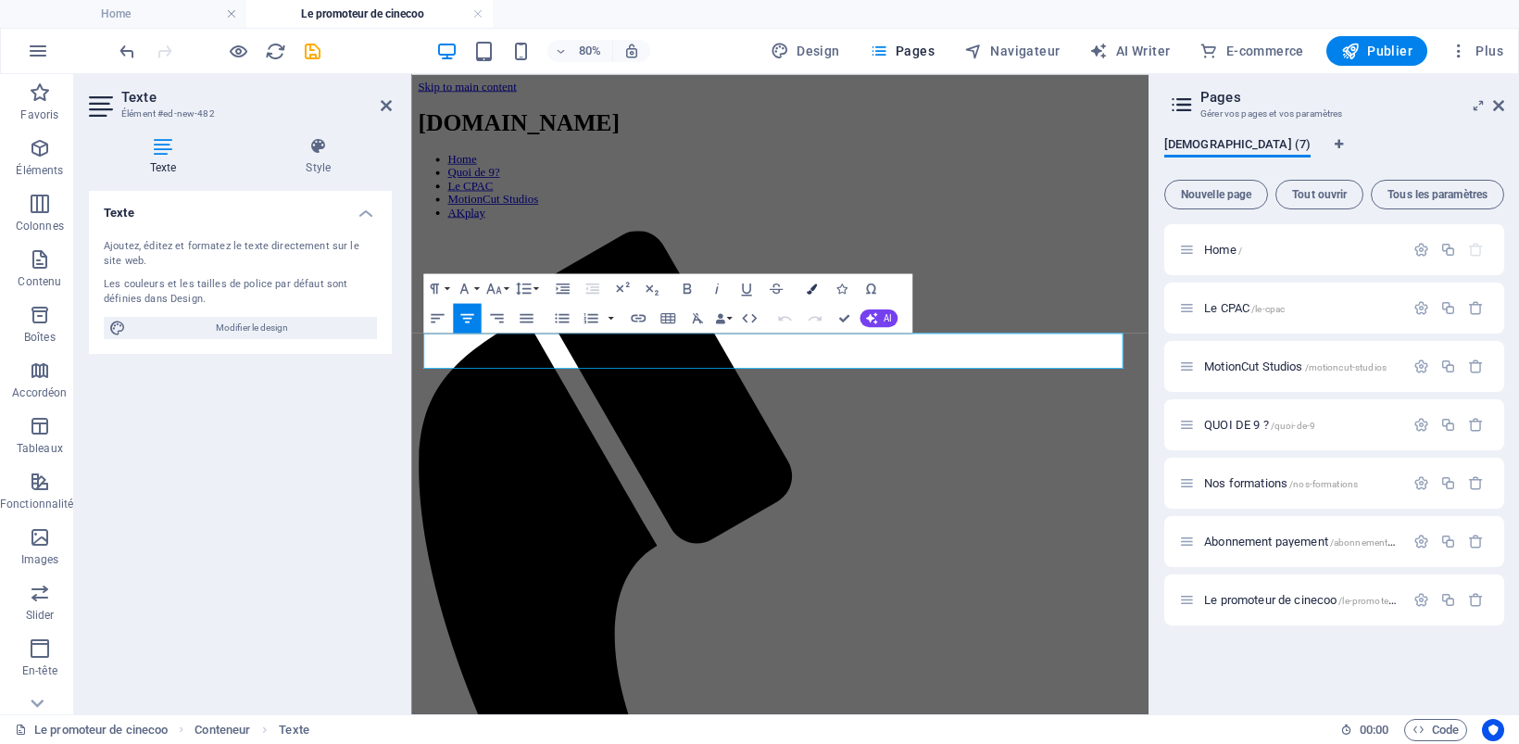
click at [807, 284] on icon "button" at bounding box center [811, 288] width 10 height 10
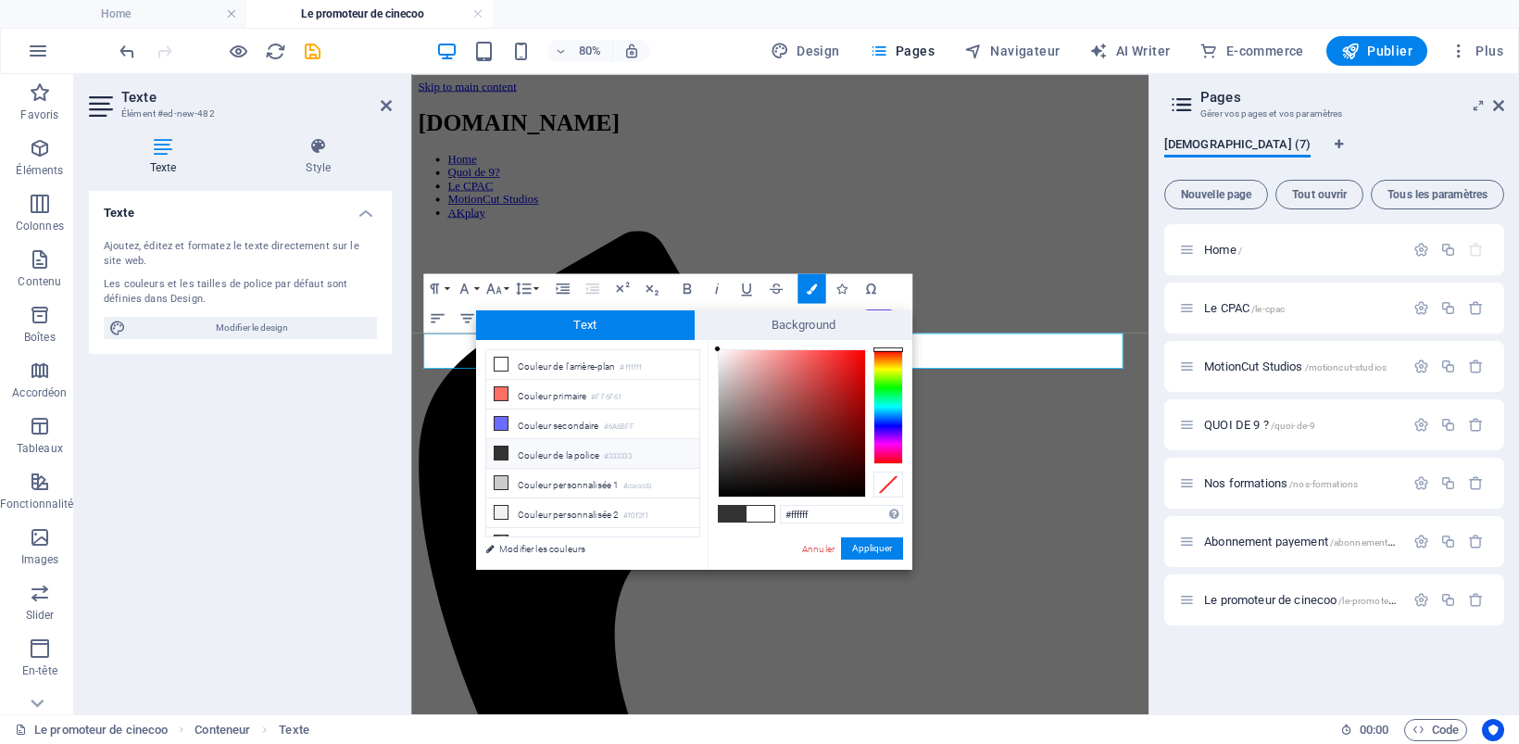
click at [571, 456] on li "Couleur de la police #333333" at bounding box center [592, 454] width 213 height 30
type input "#333333"
click at [863, 548] on button "Appliquer" at bounding box center [872, 548] width 62 height 22
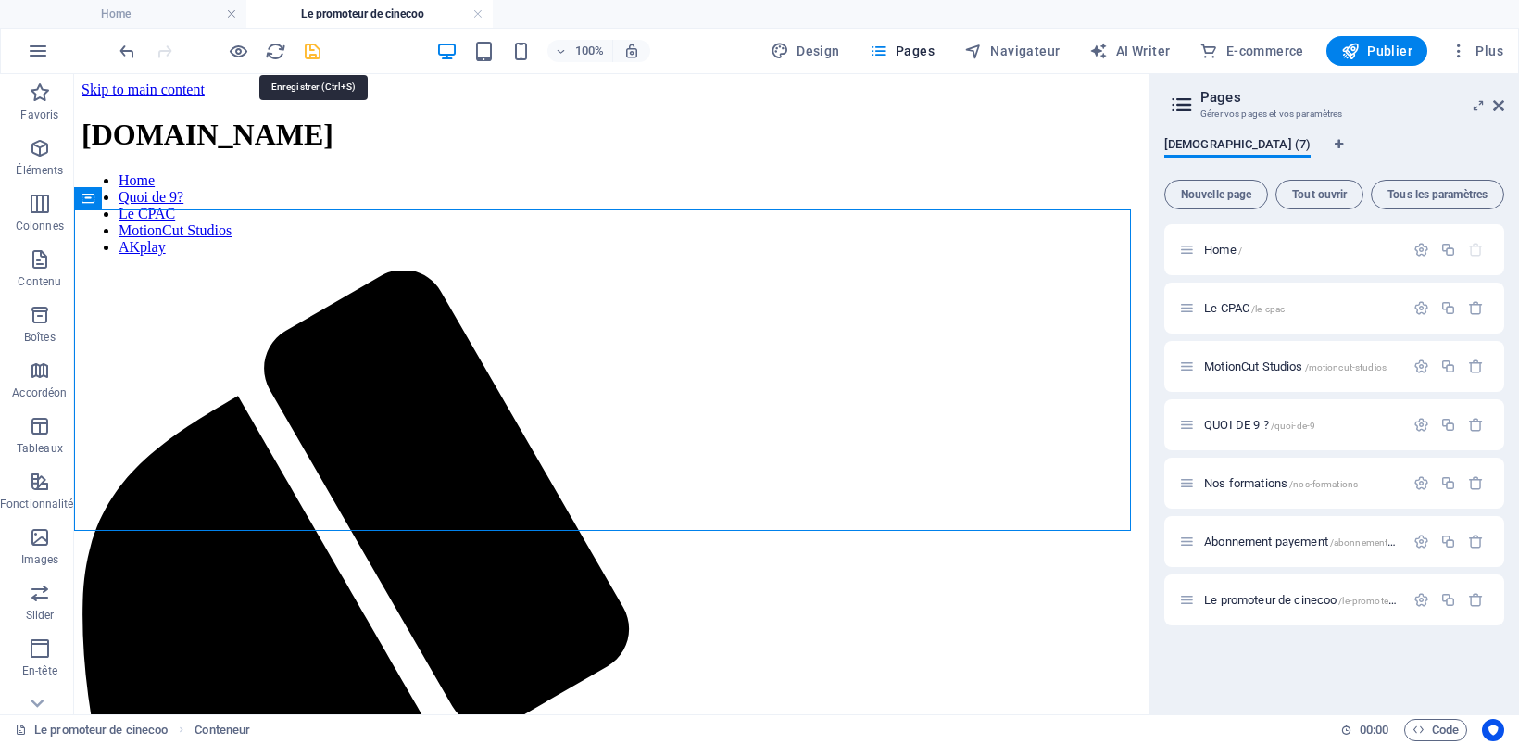
click at [312, 47] on icon "save" at bounding box center [312, 51] width 21 height 21
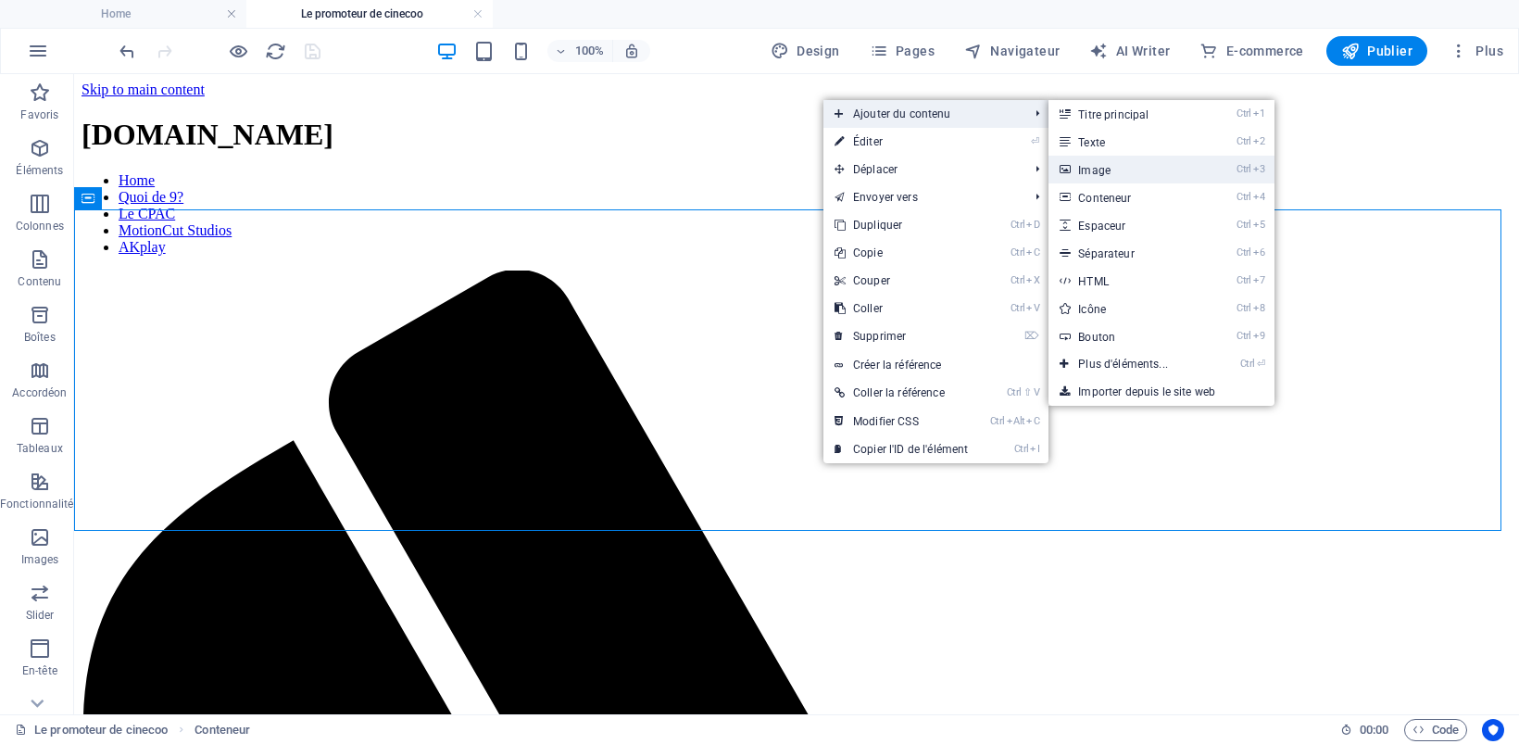
click at [1090, 173] on link "Ctrl 3 Image" at bounding box center [1126, 170] width 156 height 28
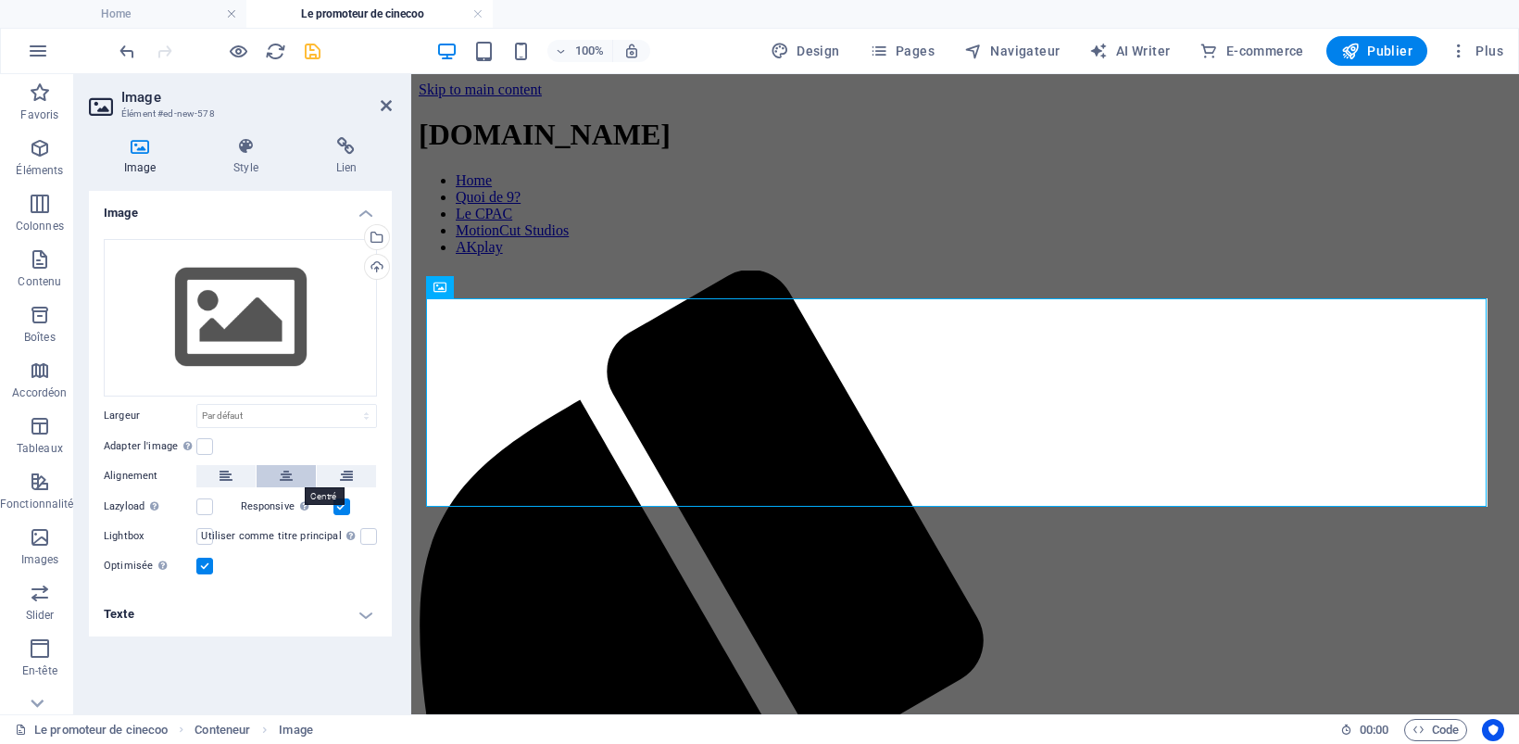
click at [281, 477] on icon at bounding box center [286, 476] width 13 height 22
click at [243, 335] on div "Glissez les fichiers ici, cliquez pour choisir les fichiers ou sélectionnez les…" at bounding box center [240, 317] width 273 height 157
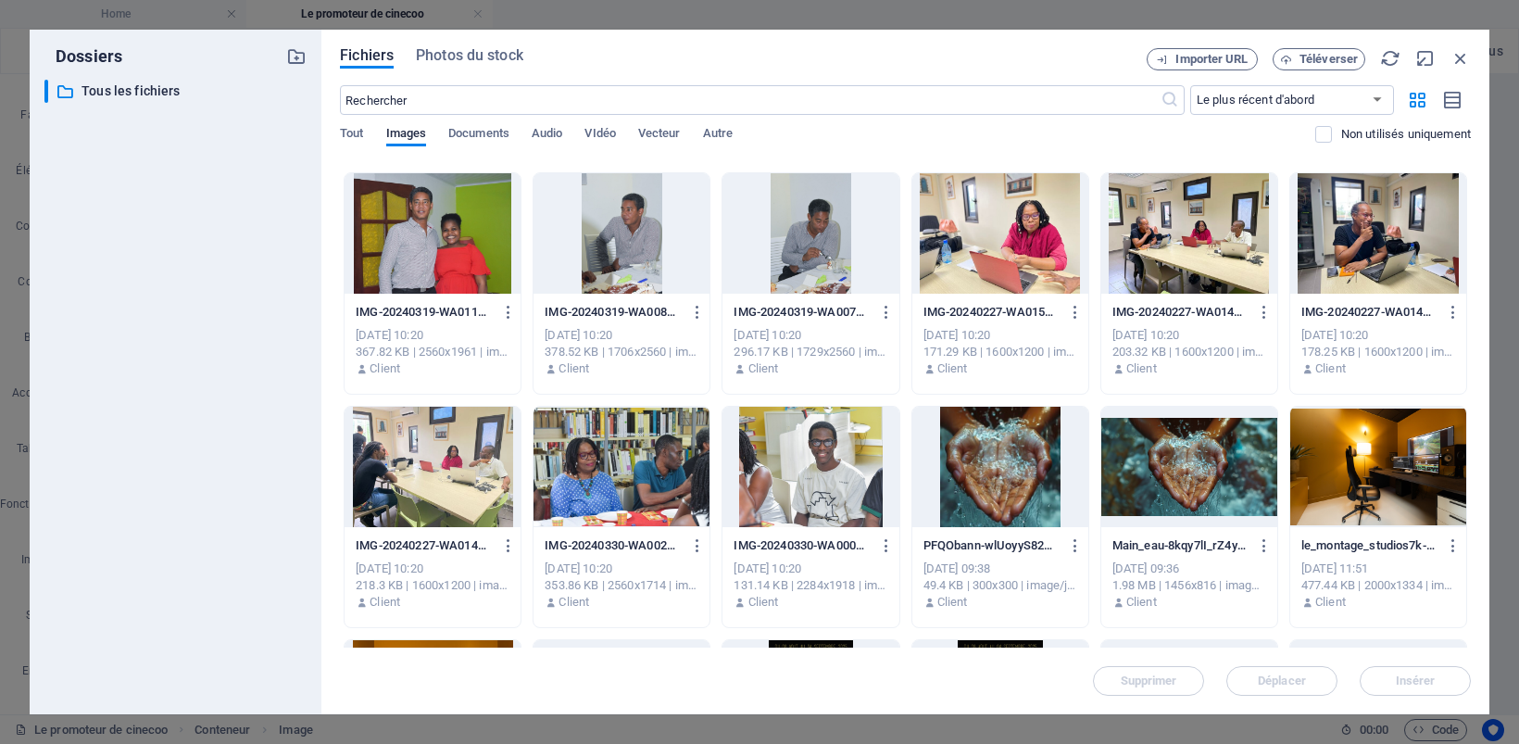
scroll to position [444, 0]
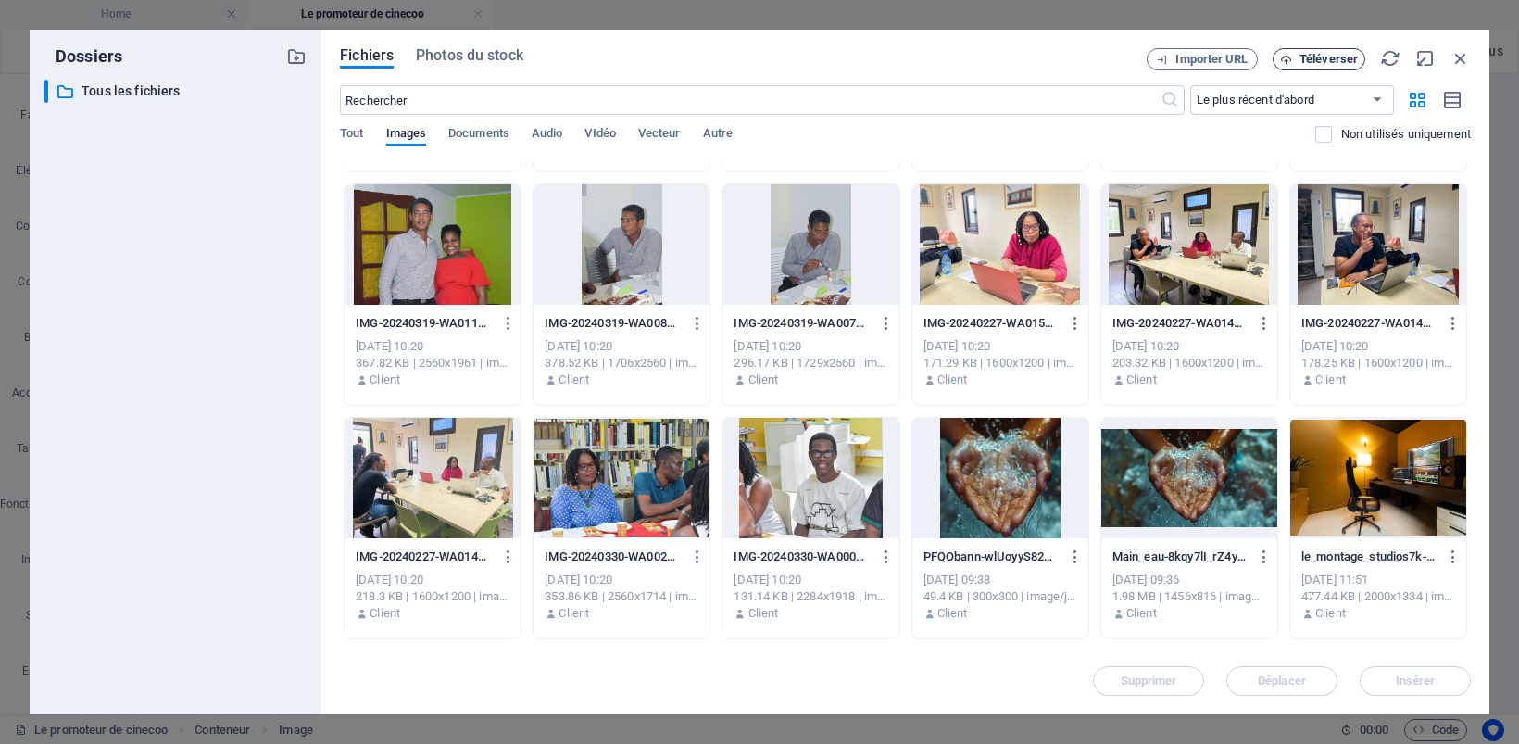
click at [1294, 54] on span "Téléverser" at bounding box center [1319, 60] width 76 height 12
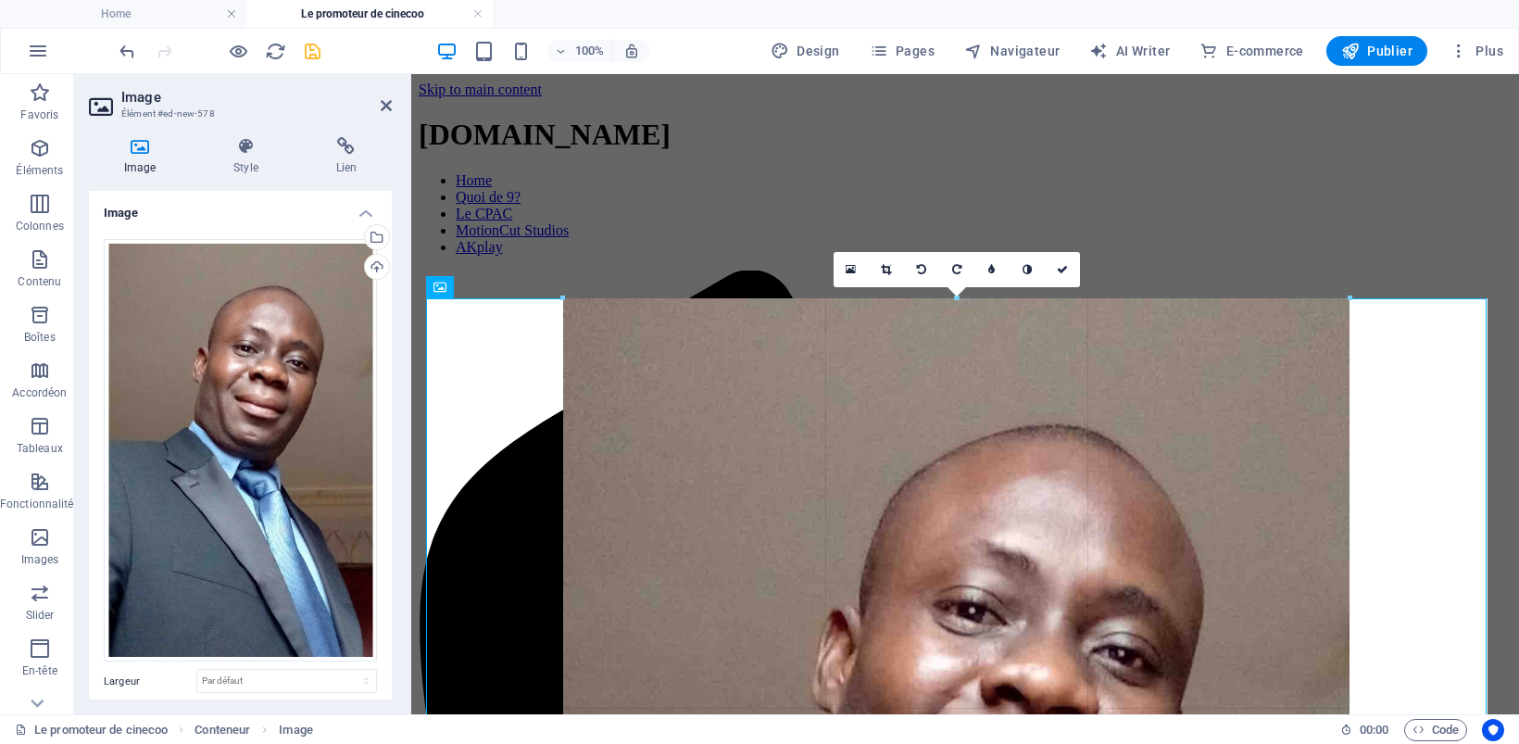
drag, startPoint x: 424, startPoint y: 294, endPoint x: 1032, endPoint y: 738, distance: 753.4
type input "848"
select select "px"
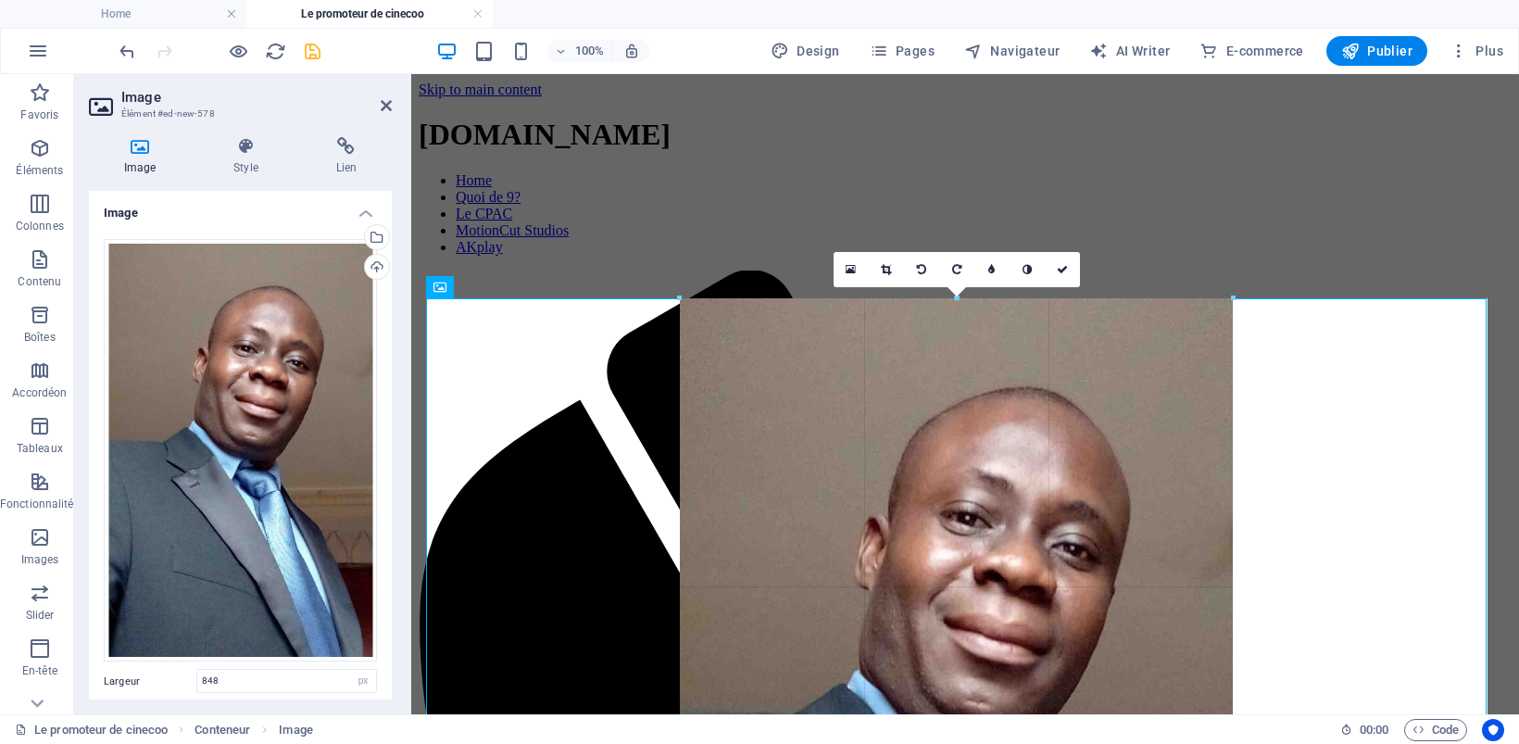
drag, startPoint x: 565, startPoint y: 297, endPoint x: 804, endPoint y: 667, distance: 440.0
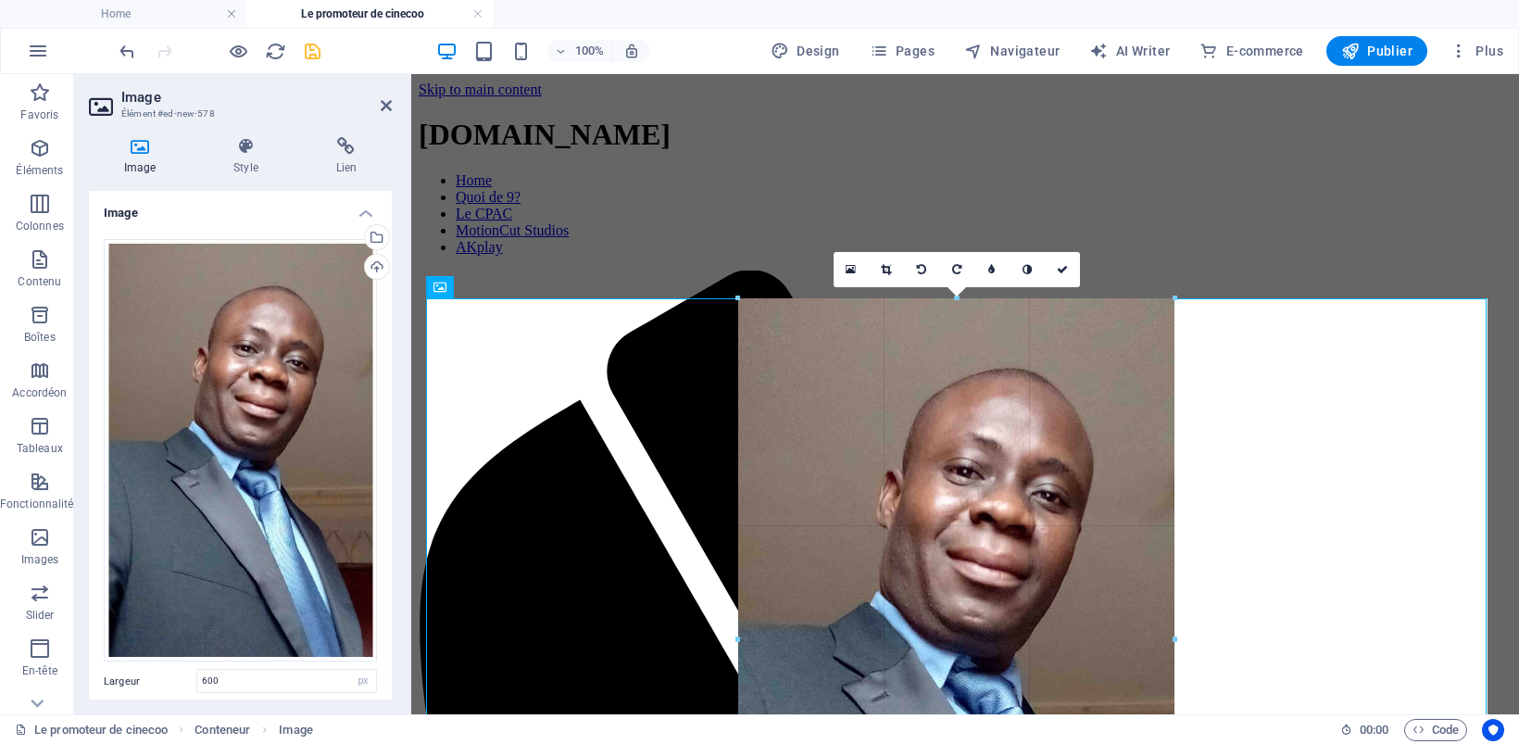
drag, startPoint x: 677, startPoint y: 296, endPoint x: 797, endPoint y: 603, distance: 329.3
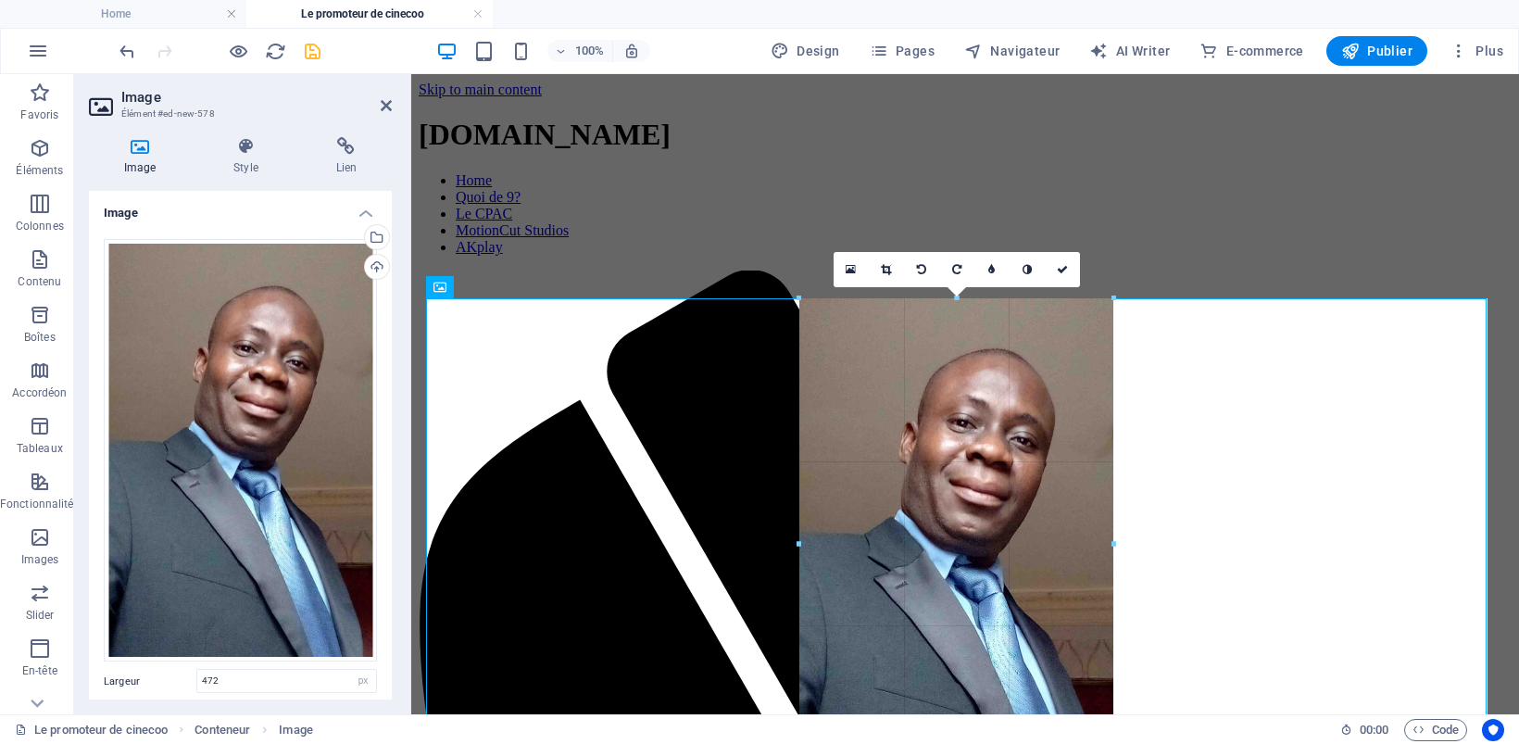
drag, startPoint x: 738, startPoint y: 296, endPoint x: 861, endPoint y: 598, distance: 326.0
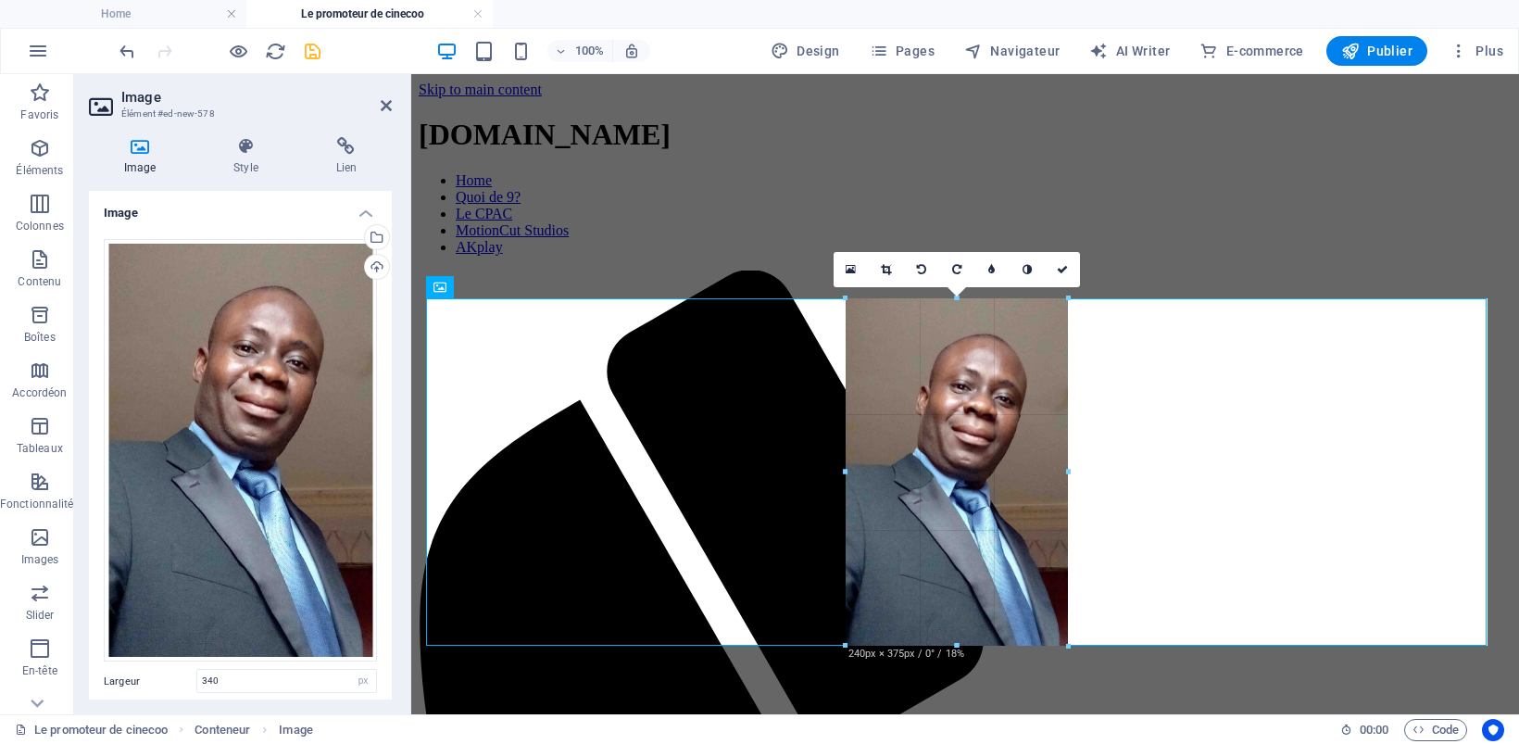
drag, startPoint x: 796, startPoint y: 298, endPoint x: 481, endPoint y: 507, distance: 378.3
type input "241"
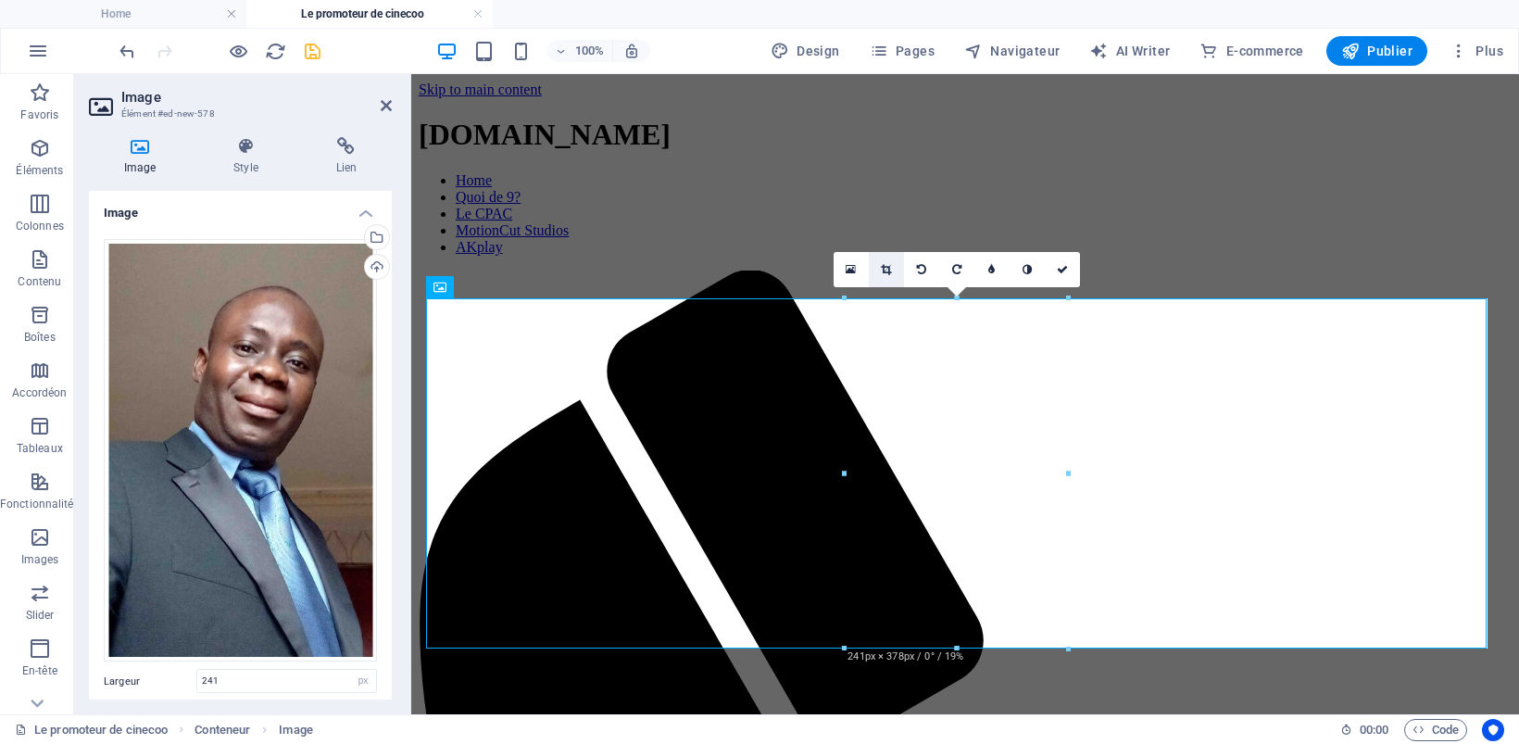
click at [885, 264] on icon at bounding box center [886, 269] width 10 height 11
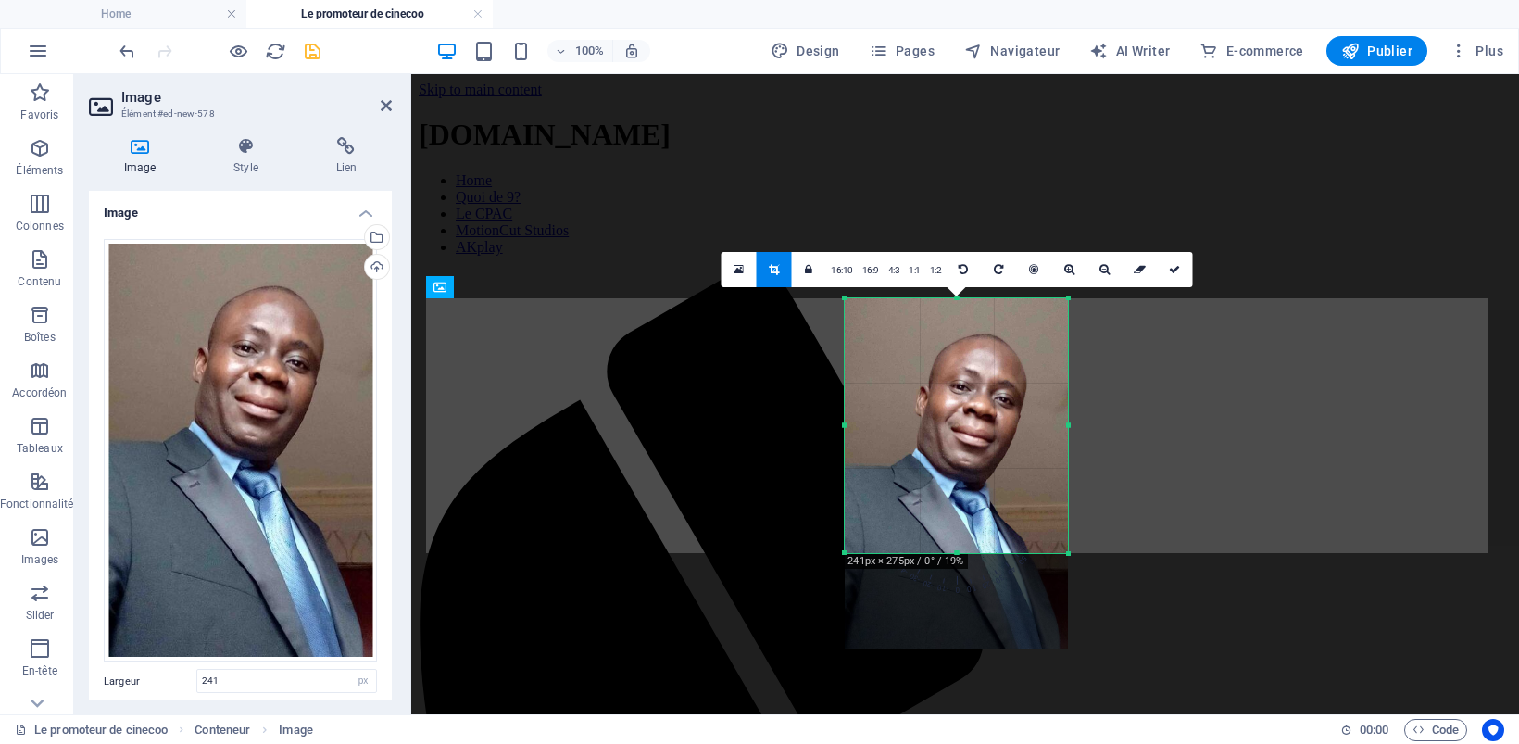
drag, startPoint x: 955, startPoint y: 646, endPoint x: 968, endPoint y: 551, distance: 96.3
click at [968, 551] on div at bounding box center [955, 553] width 223 height 6
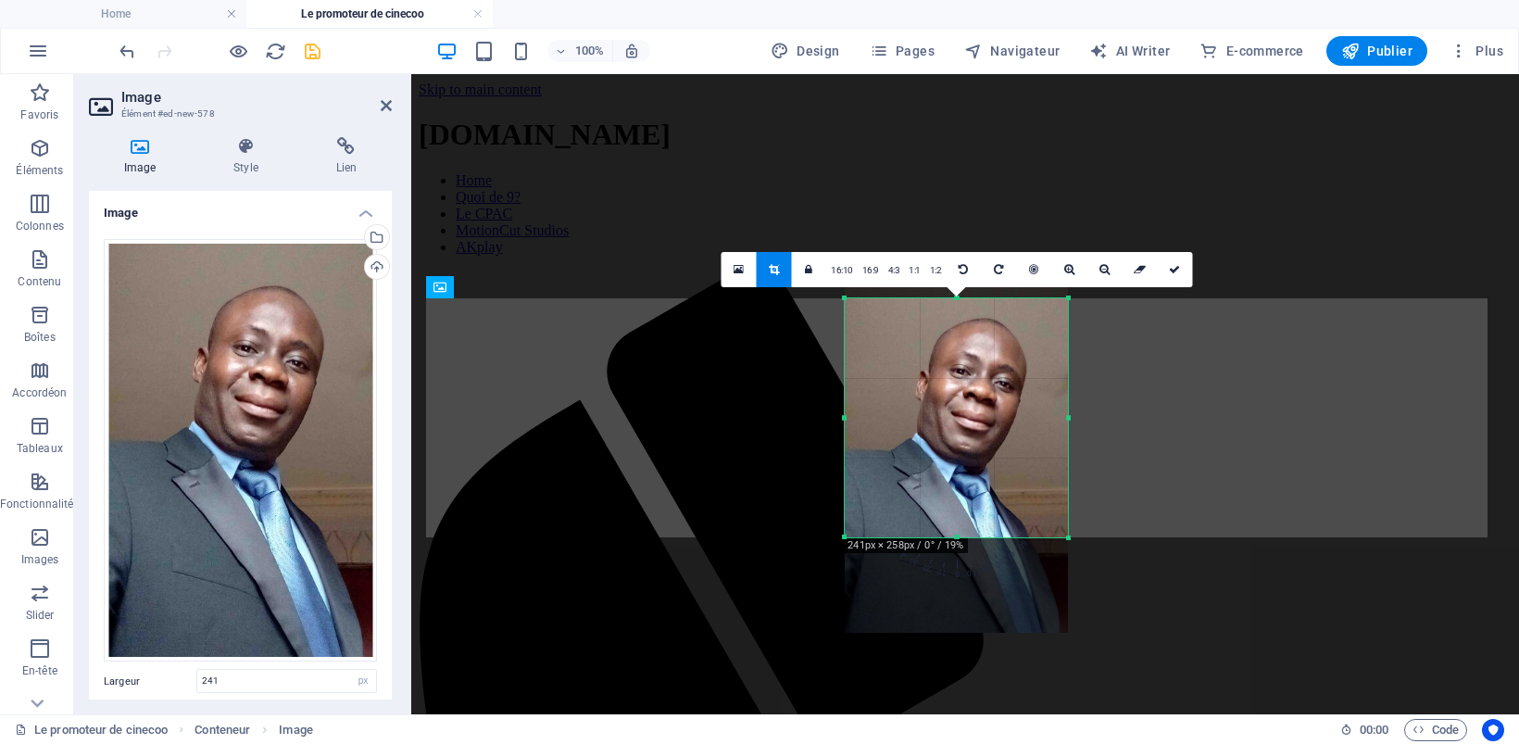
drag, startPoint x: 957, startPoint y: 297, endPoint x: 957, endPoint y: 313, distance: 15.7
click at [957, 313] on div "180 170 160 150 140 130 120 110 100 90 80 70 60 50 40 30 20 10 0 -10 -20 -30 -4…" at bounding box center [955, 417] width 223 height 239
drag, startPoint x: 1171, startPoint y: 265, endPoint x: 761, endPoint y: 192, distance: 416.7
click at [1171, 265] on icon at bounding box center [1174, 269] width 11 height 11
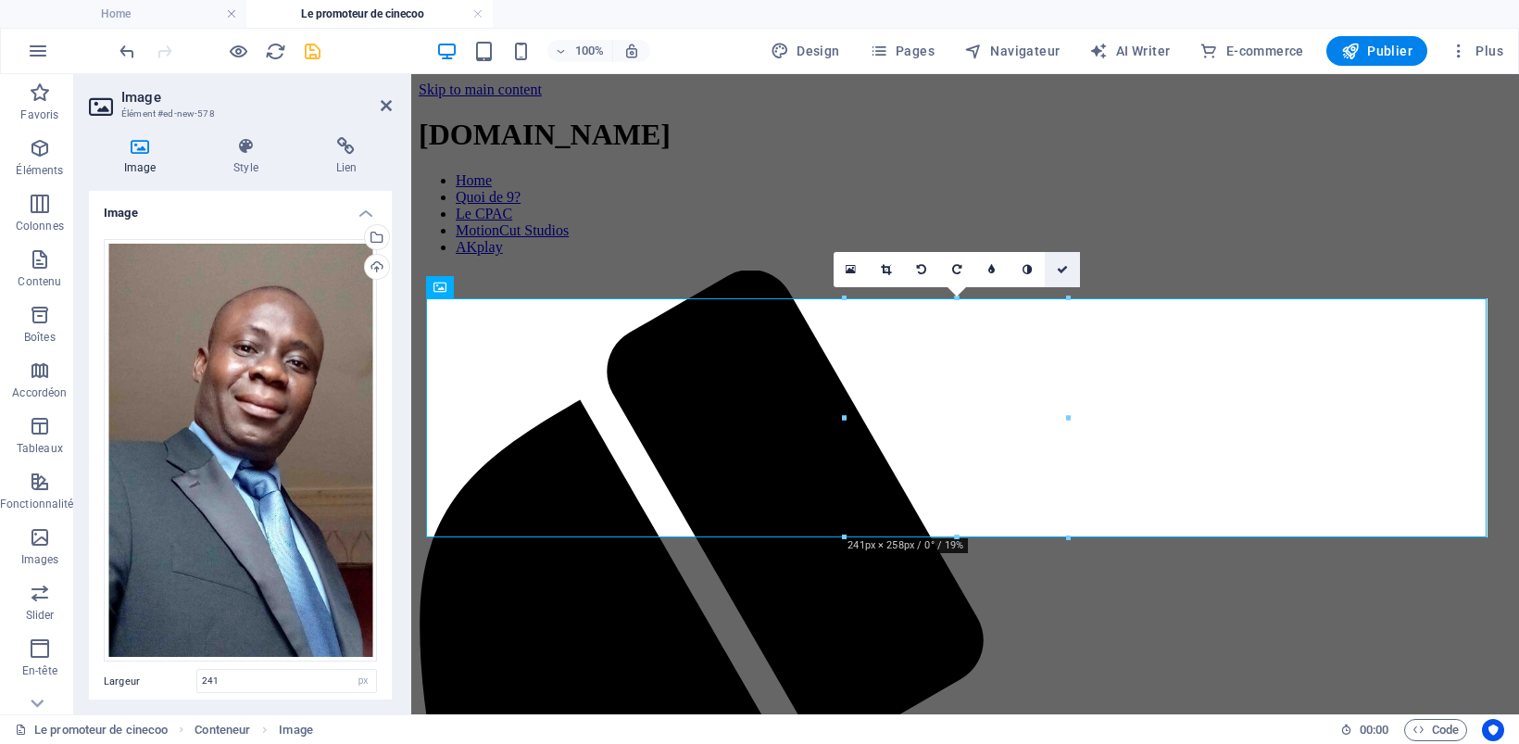
click at [1061, 267] on icon at bounding box center [1062, 269] width 11 height 11
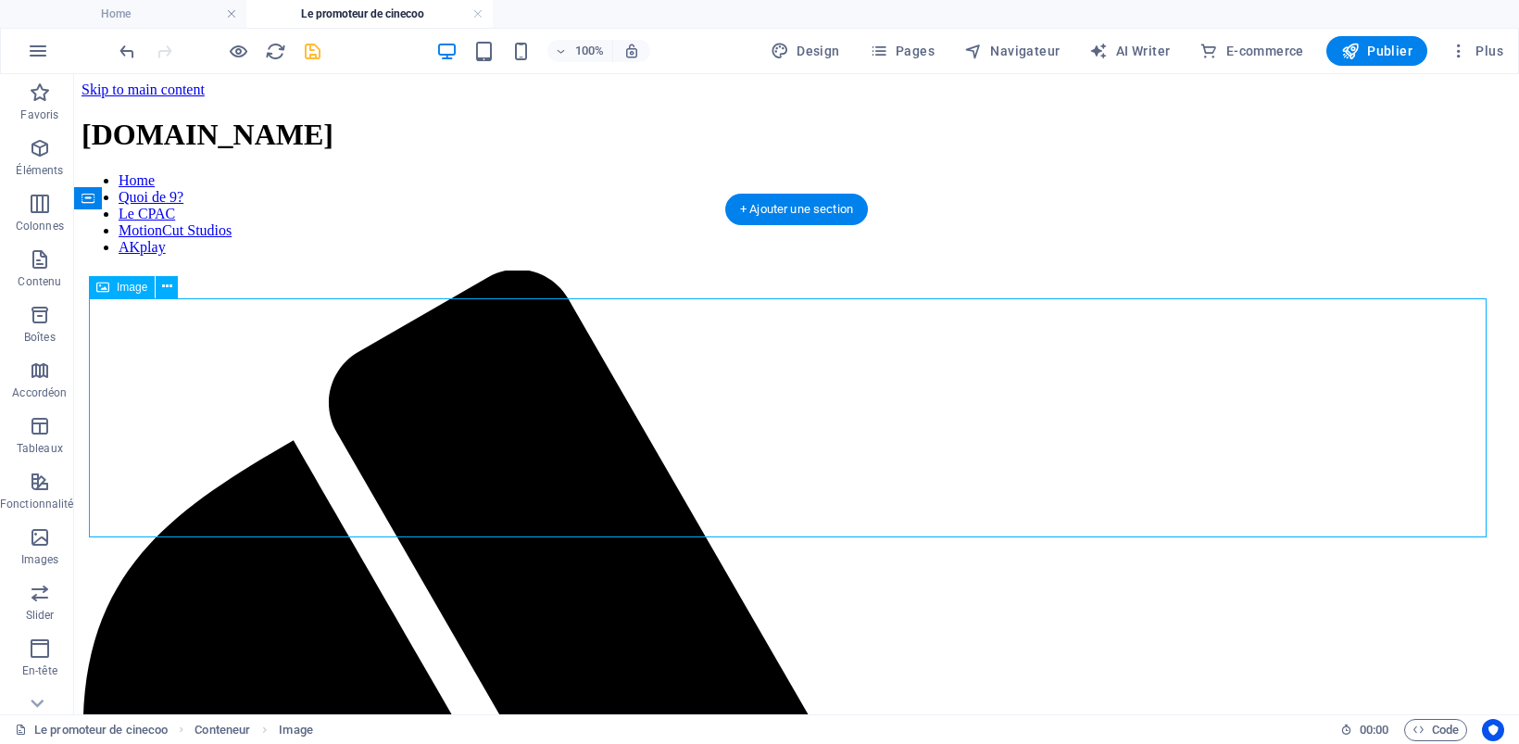
select select "px"
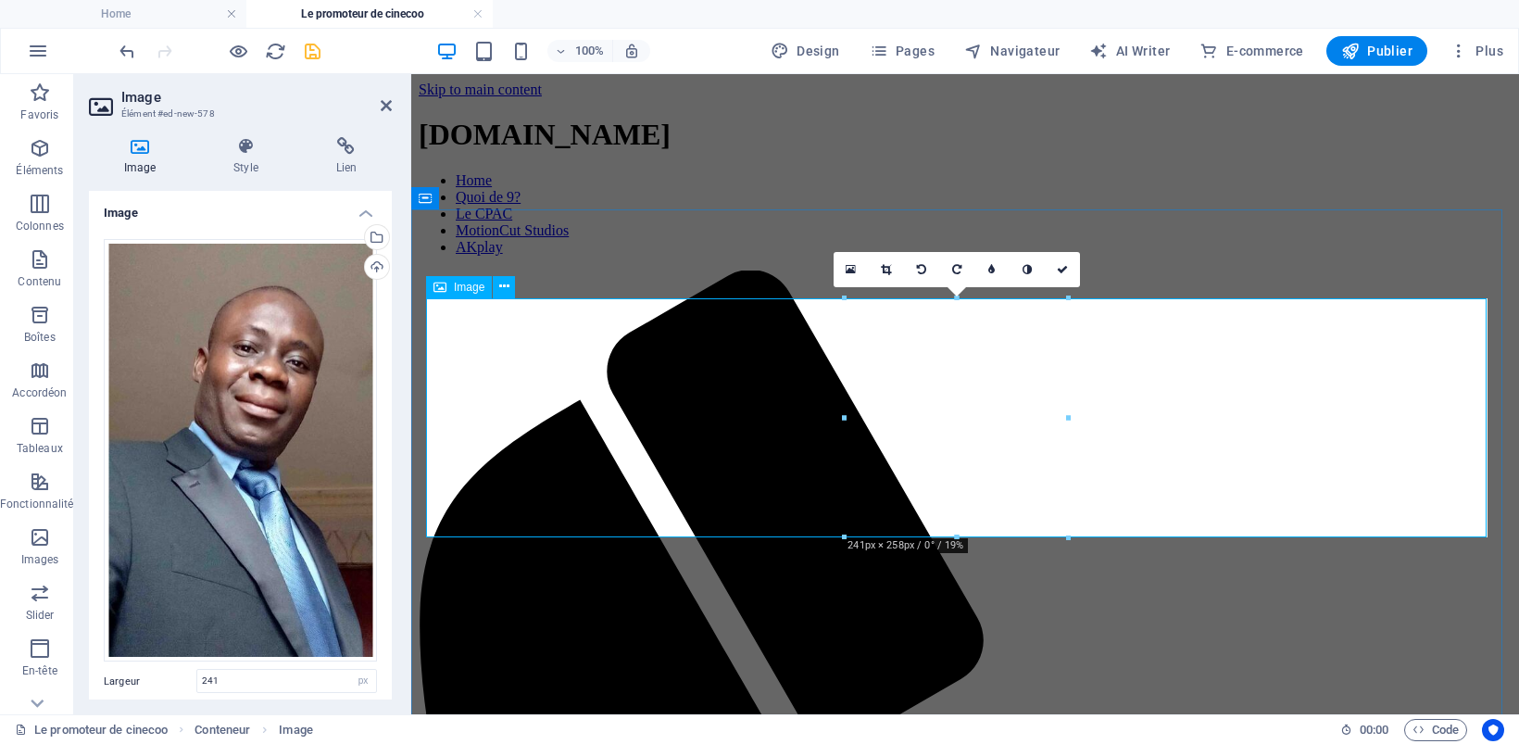
click at [348, 145] on icon at bounding box center [346, 146] width 91 height 19
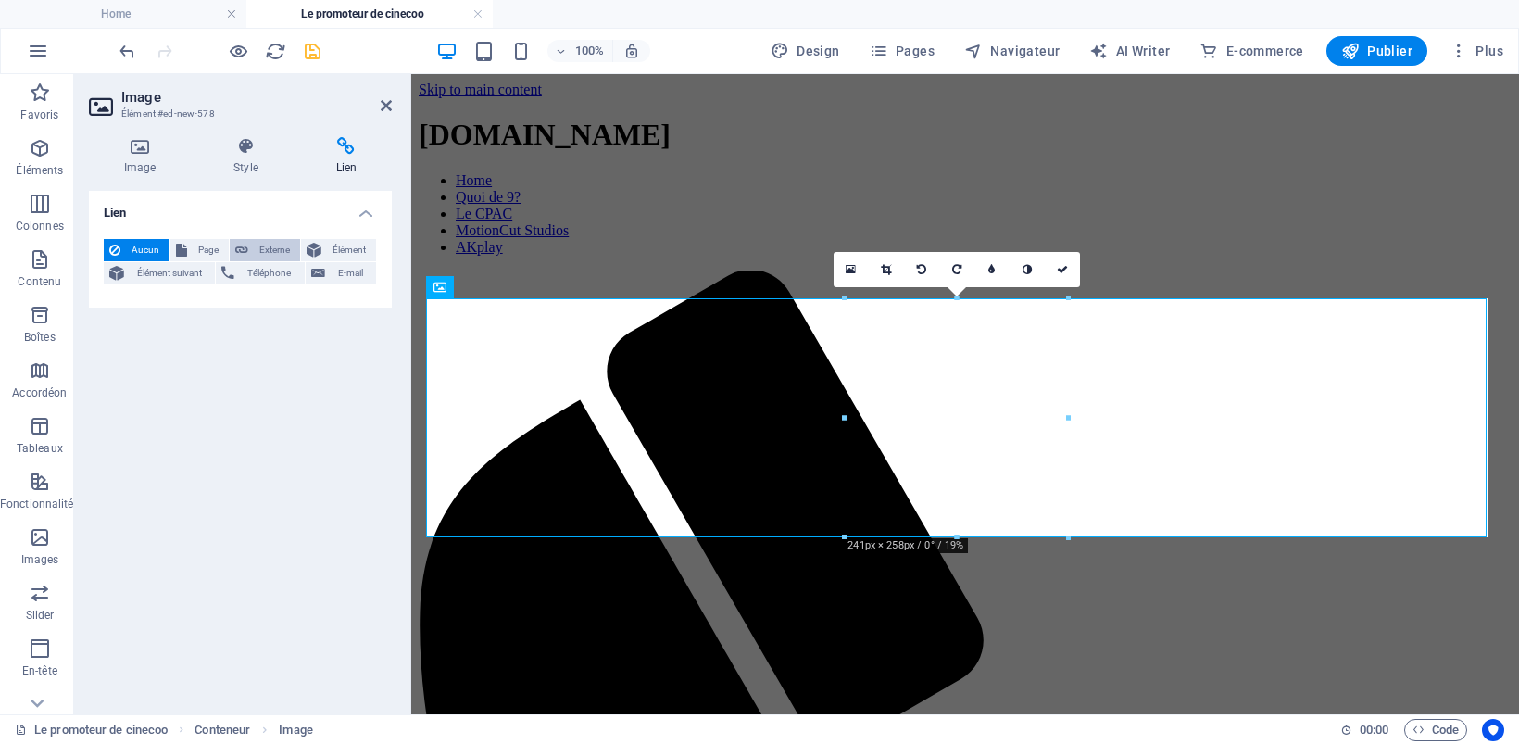
click at [269, 247] on span "Externe" at bounding box center [274, 250] width 41 height 22
select select "blank"
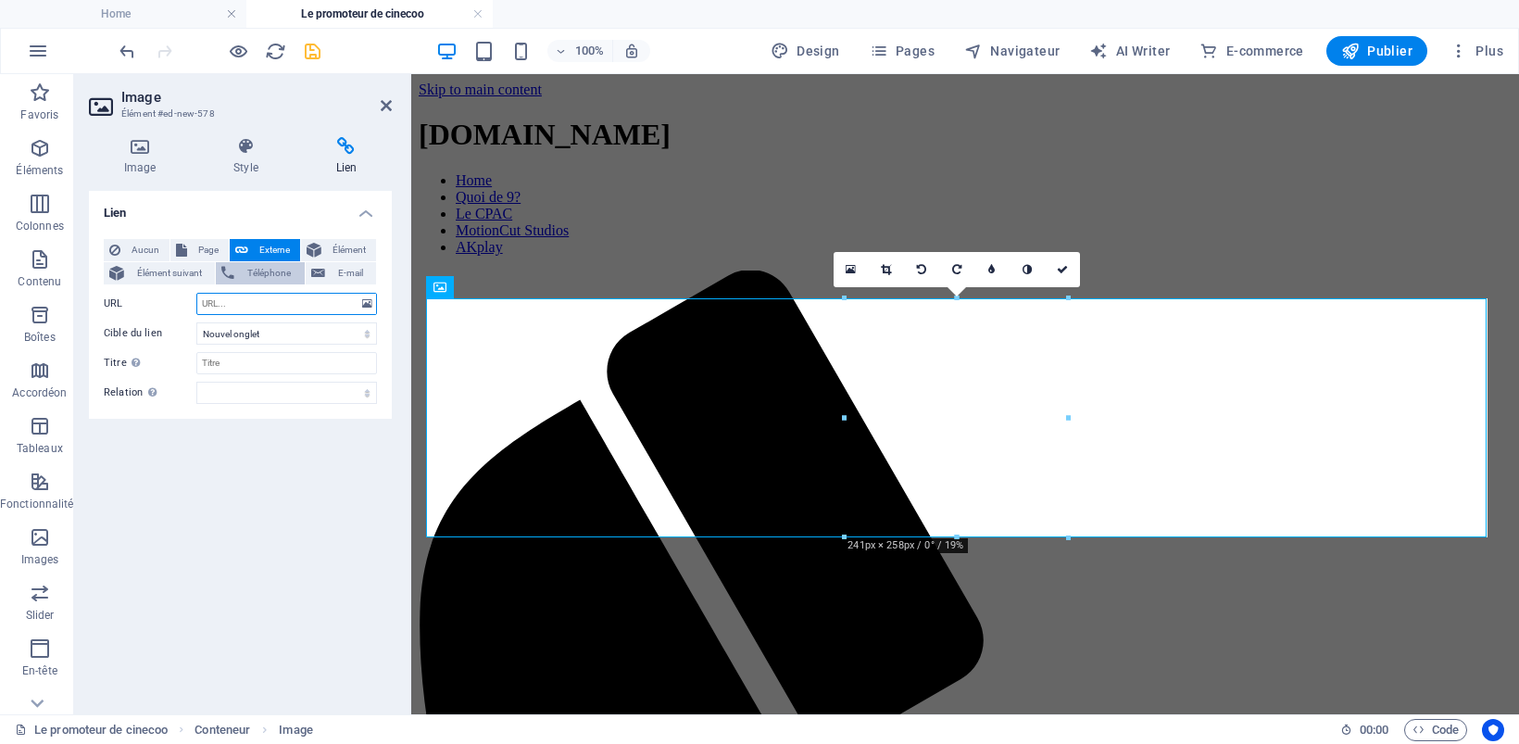
paste input "[URL][DOMAIN_NAME]"
type input "[URL][DOMAIN_NAME]"
click at [313, 53] on icon "save" at bounding box center [312, 51] width 21 height 21
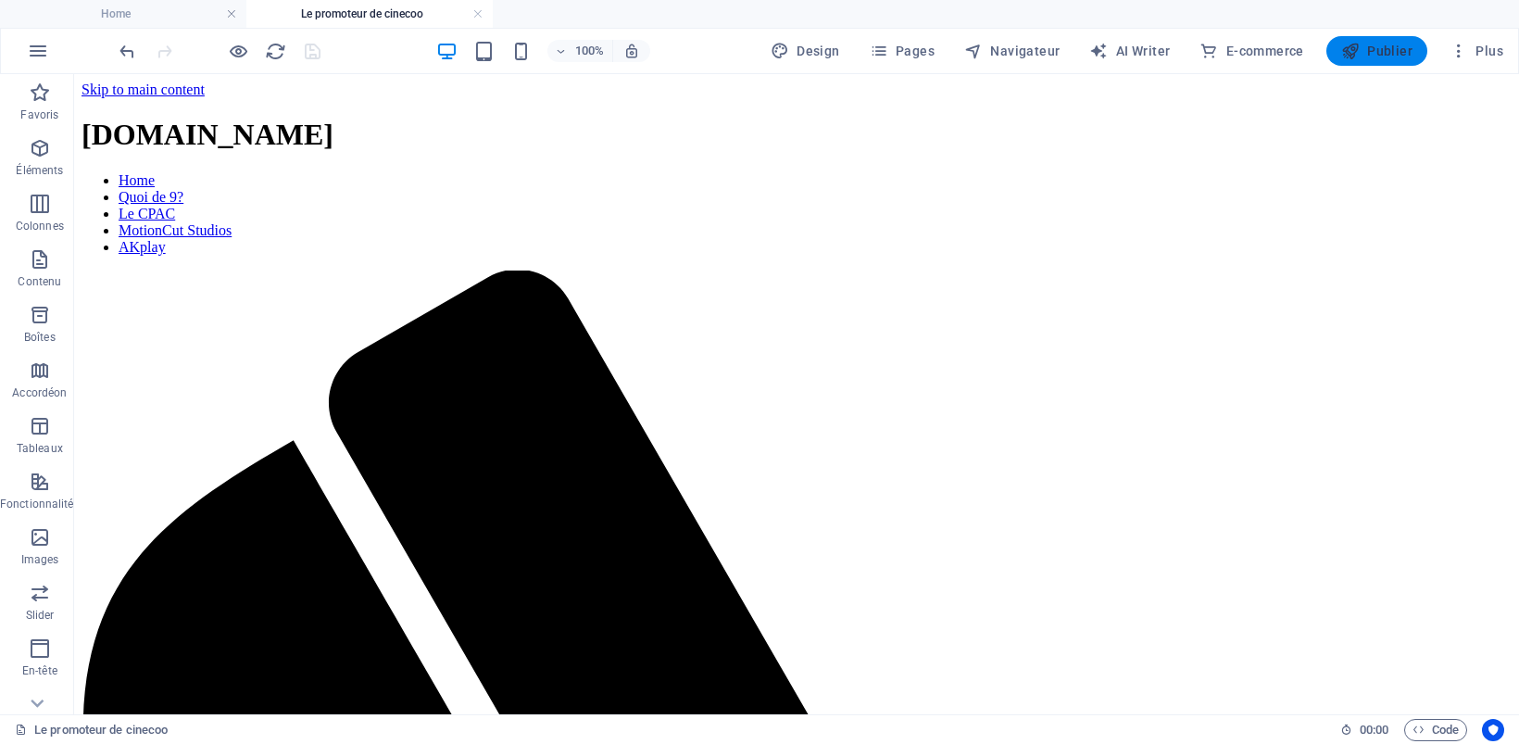
click at [1401, 54] on span "Publier" at bounding box center [1376, 51] width 71 height 19
